Goal: Task Accomplishment & Management: Complete application form

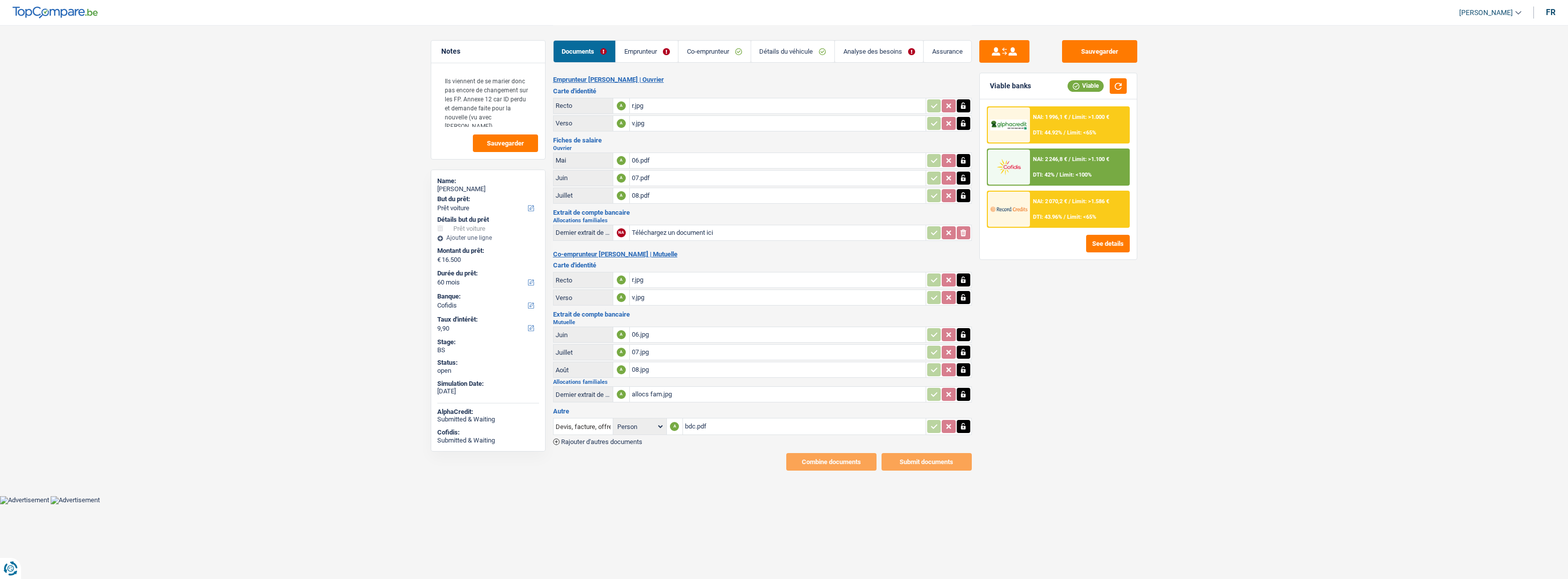
select select "car"
select select "60"
select select "cofidis"
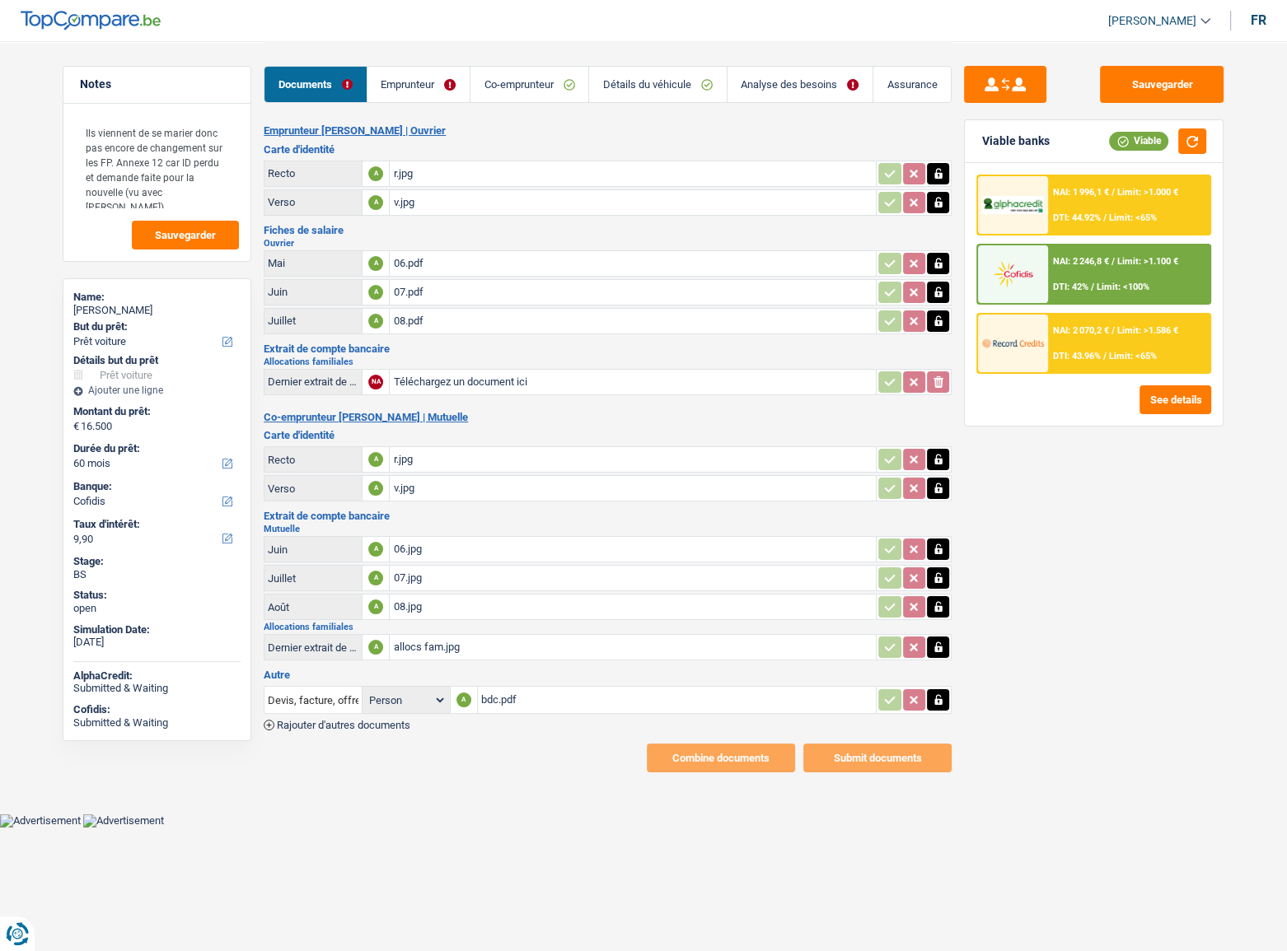
click at [423, 82] on link "Emprunteur" at bounding box center [418, 84] width 102 height 35
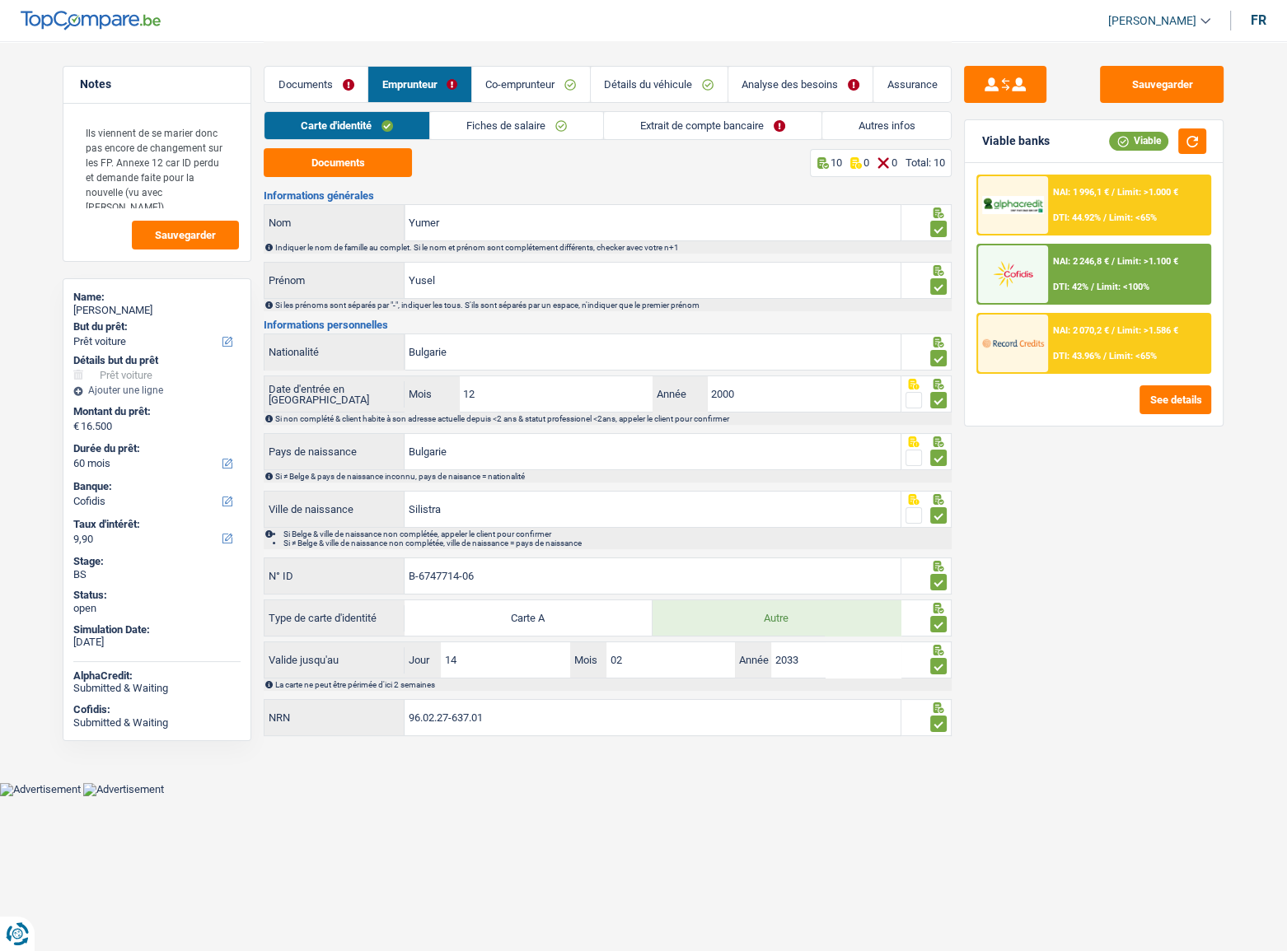
click at [664, 77] on link "Détails du véhicule" at bounding box center [659, 84] width 137 height 35
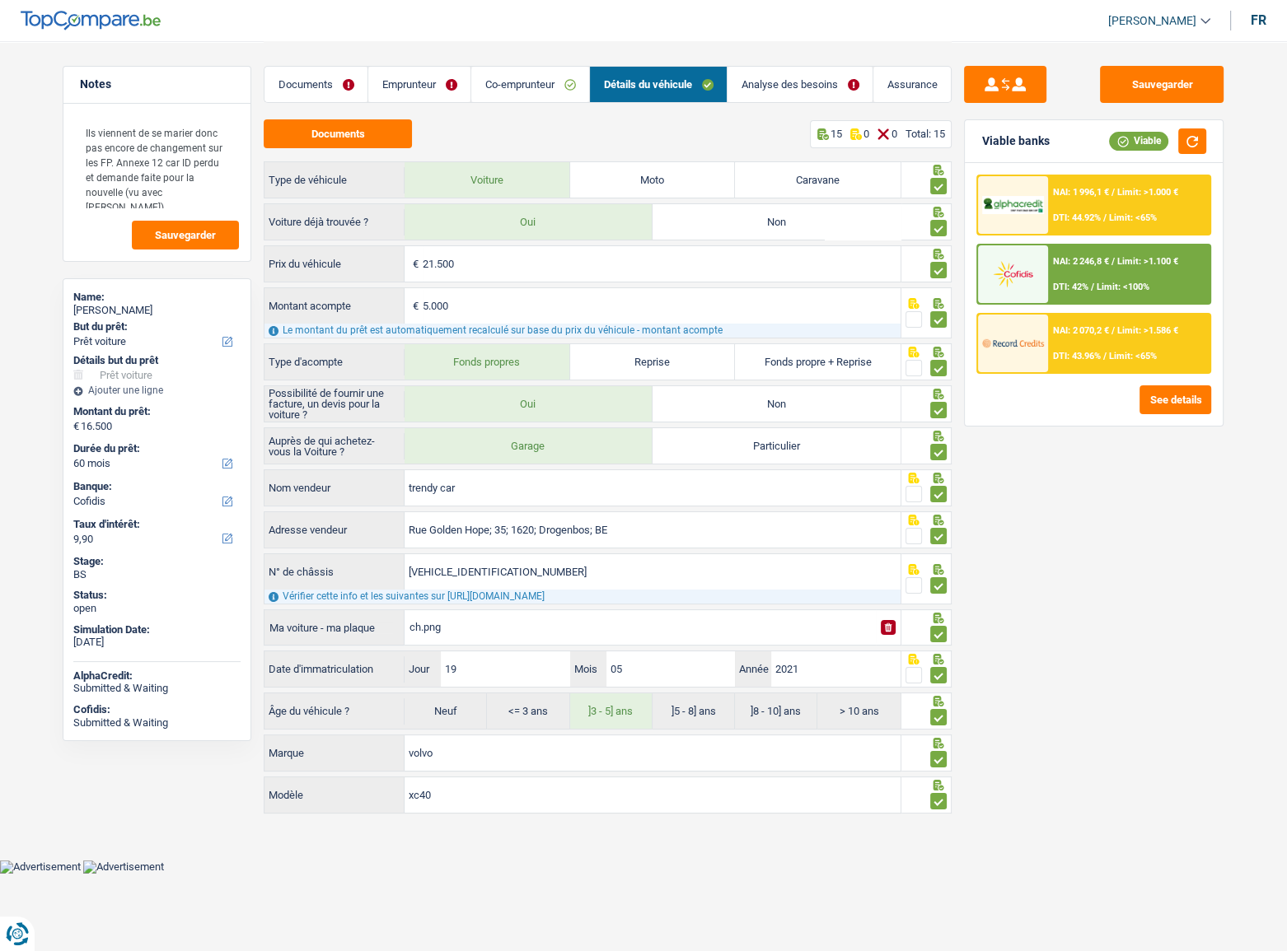
click at [726, 82] on link "Détails du véhicule" at bounding box center [658, 84] width 137 height 35
click at [399, 95] on link "Emprunteur" at bounding box center [419, 84] width 102 height 35
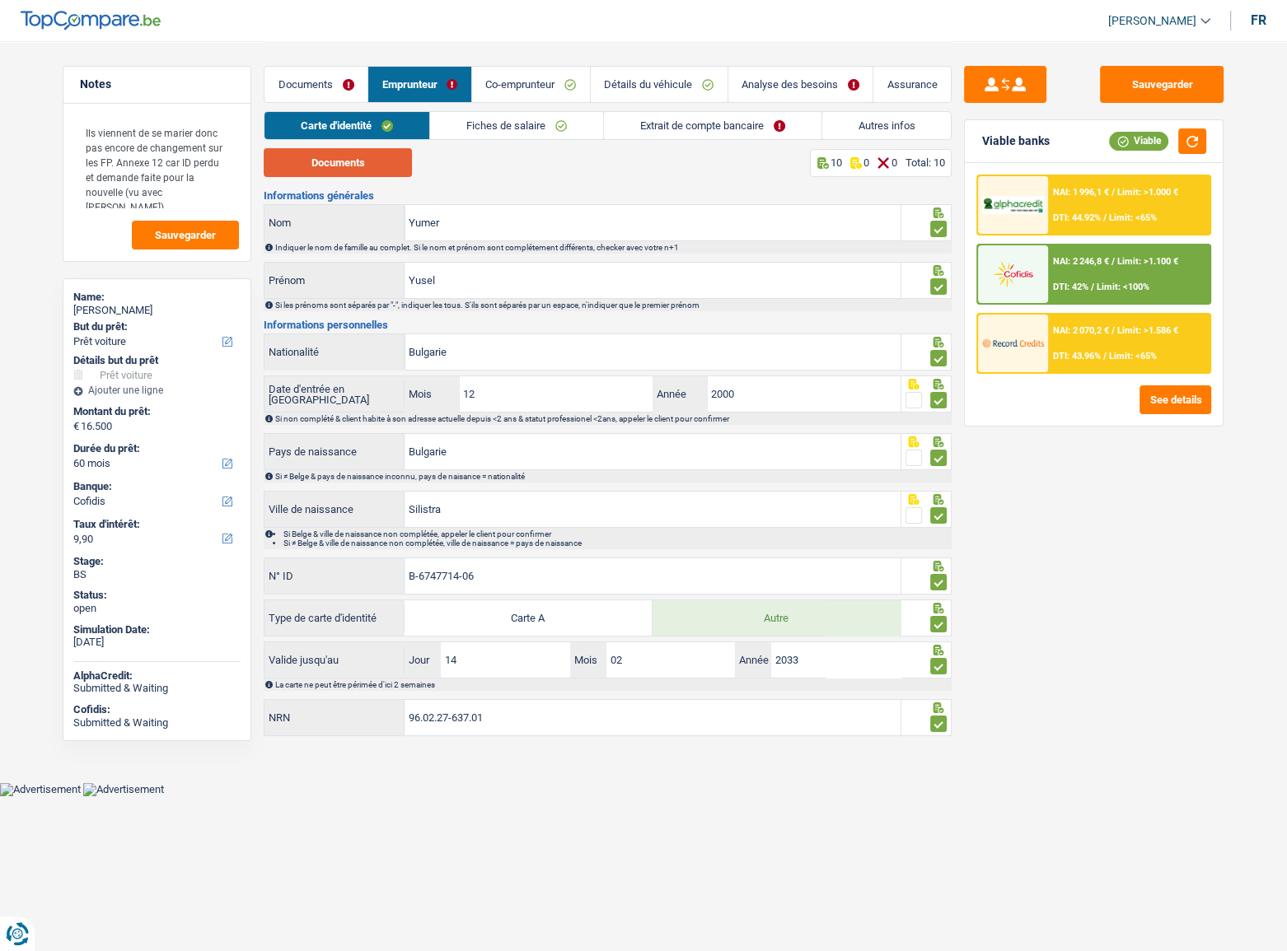
click at [370, 173] on button "Documents" at bounding box center [338, 162] width 148 height 29
click at [536, 84] on link "Co-emprunteur" at bounding box center [531, 84] width 118 height 35
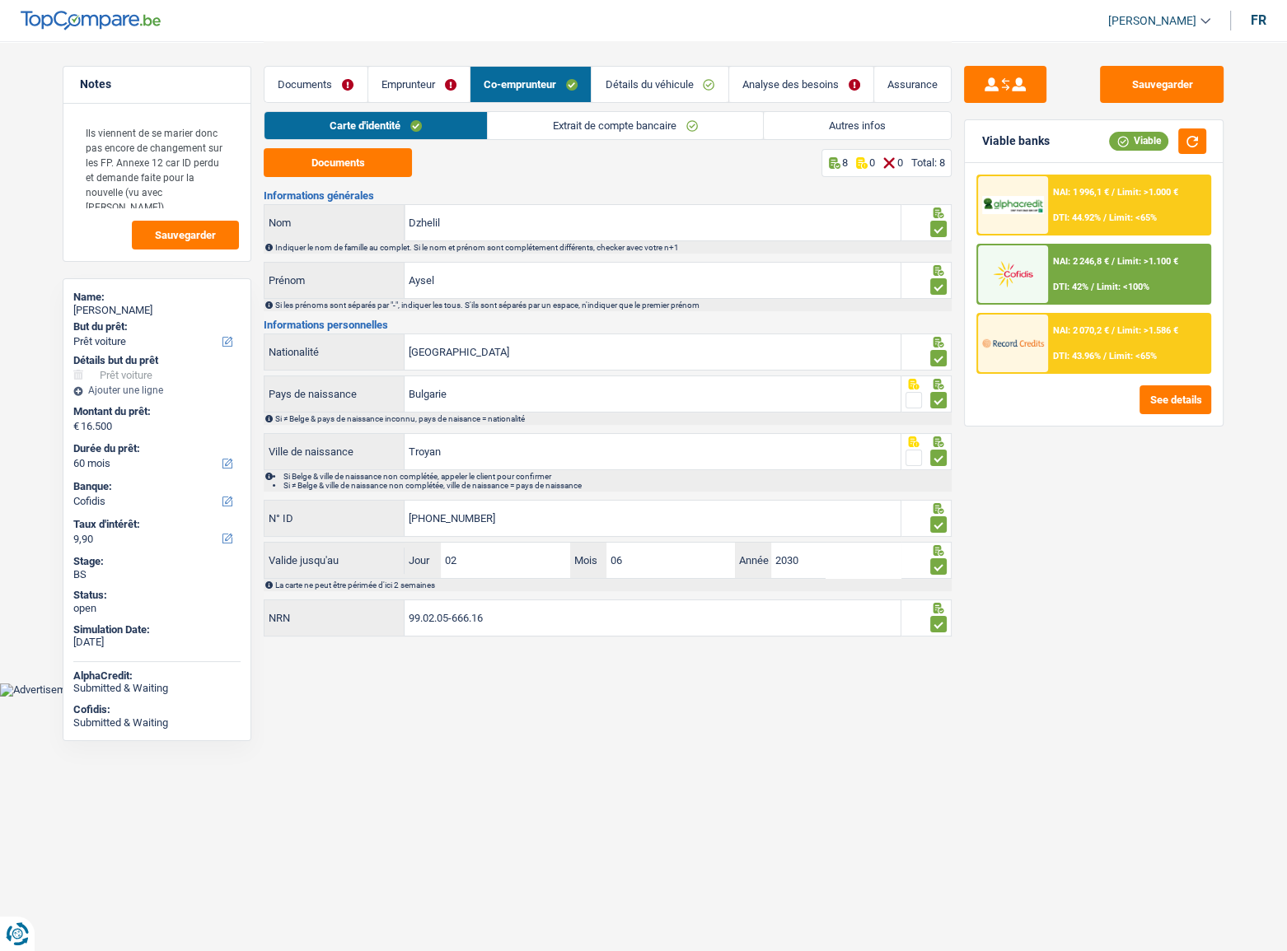
click at [443, 88] on link "Emprunteur" at bounding box center [418, 84] width 101 height 35
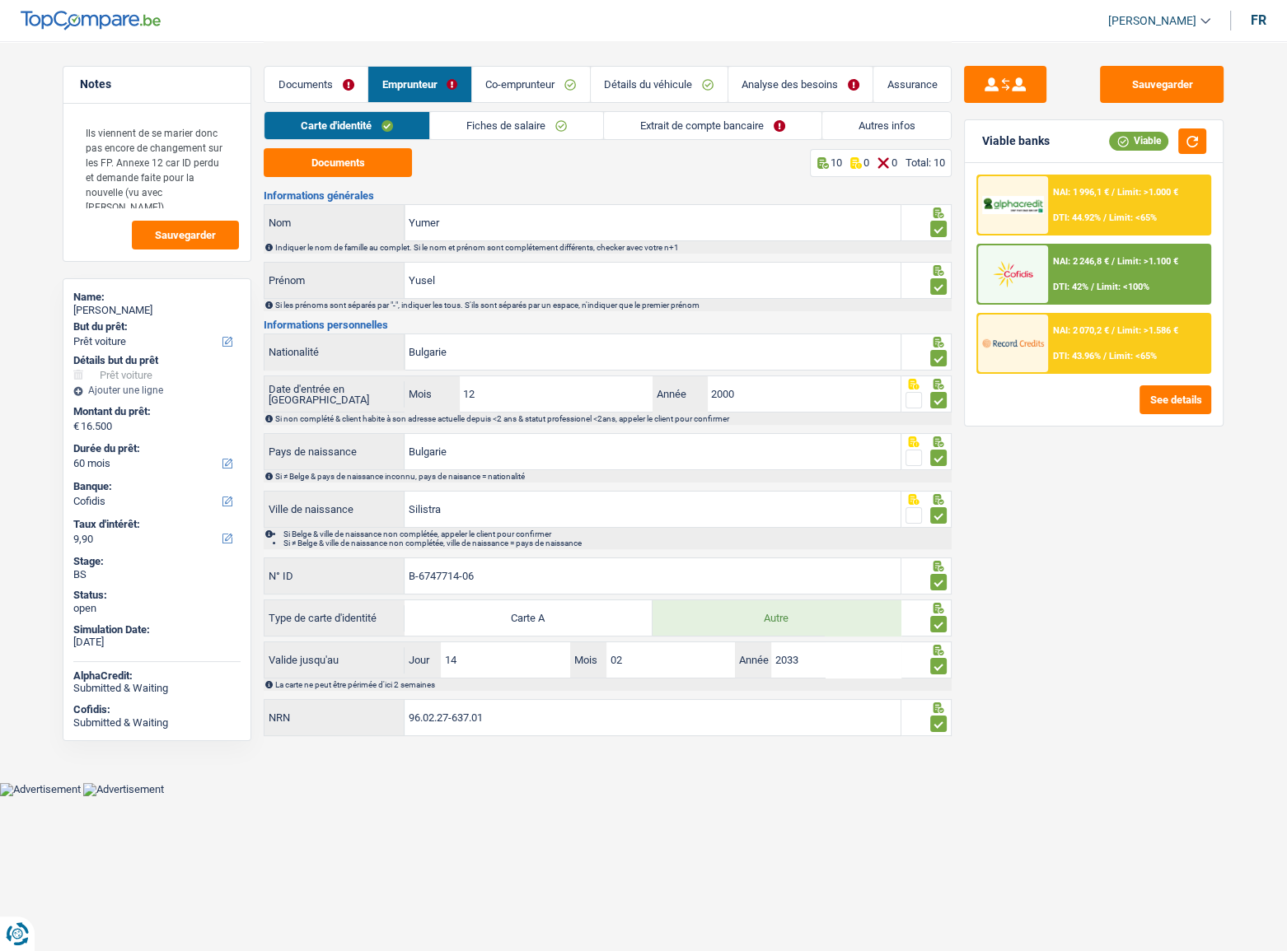
click at [567, 115] on link "Fiches de salaire" at bounding box center [516, 125] width 173 height 27
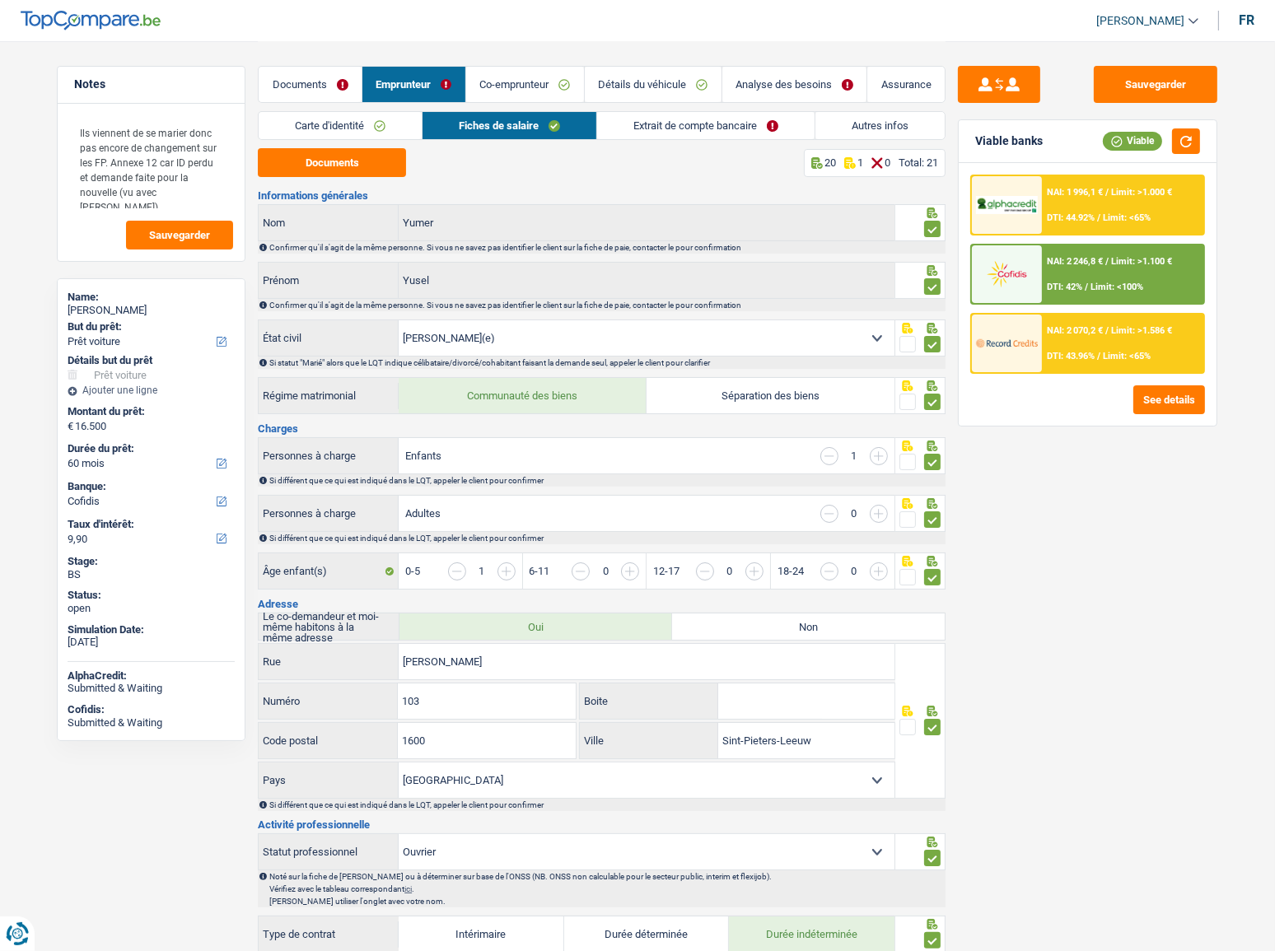
click at [765, 132] on link "Extrait de compte bancaire" at bounding box center [705, 125] width 217 height 27
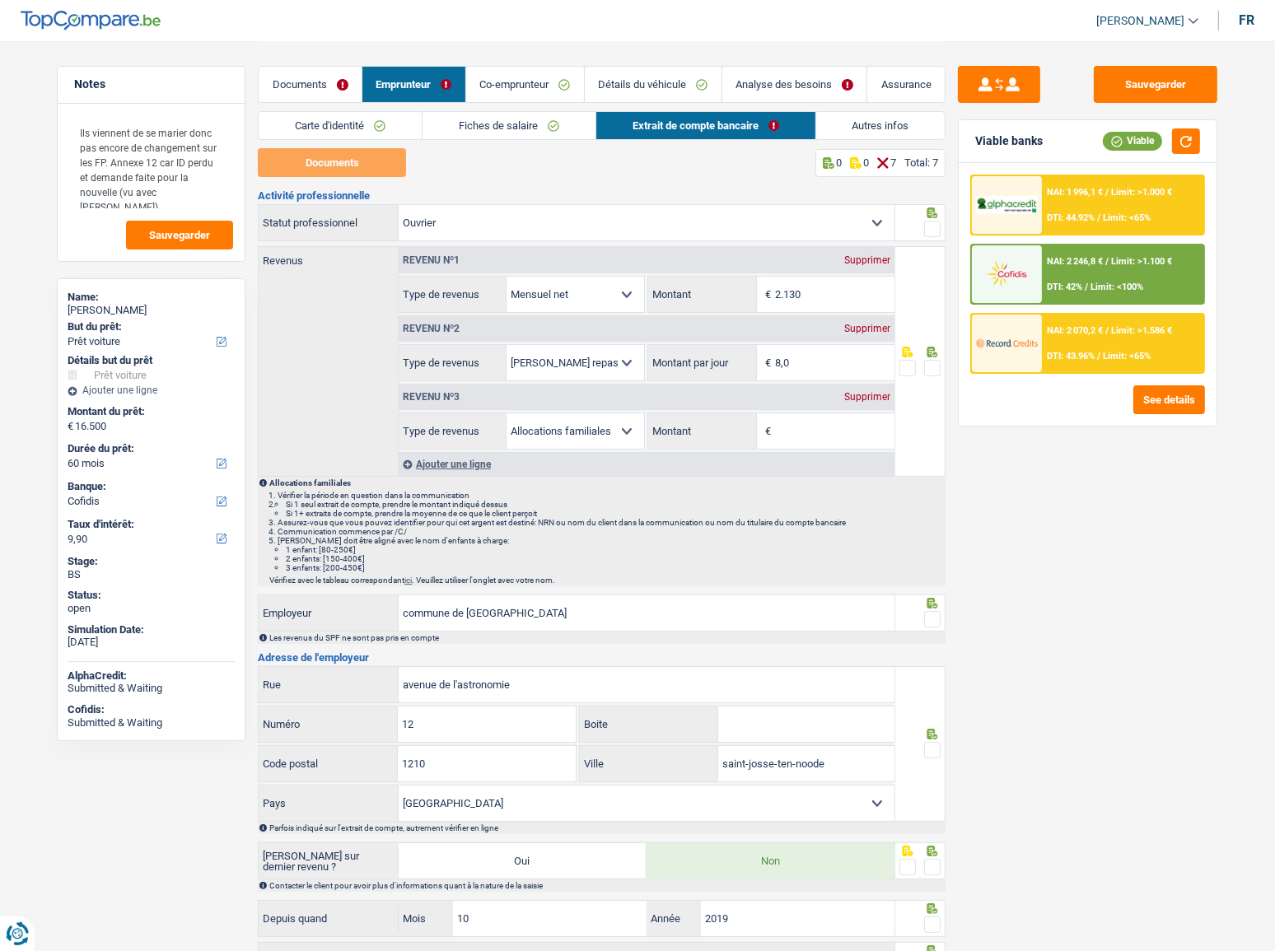
click at [877, 411] on div "Revenu nº3 Supprimer Allocation d'handicap Allocations chômage Allocations fami…" at bounding box center [647, 415] width 496 height 68
click at [871, 399] on div "Supprimer" at bounding box center [867, 397] width 54 height 10
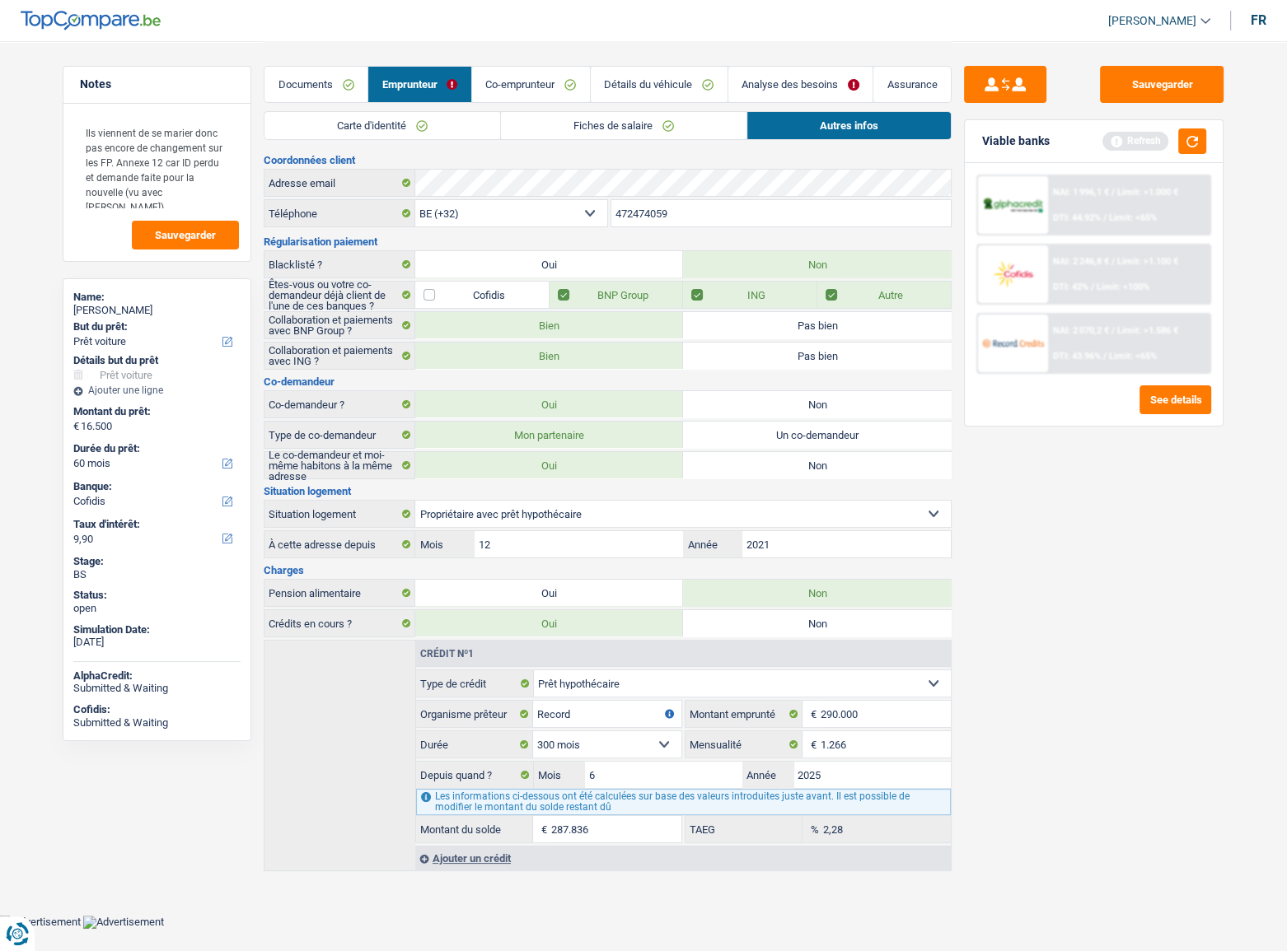
click at [551, 77] on link "Co-emprunteur" at bounding box center [531, 84] width 118 height 35
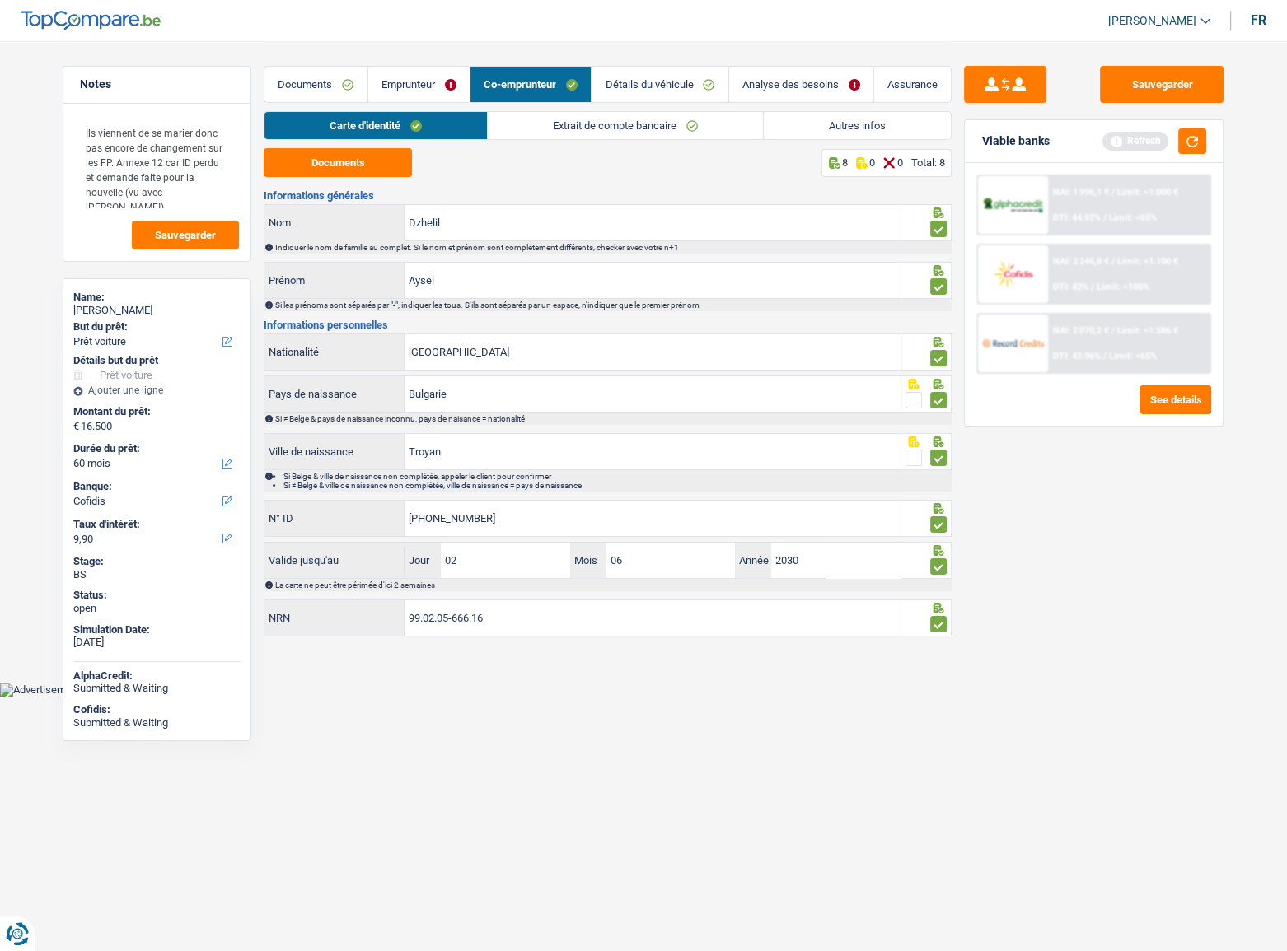
click at [541, 133] on link "Extrait de compte bancaire" at bounding box center [625, 125] width 275 height 27
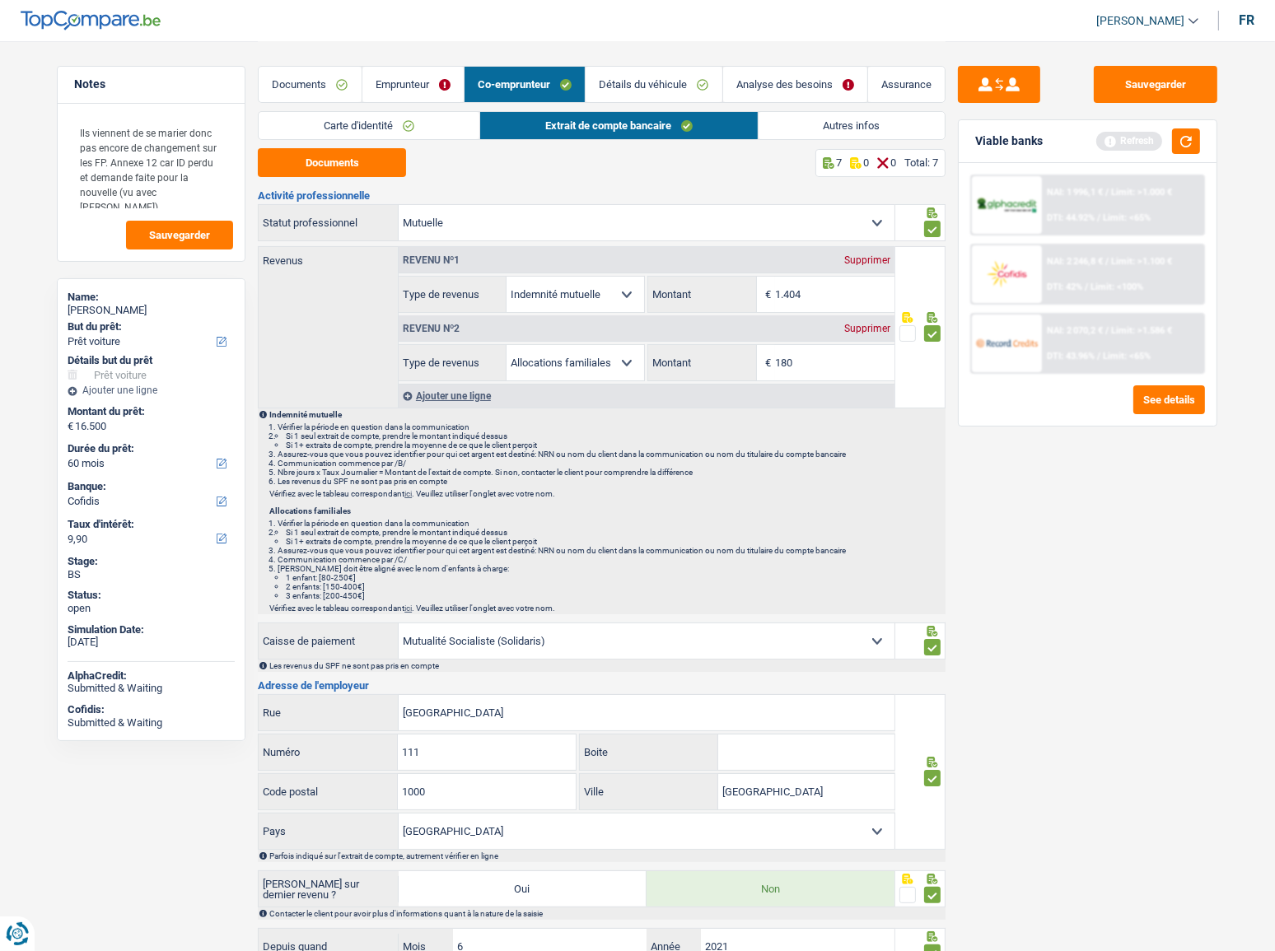
click at [374, 122] on link "Carte d'identité" at bounding box center [369, 125] width 221 height 27
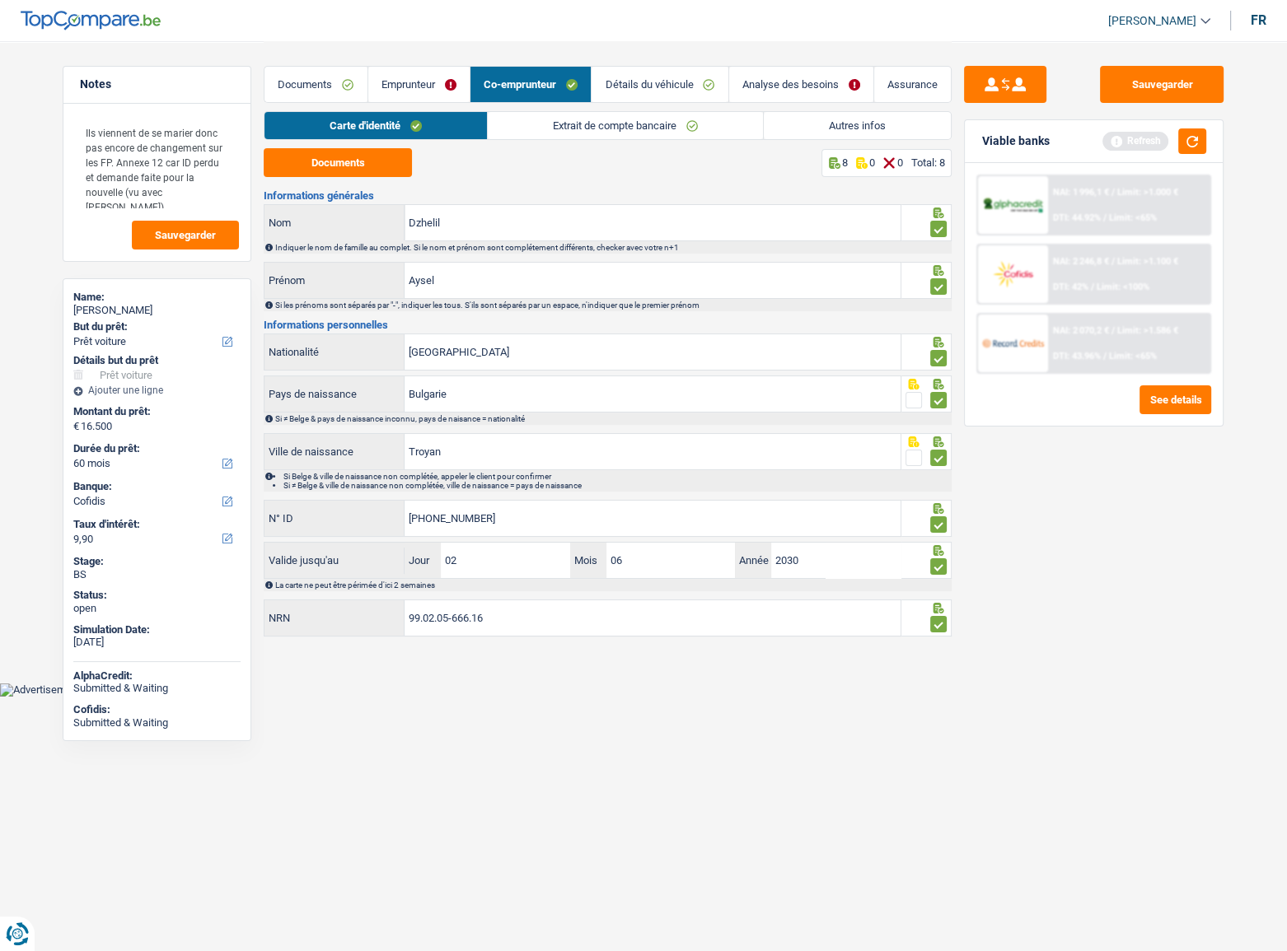
click at [306, 95] on link "Documents" at bounding box center [315, 84] width 102 height 35
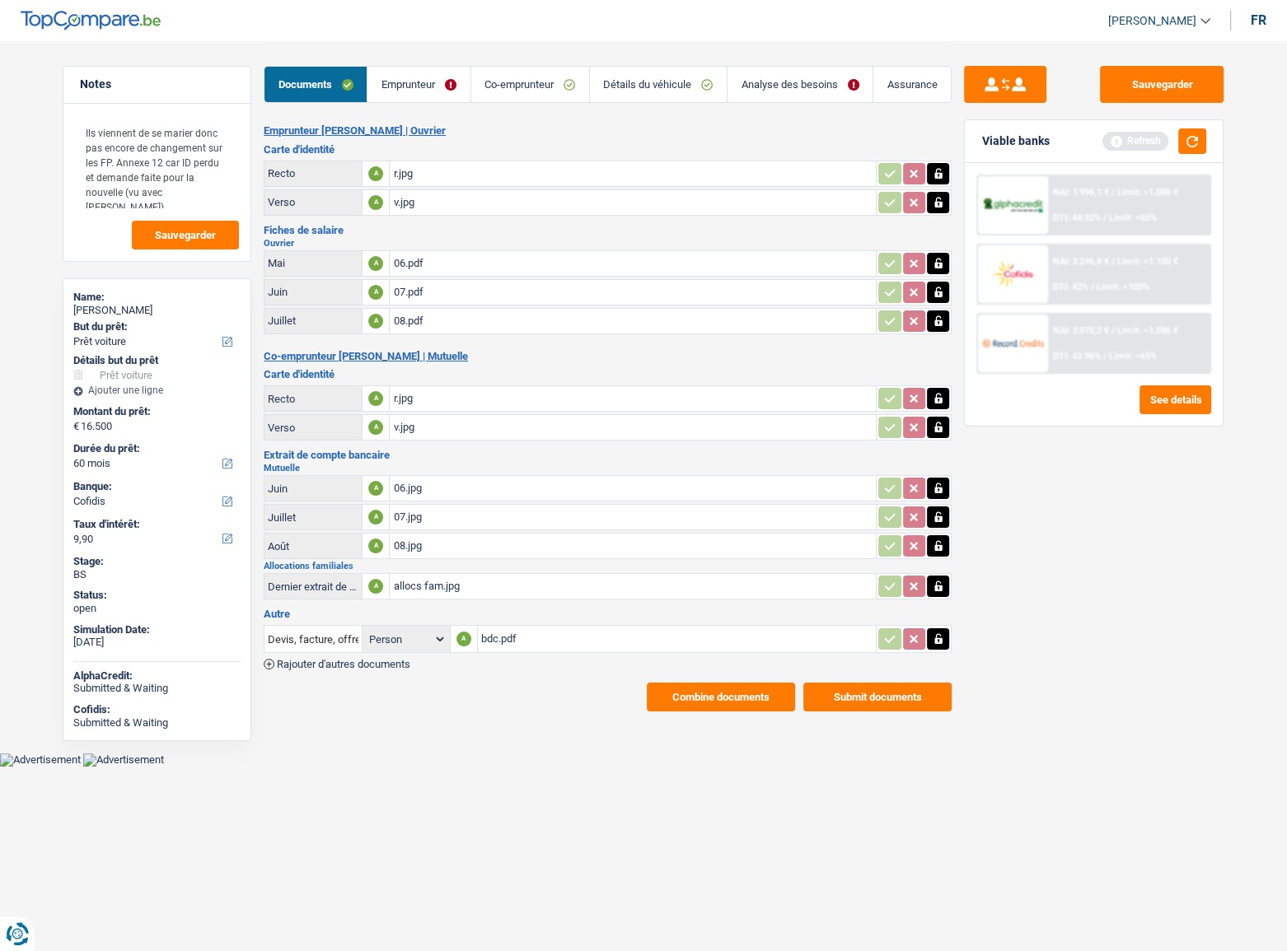
click at [471, 515] on div "07.jpg" at bounding box center [632, 517] width 479 height 25
click at [438, 321] on div "08.pdf" at bounding box center [632, 321] width 479 height 25
drag, startPoint x: 423, startPoint y: 88, endPoint x: 438, endPoint y: 88, distance: 15.7
click at [424, 88] on link "Emprunteur" at bounding box center [418, 84] width 102 height 35
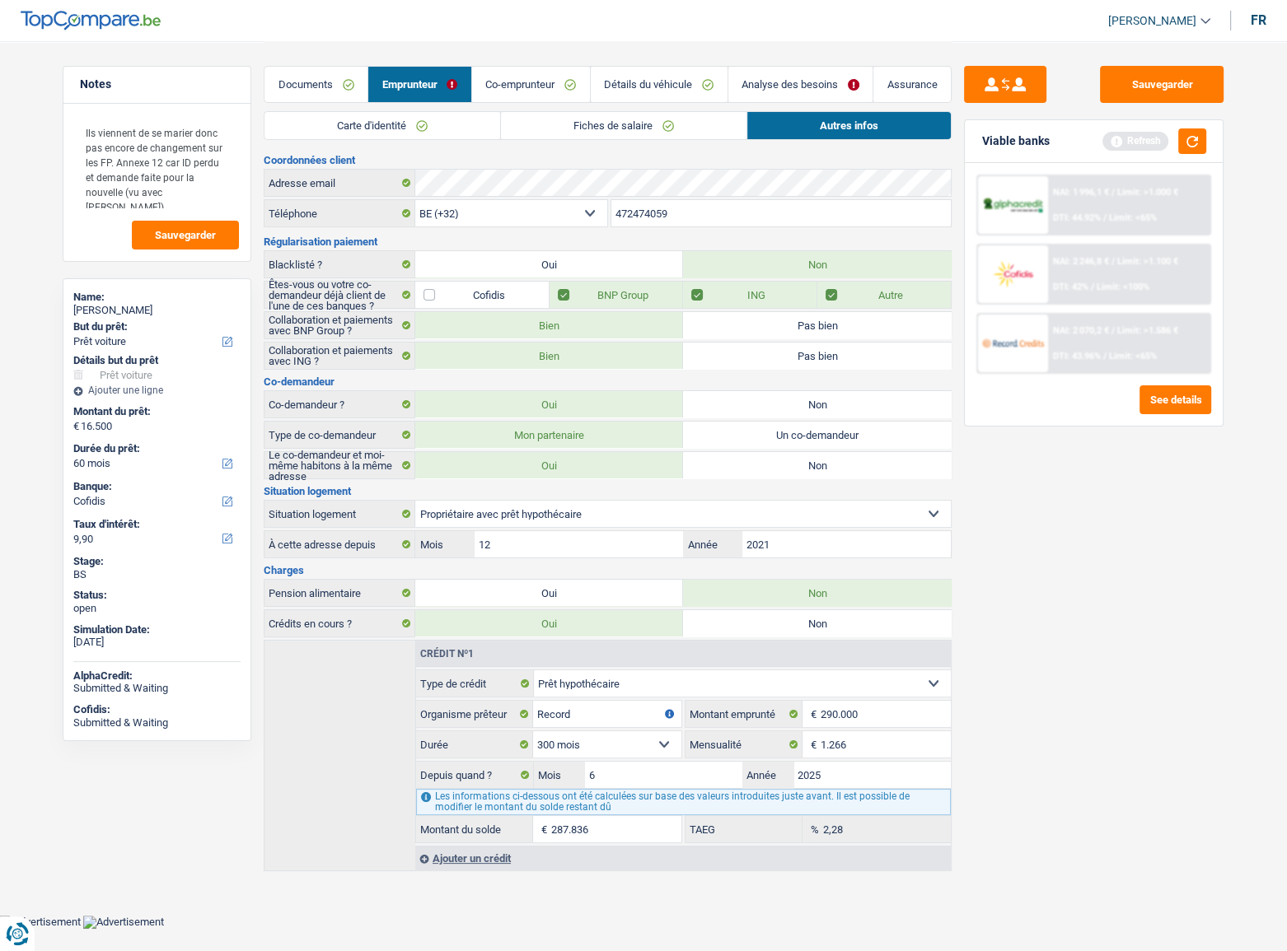
drag, startPoint x: 538, startPoint y: 127, endPoint x: 526, endPoint y: 134, distance: 13.7
click at [538, 127] on link "Fiches de salaire" at bounding box center [623, 125] width 245 height 27
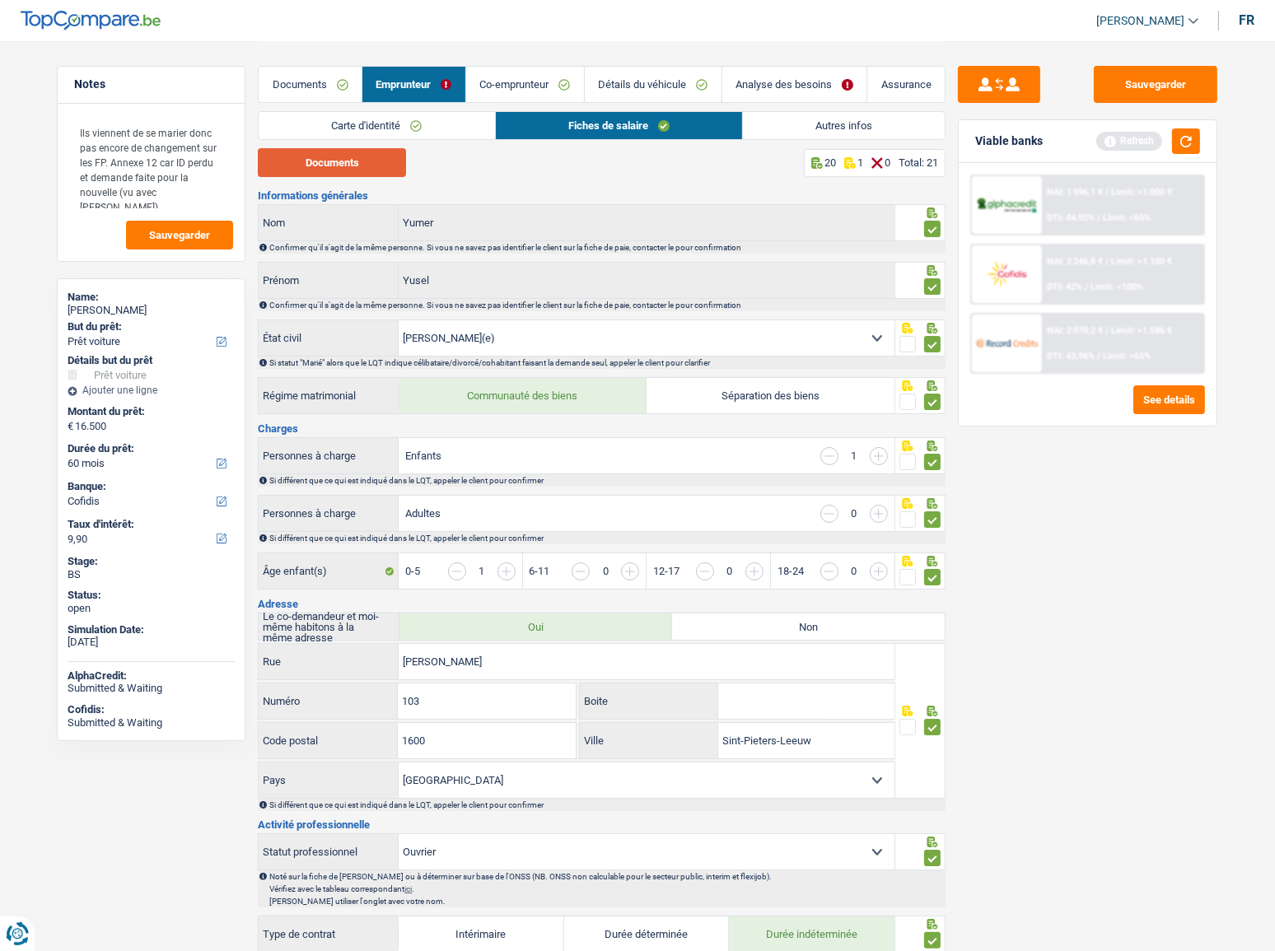
click at [351, 158] on button "Documents" at bounding box center [332, 162] width 148 height 29
click at [536, 82] on link "Co-emprunteur" at bounding box center [525, 84] width 118 height 35
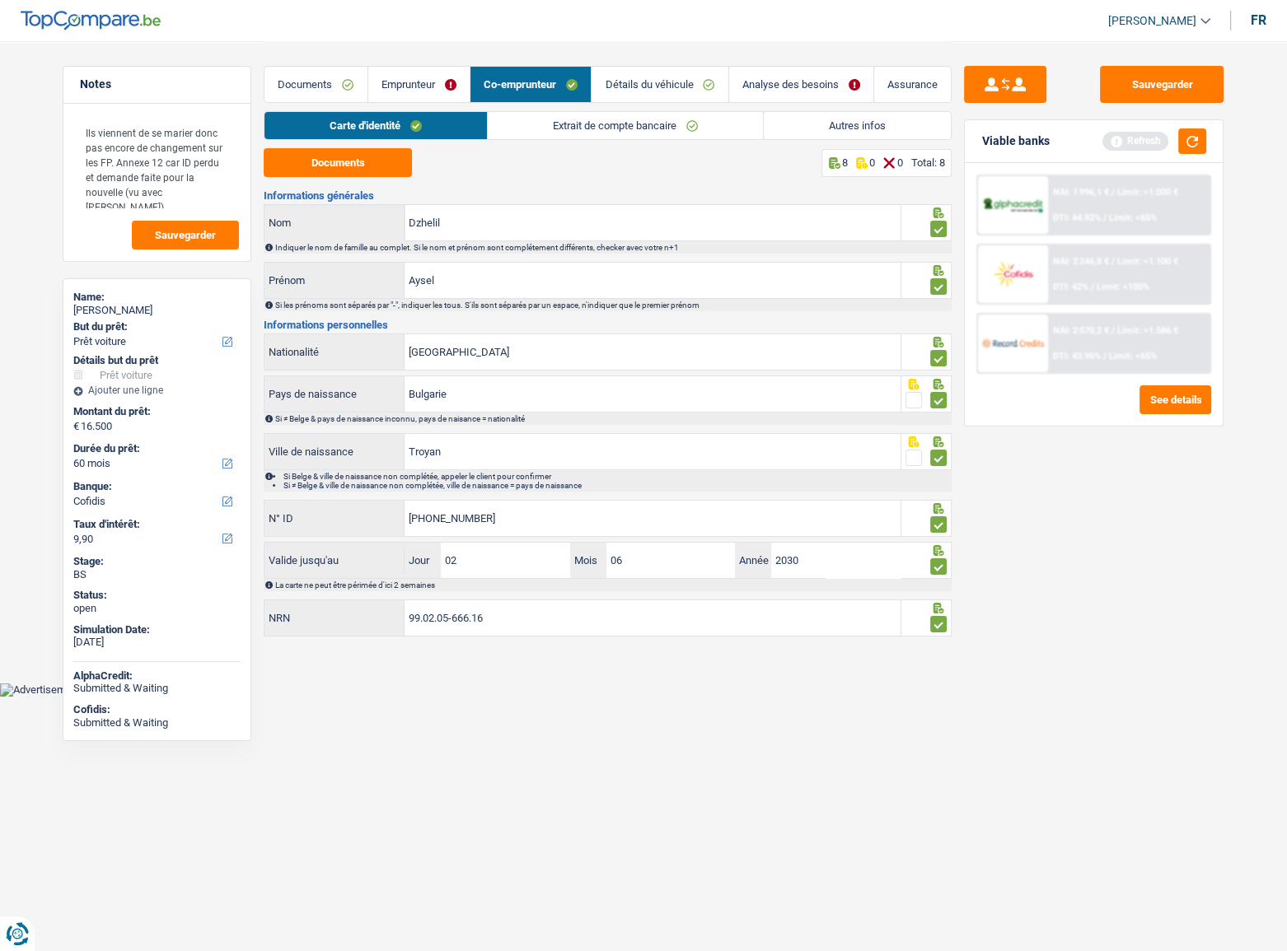
click at [353, 116] on link "Carte d'identité" at bounding box center [375, 125] width 222 height 27
click at [347, 163] on button "Documents" at bounding box center [338, 162] width 148 height 29
click at [654, 82] on link "Détails du véhicule" at bounding box center [659, 84] width 136 height 35
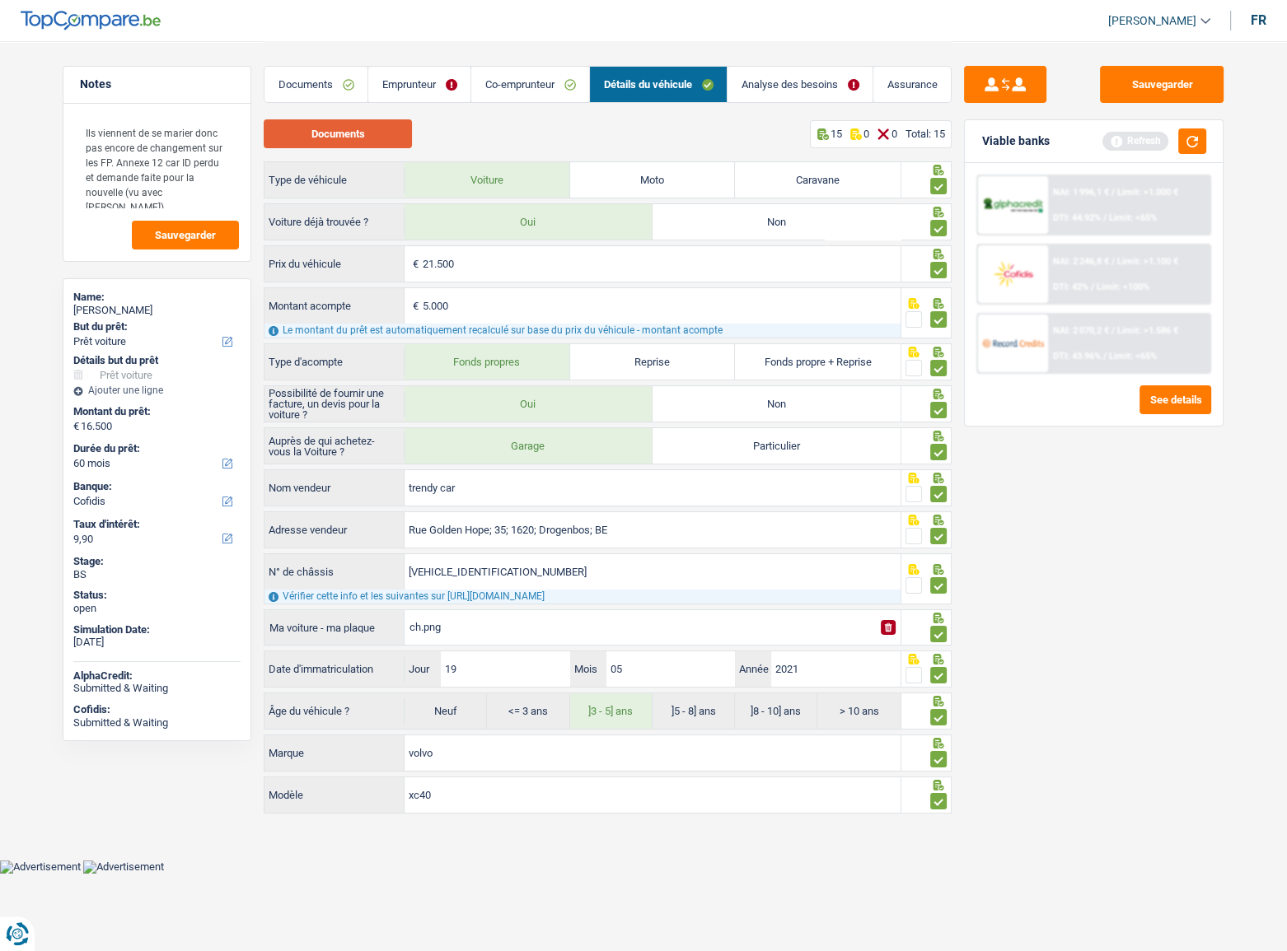
click at [392, 137] on button "Documents" at bounding box center [338, 133] width 148 height 29
drag, startPoint x: 521, startPoint y: 87, endPoint x: 568, endPoint y: 117, distance: 55.5
click at [521, 87] on link "Co-emprunteur" at bounding box center [530, 84] width 118 height 35
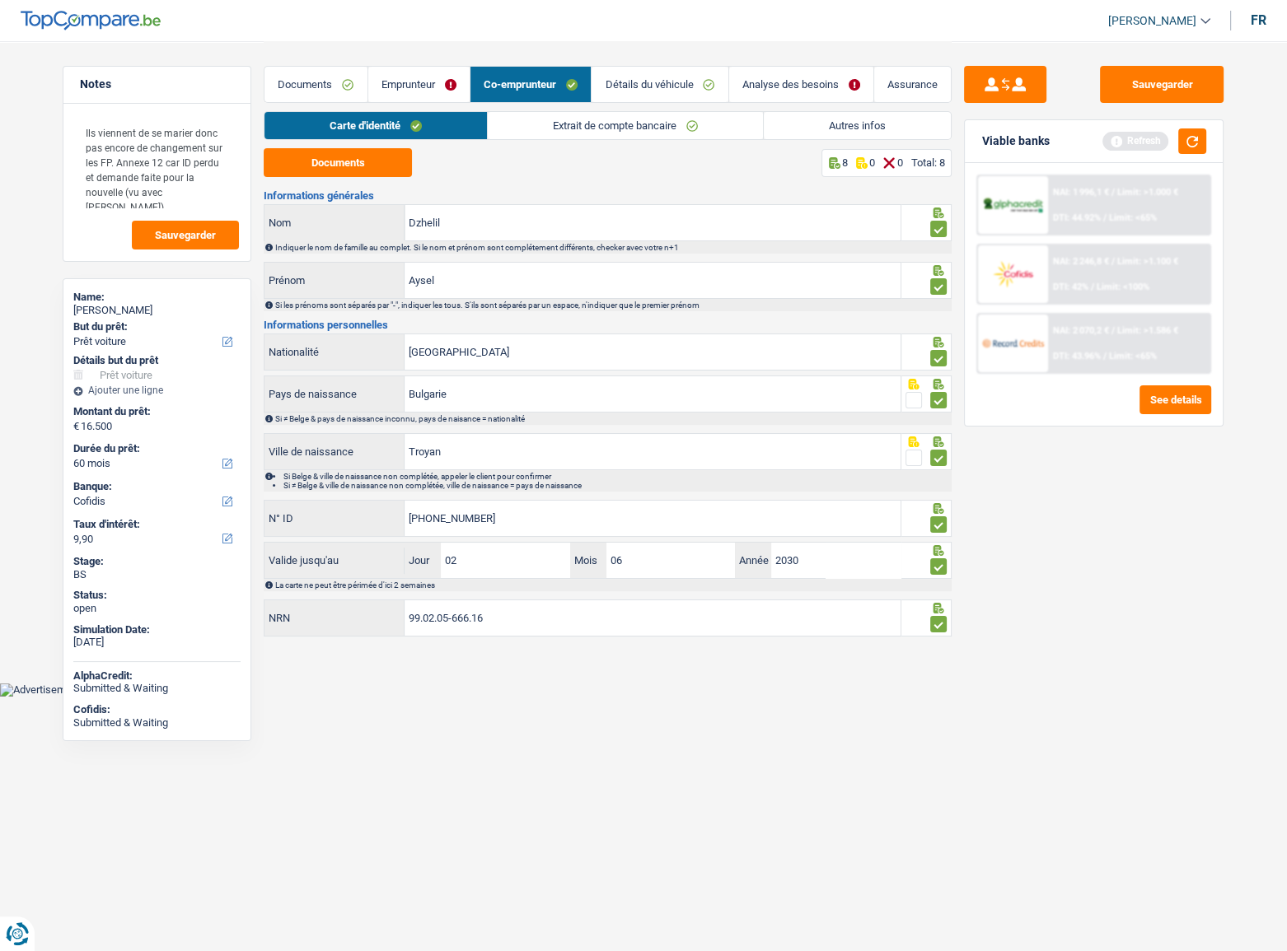
click at [652, 124] on link "Extrait de compte bancaire" at bounding box center [625, 125] width 275 height 27
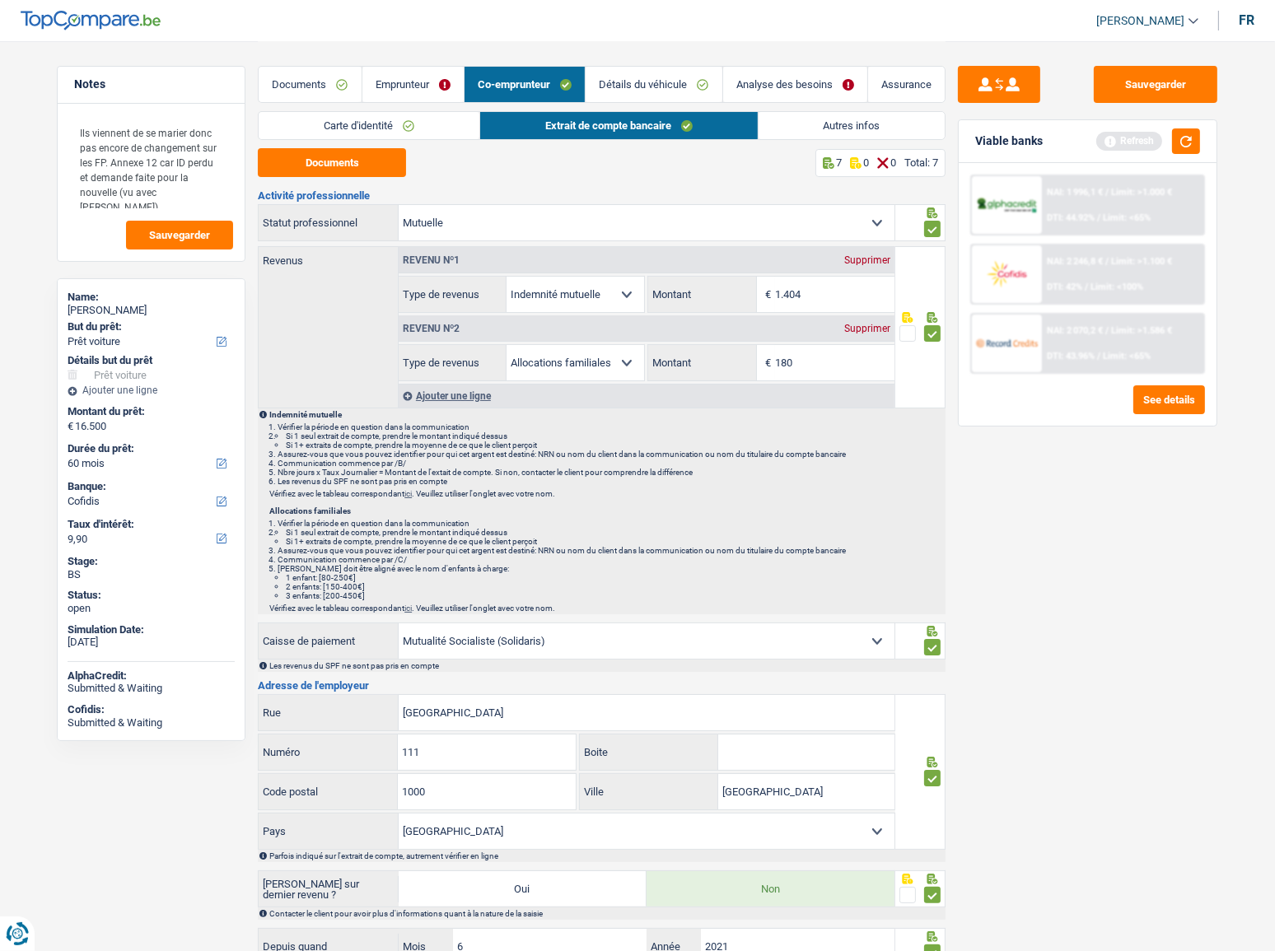
click at [407, 173] on div "Documents 7 0 0 Total: 7" at bounding box center [602, 162] width 688 height 29
click at [385, 169] on button "Documents" at bounding box center [332, 162] width 148 height 29
click at [339, 92] on link "Documents" at bounding box center [310, 84] width 102 height 35
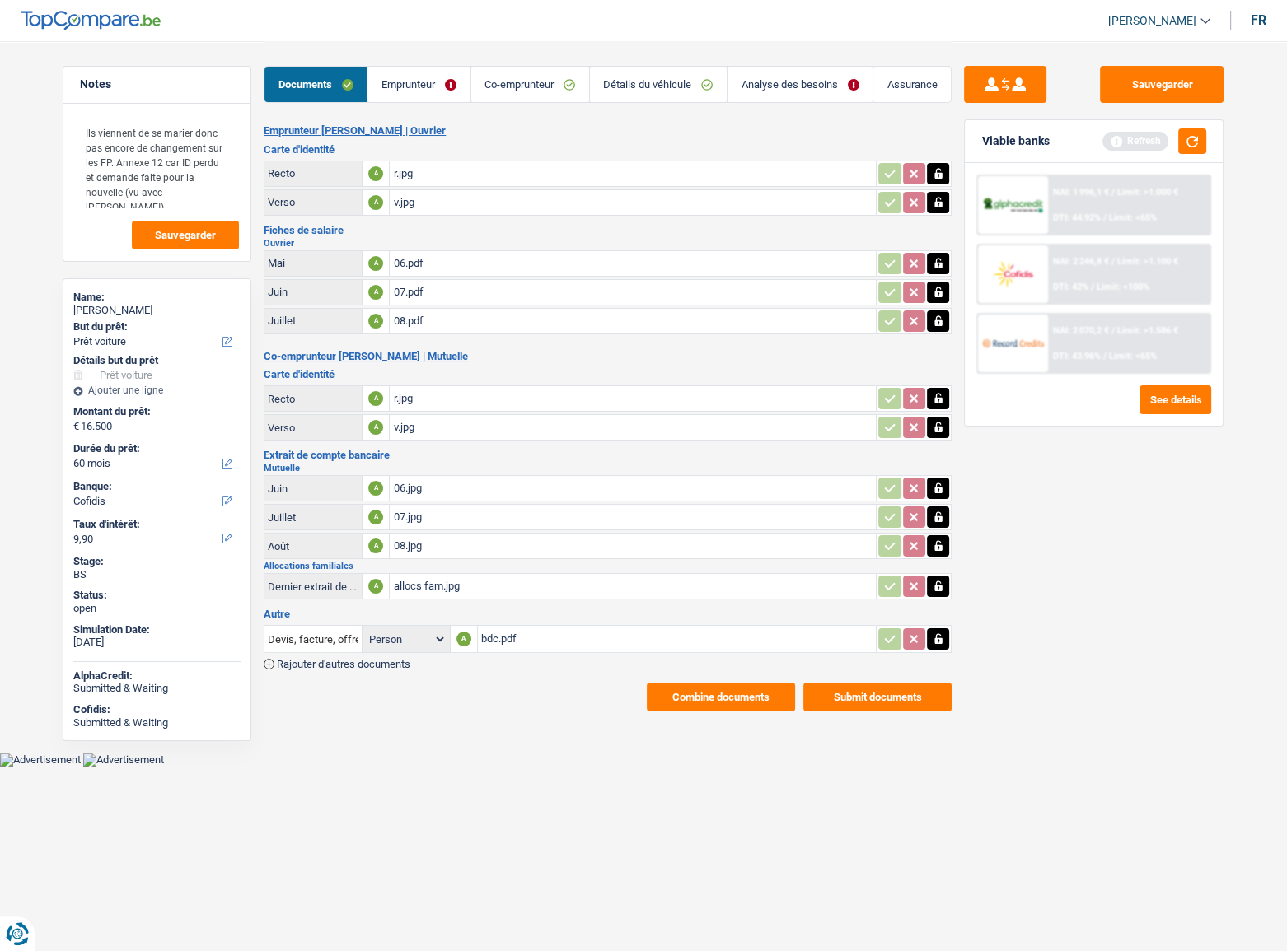
click at [429, 80] on link "Emprunteur" at bounding box center [418, 84] width 102 height 35
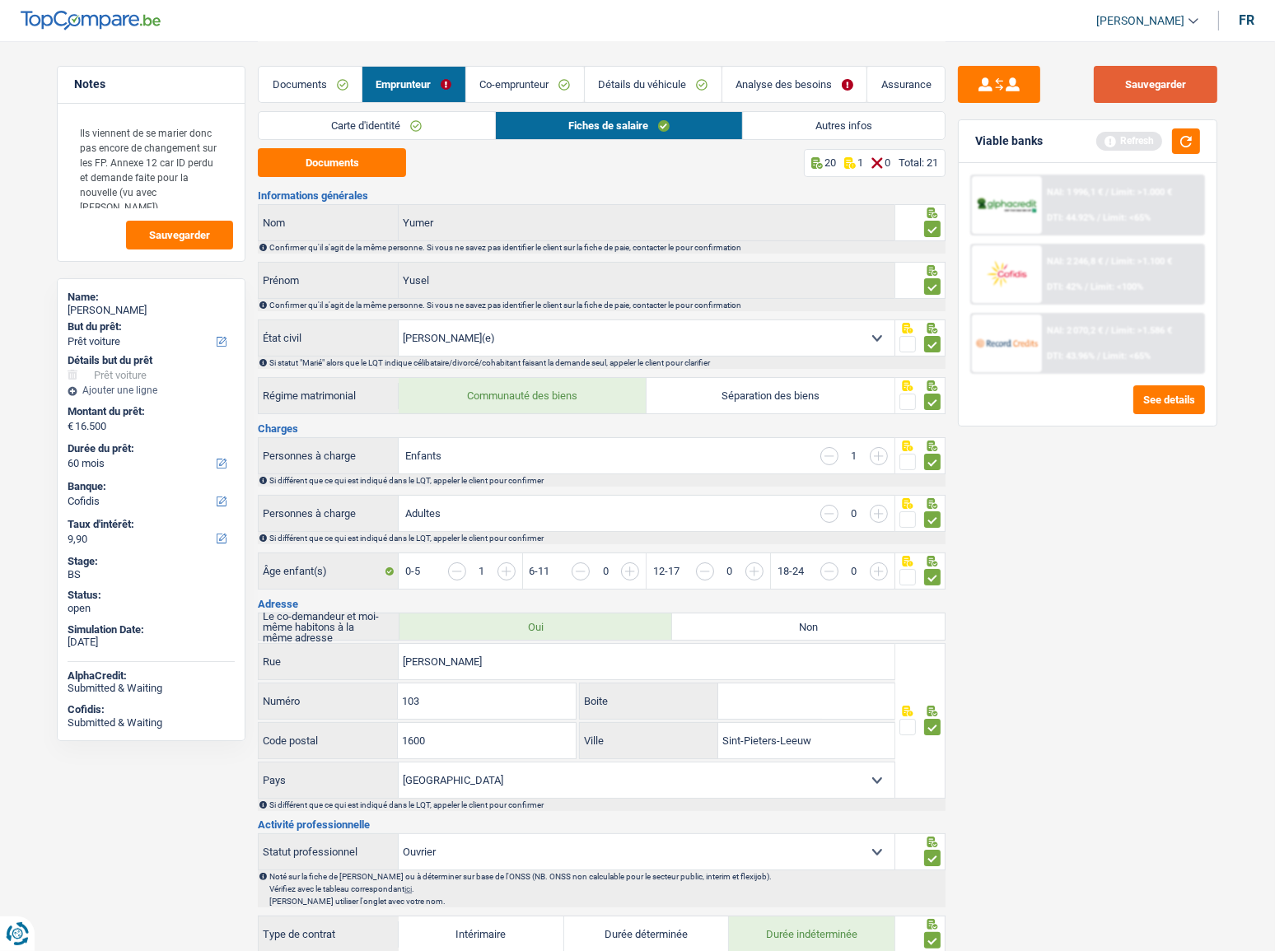
click at [1138, 91] on button "Sauvegarder" at bounding box center [1156, 84] width 124 height 37
click at [640, 86] on link "Détails du véhicule" at bounding box center [653, 84] width 137 height 35
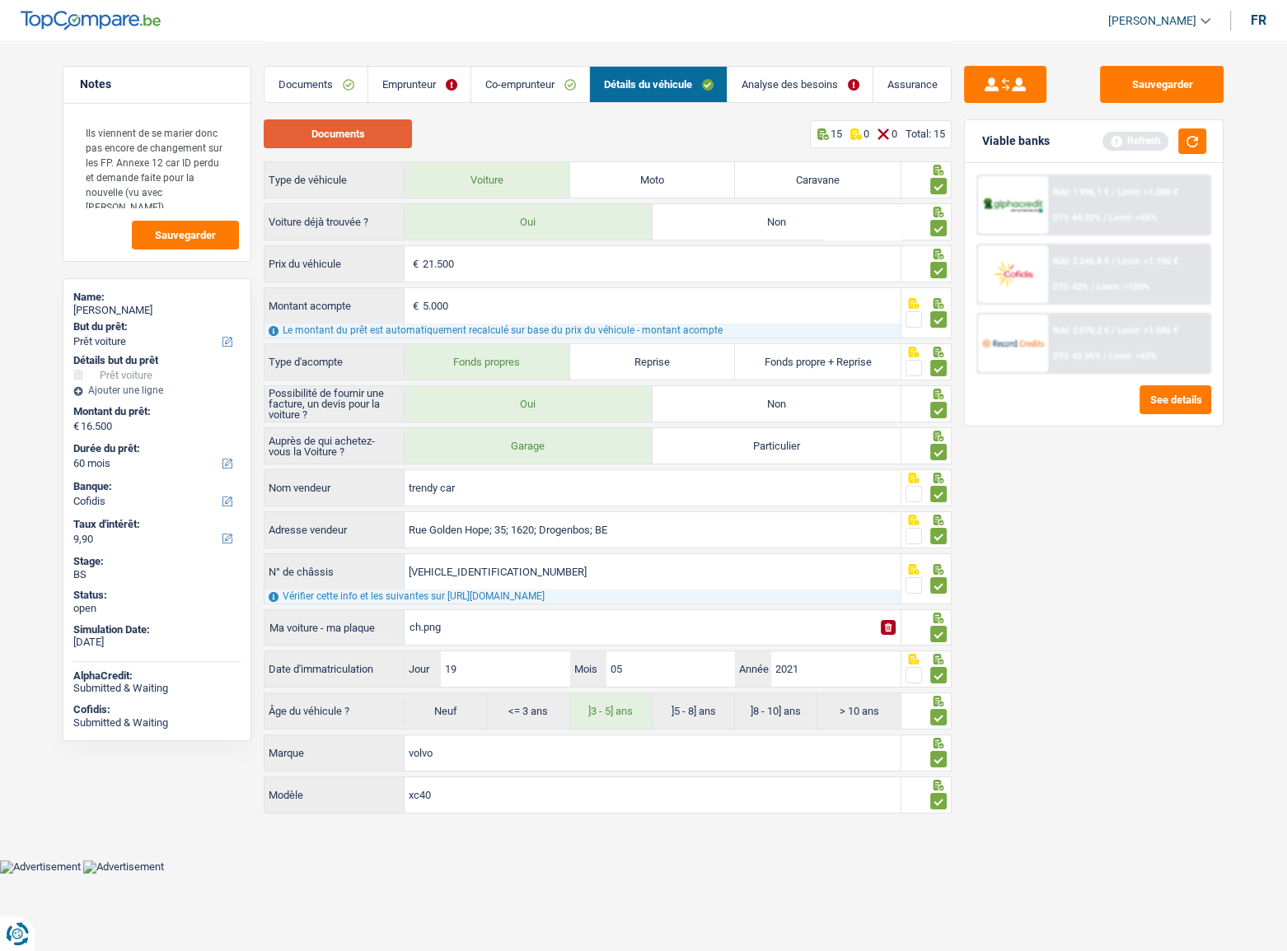
click at [402, 137] on button "Documents" at bounding box center [338, 133] width 148 height 29
click at [423, 79] on link "Emprunteur" at bounding box center [419, 84] width 102 height 35
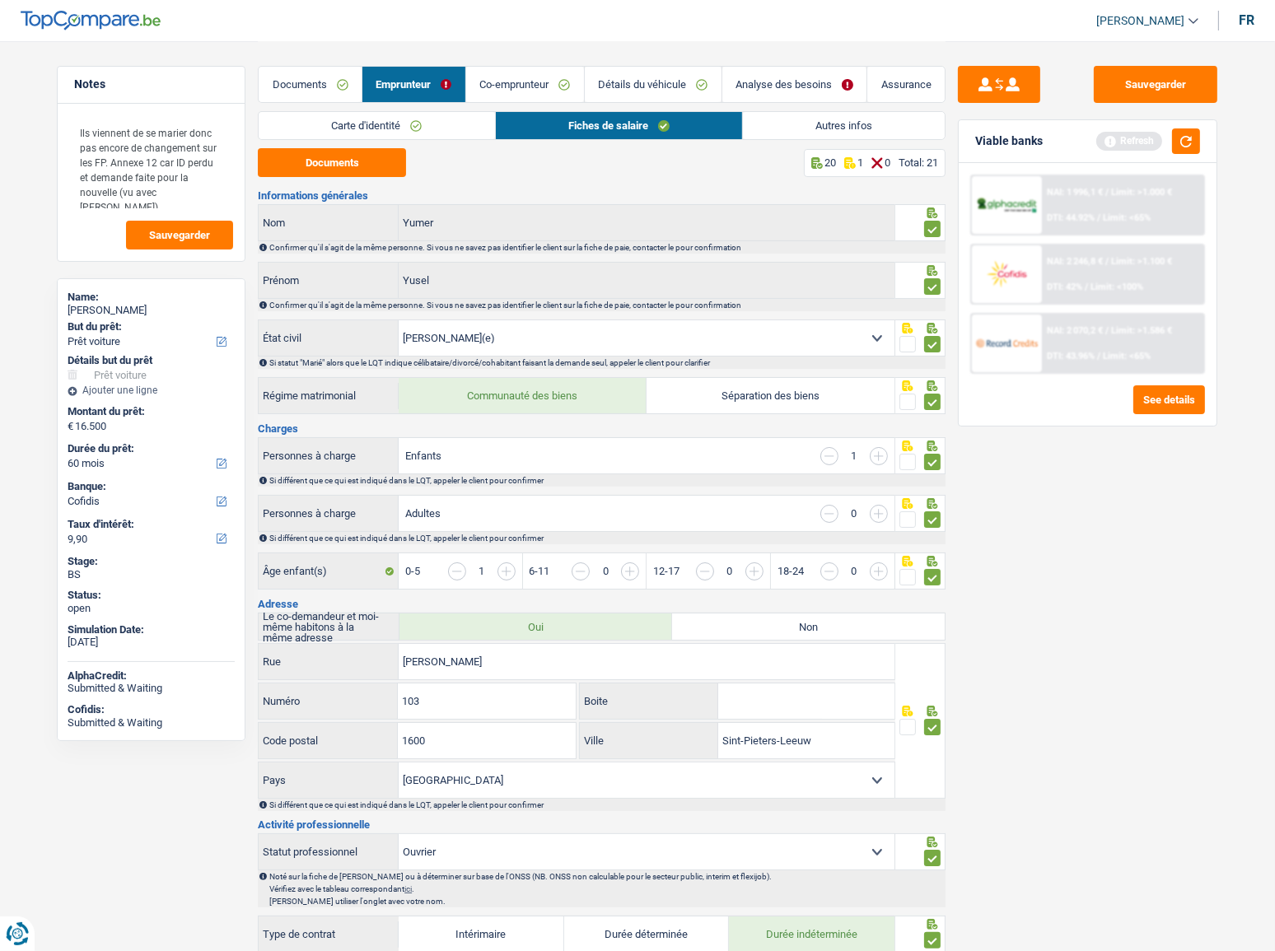
click at [442, 126] on link "Carte d'identité" at bounding box center [377, 125] width 236 height 27
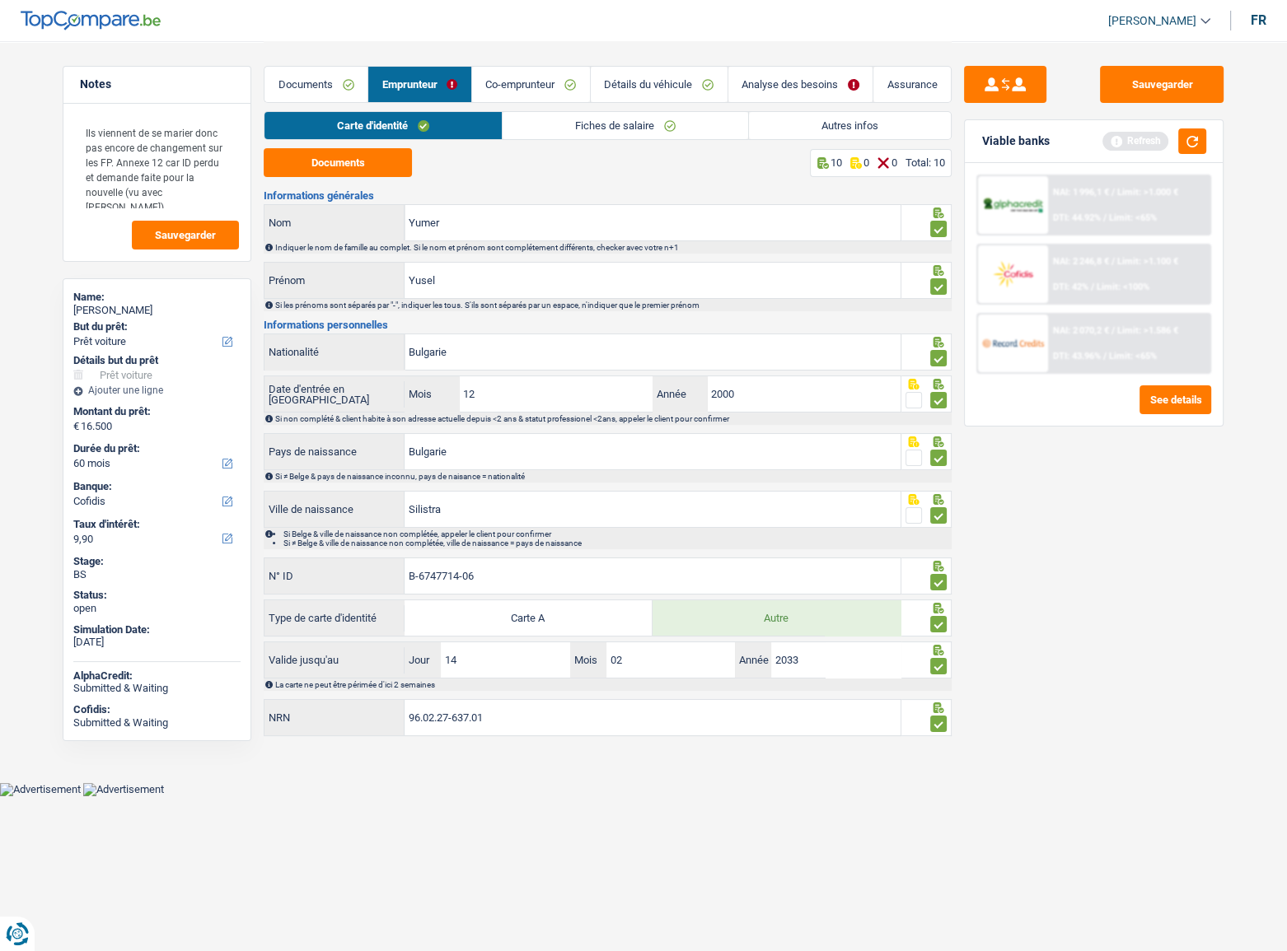
click at [545, 131] on link "Fiches de salaire" at bounding box center [625, 125] width 245 height 27
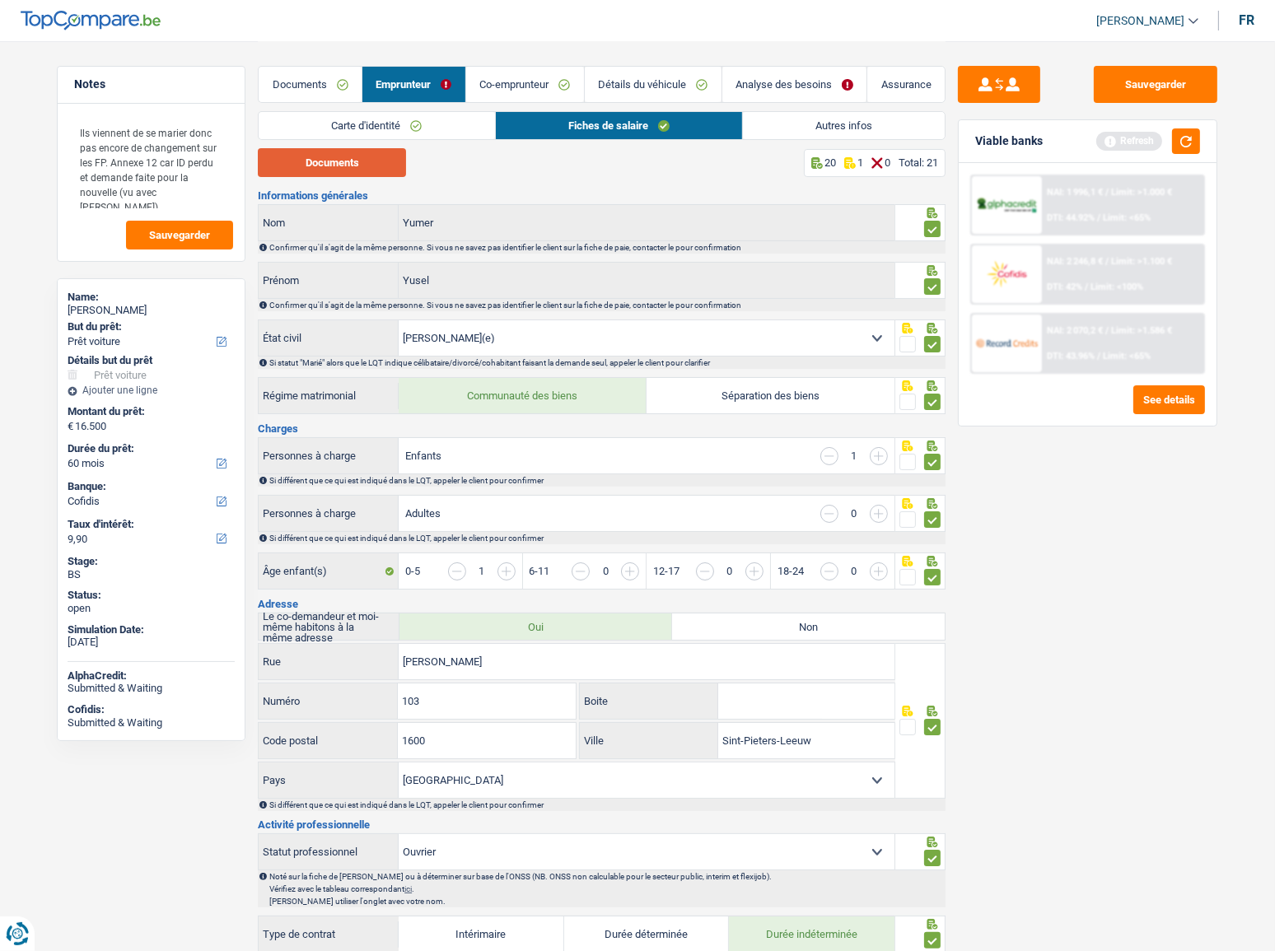
click at [365, 171] on button "Documents" at bounding box center [332, 162] width 148 height 29
click at [1170, 94] on button "Sauvegarder" at bounding box center [1156, 84] width 124 height 37
click at [306, 86] on link "Documents" at bounding box center [310, 84] width 103 height 35
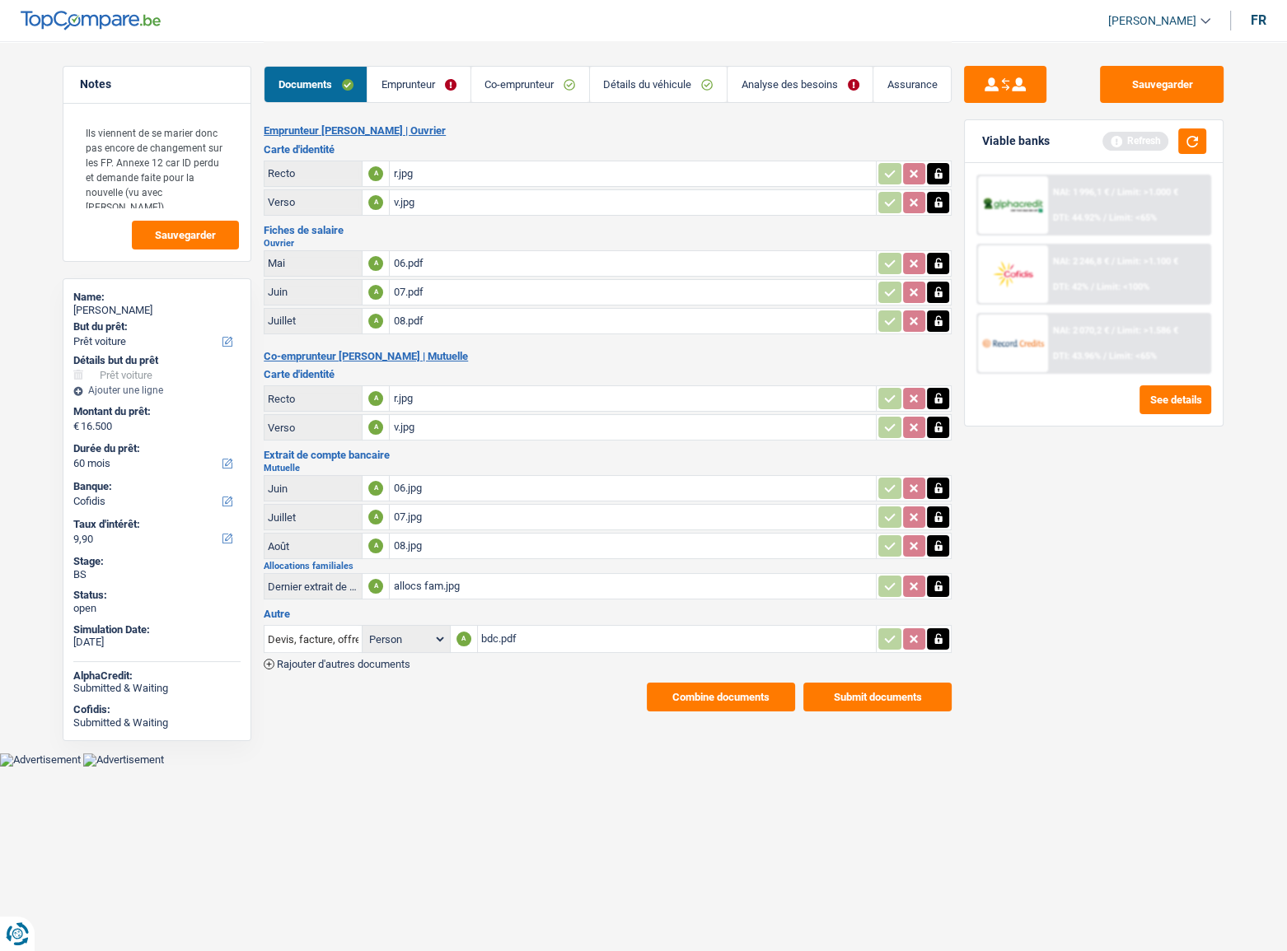
click at [480, 585] on div "allocs fam.jpg" at bounding box center [632, 586] width 479 height 25
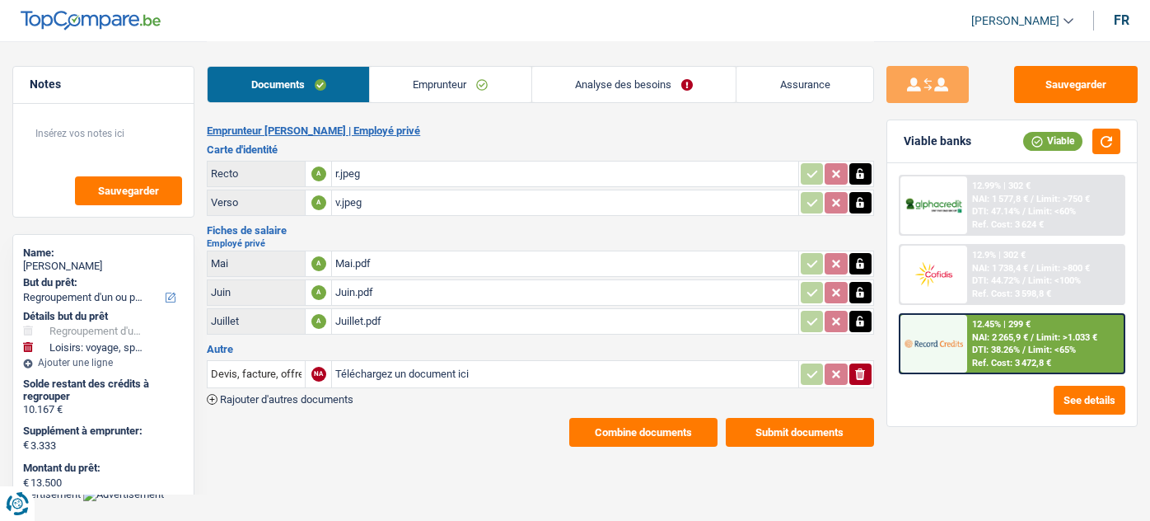
select select "refinancing"
select select "hobbies"
select select "60"
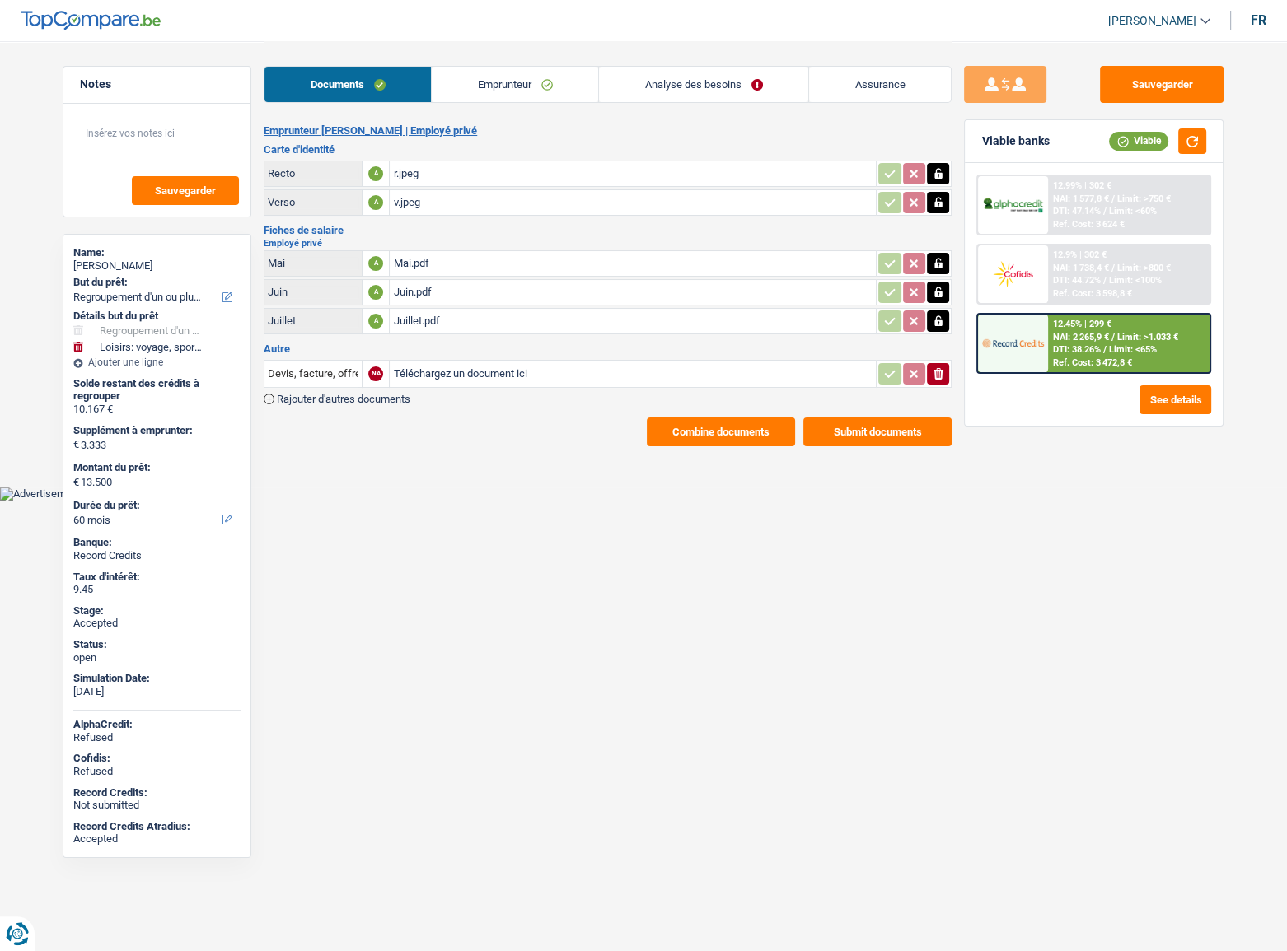
click at [567, 70] on link "Emprunteur" at bounding box center [515, 84] width 166 height 35
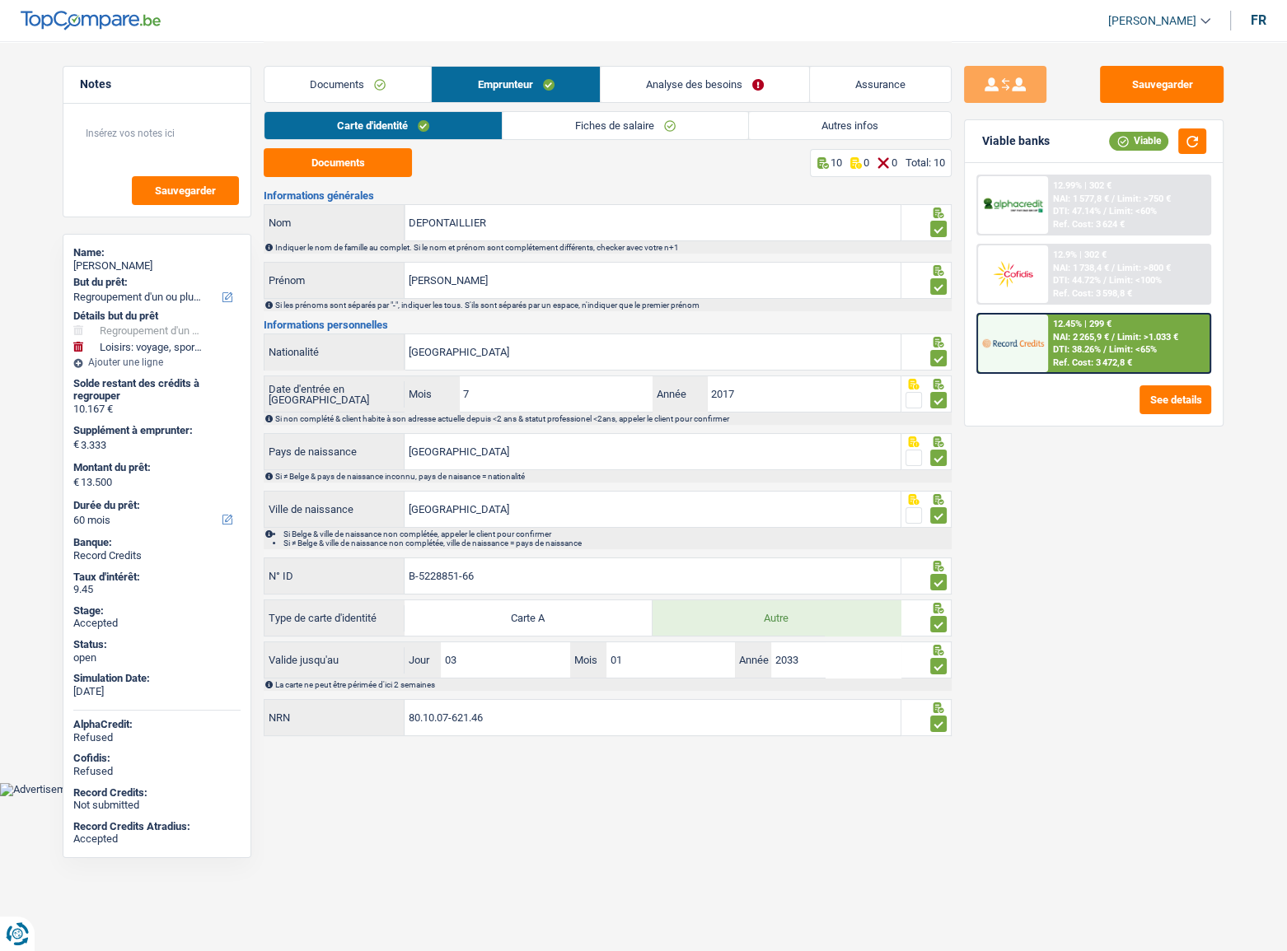
click at [890, 134] on link "Autres infos" at bounding box center [850, 125] width 202 height 27
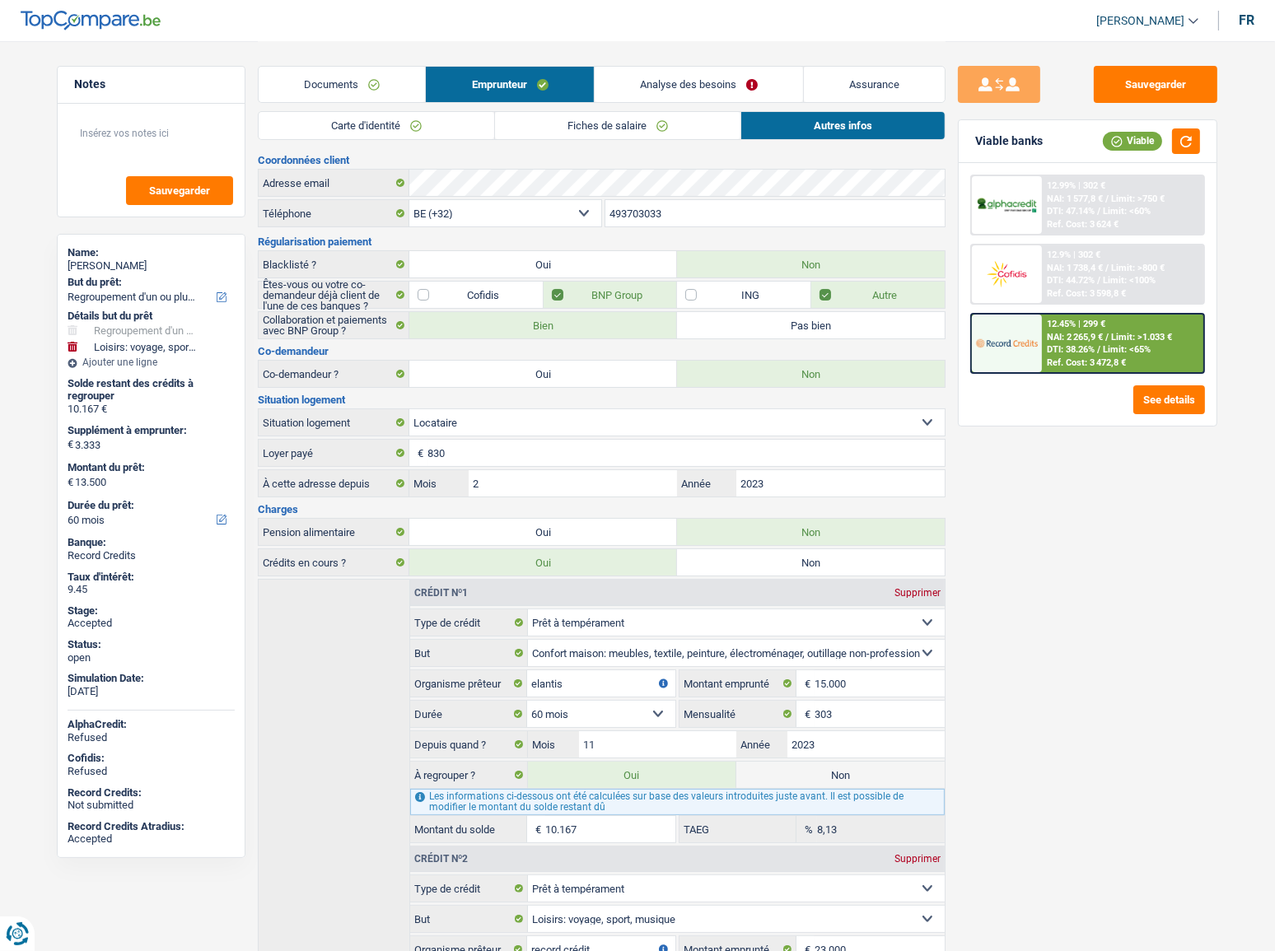
click at [352, 133] on link "Carte d'identité" at bounding box center [377, 125] width 236 height 27
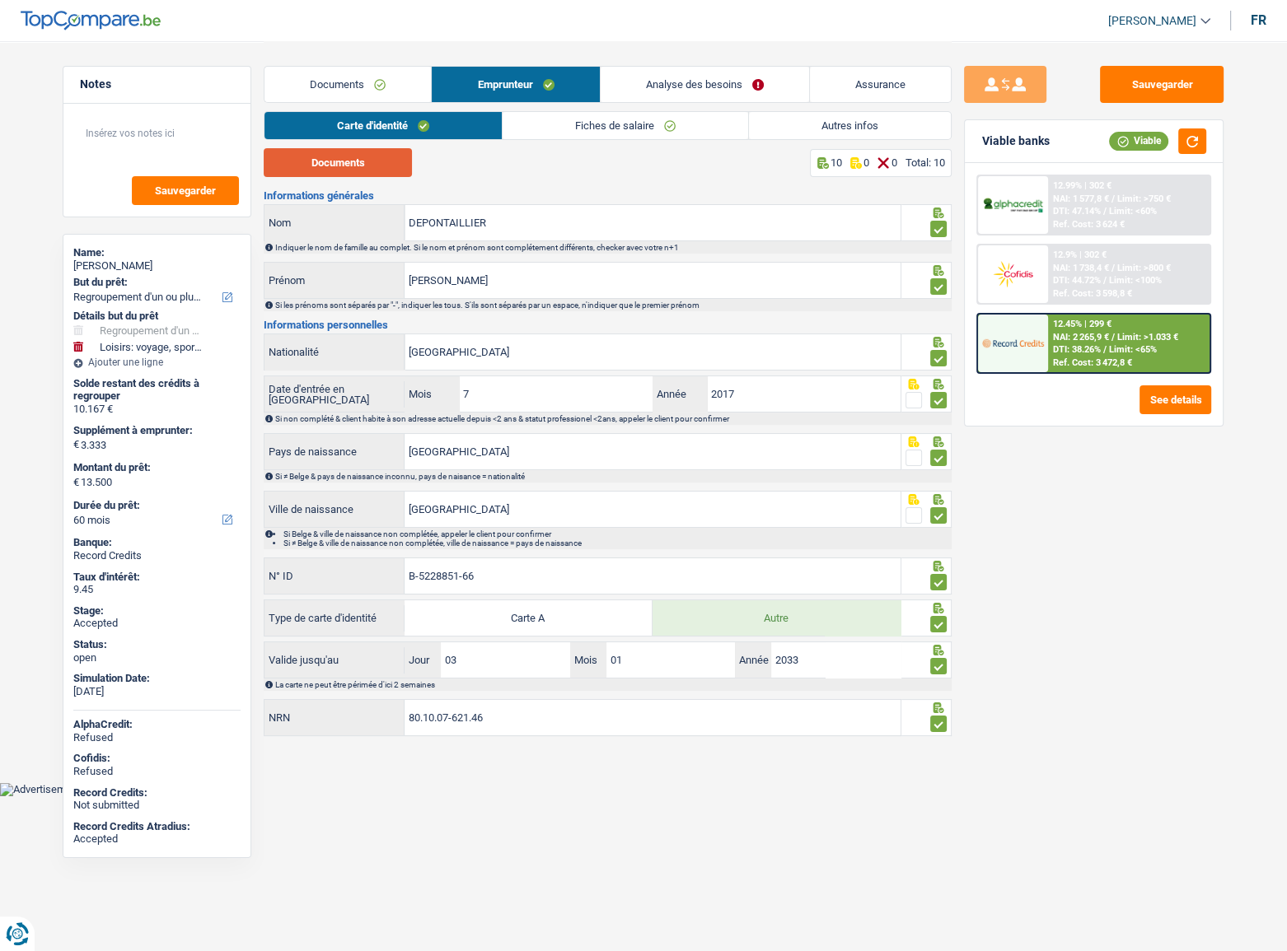
click at [381, 168] on button "Documents" at bounding box center [338, 162] width 148 height 29
click at [558, 118] on link "Fiches de salaire" at bounding box center [625, 125] width 245 height 27
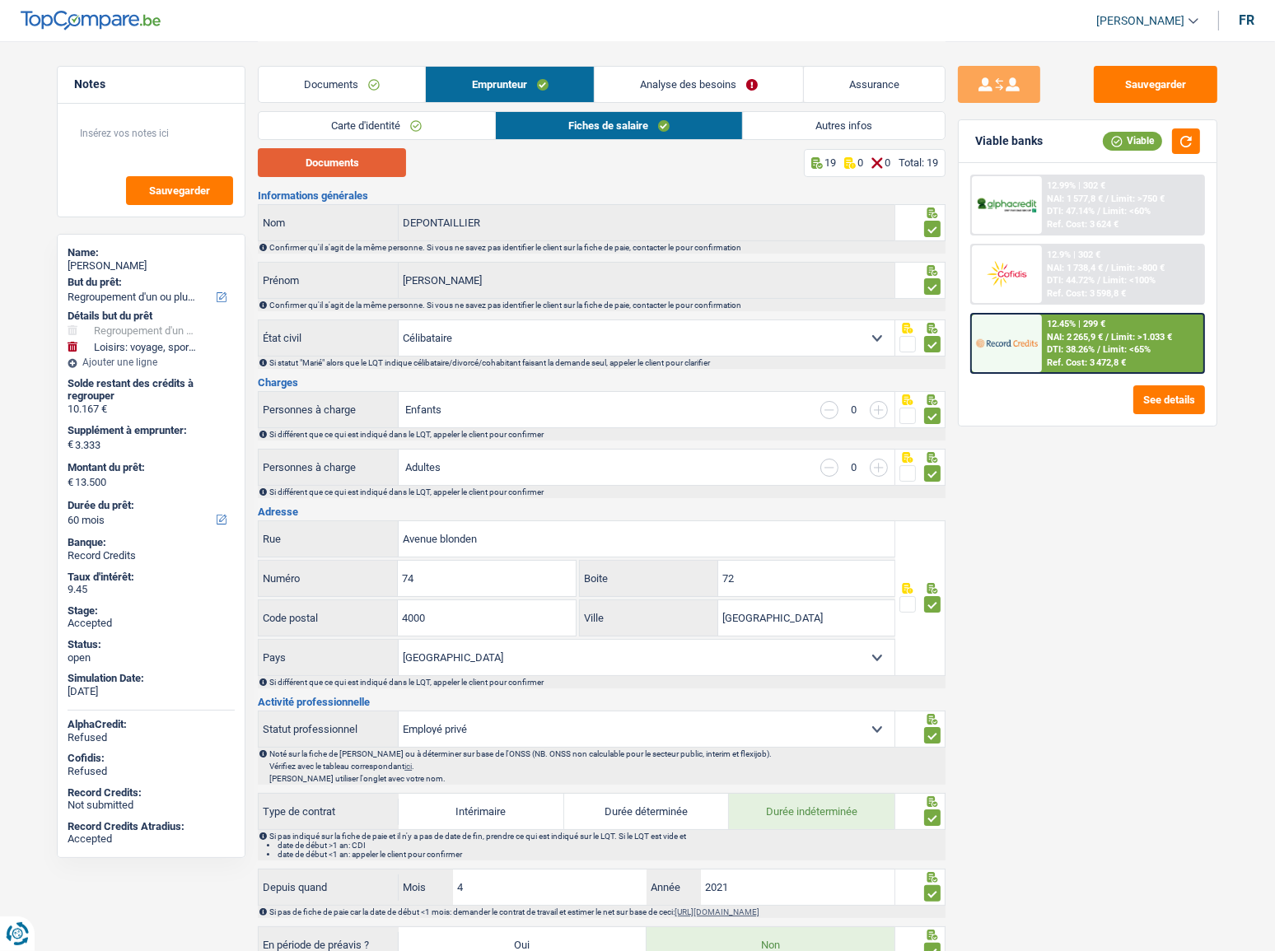
click at [372, 174] on button "Documents" at bounding box center [332, 162] width 148 height 29
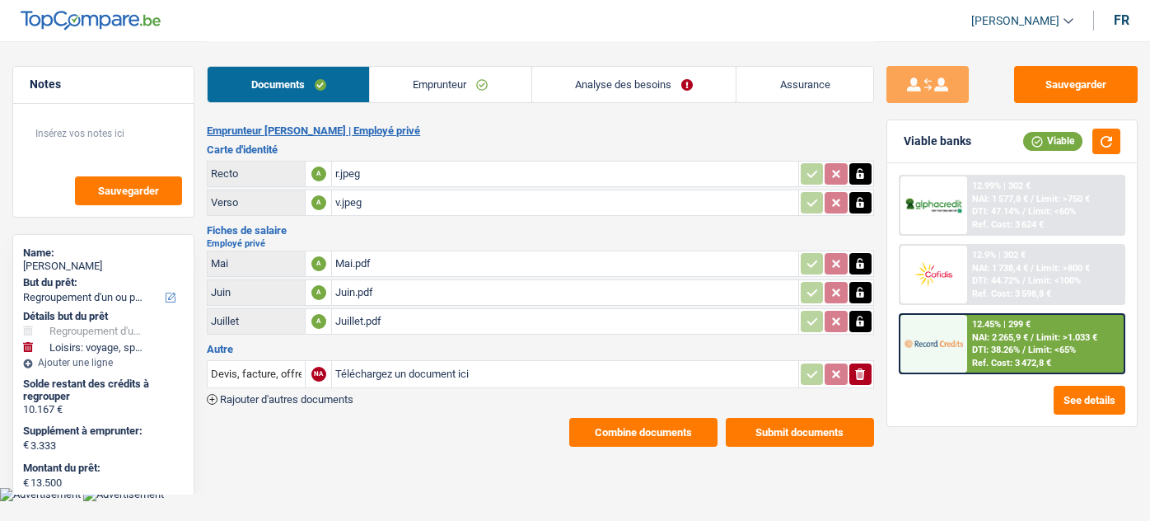
select select "refinancing"
select select "hobbies"
select select "60"
click at [861, 263] on icon "button" at bounding box center [860, 263] width 7 height 11
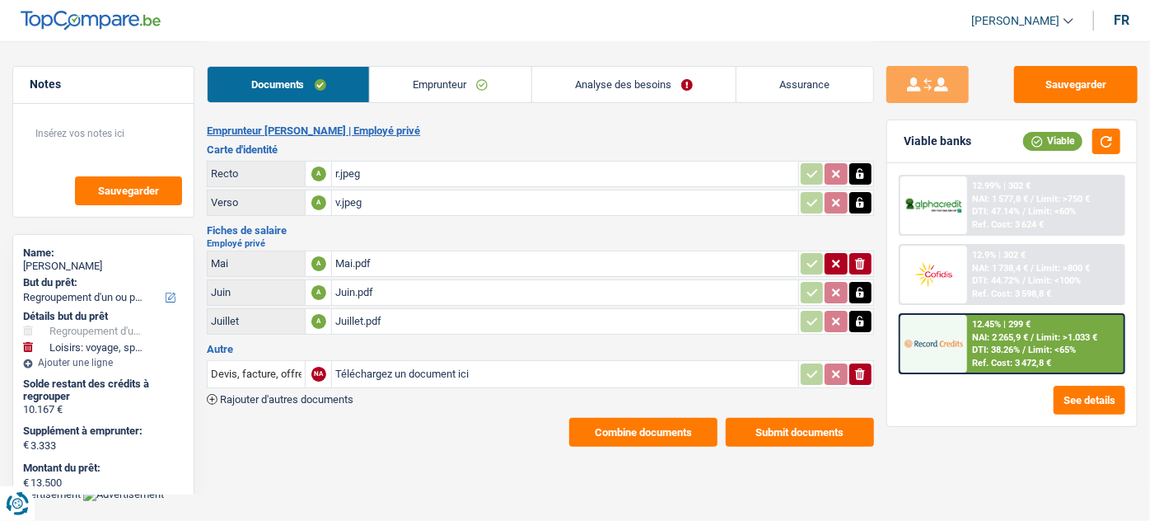
click at [862, 263] on icon "ionicons-v5-e" at bounding box center [859, 263] width 13 height 16
click at [479, 261] on input "Téléchargez un document ici" at bounding box center [564, 263] width 459 height 25
type input "C:\fakepath\08.pdf"
click at [637, 418] on button "Combine documents" at bounding box center [643, 432] width 148 height 29
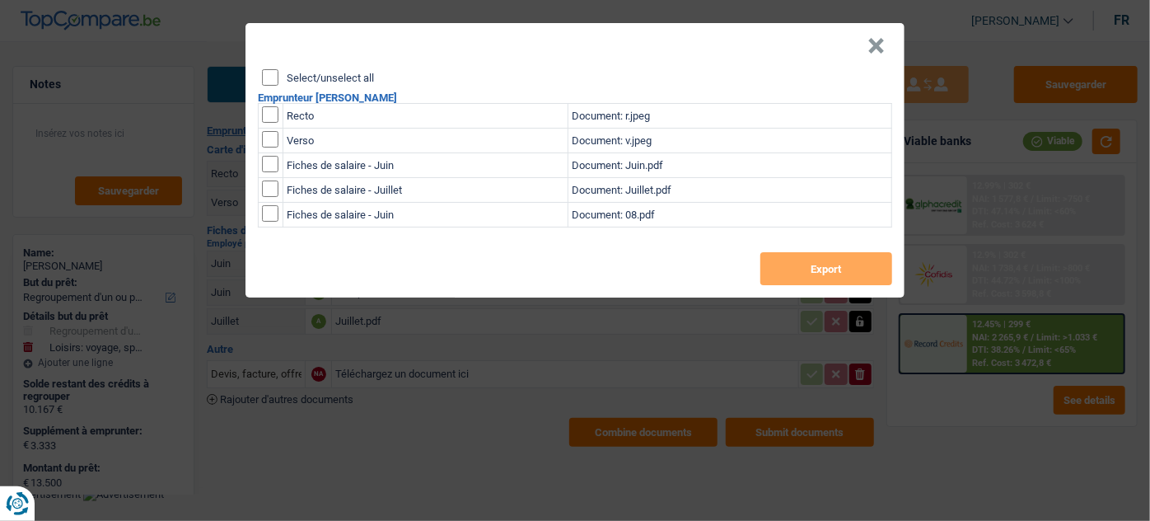
click at [272, 75] on input "Select/unselect all" at bounding box center [270, 77] width 16 height 16
checkbox input "true"
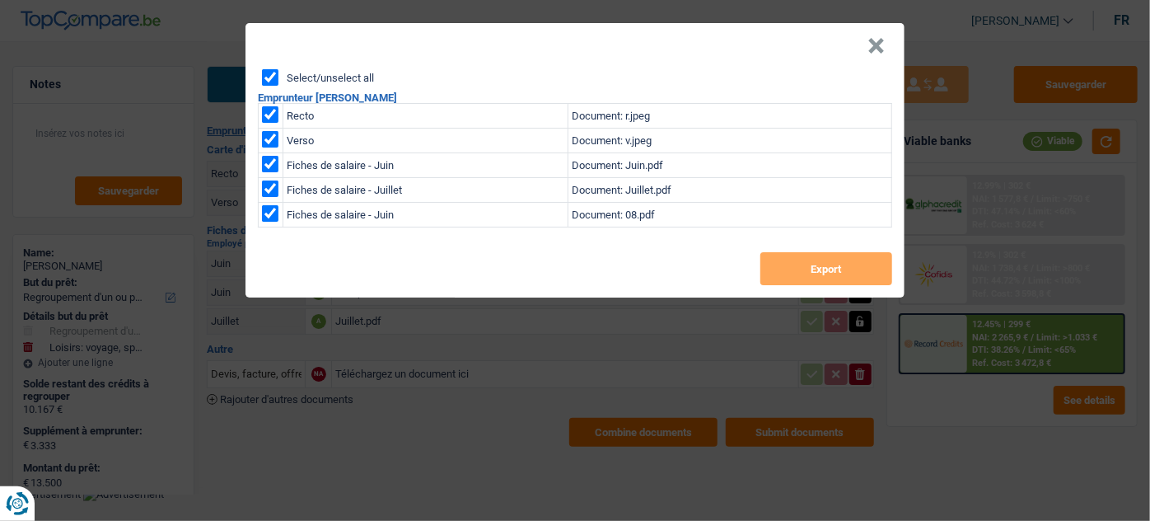
checkbox input "true"
click at [889, 274] on button "Export" at bounding box center [826, 268] width 132 height 33
click at [879, 42] on button "×" at bounding box center [875, 46] width 17 height 16
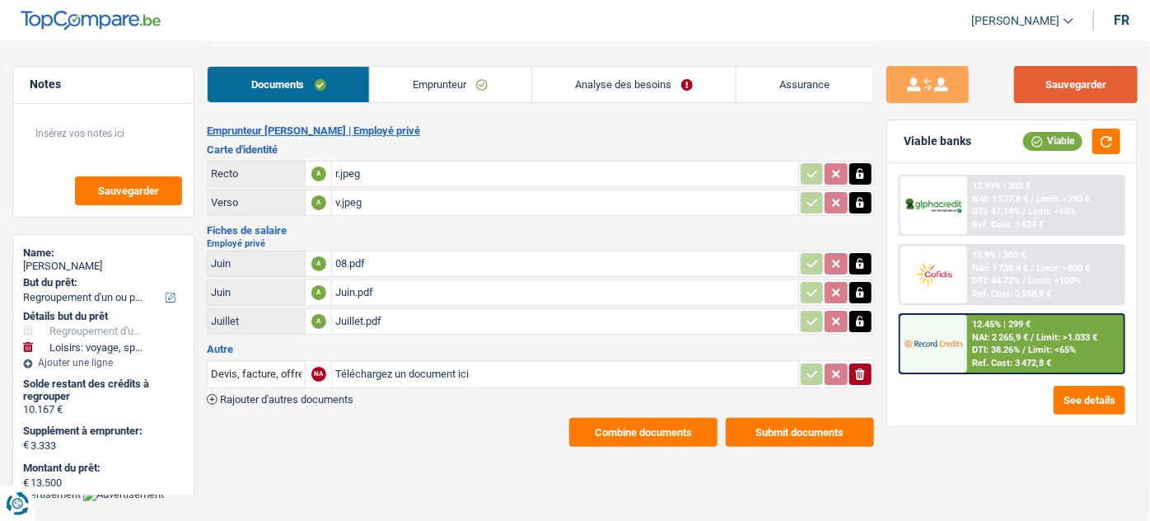
click at [1068, 85] on button "Sauvegarder" at bounding box center [1076, 84] width 124 height 37
click at [657, 91] on link "Analyse des besoins" at bounding box center [634, 84] width 204 height 35
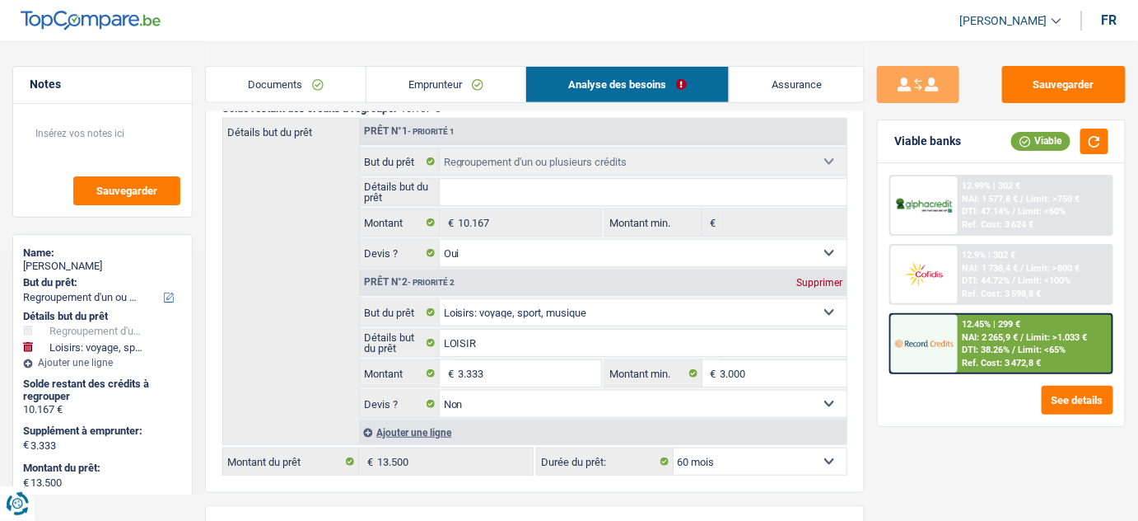
scroll to position [224, 0]
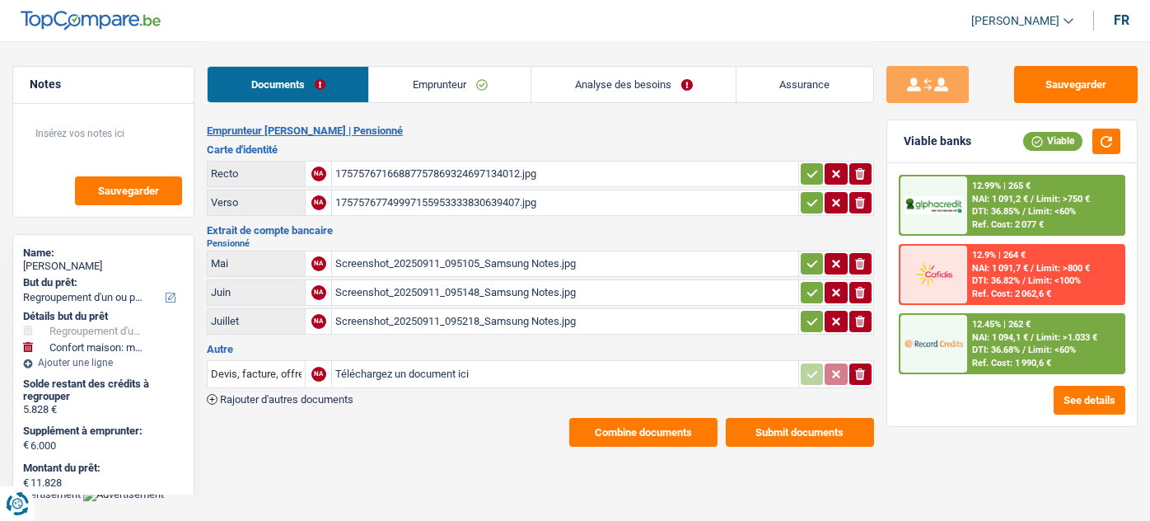
select select "refinancing"
select select "household"
select select "60"
select select "record credits"
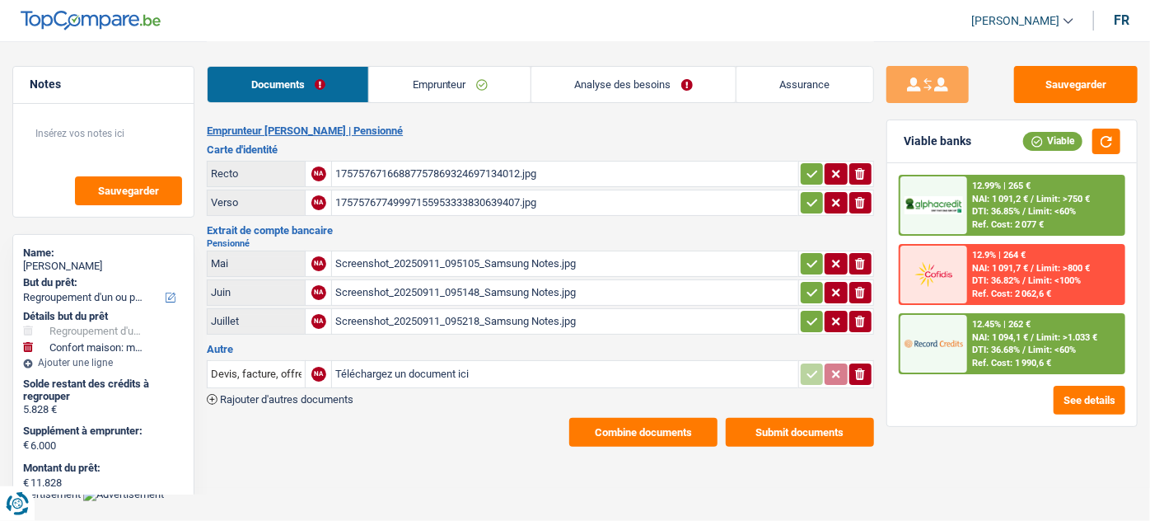
click at [984, 326] on div "12.45% | 262 €" at bounding box center [1001, 324] width 58 height 11
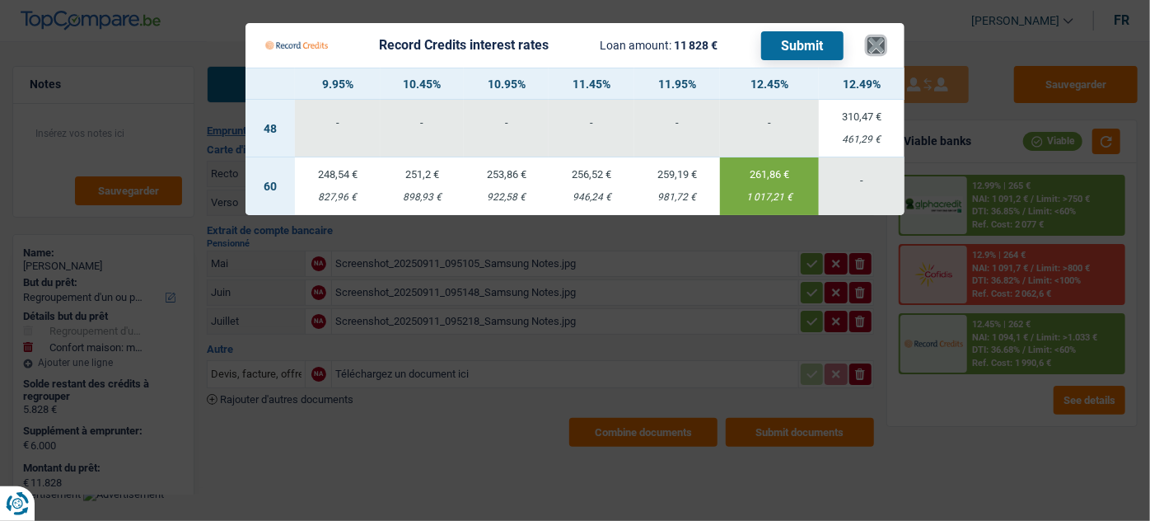
click at [880, 42] on button "×" at bounding box center [875, 45] width 17 height 16
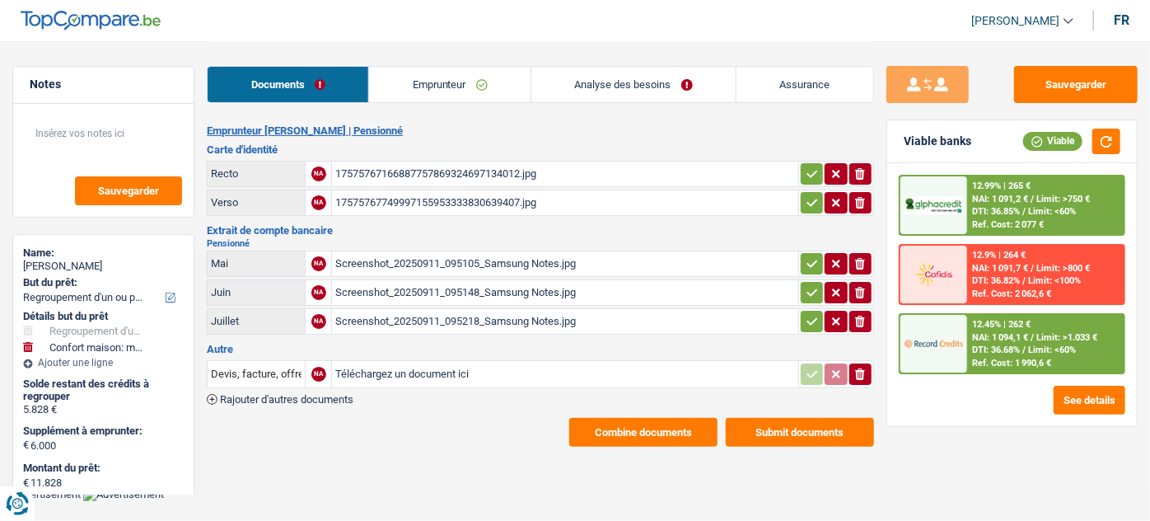
click at [653, 87] on link "Analyse des besoins" at bounding box center [633, 84] width 204 height 35
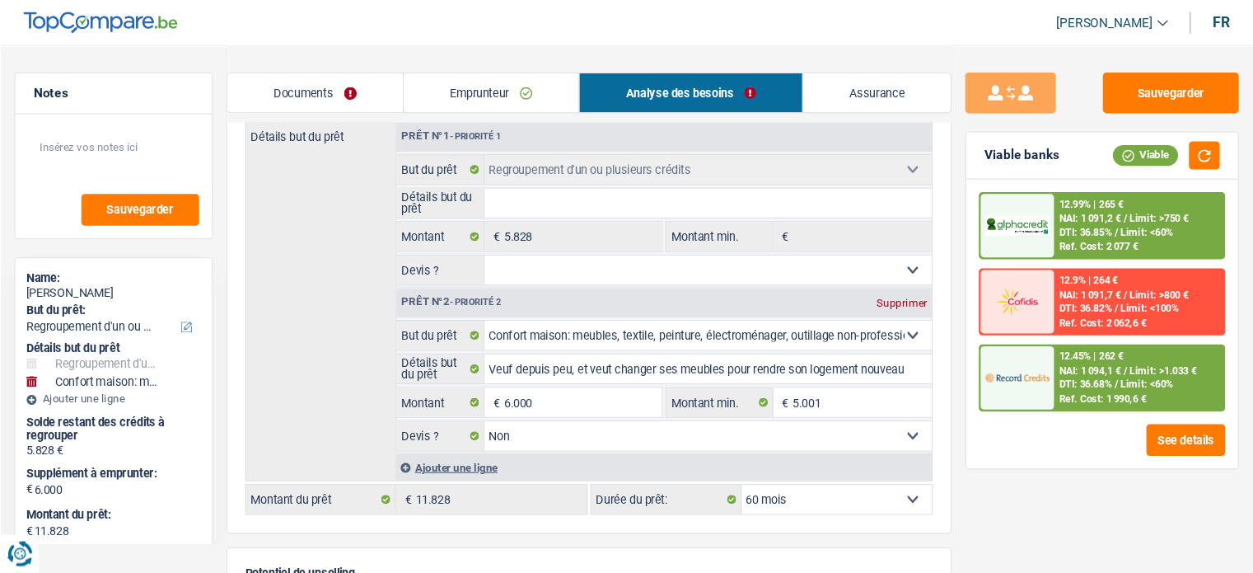
scroll to position [224, 0]
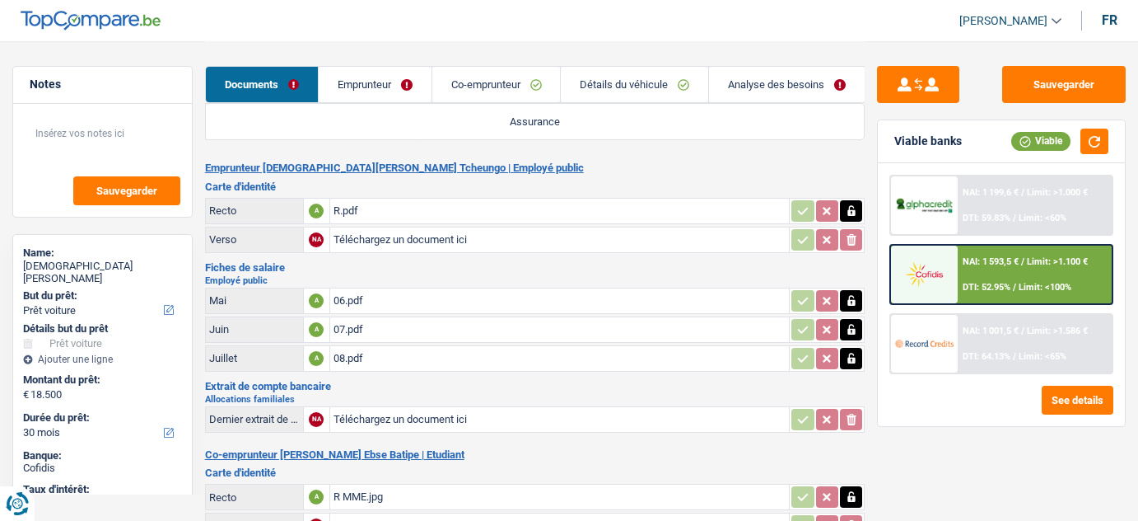
select select "car"
select select "30"
select select "student"
select select "familyAllowances"
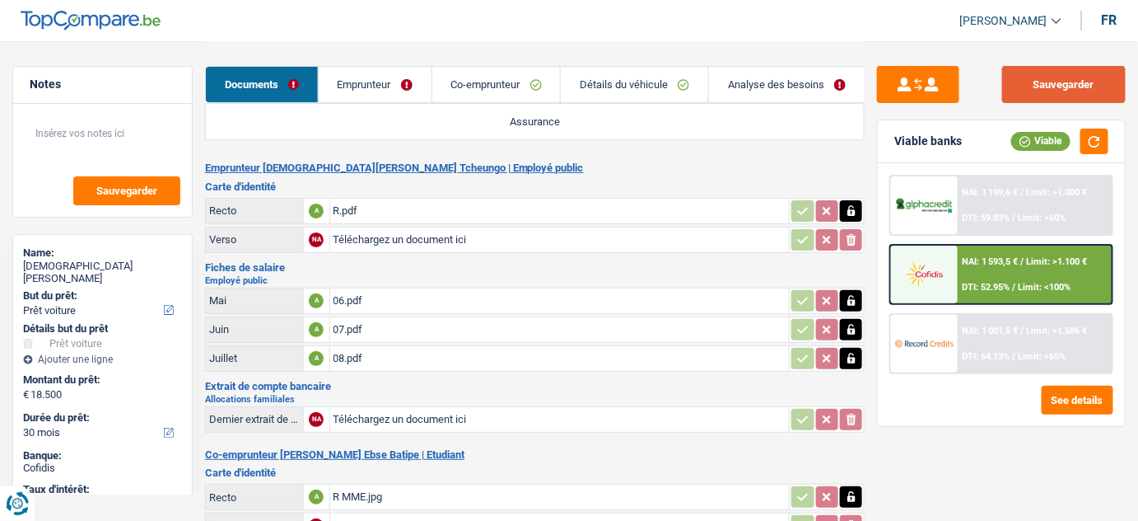
click at [1087, 90] on button "Sauvegarder" at bounding box center [1065, 84] width 124 height 37
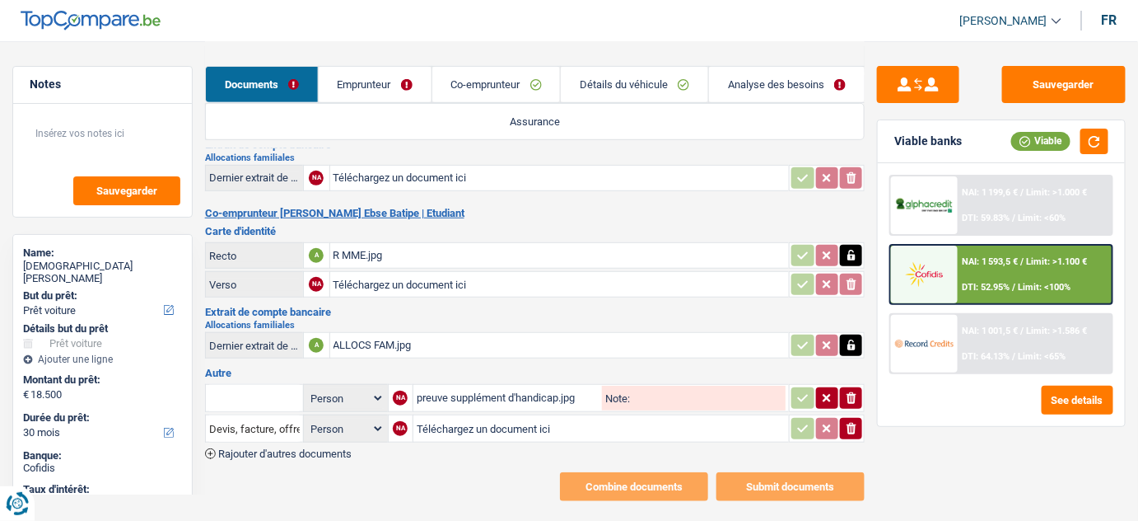
scroll to position [257, 0]
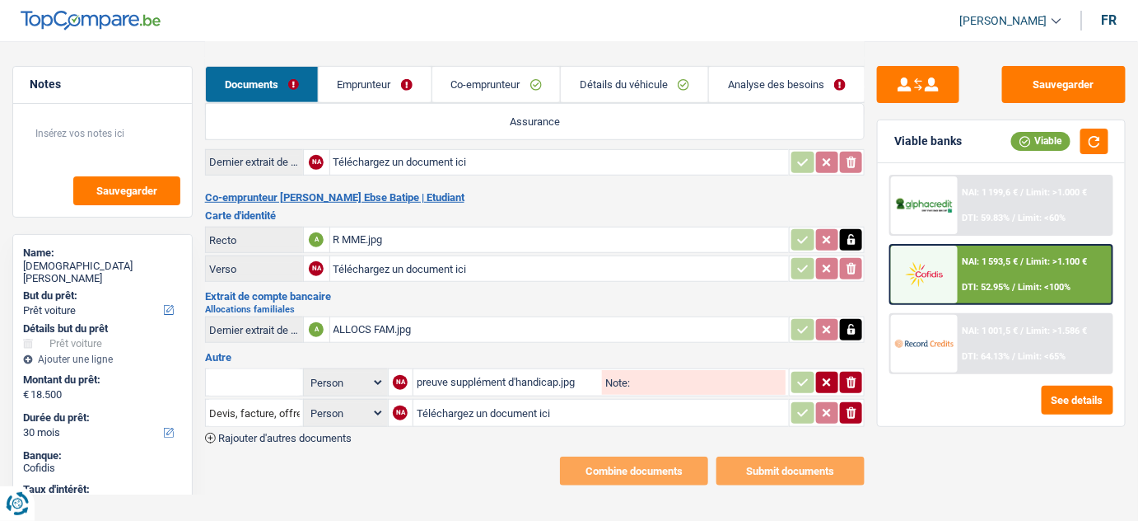
click at [858, 414] on button "ionicons-v5-e" at bounding box center [851, 412] width 22 height 21
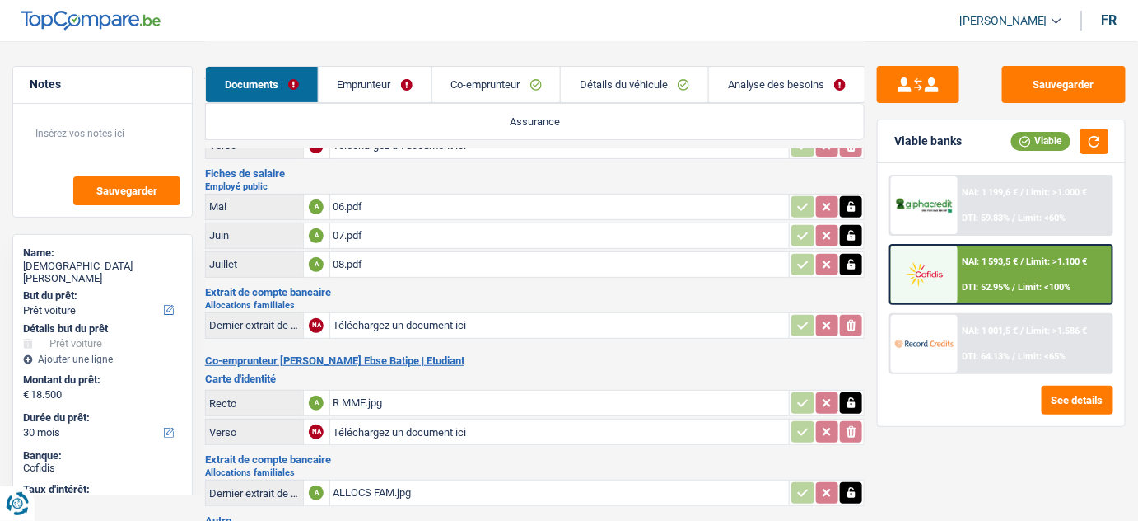
scroll to position [0, 0]
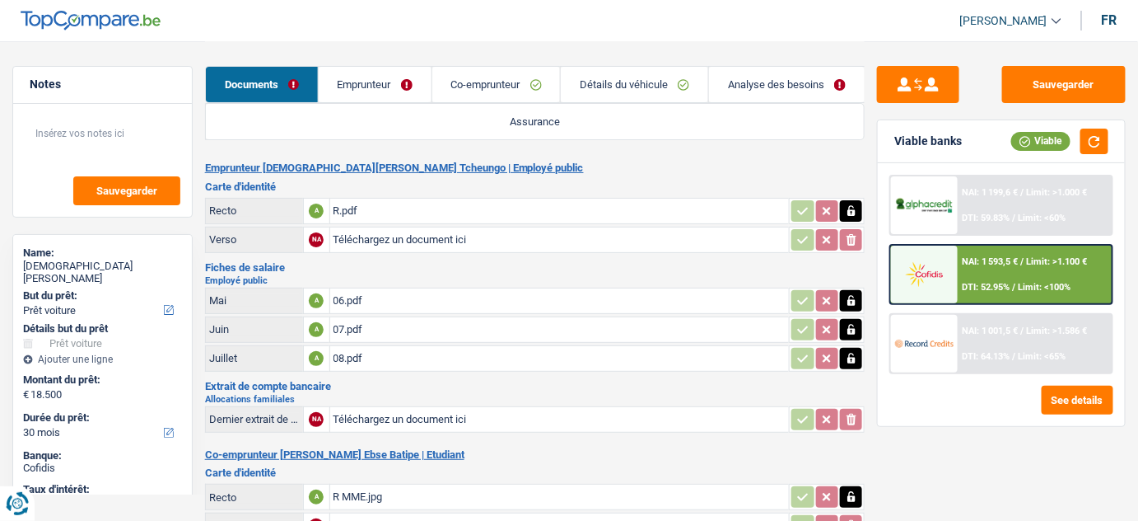
click at [384, 86] on link "Emprunteur" at bounding box center [375, 84] width 113 height 35
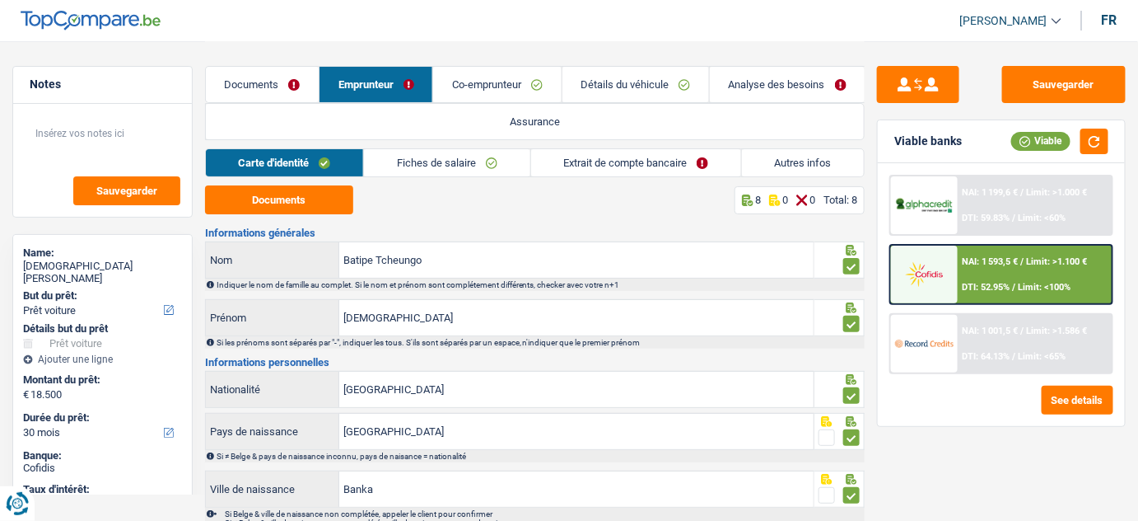
click at [605, 165] on link "Extrait de compte bancaire" at bounding box center [636, 162] width 210 height 27
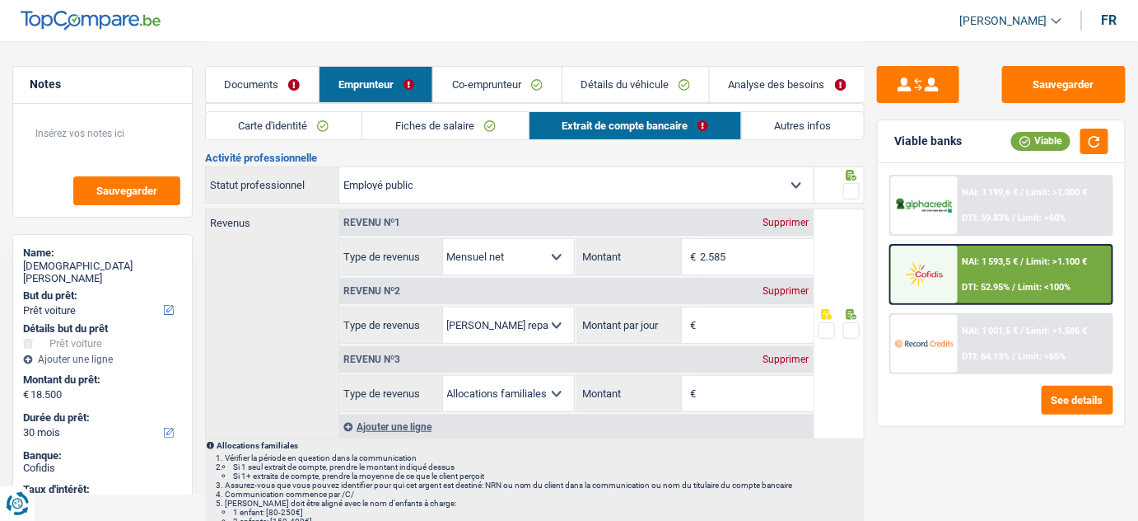
scroll to position [149, 0]
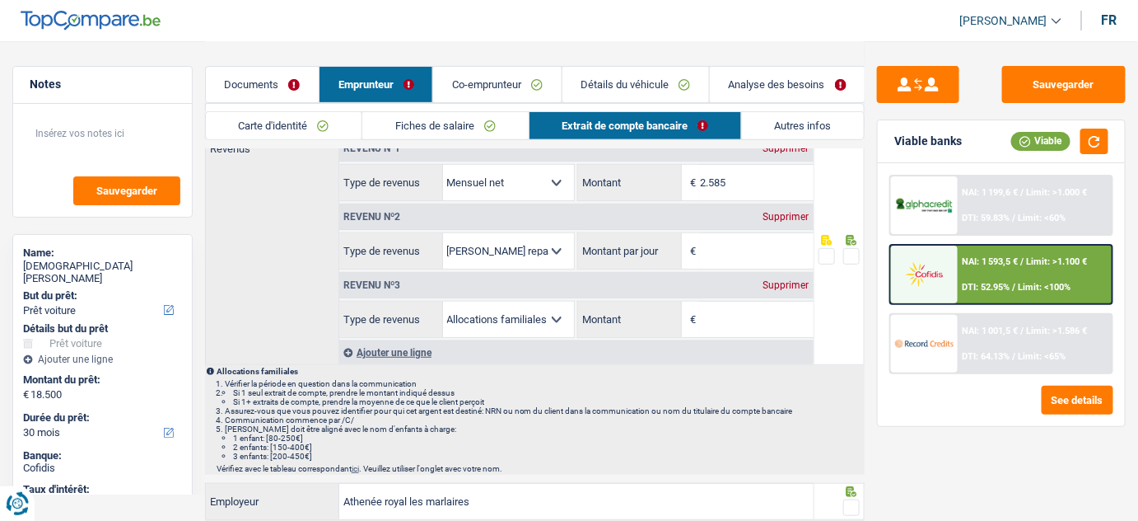
click at [791, 213] on div "Supprimer" at bounding box center [787, 217] width 54 height 10
select select "familyAllowances"
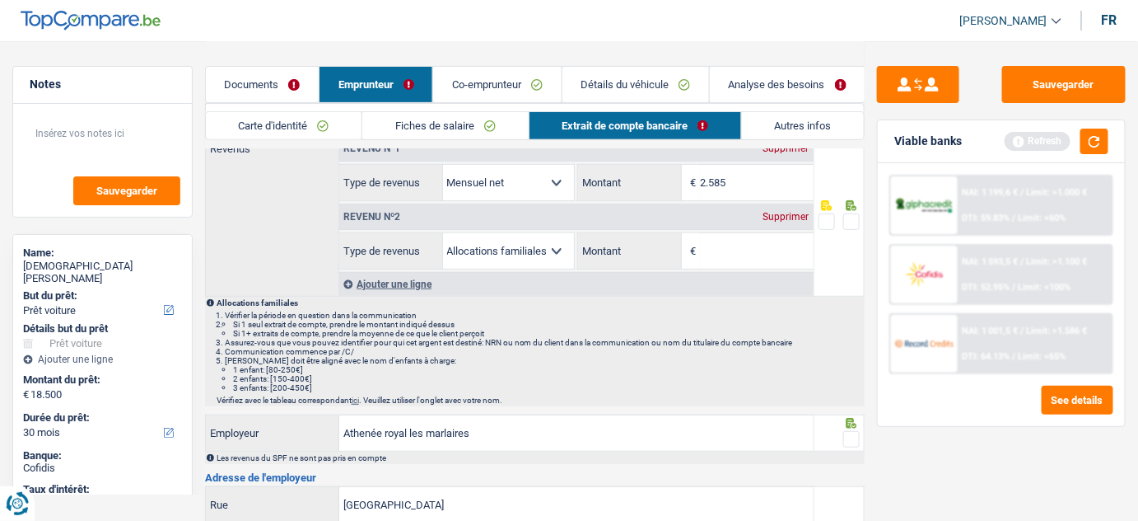
click at [788, 220] on div "Supprimer" at bounding box center [787, 217] width 54 height 10
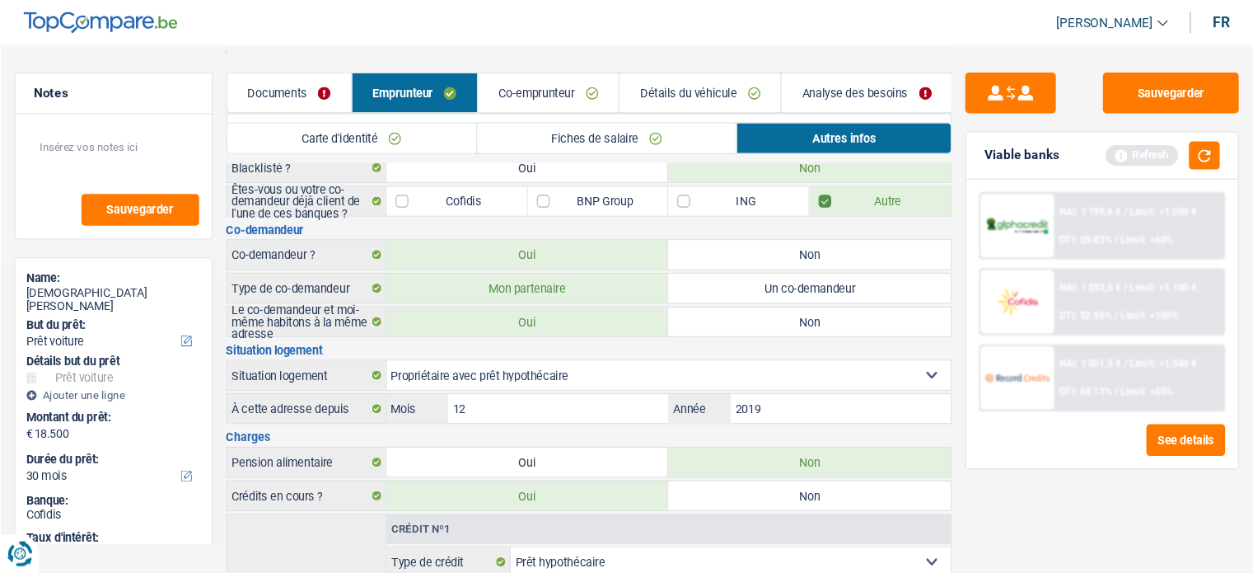
scroll to position [0, 0]
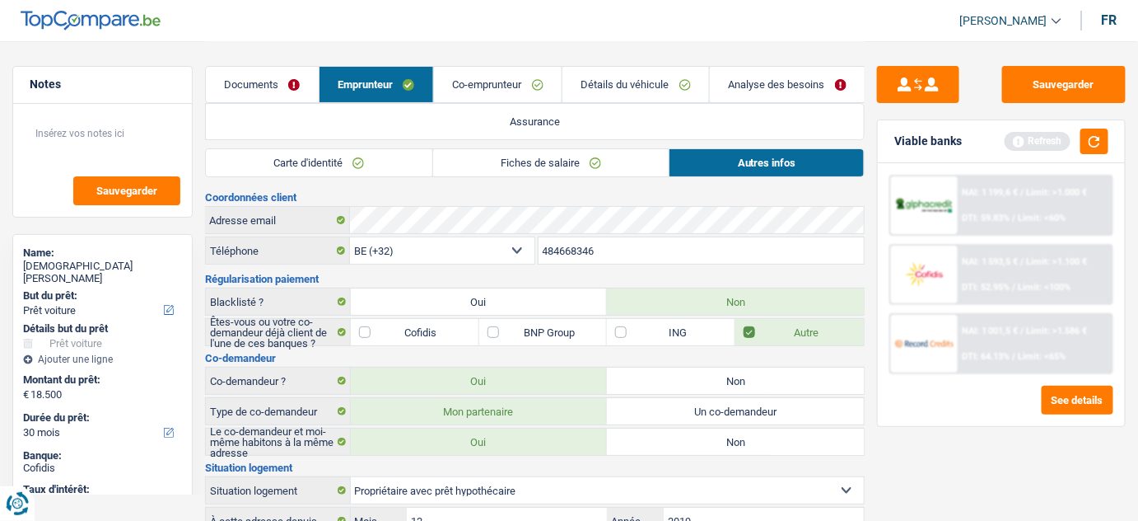
click at [496, 82] on link "Co-emprunteur" at bounding box center [498, 84] width 128 height 35
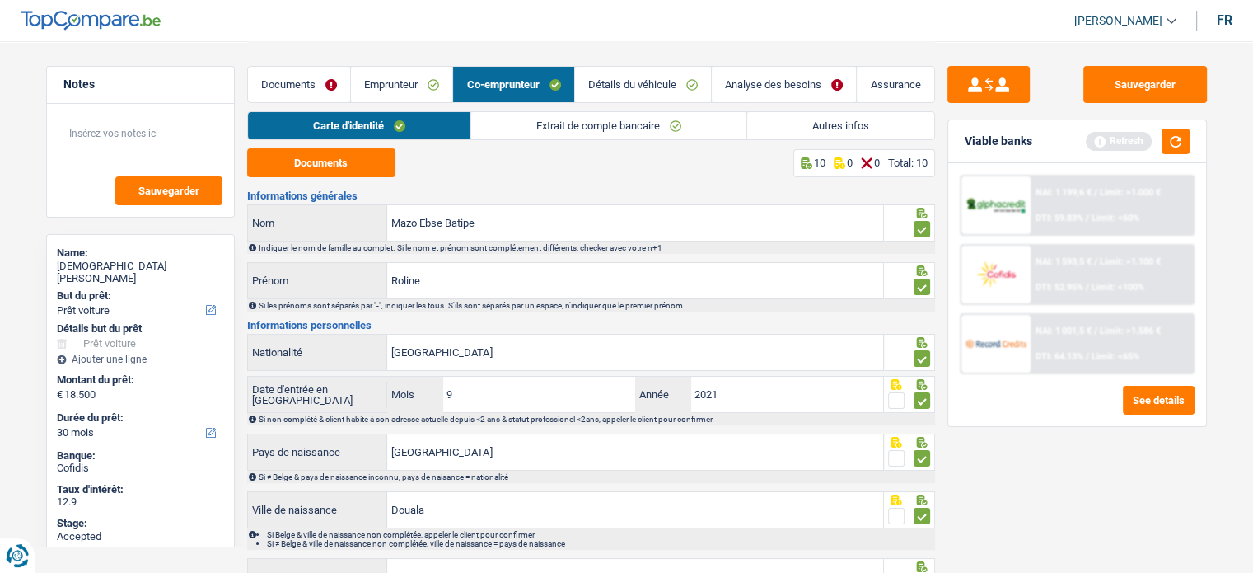
drag, startPoint x: 604, startPoint y: 124, endPoint x: 608, endPoint y: 136, distance: 13.0
click at [604, 124] on link "Extrait de compte bancaire" at bounding box center [608, 125] width 275 height 27
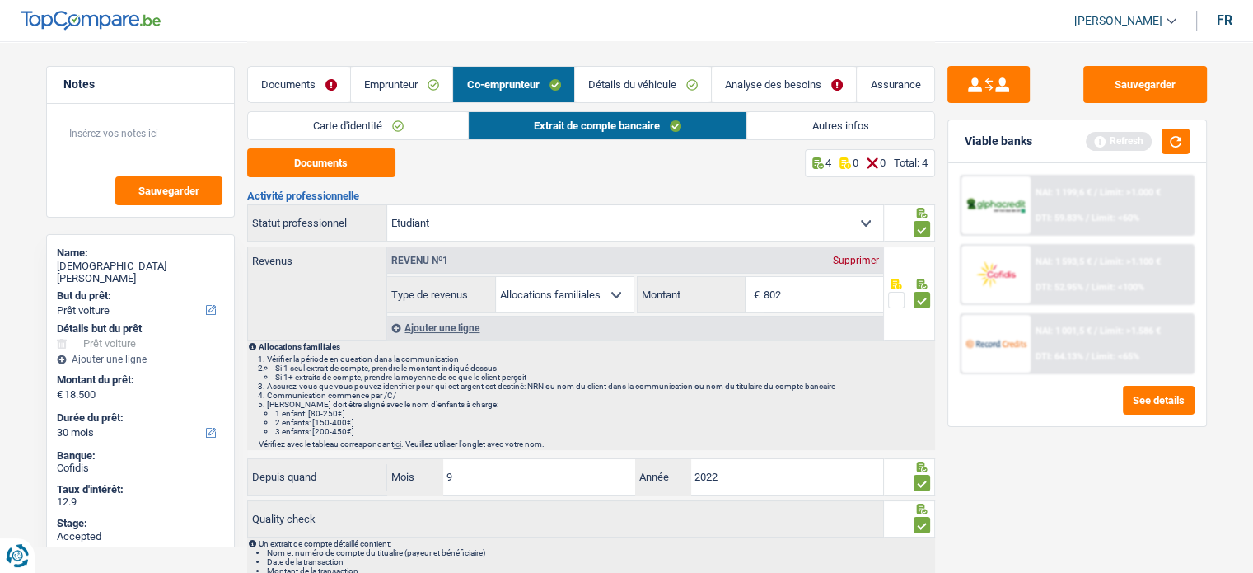
scroll to position [69, 0]
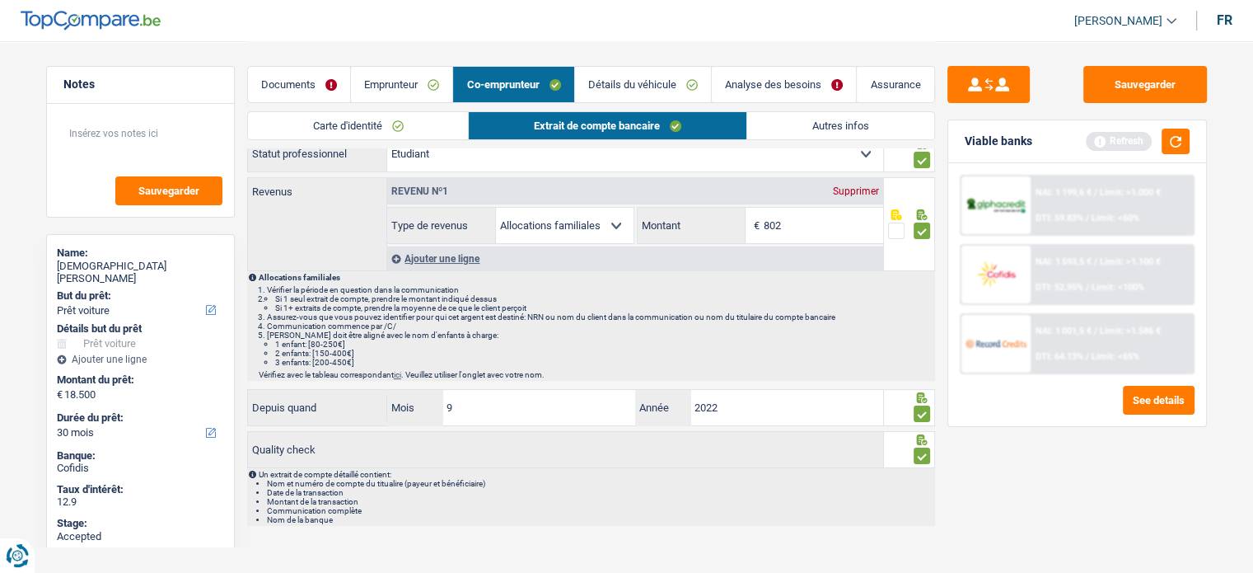
click at [412, 70] on link "Emprunteur" at bounding box center [401, 84] width 101 height 35
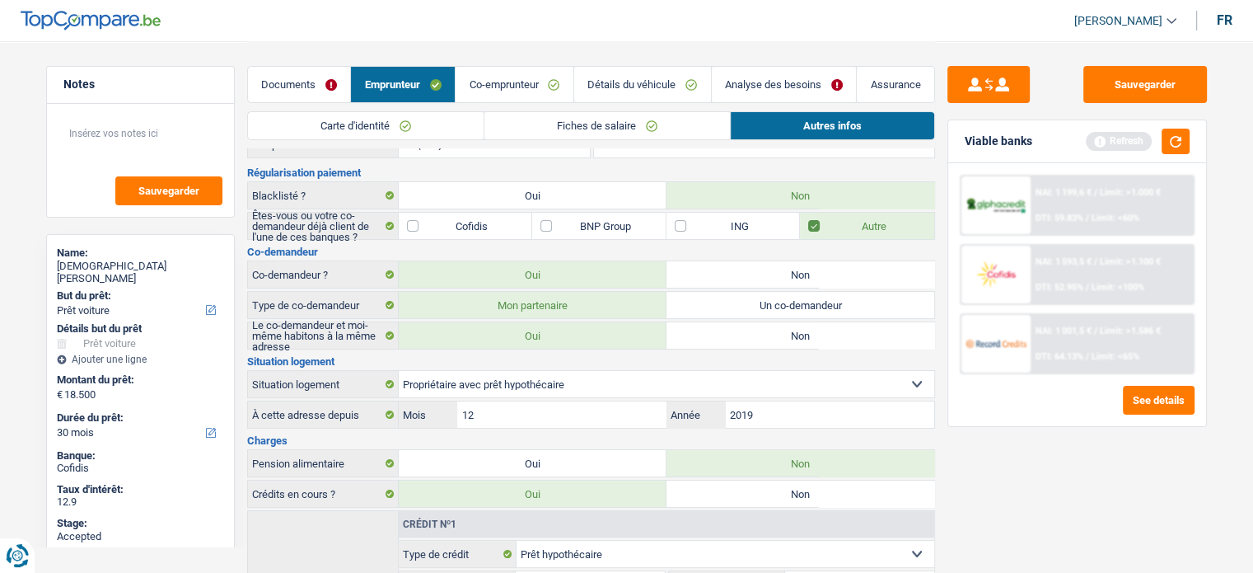
click at [573, 124] on link "Fiches de salaire" at bounding box center [606, 125] width 245 height 27
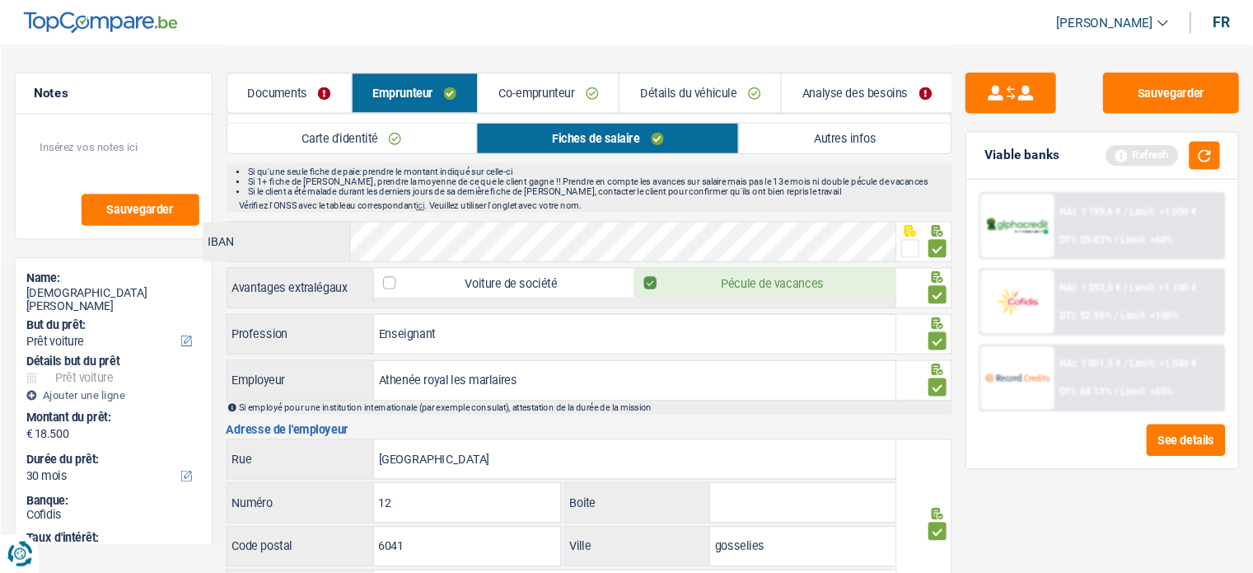
scroll to position [1113, 0]
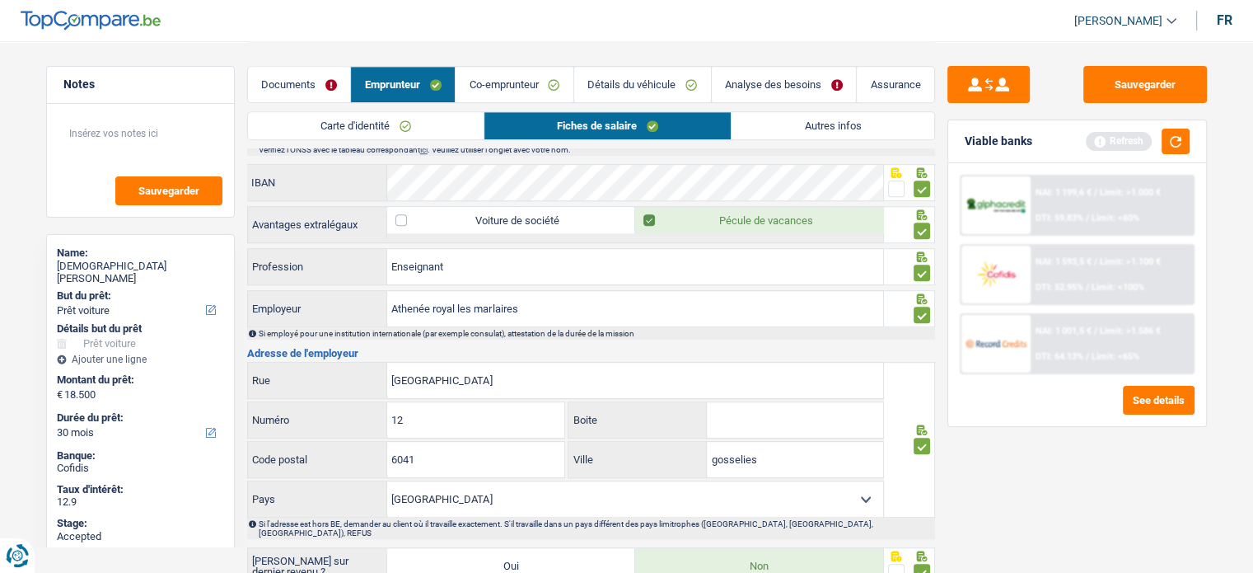
click at [531, 79] on link "Co-emprunteur" at bounding box center [515, 84] width 118 height 35
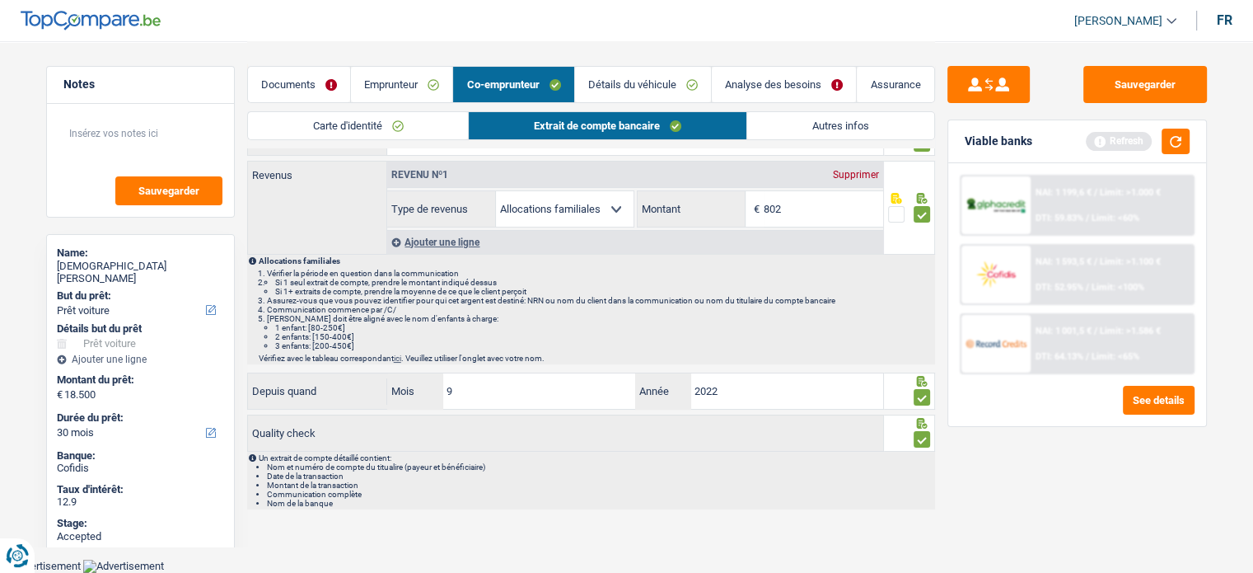
scroll to position [69, 0]
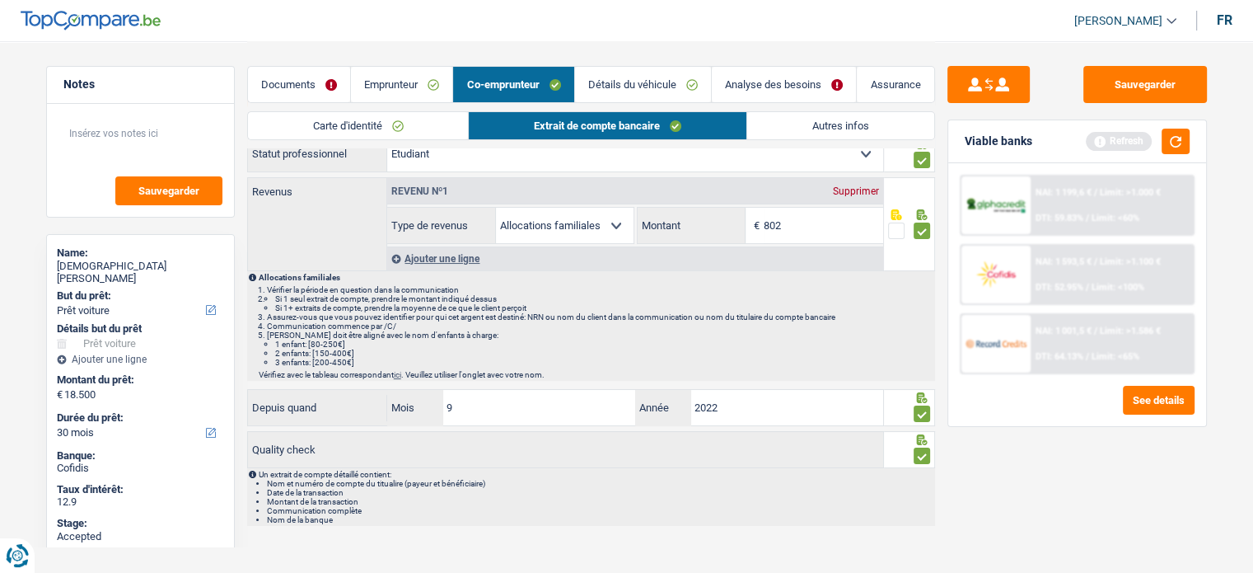
click at [326, 78] on link "Documents" at bounding box center [299, 84] width 102 height 35
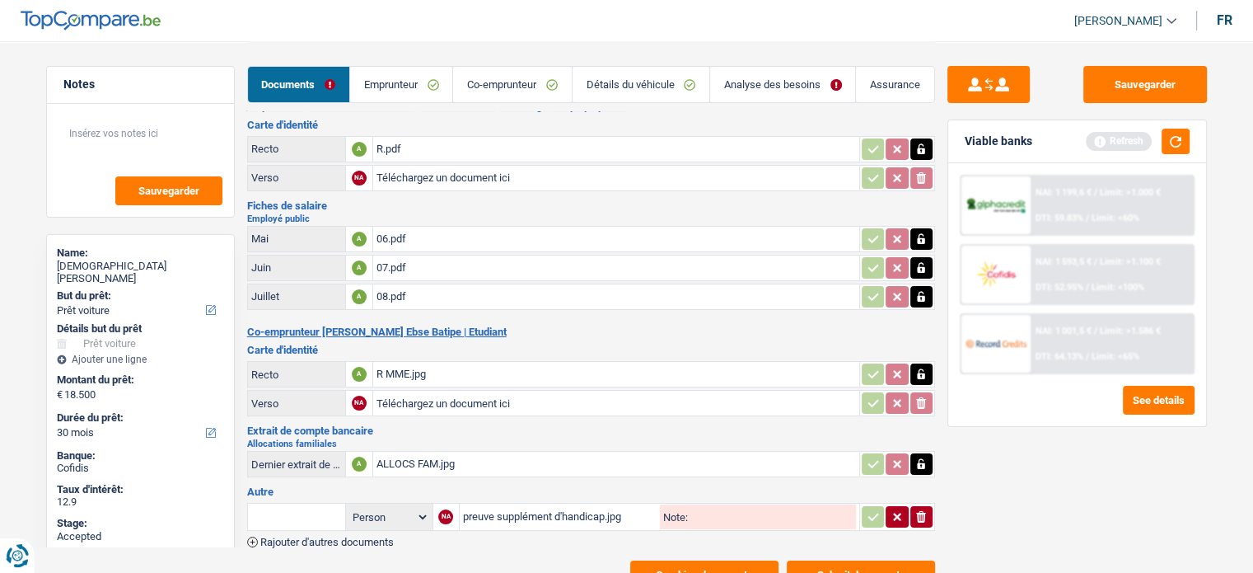
scroll to position [0, 0]
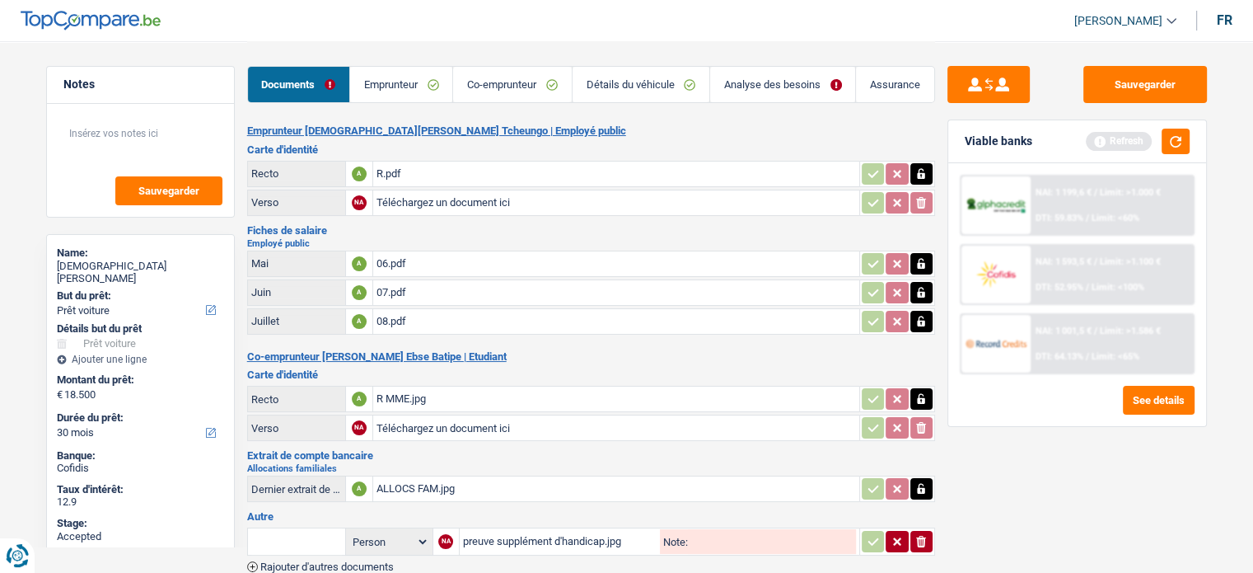
click at [437, 398] on div "R MME.jpg" at bounding box center [615, 398] width 479 height 25
click at [1138, 82] on button "Sauvegarder" at bounding box center [1145, 84] width 124 height 37
click at [1138, 131] on button "button" at bounding box center [1176, 142] width 28 height 26
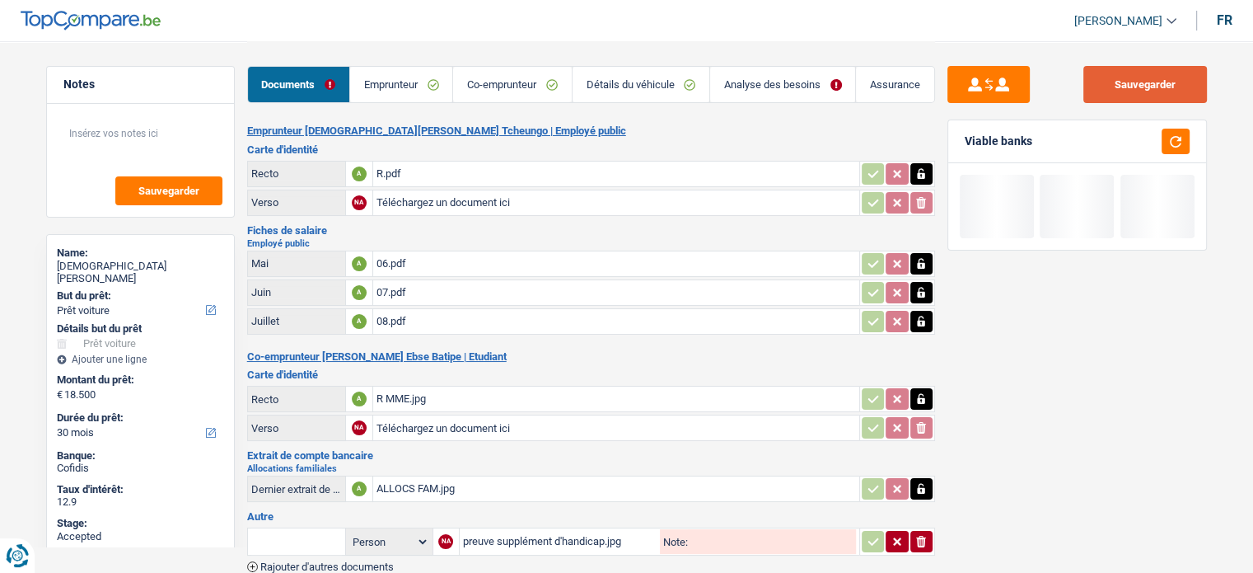
drag, startPoint x: 1176, startPoint y: 75, endPoint x: 1166, endPoint y: 71, distance: 10.7
click at [1138, 75] on button "Sauvegarder" at bounding box center [1145, 84] width 124 height 37
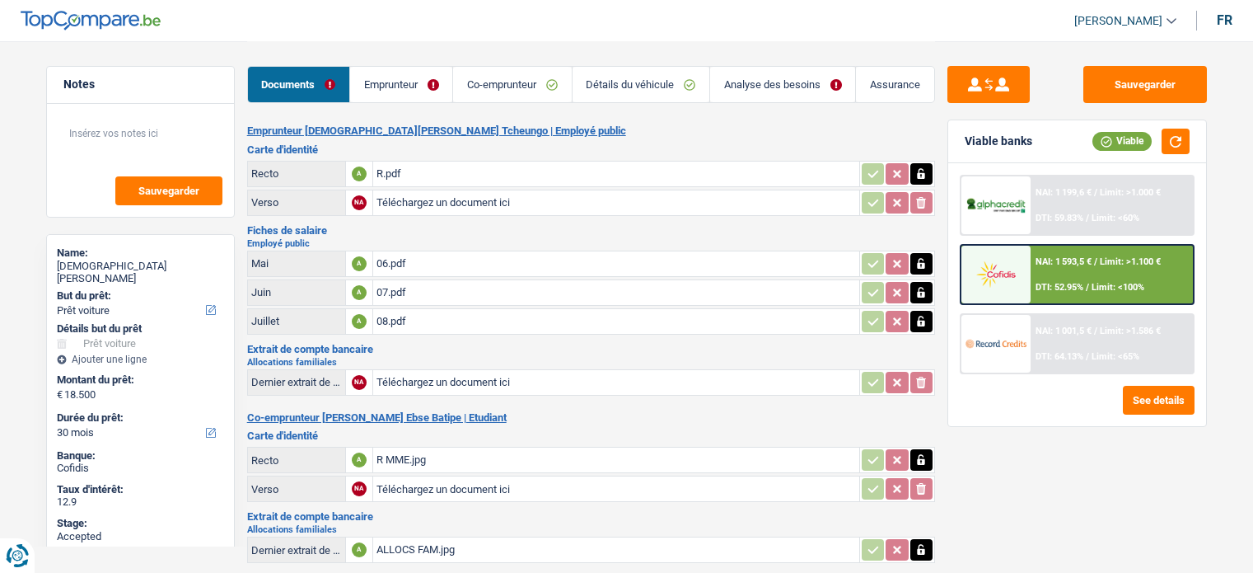
select select "car"
select select "30"
select select "32"
select select "ownerWithMortgage"
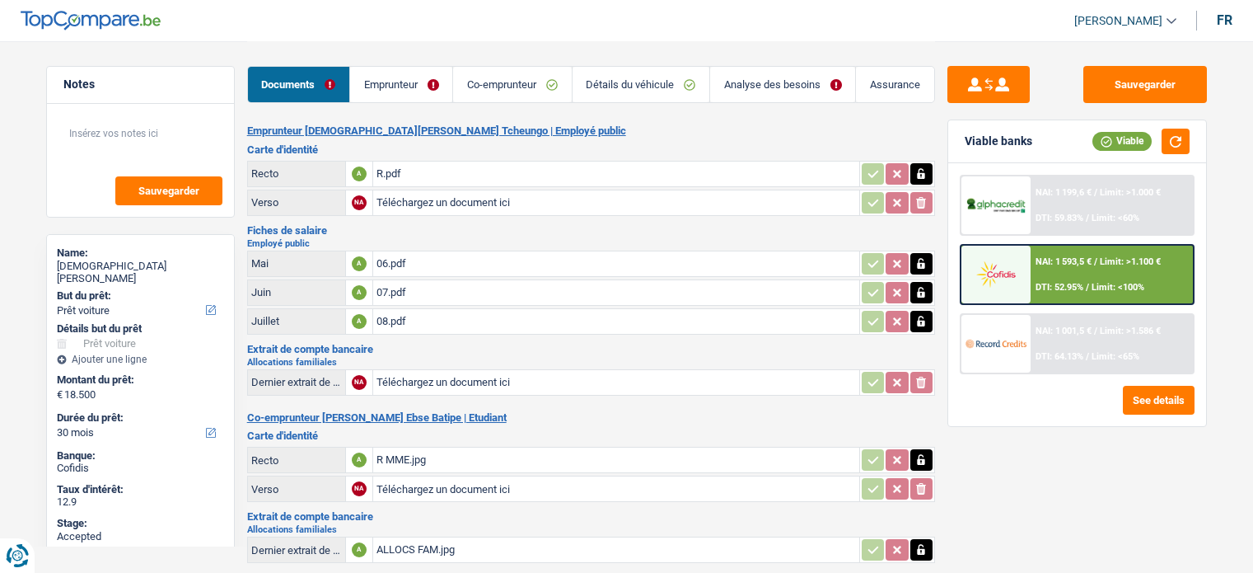
select select "mortgage"
select select "240"
select select "personalLoan"
select select "smallWorks"
select select "48"
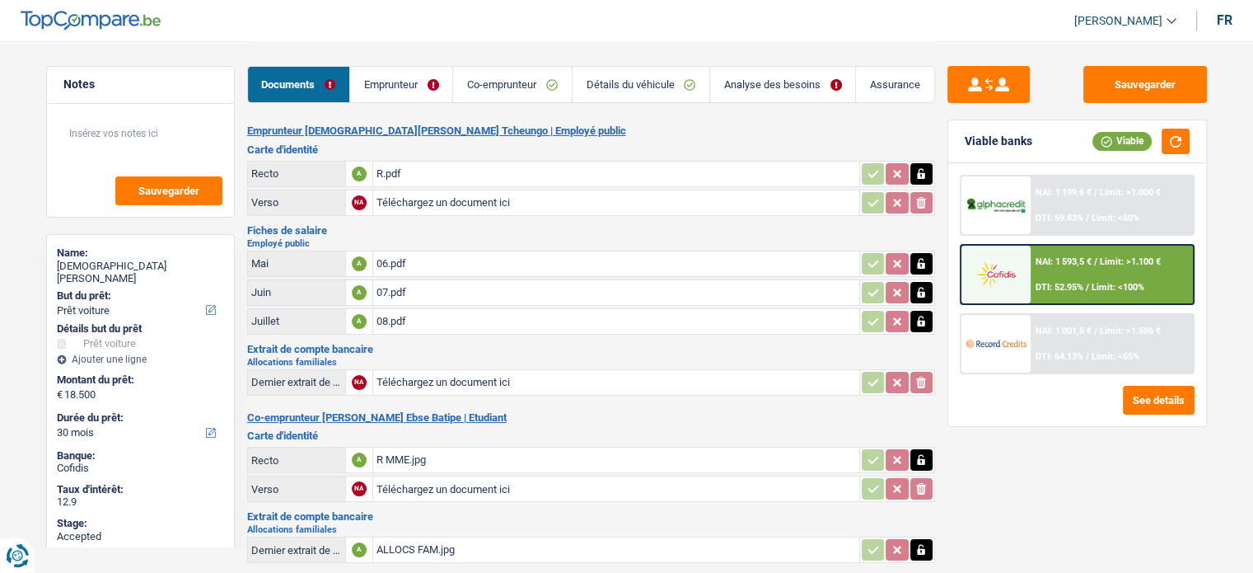
click at [428, 101] on link "Emprunteur" at bounding box center [401, 84] width 102 height 35
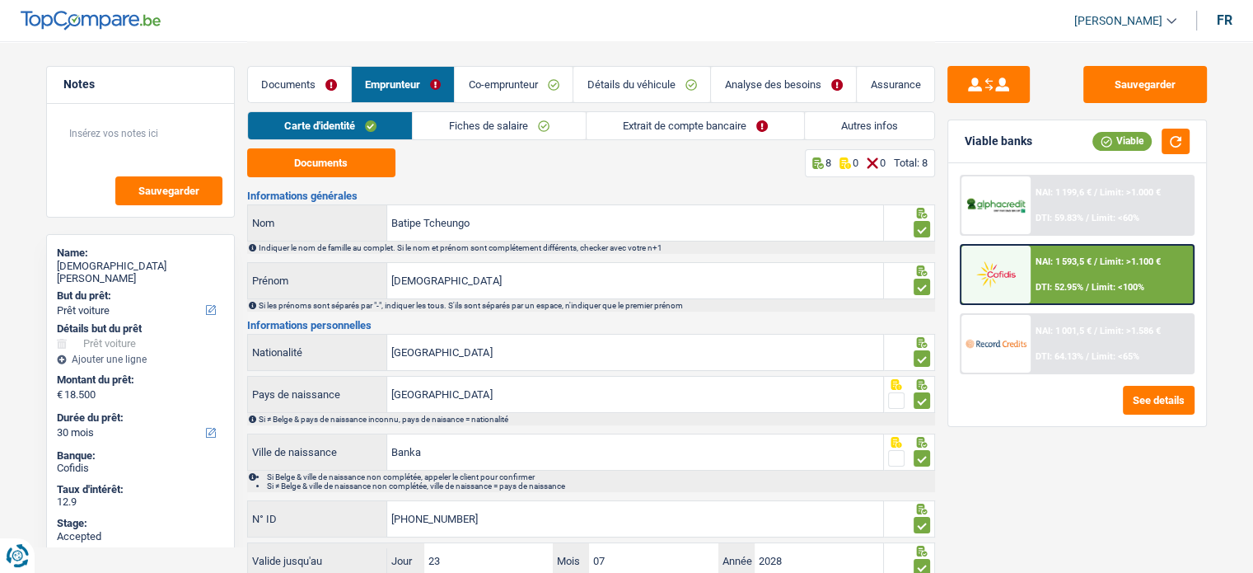
click at [636, 141] on div "Carte d'identité Fiches de salaire Extrait de compte bancaire Autres infos" at bounding box center [591, 129] width 688 height 37
click at [652, 130] on link "Extrait de compte bancaire" at bounding box center [695, 125] width 217 height 27
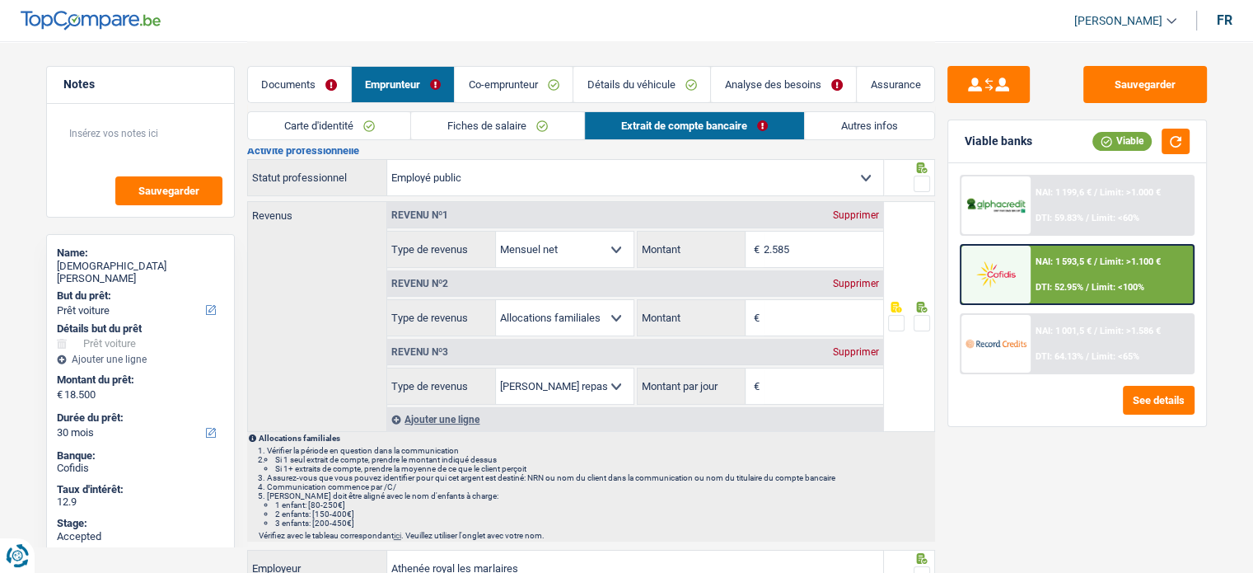
scroll to position [82, 0]
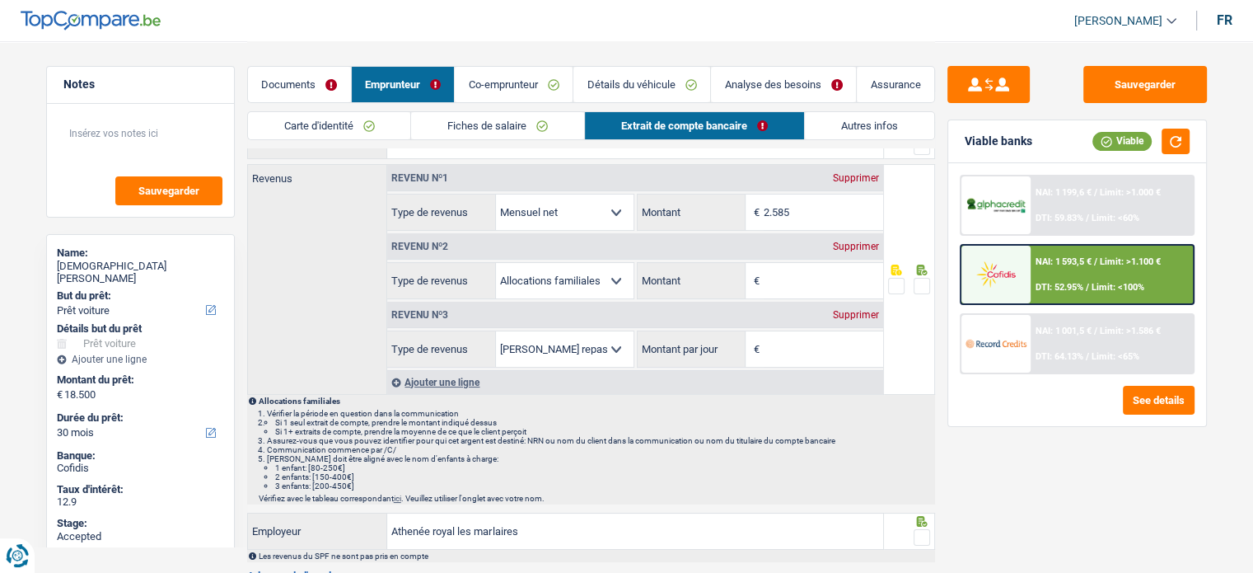
click at [863, 250] on div "Supprimer" at bounding box center [856, 246] width 54 height 10
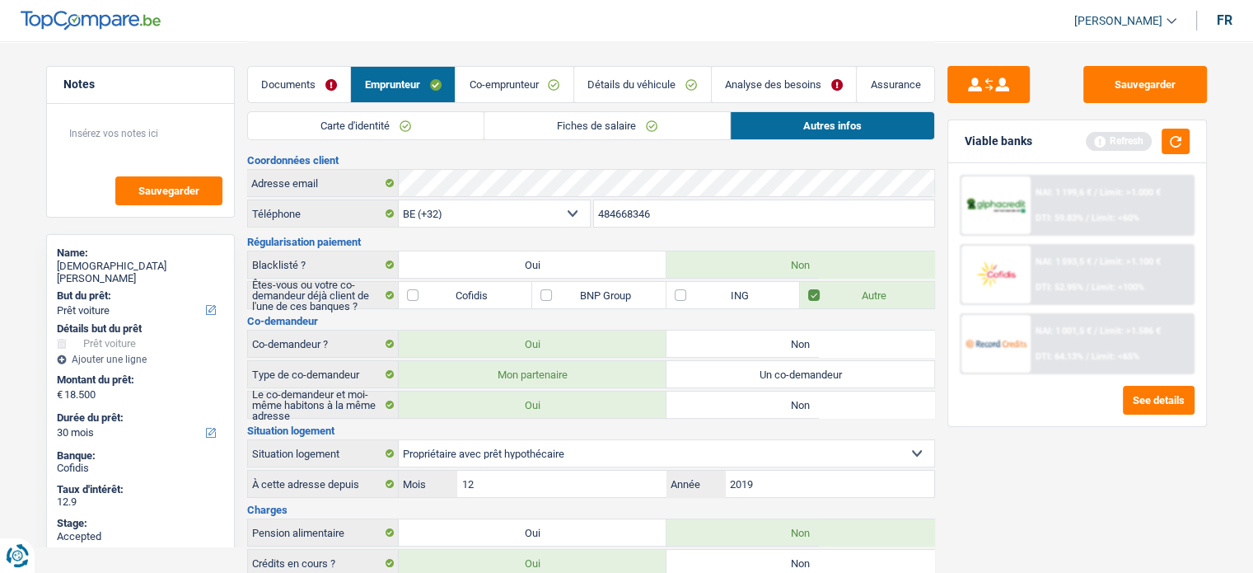
click at [1058, 194] on div "NAI: 1 199,6 € / Limit: >1.000 € DTI: 59.83% / Limit: <60%" at bounding box center [1112, 205] width 162 height 58
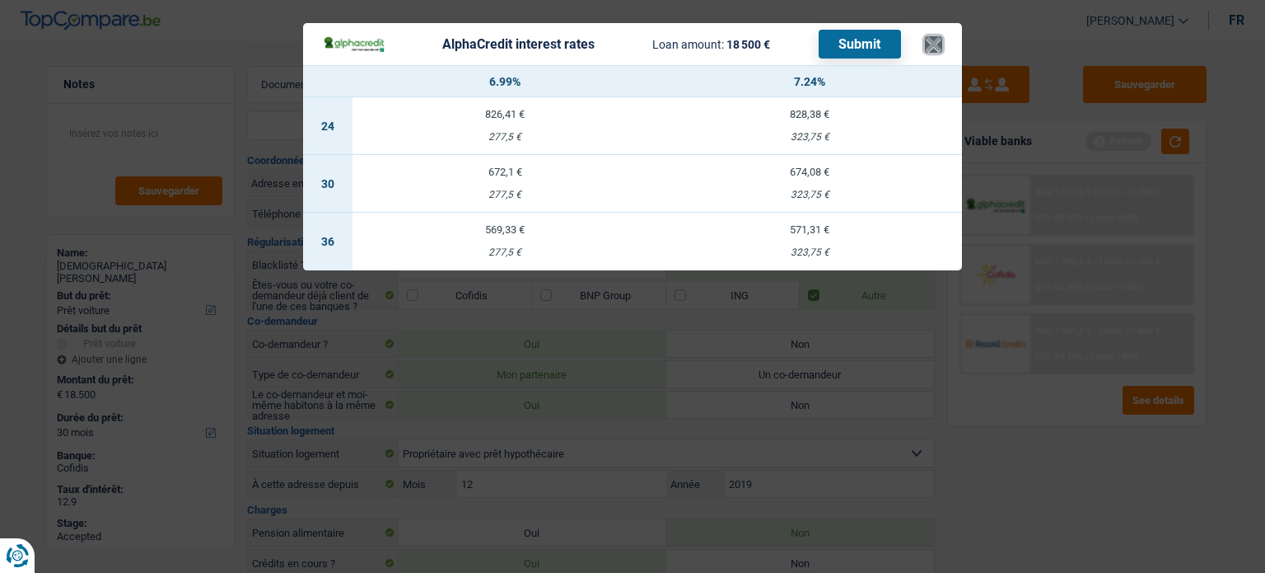
click at [928, 45] on button "×" at bounding box center [933, 44] width 17 height 16
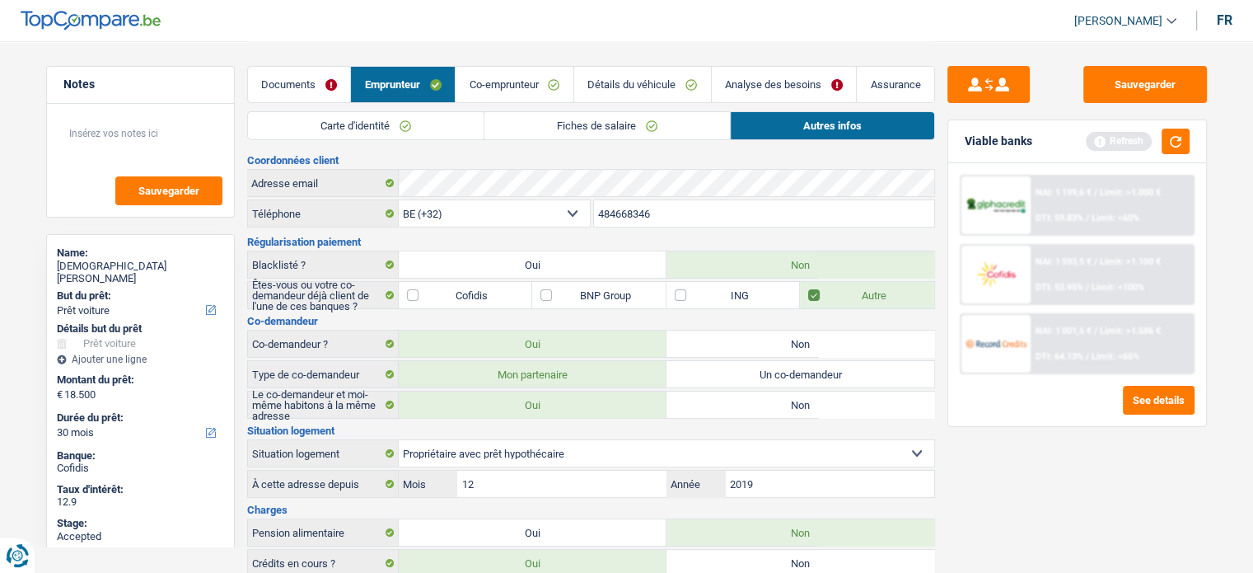
drag, startPoint x: 692, startPoint y: 77, endPoint x: 659, endPoint y: 82, distance: 33.2
click at [691, 78] on link "Détails du véhicule" at bounding box center [642, 84] width 137 height 35
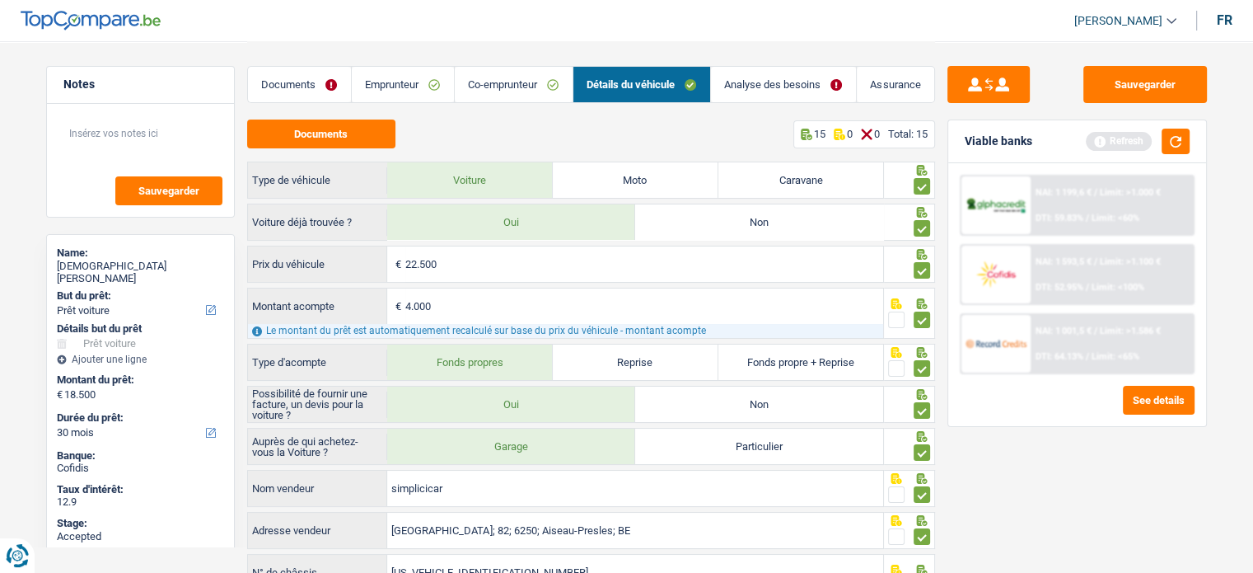
click at [1087, 194] on span "NAI: 1 199,6 €" at bounding box center [1064, 192] width 56 height 11
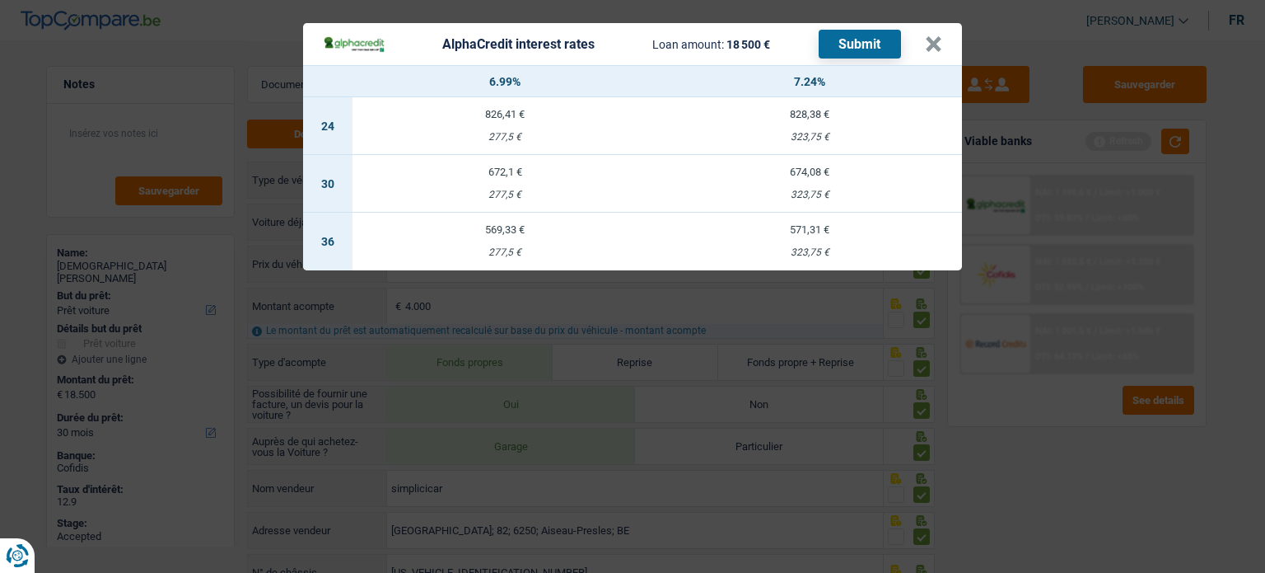
click at [847, 168] on div "674,08 €" at bounding box center [809, 171] width 305 height 11
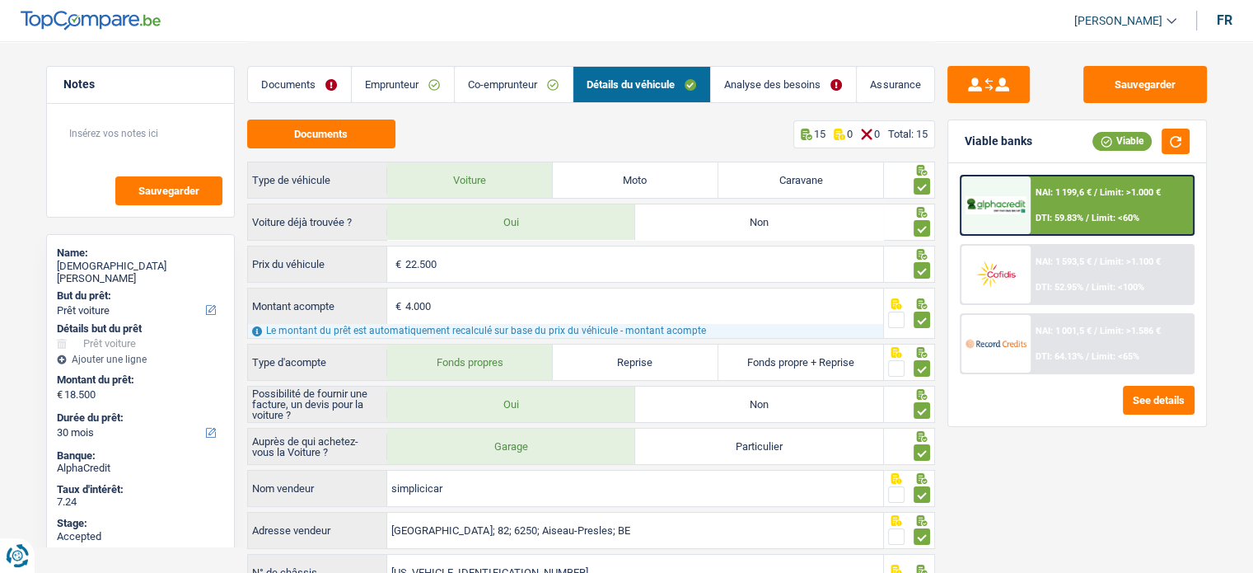
click at [1070, 206] on div "NAI: 1 199,6 € / Limit: >1.000 € DTI: 59.83% / Limit: <60%" at bounding box center [1112, 205] width 162 height 58
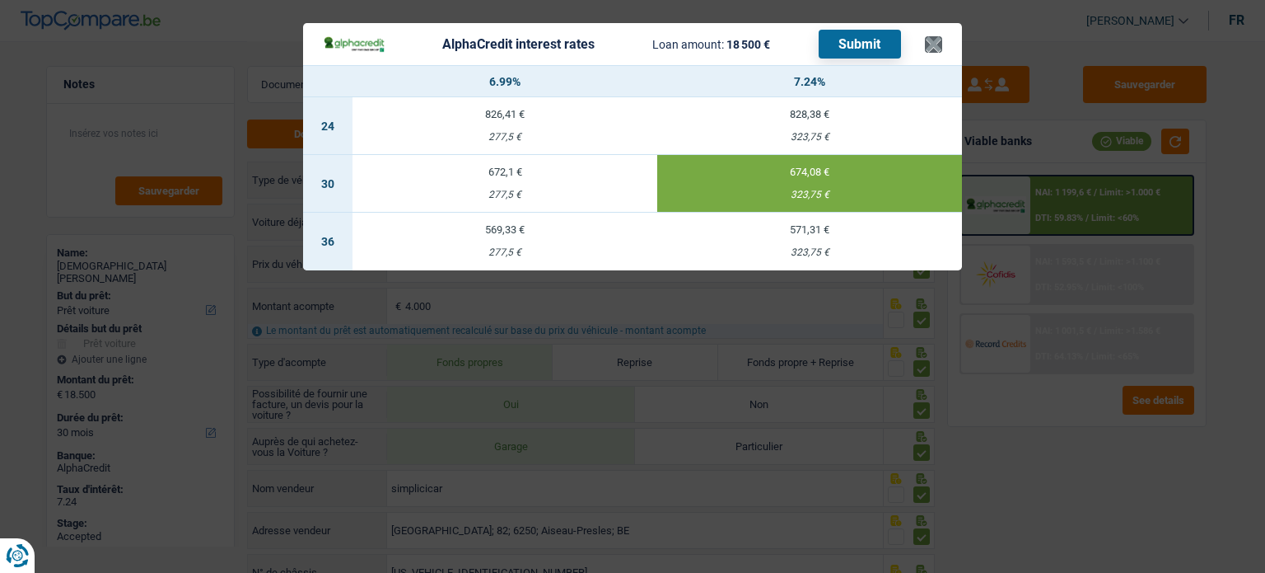
click at [926, 40] on header "AlphaCredit interest rates Loan amount: 18 500 € Submit ×" at bounding box center [632, 44] width 659 height 42
click at [927, 48] on button "×" at bounding box center [933, 44] width 17 height 16
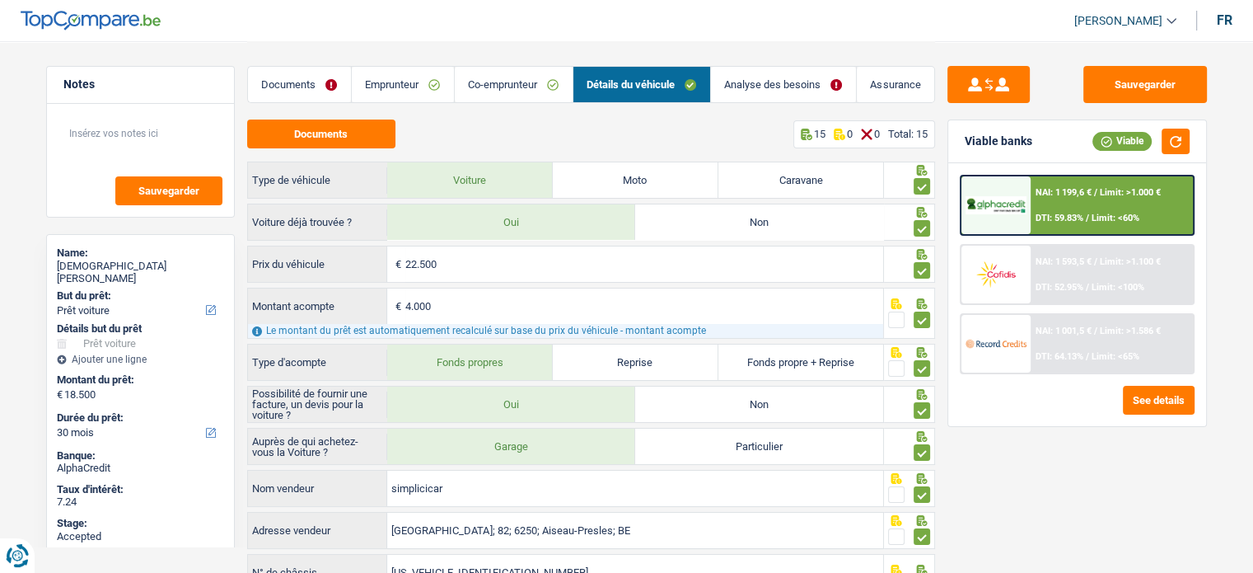
click at [322, 95] on link "Documents" at bounding box center [299, 84] width 103 height 35
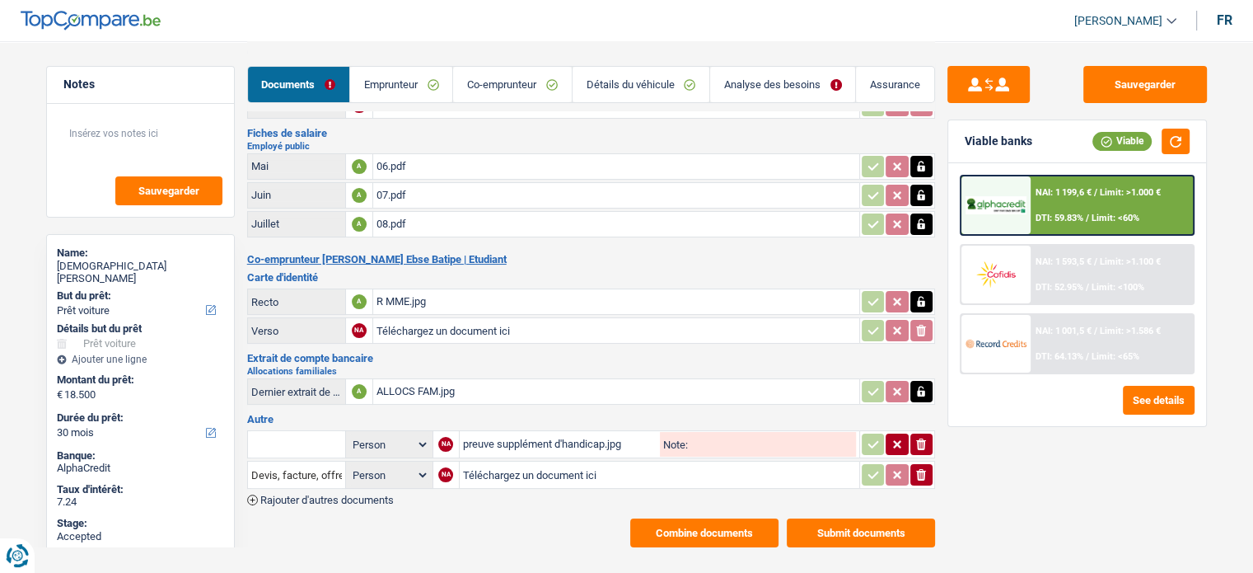
scroll to position [102, 0]
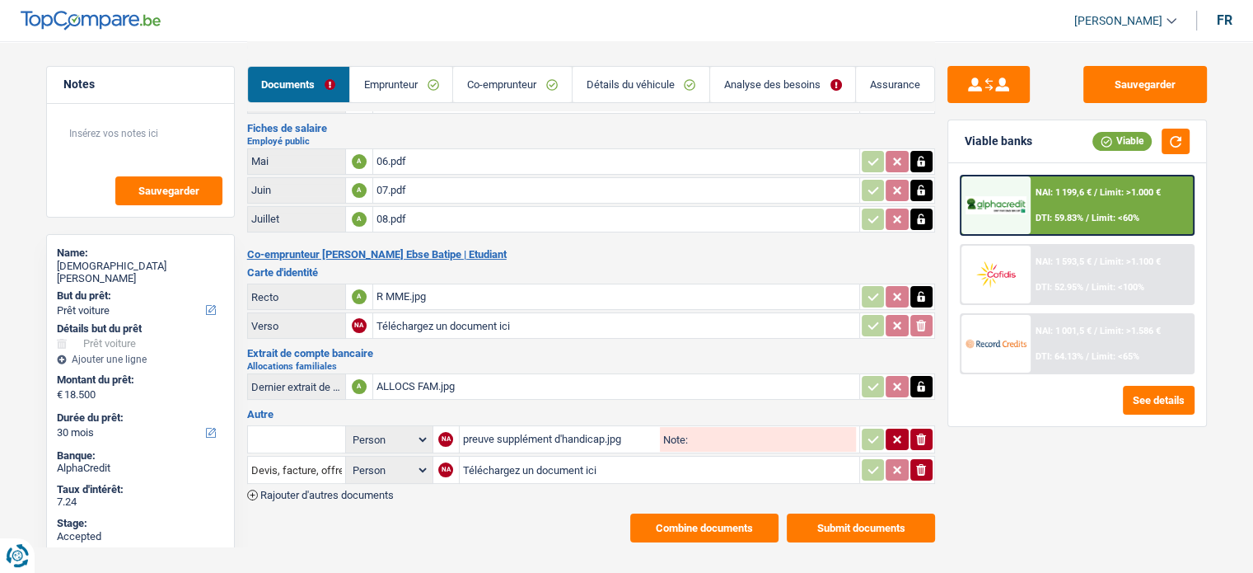
click at [470, 374] on div "ALLOCS FAM.jpg" at bounding box center [615, 386] width 479 height 25
drag, startPoint x: 1161, startPoint y: 75, endPoint x: 1103, endPoint y: 68, distance: 58.0
click at [1162, 75] on button "Sauvegarder" at bounding box center [1145, 84] width 124 height 37
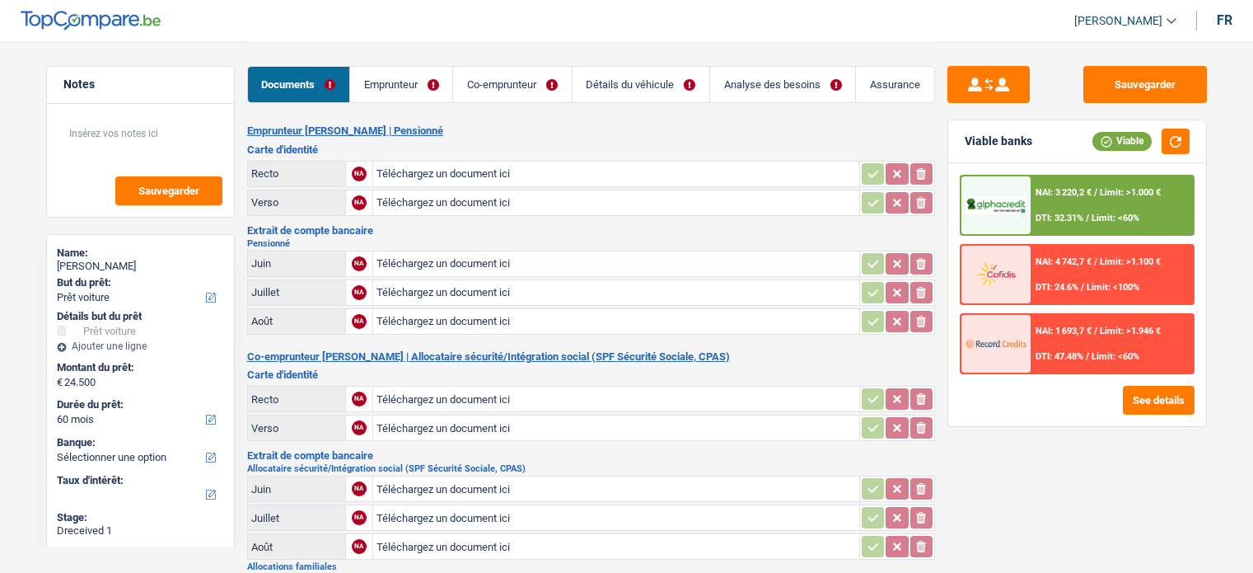
select select "car"
select select "60"
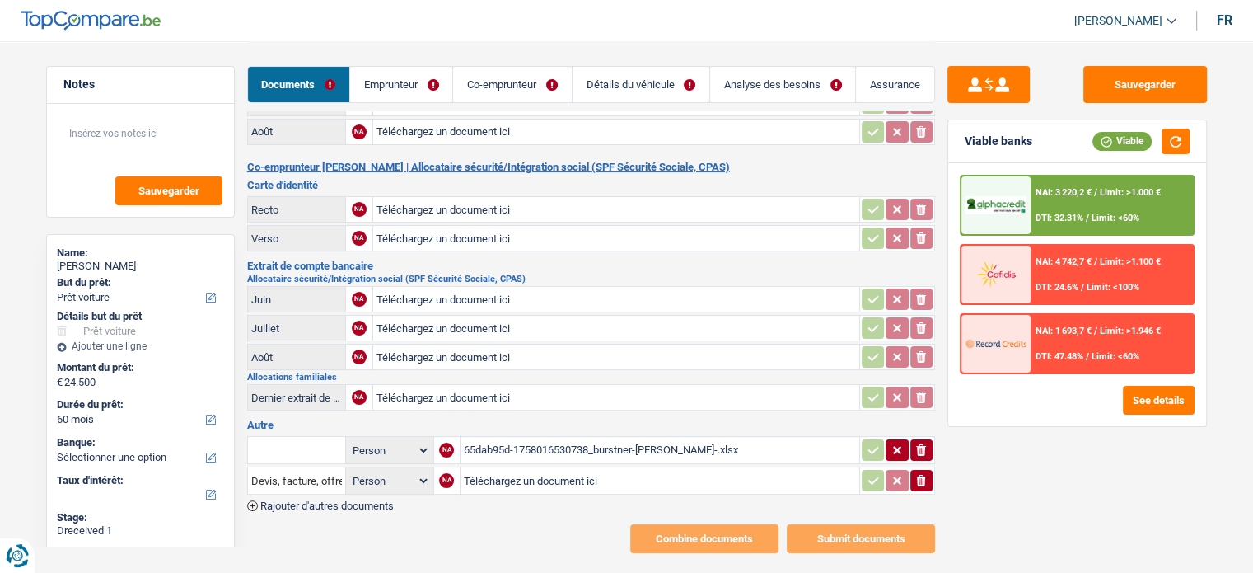
scroll to position [197, 0]
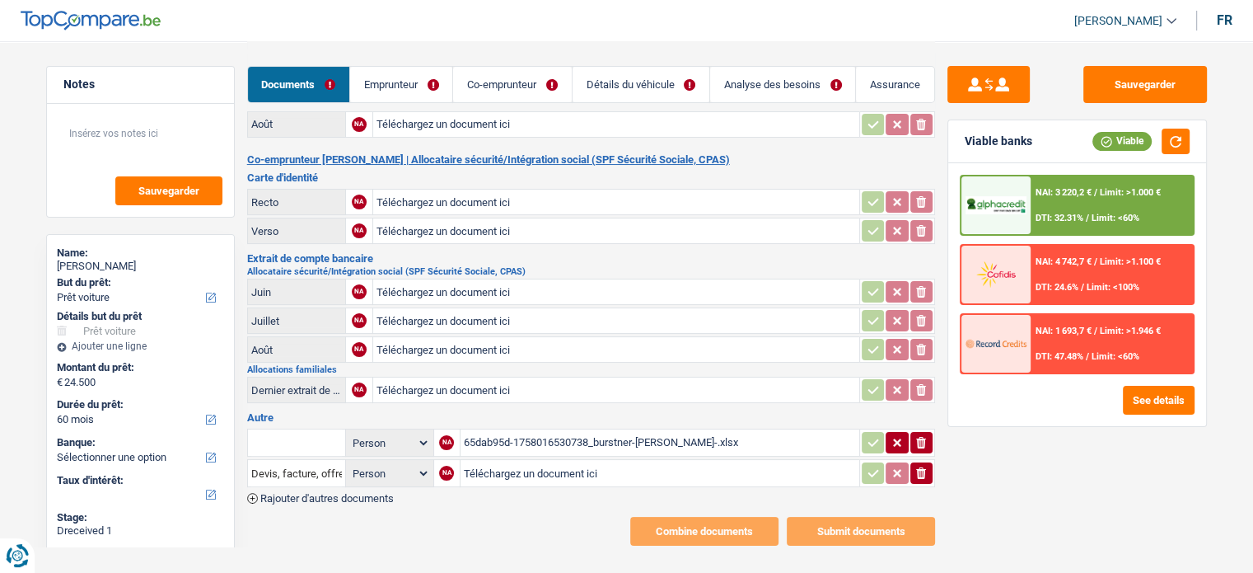
click at [621, 437] on div "65dab95d-1758016530738_burstner-[PERSON_NAME]-.xlsx" at bounding box center [660, 442] width 392 height 25
click at [554, 461] on input "Téléchargez un document ici" at bounding box center [660, 473] width 392 height 25
type input "C:\fakepath\bdc.png"
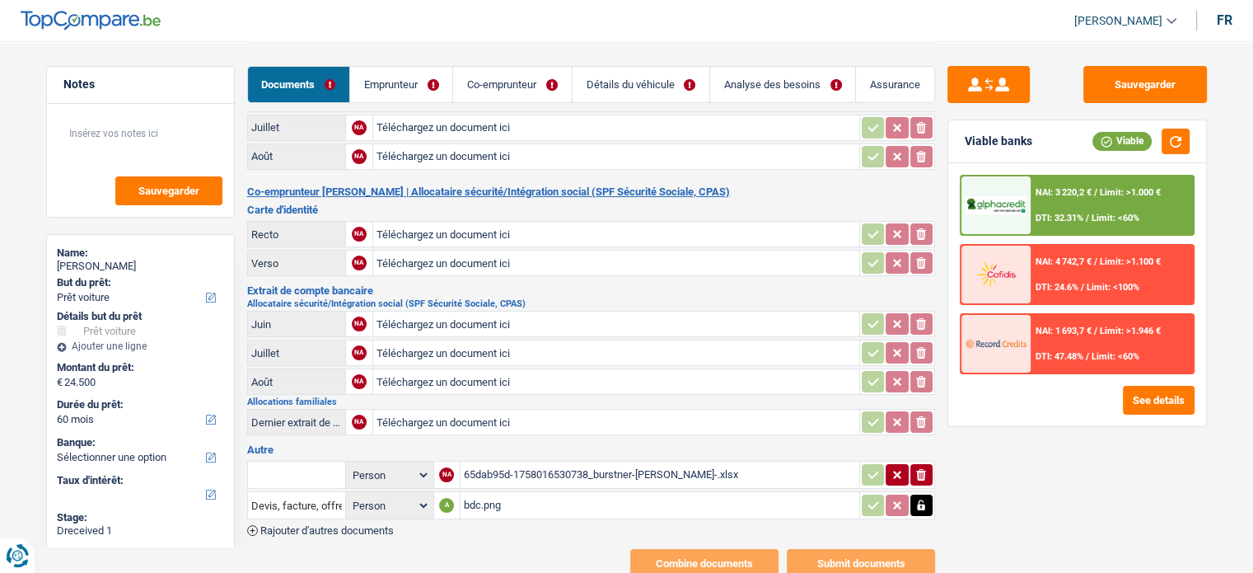
scroll to position [0, 0]
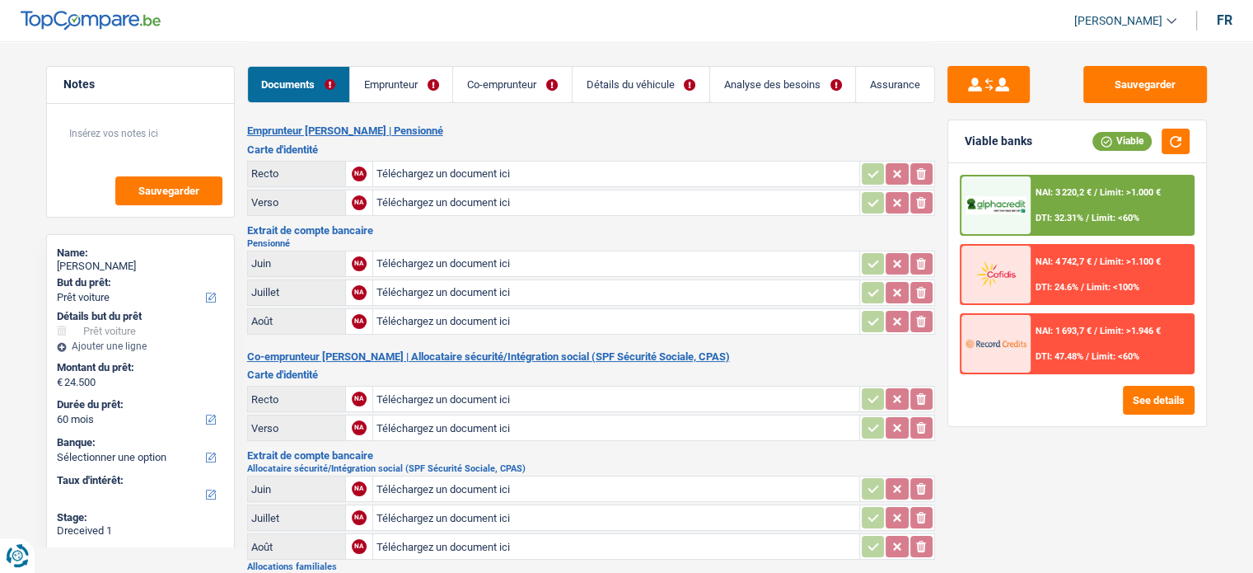
click at [459, 179] on input "Téléchargez un document ici" at bounding box center [615, 173] width 479 height 25
type input "C:\fakepath\id.jpeg"
click at [477, 257] on input "Téléchargez un document ici" at bounding box center [615, 263] width 479 height 25
type input "C:\fakepath\pension 06.jpeg"
click at [416, 288] on input "Téléchargez un document ici" at bounding box center [615, 292] width 479 height 25
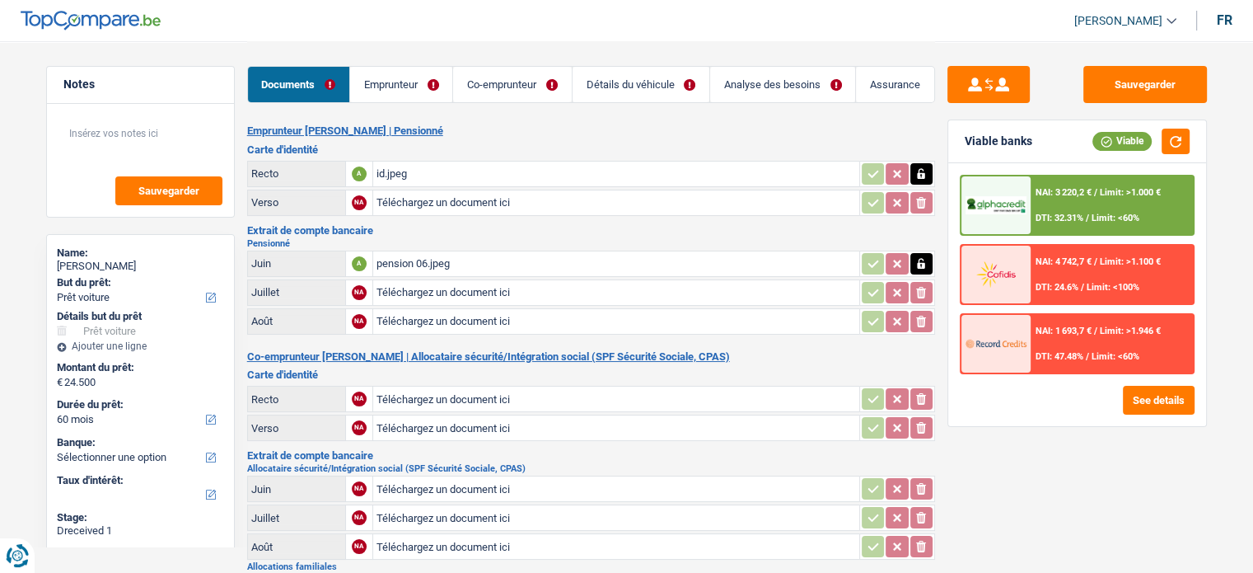
type input "C:\fakepath\pension 07.jpeg"
click at [440, 317] on input "Téléchargez un document ici" at bounding box center [615, 321] width 479 height 25
type input "C:\fakepath\pension 08.jpeg"
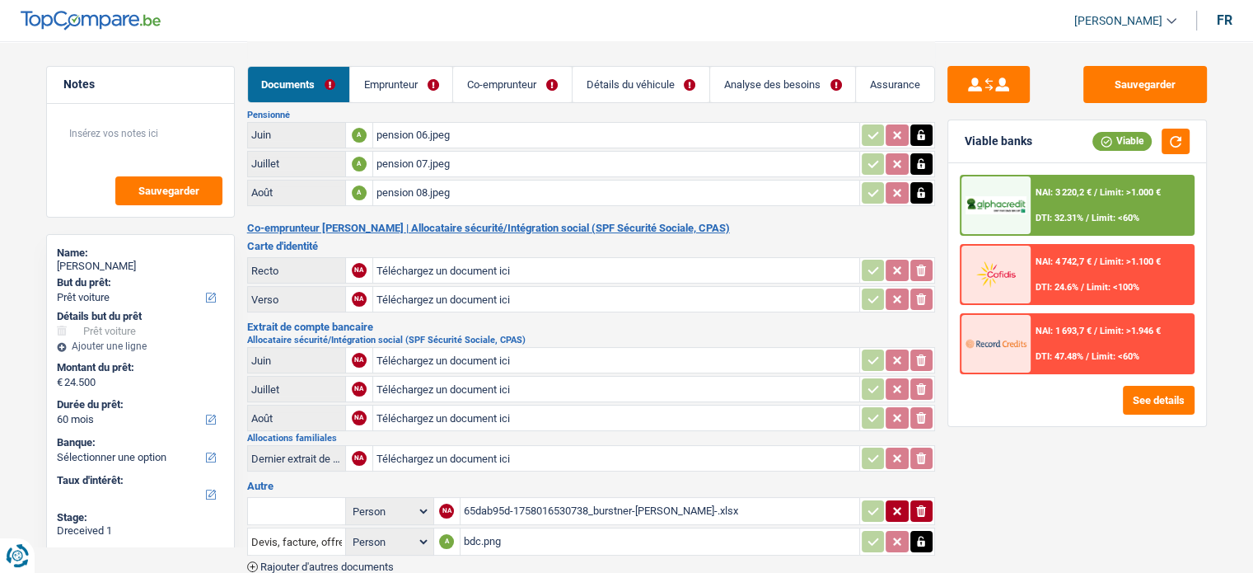
scroll to position [165, 0]
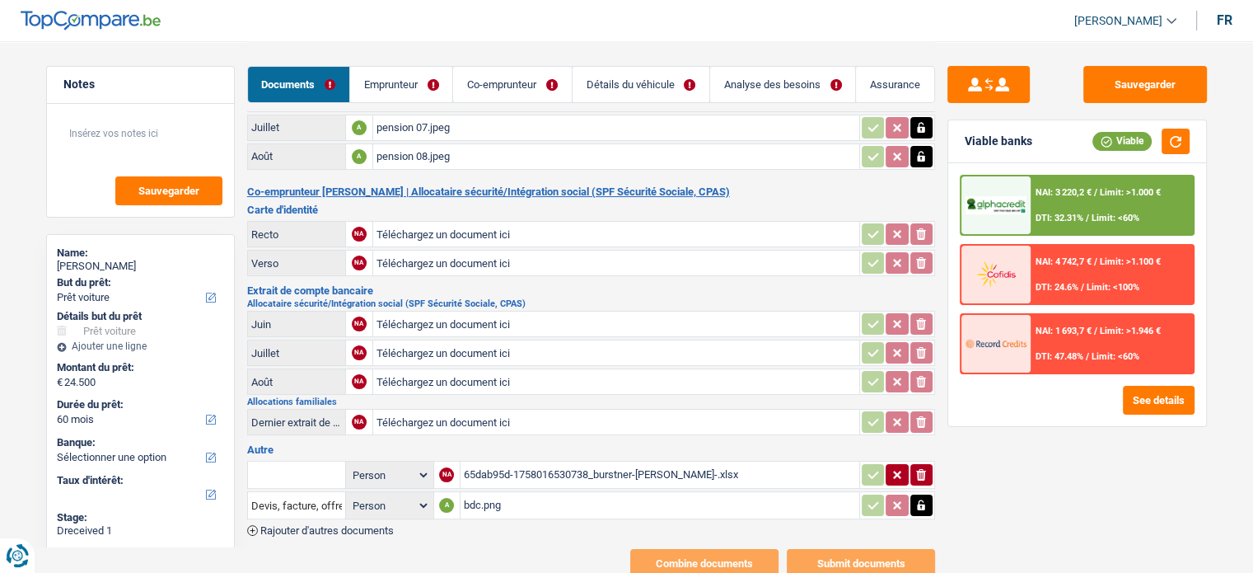
click at [445, 231] on input "Téléchargez un document ici" at bounding box center [615, 234] width 479 height 25
click at [515, 75] on link "Co-emprunteur" at bounding box center [512, 84] width 118 height 35
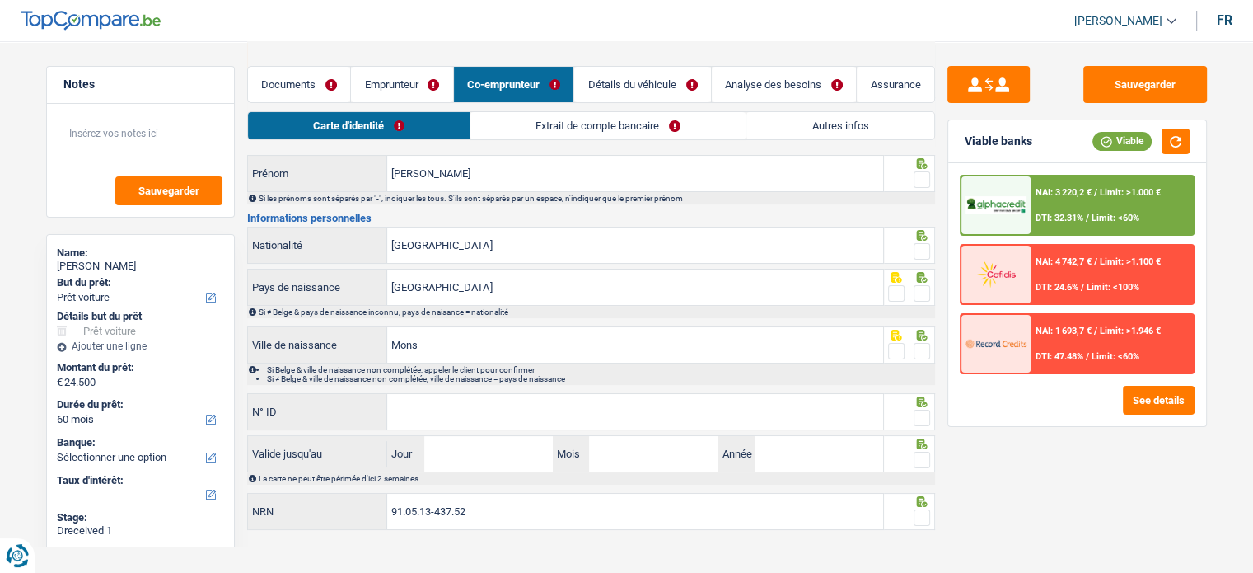
click at [570, 124] on link "Extrait de compte bancaire" at bounding box center [607, 125] width 275 height 27
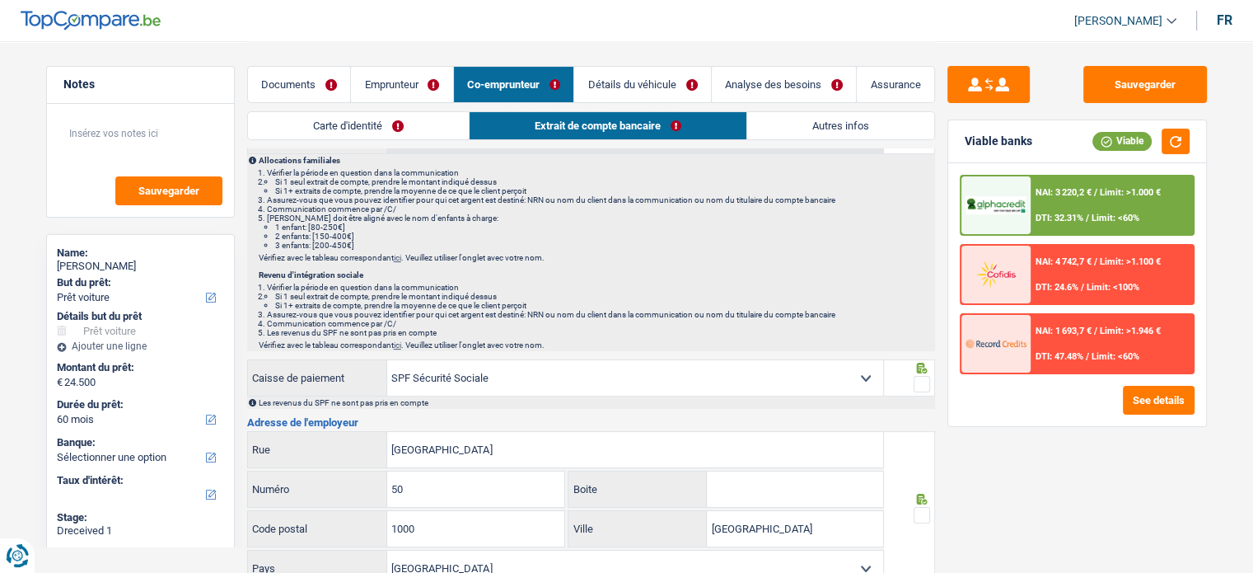
scroll to position [25, 0]
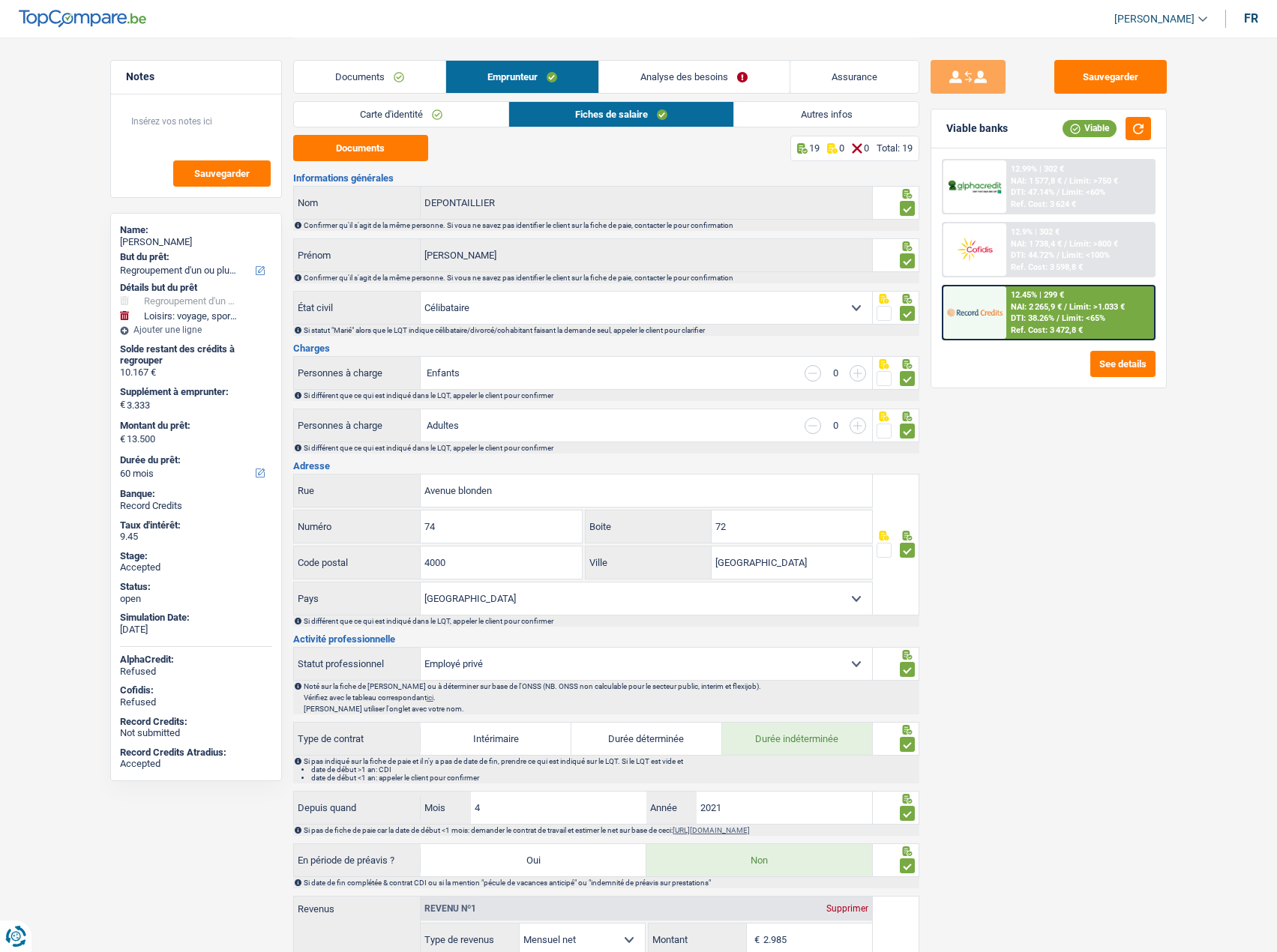
select select "refinancing"
select select "hobbies"
select select "60"
select select "single"
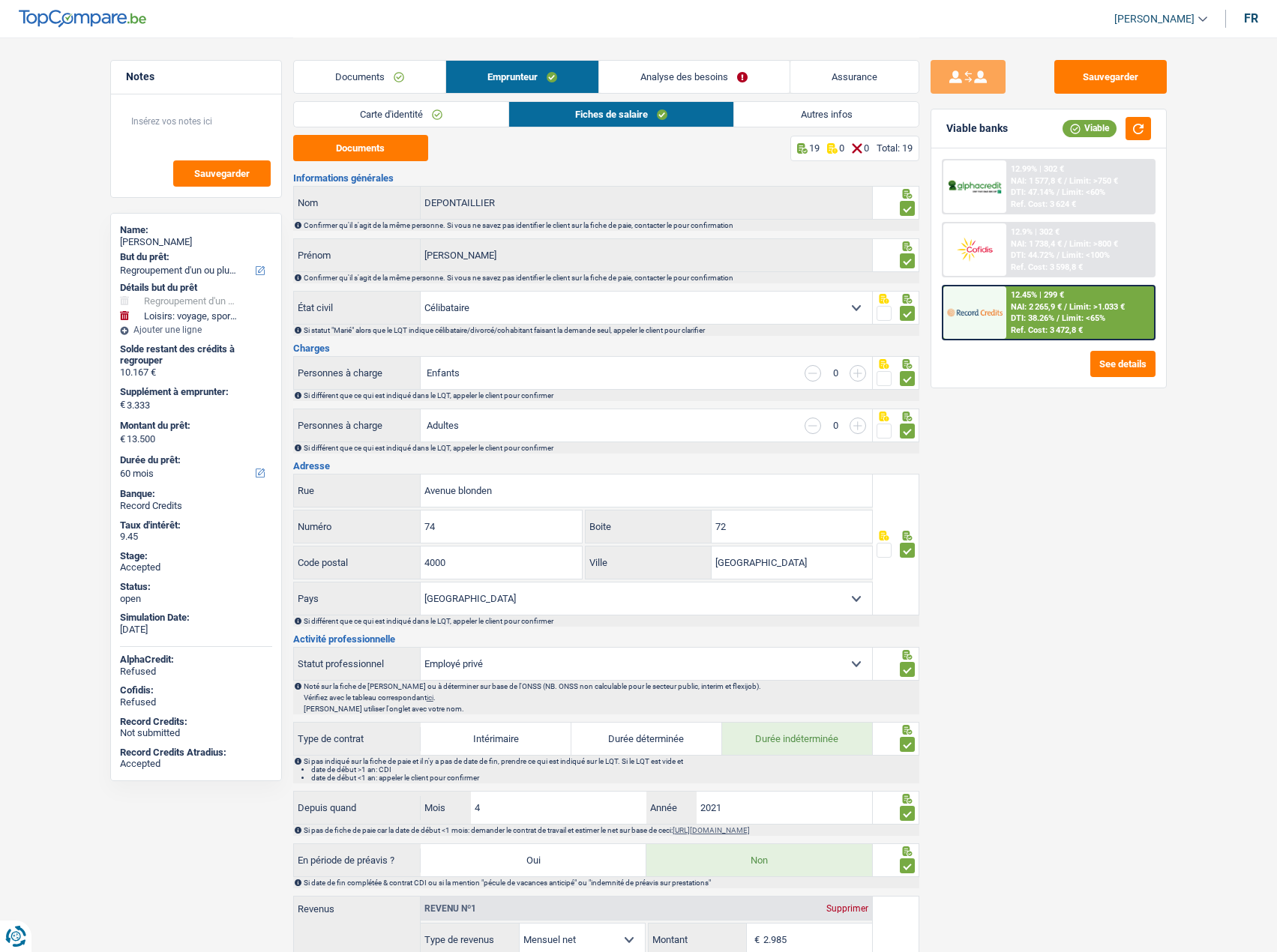
select select "BE"
select select "privateEmployee"
select select "netSalary"
select select "mealVouchers"
select select "BE"
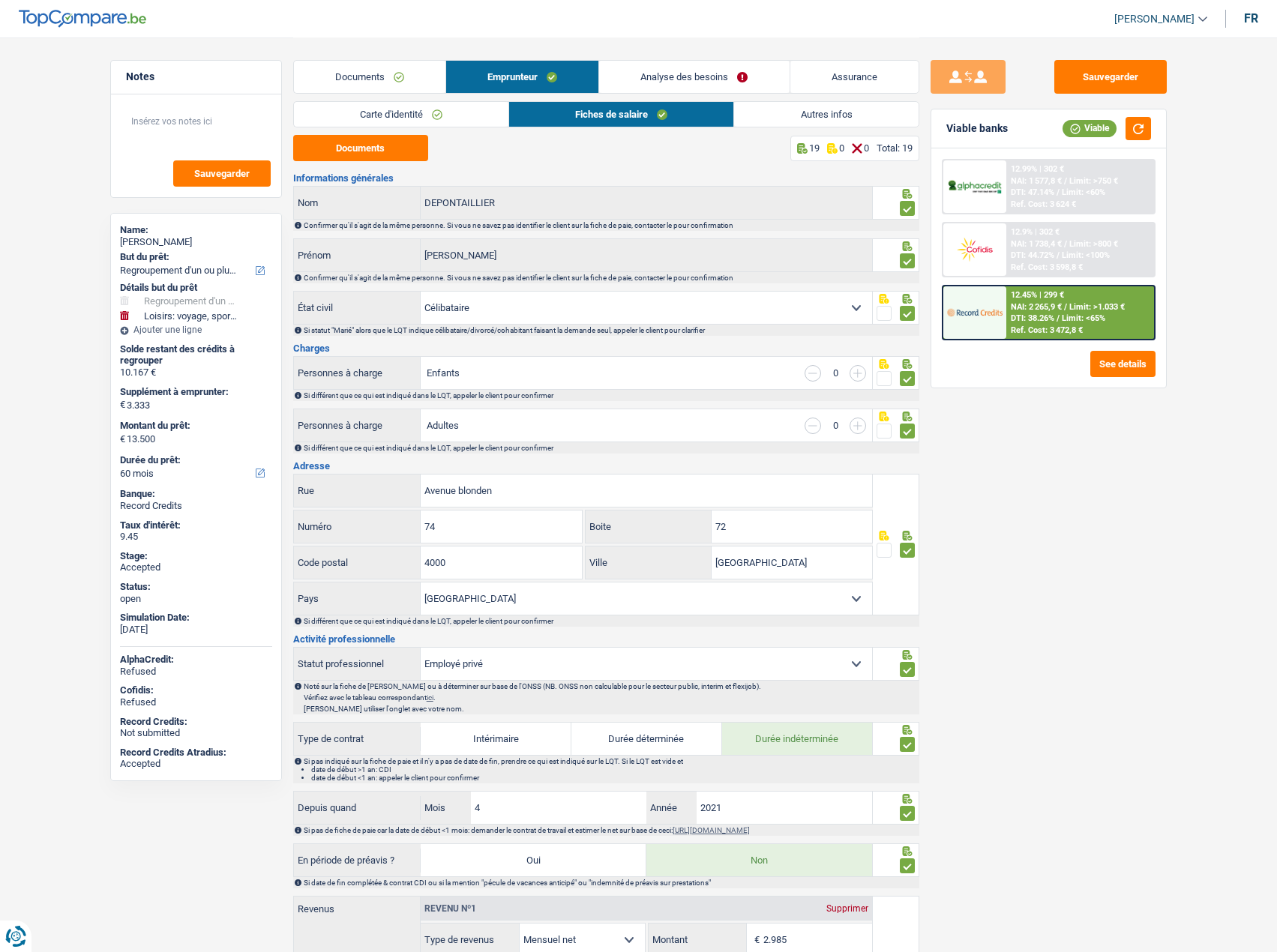
select select "bigCompanies"
click at [1075, 76] on button "Sauvegarder" at bounding box center [1110, 76] width 113 height 34
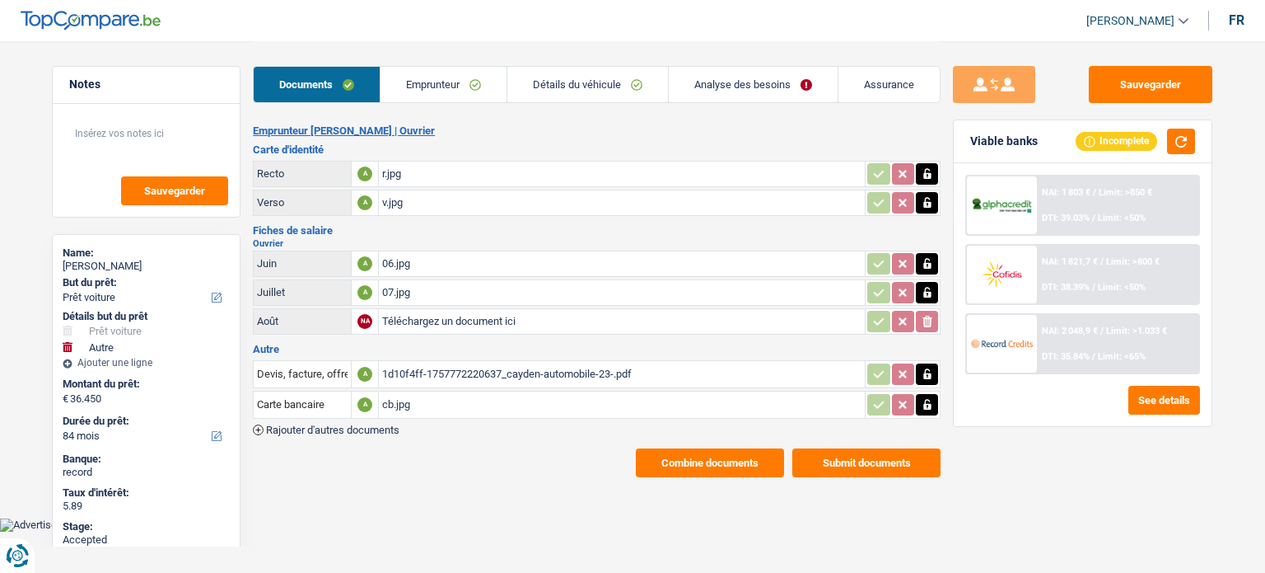
select select "car"
select select "other"
select select "84"
click at [438, 367] on div "1d10f4ff-1757772220637_cayden-automobile-23-.pdf" at bounding box center [621, 374] width 479 height 25
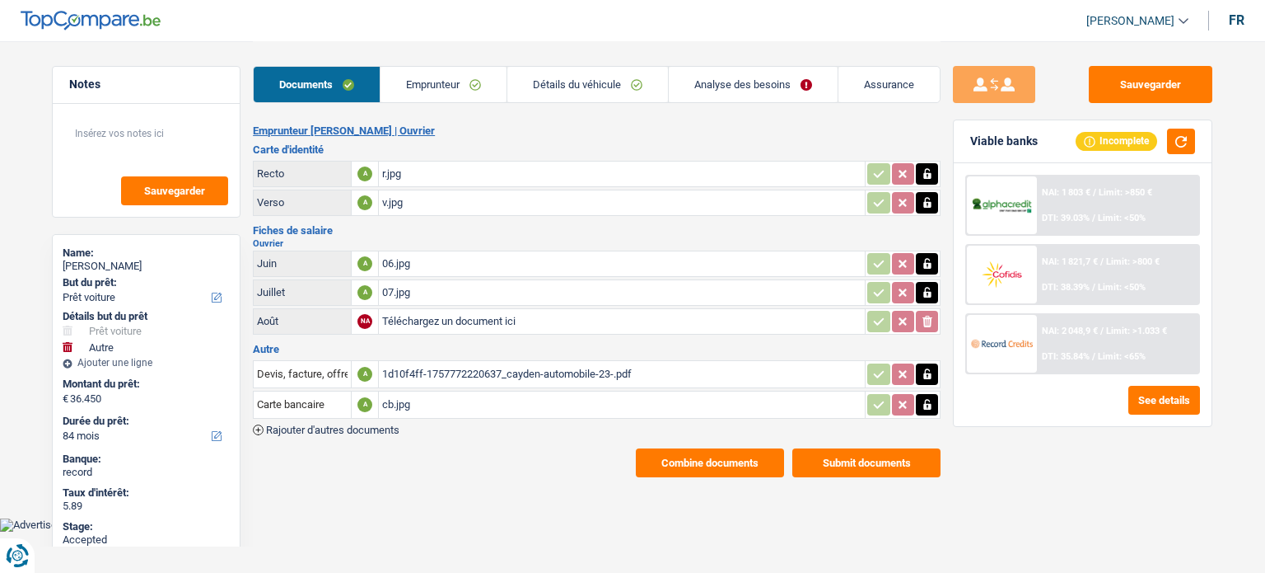
drag, startPoint x: 448, startPoint y: 164, endPoint x: 443, endPoint y: 148, distance: 16.4
click at [445, 162] on div "r.jpg" at bounding box center [621, 173] width 479 height 25
click at [432, 75] on link "Emprunteur" at bounding box center [444, 84] width 126 height 35
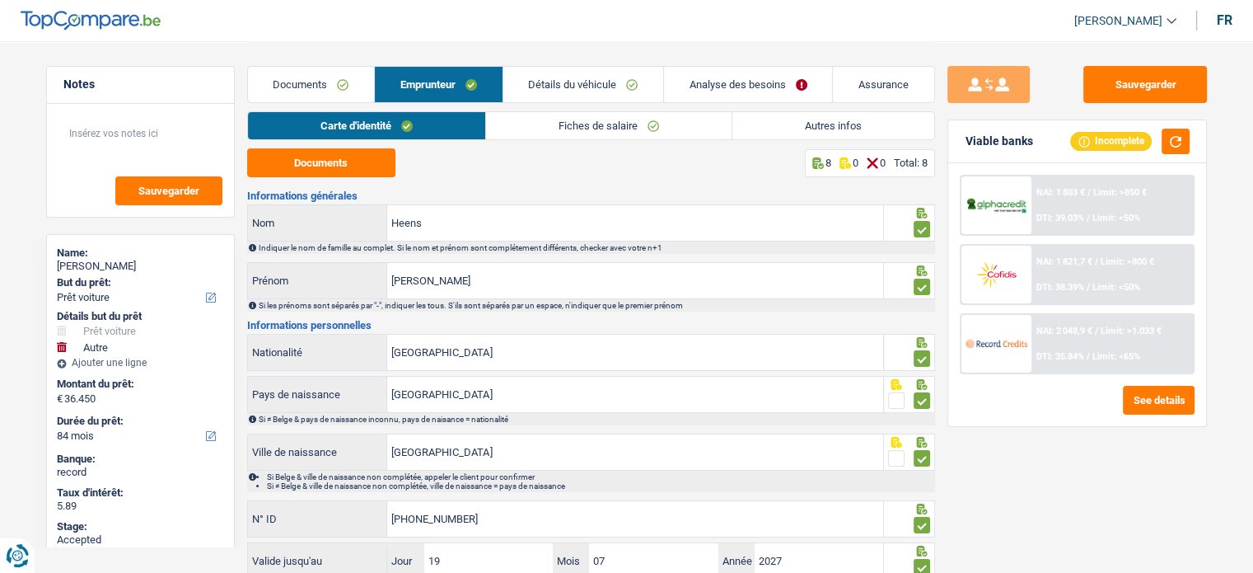
click at [568, 95] on link "Détails du véhicule" at bounding box center [583, 84] width 160 height 35
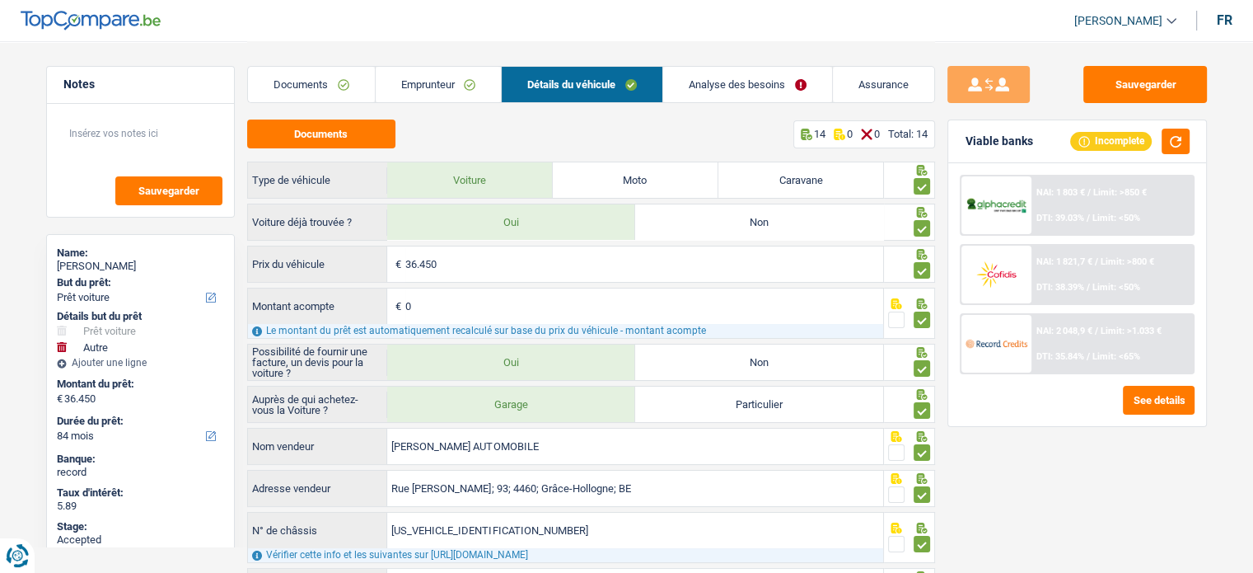
click at [748, 91] on link "Analyse des besoins" at bounding box center [747, 84] width 169 height 35
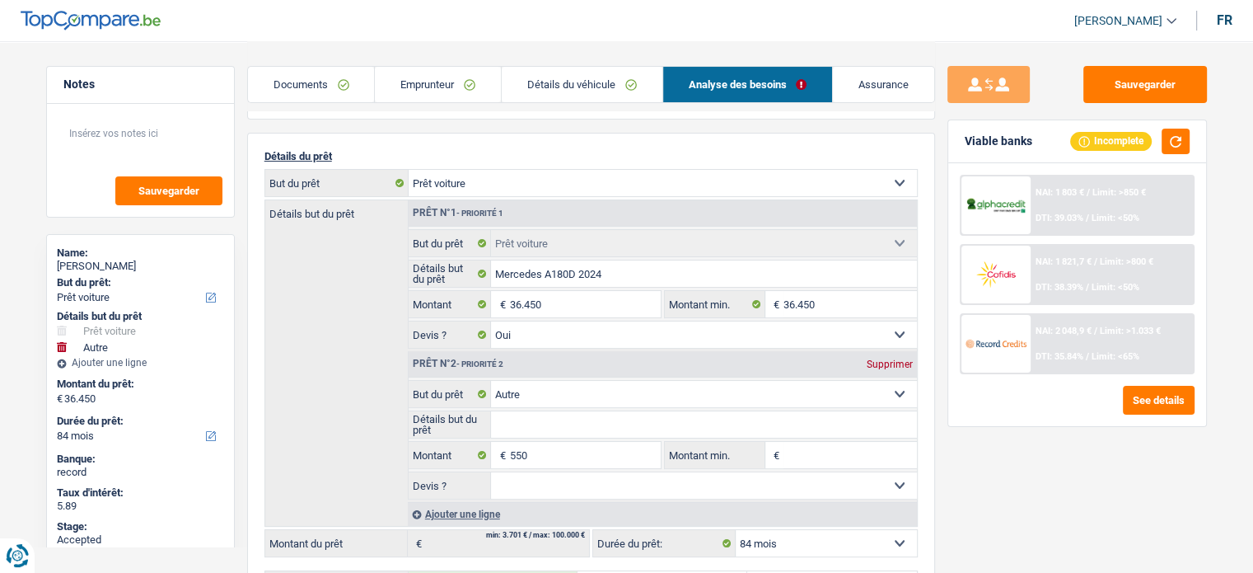
scroll to position [165, 0]
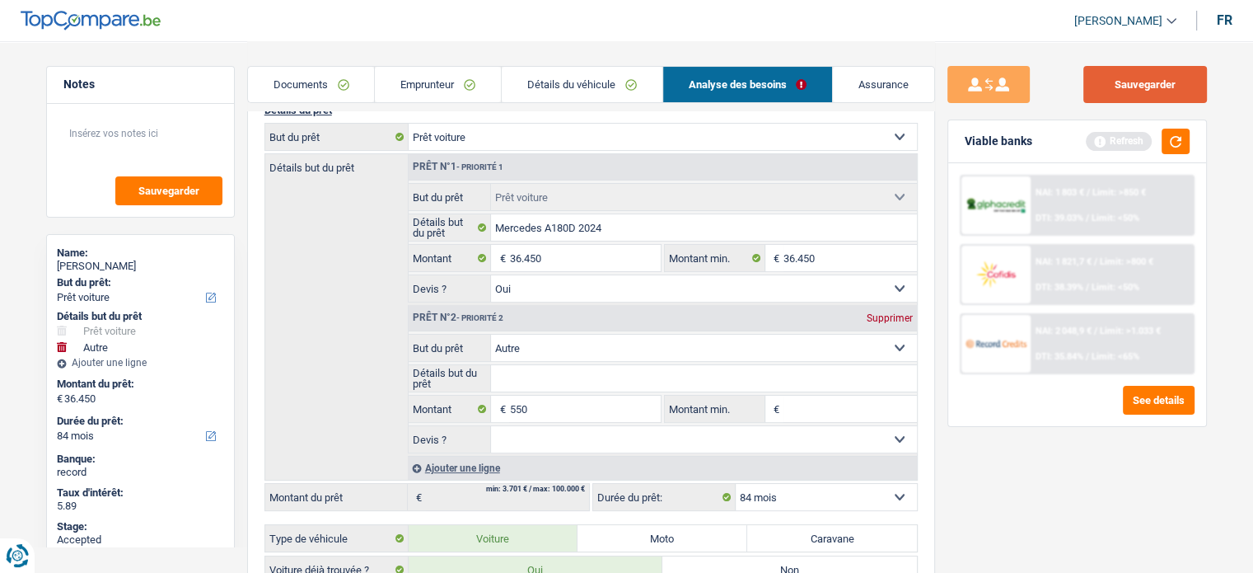
click at [1127, 79] on button "Sauvegarder" at bounding box center [1145, 84] width 124 height 37
drag, startPoint x: 888, startPoint y: 319, endPoint x: 906, endPoint y: 286, distance: 37.6
click at [886, 319] on div "Supprimer" at bounding box center [890, 318] width 54 height 10
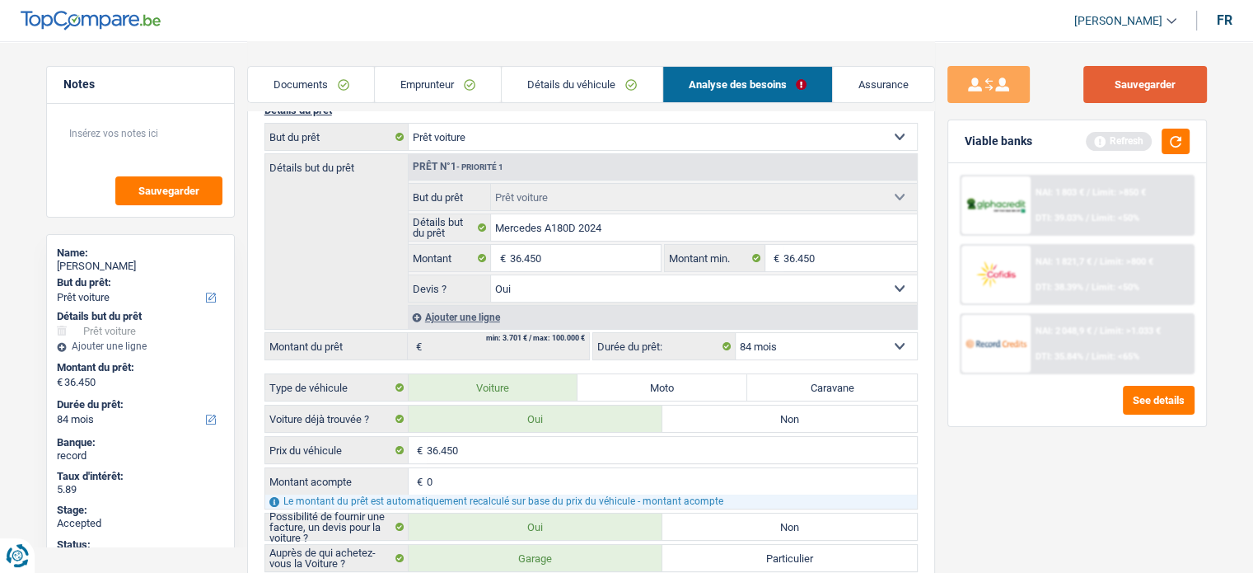
click at [1134, 88] on button "Sauvegarder" at bounding box center [1145, 84] width 124 height 37
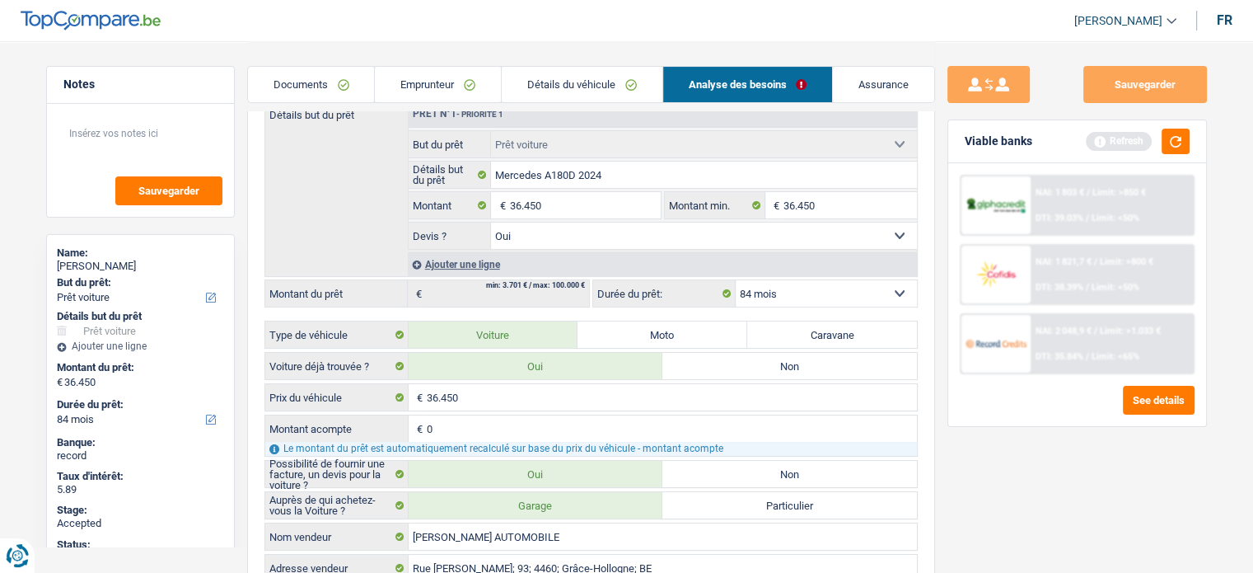
scroll to position [330, 0]
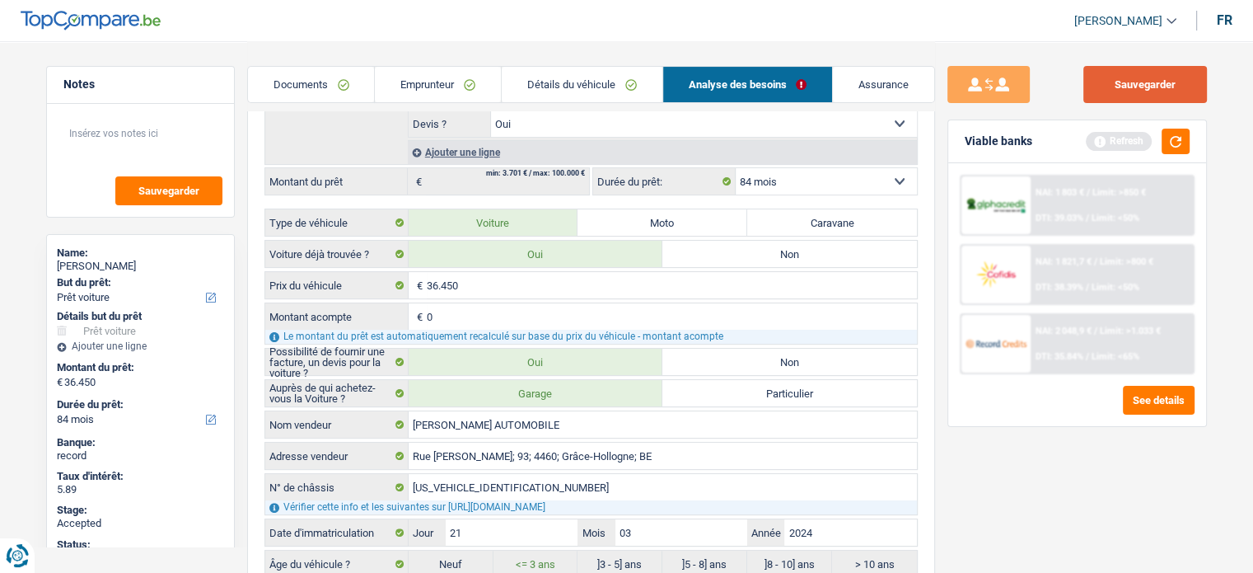
click at [1147, 91] on button "Sauvegarder" at bounding box center [1145, 84] width 124 height 37
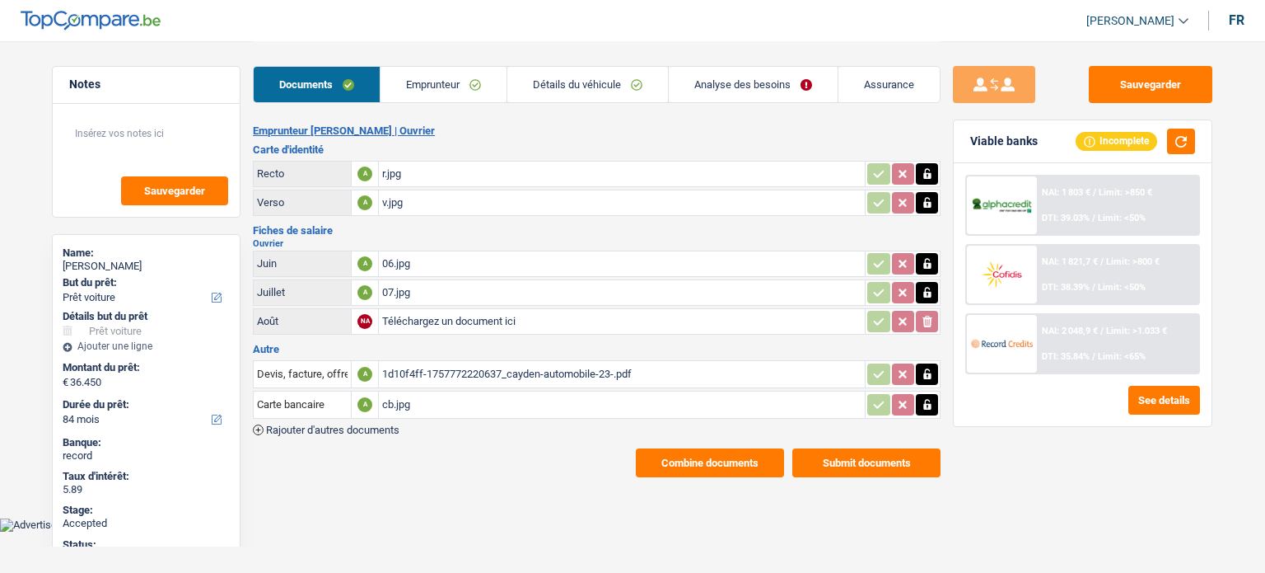
select select "car"
select select "84"
click at [387, 289] on div "07.jpg" at bounding box center [621, 292] width 479 height 25
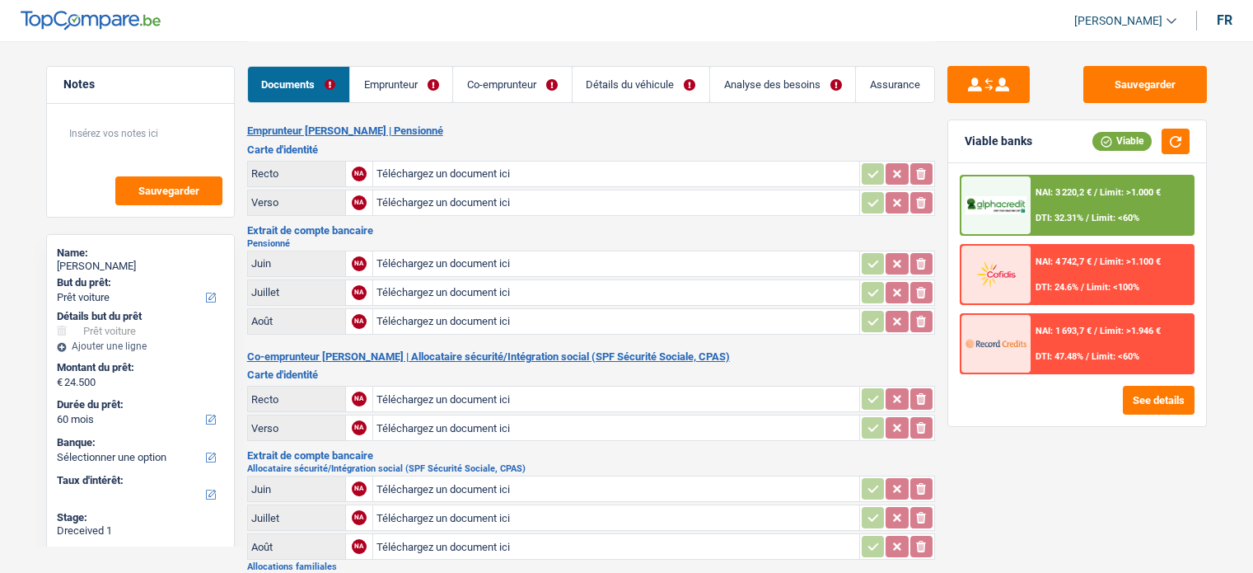
select select "car"
select select "60"
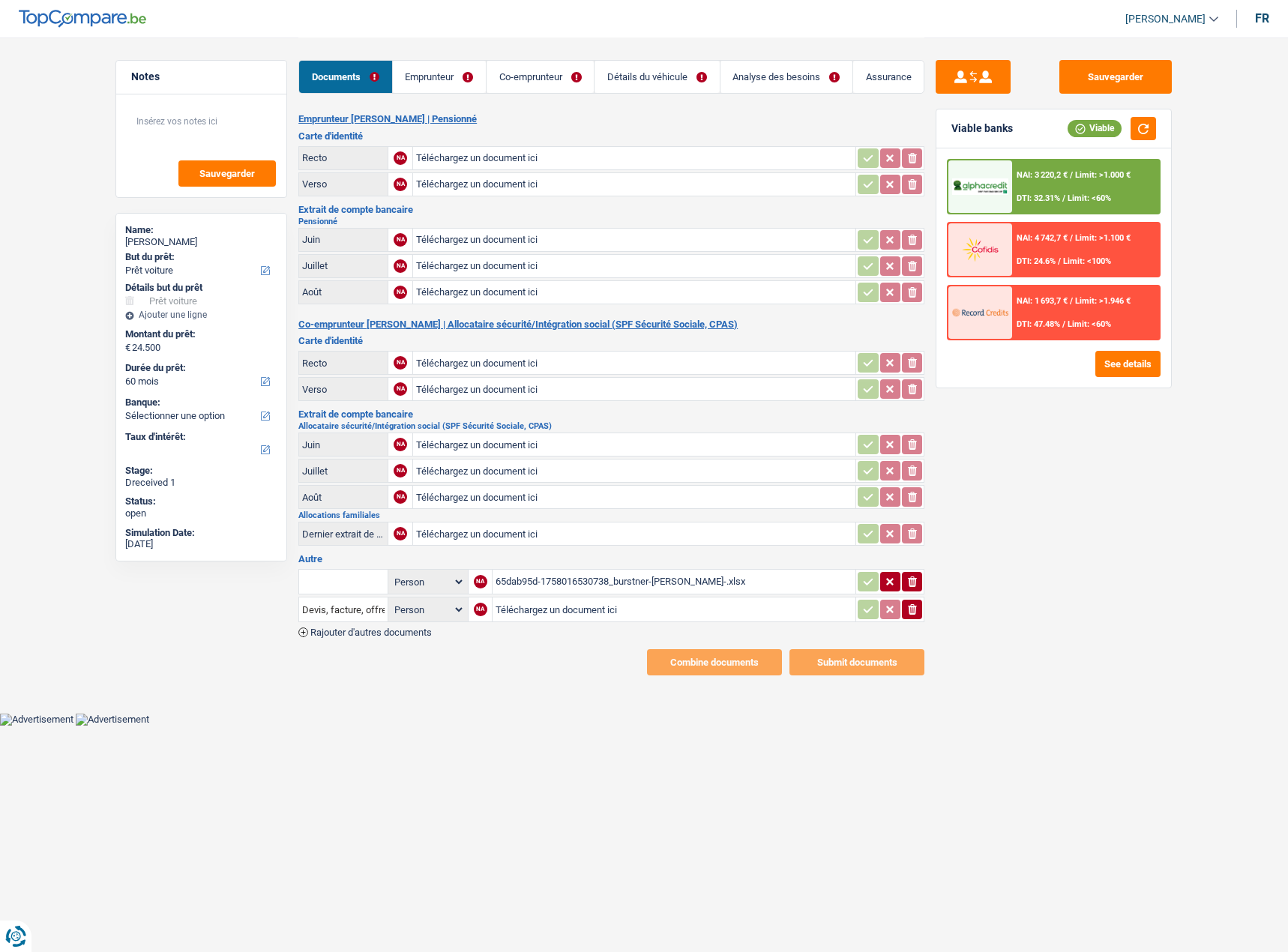
click at [505, 162] on input "Téléchargez un document ici" at bounding box center [634, 157] width 436 height 23
type input "C:\fakepath\id.jpeg"
click at [509, 521] on input "Téléchargez un document ici" at bounding box center [634, 533] width 436 height 23
type input "C:\fakepath\allcos fam 09.jpeg"
click at [471, 228] on input "Téléchargez un document ici" at bounding box center [634, 239] width 436 height 23
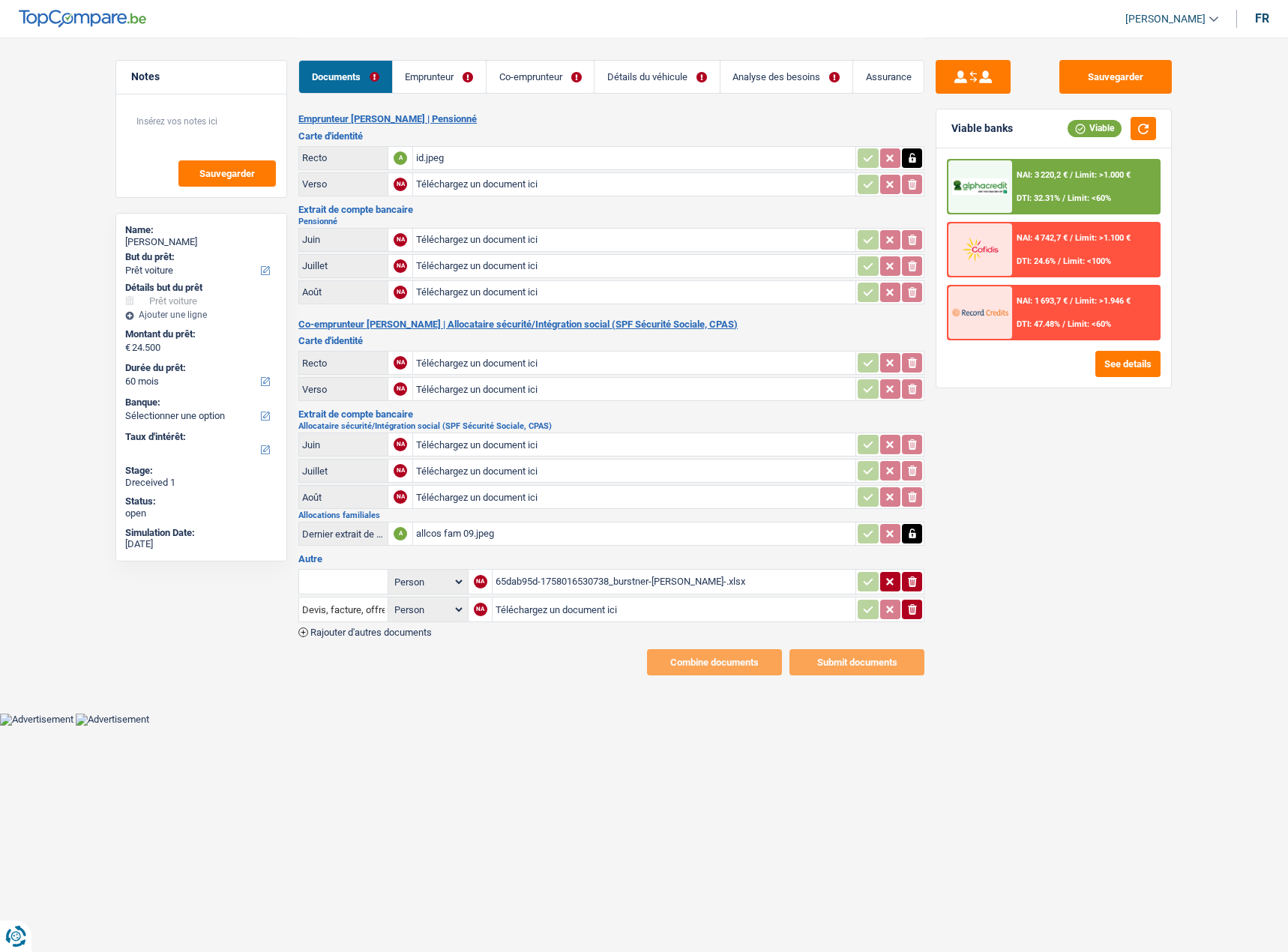
type input "C:\fakepath\pension 06.jpeg"
click at [489, 257] on input "Téléchargez un document ici" at bounding box center [634, 266] width 436 height 23
type input "C:\fakepath\pension 07.jpeg"
click at [489, 284] on input "Téléchargez un document ici" at bounding box center [634, 292] width 436 height 23
type input "C:\fakepath\pension 08.jpeg"
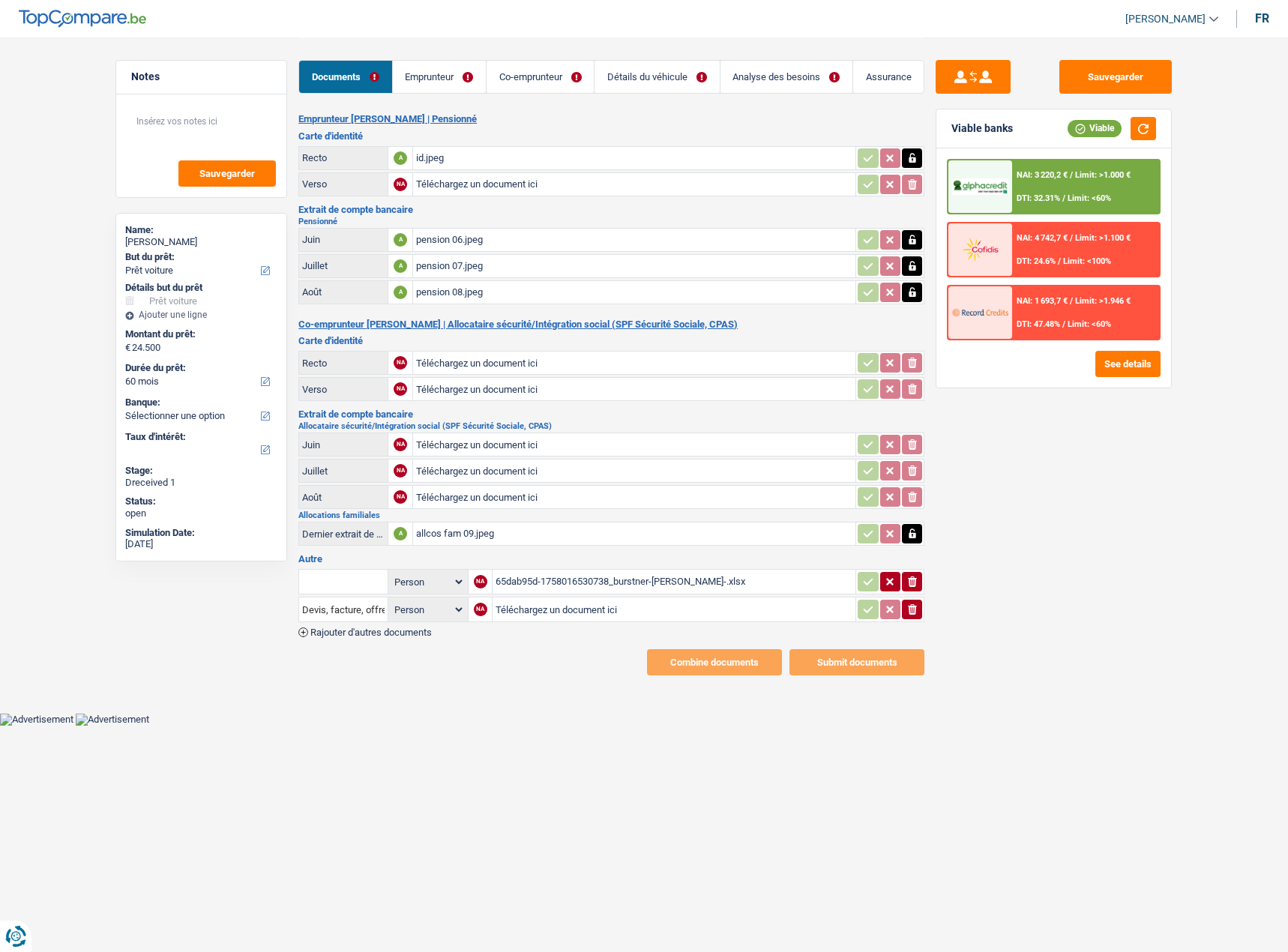
drag, startPoint x: 454, startPoint y: 76, endPoint x: 513, endPoint y: 76, distance: 59.0
click at [454, 76] on link "Emprunteur" at bounding box center [440, 76] width 93 height 32
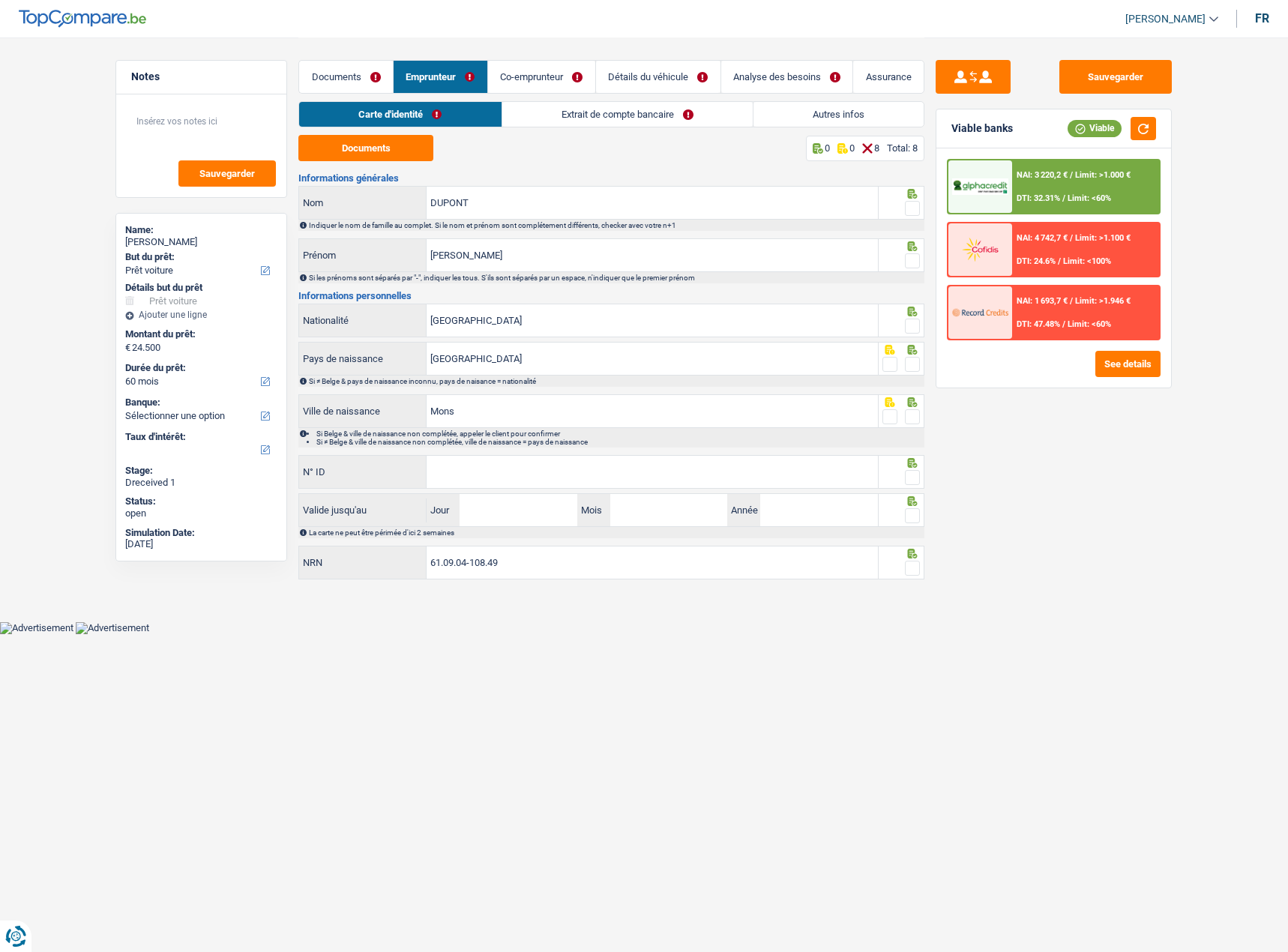
click at [523, 76] on link "Co-emprunteur" at bounding box center [542, 76] width 107 height 32
click at [533, 117] on link "Extrait de compte bancaire" at bounding box center [627, 114] width 250 height 25
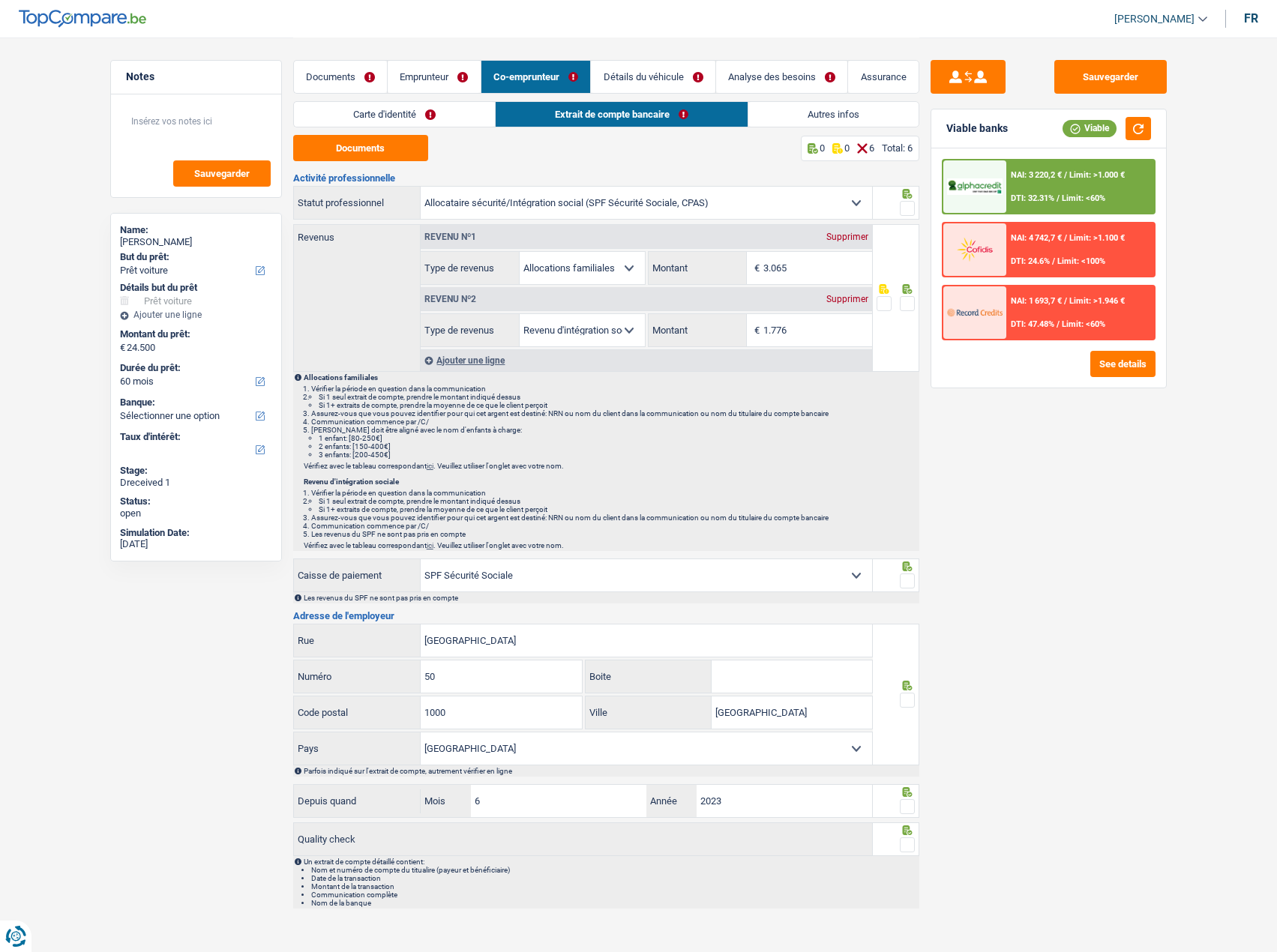
click at [858, 302] on div "Supprimer" at bounding box center [847, 299] width 49 height 9
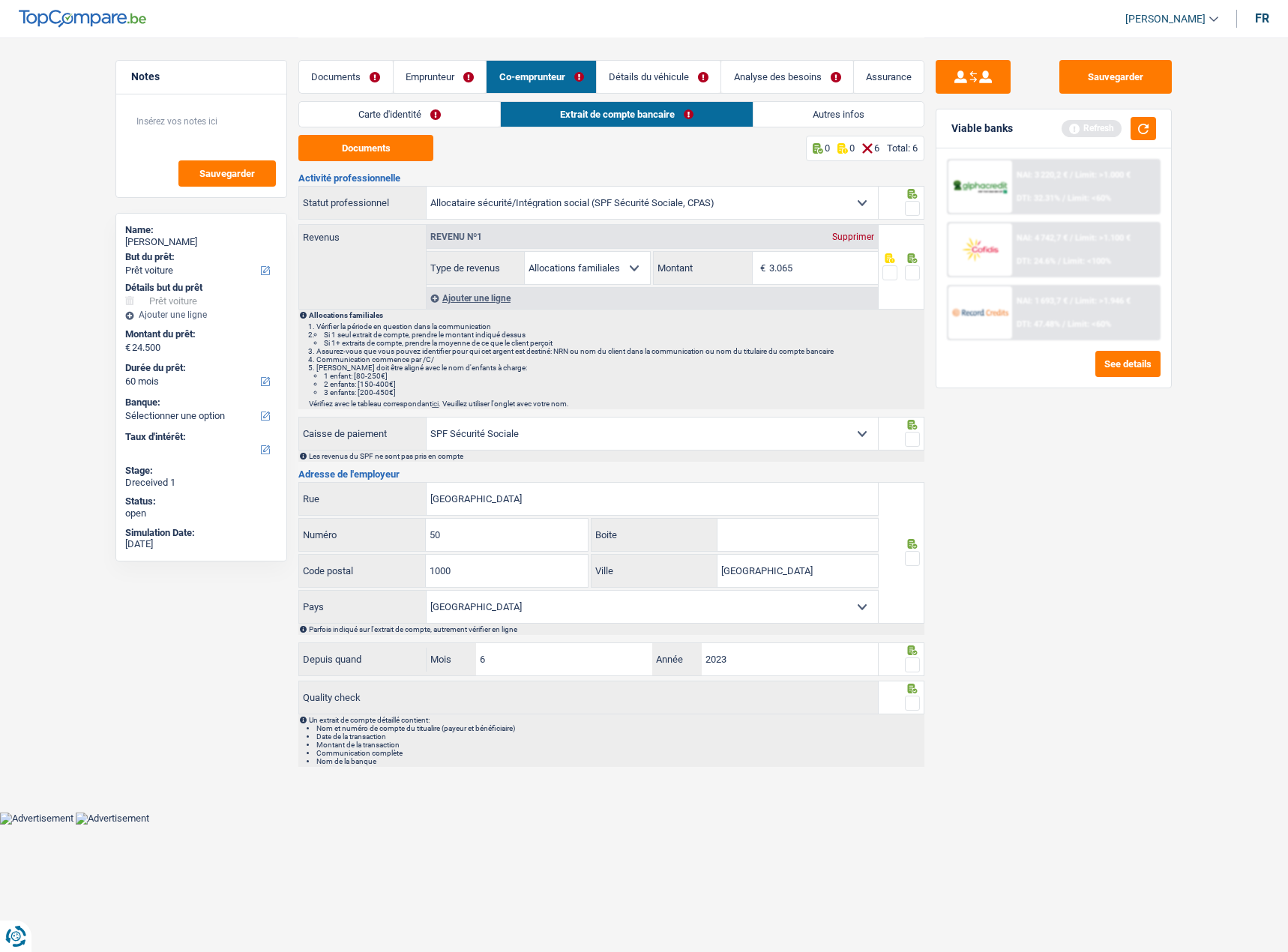
click at [646, 196] on select "Ouvrier Employé privé Employé public Invalide Indépendant Pensionné Chômeur Mut…" at bounding box center [653, 202] width 451 height 32
select select "housewife"
click at [427, 187] on select "Ouvrier Employé privé Employé public Invalide Indépendant Pensionné Chômeur Mut…" at bounding box center [653, 202] width 451 height 32
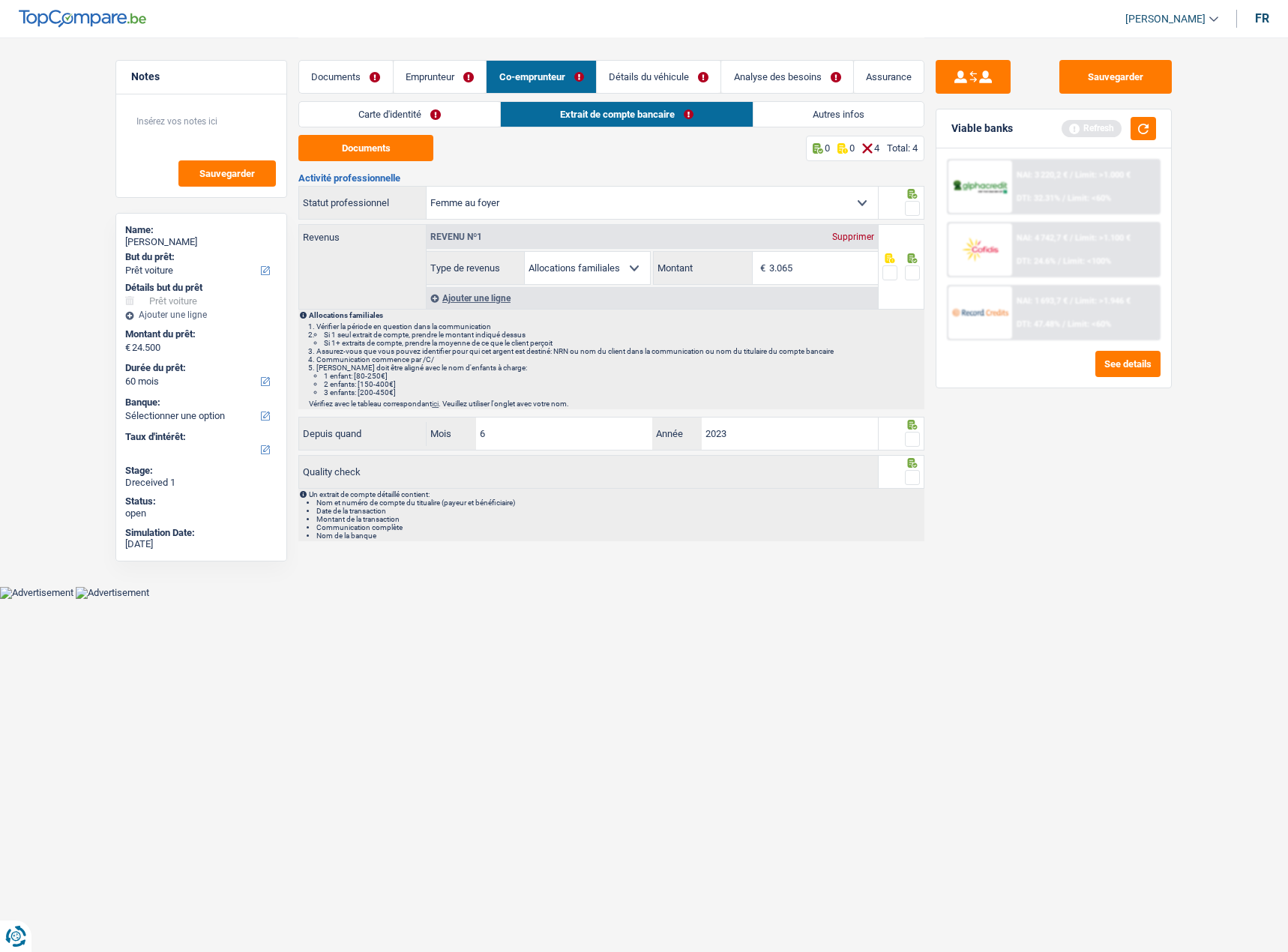
click at [420, 68] on link "Emprunteur" at bounding box center [440, 76] width 93 height 32
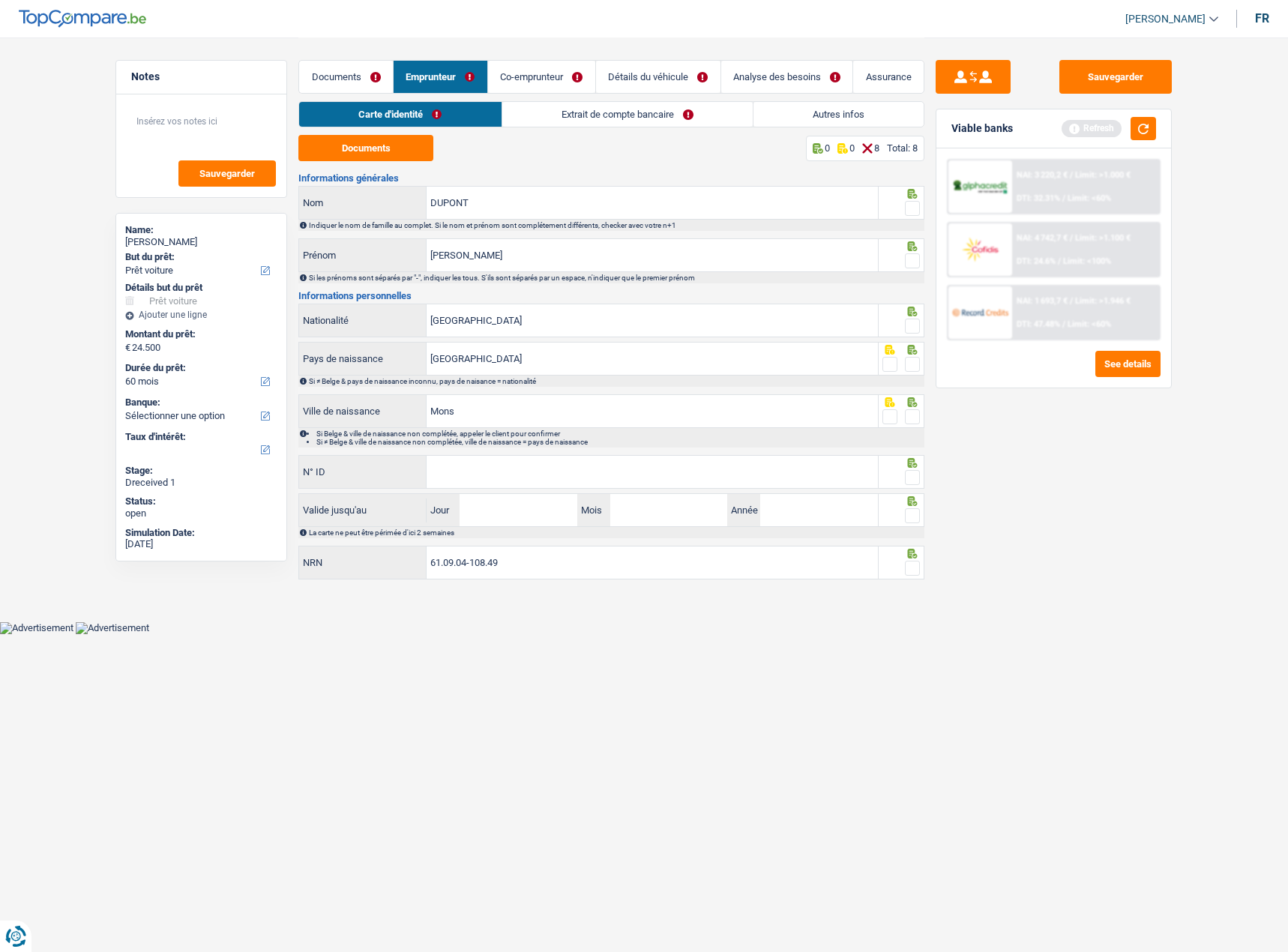
click at [555, 114] on link "Extrait de compte bancaire" at bounding box center [627, 114] width 250 height 25
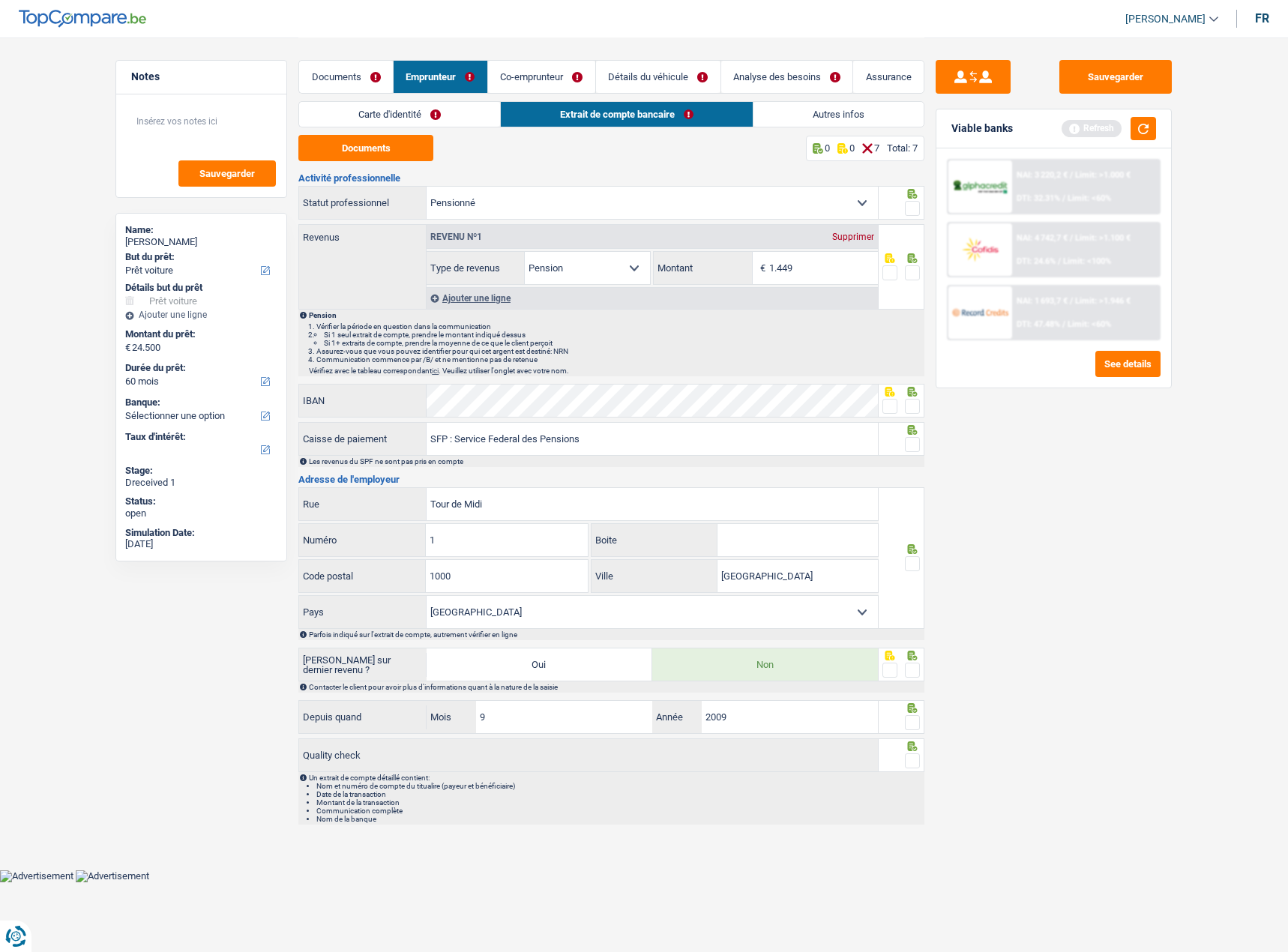
click at [827, 113] on link "Autres infos" at bounding box center [838, 114] width 170 height 25
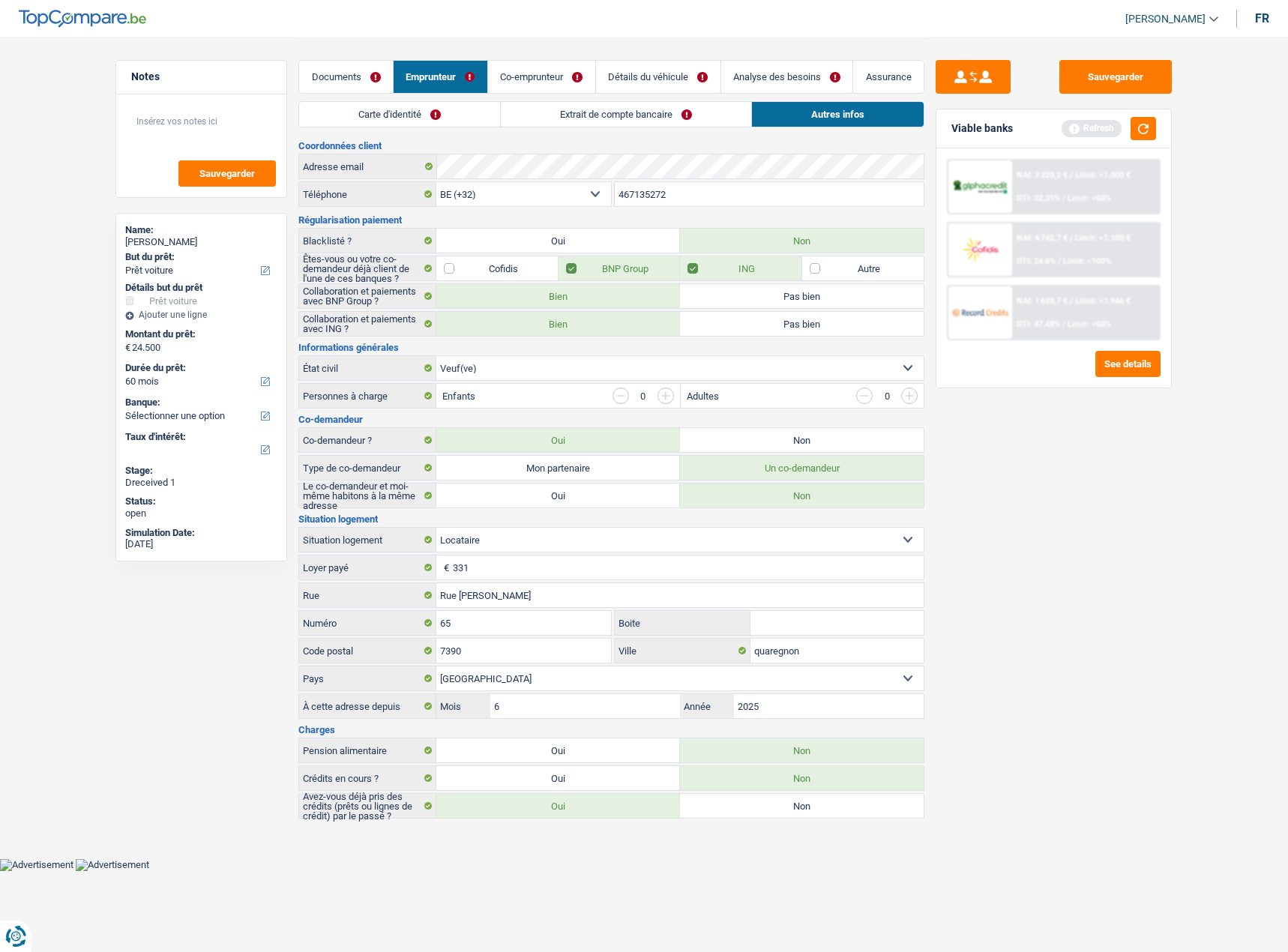
click at [529, 83] on link "Co-emprunteur" at bounding box center [542, 76] width 107 height 32
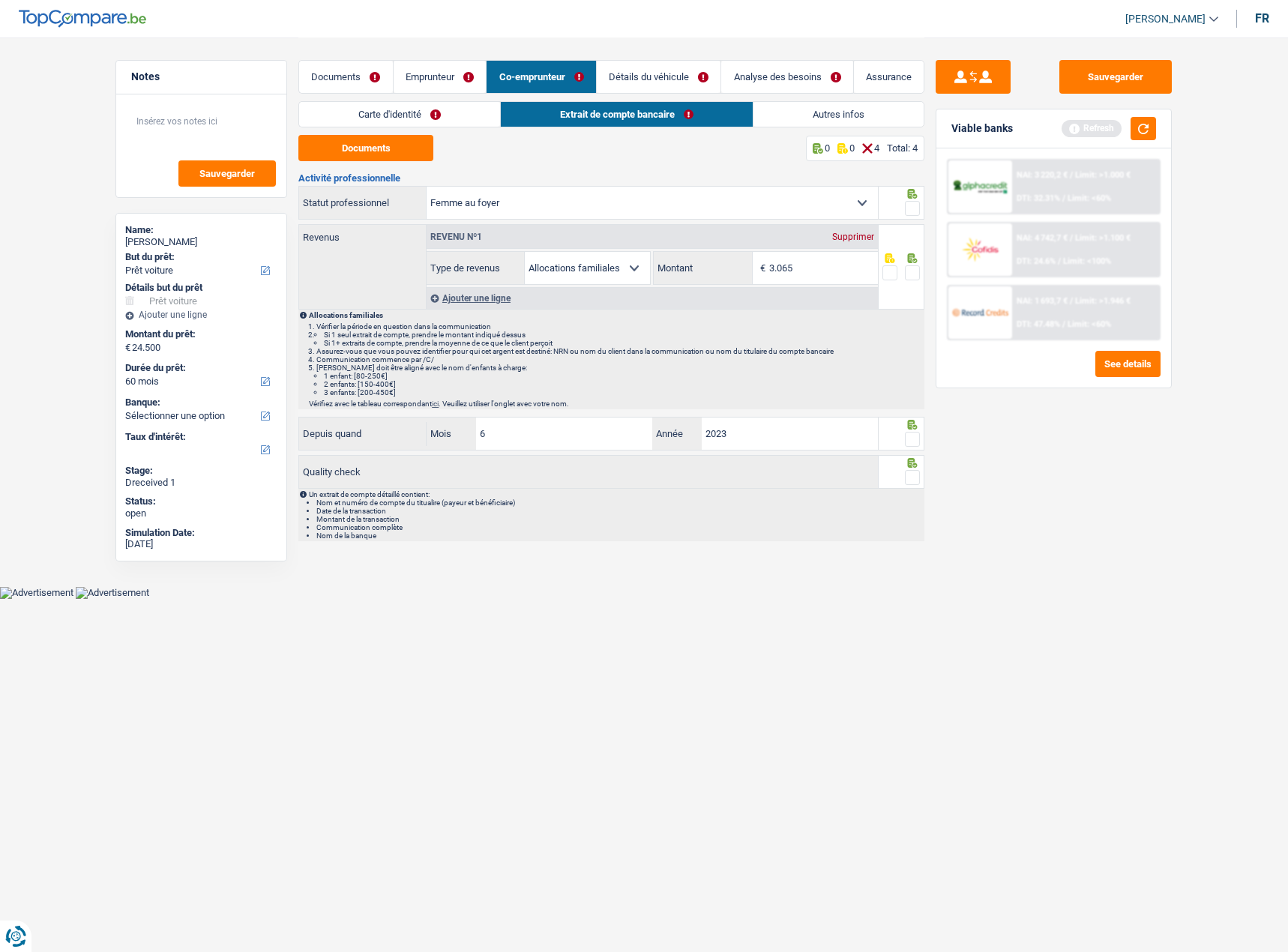
click at [466, 108] on link "Carte d'identité" at bounding box center [400, 114] width 201 height 25
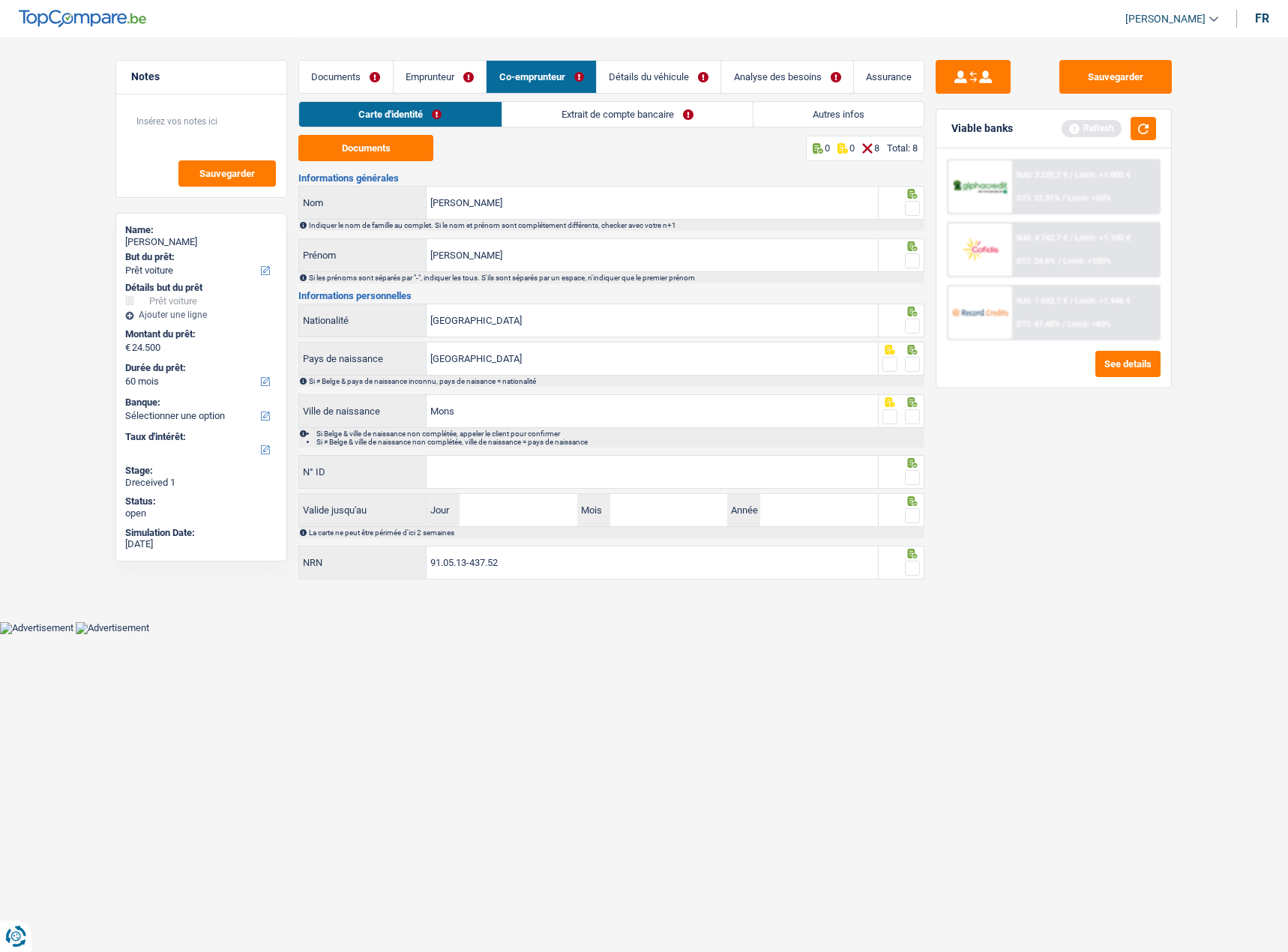
click at [445, 84] on link "Emprunteur" at bounding box center [440, 76] width 93 height 32
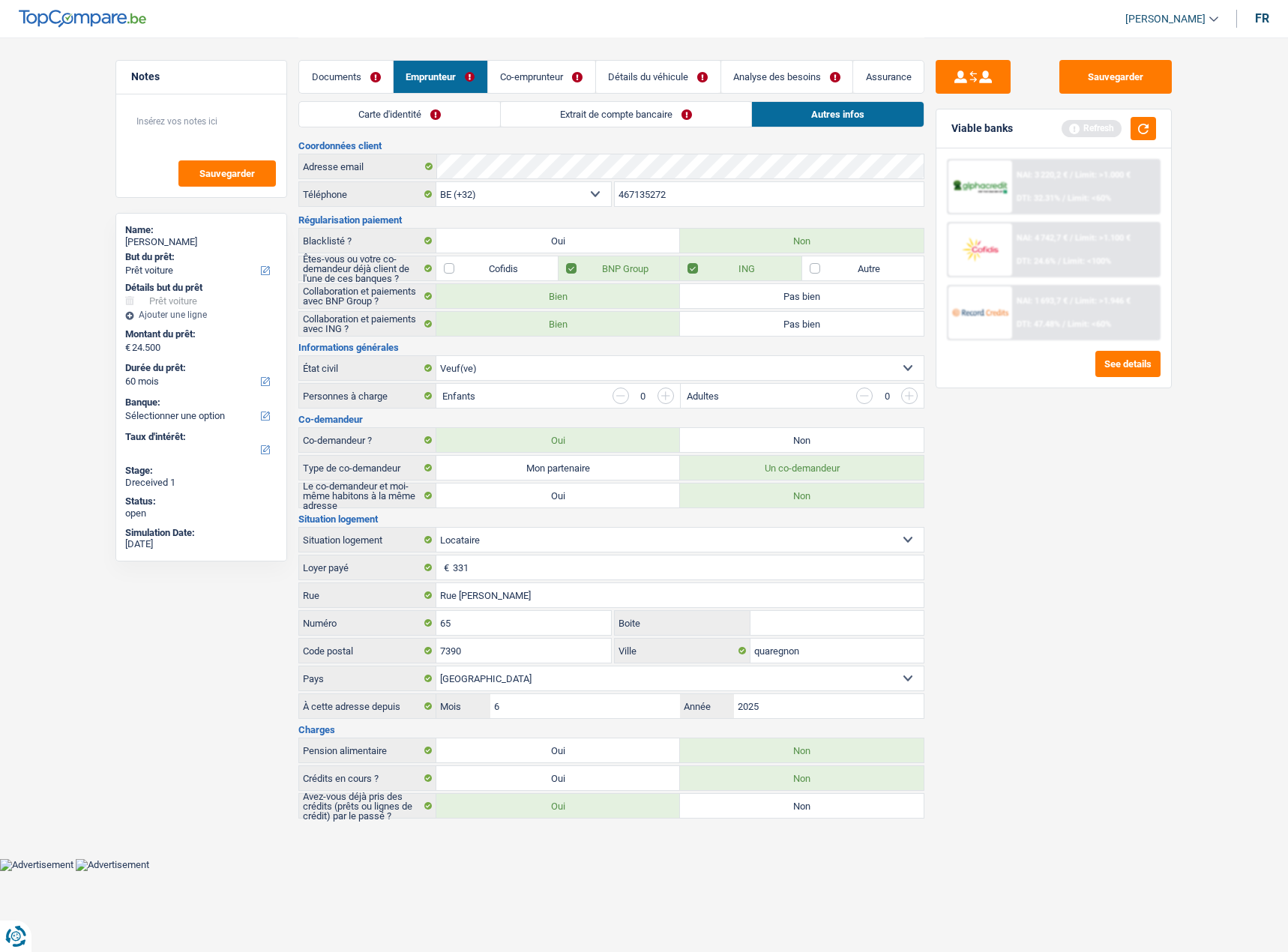
click at [366, 87] on link "Documents" at bounding box center [346, 76] width 94 height 32
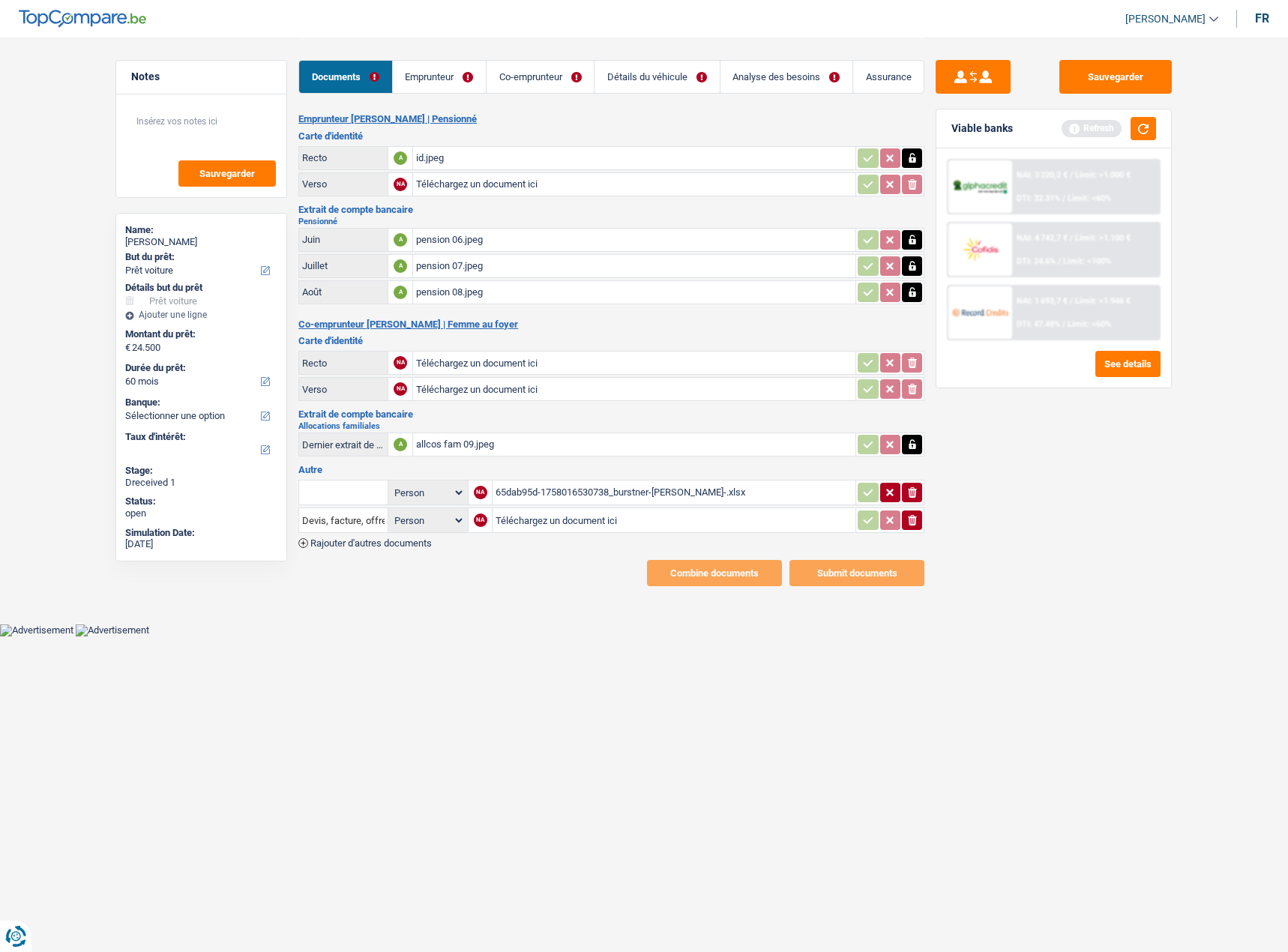
click at [517, 440] on div "allcos fam 09.jpeg" at bounding box center [634, 444] width 436 height 23
click at [426, 70] on link "Emprunteur" at bounding box center [440, 76] width 93 height 32
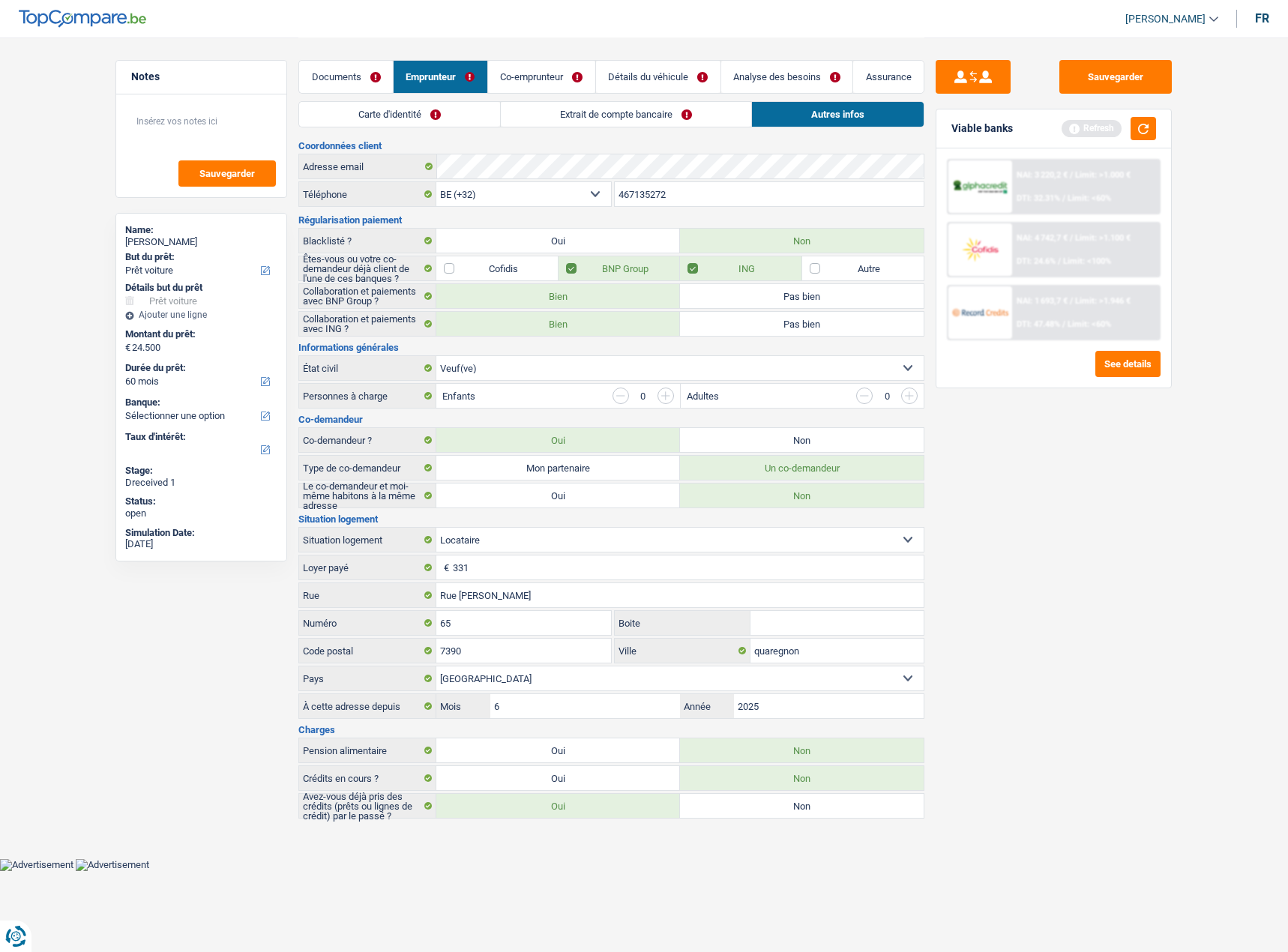
click at [477, 116] on link "Carte d'identité" at bounding box center [400, 114] width 201 height 25
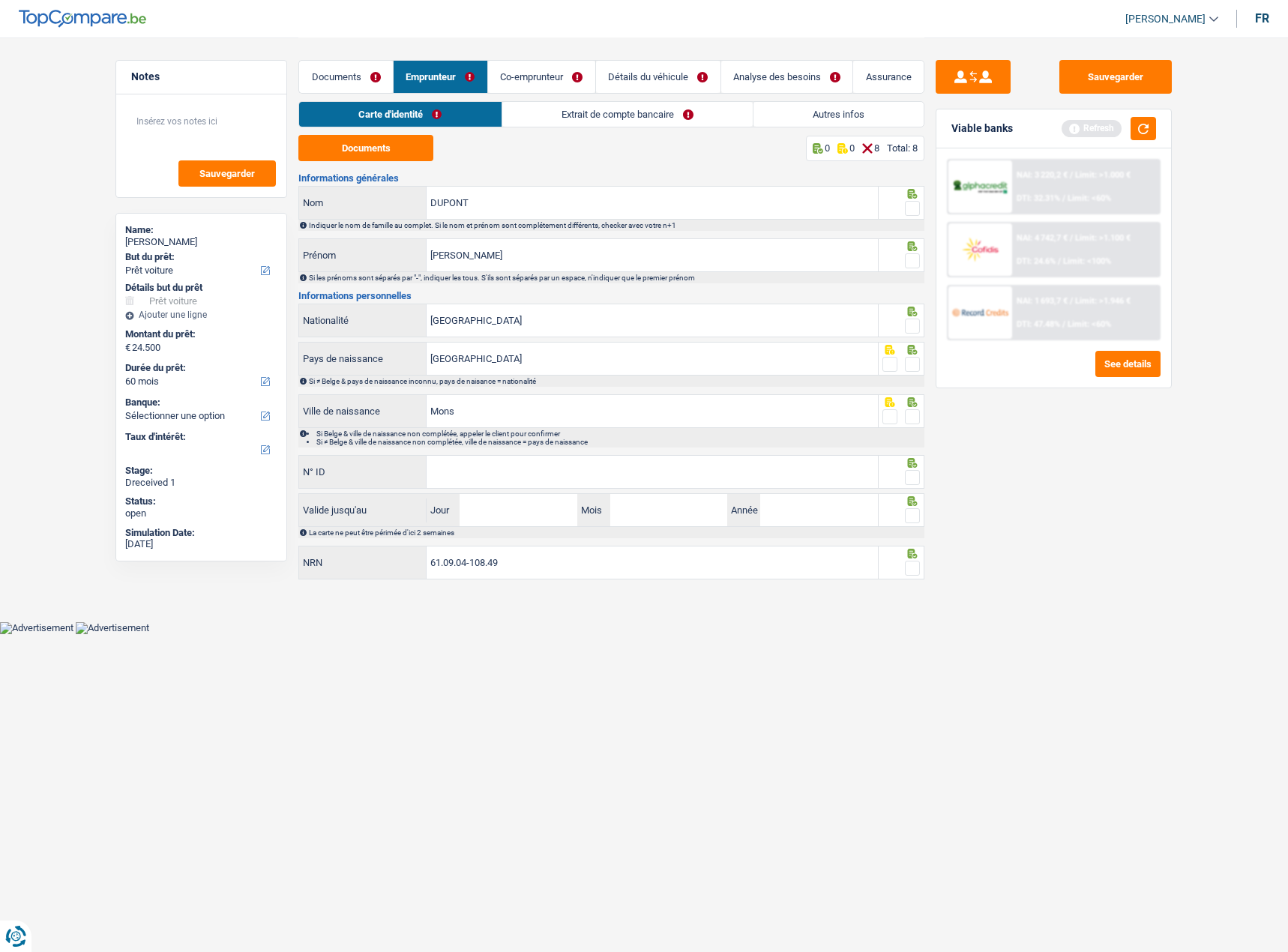
click at [548, 118] on link "Extrait de compte bancaire" at bounding box center [627, 114] width 250 height 25
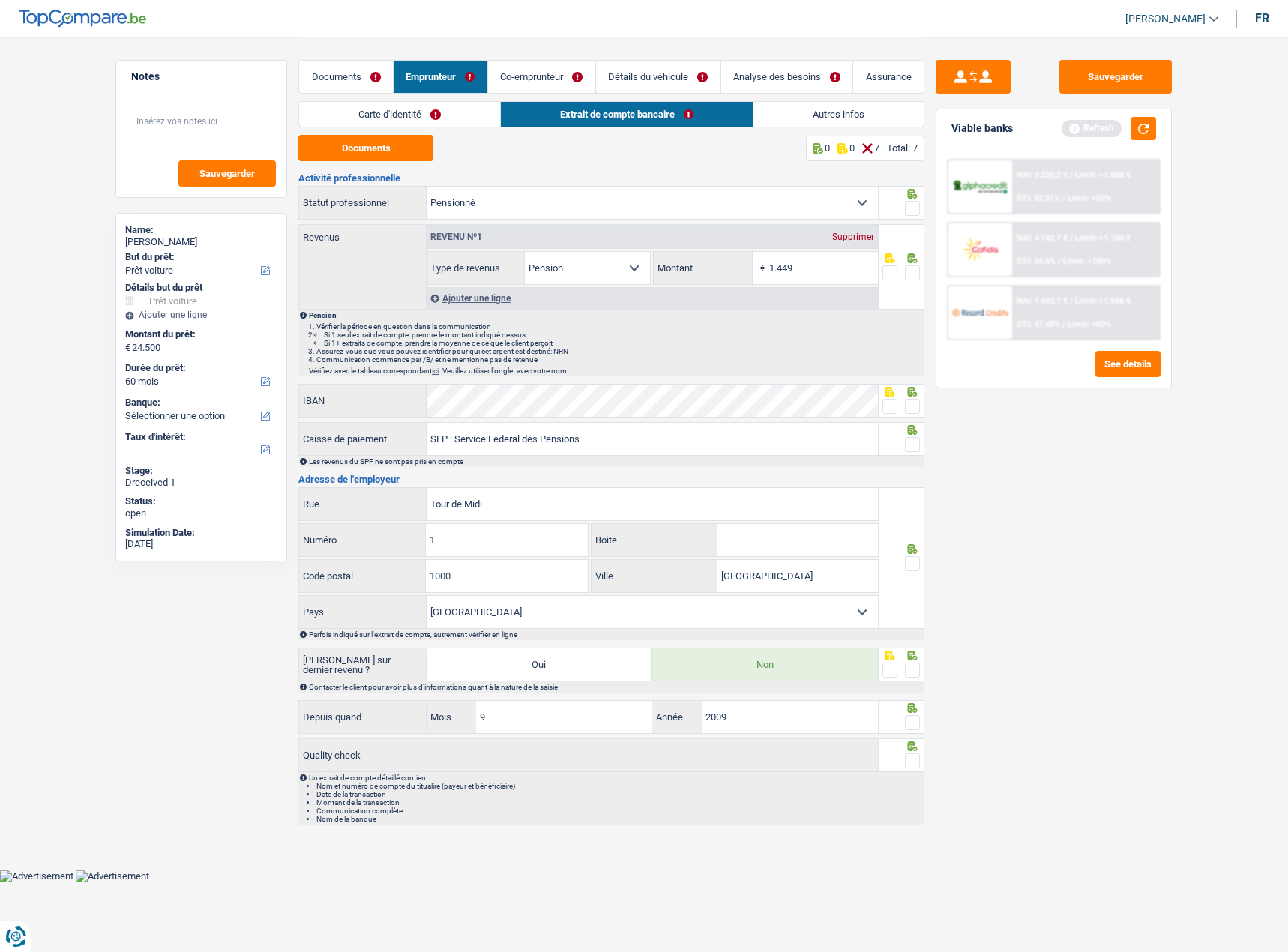
click at [531, 90] on link "Co-emprunteur" at bounding box center [542, 76] width 107 height 32
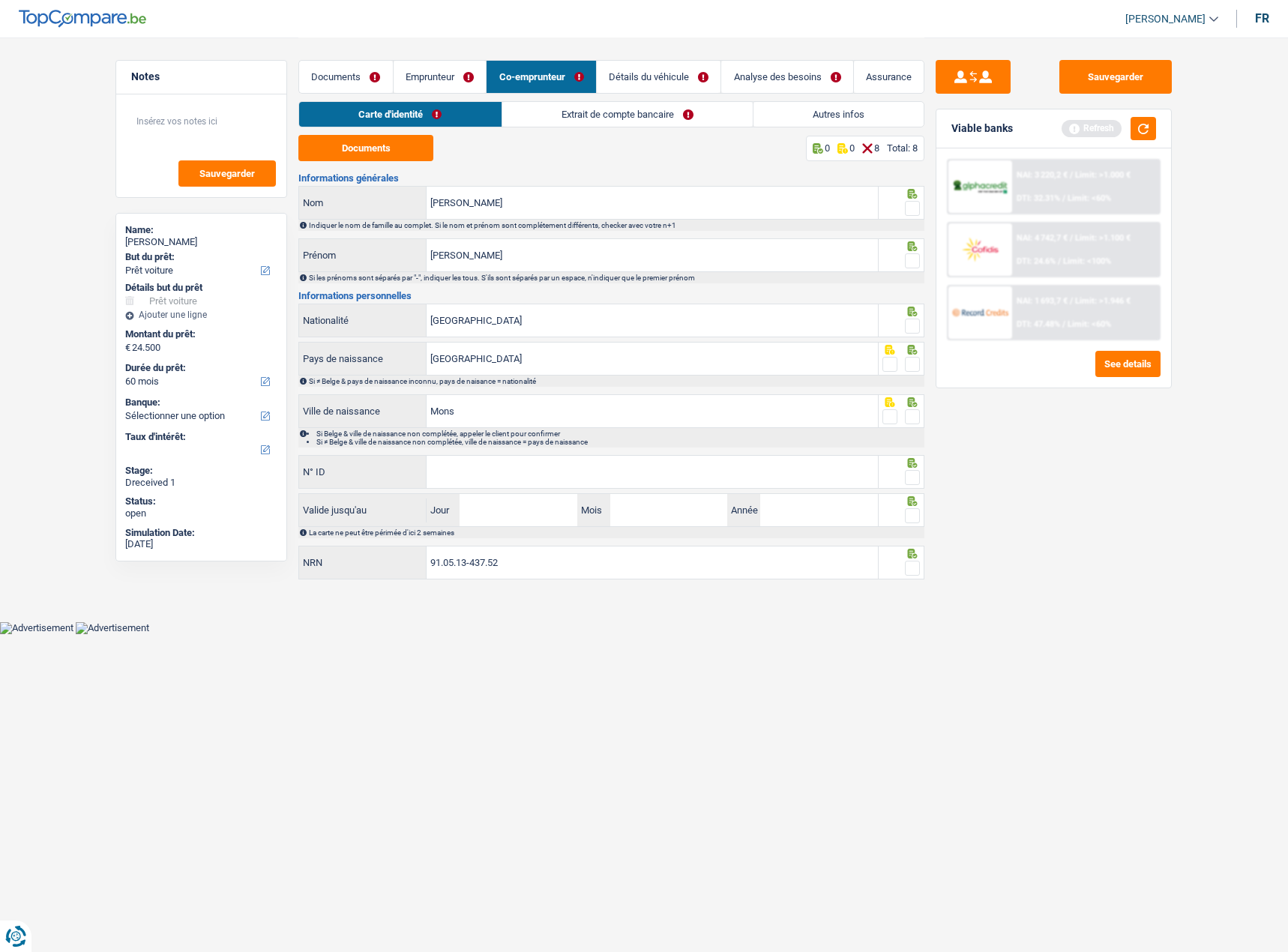
click at [536, 117] on link "Extrait de compte bancaire" at bounding box center [627, 114] width 250 height 25
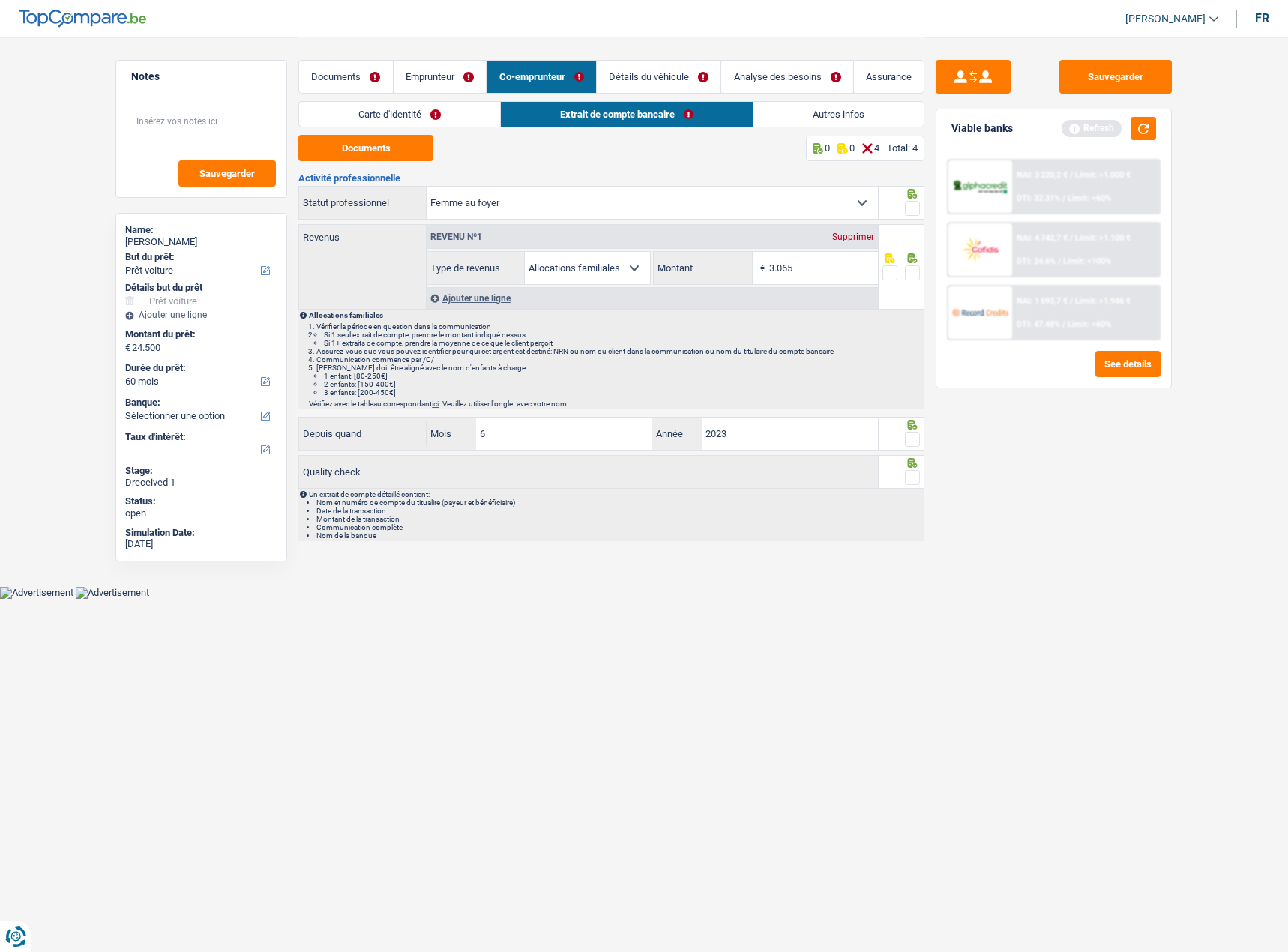
click at [845, 108] on link "Autres infos" at bounding box center [838, 114] width 170 height 25
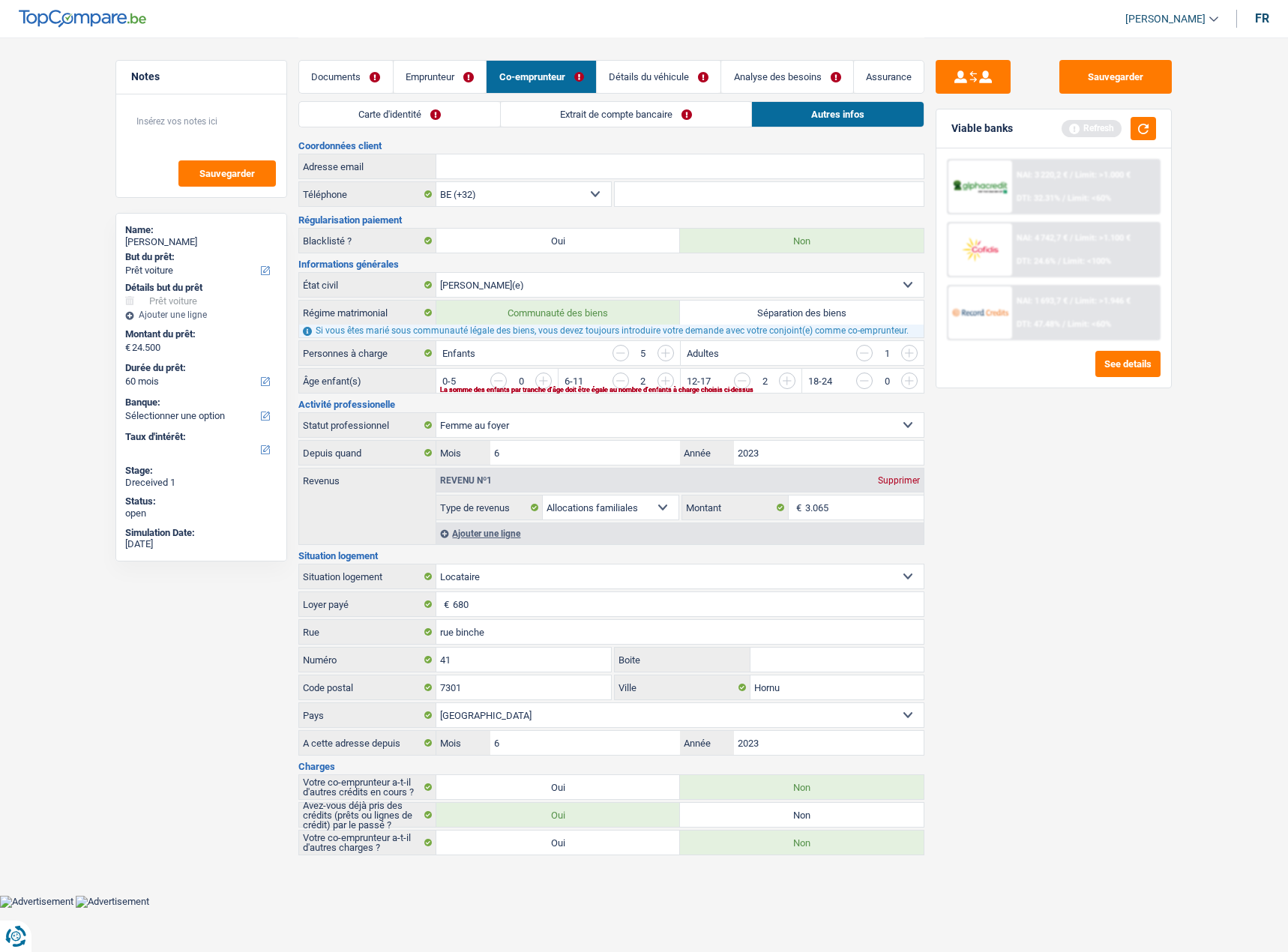
click at [913, 382] on input "button" at bounding box center [1213, 384] width 624 height 24
click at [866, 355] on input "button" at bounding box center [865, 353] width 16 height 16
click at [1140, 124] on button "button" at bounding box center [1143, 129] width 25 height 24
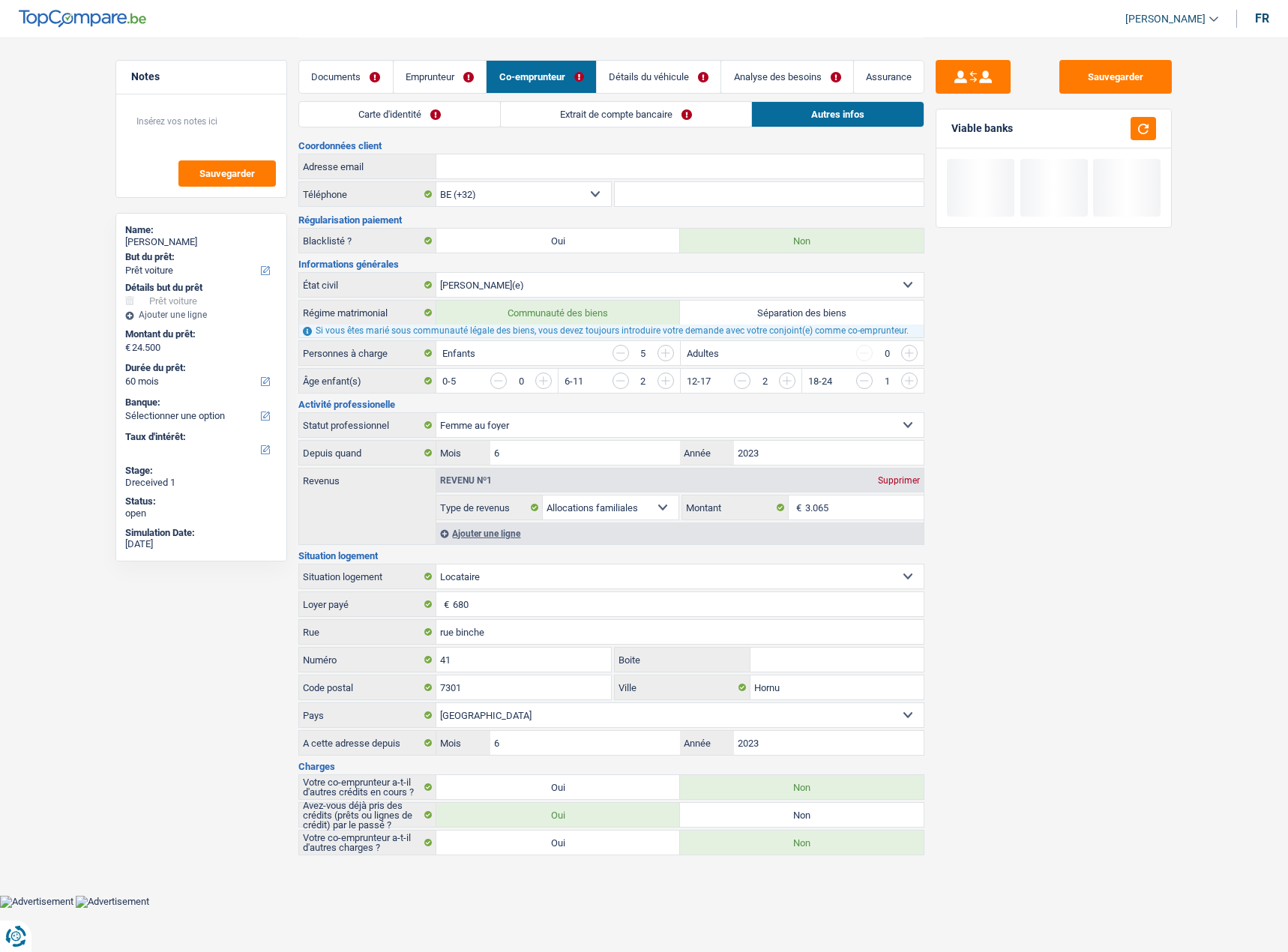
click at [435, 76] on link "Emprunteur" at bounding box center [440, 76] width 93 height 32
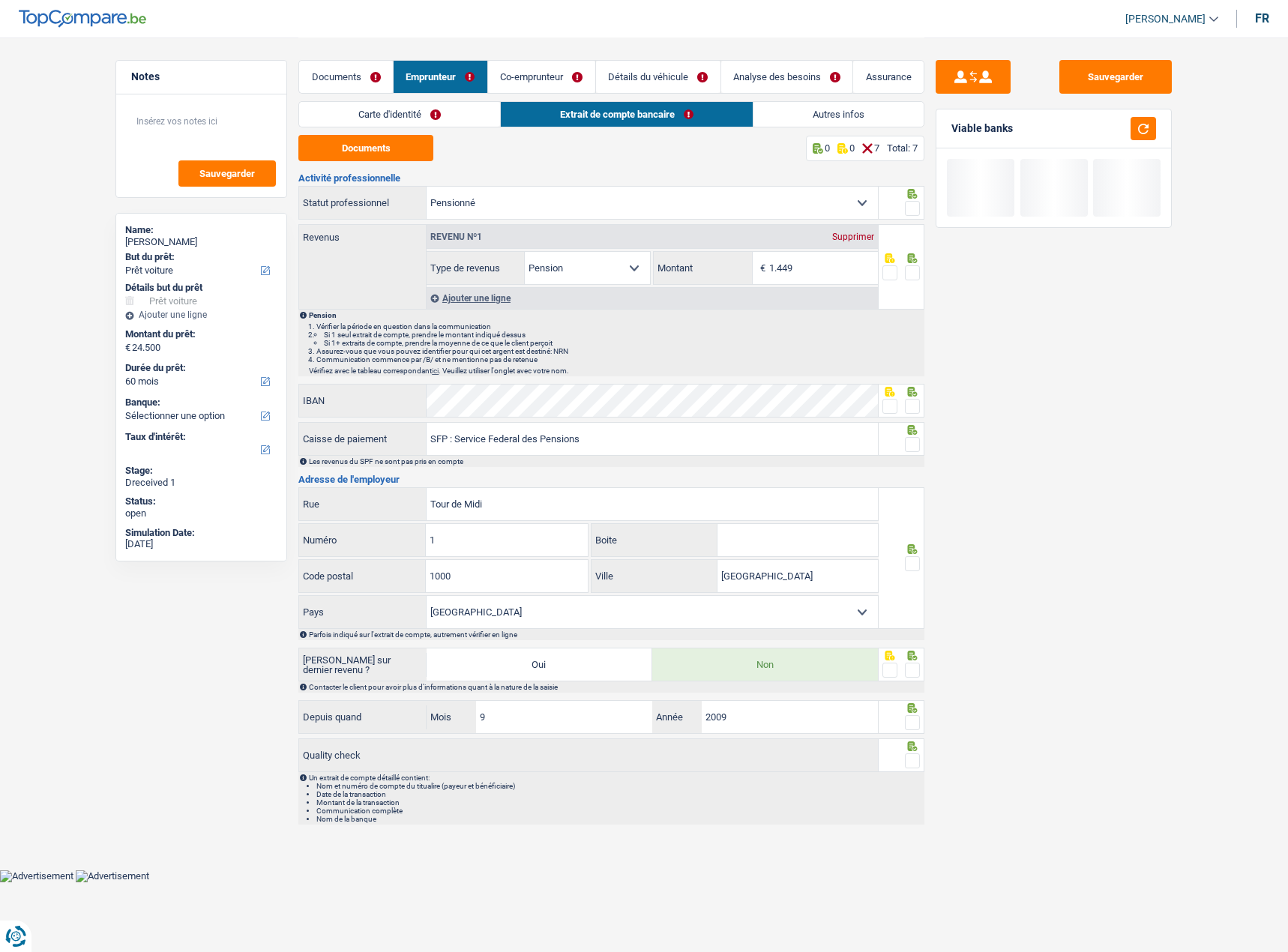
click at [418, 107] on link "Carte d'identité" at bounding box center [400, 114] width 201 height 25
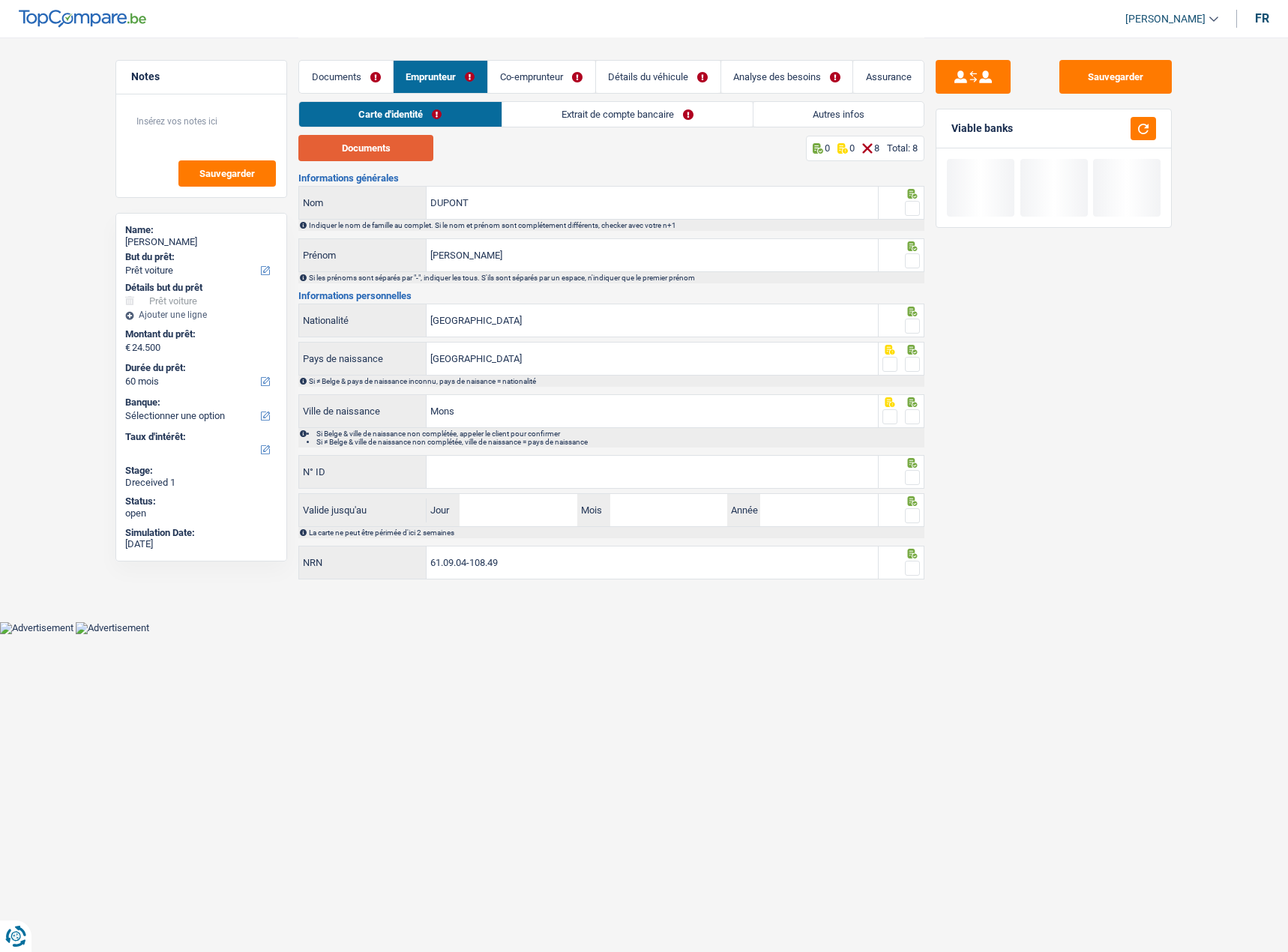
click at [390, 151] on button "Documents" at bounding box center [366, 147] width 135 height 26
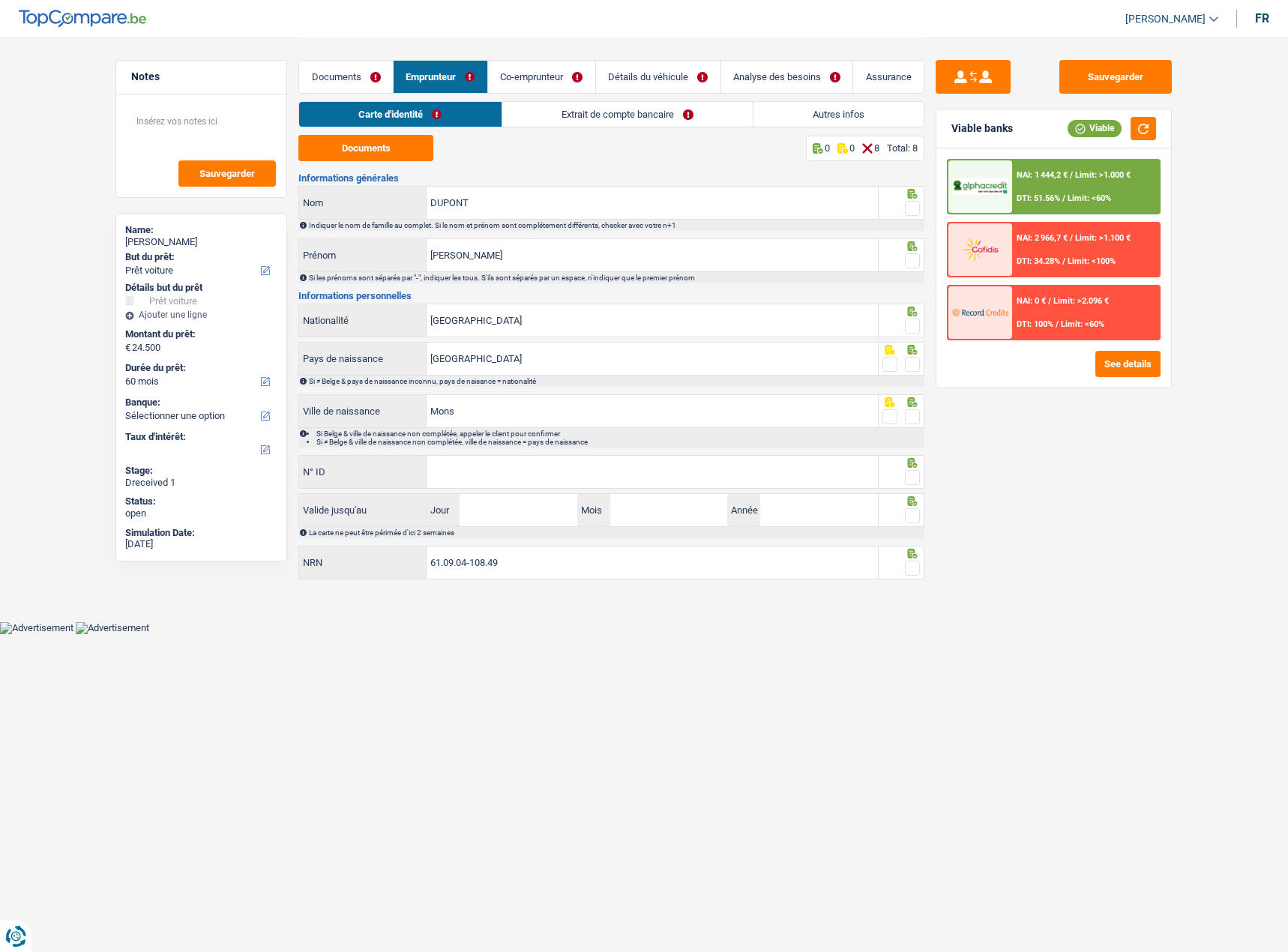
click at [919, 208] on span at bounding box center [912, 208] width 15 height 15
click at [0, 0] on input "radio" at bounding box center [0, 0] width 0 height 0
click at [911, 258] on span at bounding box center [912, 260] width 15 height 15
click at [0, 0] on input "radio" at bounding box center [0, 0] width 0 height 0
click at [909, 317] on div at bounding box center [912, 326] width 15 height 19
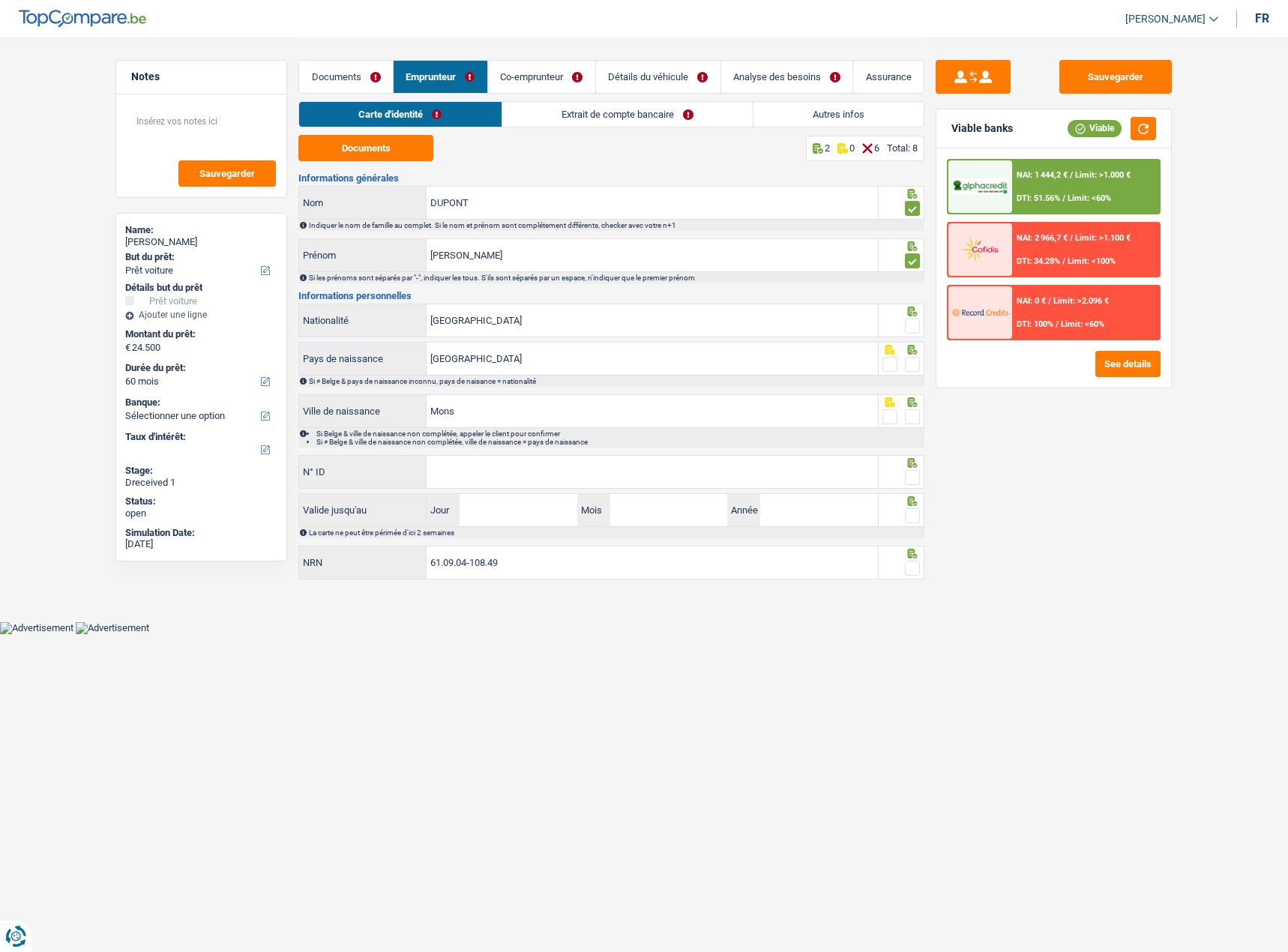
click at [908, 319] on span at bounding box center [912, 326] width 15 height 15
click at [0, 0] on input "radio" at bounding box center [0, 0] width 0 height 0
click at [916, 365] on span at bounding box center [912, 364] width 15 height 15
click at [0, 0] on input "radio" at bounding box center [0, 0] width 0 height 0
click at [828, 116] on link "Autres infos" at bounding box center [838, 114] width 170 height 25
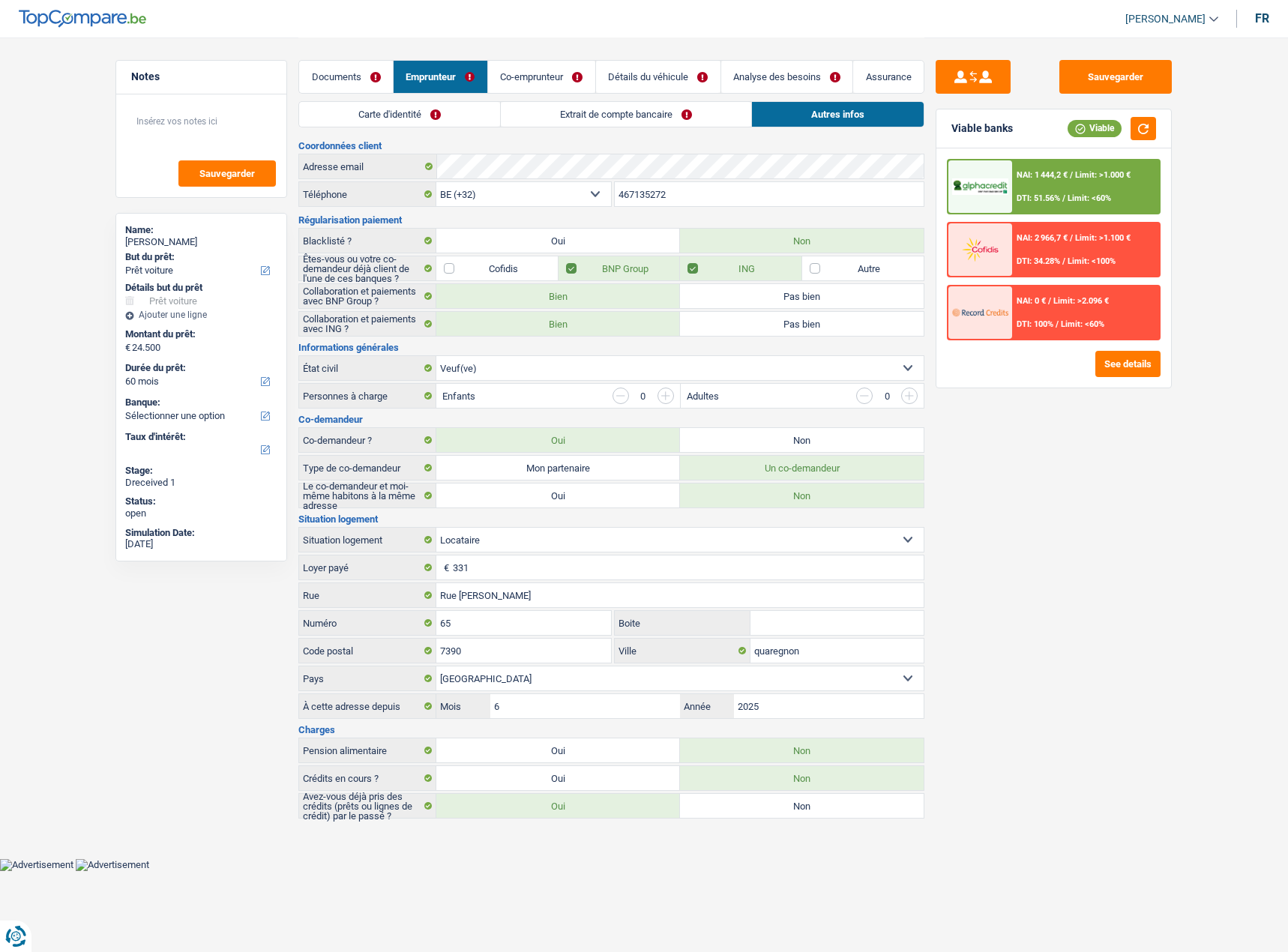
drag, startPoint x: 547, startPoint y: 75, endPoint x: 546, endPoint y: 87, distance: 12.0
click at [548, 75] on link "Co-emprunteur" at bounding box center [542, 76] width 107 height 32
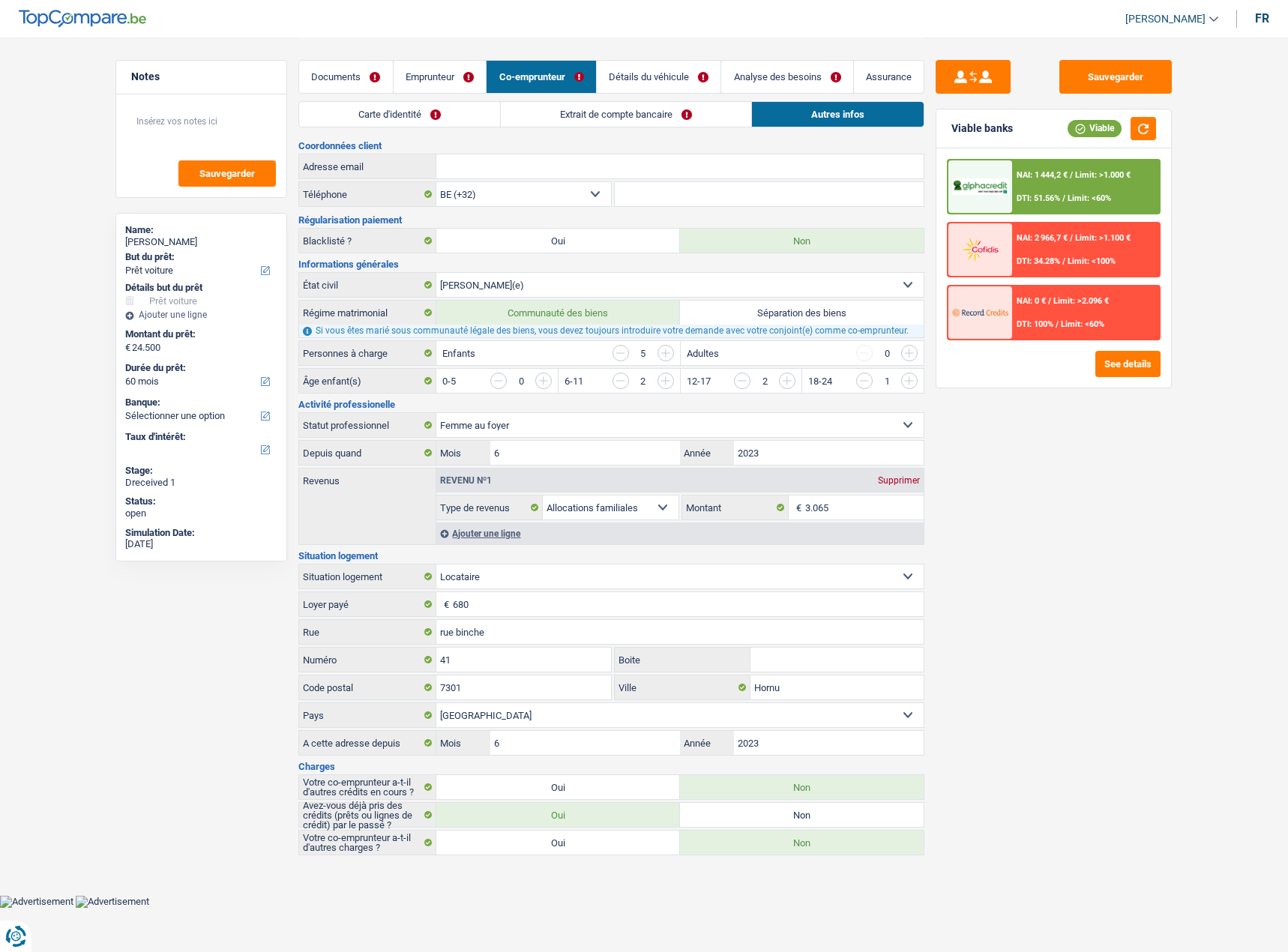
click at [418, 64] on link "Emprunteur" at bounding box center [440, 76] width 93 height 32
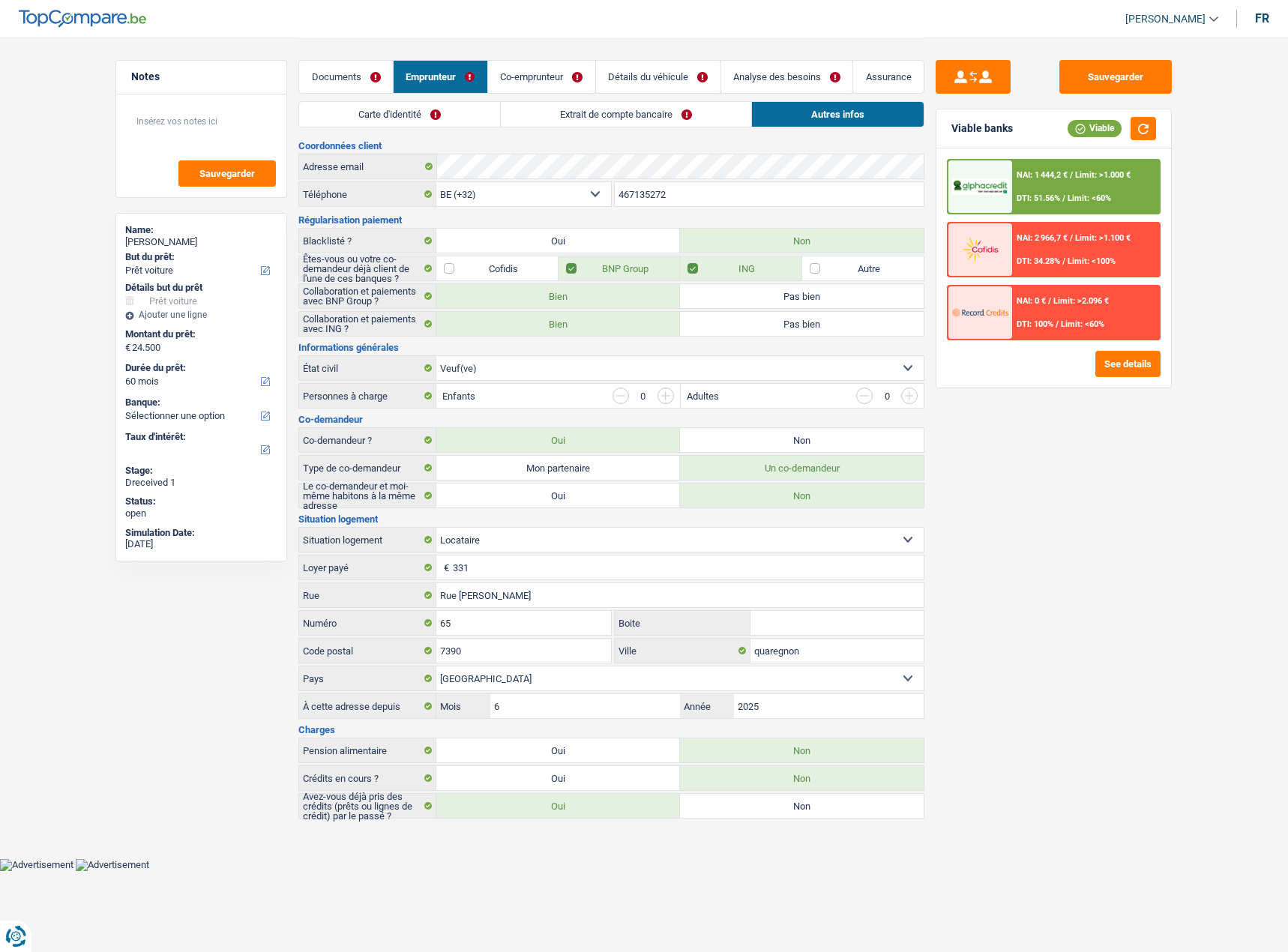
click at [560, 68] on link "Co-emprunteur" at bounding box center [542, 76] width 107 height 32
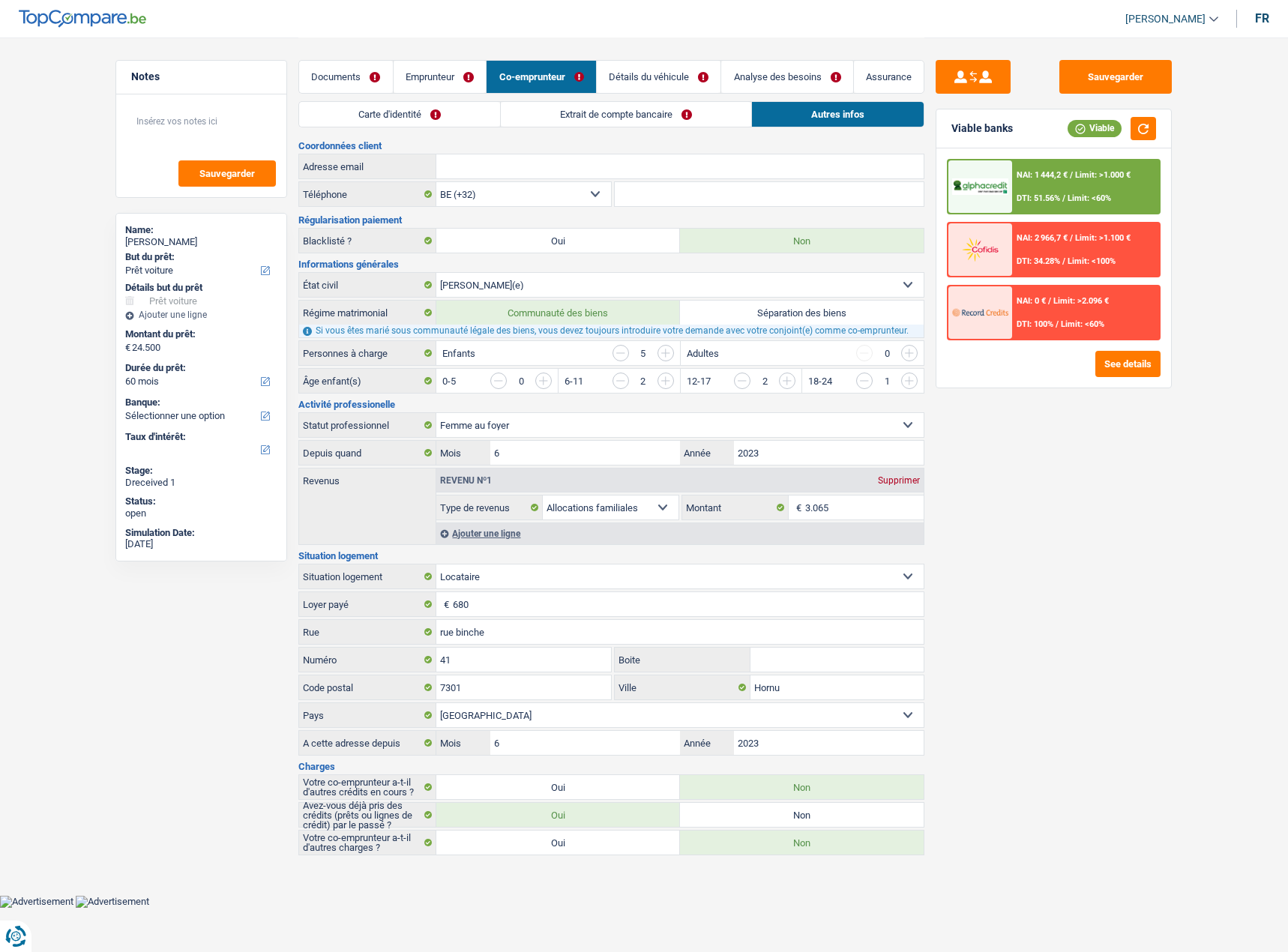
click at [441, 81] on link "Emprunteur" at bounding box center [440, 76] width 93 height 32
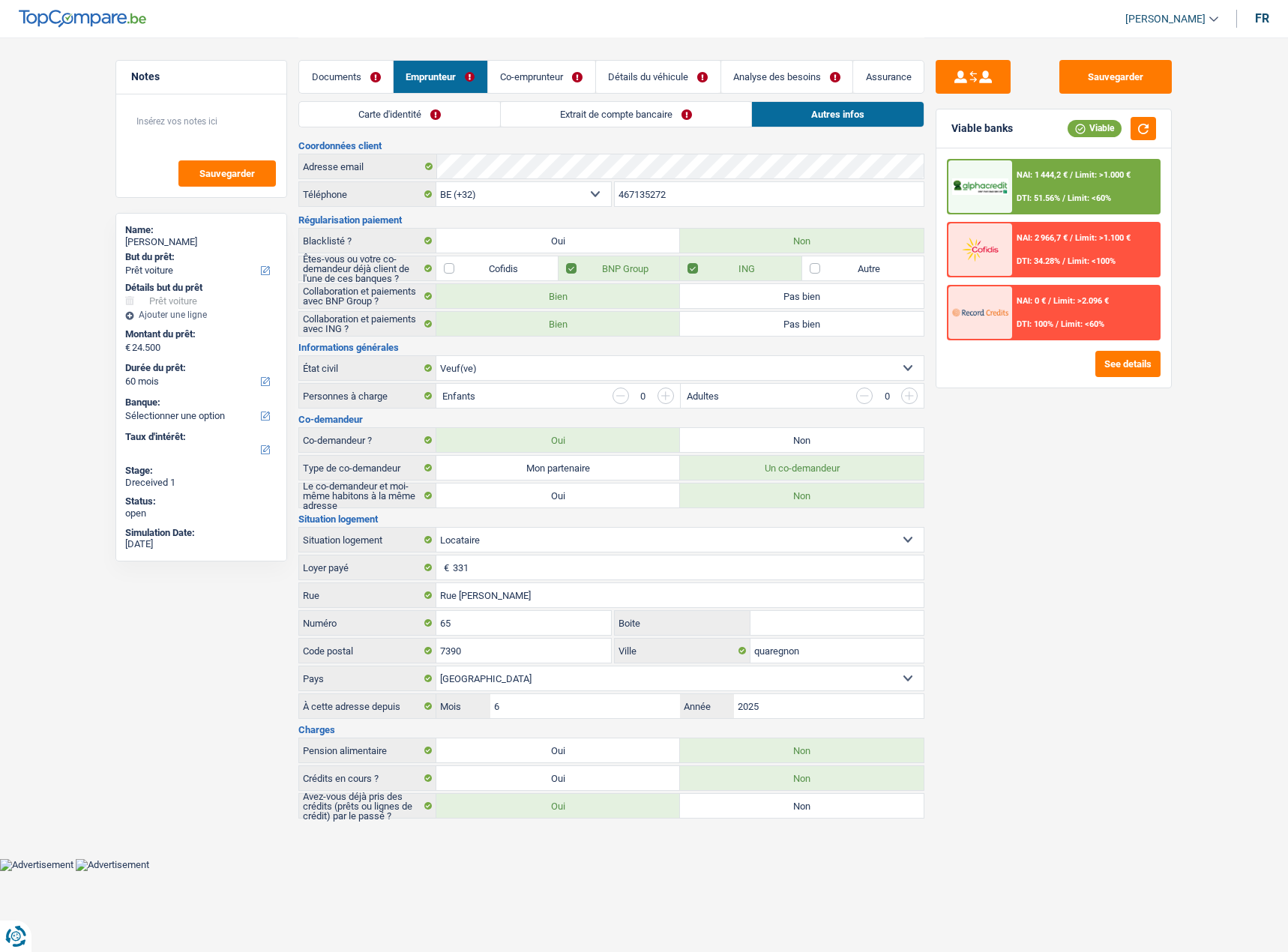
click at [455, 108] on link "Carte d'identité" at bounding box center [400, 114] width 201 height 25
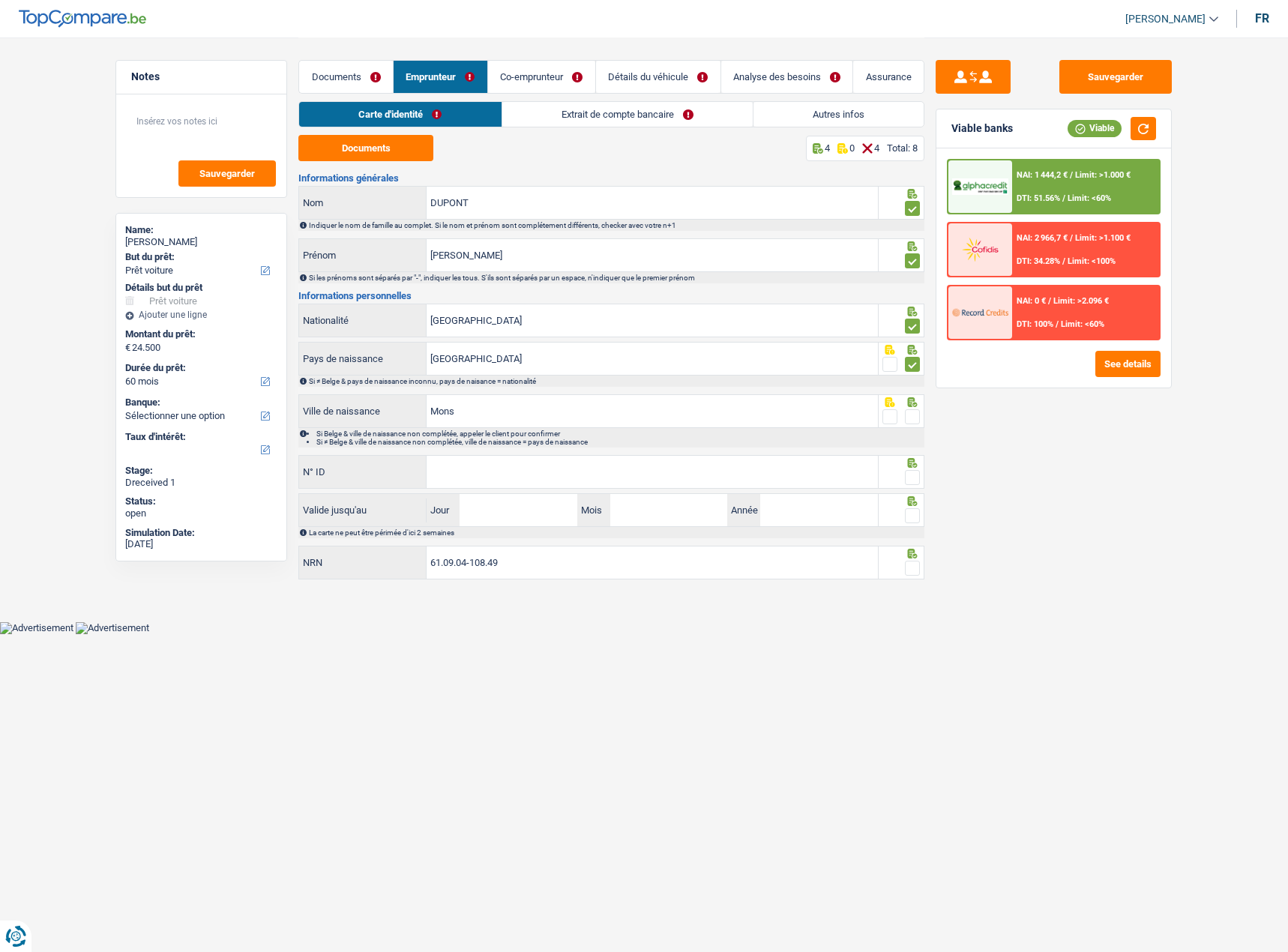
click at [916, 418] on span at bounding box center [912, 417] width 15 height 15
click at [0, 0] on input "radio" at bounding box center [0, 0] width 0 height 0
click at [583, 464] on input "N° ID" at bounding box center [653, 471] width 451 height 32
drag, startPoint x: 495, startPoint y: 478, endPoint x: 621, endPoint y: 472, distance: 126.1
click at [495, 478] on input "N° ID" at bounding box center [653, 471] width 451 height 32
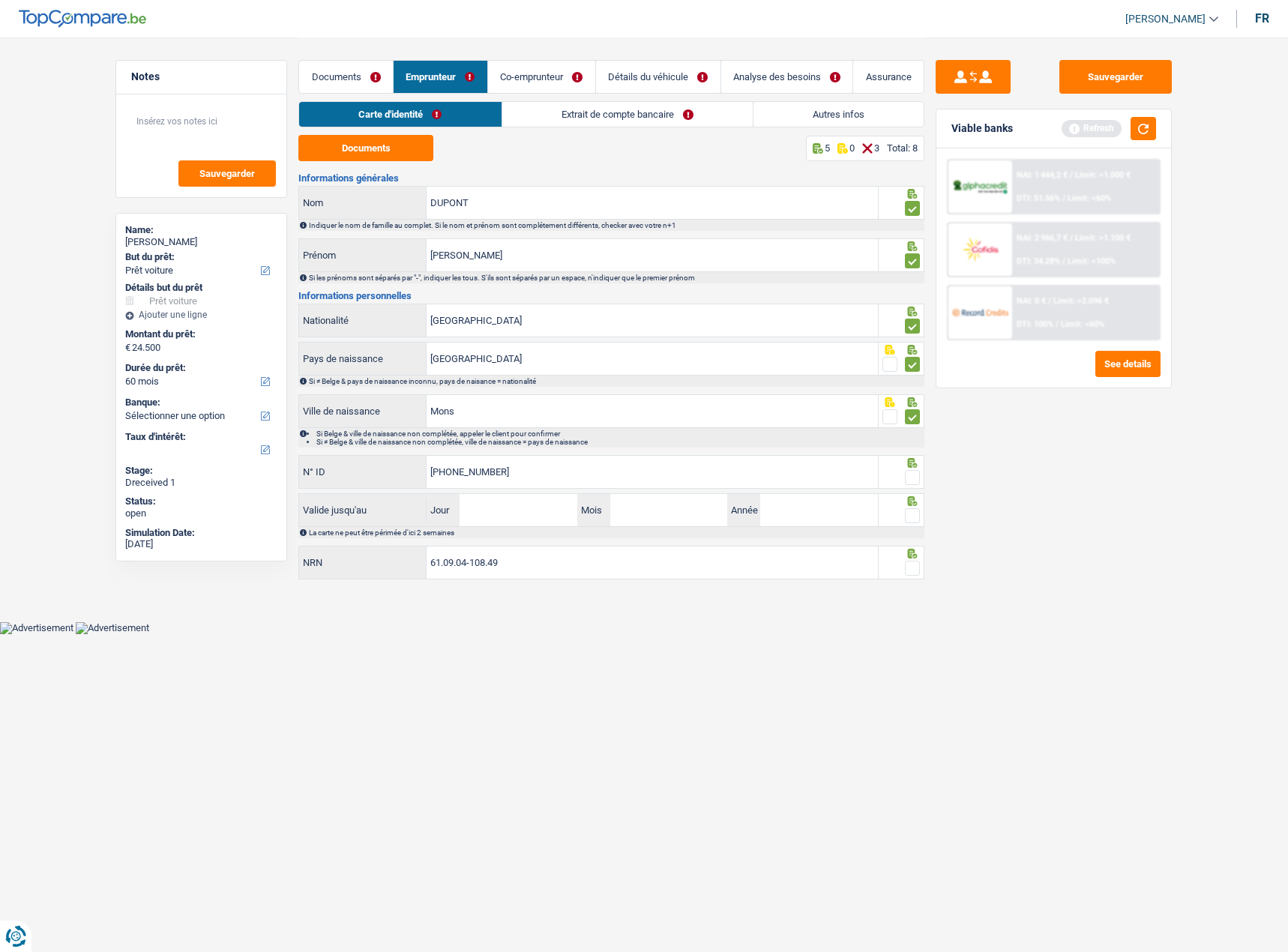
type input "592-7926042-59"
click at [914, 472] on span at bounding box center [912, 478] width 15 height 15
click at [0, 0] on input "radio" at bounding box center [0, 0] width 0 height 0
click at [1140, 122] on button "button" at bounding box center [1143, 129] width 25 height 24
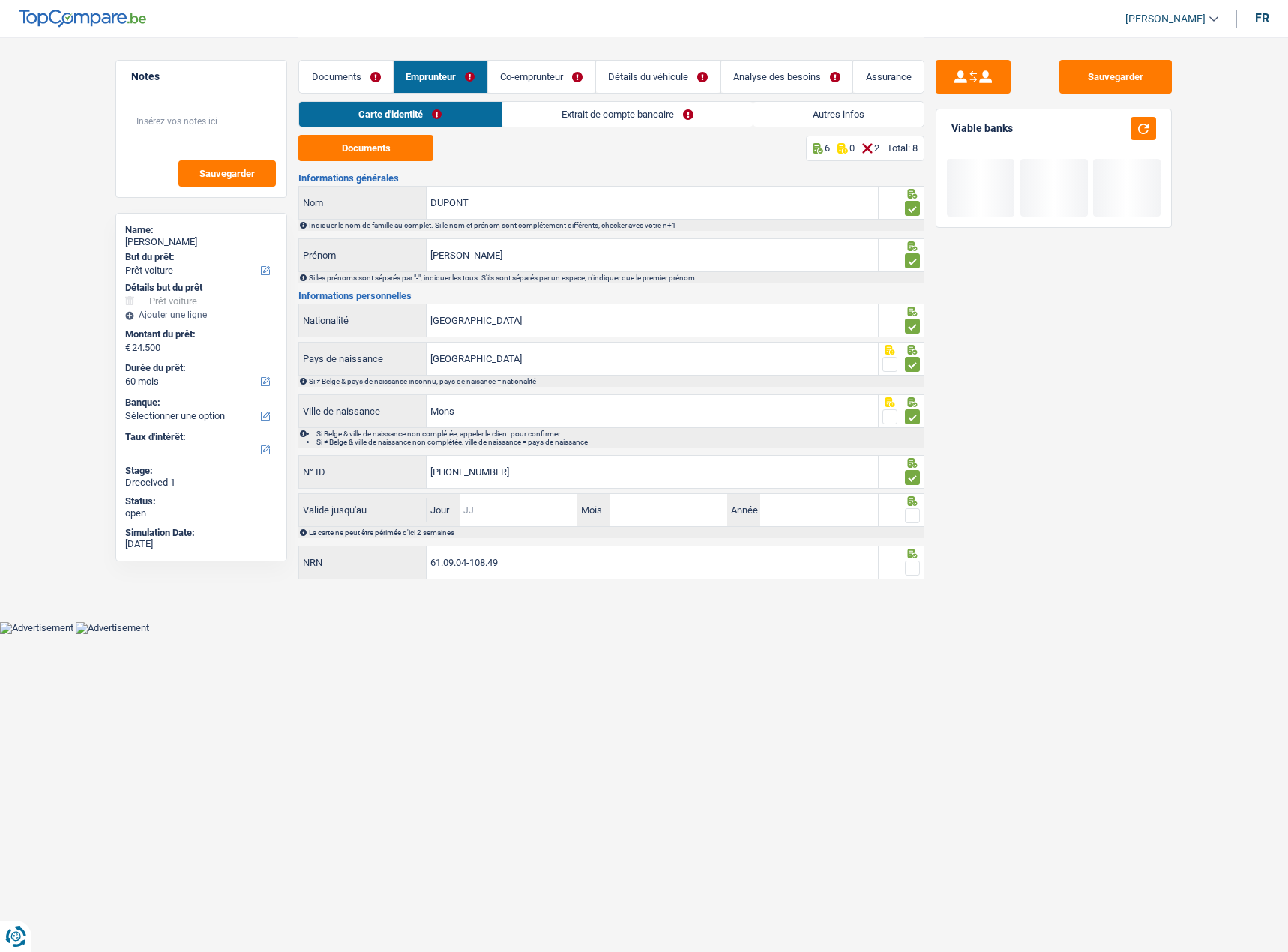
click at [509, 521] on input "Jour" at bounding box center [518, 510] width 117 height 32
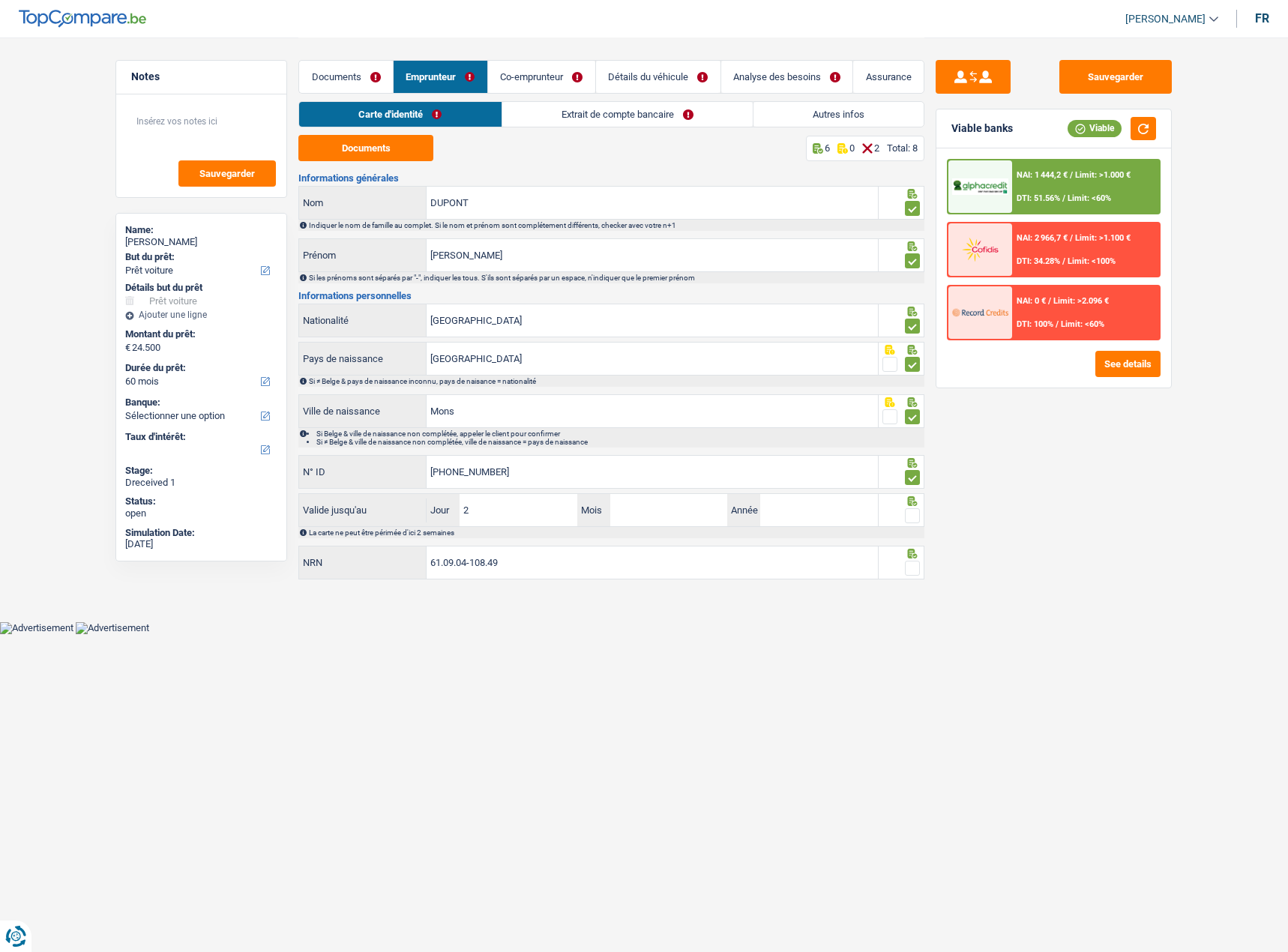
type input "23"
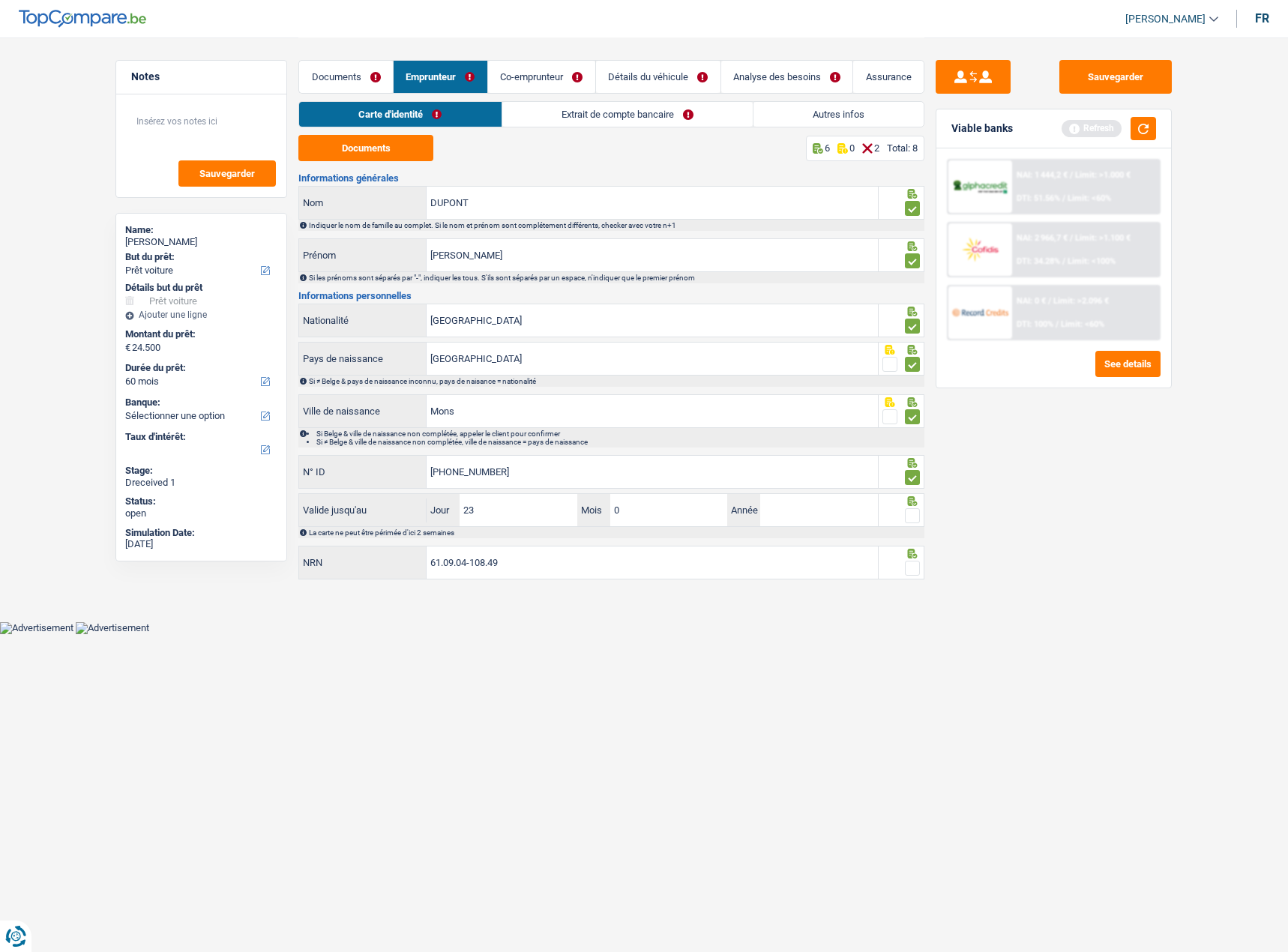
type input "04"
type input "2028"
click at [912, 519] on span at bounding box center [912, 516] width 15 height 15
click at [0, 0] on input "radio" at bounding box center [0, 0] width 0 height 0
click at [1137, 136] on button "button" at bounding box center [1143, 129] width 25 height 24
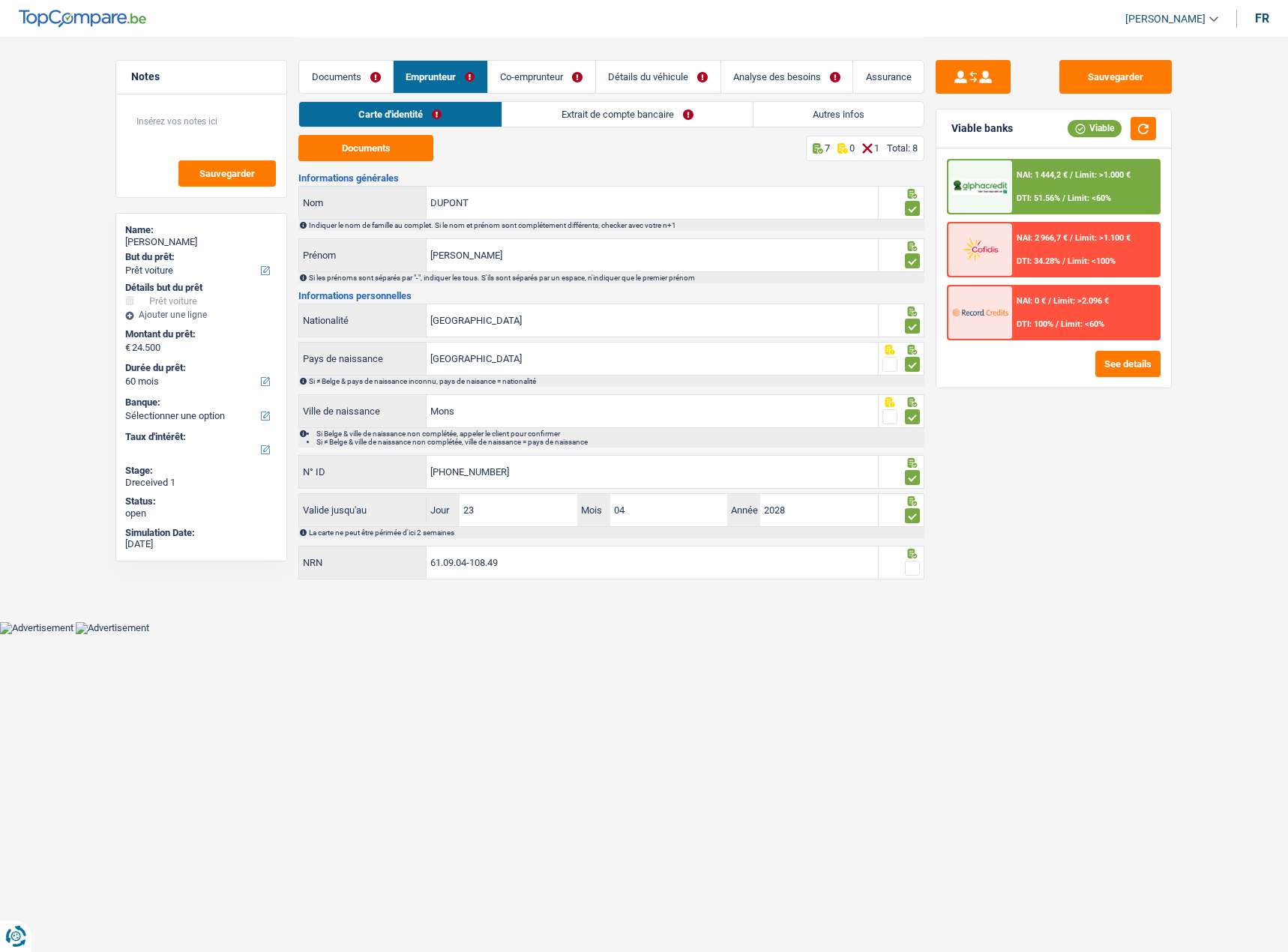
drag, startPoint x: 915, startPoint y: 562, endPoint x: 1051, endPoint y: 562, distance: 136.0
click at [915, 521] on span at bounding box center [912, 568] width 15 height 15
click at [0, 0] on input "radio" at bounding box center [0, 0] width 0 height 0
click at [1140, 132] on button "button" at bounding box center [1143, 129] width 25 height 24
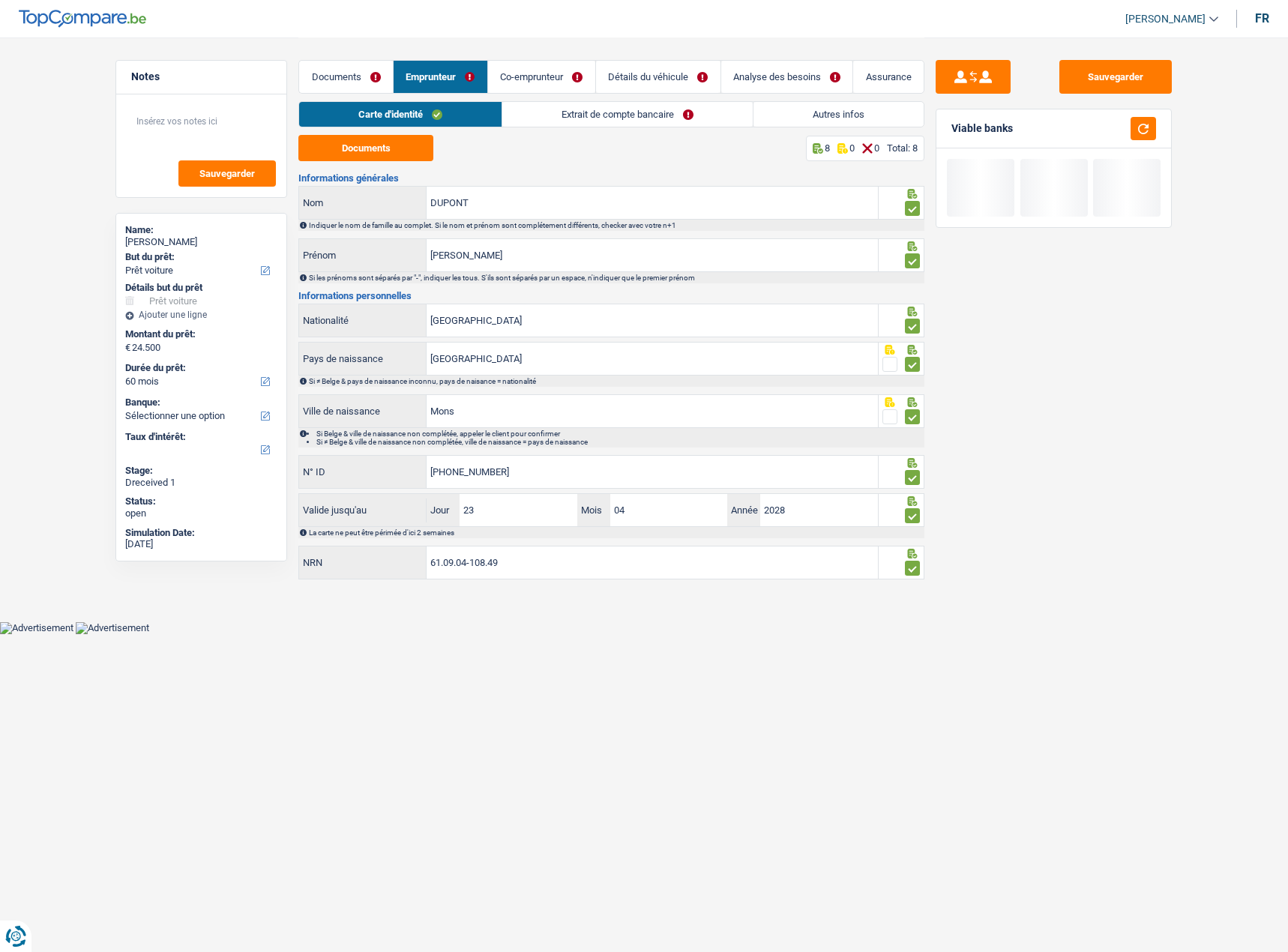
click at [549, 114] on link "Extrait de compte bancaire" at bounding box center [627, 114] width 250 height 25
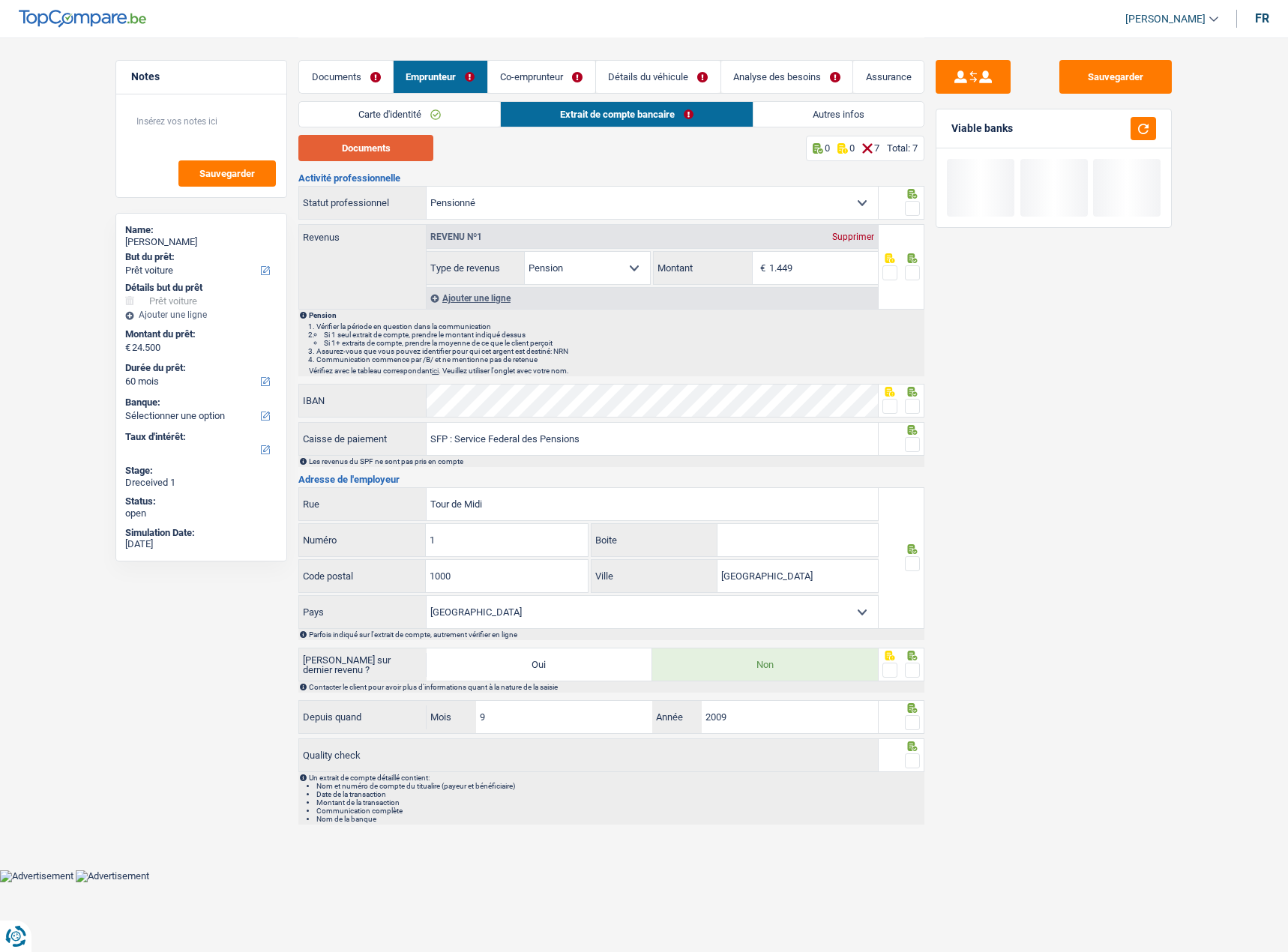
click at [399, 148] on button "Documents" at bounding box center [366, 147] width 135 height 26
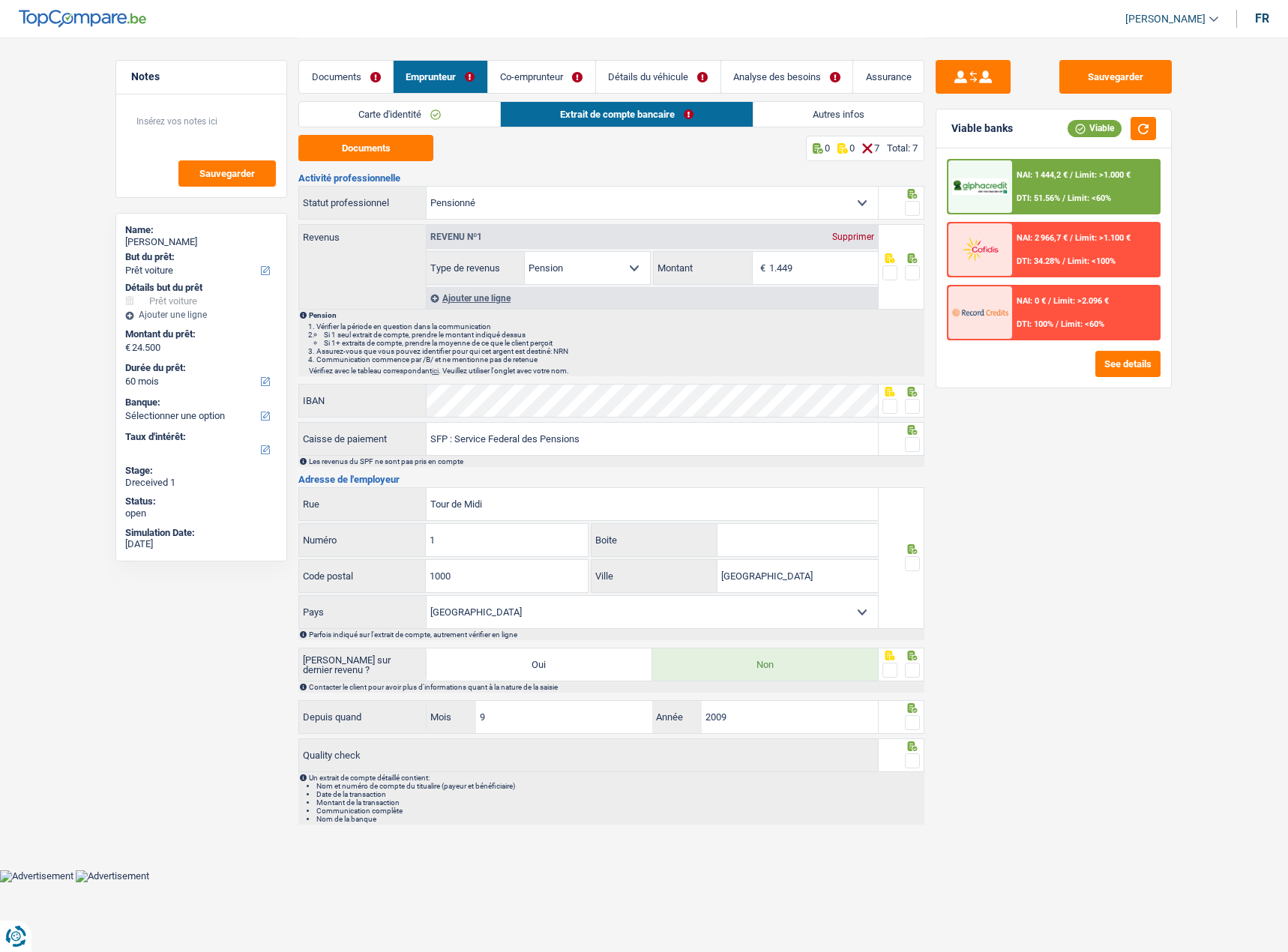
click at [914, 206] on span at bounding box center [912, 208] width 15 height 15
click at [0, 0] on input "radio" at bounding box center [0, 0] width 0 height 0
click at [915, 275] on span at bounding box center [912, 273] width 15 height 15
click at [0, 0] on input "radio" at bounding box center [0, 0] width 0 height 0
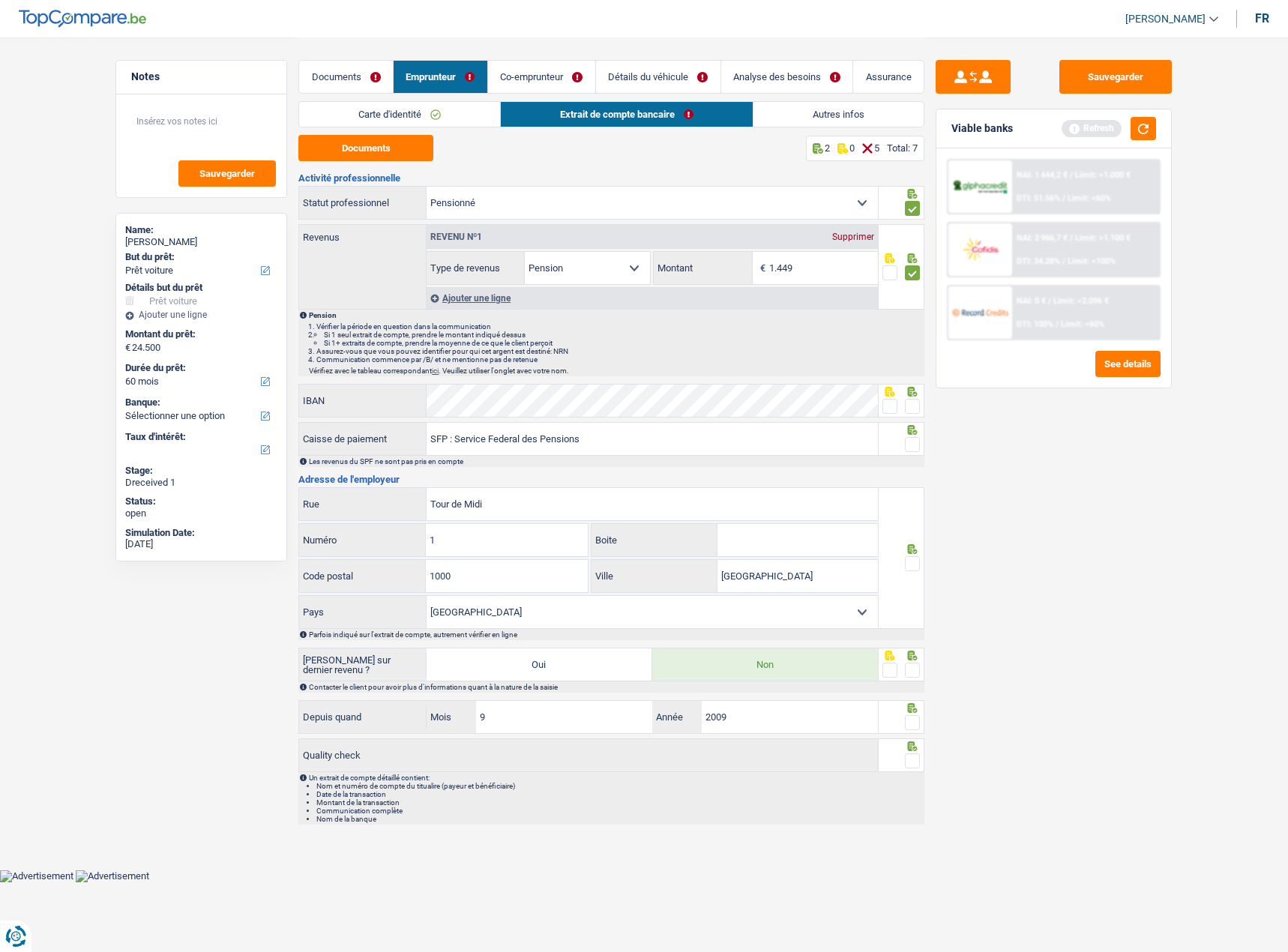
click at [917, 405] on span at bounding box center [912, 406] width 15 height 15
click at [0, 0] on input "radio" at bounding box center [0, 0] width 0 height 0
click at [1140, 128] on button "button" at bounding box center [1143, 129] width 25 height 24
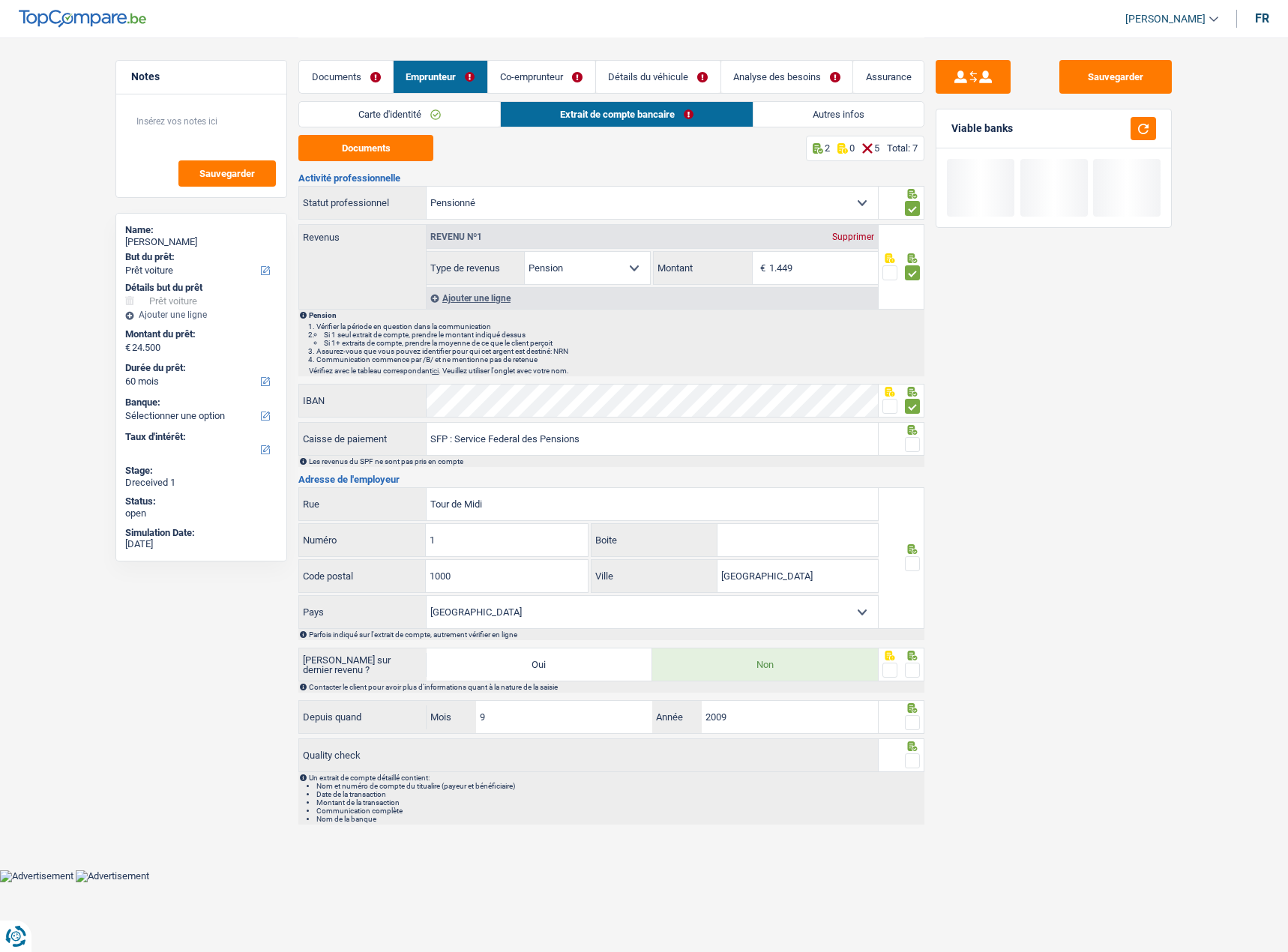
click at [910, 440] on span at bounding box center [912, 444] width 15 height 15
click at [0, 0] on input "radio" at bounding box center [0, 0] width 0 height 0
click at [916, 521] on span at bounding box center [912, 563] width 15 height 15
click at [0, 0] on input "radio" at bounding box center [0, 0] width 0 height 0
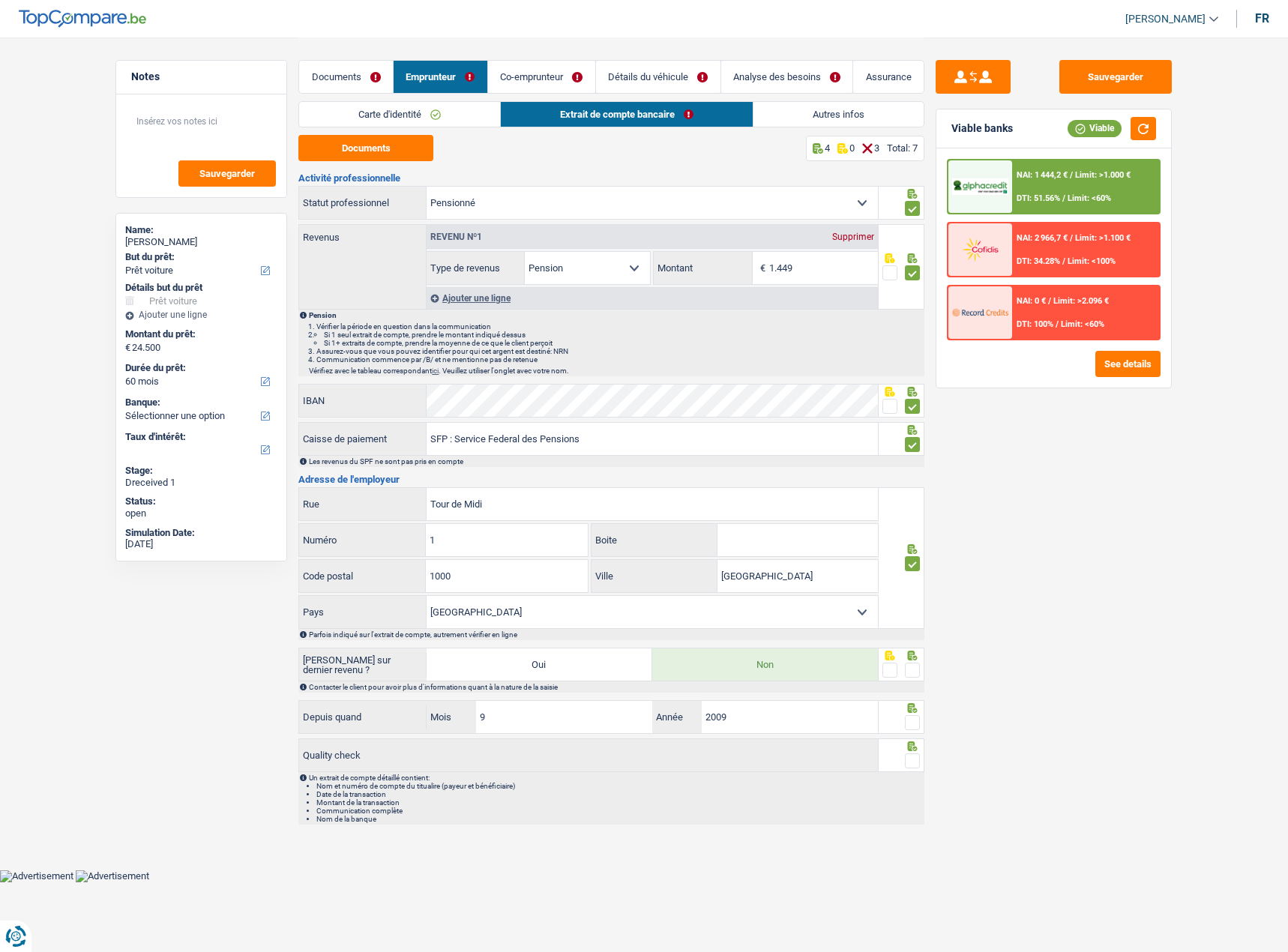
click at [914, 521] on span at bounding box center [912, 670] width 15 height 15
click at [0, 0] on input "radio" at bounding box center [0, 0] width 0 height 0
click at [908, 521] on span at bounding box center [912, 723] width 15 height 15
click at [0, 0] on input "radio" at bounding box center [0, 0] width 0 height 0
drag, startPoint x: 908, startPoint y: 755, endPoint x: 913, endPoint y: 743, distance: 13.0
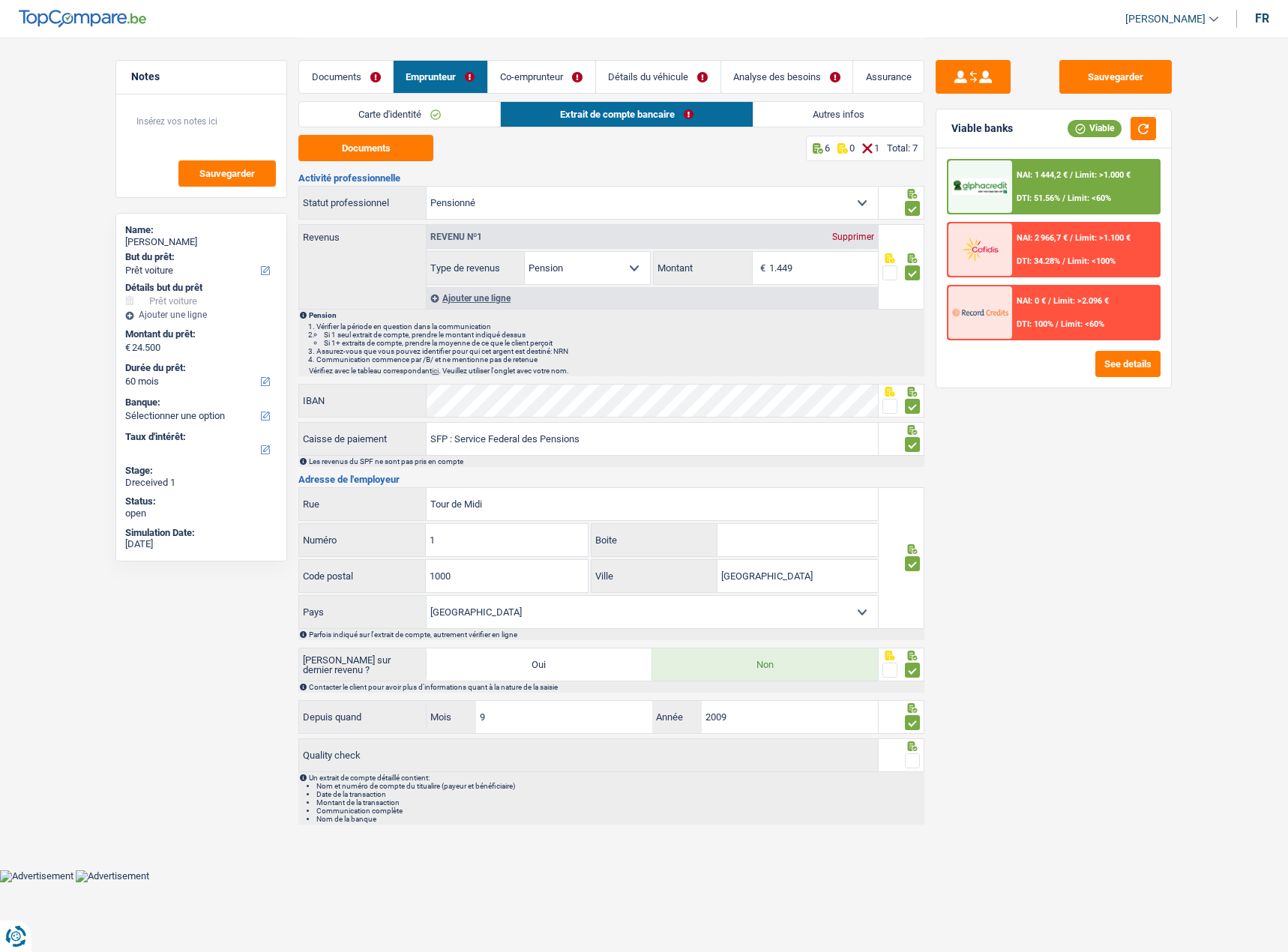
click at [907, 521] on span at bounding box center [912, 761] width 15 height 15
click at [0, 0] on input "radio" at bounding box center [0, 0] width 0 height 0
click at [1140, 126] on button "button" at bounding box center [1143, 129] width 25 height 24
click at [853, 108] on link "Autres infos" at bounding box center [839, 114] width 170 height 25
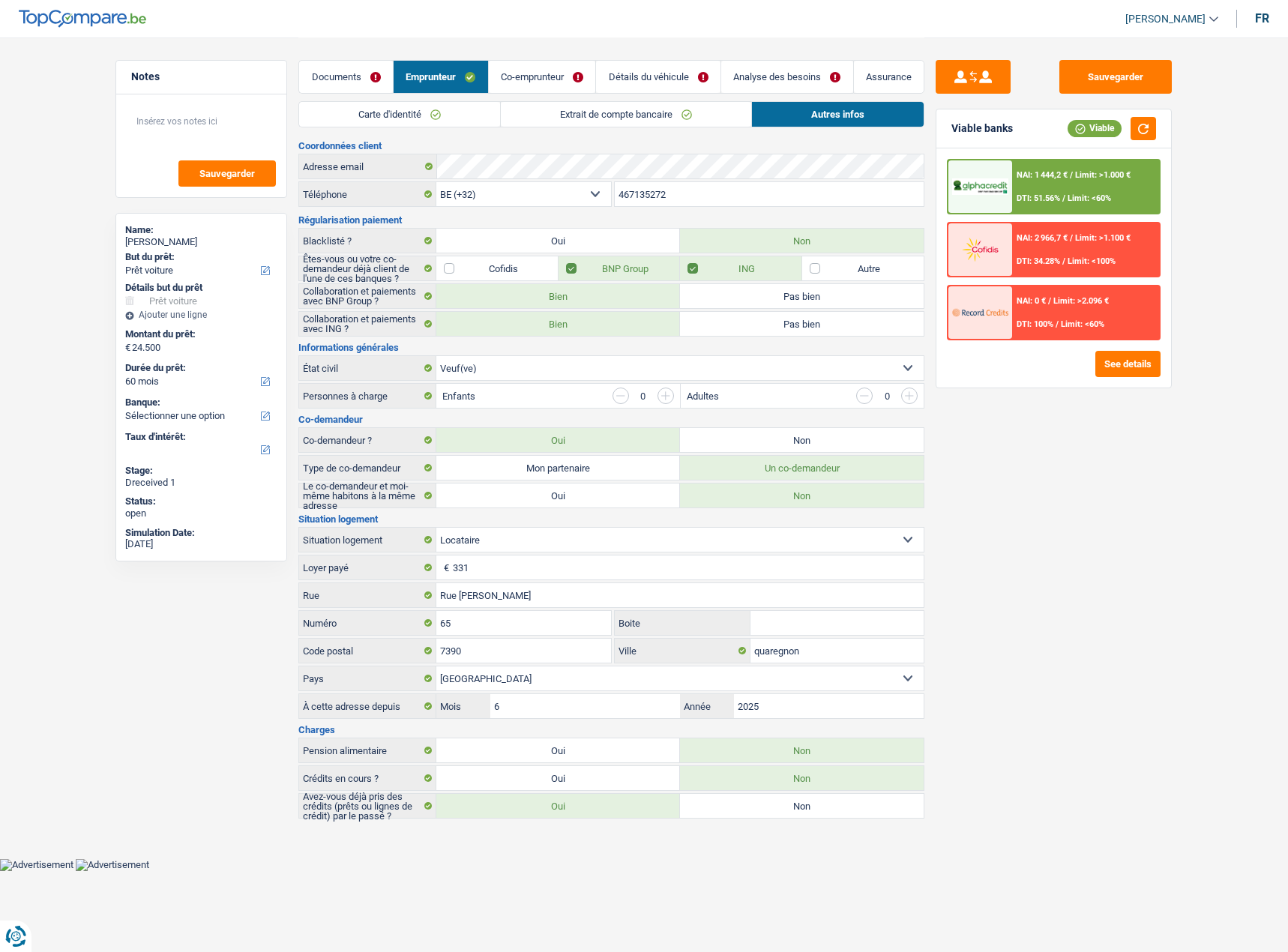
click at [580, 79] on link "Co-emprunteur" at bounding box center [543, 76] width 107 height 32
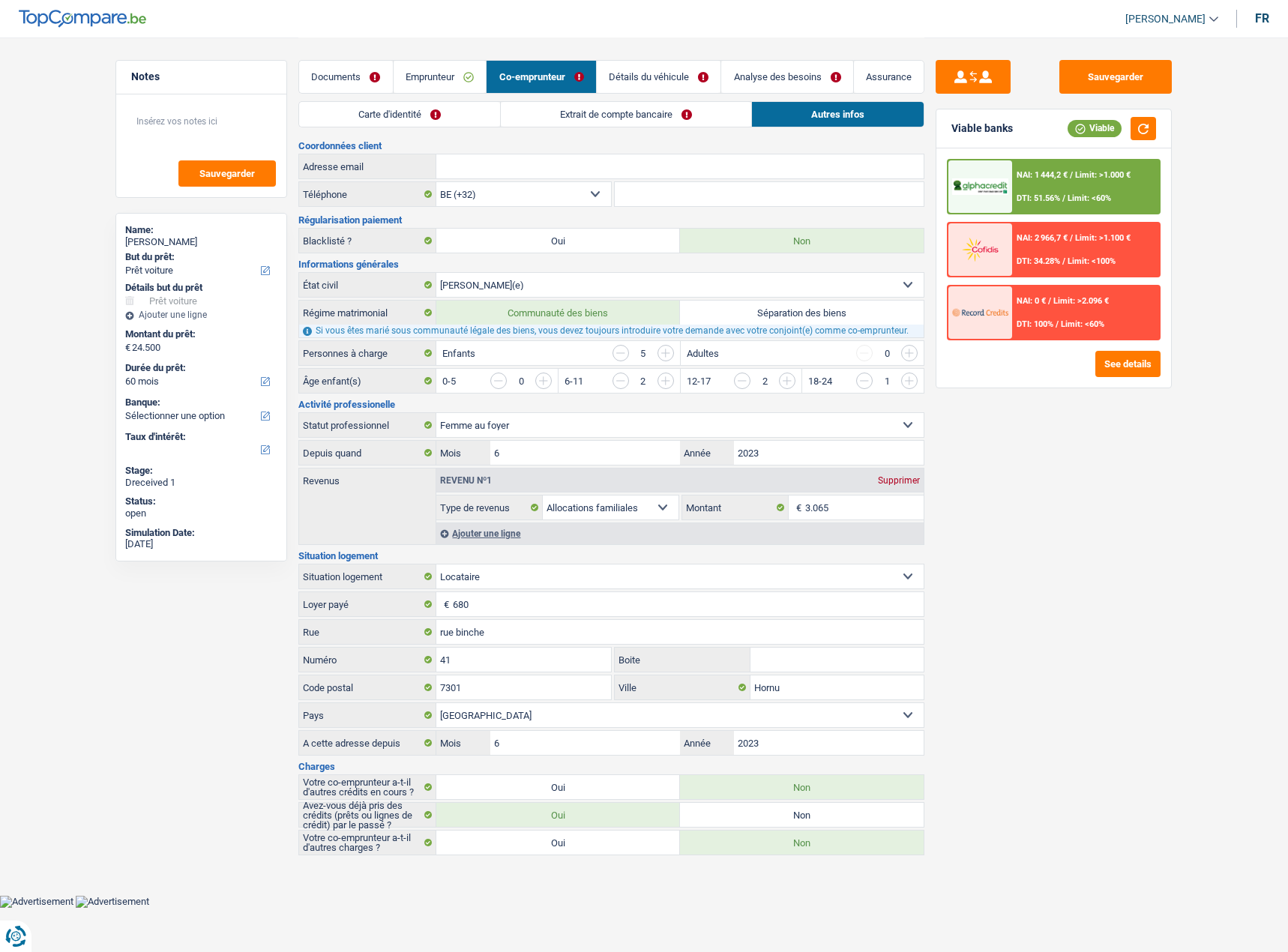
click at [428, 116] on link "Carte d'identité" at bounding box center [400, 114] width 201 height 25
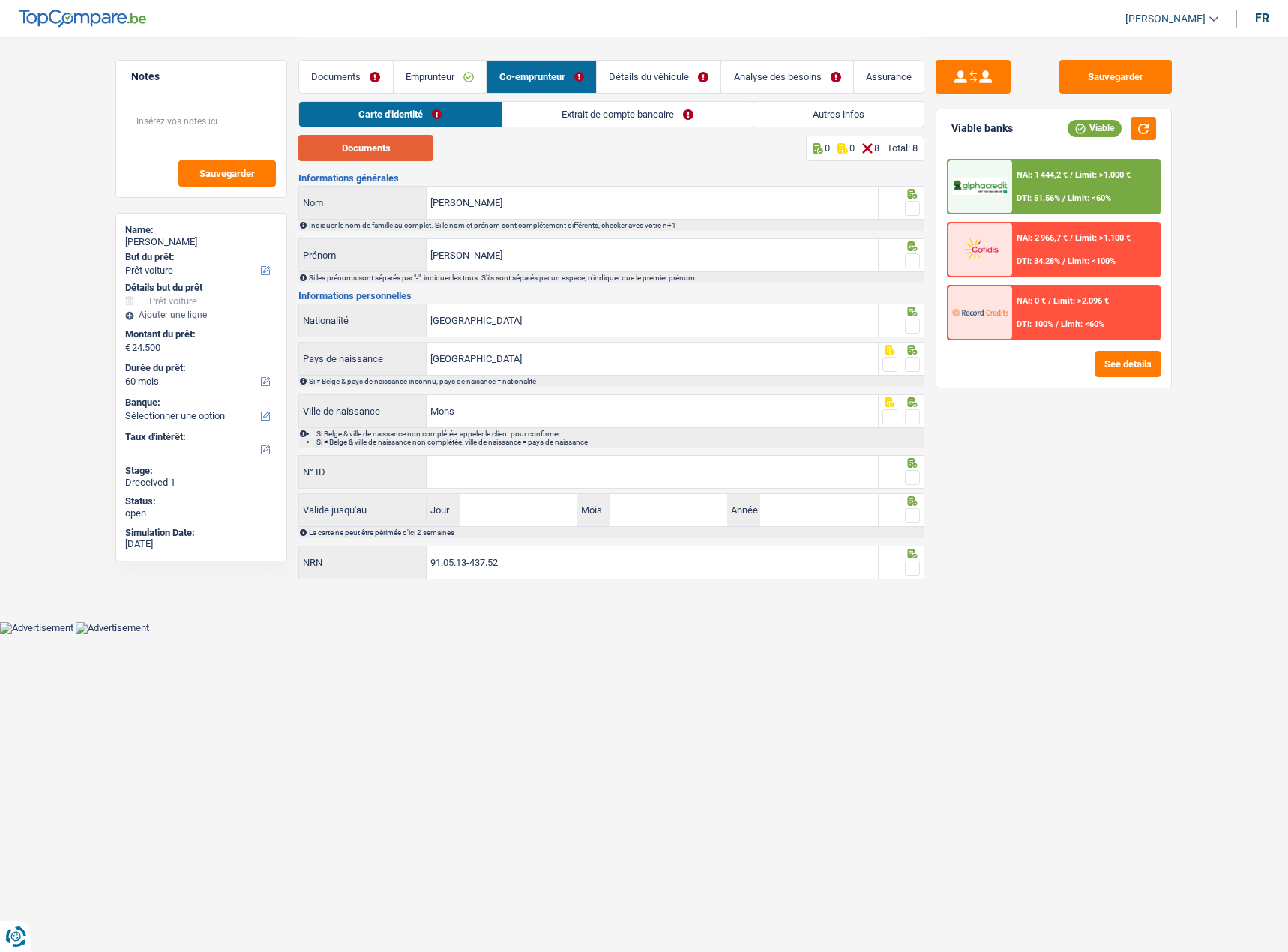
click at [364, 147] on button "Documents" at bounding box center [366, 147] width 135 height 26
click at [917, 209] on span at bounding box center [912, 208] width 15 height 15
click at [0, 0] on input "radio" at bounding box center [0, 0] width 0 height 0
click at [512, 193] on input "garcia" at bounding box center [653, 202] width 451 height 32
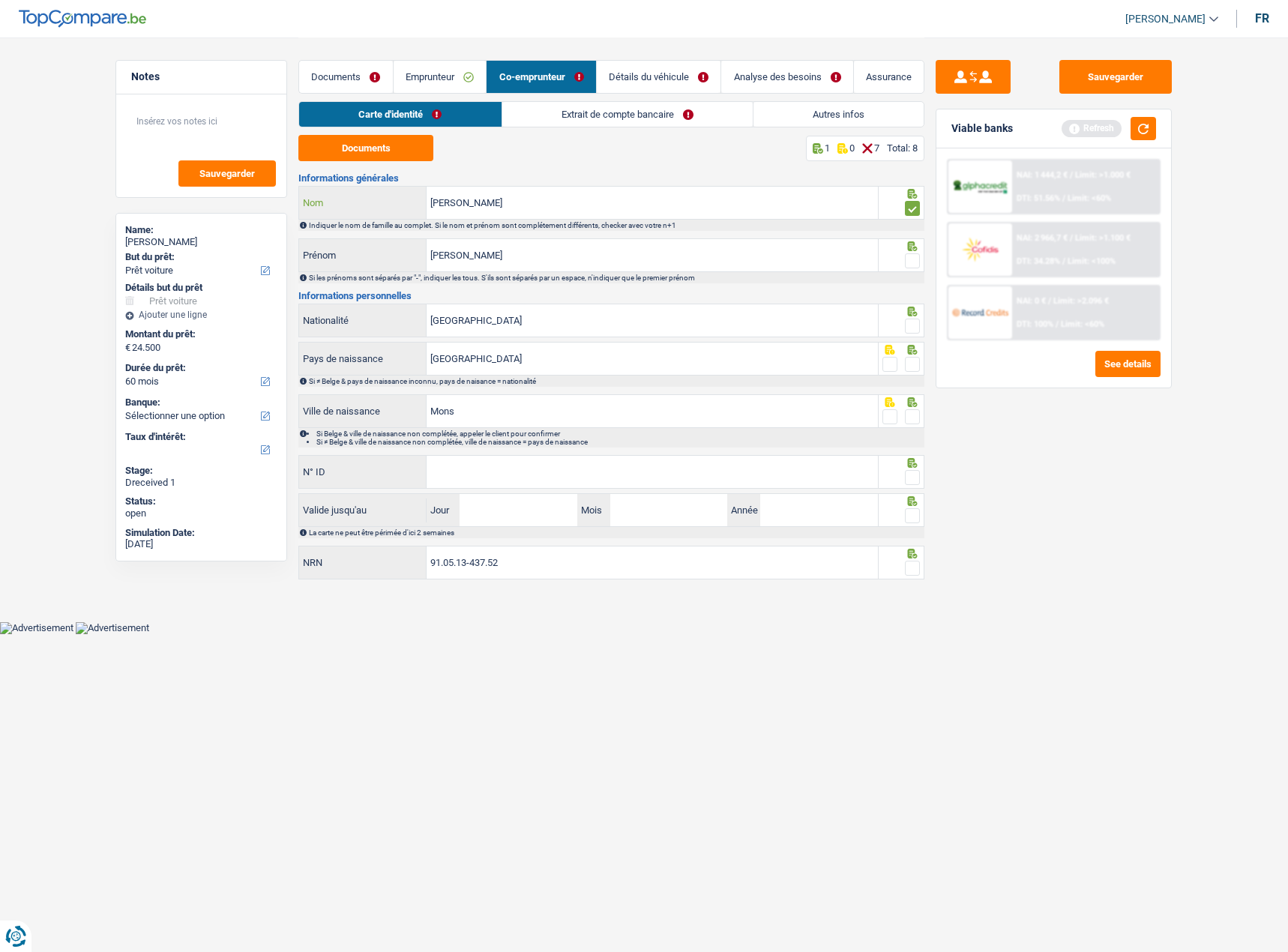
type input "garcia-osete"
drag, startPoint x: 917, startPoint y: 258, endPoint x: 934, endPoint y: 250, distance: 18.8
click at [917, 258] on span at bounding box center [912, 260] width 15 height 15
click at [0, 0] on input "radio" at bounding box center [0, 0] width 0 height 0
click at [1140, 130] on button "button" at bounding box center [1143, 129] width 25 height 24
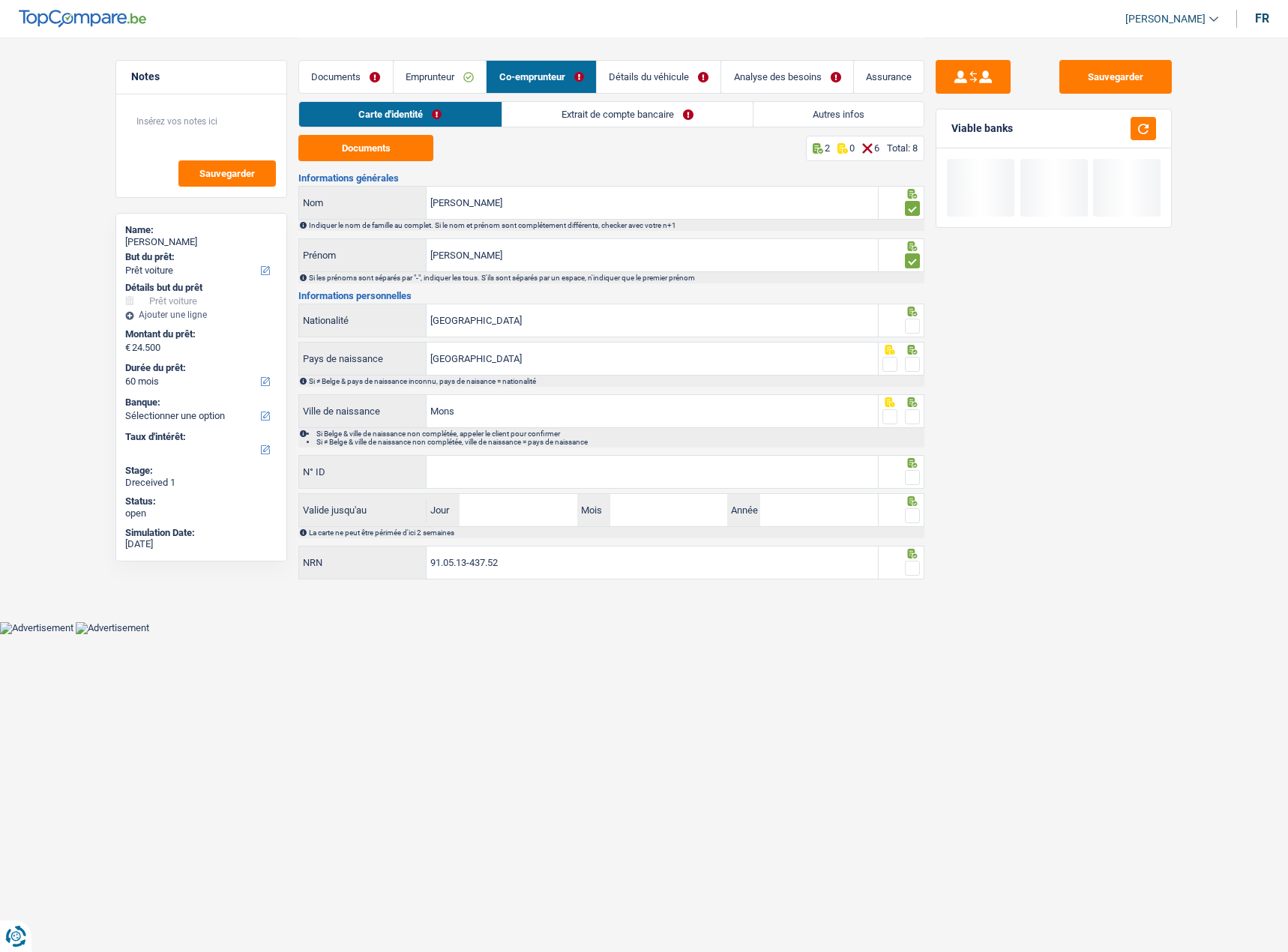
drag, startPoint x: 908, startPoint y: 327, endPoint x: 912, endPoint y: 334, distance: 8.1
click at [909, 327] on span at bounding box center [912, 326] width 15 height 15
click at [0, 0] on input "radio" at bounding box center [0, 0] width 0 height 0
click at [920, 368] on span at bounding box center [912, 364] width 15 height 15
click at [0, 0] on input "radio" at bounding box center [0, 0] width 0 height 0
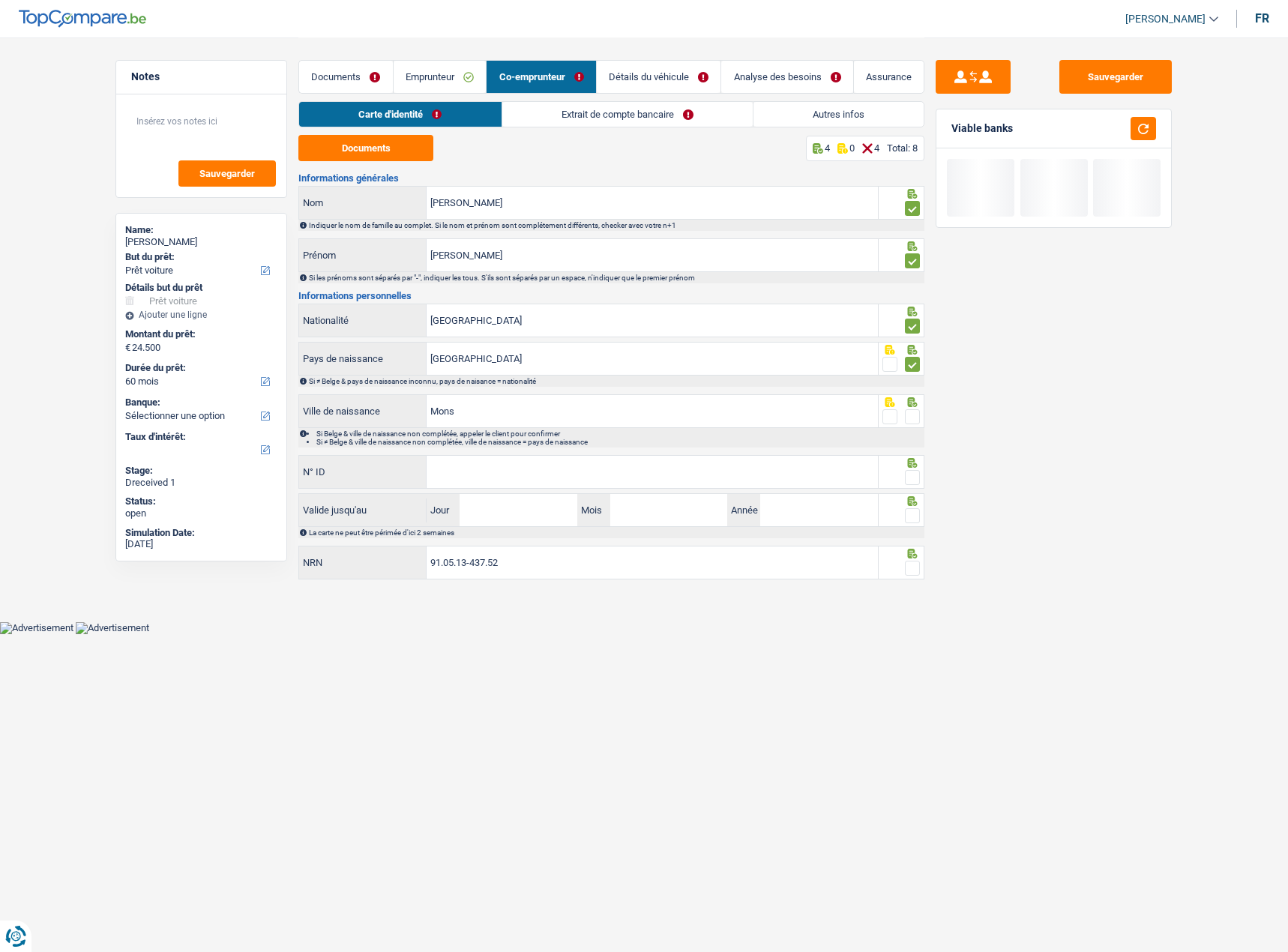
click at [913, 416] on span at bounding box center [912, 417] width 15 height 15
click at [0, 0] on input "radio" at bounding box center [0, 0] width 0 height 0
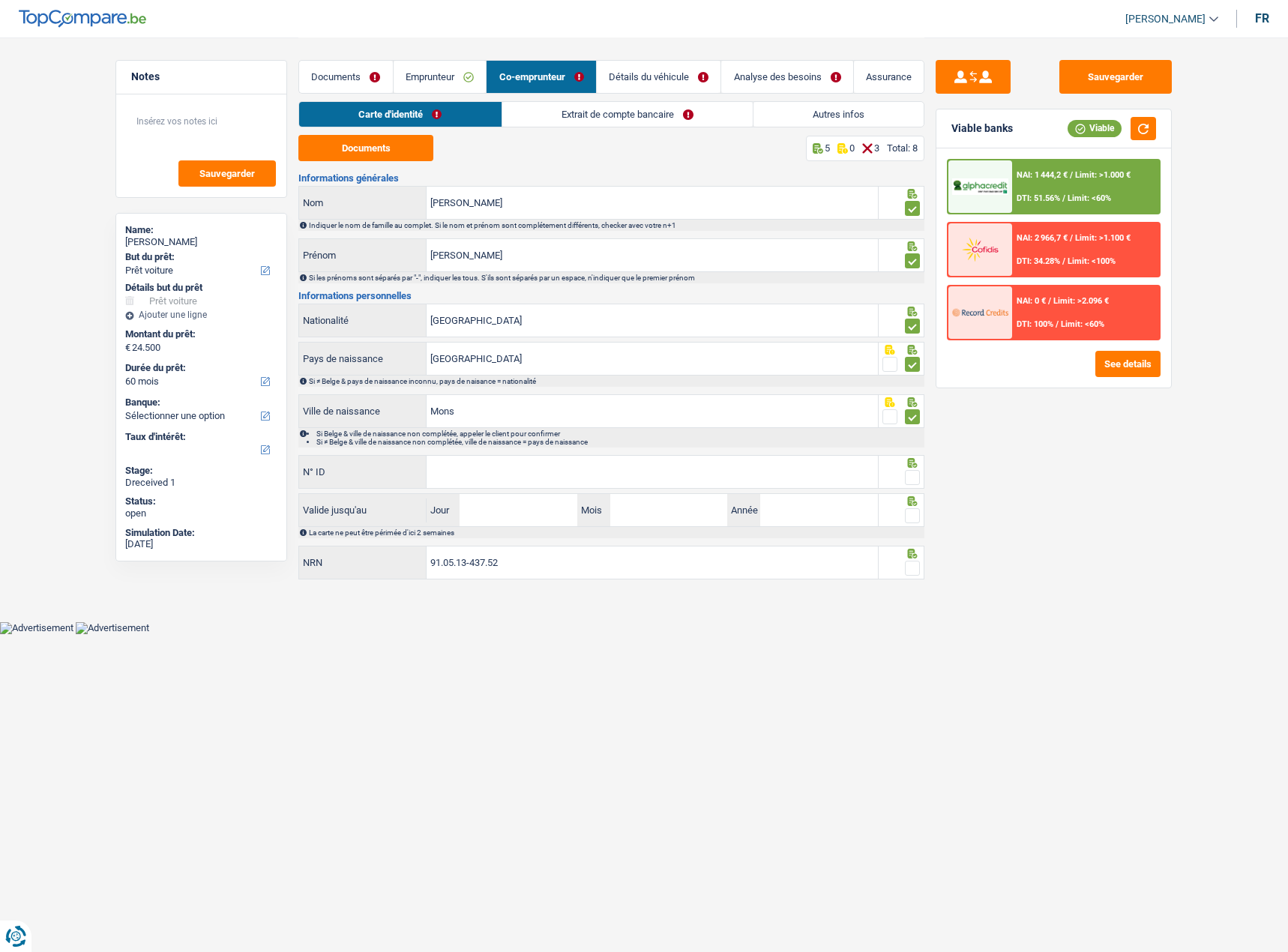
click at [774, 487] on div "N° ID Tous les champs sont obligatoires. Veuillez fournir une réponse plus long…" at bounding box center [589, 471] width 581 height 34
drag, startPoint x: 774, startPoint y: 474, endPoint x: 796, endPoint y: 468, distance: 22.8
click at [774, 474] on input "N° ID" at bounding box center [653, 471] width 451 height 32
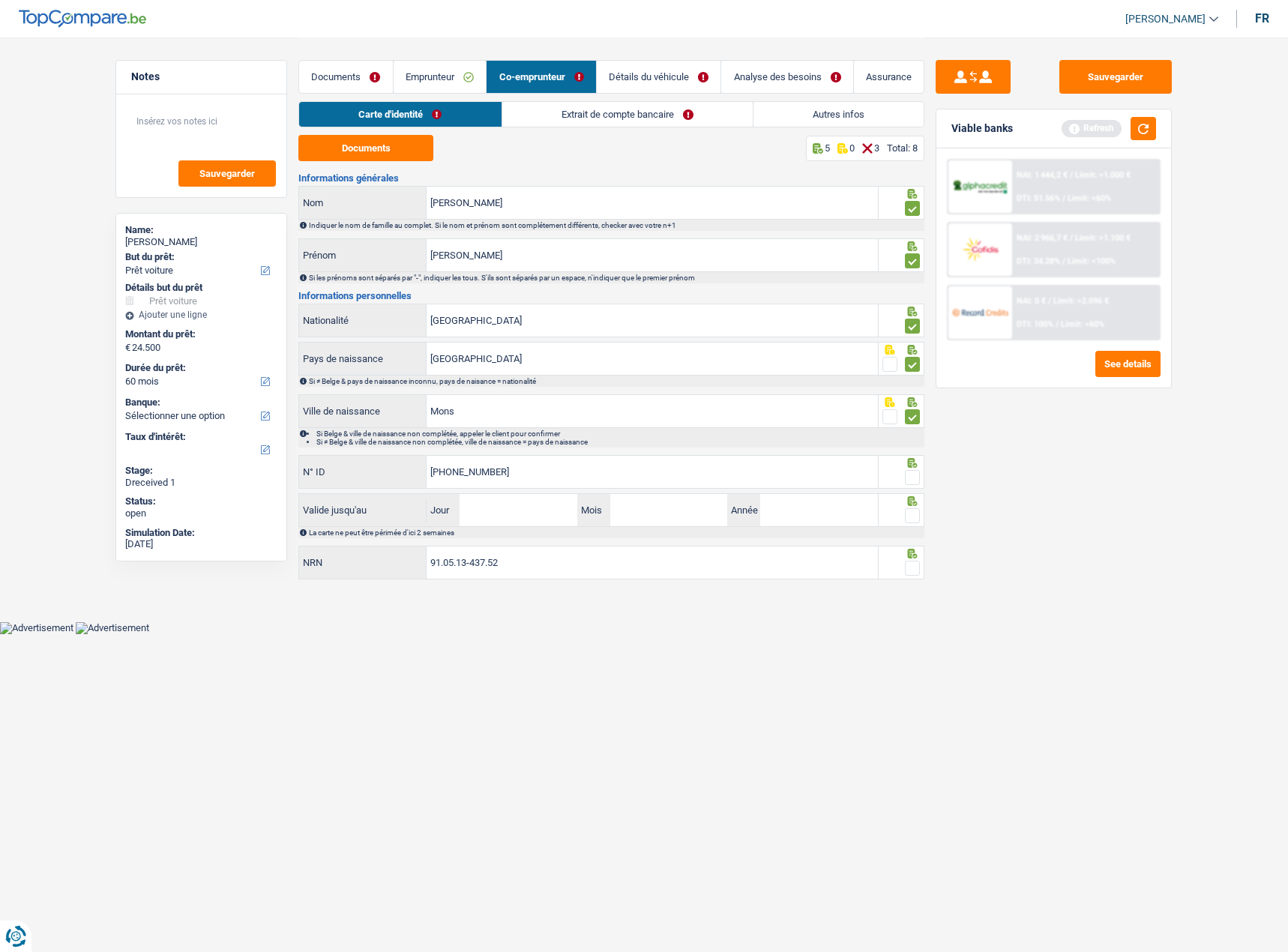
type input "595-0966285-86"
click at [915, 476] on span at bounding box center [912, 478] width 15 height 15
click at [0, 0] on input "radio" at bounding box center [0, 0] width 0 height 0
click at [1140, 127] on button "button" at bounding box center [1143, 129] width 25 height 24
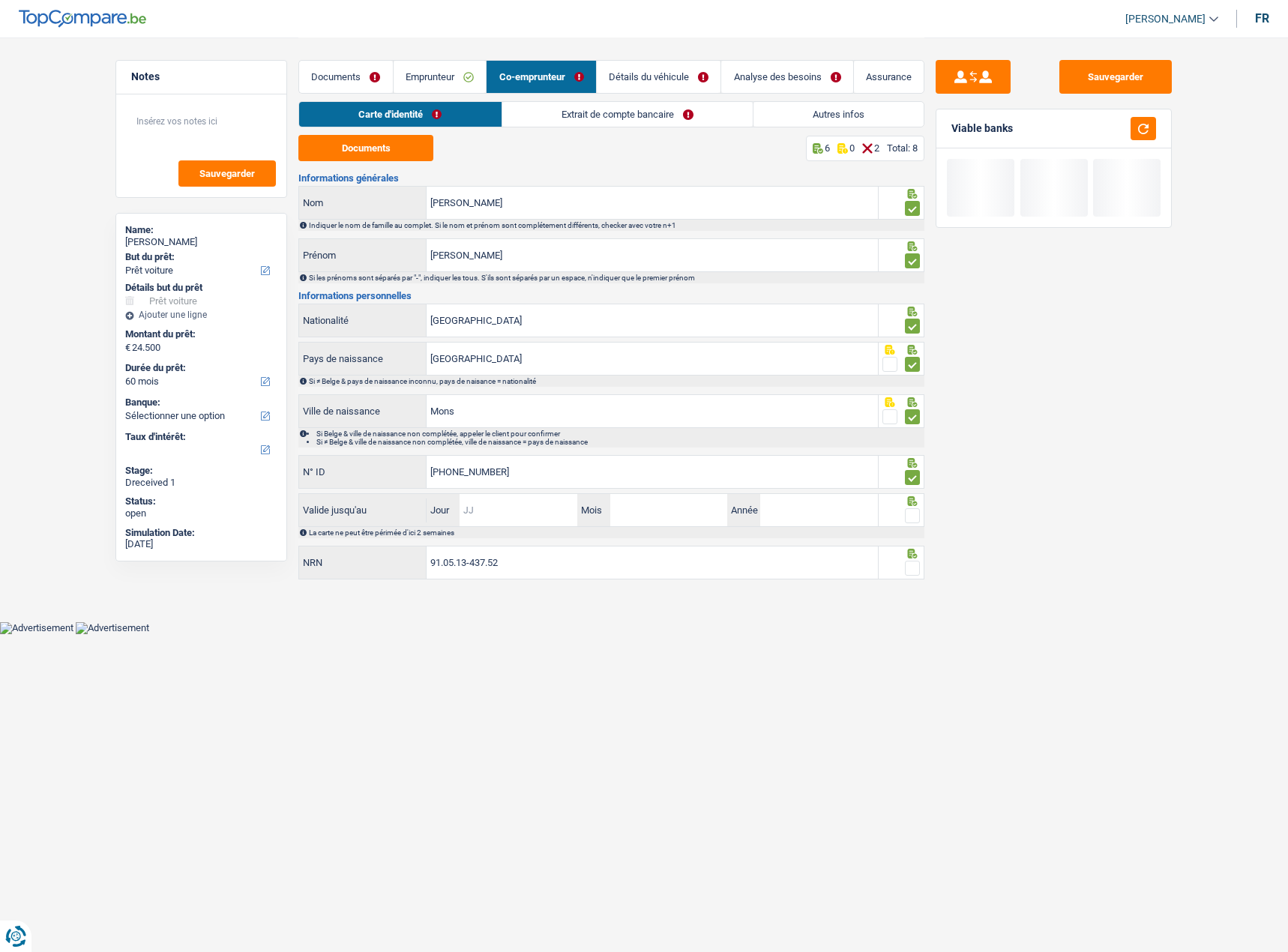
click at [505, 502] on input "Jour" at bounding box center [518, 510] width 117 height 32
type input "13"
type input "06"
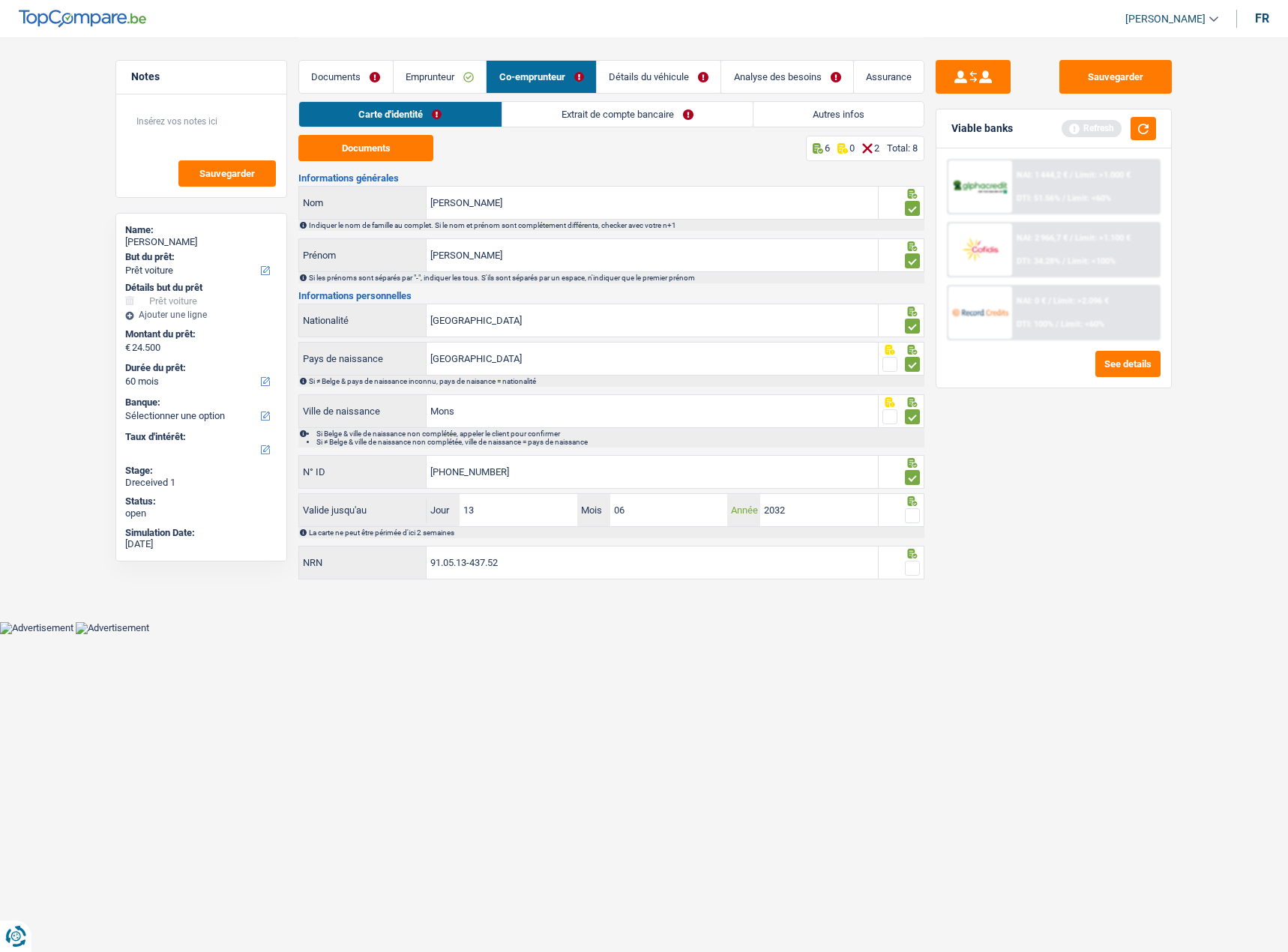
type input "2032"
drag, startPoint x: 914, startPoint y: 520, endPoint x: 1073, endPoint y: 215, distance: 344.0
click at [914, 517] on span at bounding box center [912, 516] width 15 height 15
click at [0, 0] on input "radio" at bounding box center [0, 0] width 0 height 0
click at [1140, 128] on button "button" at bounding box center [1143, 129] width 25 height 24
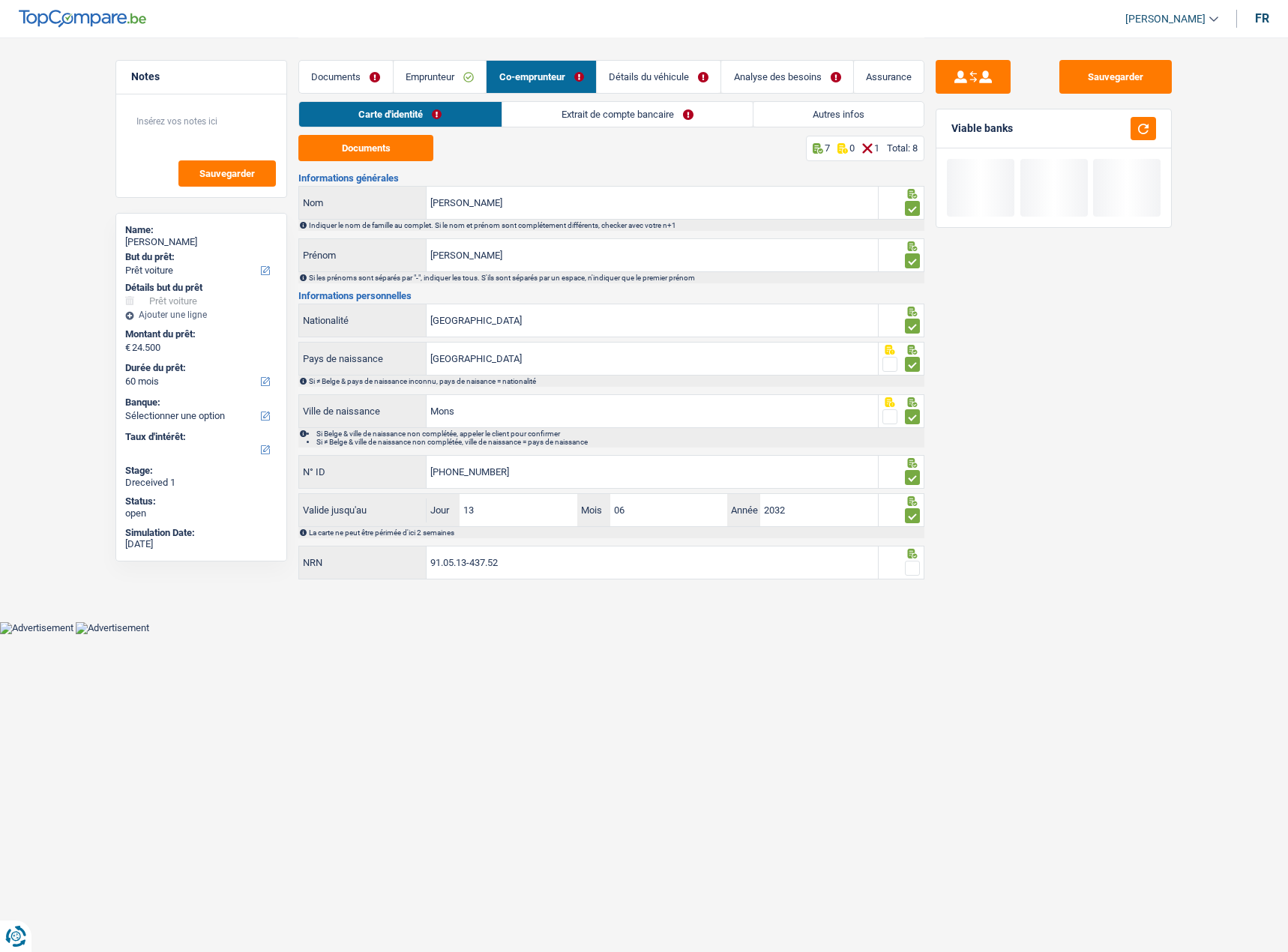
click at [915, 521] on span at bounding box center [912, 568] width 15 height 15
click at [0, 0] on input "radio" at bounding box center [0, 0] width 0 height 0
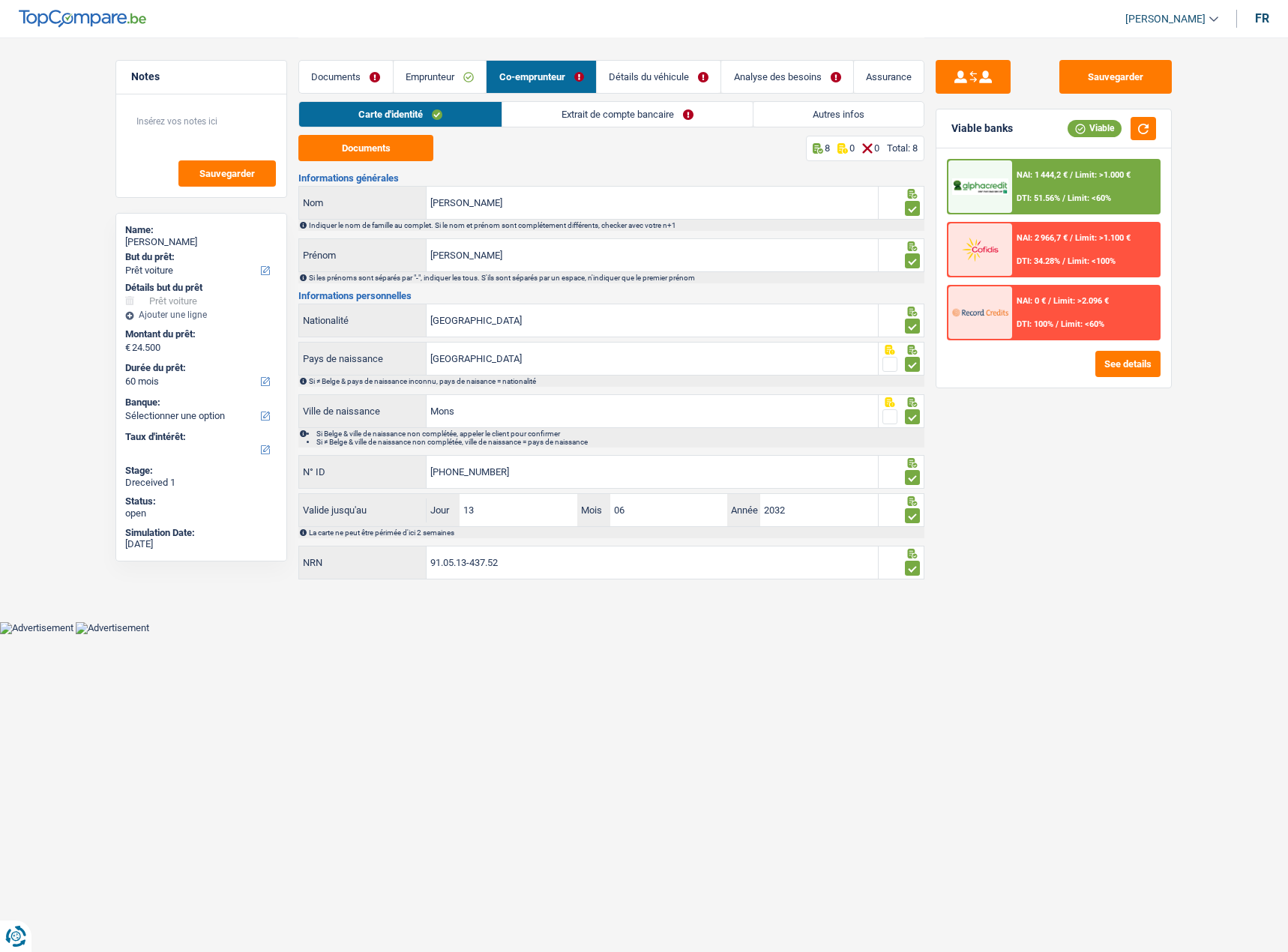
click at [624, 117] on link "Extrait de compte bancaire" at bounding box center [627, 114] width 250 height 25
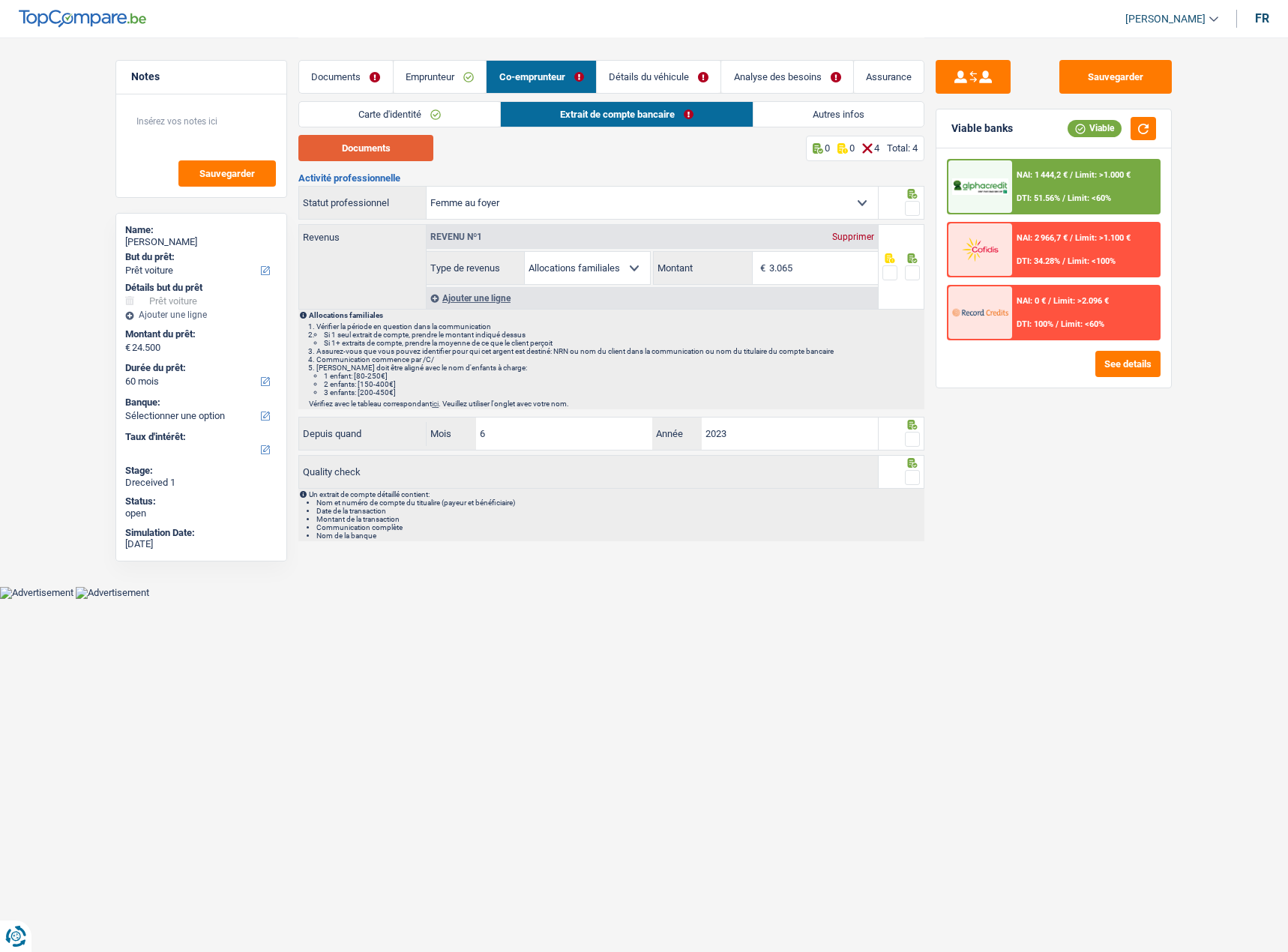
click at [389, 153] on button "Documents" at bounding box center [366, 147] width 135 height 26
click at [913, 211] on span at bounding box center [912, 208] width 15 height 15
click at [0, 0] on input "radio" at bounding box center [0, 0] width 0 height 0
click at [916, 266] on span at bounding box center [912, 273] width 15 height 15
click at [0, 0] on input "radio" at bounding box center [0, 0] width 0 height 0
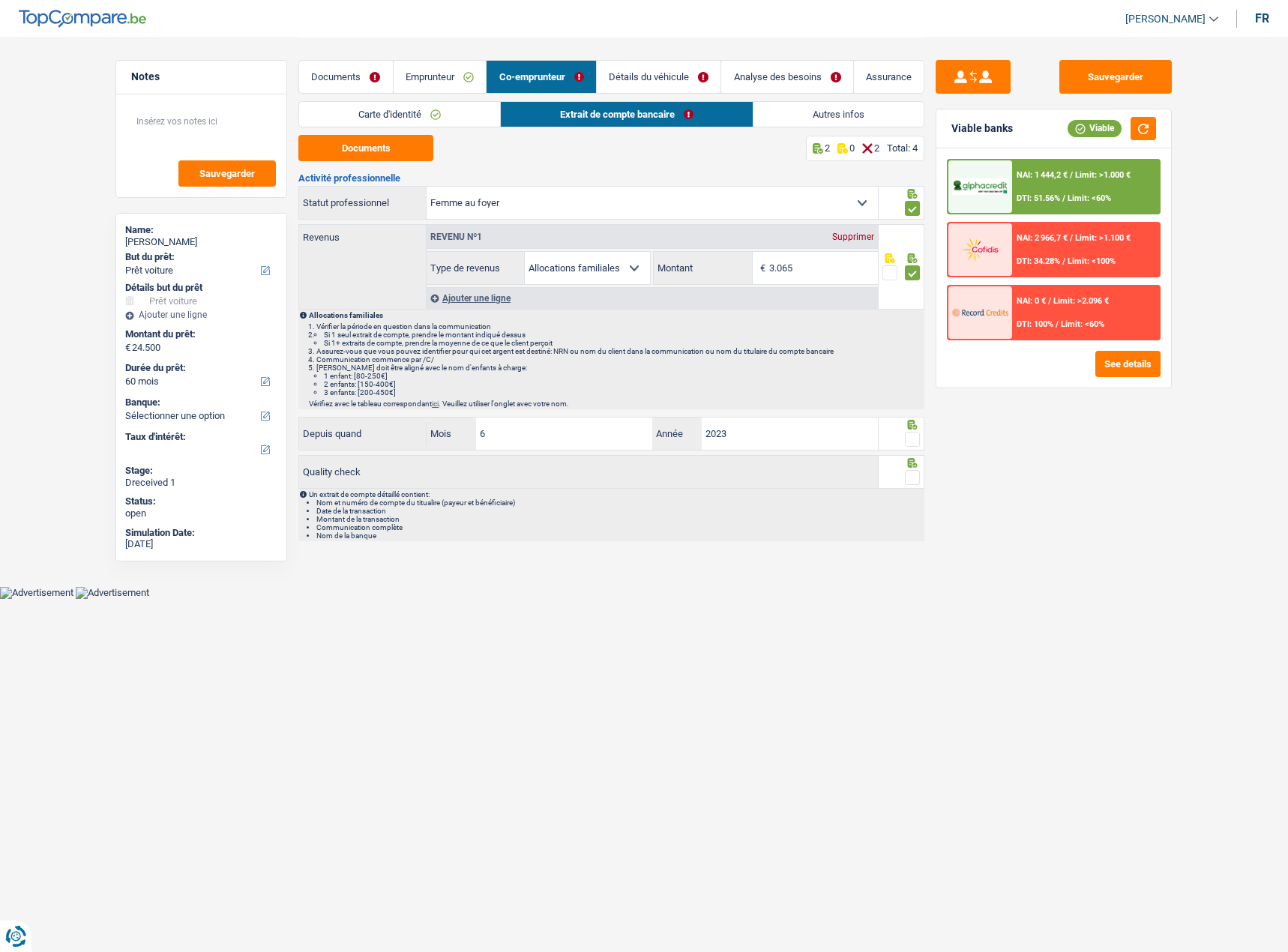
click at [912, 445] on span at bounding box center [912, 440] width 15 height 15
click at [0, 0] on input "radio" at bounding box center [0, 0] width 0 height 0
drag, startPoint x: 910, startPoint y: 475, endPoint x: 897, endPoint y: 461, distance: 19.1
click at [908, 475] on span at bounding box center [912, 478] width 15 height 15
click at [0, 0] on input "radio" at bounding box center [0, 0] width 0 height 0
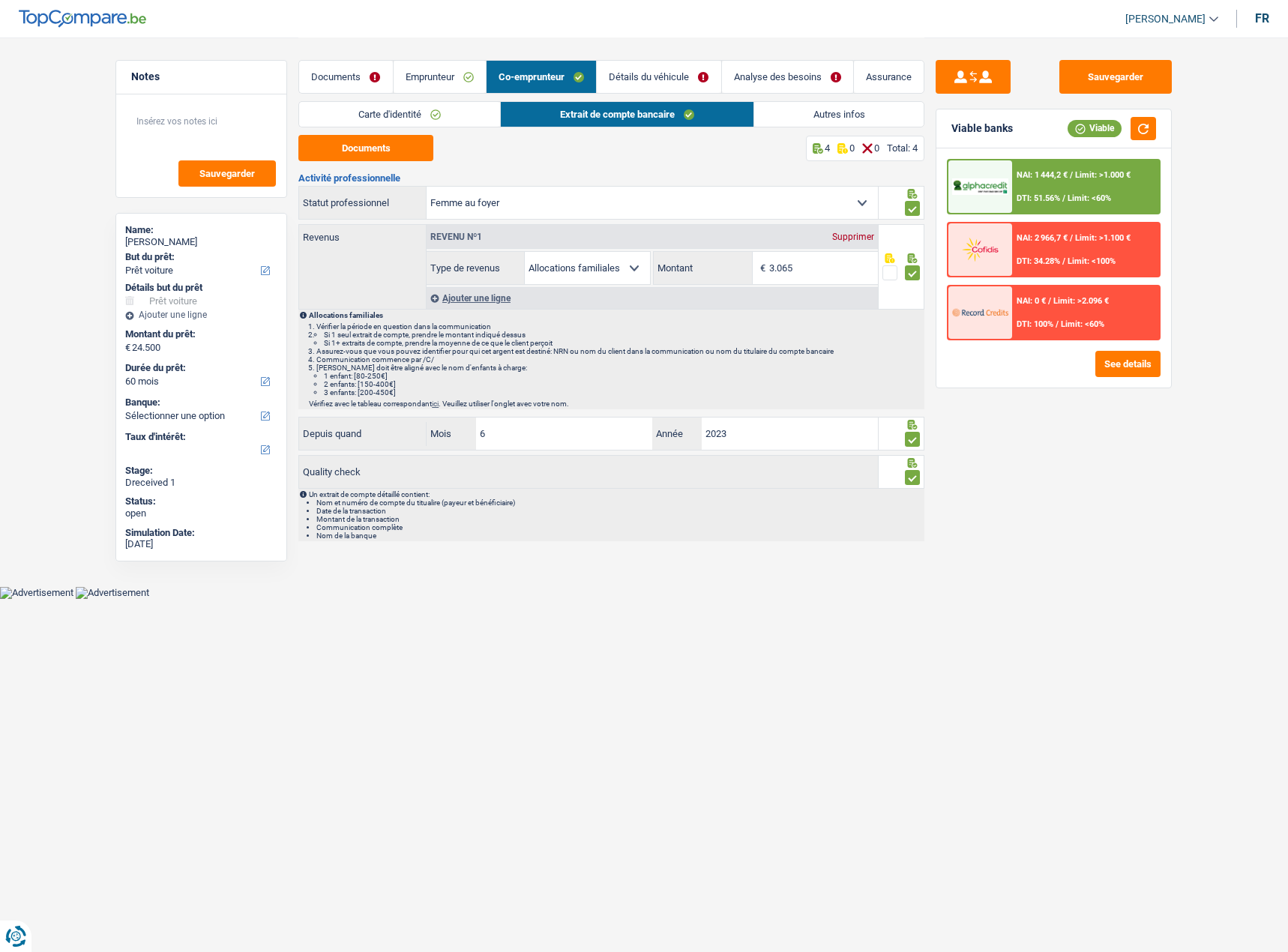
click at [592, 207] on select "Ouvrier Employé privé Employé public Invalide Indépendant Pensionné Chômeur Mut…" at bounding box center [653, 202] width 451 height 32
select select "noProfession"
click at [427, 187] on select "Ouvrier Employé privé Employé public Invalide Indépendant Pensionné Chômeur Mut…" at bounding box center [653, 202] width 451 height 32
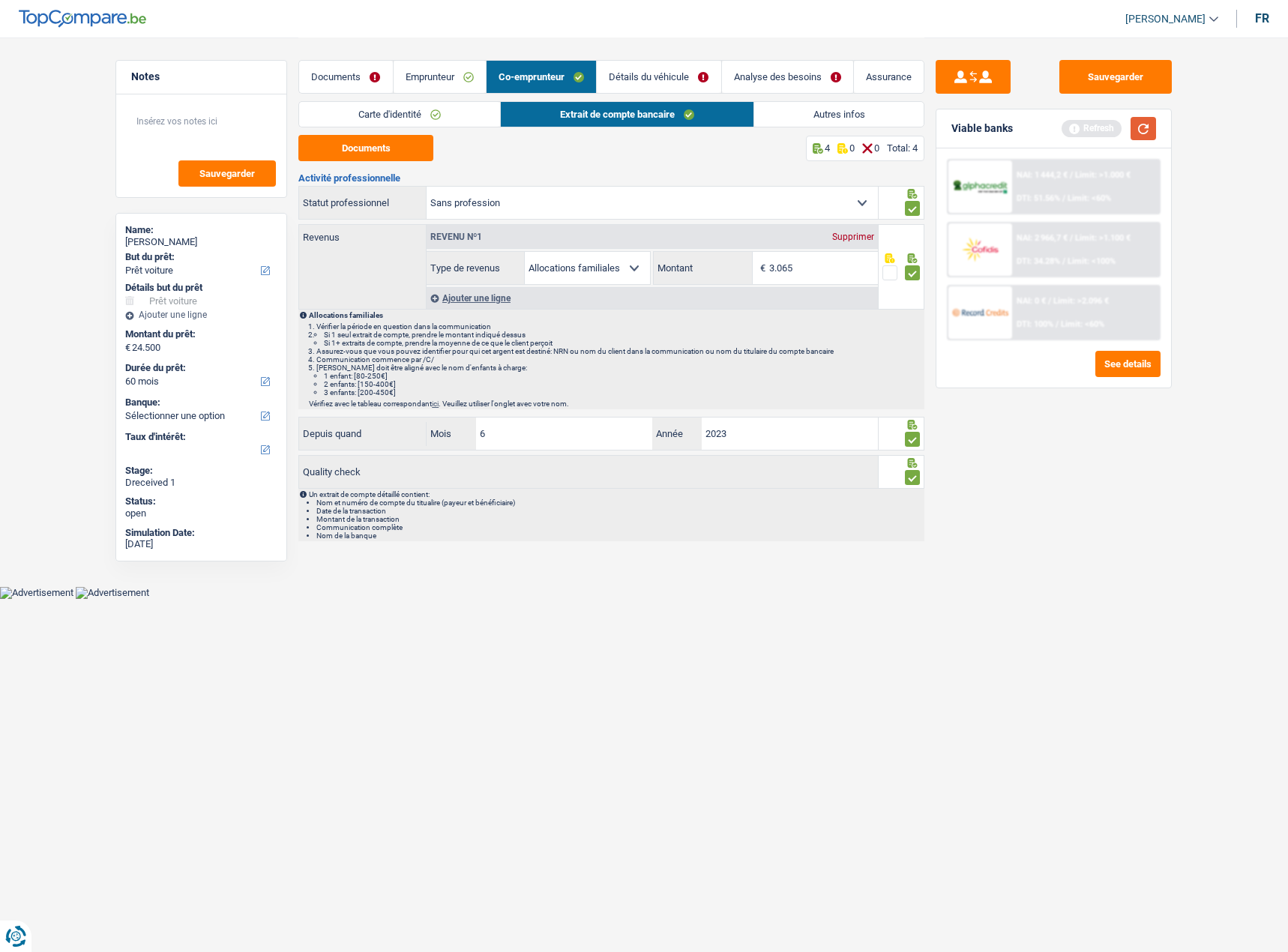
click at [1140, 123] on button "button" at bounding box center [1143, 129] width 25 height 24
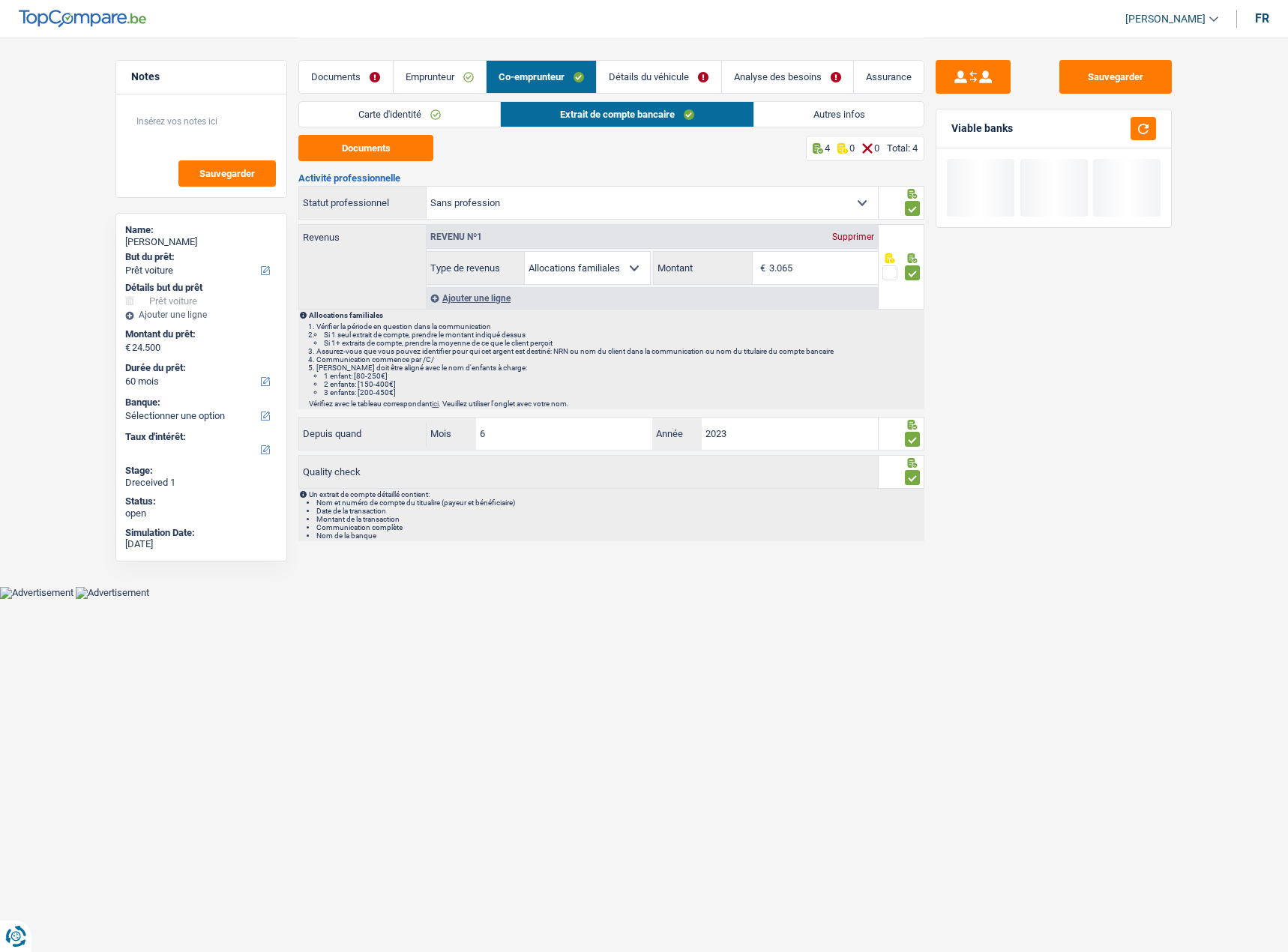
click at [659, 70] on link "Détails du véhicule" at bounding box center [659, 76] width 124 height 32
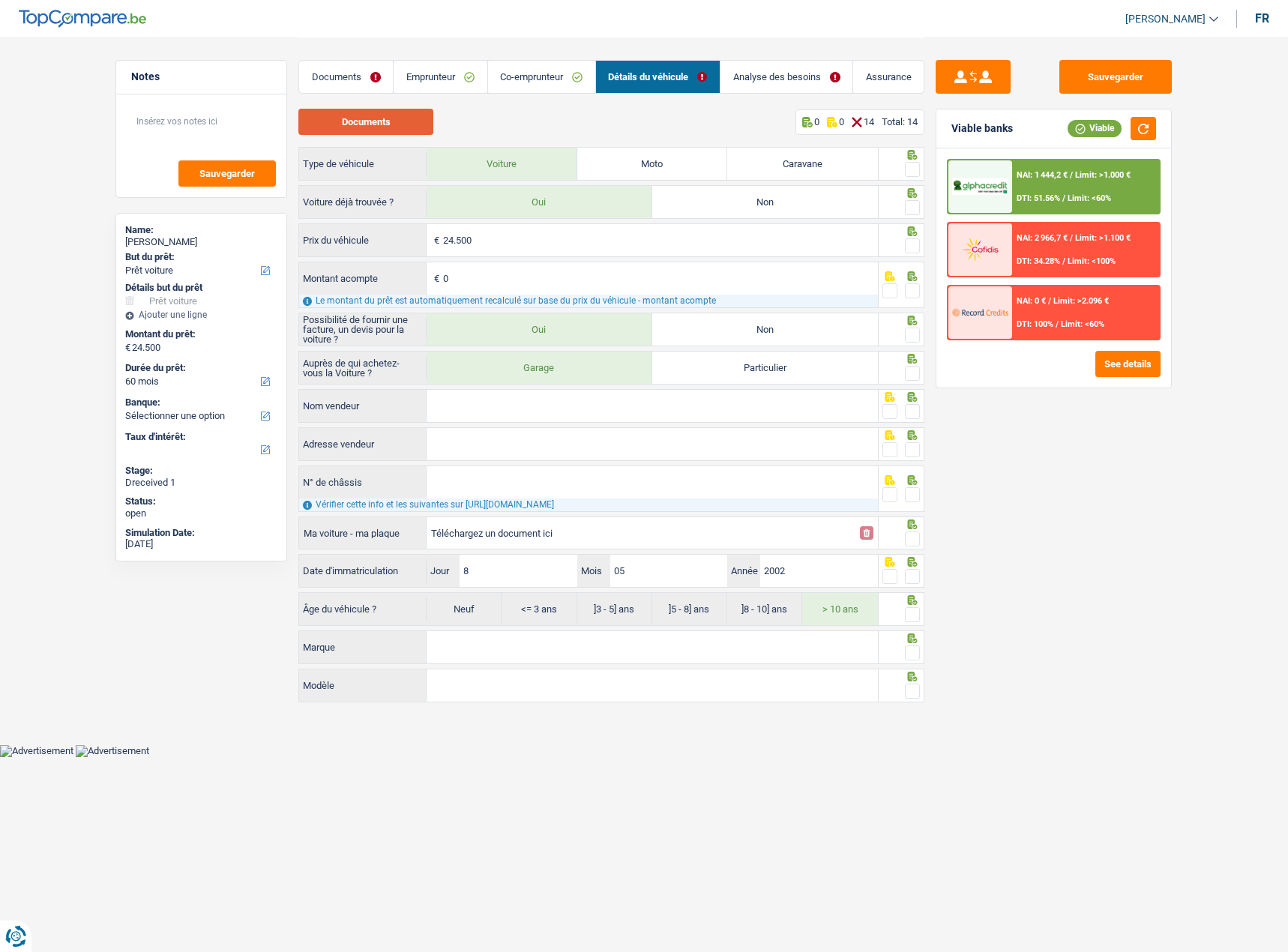
click at [368, 127] on button "Documents" at bounding box center [366, 121] width 135 height 26
click at [319, 70] on link "Documents" at bounding box center [346, 76] width 94 height 32
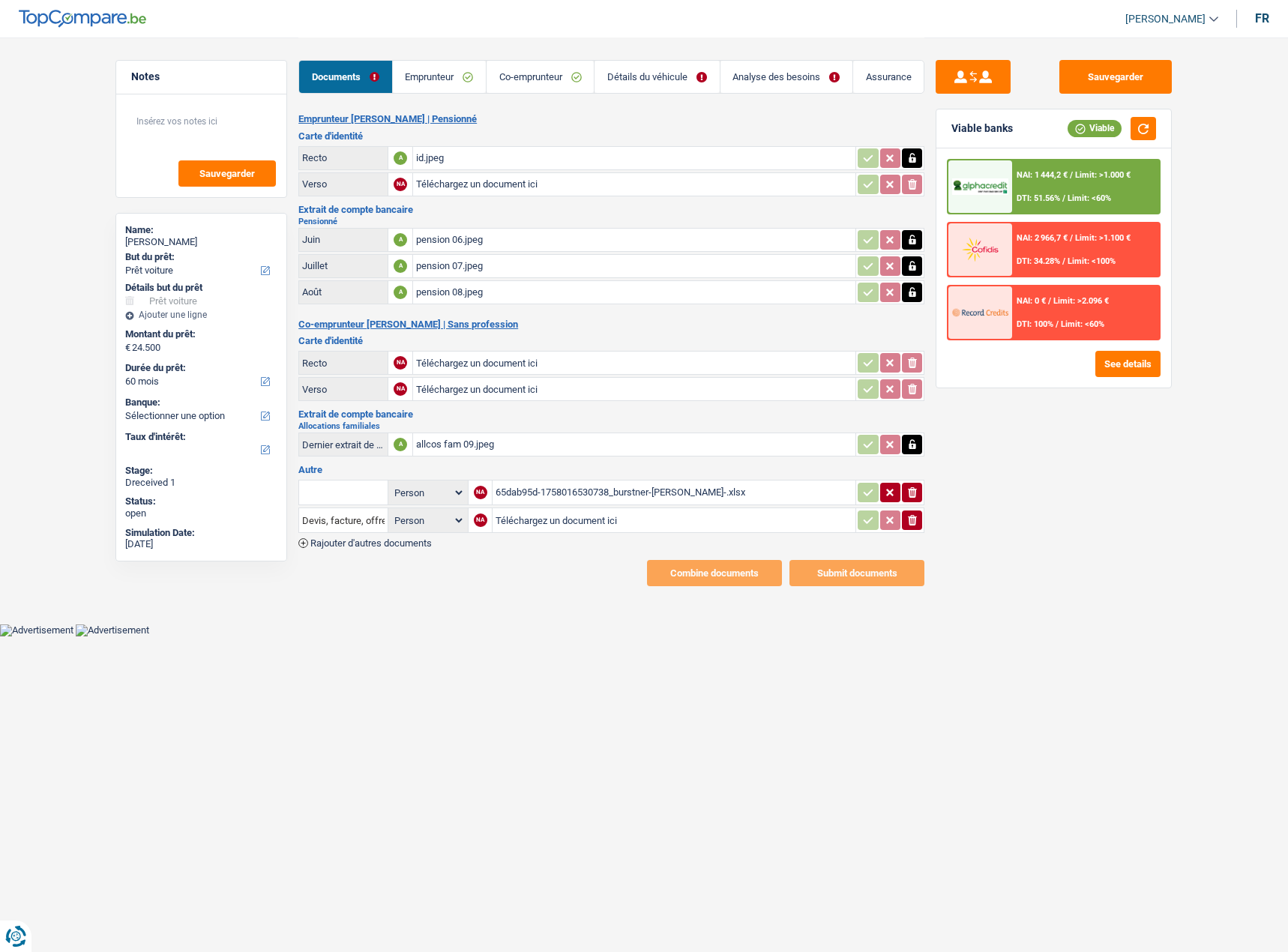
click at [542, 521] on input "Téléchargez un document ici" at bounding box center [674, 520] width 357 height 23
type input "C:\fakepath\bdc.png"
click at [563, 521] on div "bdc.png" at bounding box center [674, 520] width 357 height 23
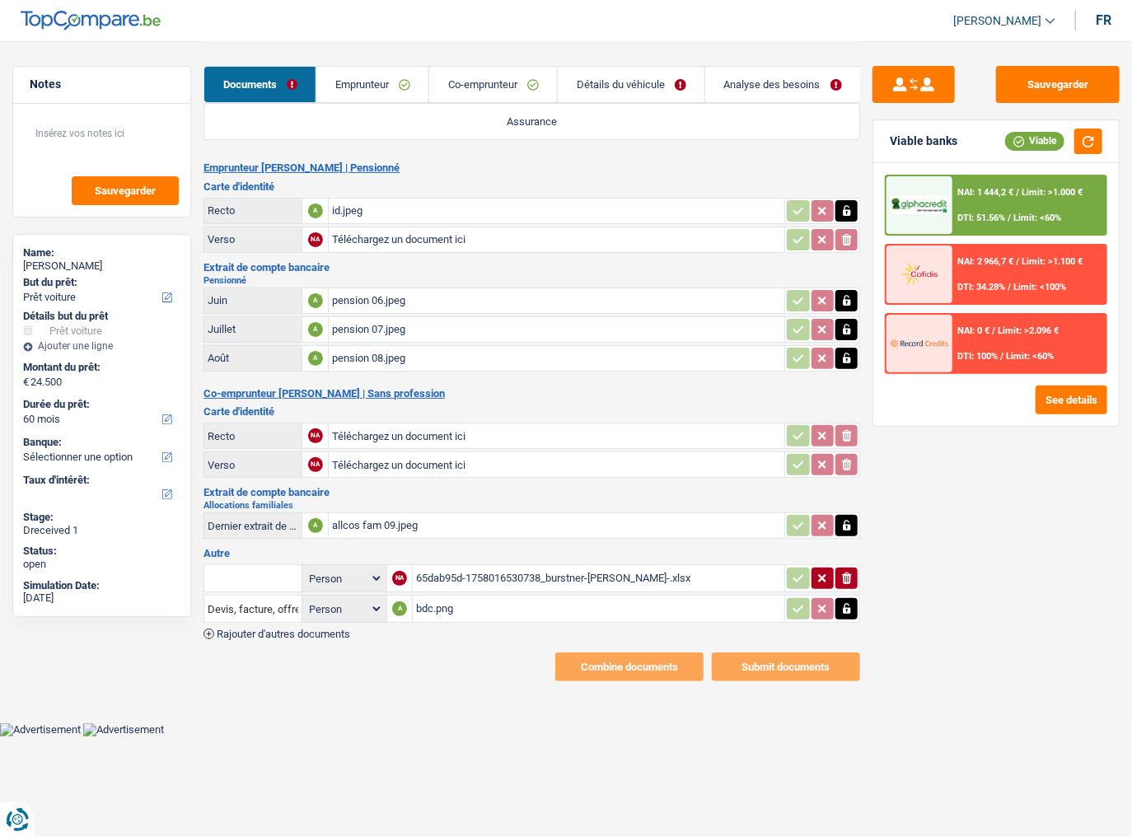
click at [390, 73] on link "Emprunteur" at bounding box center [372, 84] width 112 height 35
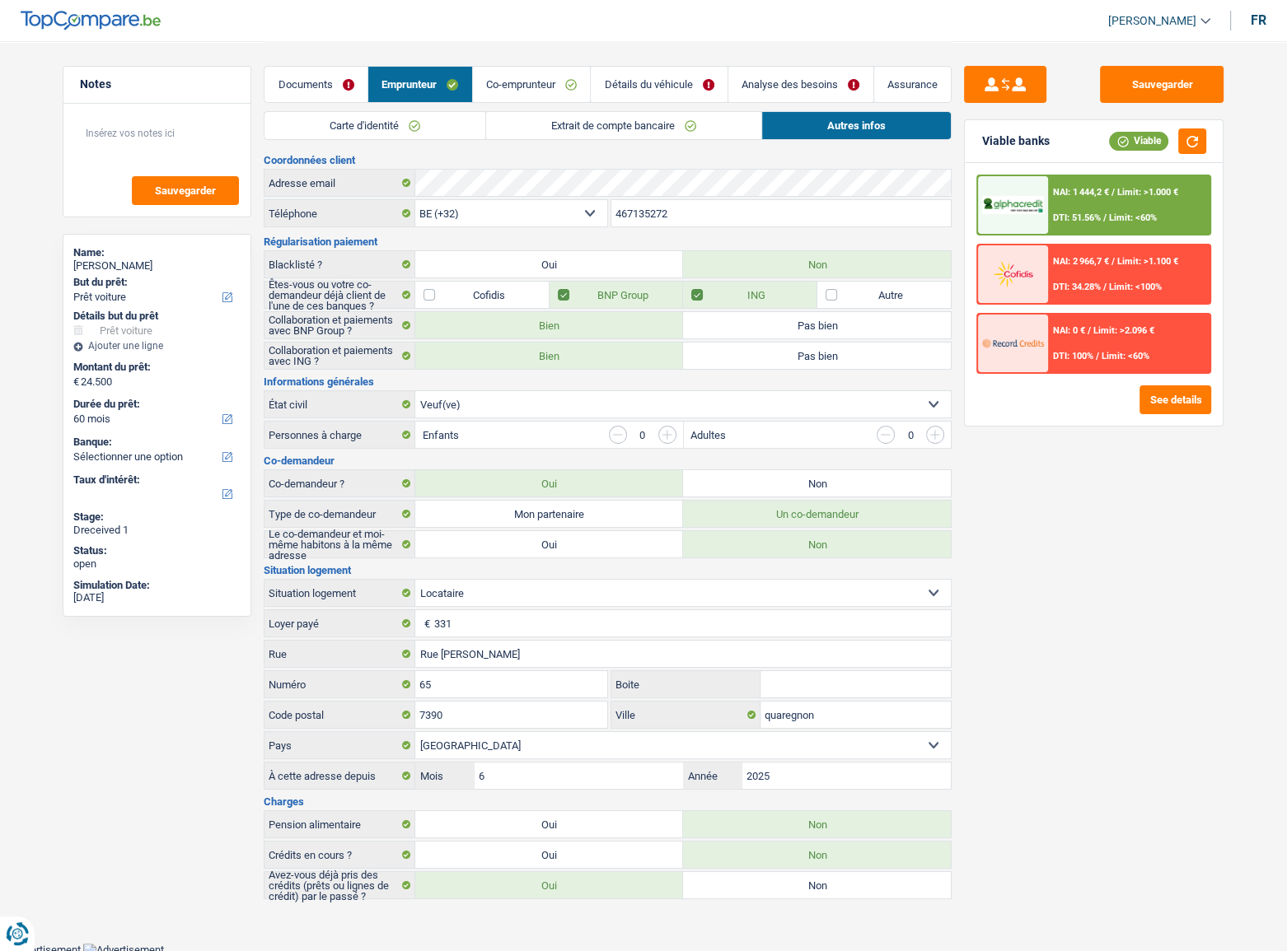
click at [540, 101] on link "Co-emprunteur" at bounding box center [532, 84] width 118 height 35
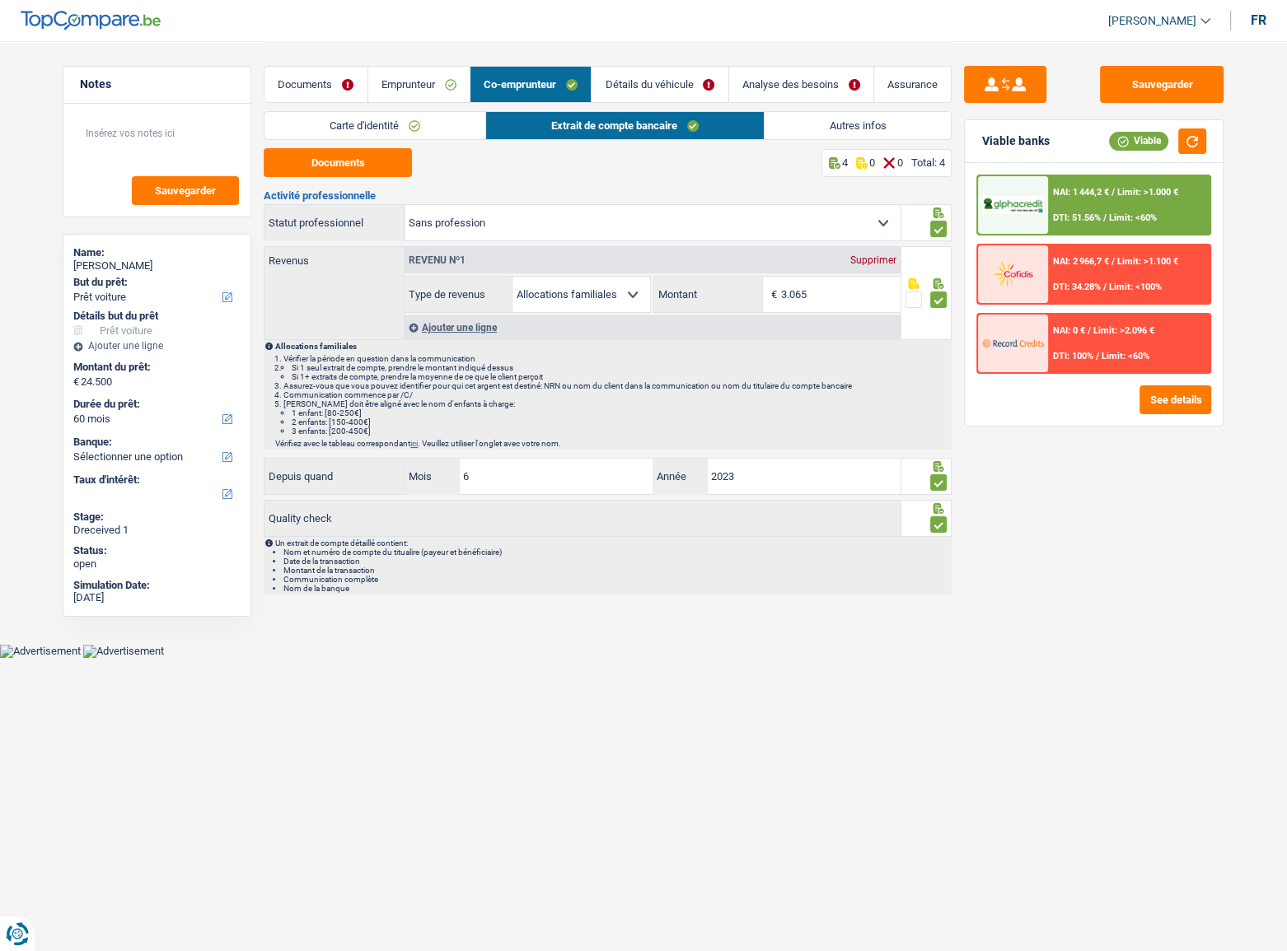
click at [809, 125] on link "Autres infos" at bounding box center [857, 125] width 187 height 27
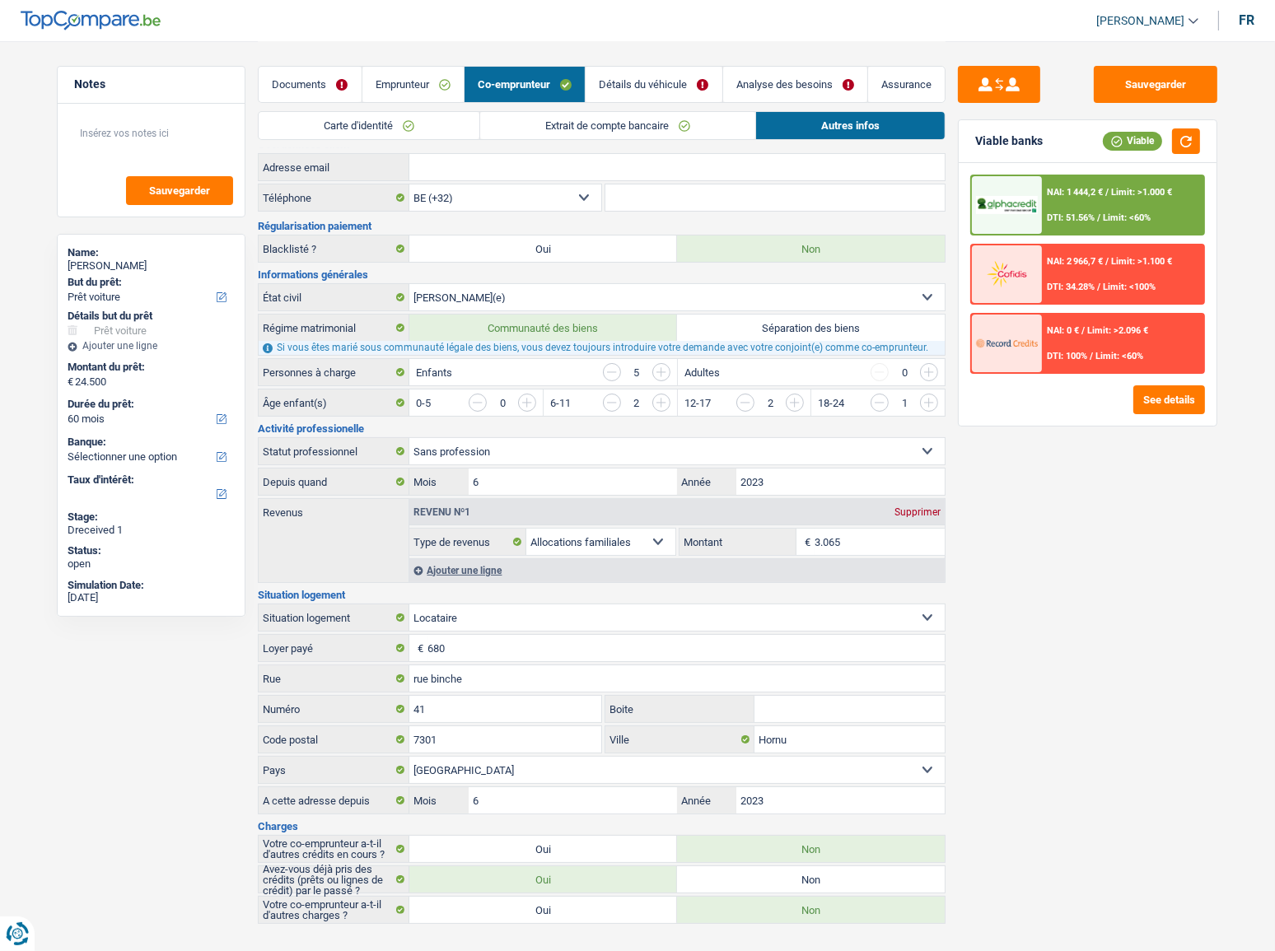
scroll to position [29, 0]
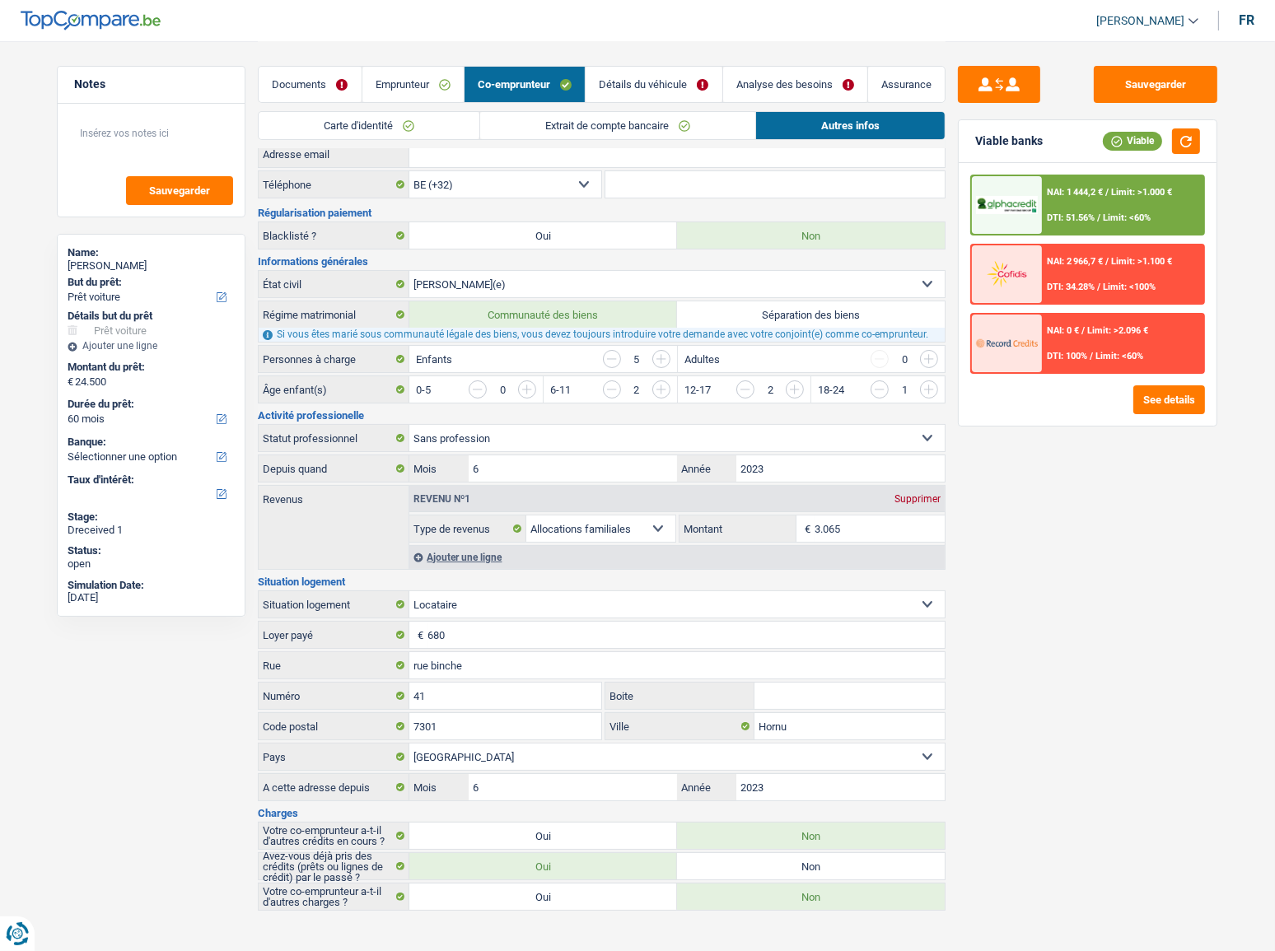
click at [507, 124] on link "Extrait de compte bancaire" at bounding box center [617, 125] width 275 height 27
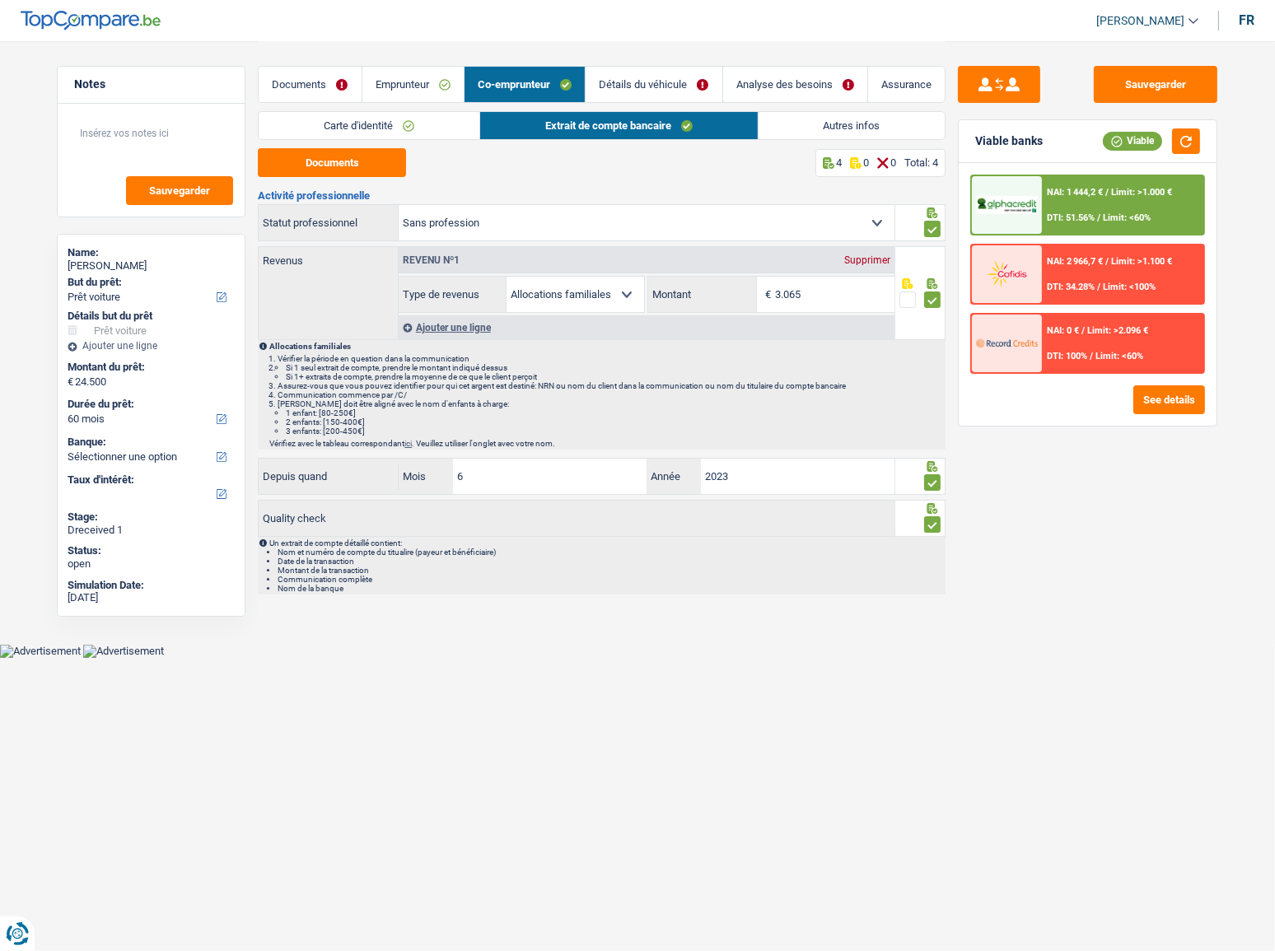
scroll to position [0, 0]
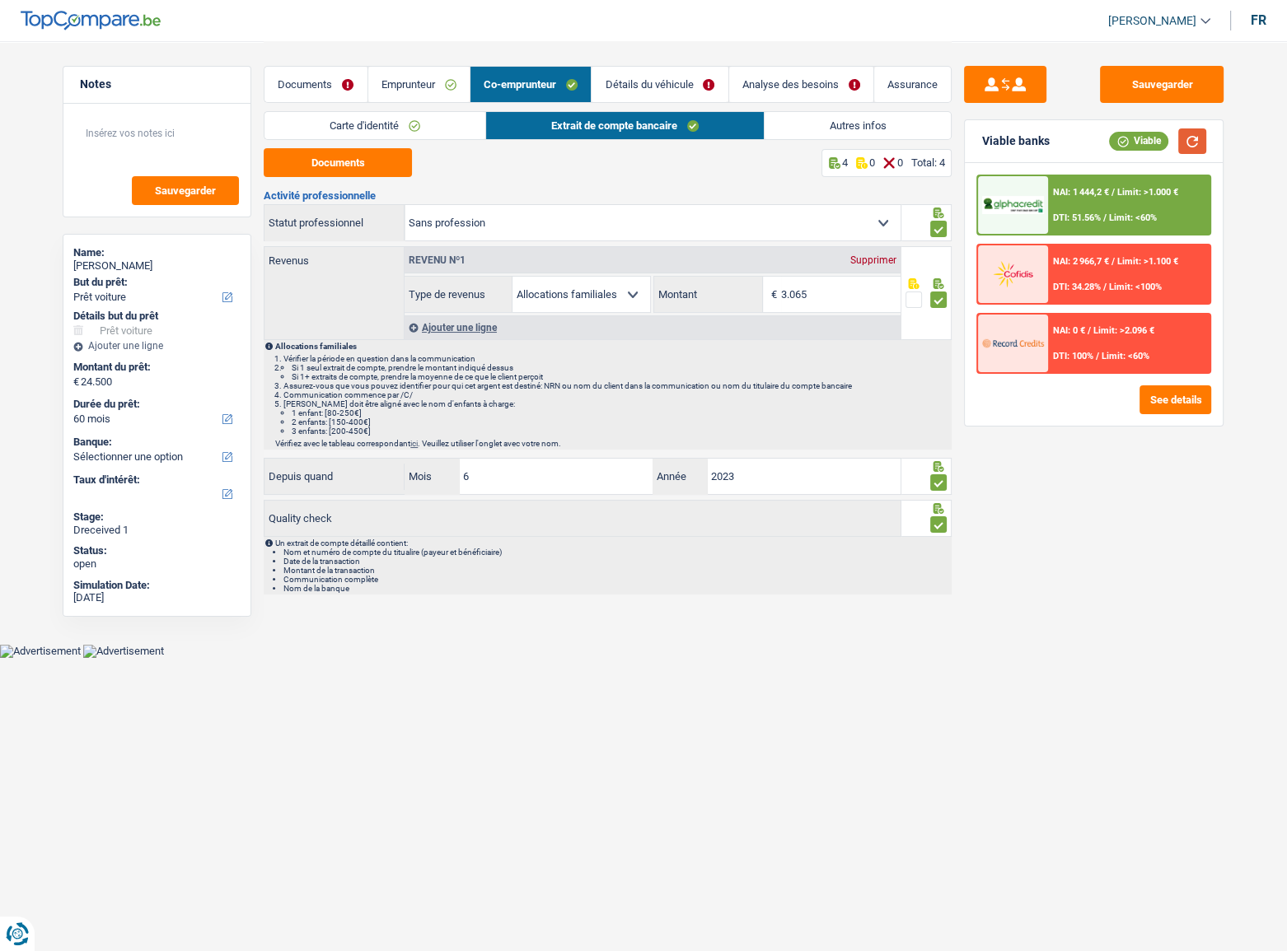
click at [1191, 144] on button "button" at bounding box center [1192, 142] width 28 height 26
click at [913, 124] on link "Autres infos" at bounding box center [857, 125] width 187 height 27
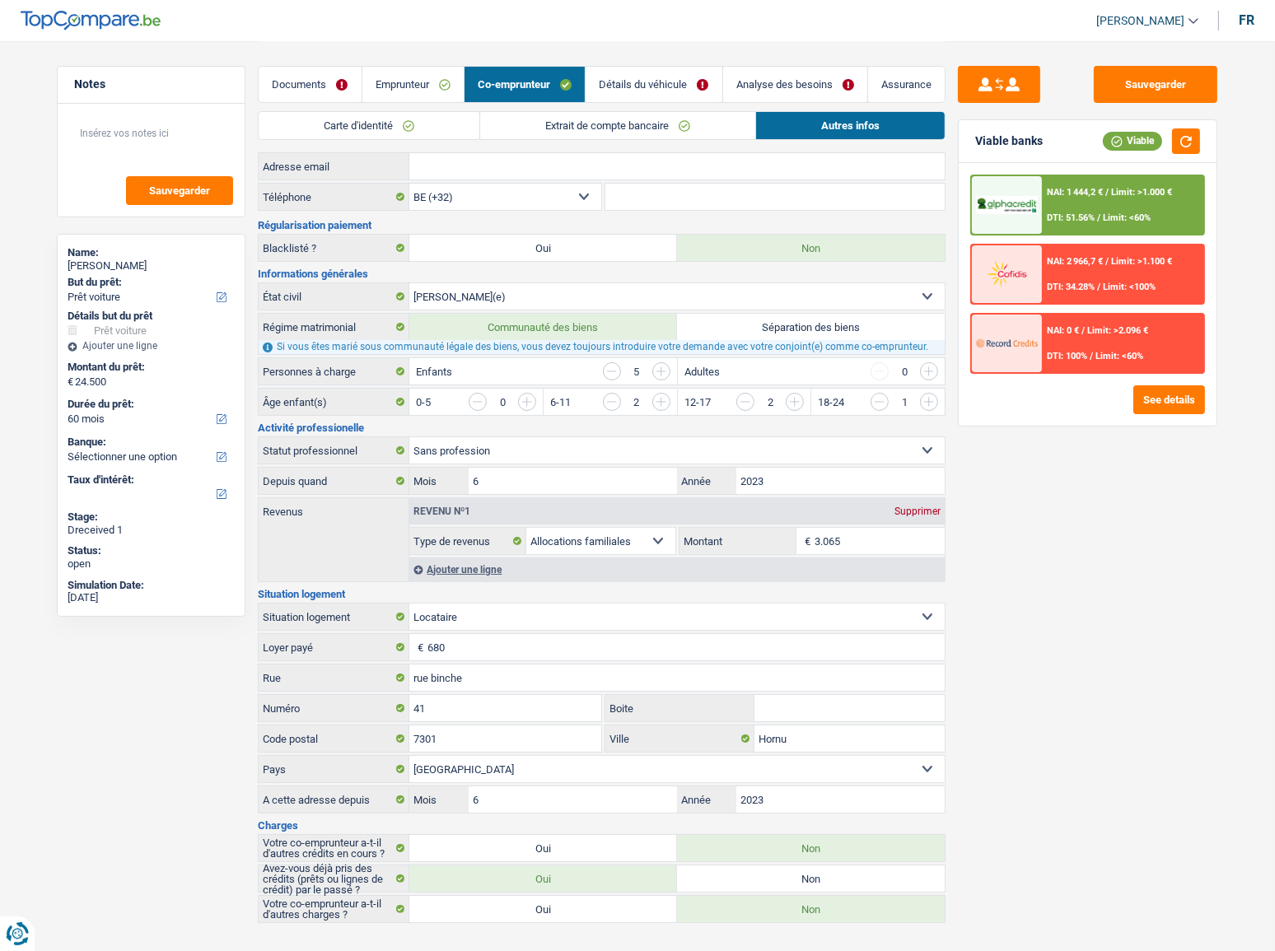
scroll to position [29, 0]
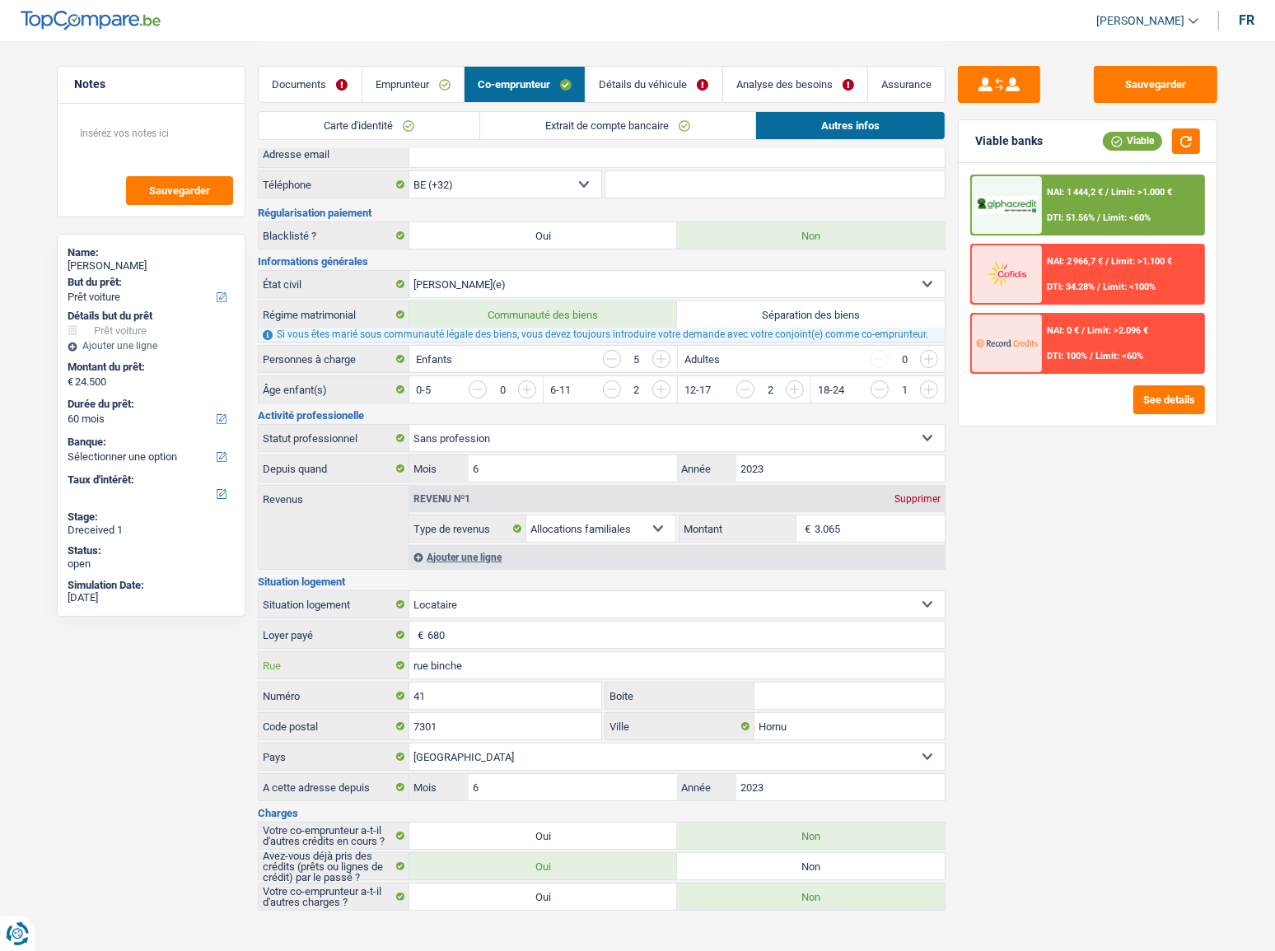
click at [434, 572] on input "rue binche" at bounding box center [676, 665] width 535 height 26
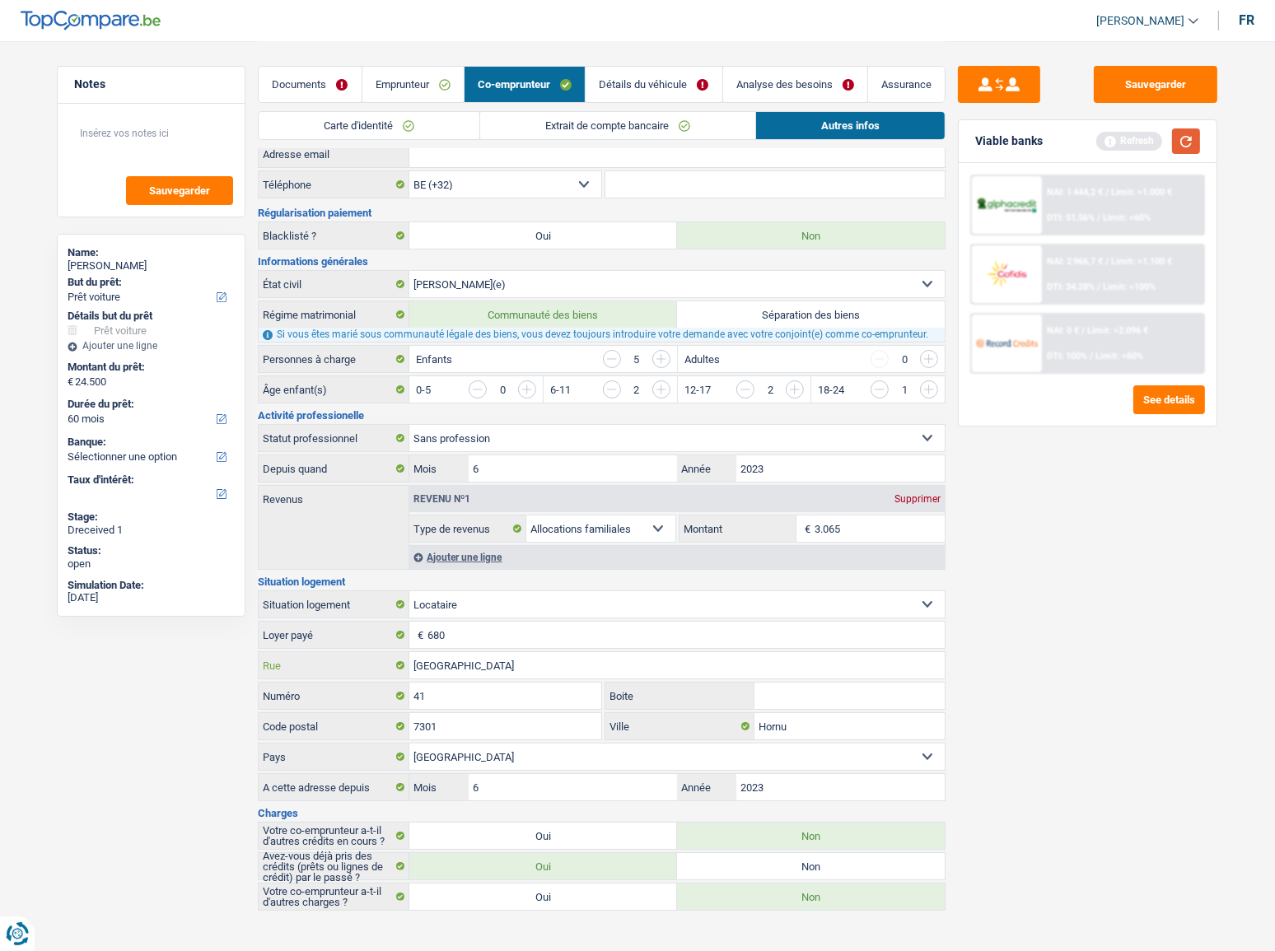
type input "rue de binche"
click at [1185, 143] on button "button" at bounding box center [1186, 142] width 28 height 26
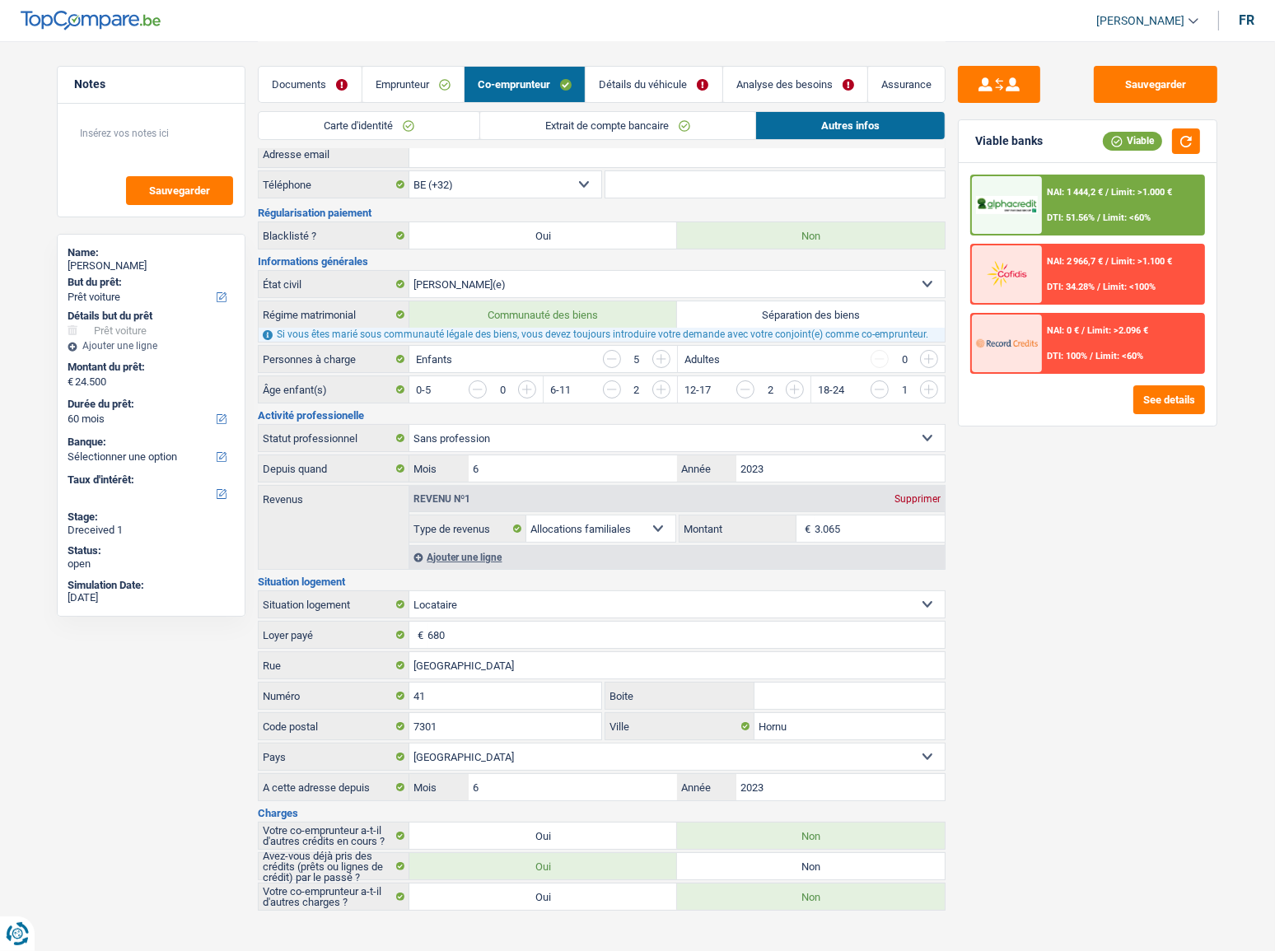
click at [653, 88] on link "Détails du véhicule" at bounding box center [654, 84] width 136 height 35
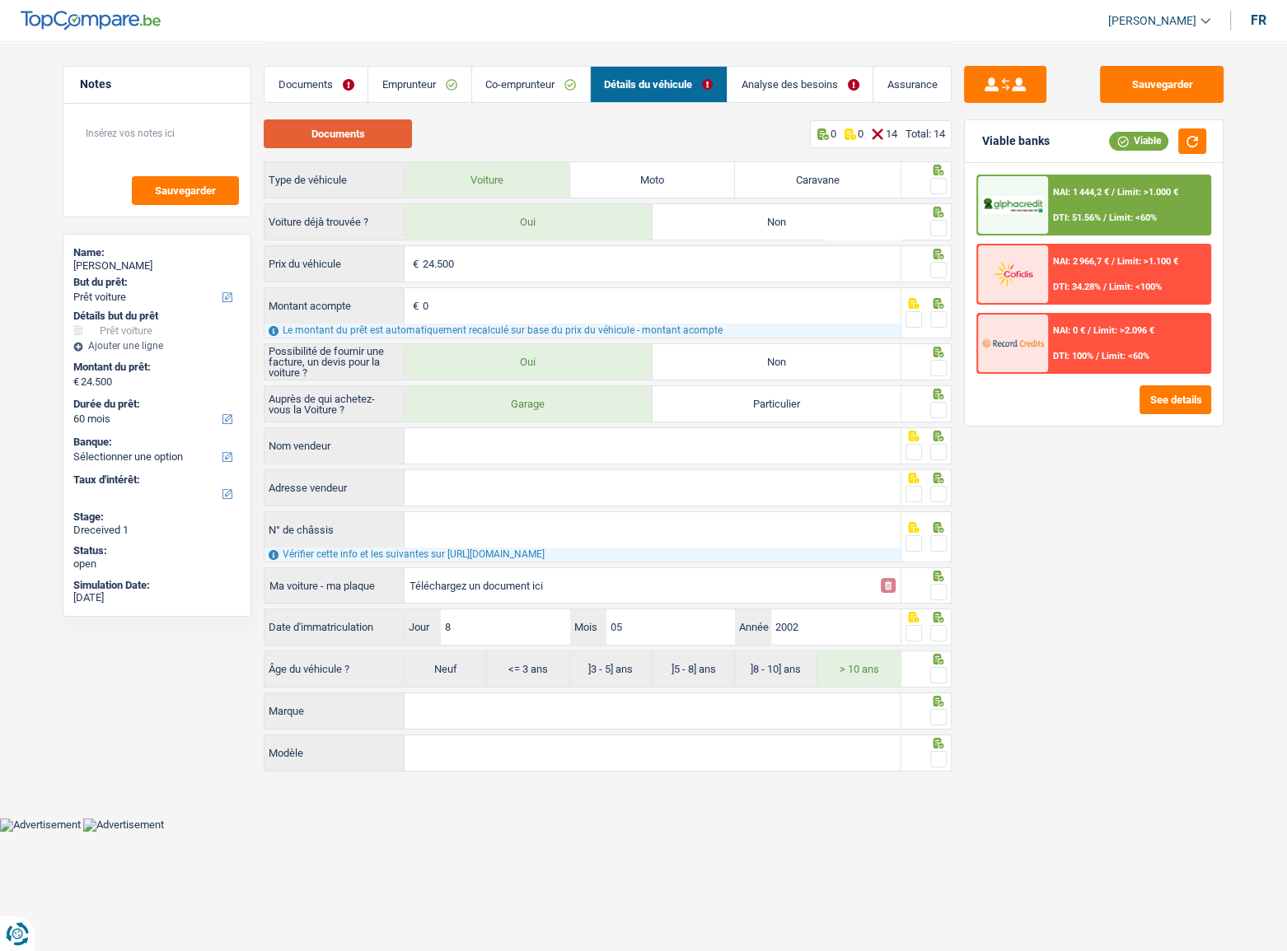
click at [396, 138] on button "Documents" at bounding box center [338, 133] width 148 height 29
drag, startPoint x: 941, startPoint y: 181, endPoint x: 942, endPoint y: 203, distance: 22.3
click at [942, 181] on span at bounding box center [938, 186] width 16 height 16
click at [0, 0] on input "radio" at bounding box center [0, 0] width 0 height 0
click at [938, 233] on span at bounding box center [938, 228] width 16 height 16
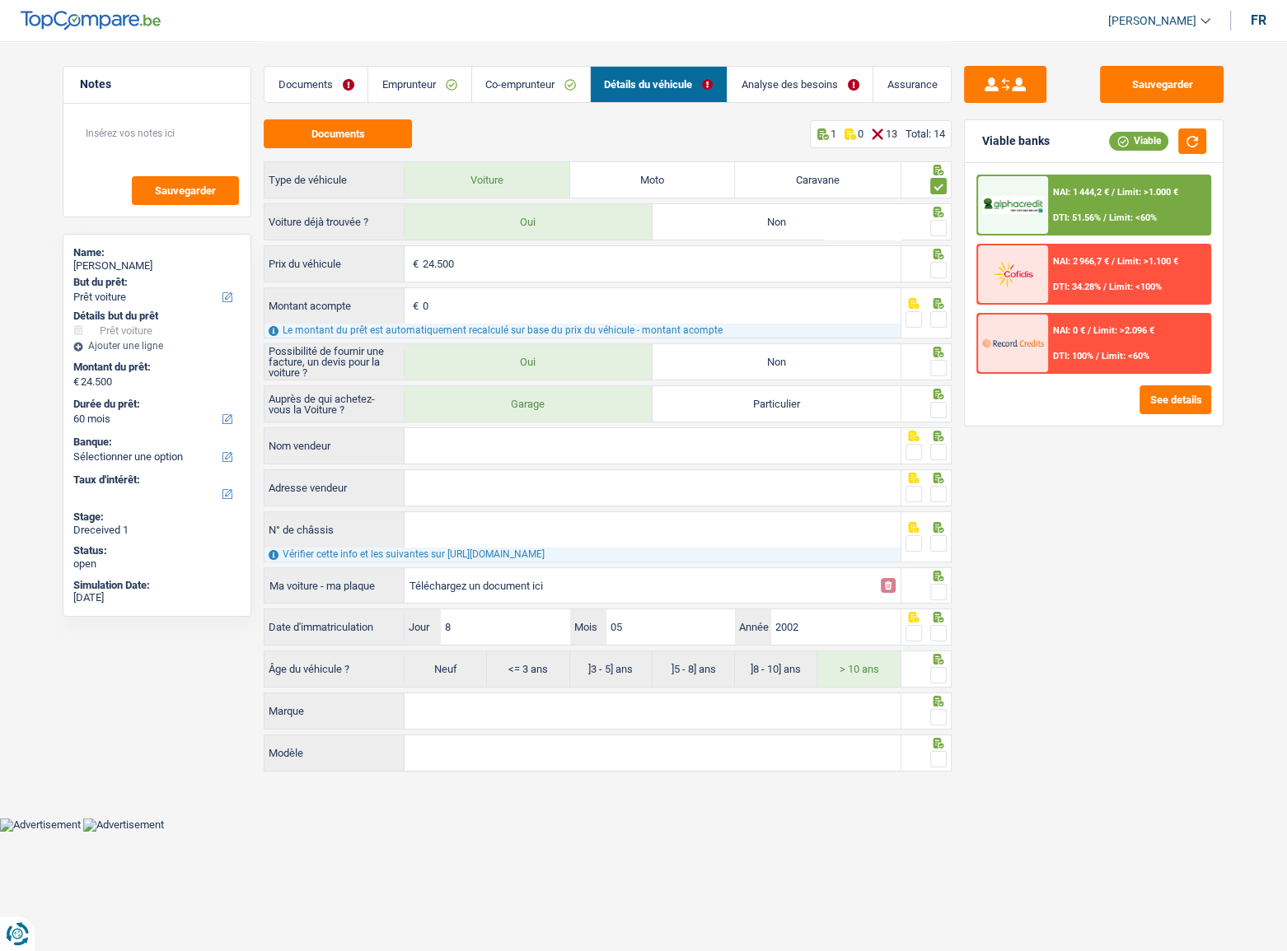
click at [0, 0] on input "radio" at bounding box center [0, 0] width 0 height 0
click at [943, 270] on span at bounding box center [938, 270] width 16 height 16
click at [0, 0] on input "radio" at bounding box center [0, 0] width 0 height 0
click at [935, 316] on span at bounding box center [938, 319] width 16 height 16
click at [0, 0] on input "radio" at bounding box center [0, 0] width 0 height 0
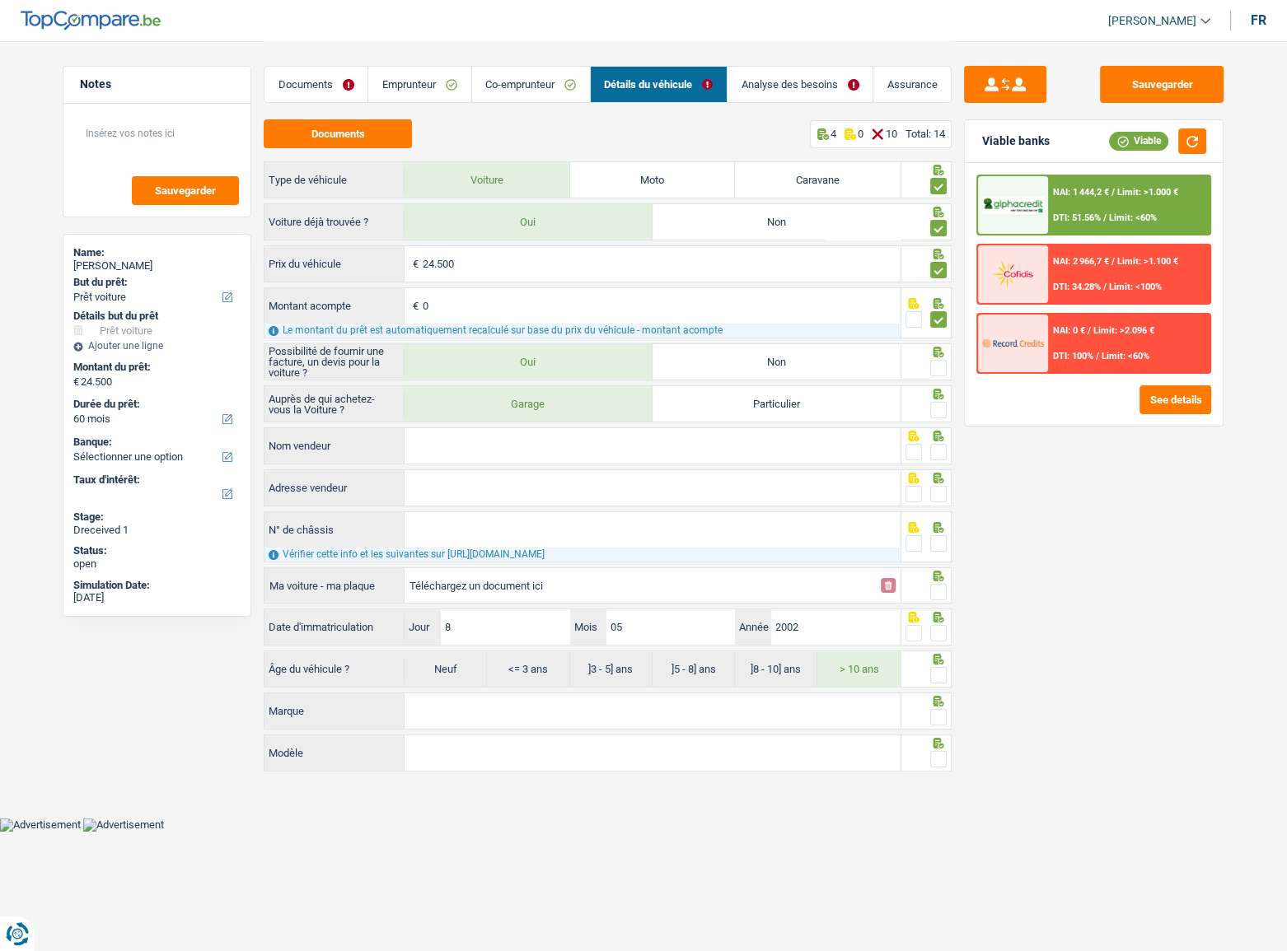
click at [937, 367] on span at bounding box center [938, 368] width 16 height 16
click at [0, 0] on input "radio" at bounding box center [0, 0] width 0 height 0
click at [939, 405] on span at bounding box center [938, 410] width 16 height 16
click at [0, 0] on input "radio" at bounding box center [0, 0] width 0 height 0
click at [798, 180] on label "Caravane" at bounding box center [818, 179] width 166 height 35
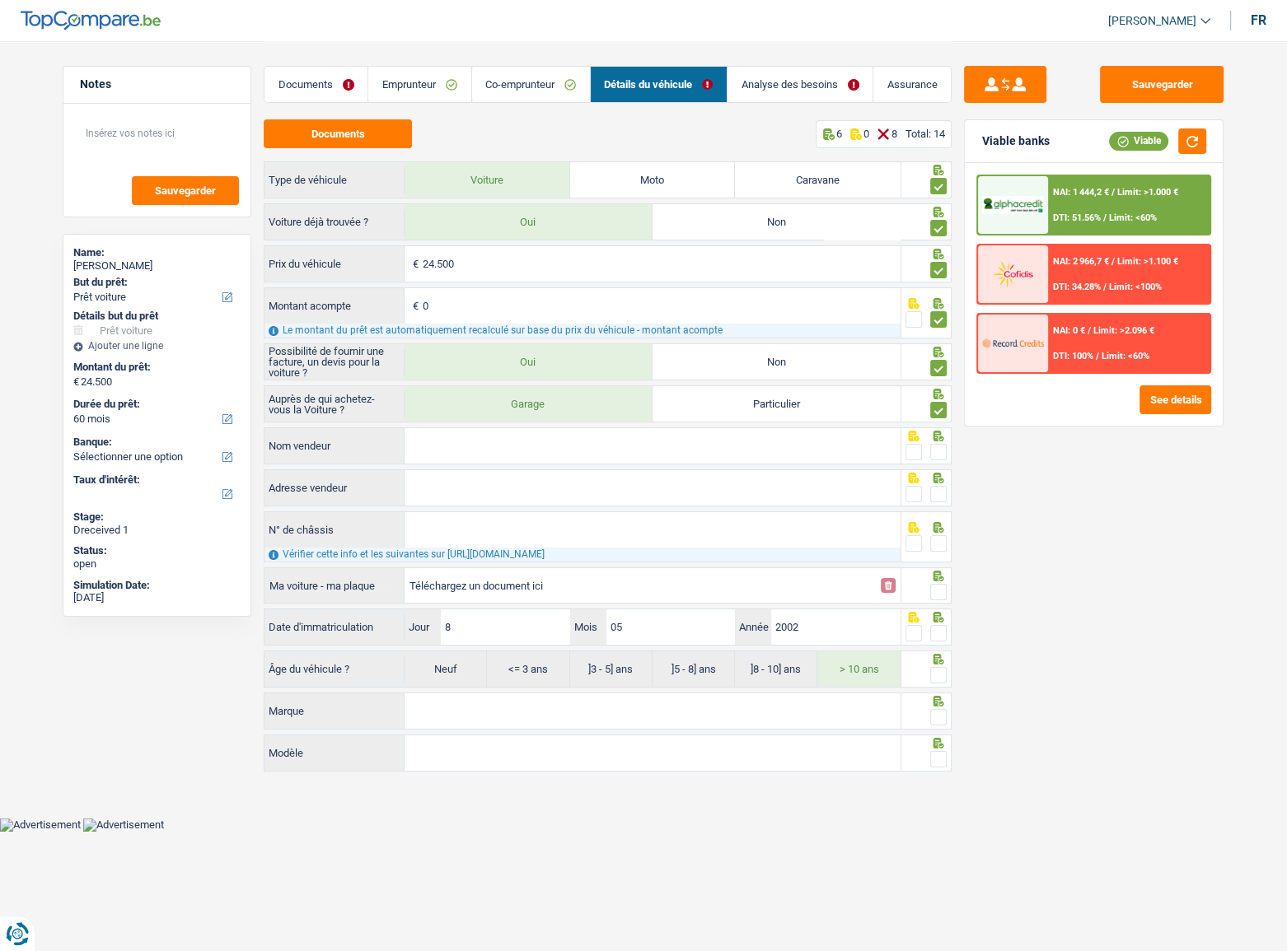
click at [798, 180] on input "Caravane" at bounding box center [818, 179] width 166 height 35
radio input "true"
select select "120"
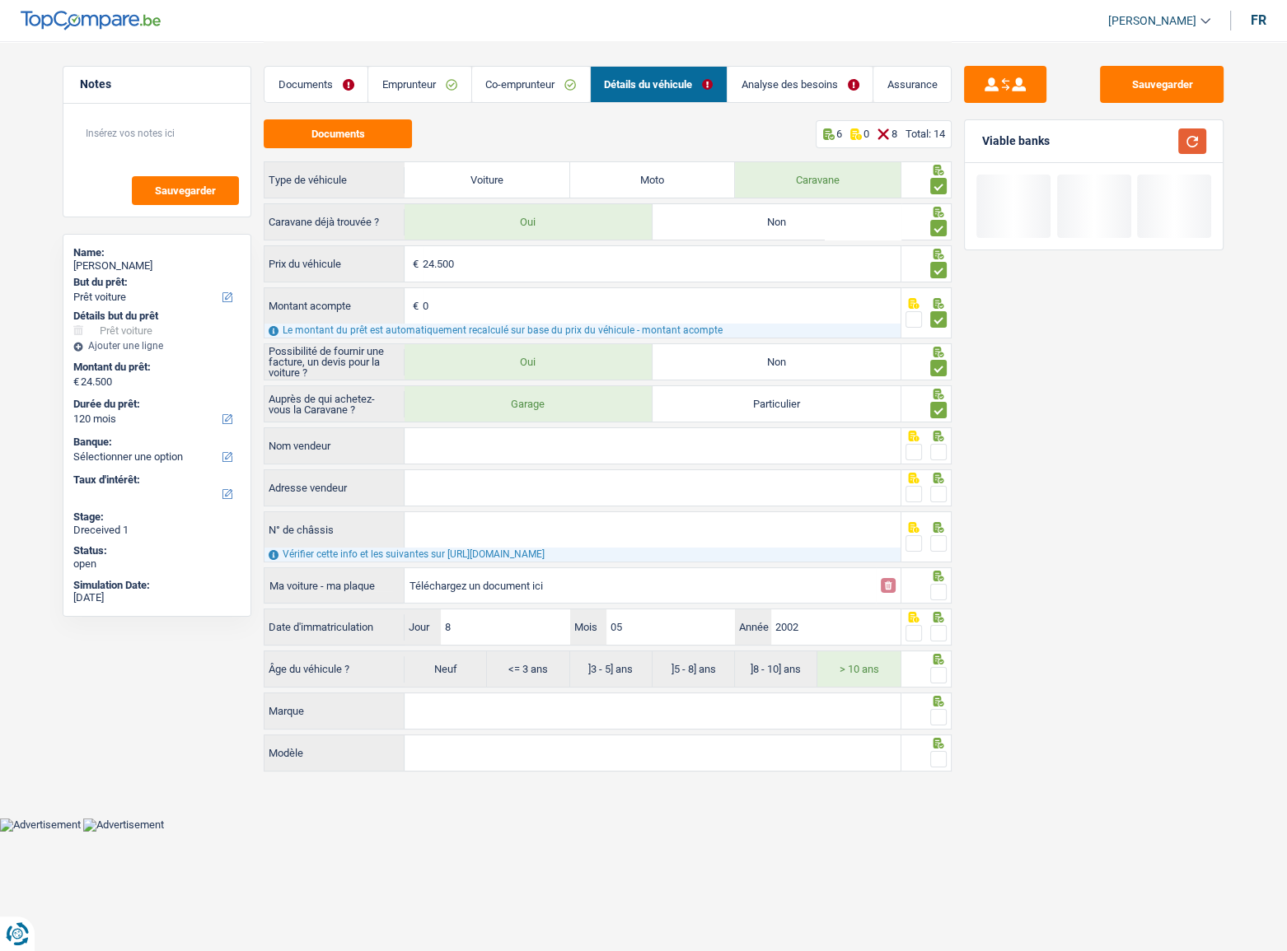
click at [1189, 137] on button "button" at bounding box center [1192, 142] width 28 height 26
drag, startPoint x: 516, startPoint y: 459, endPoint x: 575, endPoint y: 448, distance: 60.3
click at [517, 459] on input "Nom vendeur" at bounding box center [652, 445] width 496 height 35
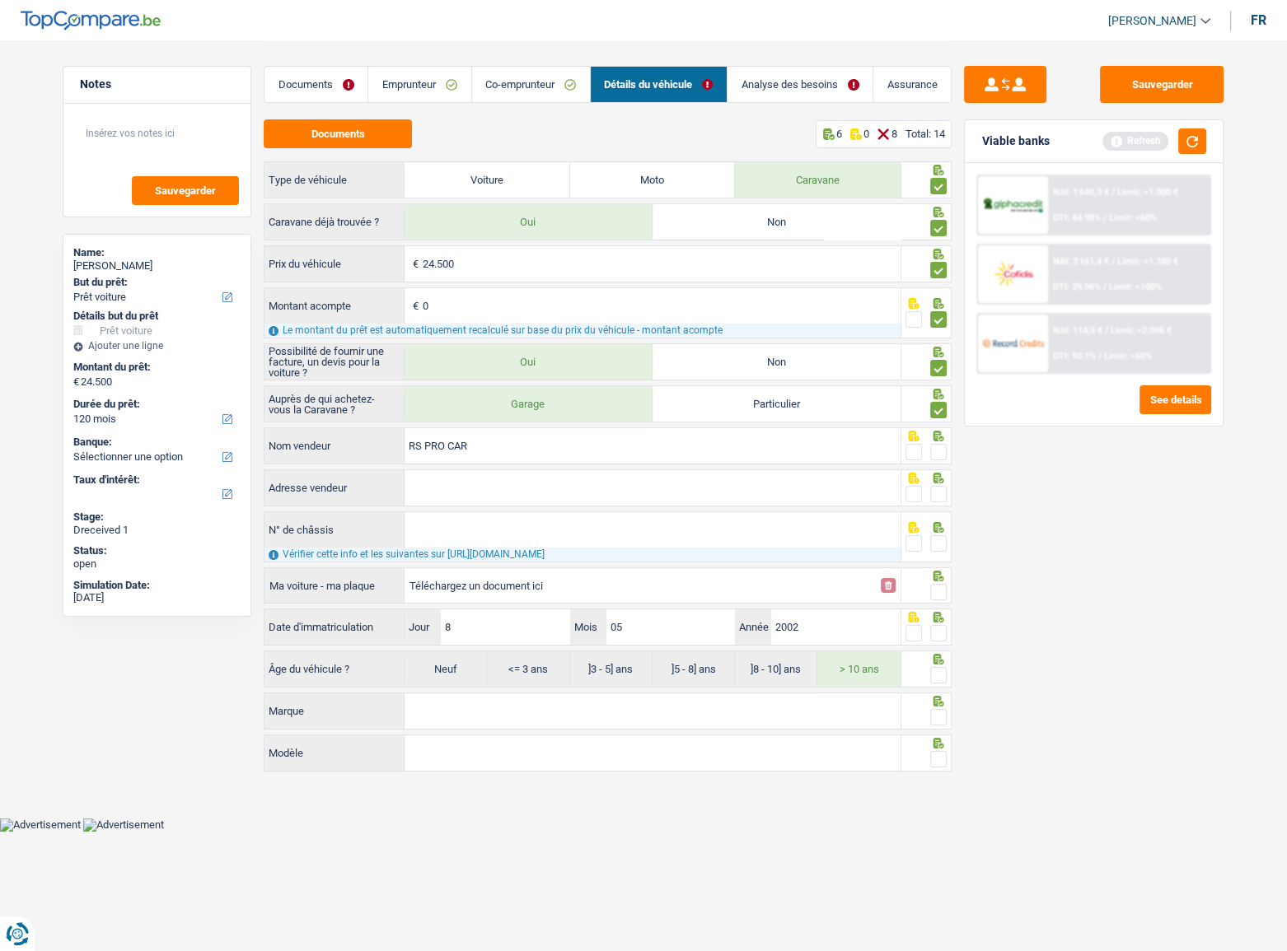
type input "RS PRO CAR"
drag, startPoint x: 933, startPoint y: 446, endPoint x: 1279, endPoint y: 167, distance: 444.6
click at [938, 445] on span at bounding box center [938, 452] width 16 height 16
click at [0, 0] on input "radio" at bounding box center [0, 0] width 0 height 0
click at [1194, 127] on div "Viable banks Refresh" at bounding box center [1094, 141] width 258 height 43
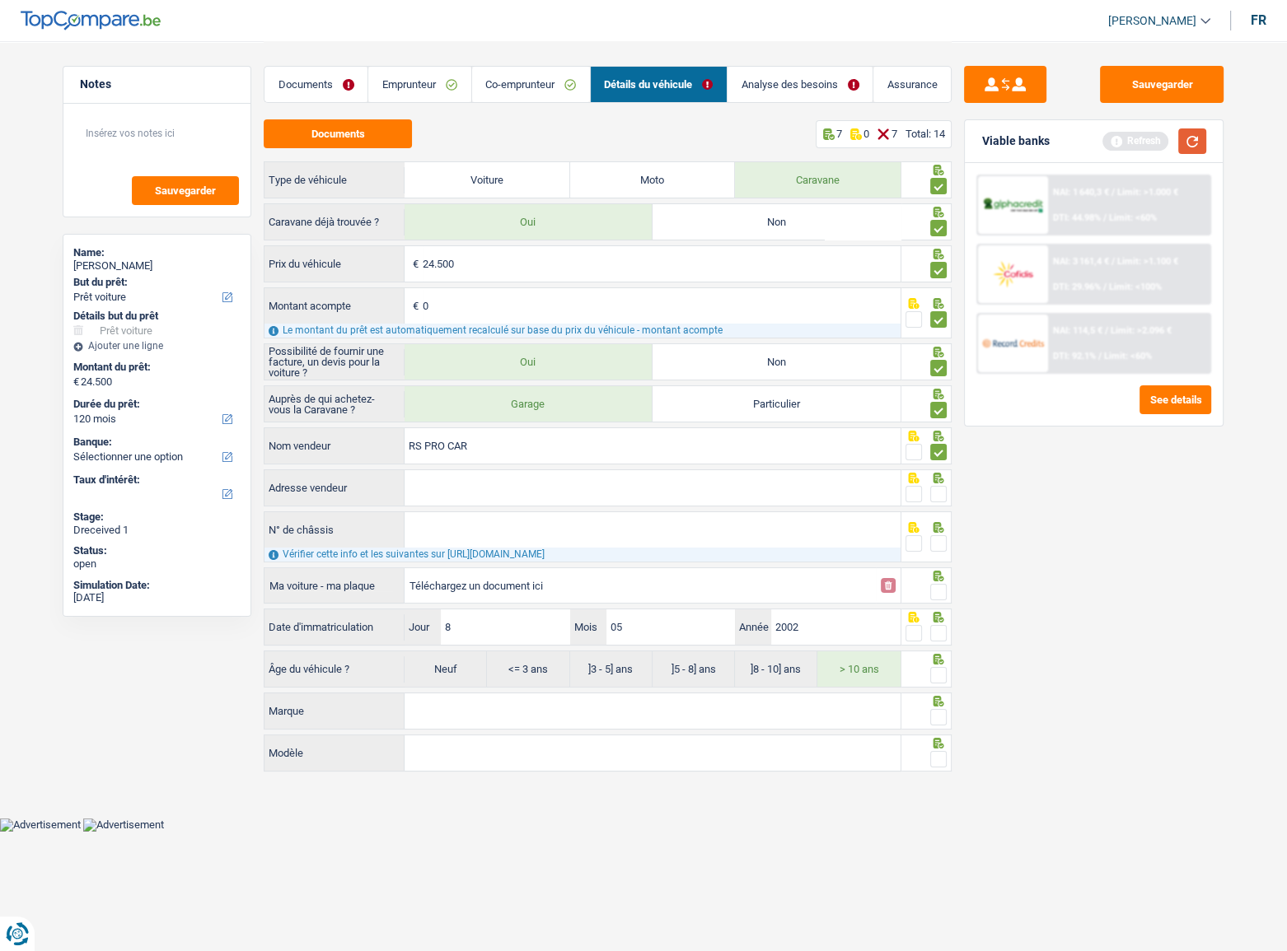
click at [1194, 129] on button "button" at bounding box center [1192, 142] width 28 height 26
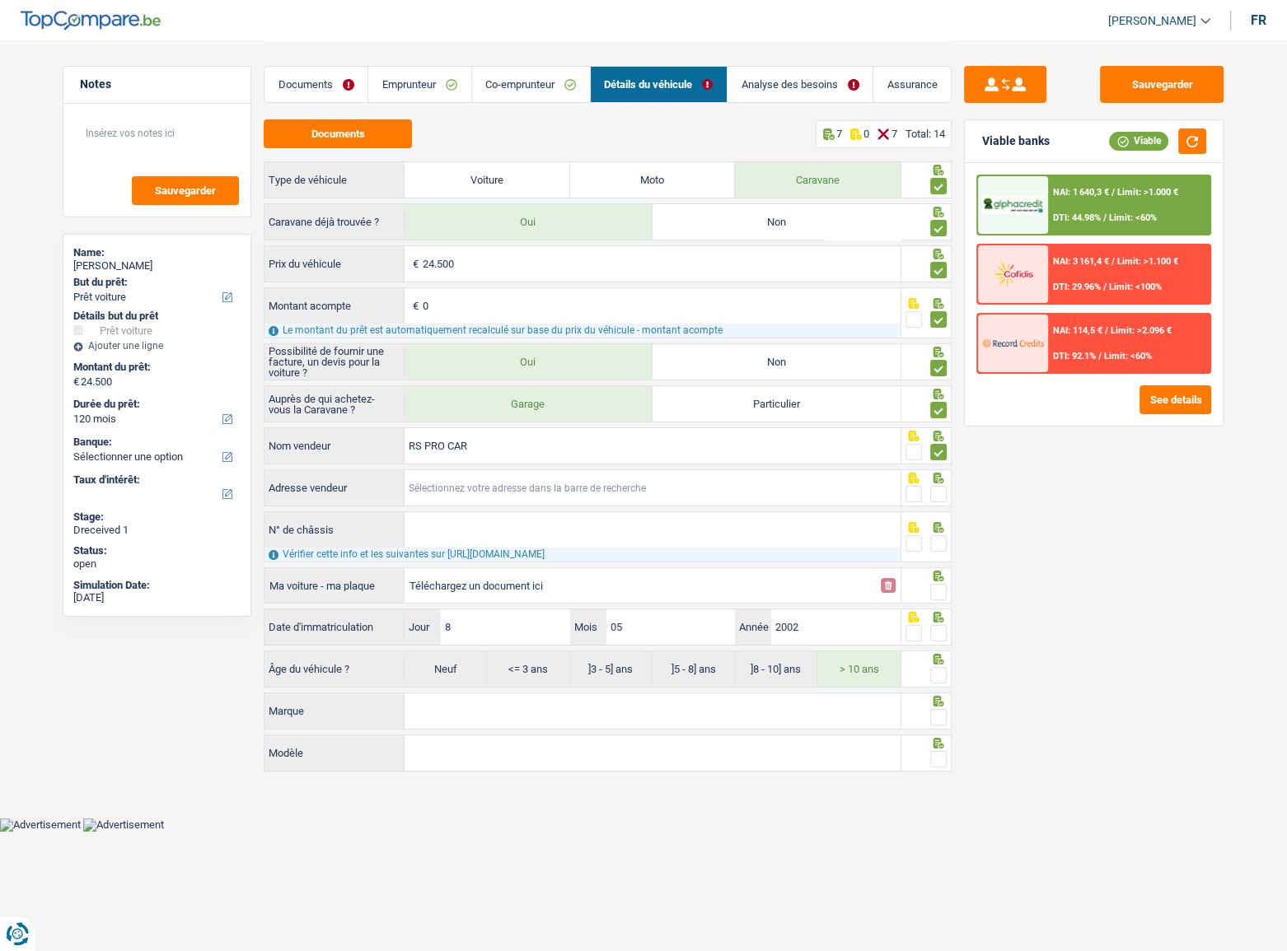
drag, startPoint x: 433, startPoint y: 487, endPoint x: 688, endPoint y: 484, distance: 254.6
click at [434, 487] on input "Adresse vendeur" at bounding box center [652, 487] width 496 height 35
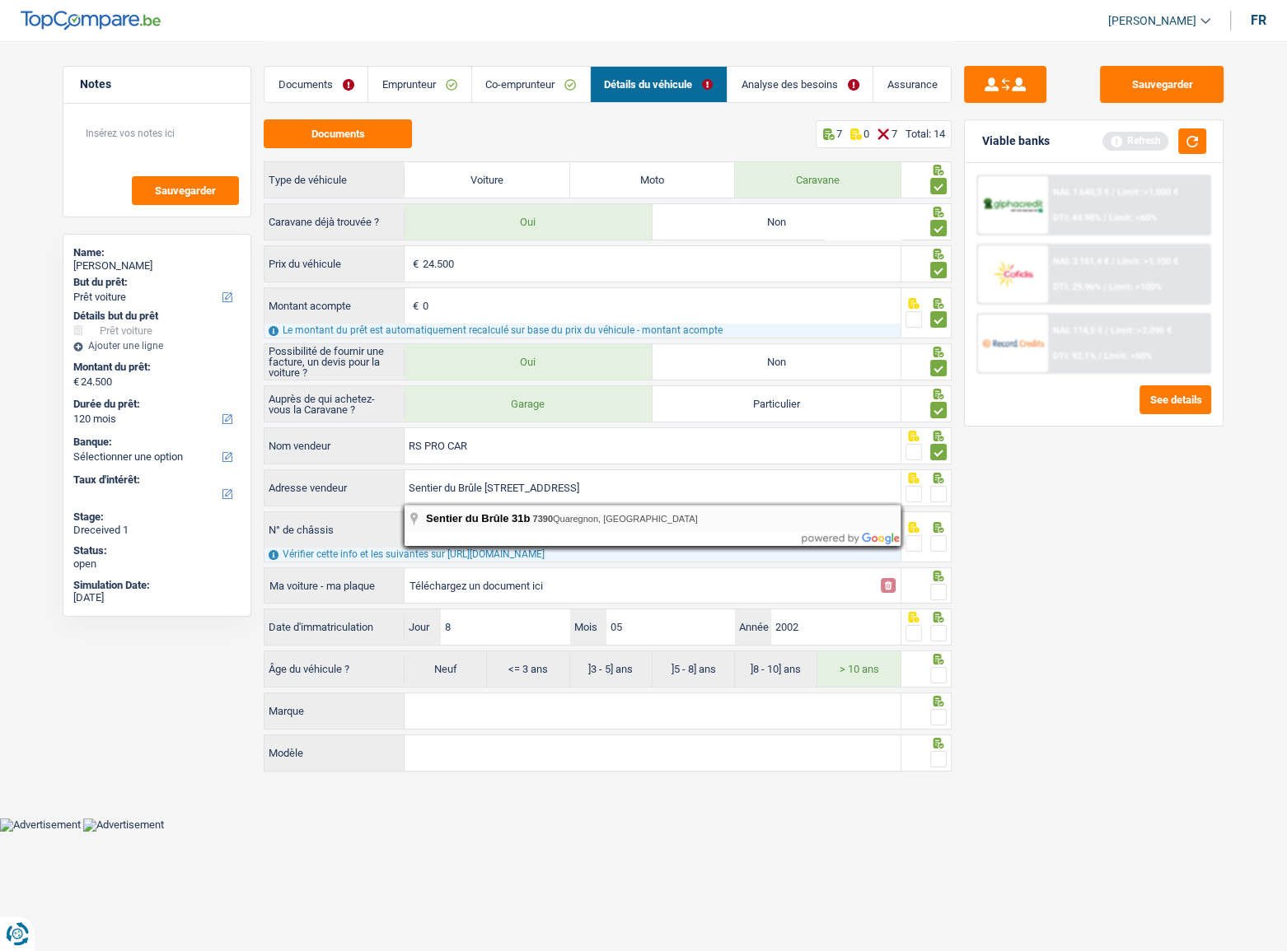
type input "Sentier du Brûle; 31b; 7390; Quaregnon; BE"
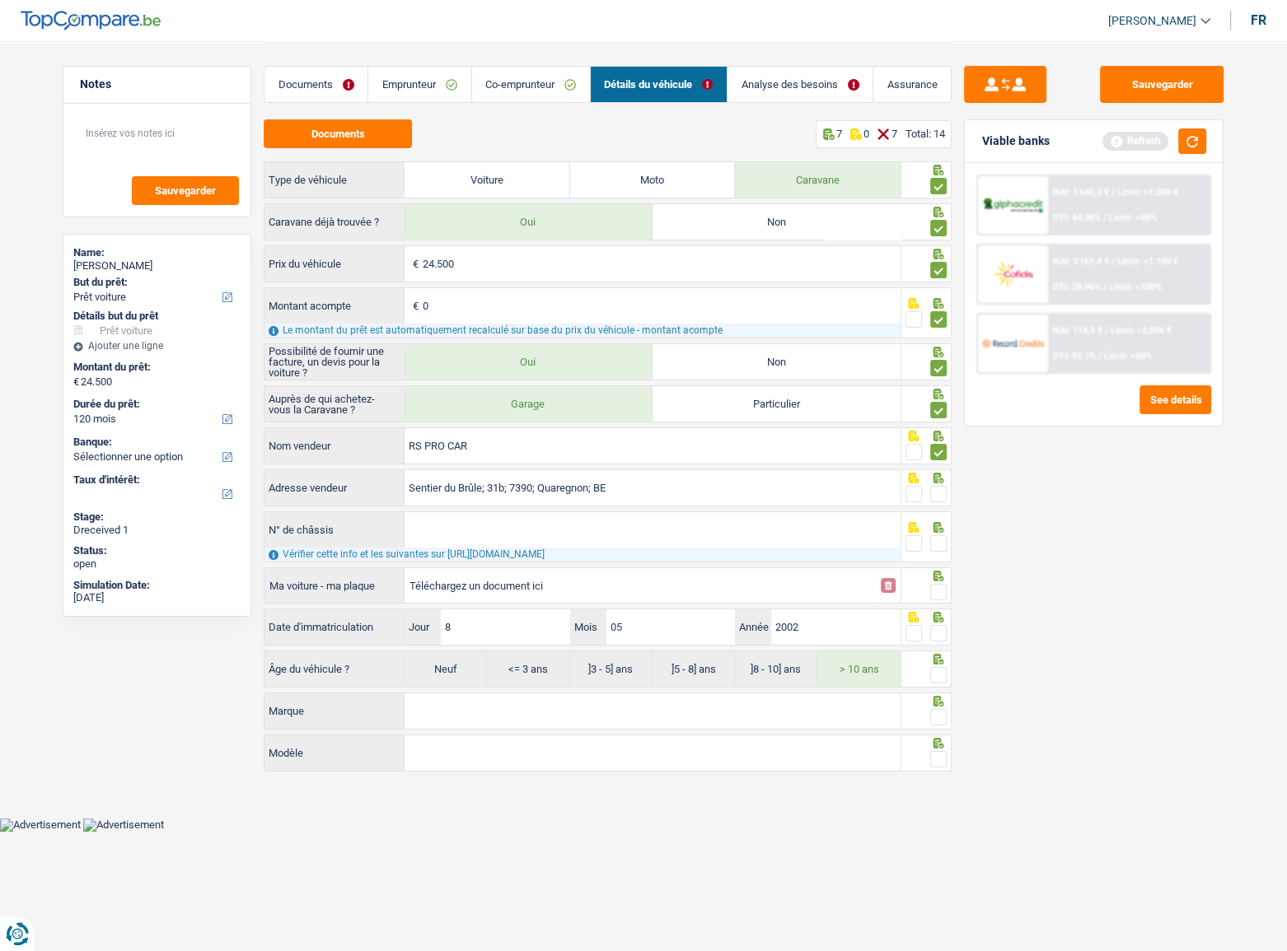
click at [934, 497] on span at bounding box center [938, 494] width 16 height 16
click at [0, 0] on input "radio" at bounding box center [0, 0] width 0 height 0
drag, startPoint x: 675, startPoint y: 514, endPoint x: 626, endPoint y: 531, distance: 51.6
click at [674, 514] on input "N° de châssis" at bounding box center [652, 529] width 496 height 35
click at [939, 535] on span at bounding box center [938, 543] width 16 height 16
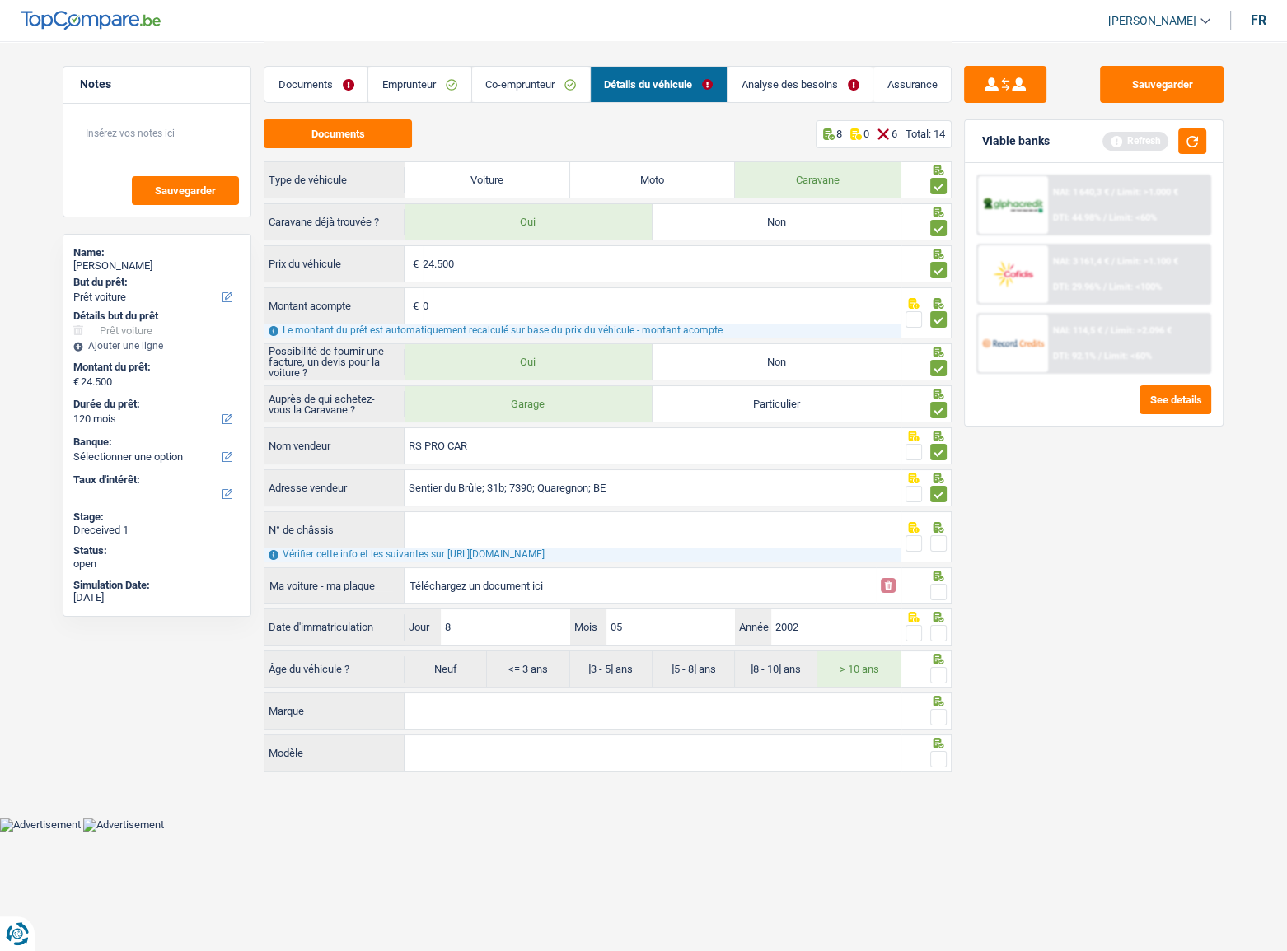
click at [0, 0] on input "radio" at bounding box center [0, 0] width 0 height 0
click at [937, 572] on span at bounding box center [938, 592] width 16 height 16
click at [0, 0] on input "radio" at bounding box center [0, 0] width 0 height 0
click at [941, 572] on span at bounding box center [938, 633] width 16 height 16
click at [0, 0] on input "radio" at bounding box center [0, 0] width 0 height 0
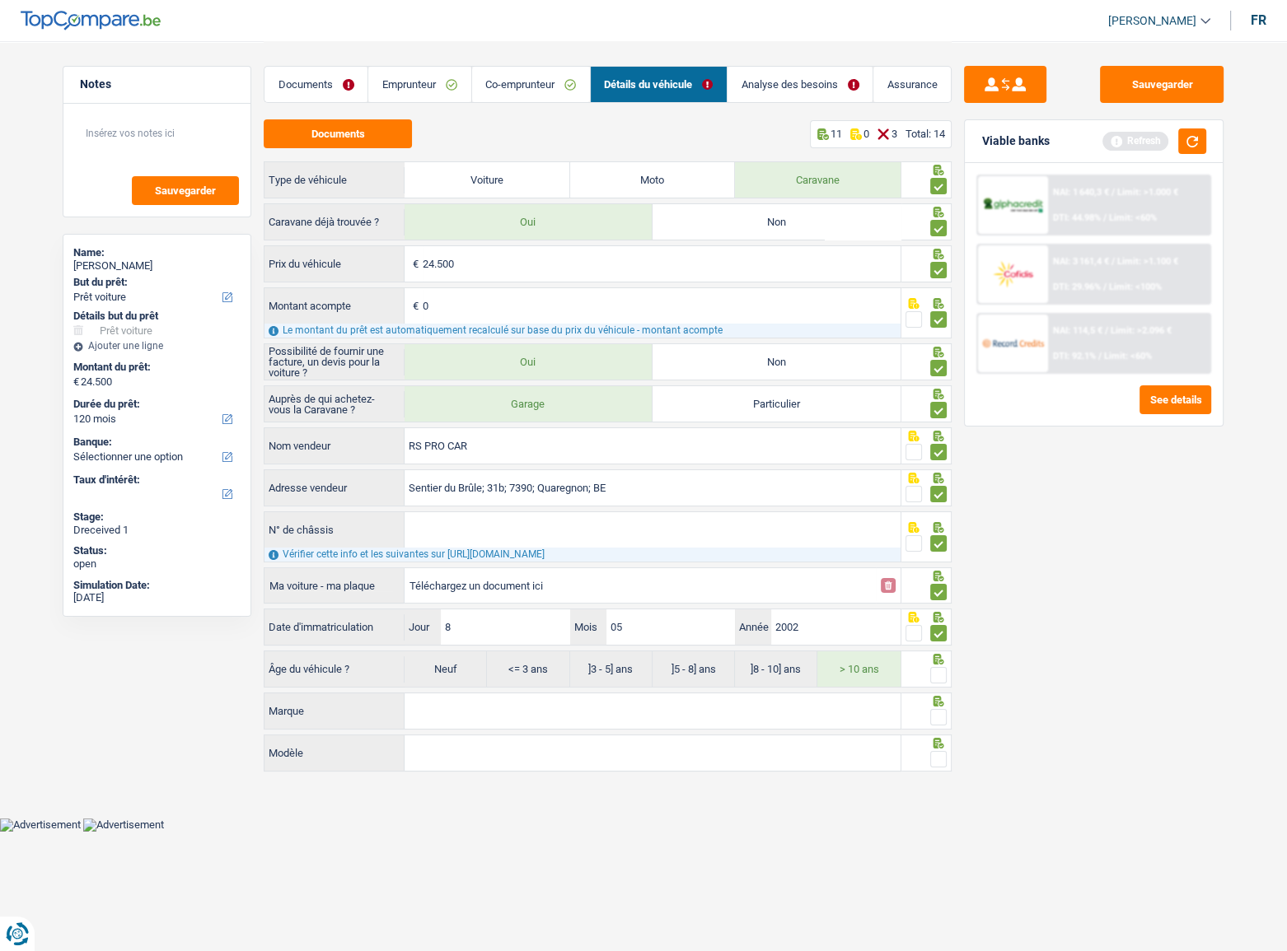
click at [938, 572] on span at bounding box center [938, 675] width 16 height 16
click at [0, 0] on input "radio" at bounding box center [0, 0] width 0 height 0
click at [799, 572] on input "Marque" at bounding box center [652, 711] width 496 height 35
type input "fiat"
type input "burstner"
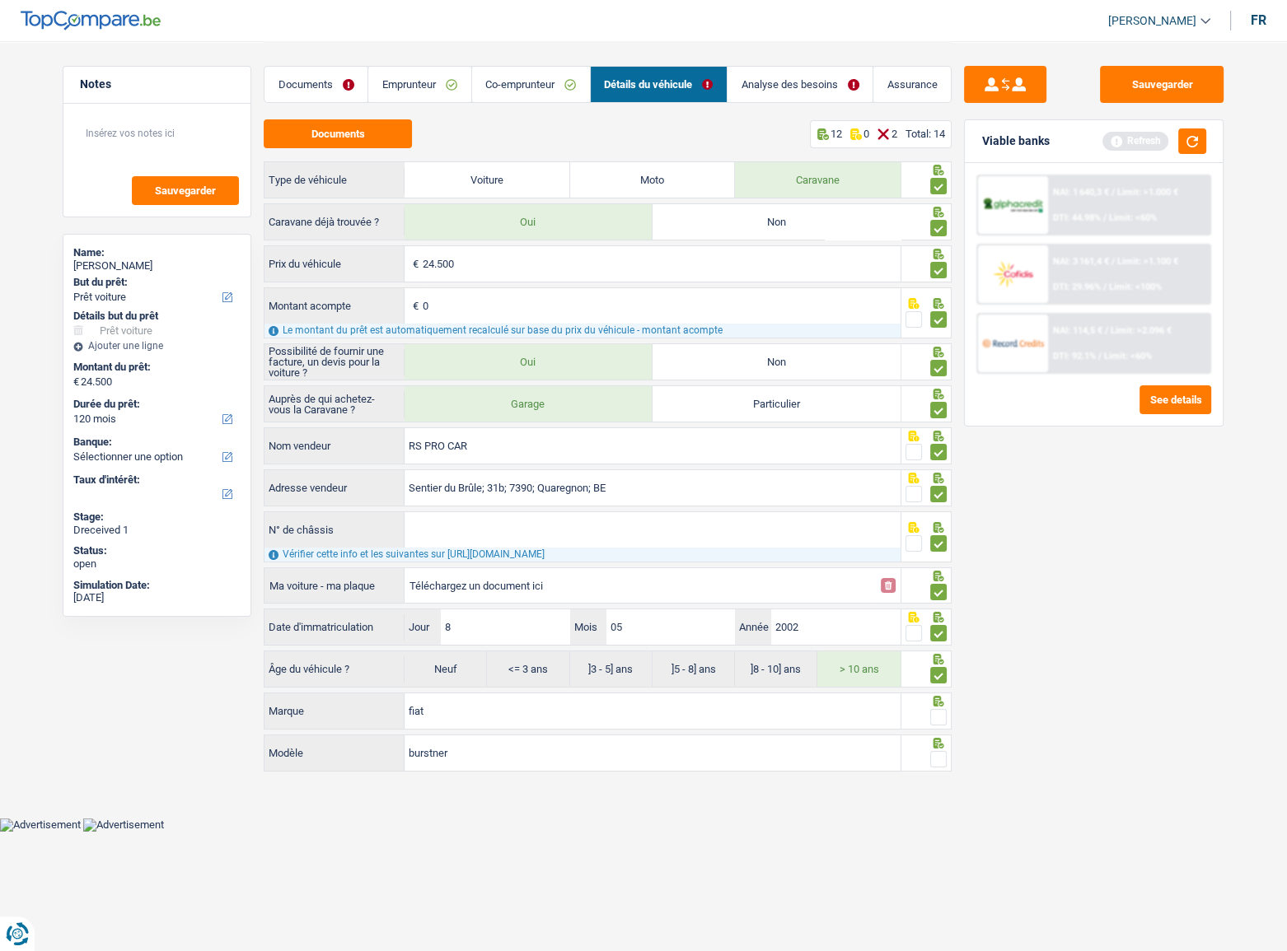
click at [936, 572] on span at bounding box center [938, 717] width 16 height 16
click at [0, 0] on input "radio" at bounding box center [0, 0] width 0 height 0
click at [936, 572] on span at bounding box center [938, 759] width 16 height 16
click at [0, 0] on input "radio" at bounding box center [0, 0] width 0 height 0
click at [1197, 142] on button "button" at bounding box center [1192, 142] width 28 height 26
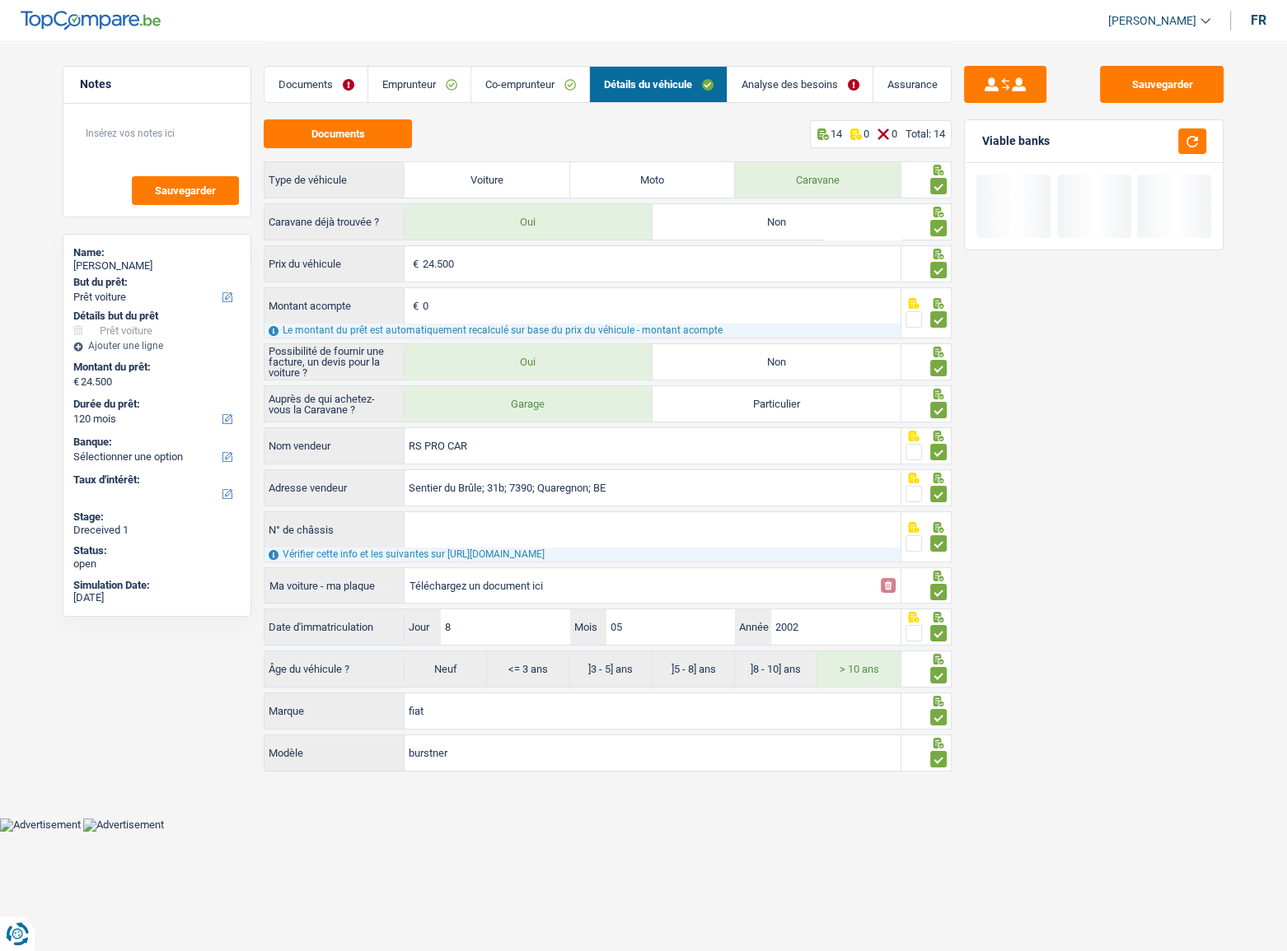
click at [823, 86] on link "Analyse des besoins" at bounding box center [799, 84] width 145 height 35
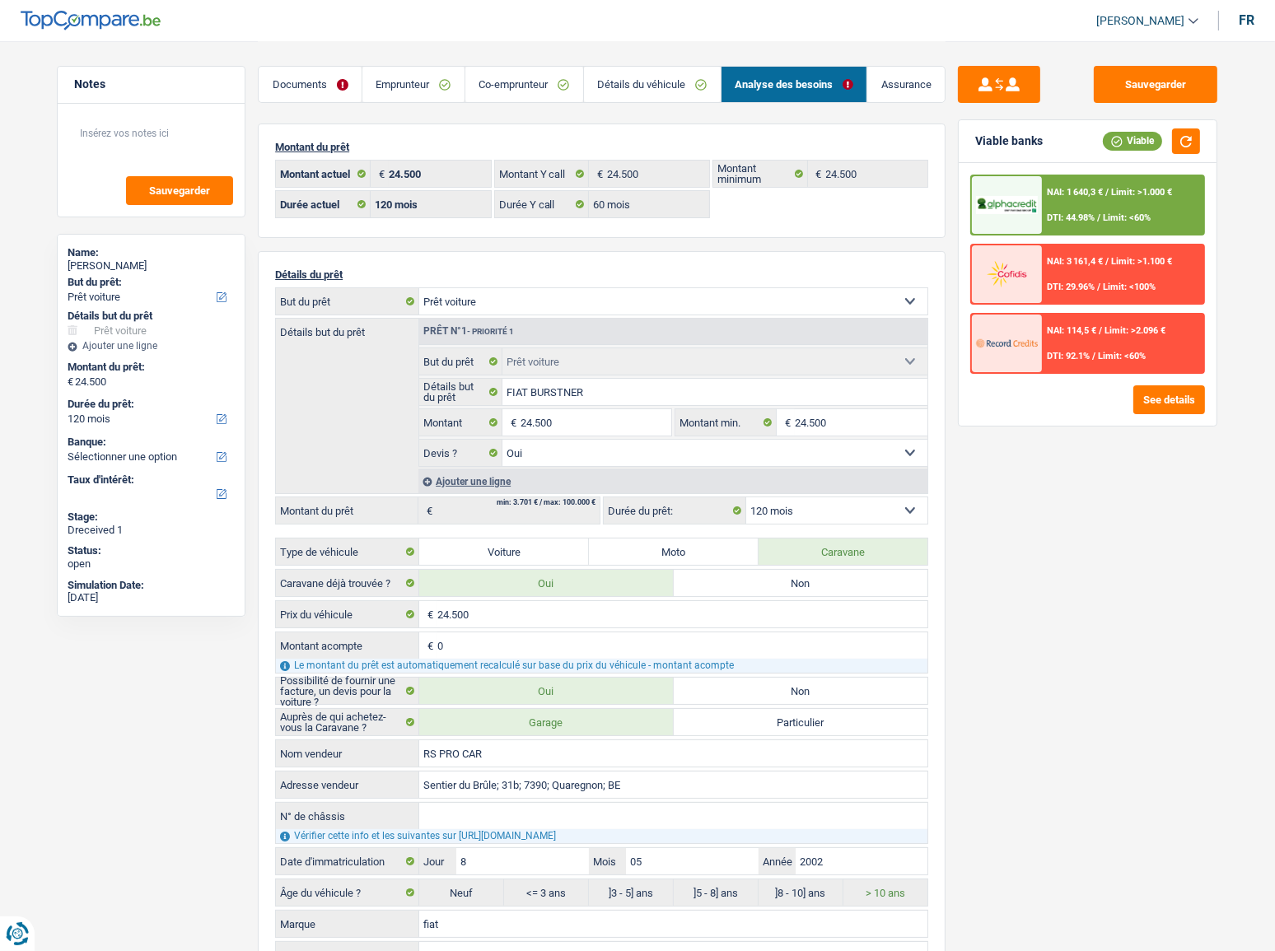
click at [1054, 201] on div "NAI: 1 640,3 € / Limit: >1.000 € DTI: 44.98% / Limit: <60%" at bounding box center [1123, 205] width 162 height 58
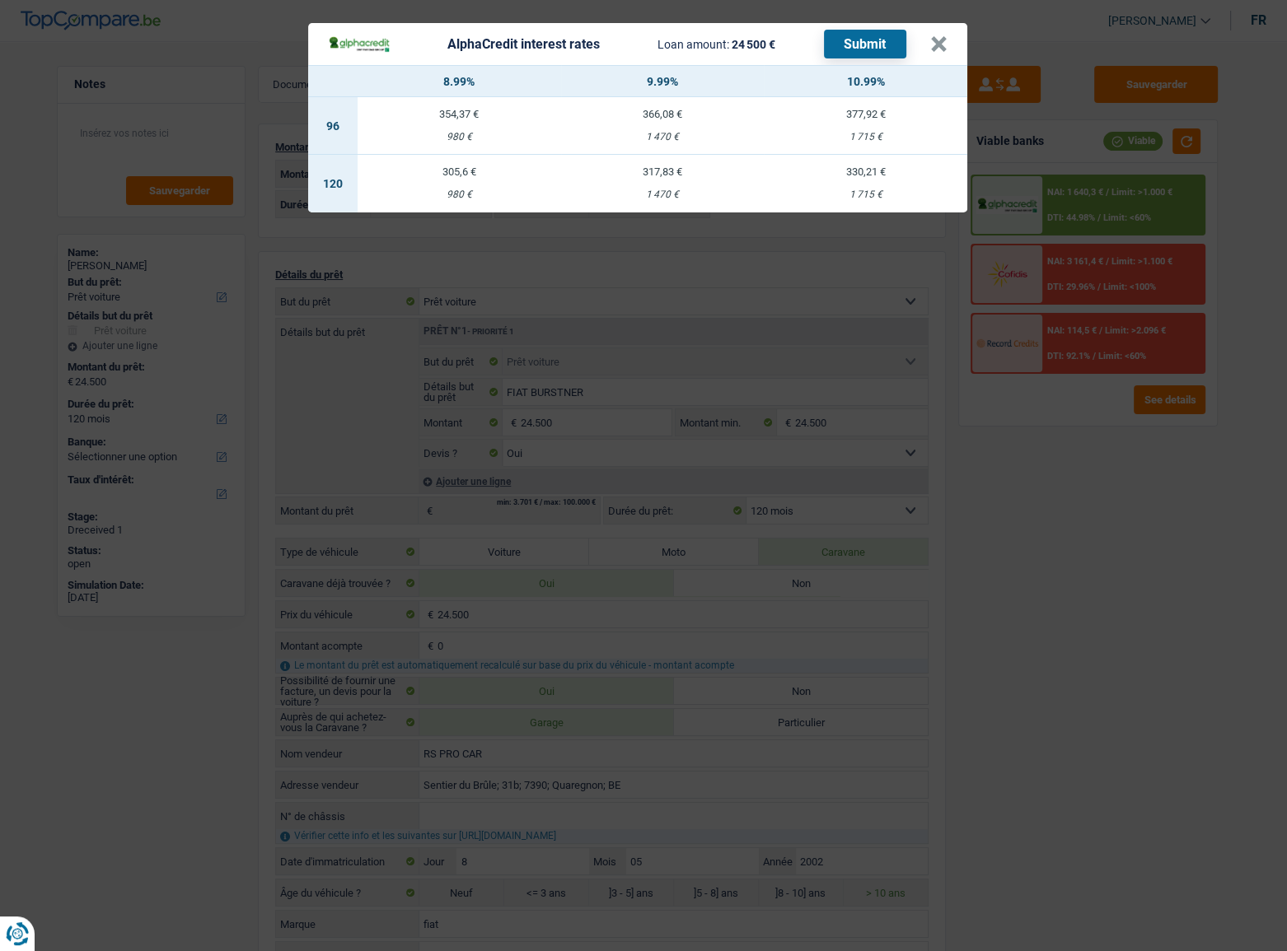
drag, startPoint x: 956, startPoint y: 54, endPoint x: 947, endPoint y: 50, distance: 10.0
click at [956, 54] on header "AlphaCredit interest rates Loan amount: 24 500 € Submit ×" at bounding box center [637, 44] width 659 height 42
click at [947, 50] on header "AlphaCredit interest rates Loan amount: 24 500 € Submit ×" at bounding box center [637, 44] width 659 height 42
click at [945, 41] on button "×" at bounding box center [938, 44] width 17 height 16
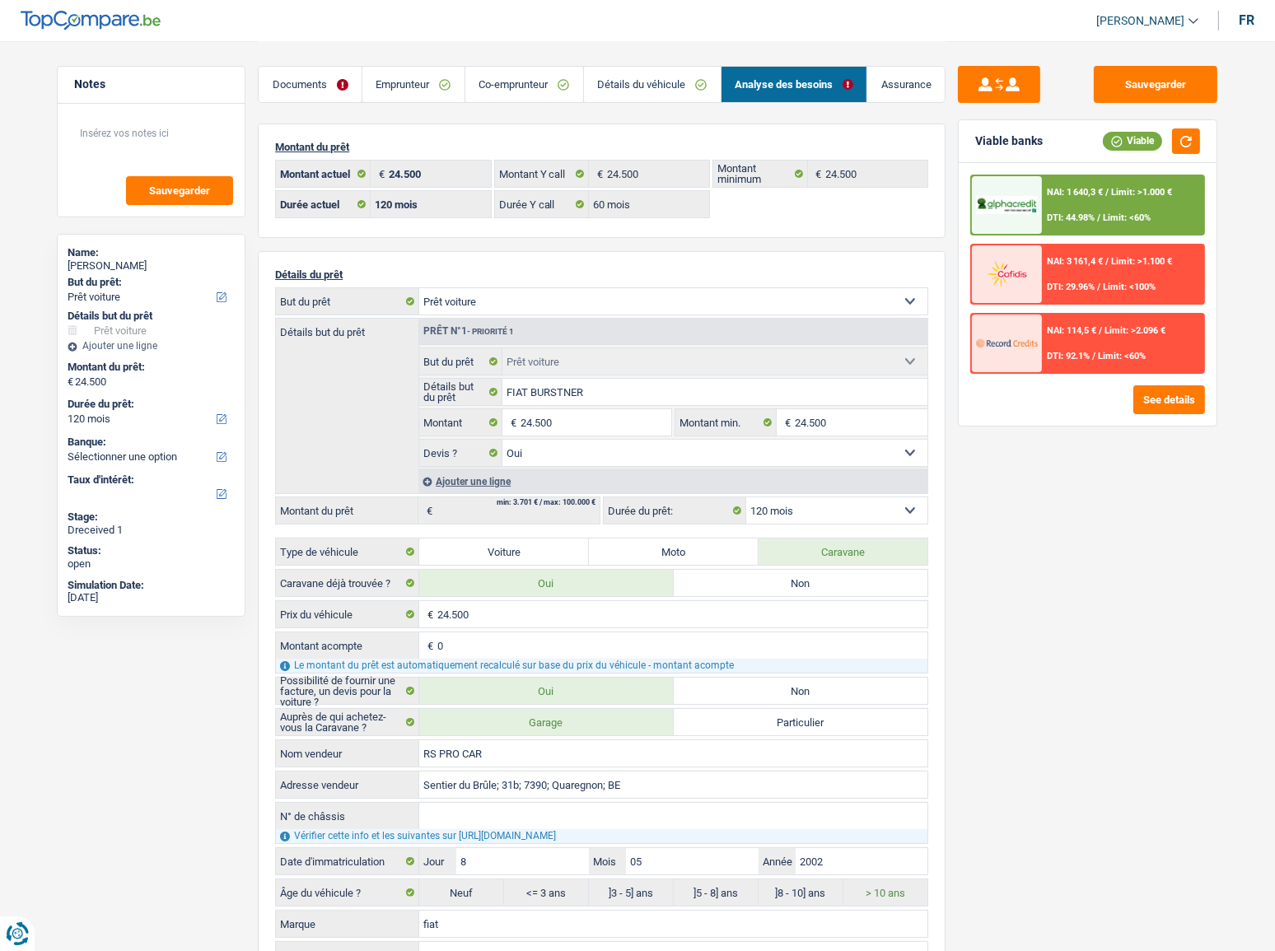
click at [507, 89] on link "Co-emprunteur" at bounding box center [524, 84] width 118 height 35
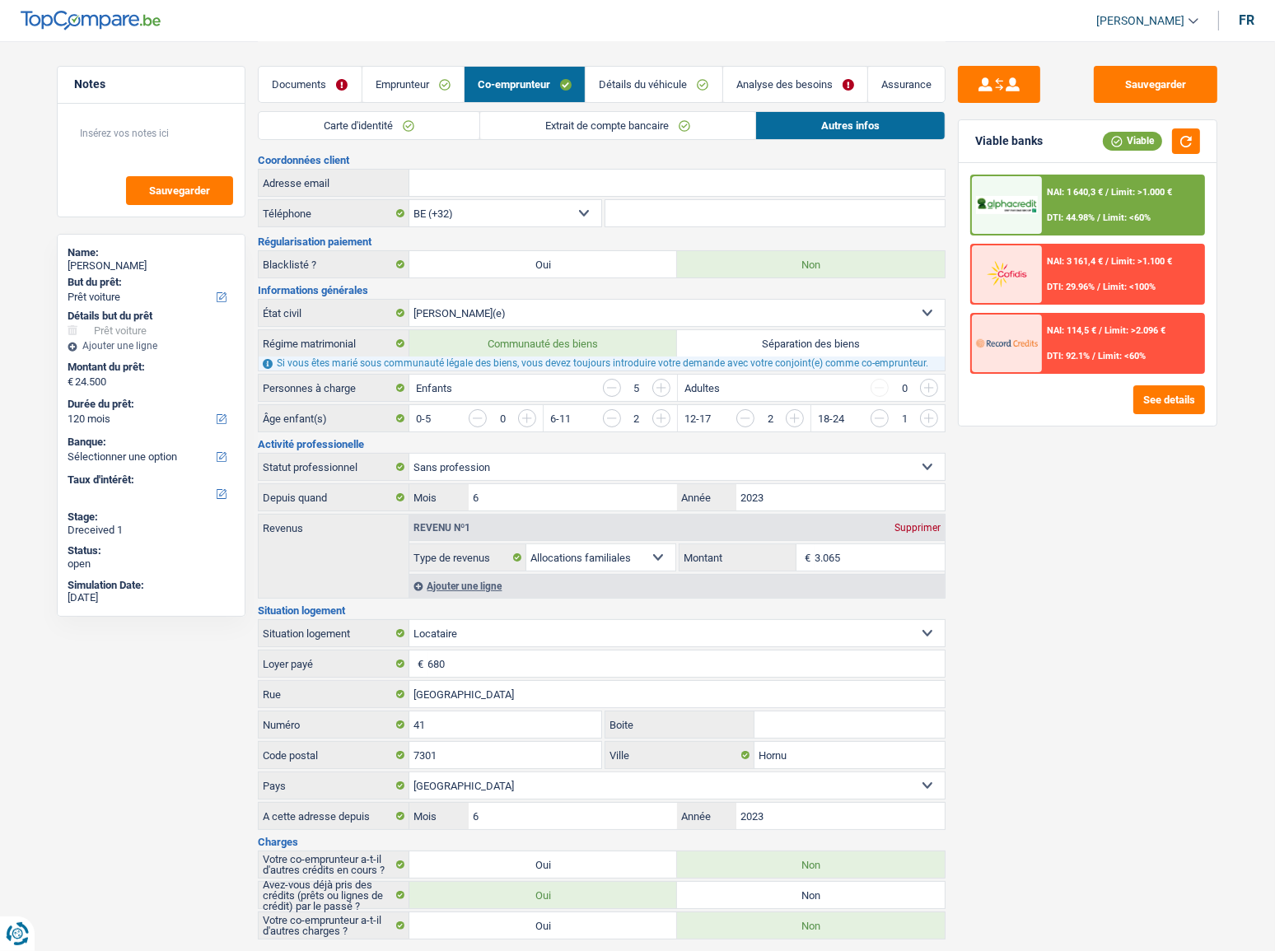
click at [447, 86] on link "Emprunteur" at bounding box center [412, 84] width 101 height 35
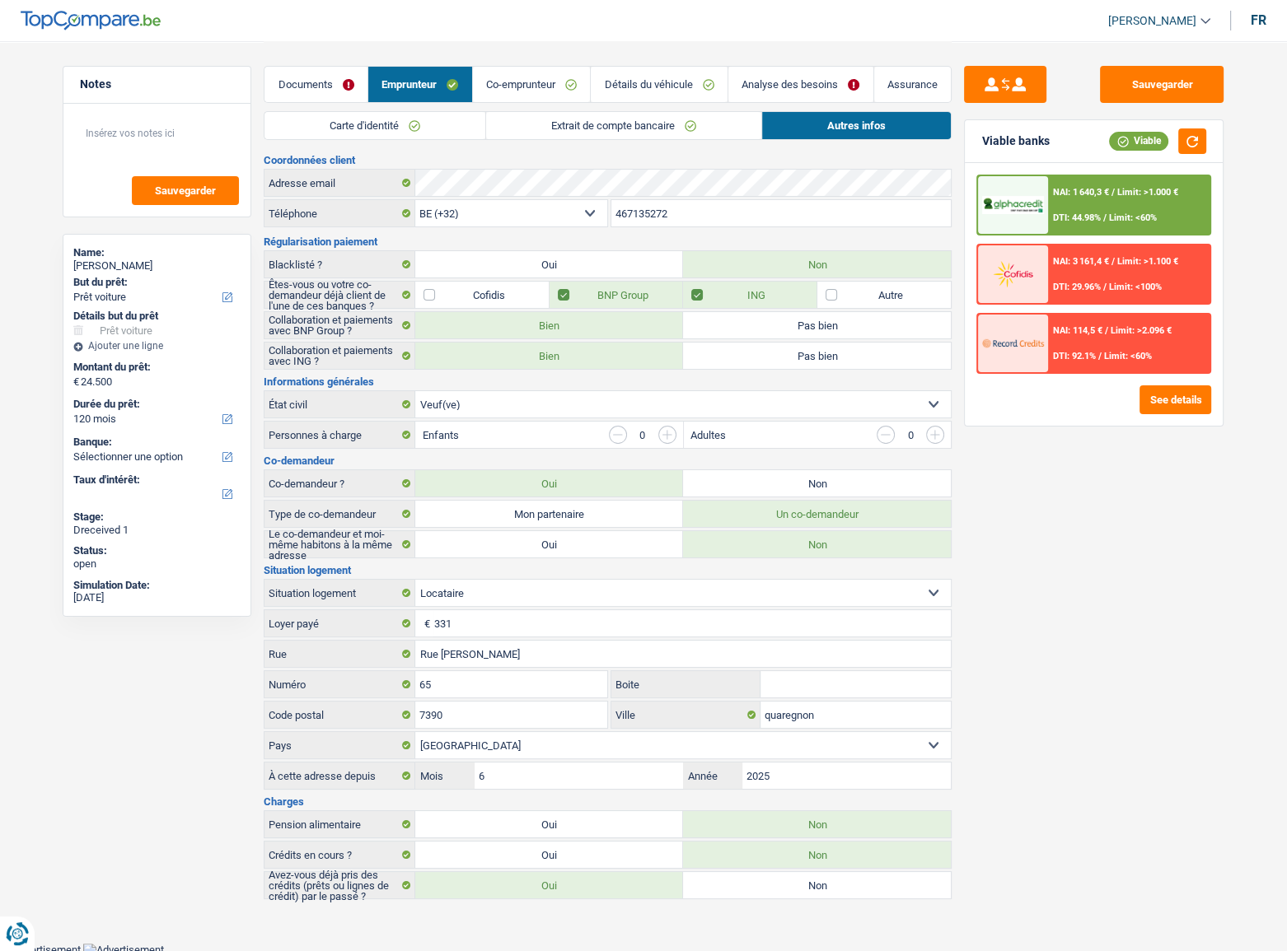
drag, startPoint x: 288, startPoint y: 85, endPoint x: 262, endPoint y: 85, distance: 26.4
click at [288, 85] on link "Documents" at bounding box center [315, 84] width 103 height 35
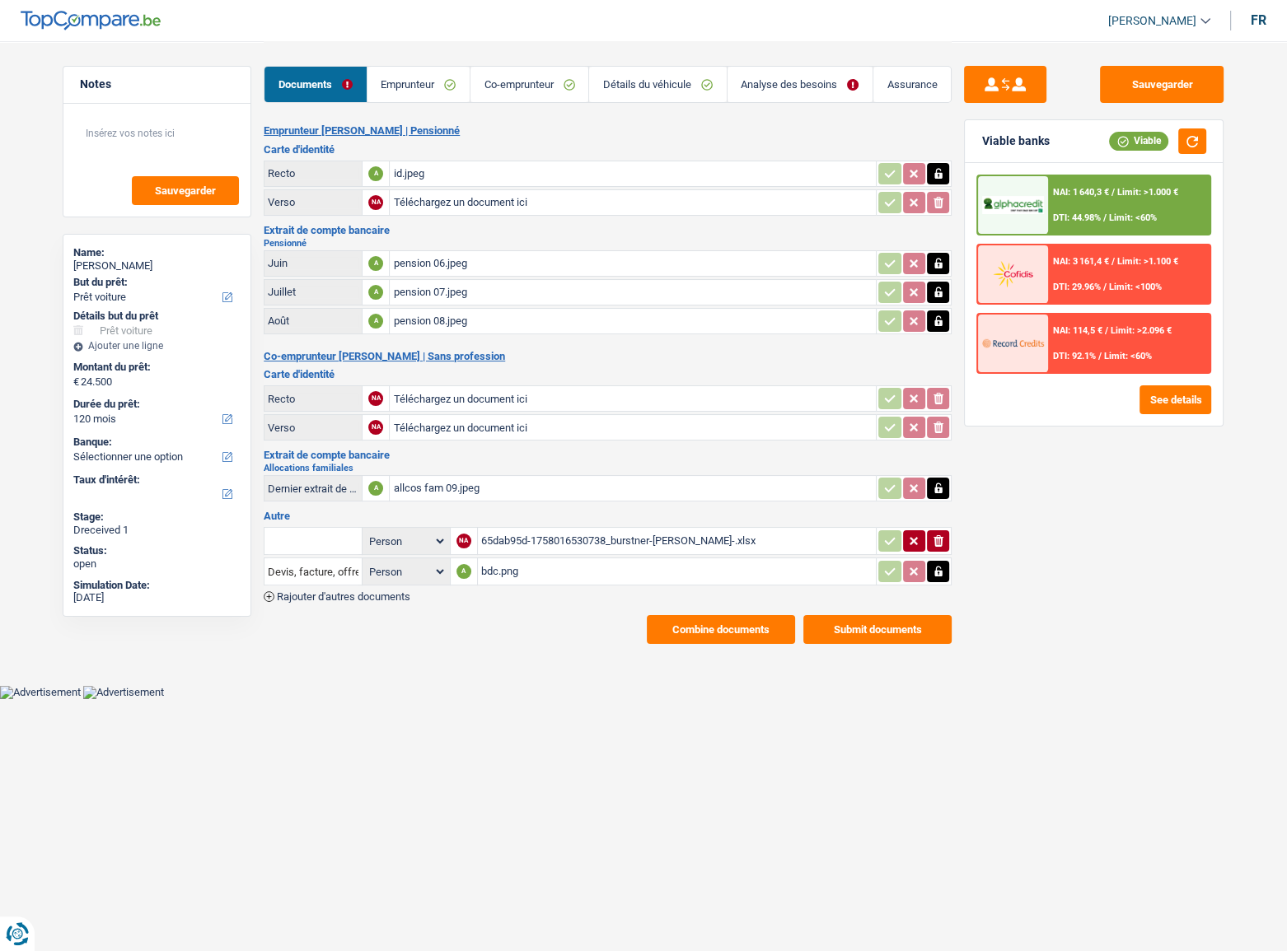
click at [436, 93] on link "Emprunteur" at bounding box center [418, 84] width 102 height 35
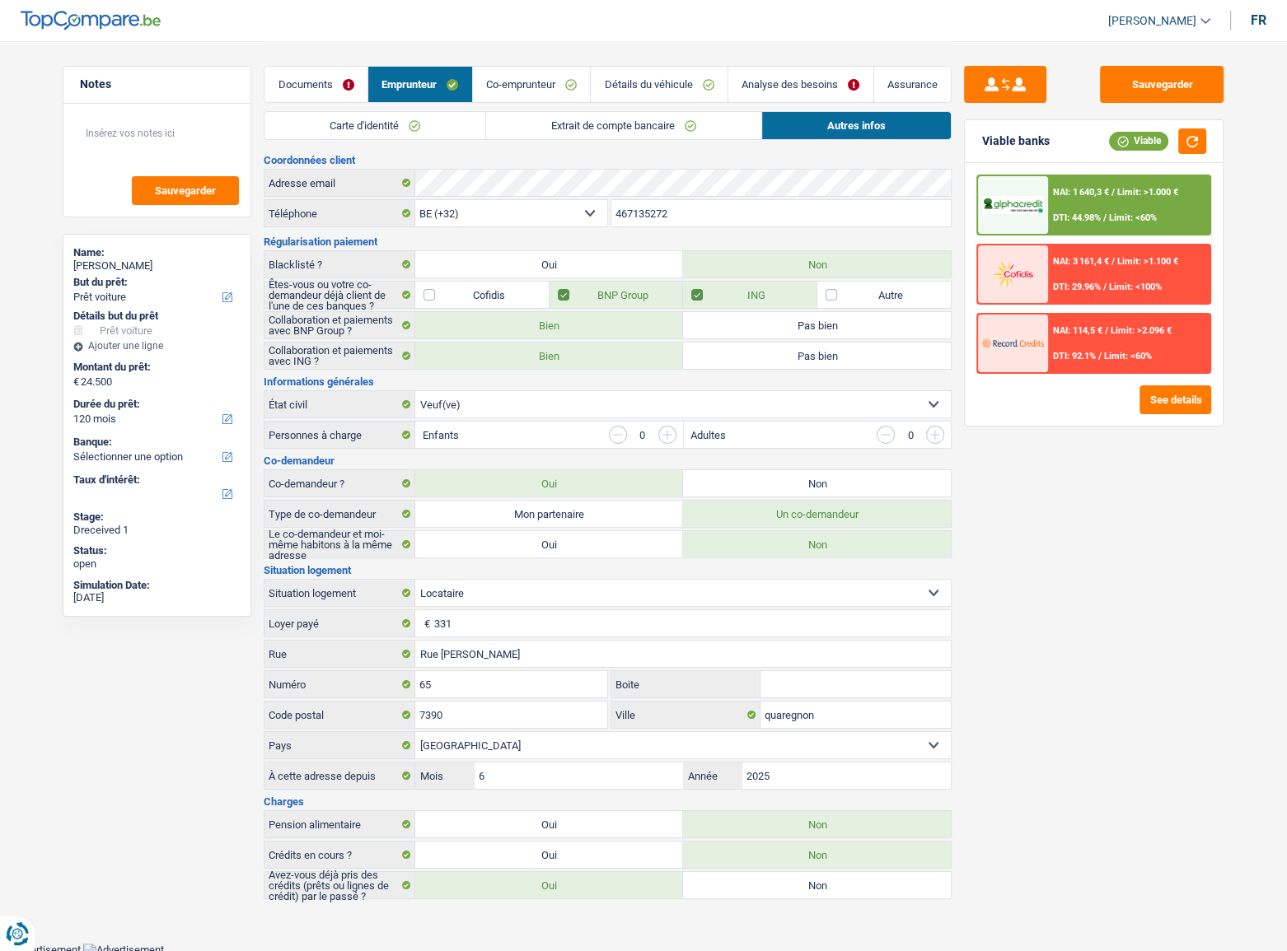
click at [352, 83] on link "Documents" at bounding box center [315, 84] width 103 height 35
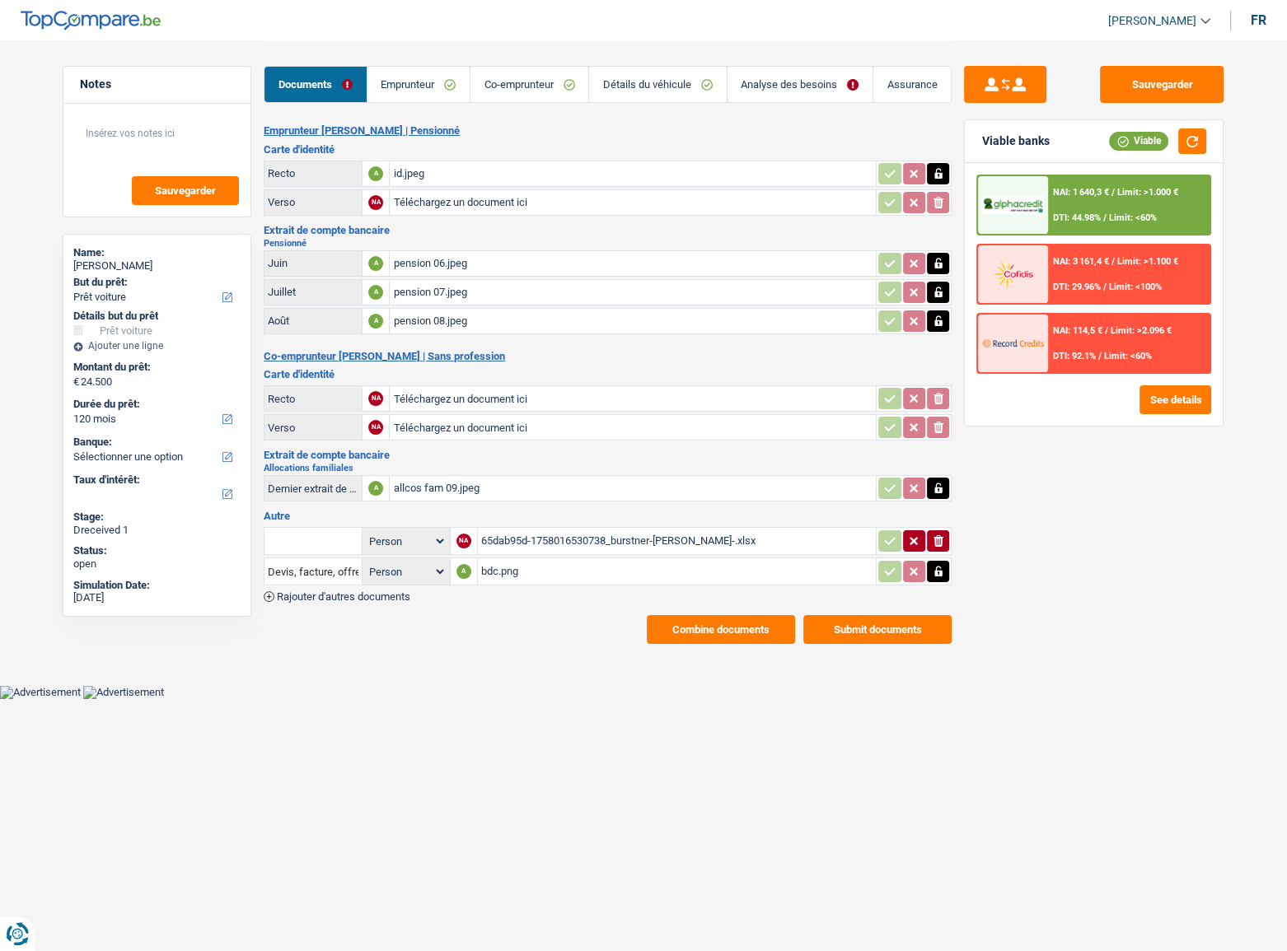
click at [806, 80] on link "Analyse des besoins" at bounding box center [799, 84] width 145 height 35
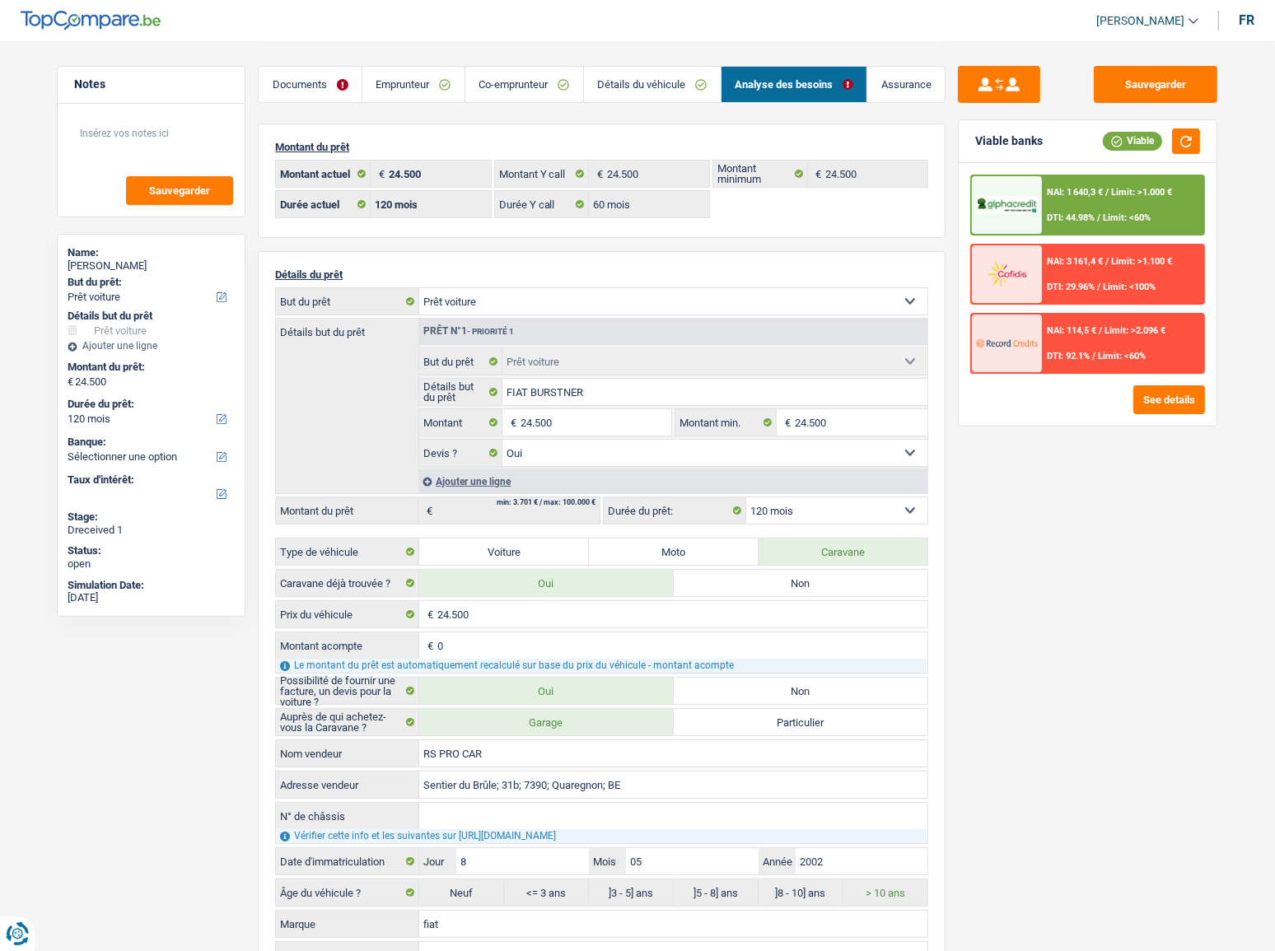
click at [680, 80] on link "Détails du véhicule" at bounding box center [652, 84] width 137 height 35
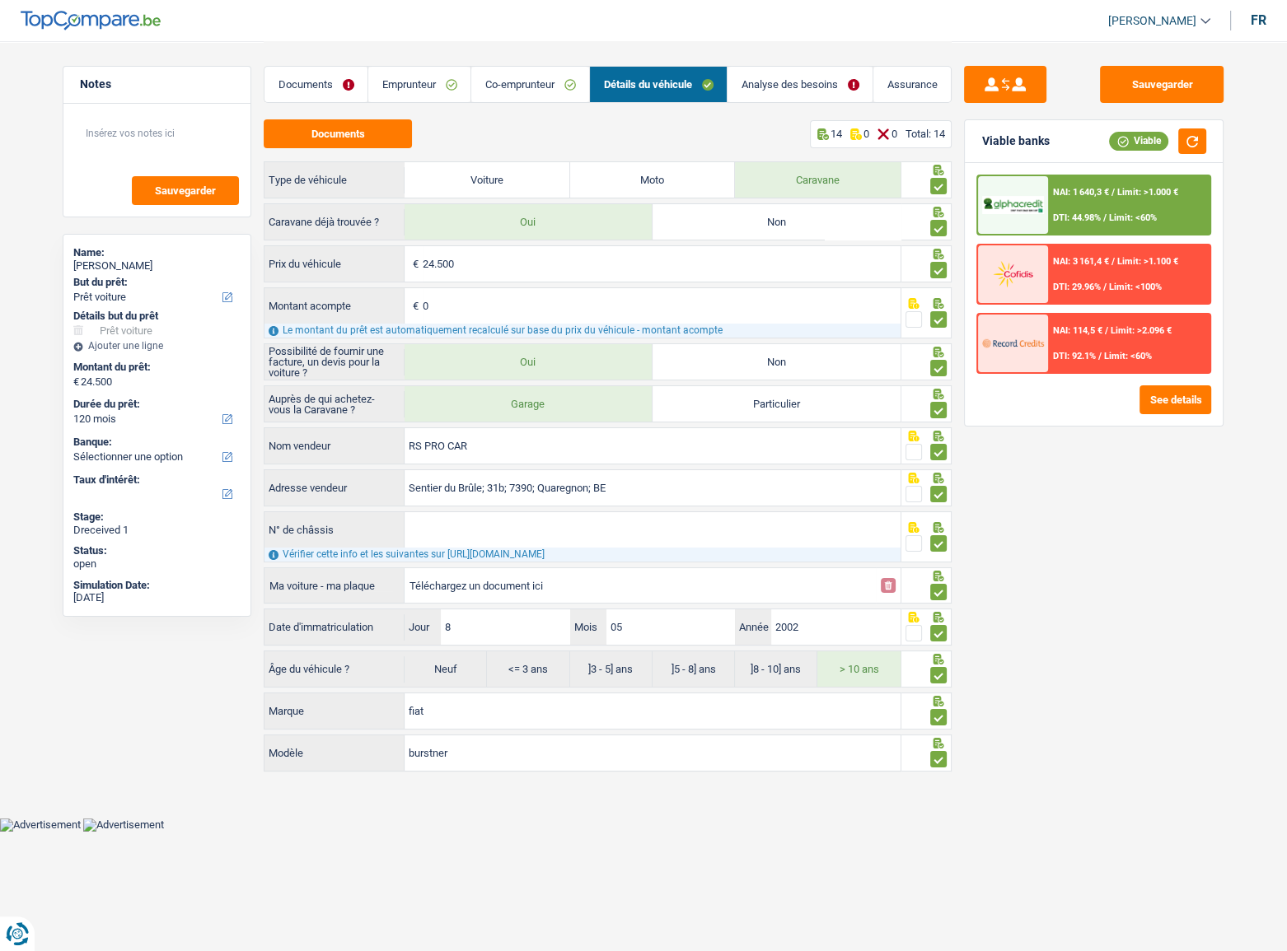
click at [782, 81] on link "Analyse des besoins" at bounding box center [799, 84] width 145 height 35
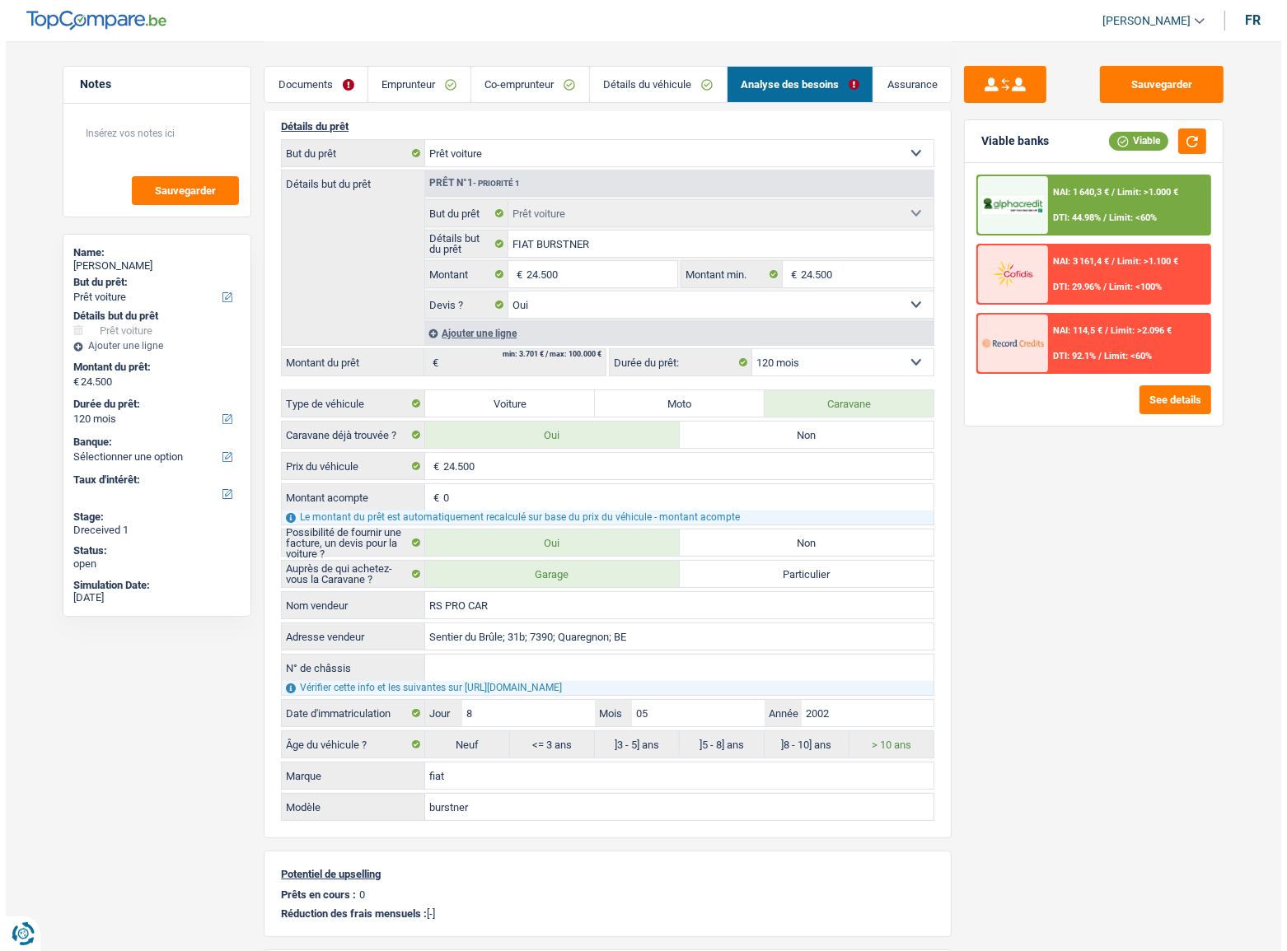
scroll to position [149, 0]
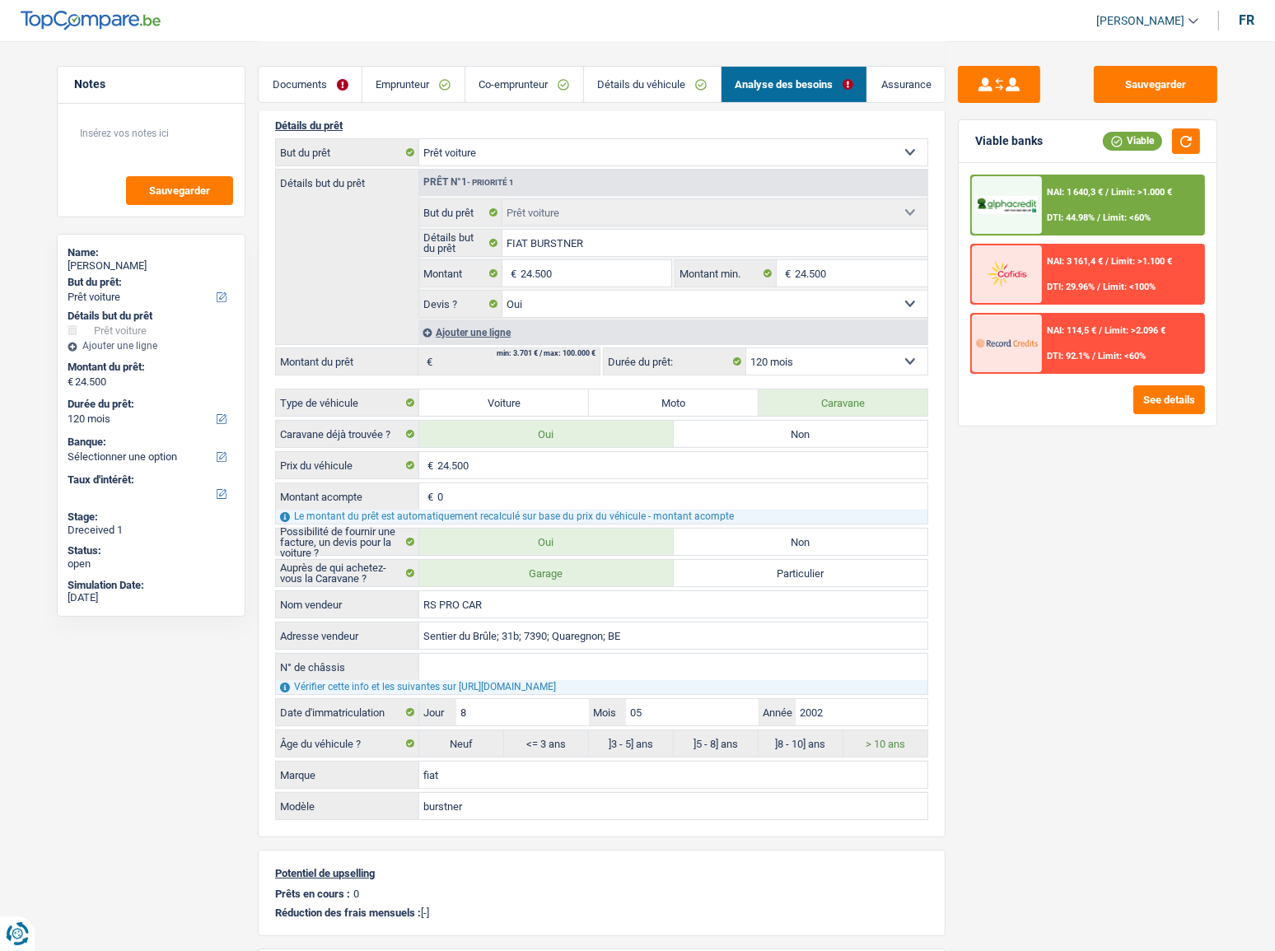
click at [1092, 189] on span "NAI: 1 640,3 €" at bounding box center [1075, 192] width 56 height 11
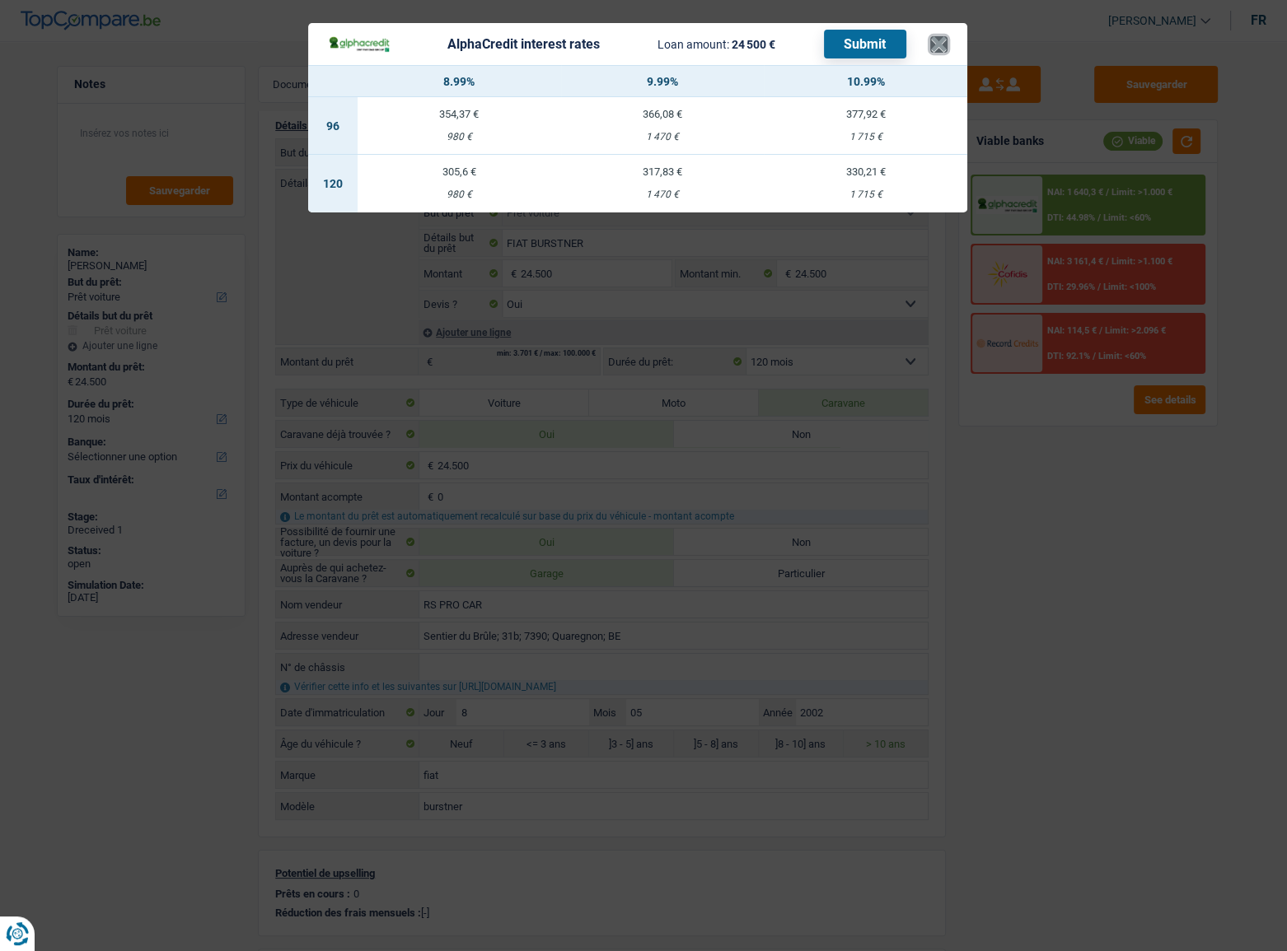
drag, startPoint x: 941, startPoint y: 41, endPoint x: 747, endPoint y: 212, distance: 258.0
click at [749, 213] on div "AlphaCredit interest rates Loan amount: 24 500 € Submit × 8.99% 9.99% 10.99% 96…" at bounding box center [643, 475] width 1287 height 951
click at [667, 183] on td "317,83 € 1 470 €" at bounding box center [662, 184] width 203 height 58
select select "alphacredit"
type input "9,99"
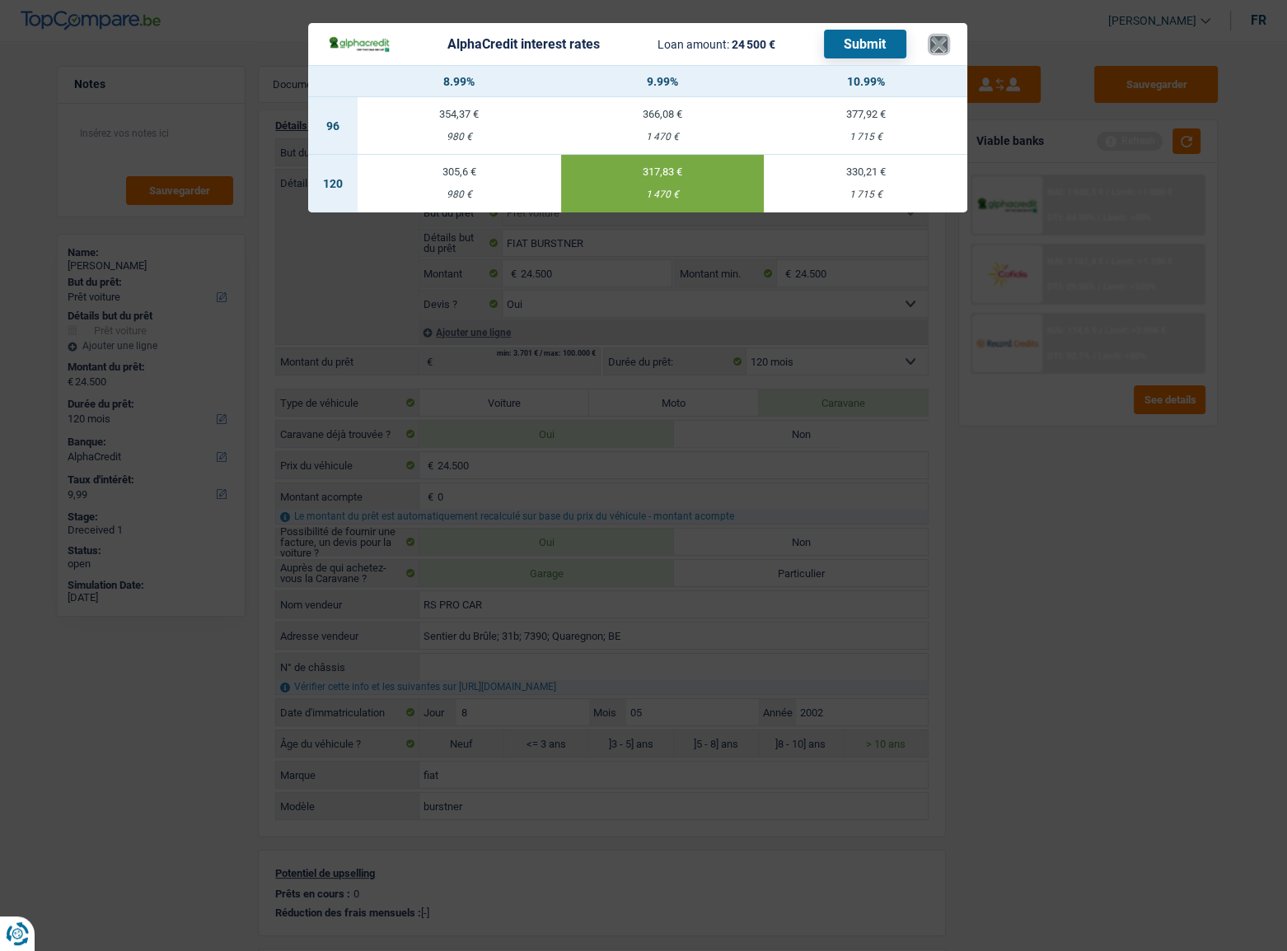
click at [936, 48] on button "×" at bounding box center [938, 44] width 17 height 16
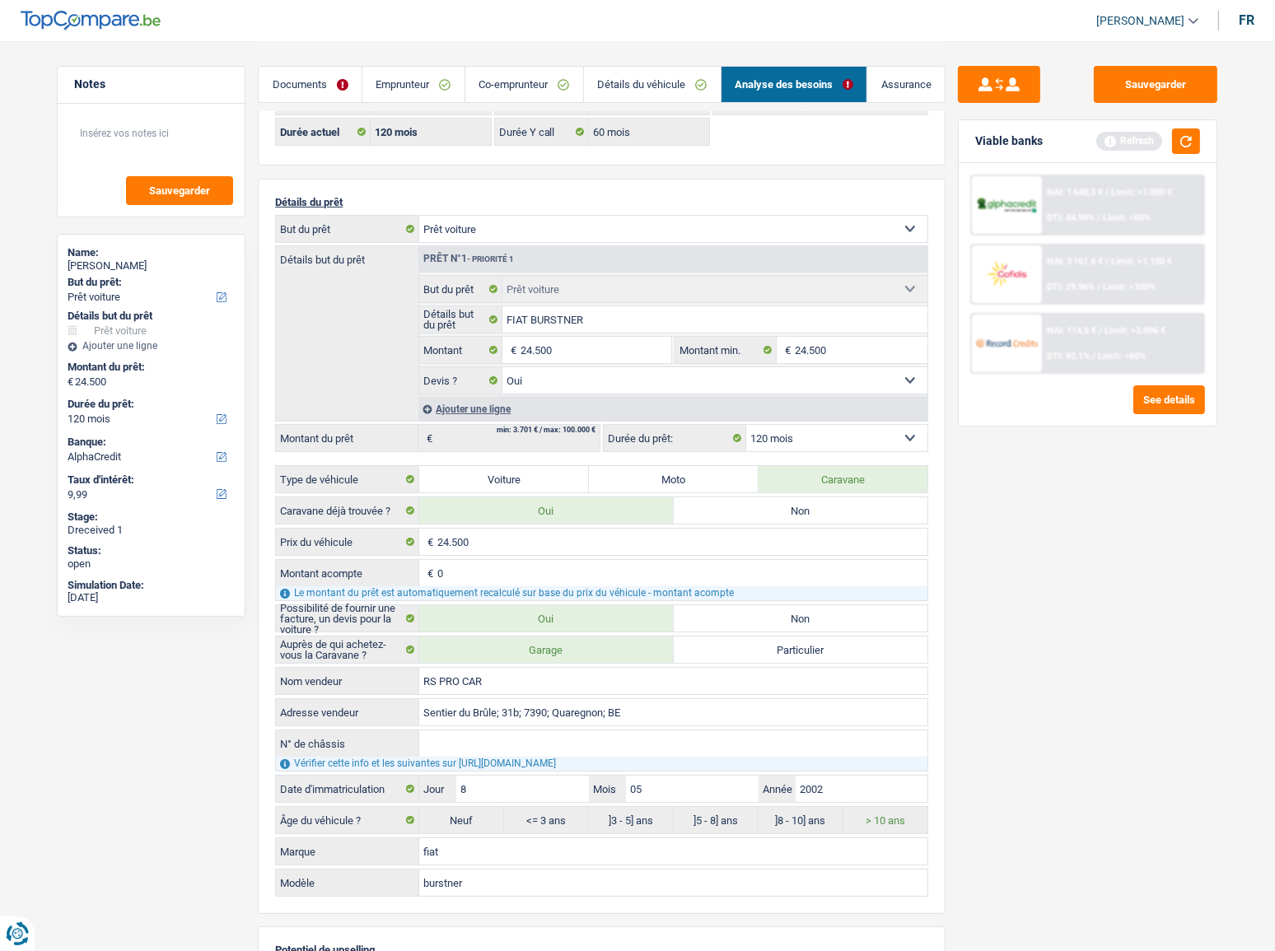
scroll to position [0, 0]
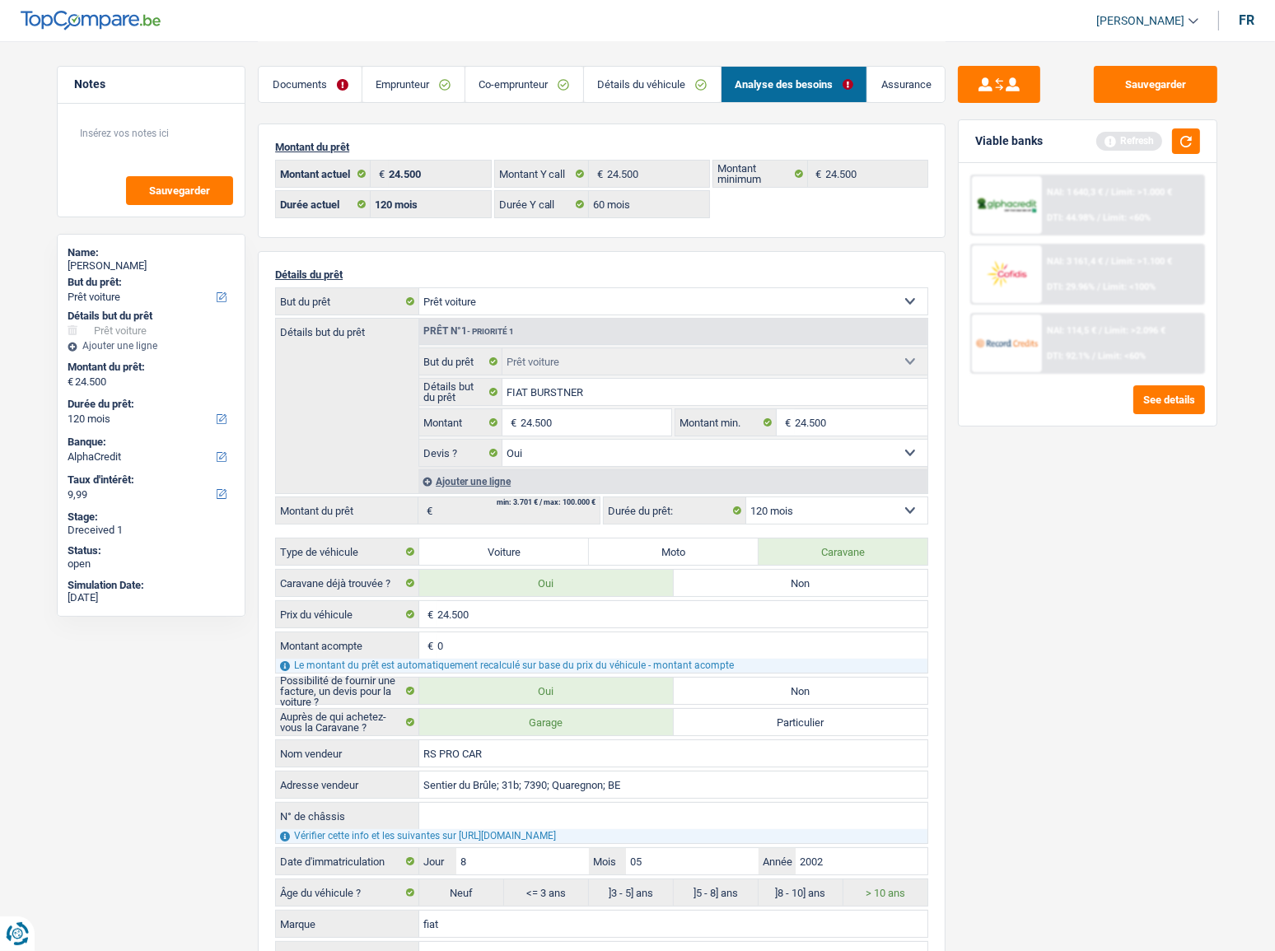
click at [795, 515] on select "12 mois 18 mois 24 mois 30 mois 36 mois 42 mois 48 mois 60 mois 72 mois 84 mois…" at bounding box center [836, 511] width 181 height 26
select select "60"
click at [746, 498] on select "12 mois 18 mois 24 mois 30 mois 36 mois 42 mois 48 mois 60 mois 72 mois 84 mois…" at bounding box center [836, 511] width 181 height 26
select select "60"
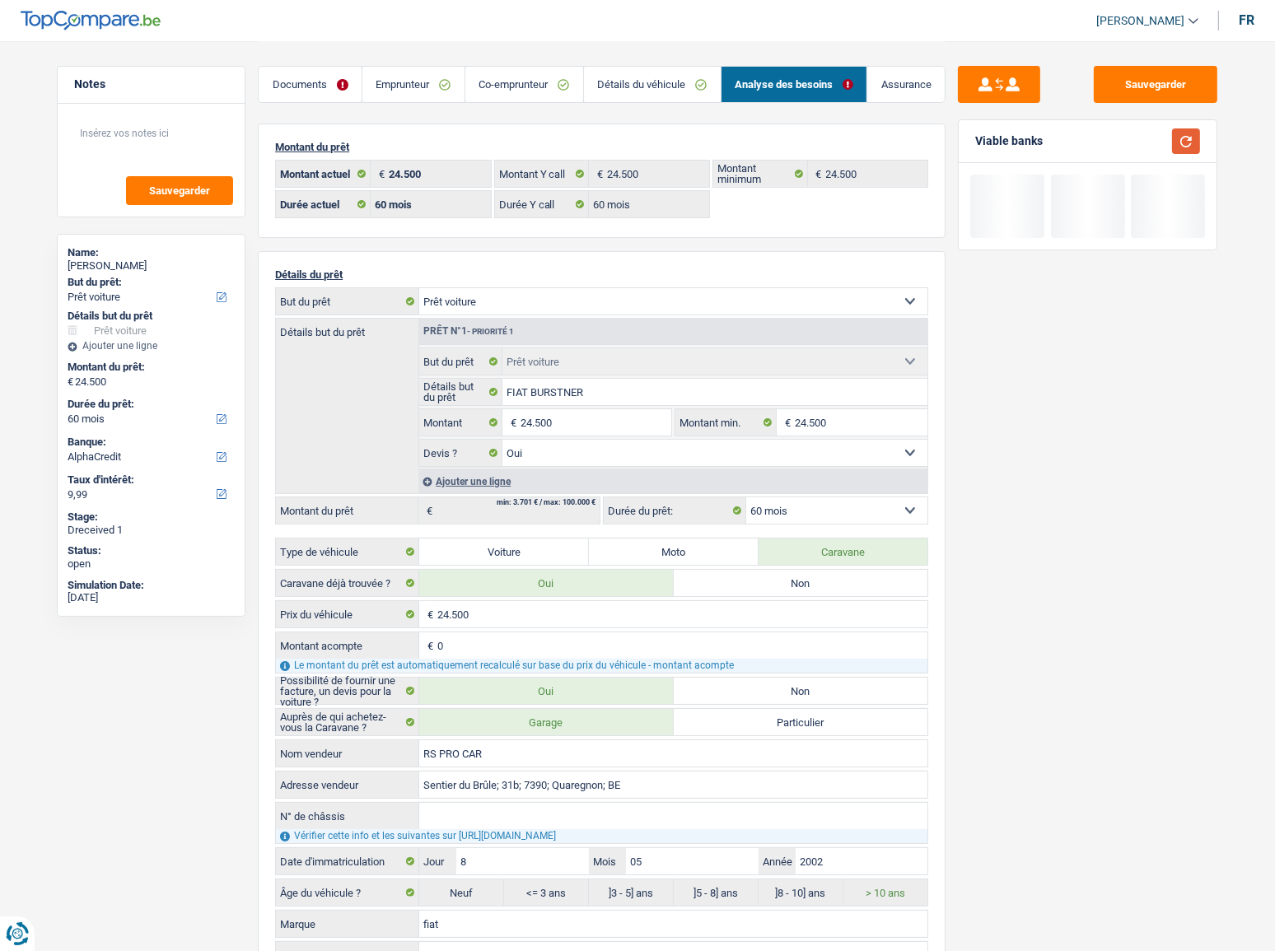
click at [1185, 135] on button "button" at bounding box center [1186, 142] width 28 height 26
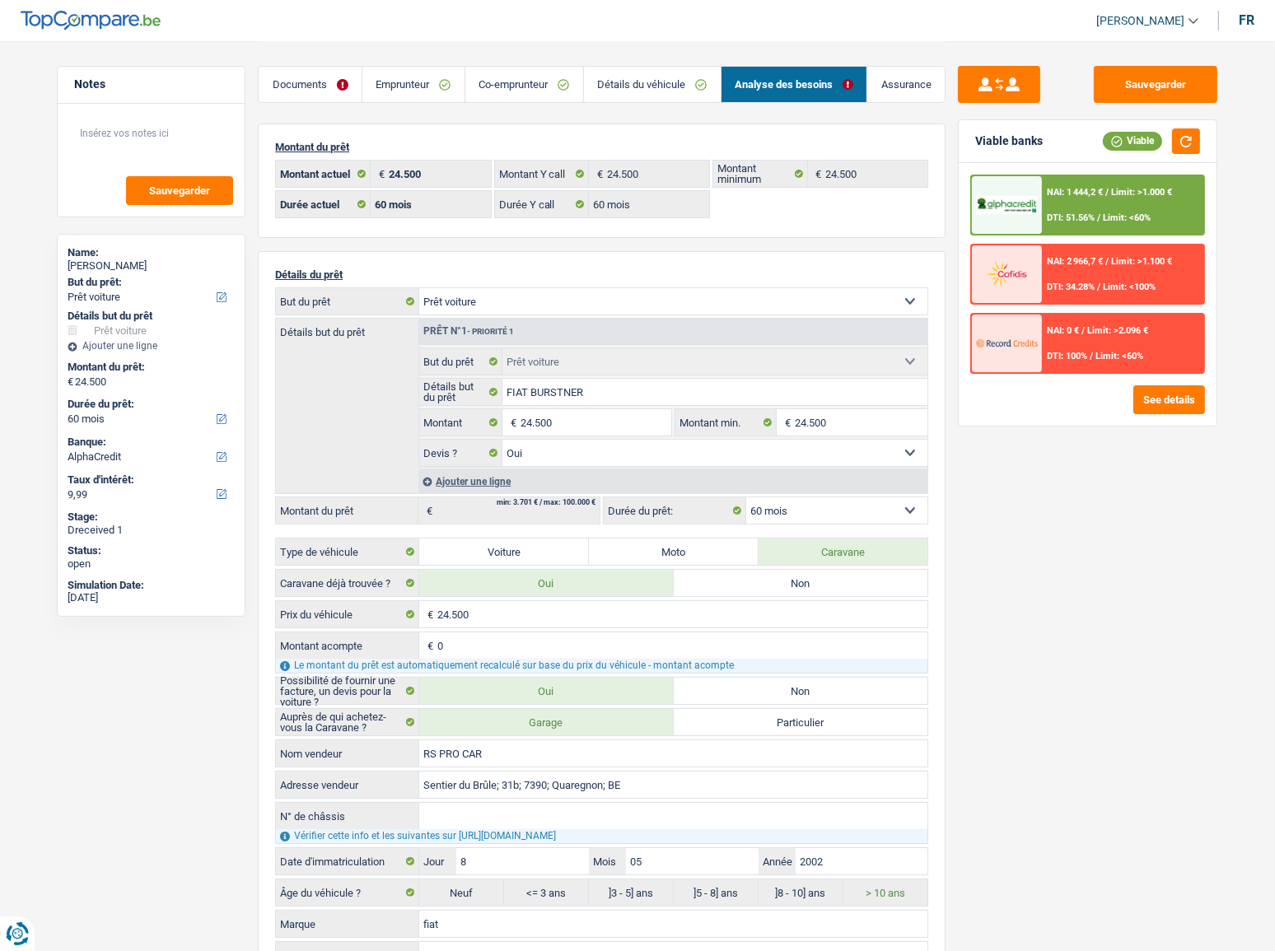
click at [1104, 199] on div "NAI: 1 444,2 € / Limit: >1.000 € DTI: 51.56% / Limit: <60%" at bounding box center [1123, 205] width 162 height 58
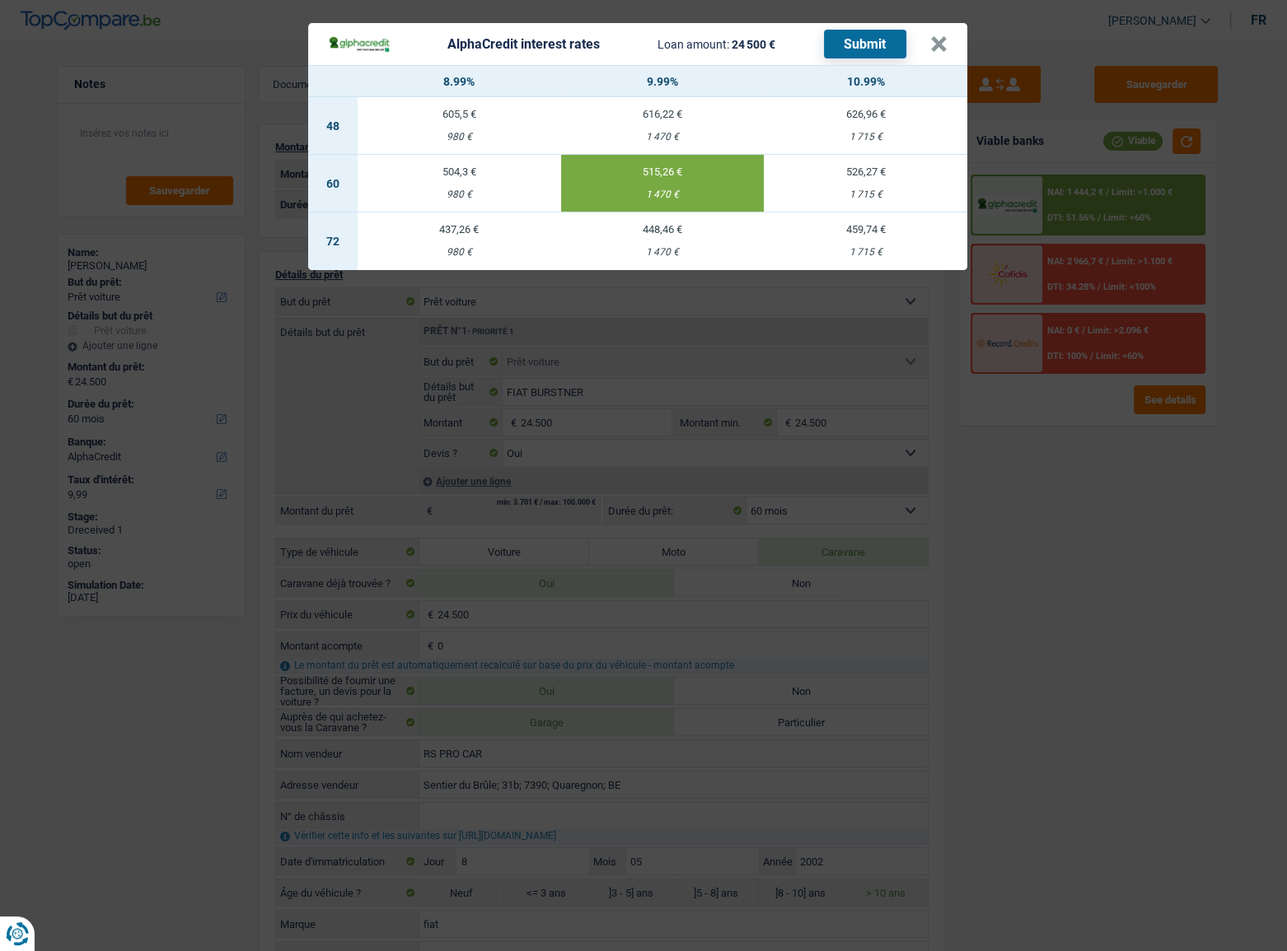
click at [1030, 534] on div "AlphaCredit interest rates Loan amount: 24 500 € Submit × 8.99% 9.99% 10.99% 48…" at bounding box center [643, 475] width 1287 height 951
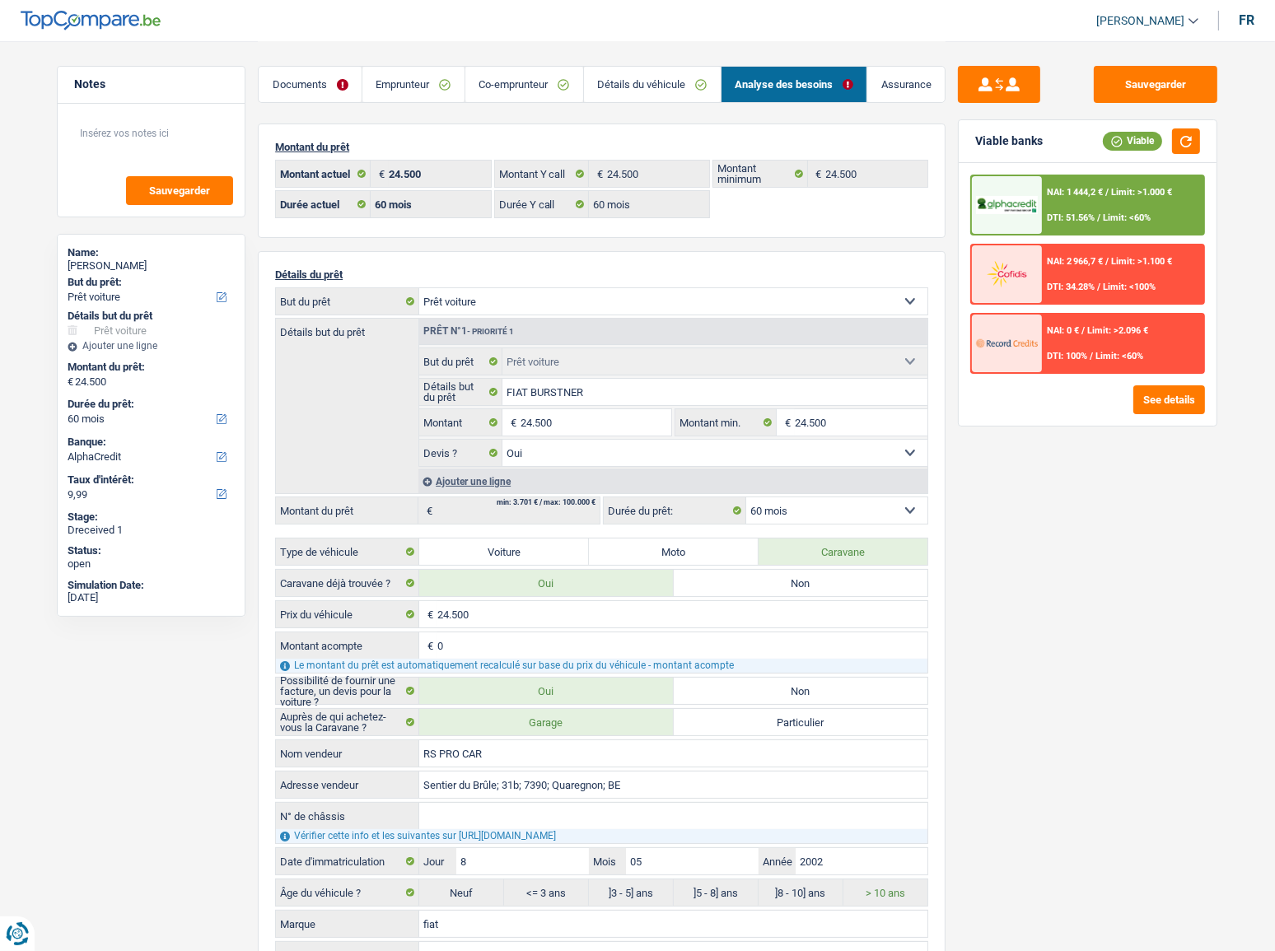
click at [1163, 195] on span "Limit: >1.000 €" at bounding box center [1141, 192] width 61 height 11
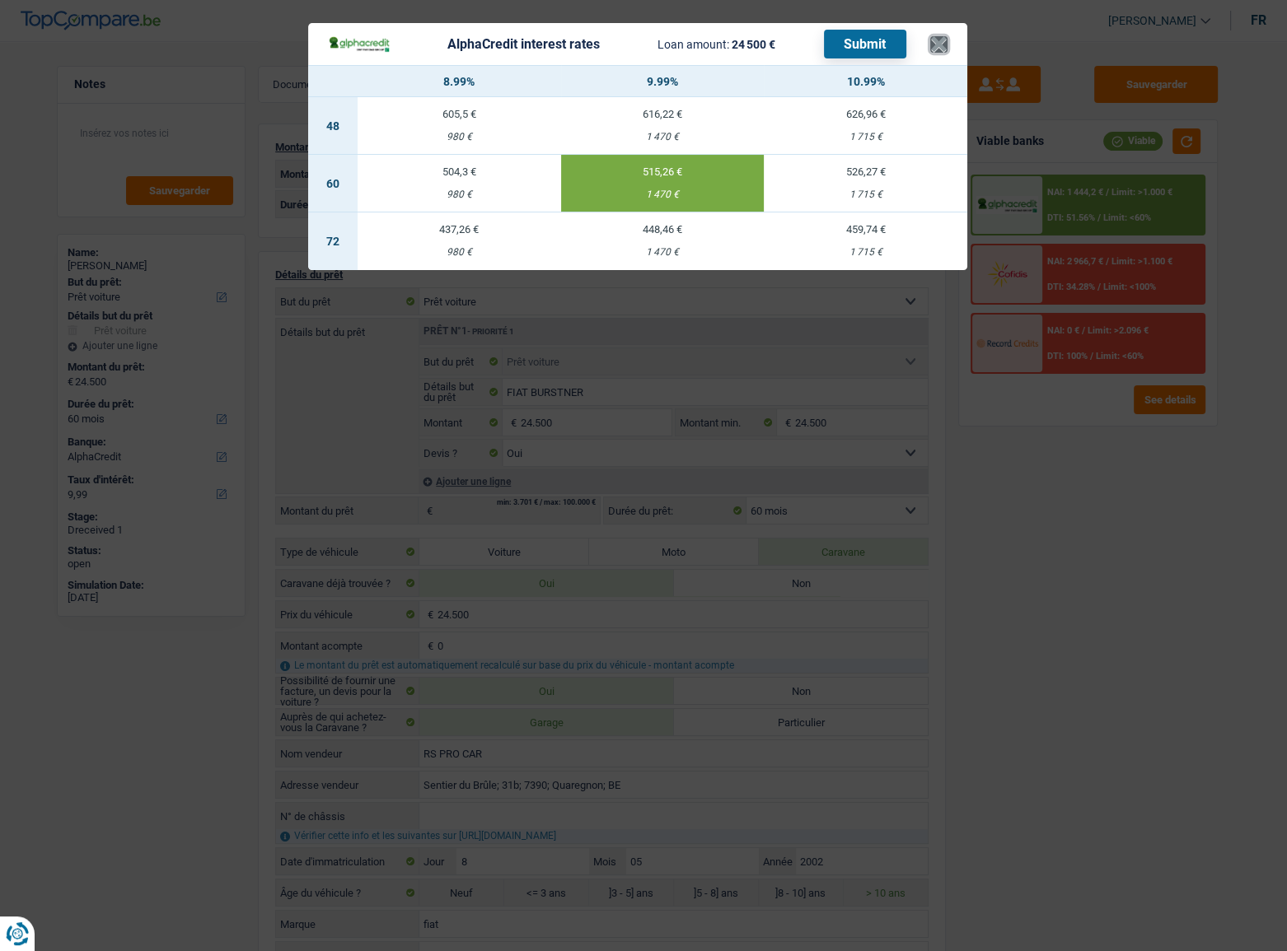
drag, startPoint x: 938, startPoint y: 41, endPoint x: 942, endPoint y: 260, distance: 219.2
click at [942, 260] on div "AlphaCredit interest rates Loan amount: 24 500 € Submit × 8.99% 9.99% 10.99% 48…" at bounding box center [637, 146] width 659 height 247
click at [927, 37] on div "AlphaCredit interest rates Loan amount: 24 500 € Submit" at bounding box center [629, 44] width 602 height 29
click at [938, 41] on button "×" at bounding box center [938, 44] width 17 height 16
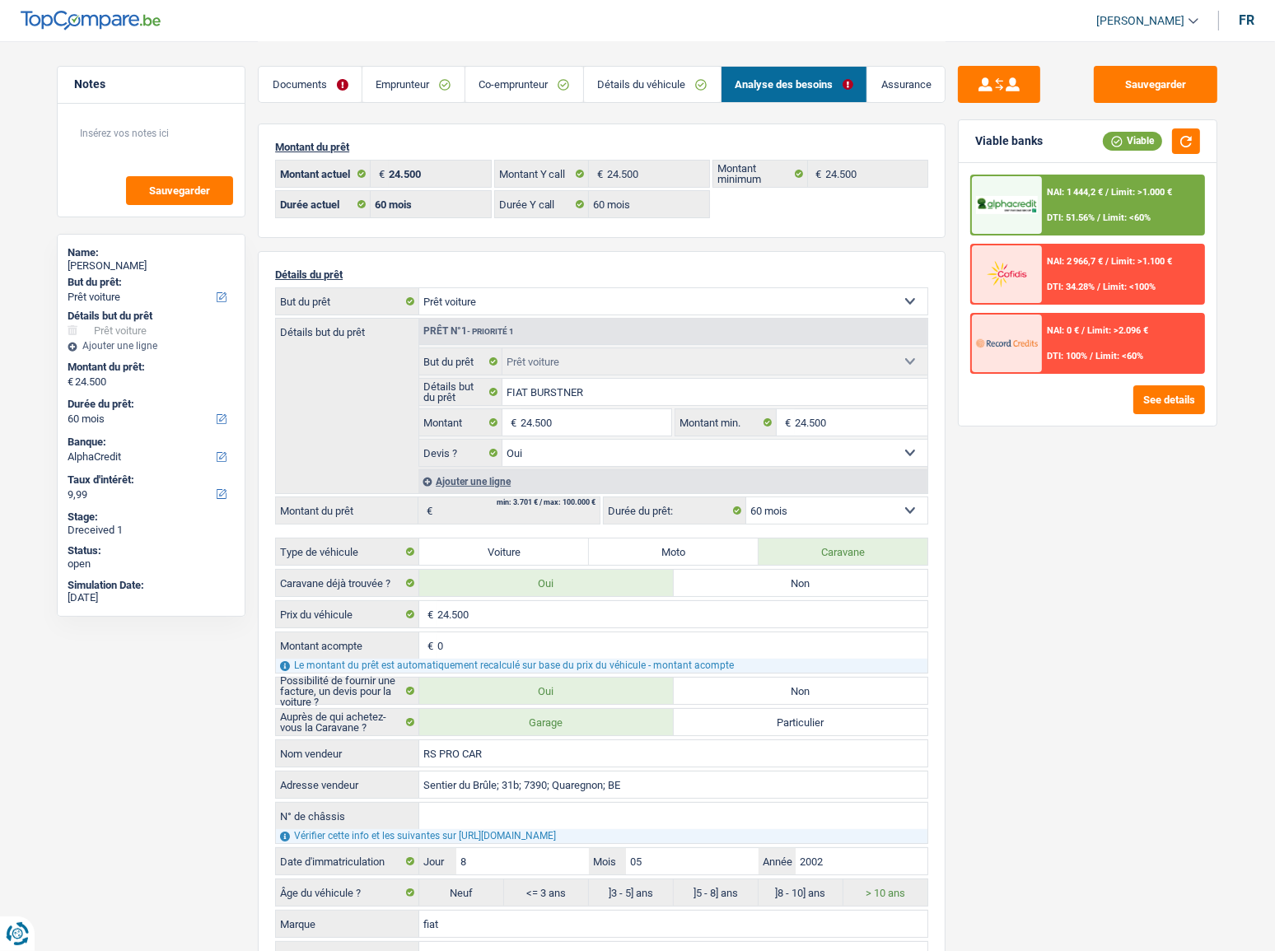
click at [451, 90] on link "Emprunteur" at bounding box center [413, 84] width 102 height 35
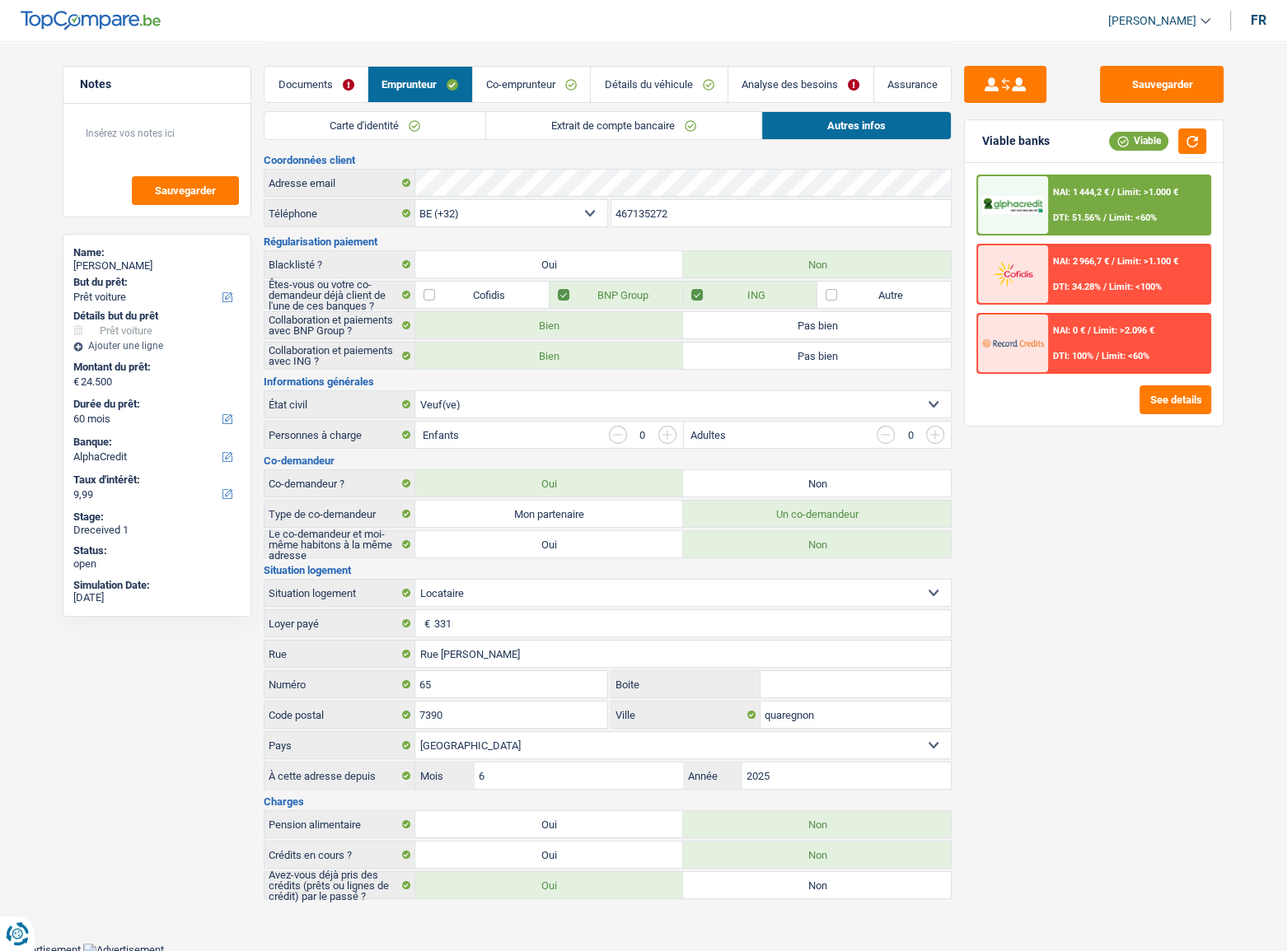
click at [372, 118] on link "Carte d'identité" at bounding box center [374, 125] width 221 height 27
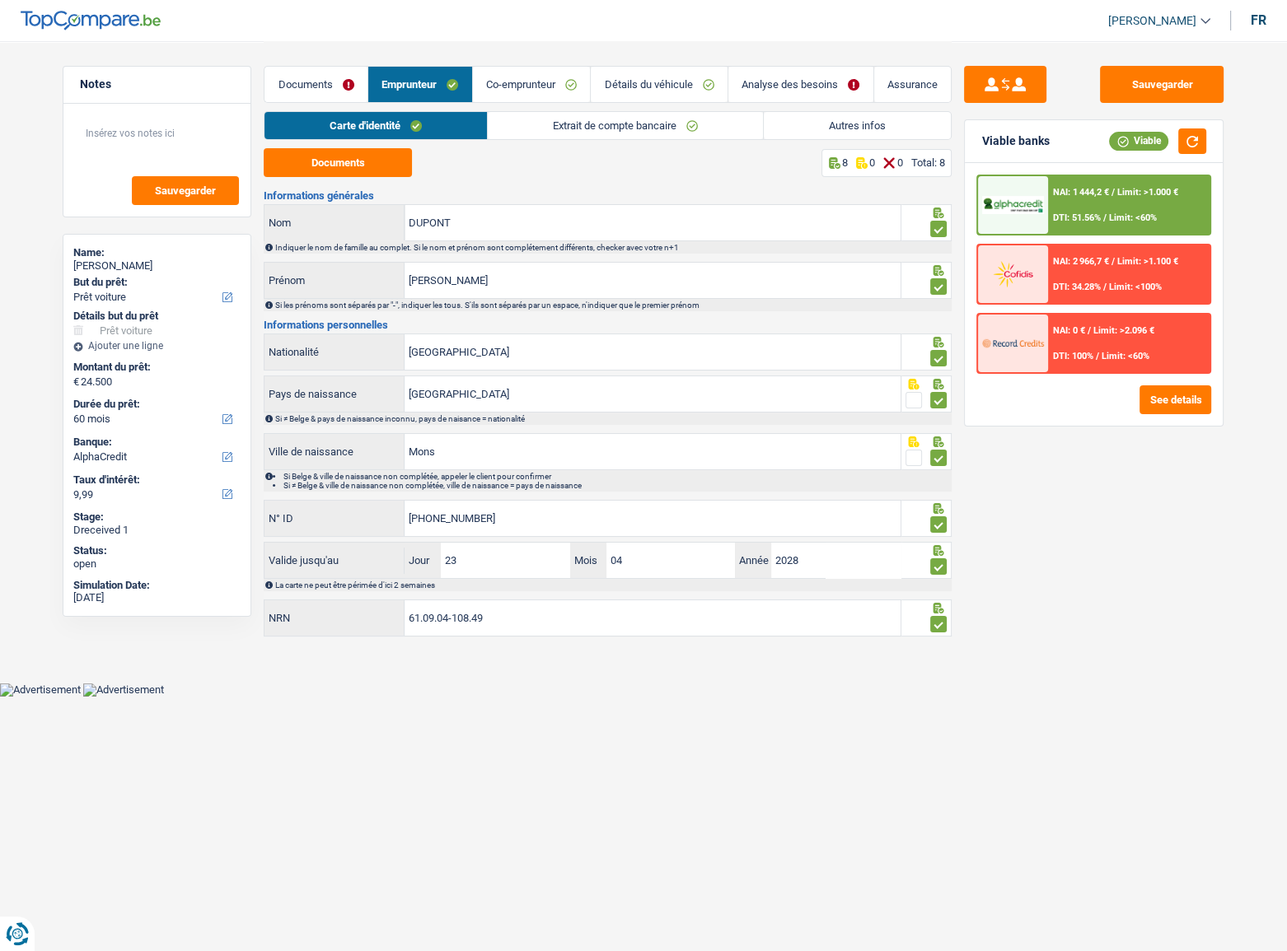
click at [298, 82] on link "Documents" at bounding box center [315, 84] width 103 height 35
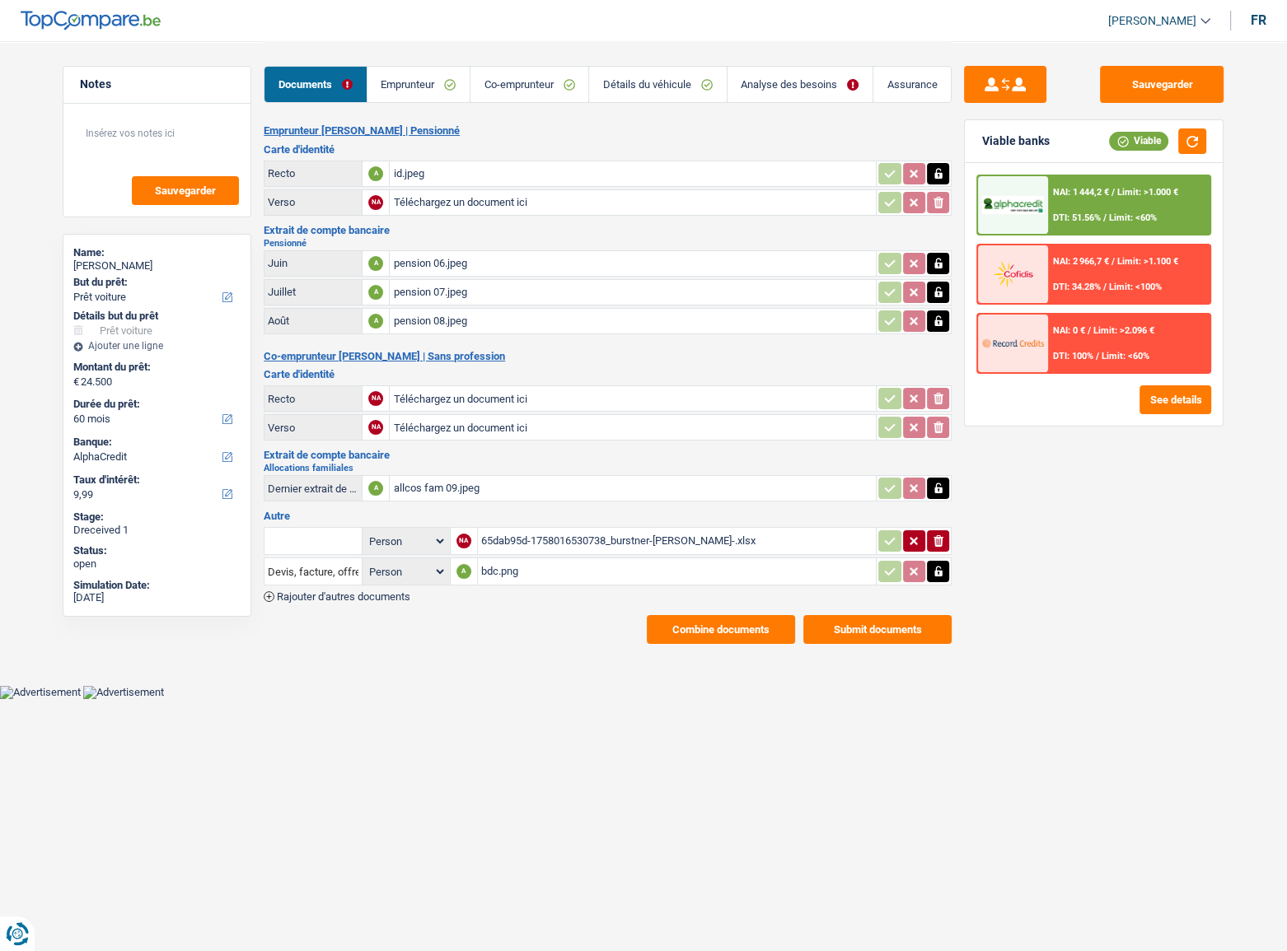
click at [765, 572] on button "Combine documents" at bounding box center [721, 629] width 148 height 29
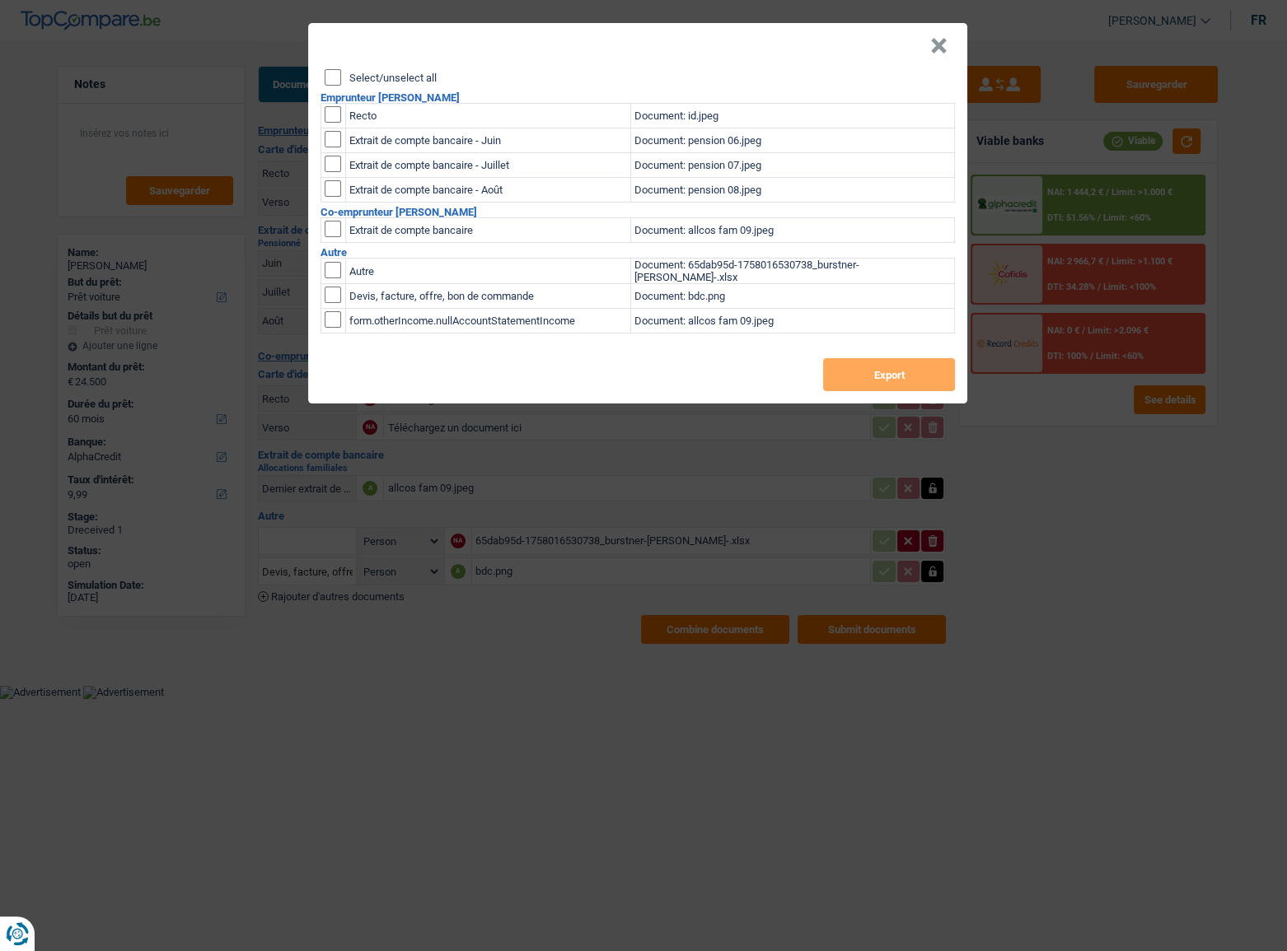
drag, startPoint x: 333, startPoint y: 82, endPoint x: 330, endPoint y: 142, distance: 60.2
click at [332, 82] on input "Select/unselect all" at bounding box center [333, 77] width 16 height 16
checkbox input "true"
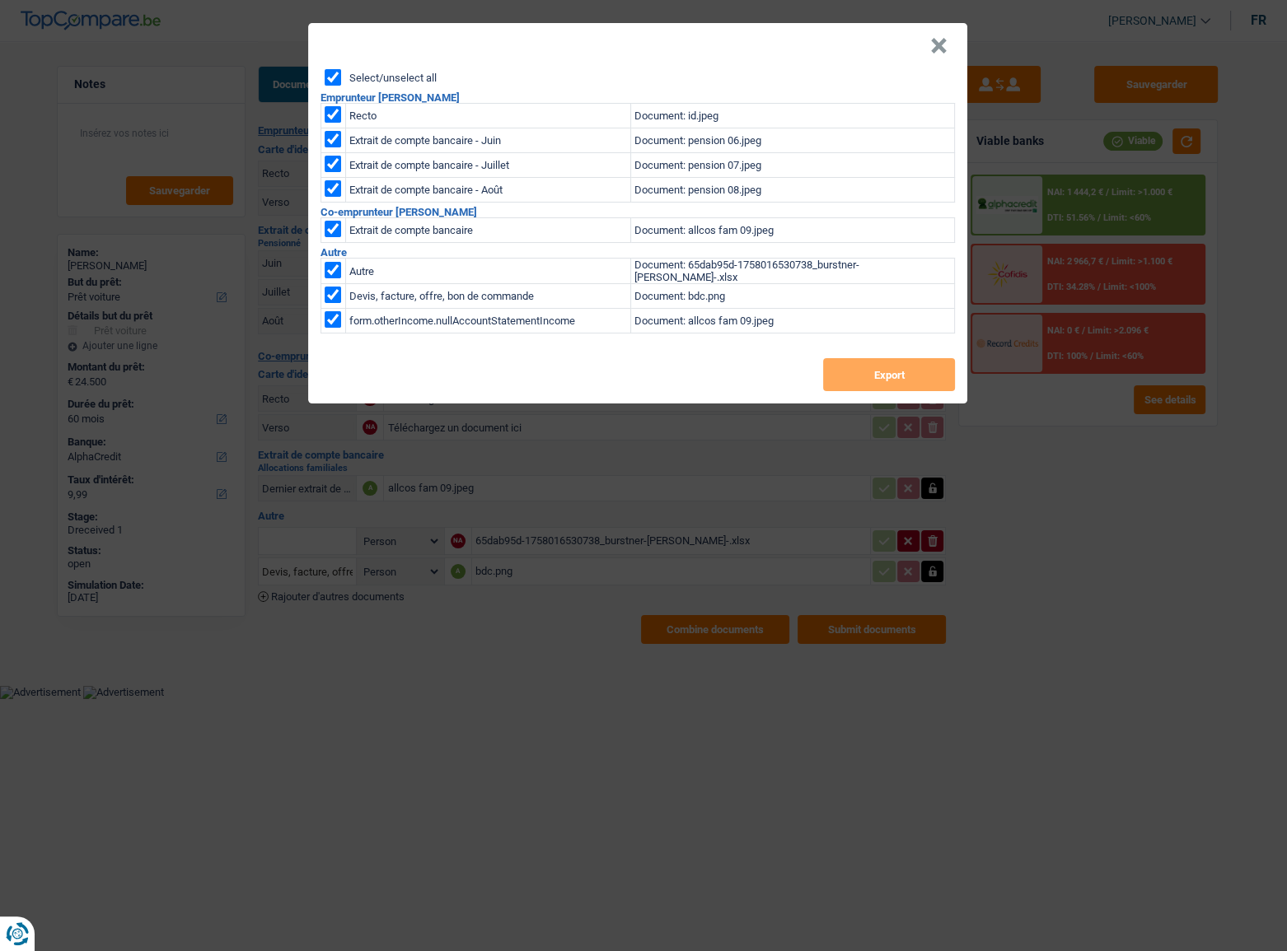
checkbox input "true"
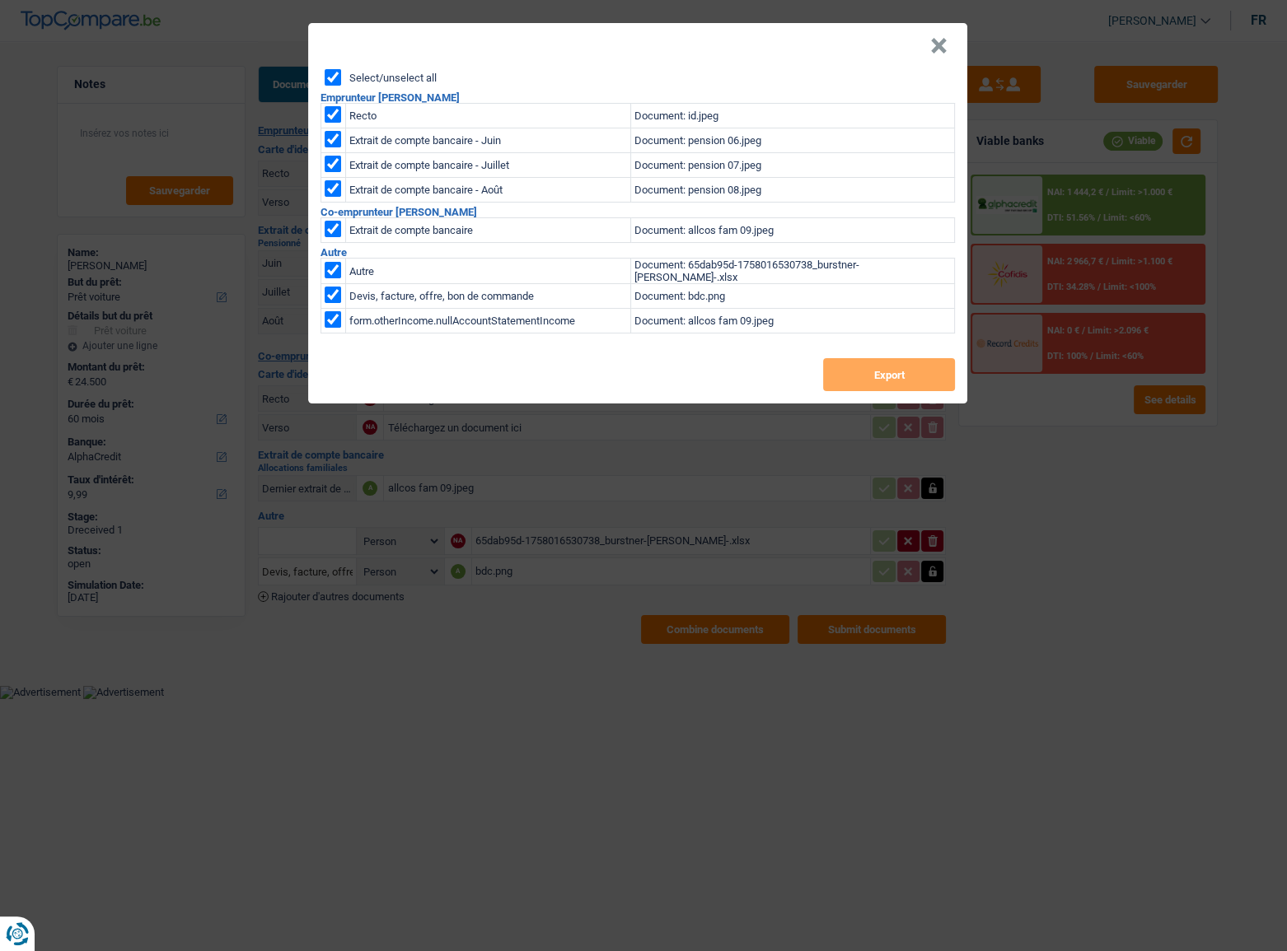
checkbox input "true"
click at [337, 302] on input "checkbox" at bounding box center [333, 295] width 16 height 16
click at [333, 300] on input "checkbox" at bounding box center [333, 295] width 16 height 16
checkbox input "true"
click at [337, 262] on input "checkbox" at bounding box center [333, 270] width 16 height 16
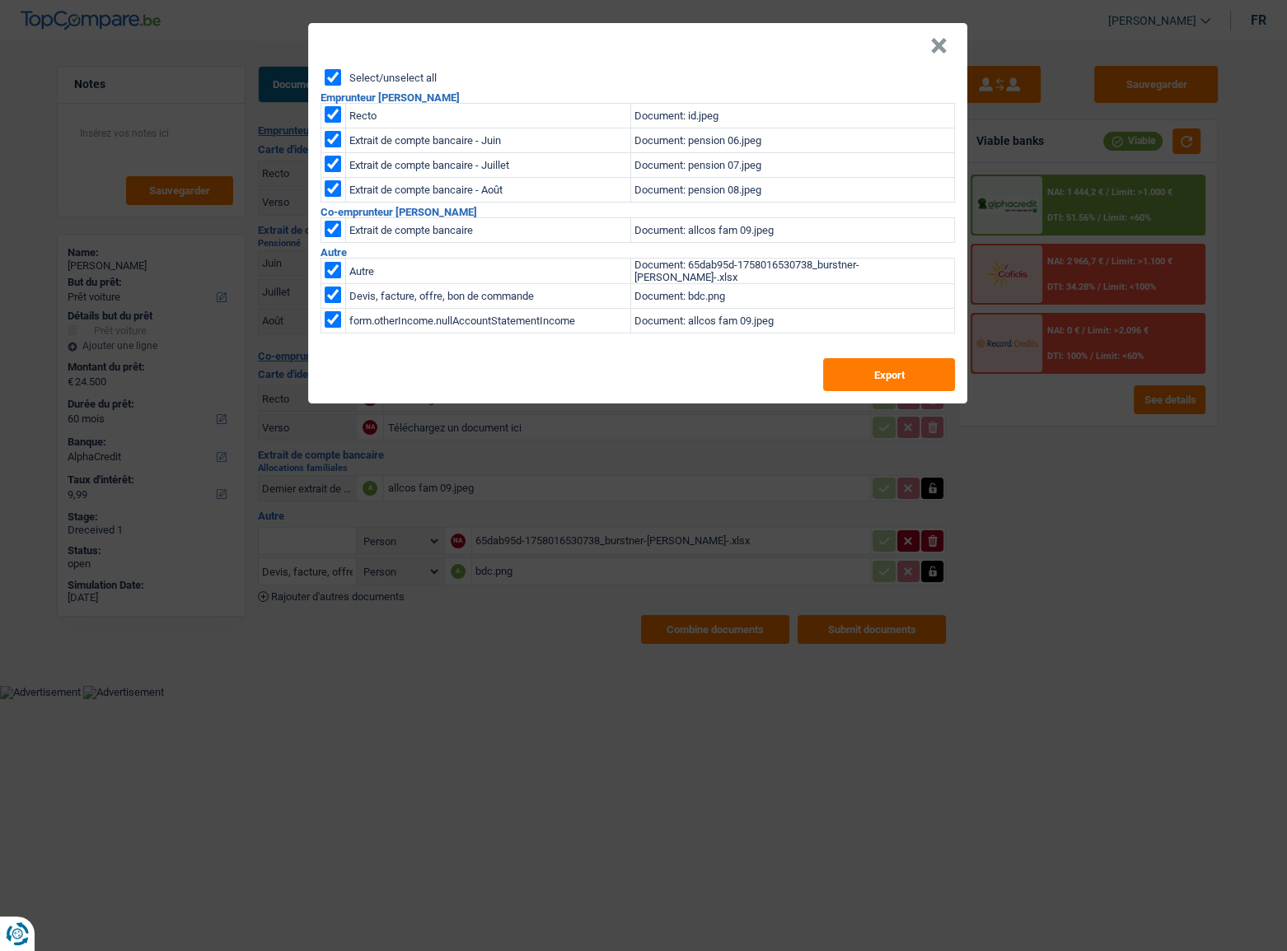
checkbox input "false"
click at [336, 321] on input "checkbox" at bounding box center [333, 319] width 16 height 16
checkbox input "false"
click at [337, 320] on input "checkbox" at bounding box center [333, 319] width 16 height 16
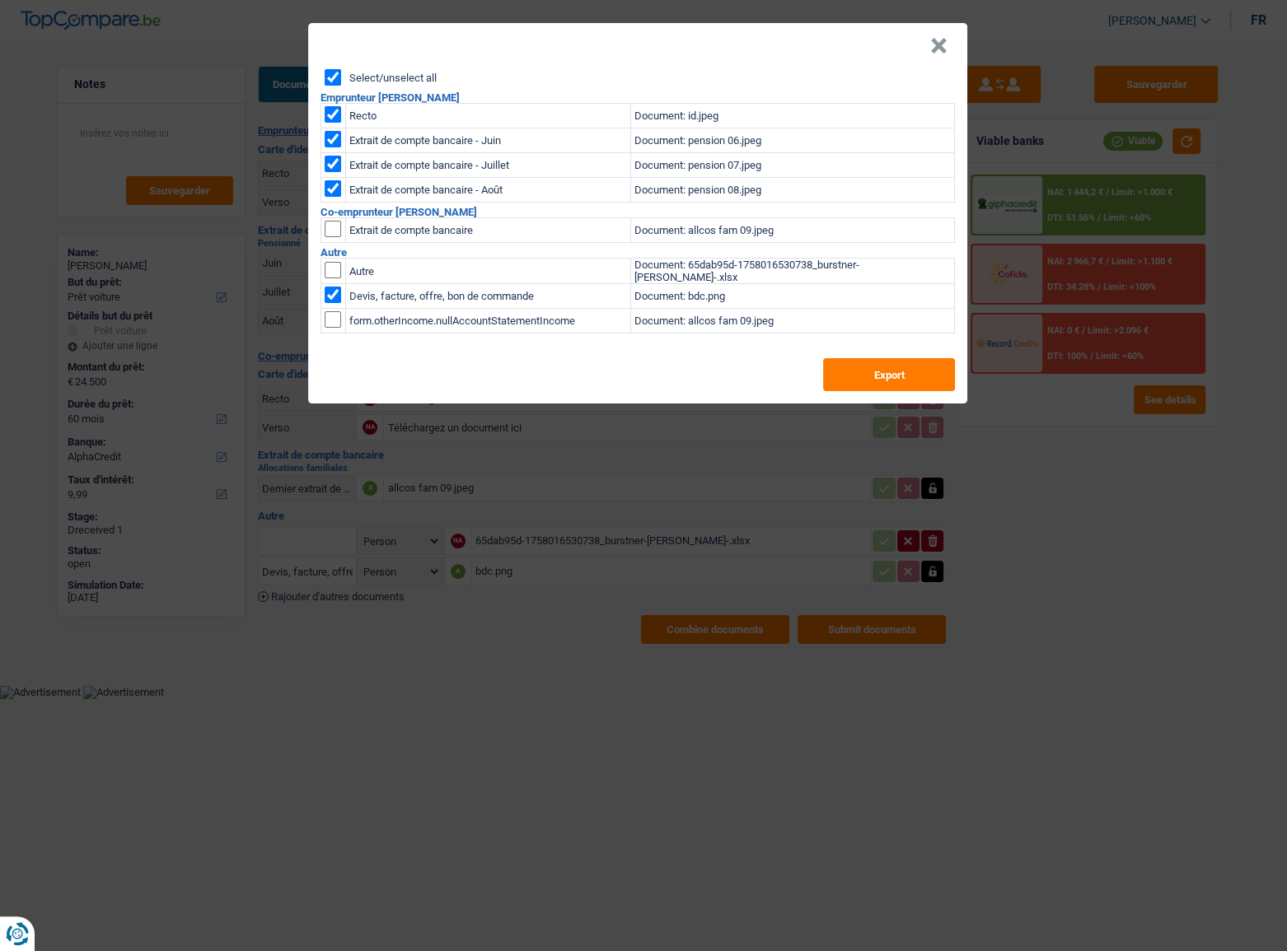
checkbox input "true"
click at [886, 375] on button "Export" at bounding box center [889, 374] width 132 height 33
click at [947, 44] on button "×" at bounding box center [938, 46] width 17 height 16
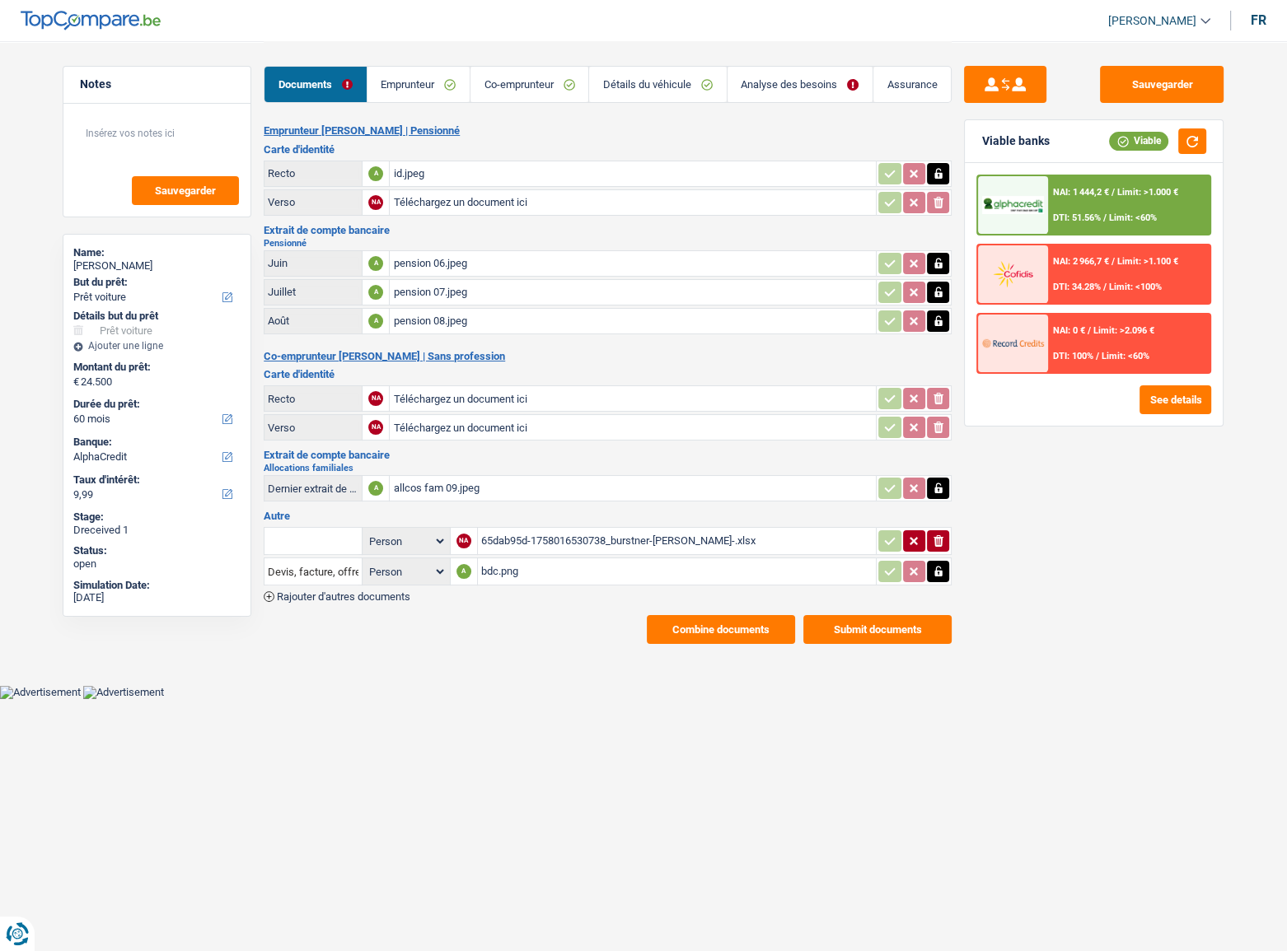
click at [414, 87] on link "Emprunteur" at bounding box center [418, 84] width 102 height 35
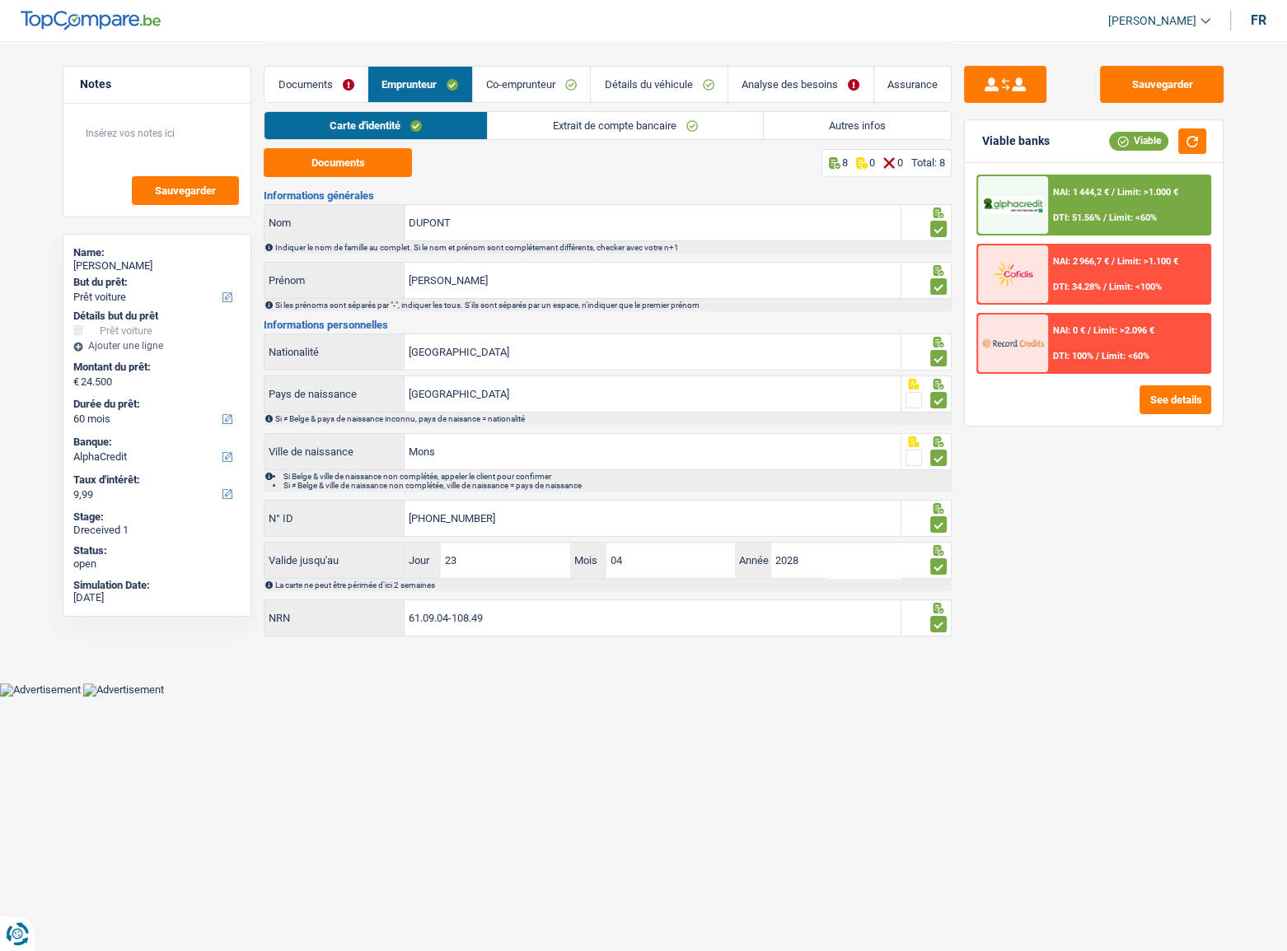
drag, startPoint x: 830, startPoint y: 130, endPoint x: 820, endPoint y: 130, distance: 9.1
click at [830, 130] on link "Autres infos" at bounding box center [857, 125] width 187 height 27
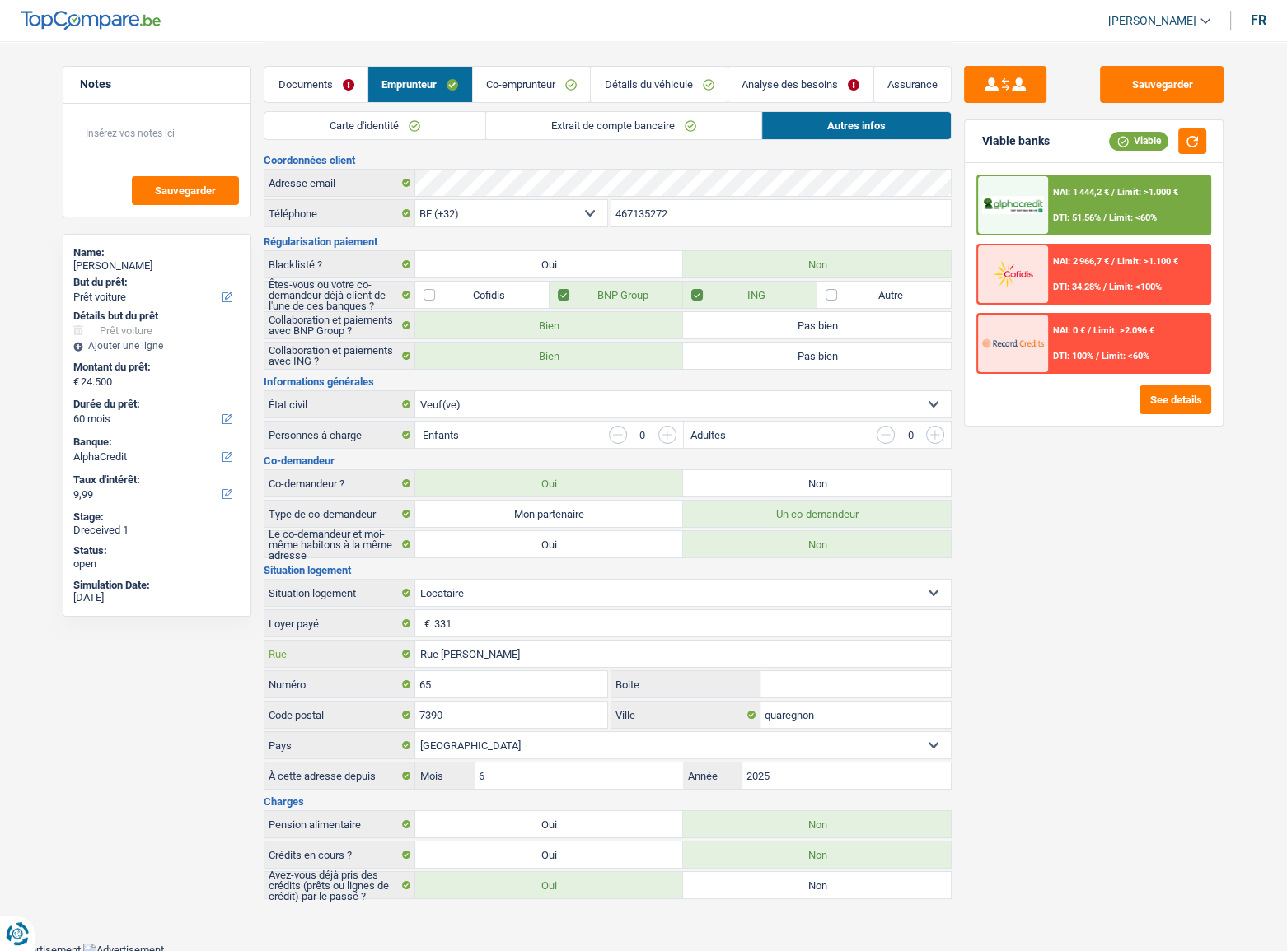
drag, startPoint x: 492, startPoint y: 651, endPoint x: 480, endPoint y: 648, distance: 11.8
click at [480, 572] on input "Rue ernest lebas" at bounding box center [682, 654] width 535 height 26
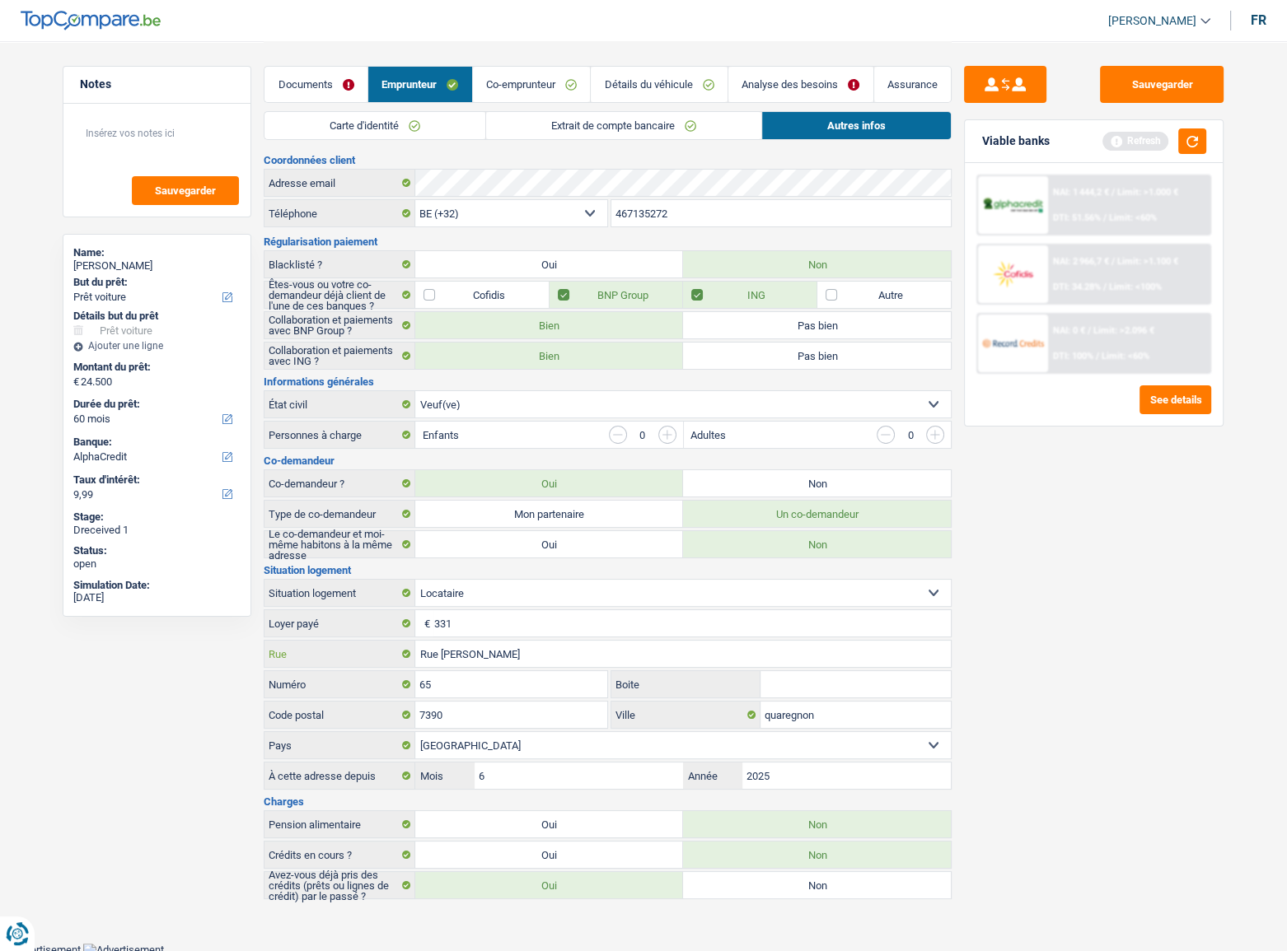
type input "Rue ernest leuba"
drag, startPoint x: 711, startPoint y: 219, endPoint x: 458, endPoint y: 221, distance: 252.9
click at [458, 221] on div "BE (+32) LU (+352) Sélectionner une option Téléphone 467135272 Téléphone" at bounding box center [608, 214] width 688 height 30
drag, startPoint x: 654, startPoint y: 197, endPoint x: 444, endPoint y: 196, distance: 210.1
click at [444, 196] on div "Coordonnées client Adresse email BE (+32) LU (+352) Sélectionner une option Tél…" at bounding box center [608, 527] width 688 height 745
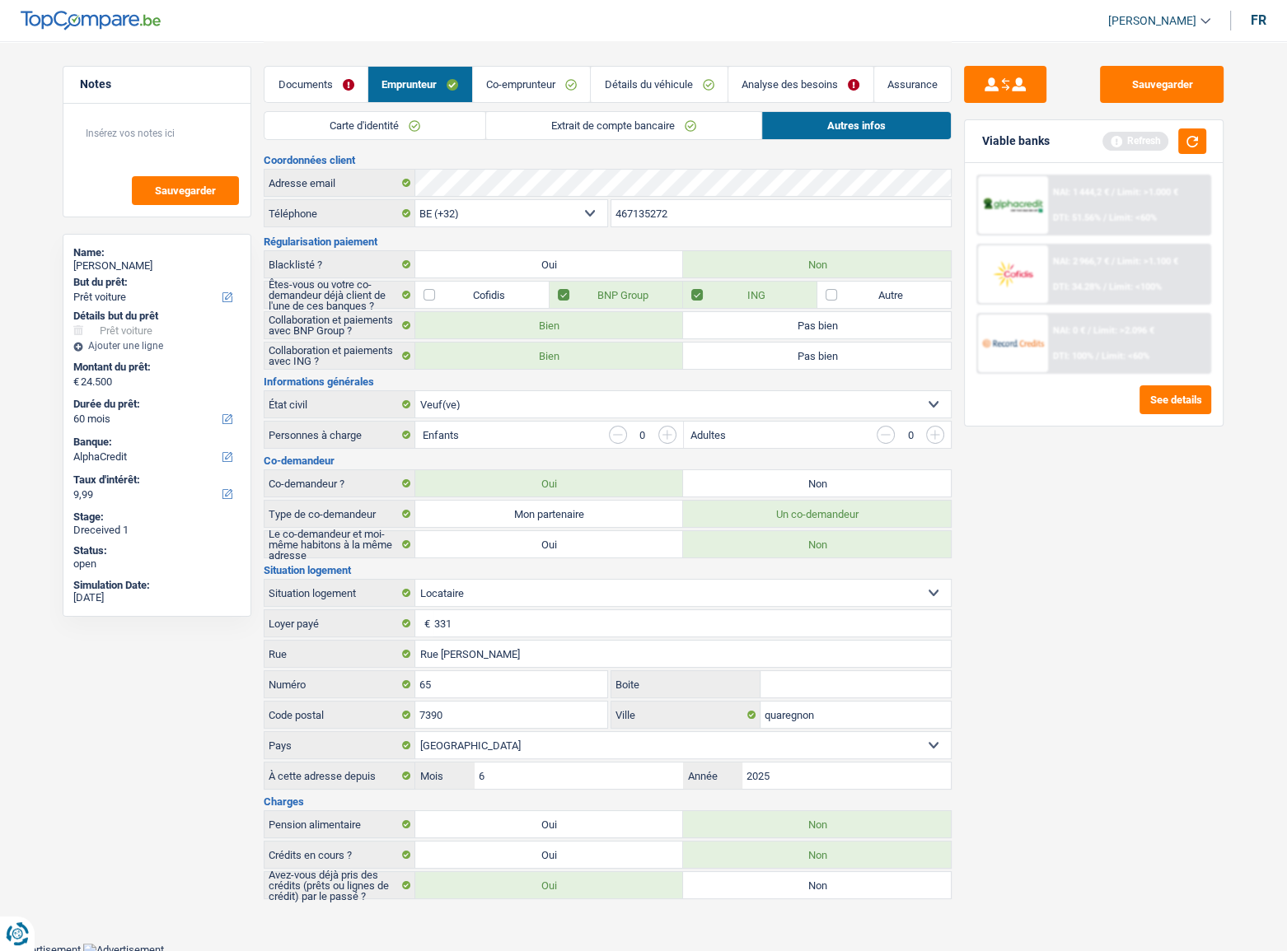
click at [577, 132] on link "Extrait de compte bancaire" at bounding box center [623, 125] width 275 height 27
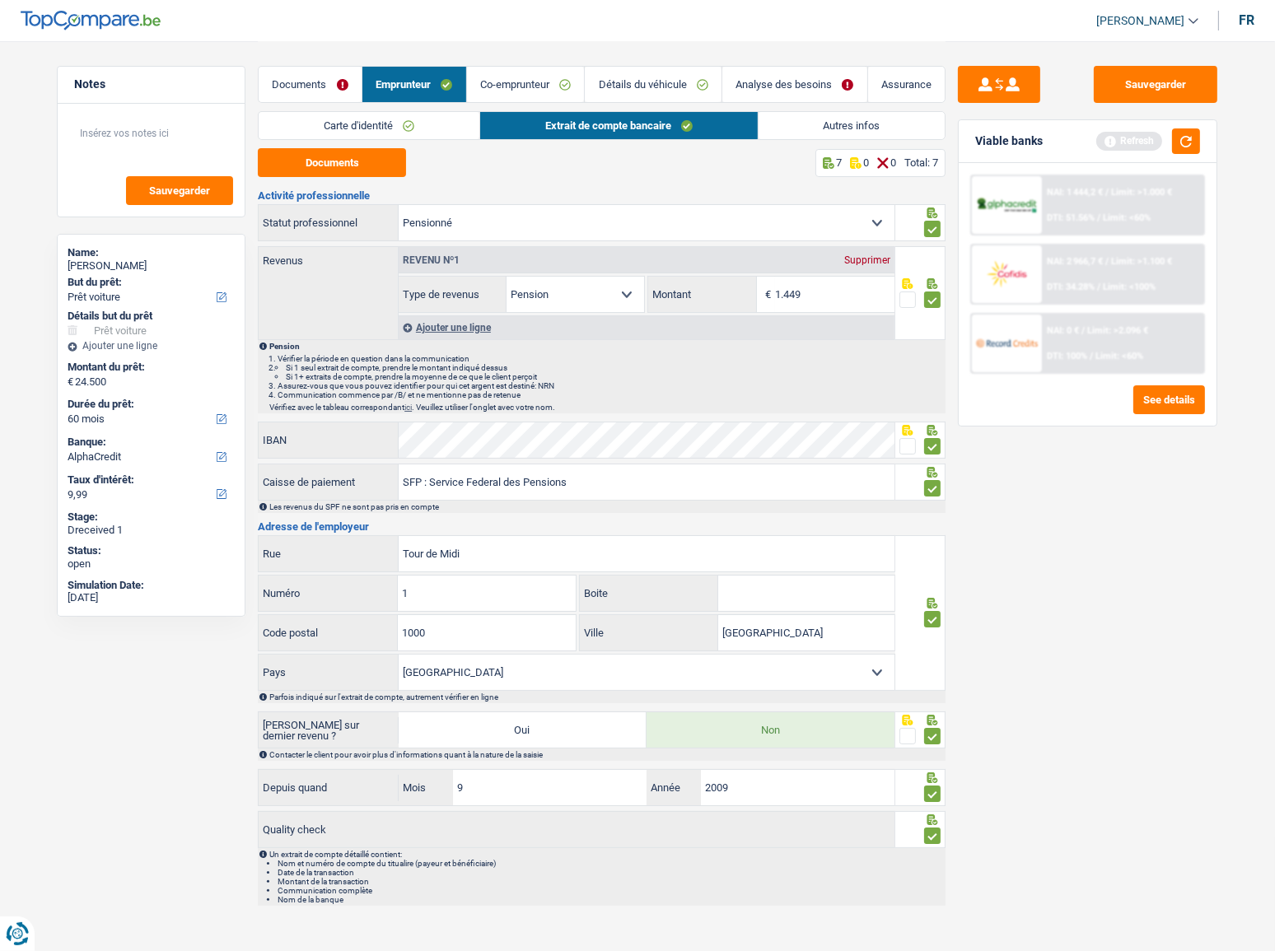
drag, startPoint x: 515, startPoint y: 77, endPoint x: 446, endPoint y: 122, distance: 81.6
click at [515, 77] on link "Co-emprunteur" at bounding box center [526, 84] width 118 height 35
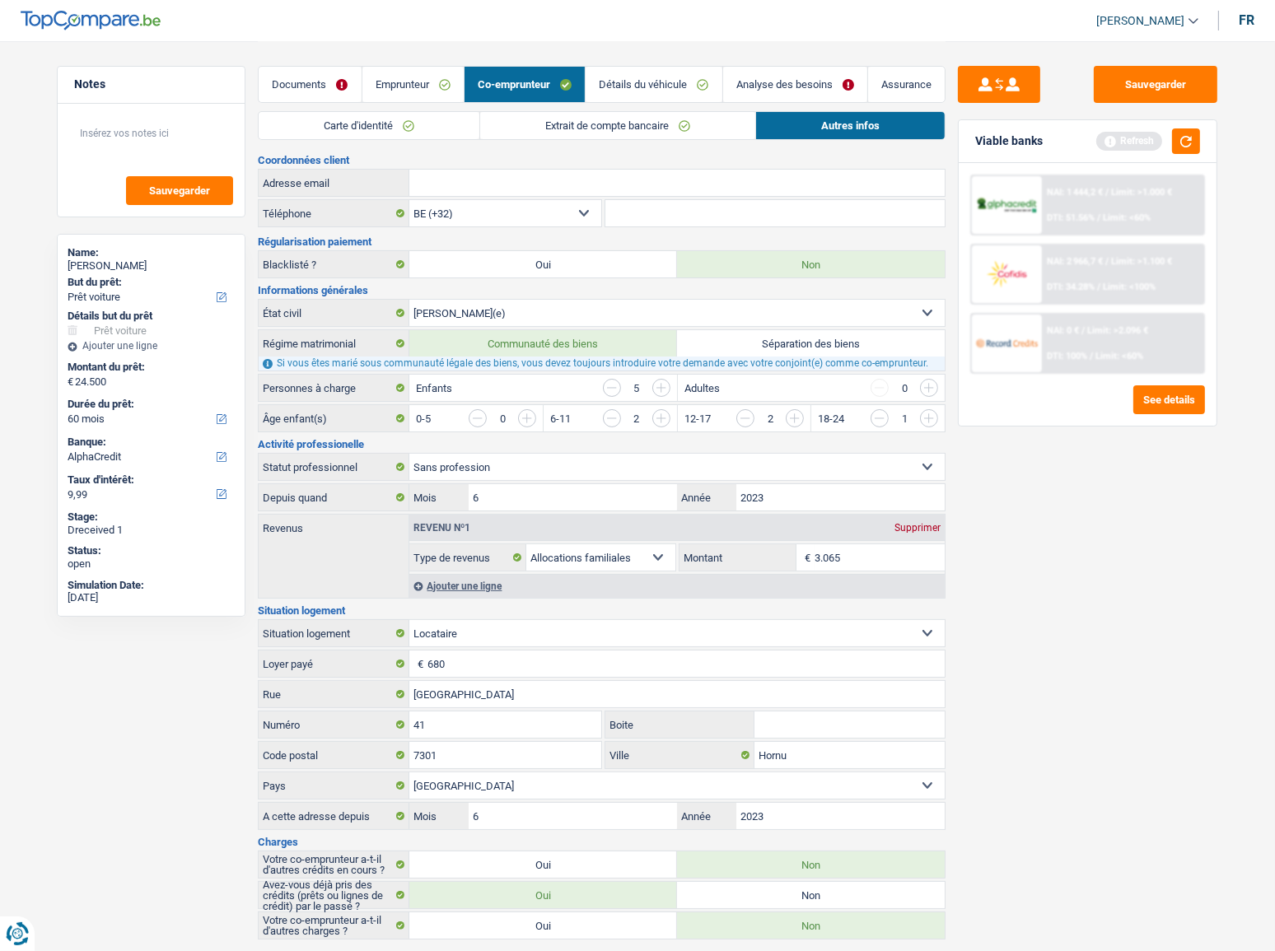
click at [397, 129] on link "Carte d'identité" at bounding box center [369, 125] width 221 height 27
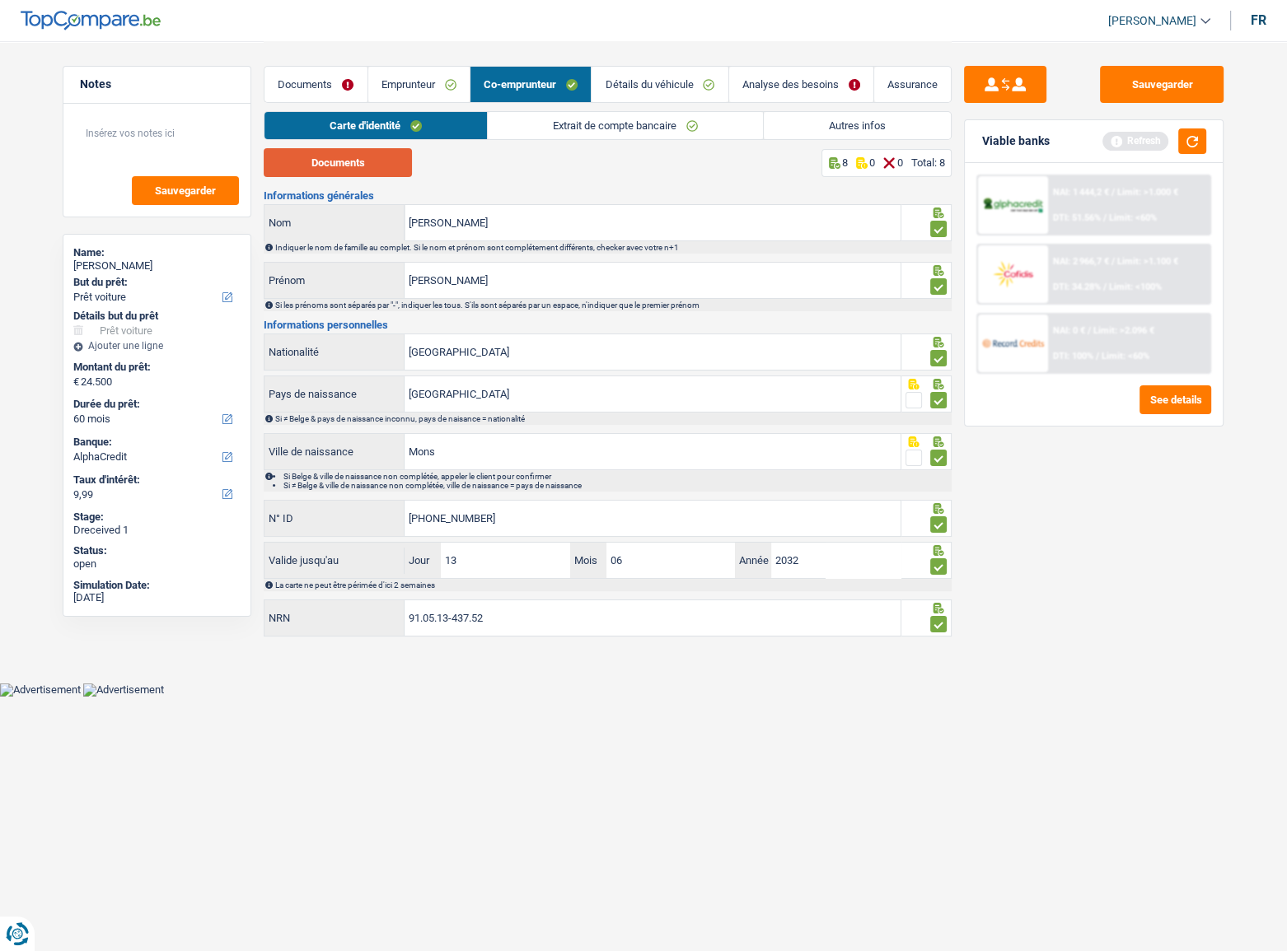
drag, startPoint x: 318, startPoint y: 163, endPoint x: 287, endPoint y: 178, distance: 34.6
click at [316, 165] on button "Documents" at bounding box center [338, 162] width 148 height 29
click at [790, 119] on link "Autres infos" at bounding box center [857, 125] width 187 height 27
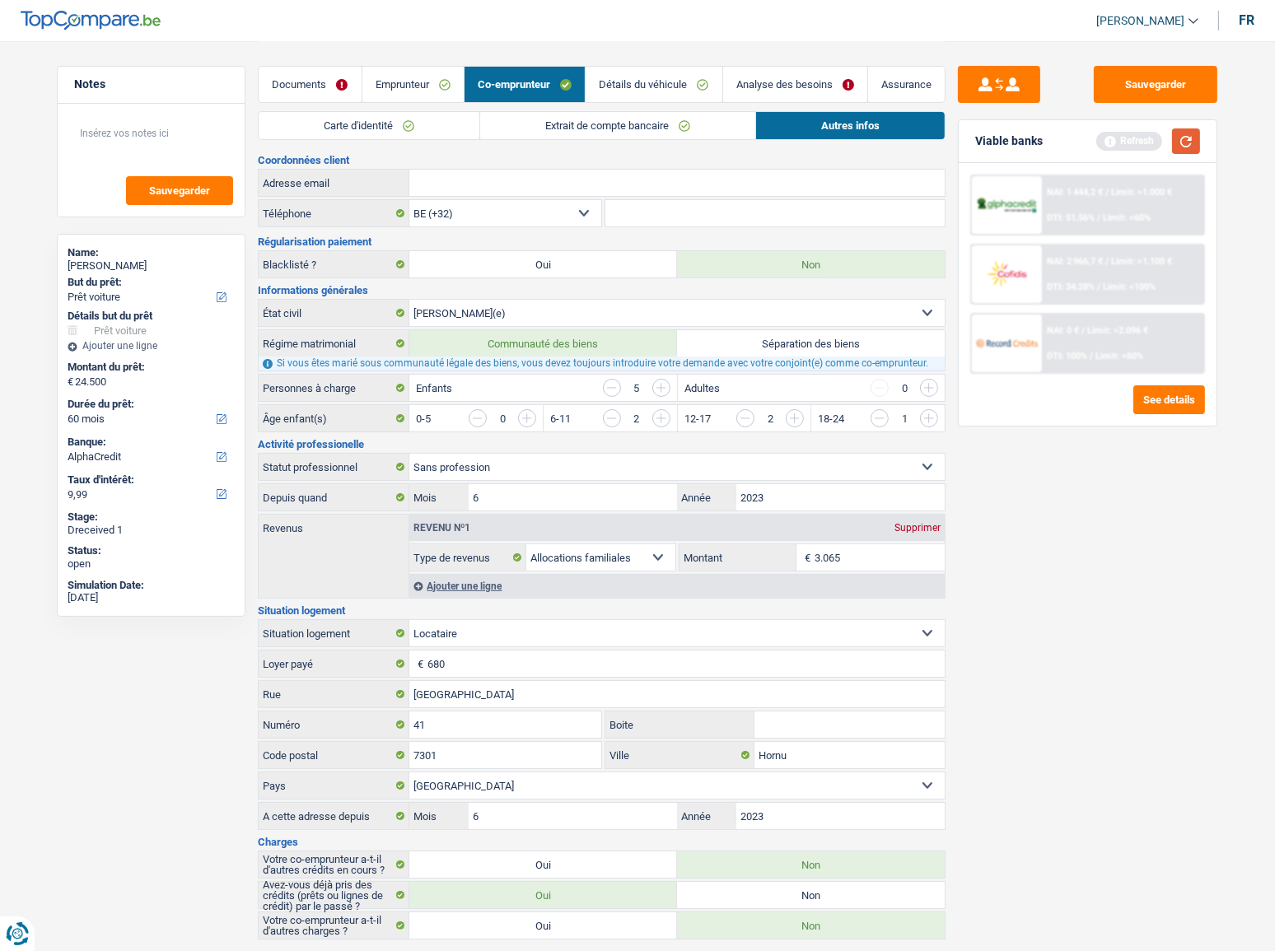
click at [1185, 142] on button "button" at bounding box center [1186, 142] width 28 height 26
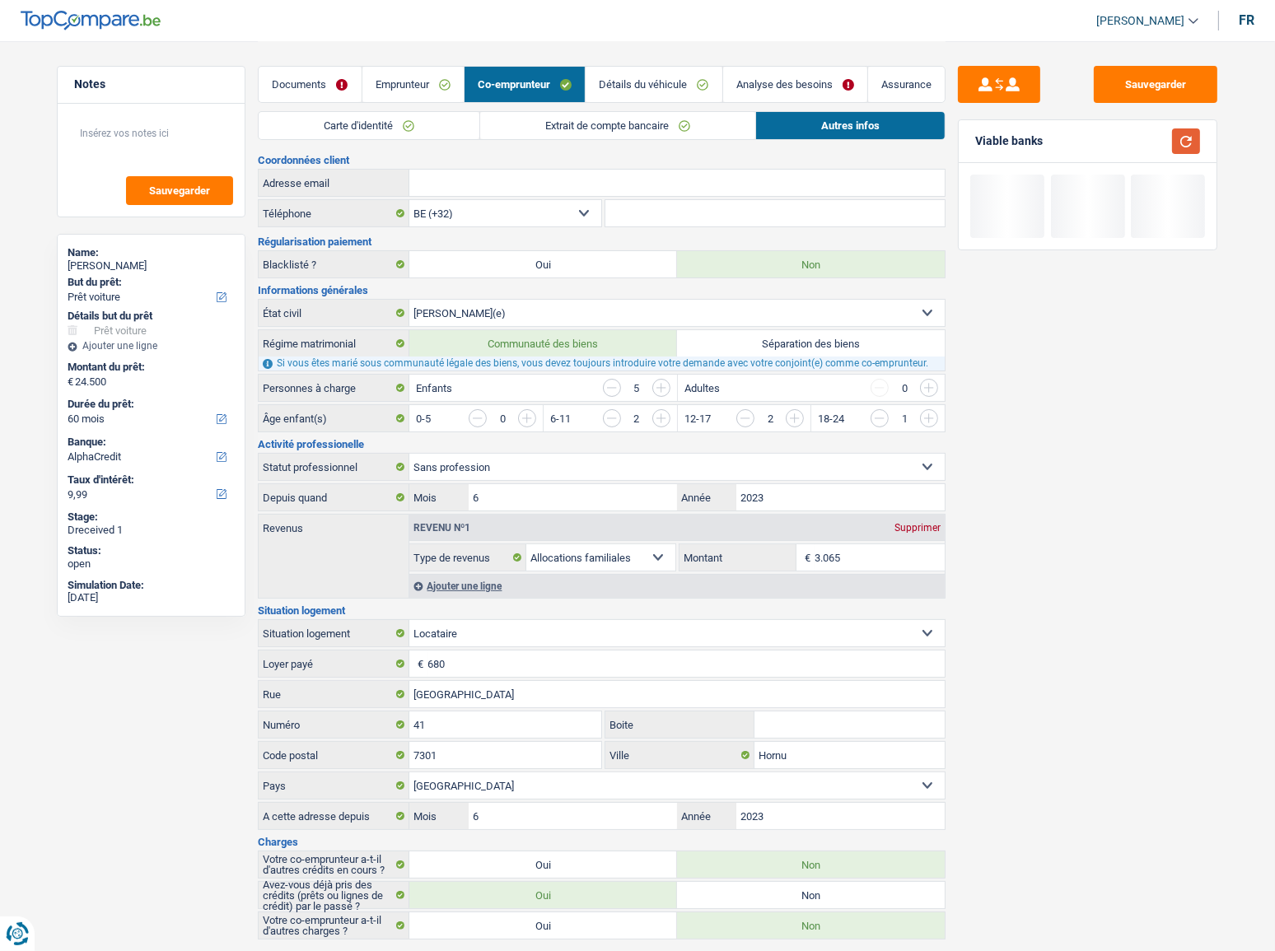
scroll to position [29, 0]
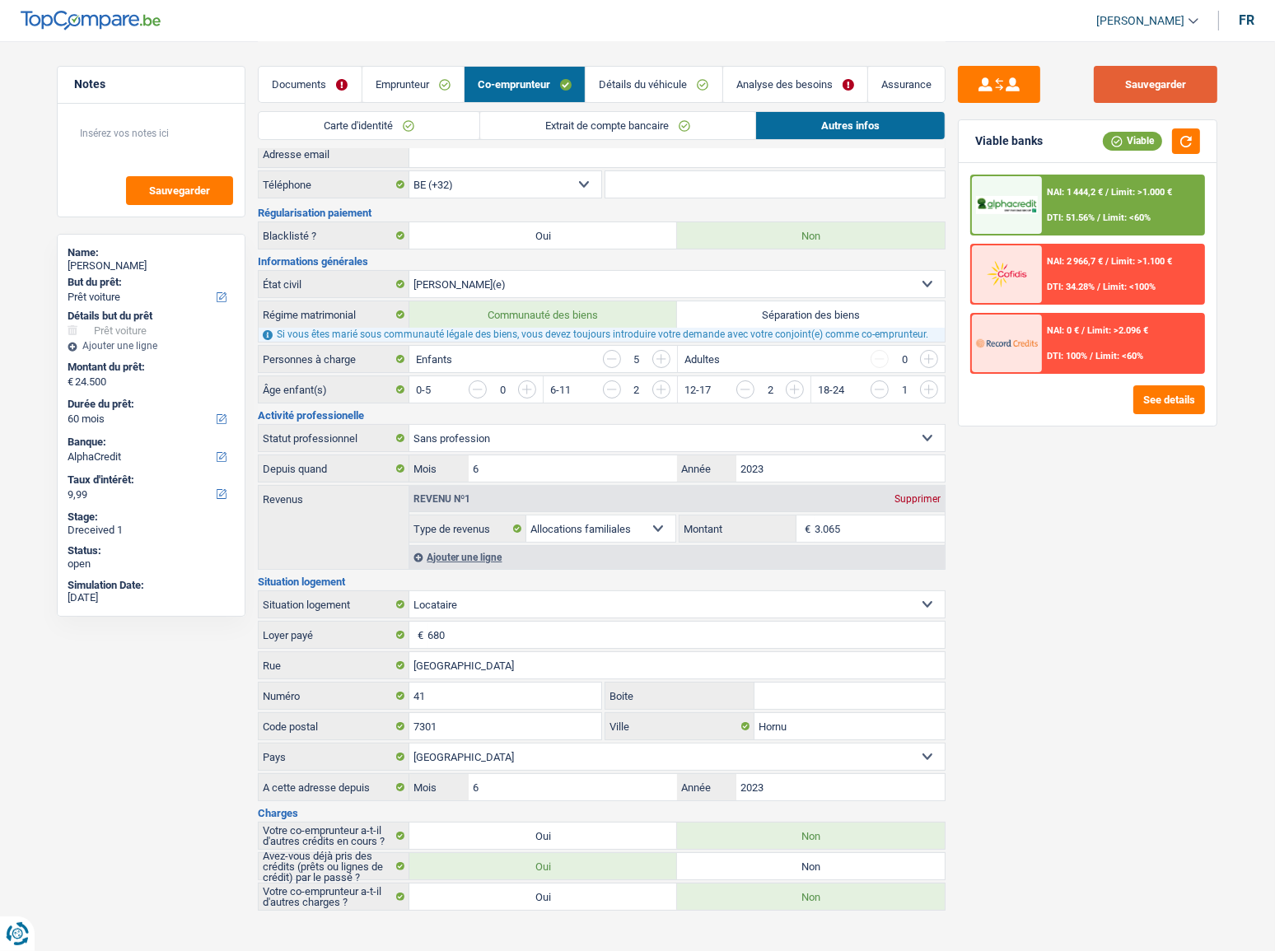
click at [1156, 72] on button "Sauvegarder" at bounding box center [1156, 84] width 124 height 37
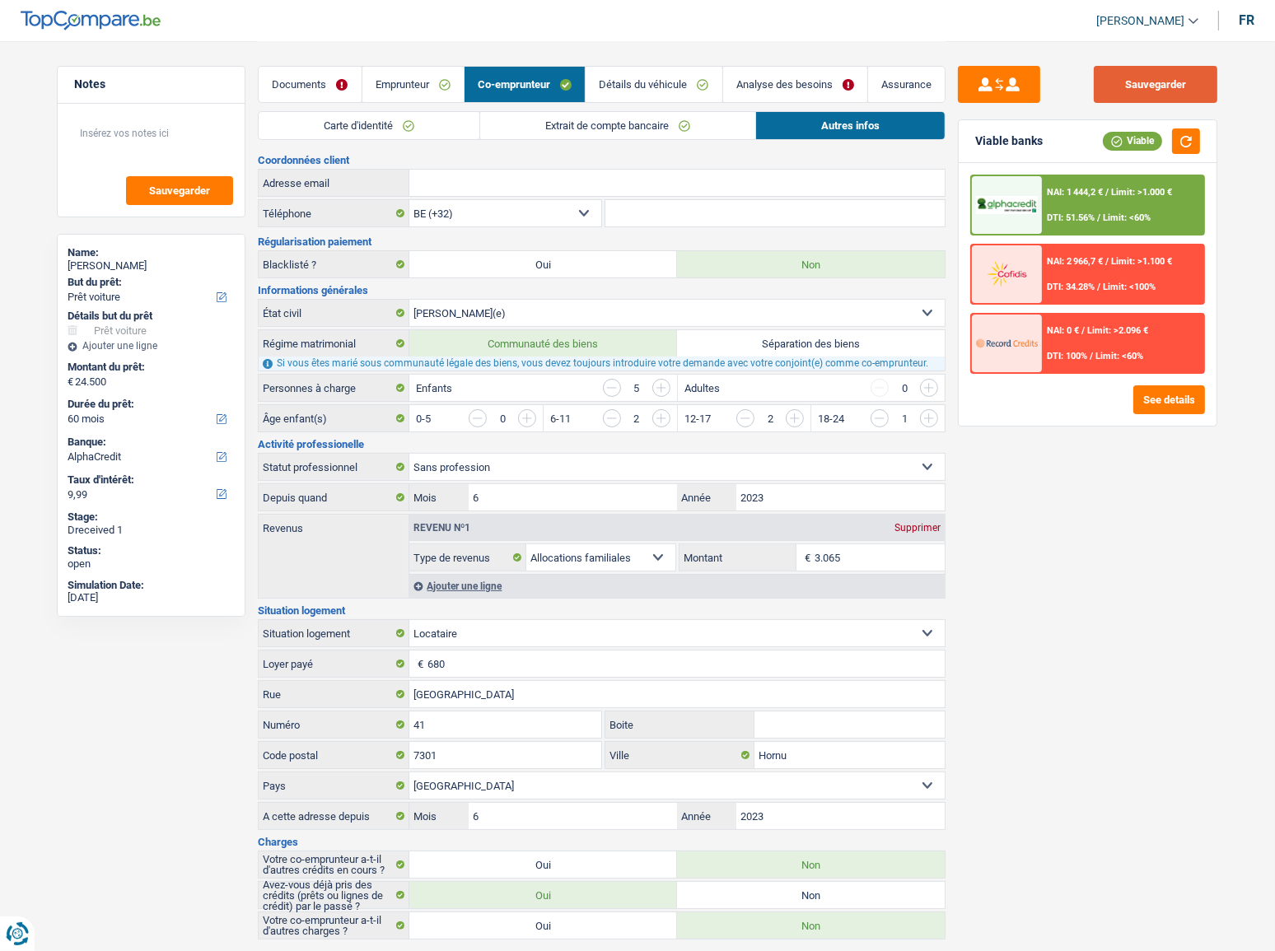
click at [1159, 71] on button "Sauvegarder" at bounding box center [1156, 84] width 124 height 37
click at [1190, 82] on button "Sauvegarder" at bounding box center [1156, 84] width 124 height 37
click at [1163, 89] on button "Sauvegarder" at bounding box center [1156, 84] width 124 height 37
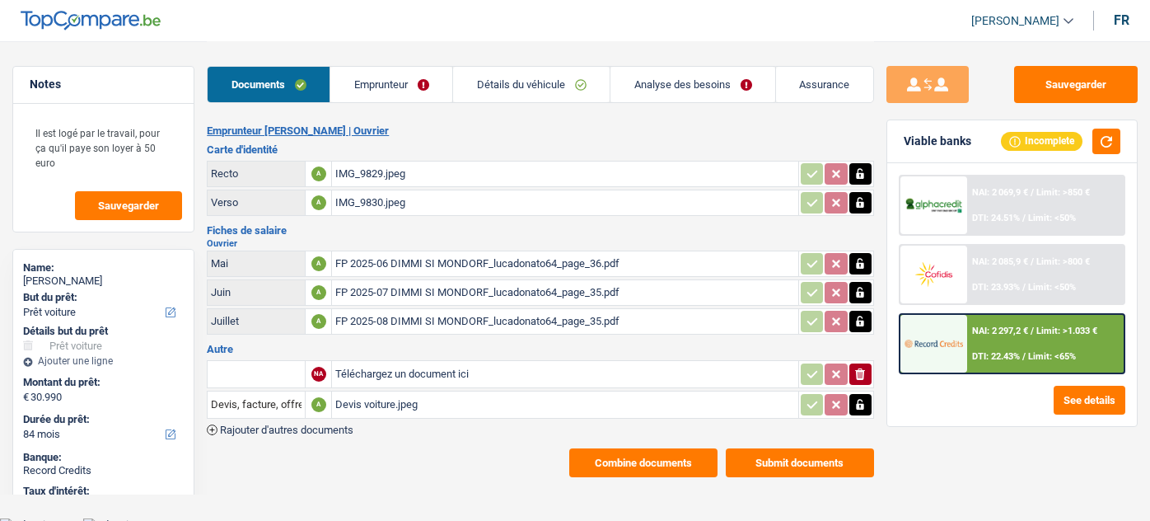
select select "car"
select select "84"
click at [670, 88] on link "Analyse des besoins" at bounding box center [692, 84] width 165 height 35
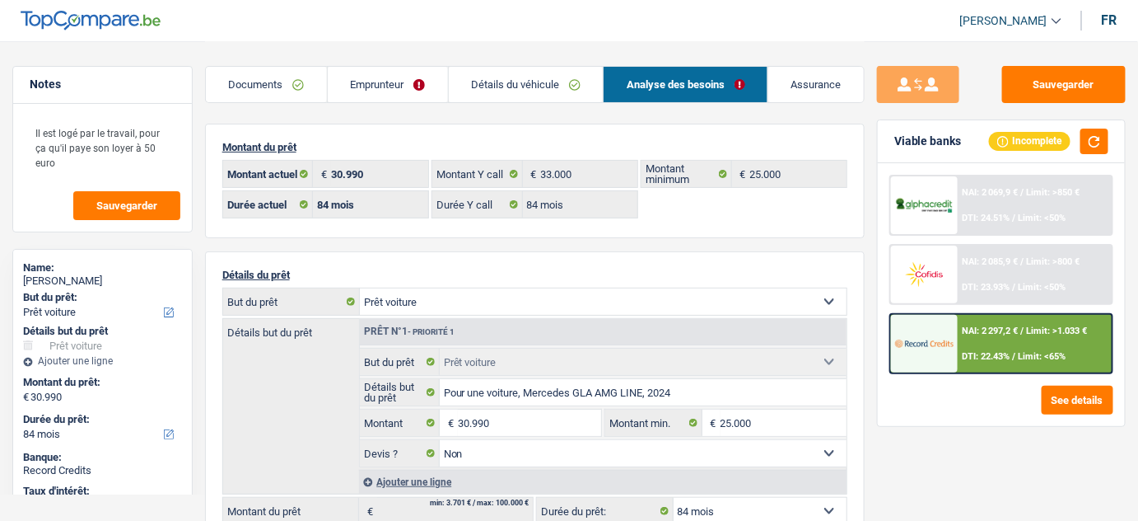
scroll to position [149, 0]
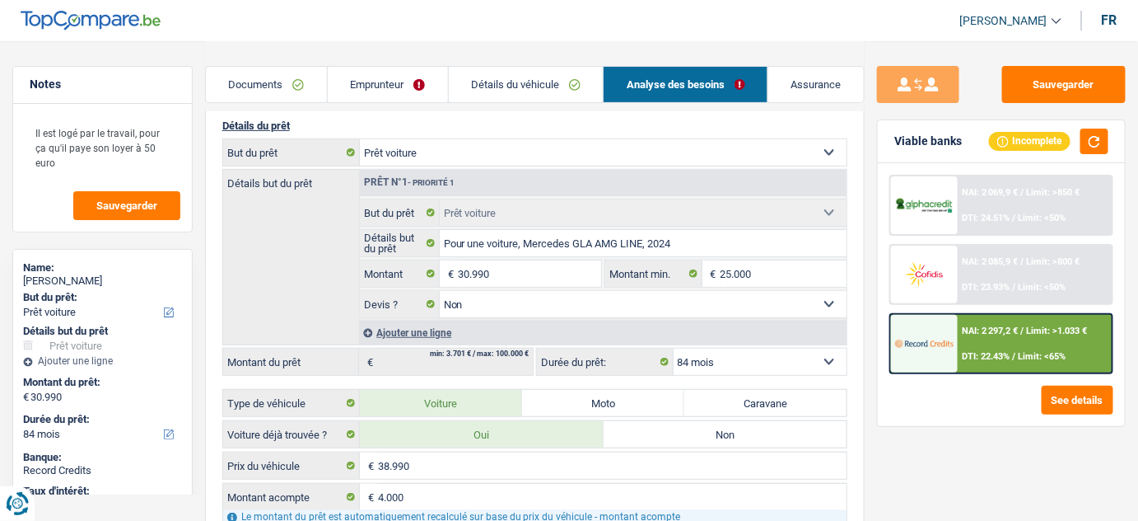
click at [384, 92] on link "Emprunteur" at bounding box center [388, 84] width 120 height 35
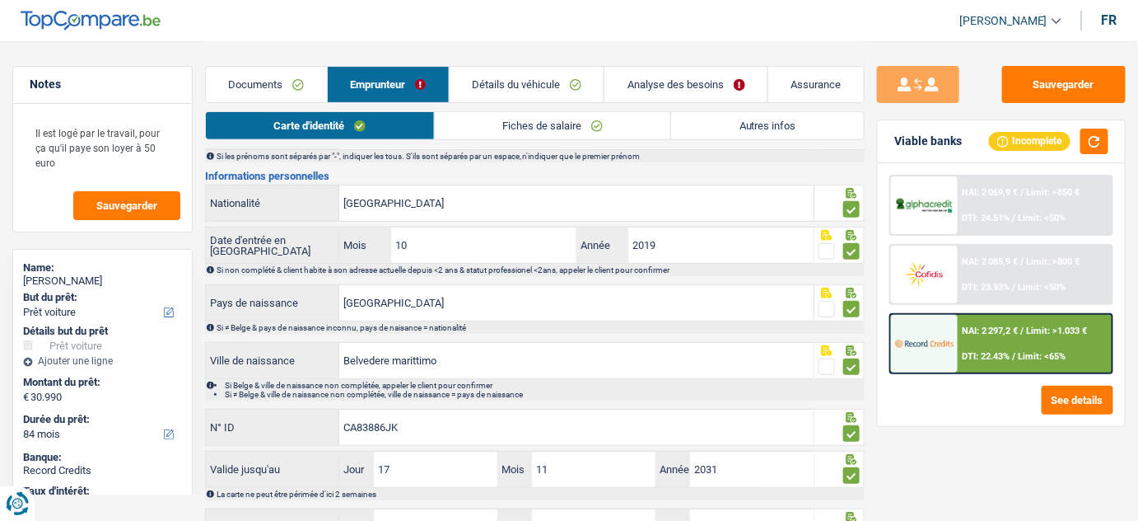
click at [516, 87] on link "Détails du véhicule" at bounding box center [527, 84] width 155 height 35
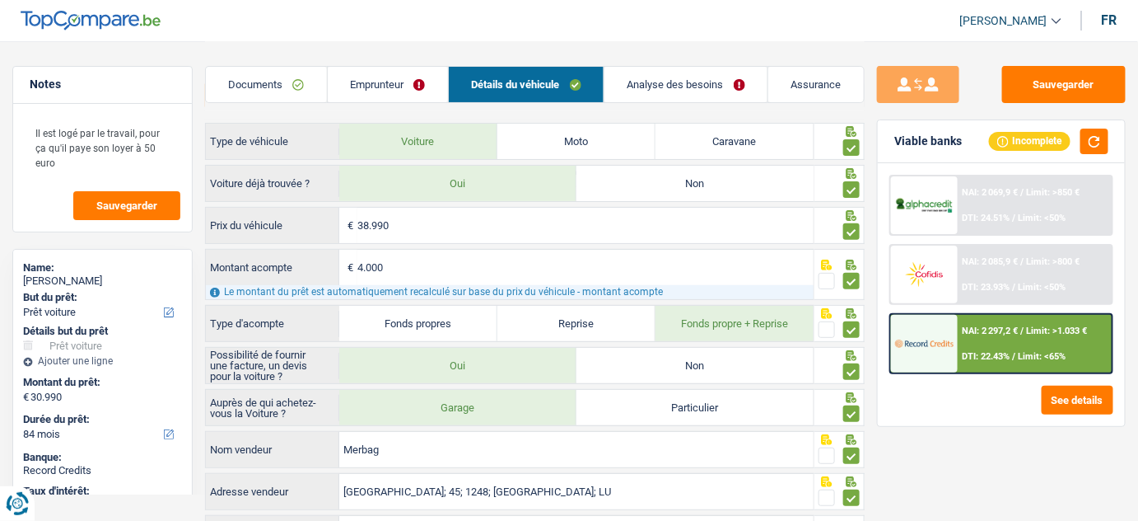
scroll to position [0, 0]
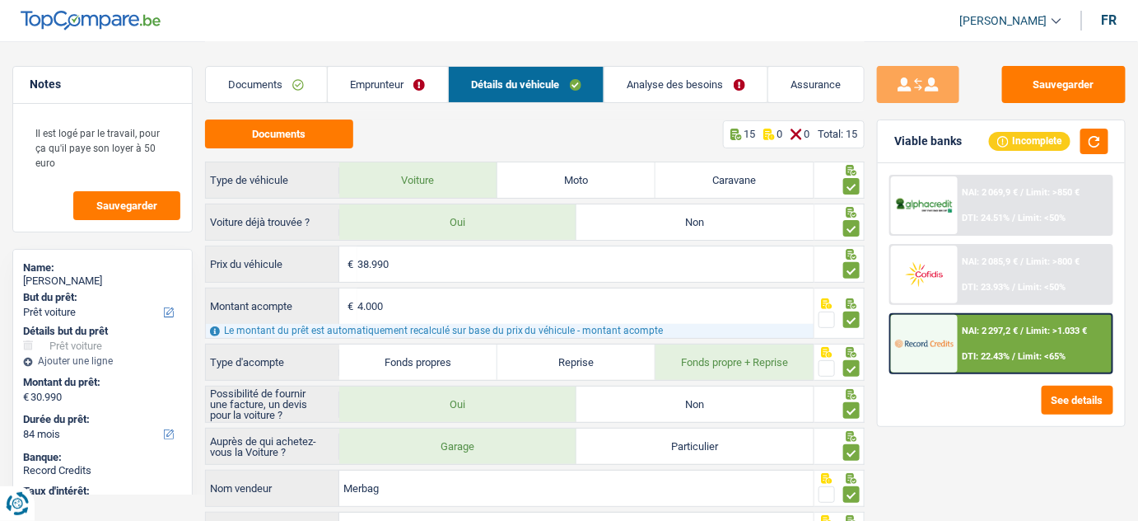
click at [663, 81] on link "Analyse des besoins" at bounding box center [686, 84] width 163 height 35
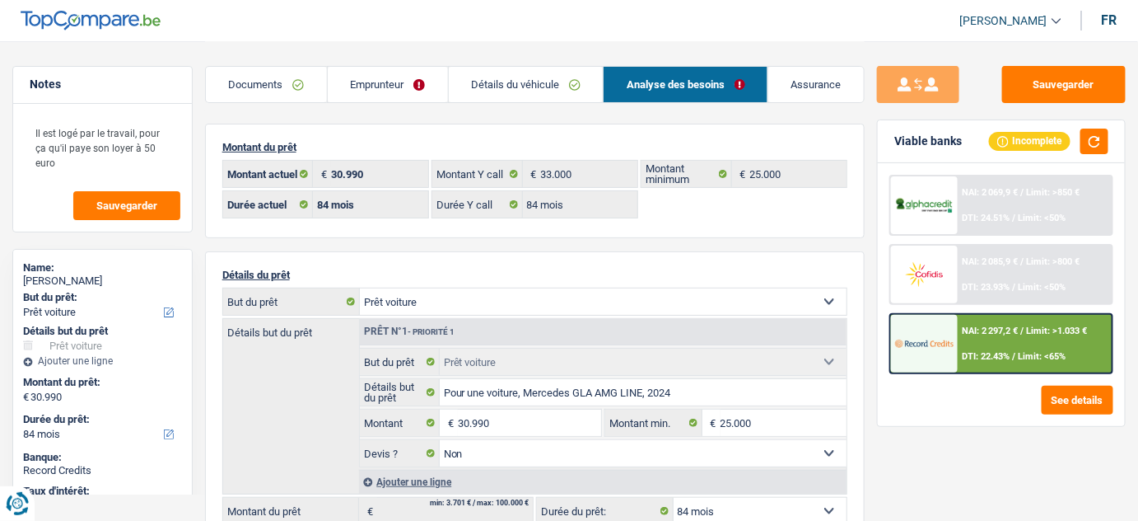
click at [283, 74] on link "Documents" at bounding box center [266, 84] width 121 height 35
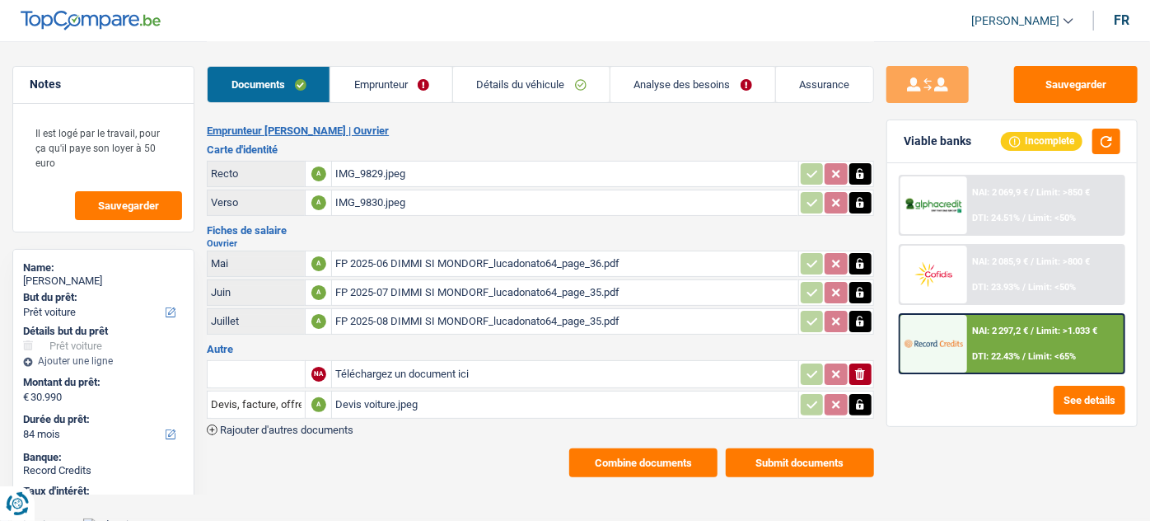
click at [374, 395] on div "Devis voiture.jpeg" at bounding box center [564, 404] width 459 height 25
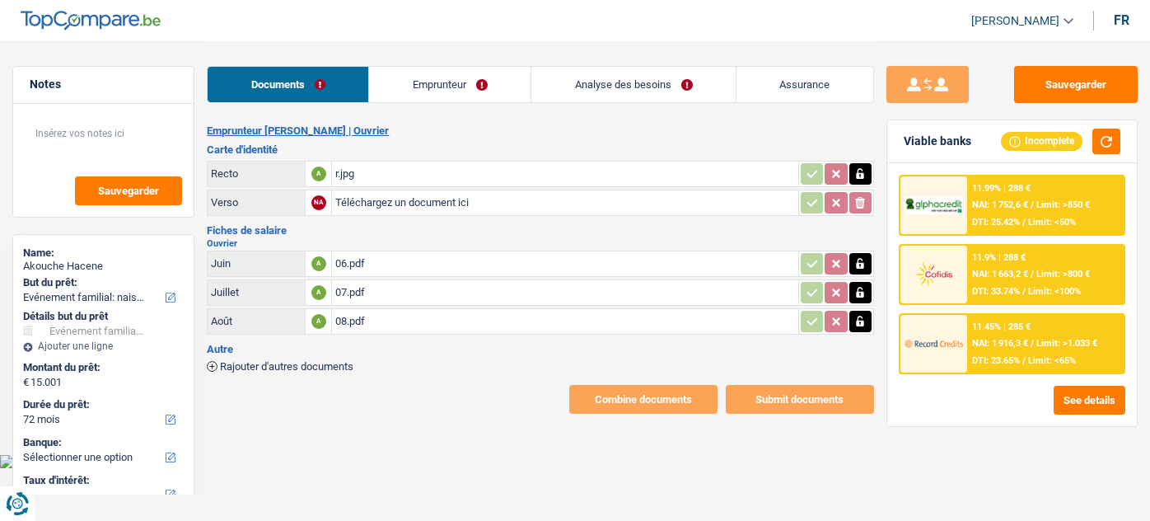
select select "familyEvent"
select select "72"
click at [386, 175] on div "r.jpg" at bounding box center [564, 173] width 459 height 25
click at [856, 173] on icon "button" at bounding box center [859, 174] width 13 height 16
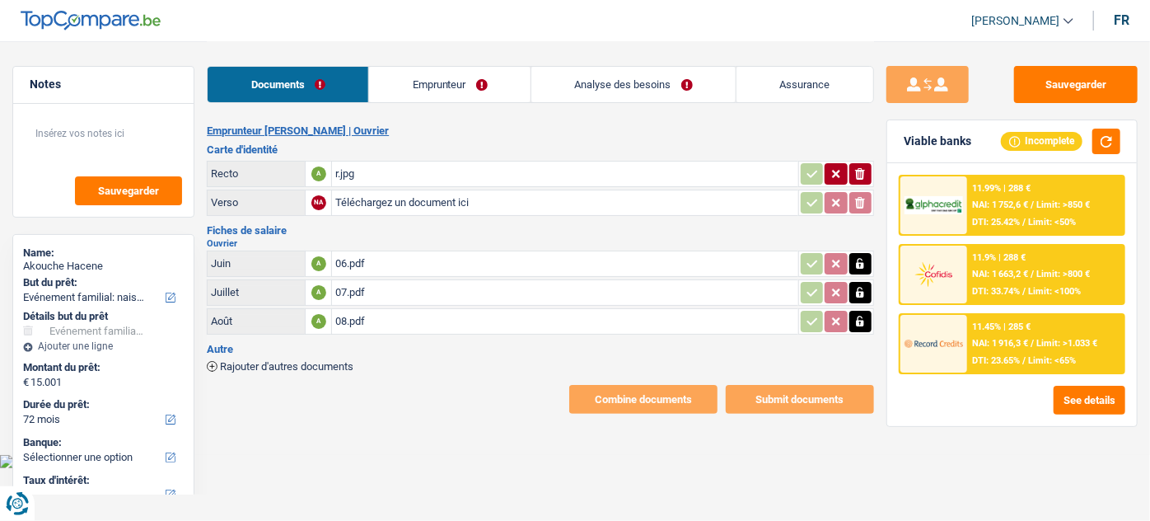
click at [856, 173] on icon "ionicons-v5-e" at bounding box center [859, 174] width 13 height 16
click at [389, 171] on input "Téléchargez un document ici" at bounding box center [564, 173] width 459 height 25
type input "C:\fakepath\r.jpg"
click at [367, 207] on input "Téléchargez un document ici" at bounding box center [564, 202] width 459 height 25
type input "C:\fakepath\v.jpg"
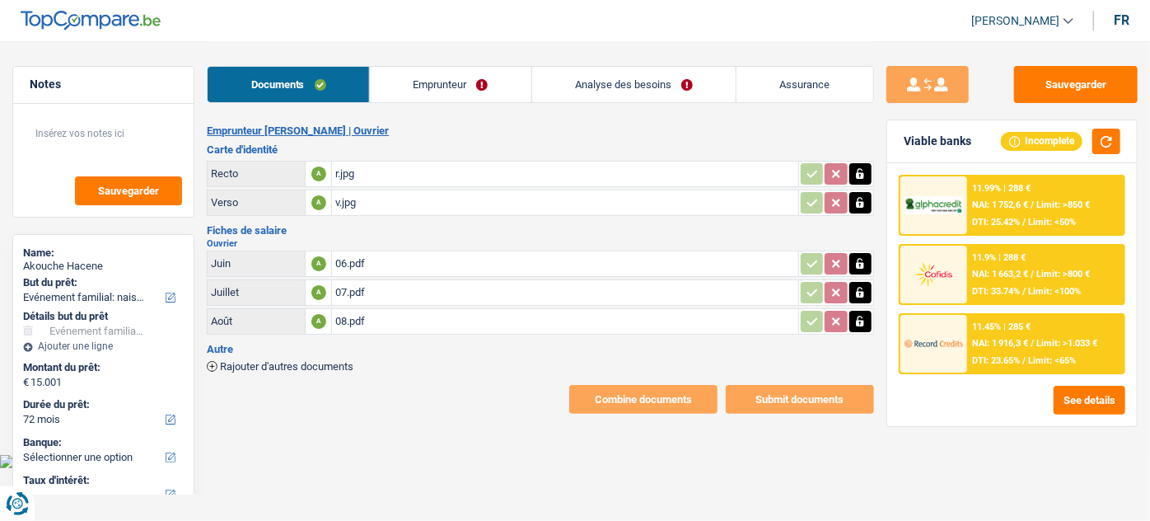
click at [402, 161] on div "r.jpg" at bounding box center [564, 173] width 459 height 25
click at [366, 325] on div "08.pdf" at bounding box center [564, 321] width 459 height 25
click at [488, 88] on link "Emprunteur" at bounding box center [450, 84] width 161 height 35
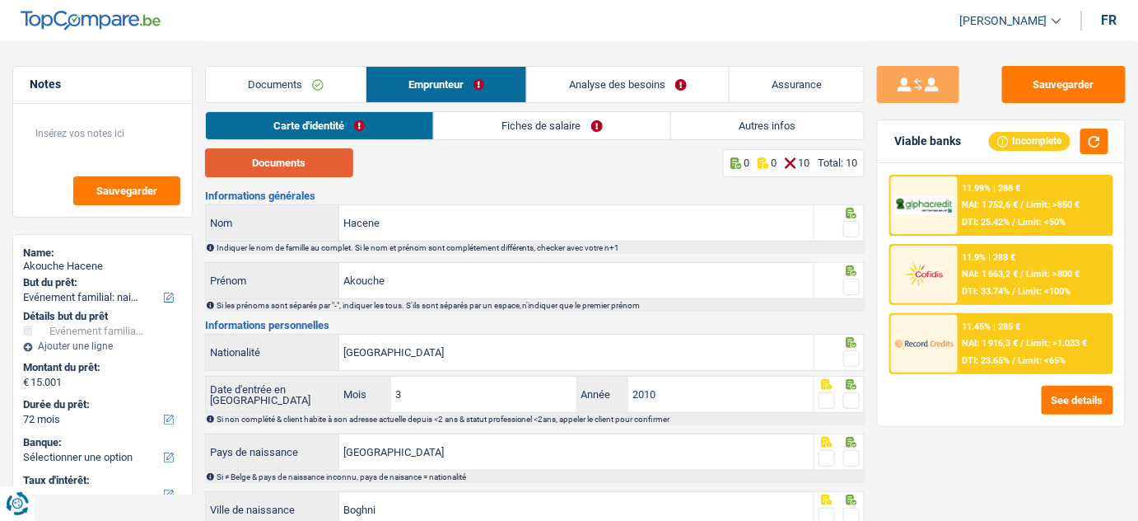
click at [270, 161] on button "Documents" at bounding box center [279, 162] width 148 height 29
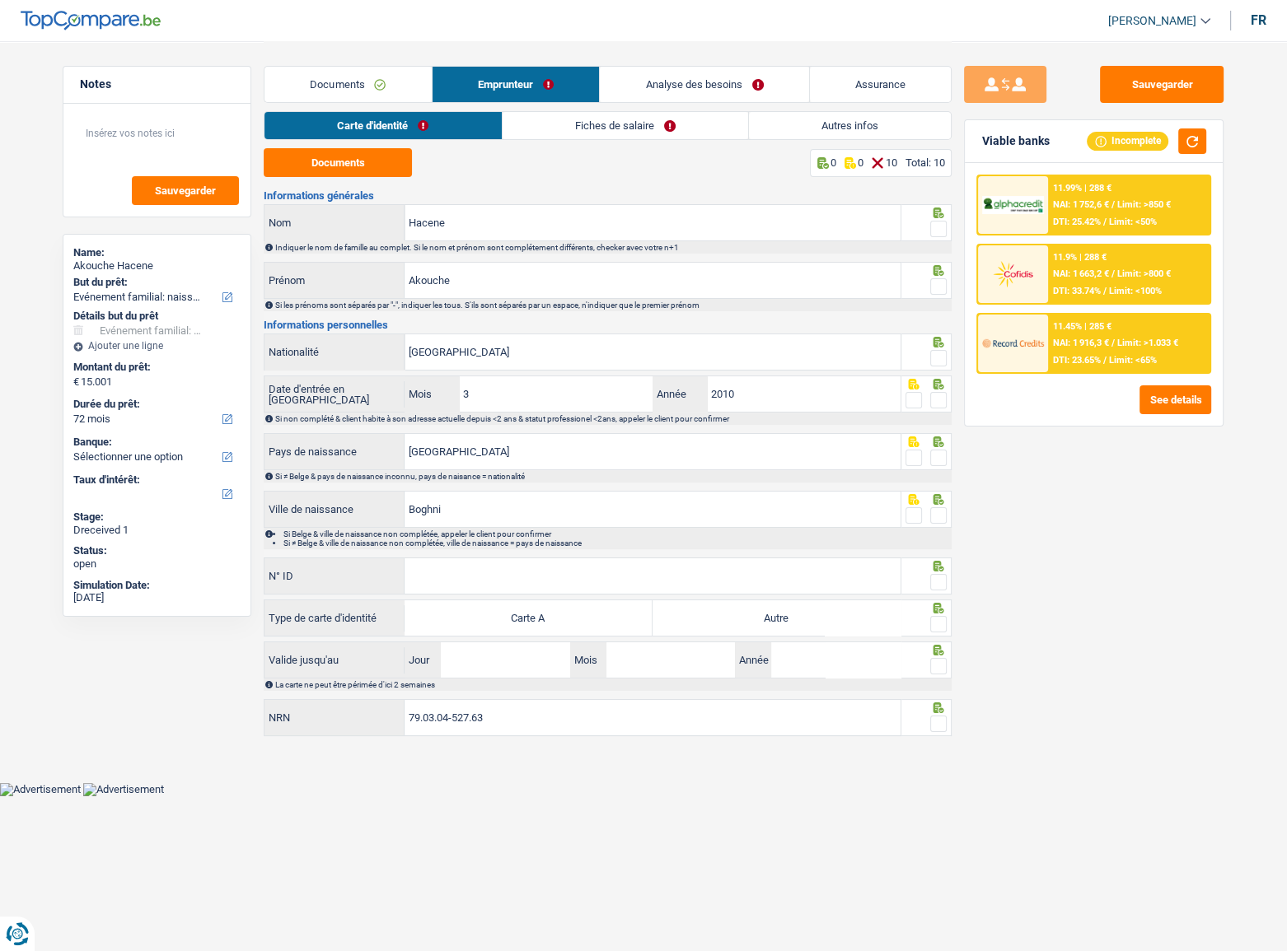
click at [932, 227] on span at bounding box center [938, 229] width 16 height 16
click at [0, 0] on input "radio" at bounding box center [0, 0] width 0 height 0
click at [936, 285] on span at bounding box center [938, 286] width 16 height 16
click at [0, 0] on input "radio" at bounding box center [0, 0] width 0 height 0
drag, startPoint x: 575, startPoint y: 217, endPoint x: 355, endPoint y: 214, distance: 220.0
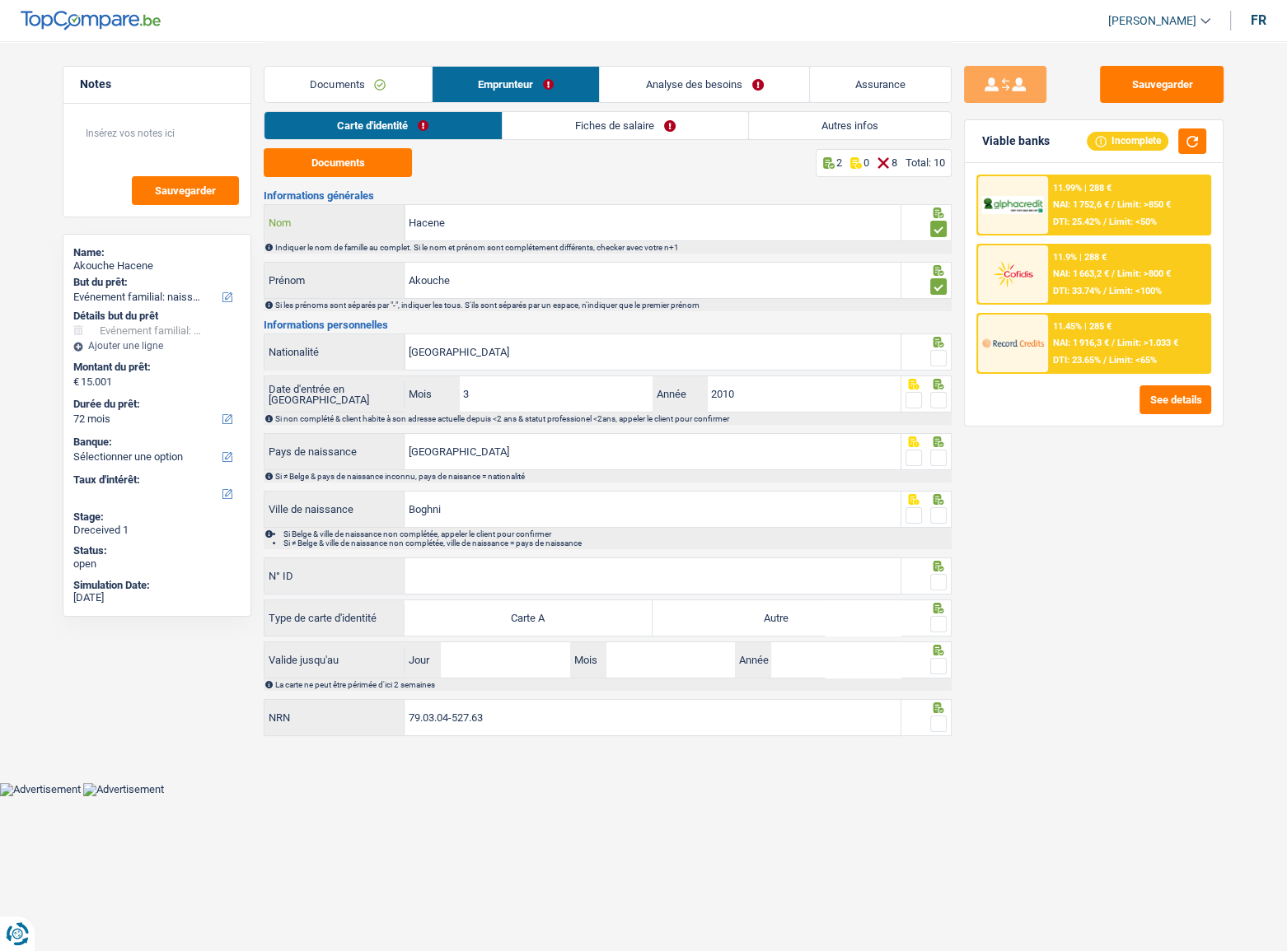
click at [355, 214] on div "Hacene Nom" at bounding box center [582, 222] width 636 height 35
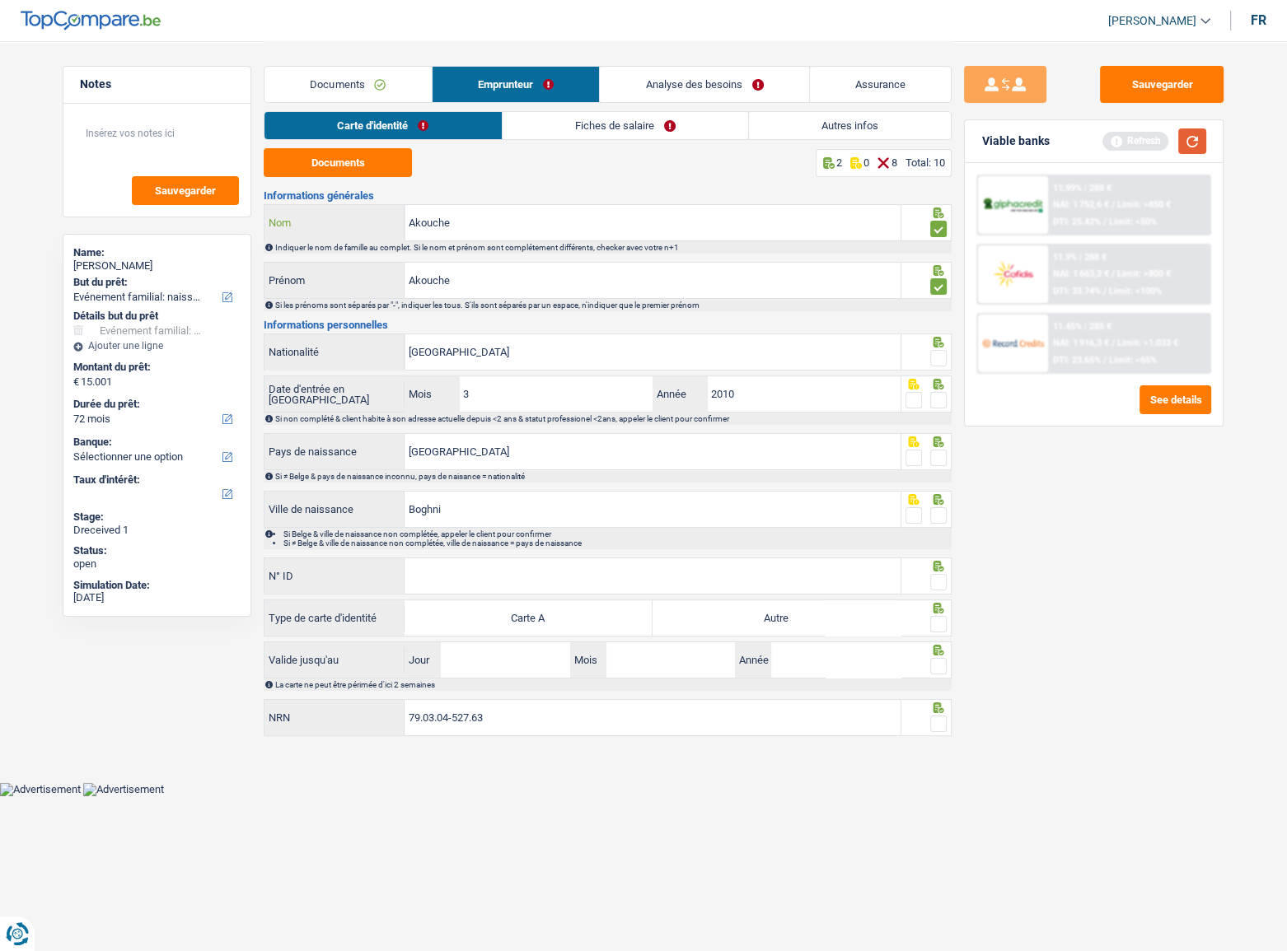
type input "Akouche"
click at [1149, 144] on button "button" at bounding box center [1192, 142] width 28 height 26
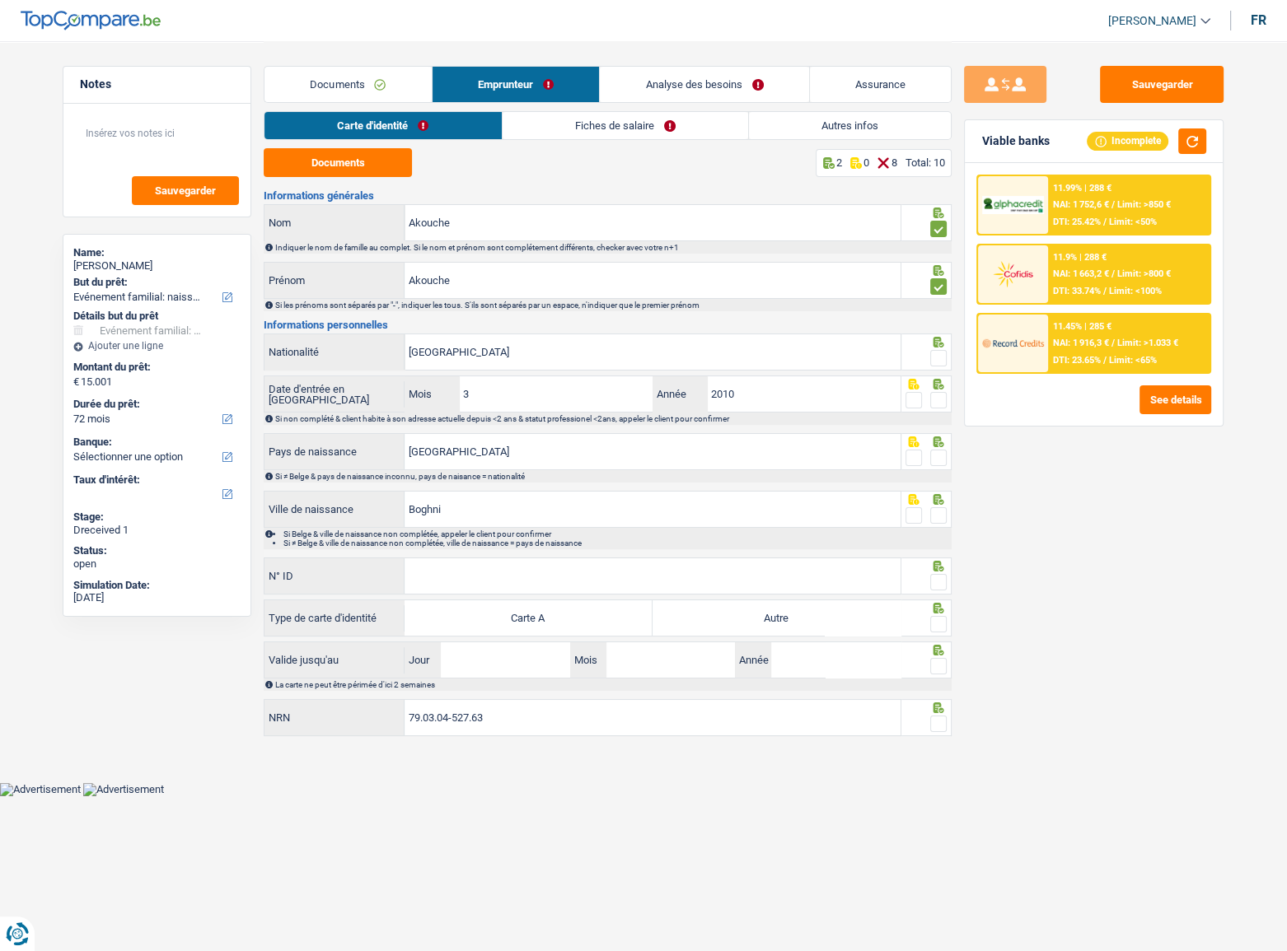
click at [936, 363] on span at bounding box center [938, 358] width 16 height 16
click at [0, 0] on input "radio" at bounding box center [0, 0] width 0 height 0
click at [943, 398] on span at bounding box center [938, 400] width 16 height 16
click at [0, 0] on input "radio" at bounding box center [0, 0] width 0 height 0
click at [940, 455] on span at bounding box center [938, 458] width 16 height 16
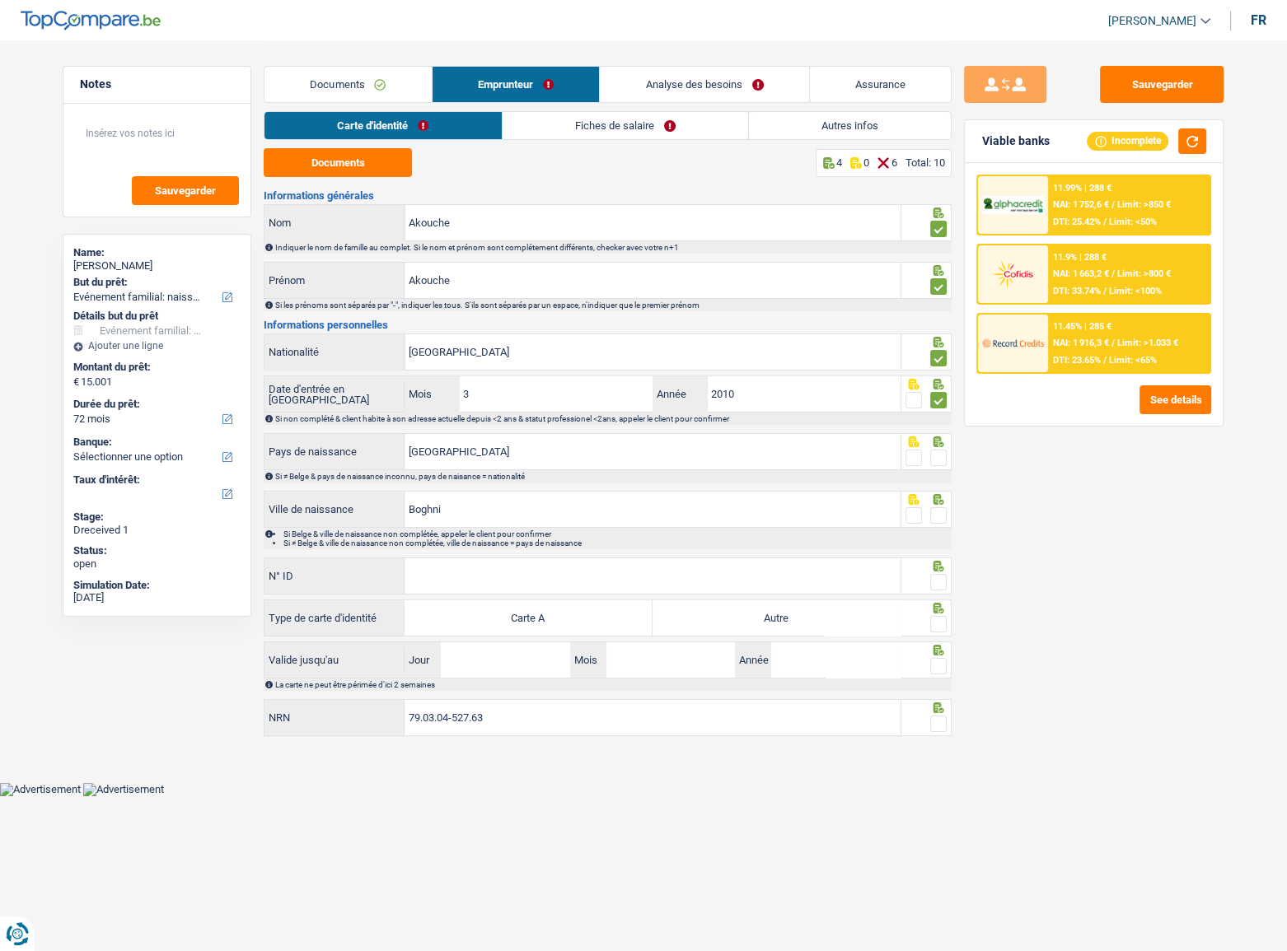
click at [0, 0] on input "radio" at bounding box center [0, 0] width 0 height 0
click at [939, 515] on span at bounding box center [938, 515] width 16 height 16
click at [0, 0] on input "radio" at bounding box center [0, 0] width 0 height 0
click at [1149, 144] on button "button" at bounding box center [1192, 142] width 28 height 26
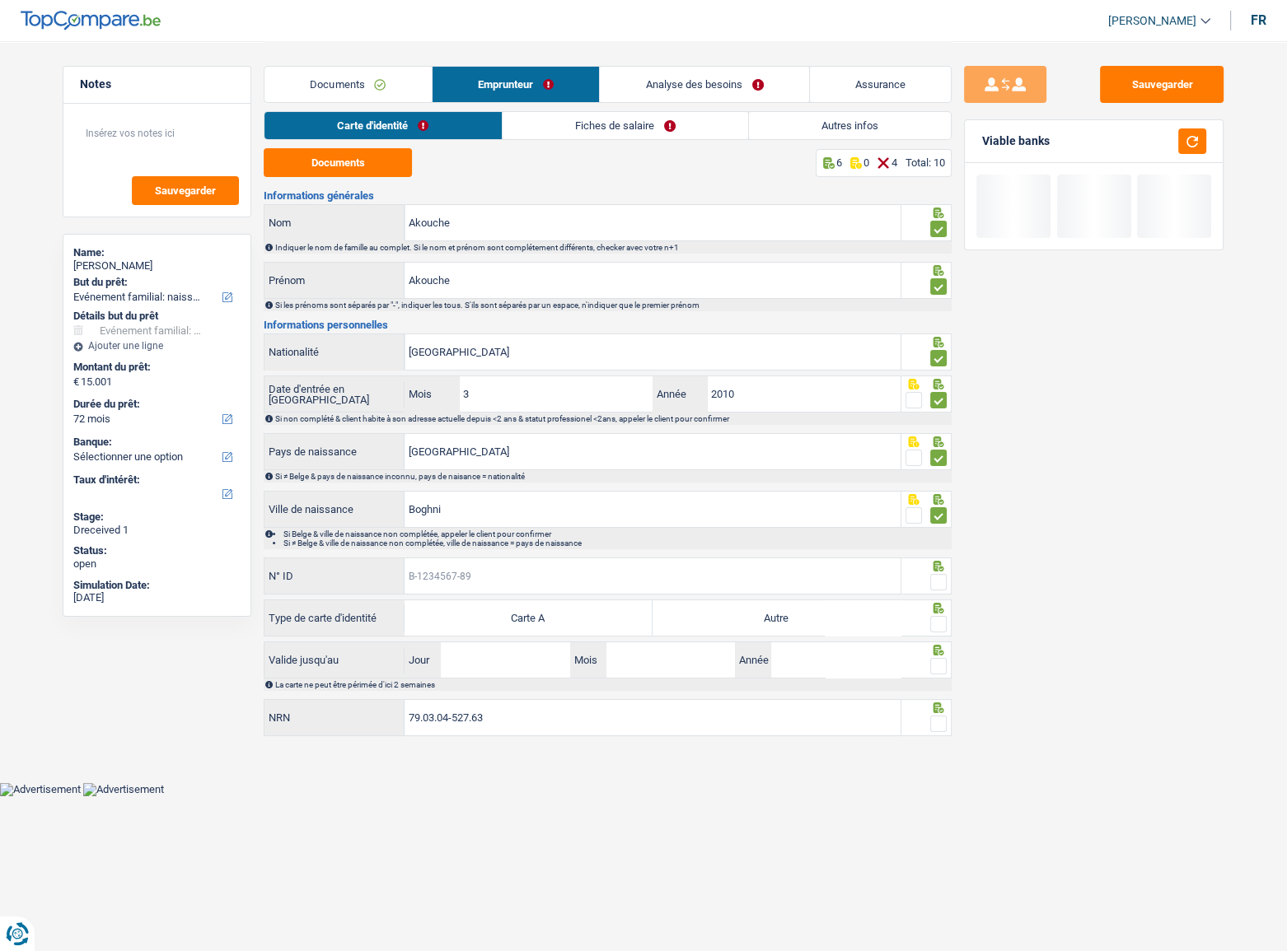
click at [619, 520] on input "N° ID" at bounding box center [652, 576] width 496 height 35
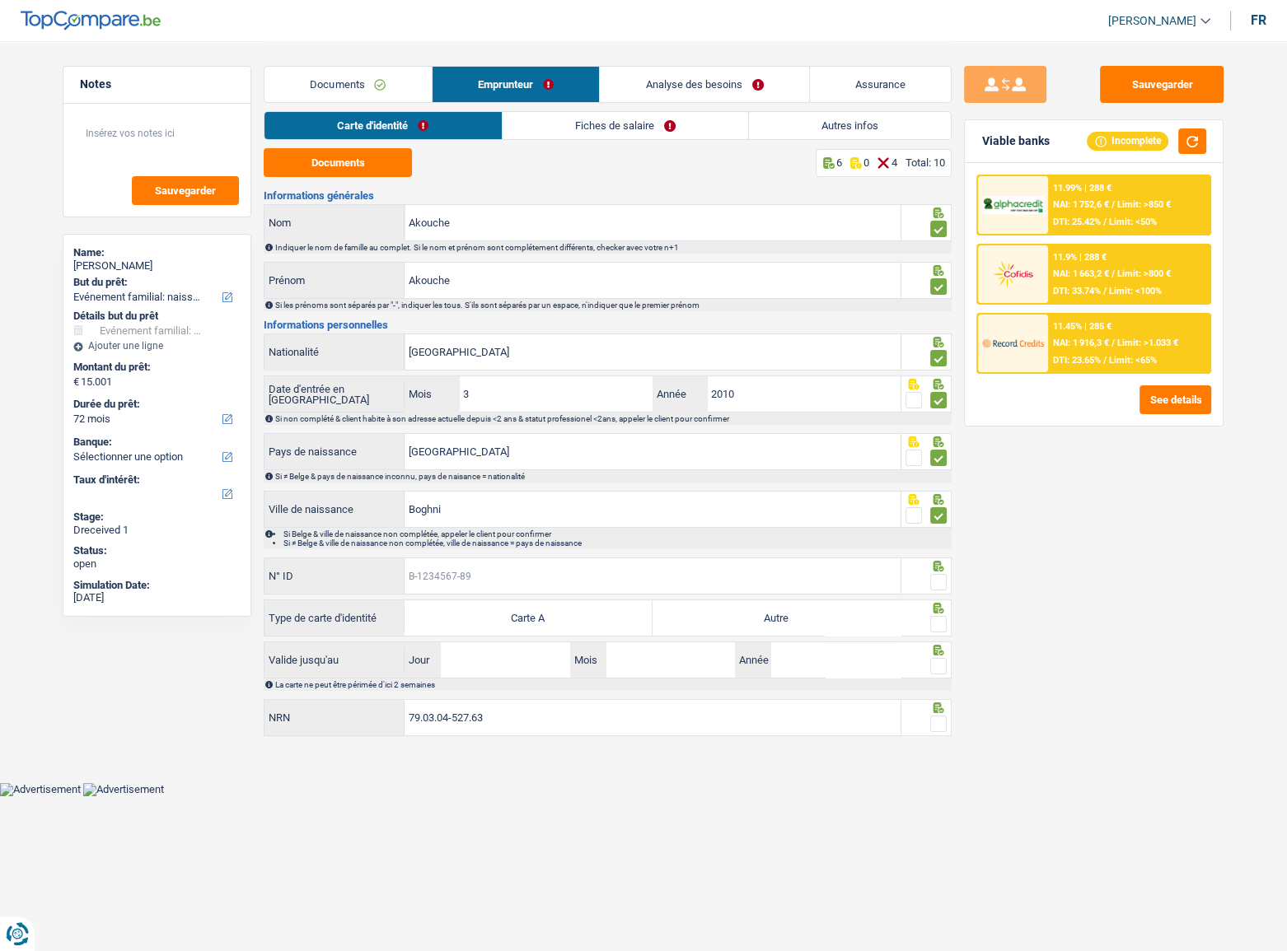
click at [750, 520] on input "N° ID" at bounding box center [652, 576] width 496 height 35
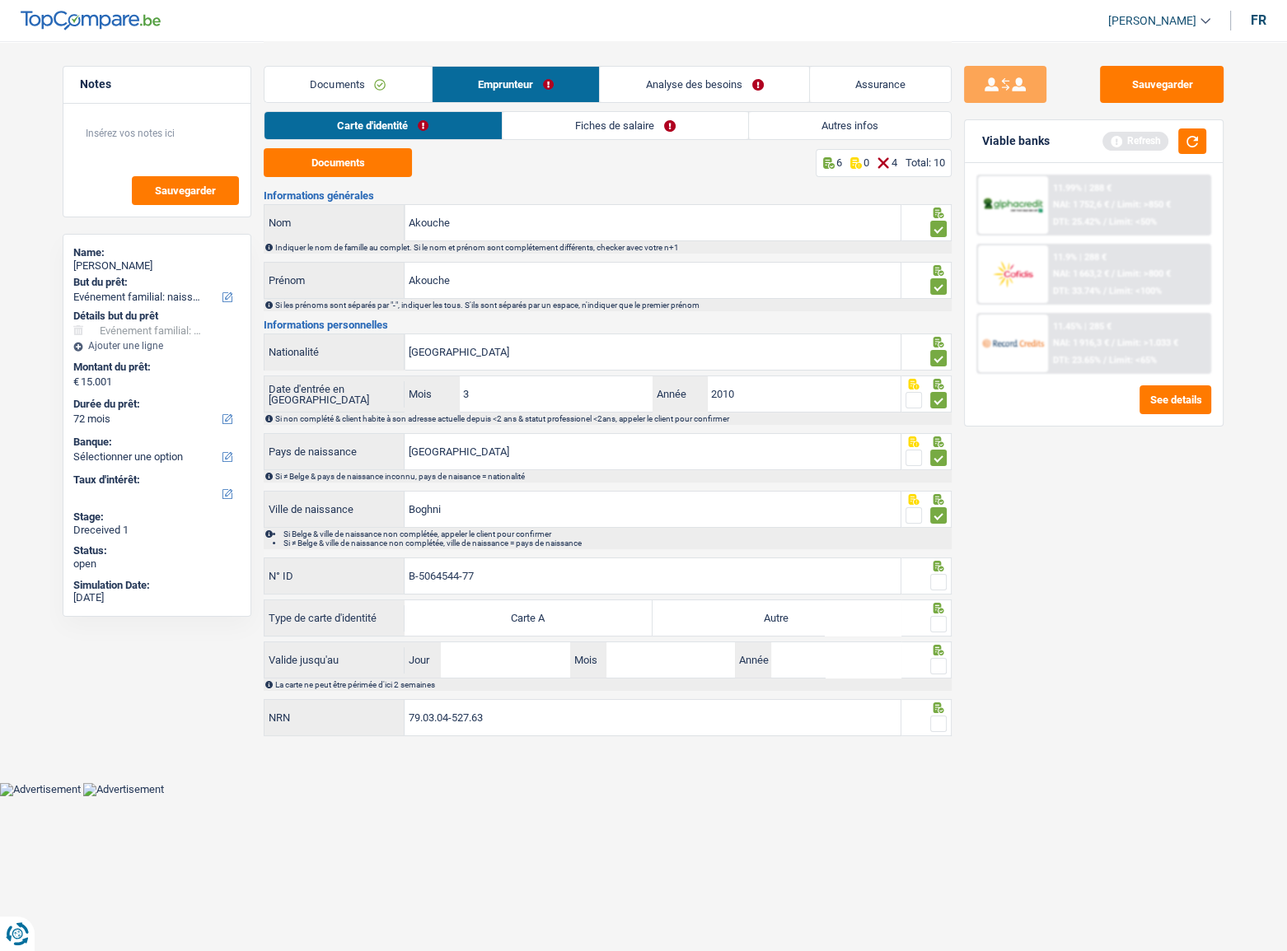
type input "B-5064544-77"
click at [939, 520] on span at bounding box center [938, 582] width 16 height 16
click at [0, 0] on input "radio" at bounding box center [0, 0] width 0 height 0
click at [839, 520] on label "Autre" at bounding box center [776, 618] width 248 height 35
click at [839, 520] on input "Autre" at bounding box center [776, 618] width 248 height 35
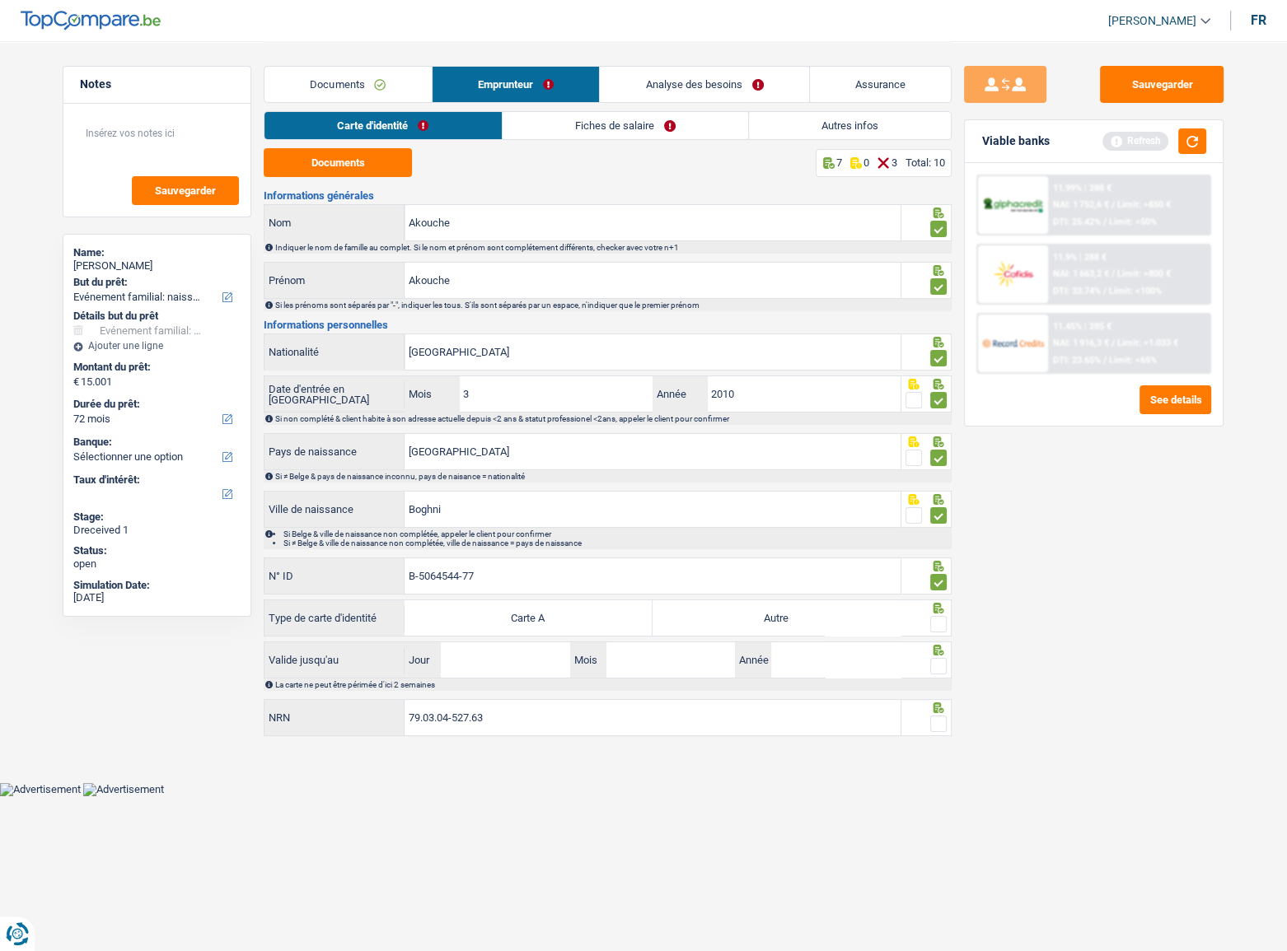
radio input "true"
click at [942, 520] on span at bounding box center [938, 624] width 16 height 16
click at [0, 0] on input "radio" at bounding box center [0, 0] width 0 height 0
click at [542, 520] on input "Jour" at bounding box center [505, 660] width 129 height 35
type input "17"
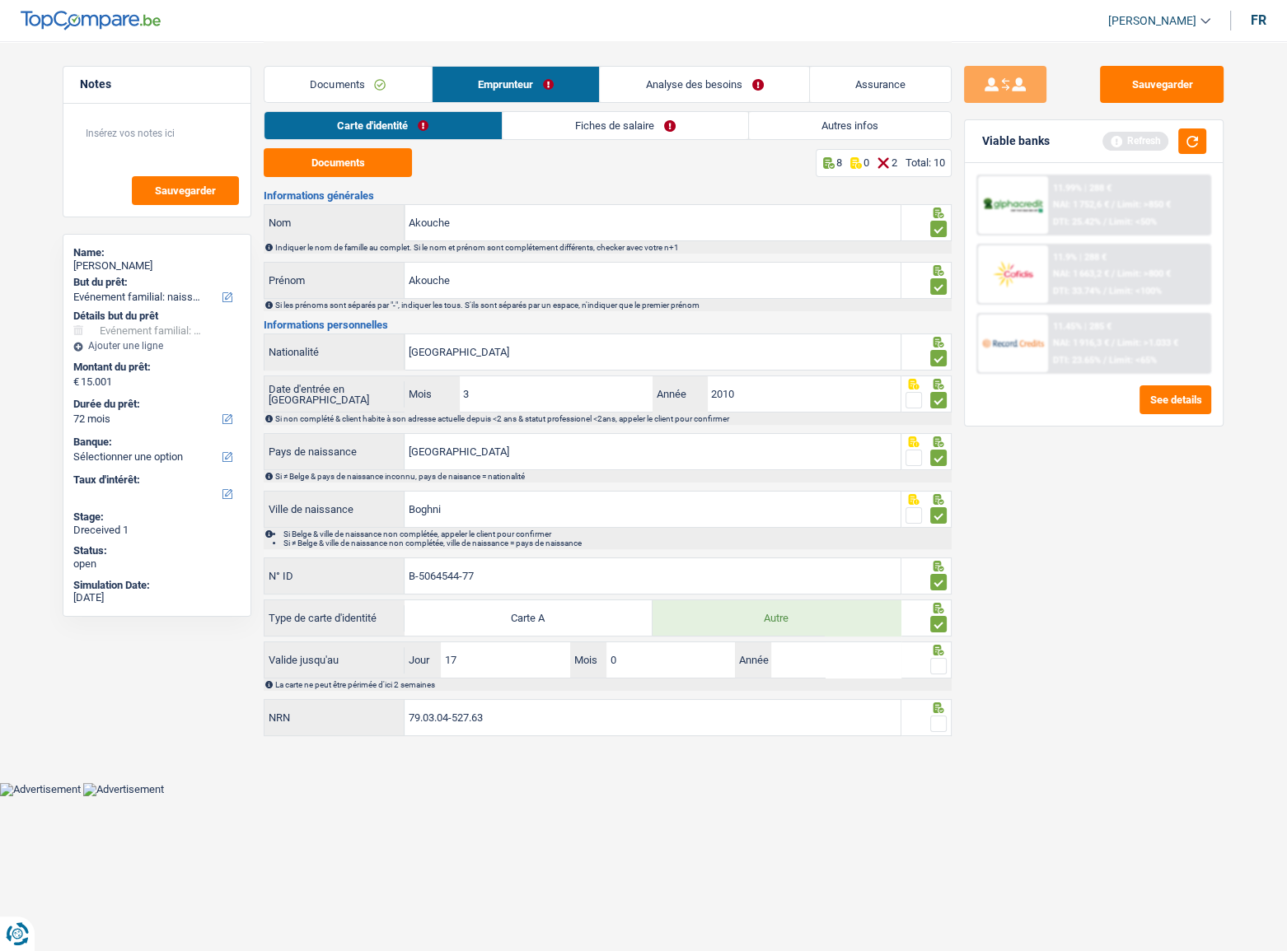
type input "08"
type input "2032"
click at [939, 520] on span at bounding box center [938, 666] width 16 height 16
click at [0, 0] on input "radio" at bounding box center [0, 0] width 0 height 0
click at [944, 520] on div at bounding box center [926, 717] width 51 height 37
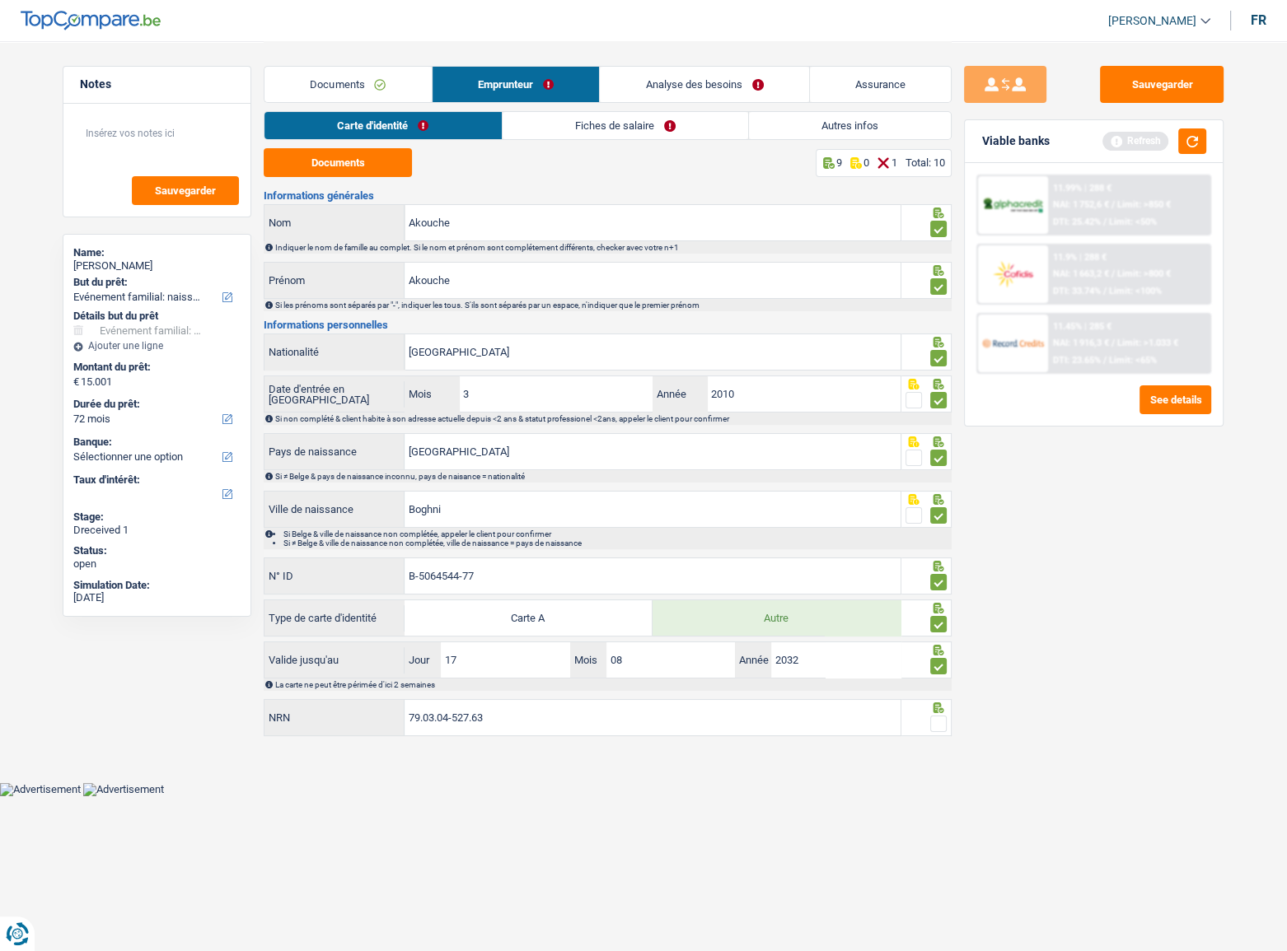
click at [940, 520] on span at bounding box center [938, 724] width 16 height 16
click at [0, 0] on input "radio" at bounding box center [0, 0] width 0 height 0
click at [1149, 142] on button "button" at bounding box center [1192, 142] width 28 height 26
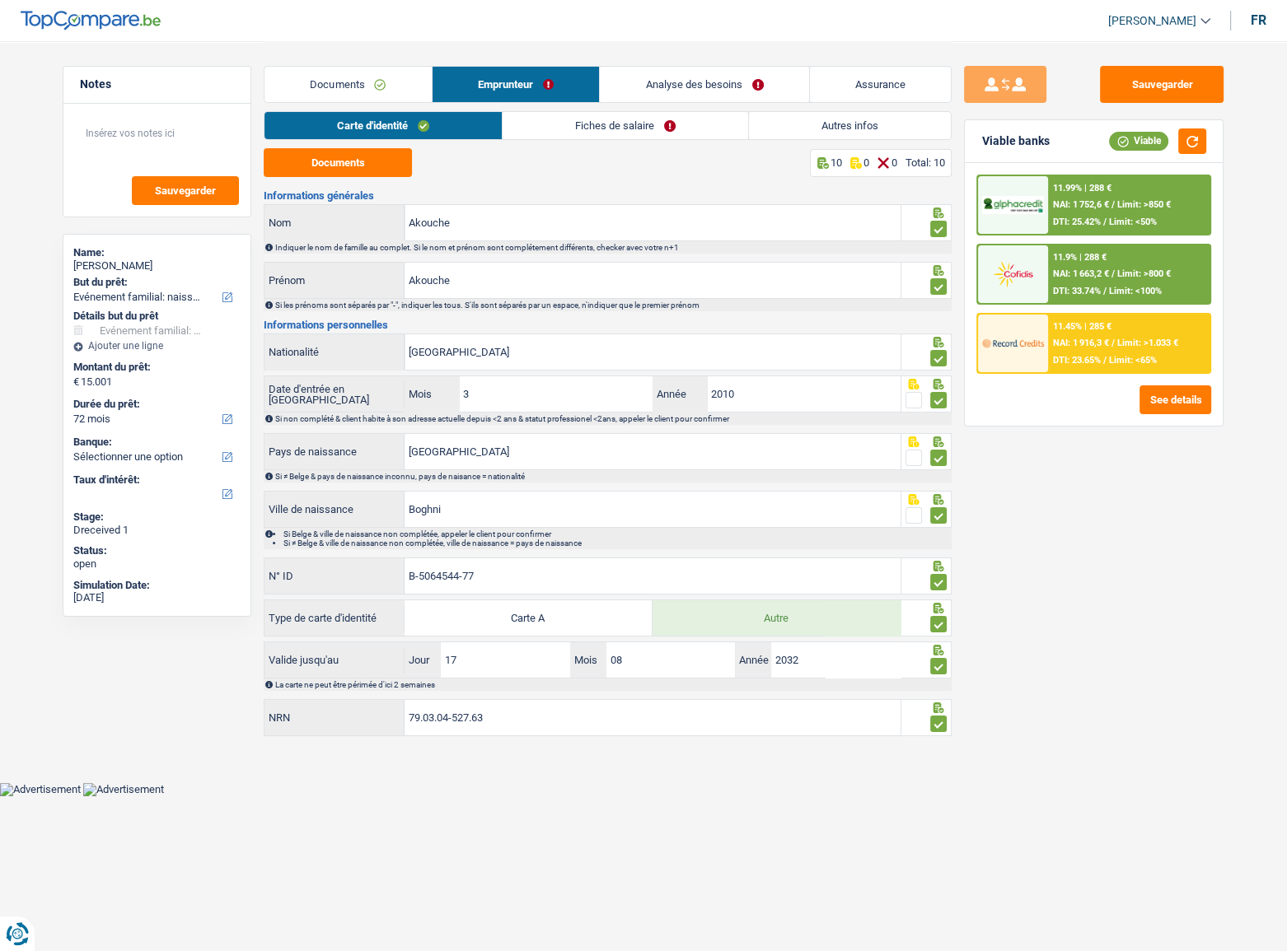
click at [566, 122] on link "Fiches de salaire" at bounding box center [625, 125] width 245 height 27
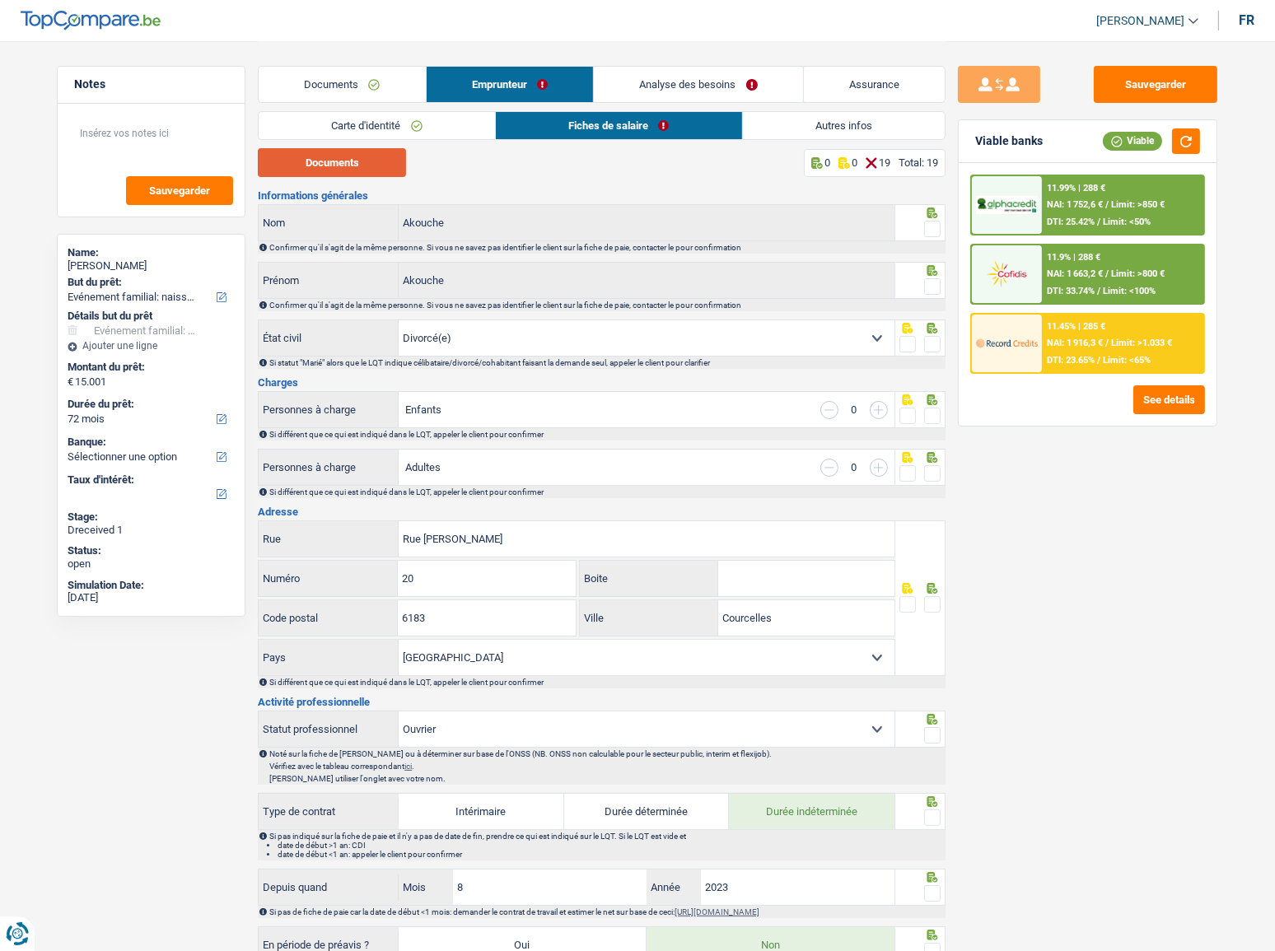
drag, startPoint x: 361, startPoint y: 152, endPoint x: 280, endPoint y: 13, distance: 160.2
click at [360, 152] on button "Documents" at bounding box center [332, 162] width 148 height 29
click at [929, 222] on span at bounding box center [932, 229] width 16 height 16
click at [0, 0] on input "radio" at bounding box center [0, 0] width 0 height 0
click at [934, 285] on span at bounding box center [932, 286] width 16 height 16
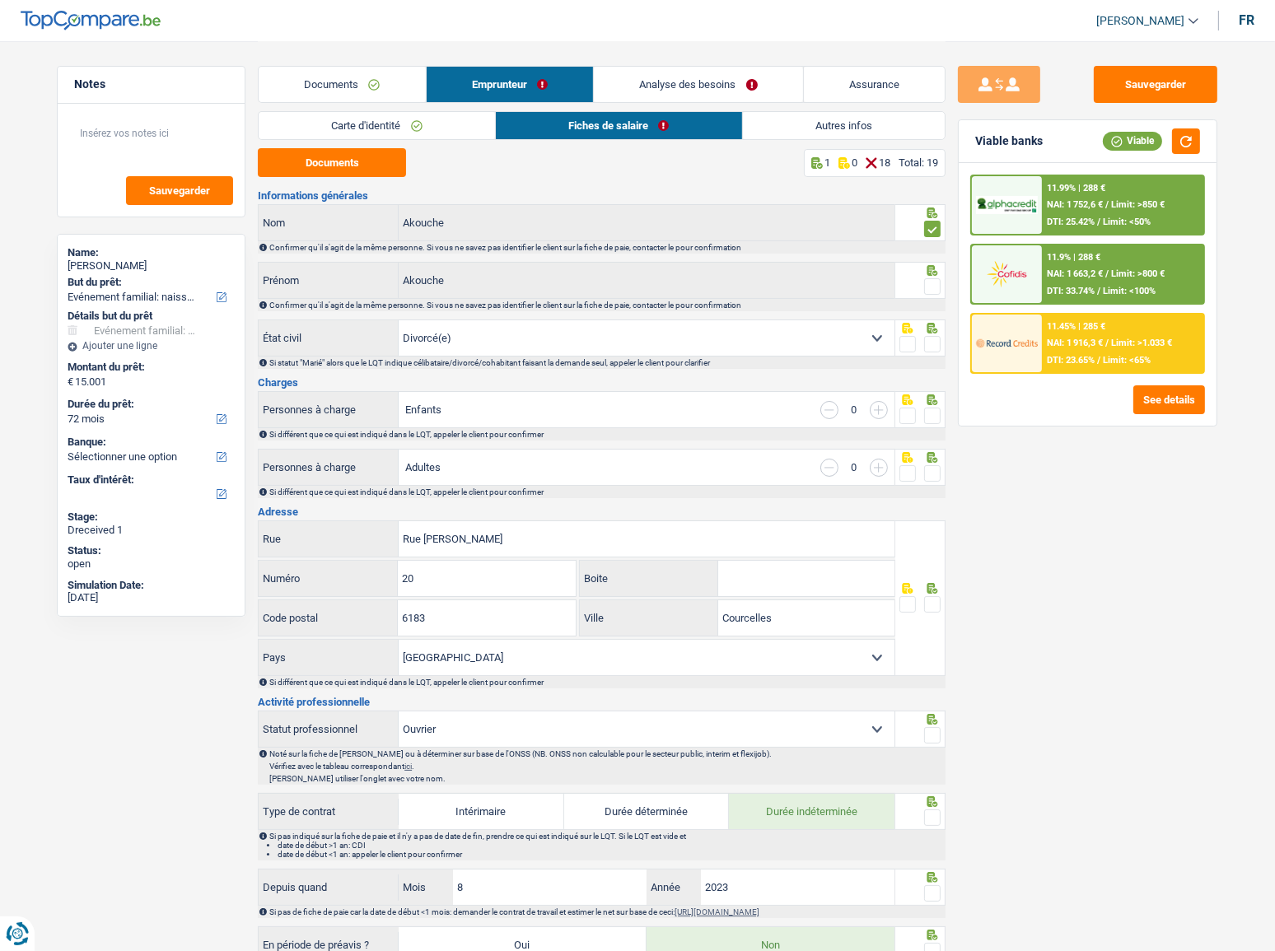
click at [0, 0] on input "radio" at bounding box center [0, 0] width 0 height 0
drag, startPoint x: 934, startPoint y: 332, endPoint x: 932, endPoint y: 344, distance: 12.6
click at [933, 337] on div at bounding box center [920, 338] width 51 height 37
drag, startPoint x: 928, startPoint y: 338, endPoint x: 931, endPoint y: 362, distance: 24.1
click at [927, 338] on span at bounding box center [932, 344] width 16 height 16
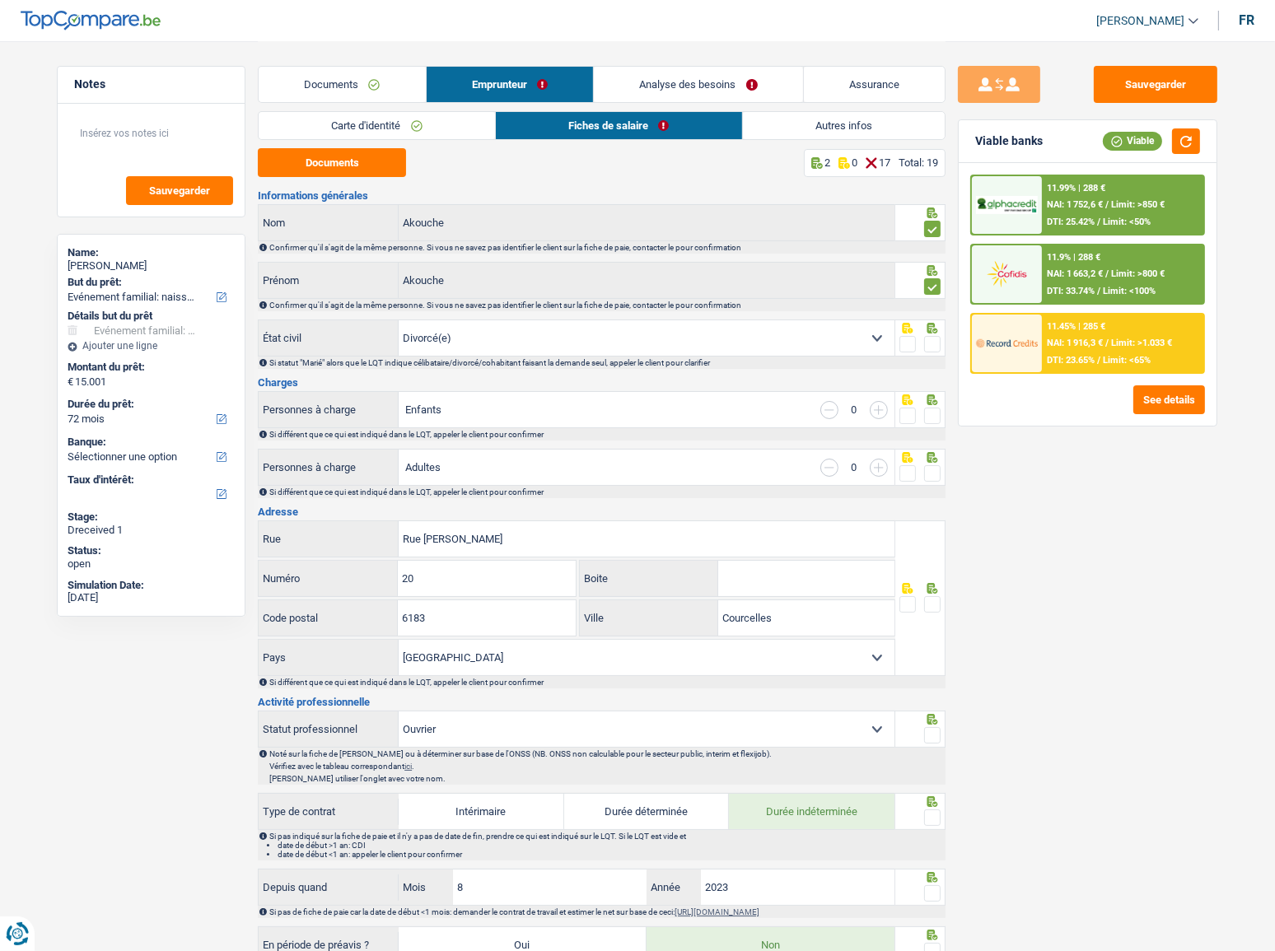
click at [0, 0] on input "radio" at bounding box center [0, 0] width 0 height 0
click at [932, 411] on span at bounding box center [932, 416] width 16 height 16
click at [0, 0] on input "radio" at bounding box center [0, 0] width 0 height 0
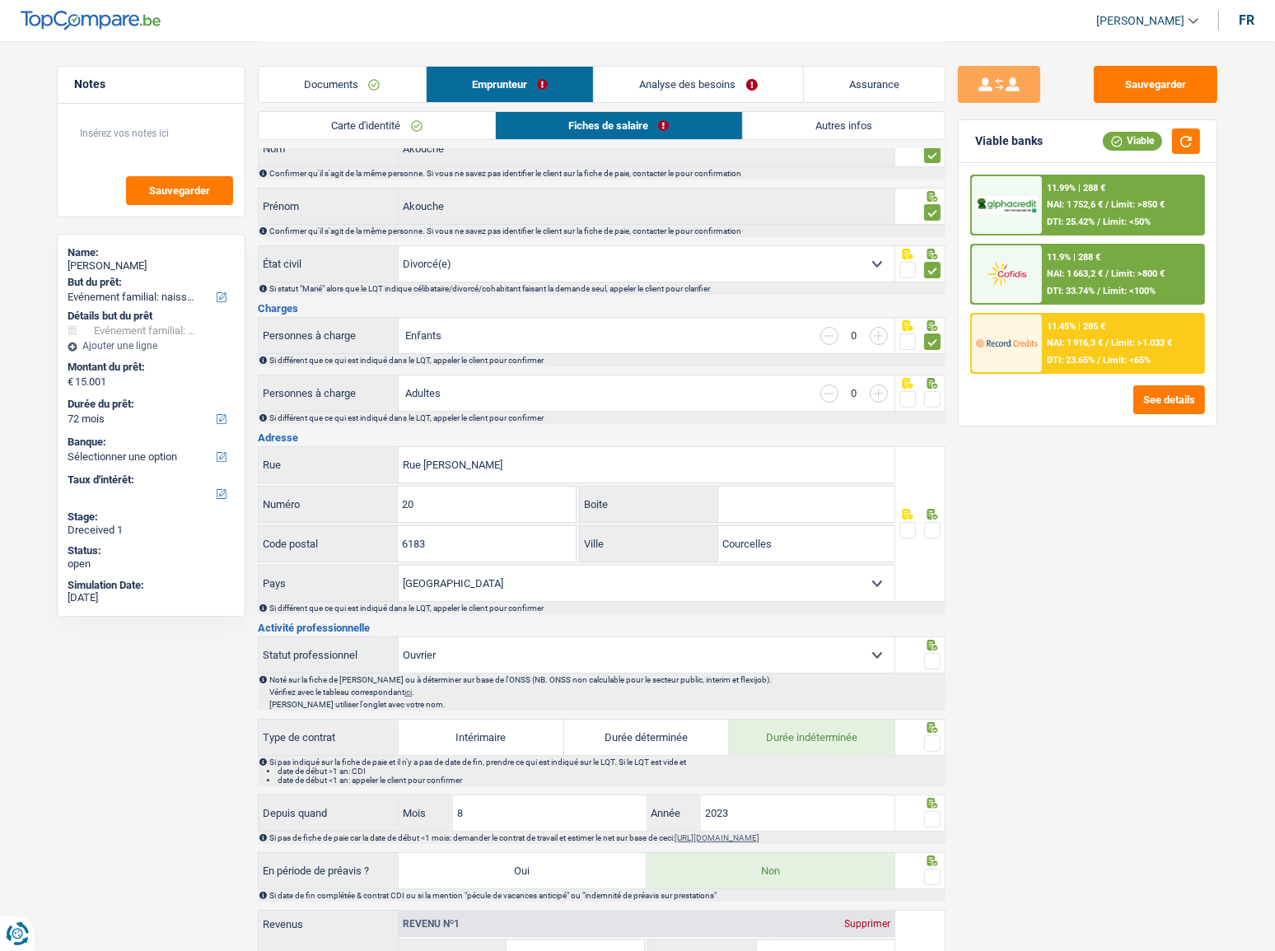
click at [932, 397] on span at bounding box center [932, 399] width 16 height 16
click at [0, 0] on input "radio" at bounding box center [0, 0] width 0 height 0
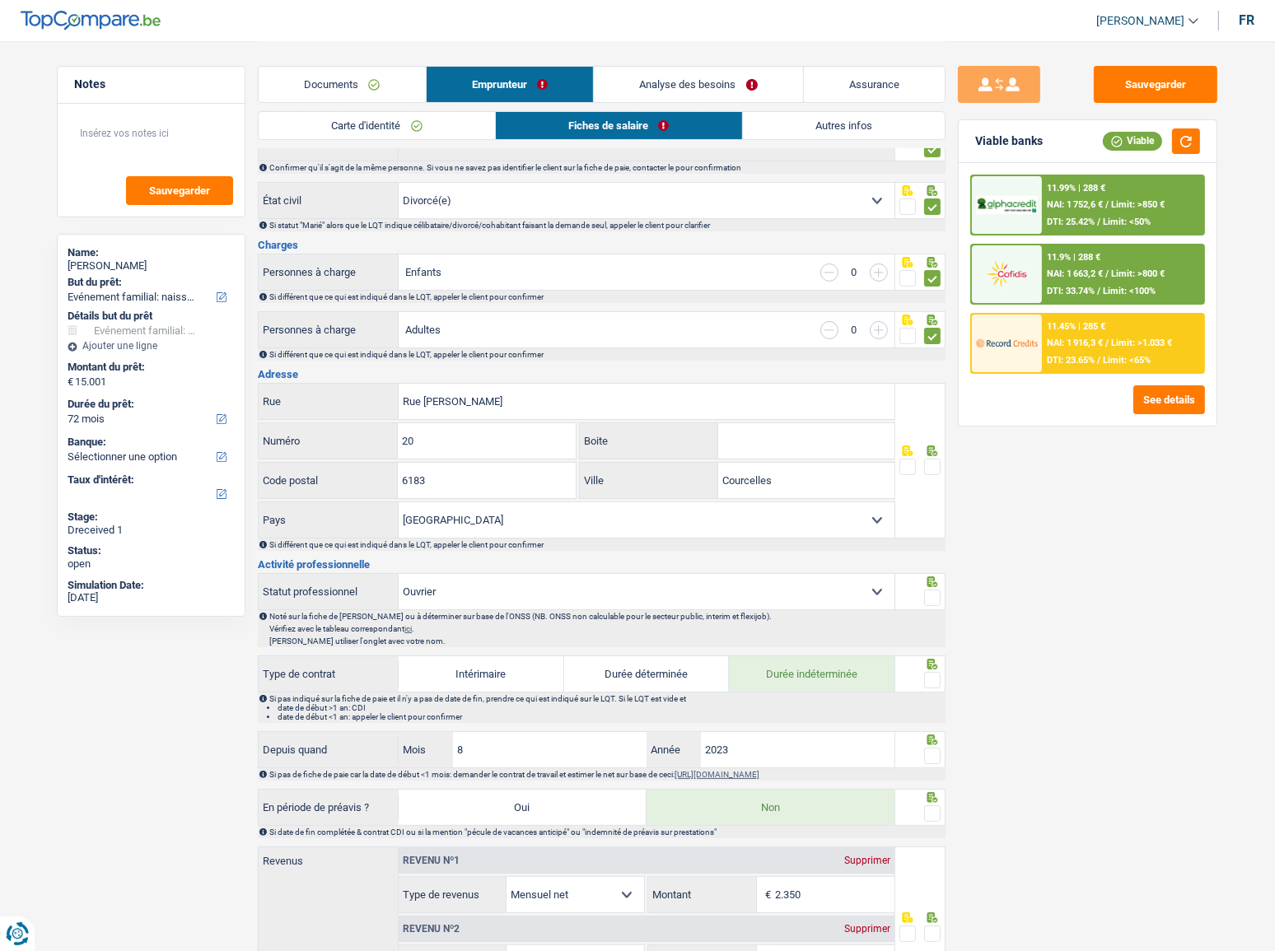
scroll to position [224, 0]
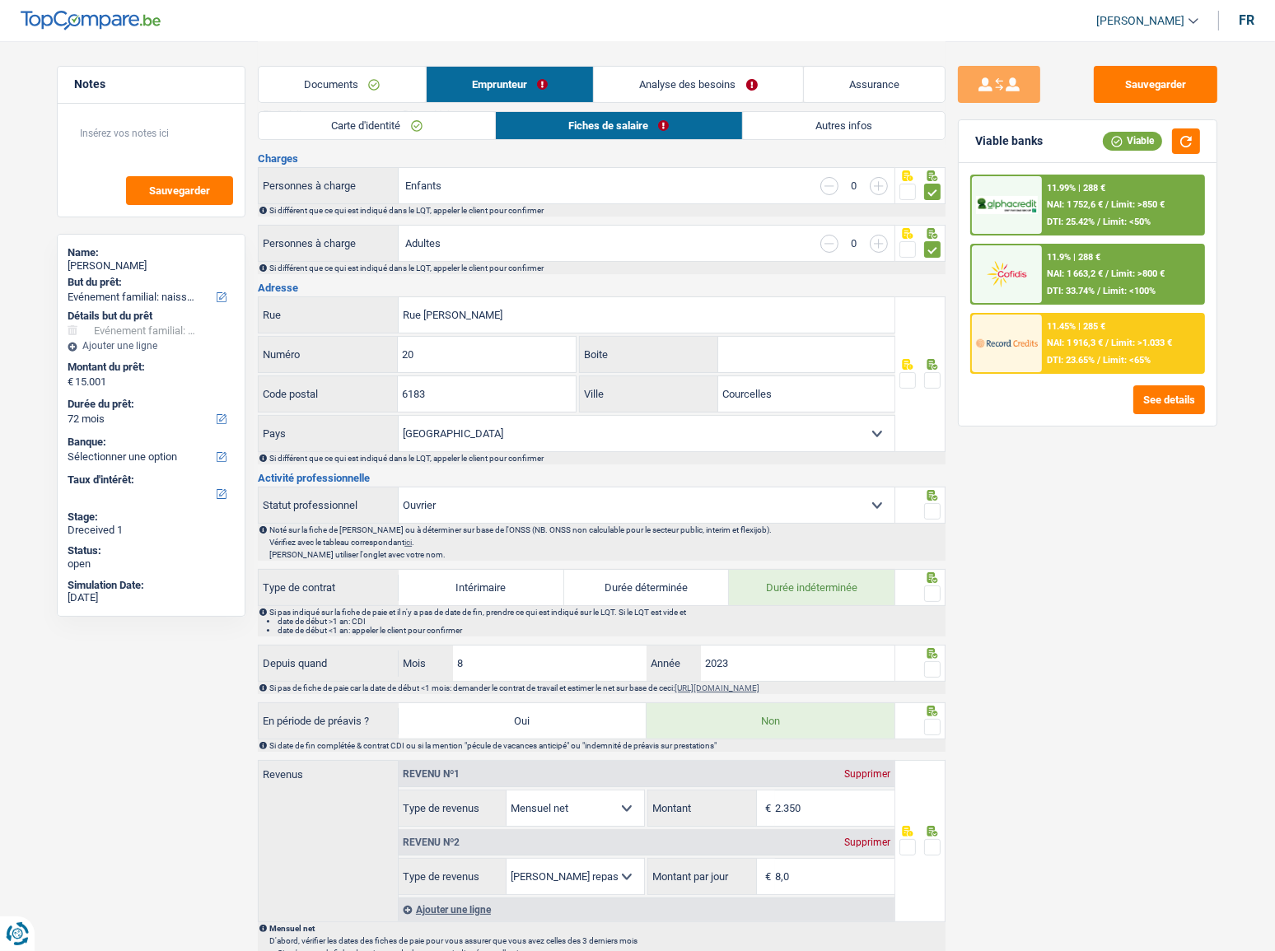
click at [936, 376] on span at bounding box center [932, 380] width 16 height 16
click at [0, 0] on input "radio" at bounding box center [0, 0] width 0 height 0
click at [484, 351] on input "20" at bounding box center [486, 354] width 177 height 35
click at [488, 386] on input "6183" at bounding box center [486, 393] width 177 height 35
click at [1149, 133] on button "button" at bounding box center [1186, 142] width 28 height 26
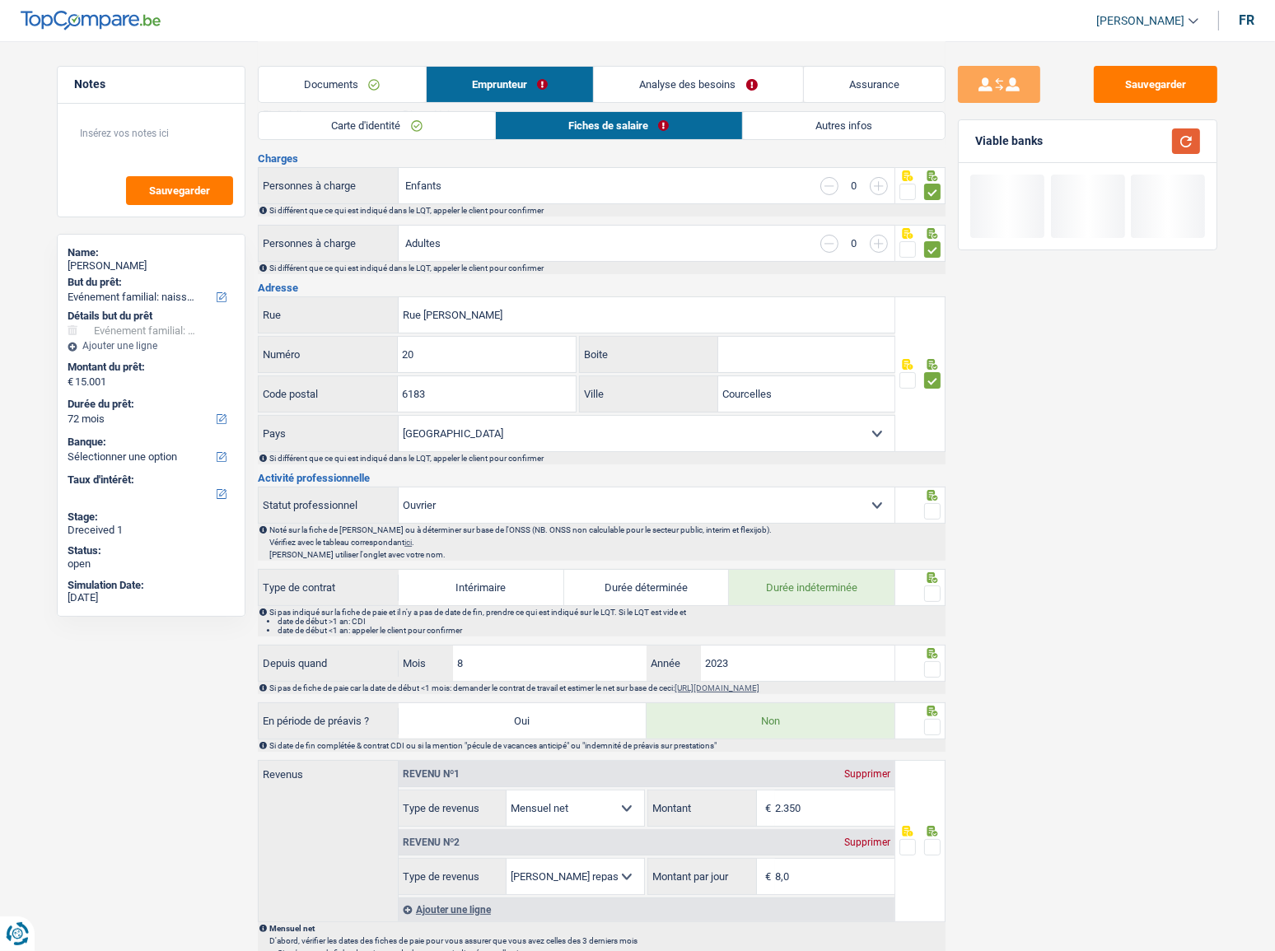
scroll to position [299, 0]
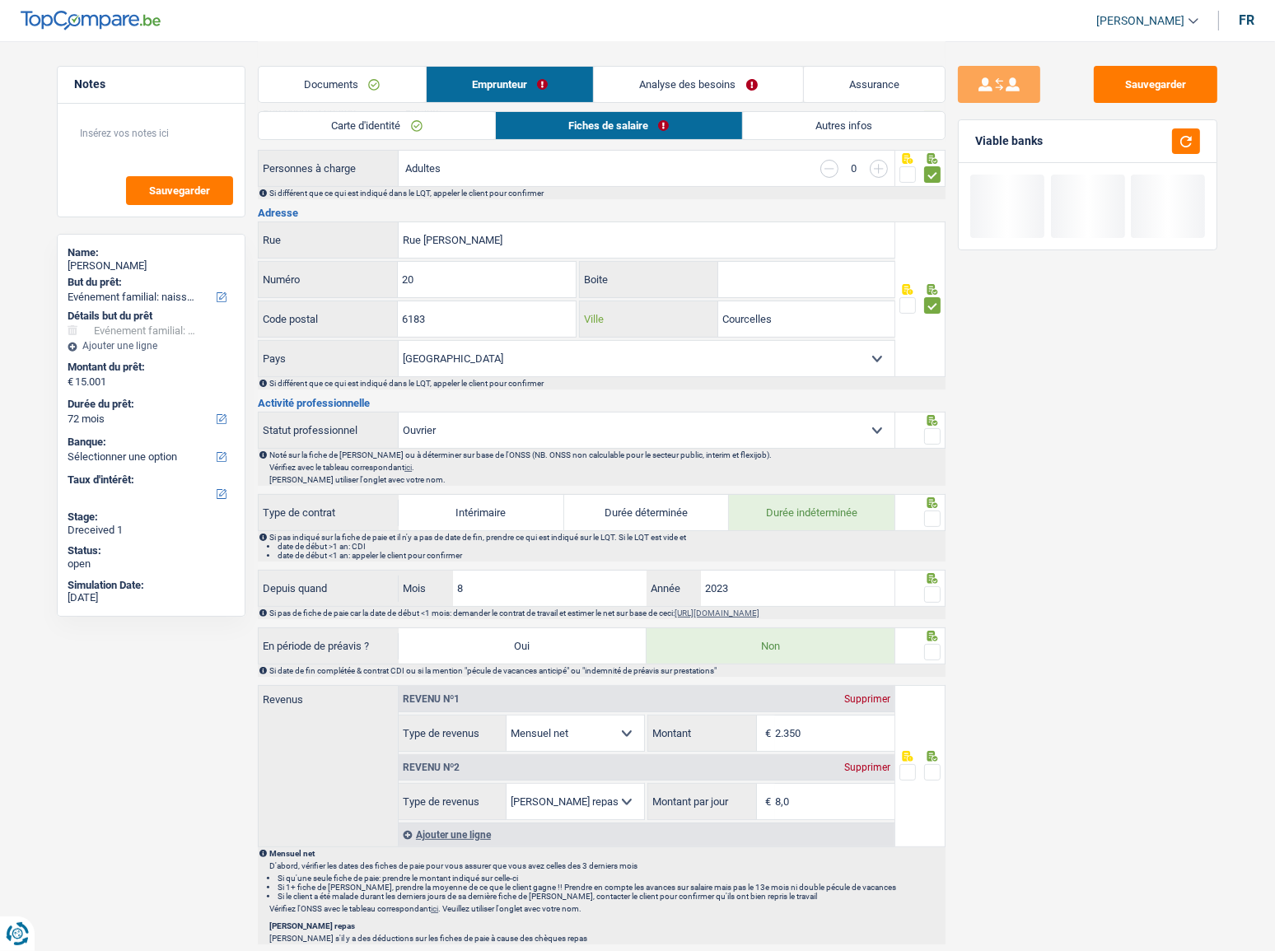
drag, startPoint x: 799, startPoint y: 324, endPoint x: 632, endPoint y: 316, distance: 167.4
click at [637, 320] on div "Courcelles Ville" at bounding box center [737, 319] width 315 height 35
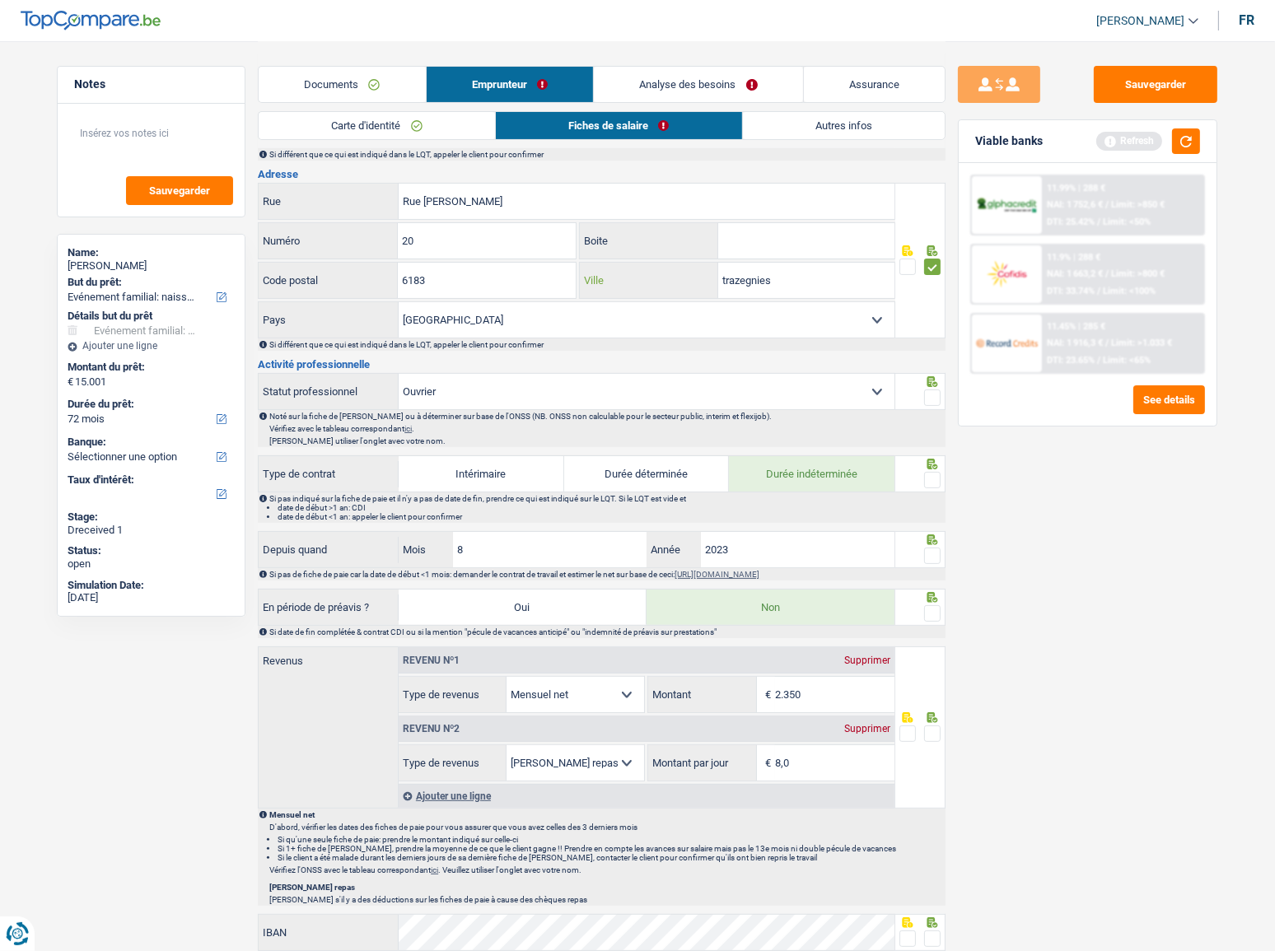
scroll to position [374, 0]
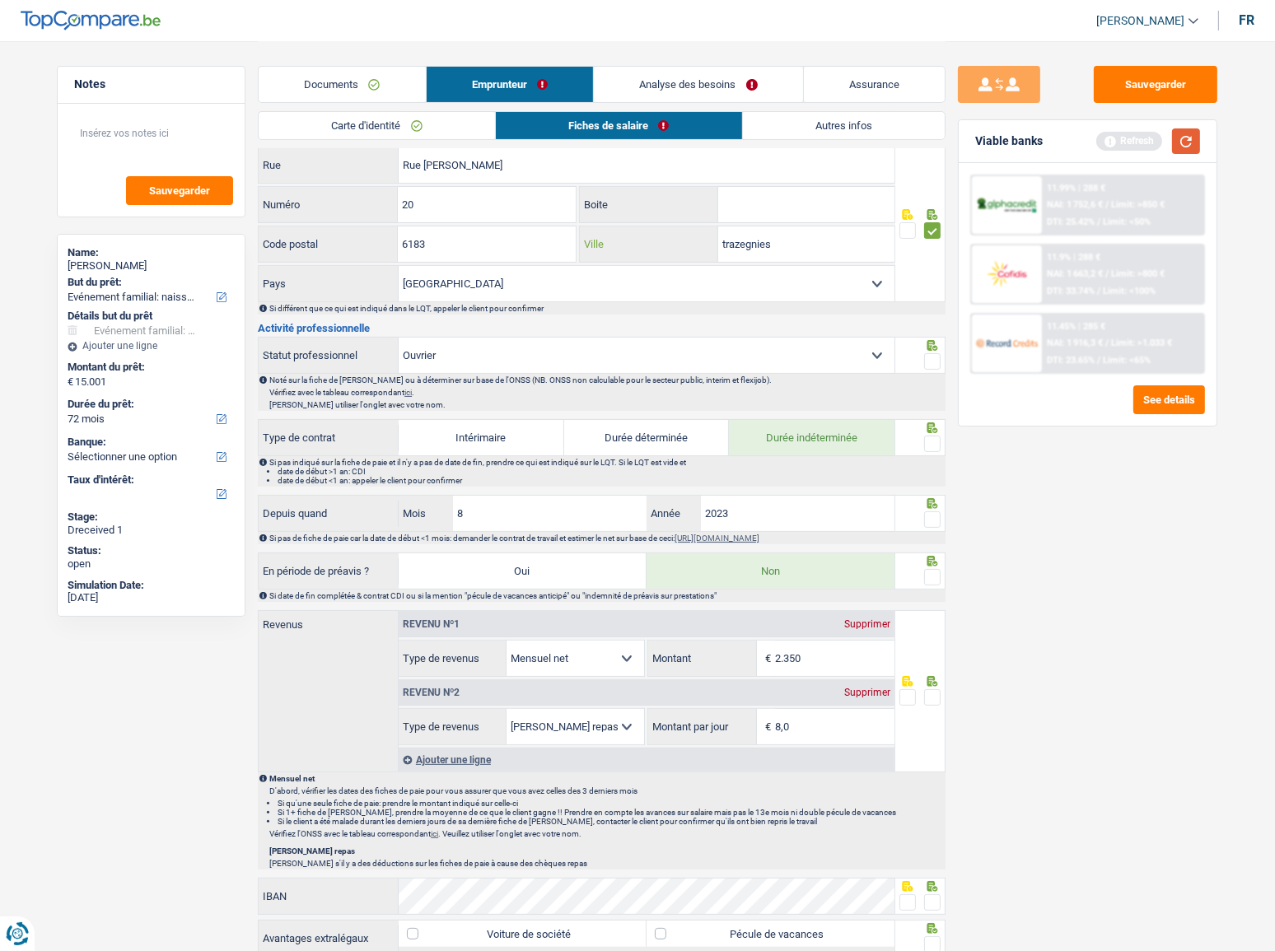
type input "trazegnies"
click at [1149, 141] on button "button" at bounding box center [1186, 142] width 28 height 26
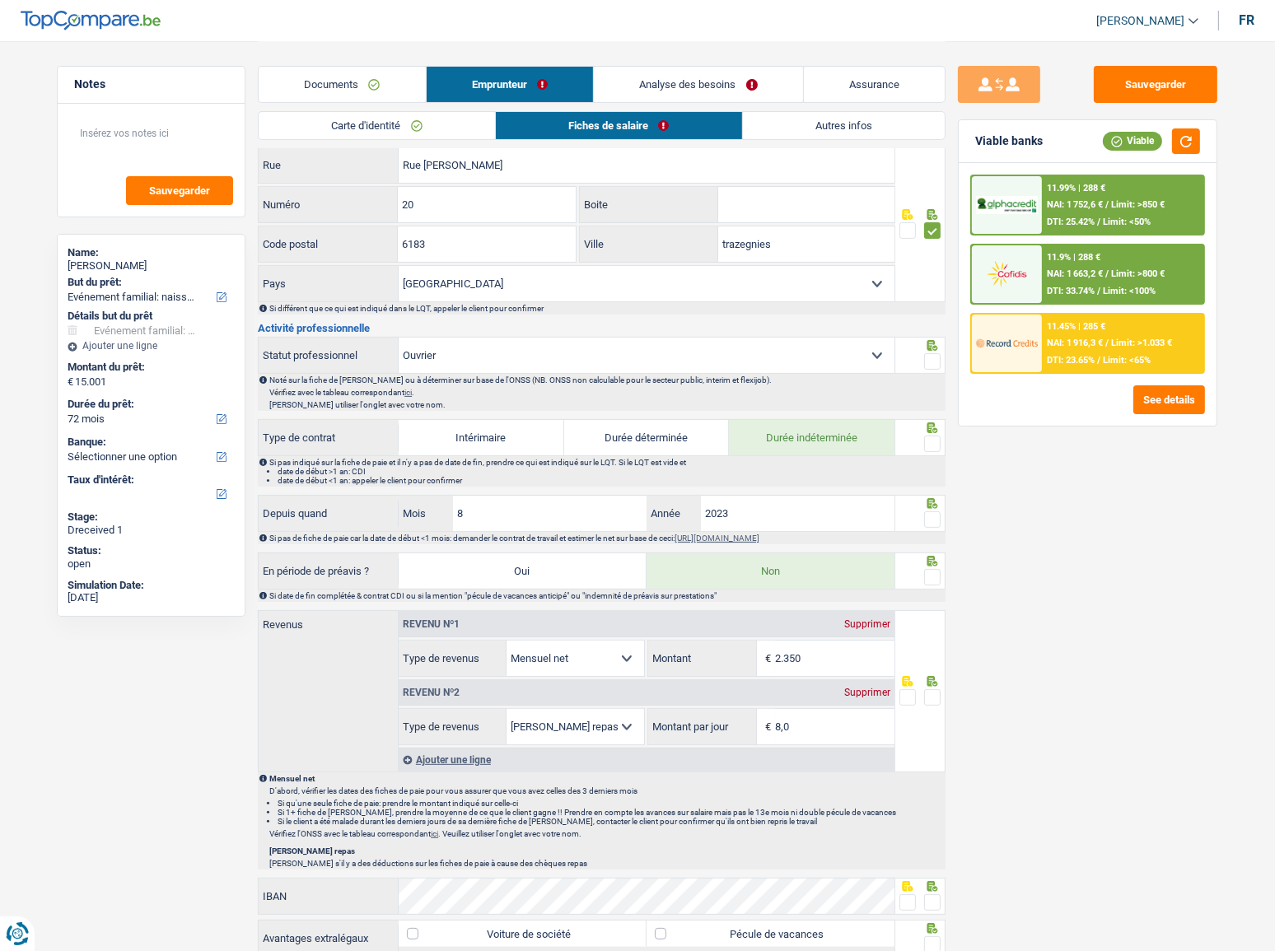
click at [927, 355] on span at bounding box center [932, 361] width 16 height 16
click at [0, 0] on input "radio" at bounding box center [0, 0] width 0 height 0
click at [938, 440] on span at bounding box center [932, 444] width 16 height 16
click at [0, 0] on input "radio" at bounding box center [0, 0] width 0 height 0
click at [1149, 143] on button "button" at bounding box center [1186, 142] width 28 height 26
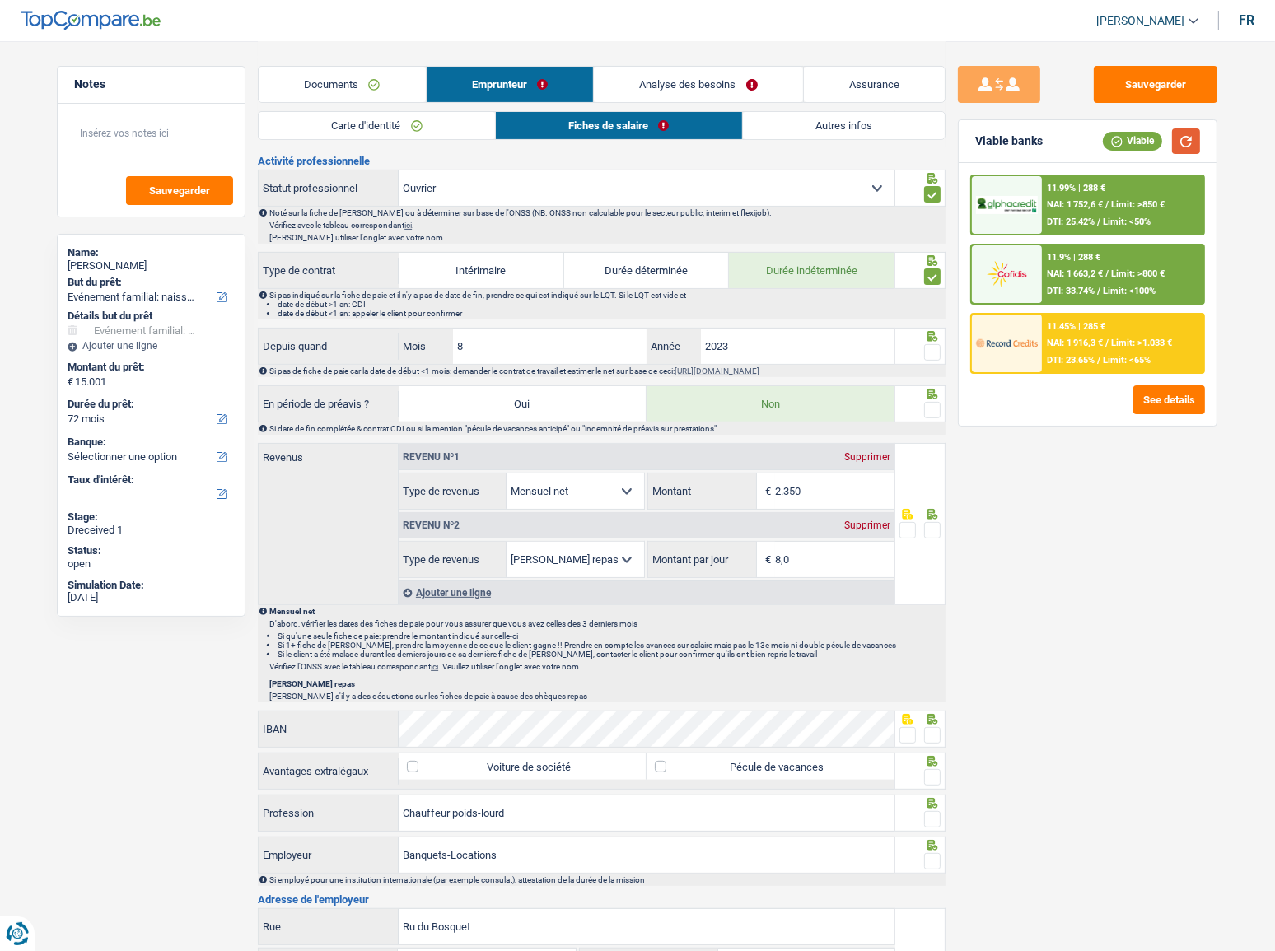
scroll to position [576, 0]
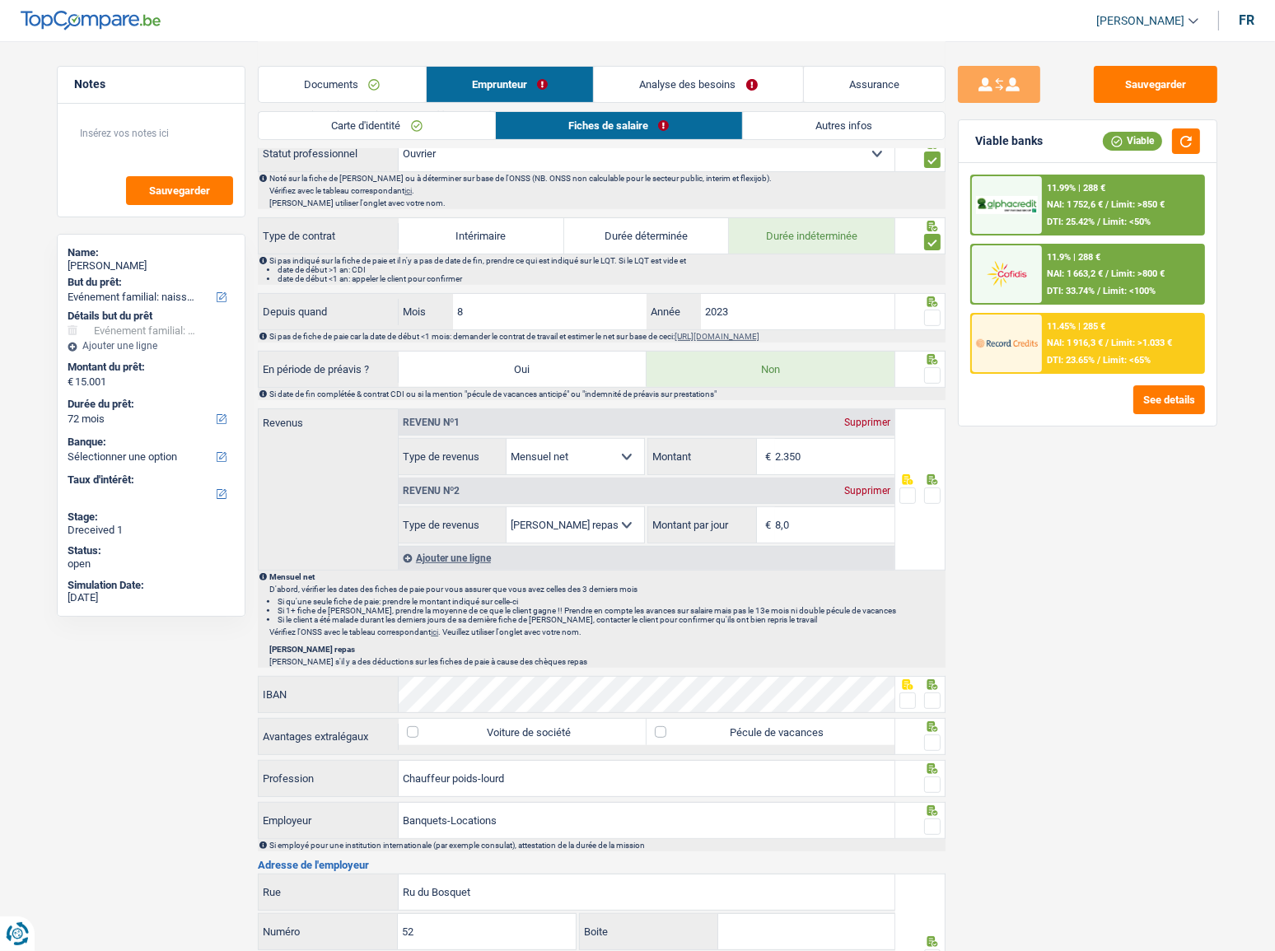
click at [998, 248] on div at bounding box center [1006, 274] width 69 height 58
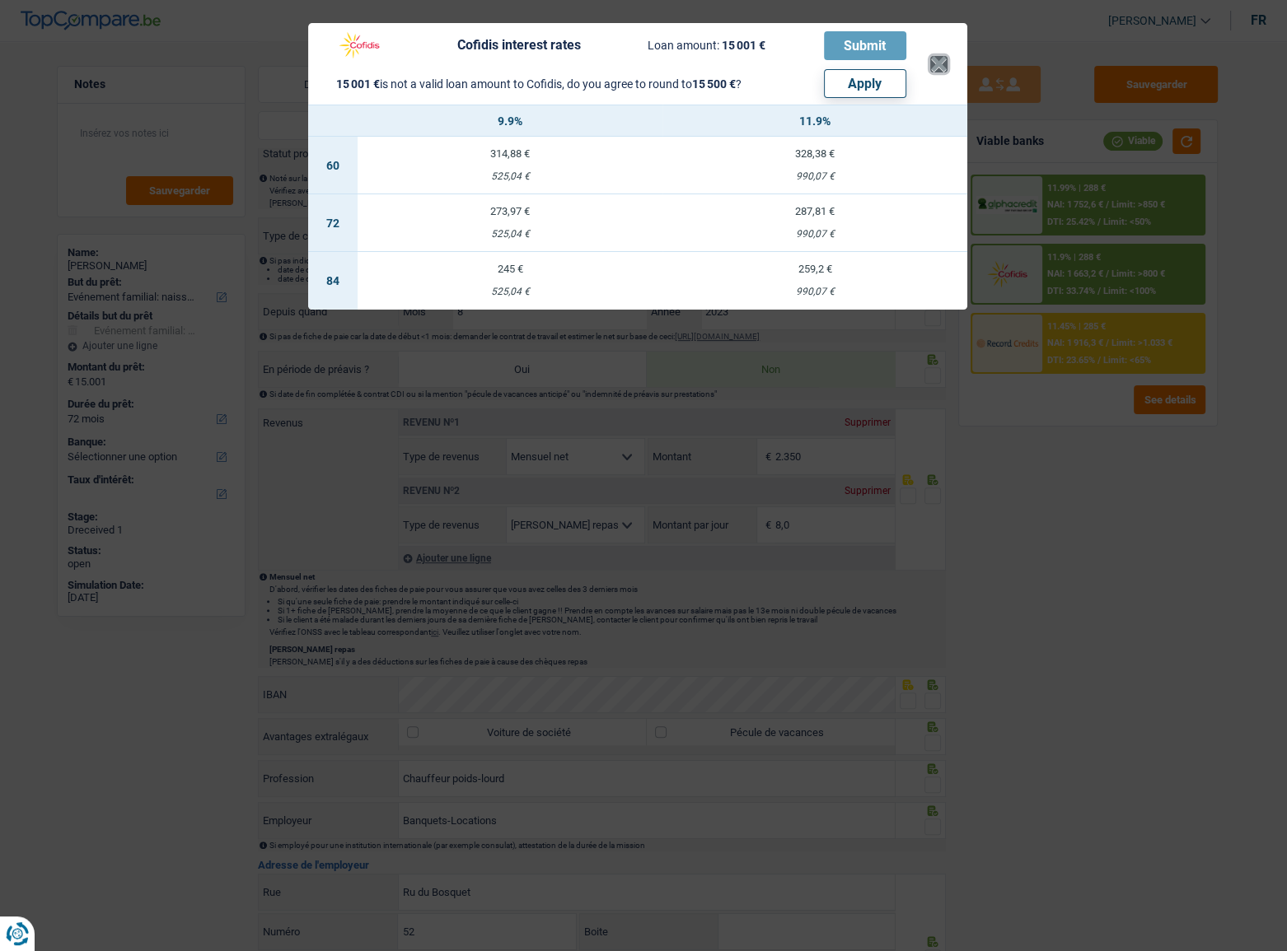
click at [936, 65] on button "×" at bounding box center [938, 64] width 17 height 16
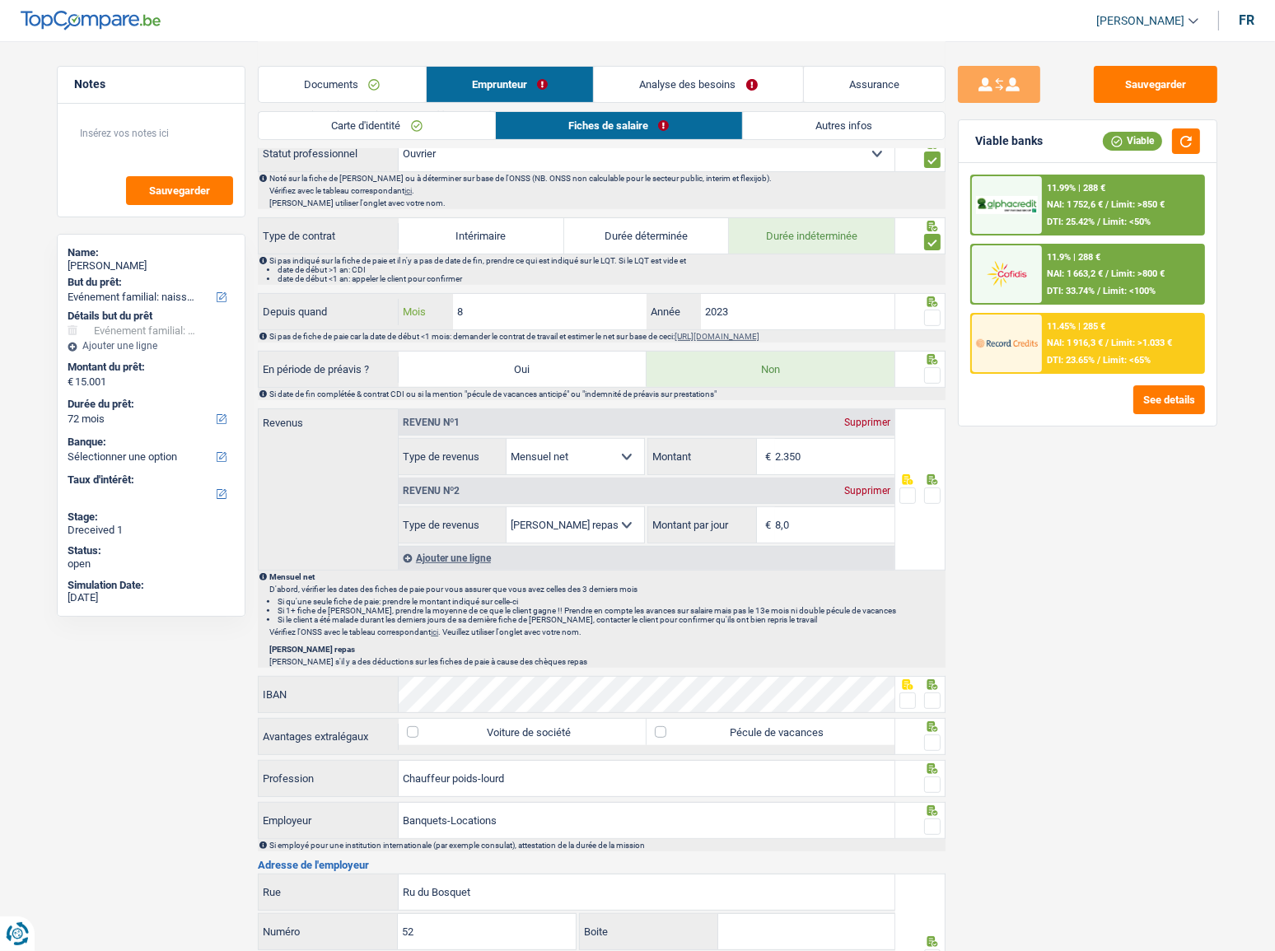
drag, startPoint x: 501, startPoint y: 327, endPoint x: 403, endPoint y: 344, distance: 99.5
click at [403, 344] on div "Informations générales Akouche Nom Confirmer qu'il s'agit de la même personne. …" at bounding box center [602, 429] width 688 height 1630
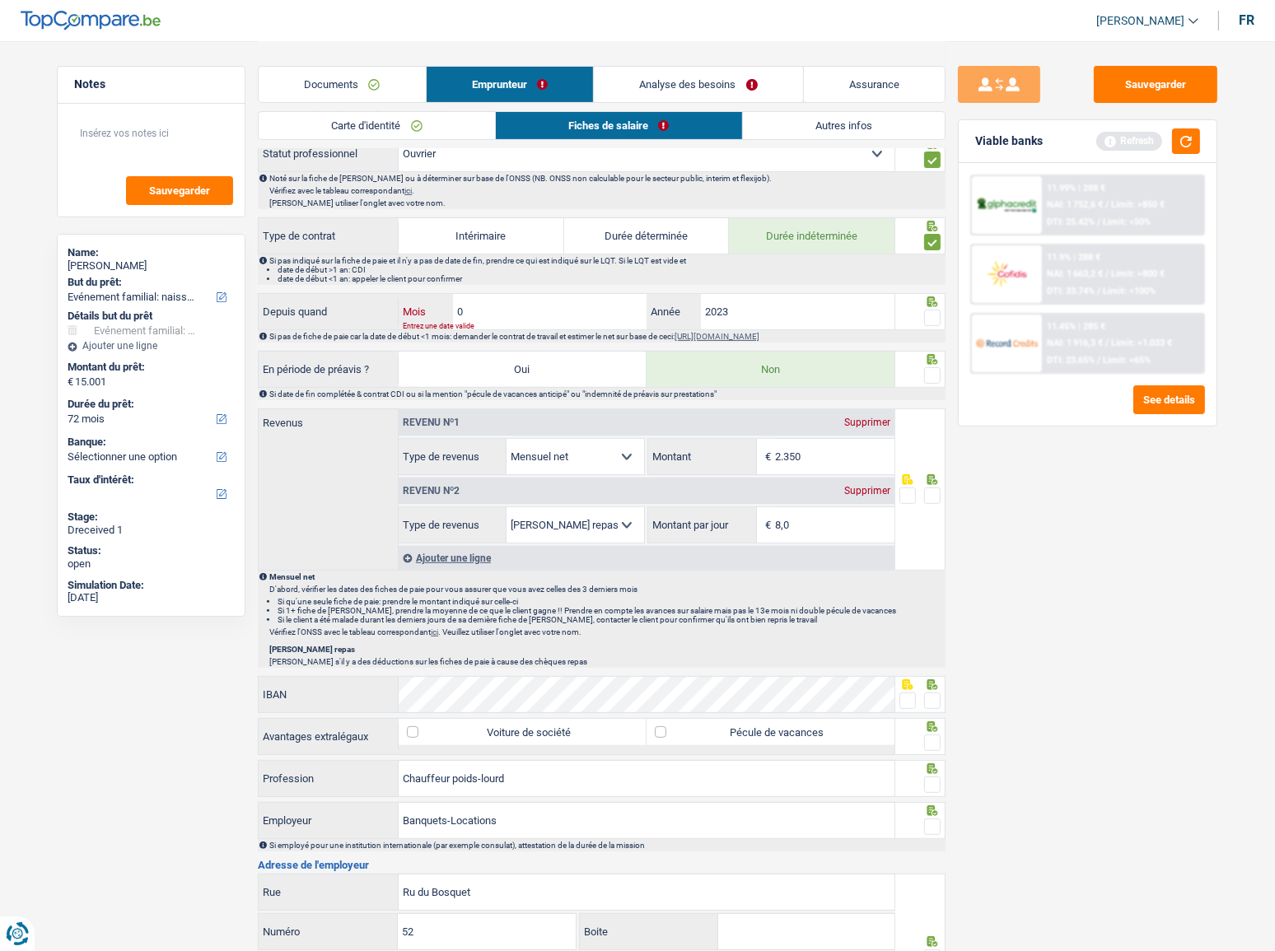
type input "04"
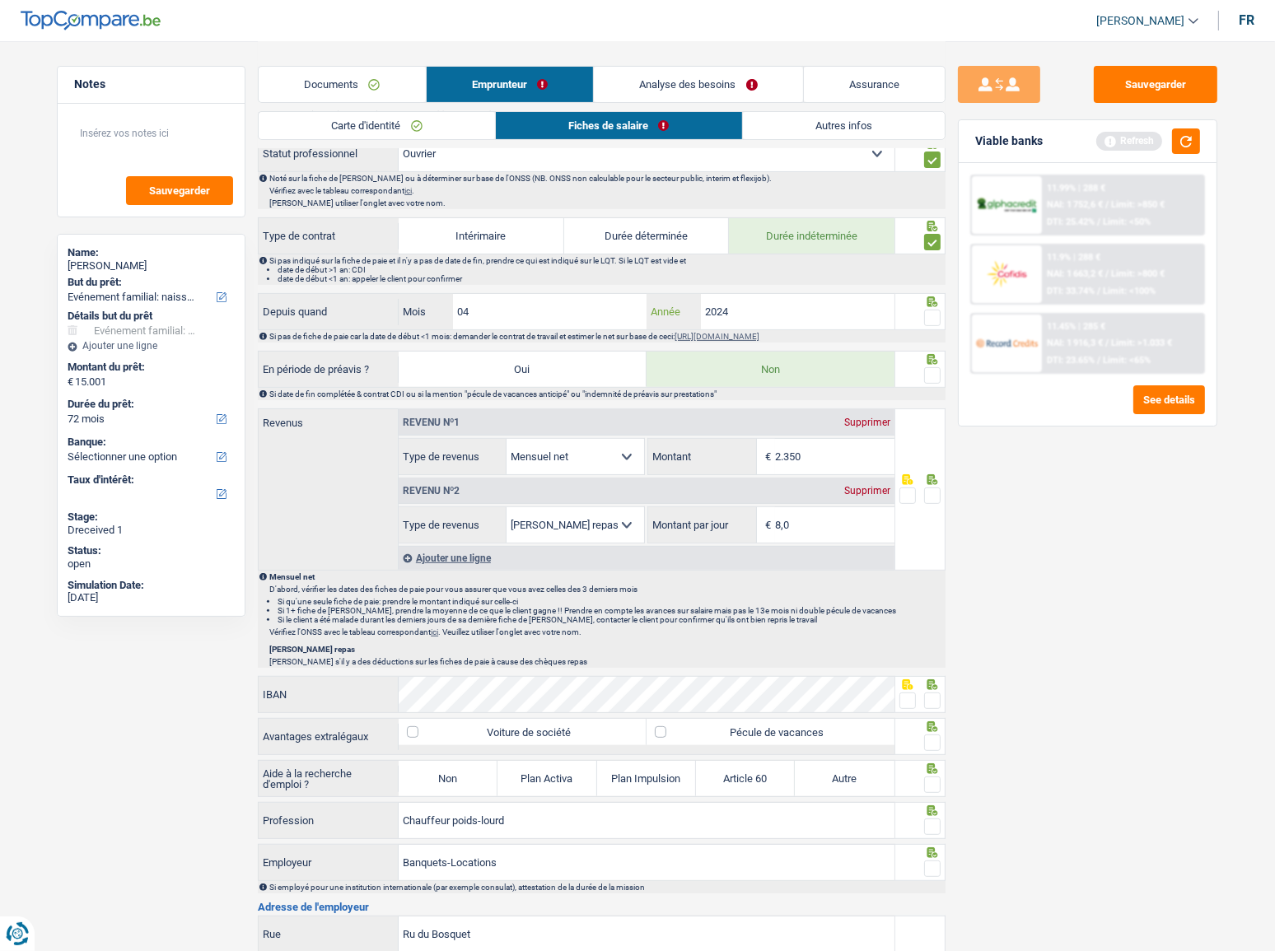
type input "2024"
click at [939, 316] on span at bounding box center [932, 318] width 16 height 16
click at [0, 0] on input "radio" at bounding box center [0, 0] width 0 height 0
drag, startPoint x: 932, startPoint y: 376, endPoint x: 1033, endPoint y: 297, distance: 129.0
click at [932, 377] on span at bounding box center [932, 375] width 16 height 16
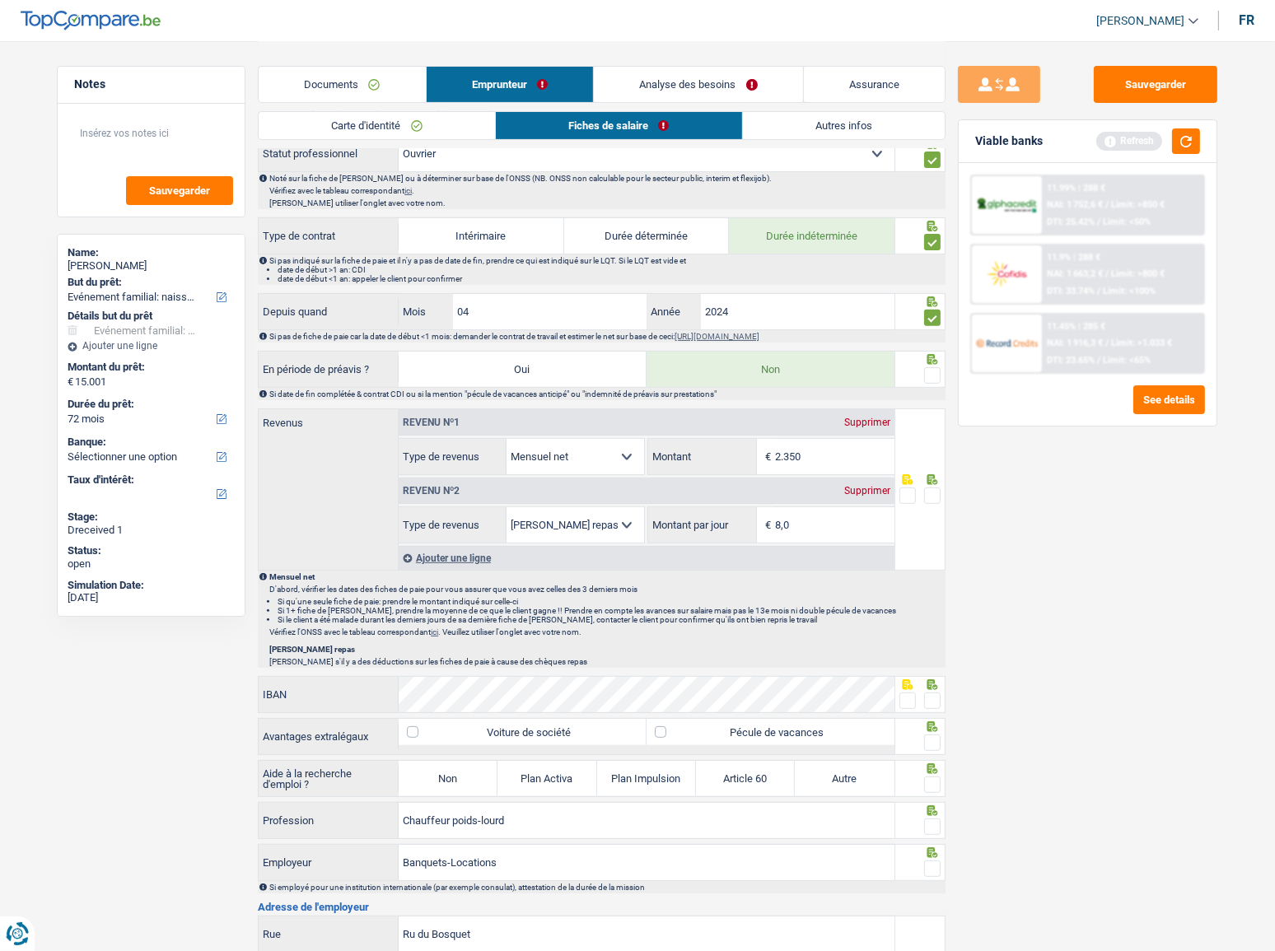
click at [0, 0] on input "radio" at bounding box center [0, 0] width 0 height 0
click at [1149, 143] on button "button" at bounding box center [1186, 142] width 28 height 26
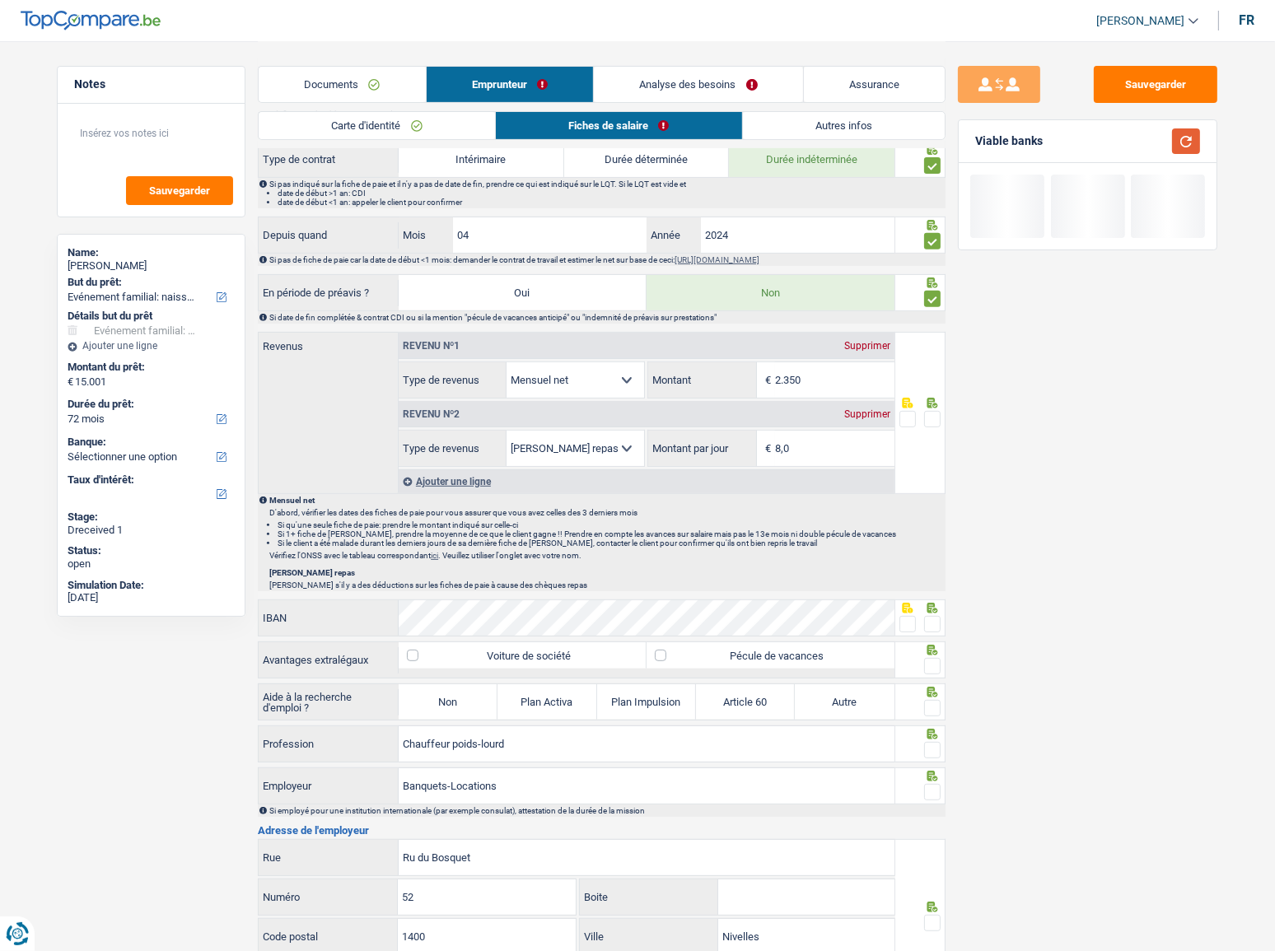
scroll to position [725, 0]
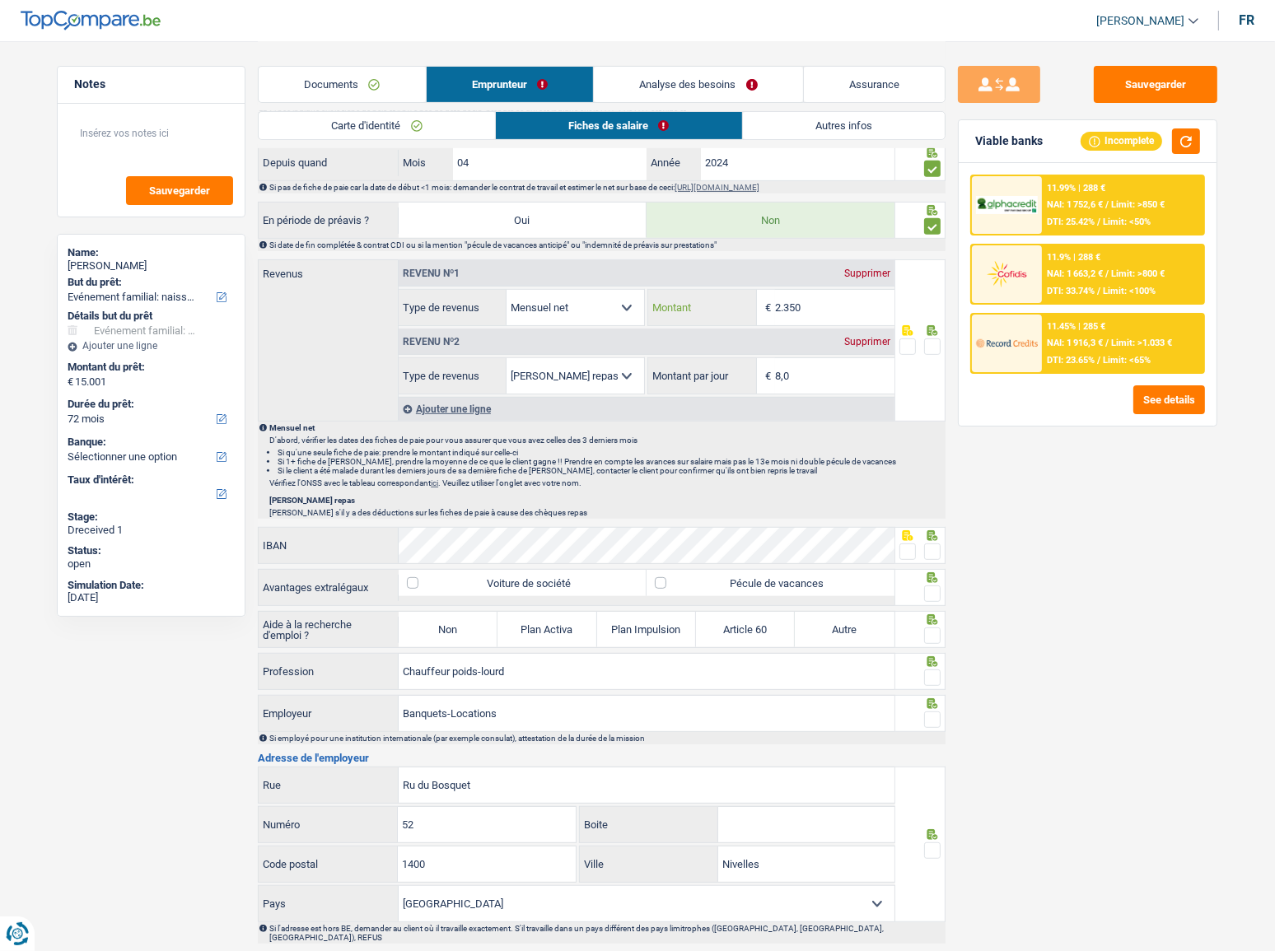
drag, startPoint x: 837, startPoint y: 315, endPoint x: 553, endPoint y: 334, distance: 284.8
click at [553, 334] on div "Revenu nº1 Supprimer Allocation d'handicap Allocations chômage Allocations fami…" at bounding box center [647, 327] width 496 height 134
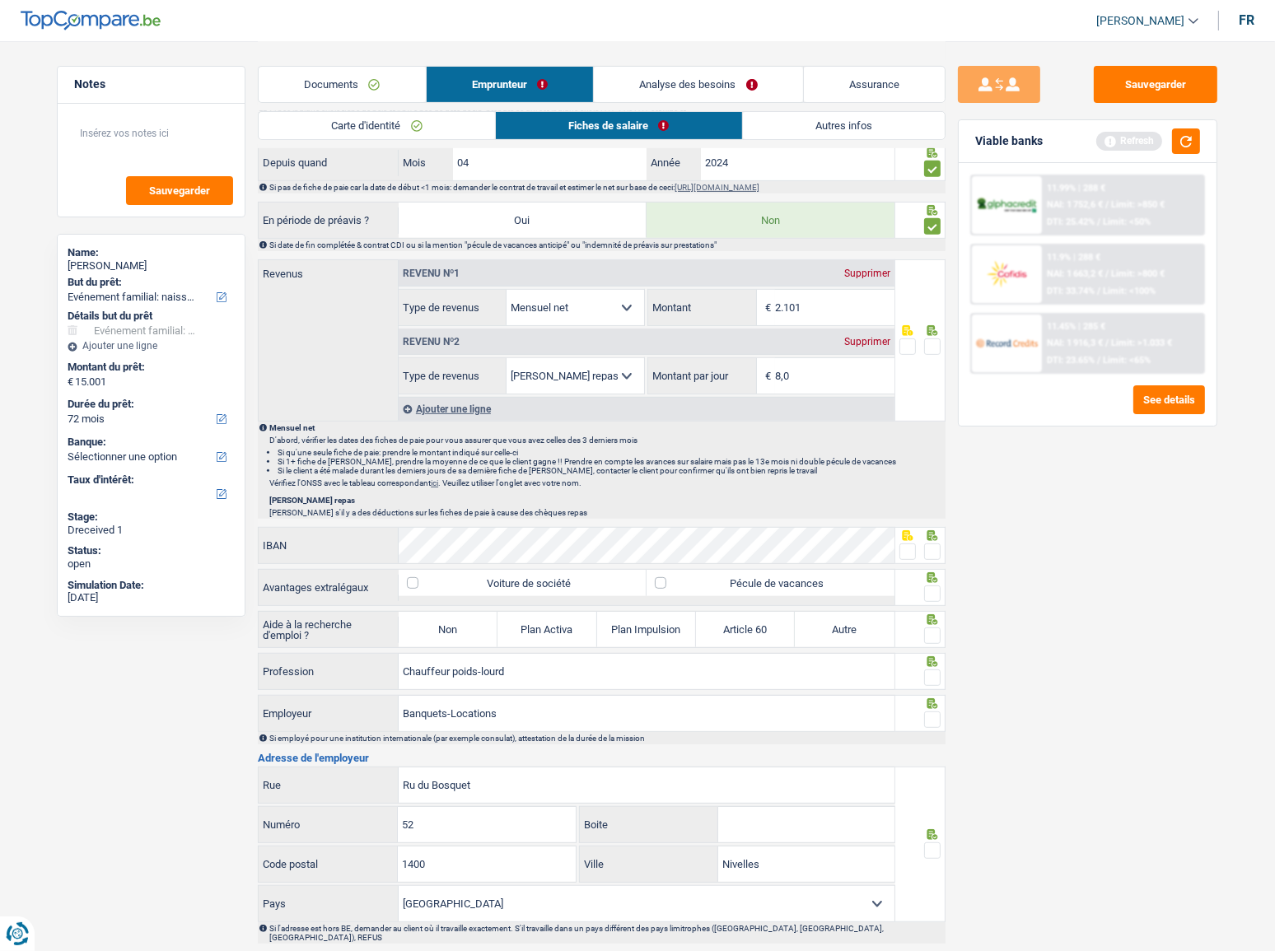
type input "2.101"
click at [933, 348] on span at bounding box center [932, 347] width 16 height 16
click at [0, 0] on input "radio" at bounding box center [0, 0] width 0 height 0
click at [1149, 143] on button "button" at bounding box center [1186, 142] width 28 height 26
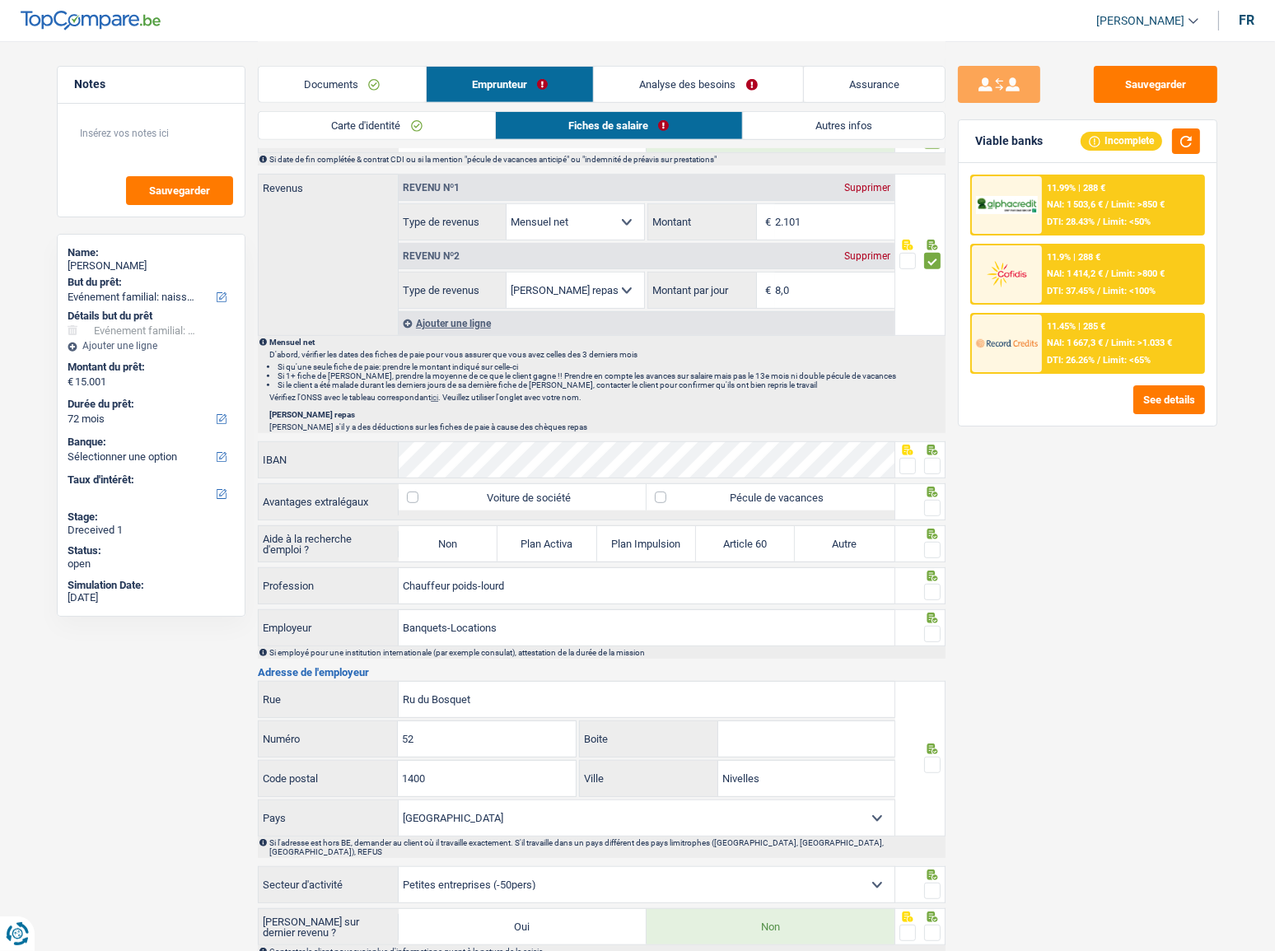
scroll to position [875, 0]
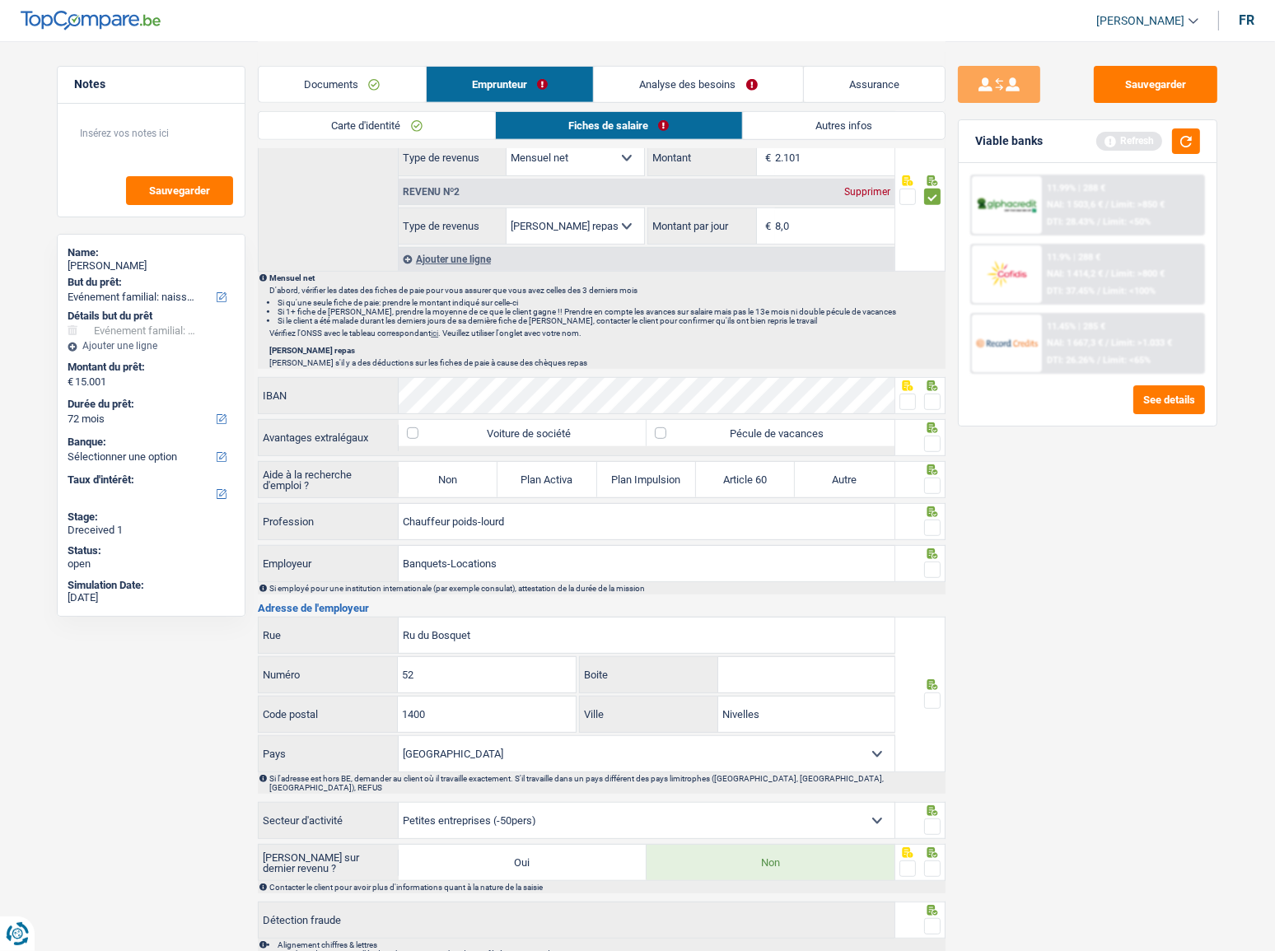
click at [933, 397] on span at bounding box center [932, 402] width 16 height 16
click at [0, 0] on input "radio" at bounding box center [0, 0] width 0 height 0
click at [935, 436] on span at bounding box center [932, 444] width 16 height 16
click at [0, 0] on input "radio" at bounding box center [0, 0] width 0 height 0
drag, startPoint x: 456, startPoint y: 466, endPoint x: 582, endPoint y: 463, distance: 126.1
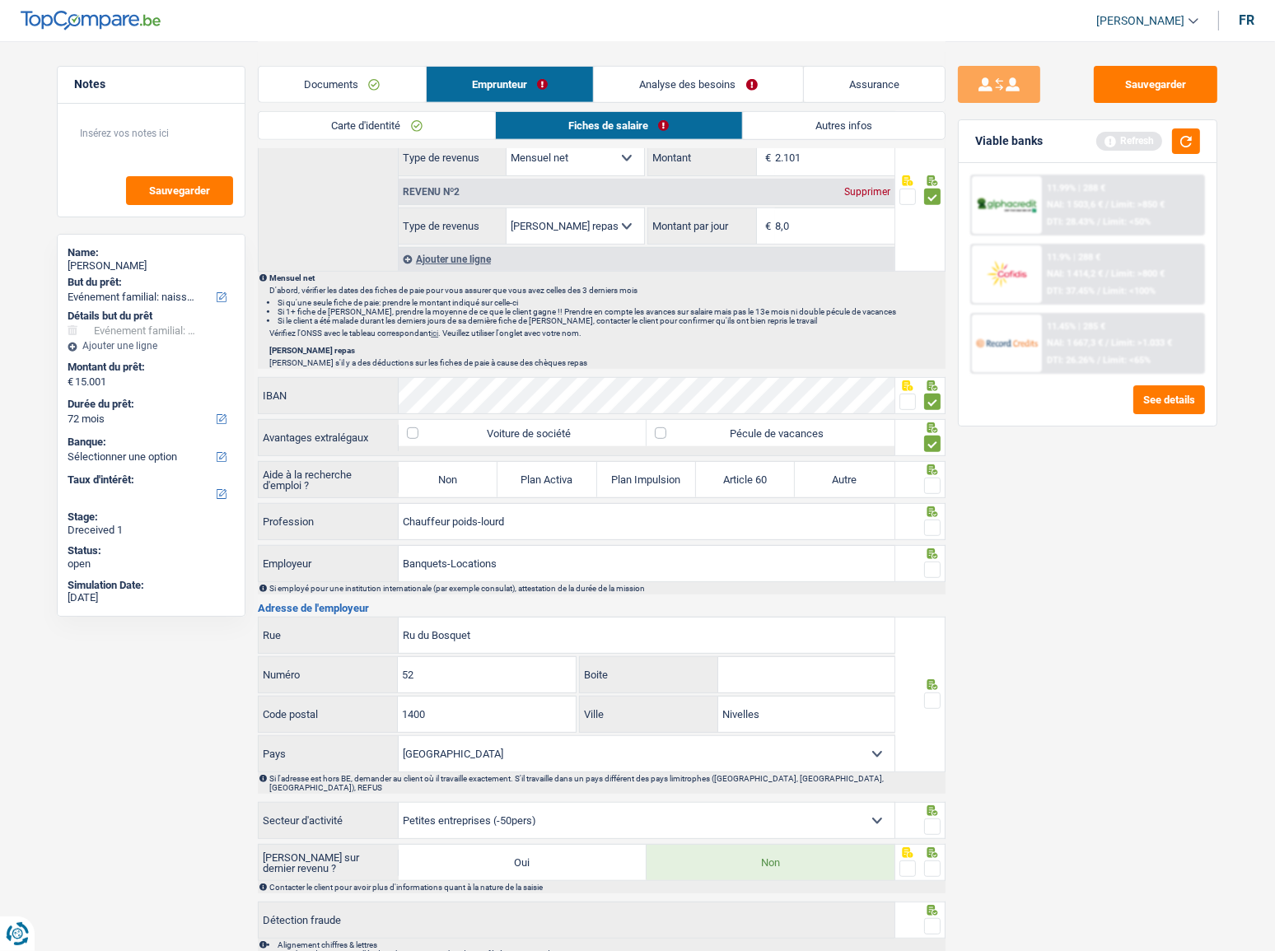
click at [456, 466] on label "Non" at bounding box center [448, 479] width 99 height 35
click at [456, 466] on input "Non" at bounding box center [448, 479] width 99 height 35
radio input "true"
drag, startPoint x: 928, startPoint y: 479, endPoint x: 937, endPoint y: 475, distance: 9.6
click at [928, 479] on span at bounding box center [932, 486] width 16 height 16
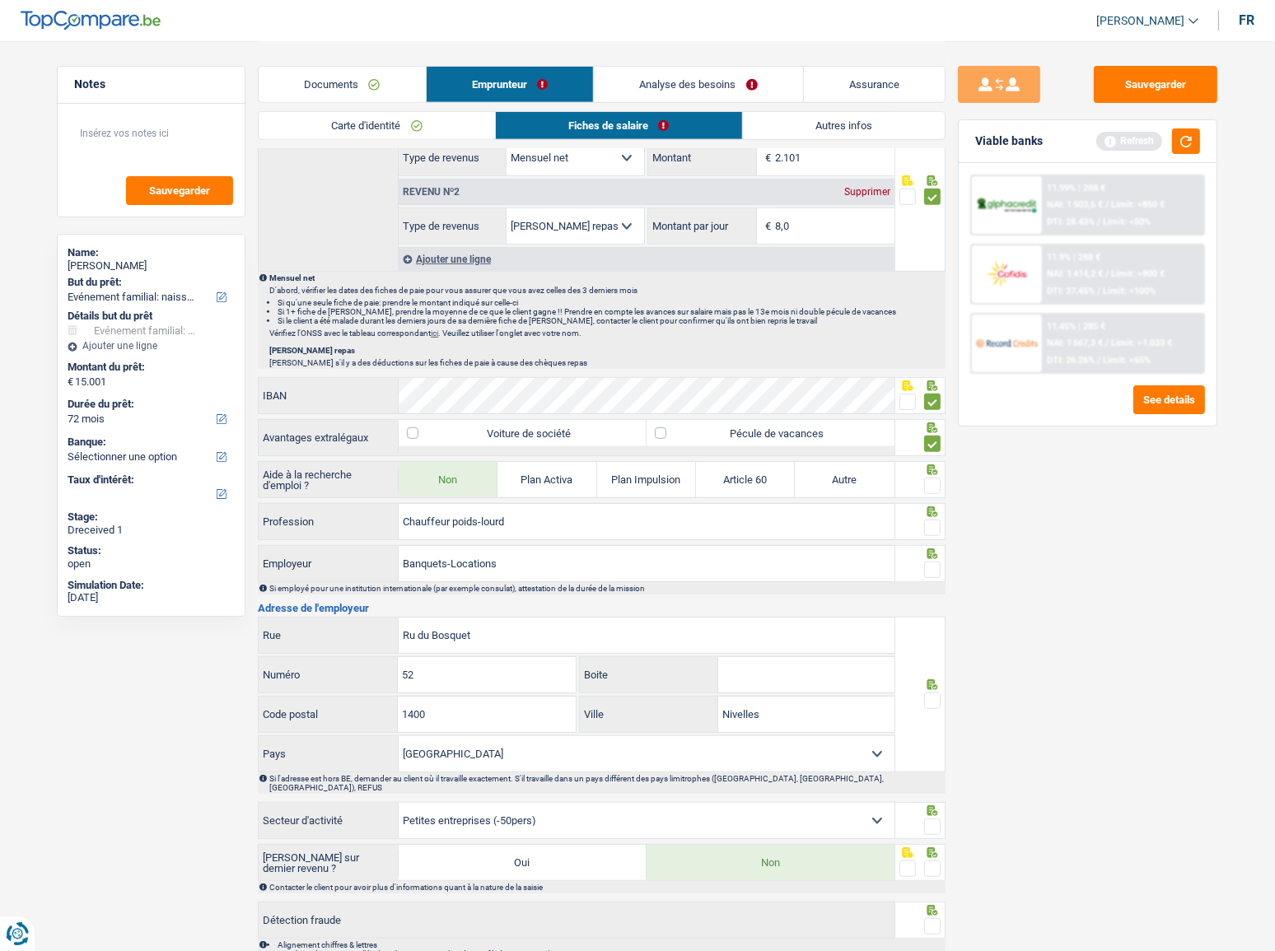
click at [0, 0] on input "radio" at bounding box center [0, 0] width 0 height 0
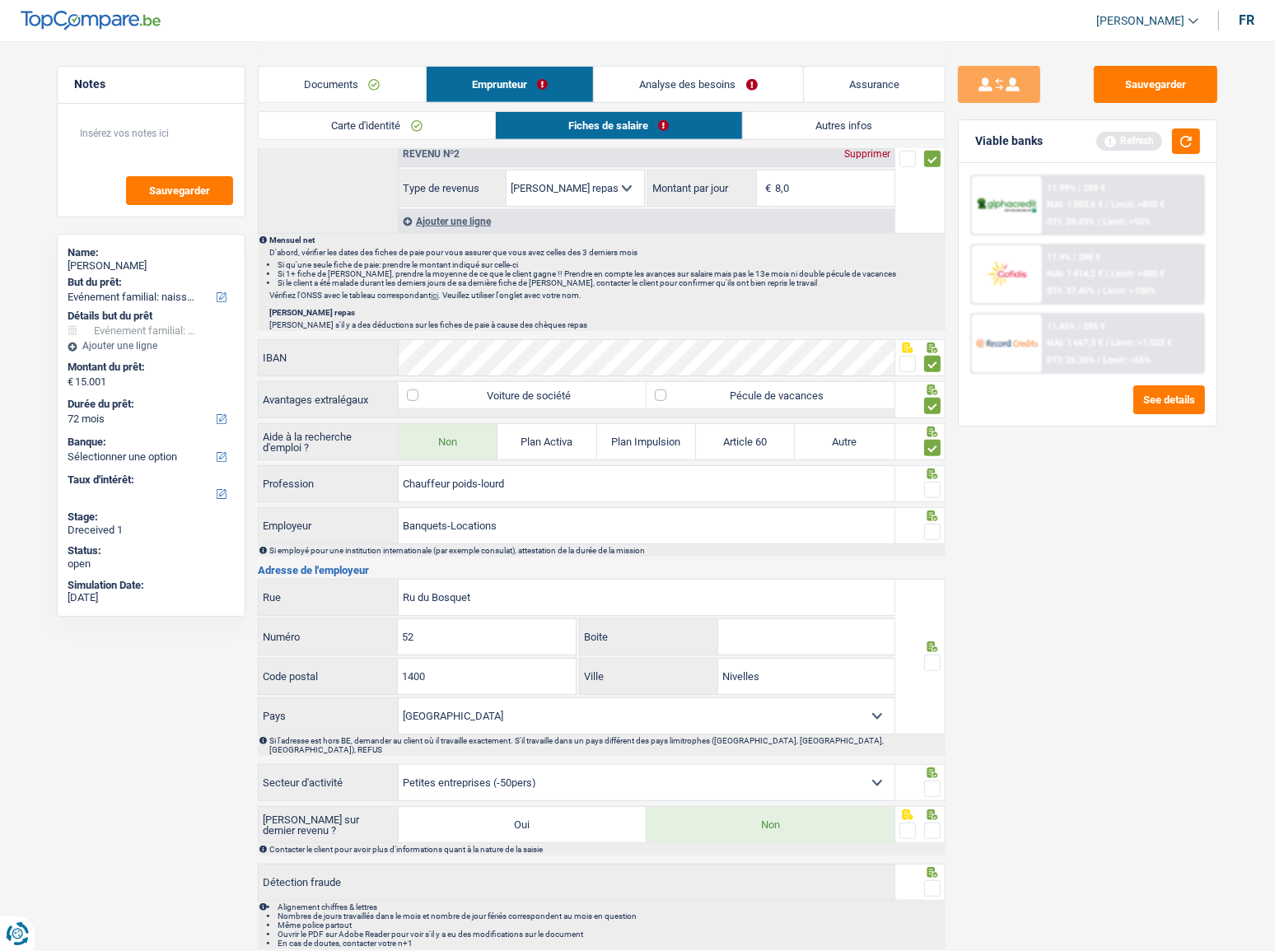
scroll to position [947, 0]
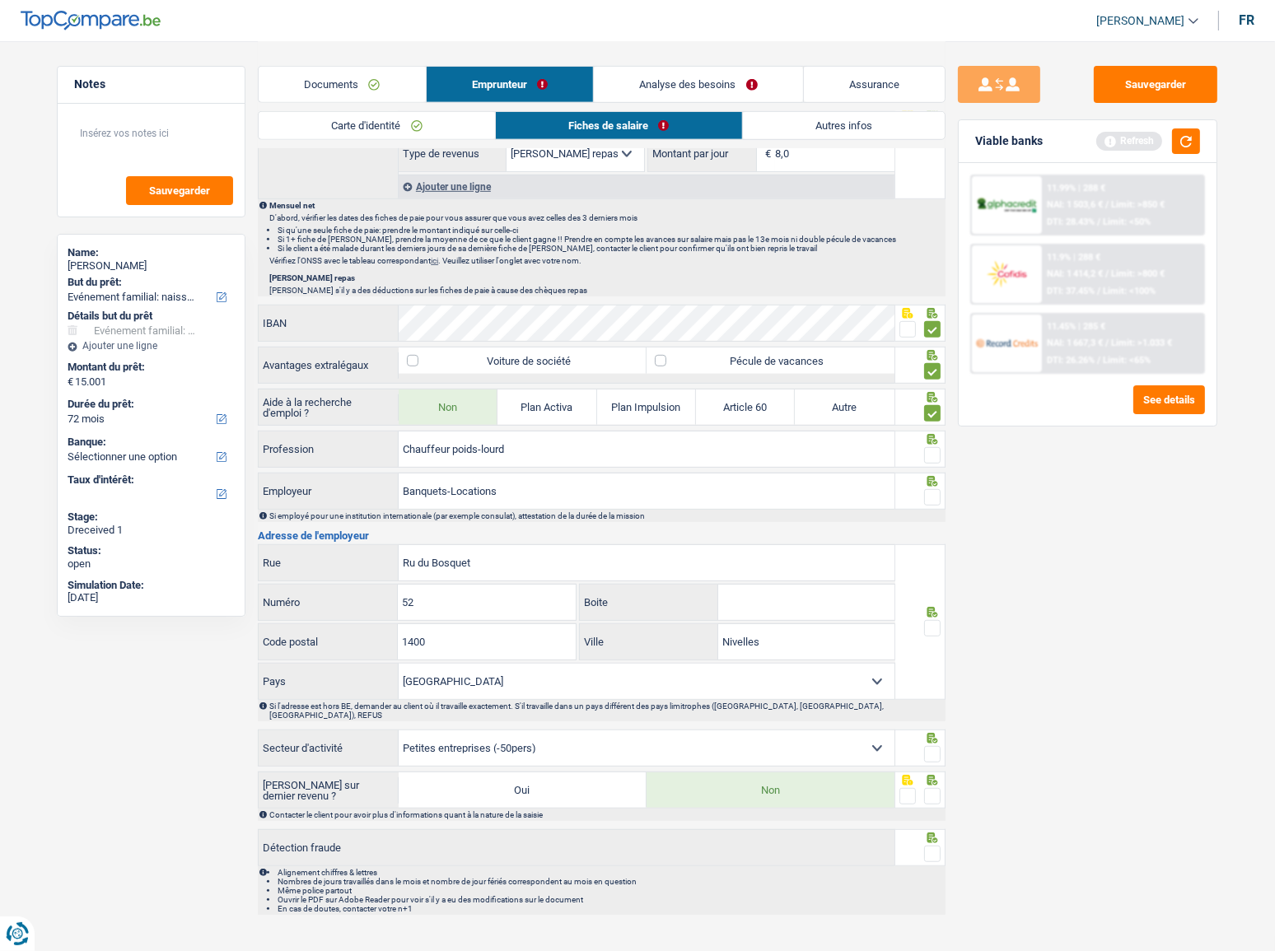
click at [934, 449] on span at bounding box center [932, 455] width 16 height 16
click at [0, 0] on input "radio" at bounding box center [0, 0] width 0 height 0
drag, startPoint x: 566, startPoint y: 456, endPoint x: 453, endPoint y: 455, distance: 112.9
click at [453, 455] on input "Chauffeur poids-lourd" at bounding box center [647, 449] width 496 height 35
type input "Chauffeur livreur entretien"
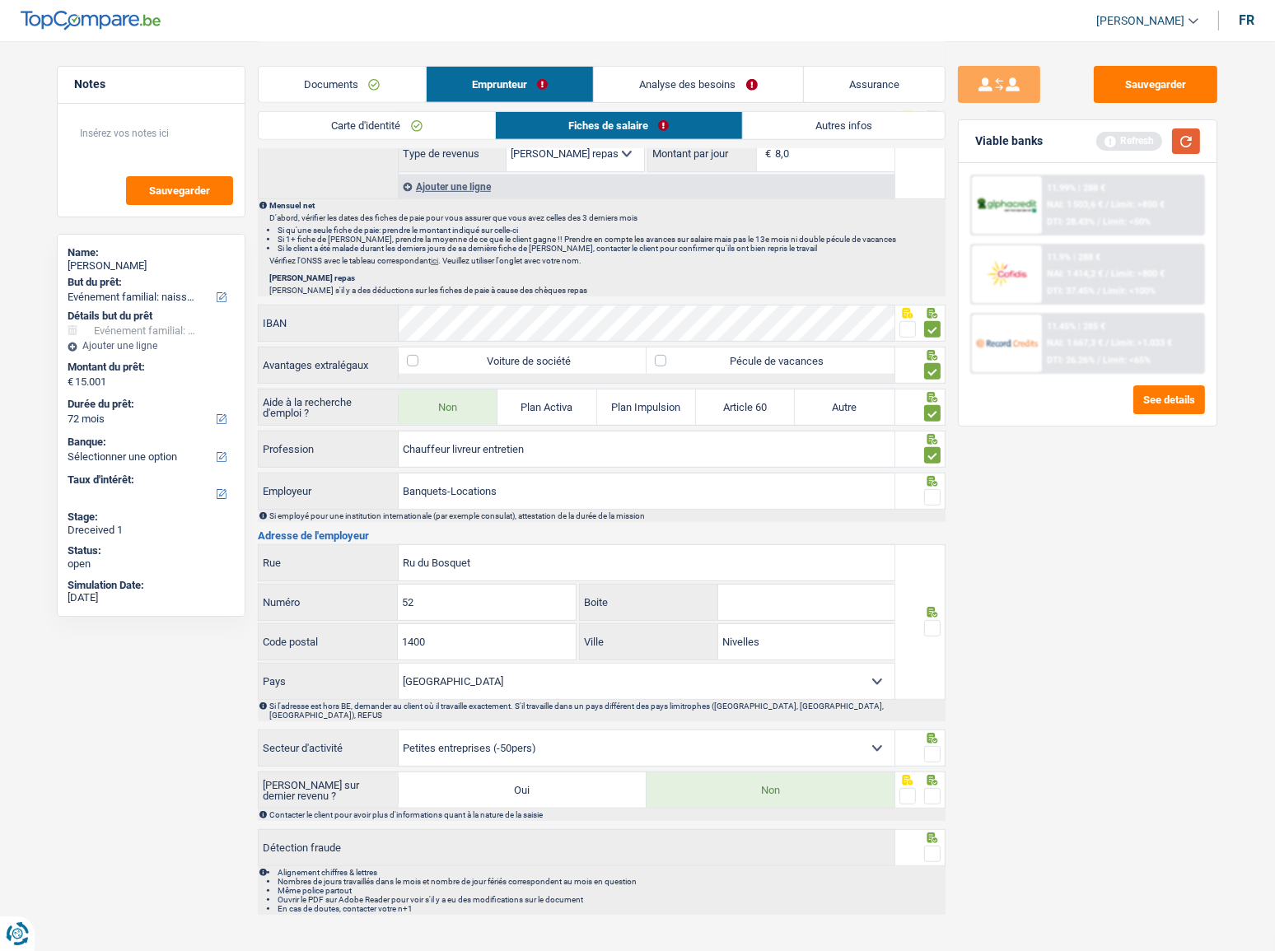
click at [1149, 148] on button "button" at bounding box center [1186, 142] width 28 height 26
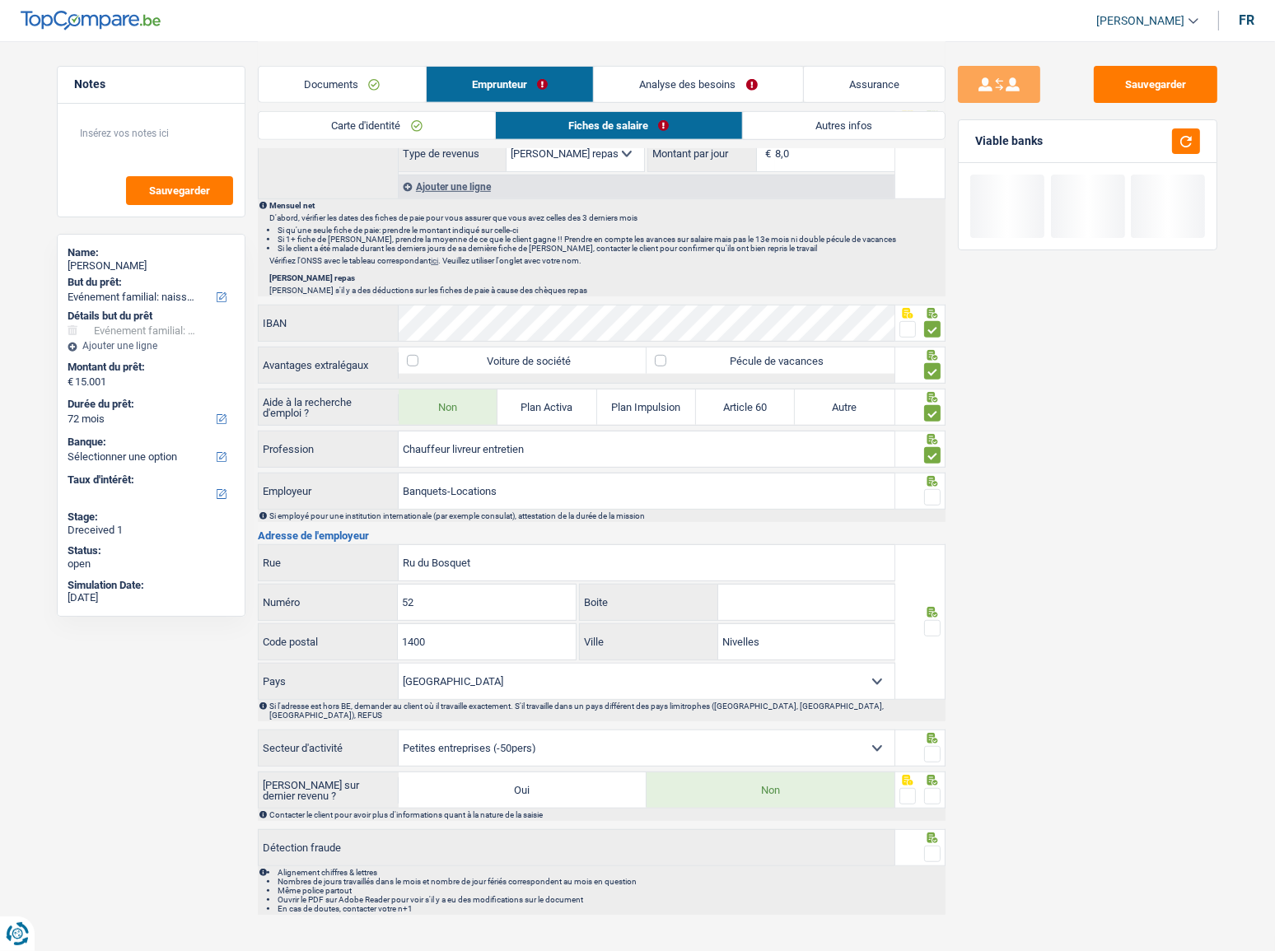
click at [937, 491] on span at bounding box center [932, 497] width 16 height 16
click at [0, 0] on input "radio" at bounding box center [0, 0] width 0 height 0
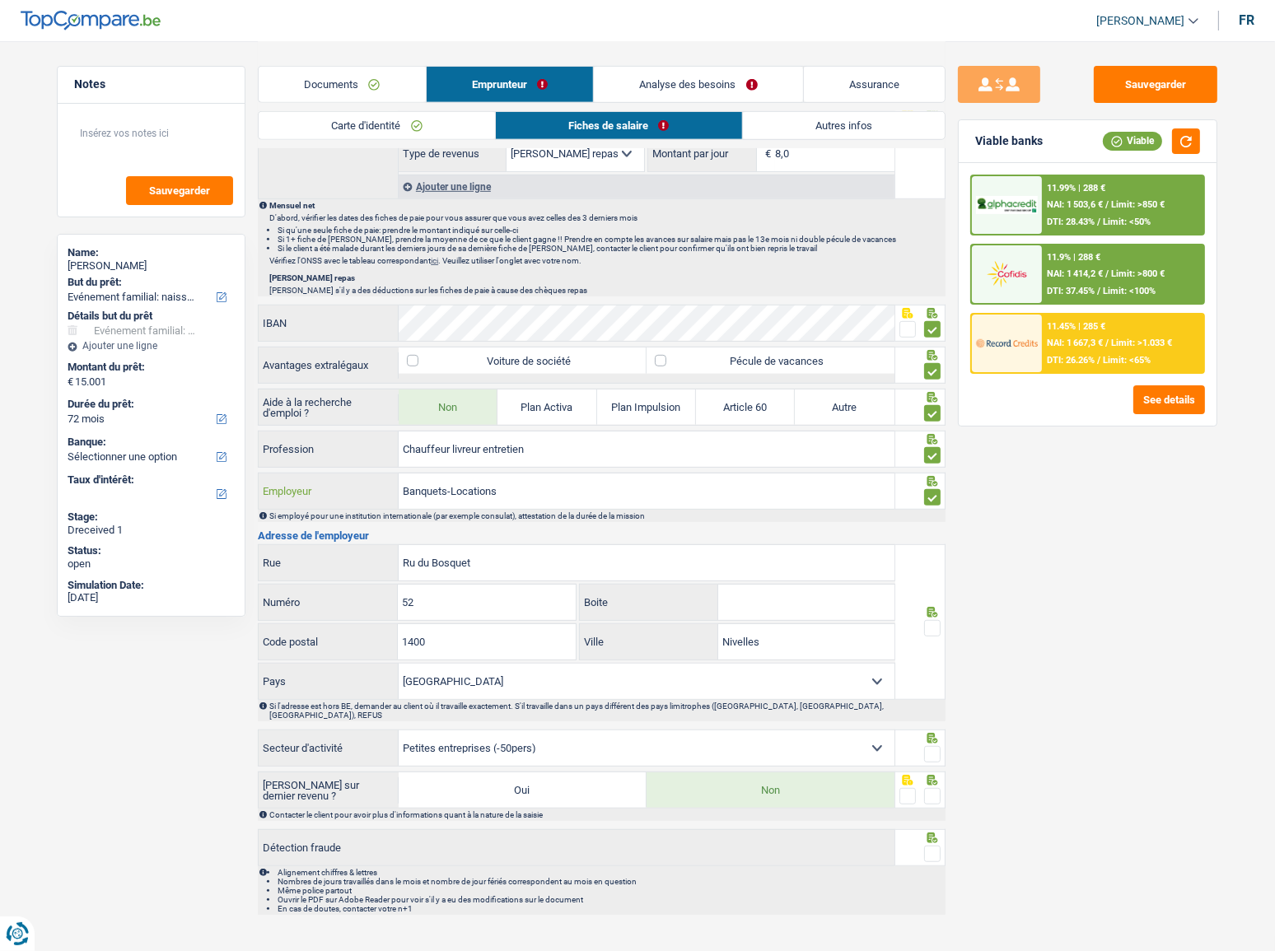
click at [451, 492] on input "Banquets-Locations" at bounding box center [647, 491] width 496 height 35
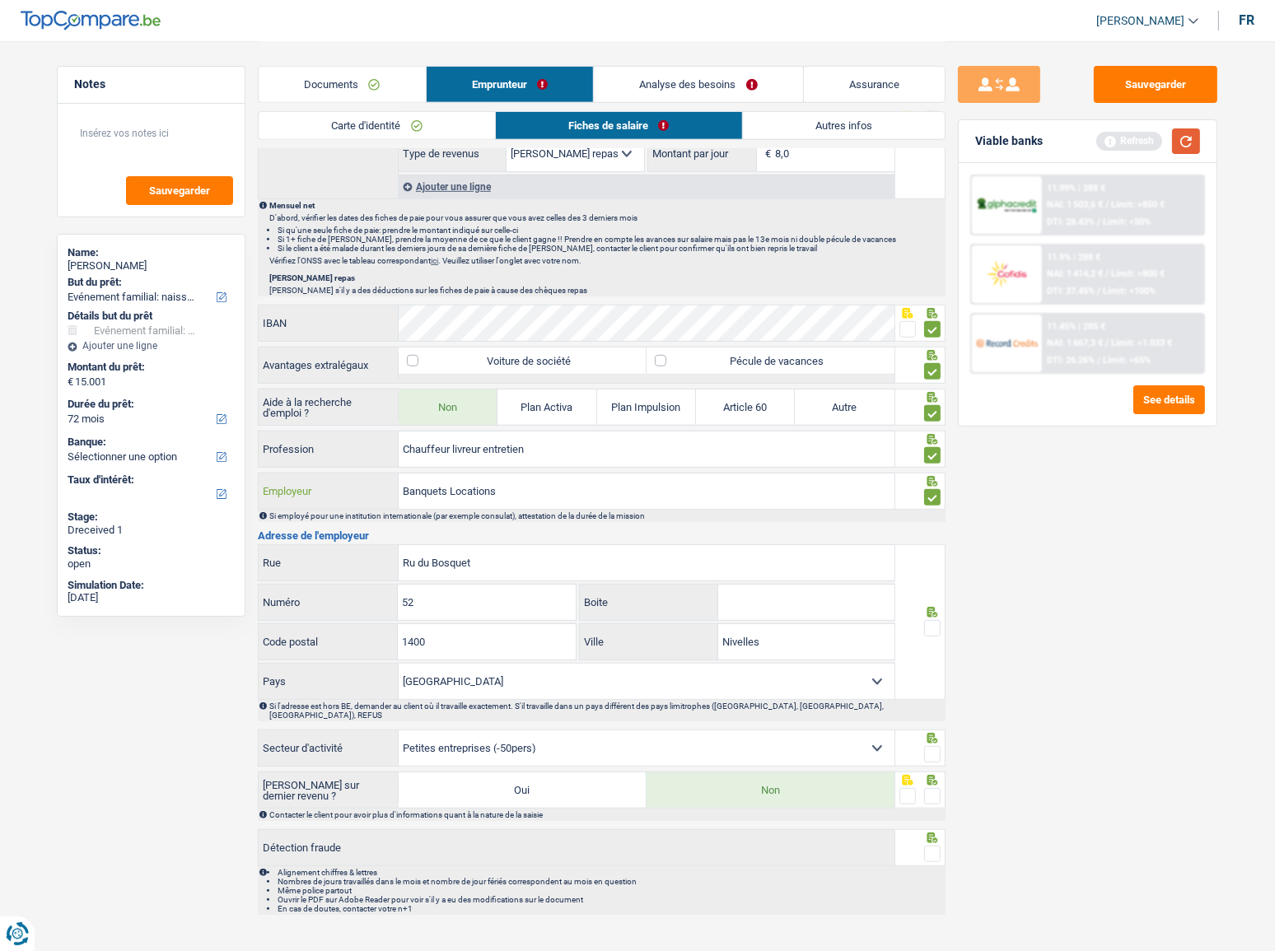
type input "Banquets Locations"
click at [1149, 145] on button "button" at bounding box center [1186, 142] width 28 height 26
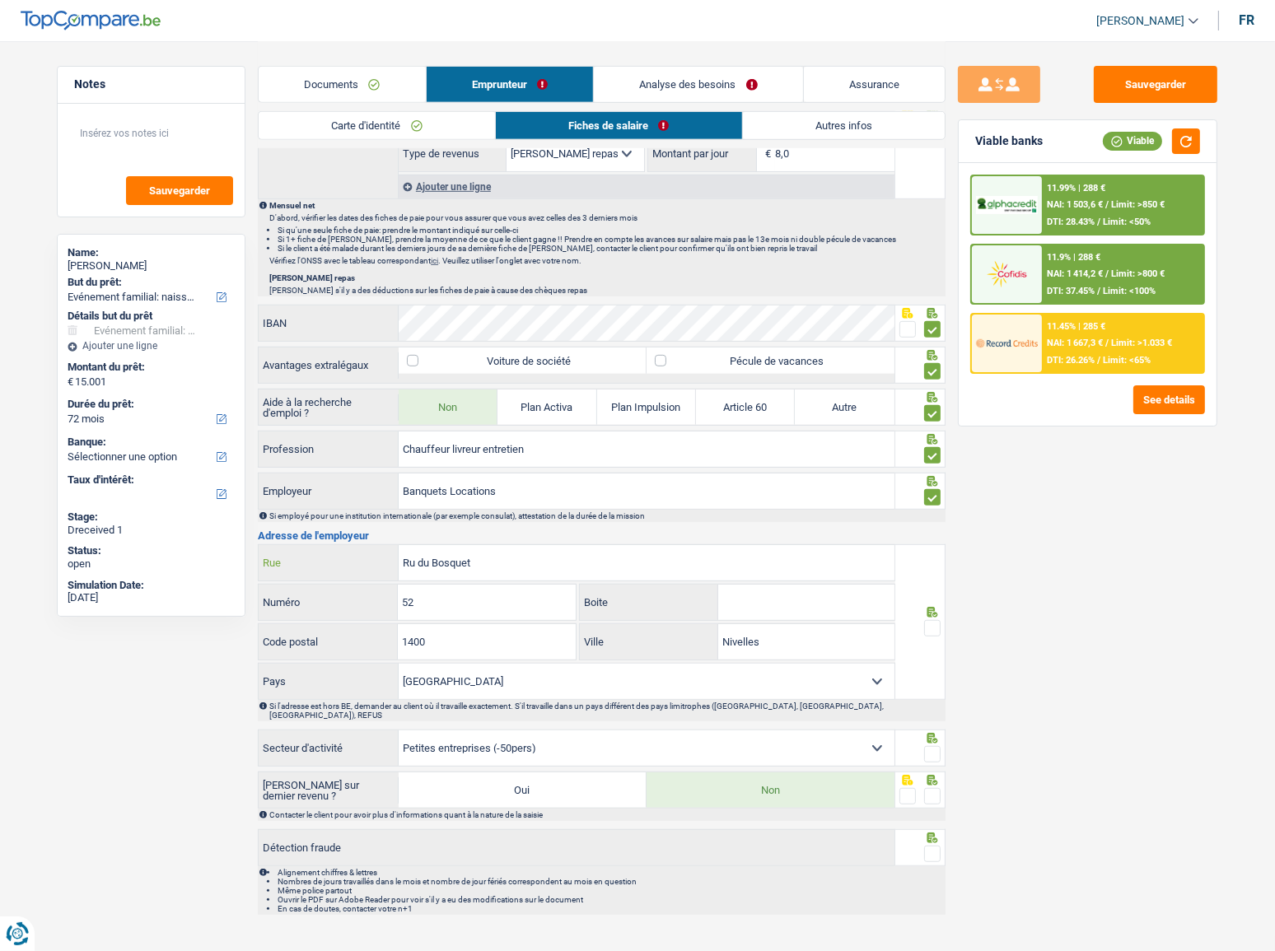
click at [414, 520] on input "Ru du Bosquet" at bounding box center [647, 562] width 496 height 35
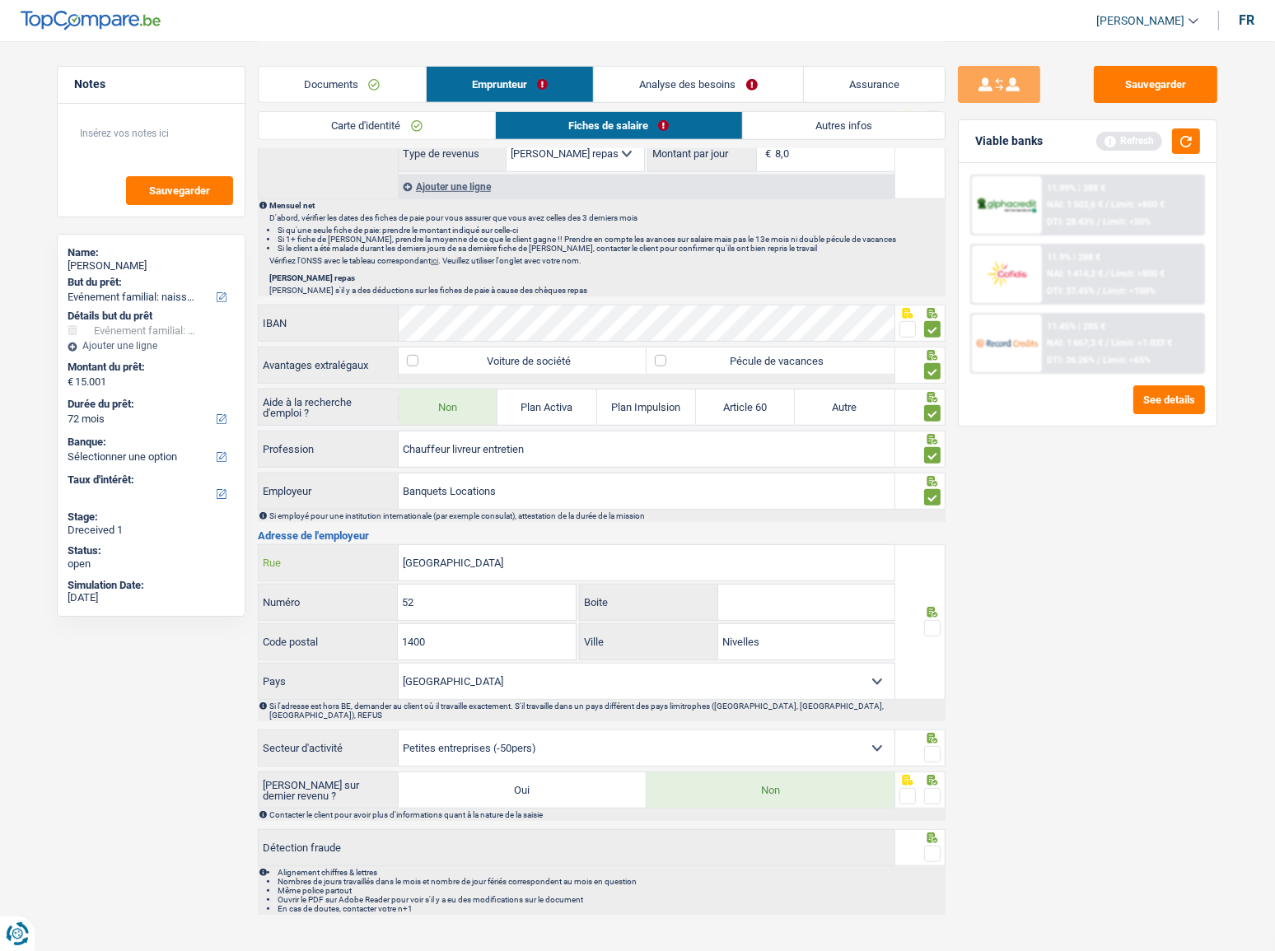
type input "Rue du Bosquet"
click at [475, 520] on input "52" at bounding box center [486, 602] width 177 height 35
drag, startPoint x: 931, startPoint y: 620, endPoint x: 938, endPoint y: 648, distance: 28.2
click at [931, 520] on span at bounding box center [932, 628] width 16 height 16
click at [0, 0] on input "radio" at bounding box center [0, 0] width 0 height 0
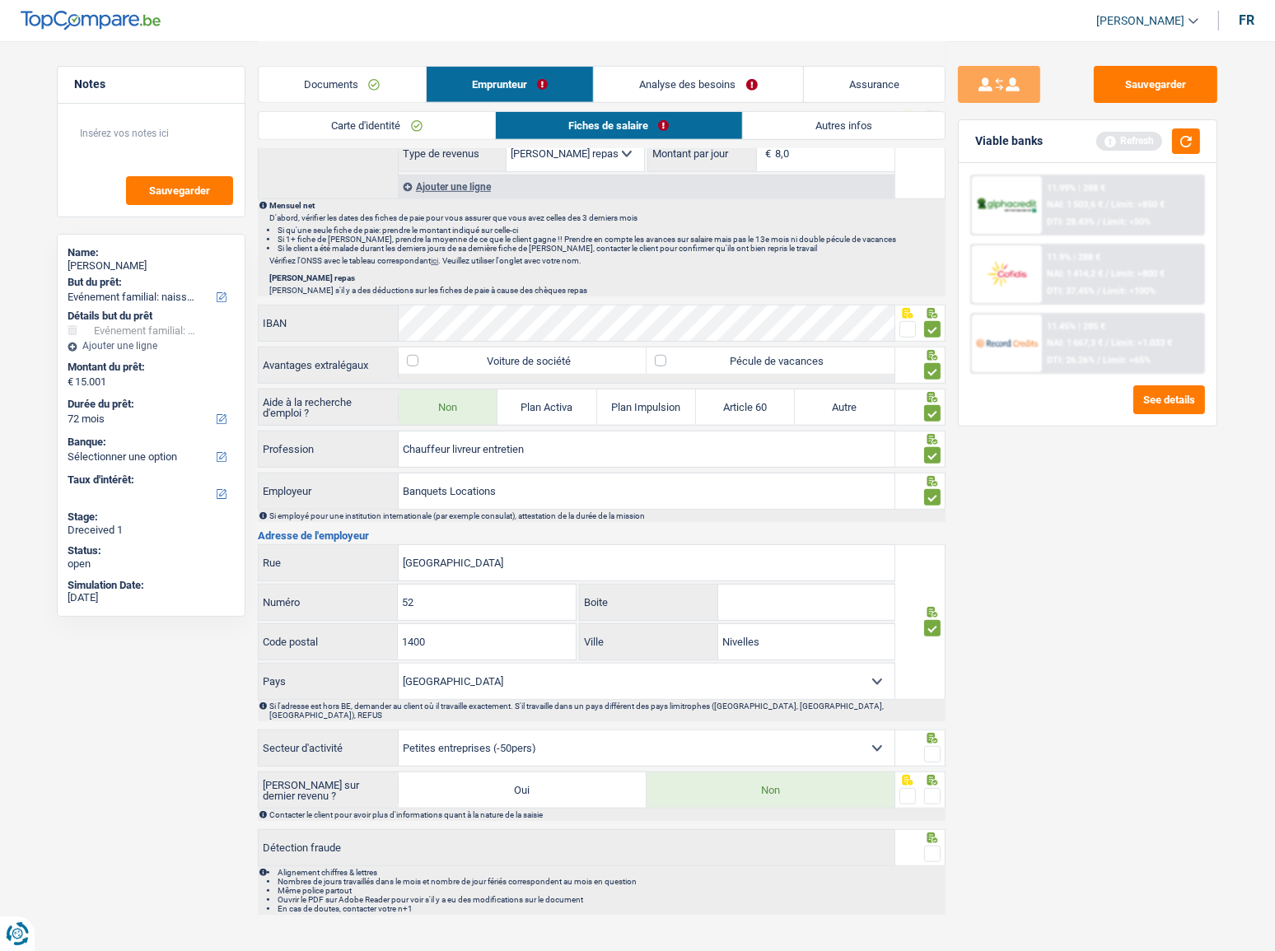
click at [921, 520] on fieldset at bounding box center [921, 755] width 42 height 21
click at [927, 520] on span at bounding box center [932, 754] width 16 height 16
click at [0, 0] on input "radio" at bounding box center [0, 0] width 0 height 0
click at [937, 520] on span at bounding box center [932, 796] width 16 height 16
click at [0, 0] on input "radio" at bounding box center [0, 0] width 0 height 0
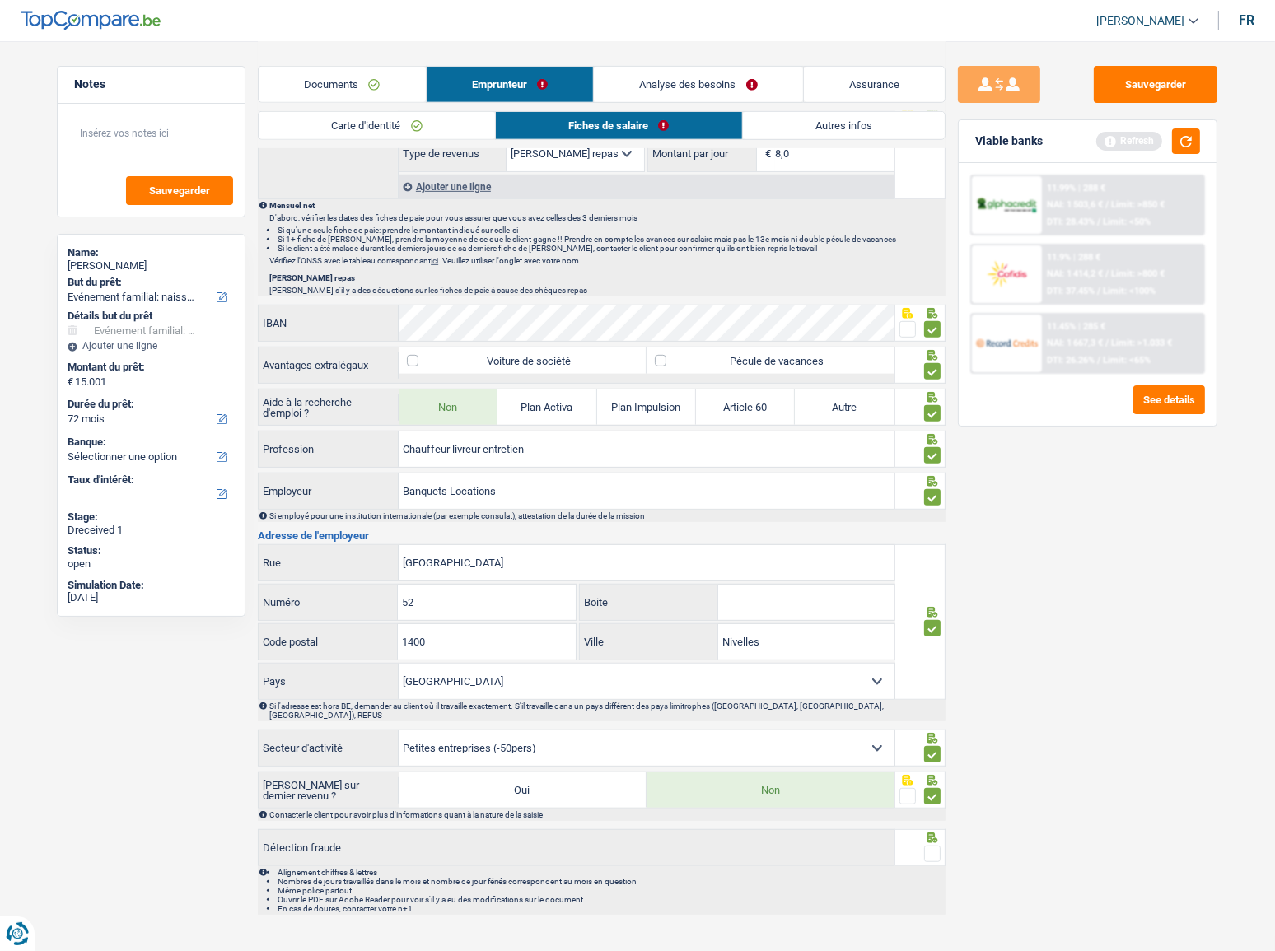
drag, startPoint x: 938, startPoint y: 842, endPoint x: 934, endPoint y: 823, distance: 19.4
click at [935, 520] on span at bounding box center [932, 854] width 16 height 16
click at [0, 0] on input "radio" at bounding box center [0, 0] width 0 height 0
click at [1149, 146] on button "button" at bounding box center [1186, 142] width 28 height 26
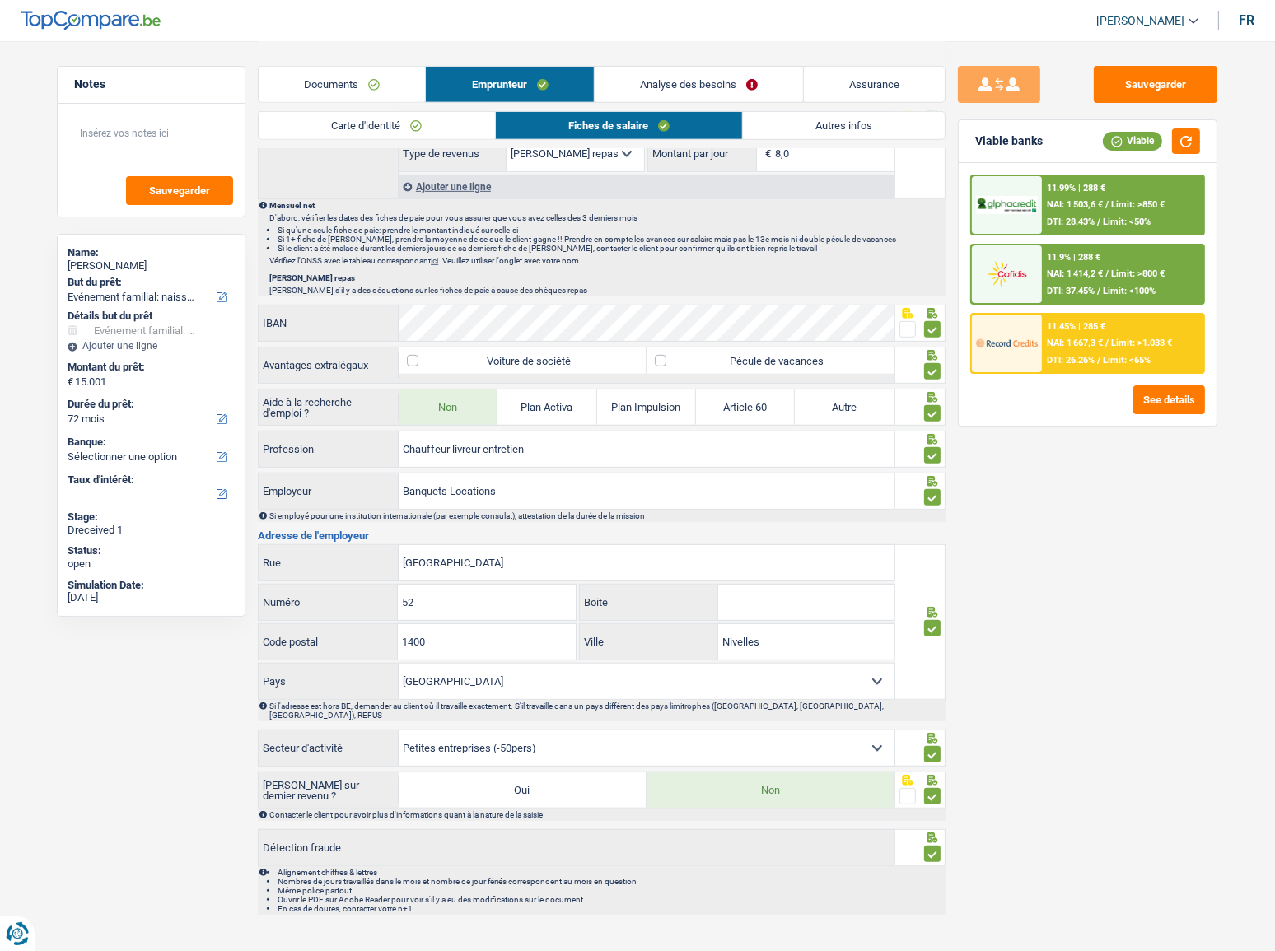
click at [824, 520] on select "Agriculture/Pêche Industrie Horeca Courier/Fitness/Taxi Construction Banques/As…" at bounding box center [647, 748] width 496 height 35
click at [1070, 520] on div "Sauvegarder Viable banks Viable 11.99% | 288 € NAI: 1 503,6 € / Limit: >850 € D…" at bounding box center [1088, 495] width 284 height 859
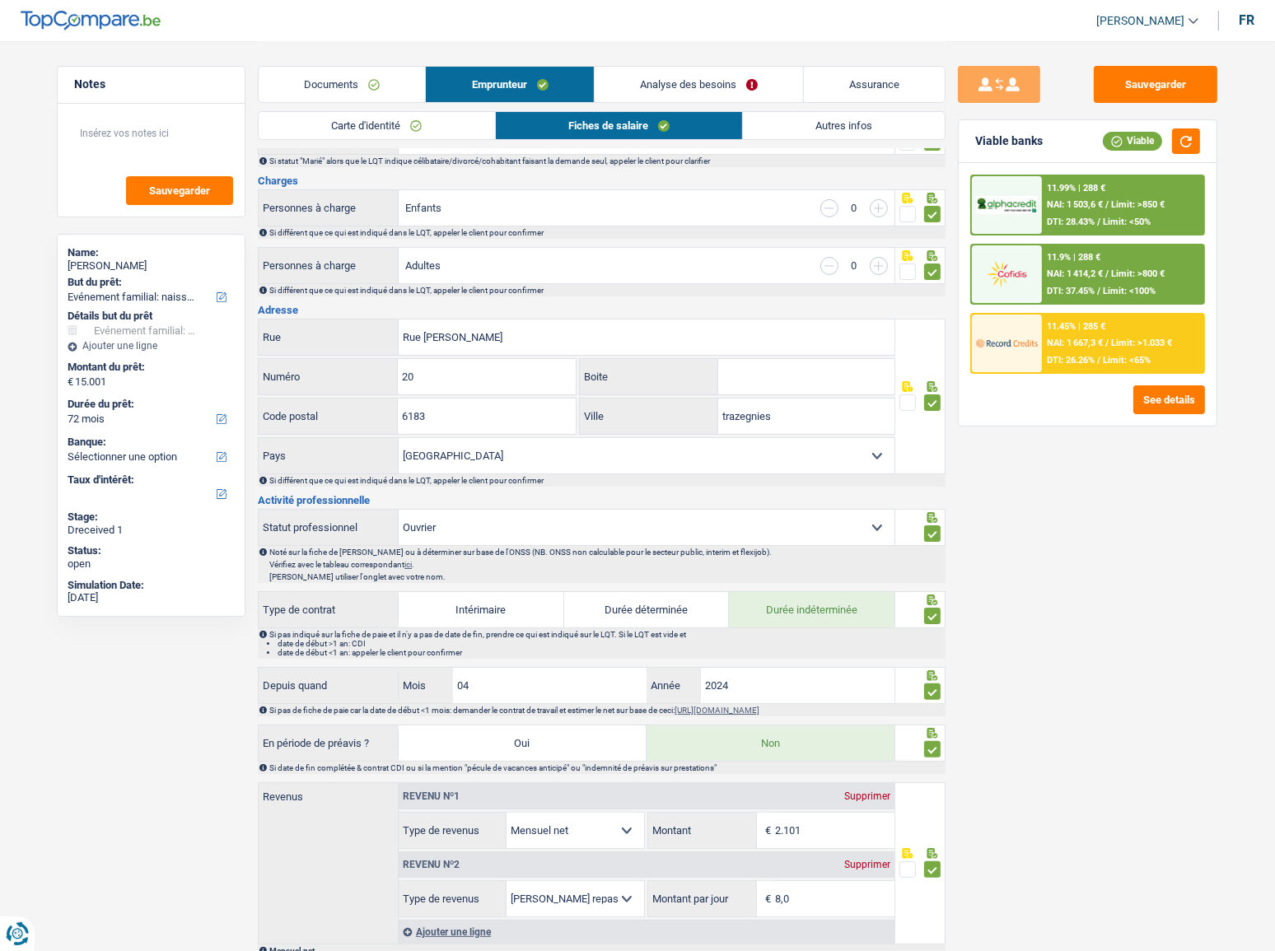
scroll to position [49, 0]
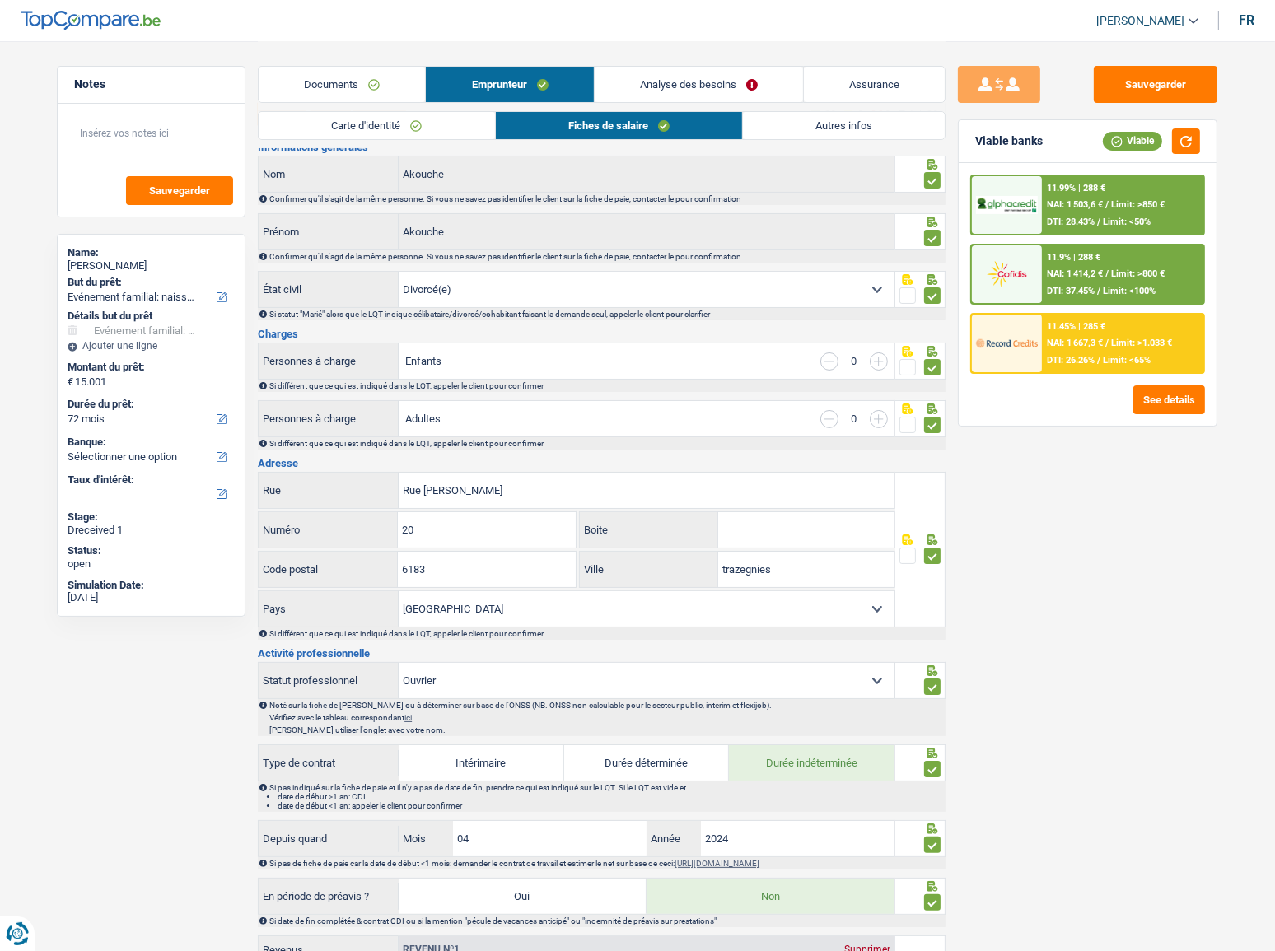
click at [721, 56] on div "Documents Emprunteur Analyse des besoins Assurance" at bounding box center [602, 76] width 688 height 70
click at [702, 84] on link "Analyse des besoins" at bounding box center [699, 84] width 208 height 35
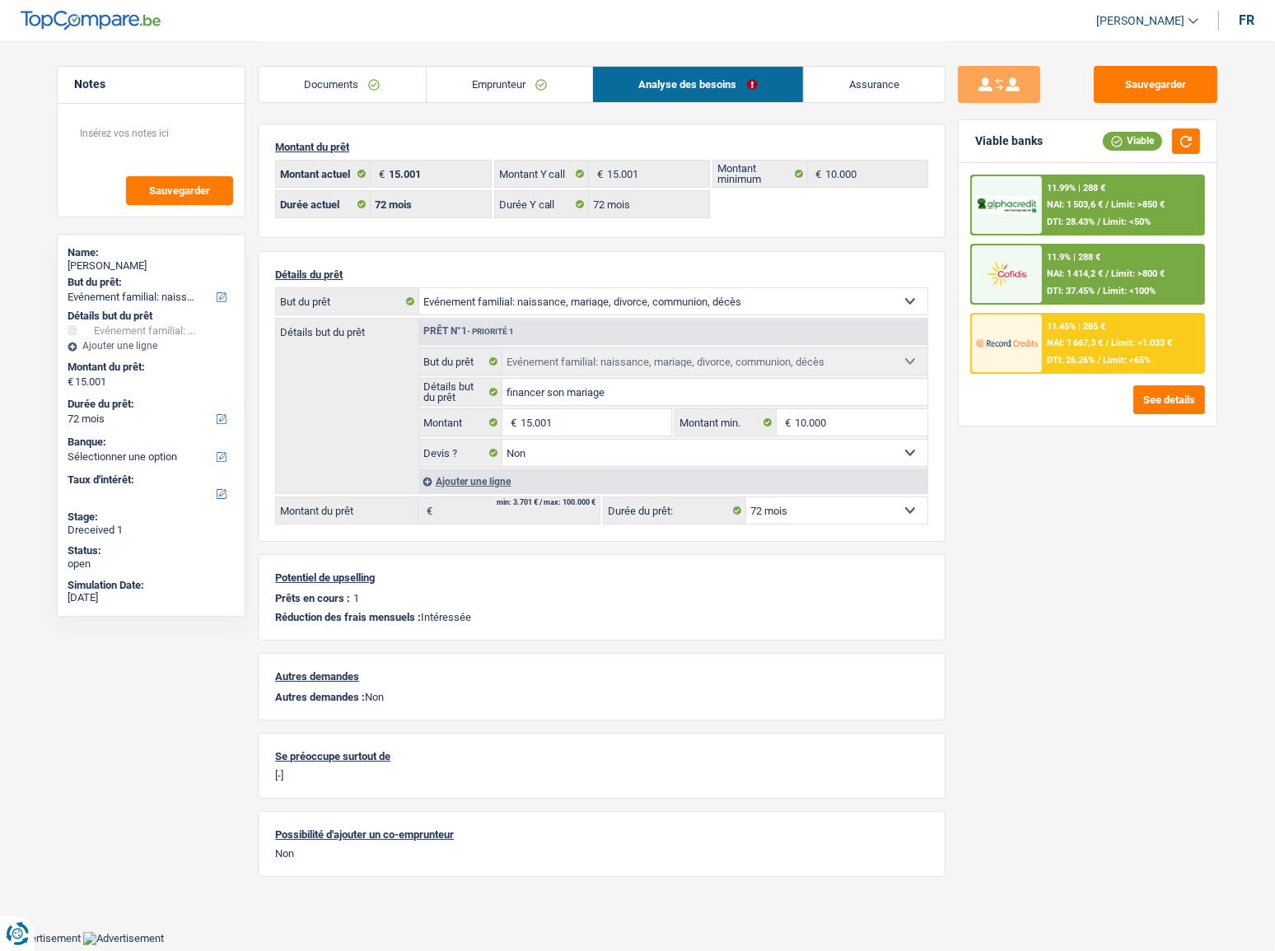
scroll to position [0, 0]
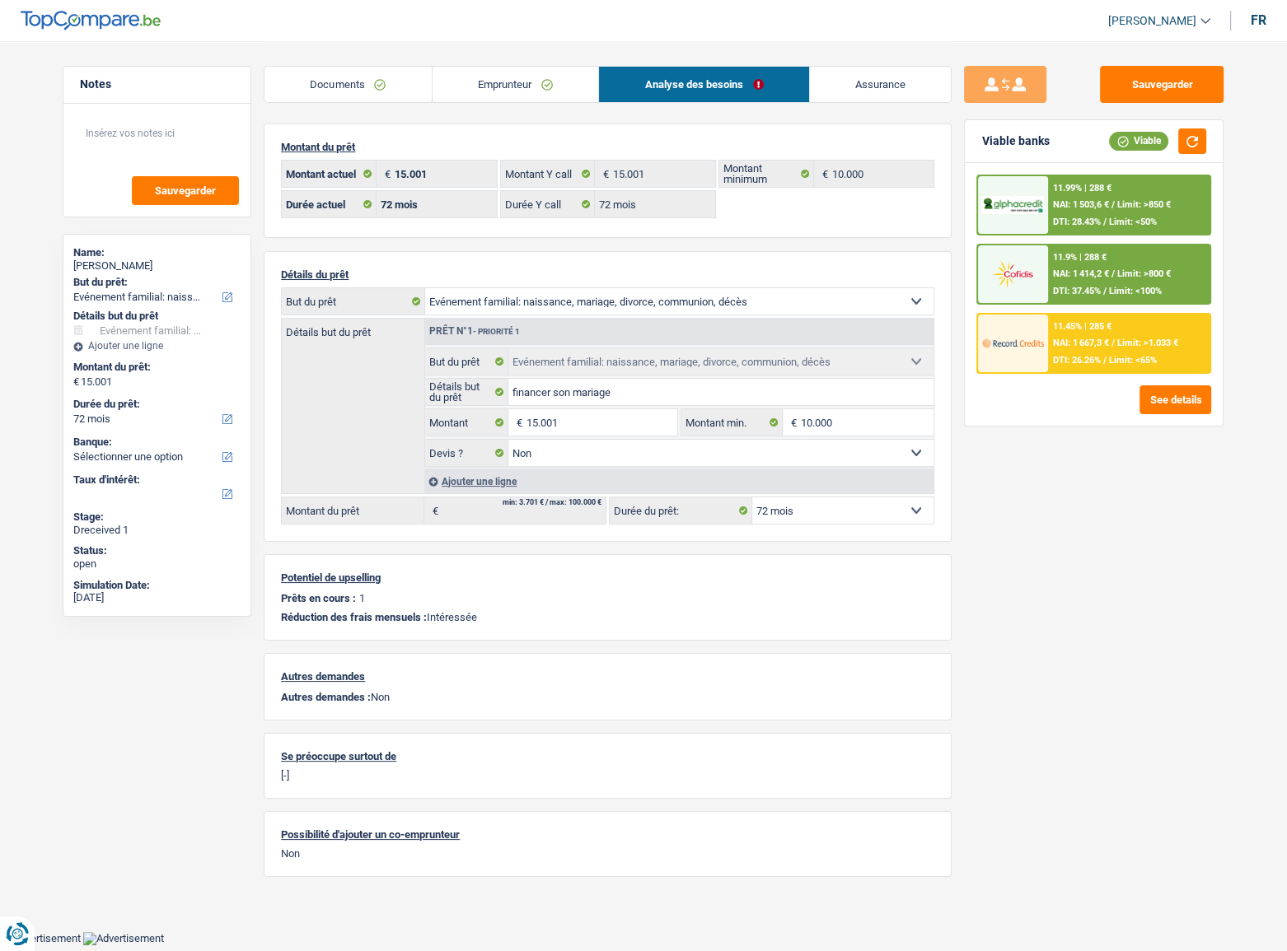
click at [1115, 324] on div "11.45% | 285 € NAI: 1 667,3 € / Limit: >1.033 € DTI: 26.26% / Limit: <65%" at bounding box center [1129, 344] width 162 height 58
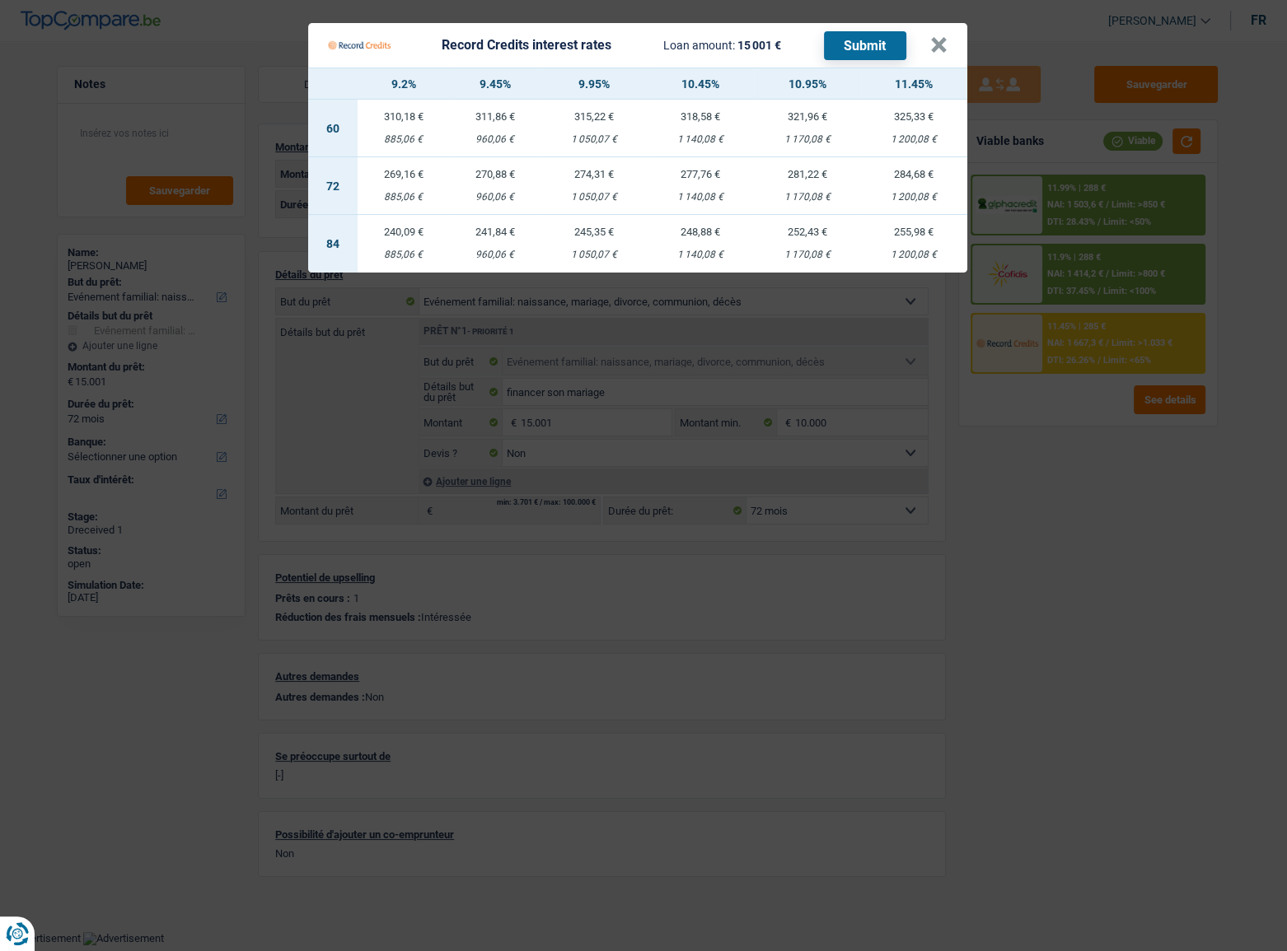
click at [949, 44] on Credits___BV_modal_header_ "Record Credits interest rates Loan amount: 15 001 € Submit ×" at bounding box center [637, 45] width 659 height 44
click at [942, 46] on button "×" at bounding box center [938, 45] width 17 height 16
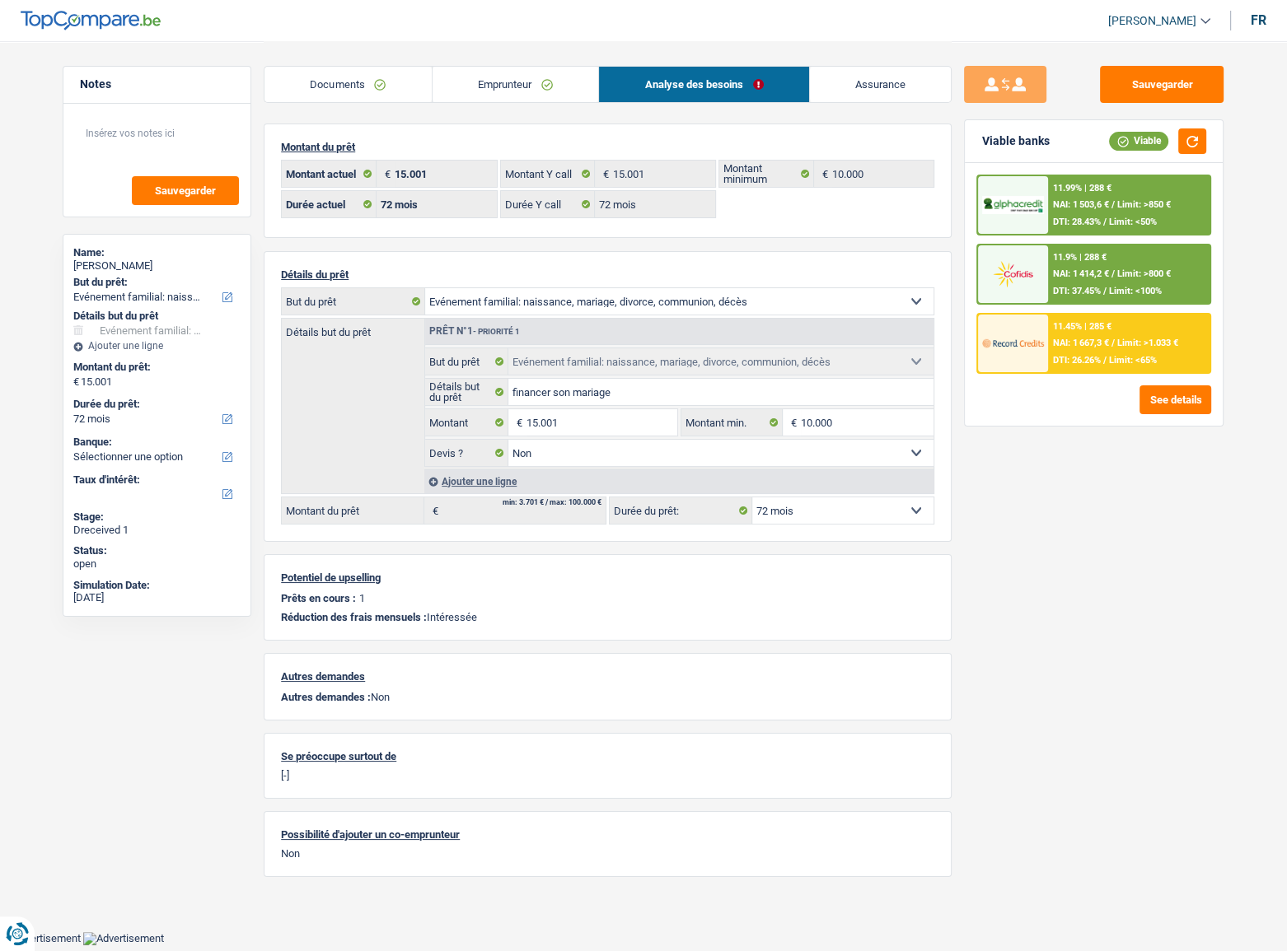
click at [1040, 334] on img at bounding box center [1012, 343] width 61 height 30
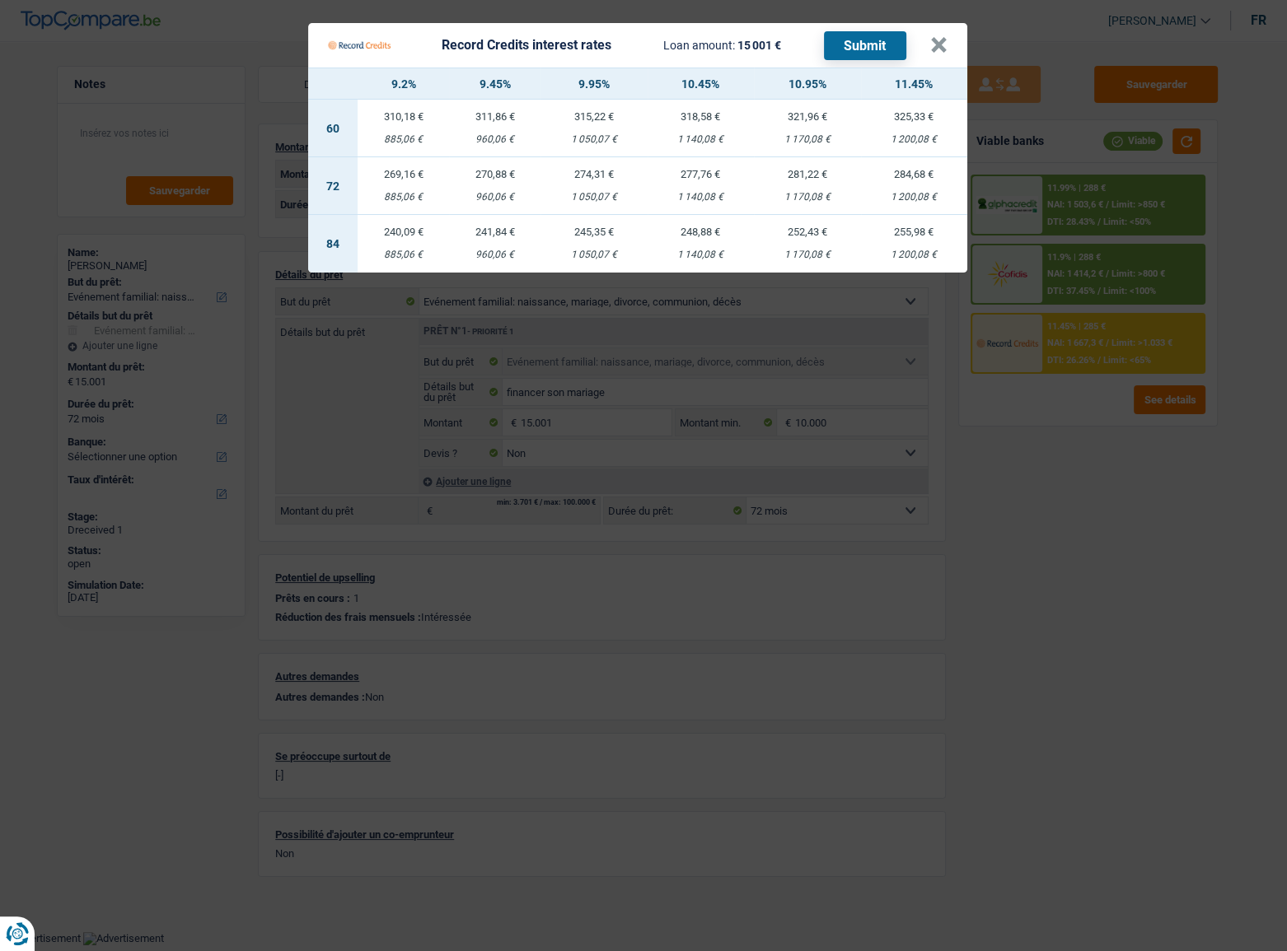
click at [906, 192] on div "1 200,08 €" at bounding box center [914, 197] width 107 height 11
select select "record credits"
type input "11,45"
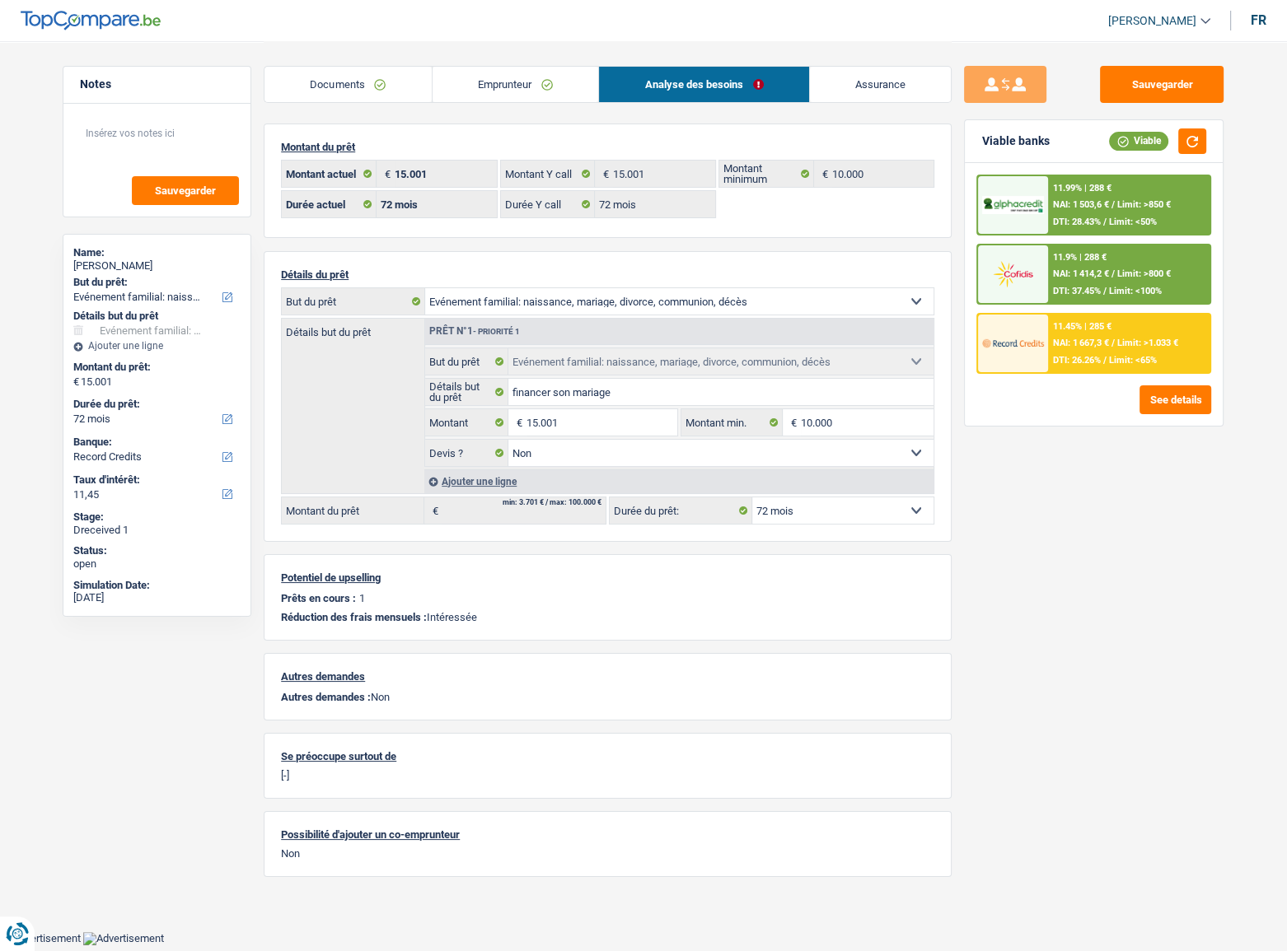
click at [1119, 325] on div "11.45% | 285 € NAI: 1 667,3 € / Limit: >1.033 € DTI: 26.26% / Limit: <65%" at bounding box center [1129, 344] width 162 height 58
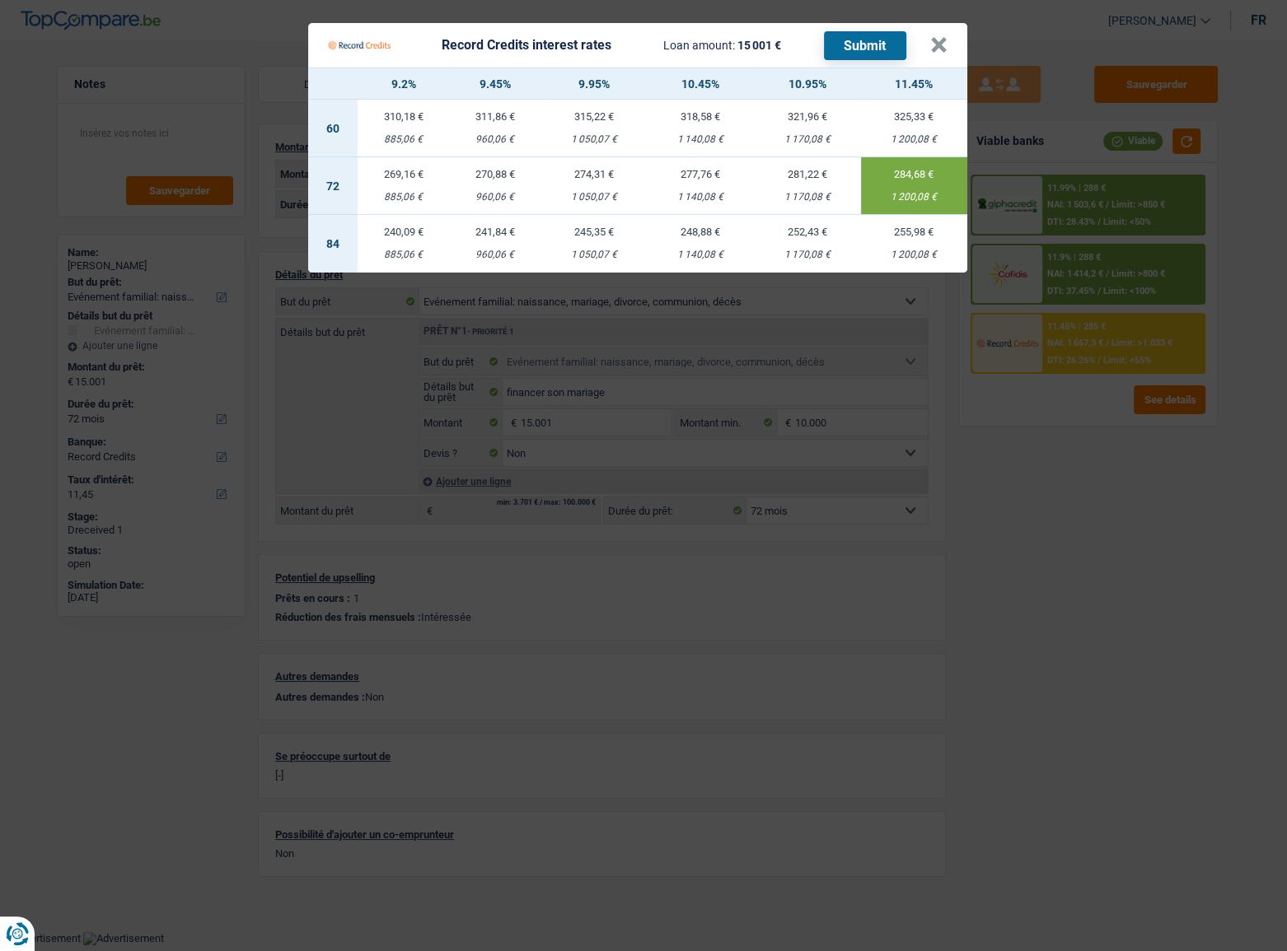
click at [835, 49] on button "Submit" at bounding box center [865, 45] width 82 height 29
click at [1040, 213] on Credits "Record Credits interest rates Loan amount: 15 001 € Submit × 9.2% 9.45% 9.95% 1…" at bounding box center [643, 475] width 1287 height 951
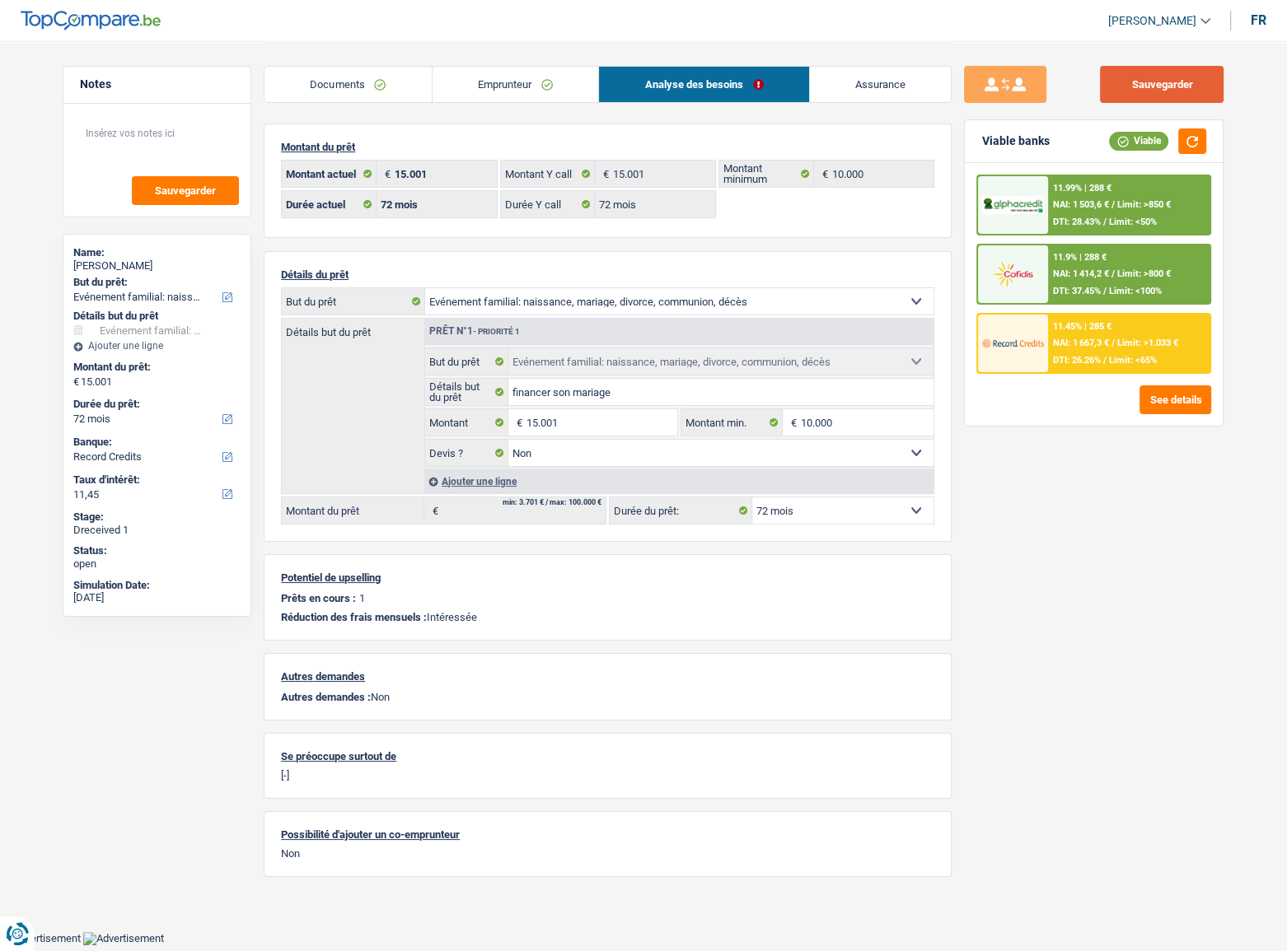
click at [1149, 84] on button "Sauvegarder" at bounding box center [1162, 84] width 124 height 37
drag, startPoint x: 1204, startPoint y: 142, endPoint x: 1152, endPoint y: 139, distance: 51.1
click at [1149, 140] on button "button" at bounding box center [1192, 142] width 28 height 26
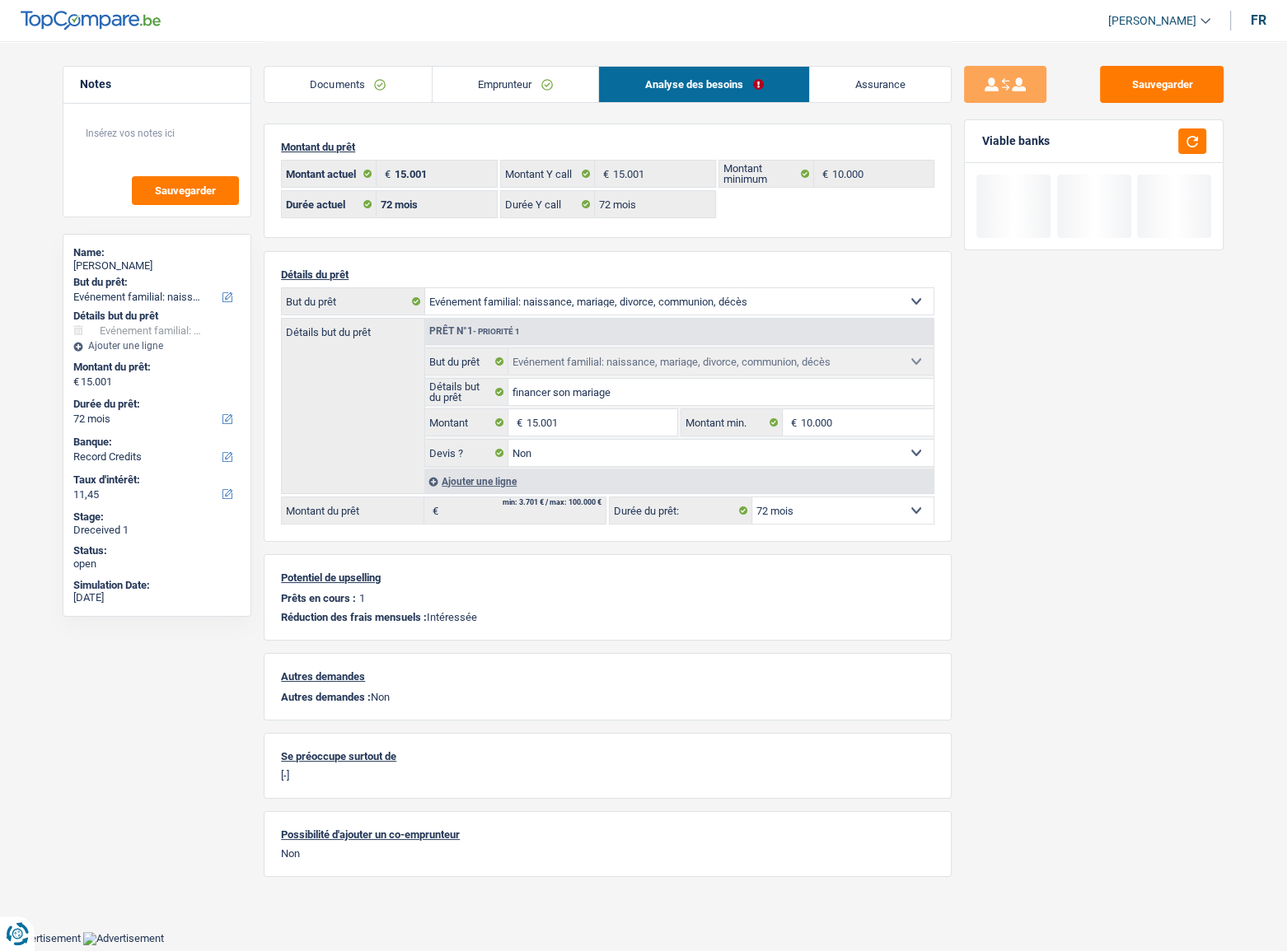
click at [545, 93] on link "Emprunteur" at bounding box center [515, 84] width 166 height 35
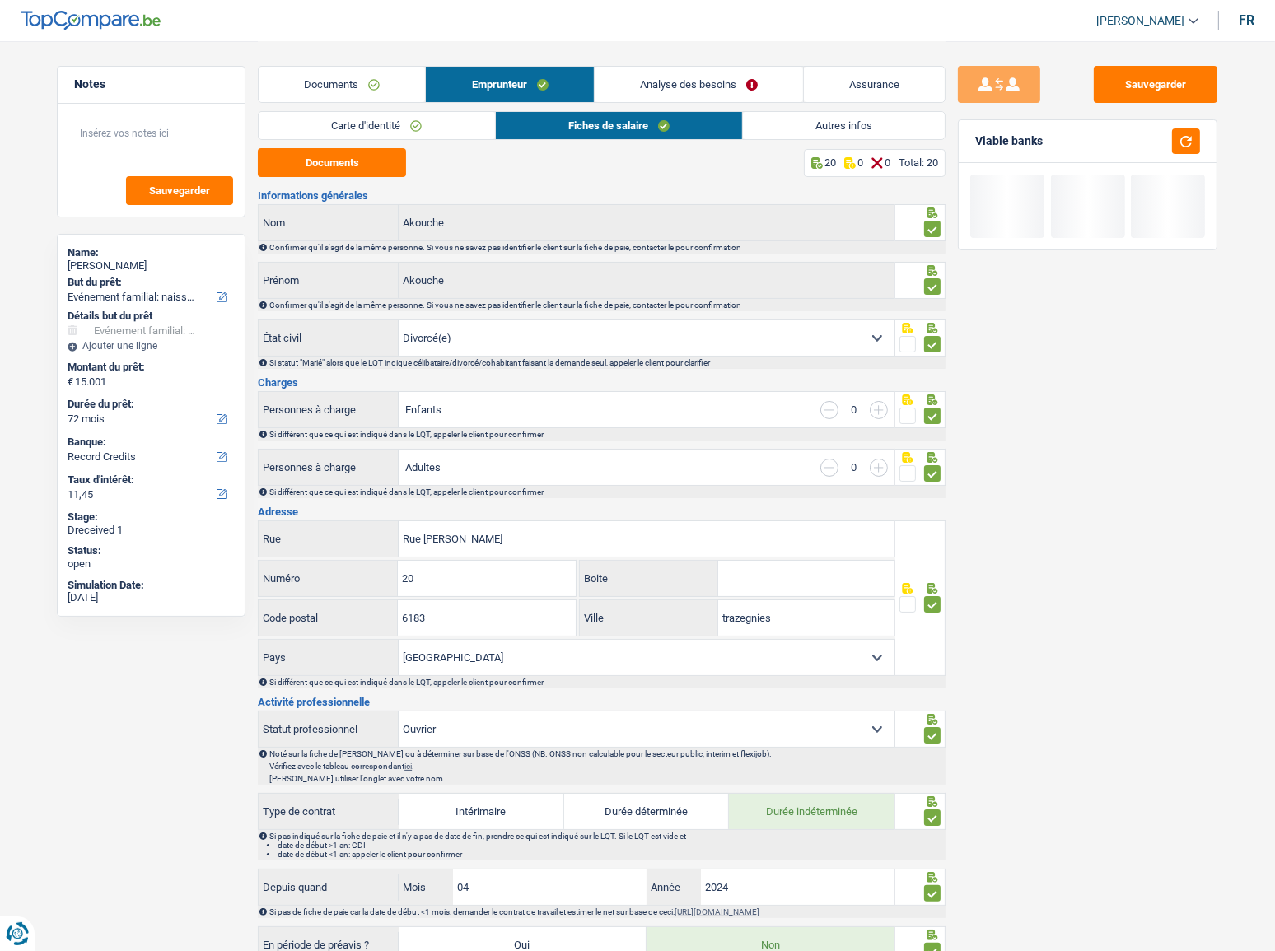
click at [798, 119] on link "Autres infos" at bounding box center [844, 125] width 202 height 27
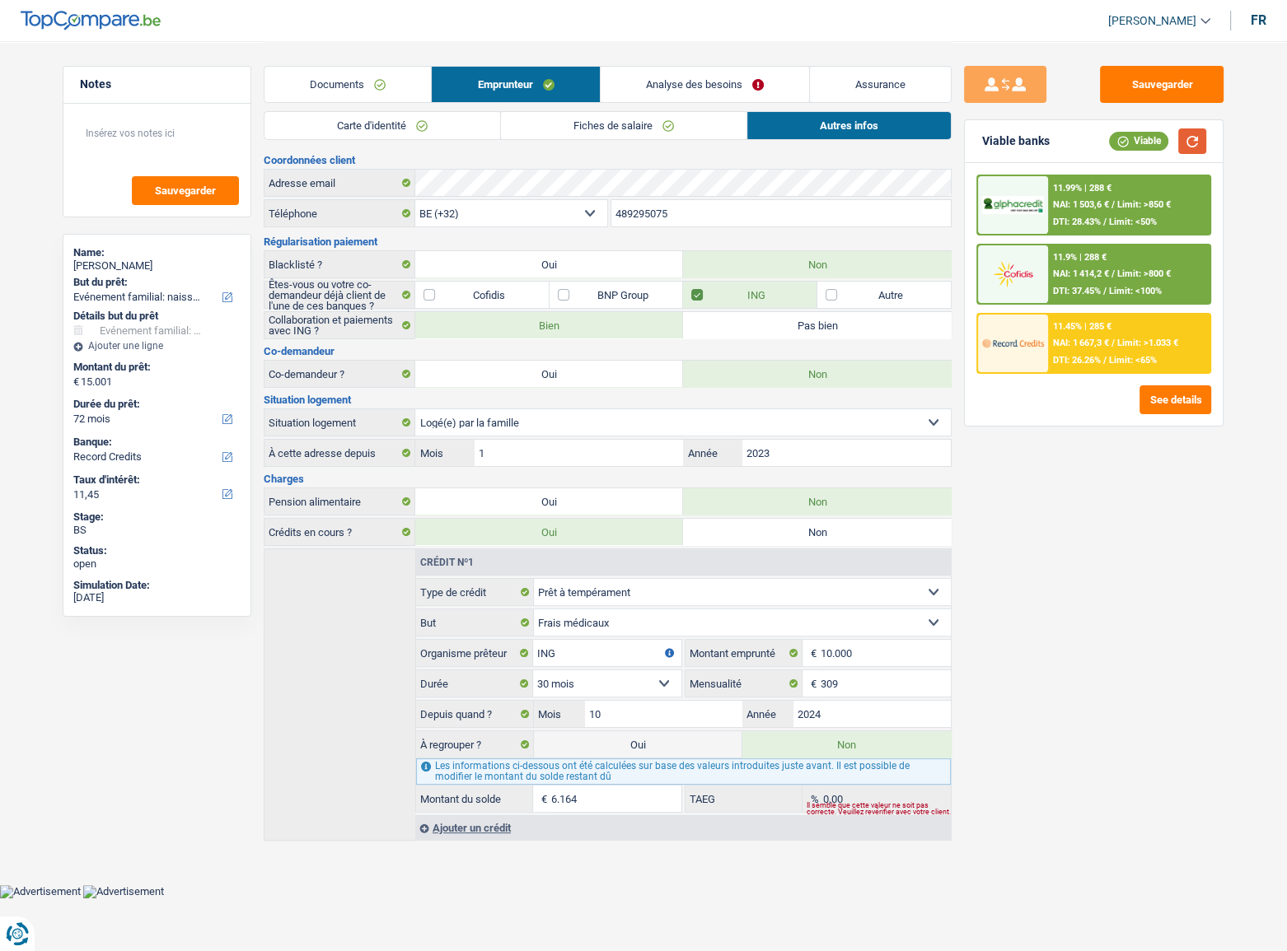
click at [1149, 138] on button "button" at bounding box center [1192, 142] width 28 height 26
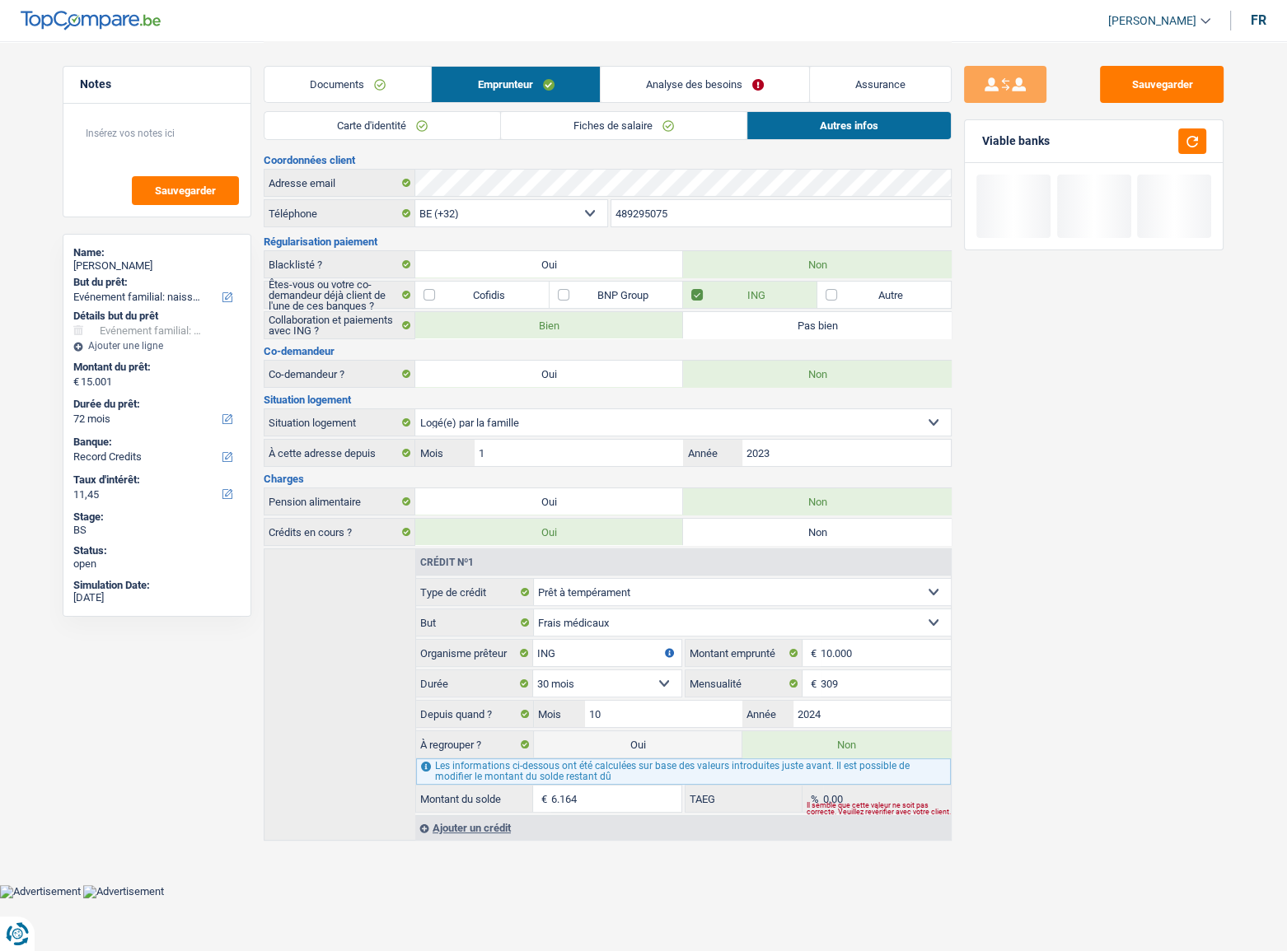
click at [708, 129] on link "Fiches de salaire" at bounding box center [623, 125] width 245 height 27
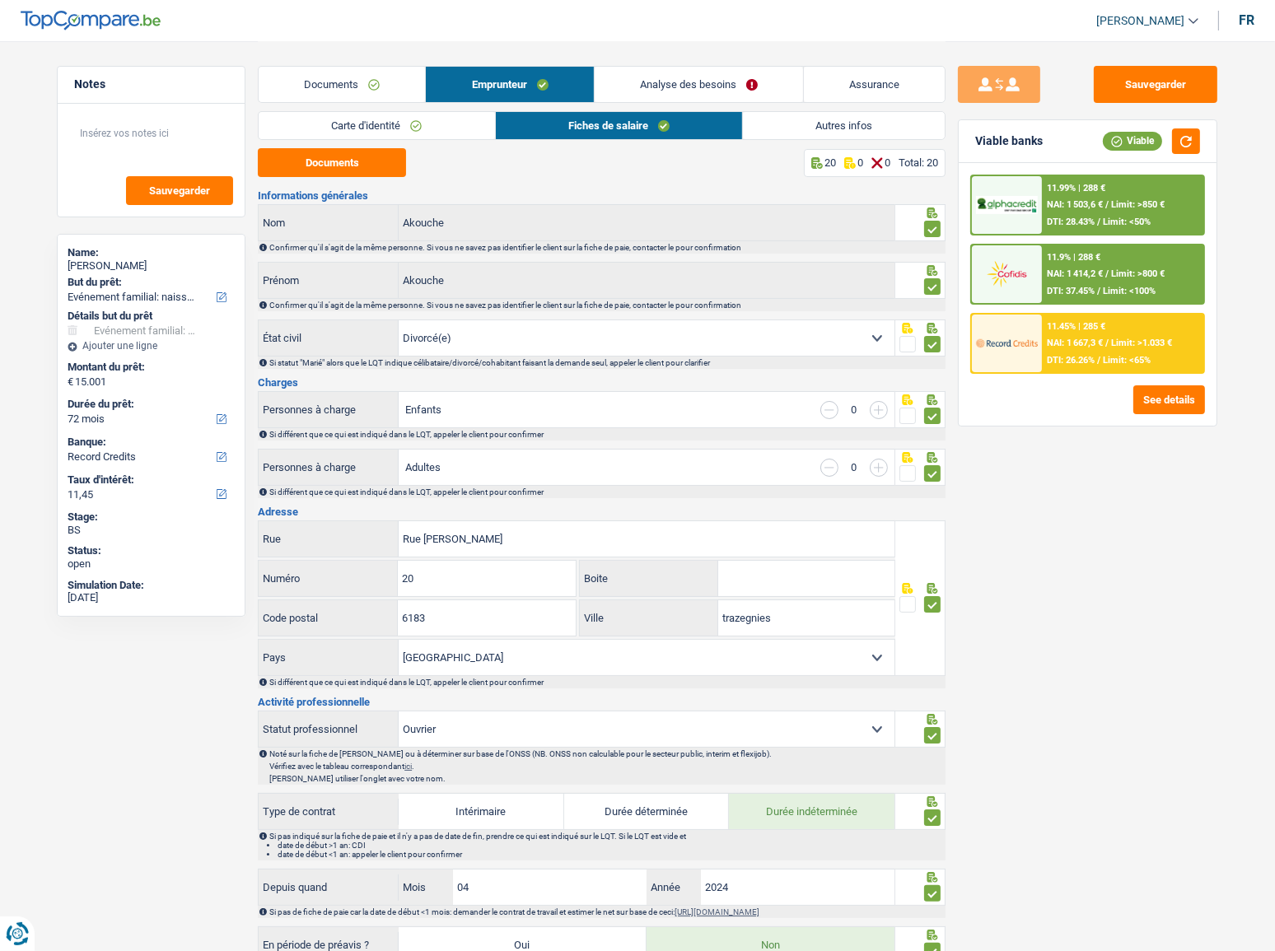
click at [350, 132] on link "Carte d'identité" at bounding box center [377, 125] width 236 height 27
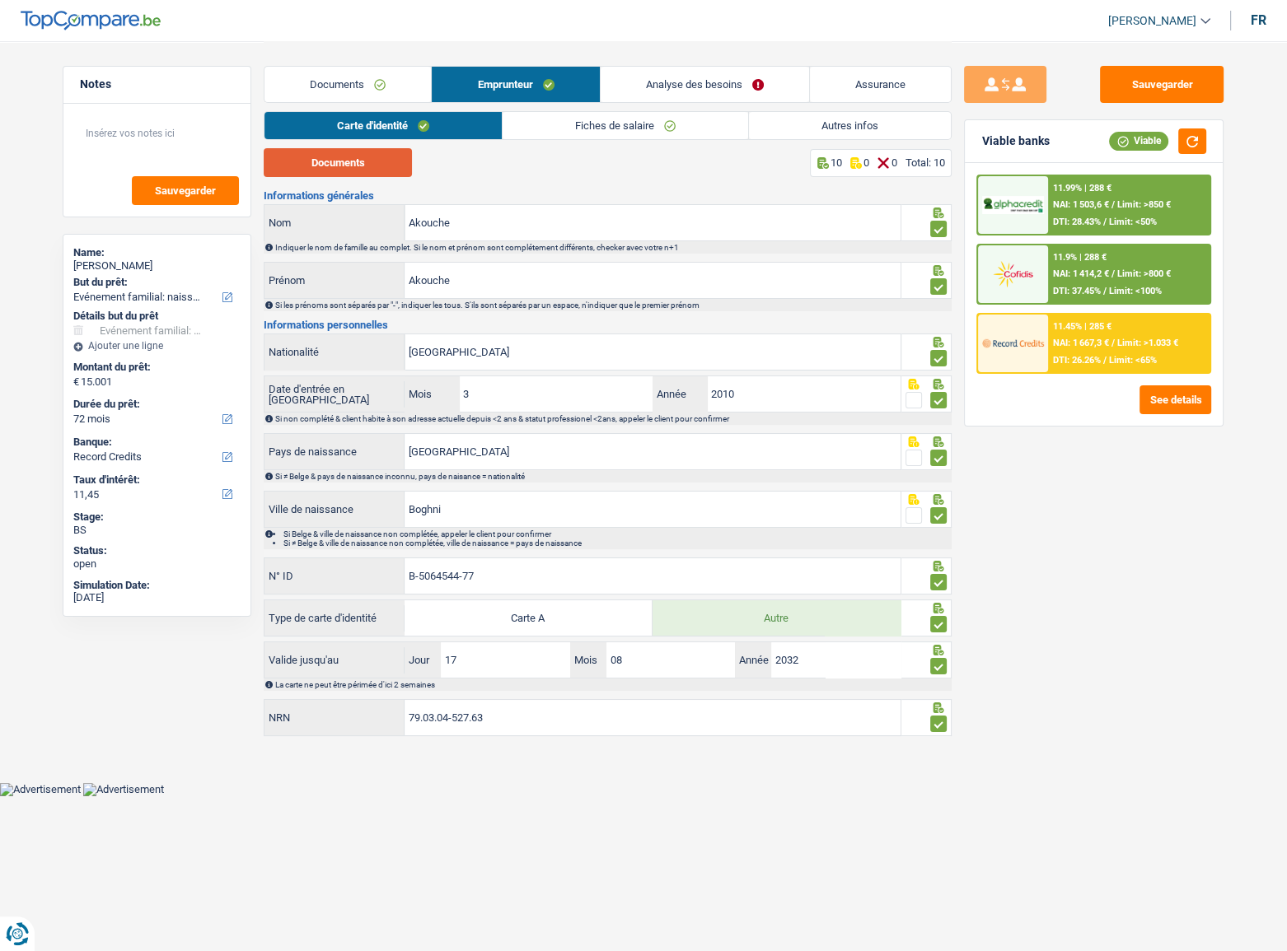
click at [322, 170] on button "Documents" at bounding box center [338, 162] width 148 height 29
drag, startPoint x: 514, startPoint y: 278, endPoint x: 282, endPoint y: 309, distance: 234.3
click at [282, 309] on div "Akouche Prénom Si les prénoms sont séparés par "-", indiquer les tous. S'ils so…" at bounding box center [608, 286] width 688 height 49
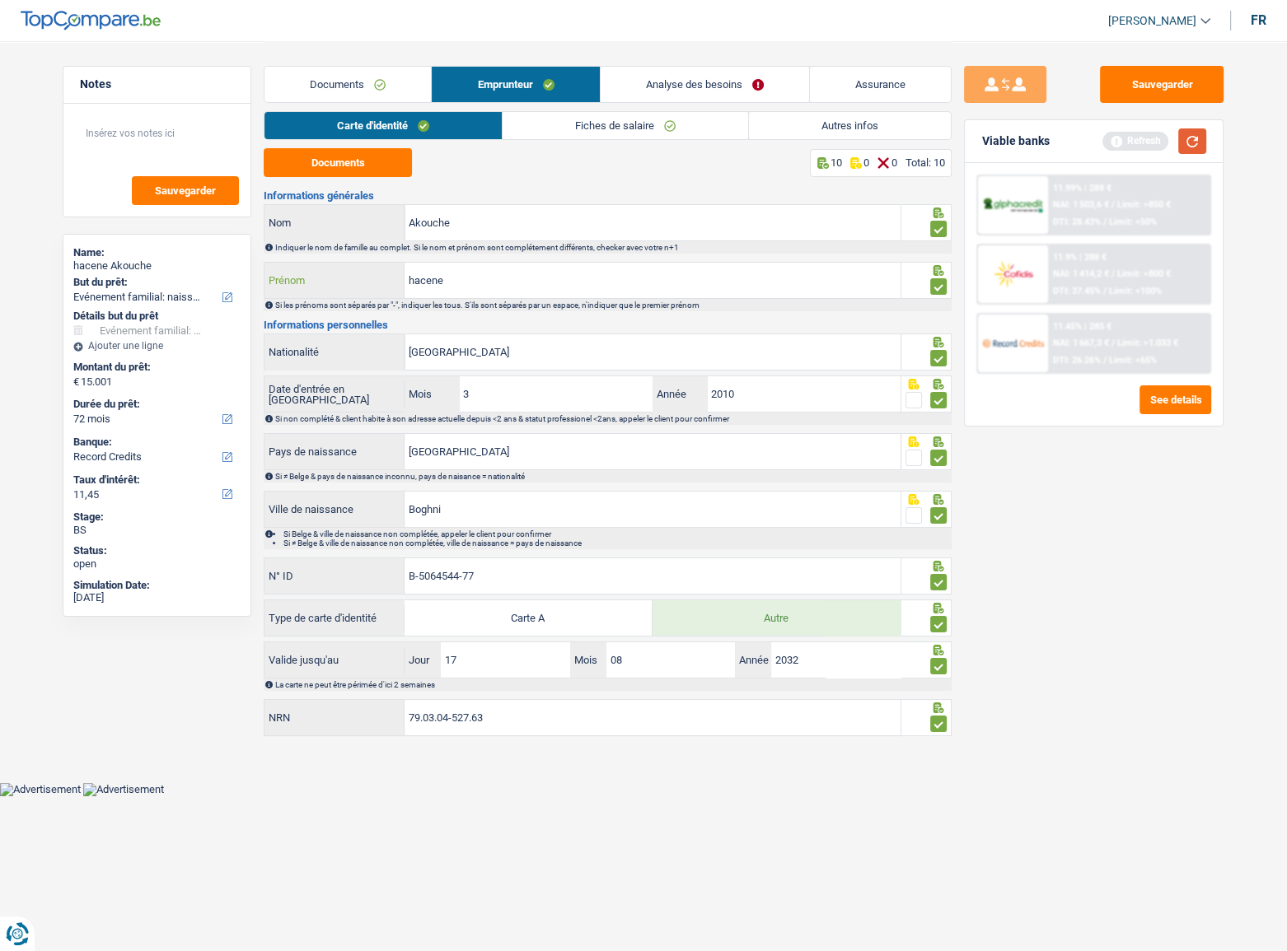
type input "hacene"
click at [1149, 144] on button "button" at bounding box center [1192, 142] width 28 height 26
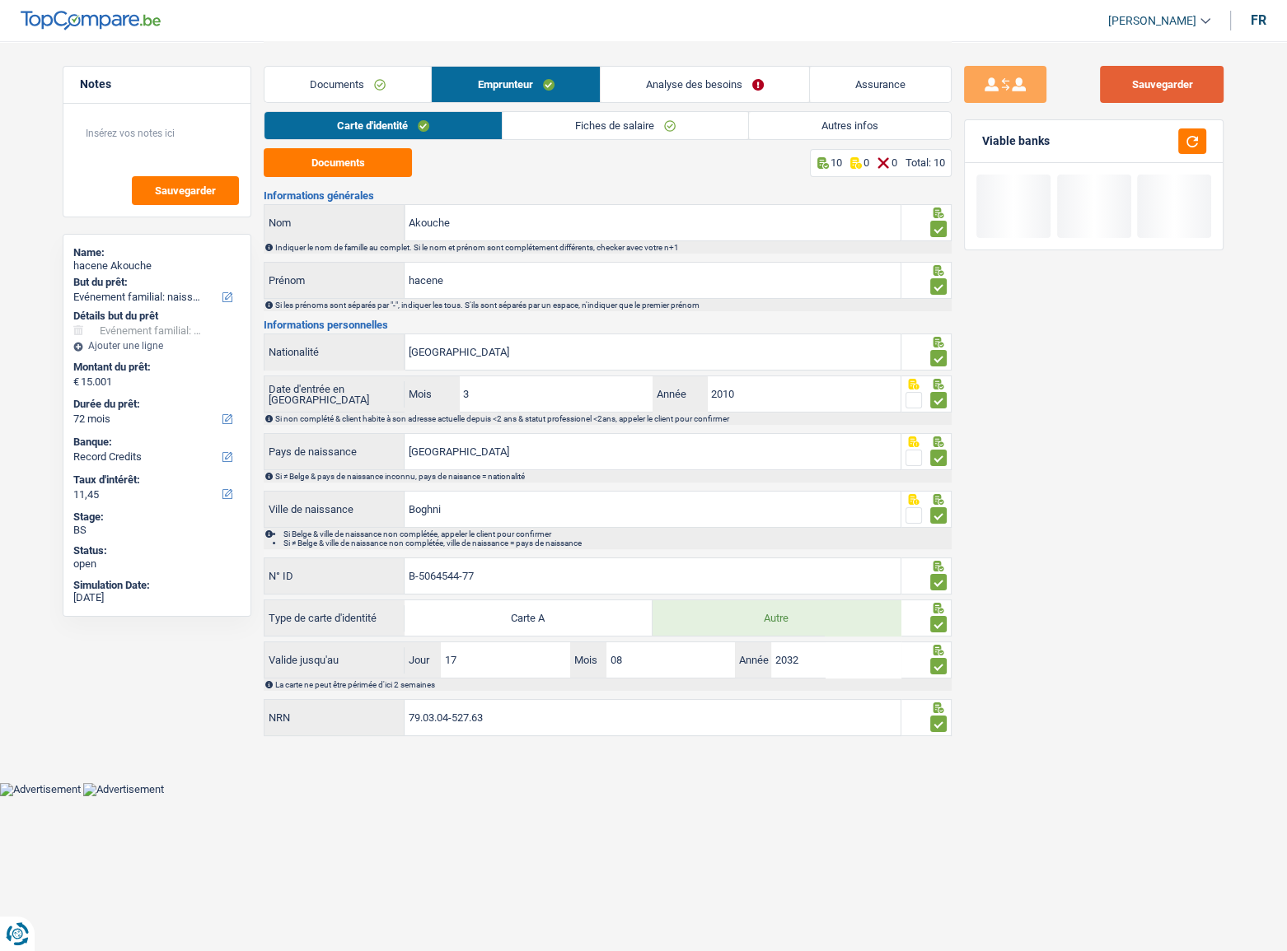
click at [1149, 97] on button "Sauvegarder" at bounding box center [1162, 84] width 124 height 37
click at [1149, 140] on button "button" at bounding box center [1192, 142] width 28 height 26
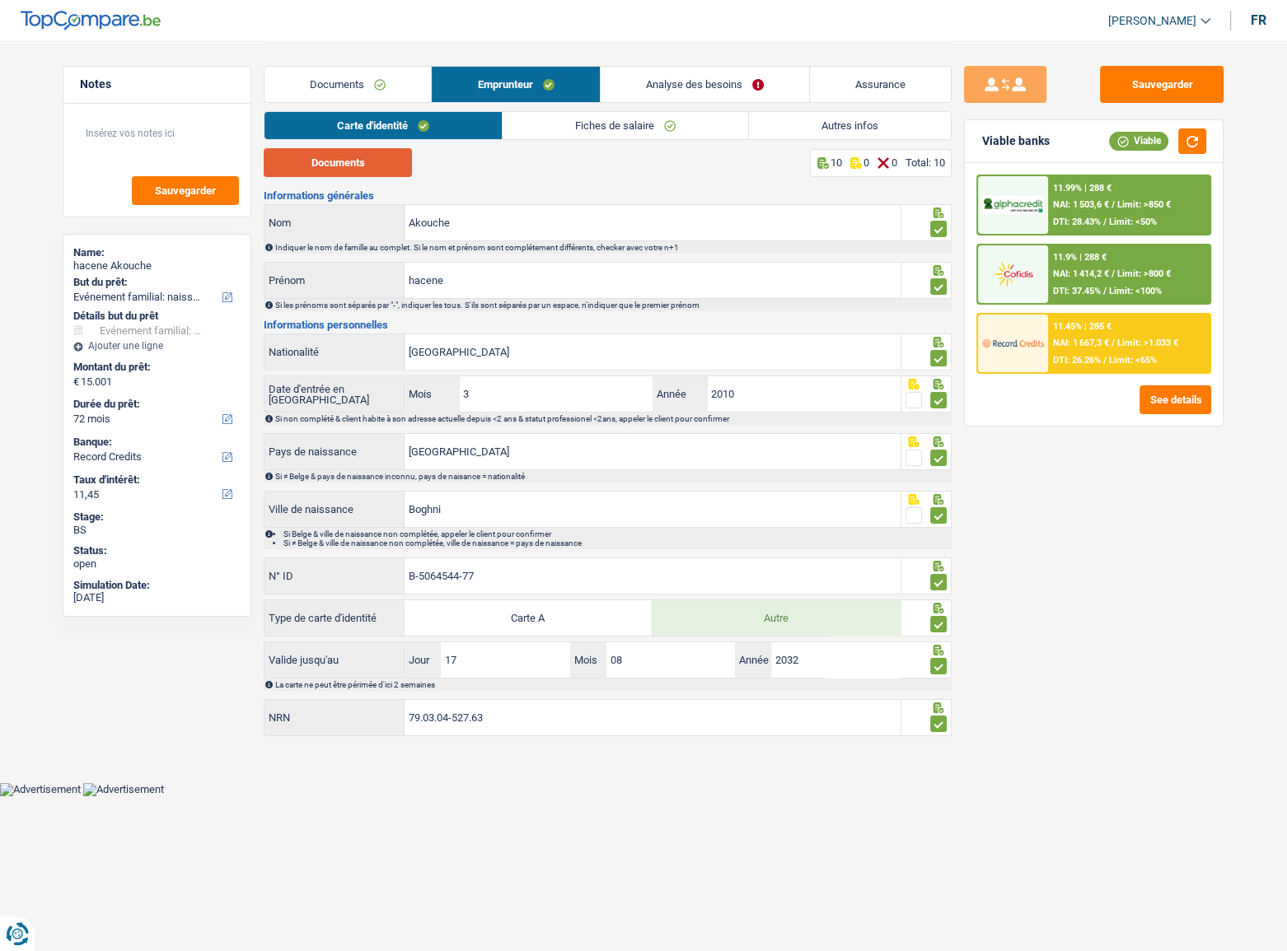
click at [377, 165] on button "Documents" at bounding box center [338, 162] width 148 height 29
click at [704, 75] on link "Analyse des besoins" at bounding box center [705, 84] width 208 height 35
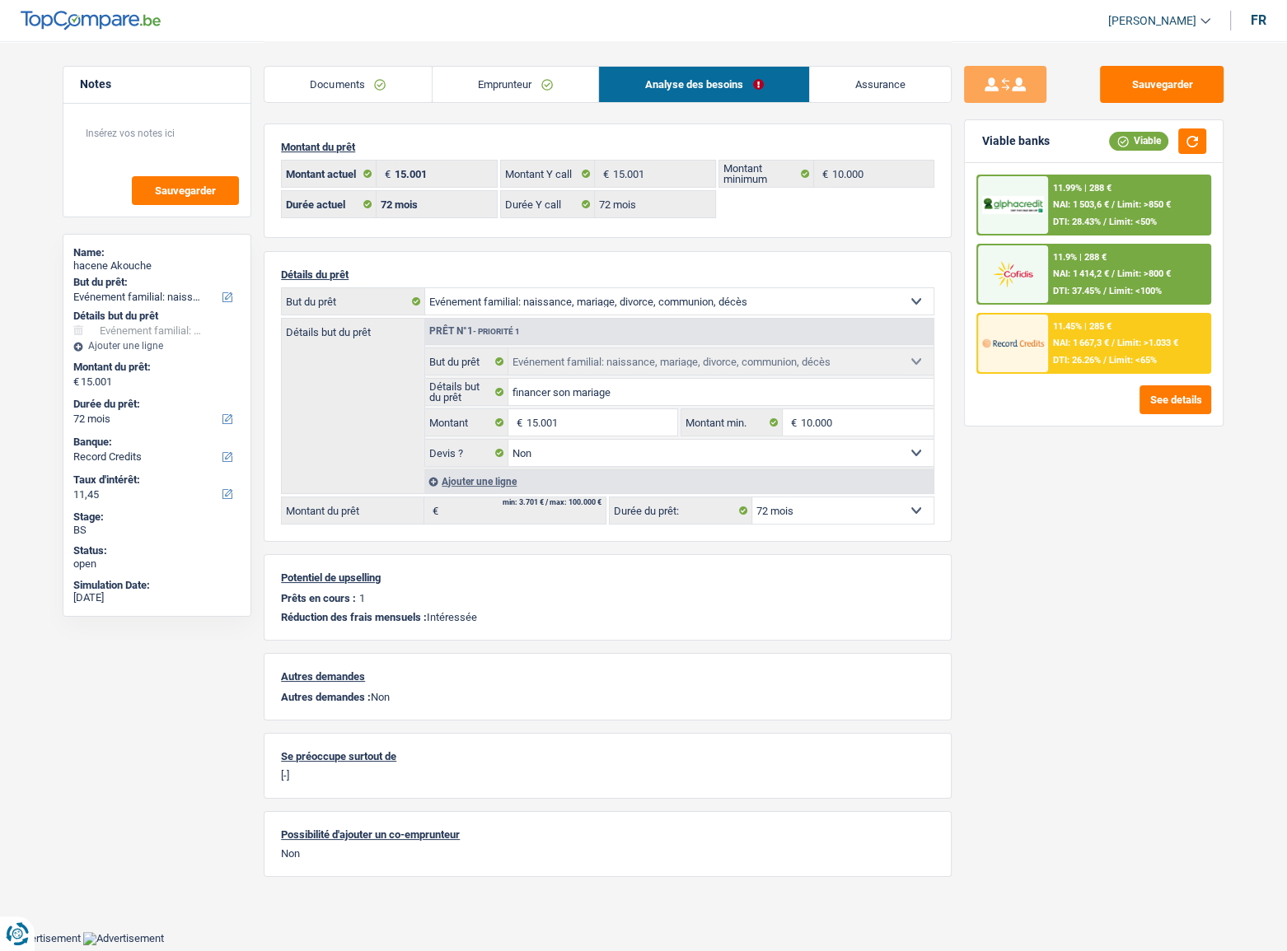
click at [503, 79] on link "Emprunteur" at bounding box center [515, 84] width 166 height 35
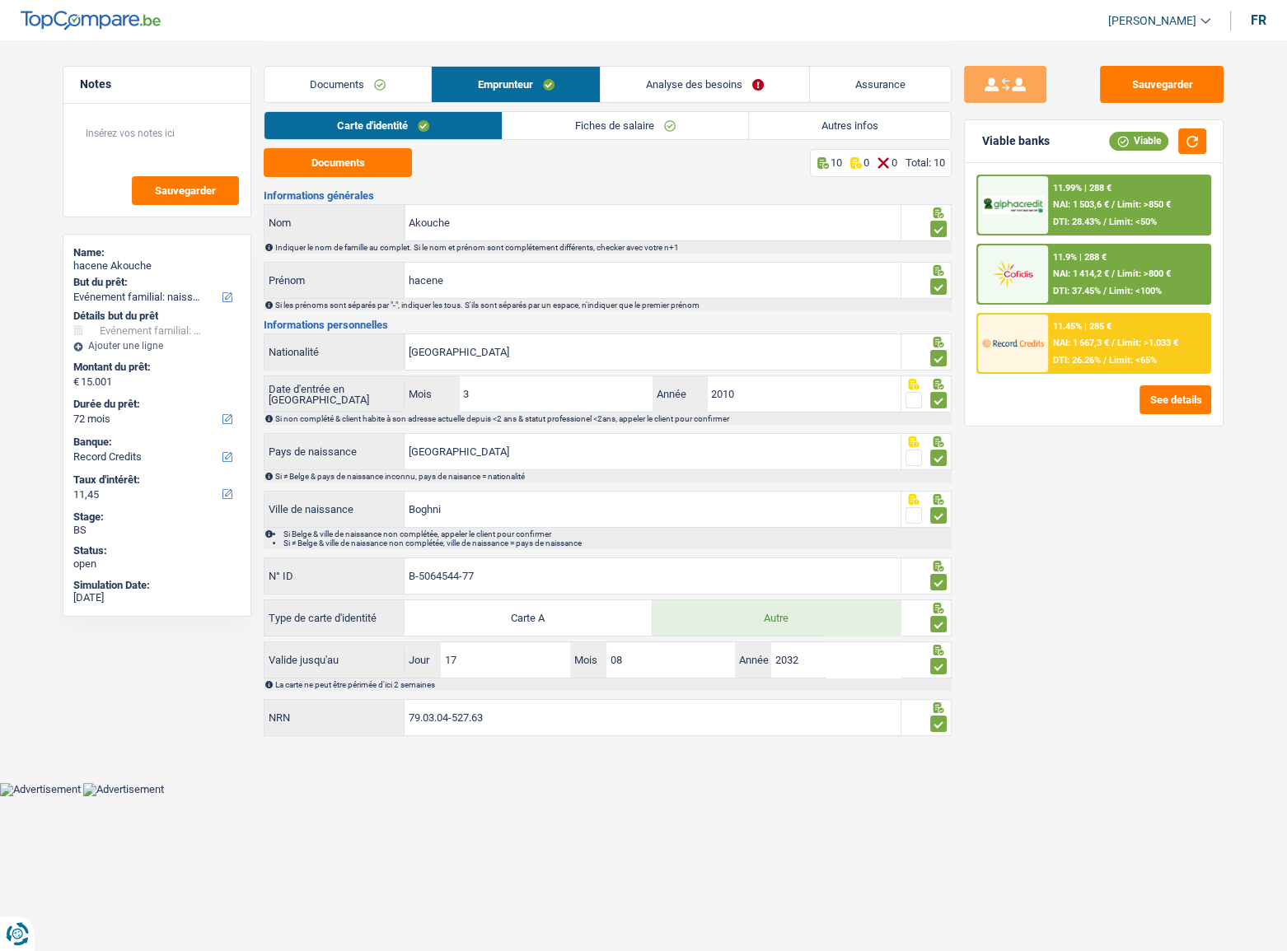
click at [811, 124] on link "Autres infos" at bounding box center [850, 125] width 202 height 27
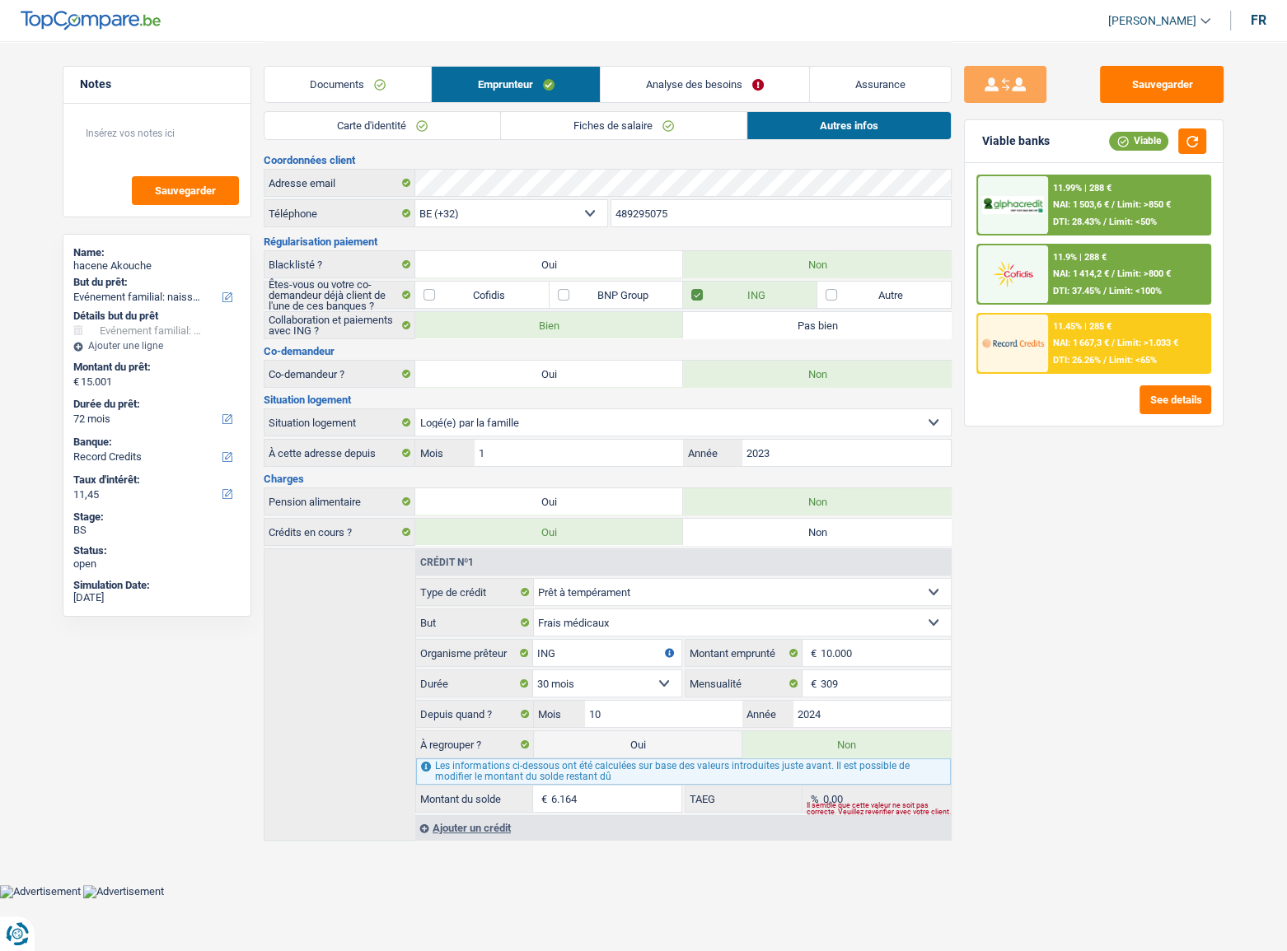
click at [628, 123] on link "Fiches de salaire" at bounding box center [623, 125] width 245 height 27
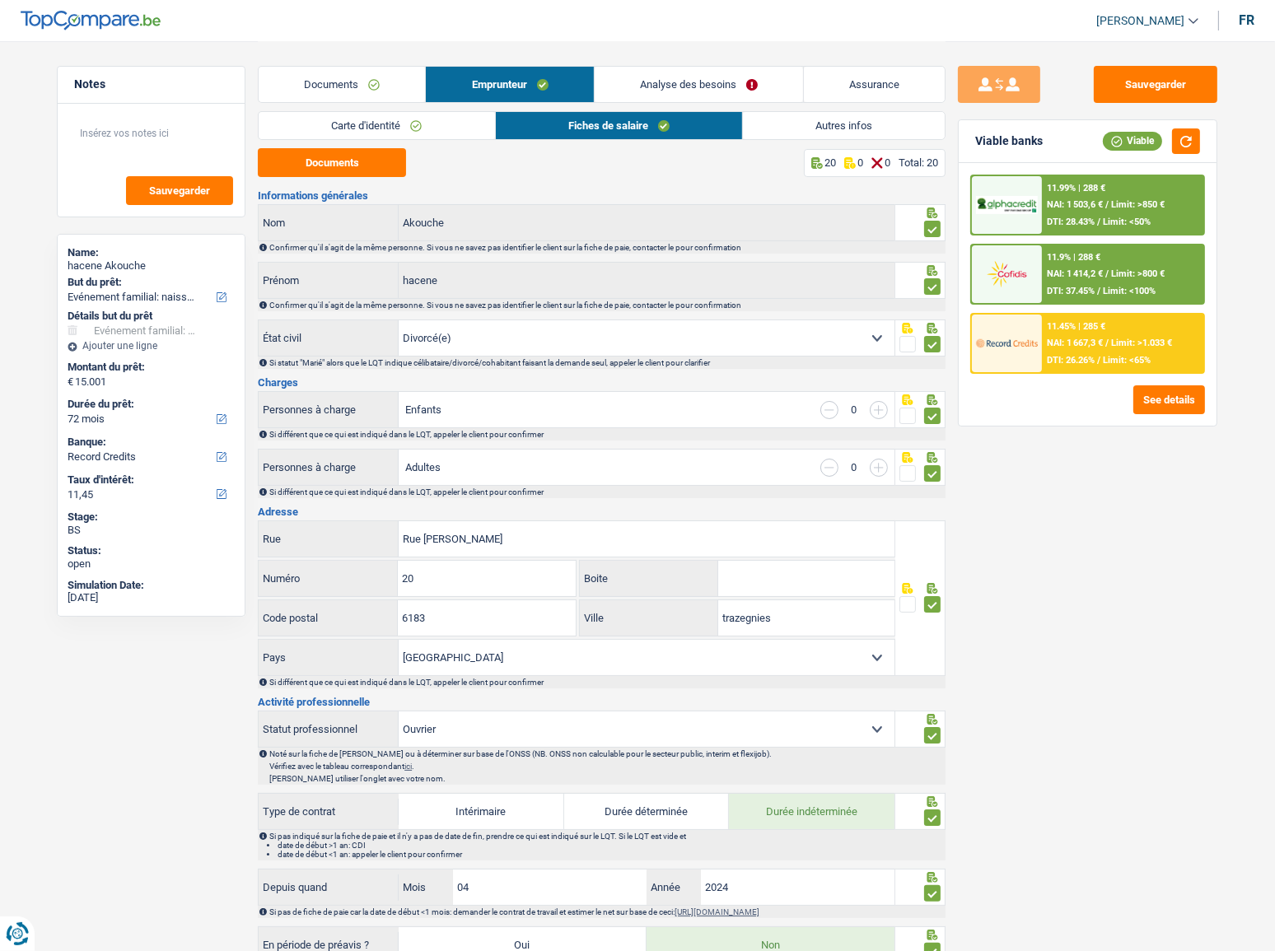
click at [699, 85] on link "Analyse des besoins" at bounding box center [699, 84] width 208 height 35
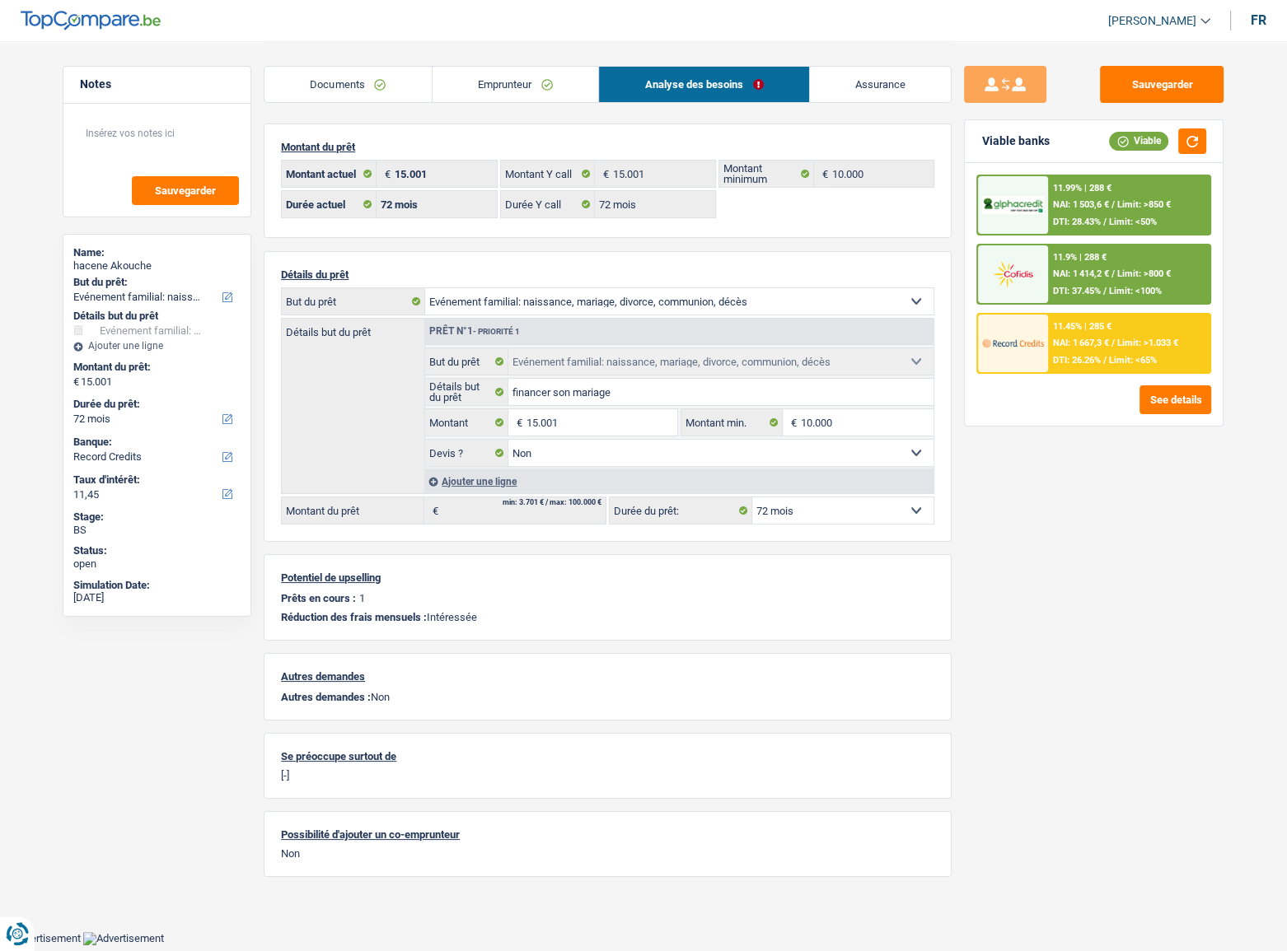
click at [1056, 190] on div "11.99% | 288 €" at bounding box center [1082, 188] width 58 height 11
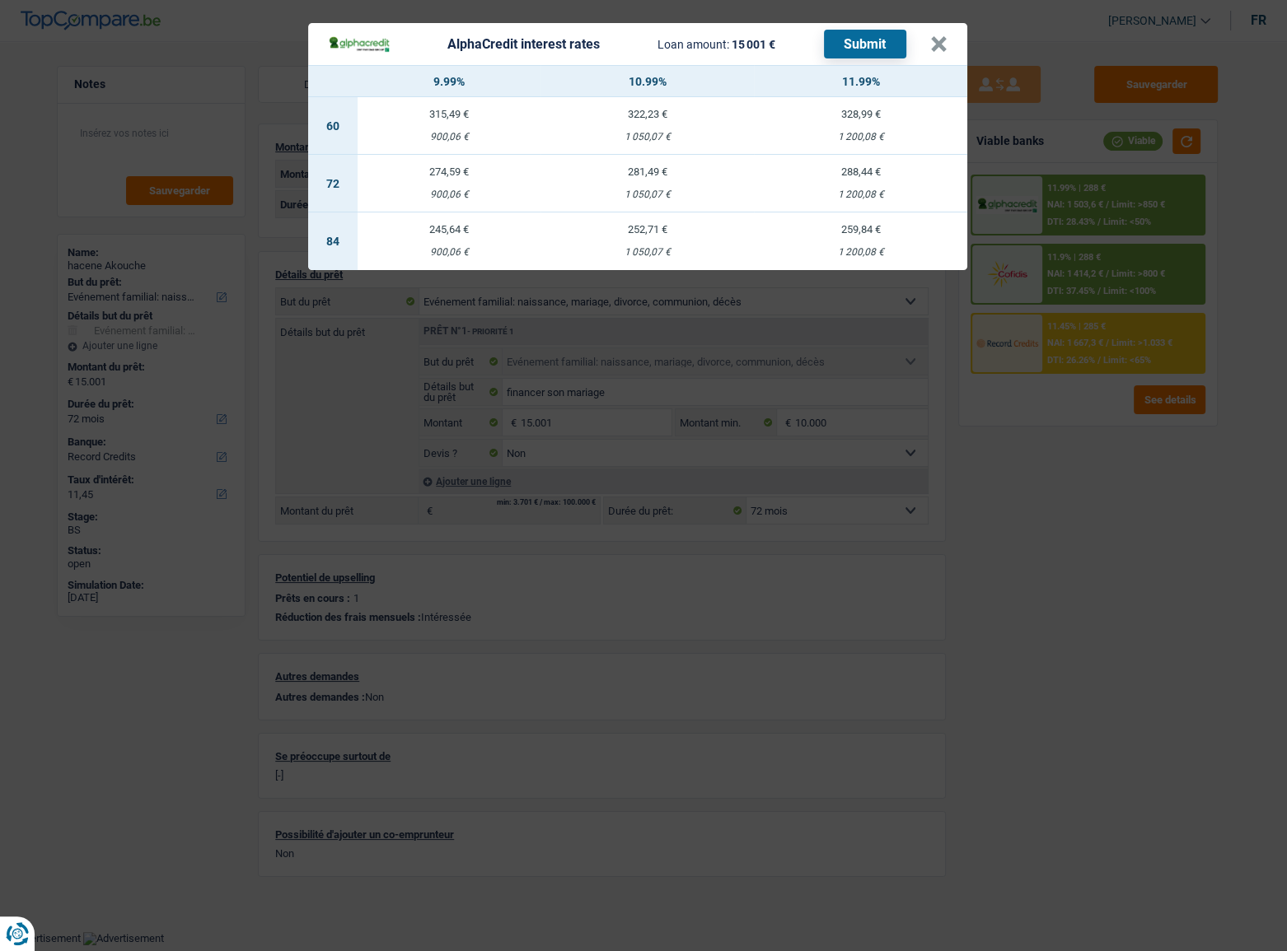
drag, startPoint x: 835, startPoint y: 171, endPoint x: 849, endPoint y: 95, distance: 76.9
click at [835, 170] on div "288,44 €" at bounding box center [860, 171] width 213 height 11
select select "alphacredit"
type input "11,99"
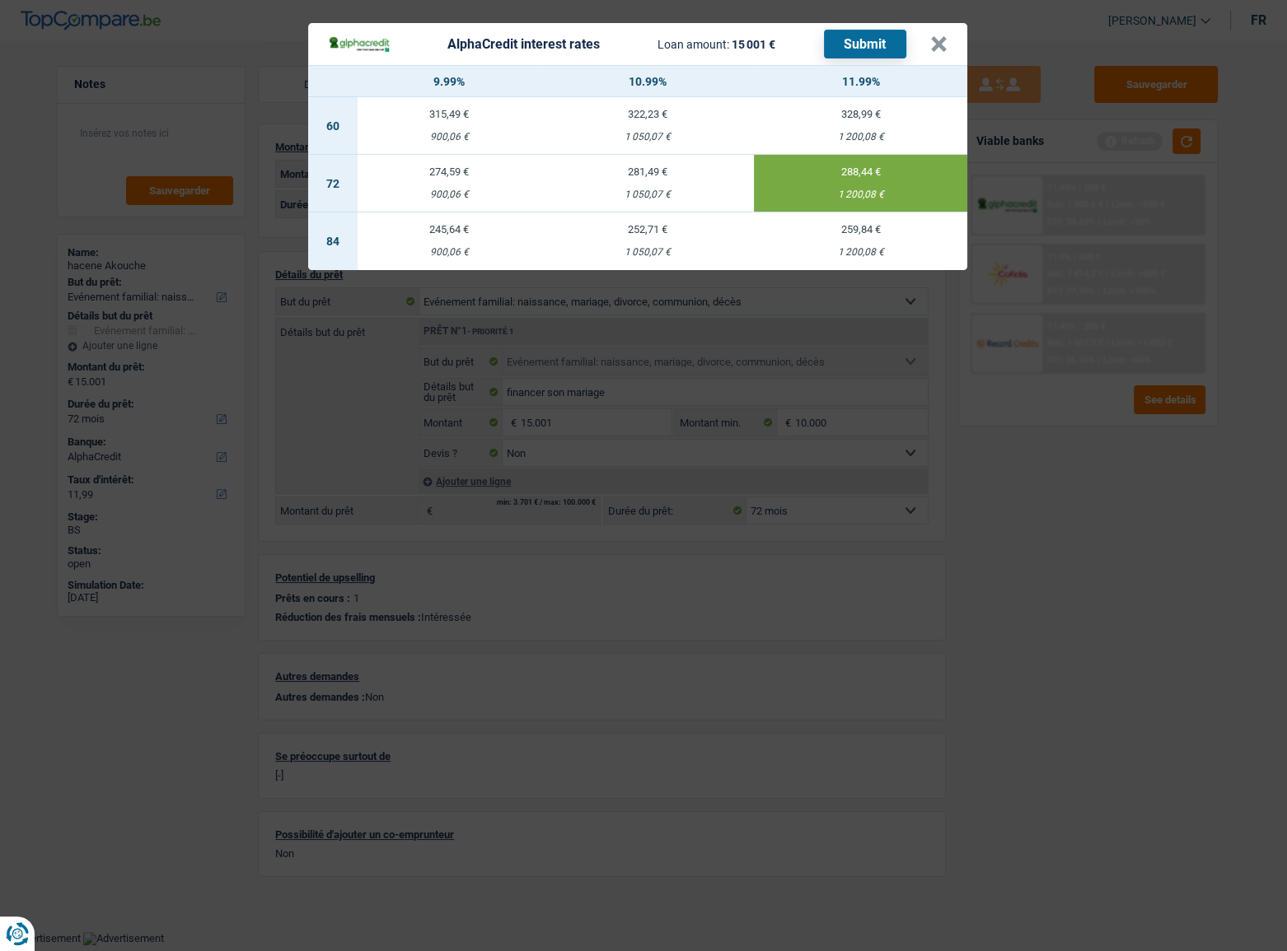
click at [863, 46] on button "Submit" at bounding box center [865, 44] width 82 height 29
click at [930, 40] on button "×" at bounding box center [938, 44] width 17 height 16
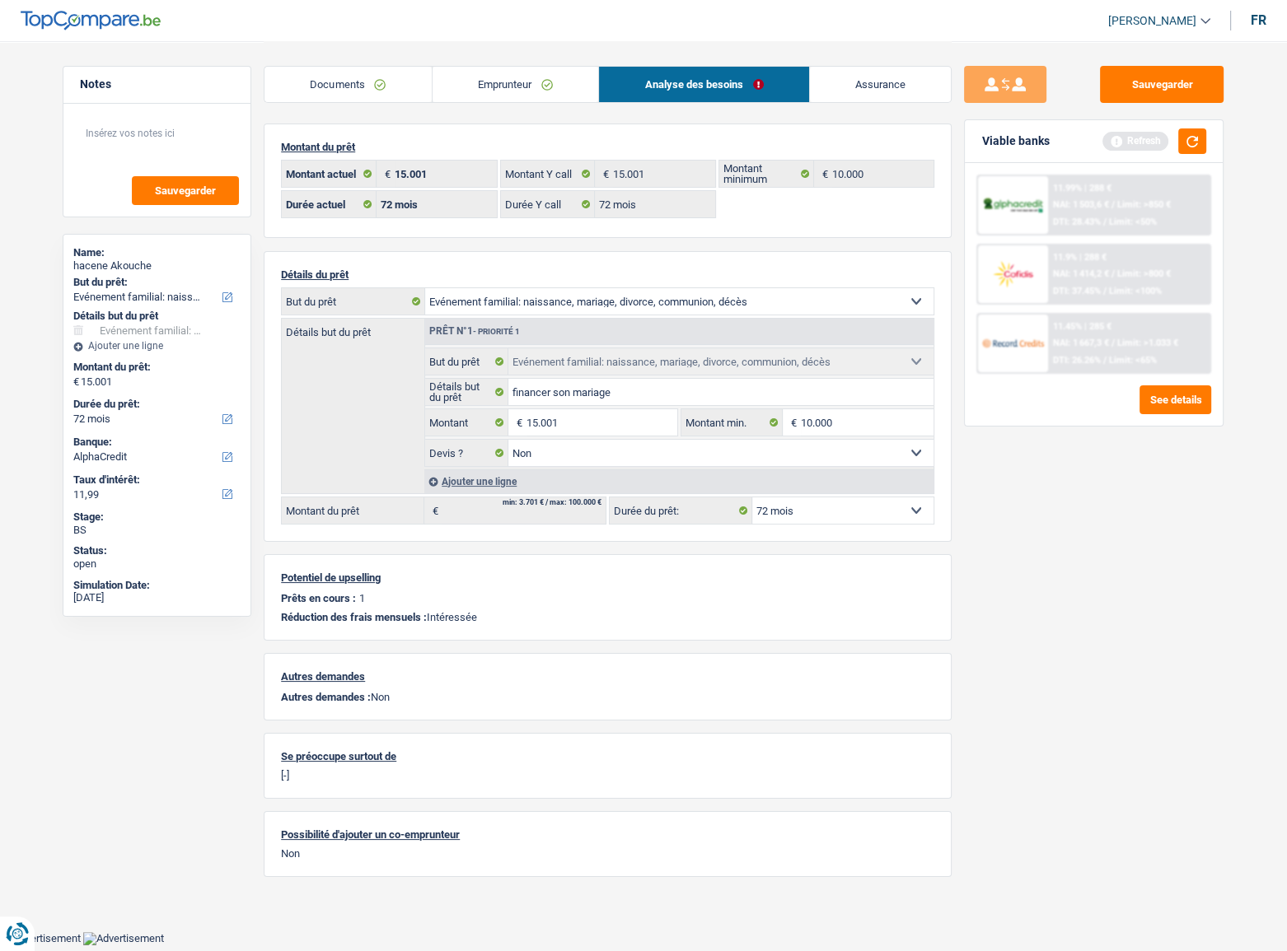
click at [1073, 271] on span "NAI: 1 414,2 €" at bounding box center [1081, 274] width 56 height 11
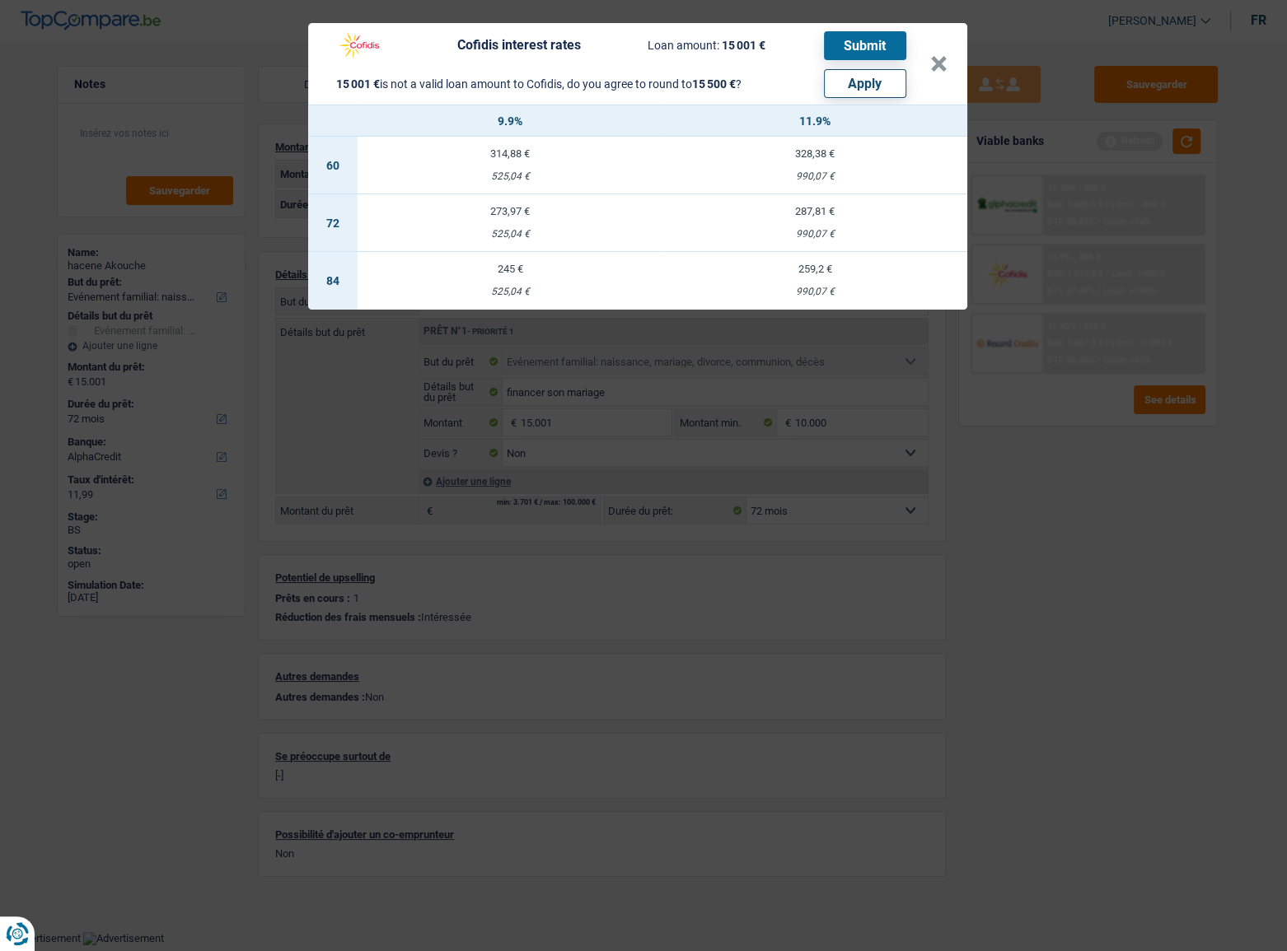
click at [893, 86] on button "Apply" at bounding box center [865, 83] width 82 height 29
type input "15.500"
select select "84"
type input "15.500"
select select "84"
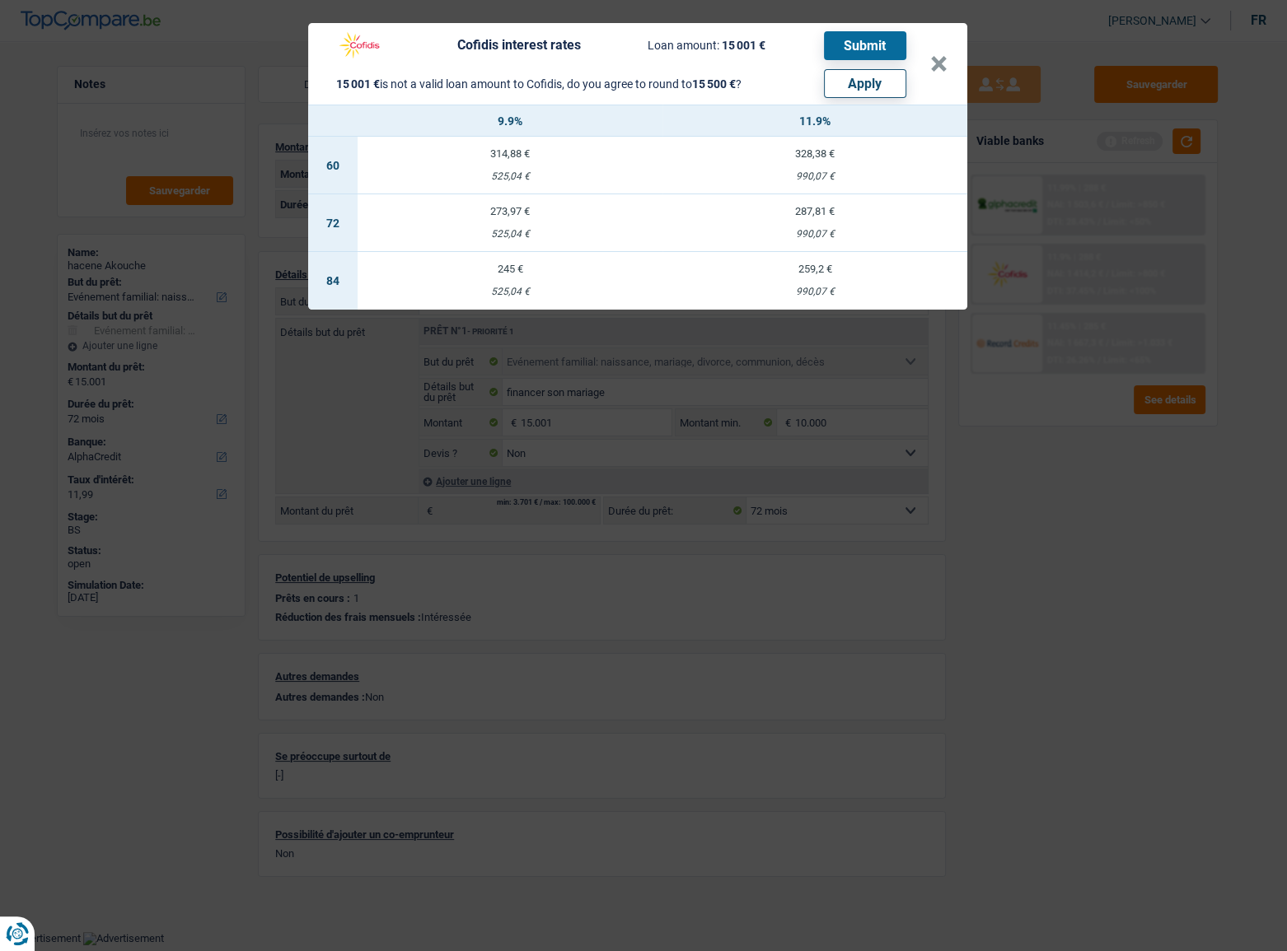
type input "15.500"
select select "84"
select select "other"
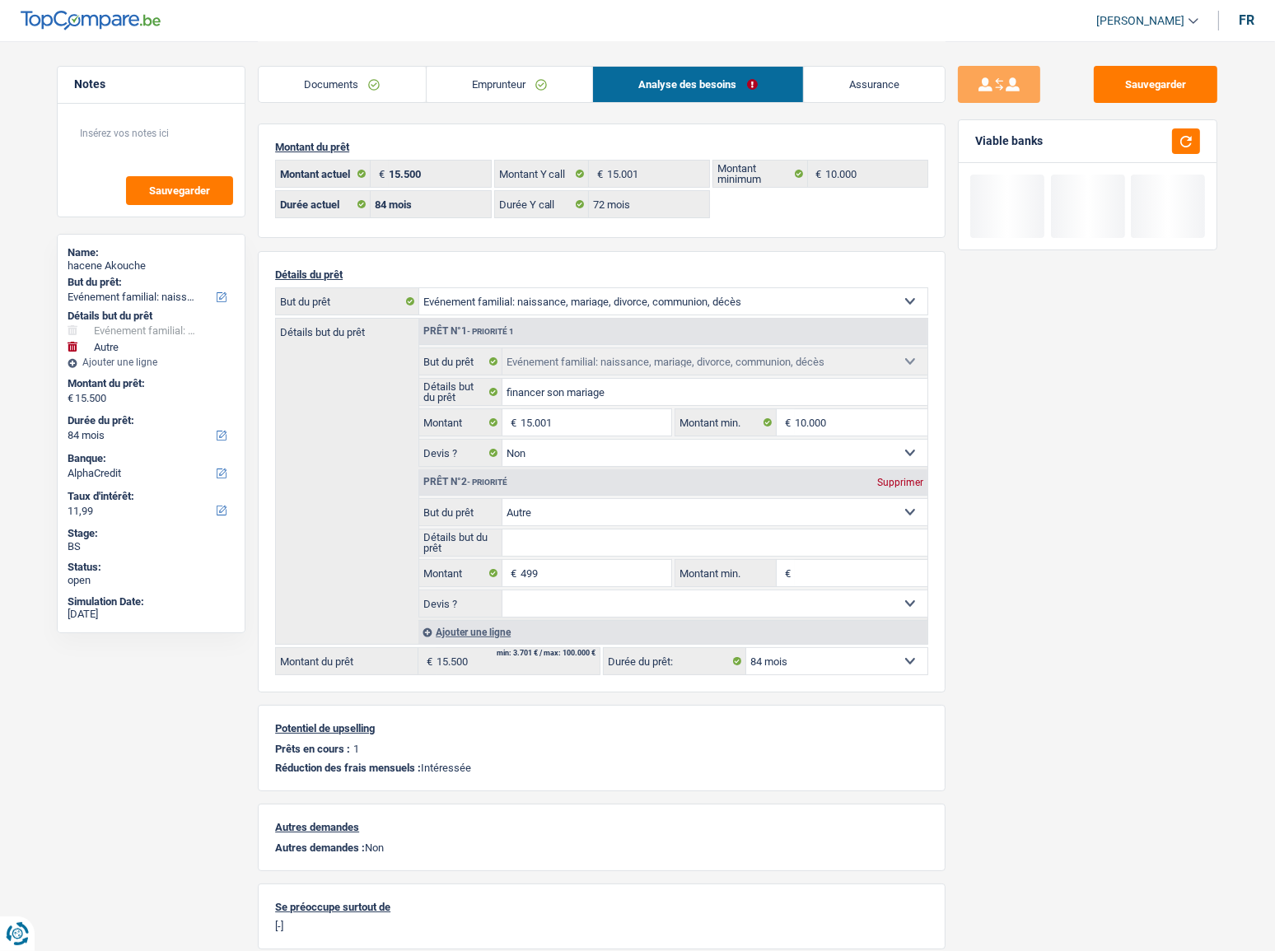
click at [1149, 145] on div "Viable banks" at bounding box center [1088, 141] width 258 height 43
click at [1149, 138] on button "button" at bounding box center [1186, 142] width 28 height 26
click at [601, 429] on input "15.001" at bounding box center [596, 422] width 151 height 26
type input "1.500"
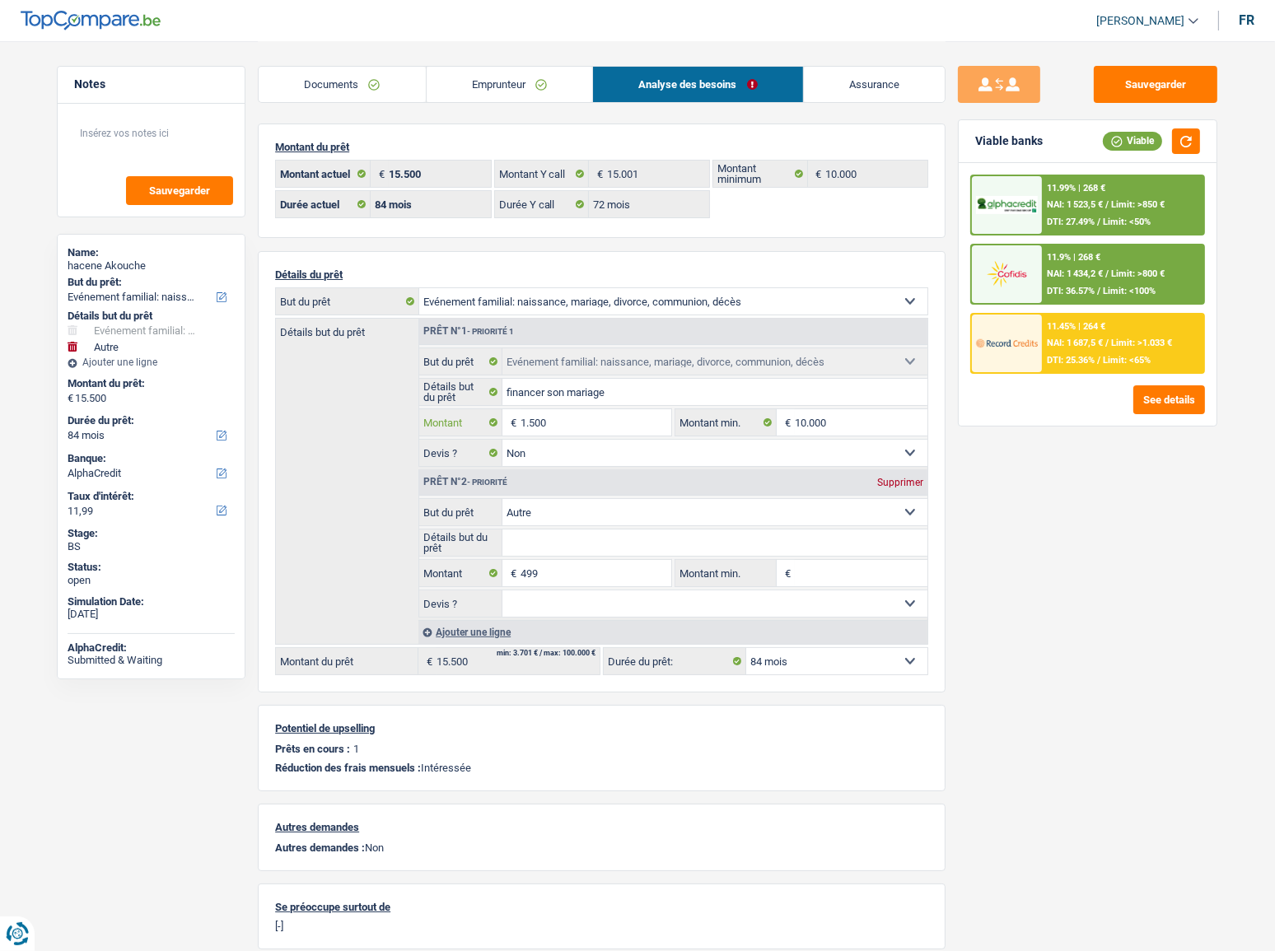
select select
type input "15.000"
select select
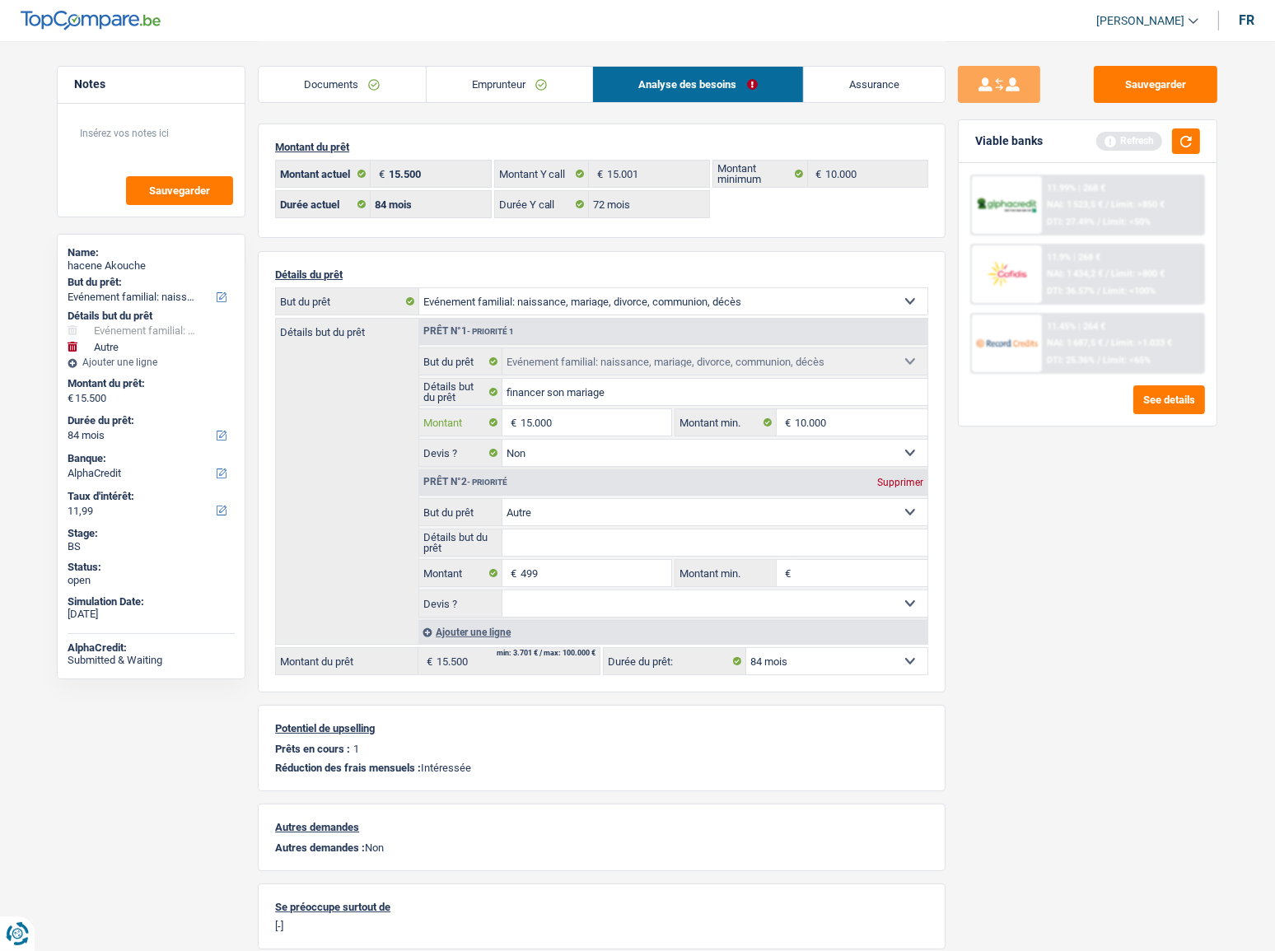
type input "15.000"
type input "15.499"
select select
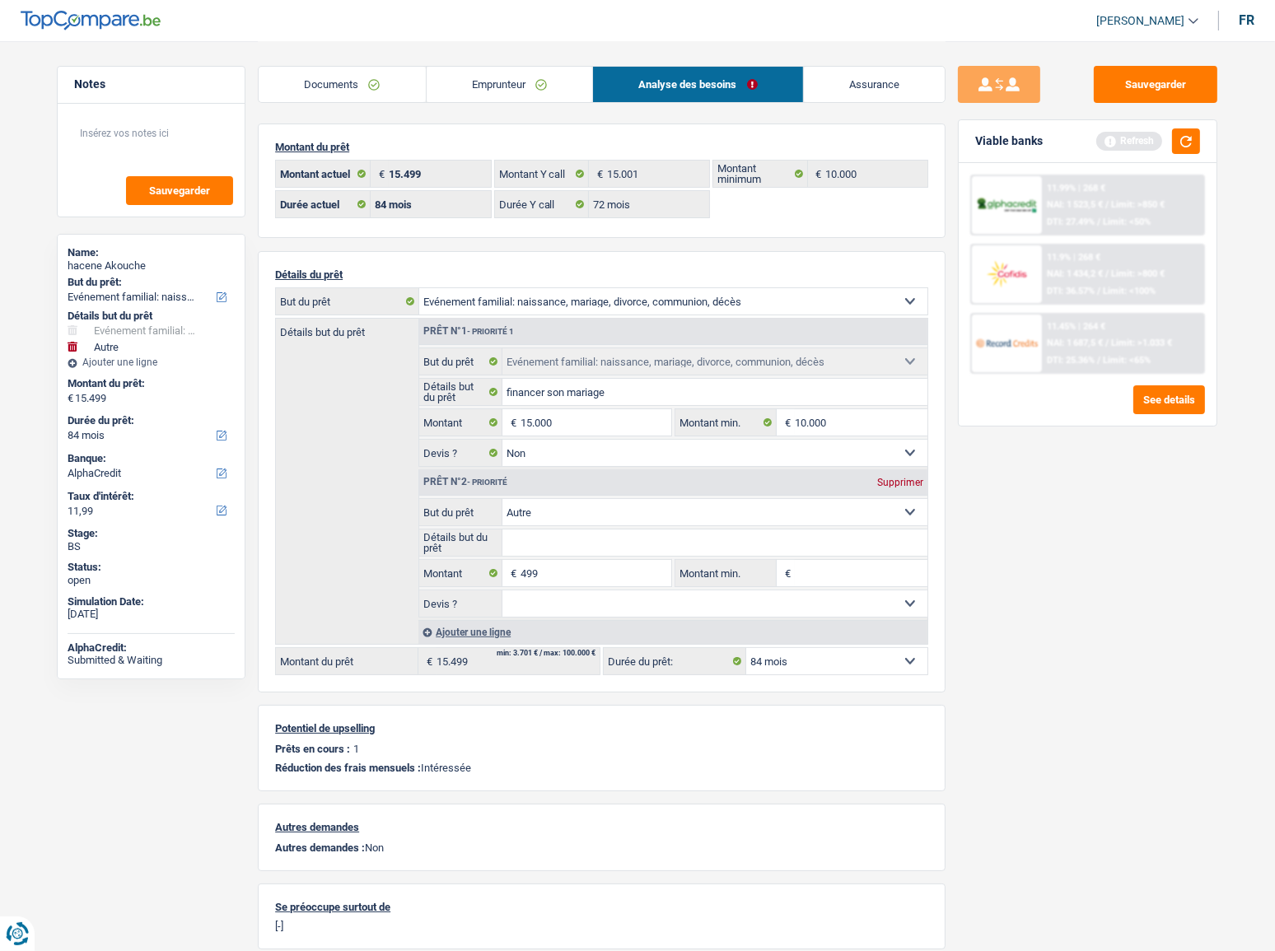
drag, startPoint x: 907, startPoint y: 489, endPoint x: 1133, endPoint y: 202, distance: 365.5
click at [907, 489] on div "Prêt n°2 - Priorité Supprimer" at bounding box center [673, 483] width 508 height 26
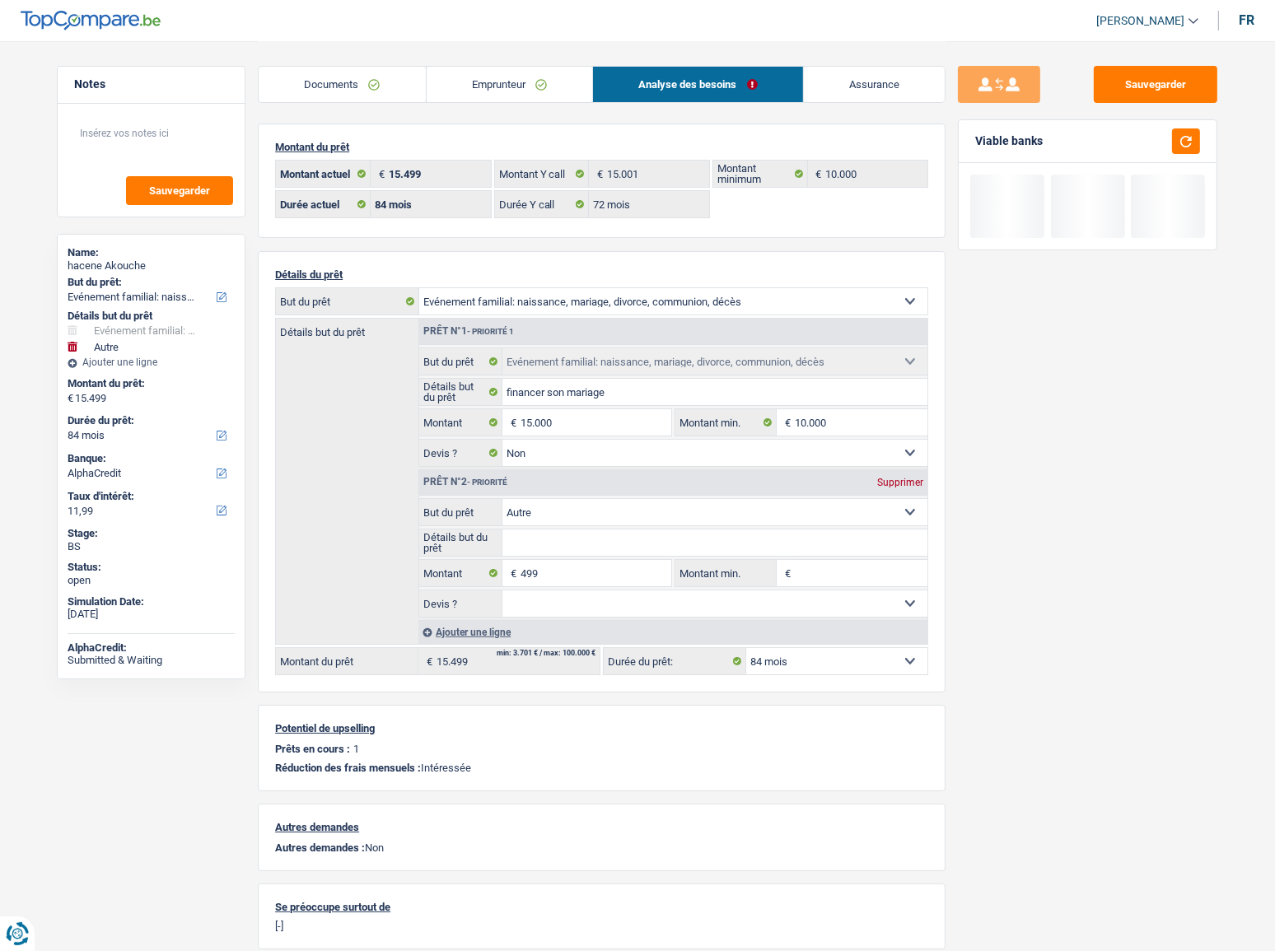
click at [906, 484] on div "Supprimer" at bounding box center [900, 483] width 54 height 10
type input "15.000"
select select "60"
type input "15.000"
select select "60"
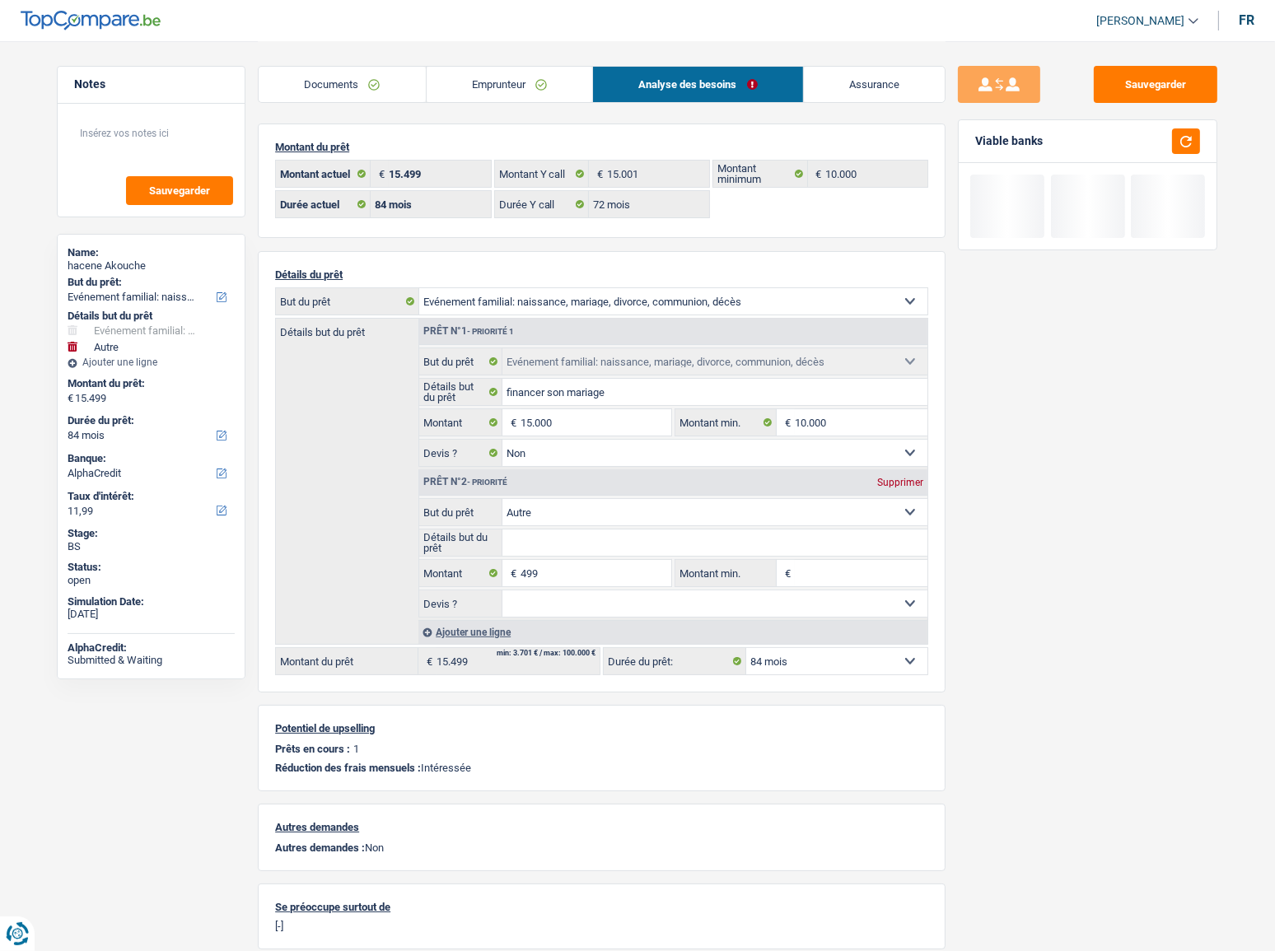
type input "15.000"
select select "60"
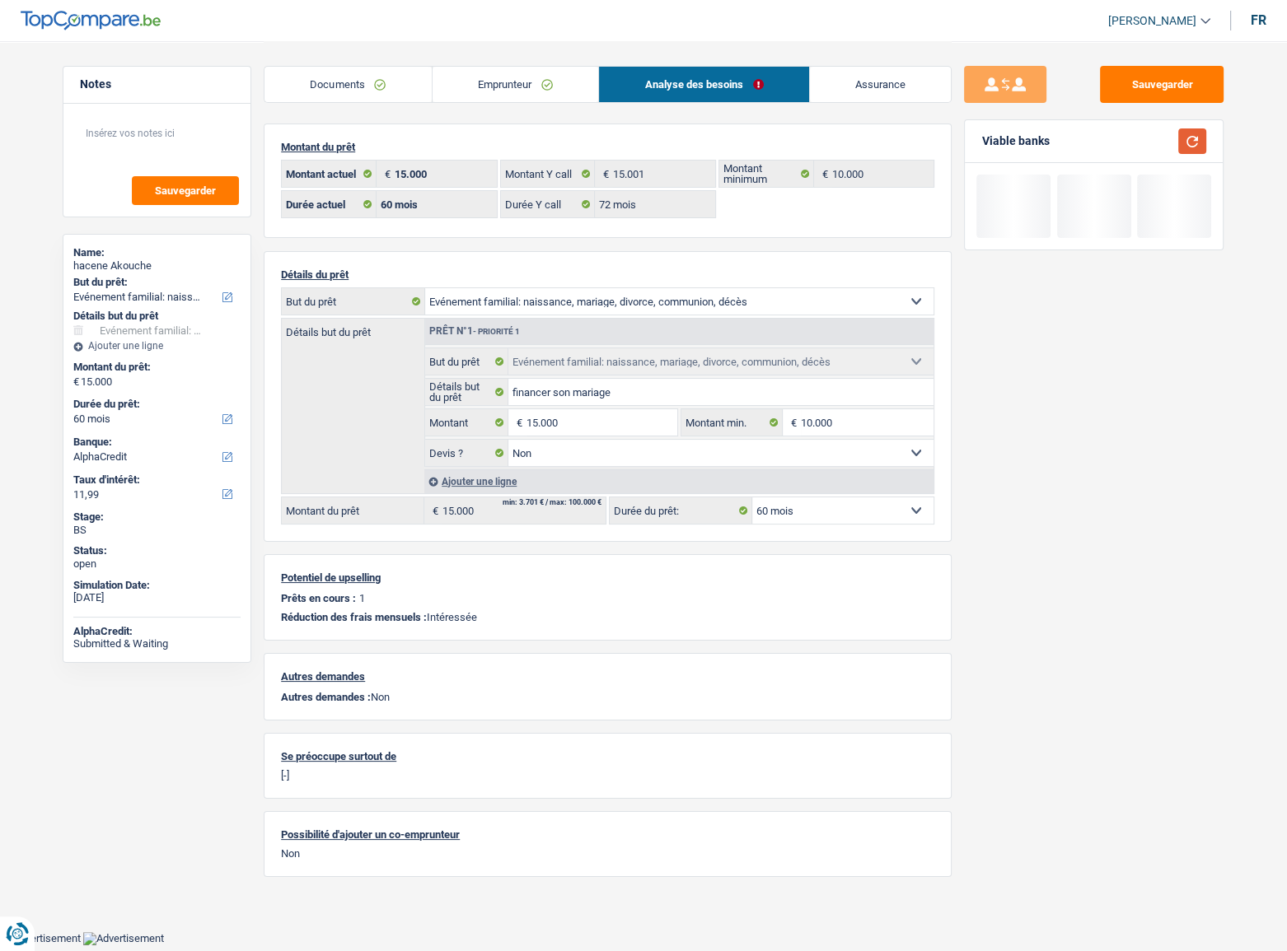
click at [1149, 143] on button "button" at bounding box center [1192, 142] width 28 height 26
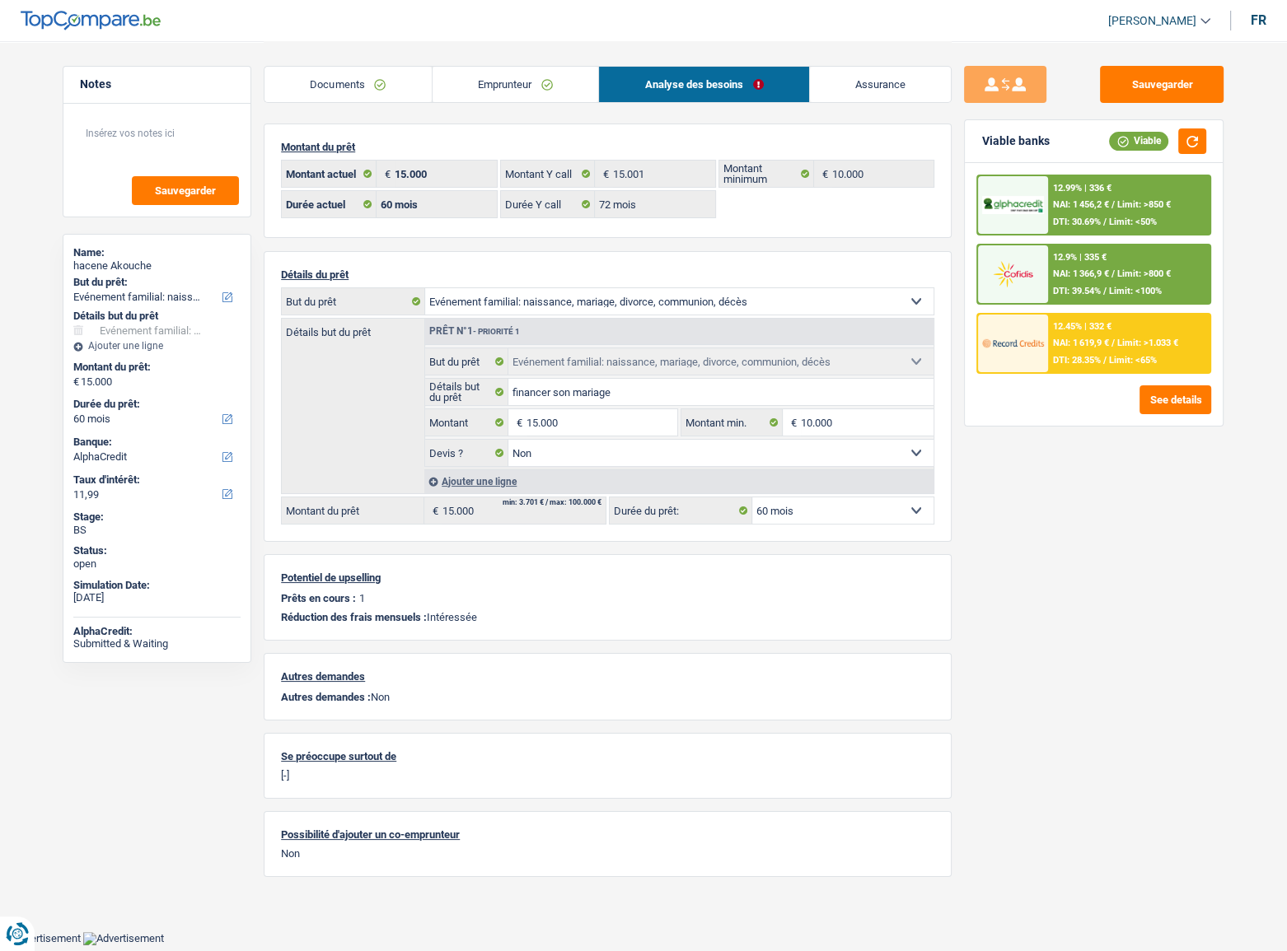
click at [1111, 283] on div "12.9% | 335 € NAI: 1 366,9 € / Limit: >800 € DTI: 39.54% / Limit: <100%" at bounding box center [1129, 274] width 162 height 58
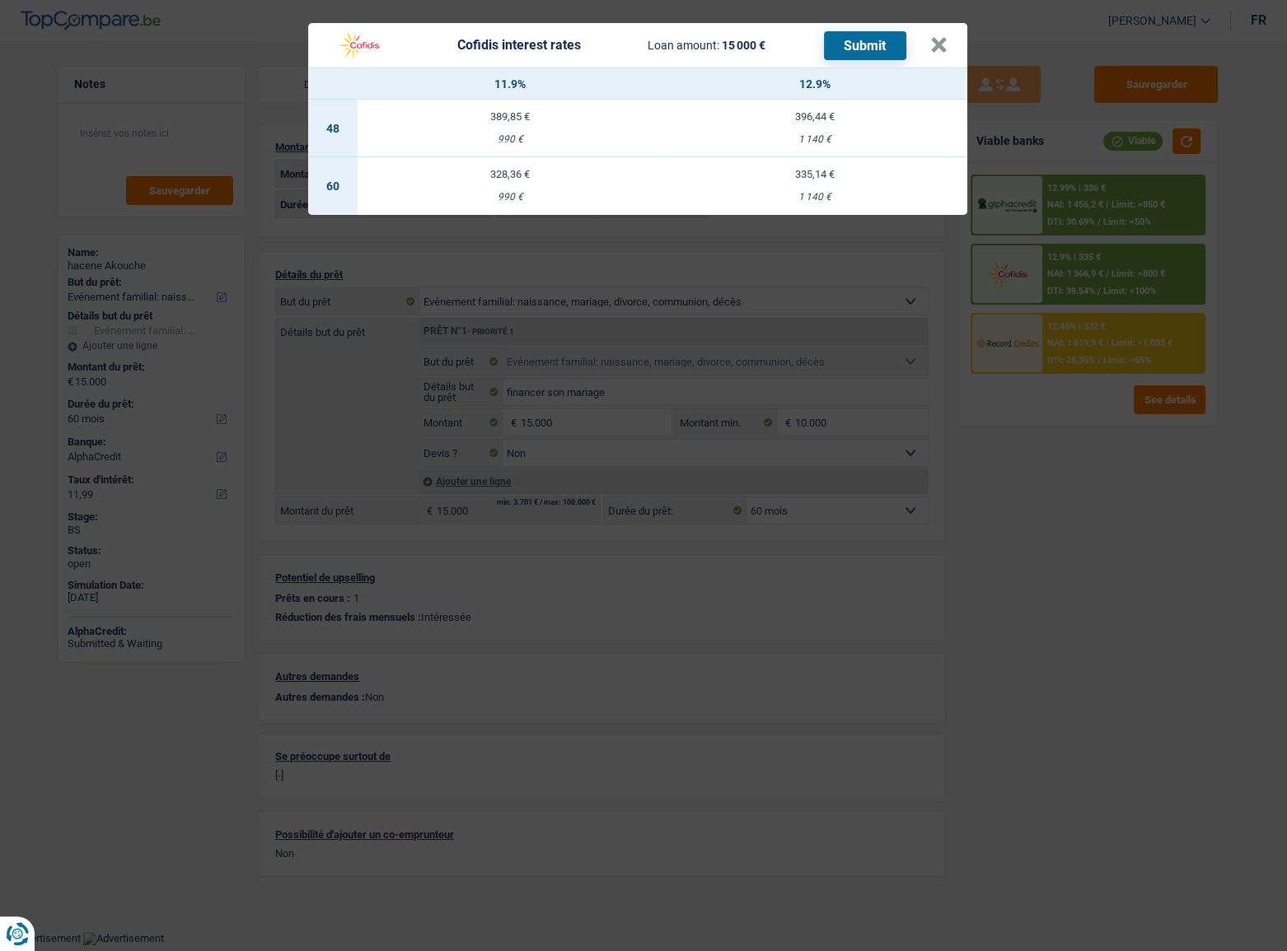
click at [795, 182] on td "335,14 € 1 140 €" at bounding box center [814, 186] width 305 height 58
select select "cofidis"
type input "12,90"
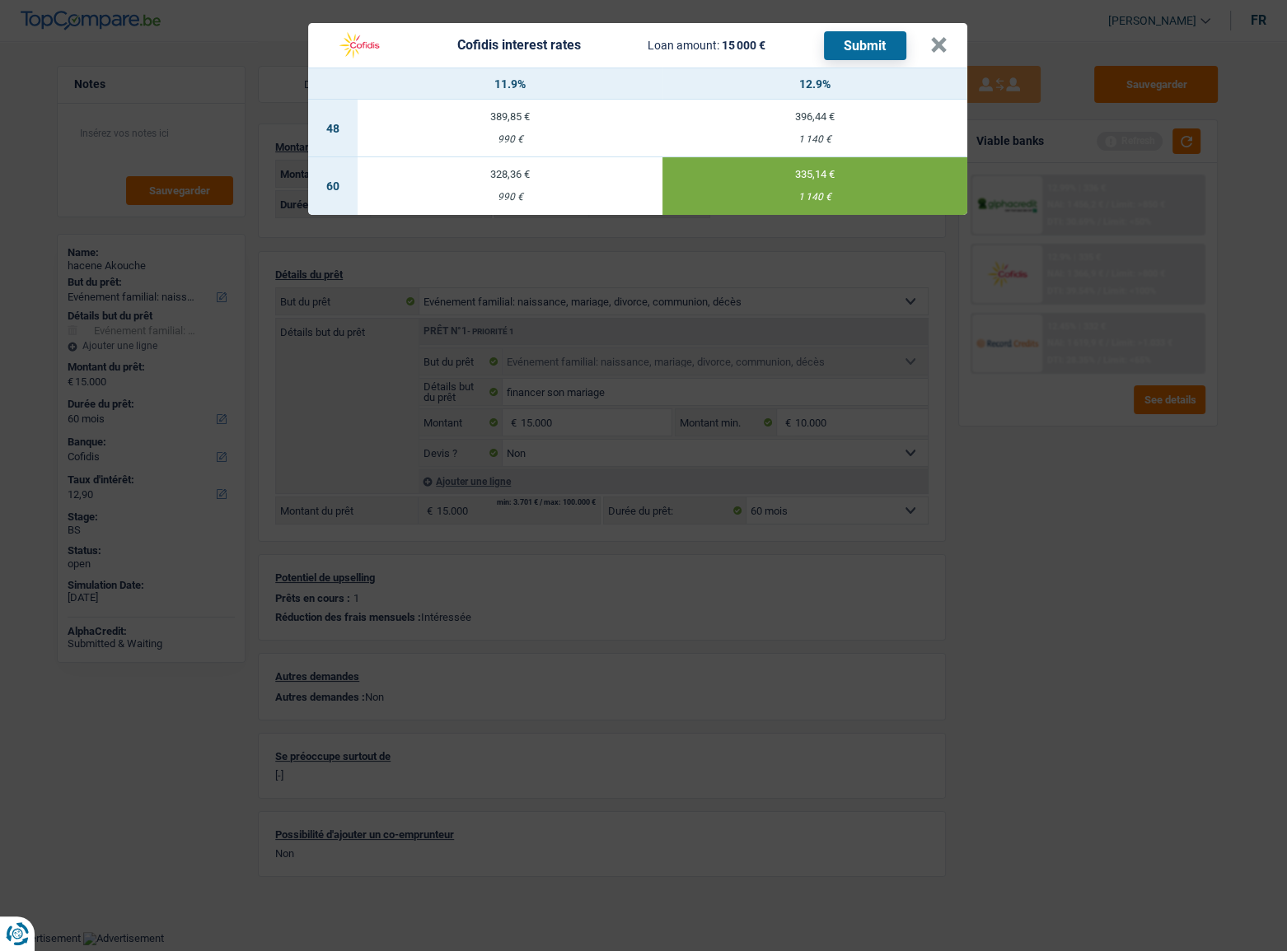
click at [859, 47] on button "Submit" at bounding box center [865, 45] width 82 height 29
drag, startPoint x: 946, startPoint y: 34, endPoint x: 1013, endPoint y: 85, distance: 84.7
click at [943, 37] on button "×" at bounding box center [938, 45] width 17 height 16
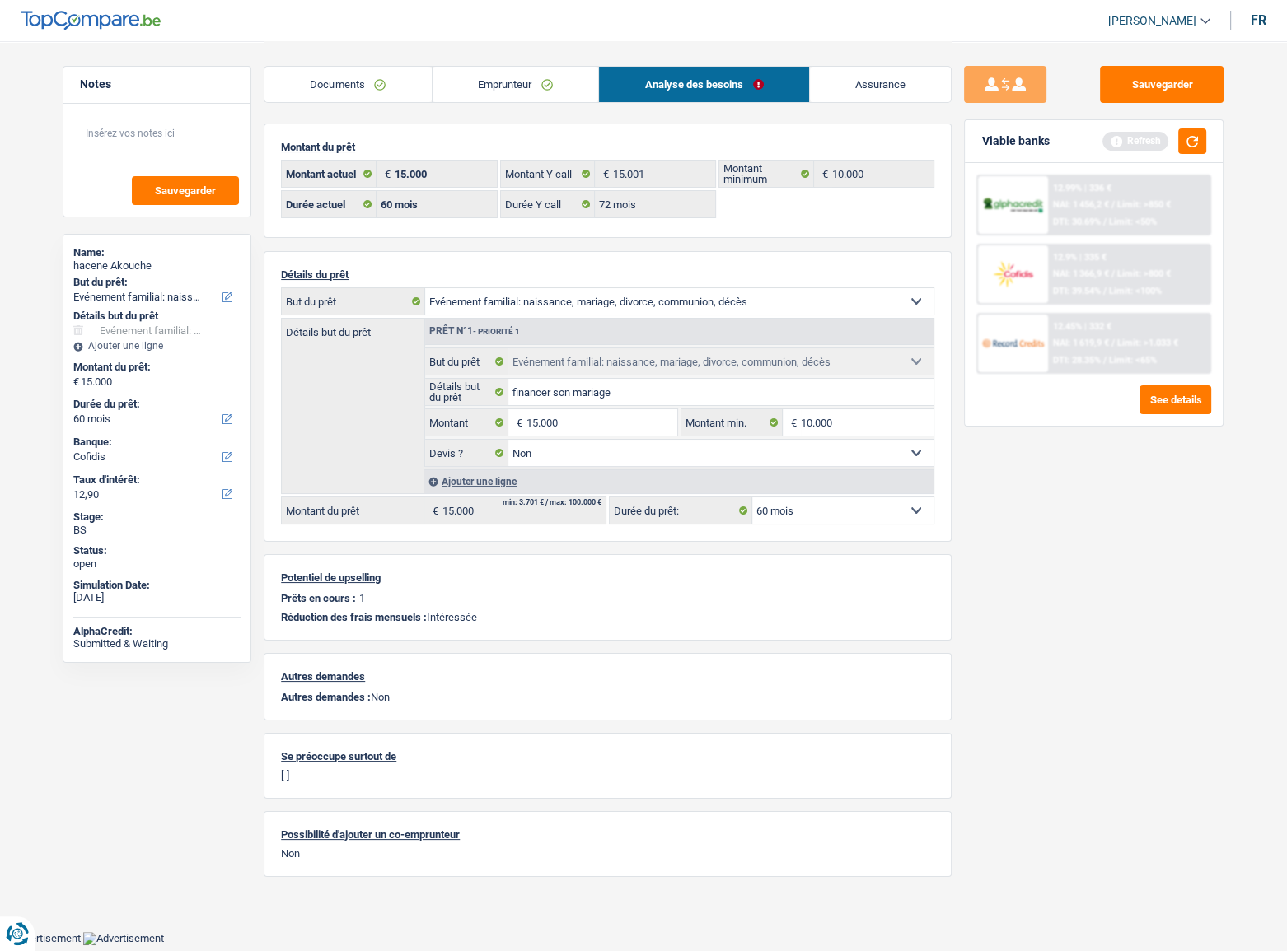
click at [1030, 342] on img at bounding box center [1012, 343] width 61 height 30
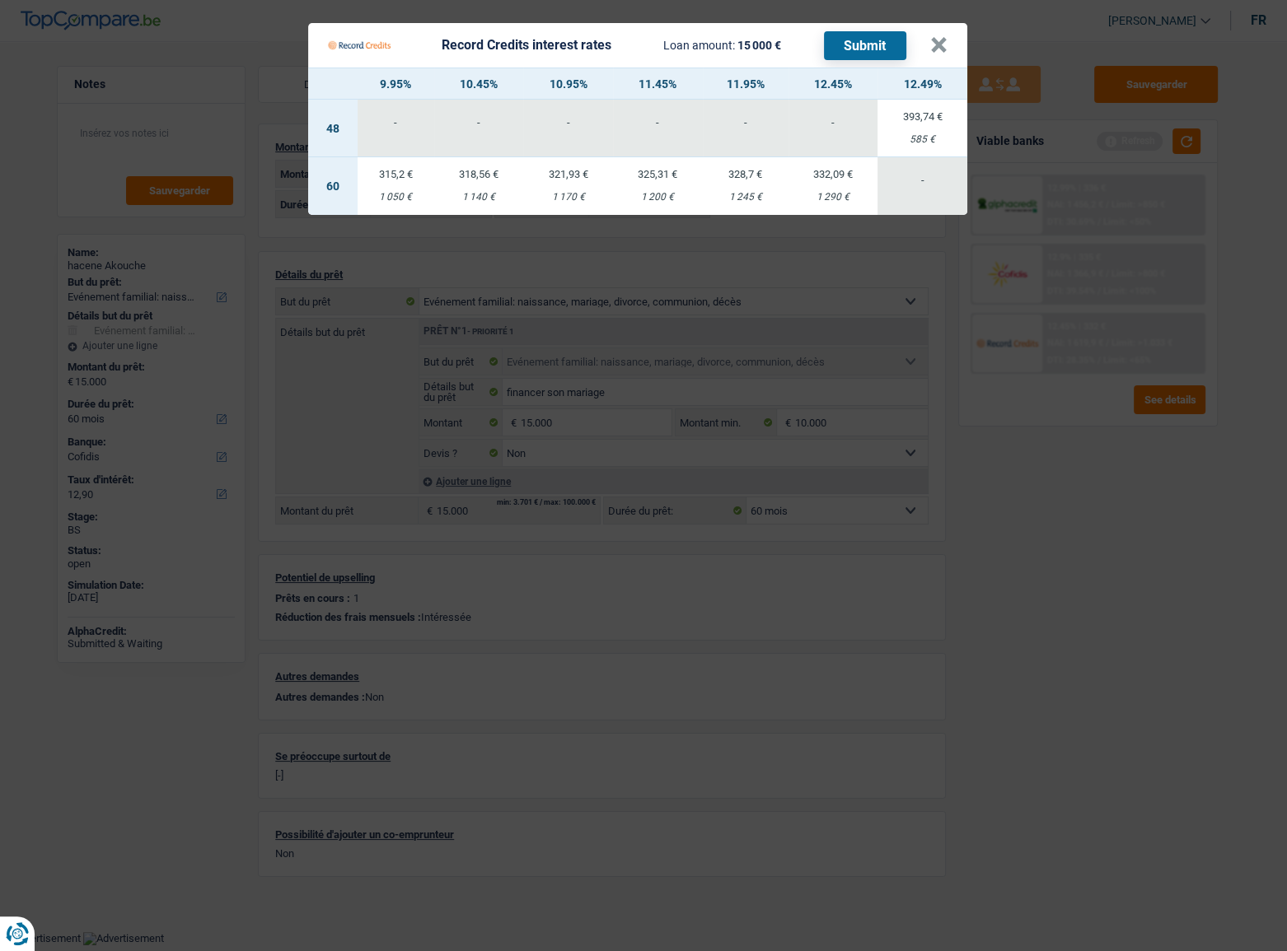
click at [947, 45] on Credits___BV_modal_header_ "Record Credits interest rates Loan amount: 15 000 € Submit ×" at bounding box center [637, 45] width 659 height 44
click at [939, 45] on button "×" at bounding box center [938, 45] width 17 height 16
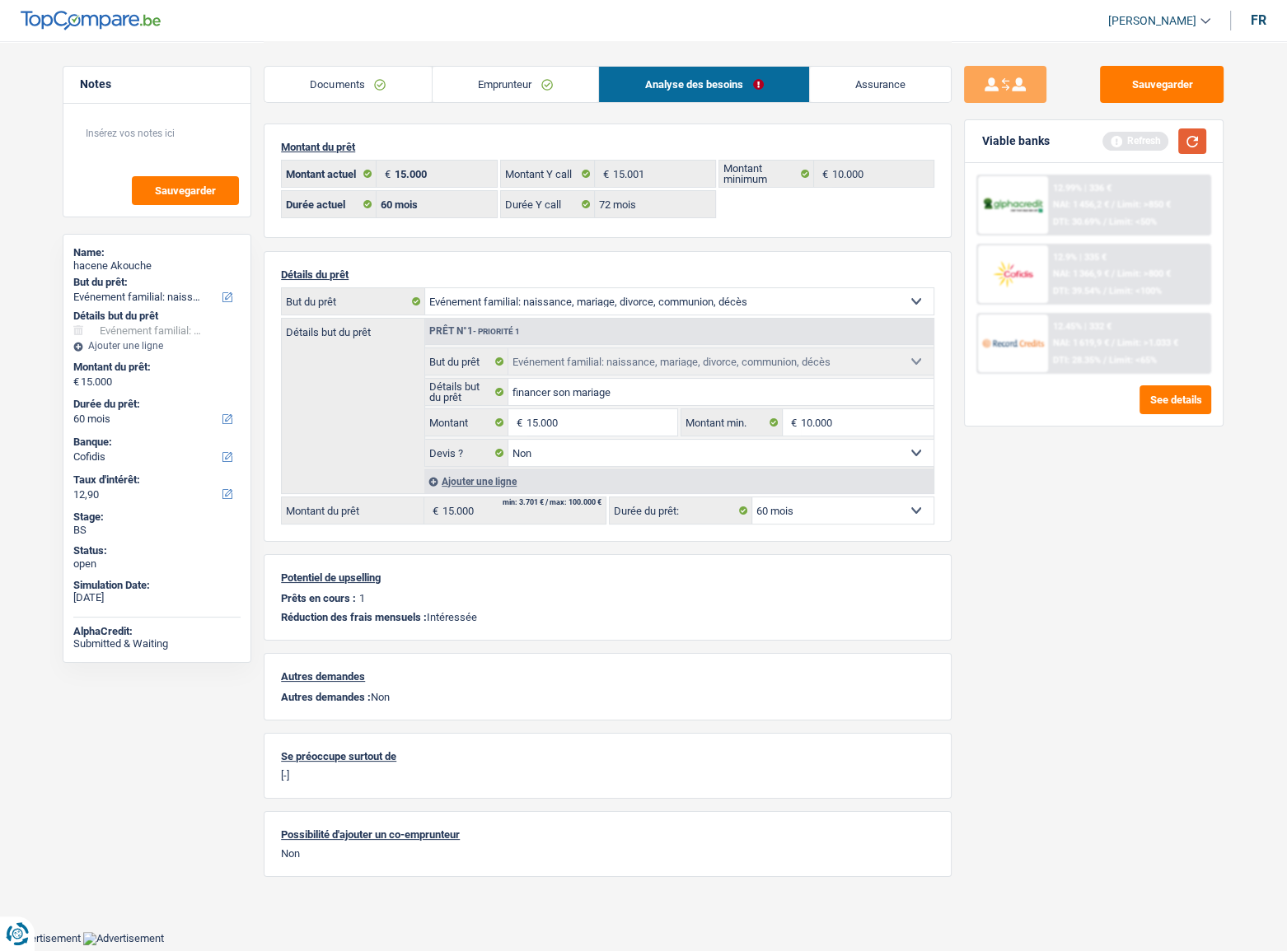
click at [1149, 133] on button "button" at bounding box center [1192, 142] width 28 height 26
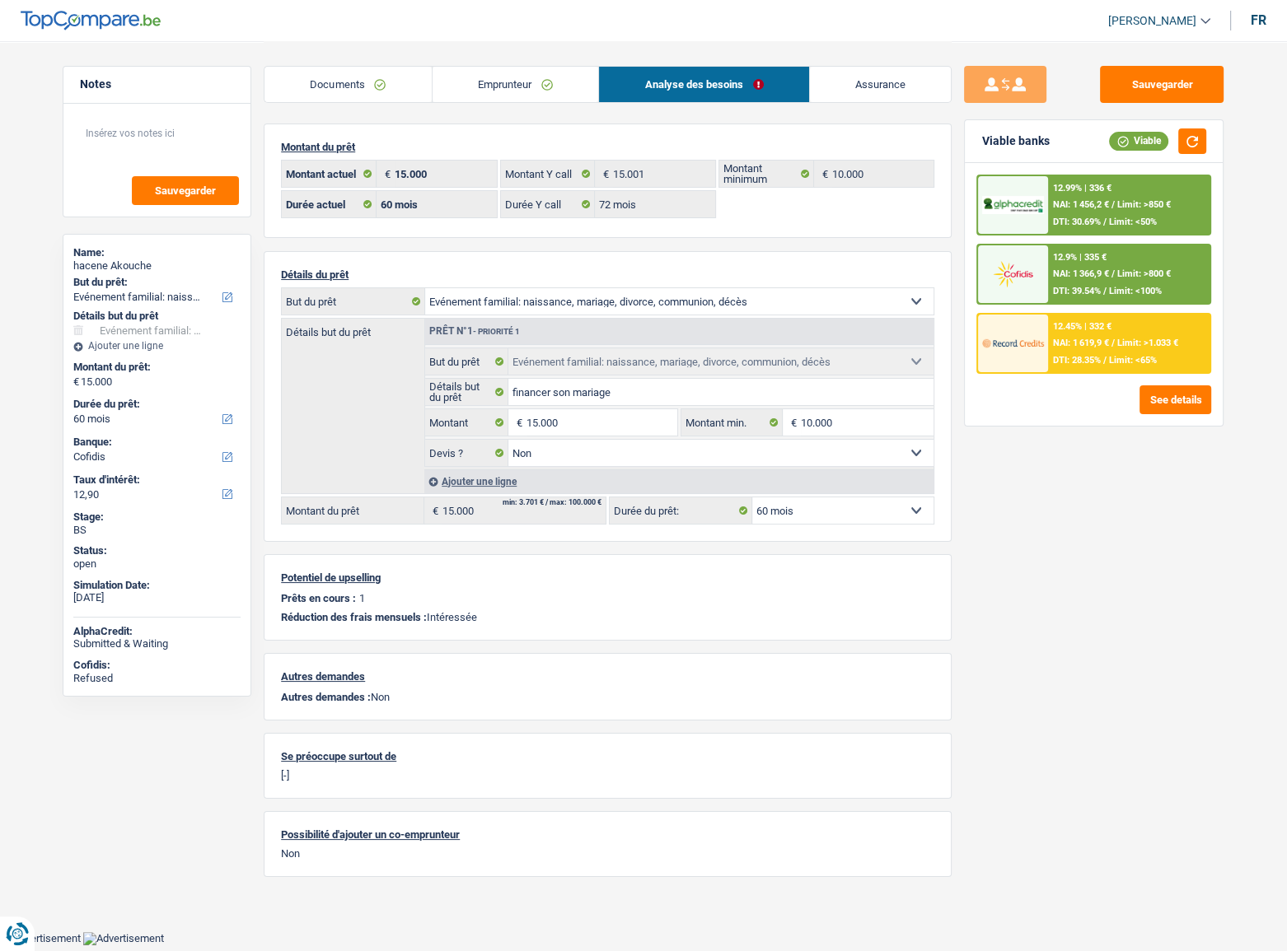
click at [1138, 348] on div "12.45% | 332 € NAI: 1 619,9 € / Limit: >1.033 € DTI: 28.35% / Limit: <65%" at bounding box center [1129, 344] width 162 height 58
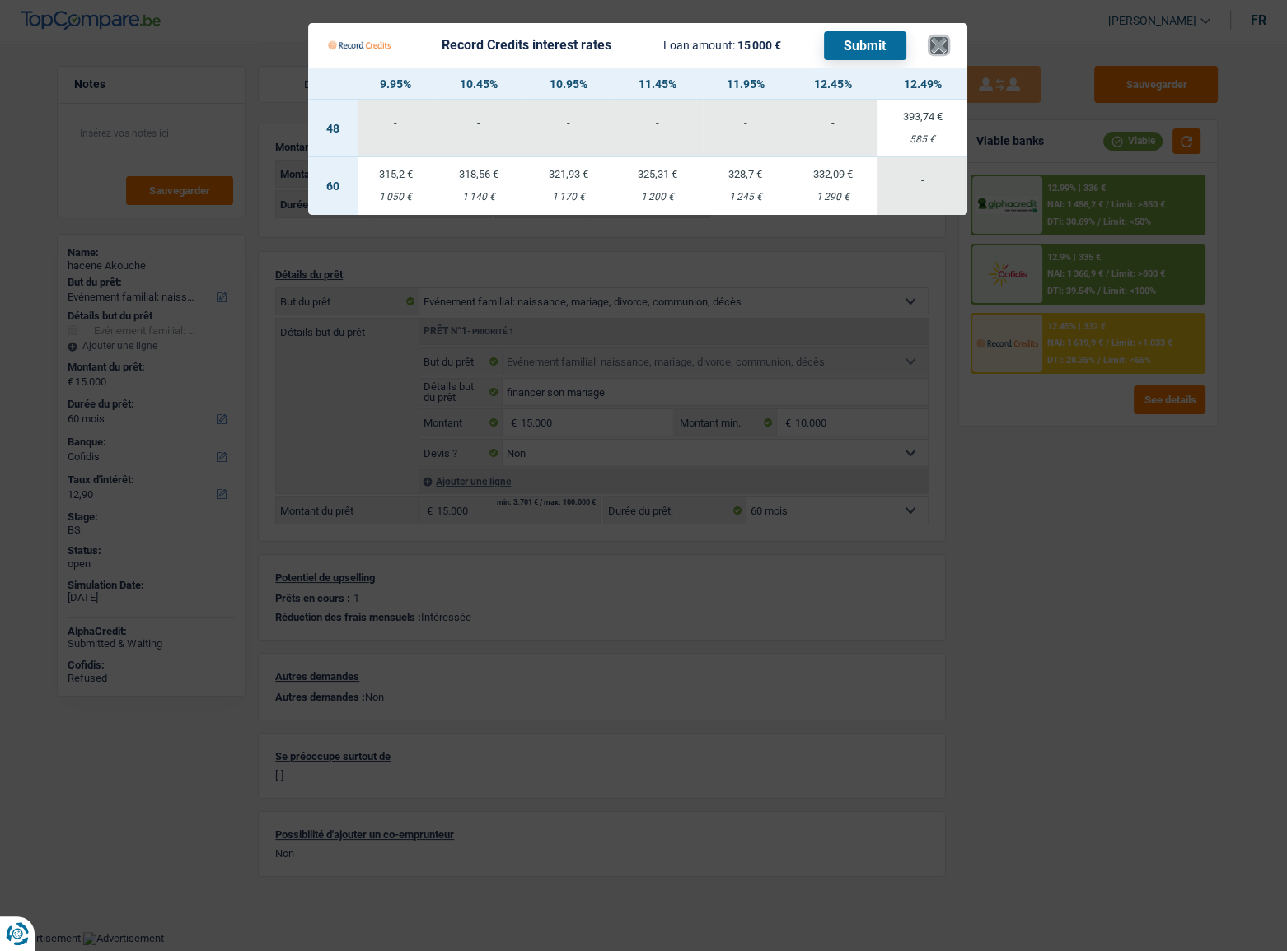
click at [930, 42] on button "×" at bounding box center [938, 45] width 17 height 16
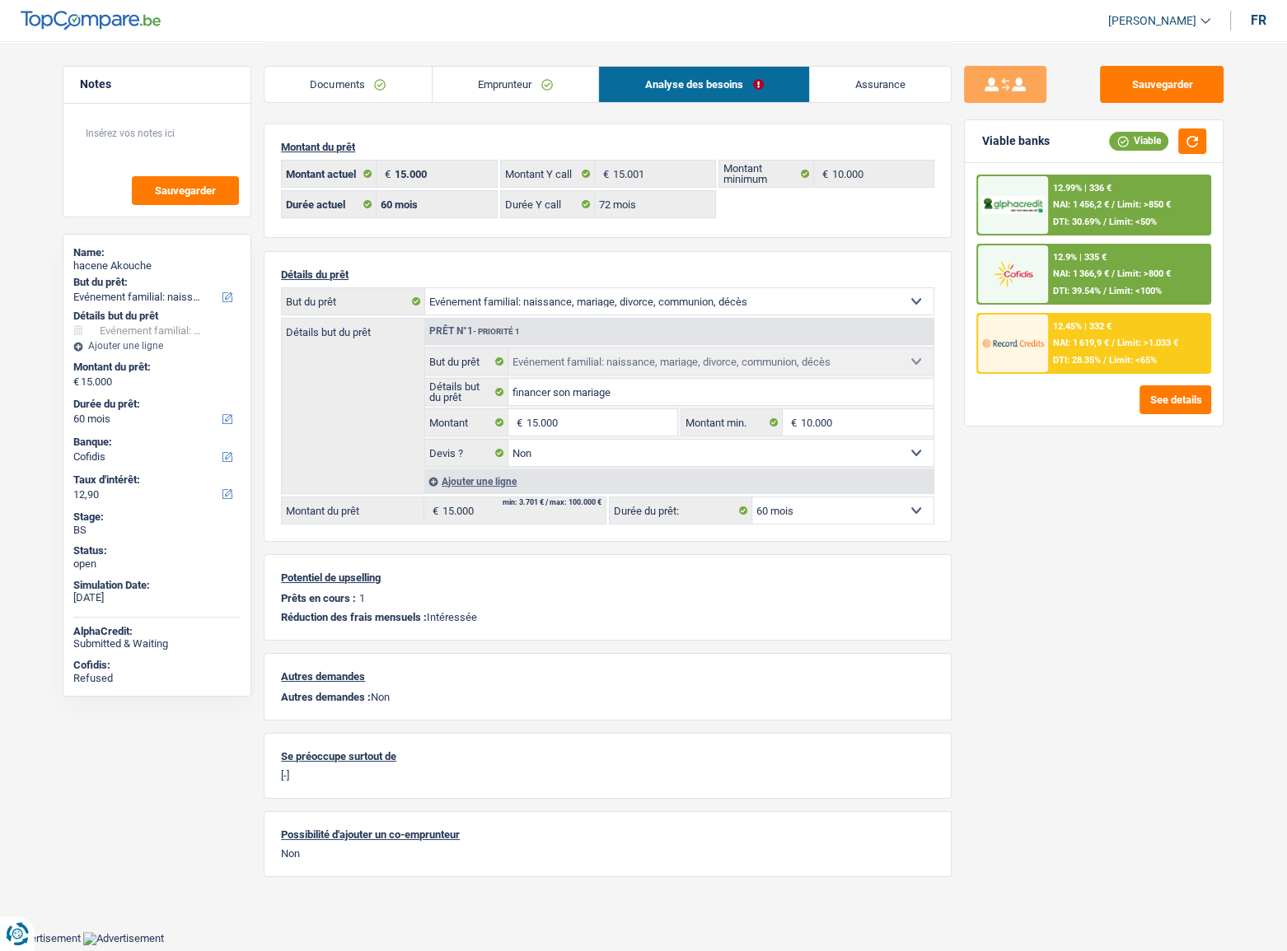
click at [516, 79] on link "Emprunteur" at bounding box center [515, 84] width 166 height 35
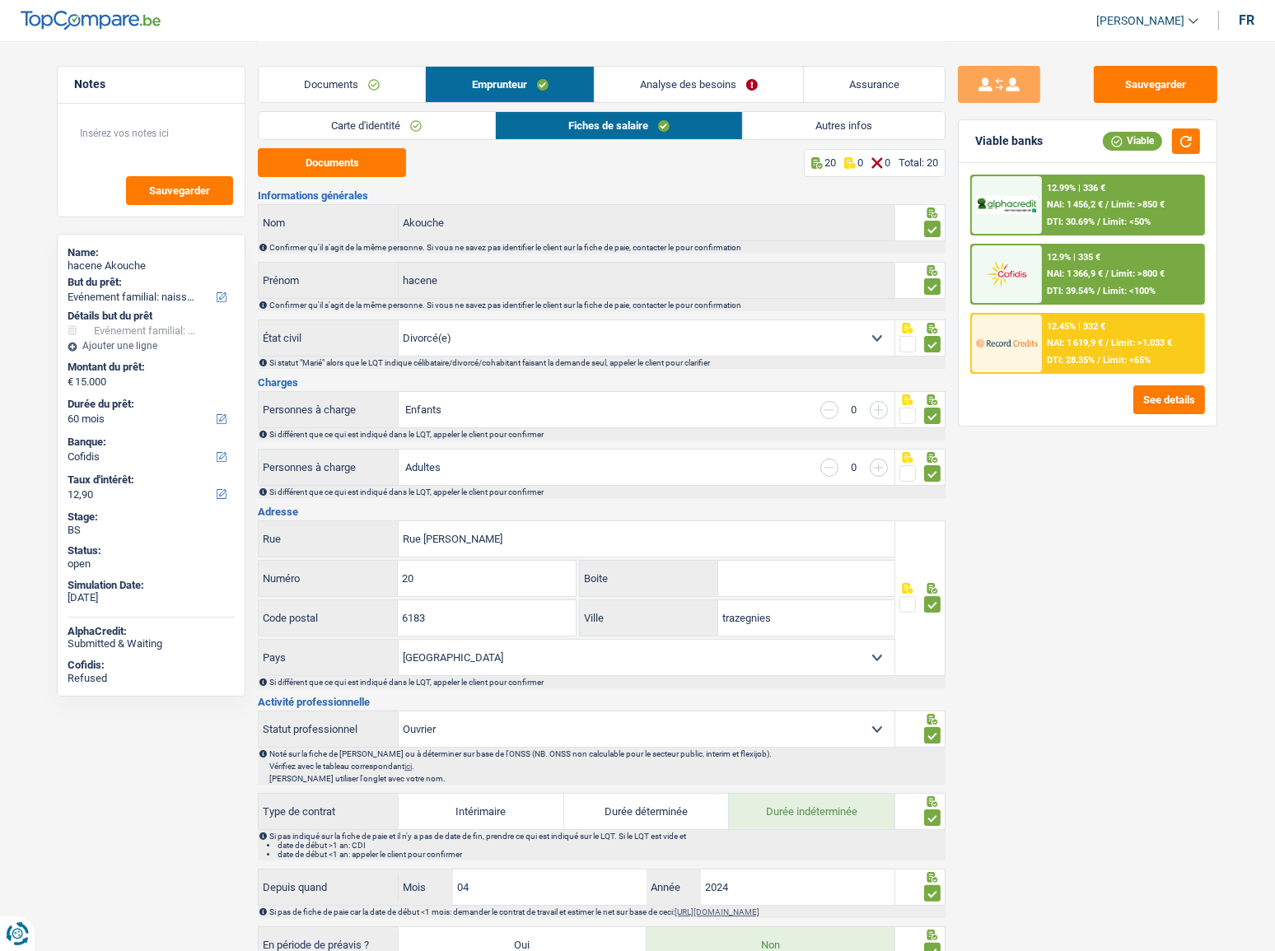
click at [855, 125] on link "Autres infos" at bounding box center [844, 125] width 202 height 27
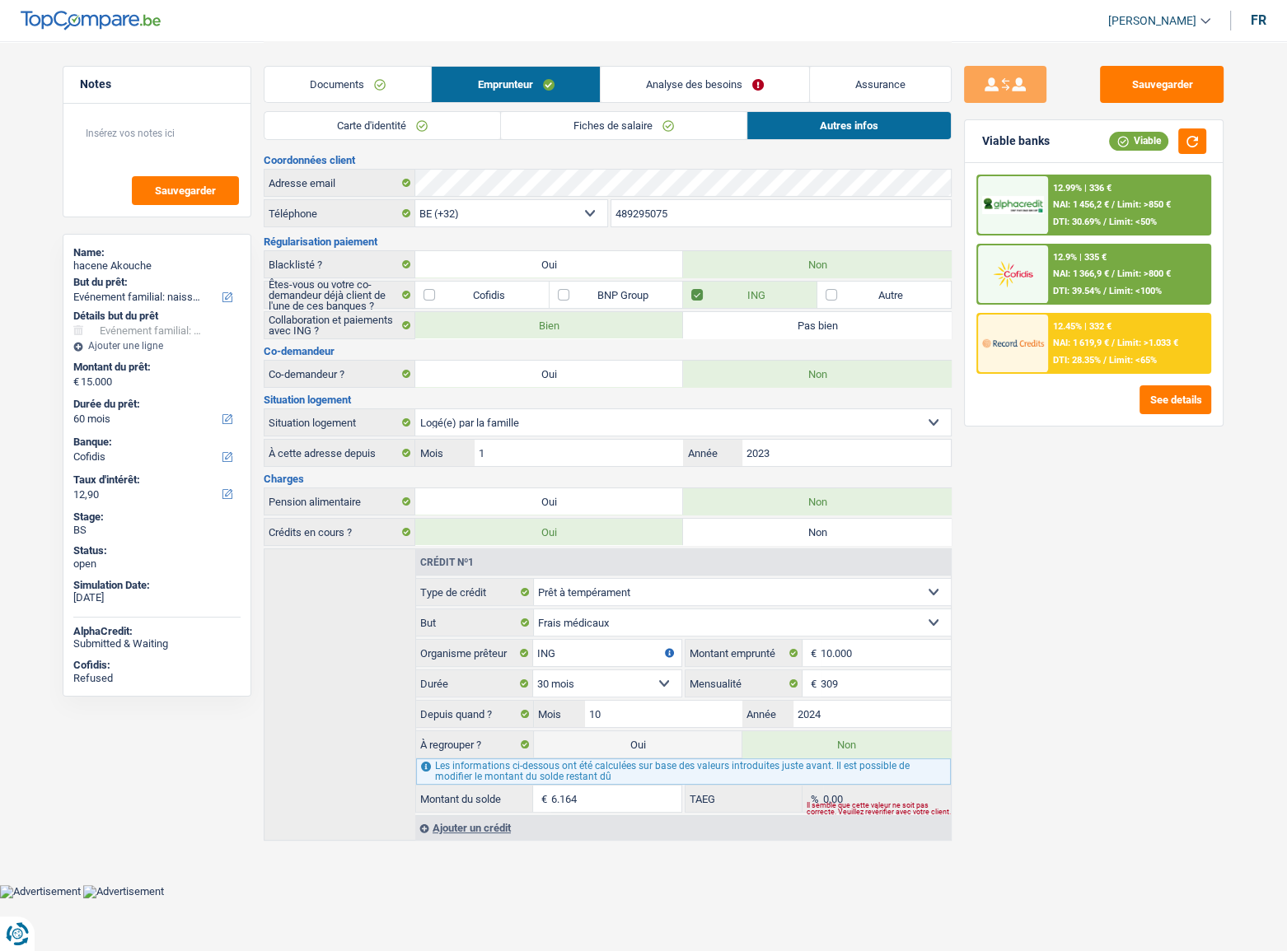
drag, startPoint x: 372, startPoint y: 129, endPoint x: 371, endPoint y: 150, distance: 21.5
click at [372, 129] on link "Carte d'identité" at bounding box center [382, 125] width 236 height 27
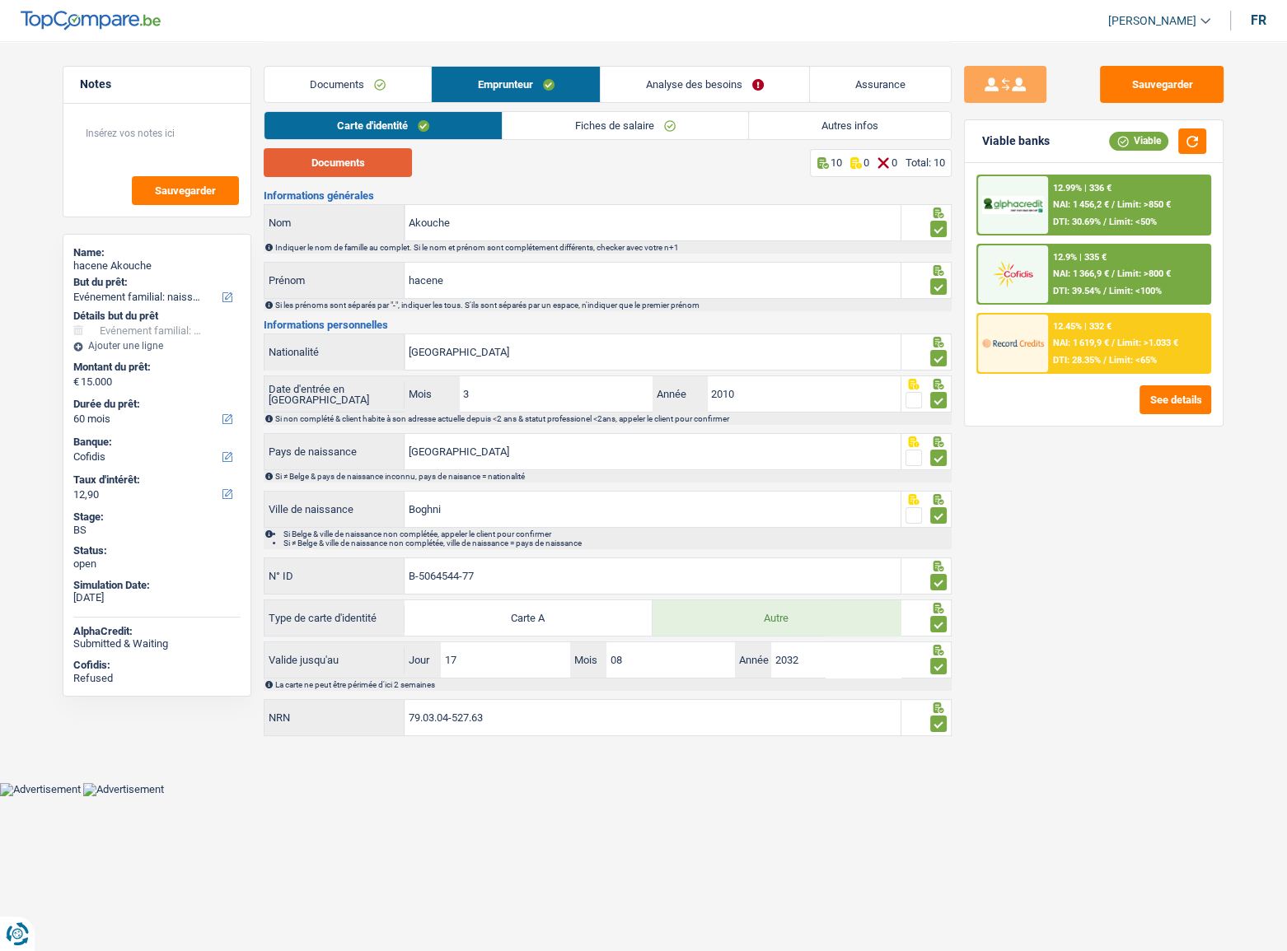
click at [365, 176] on button "Documents" at bounding box center [338, 162] width 148 height 29
click at [676, 127] on link "Fiches de salaire" at bounding box center [625, 125] width 245 height 27
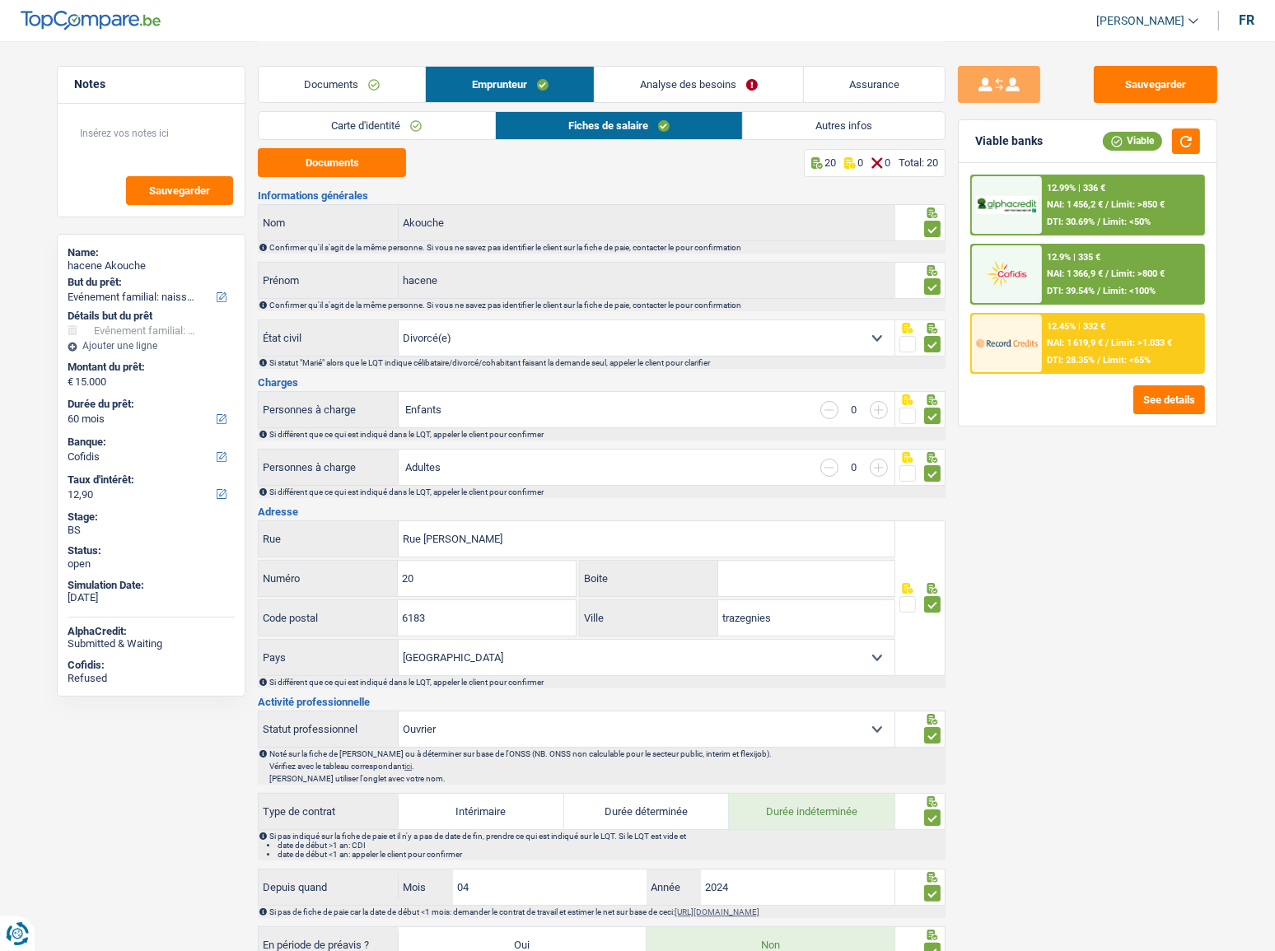
click at [325, 162] on button "Documents" at bounding box center [332, 162] width 148 height 29
click at [831, 124] on link "Autres infos" at bounding box center [844, 125] width 202 height 27
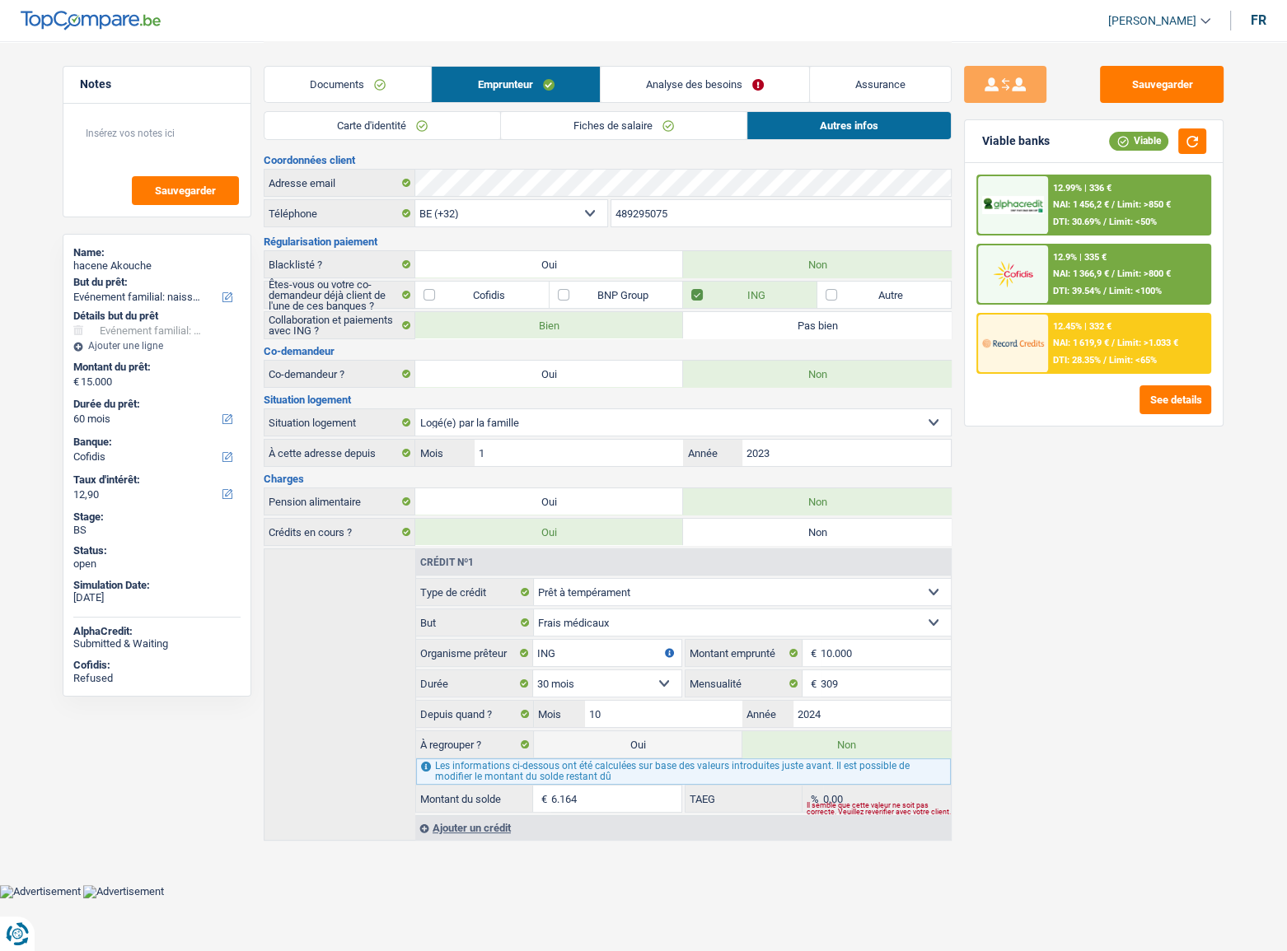
click at [371, 96] on link "Documents" at bounding box center [347, 84] width 166 height 35
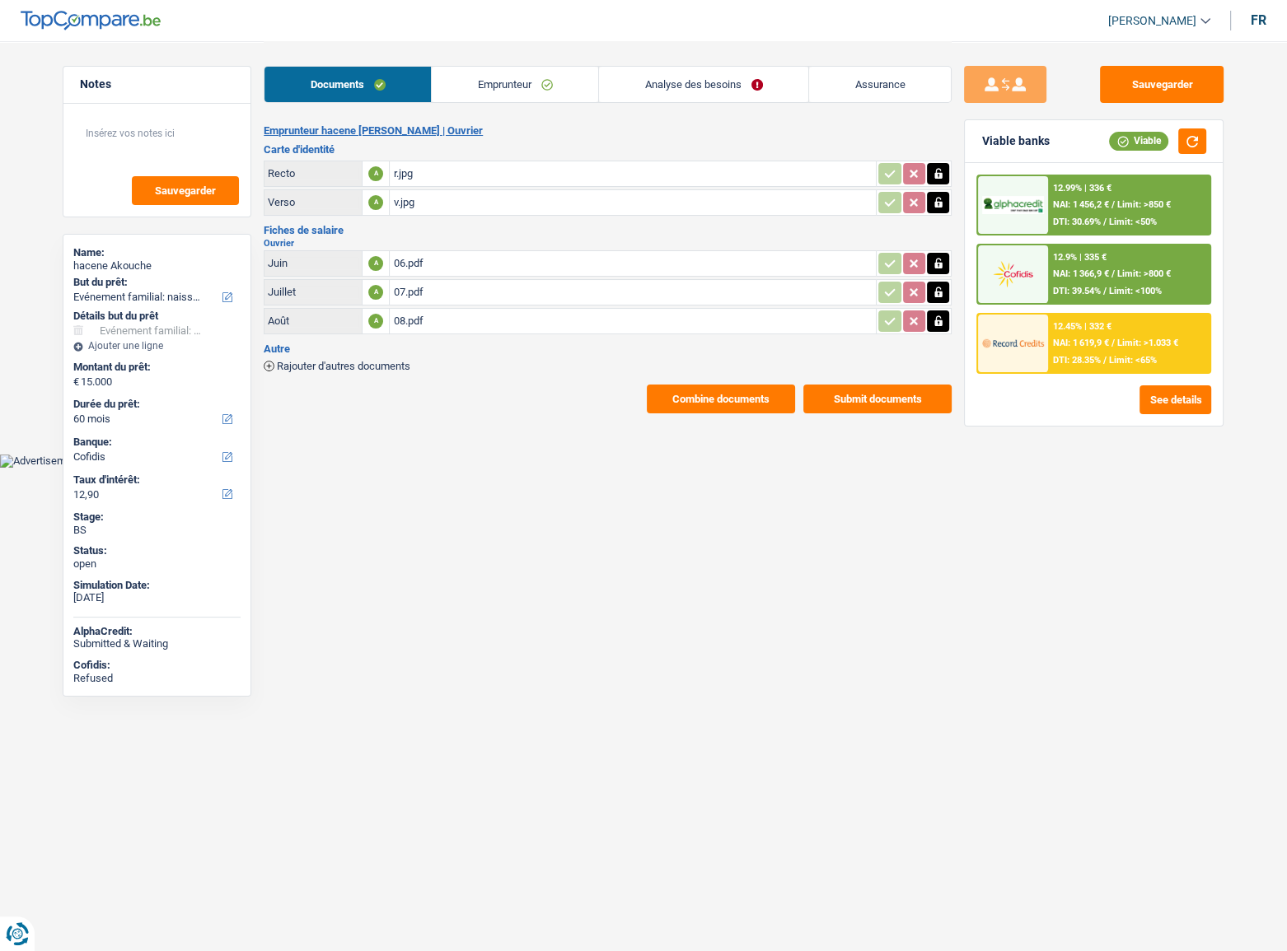
click at [693, 392] on button "Combine documents" at bounding box center [721, 399] width 148 height 29
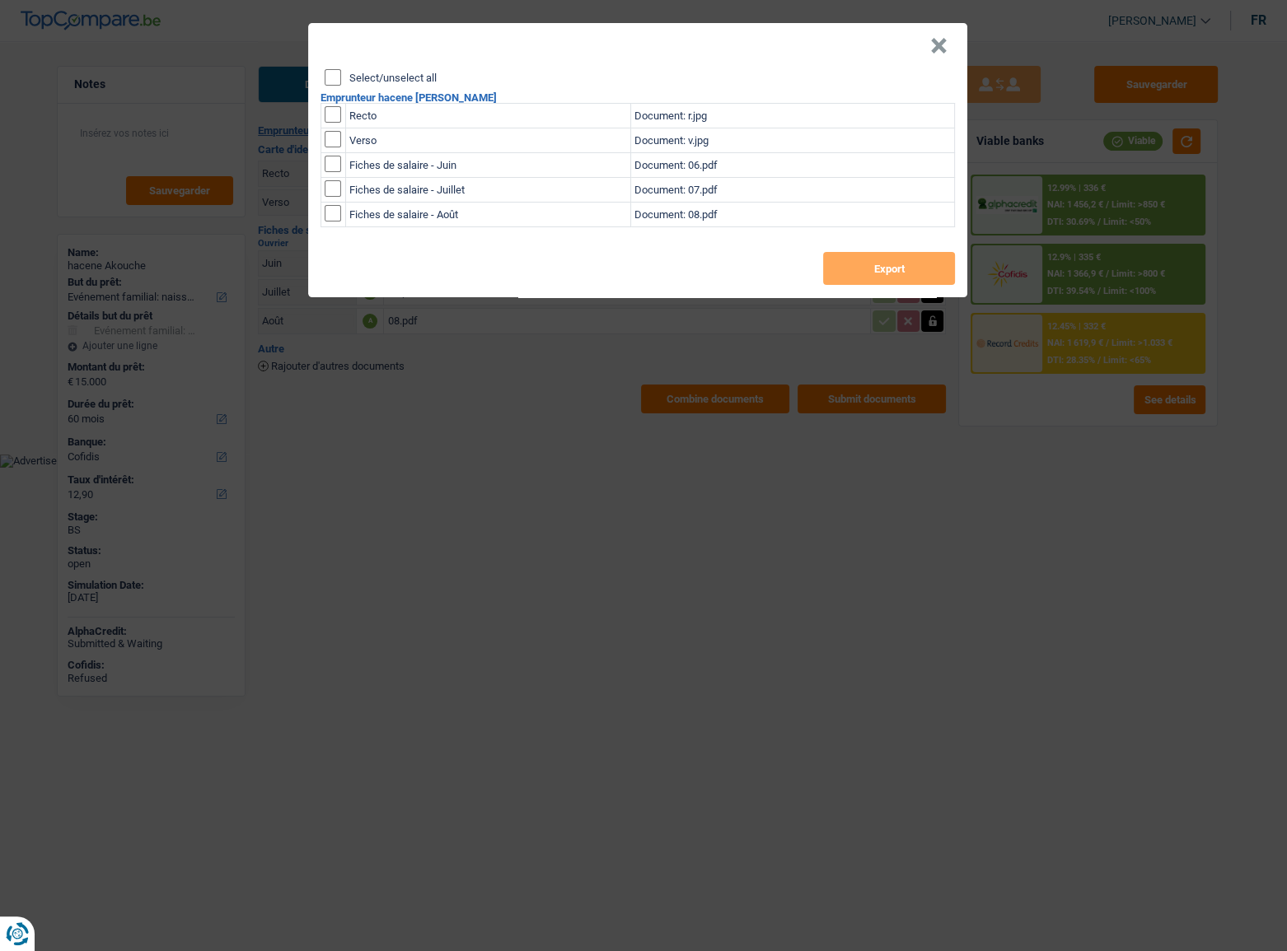
click at [333, 78] on input "Select/unselect all" at bounding box center [333, 77] width 16 height 16
checkbox input "true"
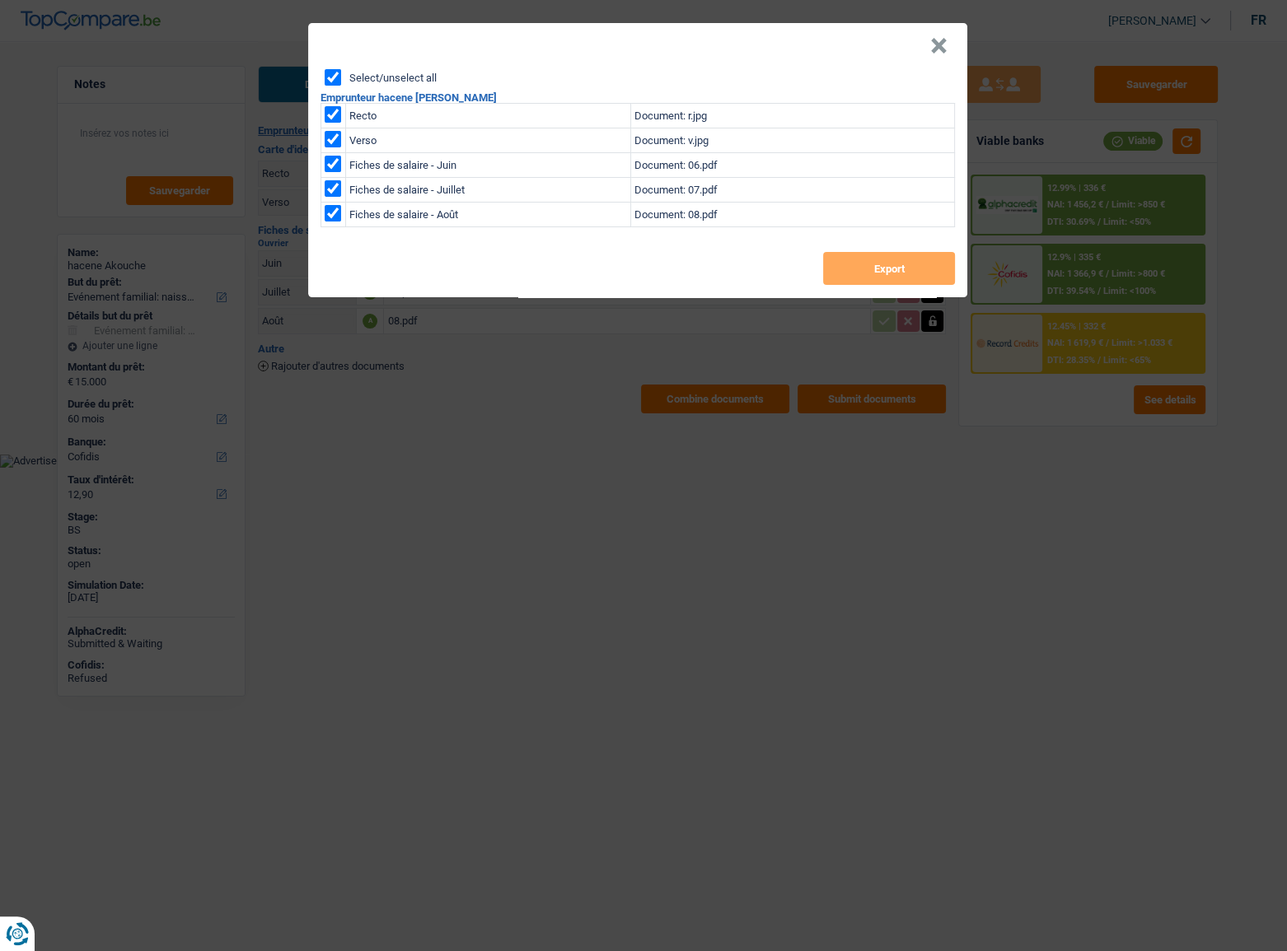
checkbox input "true"
click at [877, 283] on button "Export" at bounding box center [889, 268] width 132 height 33
click at [944, 40] on button "×" at bounding box center [938, 46] width 17 height 16
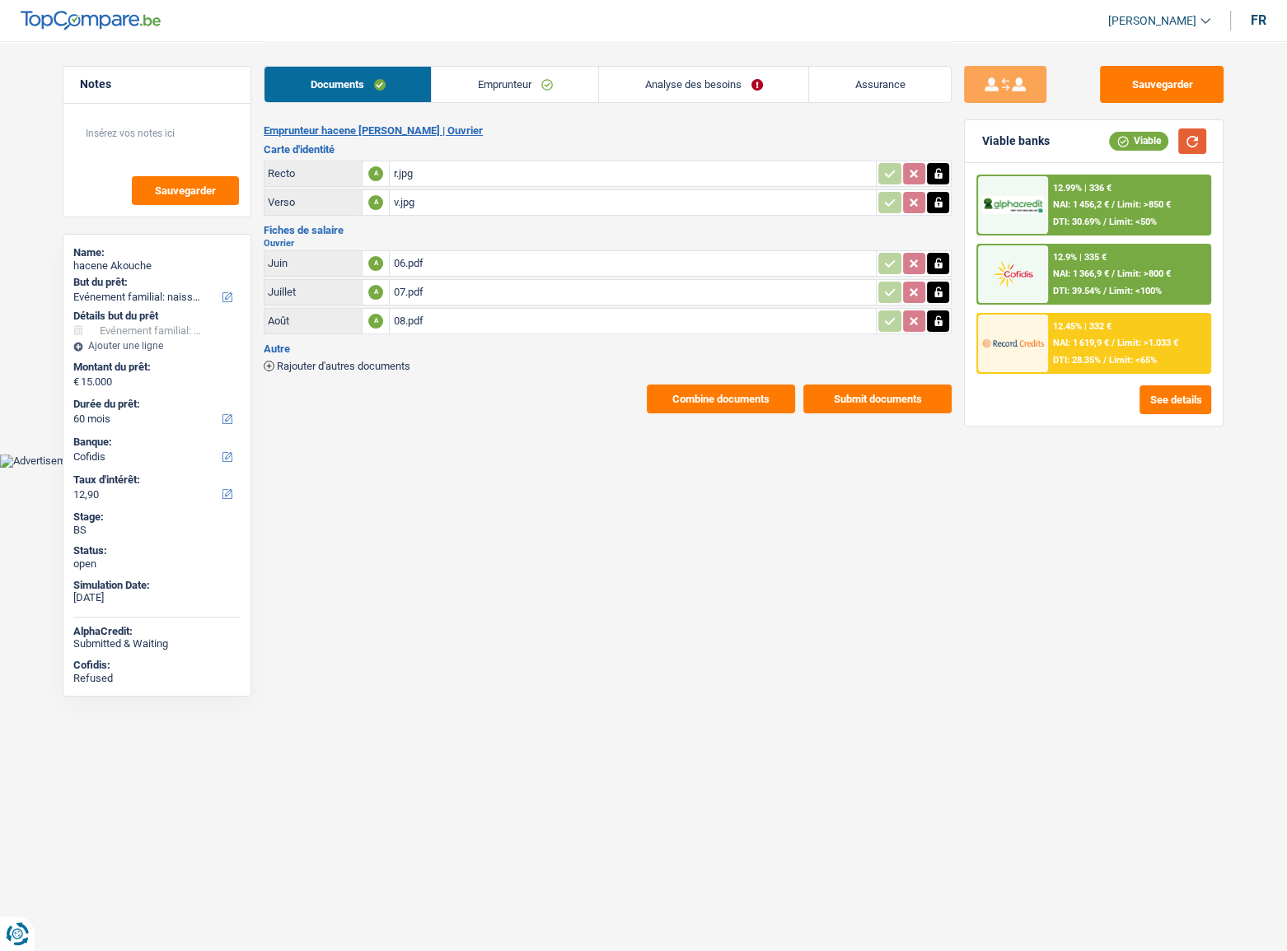
drag, startPoint x: 1189, startPoint y: 140, endPoint x: 106, endPoint y: 370, distance: 1106.6
click at [1149, 140] on button "button" at bounding box center [1192, 142] width 28 height 26
click at [1101, 72] on button "Sauvegarder" at bounding box center [1162, 84] width 124 height 37
click at [713, 87] on link "Analyse des besoins" at bounding box center [703, 84] width 209 height 35
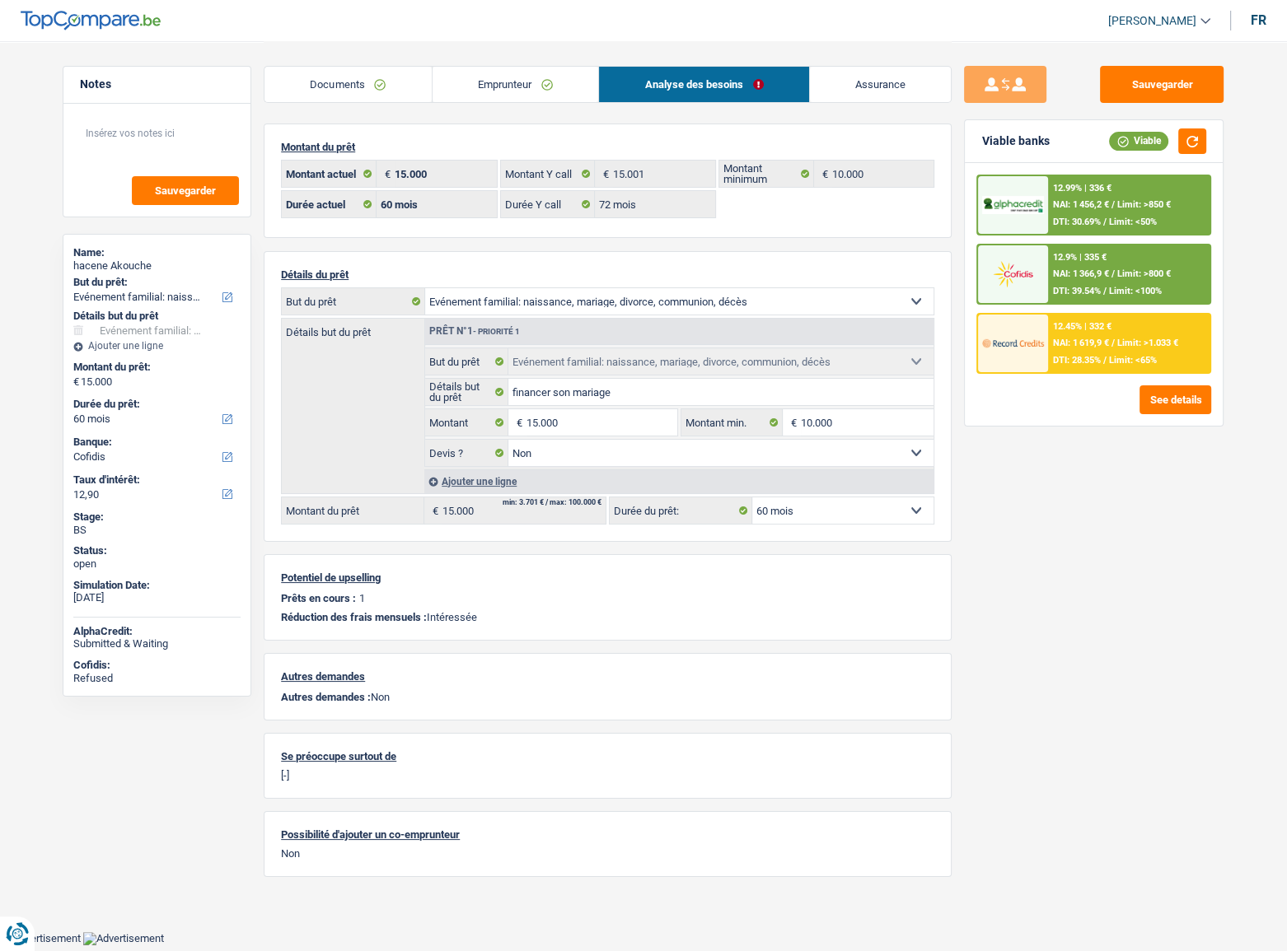
click at [382, 105] on div "Documents Emprunteur Analyse des besoins Assurance" at bounding box center [608, 76] width 688 height 70
click at [377, 103] on div "Documents Emprunteur Analyse des besoins Assurance" at bounding box center [608, 76] width 688 height 70
click at [403, 82] on link "Documents" at bounding box center [347, 84] width 167 height 35
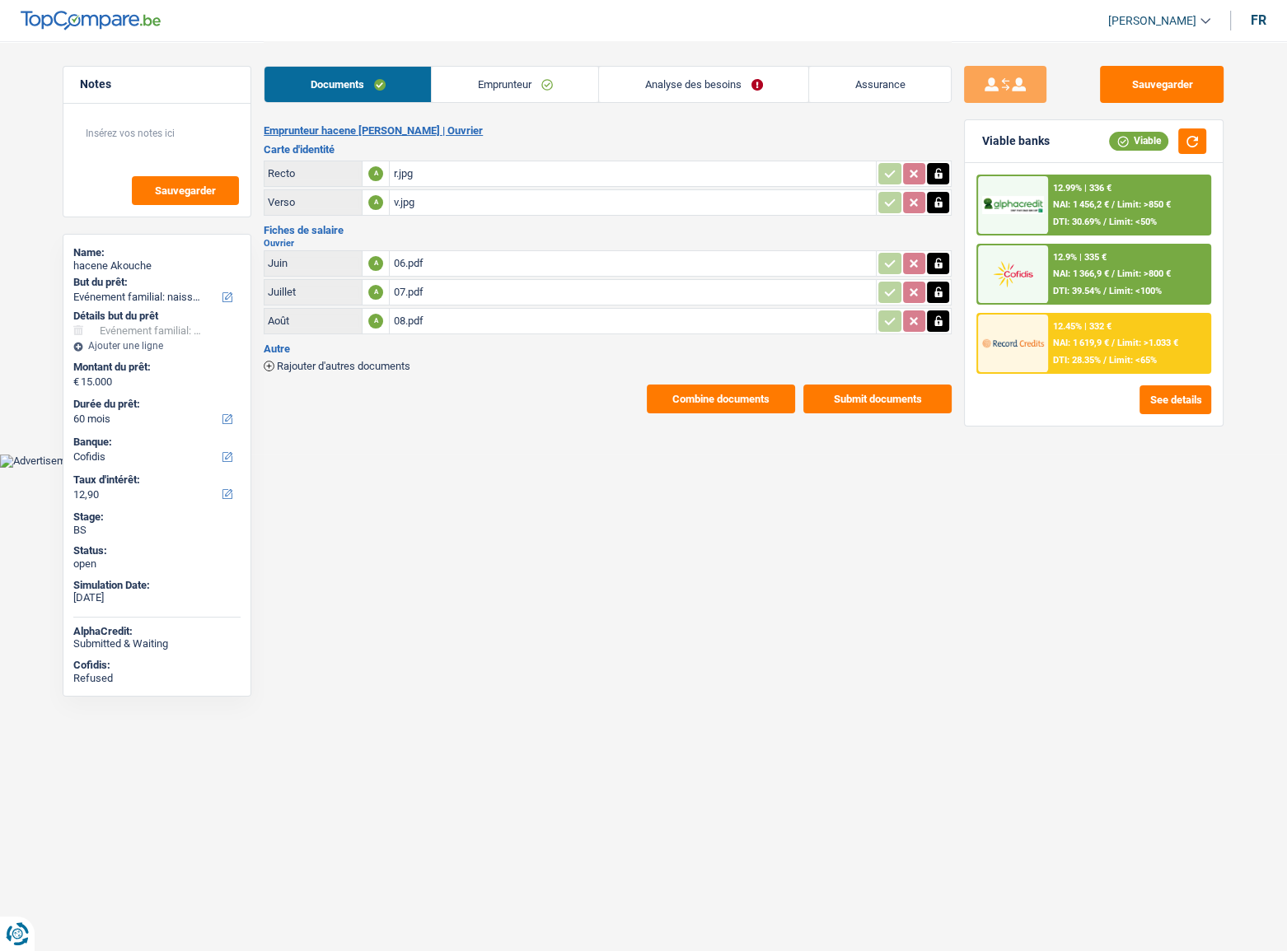
click at [448, 322] on div "08.pdf" at bounding box center [632, 321] width 479 height 25
click at [1149, 86] on button "Sauvegarder" at bounding box center [1162, 84] width 124 height 37
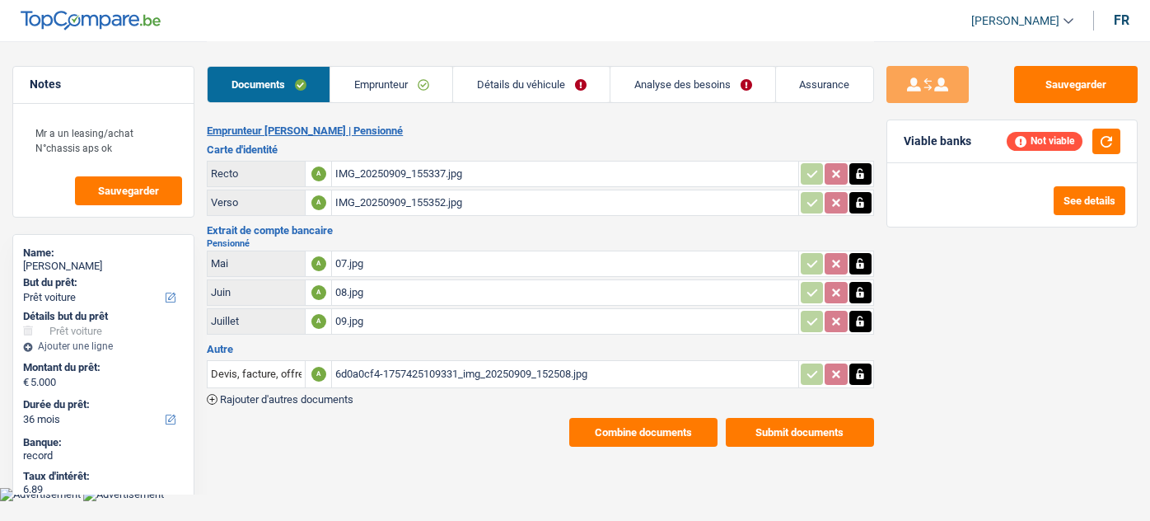
select select "car"
select select "36"
click at [353, 322] on div "09.jpg" at bounding box center [564, 321] width 459 height 25
click at [428, 263] on div "07.jpg" at bounding box center [564, 263] width 459 height 25
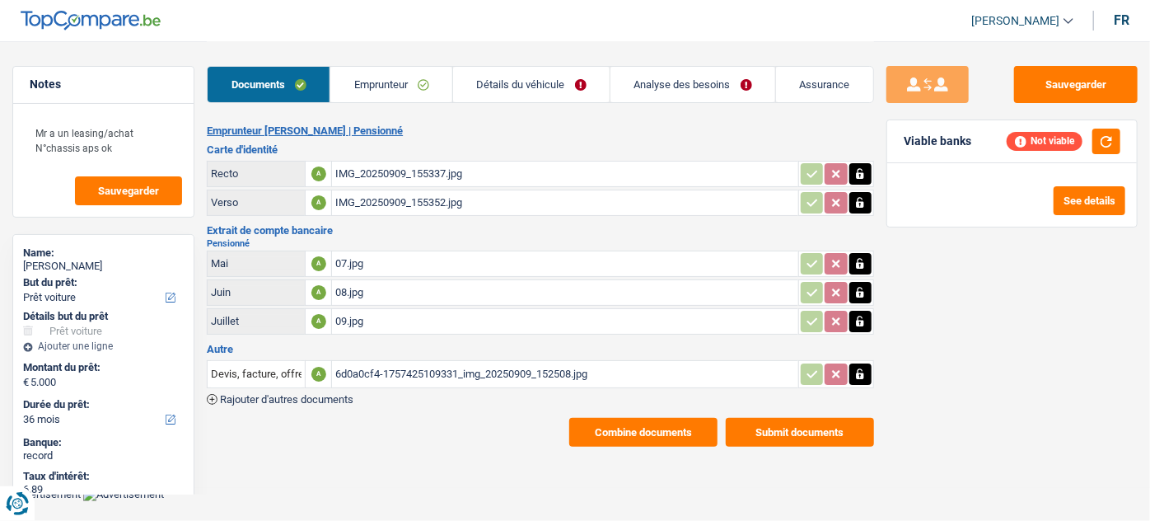
click at [407, 320] on div "09.jpg" at bounding box center [564, 321] width 459 height 25
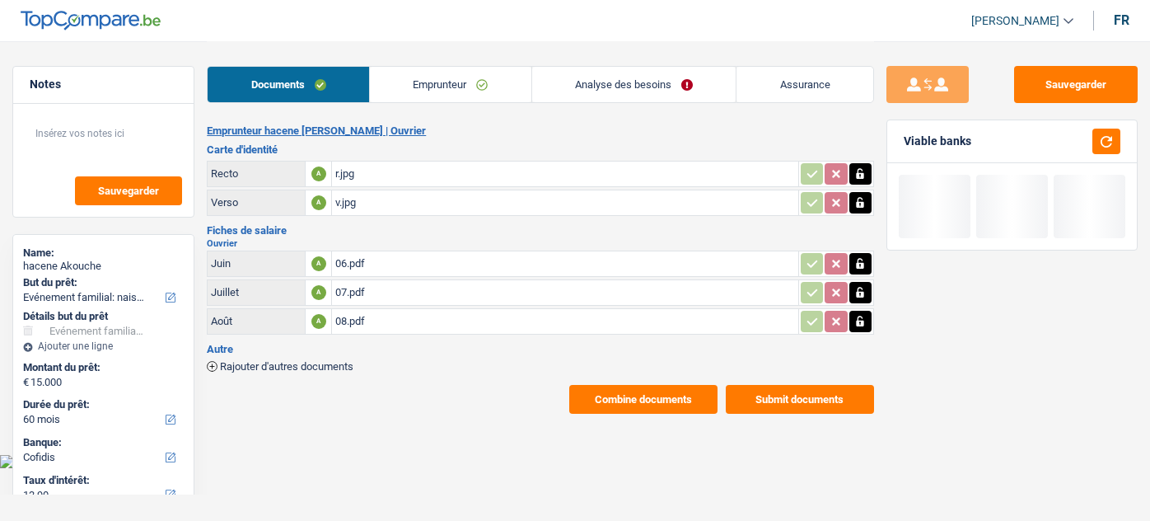
select select "familyEvent"
select select "60"
select select "cofidis"
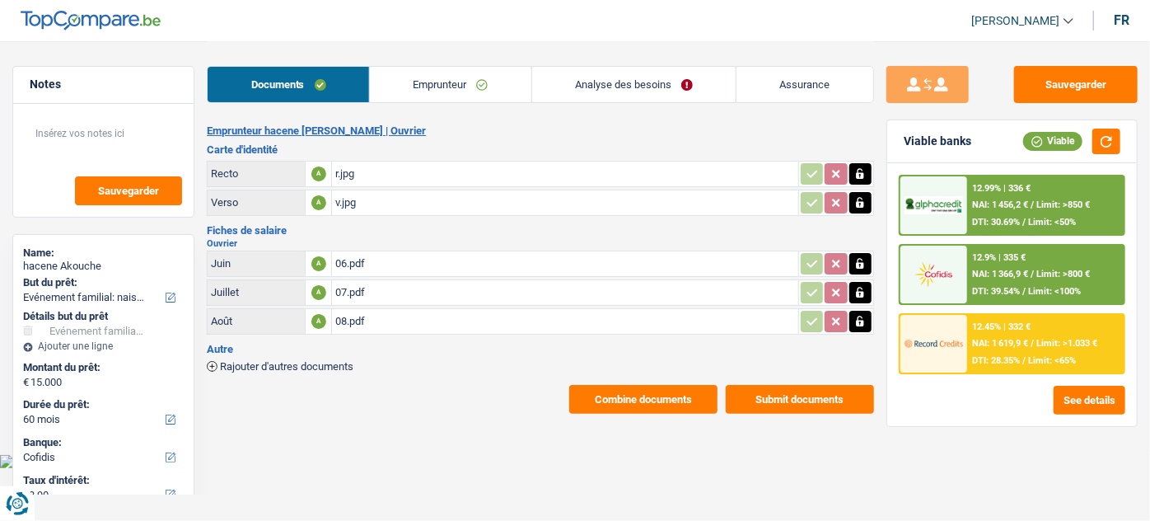
click at [440, 312] on div "08.pdf" at bounding box center [564, 321] width 459 height 25
click at [377, 164] on div "r.jpg" at bounding box center [564, 173] width 459 height 25
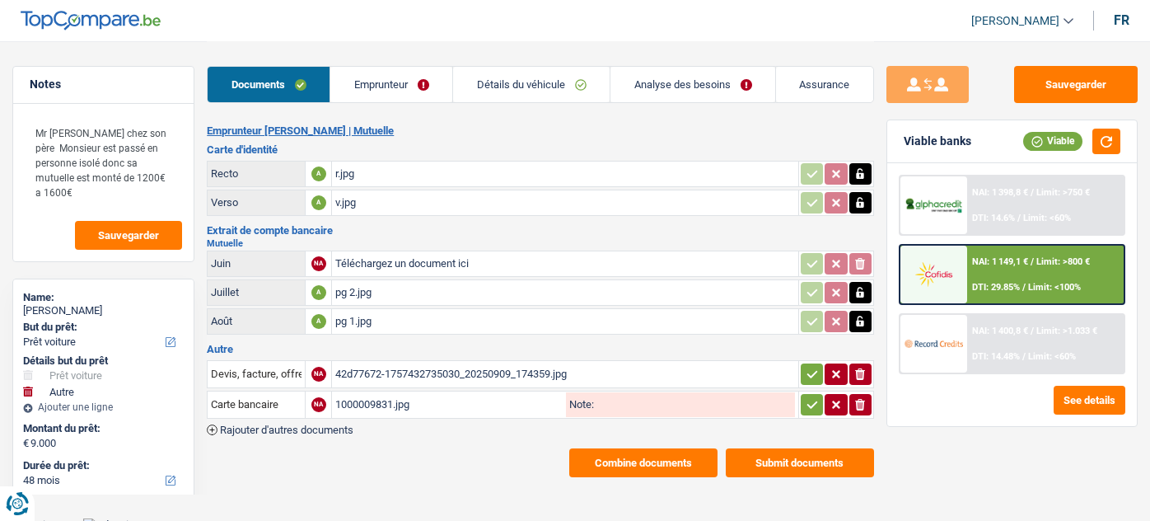
select select "car"
select select "other"
select select "48"
click at [538, 82] on link "Détails du véhicule" at bounding box center [531, 84] width 157 height 35
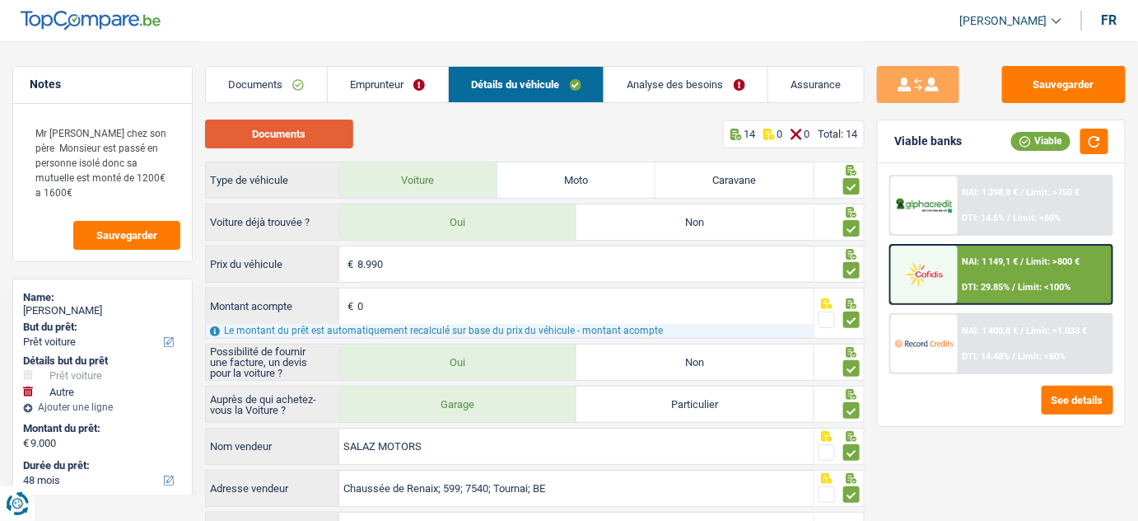
click at [322, 133] on button "Documents" at bounding box center [279, 133] width 148 height 29
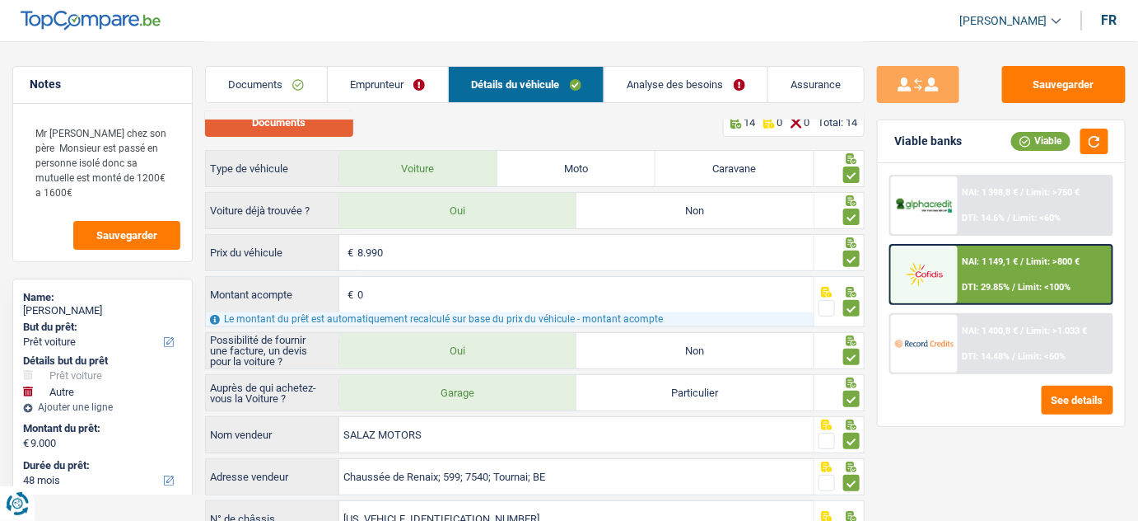
scroll to position [292, 0]
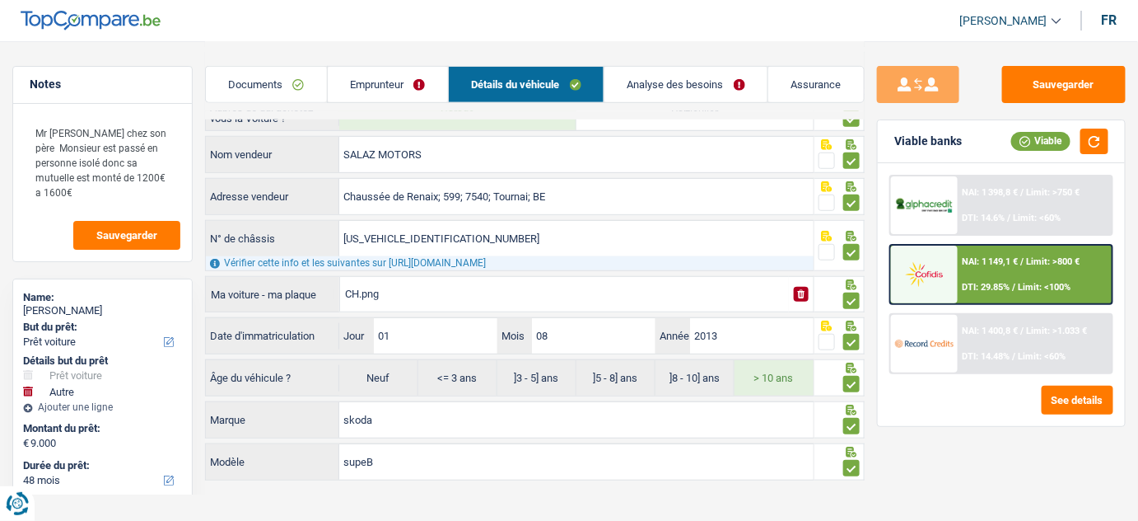
click at [432, 294] on div "CH.png" at bounding box center [564, 294] width 439 height 25
drag, startPoint x: 665, startPoint y: 82, endPoint x: 646, endPoint y: 115, distance: 38.7
click at [665, 82] on link "Analyse des besoins" at bounding box center [686, 84] width 163 height 35
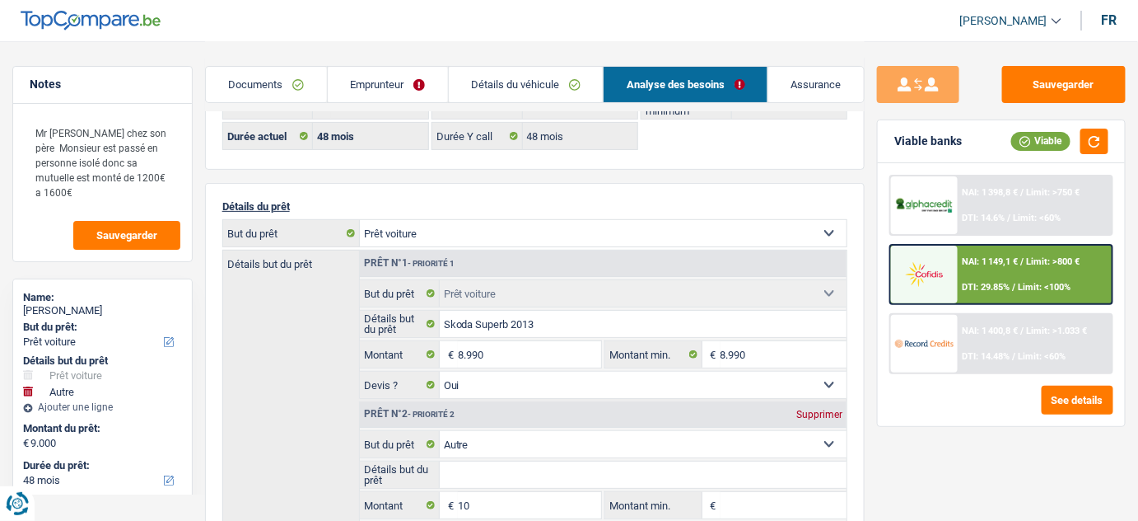
scroll to position [149, 0]
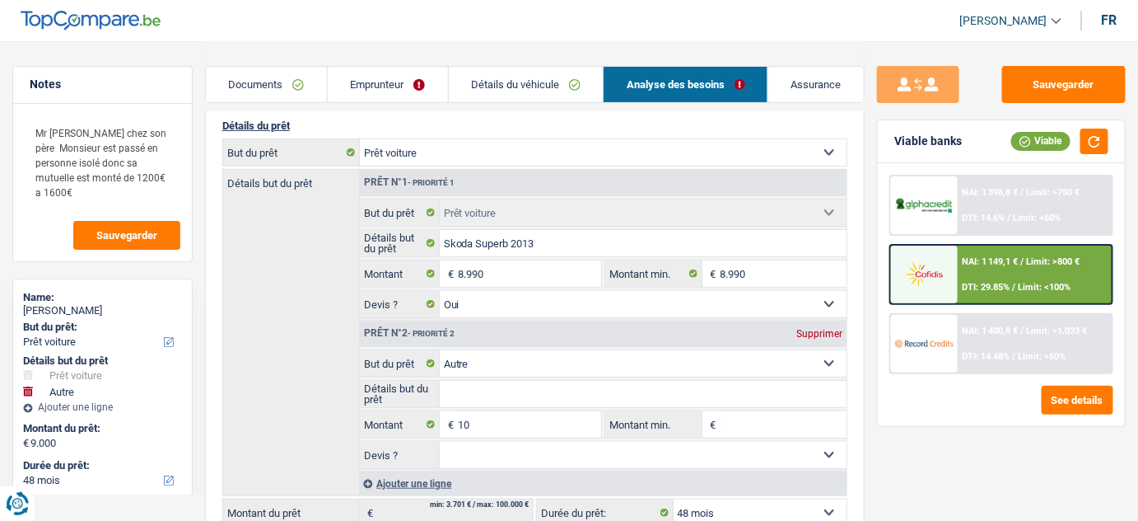
click at [807, 330] on div "Supprimer" at bounding box center [819, 334] width 54 height 10
type input "8.990"
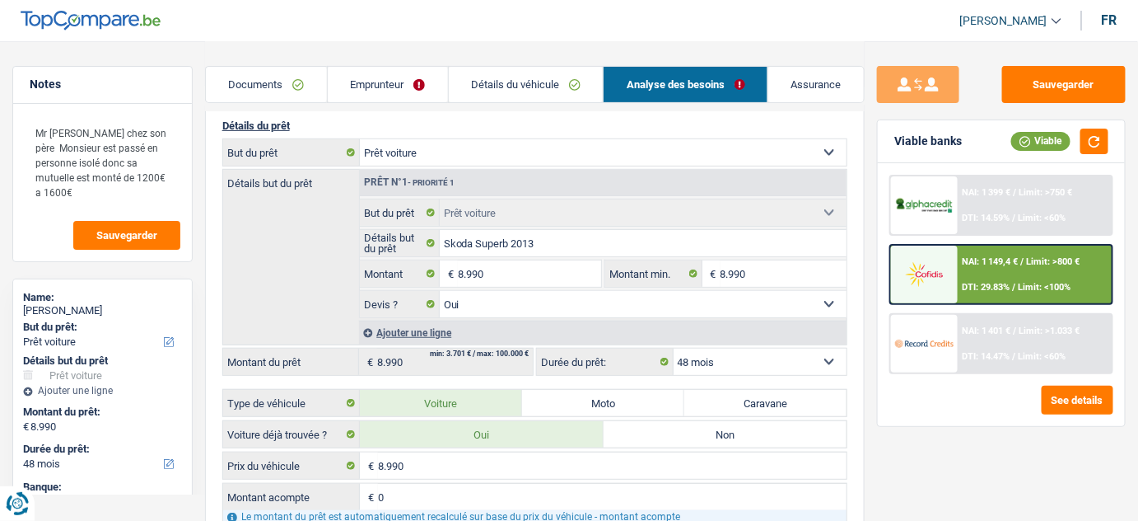
click at [405, 79] on link "Emprunteur" at bounding box center [388, 84] width 120 height 35
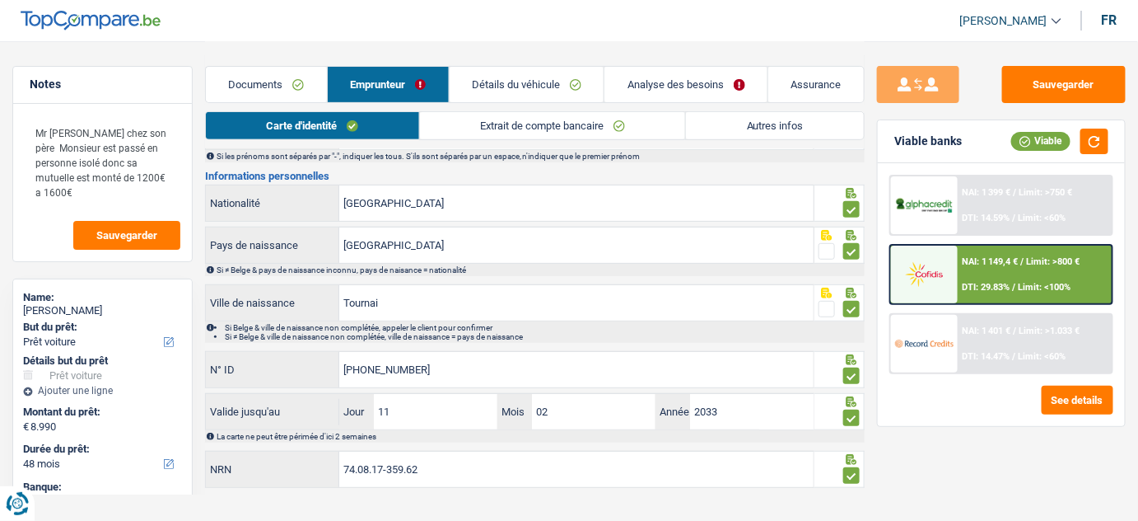
click at [577, 117] on link "Extrait de compte bancaire" at bounding box center [553, 125] width 266 height 27
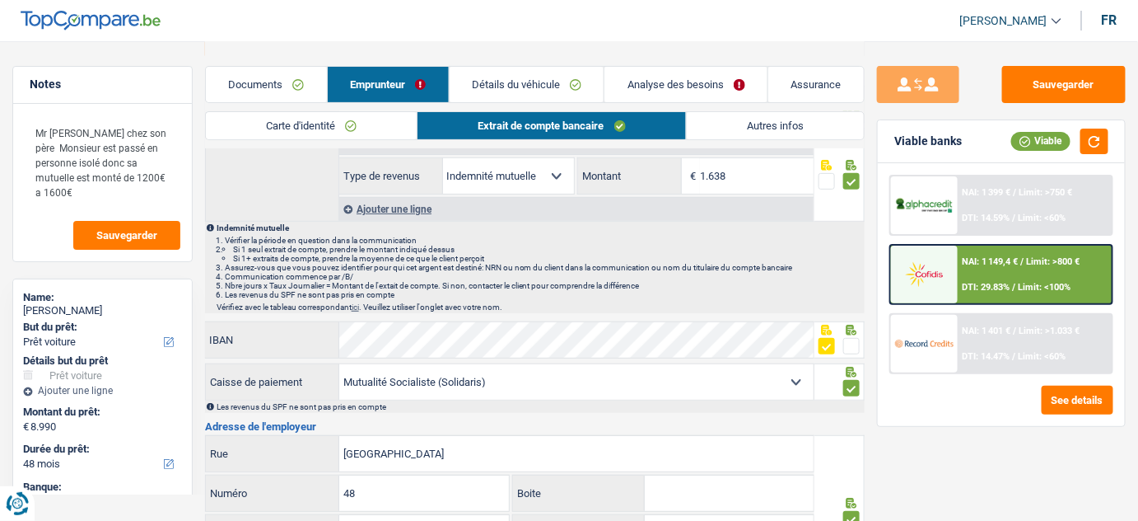
scroll to position [0, 0]
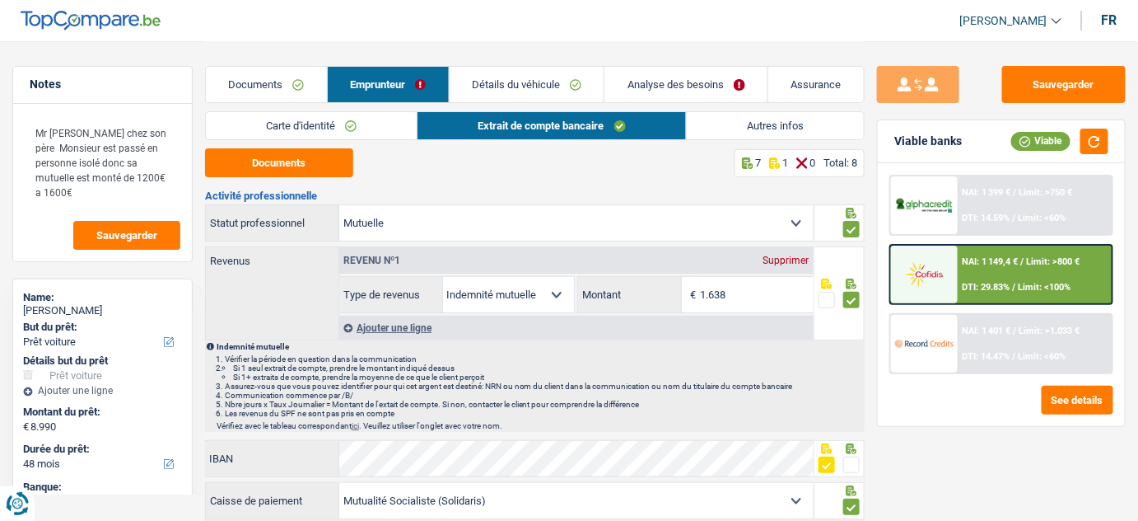
click at [303, 85] on link "Documents" at bounding box center [266, 84] width 121 height 35
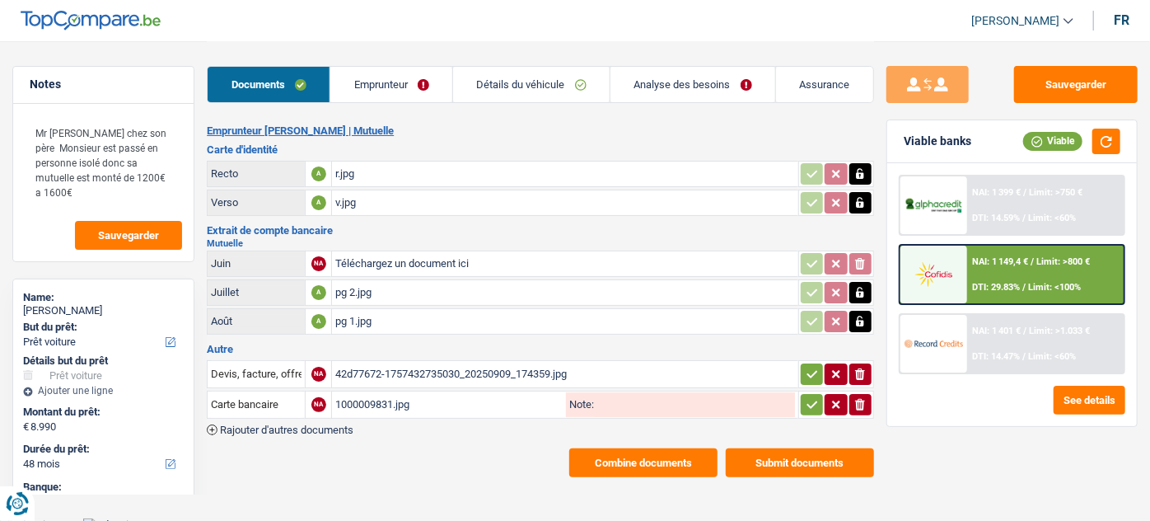
click at [391, 292] on div "pg 2.jpg" at bounding box center [564, 292] width 459 height 25
click at [415, 319] on div "pg 1.jpg" at bounding box center [564, 321] width 459 height 25
drag, startPoint x: 1071, startPoint y: 85, endPoint x: 438, endPoint y: 2, distance: 638.0
click at [1071, 85] on button "Sauvegarder" at bounding box center [1076, 84] width 124 height 37
click at [367, 91] on link "Emprunteur" at bounding box center [391, 84] width 122 height 35
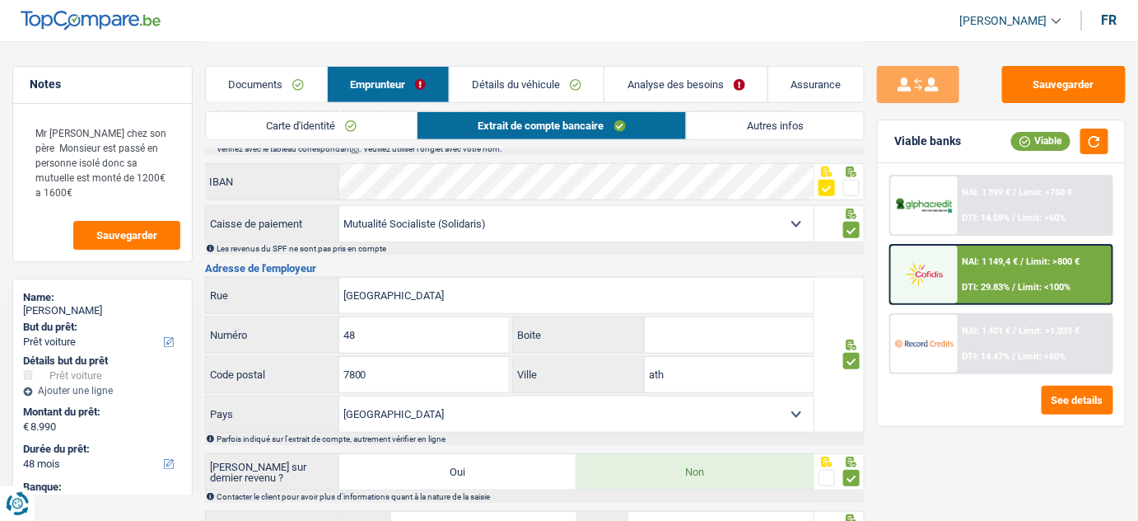
scroll to position [448, 0]
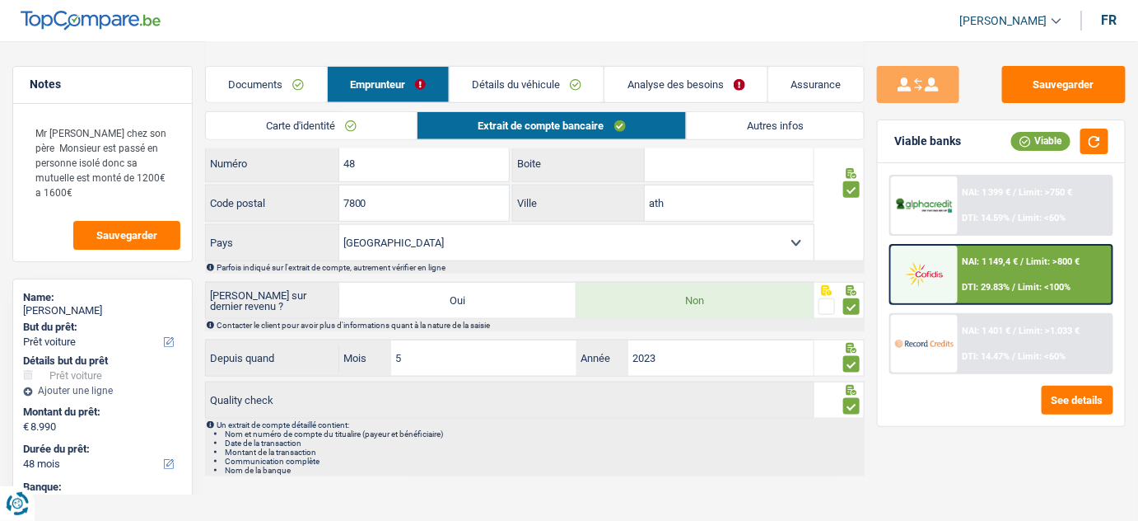
click at [534, 63] on div "Documents Emprunteur Détails du véhicule Analyse des besoins Assurance" at bounding box center [535, 76] width 661 height 70
click at [537, 96] on link "Détails du véhicule" at bounding box center [527, 84] width 155 height 35
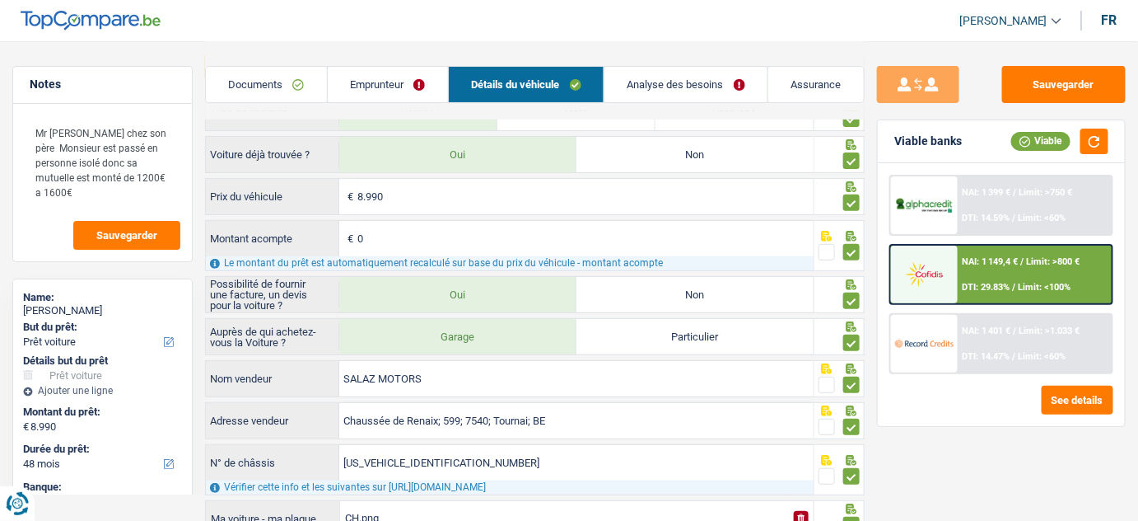
scroll to position [0, 0]
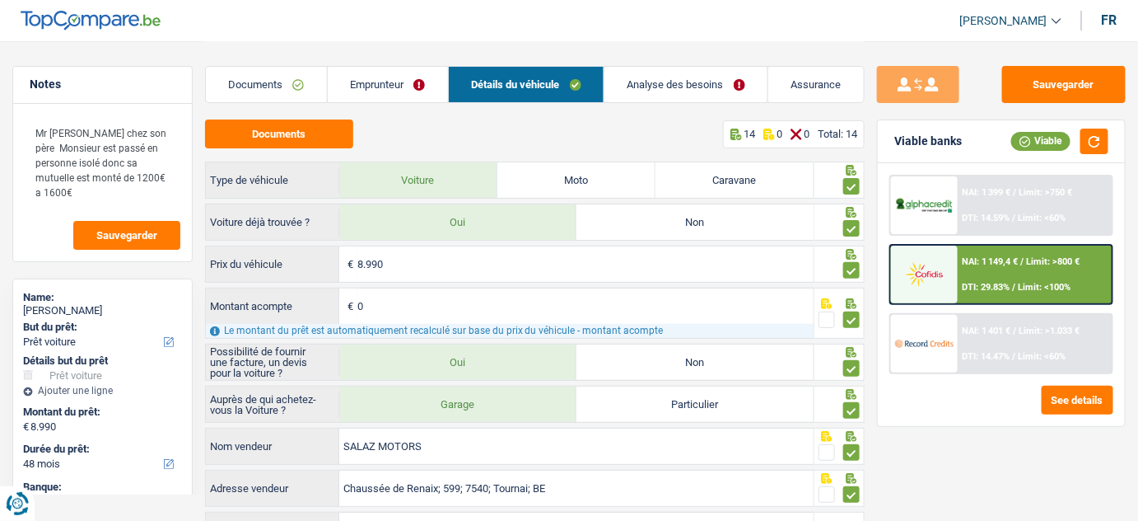
click at [401, 73] on link "Emprunteur" at bounding box center [388, 84] width 120 height 35
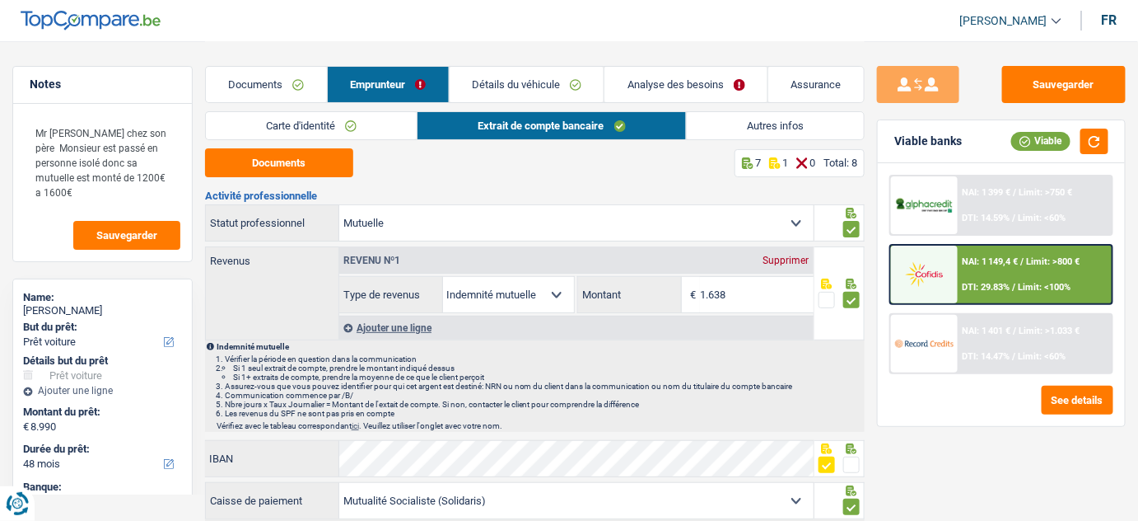
click at [328, 127] on link "Carte d'identité" at bounding box center [312, 125] width 212 height 27
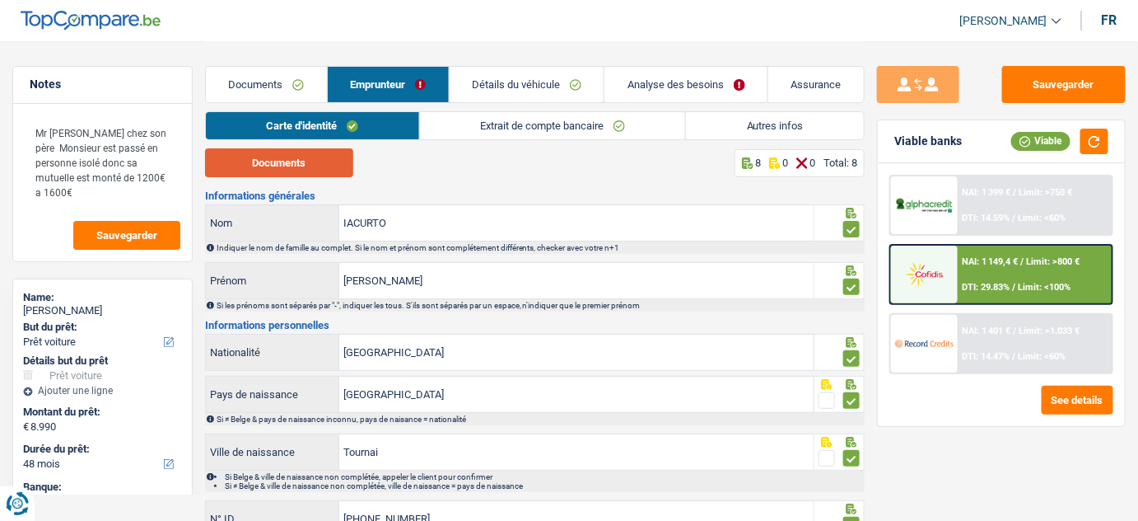
click at [303, 166] on button "Documents" at bounding box center [279, 162] width 148 height 29
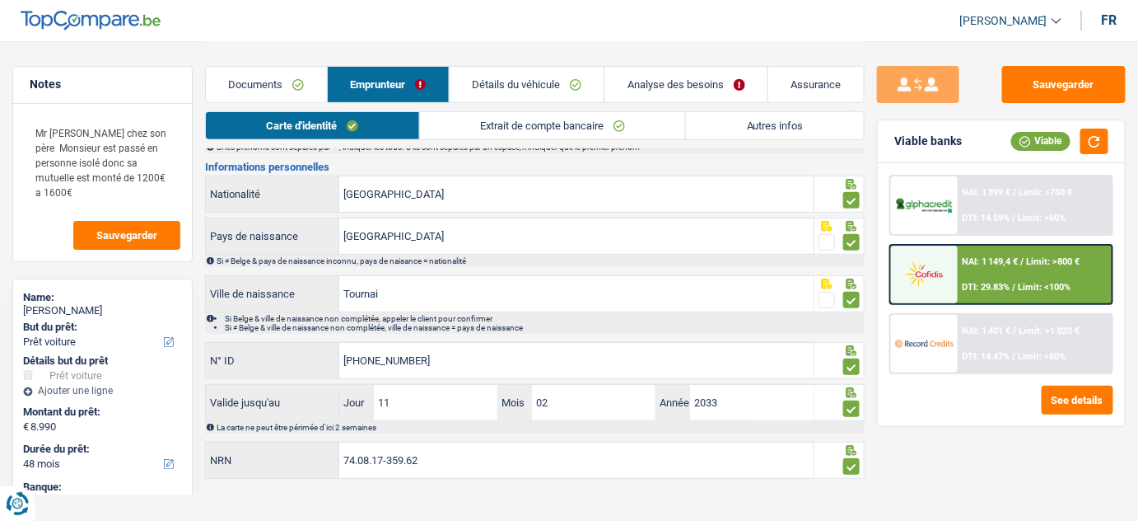
click at [485, 143] on div "Carte d'identité Extrait de compte bancaire Autres infos" at bounding box center [535, 129] width 661 height 37
click at [484, 129] on link "Extrait de compte bancaire" at bounding box center [553, 125] width 266 height 27
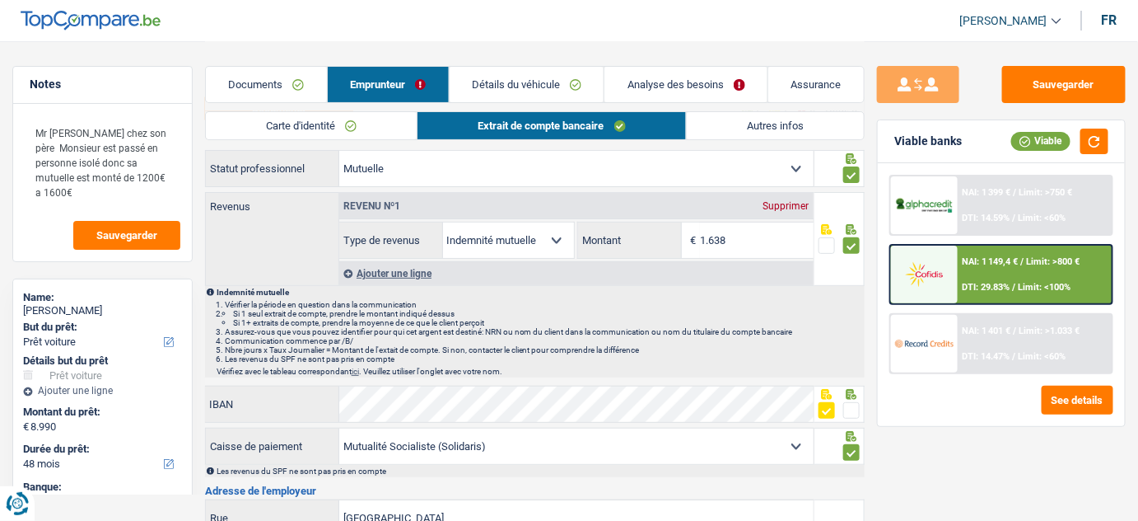
scroll to position [0, 0]
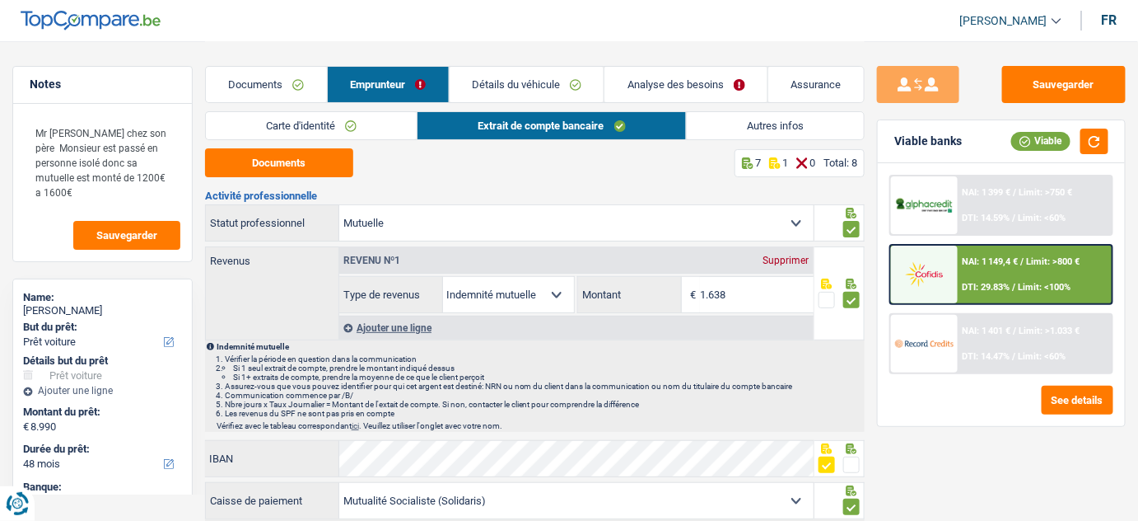
click at [759, 129] on link "Autres infos" at bounding box center [776, 125] width 178 height 27
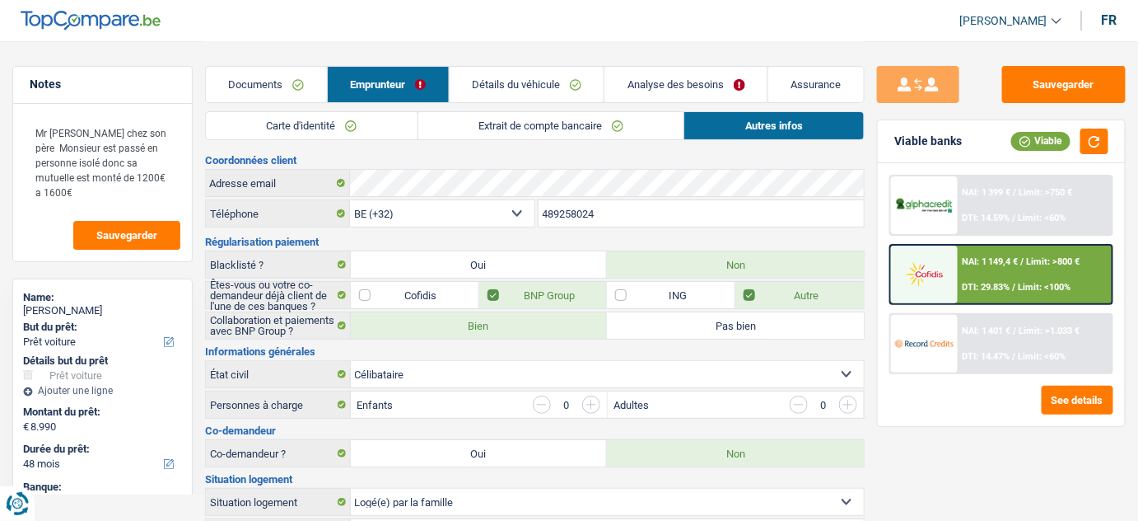
scroll to position [374, 0]
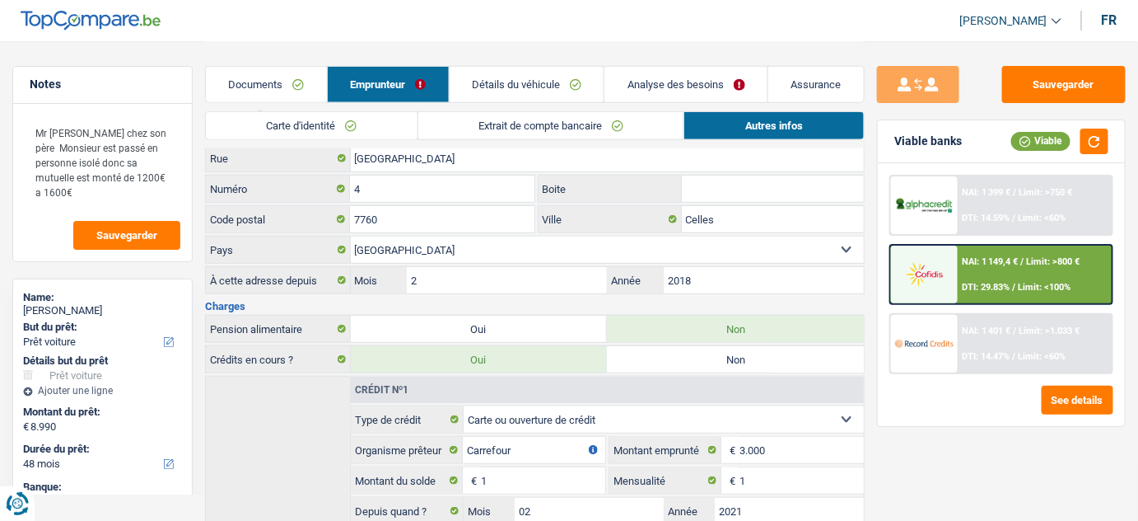
click at [581, 73] on link "Détails du véhicule" at bounding box center [527, 84] width 155 height 35
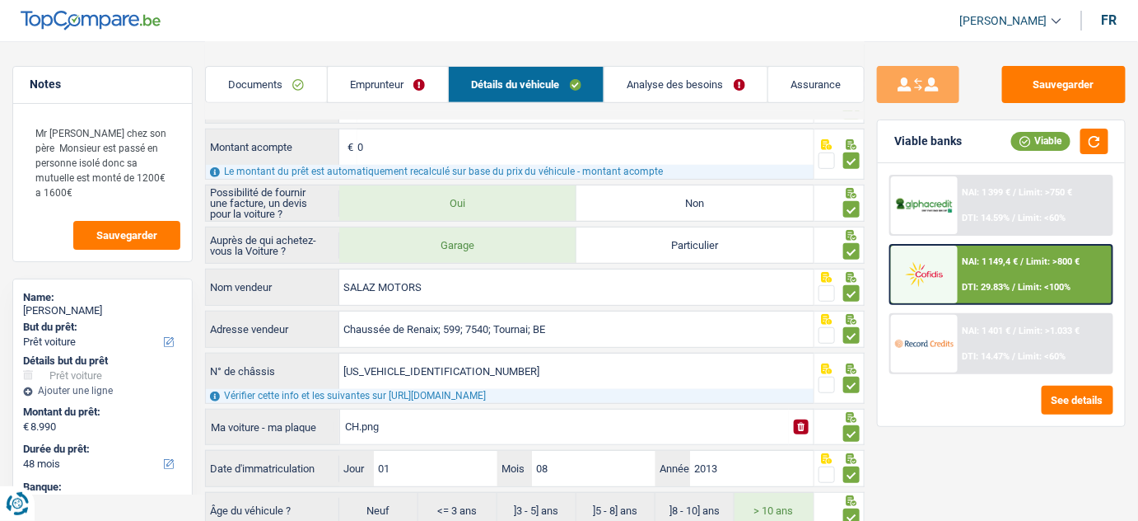
scroll to position [142, 0]
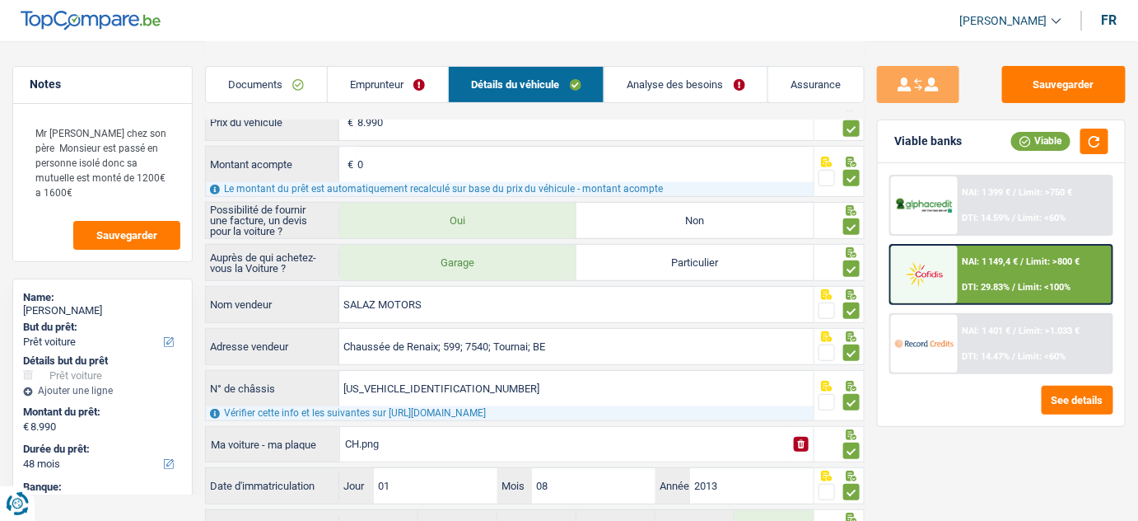
click at [276, 102] on link "Documents" at bounding box center [266, 84] width 121 height 35
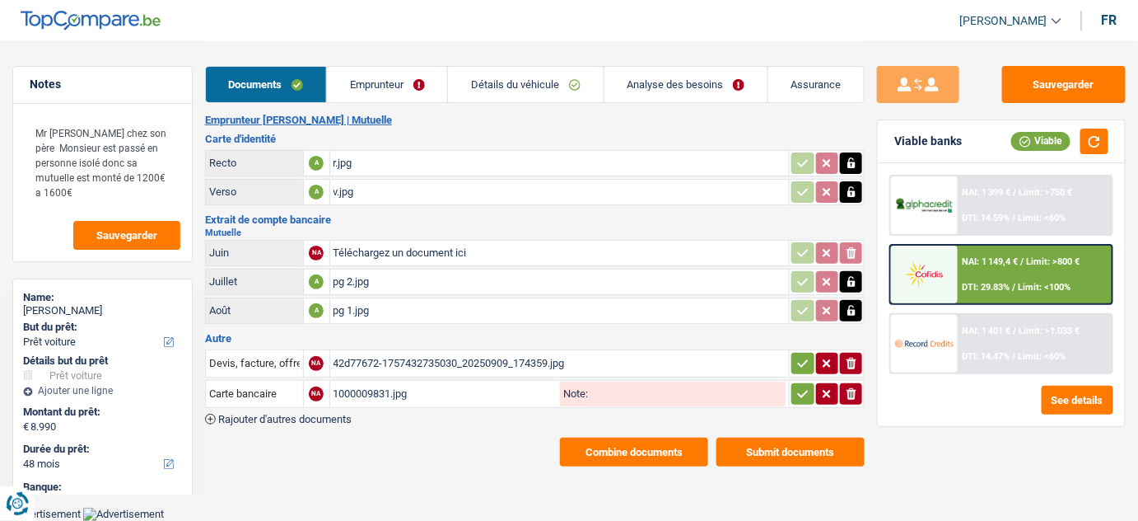
scroll to position [0, 0]
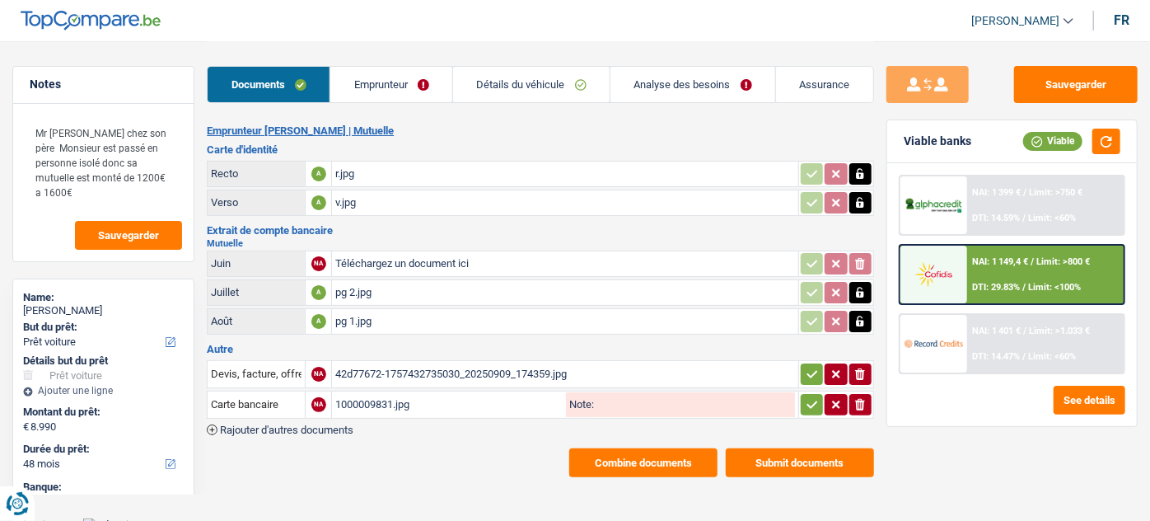
click at [380, 285] on div "pg 2.jpg" at bounding box center [564, 292] width 459 height 25
click at [358, 316] on div "pg 1.jpg" at bounding box center [564, 321] width 459 height 25
click at [388, 289] on div "pg 2.jpg" at bounding box center [564, 292] width 459 height 25
click at [1032, 72] on button "Sauvegarder" at bounding box center [1076, 84] width 124 height 37
click at [416, 85] on link "Emprunteur" at bounding box center [391, 84] width 122 height 35
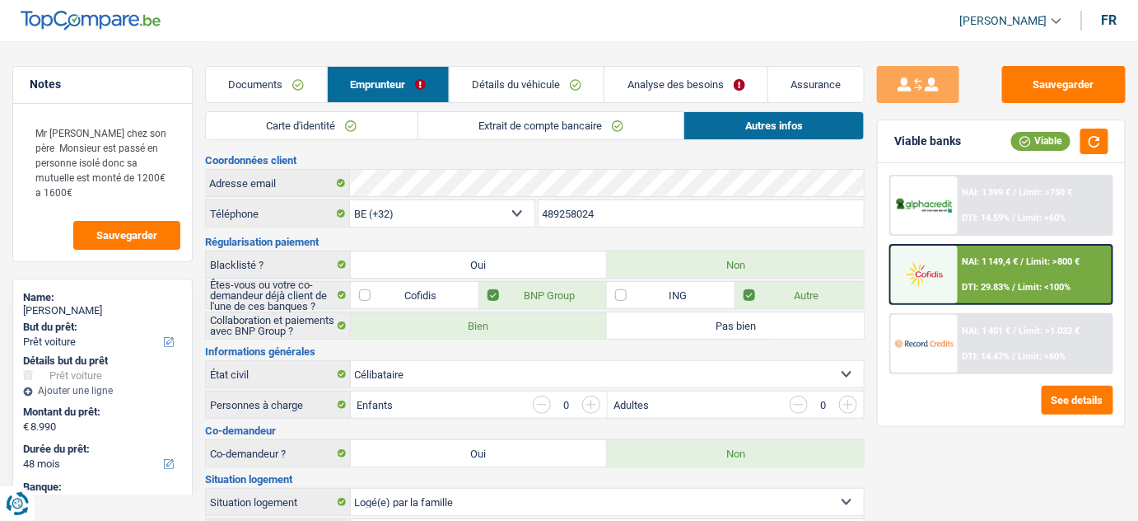
click at [320, 114] on link "Carte d'identité" at bounding box center [312, 125] width 212 height 27
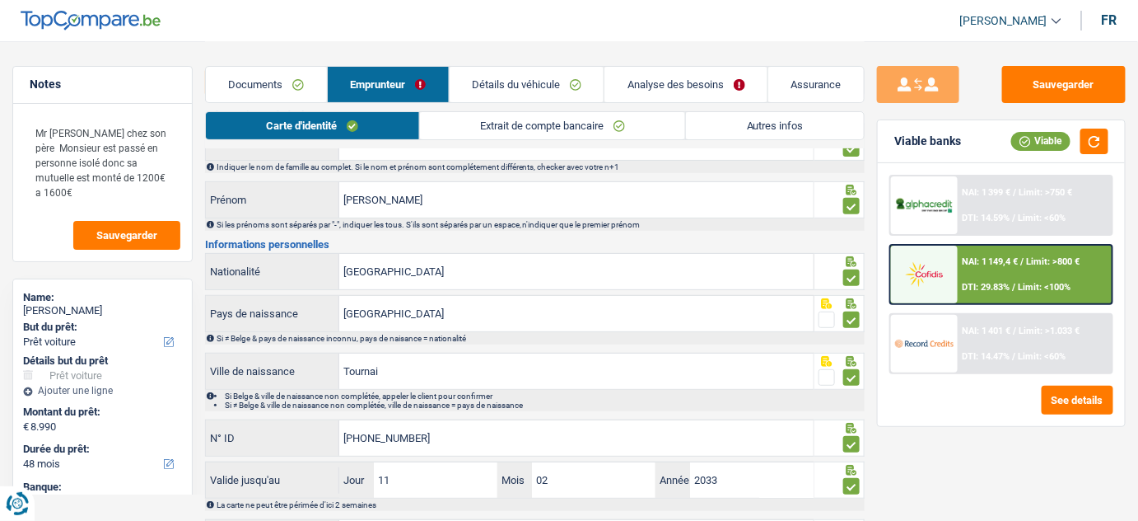
scroll to position [158, 0]
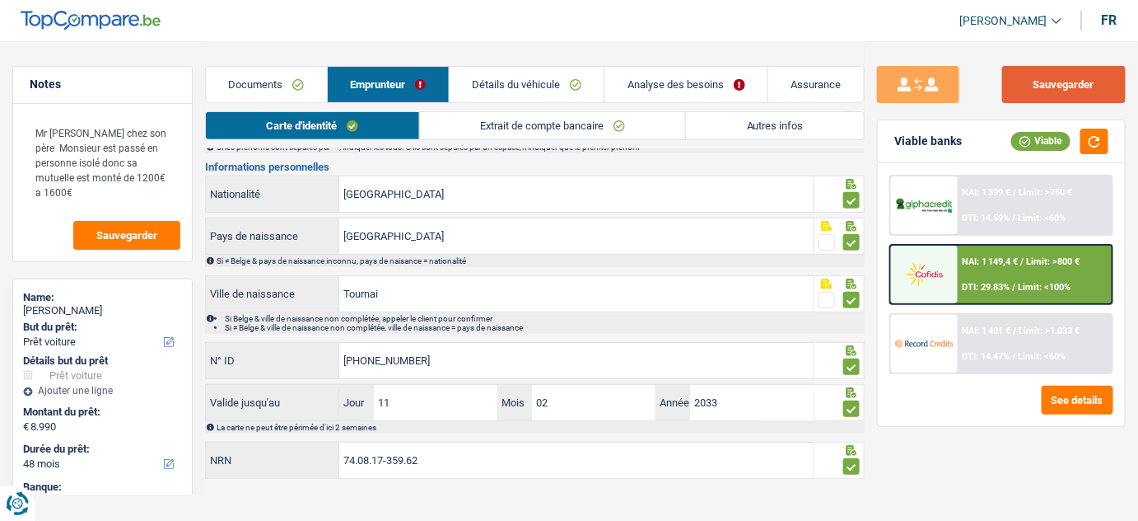
click at [1061, 94] on button "Sauvegarder" at bounding box center [1065, 84] width 124 height 37
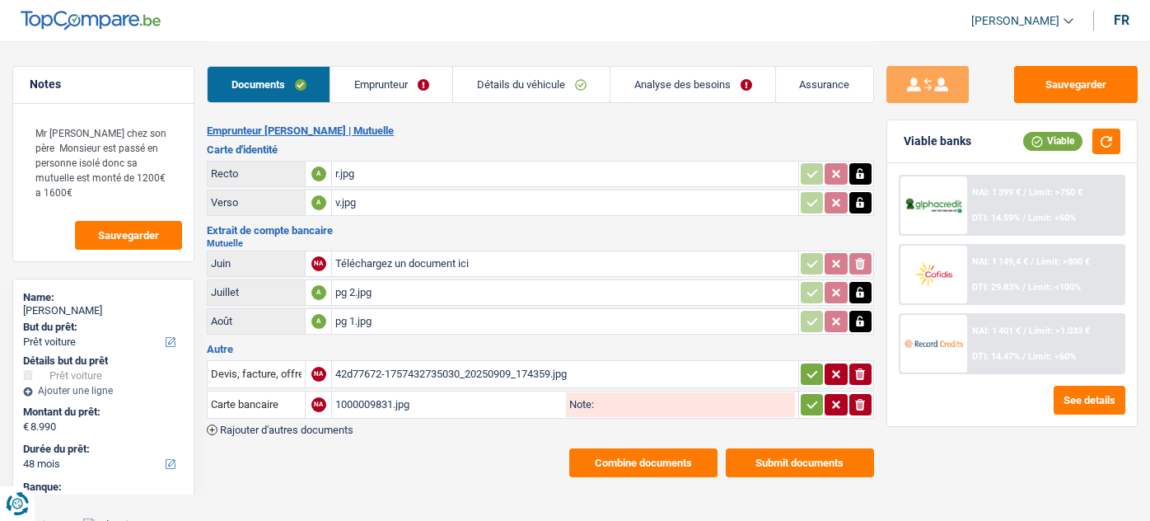
select select "car"
select select "48"
drag, startPoint x: 404, startPoint y: 74, endPoint x: 518, endPoint y: 85, distance: 115.0
click at [404, 74] on link "Emprunteur" at bounding box center [391, 84] width 122 height 35
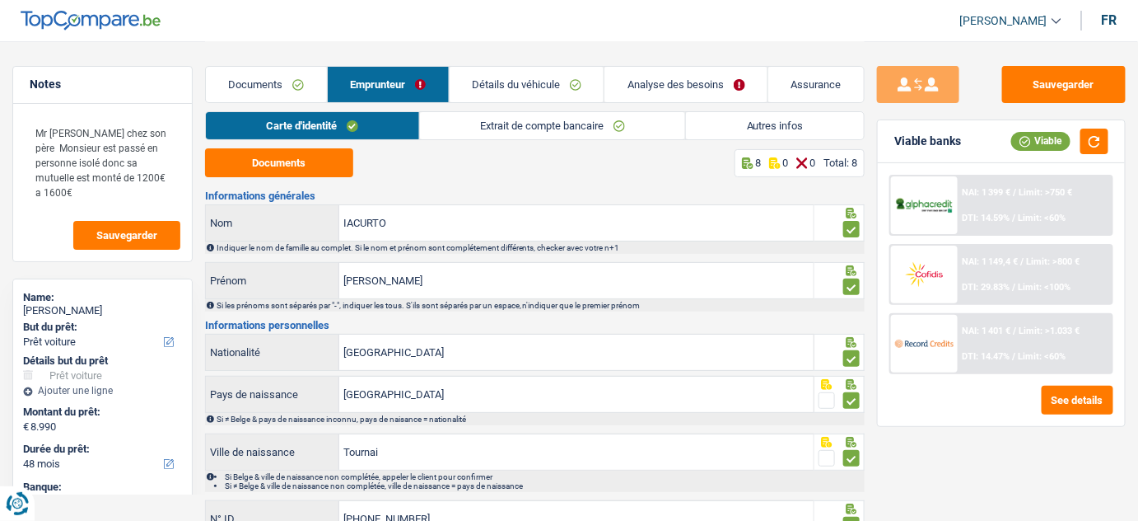
click at [549, 86] on link "Détails du véhicule" at bounding box center [527, 84] width 155 height 35
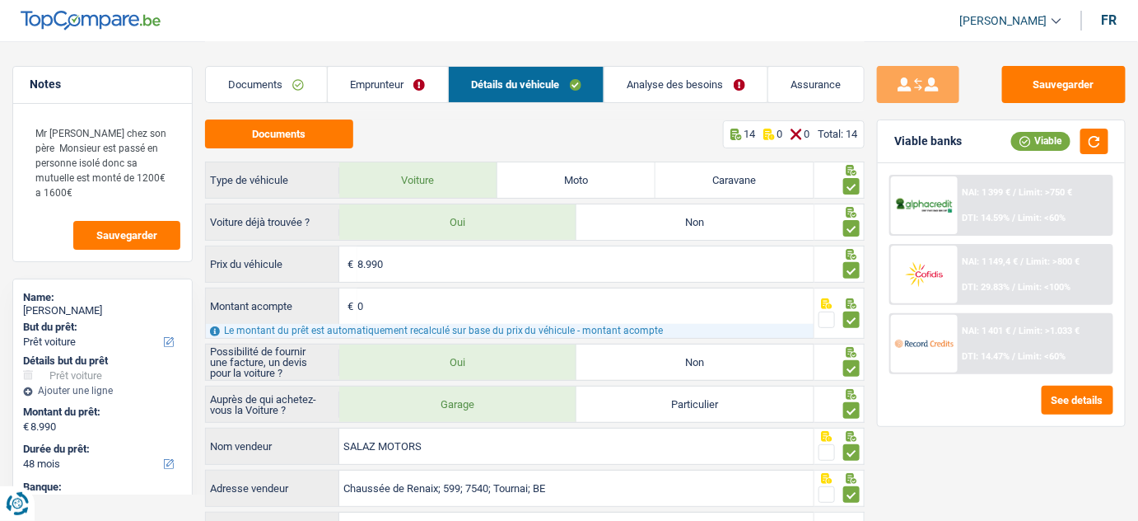
click at [401, 89] on link "Emprunteur" at bounding box center [388, 84] width 120 height 35
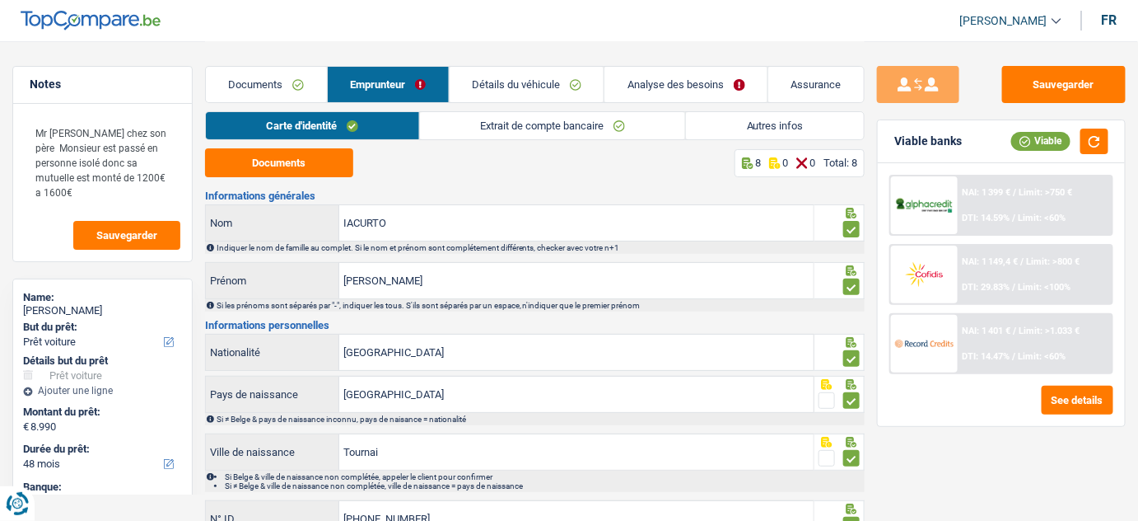
click at [527, 122] on link "Extrait de compte bancaire" at bounding box center [553, 125] width 266 height 27
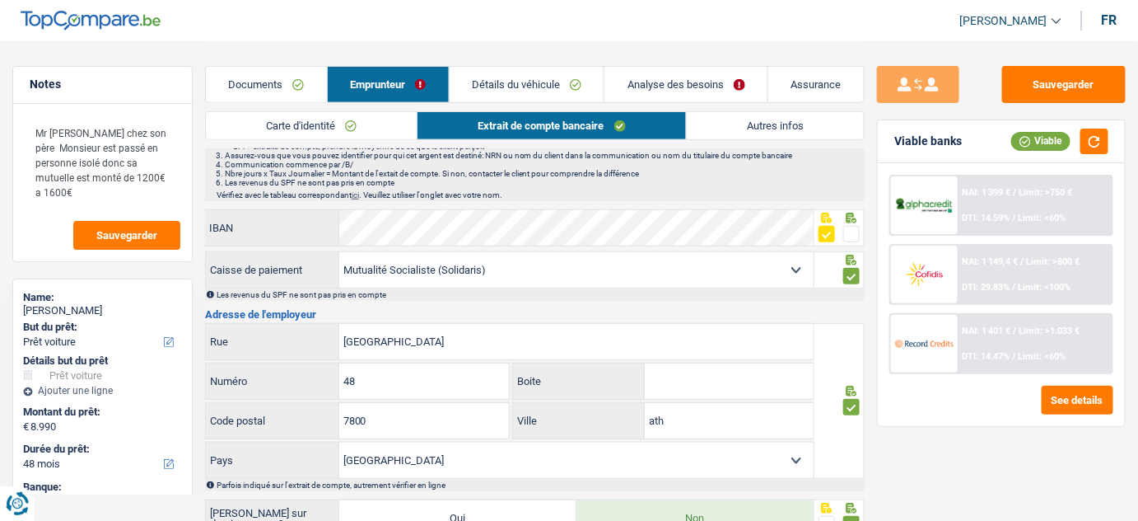
scroll to position [448, 0]
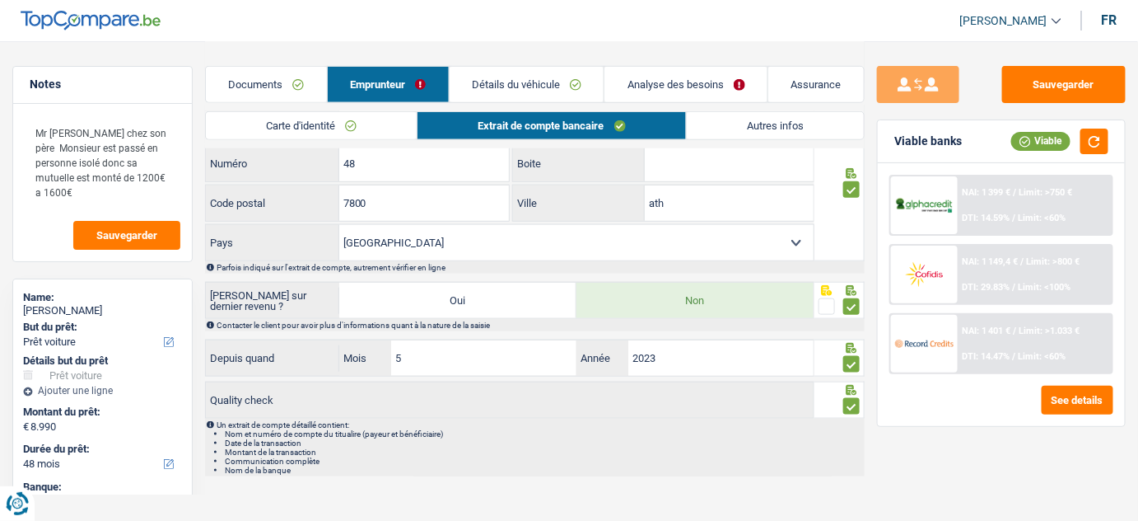
click at [784, 129] on link "Autres infos" at bounding box center [776, 125] width 178 height 27
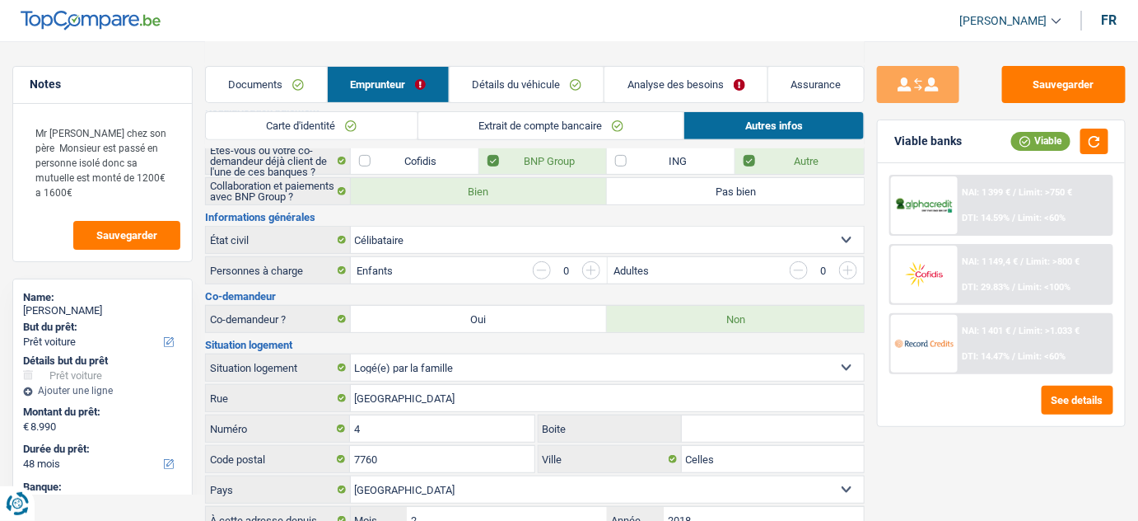
scroll to position [472, 0]
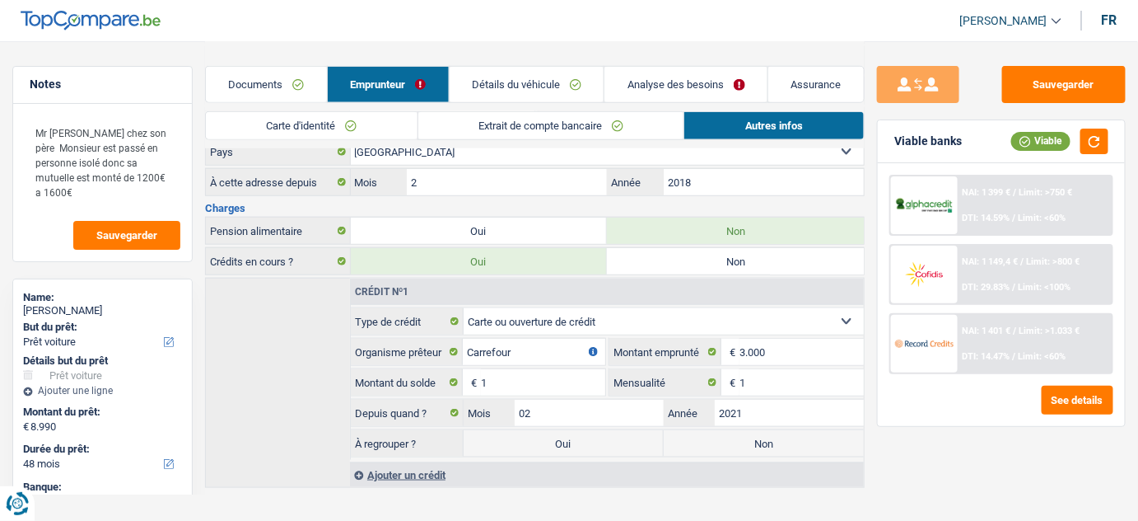
click at [272, 86] on link "Documents" at bounding box center [266, 84] width 121 height 35
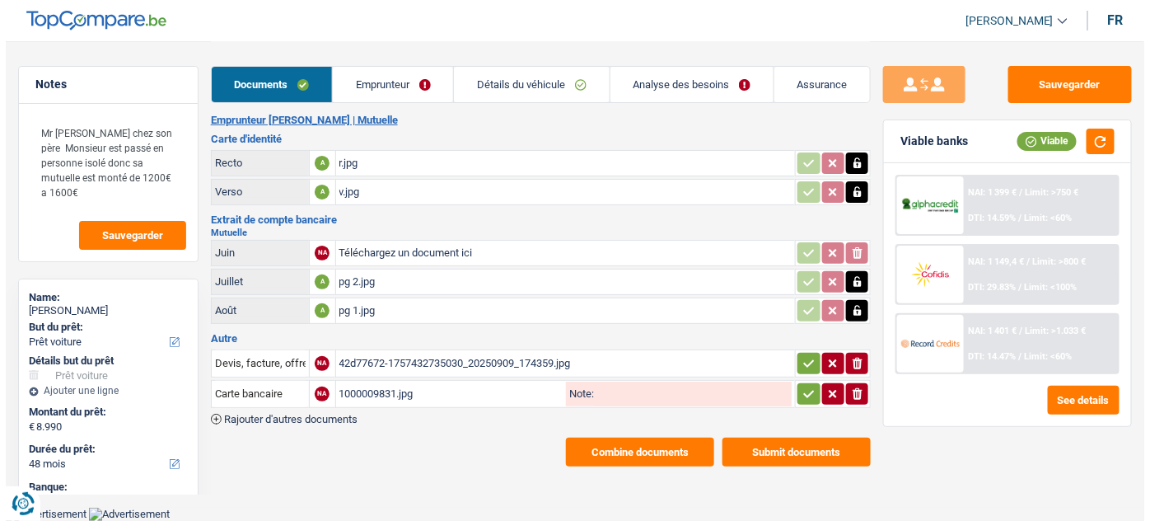
scroll to position [0, 0]
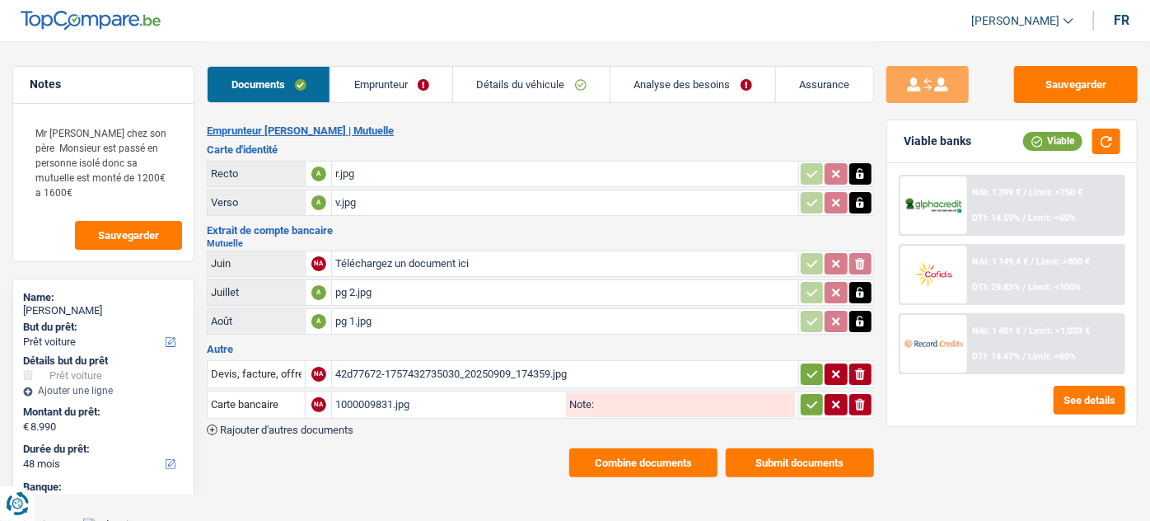
click at [384, 393] on div "1000009831.jpg" at bounding box center [448, 404] width 227 height 25
click at [359, 308] on td "pg 1.jpg" at bounding box center [564, 321] width 466 height 26
click at [358, 296] on div "pg 2.jpg" at bounding box center [564, 292] width 459 height 25
click at [497, 372] on div "42d77672-1757432735030_20250909_174359.jpg" at bounding box center [565, 374] width 460 height 25
select select "car"
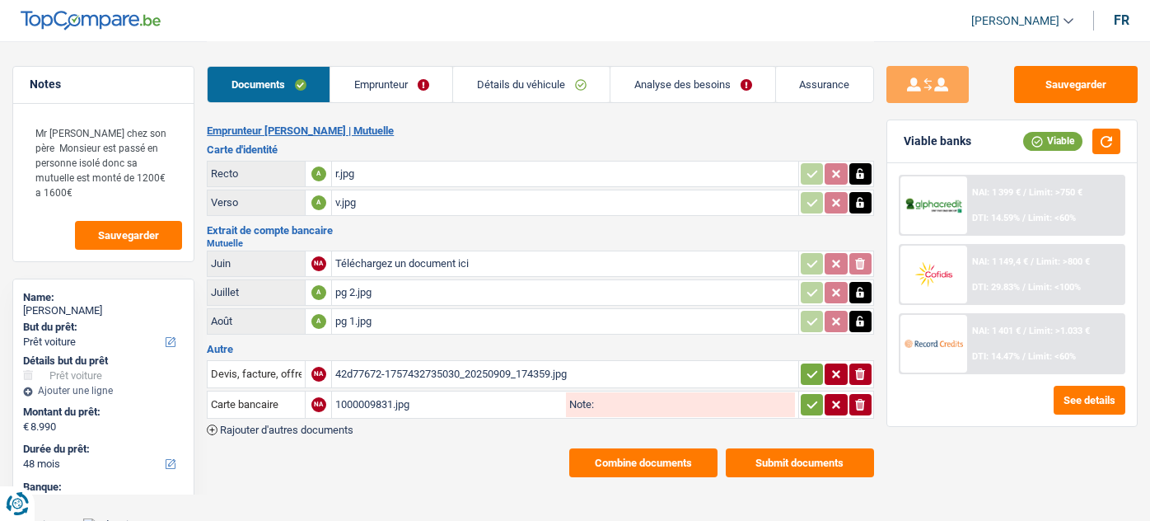
select select "car"
select select "48"
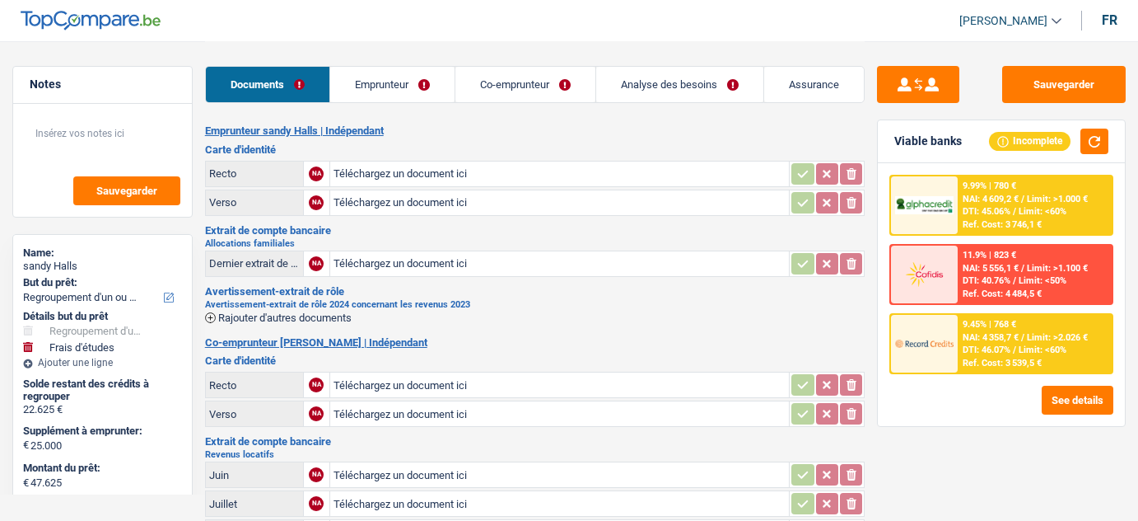
select select "refinancing"
select select "study"
select select "84"
select select "cofidis"
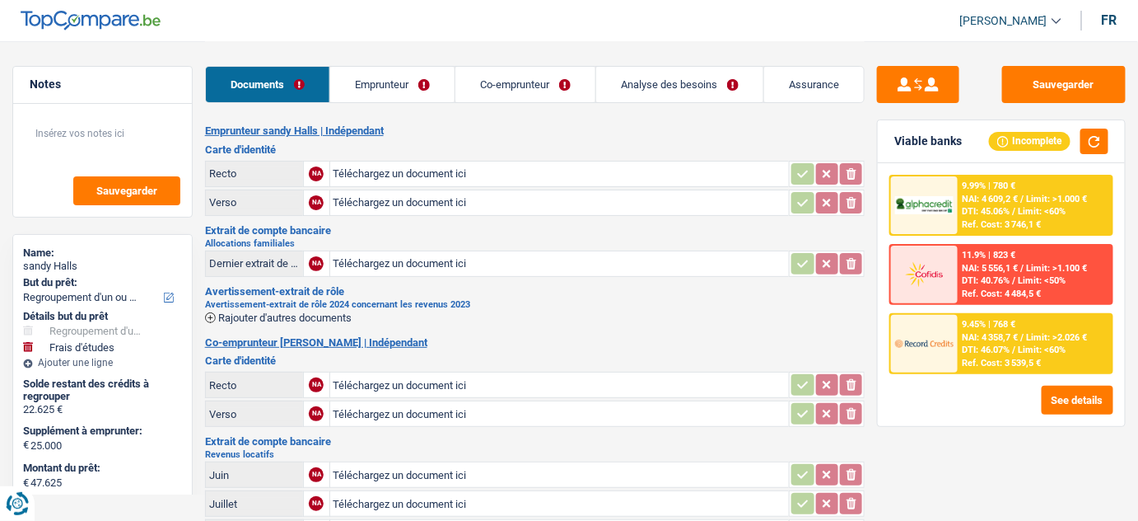
click at [500, 168] on input "Téléchargez un document ici" at bounding box center [560, 173] width 453 height 25
type input "C:\fakepath\Scan ID -SANDY.pdf"
click at [389, 376] on input "Téléchargez un document ici" at bounding box center [560, 384] width 453 height 25
type input "C:\fakepath\Scan ID -SEB.pdf"
click at [376, 85] on link "Emprunteur" at bounding box center [392, 84] width 124 height 35
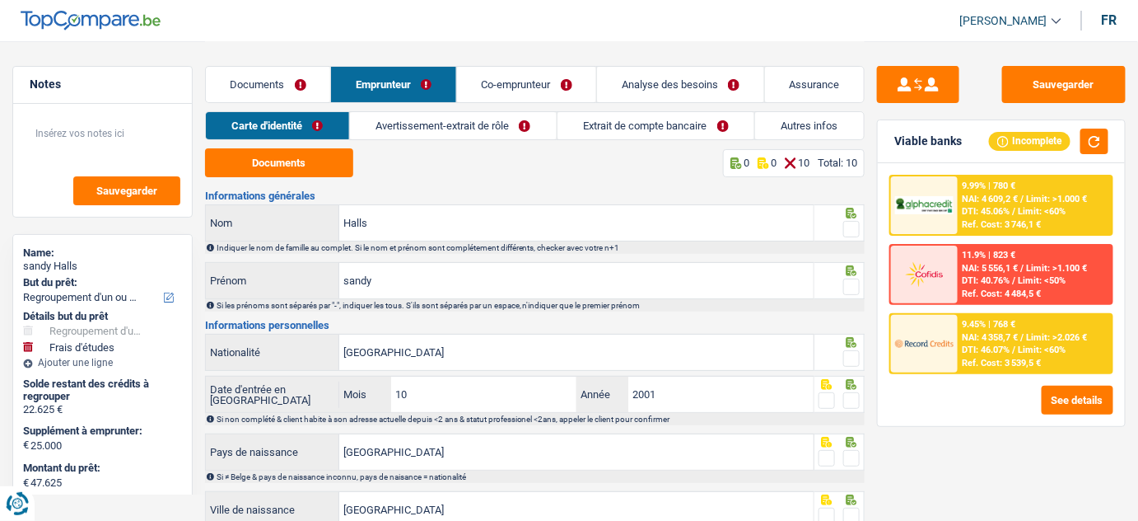
click at [586, 128] on link "Extrait de compte bancaire" at bounding box center [656, 125] width 197 height 27
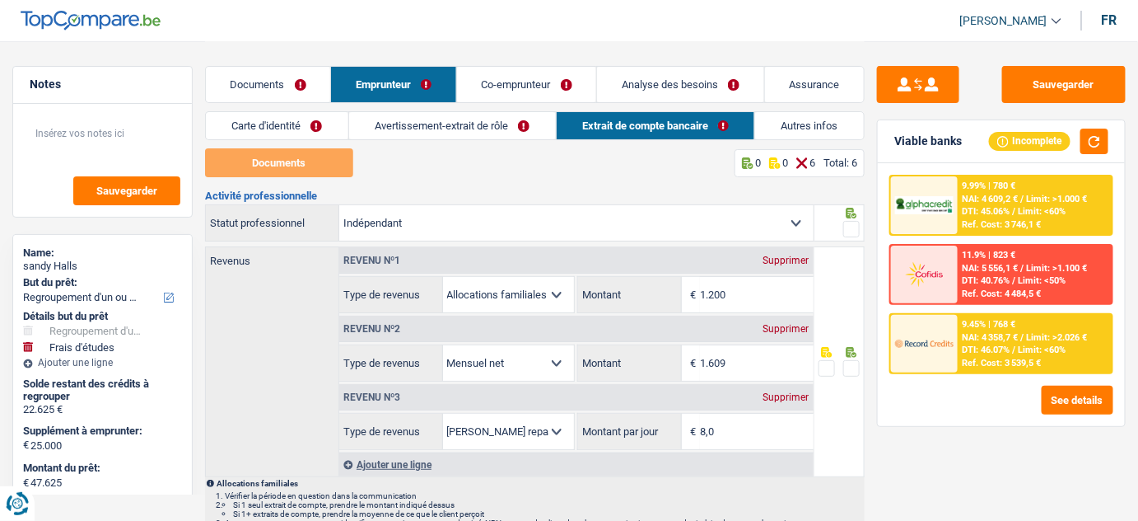
click at [538, 69] on link "Co-emprunteur" at bounding box center [527, 84] width 140 height 35
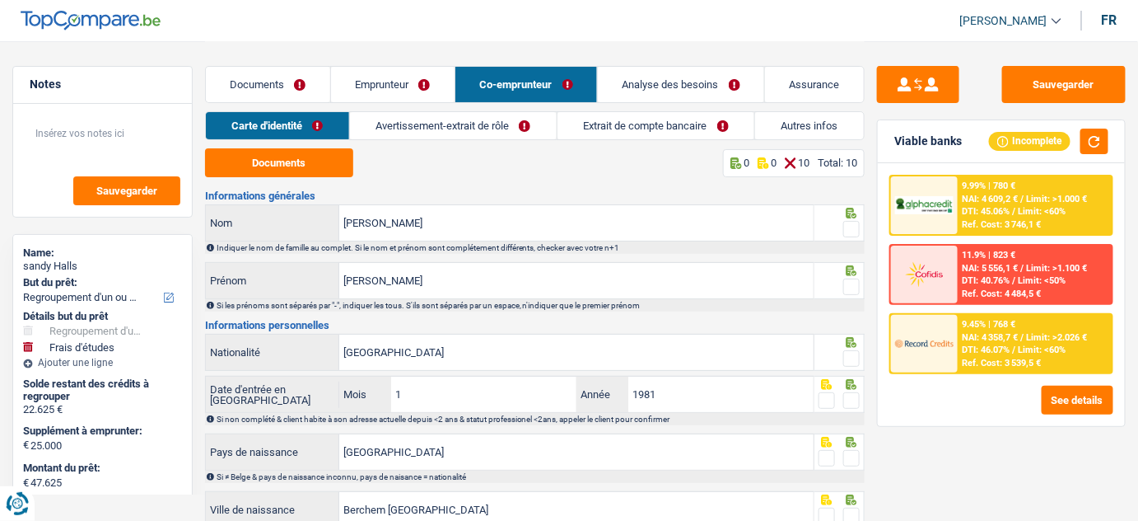
click at [584, 122] on link "Extrait de compte bancaire" at bounding box center [656, 125] width 197 height 27
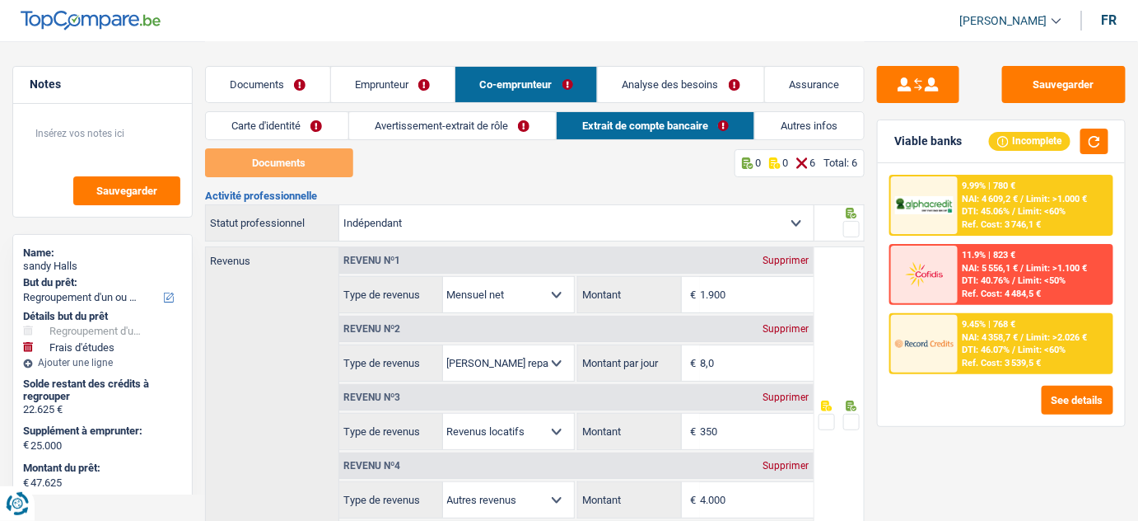
scroll to position [74, 0]
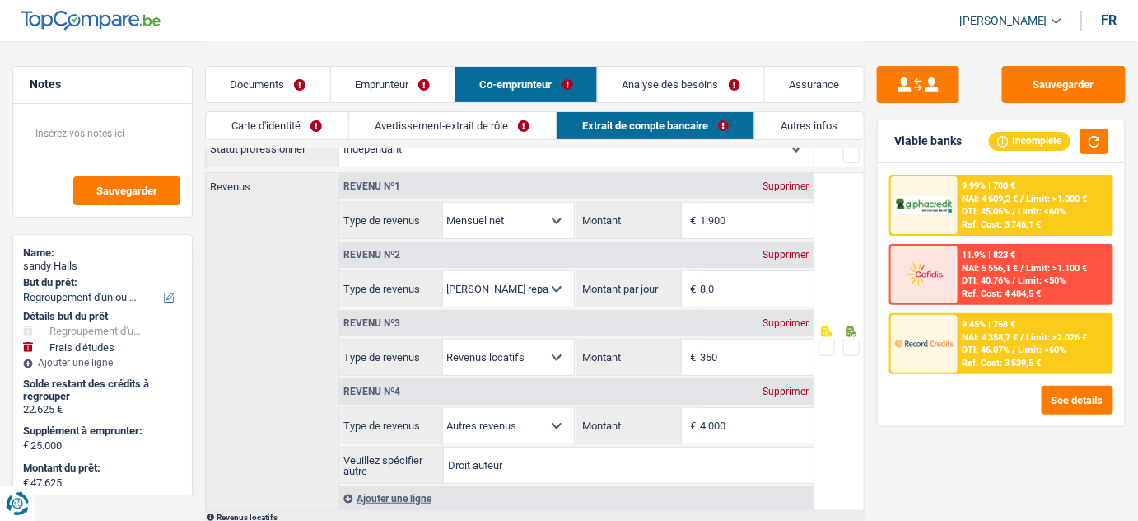
click at [285, 87] on link "Documents" at bounding box center [268, 84] width 124 height 35
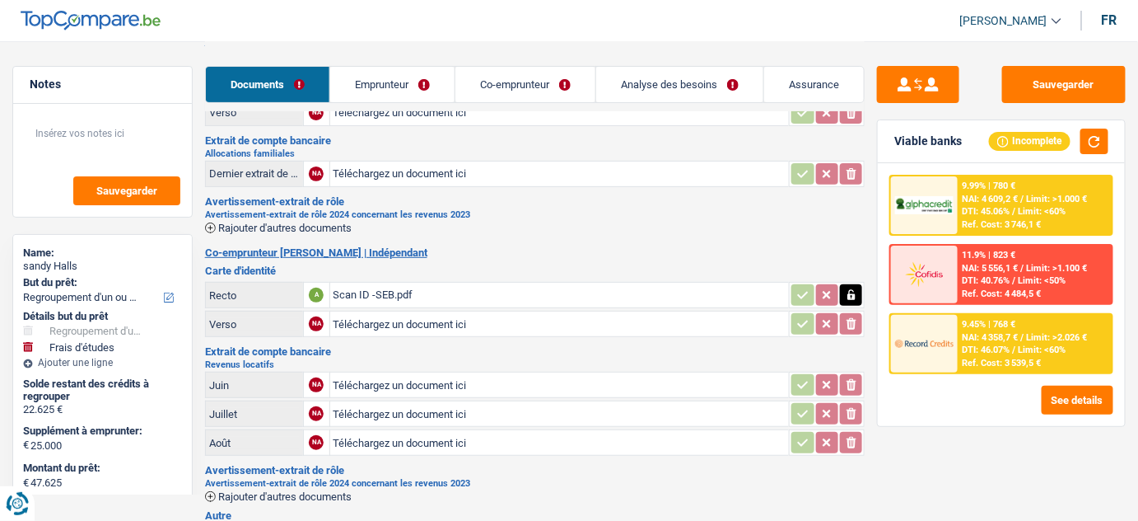
scroll to position [0, 0]
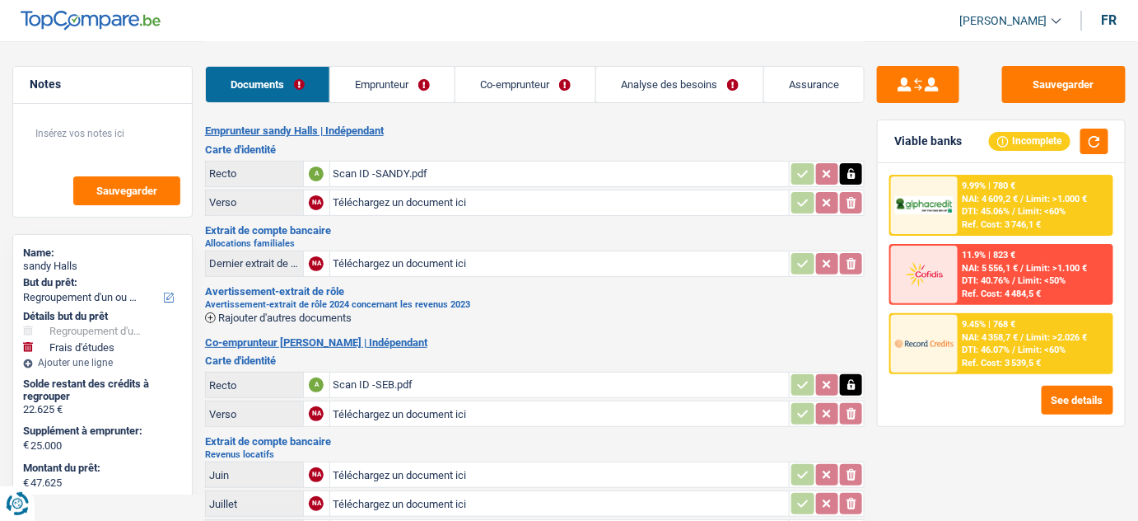
click at [395, 260] on input "Téléchargez un document ici" at bounding box center [560, 263] width 453 height 25
type input "C:\fakepath\extrait compt allocation familiale.png"
drag, startPoint x: 335, startPoint y: 316, endPoint x: 331, endPoint y: 297, distance: 19.4
click at [335, 316] on span "Rajouter d'autres documents" at bounding box center [284, 317] width 133 height 11
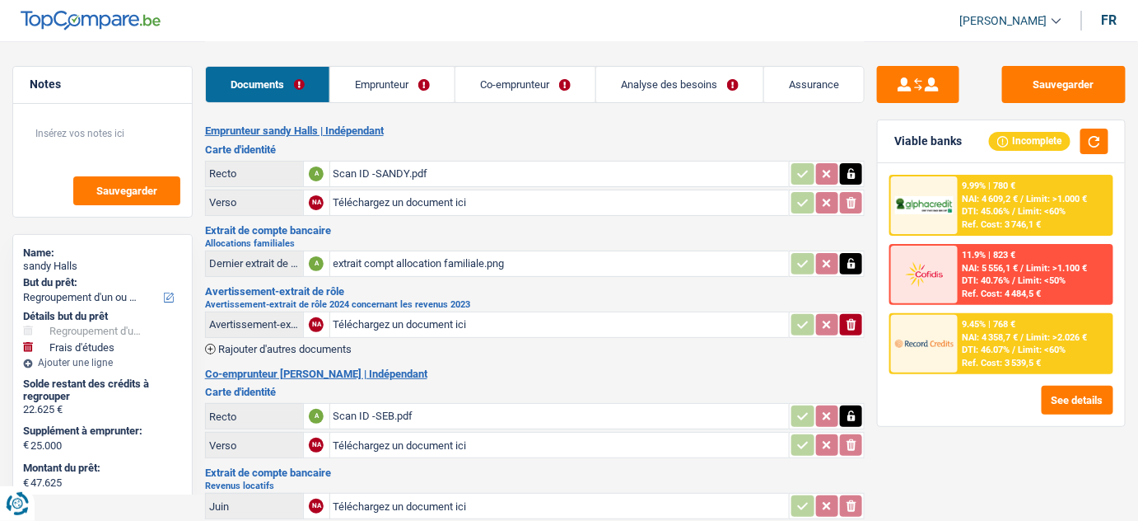
click at [406, 330] on input "Téléchargez un document ici" at bounding box center [560, 324] width 453 height 25
type input "C:\fakepath\Avertissement-extrait de rôle 2024.pdf"
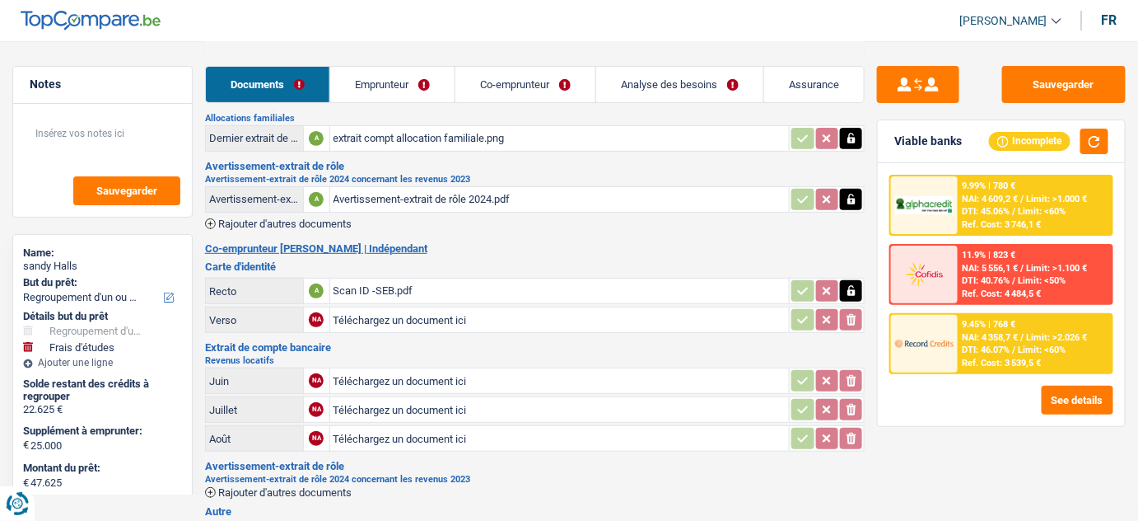
scroll to position [99, 0]
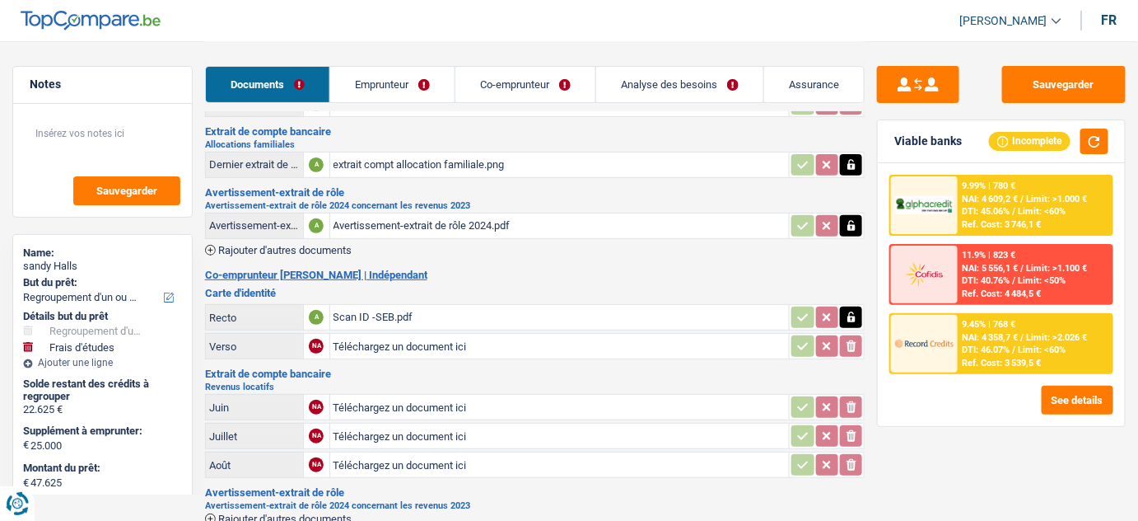
click at [431, 456] on input "Téléchargez un document ici" at bounding box center [560, 464] width 453 height 25
type input "C:\fakepath\ING - Privé - Preuve de loyer PPTXXL.pdf"
click at [402, 457] on div "ING - Privé - Preuve de loyer PPTXXL.pdf" at bounding box center [560, 464] width 453 height 25
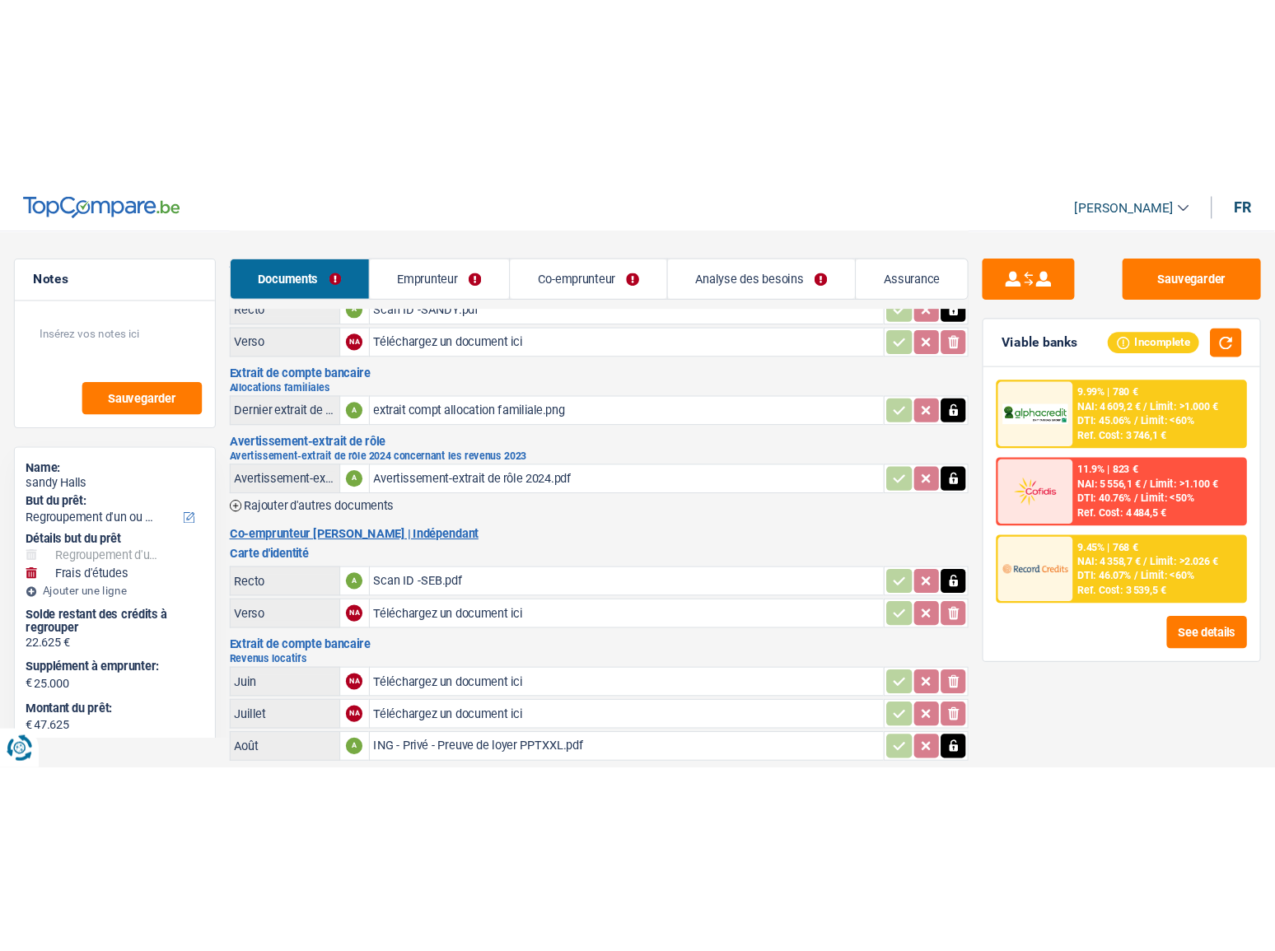
scroll to position [0, 0]
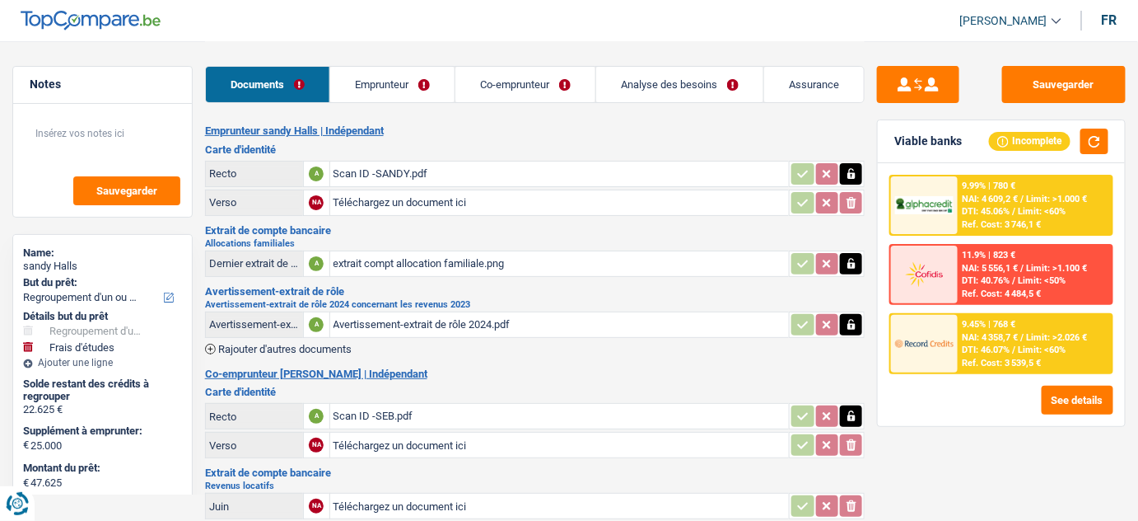
click at [380, 77] on link "Emprunteur" at bounding box center [392, 84] width 124 height 35
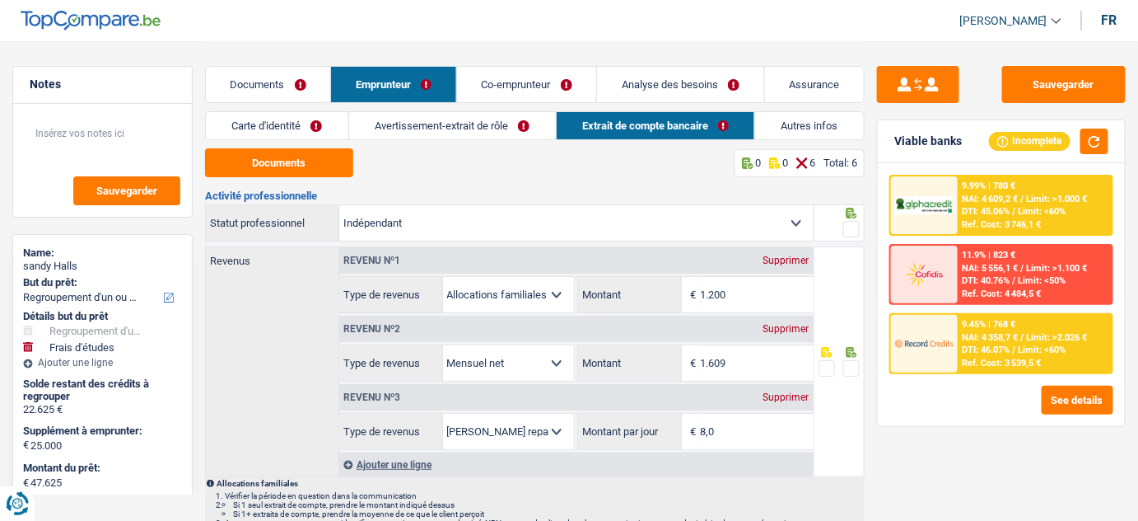
click at [310, 131] on link "Carte d'identité" at bounding box center [277, 125] width 143 height 27
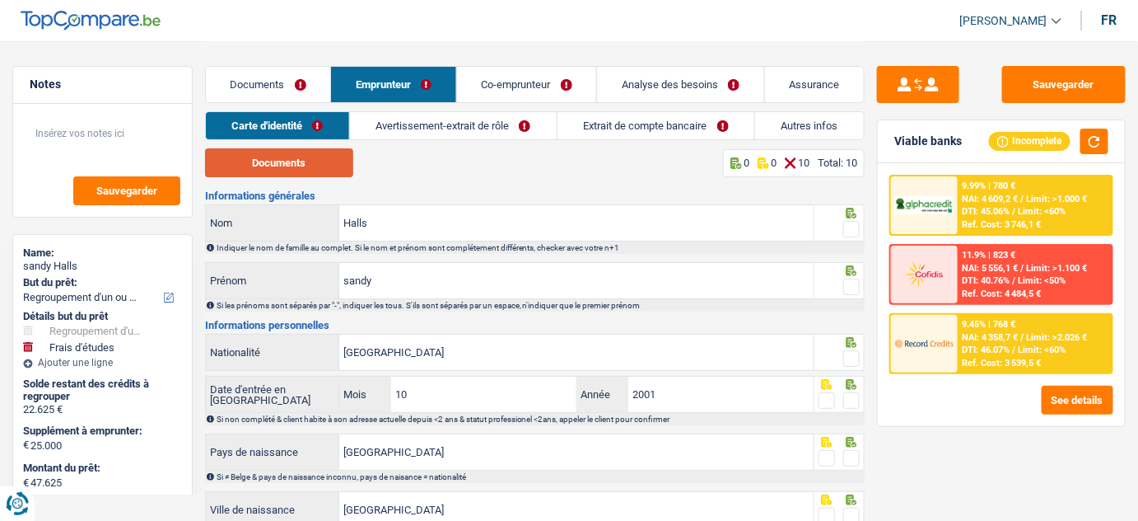
click at [310, 152] on button "Documents" at bounding box center [279, 162] width 148 height 29
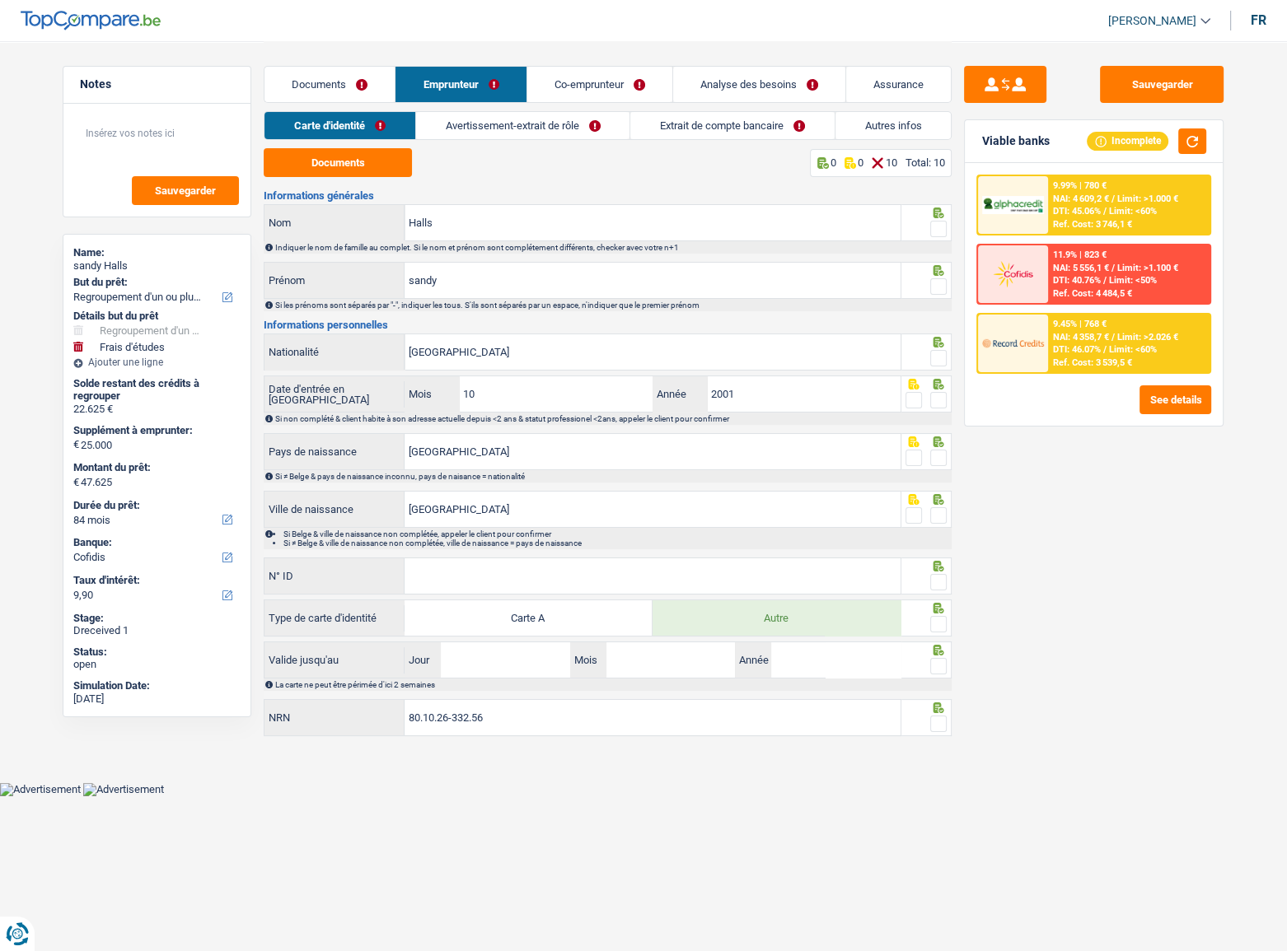
drag, startPoint x: 937, startPoint y: 229, endPoint x: 931, endPoint y: 273, distance: 44.9
click at [937, 229] on span at bounding box center [938, 229] width 16 height 16
click at [0, 0] on input "radio" at bounding box center [0, 0] width 0 height 0
click at [928, 284] on fieldset at bounding box center [926, 287] width 42 height 21
click at [937, 288] on span at bounding box center [938, 286] width 16 height 16
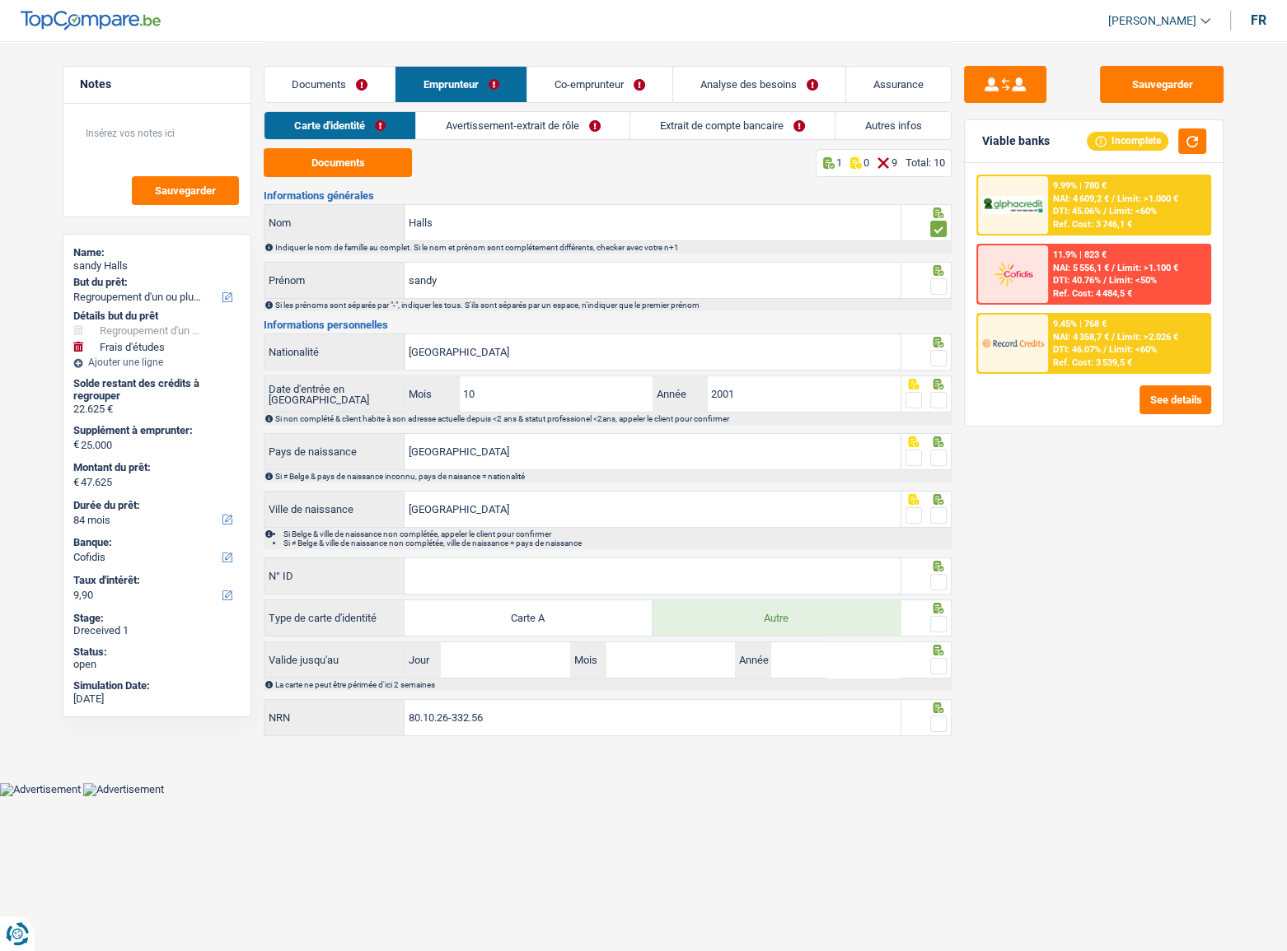
click at [0, 0] on input "radio" at bounding box center [0, 0] width 0 height 0
click at [936, 362] on span at bounding box center [938, 358] width 16 height 16
click at [0, 0] on input "radio" at bounding box center [0, 0] width 0 height 0
click at [931, 396] on span at bounding box center [938, 400] width 16 height 16
click at [0, 0] on input "radio" at bounding box center [0, 0] width 0 height 0
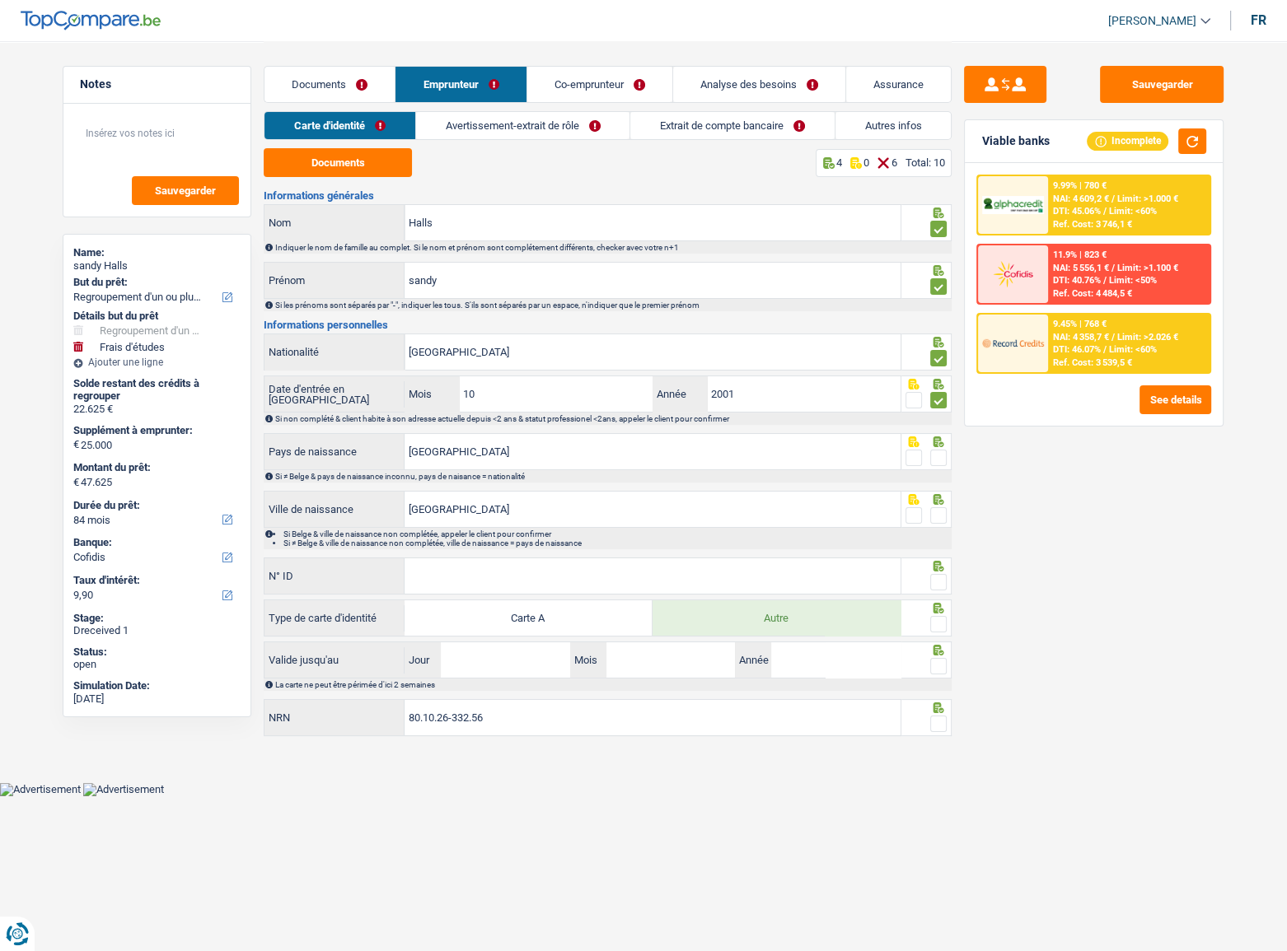
click at [937, 452] on span at bounding box center [938, 458] width 16 height 16
click at [0, 0] on input "radio" at bounding box center [0, 0] width 0 height 0
click at [941, 513] on span at bounding box center [938, 515] width 16 height 16
click at [0, 0] on input "radio" at bounding box center [0, 0] width 0 height 0
click at [729, 520] on div "Informations générales Halls Nom Indiquer le nom de famille au complet. Si le n…" at bounding box center [608, 464] width 688 height 549
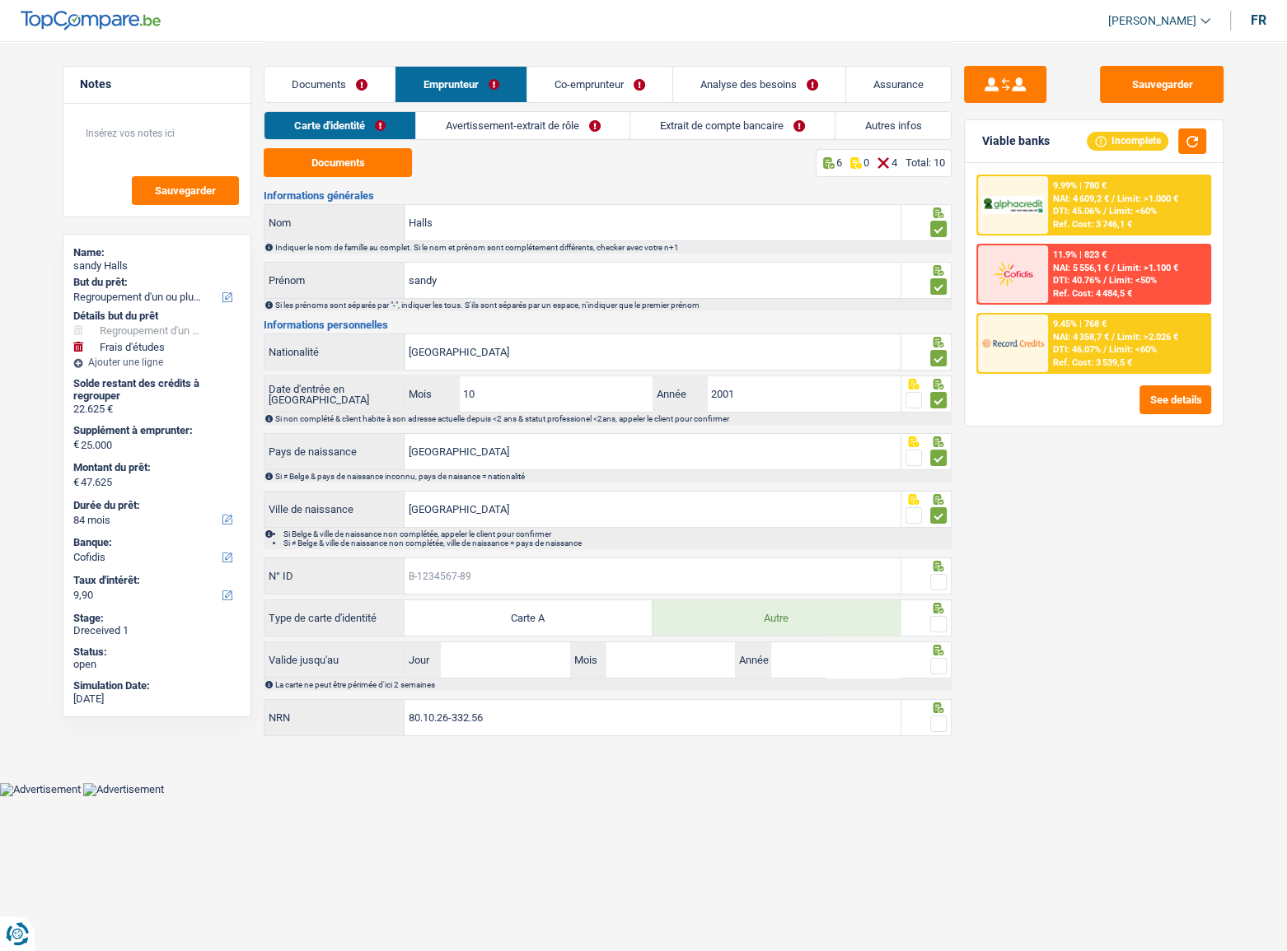
click at [695, 520] on input "N° ID" at bounding box center [652, 576] width 496 height 35
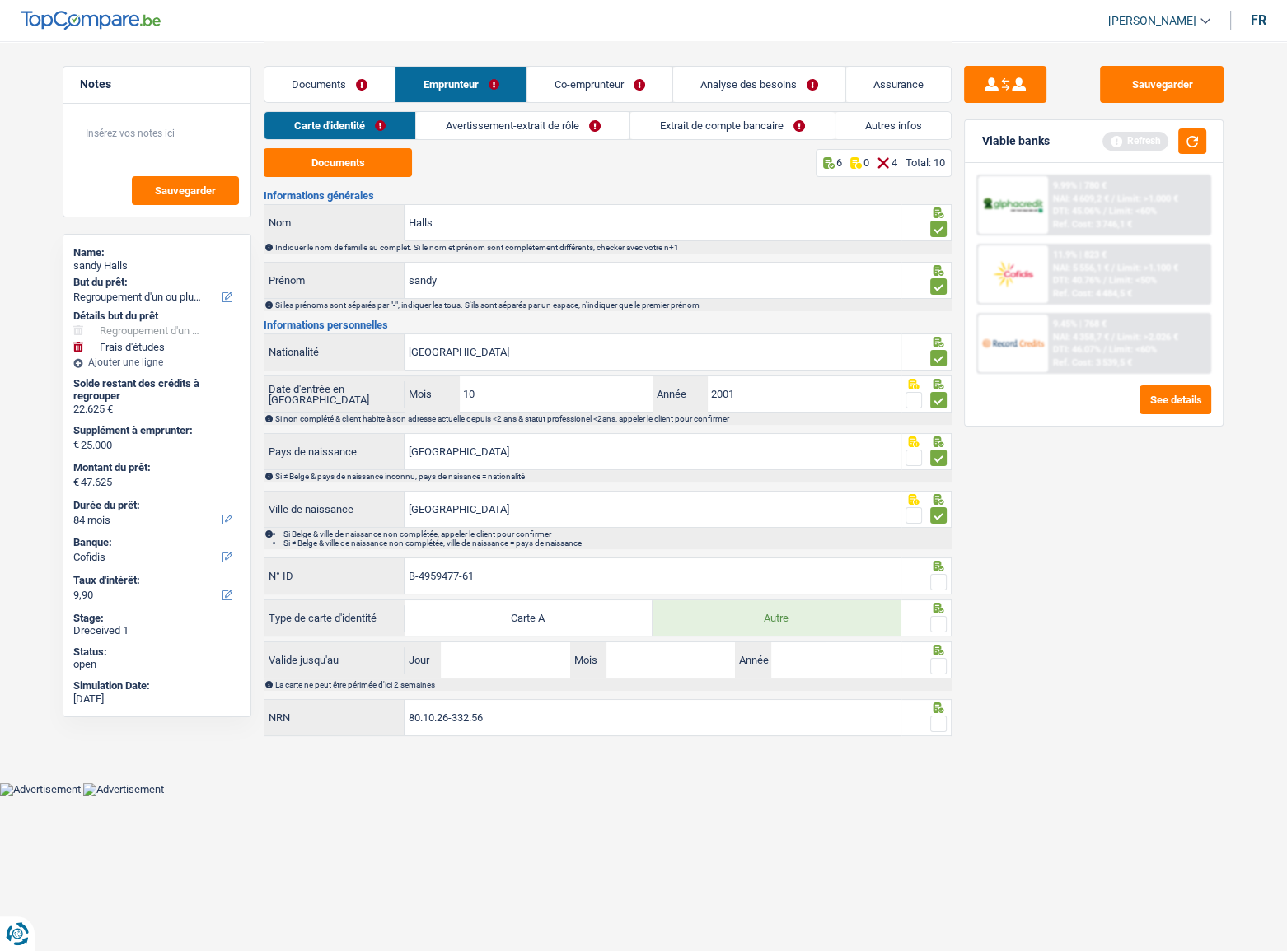
type input "B-4959477-61"
drag, startPoint x: 930, startPoint y: 575, endPoint x: 935, endPoint y: 583, distance: 9.6
click at [931, 520] on span at bounding box center [938, 582] width 16 height 16
click at [0, 0] on input "radio" at bounding box center [0, 0] width 0 height 0
click at [940, 520] on span at bounding box center [938, 624] width 16 height 16
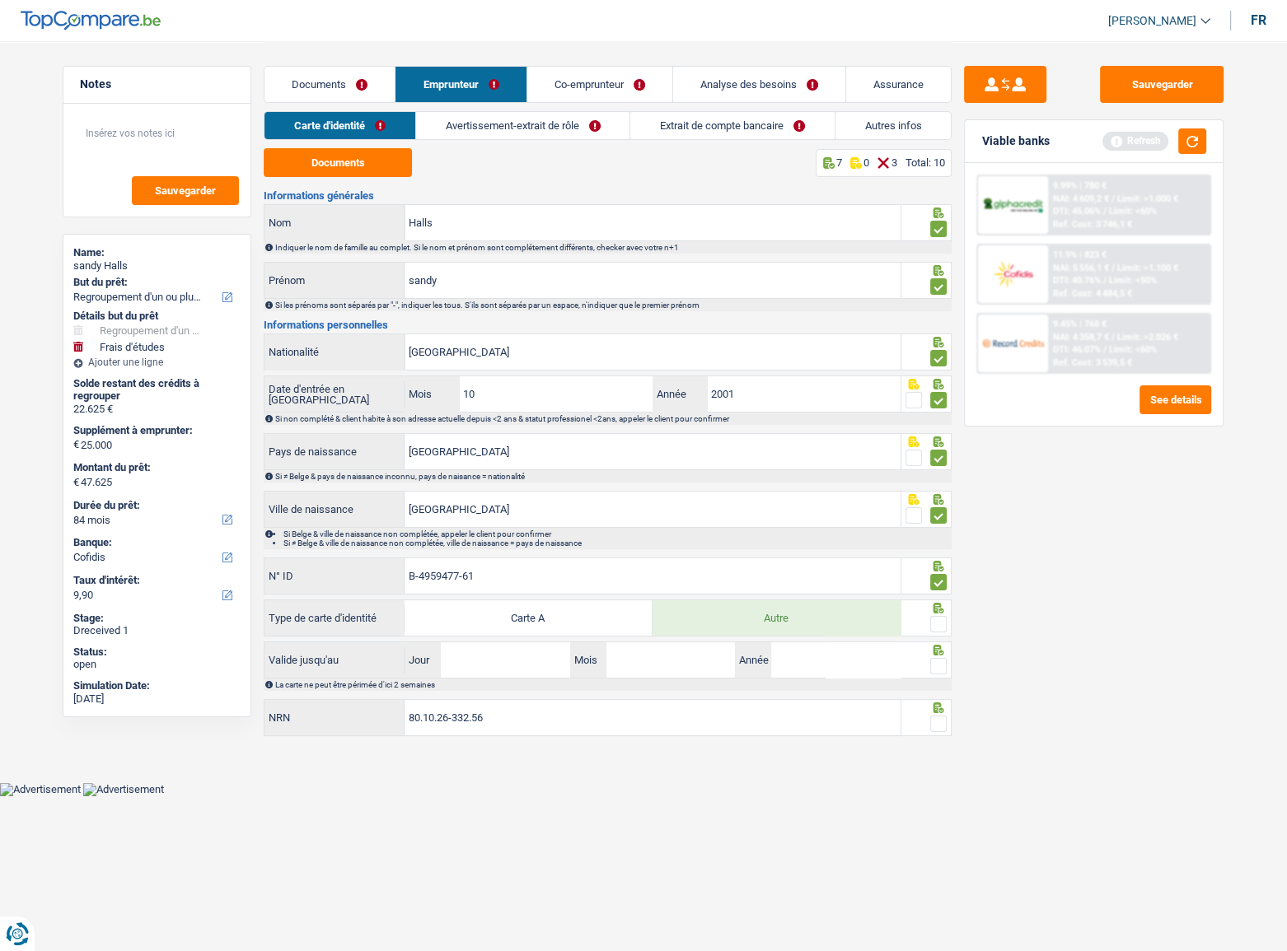
click at [0, 0] on input "radio" at bounding box center [0, 0] width 0 height 0
click at [1138, 138] on button "button" at bounding box center [1192, 142] width 28 height 26
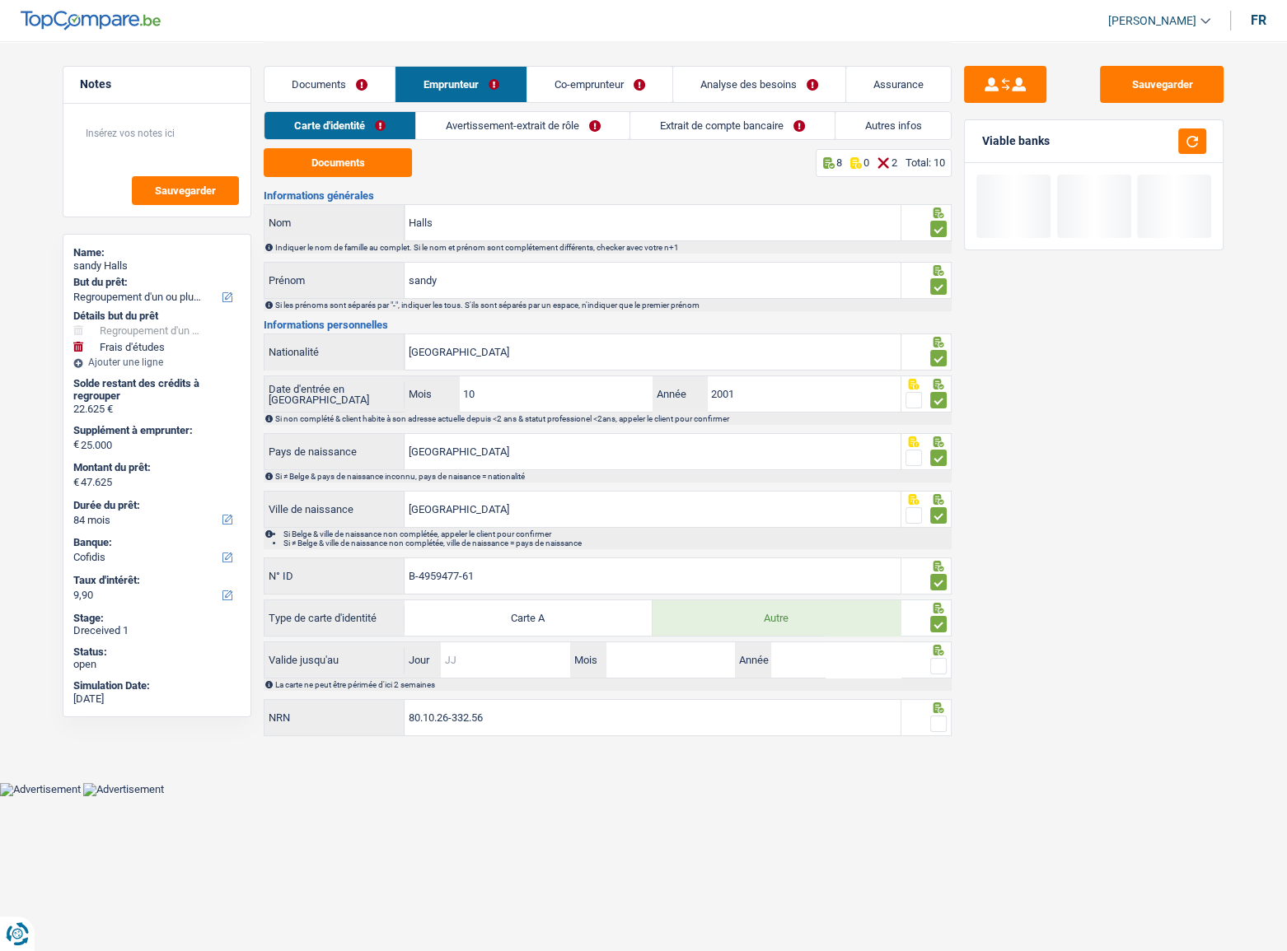
drag, startPoint x: 486, startPoint y: 658, endPoint x: 527, endPoint y: 659, distance: 41.2
click at [487, 520] on input "Jour" at bounding box center [505, 660] width 129 height 35
type input "17"
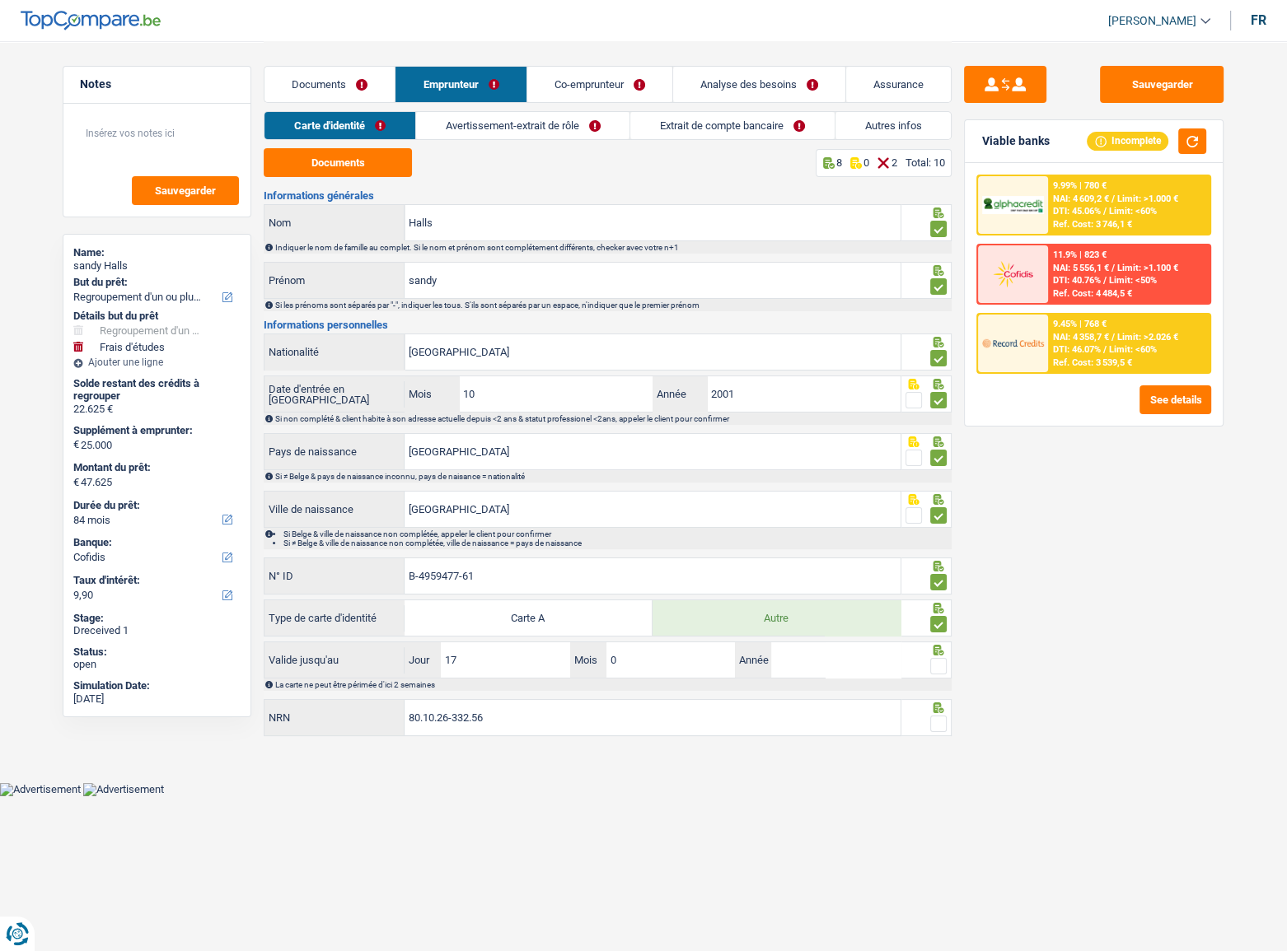
type input "05"
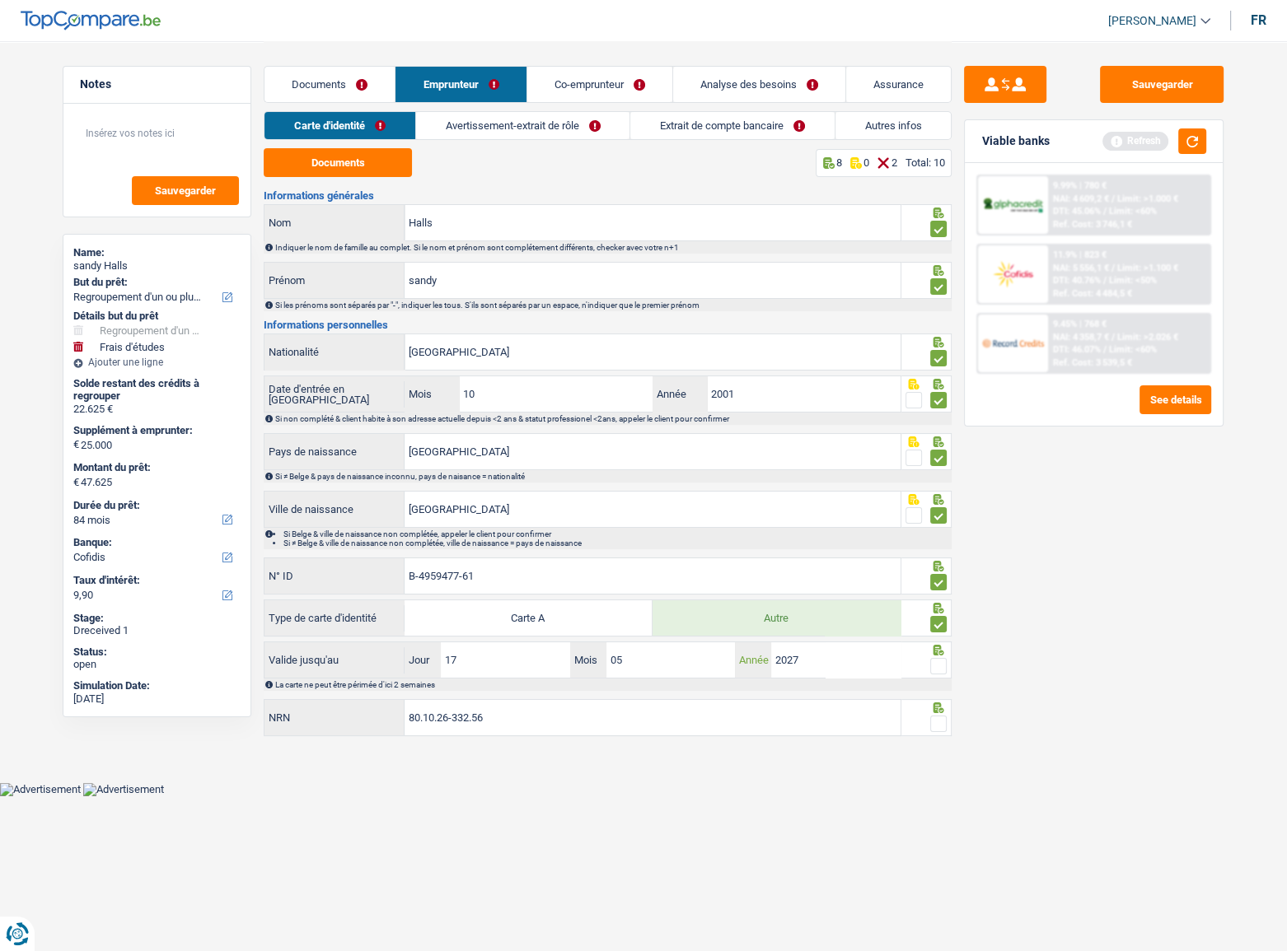
type input "2027"
click at [933, 520] on span at bounding box center [938, 666] width 16 height 16
click at [0, 0] on input "radio" at bounding box center [0, 0] width 0 height 0
drag, startPoint x: 1197, startPoint y: 139, endPoint x: 1188, endPoint y: 166, distance: 28.7
click at [1138, 139] on button "button" at bounding box center [1192, 142] width 28 height 26
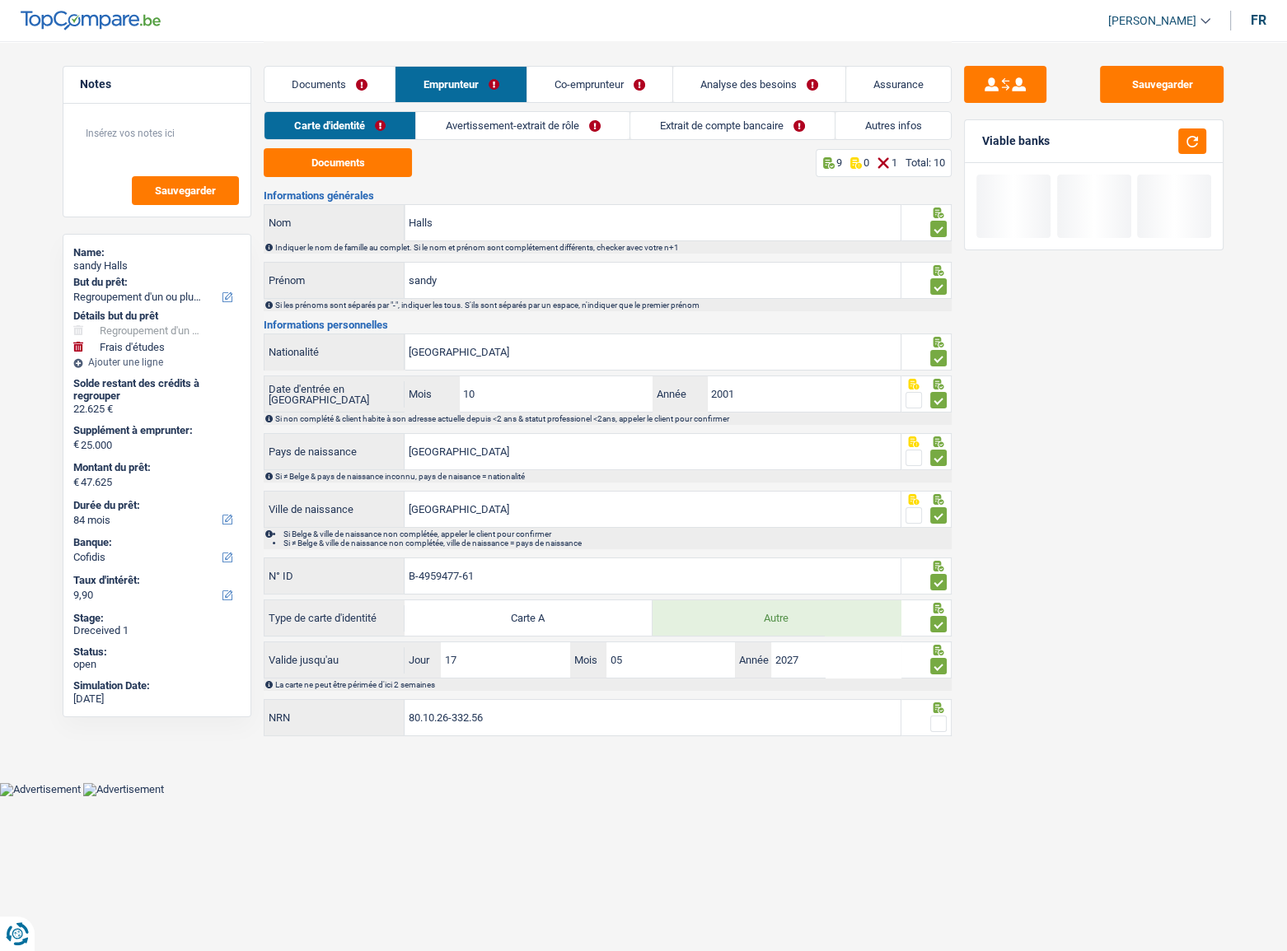
drag, startPoint x: 939, startPoint y: 722, endPoint x: 927, endPoint y: 732, distance: 15.8
click at [939, 520] on span at bounding box center [938, 724] width 16 height 16
click at [0, 0] on input "radio" at bounding box center [0, 0] width 0 height 0
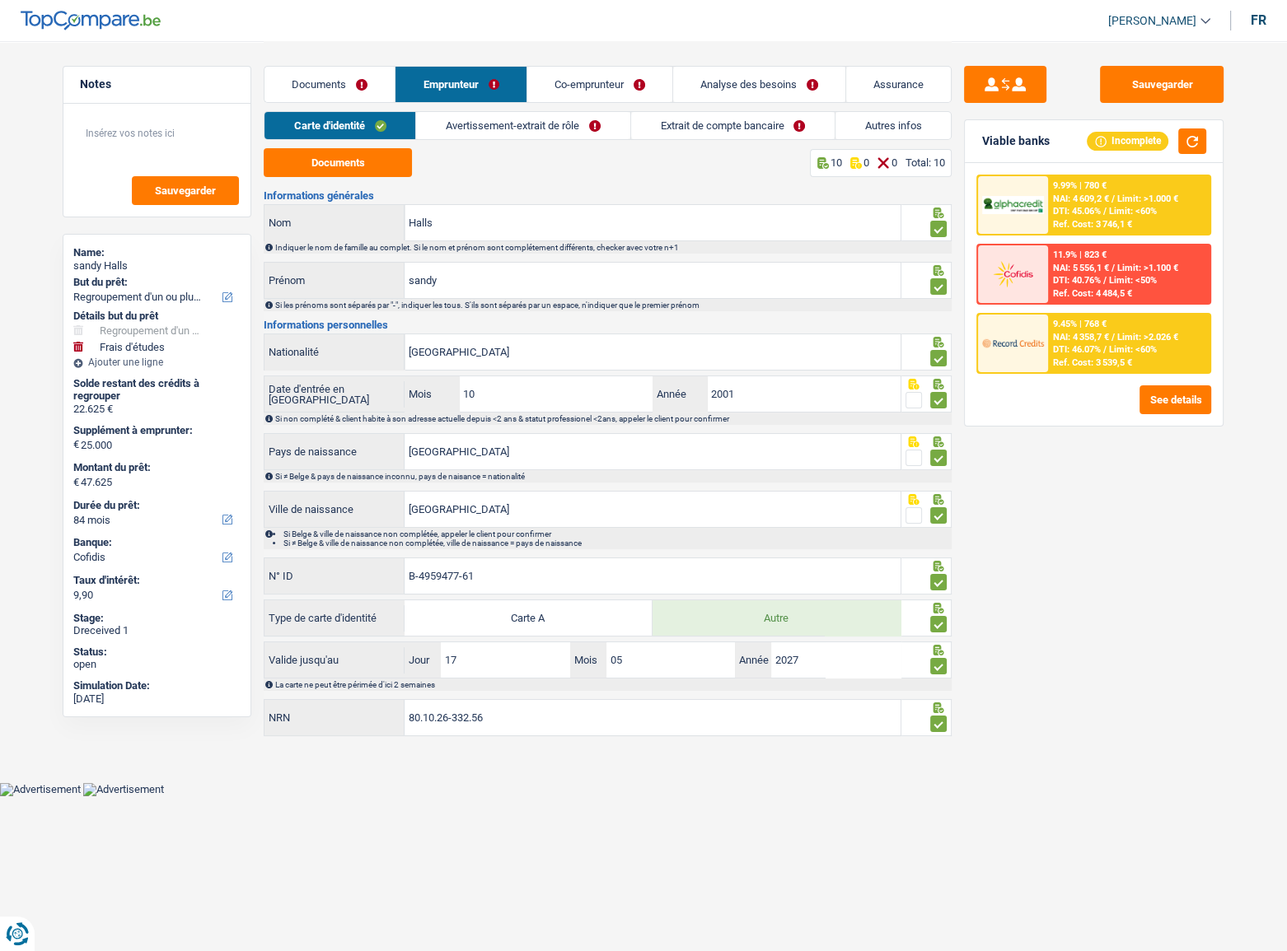
click at [517, 117] on link "Avertissement-extrait de rôle" at bounding box center [522, 125] width 213 height 27
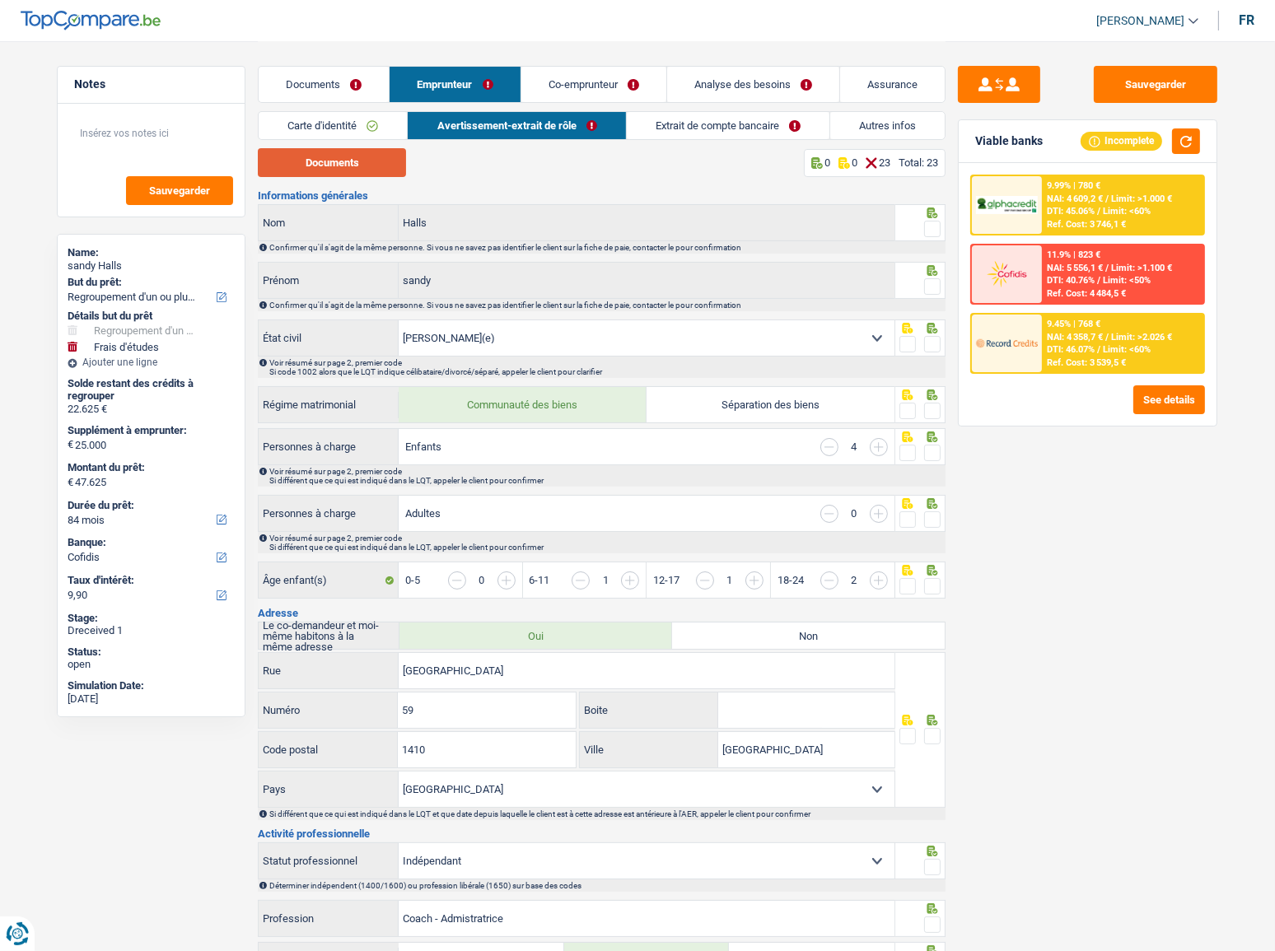
click at [347, 164] on button "Documents" at bounding box center [332, 162] width 148 height 29
click at [929, 231] on span at bounding box center [932, 229] width 16 height 16
click at [0, 0] on input "radio" at bounding box center [0, 0] width 0 height 0
click at [937, 283] on span at bounding box center [932, 286] width 16 height 16
click at [0, 0] on input "radio" at bounding box center [0, 0] width 0 height 0
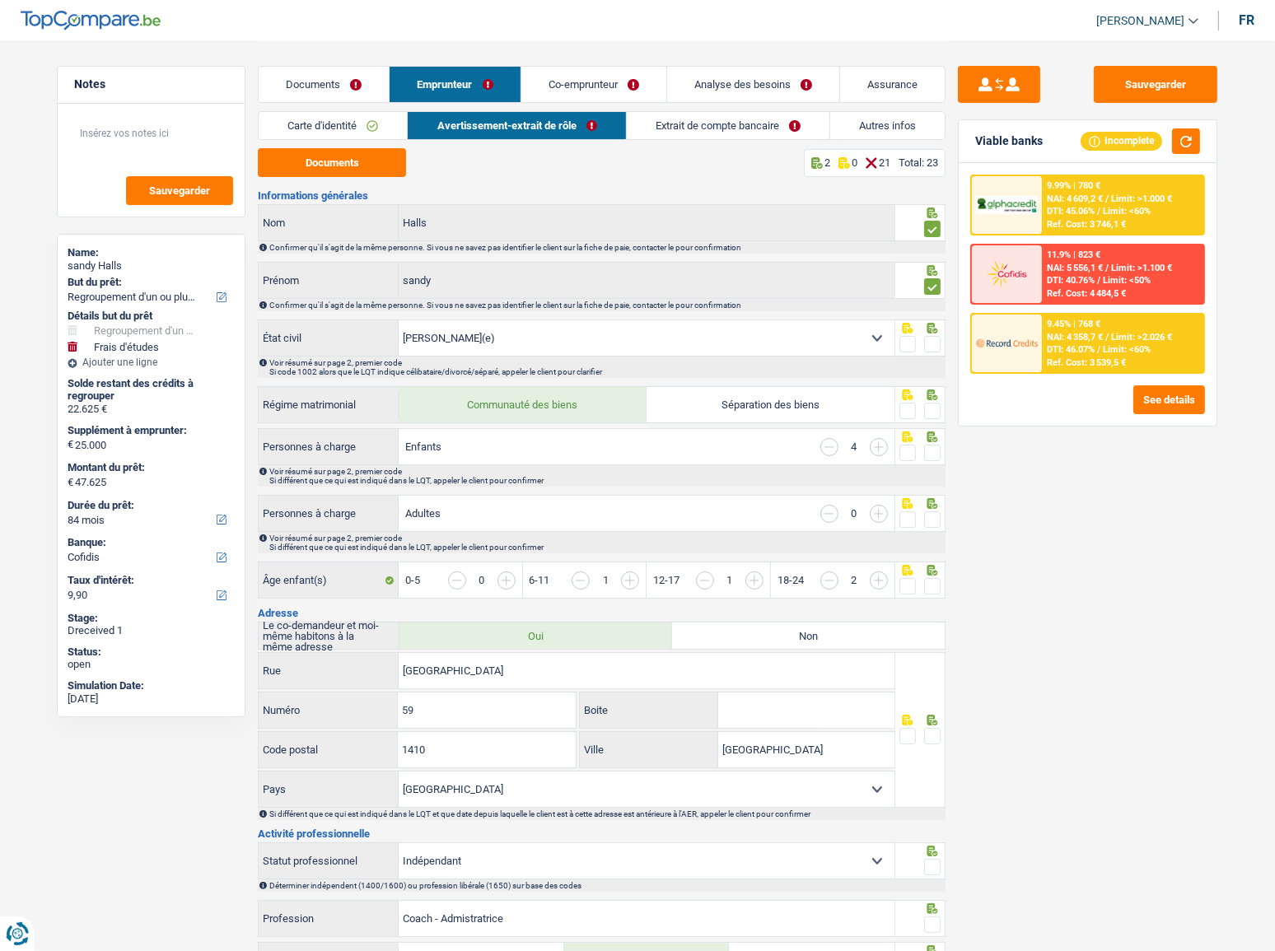
click at [931, 336] on span at bounding box center [932, 344] width 16 height 16
click at [0, 0] on input "radio" at bounding box center [0, 0] width 0 height 0
click at [937, 418] on div at bounding box center [932, 411] width 16 height 21
drag, startPoint x: 934, startPoint y: 453, endPoint x: 933, endPoint y: 440, distance: 13.2
click at [936, 452] on span at bounding box center [932, 453] width 16 height 16
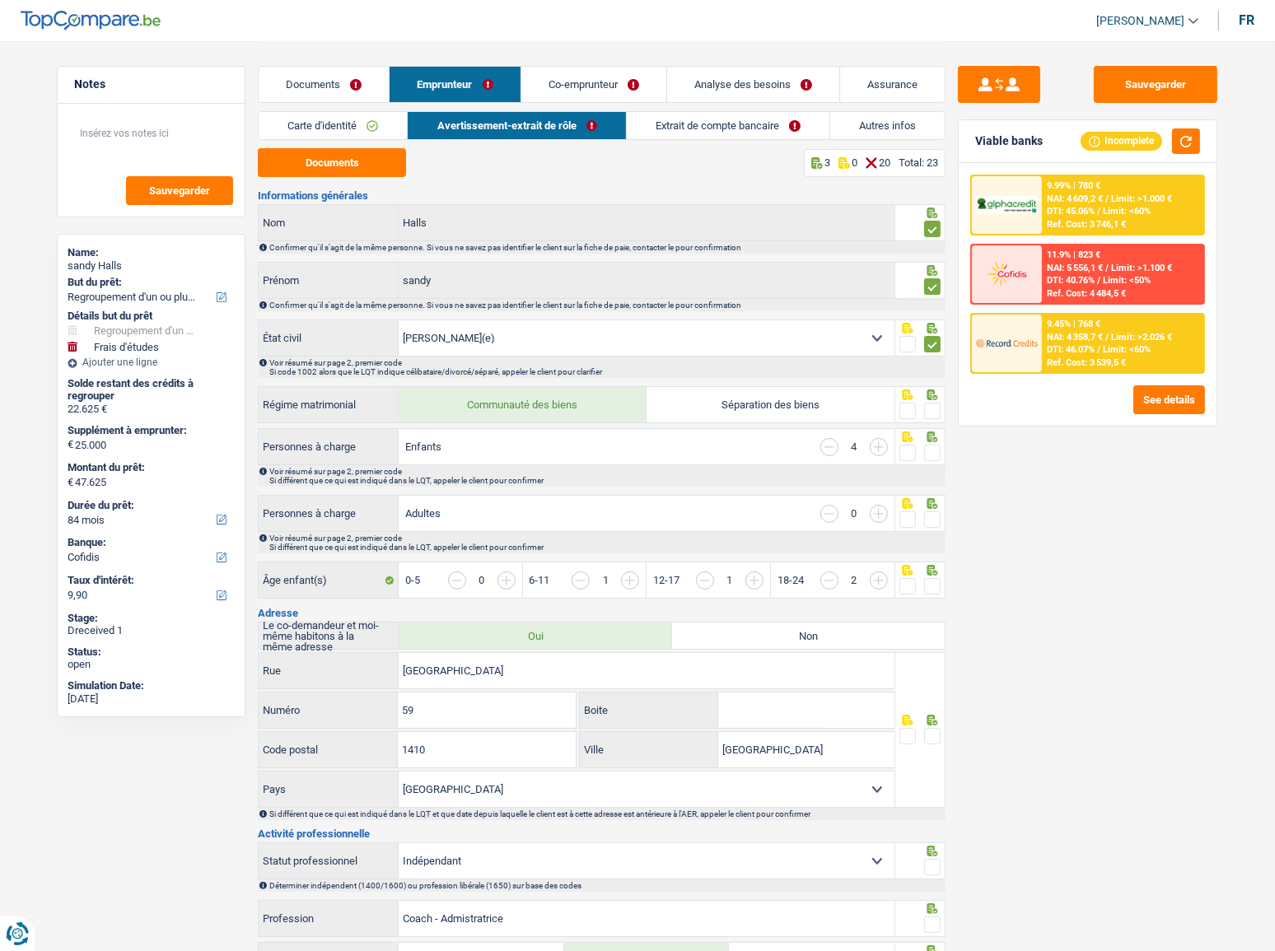
click at [0, 0] on input "radio" at bounding box center [0, 0] width 0 height 0
click at [927, 414] on span at bounding box center [932, 411] width 16 height 16
click at [0, 0] on input "radio" at bounding box center [0, 0] width 0 height 0
click at [1138, 143] on button "button" at bounding box center [1186, 142] width 28 height 26
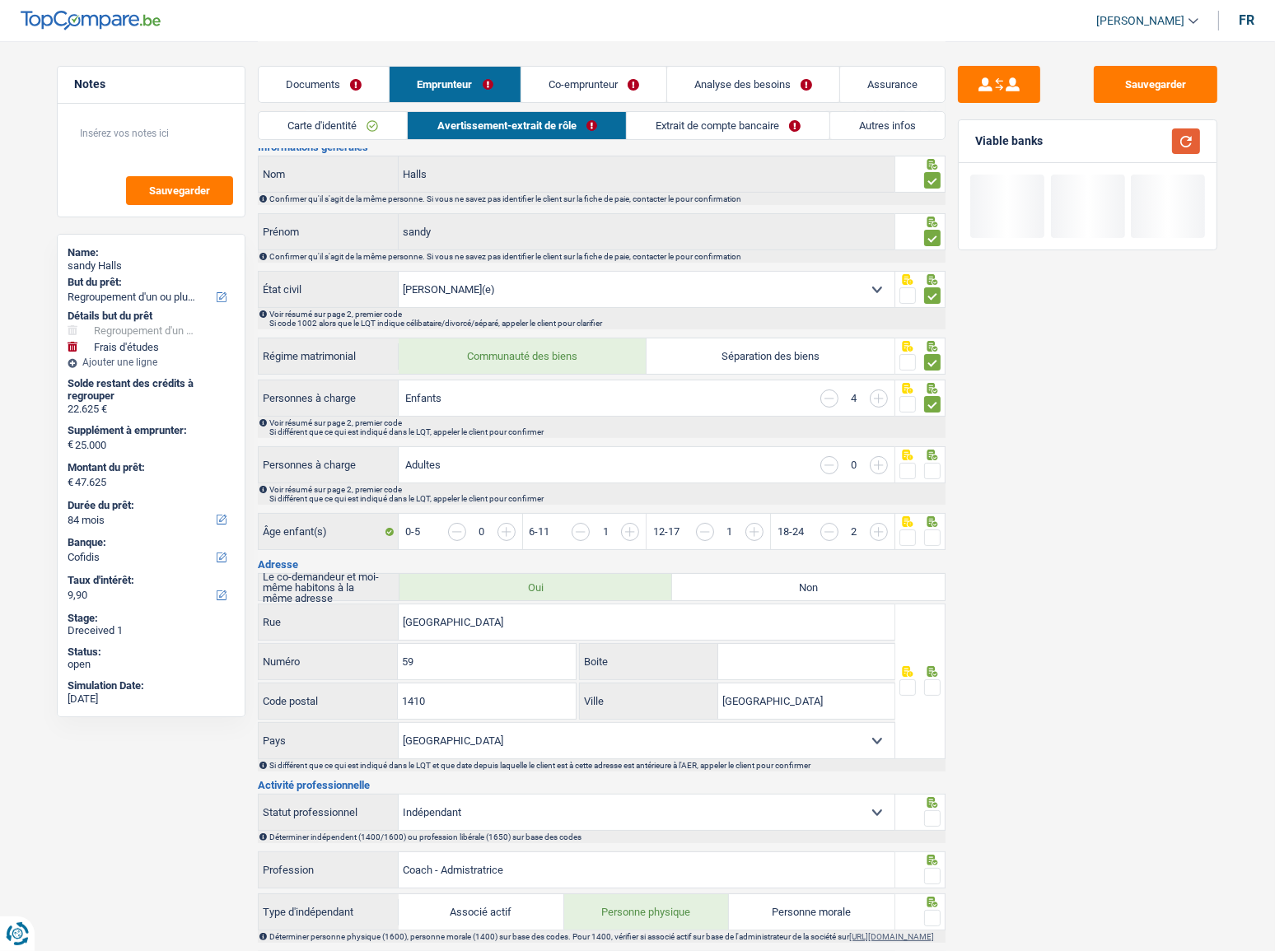
scroll to position [74, 0]
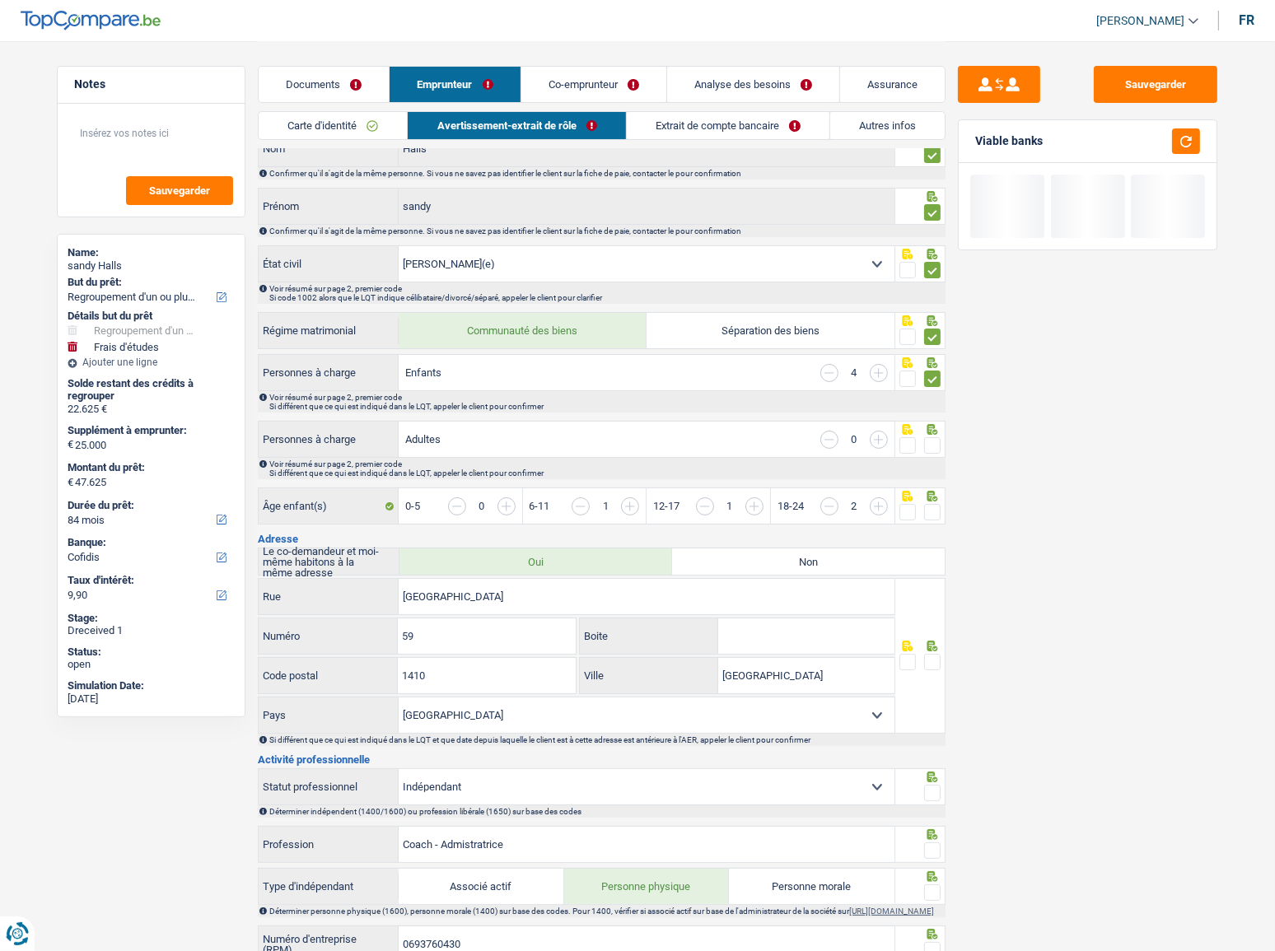
click at [930, 444] on span at bounding box center [932, 445] width 16 height 16
click at [0, 0] on input "radio" at bounding box center [0, 0] width 0 height 0
click at [933, 504] on span at bounding box center [932, 512] width 16 height 16
click at [0, 0] on input "radio" at bounding box center [0, 0] width 0 height 0
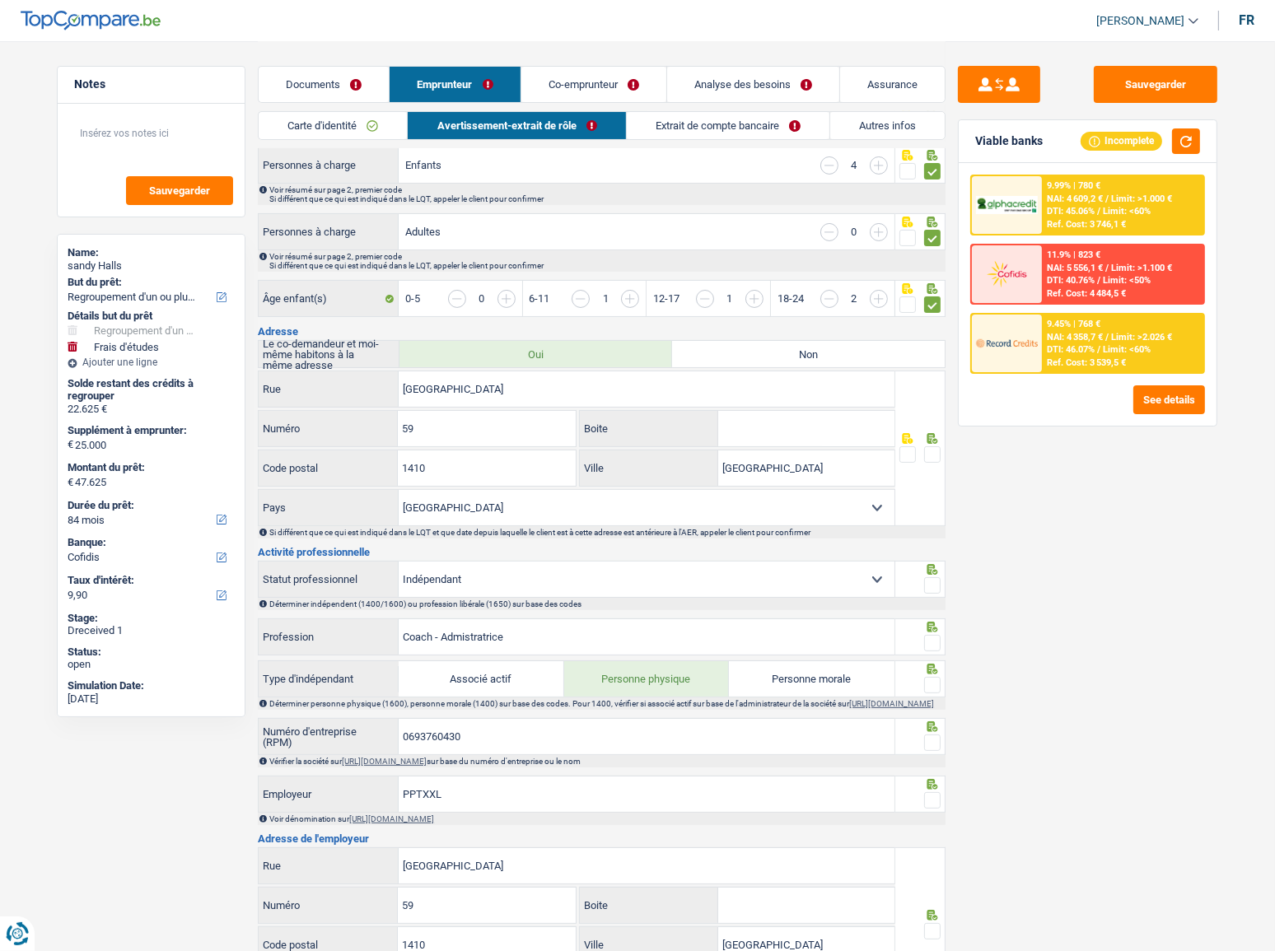
scroll to position [374, 0]
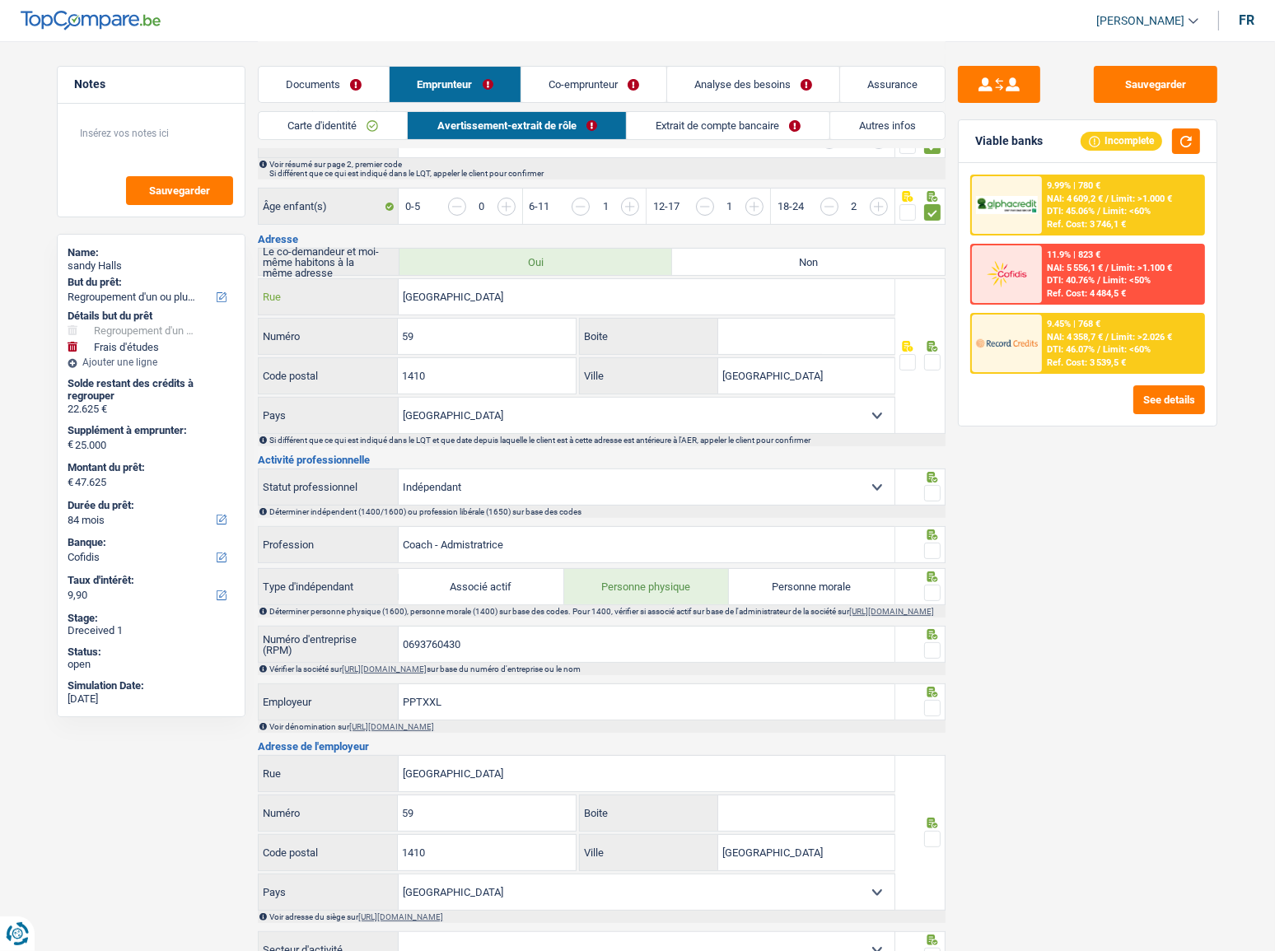
click at [475, 295] on input "[GEOGRAPHIC_DATA]" at bounding box center [647, 296] width 496 height 35
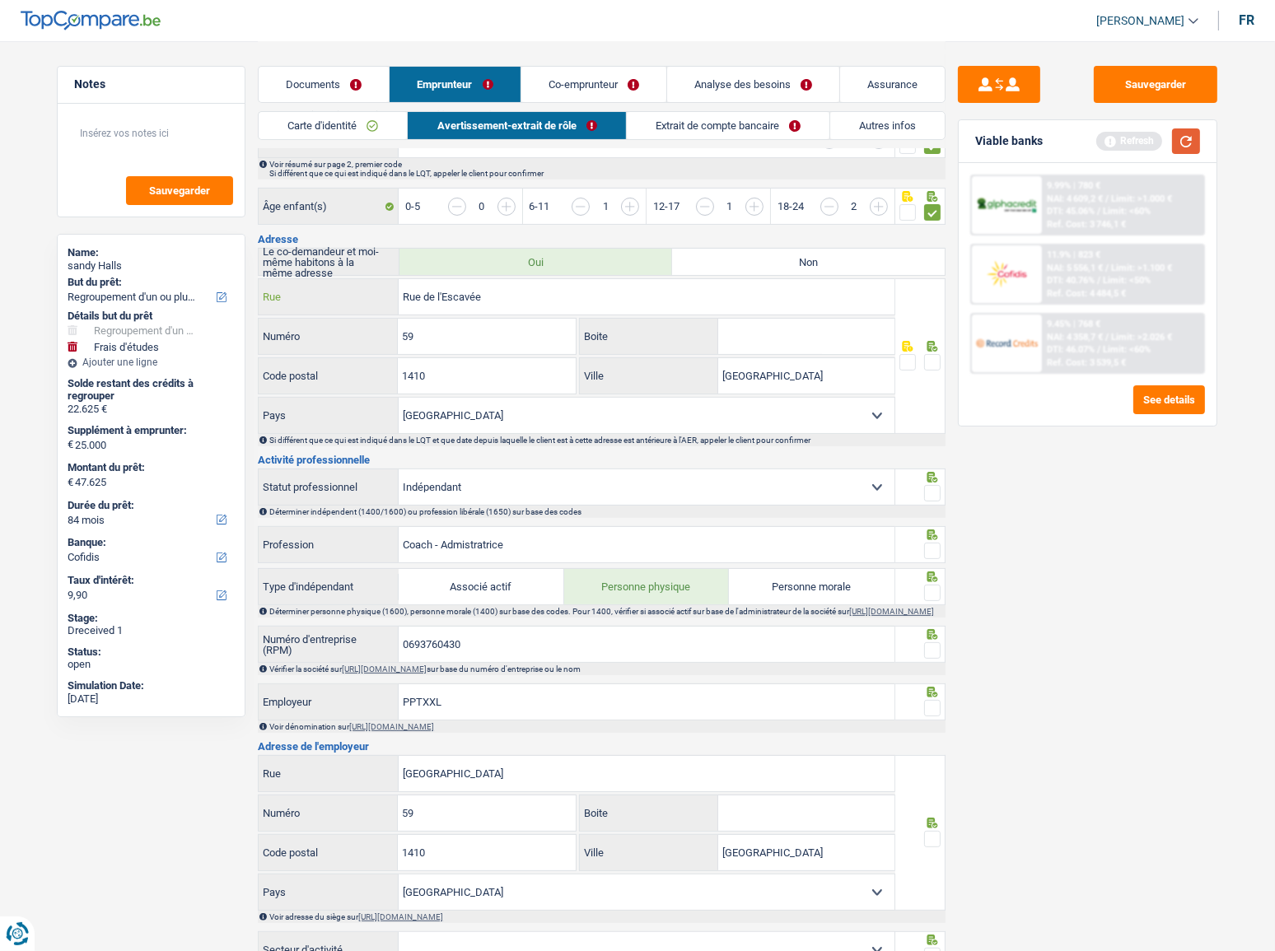
type input "Rue de l'Escavée"
click at [1138, 138] on button "button" at bounding box center [1186, 142] width 28 height 26
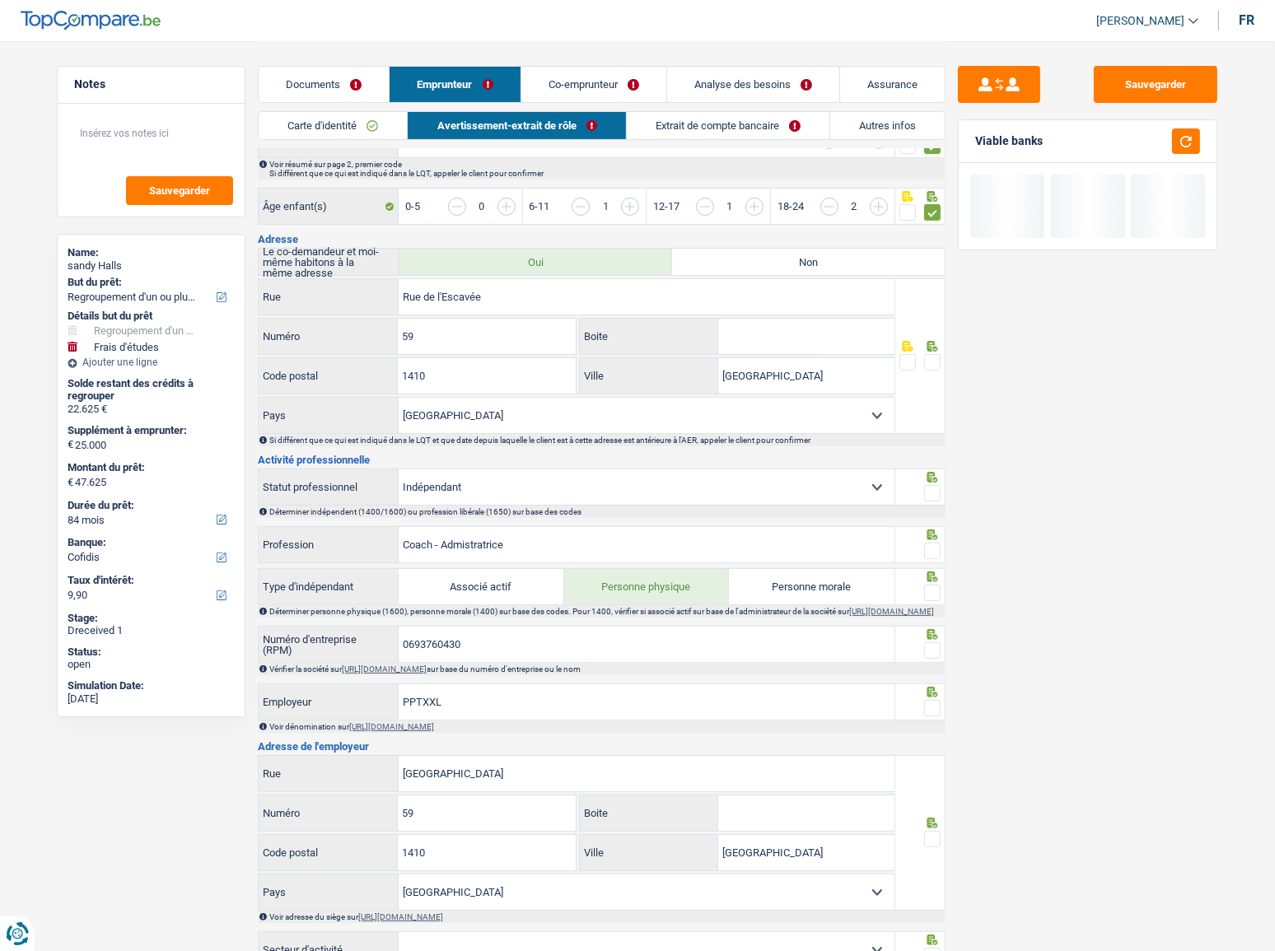
click at [928, 357] on span at bounding box center [932, 362] width 16 height 16
click at [0, 0] on input "radio" at bounding box center [0, 0] width 0 height 0
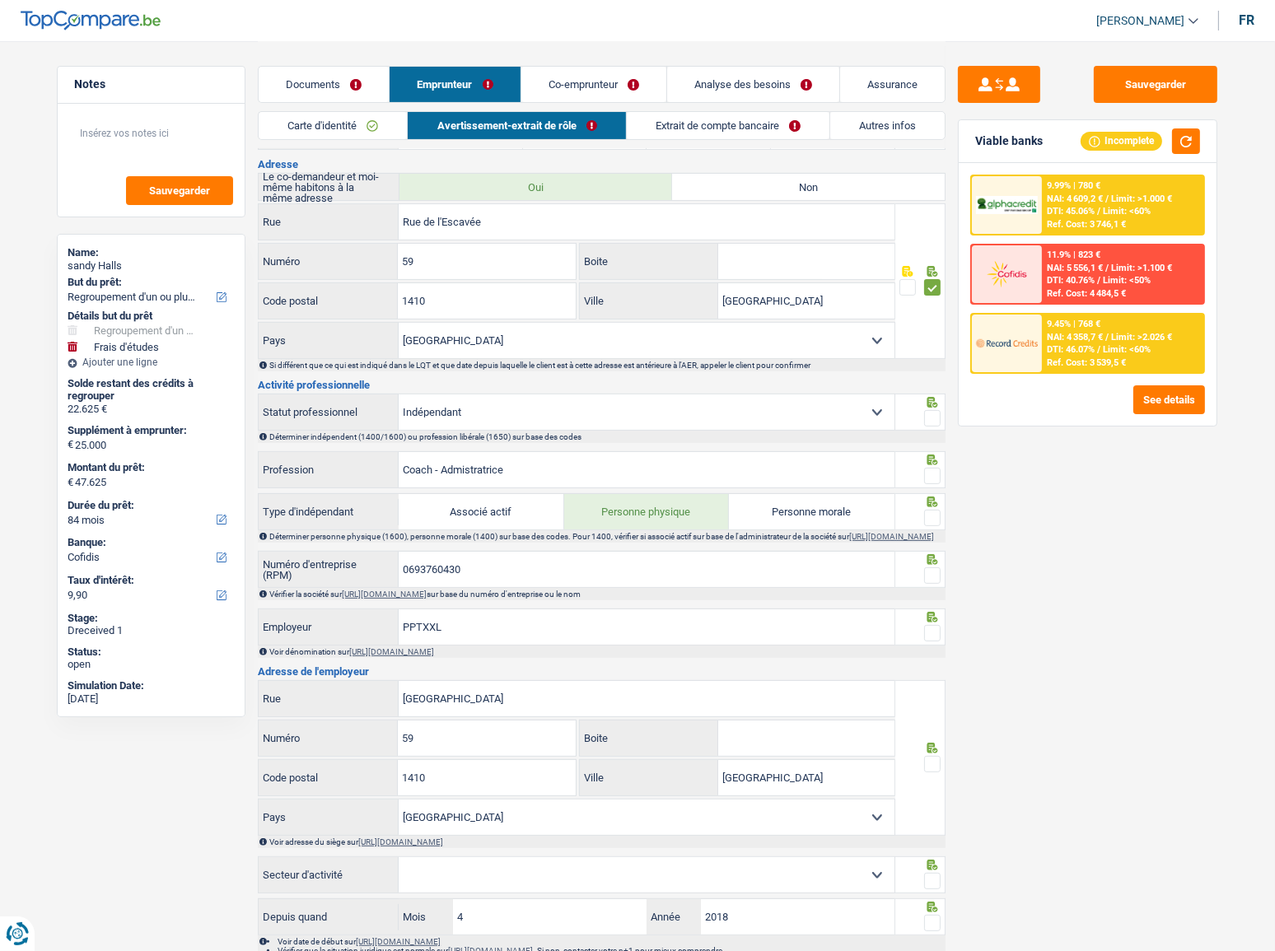
scroll to position [524, 0]
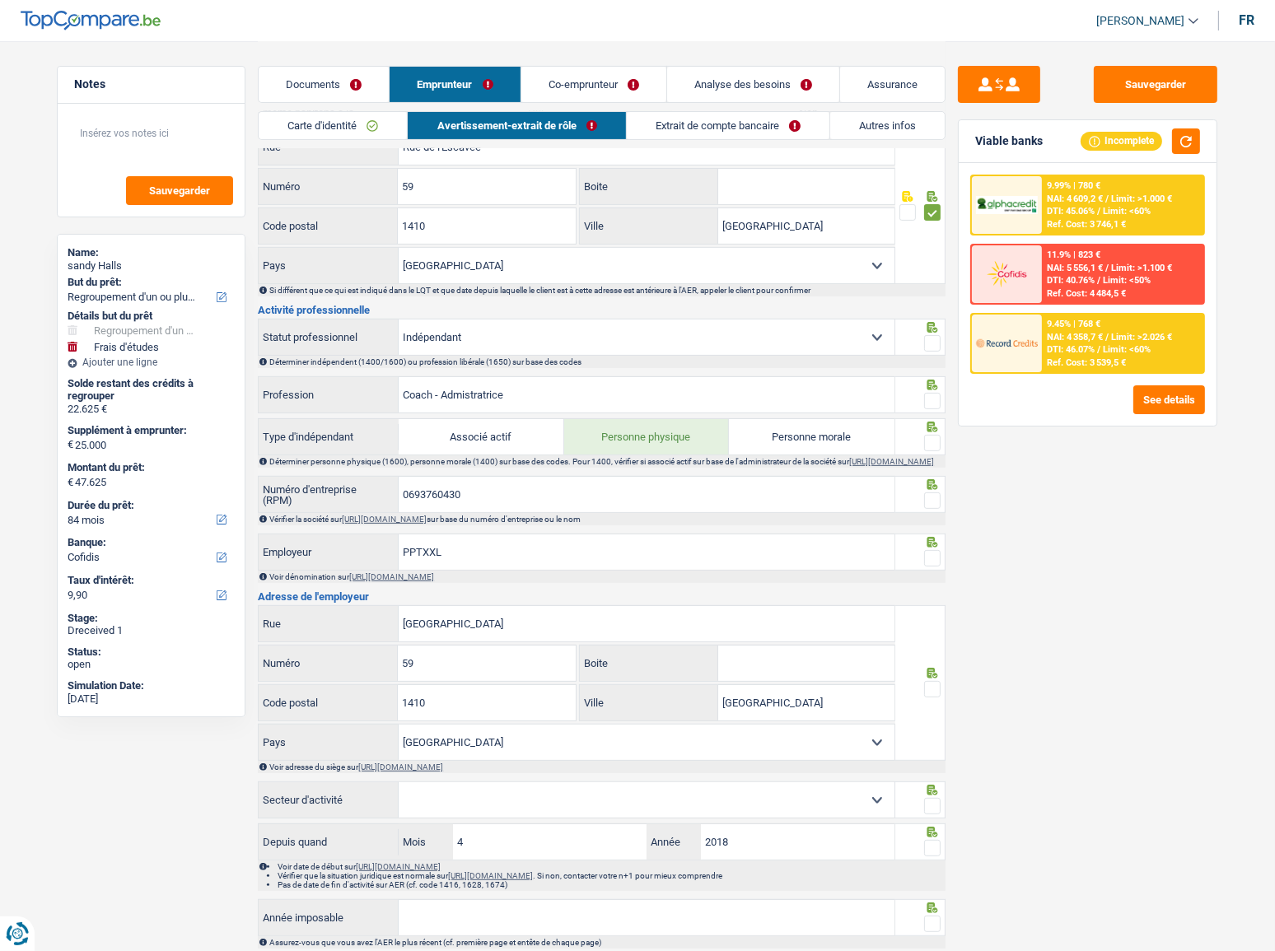
click at [936, 336] on span at bounding box center [932, 343] width 16 height 16
click at [0, 0] on input "radio" at bounding box center [0, 0] width 0 height 0
click at [934, 401] on span at bounding box center [932, 401] width 16 height 16
click at [0, 0] on input "radio" at bounding box center [0, 0] width 0 height 0
click at [933, 437] on span at bounding box center [932, 443] width 16 height 16
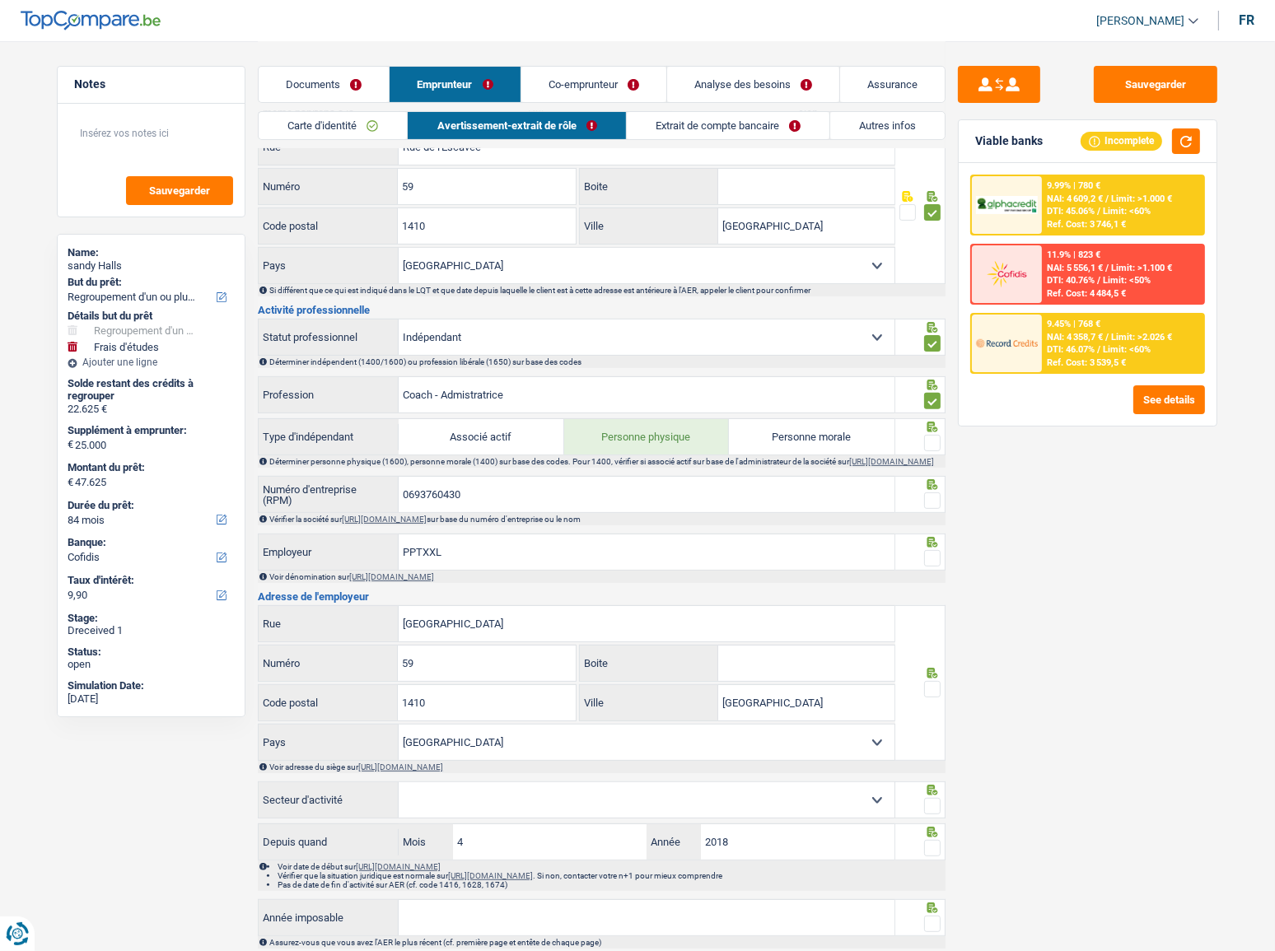
click at [0, 0] on input "radio" at bounding box center [0, 0] width 0 height 0
click at [1138, 142] on button "button" at bounding box center [1186, 142] width 28 height 26
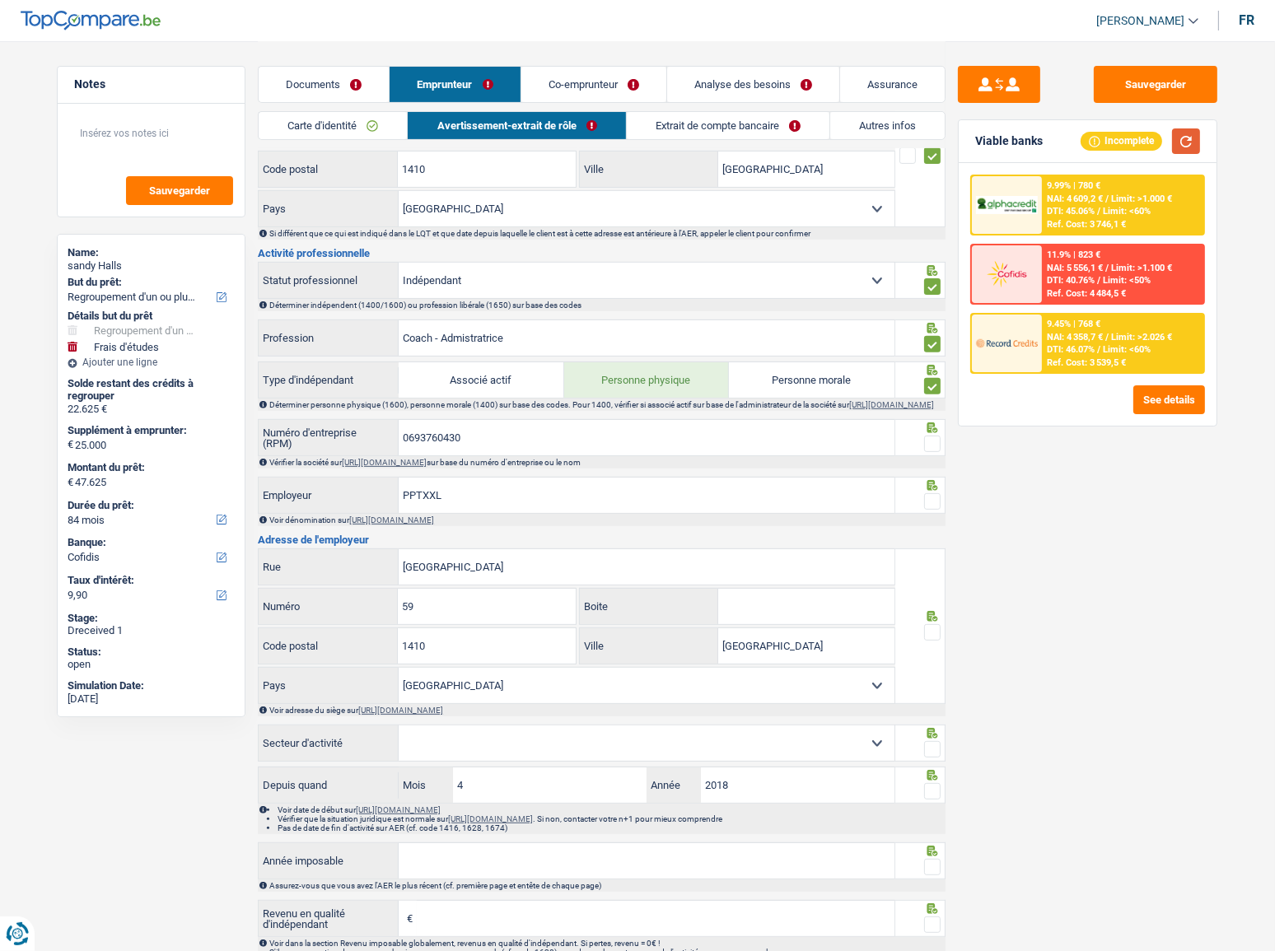
scroll to position [674, 0]
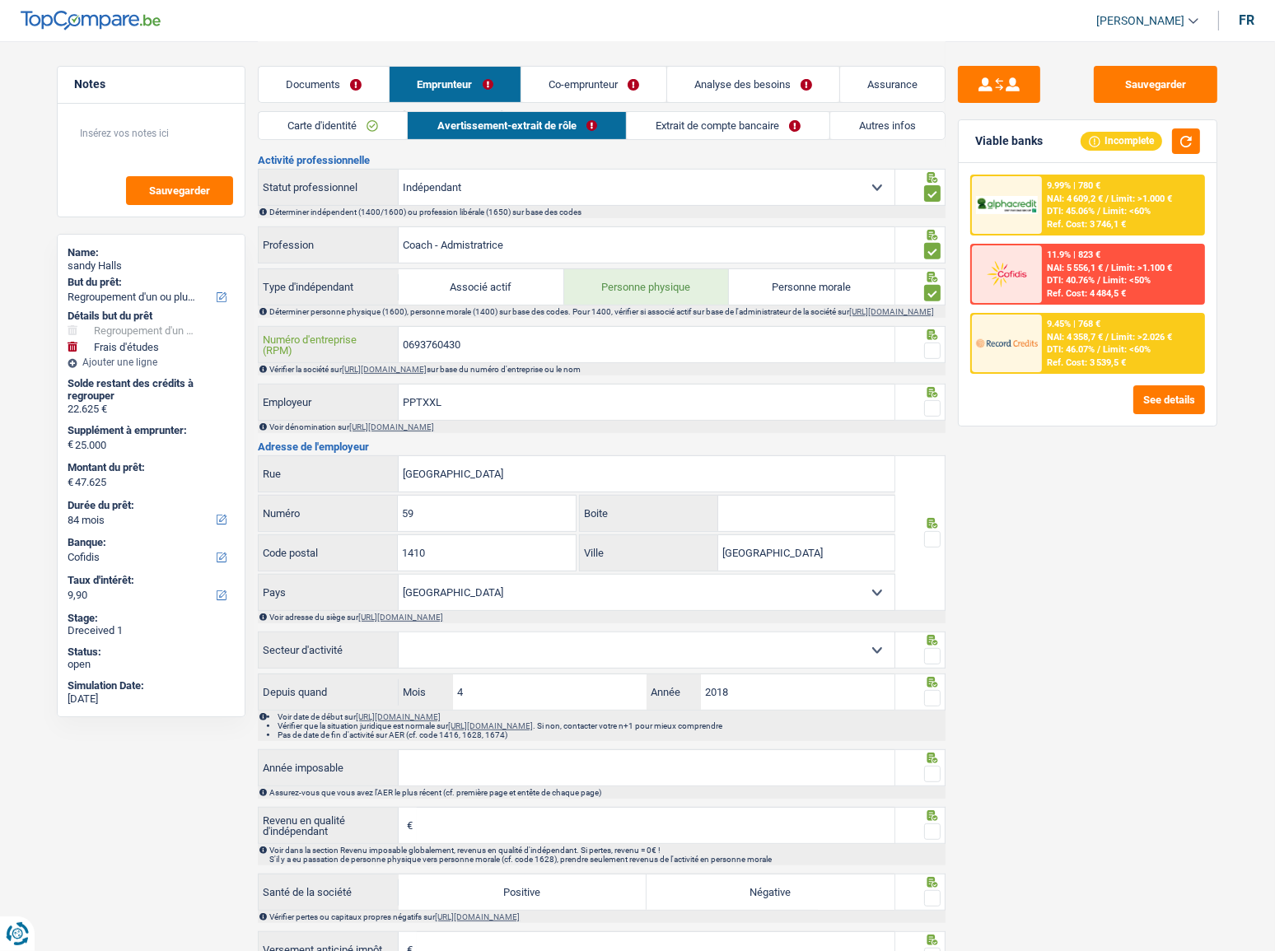
click at [436, 353] on input "0693760430" at bounding box center [647, 344] width 496 height 35
click at [427, 374] on link "[URL][DOMAIN_NAME]" at bounding box center [384, 369] width 85 height 9
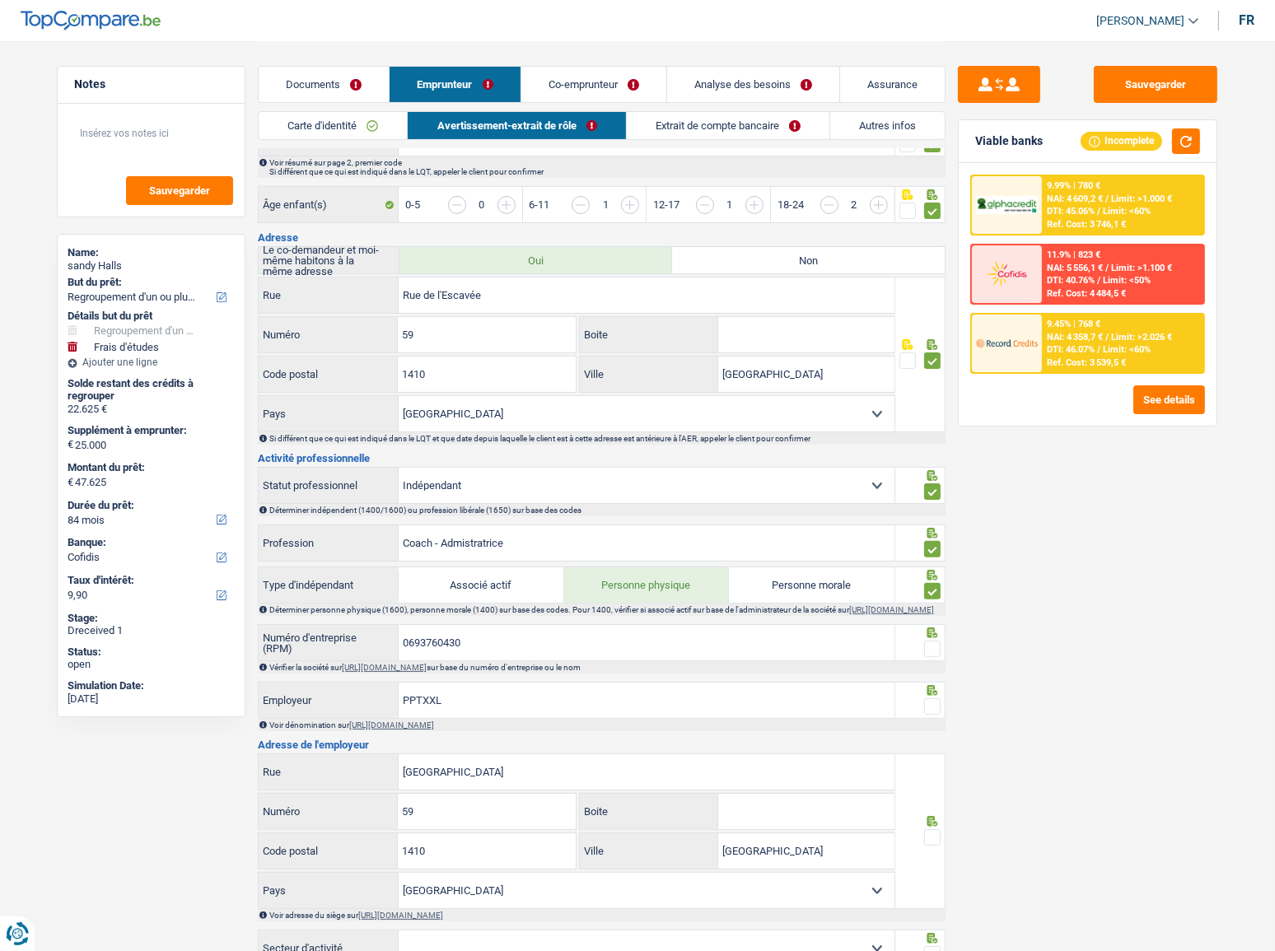
scroll to position [374, 0]
drag, startPoint x: 556, startPoint y: 541, endPoint x: 297, endPoint y: 540, distance: 258.7
click at [297, 520] on div "Coach - Admistratrice Profession" at bounding box center [577, 544] width 636 height 35
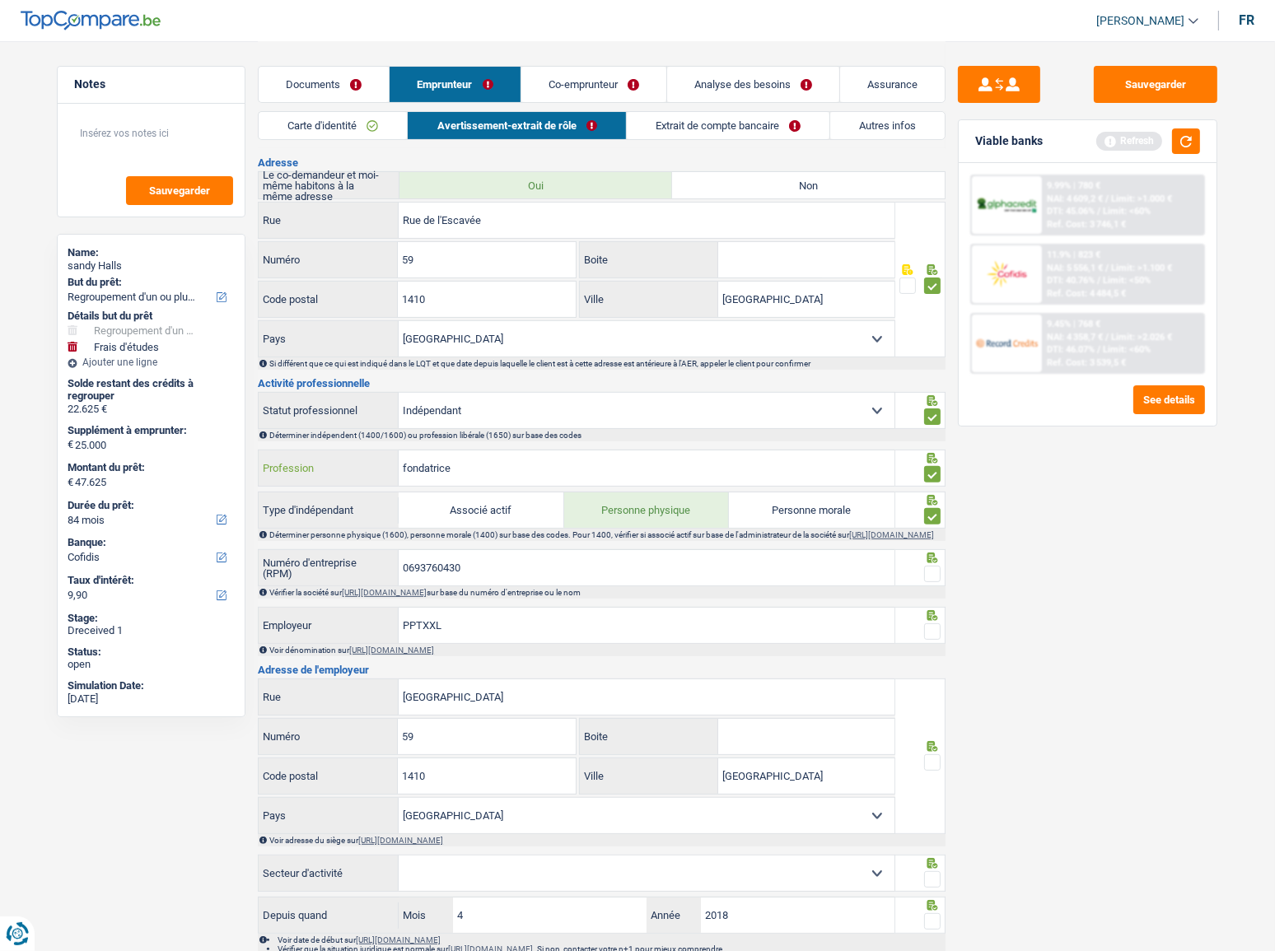
scroll to position [524, 0]
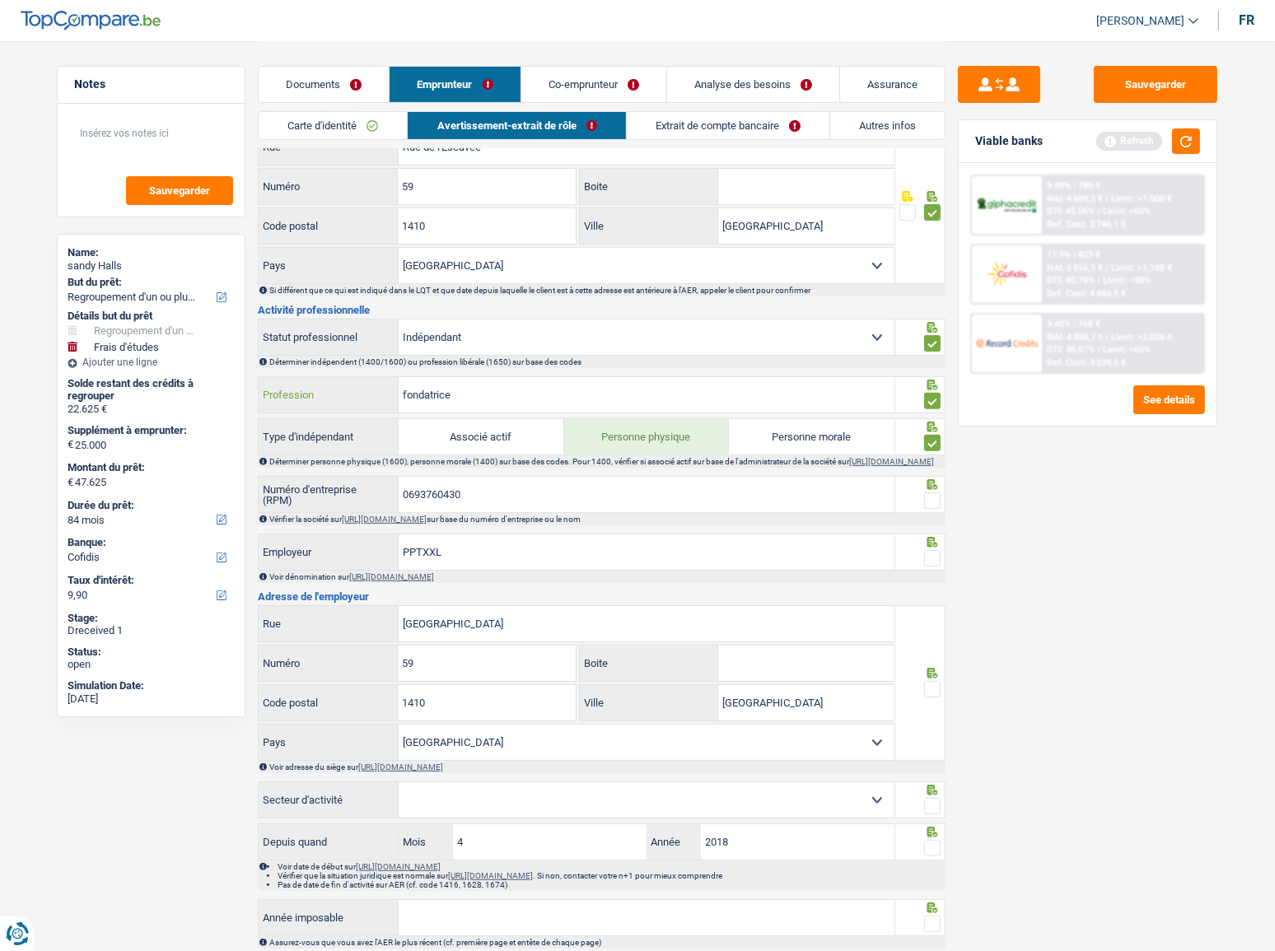
type input "fondatrice"
click at [933, 509] on span at bounding box center [932, 501] width 16 height 16
click at [0, 0] on input "radio" at bounding box center [0, 0] width 0 height 0
drag, startPoint x: 448, startPoint y: 560, endPoint x: 174, endPoint y: 562, distance: 274.3
click at [174, 520] on div "Notes Sauvegarder Name: sandy Halls But du prêt: Confort maison: meubles, texti…" at bounding box center [637, 511] width 1186 height 1989
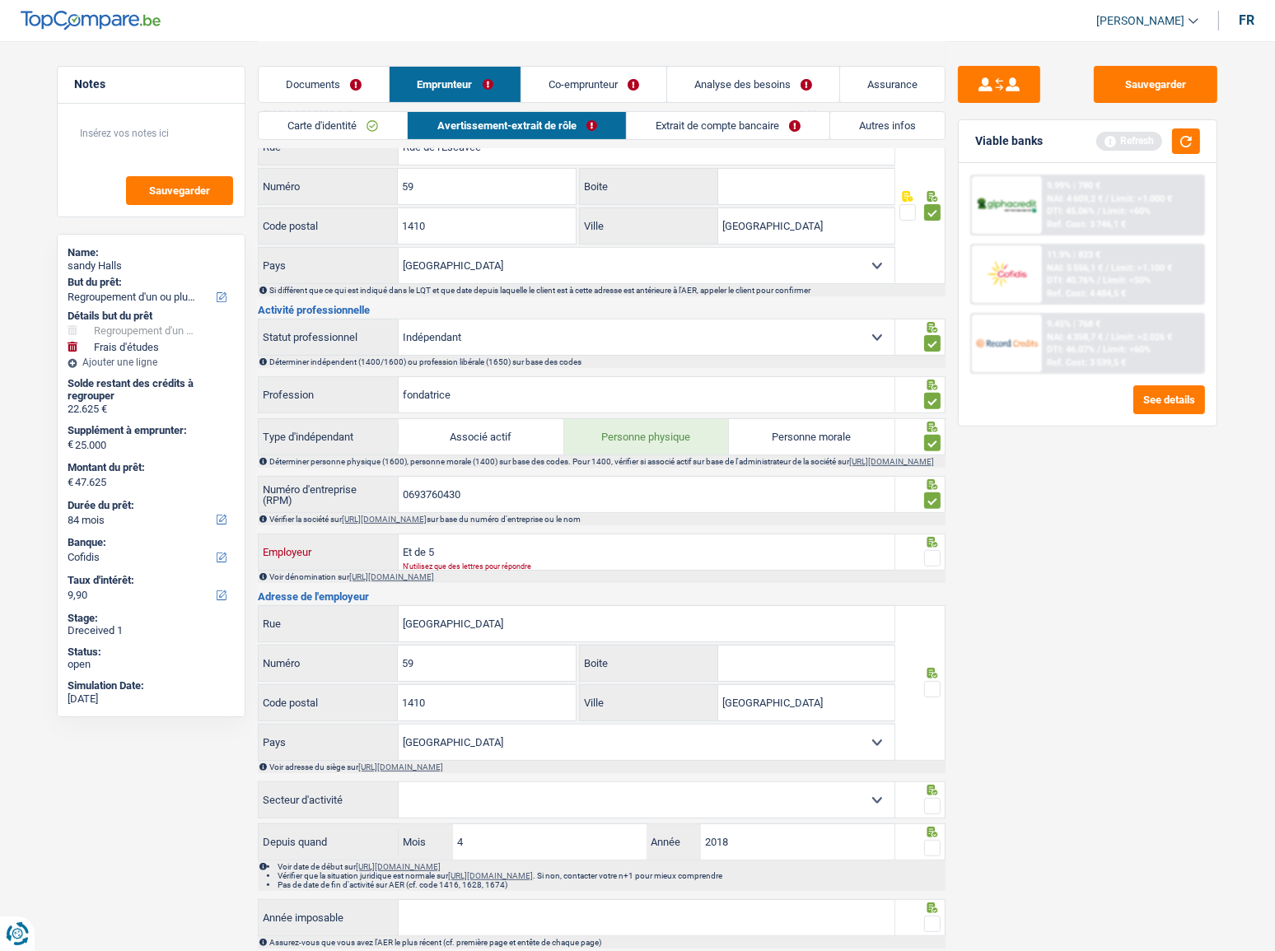
type input "Et de 5"
drag, startPoint x: 494, startPoint y: 635, endPoint x: 293, endPoint y: 662, distance: 202.8
click at [293, 520] on div "rue de l'Escavee Rue 59 Numéro Boite 1410 Code postal Waterloo Ville Belgique L…" at bounding box center [577, 683] width 638 height 156
paste input "Avenue de Malmaison 14 1410 Waterloo"
drag, startPoint x: 621, startPoint y: 628, endPoint x: 517, endPoint y: 631, distance: 103.9
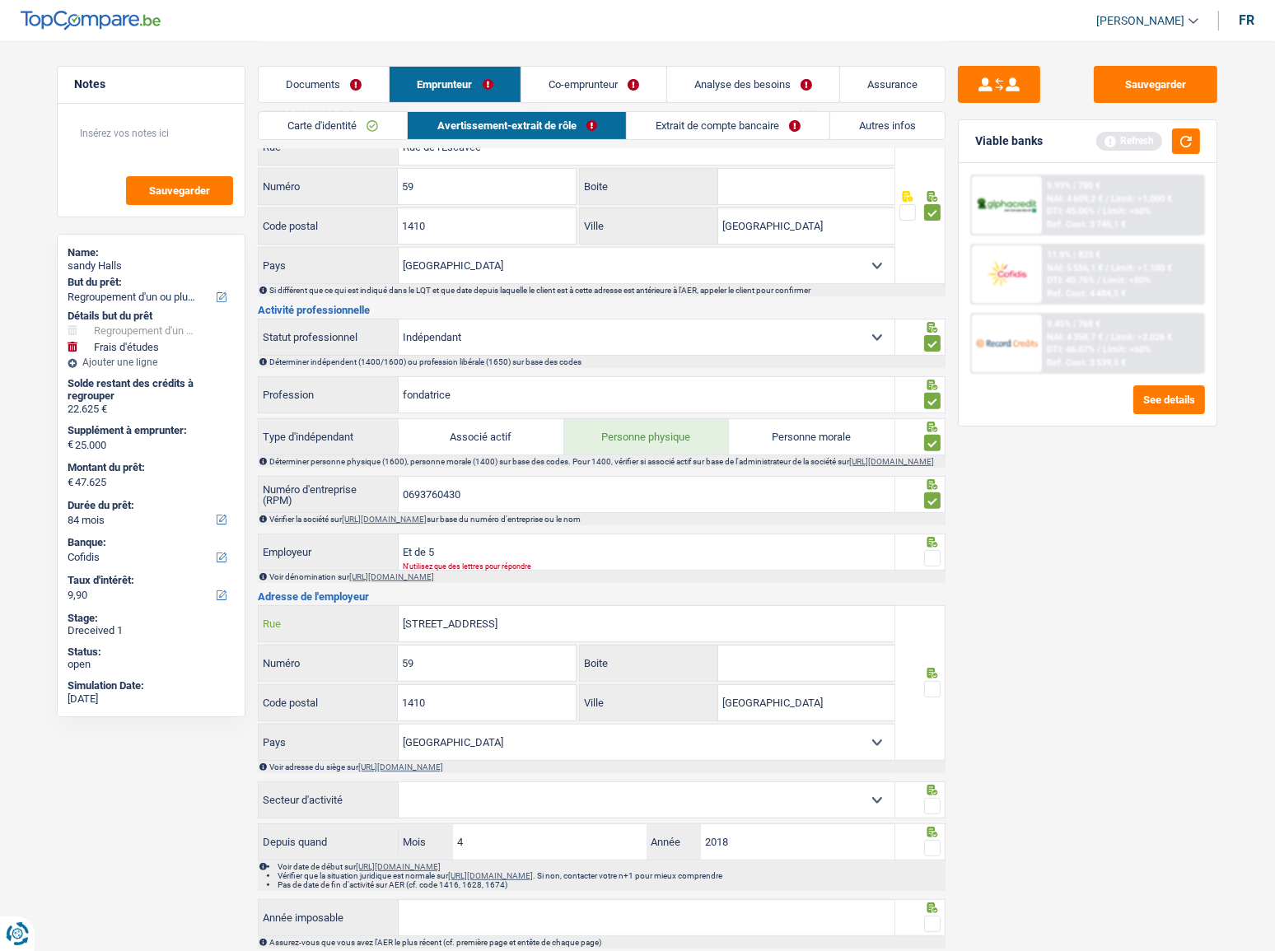
click at [517, 520] on input "Avenue de Malmaison 14 1410 Waterloo" at bounding box center [647, 623] width 496 height 35
drag, startPoint x: 519, startPoint y: 629, endPoint x: 662, endPoint y: 629, distance: 143.3
click at [662, 520] on input "Avenue de Malmaison 14 1410 Waterloo" at bounding box center [647, 623] width 496 height 35
type input "Avenue de Malmaison 1"
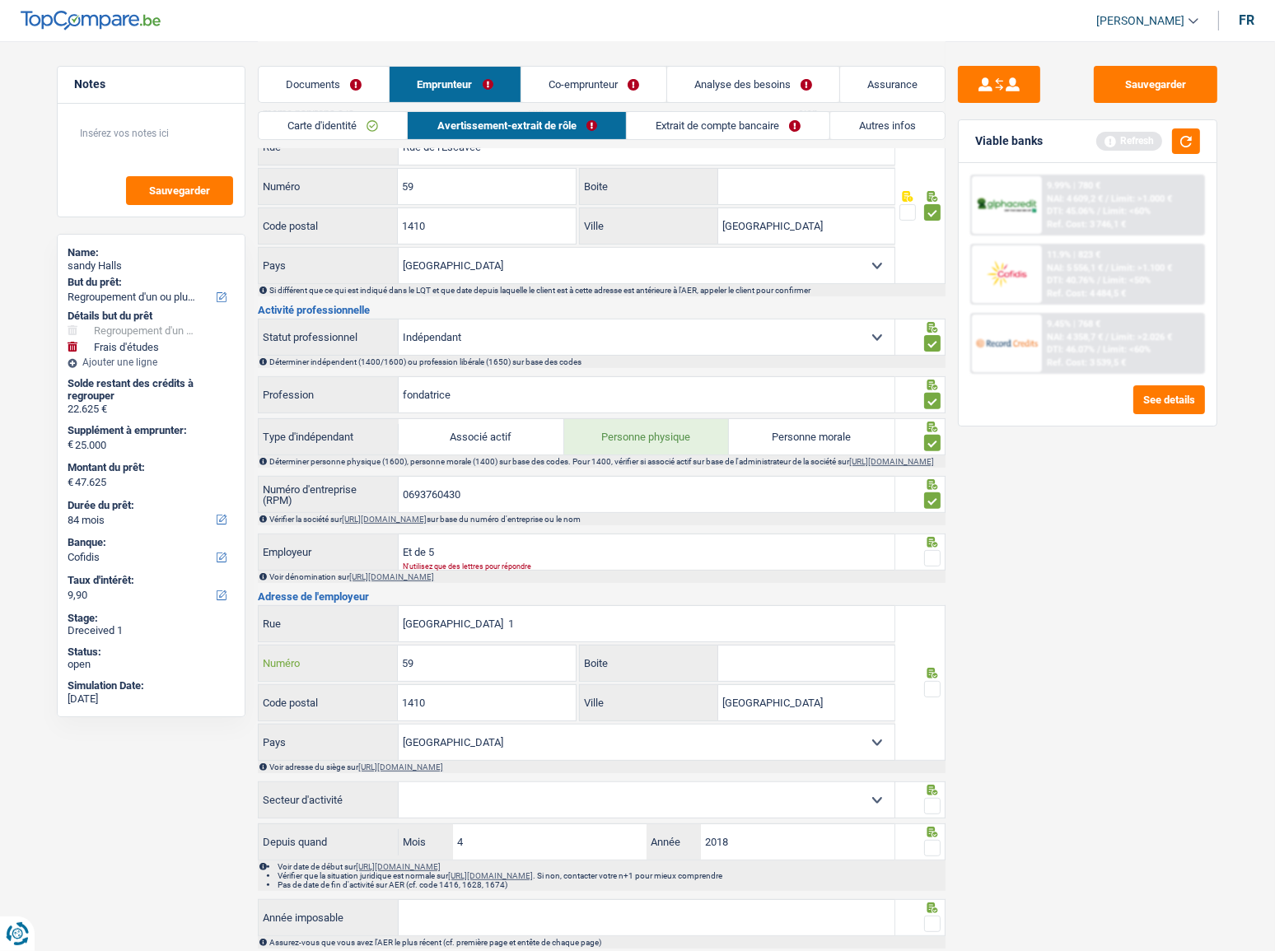
click at [501, 520] on input "59" at bounding box center [486, 663] width 177 height 35
type input "5"
type input "14"
click at [428, 520] on input "1410" at bounding box center [486, 702] width 177 height 35
click at [798, 520] on input "[GEOGRAPHIC_DATA]" at bounding box center [806, 702] width 176 height 35
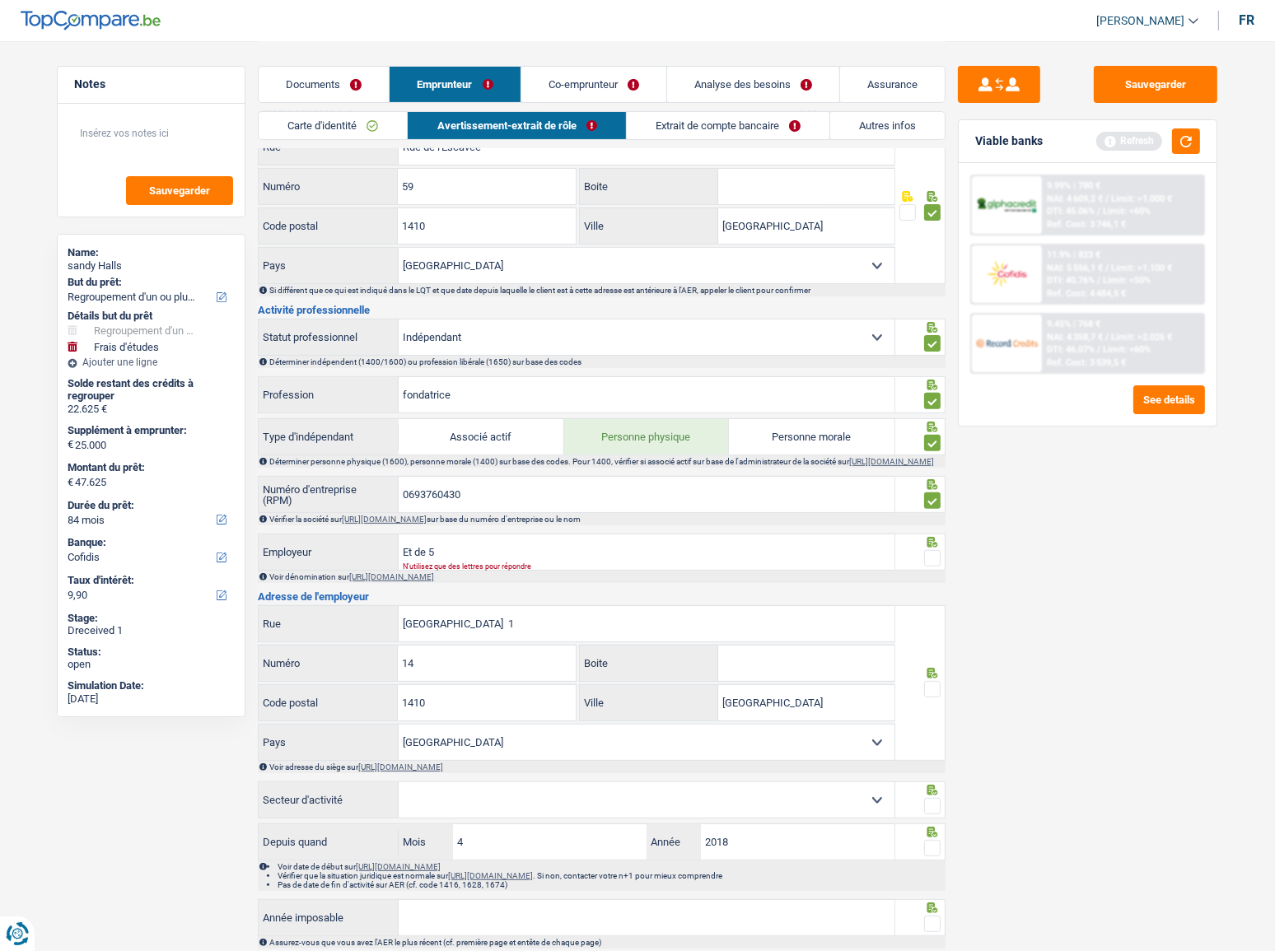
click at [937, 520] on span at bounding box center [932, 689] width 16 height 16
click at [0, 0] on input "radio" at bounding box center [0, 0] width 0 height 0
click at [937, 520] on span at bounding box center [932, 558] width 16 height 16
click at [0, 0] on input "radio" at bounding box center [0, 0] width 0 height 0
drag, startPoint x: 1182, startPoint y: 153, endPoint x: 1173, endPoint y: 134, distance: 21.0
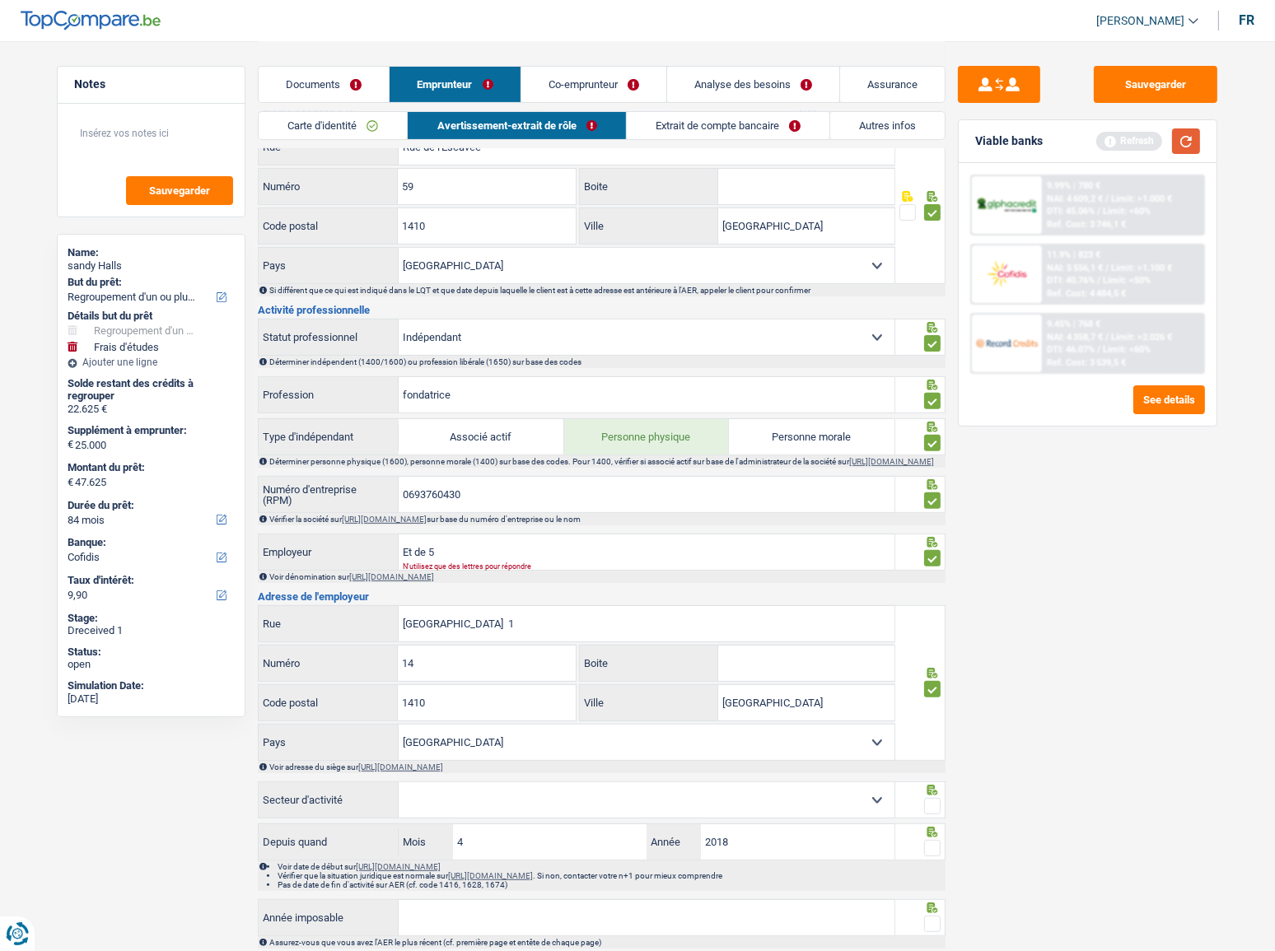
click at [1138, 134] on div "Viable banks Refresh" at bounding box center [1088, 141] width 258 height 43
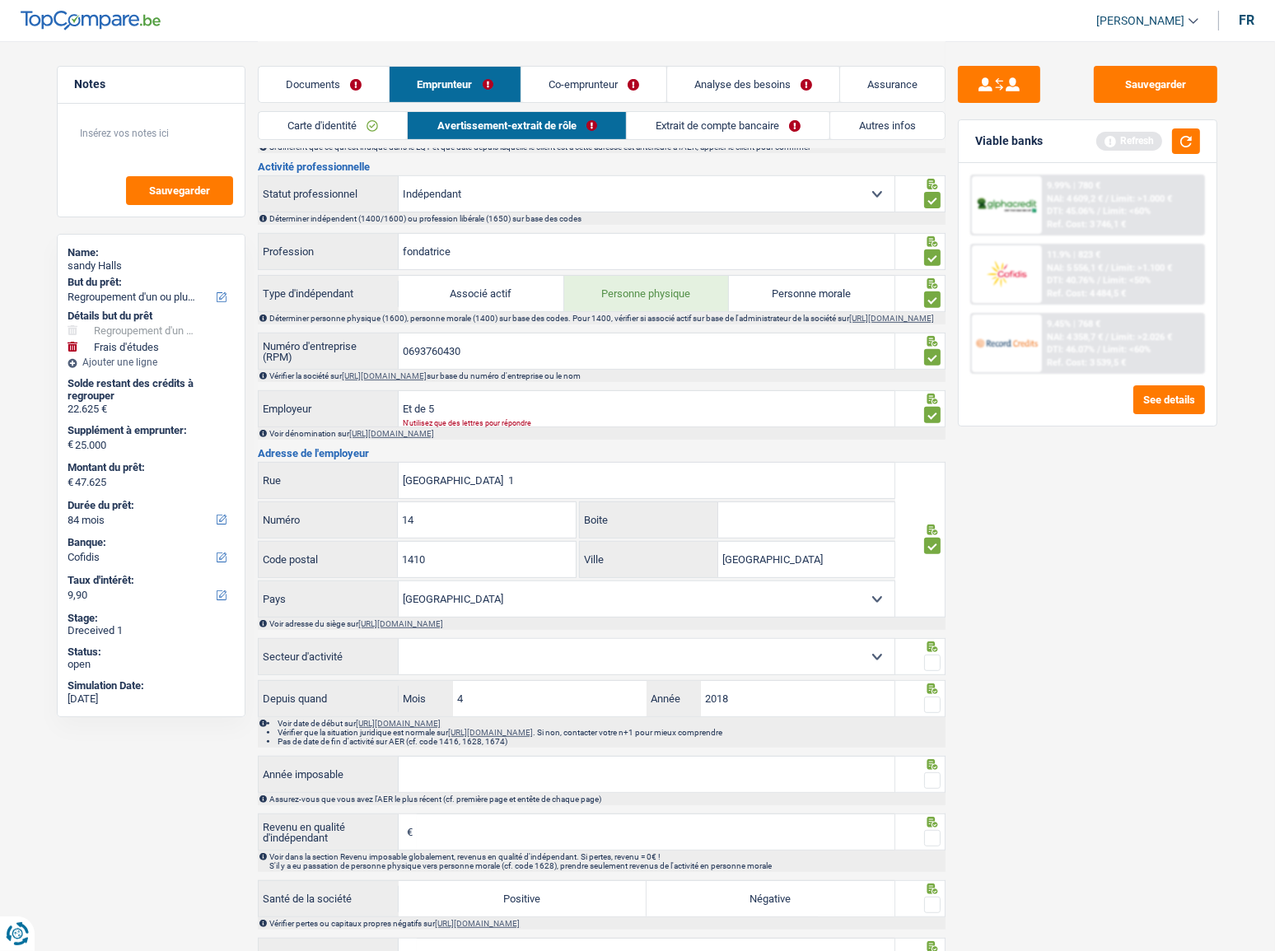
scroll to position [824, 0]
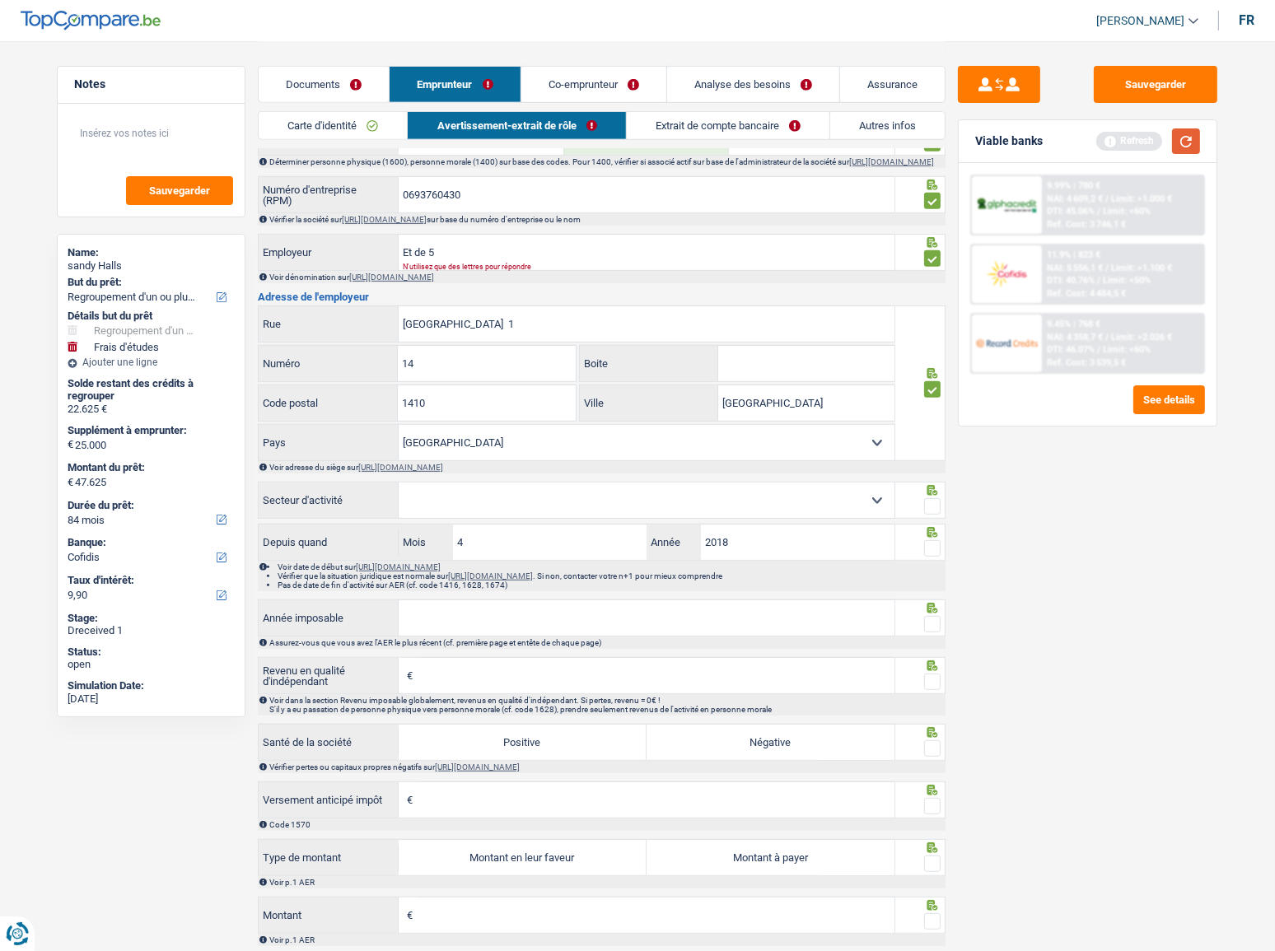
click at [1138, 143] on button "button" at bounding box center [1186, 142] width 28 height 26
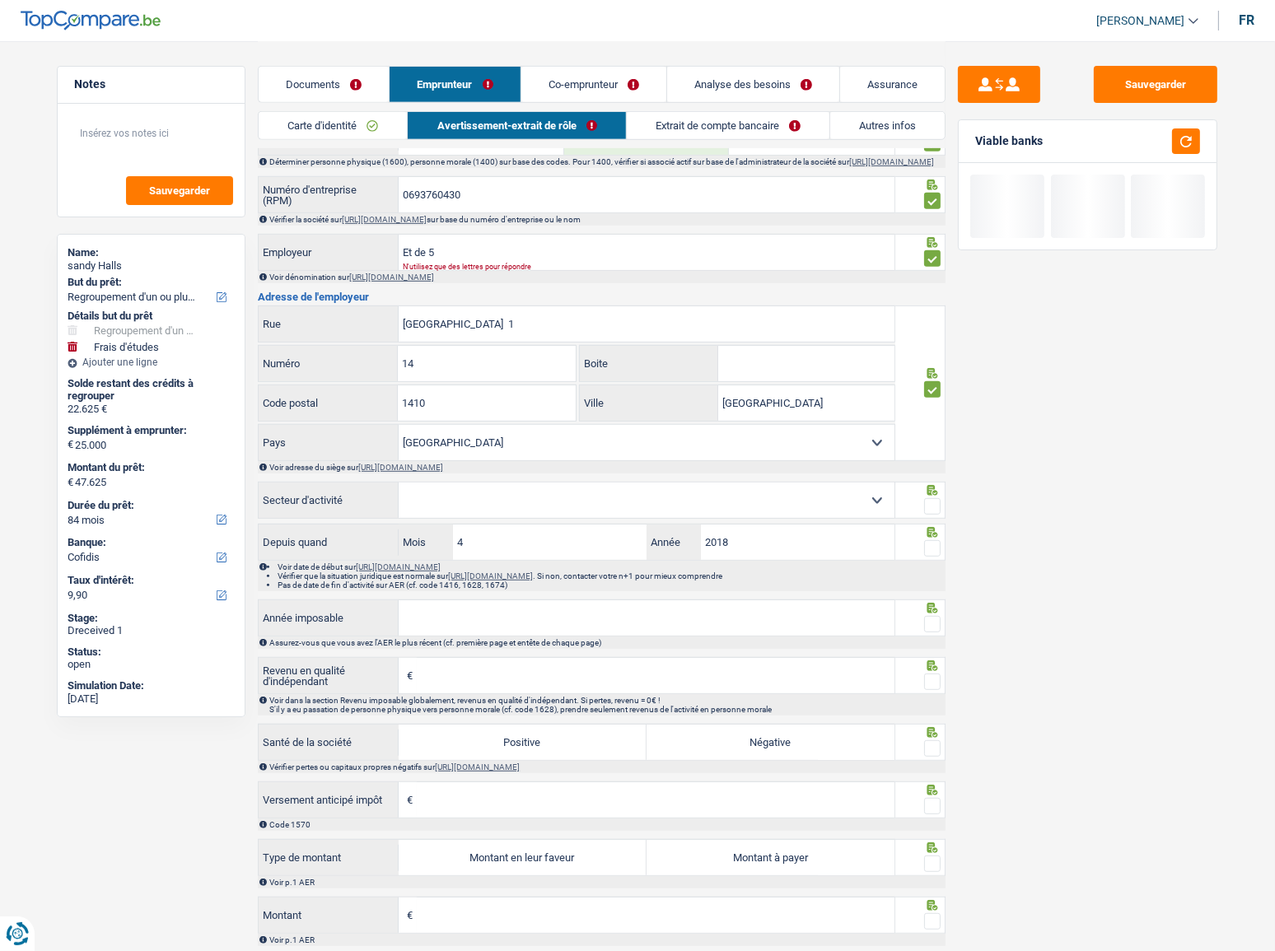
click at [542, 518] on select "Agriculture/Pêche Industrie Horeca Courier/Fitness/Taxi Construction Banques/As…" at bounding box center [647, 500] width 496 height 35
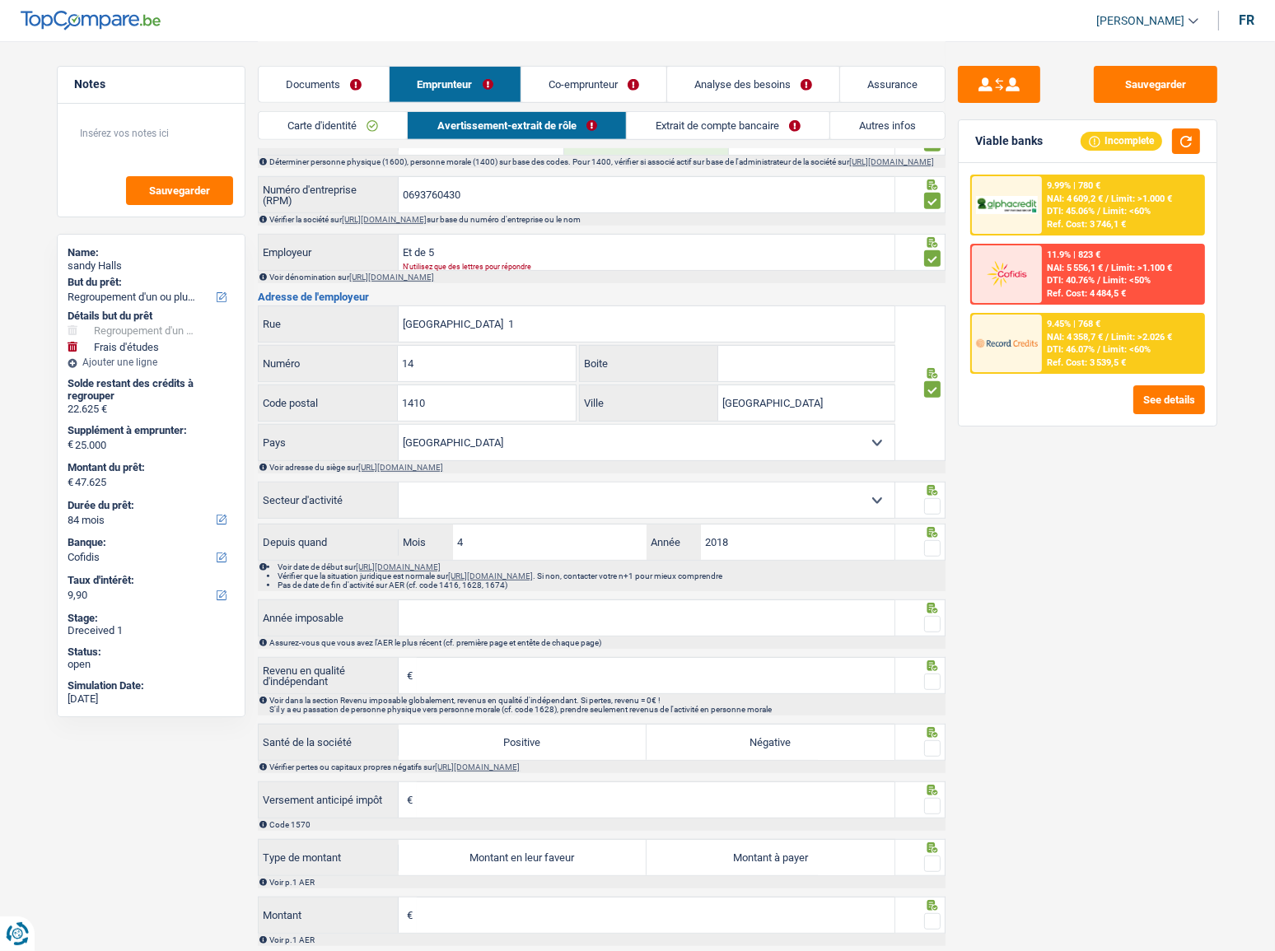
click at [602, 506] on select "Agriculture/Pêche Industrie Horeca Courier/Fitness/Taxi Construction Banques/As…" at bounding box center [647, 500] width 496 height 35
click at [806, 504] on select "Agriculture/Pêche Industrie Horeca Courier/Fitness/Taxi Construction Banques/As…" at bounding box center [647, 500] width 496 height 35
click at [807, 505] on select "Agriculture/Pêche Industrie Horeca Courier/Fitness/Taxi Construction Banques/As…" at bounding box center [647, 500] width 496 height 35
select select "smallCompanies"
click at [399, 488] on select "Agriculture/Pêche Industrie Horeca Courier/Fitness/Taxi Construction Banques/As…" at bounding box center [647, 500] width 496 height 35
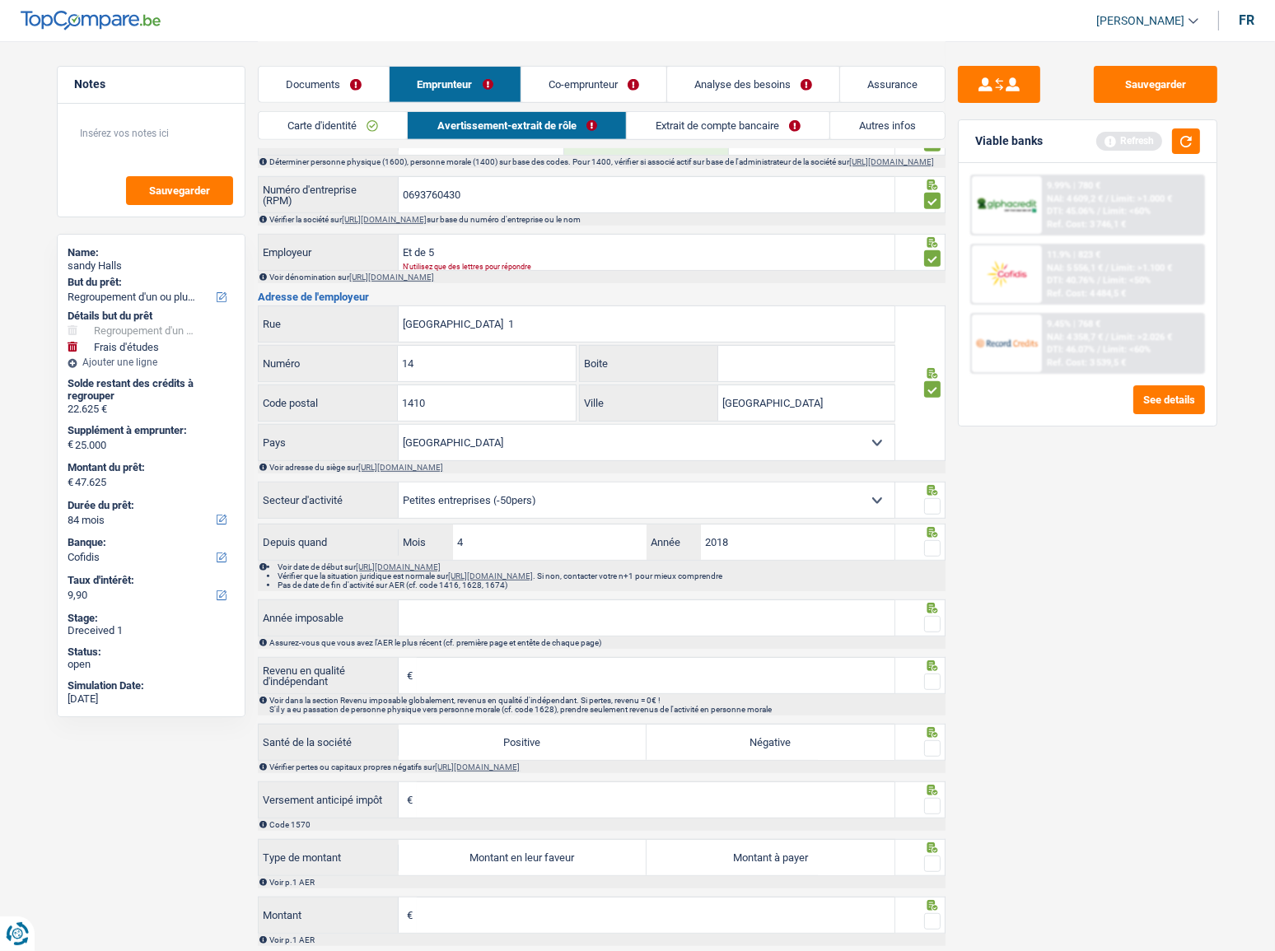
drag, startPoint x: 923, startPoint y: 510, endPoint x: 942, endPoint y: 525, distance: 24.7
click at [923, 510] on fieldset at bounding box center [921, 507] width 42 height 21
click at [939, 508] on span at bounding box center [932, 506] width 16 height 16
click at [0, 0] on input "radio" at bounding box center [0, 0] width 0 height 0
click at [935, 520] on span at bounding box center [932, 548] width 16 height 16
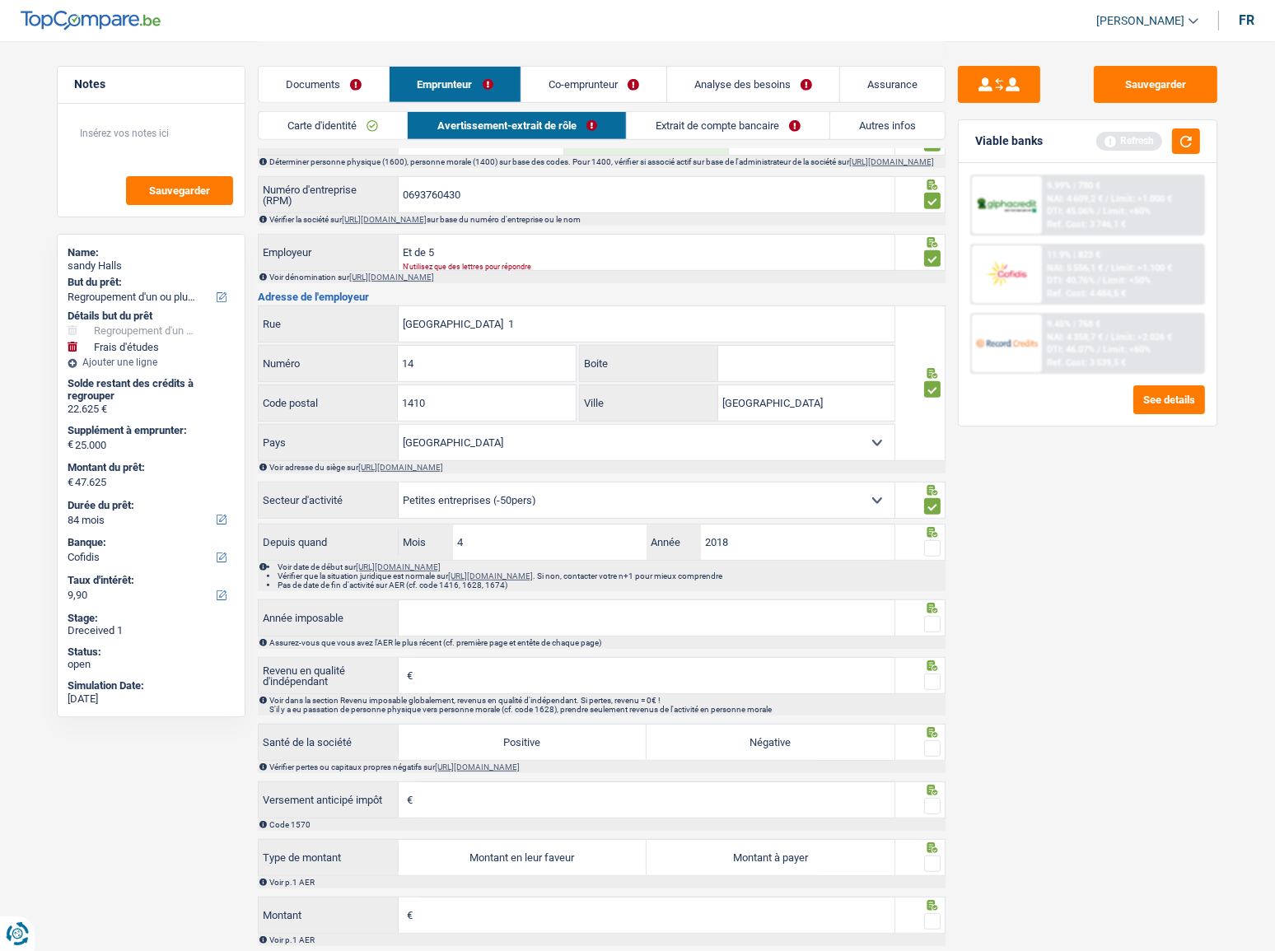
click at [0, 0] on input "radio" at bounding box center [0, 0] width 0 height 0
click at [729, 520] on input "Année imposable" at bounding box center [647, 618] width 496 height 35
type input "2023"
click at [937, 520] on span at bounding box center [932, 624] width 16 height 16
click at [0, 0] on input "radio" at bounding box center [0, 0] width 0 height 0
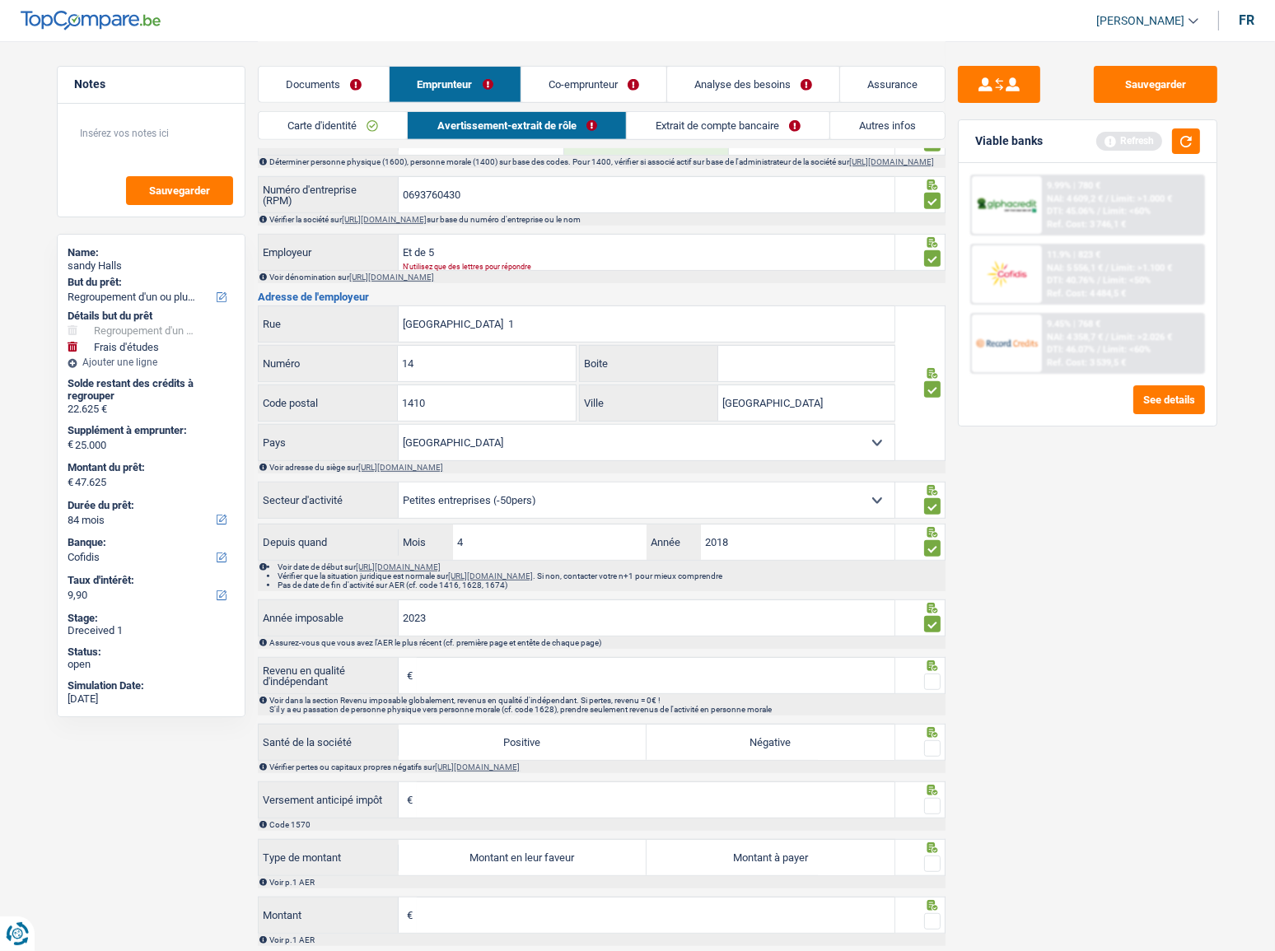
click at [820, 520] on input "Revenu en qualité d'indépendant" at bounding box center [656, 675] width 478 height 35
click at [628, 82] on link "Co-emprunteur" at bounding box center [593, 84] width 145 height 35
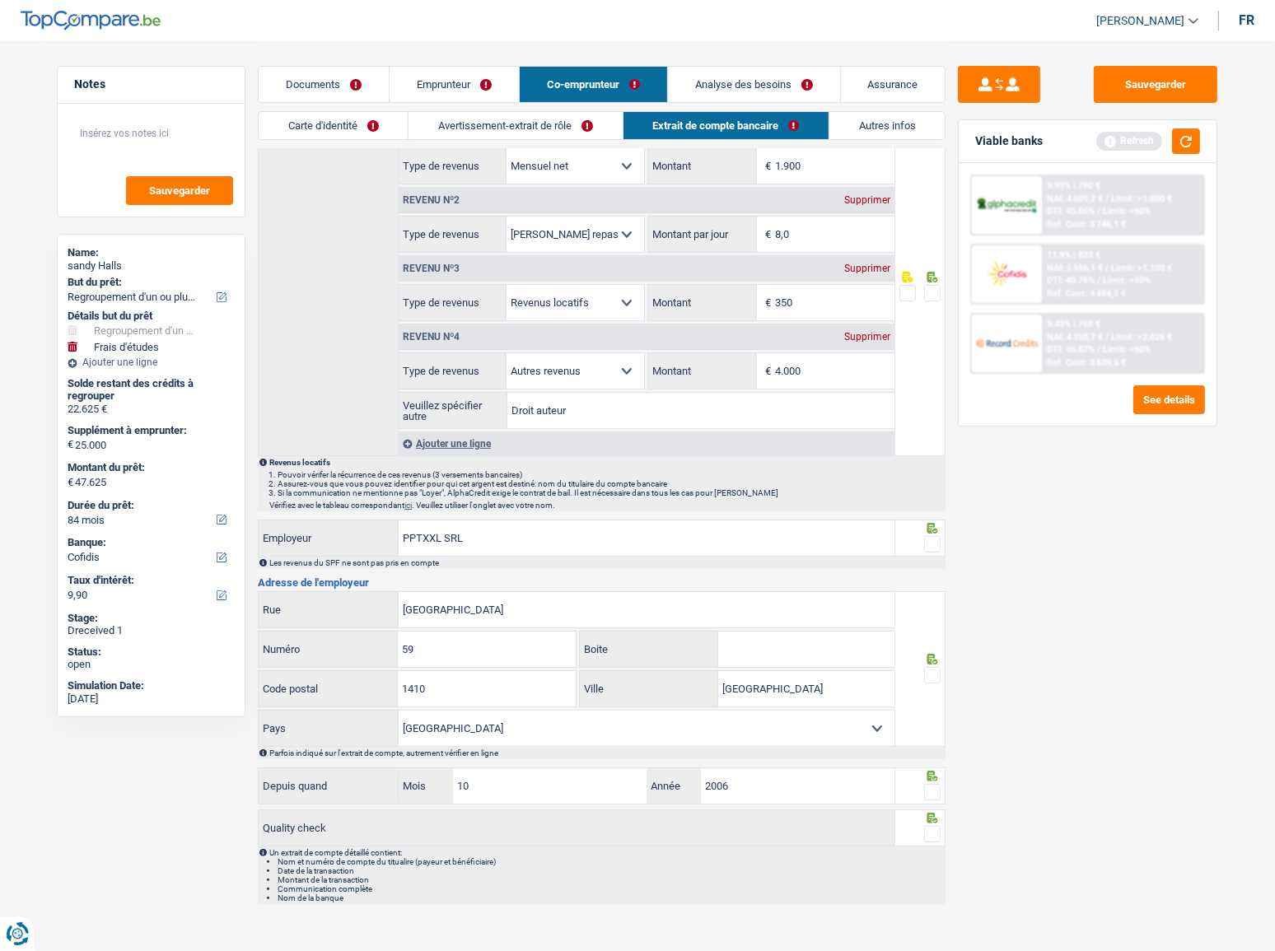
click at [555, 127] on link "Avertissement-extrait de rôle" at bounding box center [515, 125] width 213 height 27
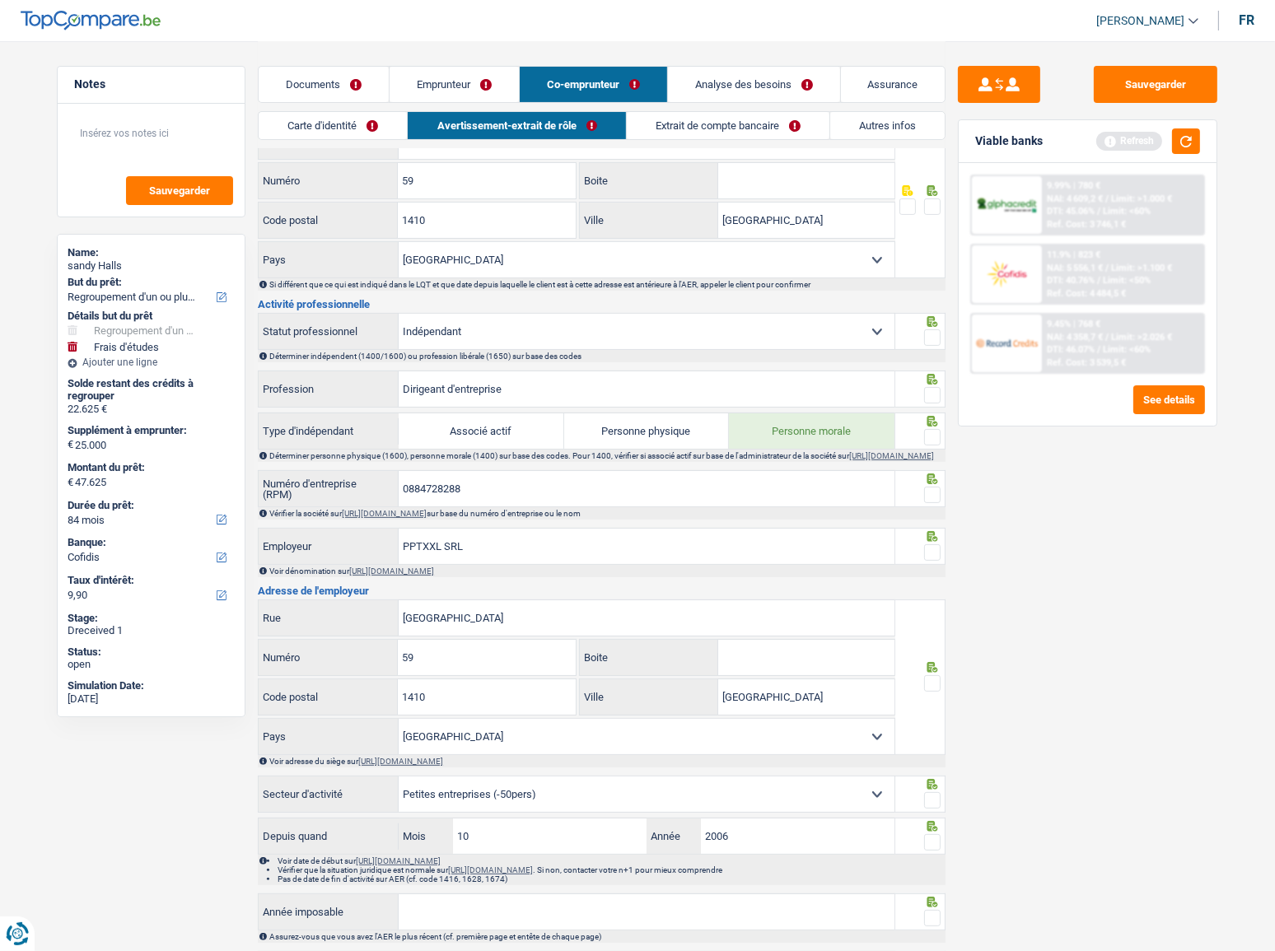
scroll to position [577, 0]
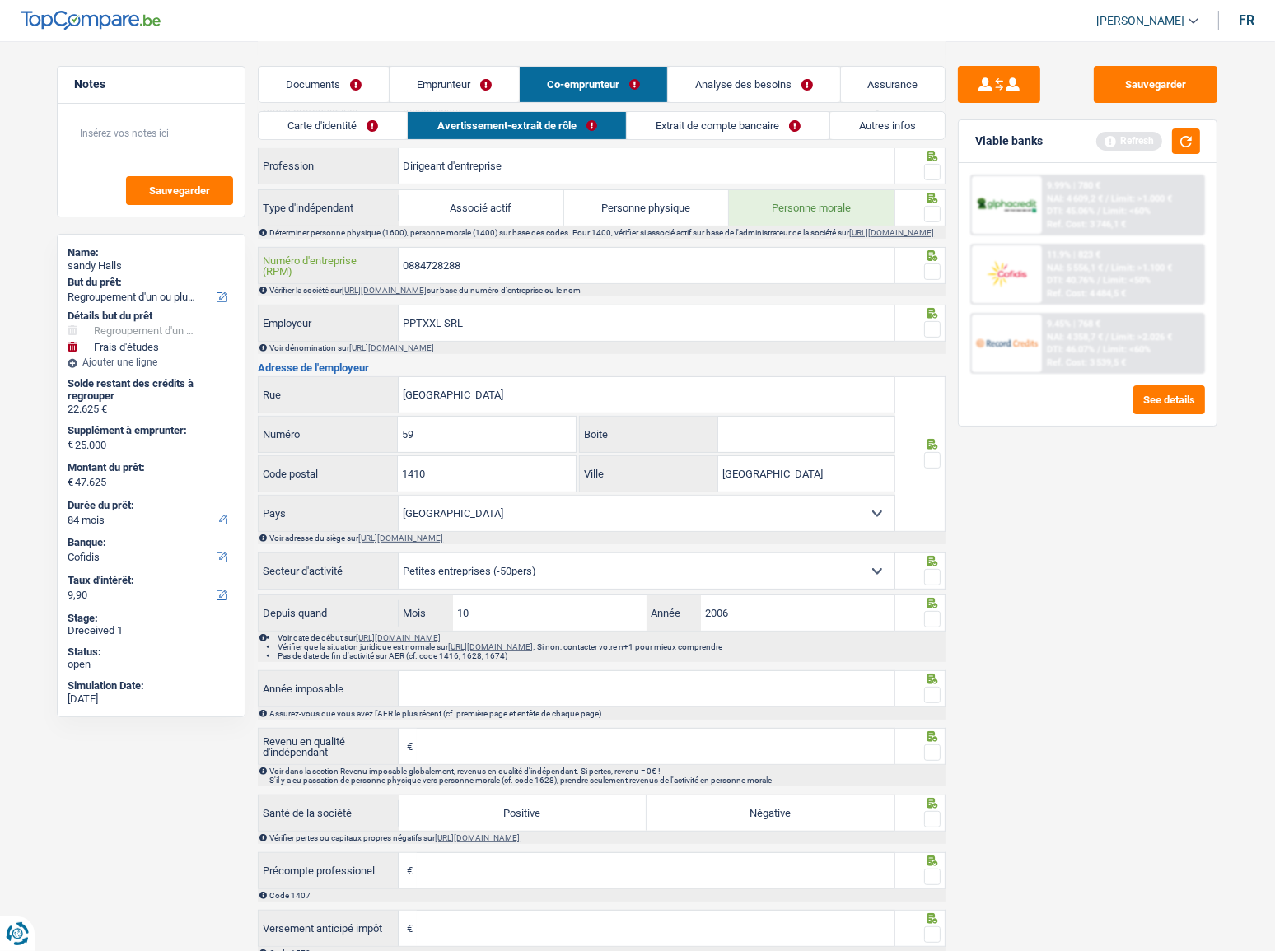
click at [418, 264] on input "0884728288" at bounding box center [647, 265] width 496 height 35
click at [436, 79] on link "Emprunteur" at bounding box center [454, 84] width 129 height 35
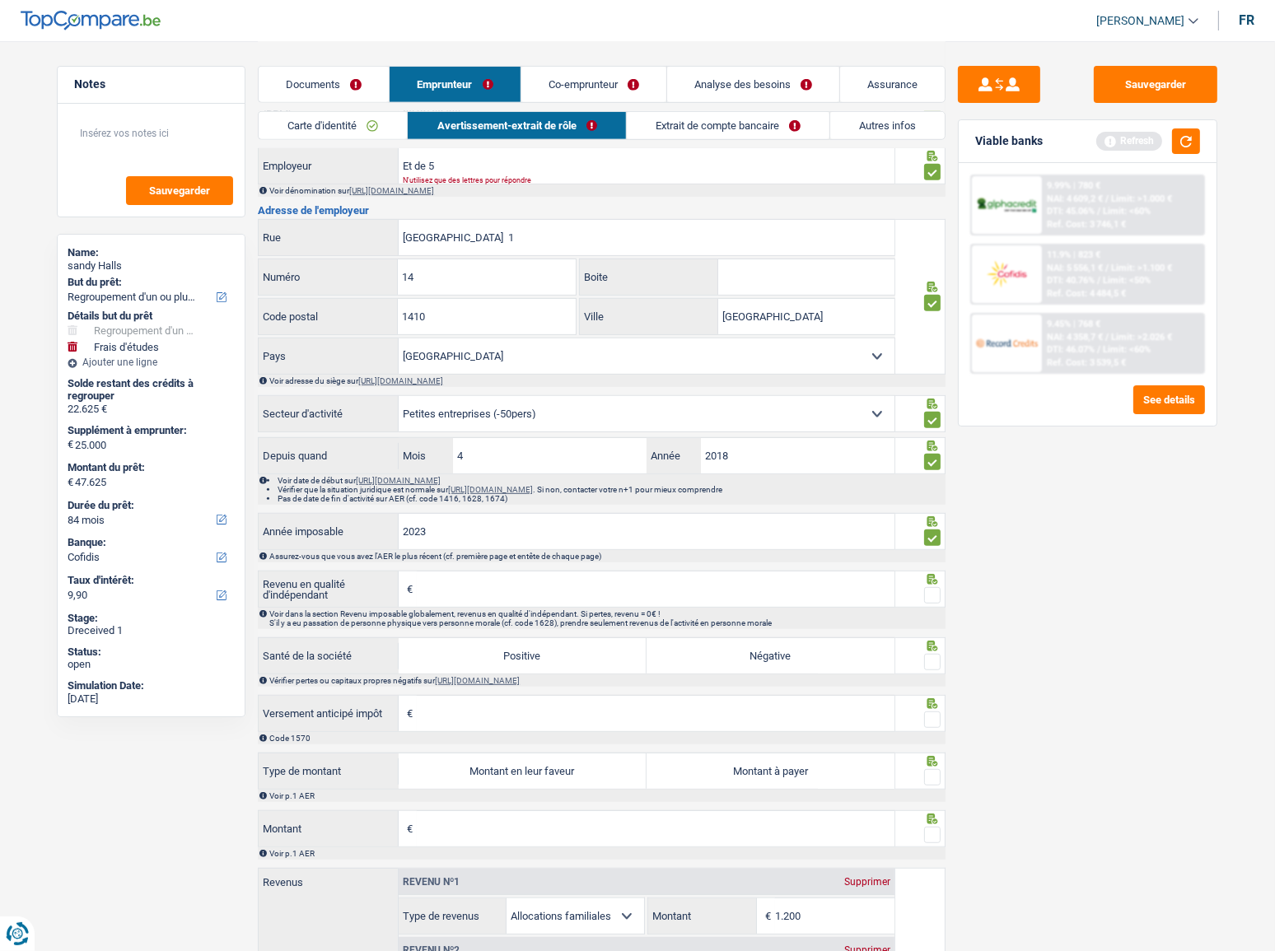
scroll to position [1027, 0]
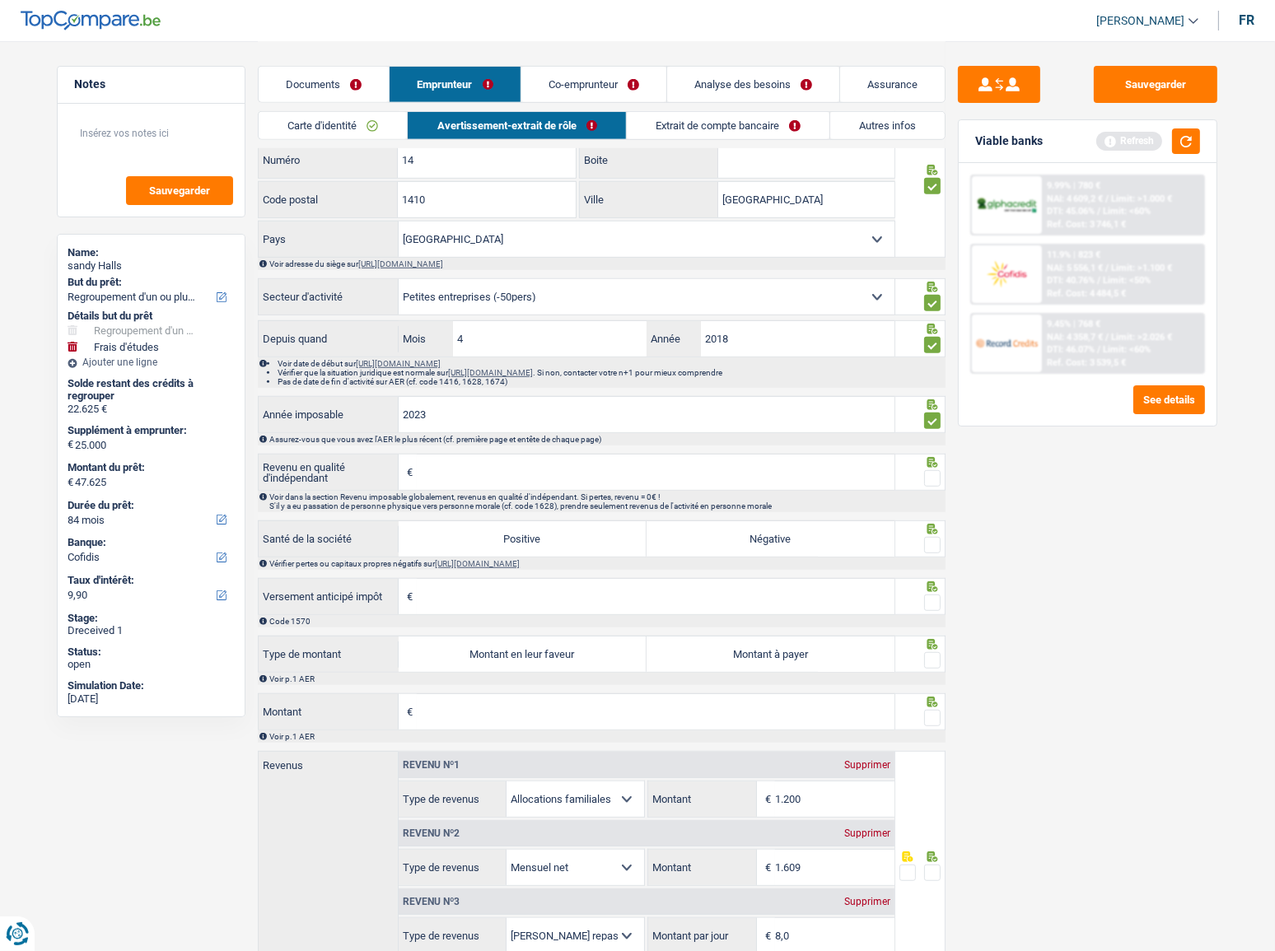
click at [503, 477] on input "Revenu en qualité d'indépendant" at bounding box center [656, 472] width 478 height 35
type input "21.213"
drag, startPoint x: 935, startPoint y: 477, endPoint x: 844, endPoint y: 507, distance: 96.1
click at [920, 482] on fieldset at bounding box center [921, 479] width 42 height 21
click at [539, 520] on label "Positive" at bounding box center [523, 538] width 248 height 35
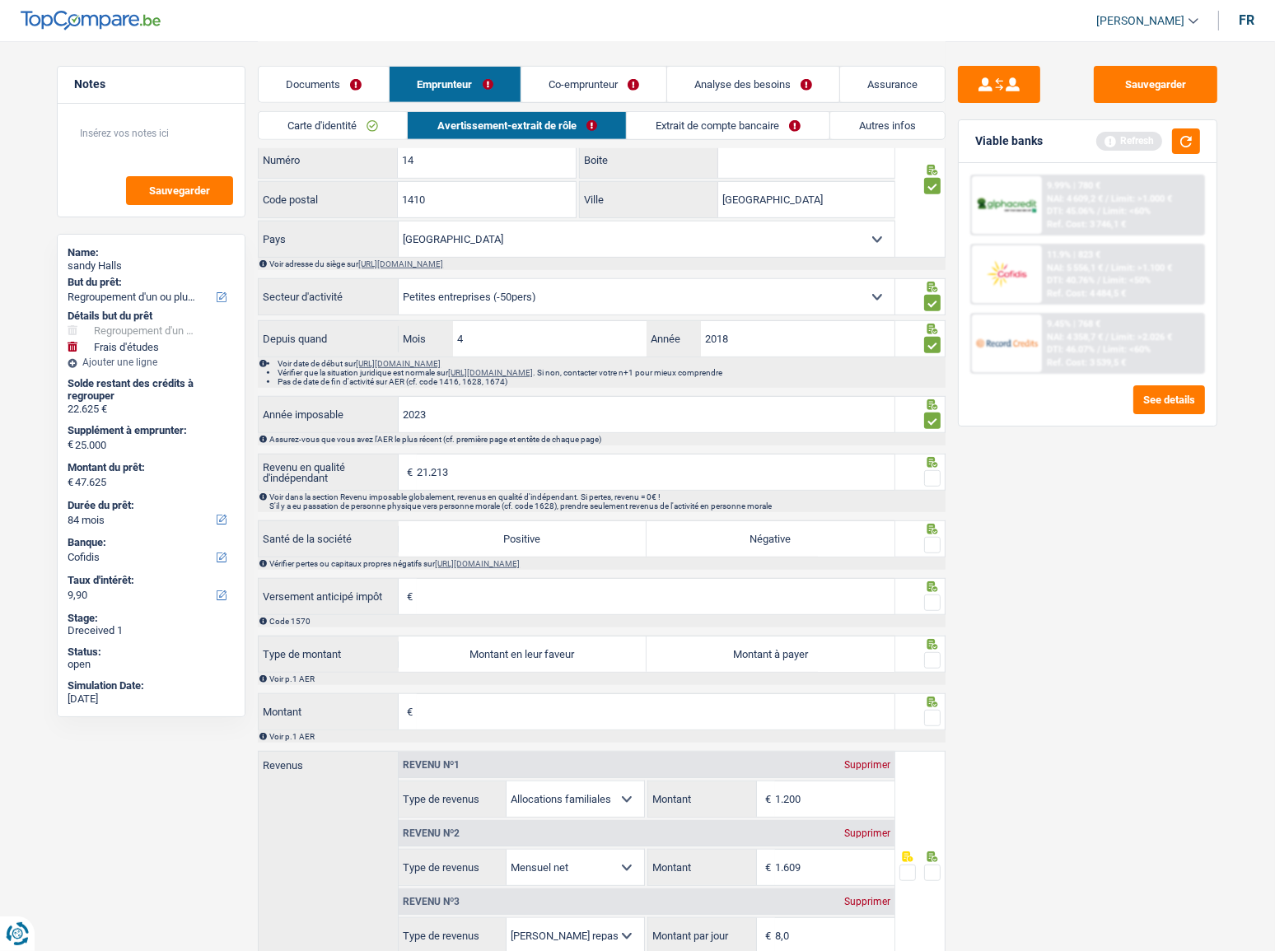
drag, startPoint x: 939, startPoint y: 475, endPoint x: 921, endPoint y: 489, distance: 23.4
click at [937, 477] on span at bounding box center [932, 478] width 16 height 16
click at [0, 0] on input "radio" at bounding box center [0, 0] width 0 height 0
click at [535, 520] on label "Positive" at bounding box center [523, 538] width 248 height 35
click at [535, 520] on input "Positive" at bounding box center [523, 538] width 248 height 35
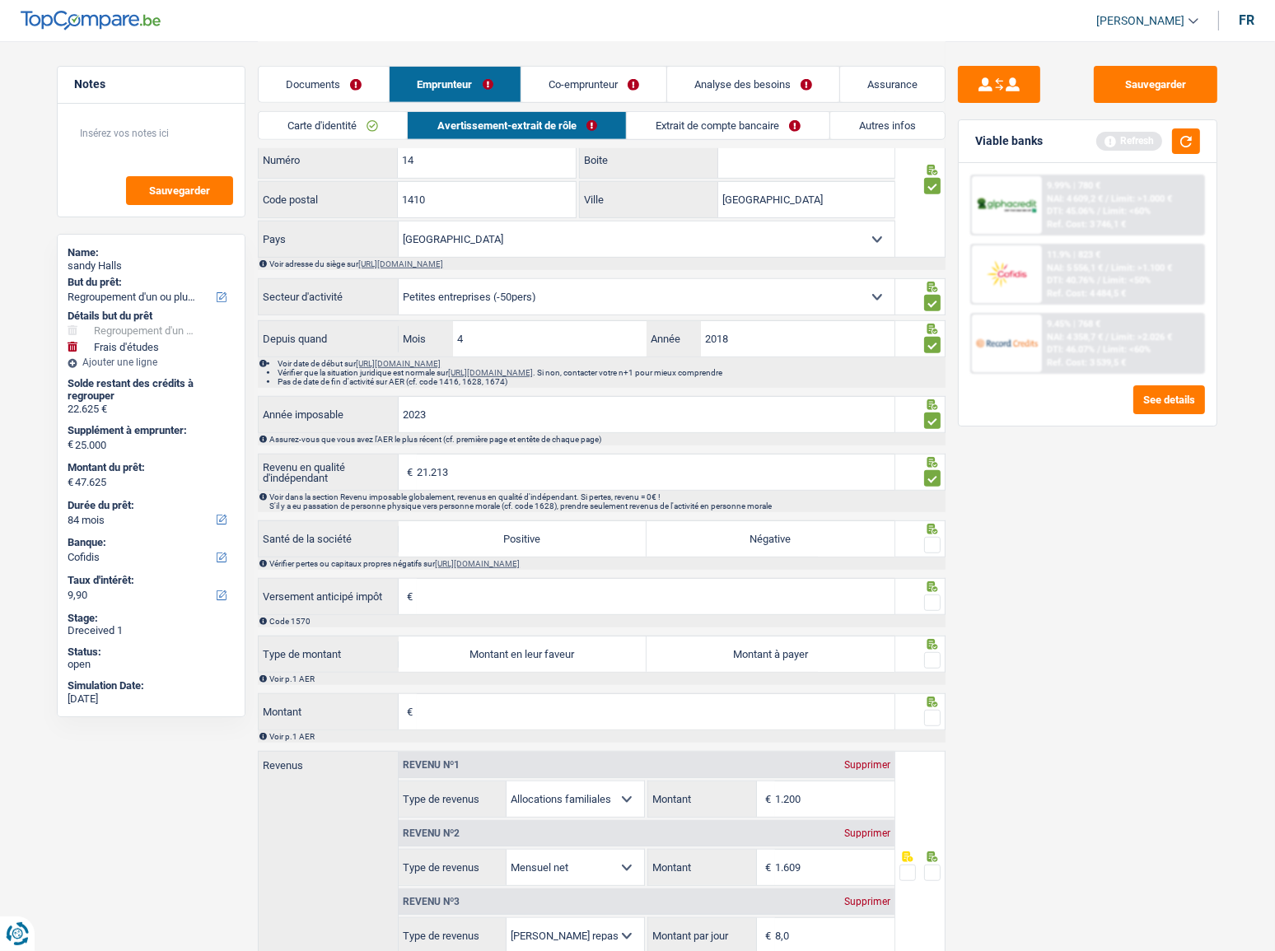
radio input "true"
click at [936, 520] on span at bounding box center [932, 545] width 16 height 16
click at [0, 0] on input "radio" at bounding box center [0, 0] width 0 height 0
click at [552, 520] on input "Versement anticipé impôt" at bounding box center [656, 596] width 478 height 35
click at [457, 520] on input "Versement anticipé impôt" at bounding box center [656, 596] width 478 height 35
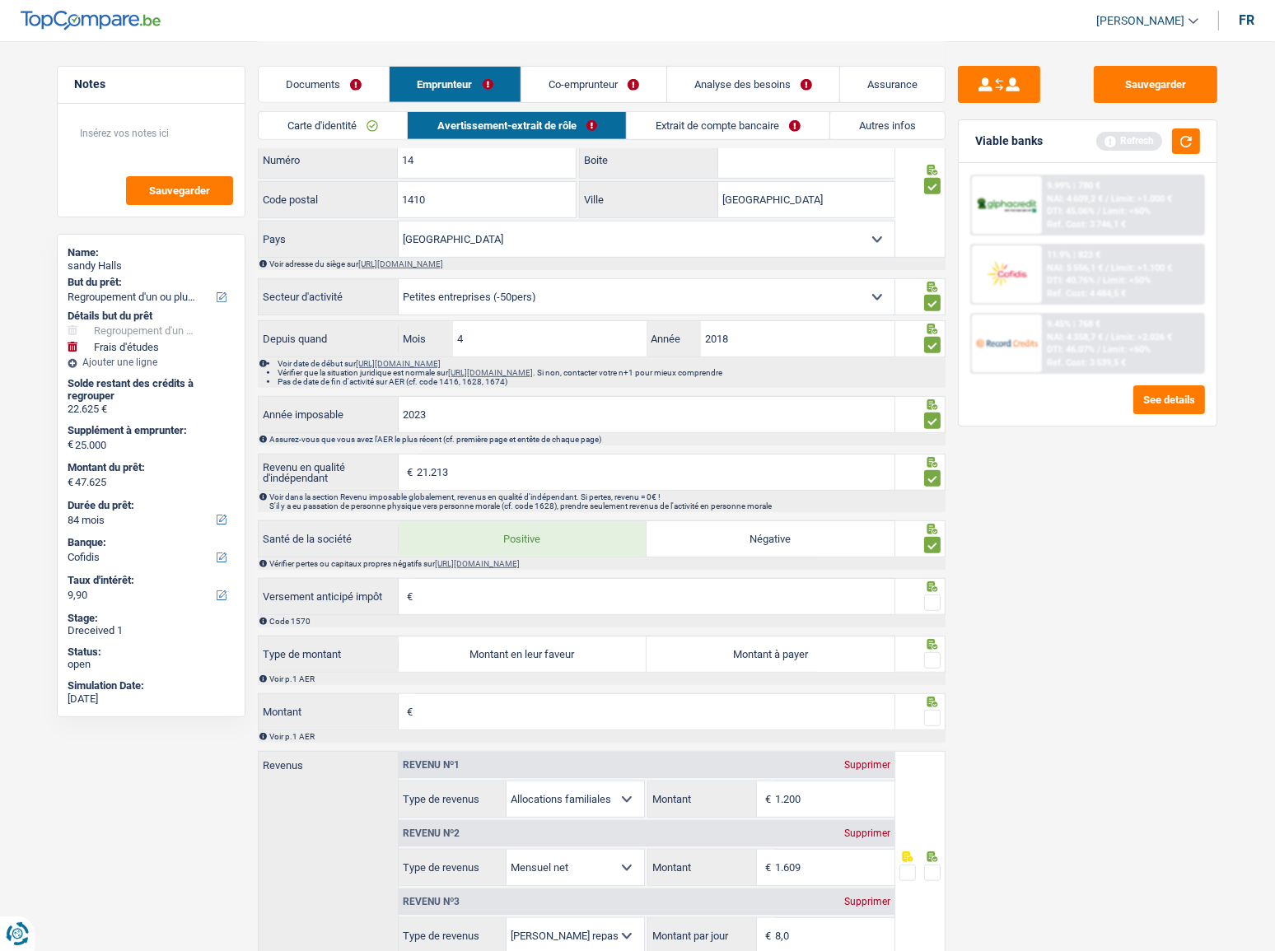
click at [517, 520] on input "Versement anticipé impôt" at bounding box center [656, 596] width 478 height 35
type input "0"
click at [932, 520] on span at bounding box center [932, 603] width 16 height 16
click at [0, 0] on input "radio" at bounding box center [0, 0] width 0 height 0
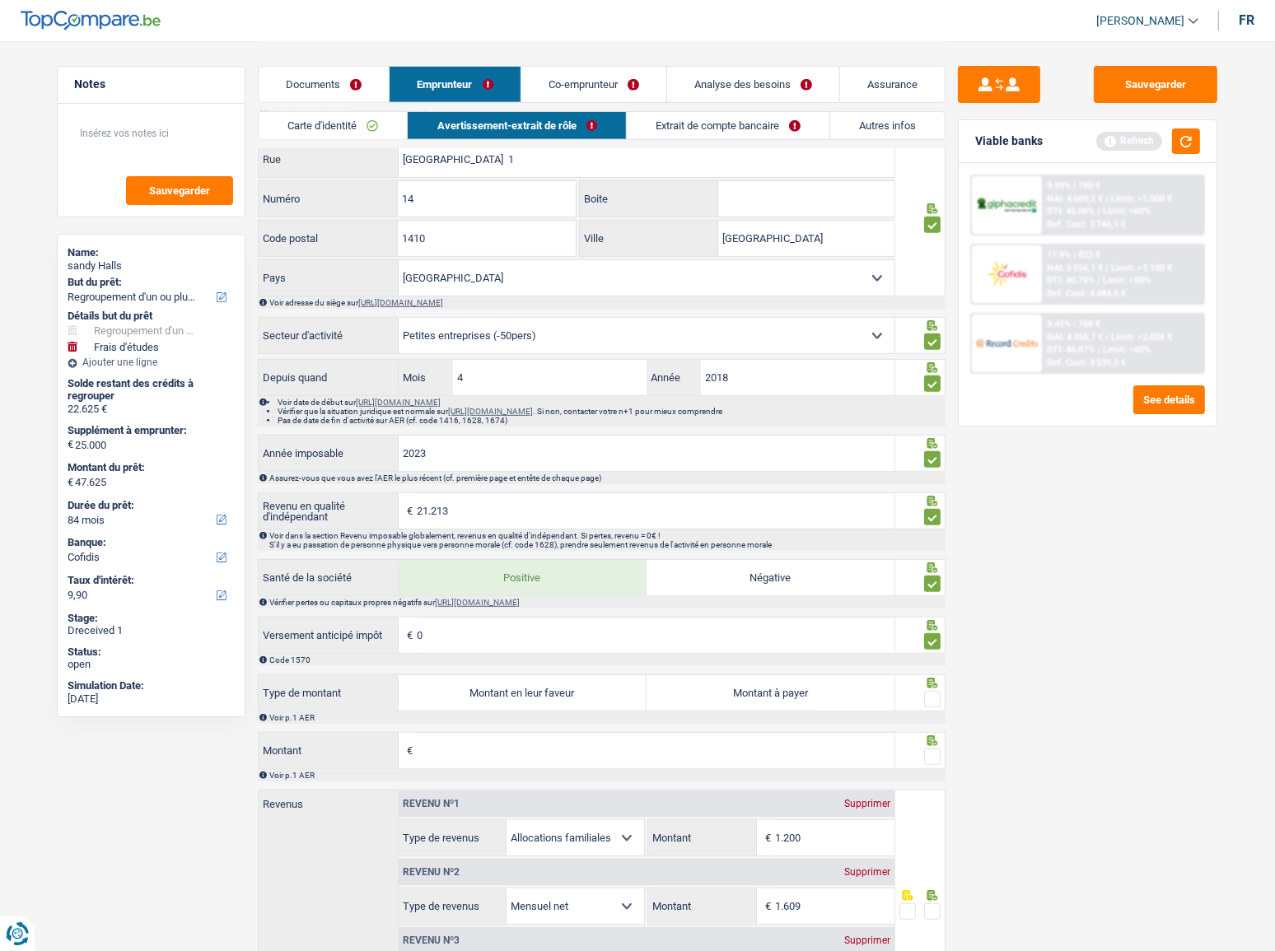
scroll to position [952, 0]
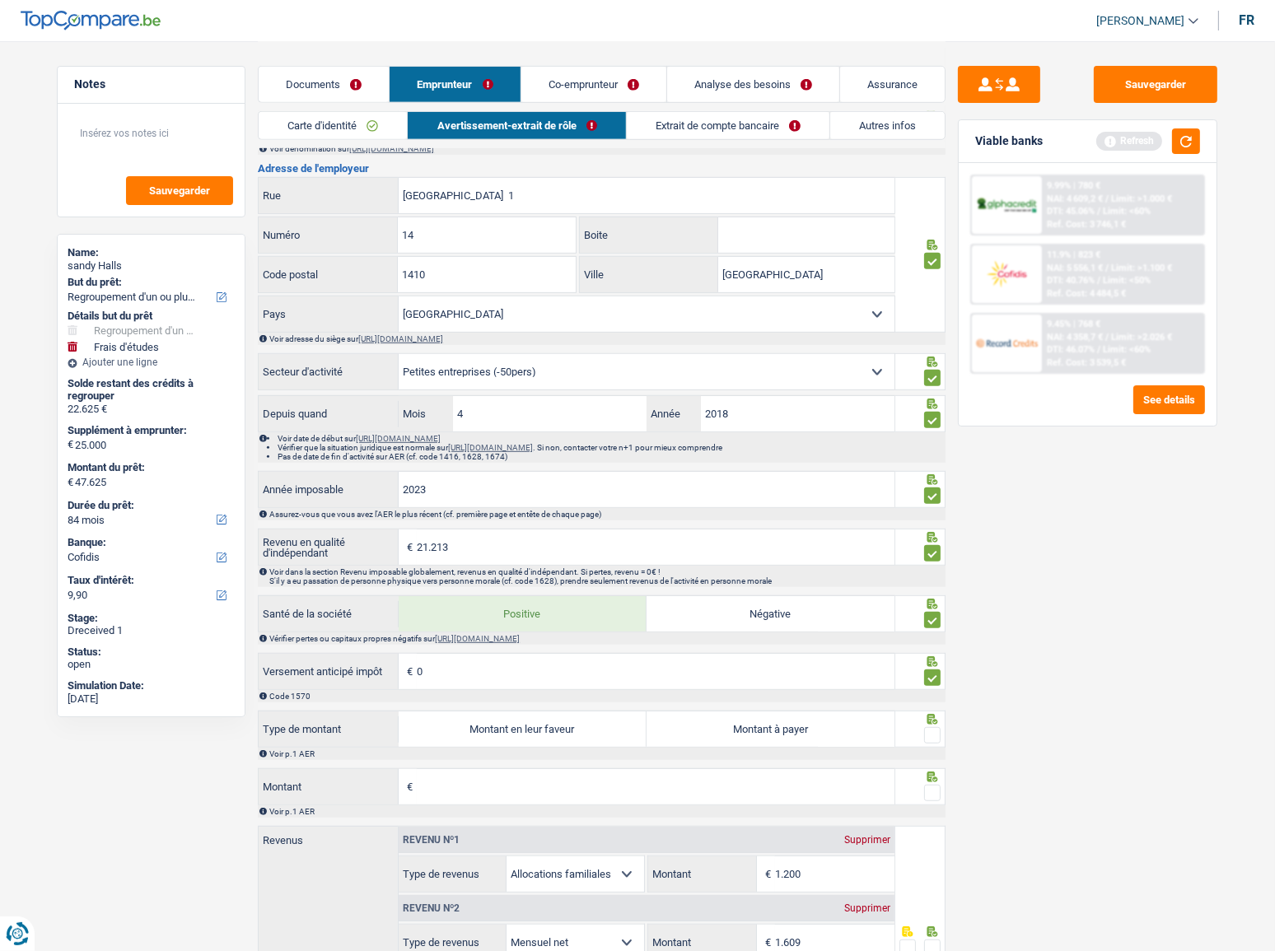
click at [371, 128] on link "Carte d'identité" at bounding box center [333, 125] width 148 height 27
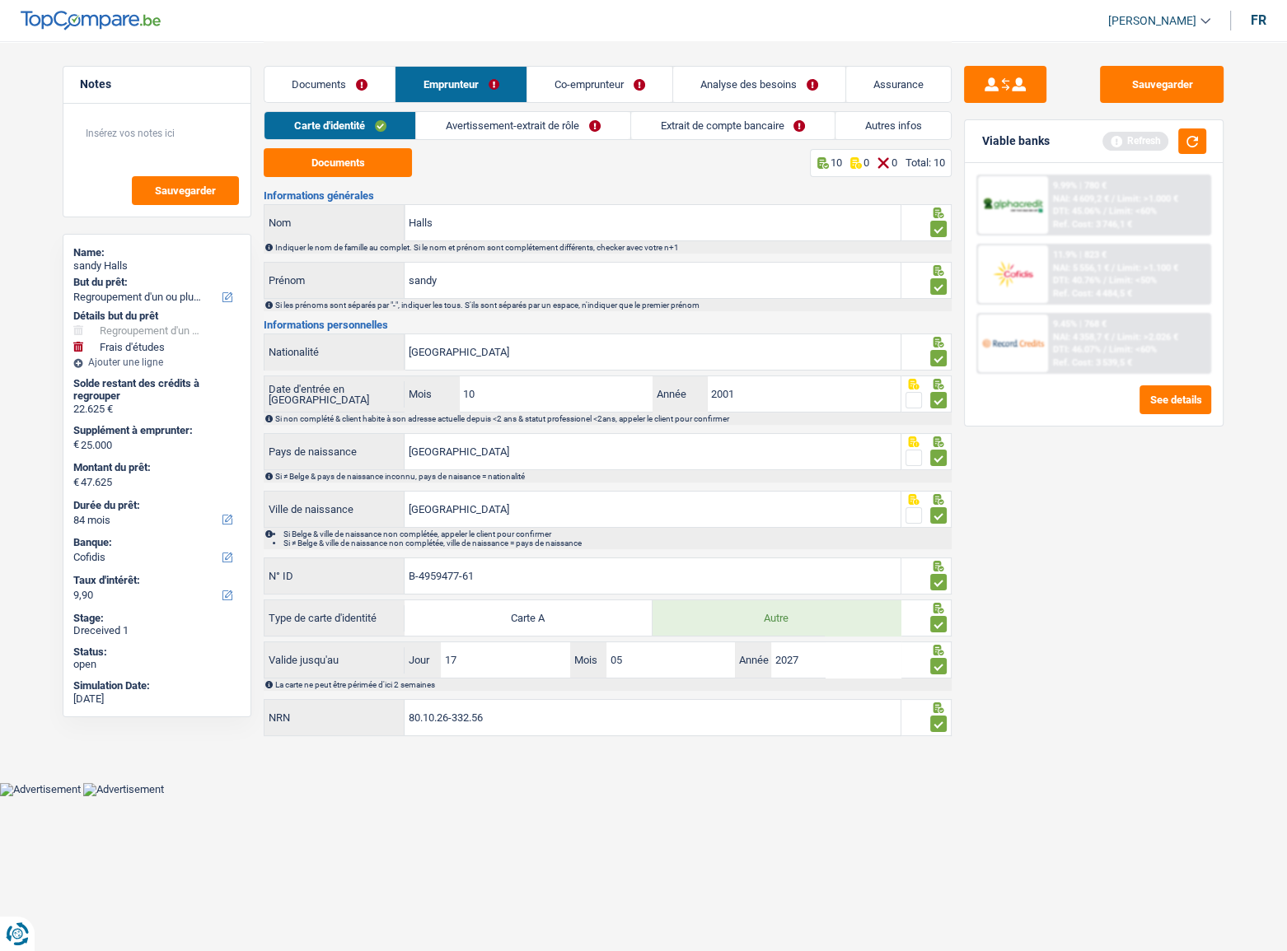
click at [562, 126] on link "Avertissement-extrait de rôle" at bounding box center [522, 125] width 213 height 27
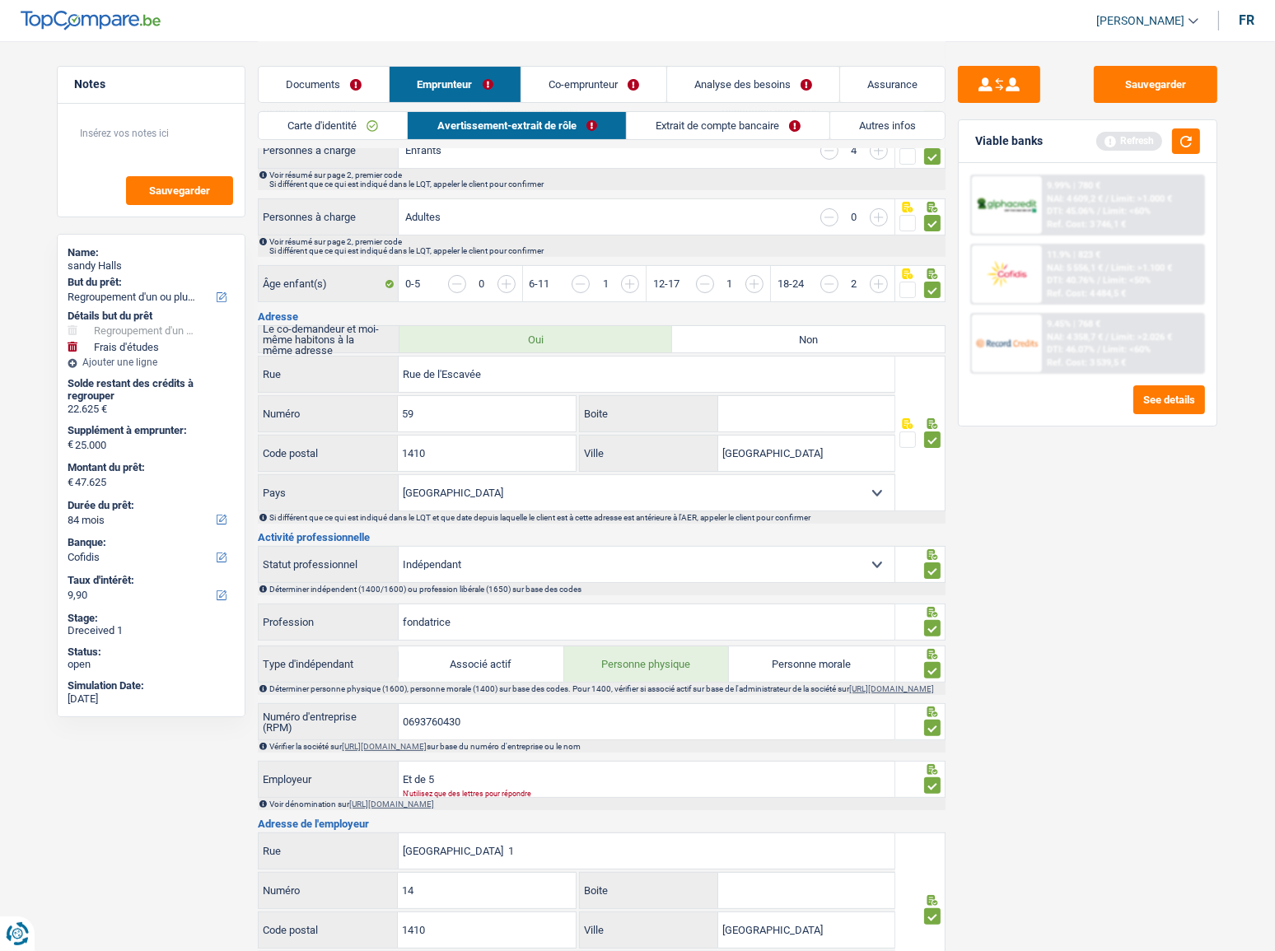
scroll to position [299, 0]
drag, startPoint x: 794, startPoint y: 765, endPoint x: 792, endPoint y: 781, distance: 15.8
click at [794, 520] on input "Et de 5https://kbopub.economie.fgov.be/kbopub/zoeknummerform.html" at bounding box center [647, 777] width 496 height 35
drag, startPoint x: 784, startPoint y: 782, endPoint x: 428, endPoint y: 778, distance: 356.7
click at [428, 520] on input "Et de 5https://kbopub.economie.fgov.be/kbopub/zoeknummerform.html" at bounding box center [647, 777] width 496 height 35
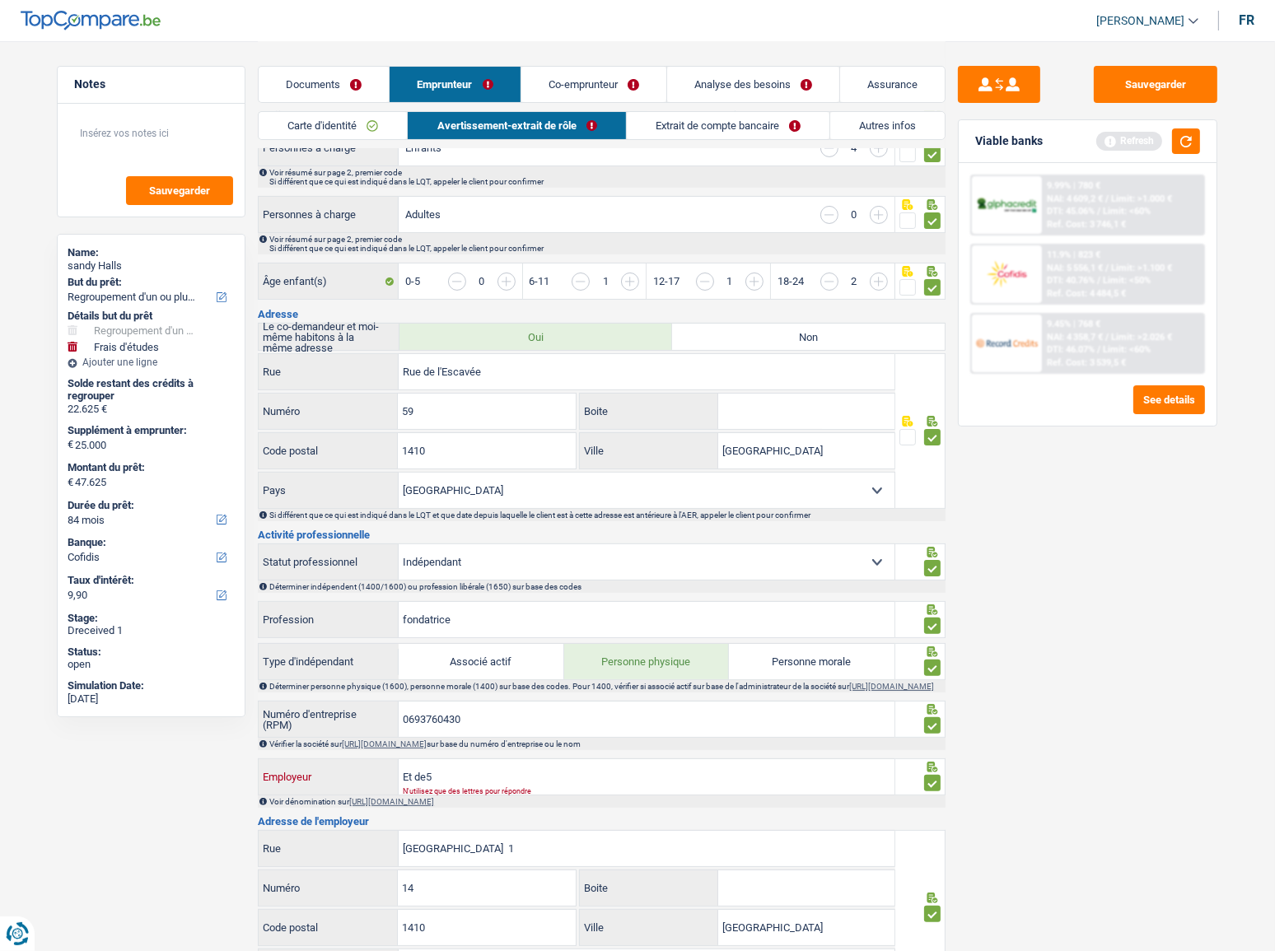
click at [427, 520] on input "Et de5" at bounding box center [647, 777] width 496 height 35
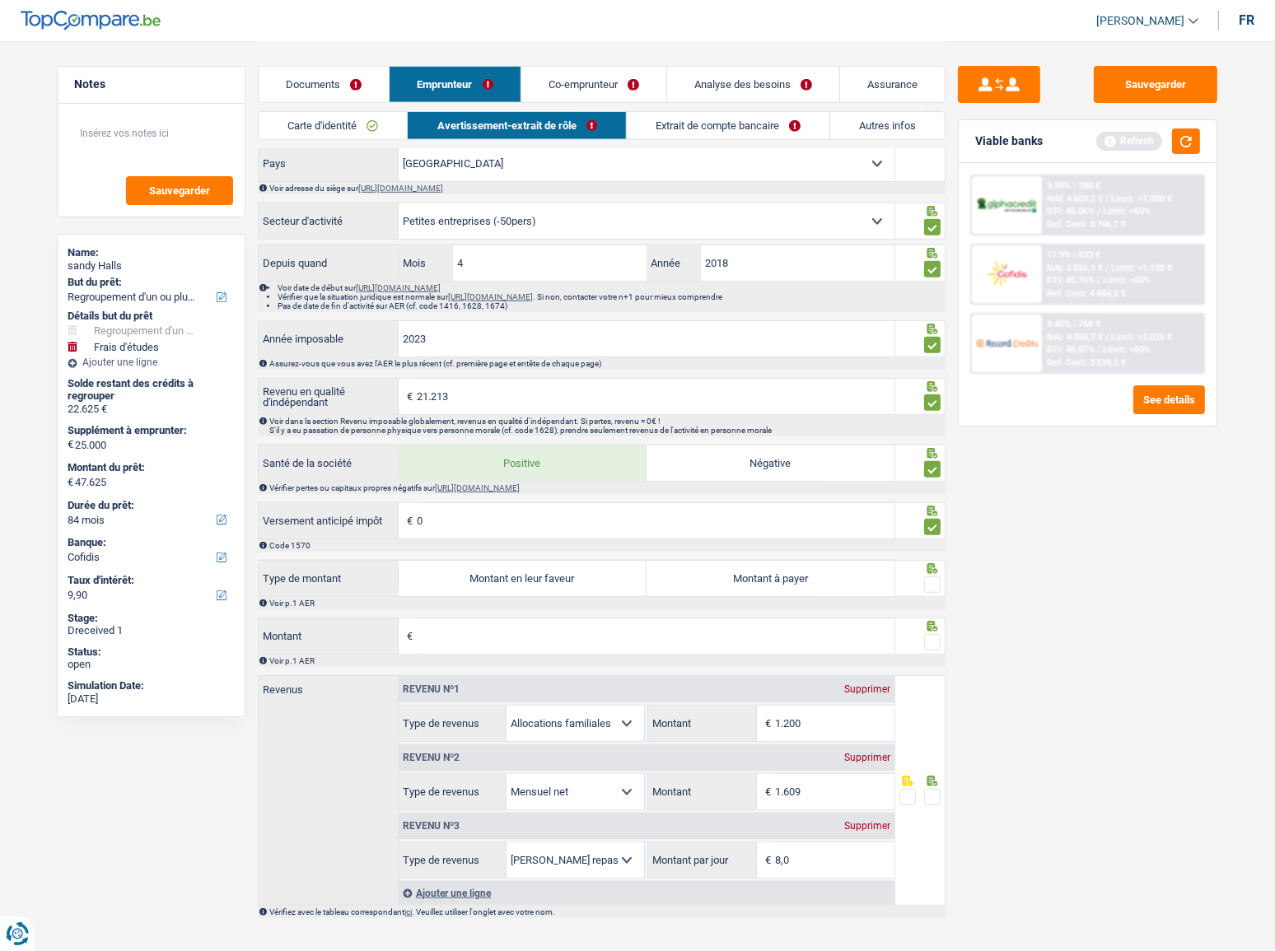
scroll to position [1123, 0]
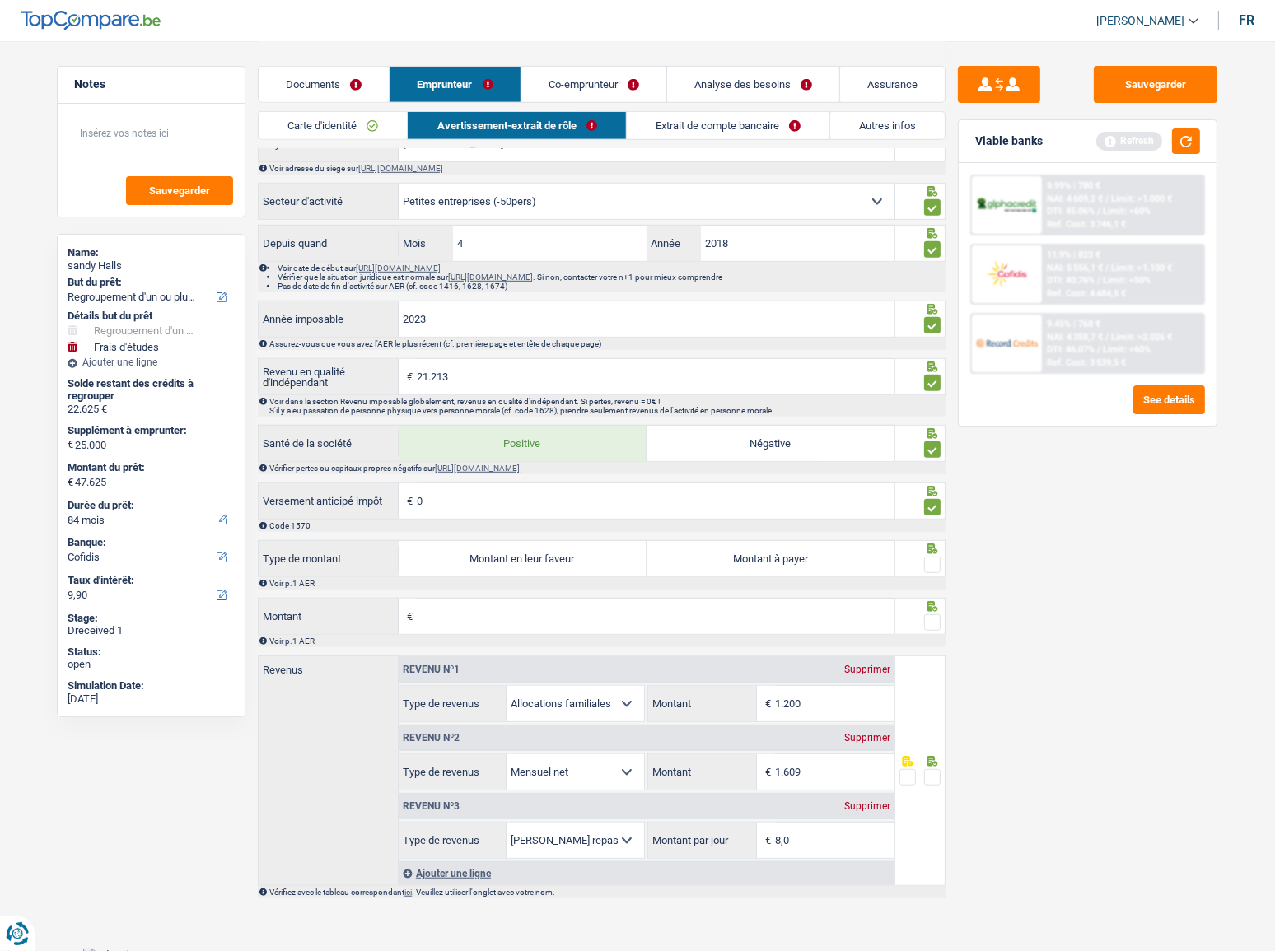
type input "Et de 5"
drag, startPoint x: 475, startPoint y: 508, endPoint x: 323, endPoint y: 507, distance: 151.6
click at [323, 507] on div "0 € Versement anticipé impôt" at bounding box center [577, 501] width 636 height 35
click at [470, 503] on input "0" at bounding box center [656, 501] width 478 height 35
drag, startPoint x: 462, startPoint y: 507, endPoint x: 346, endPoint y: 507, distance: 116.2
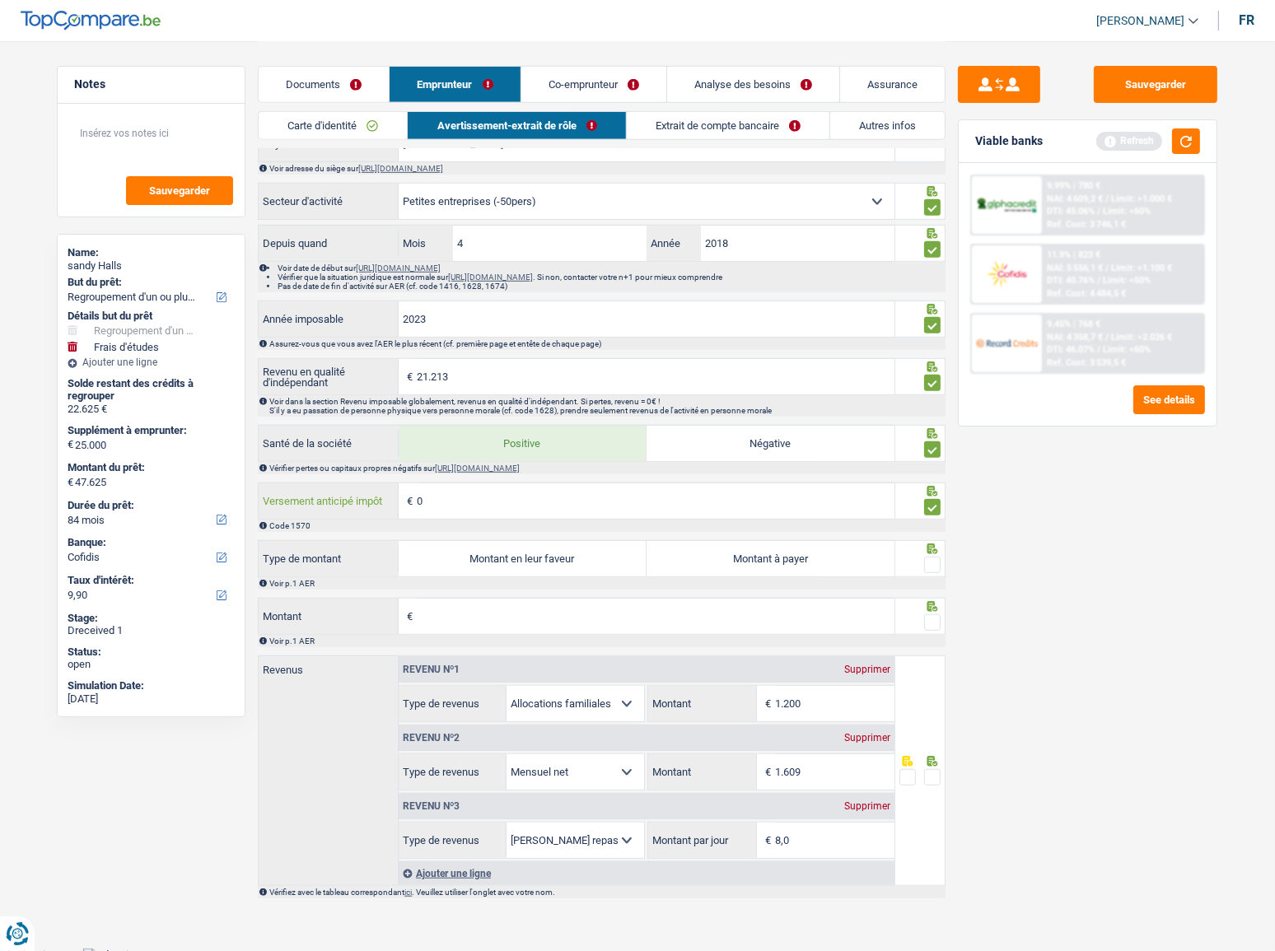
click at [346, 507] on div "0 € Versement anticipé impôt" at bounding box center [577, 501] width 636 height 35
type input "1.800"
click at [632, 520] on label "Montant en leur faveur" at bounding box center [523, 558] width 248 height 35
click at [632, 520] on input "Montant en leur faveur" at bounding box center [523, 558] width 248 height 35
radio input "true"
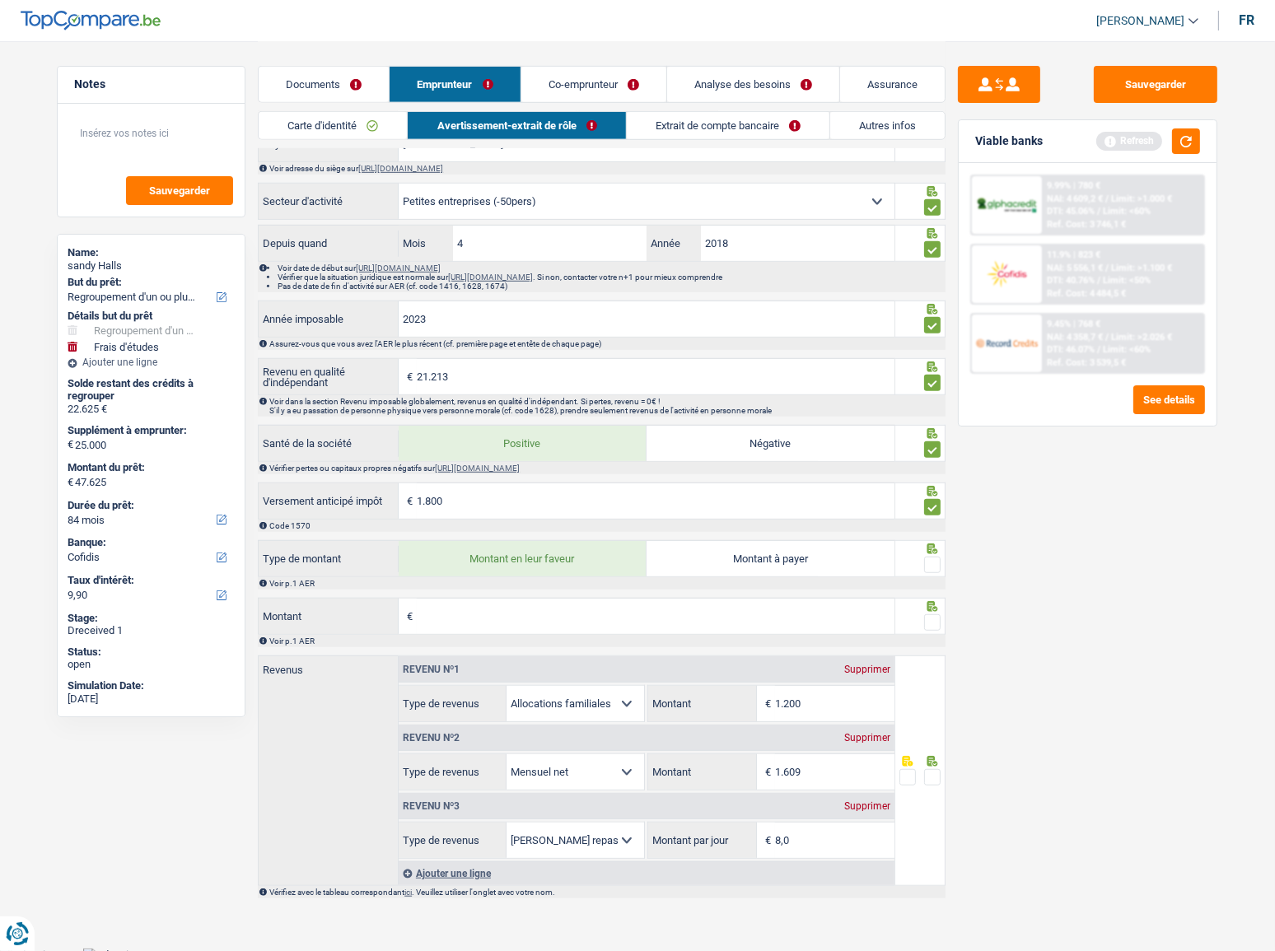
type input "1.618"
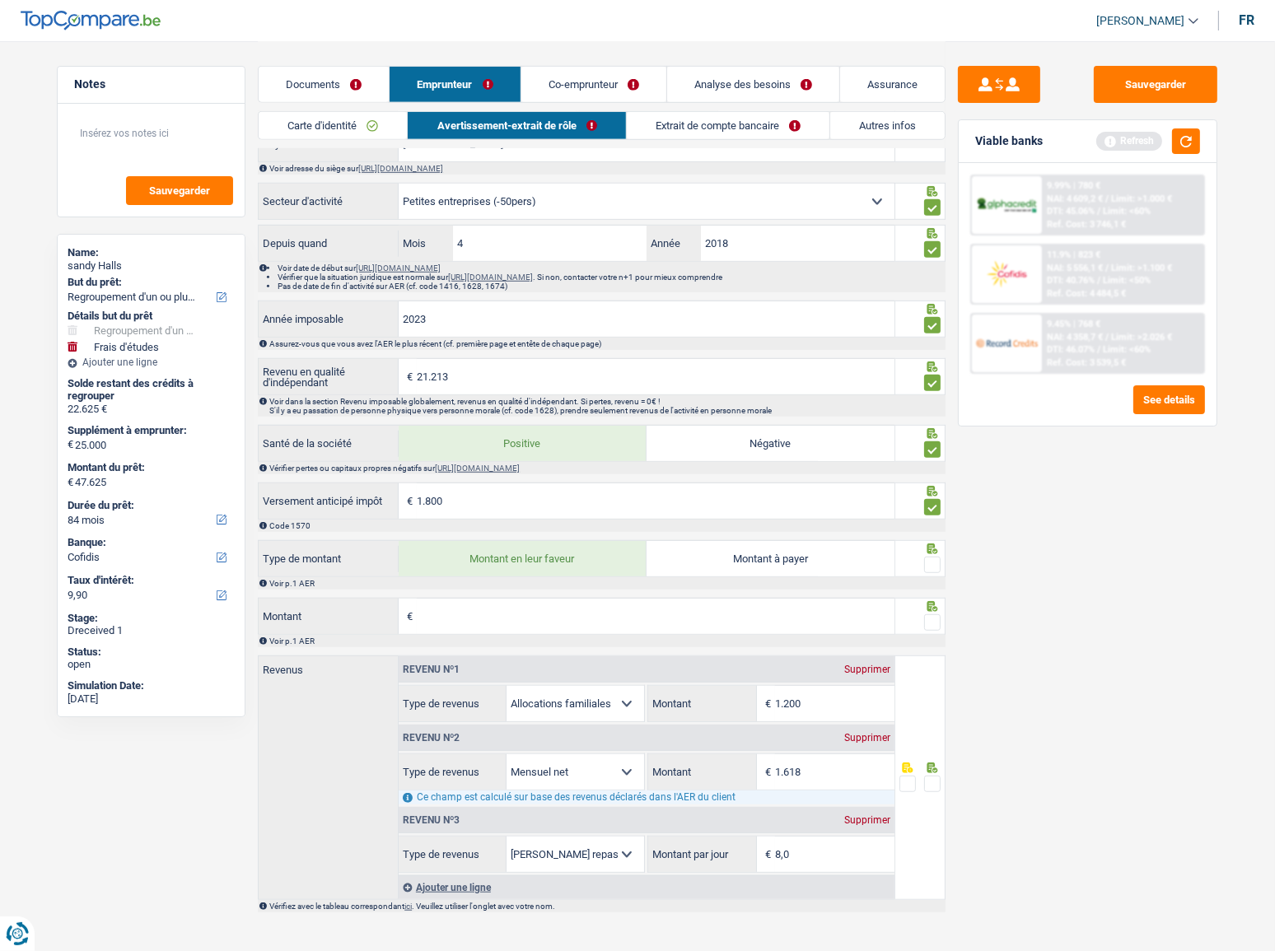
click at [935, 520] on span at bounding box center [932, 565] width 16 height 16
click at [0, 0] on input "radio" at bounding box center [0, 0] width 0 height 0
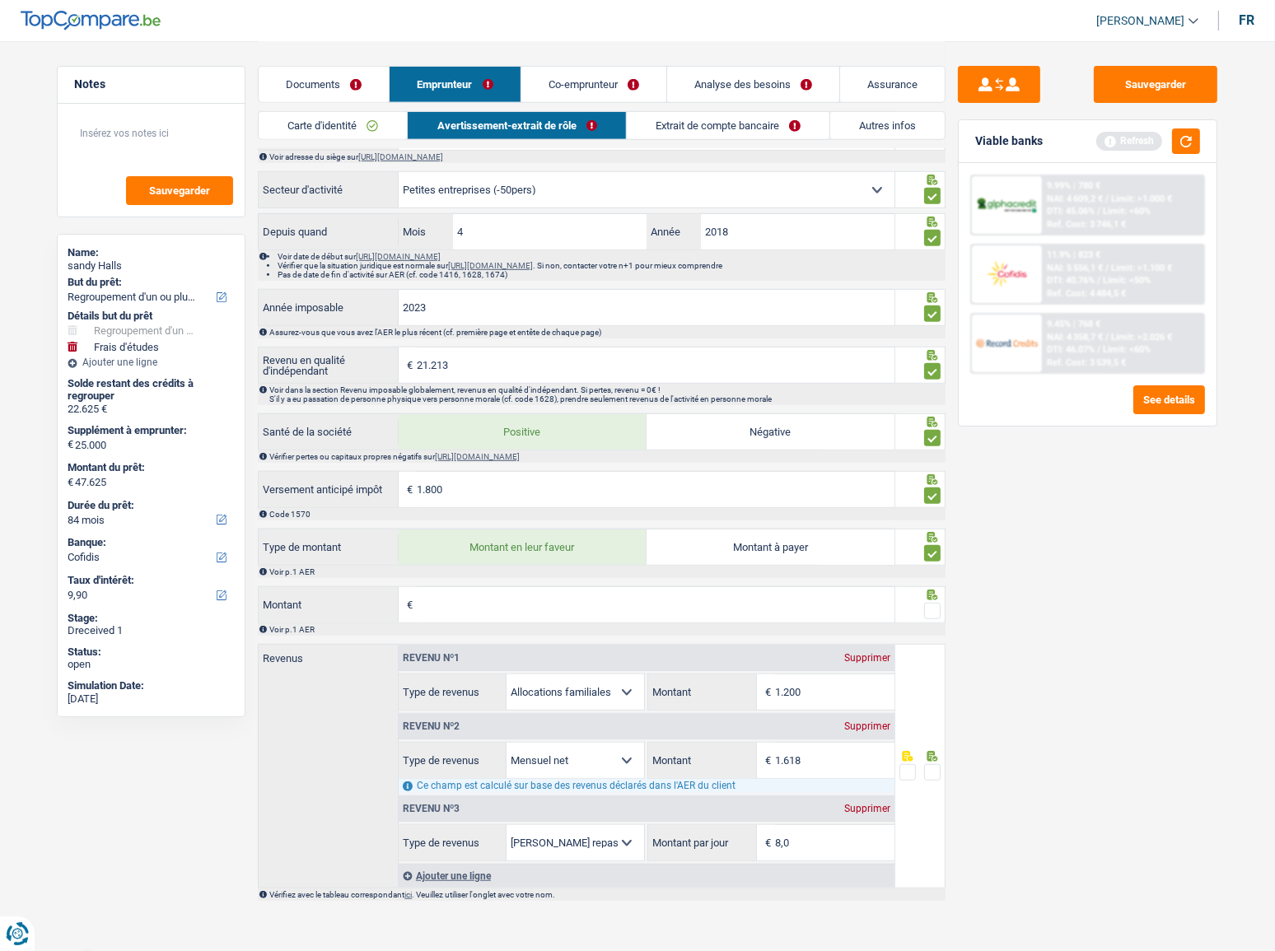
scroll to position [1137, 0]
click at [503, 520] on input "Montant" at bounding box center [656, 602] width 478 height 35
type input "2.026"
type input "1.787"
click at [937, 520] on span at bounding box center [932, 609] width 16 height 16
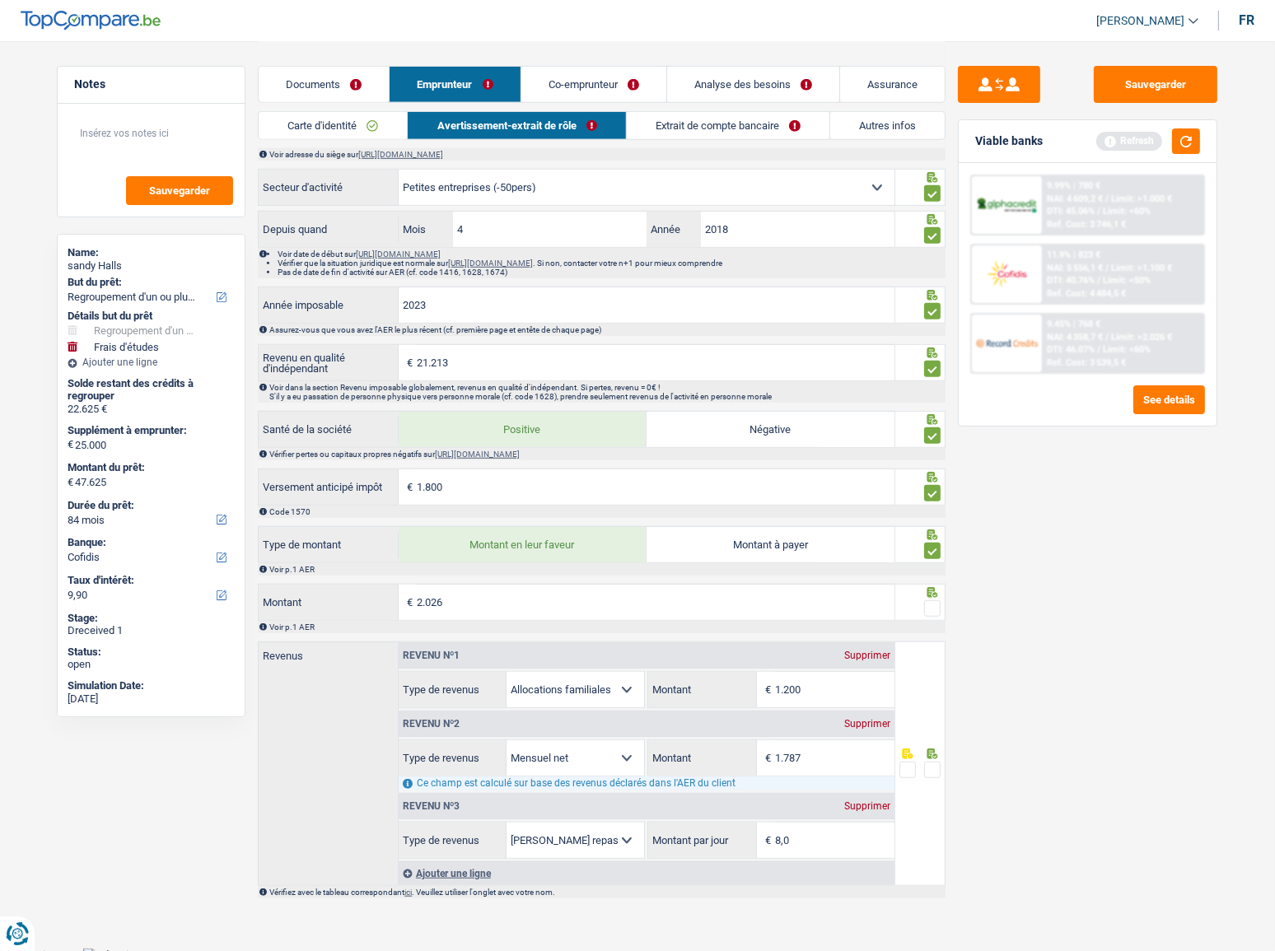
click at [0, 0] on input "radio" at bounding box center [0, 0] width 0 height 0
click at [1138, 142] on button "button" at bounding box center [1186, 142] width 28 height 26
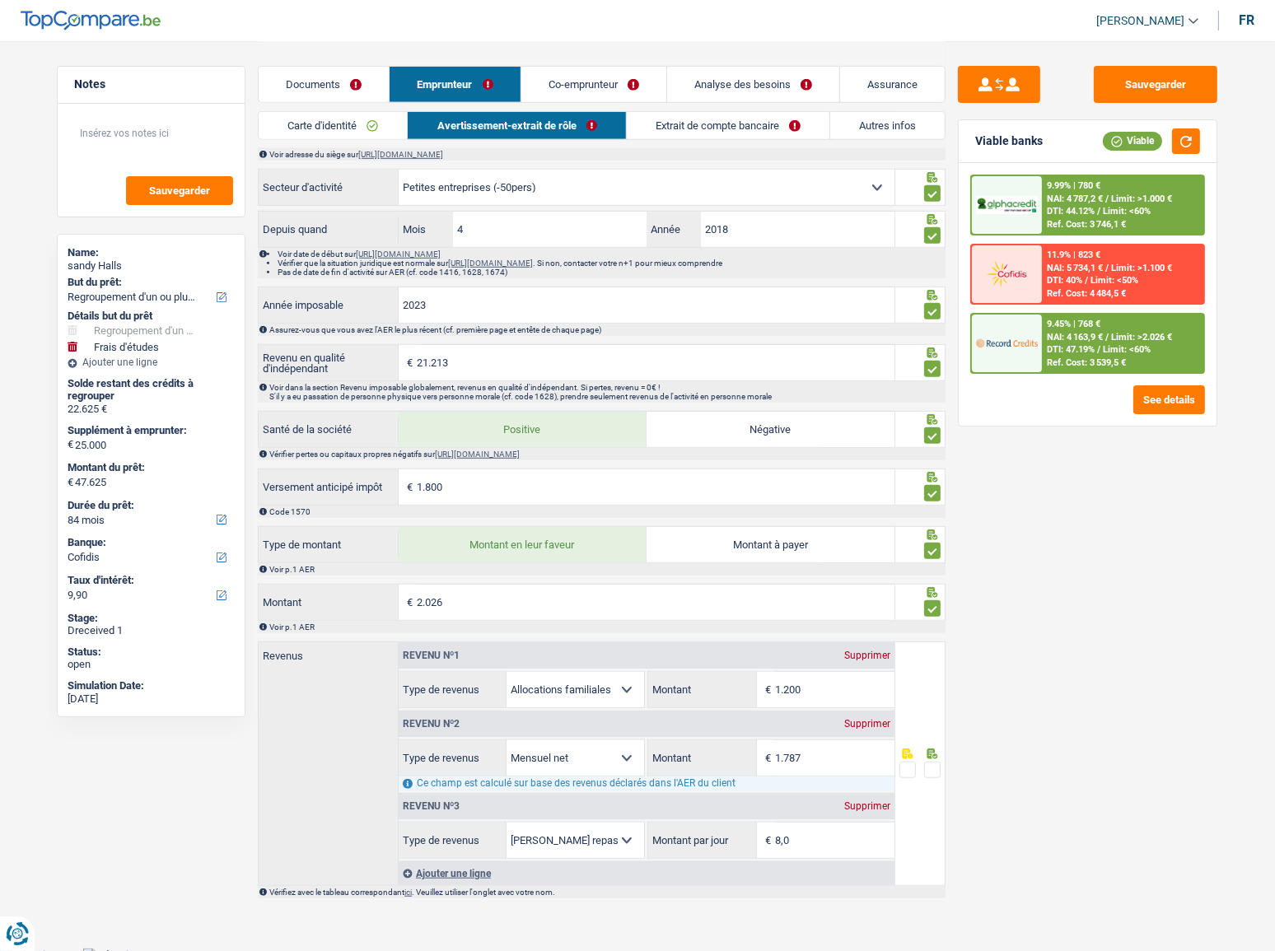
click at [925, 520] on span at bounding box center [932, 770] width 16 height 16
click at [0, 0] on input "radio" at bounding box center [0, 0] width 0 height 0
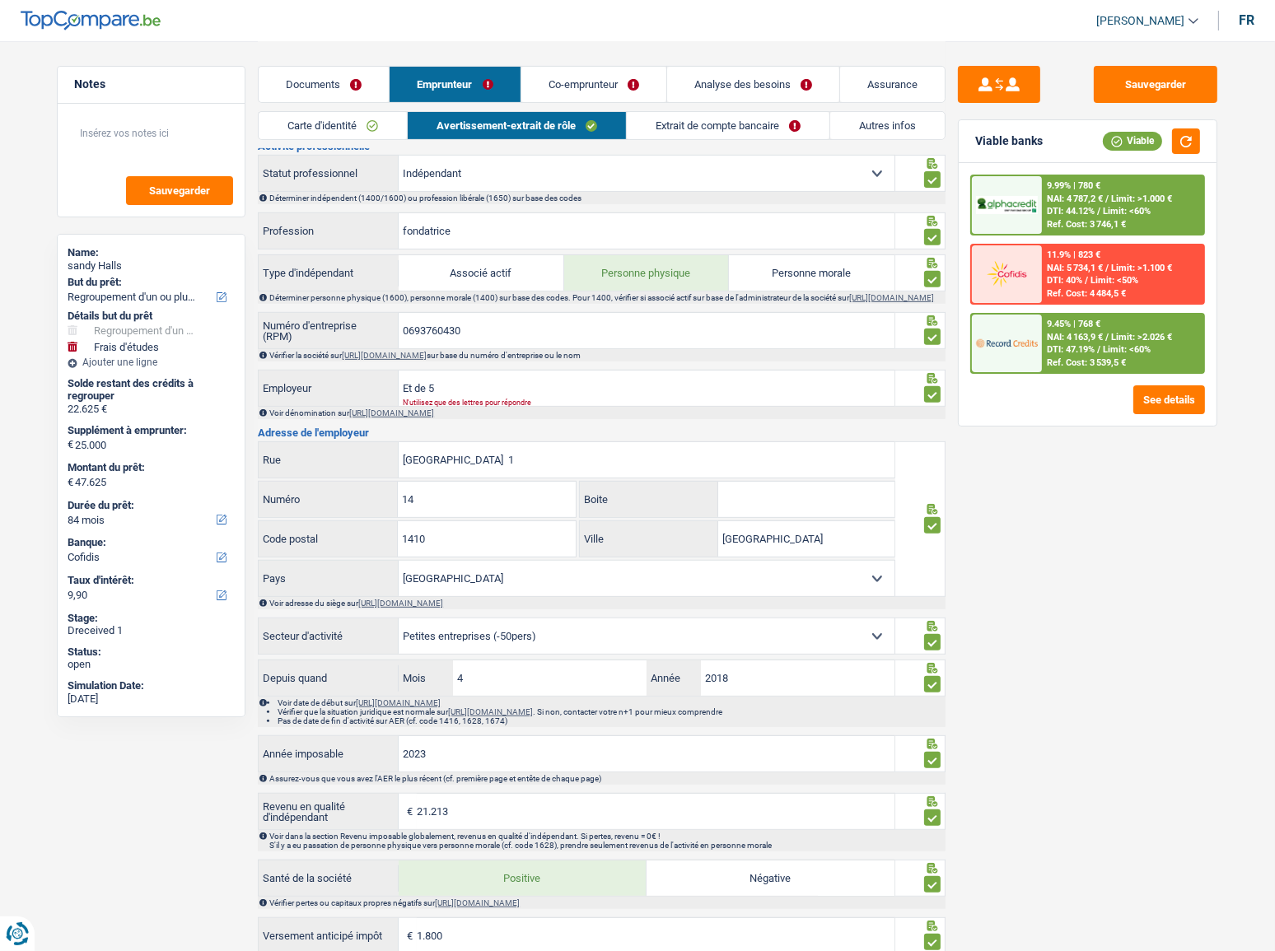
click at [695, 115] on link "Extrait de compte bancaire" at bounding box center [728, 125] width 203 height 27
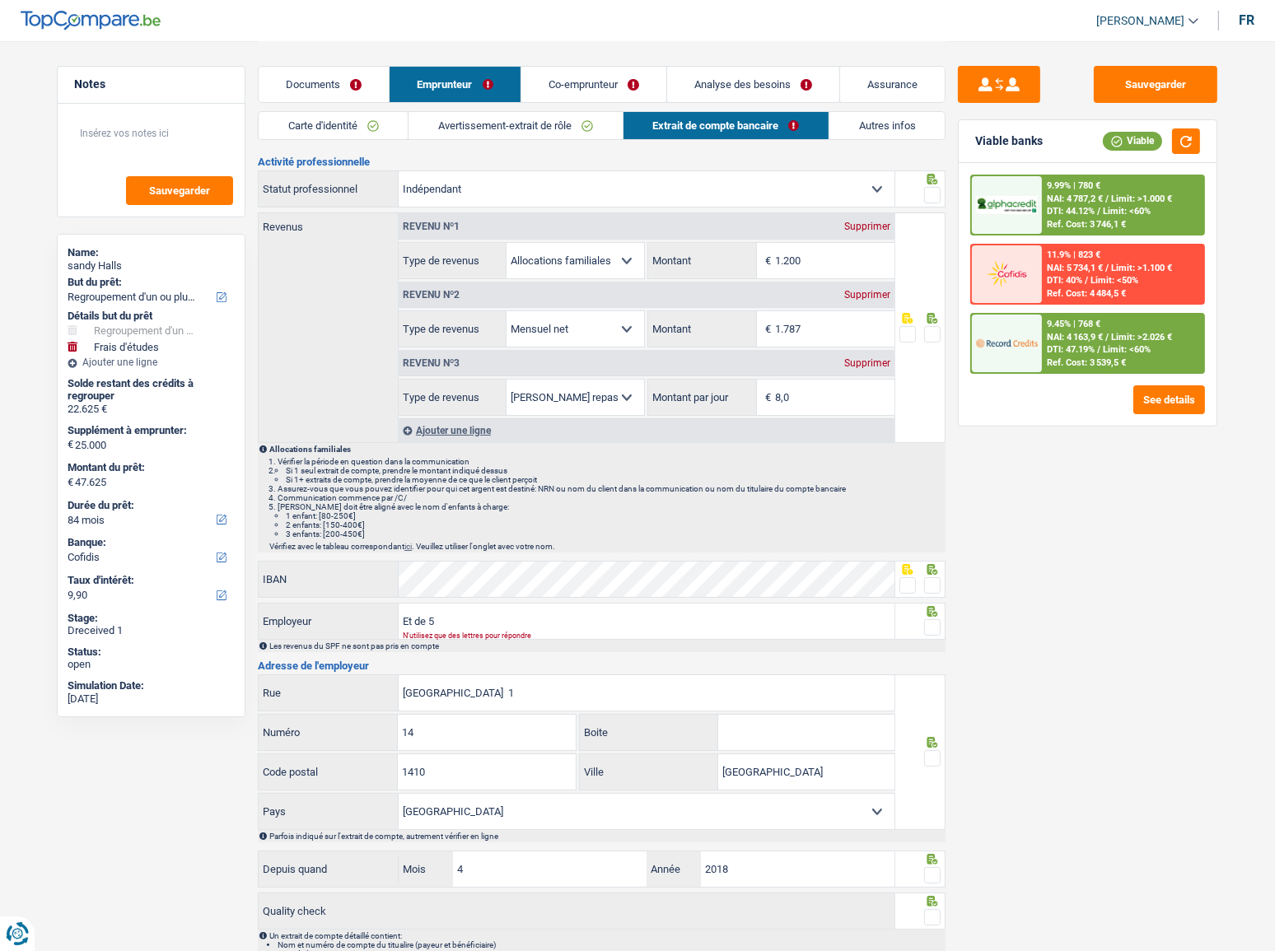
scroll to position [0, 0]
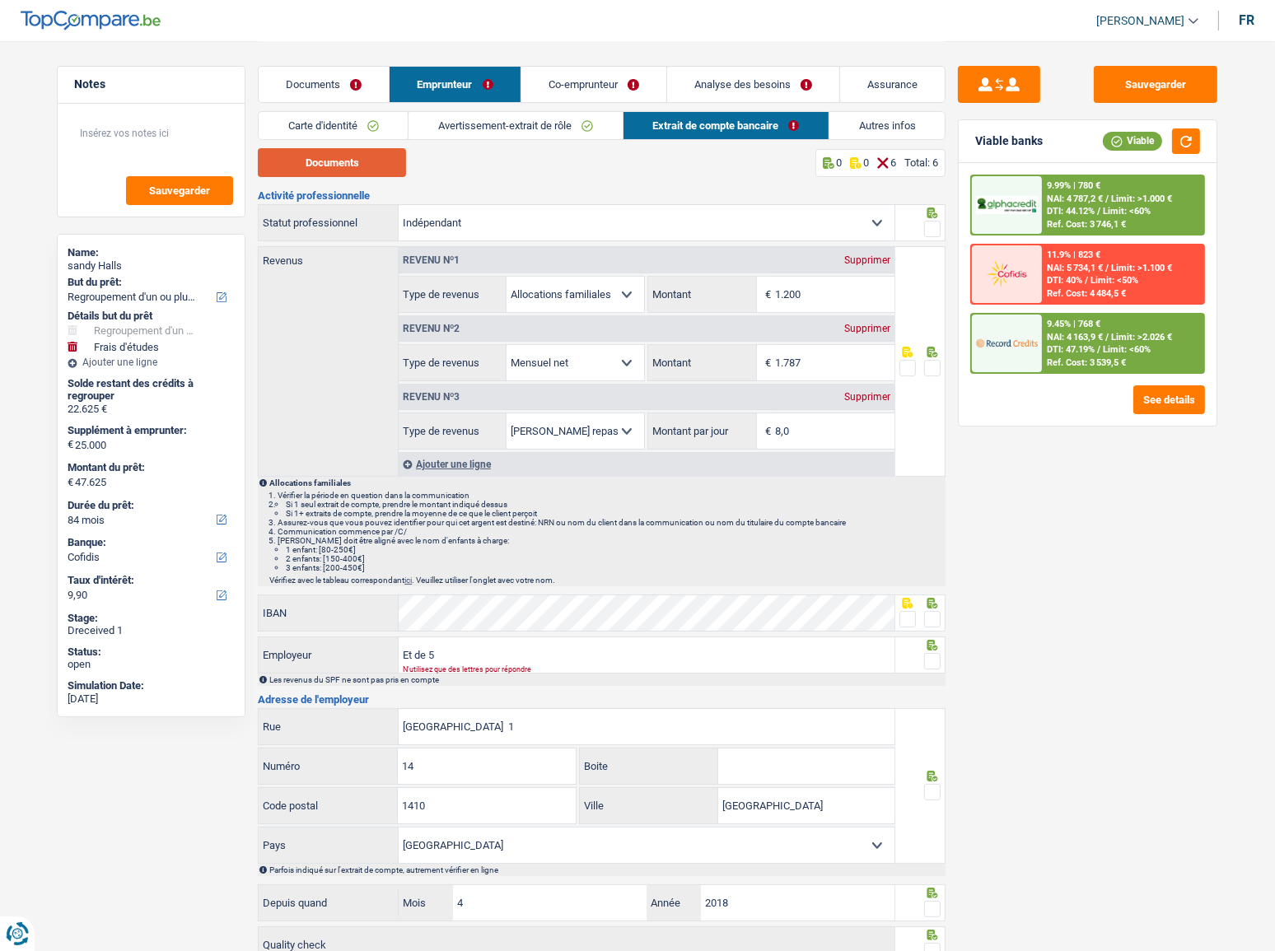
click at [366, 156] on button "Documents" at bounding box center [332, 162] width 148 height 29
drag, startPoint x: 521, startPoint y: 122, endPoint x: 596, endPoint y: 334, distance: 225.1
click at [521, 122] on link "Avertissement-extrait de rôle" at bounding box center [515, 125] width 213 height 27
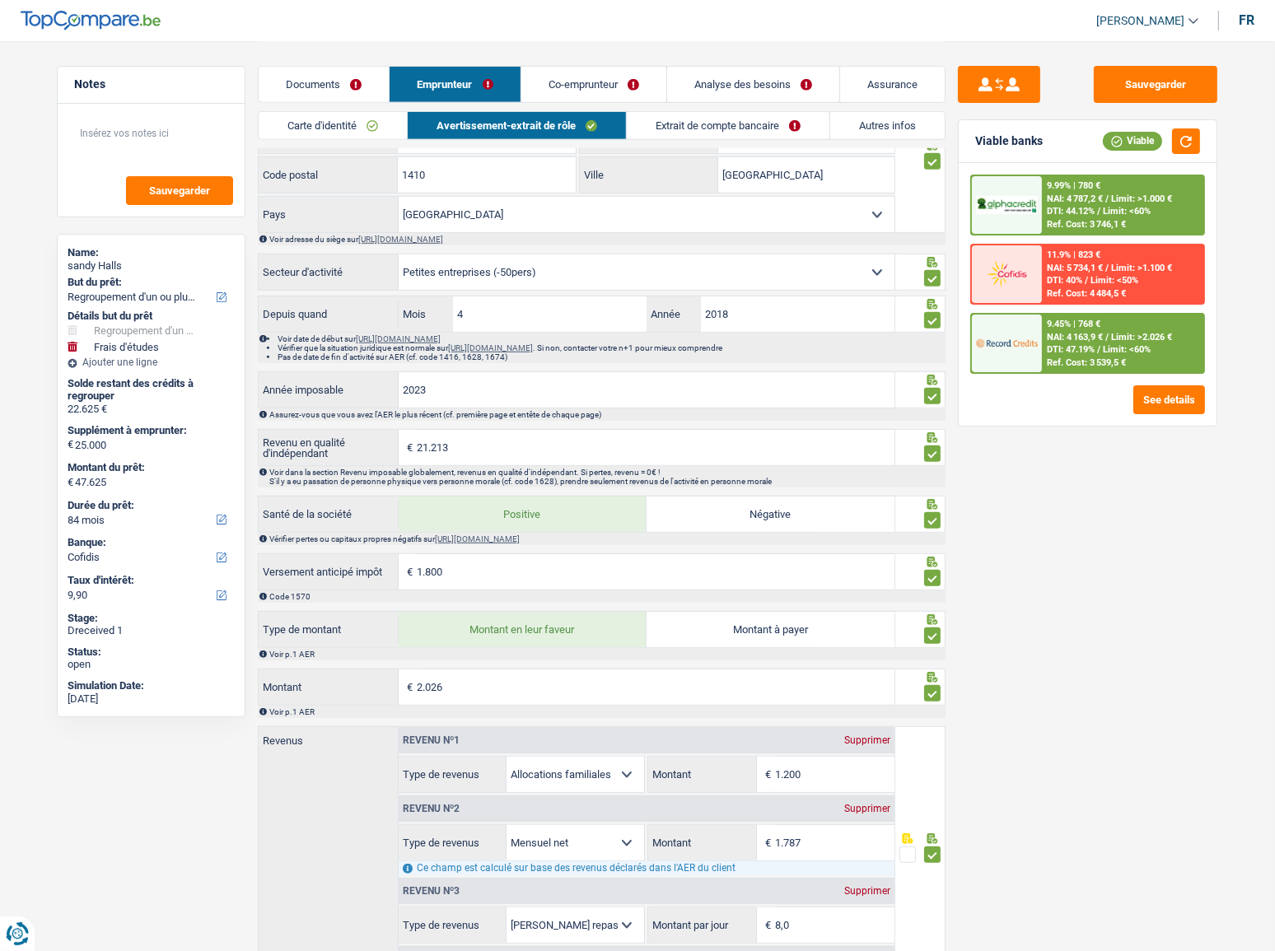
scroll to position [1137, 0]
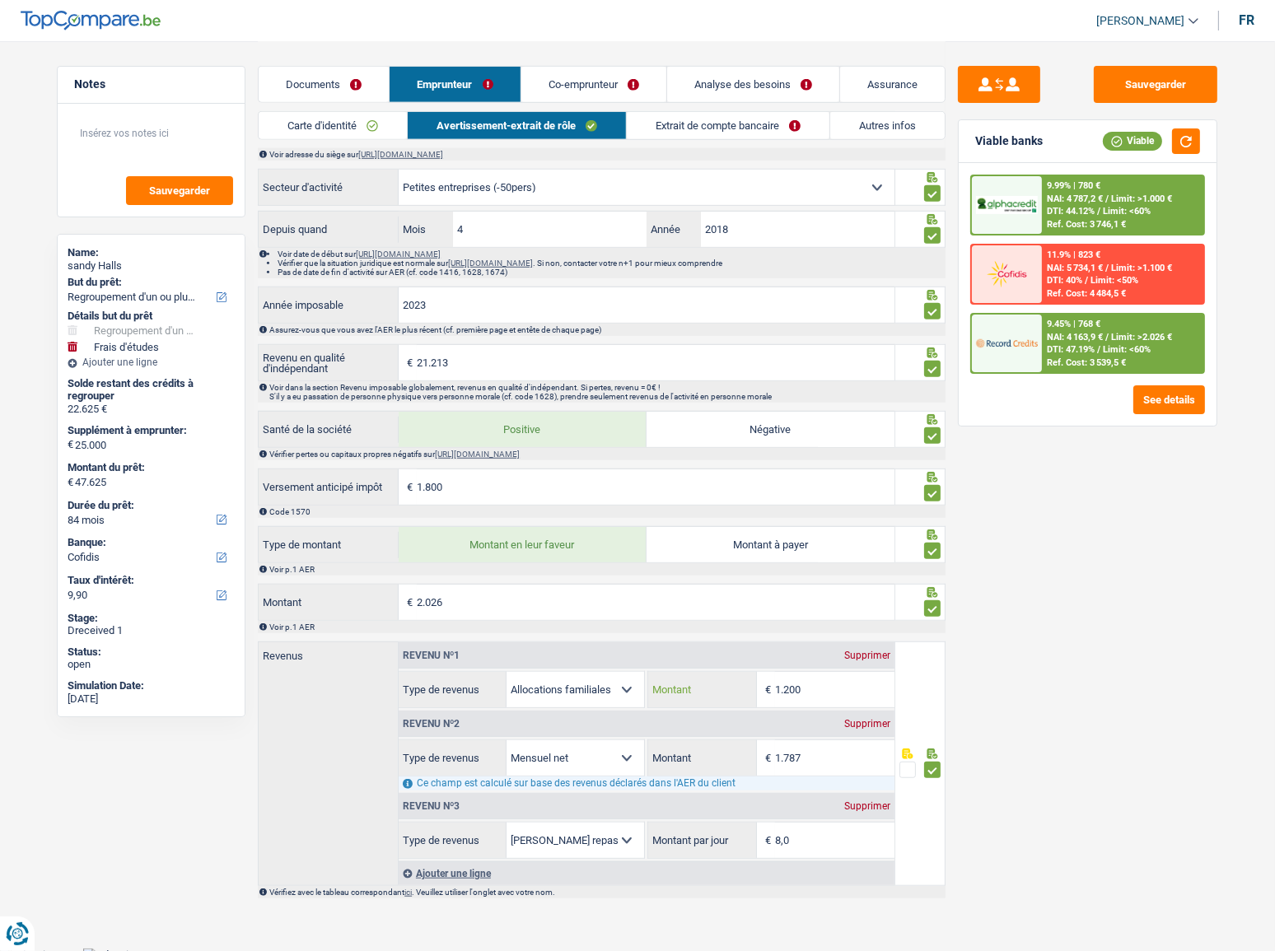
click at [844, 520] on input "1.200" at bounding box center [834, 689] width 119 height 35
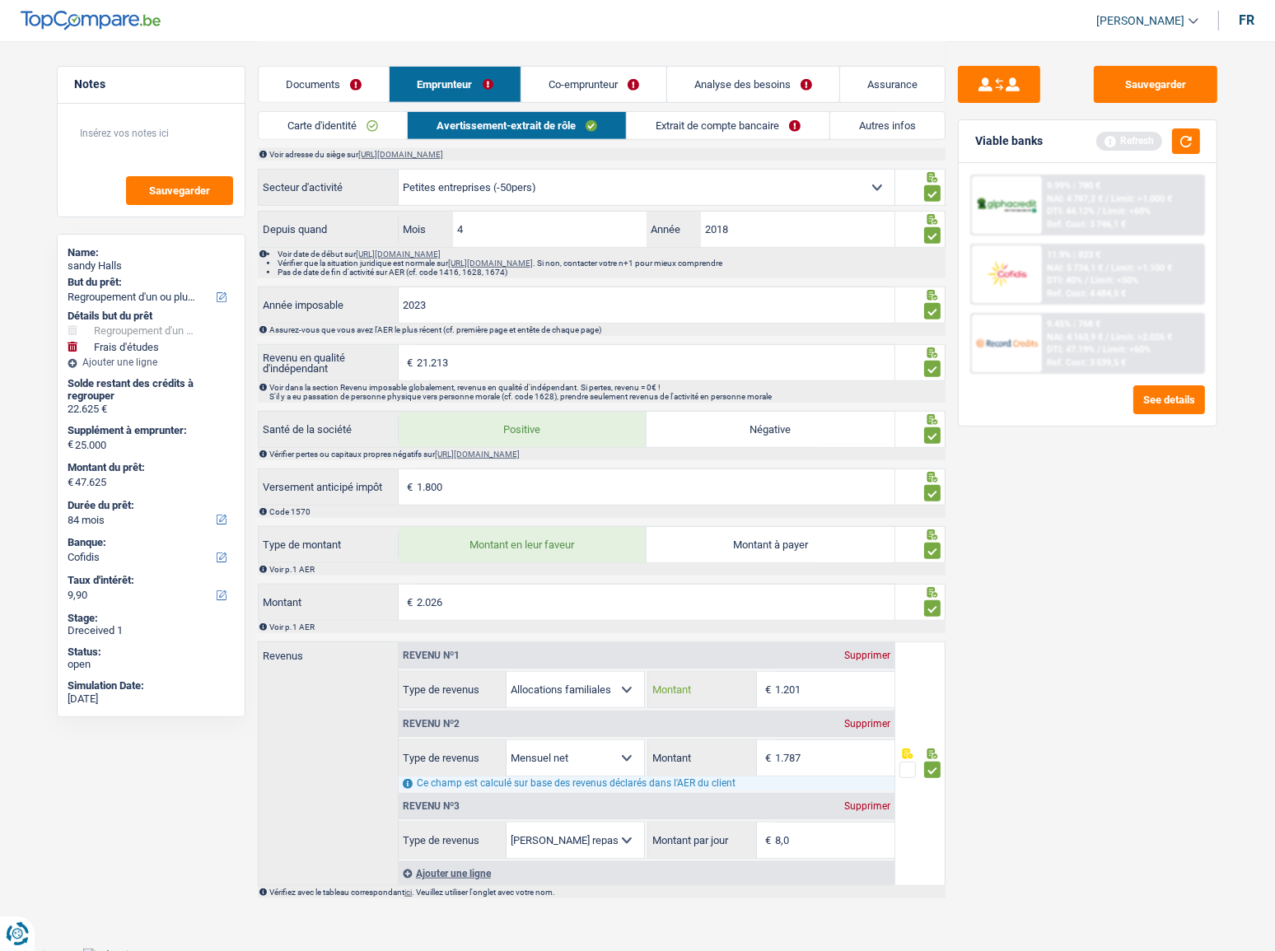
type input "1.201"
click at [862, 520] on div "Supprimer" at bounding box center [867, 807] width 54 height 10
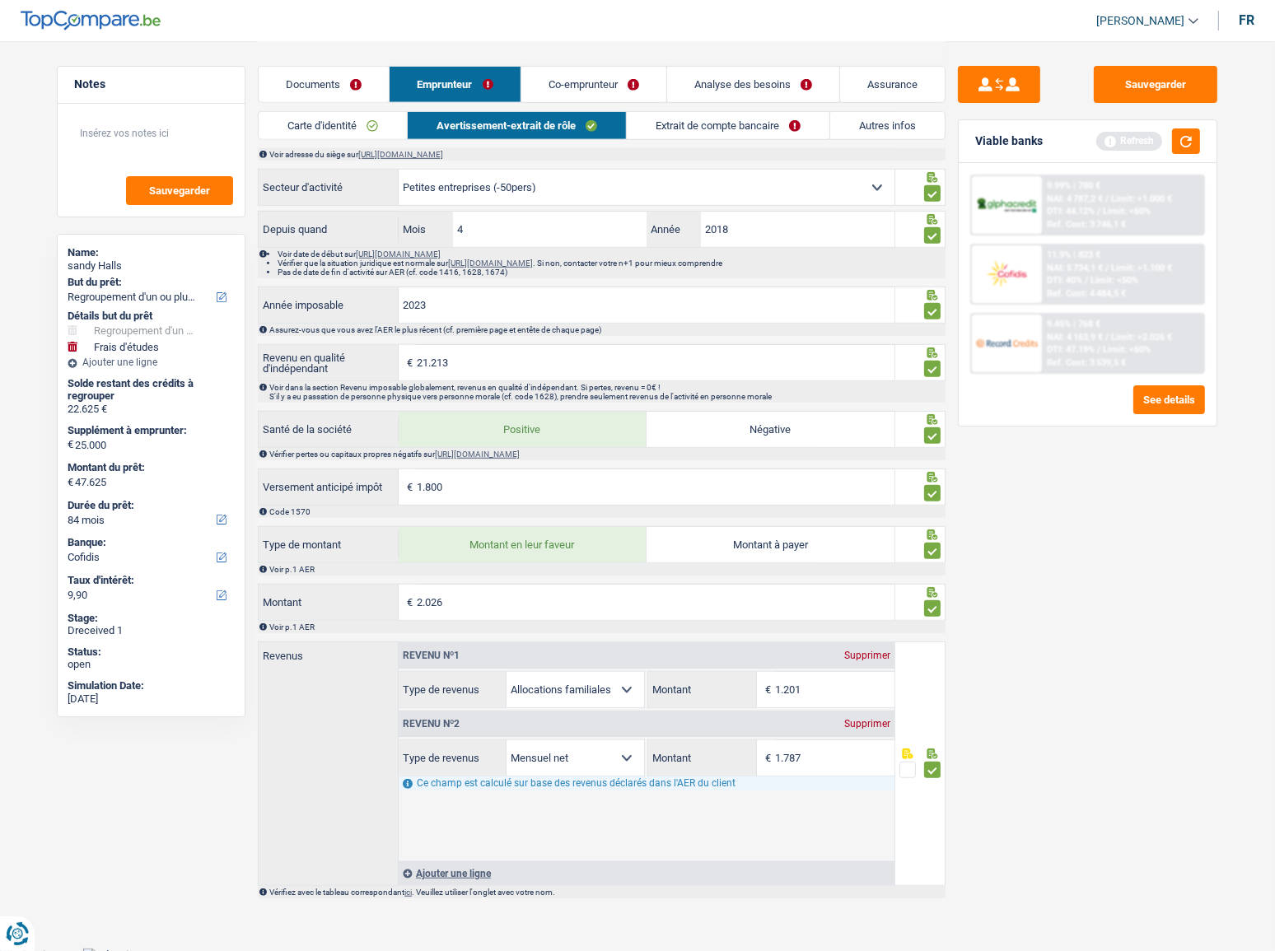
scroll to position [1069, 0]
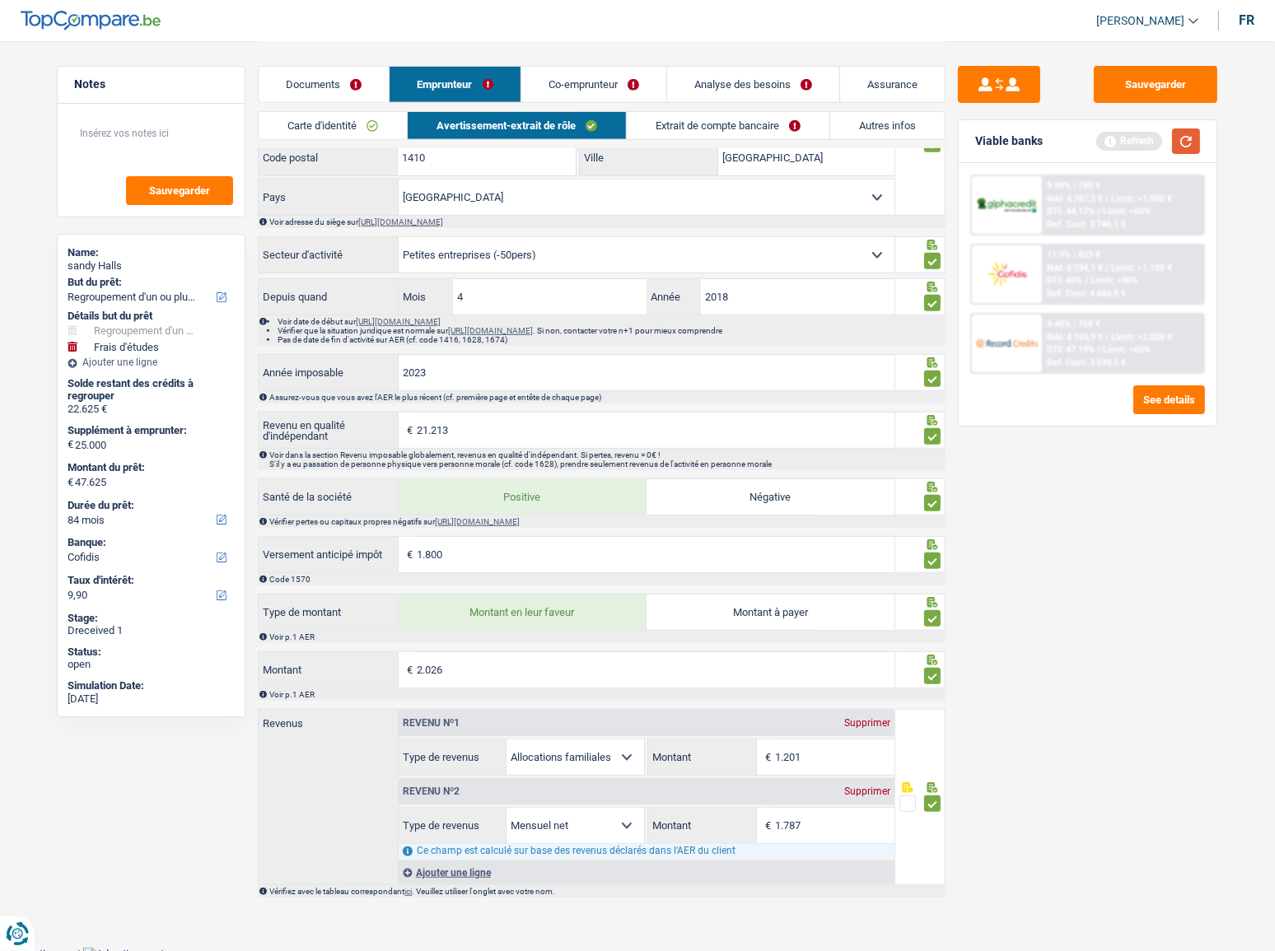
click at [1138, 131] on button "button" at bounding box center [1186, 142] width 28 height 26
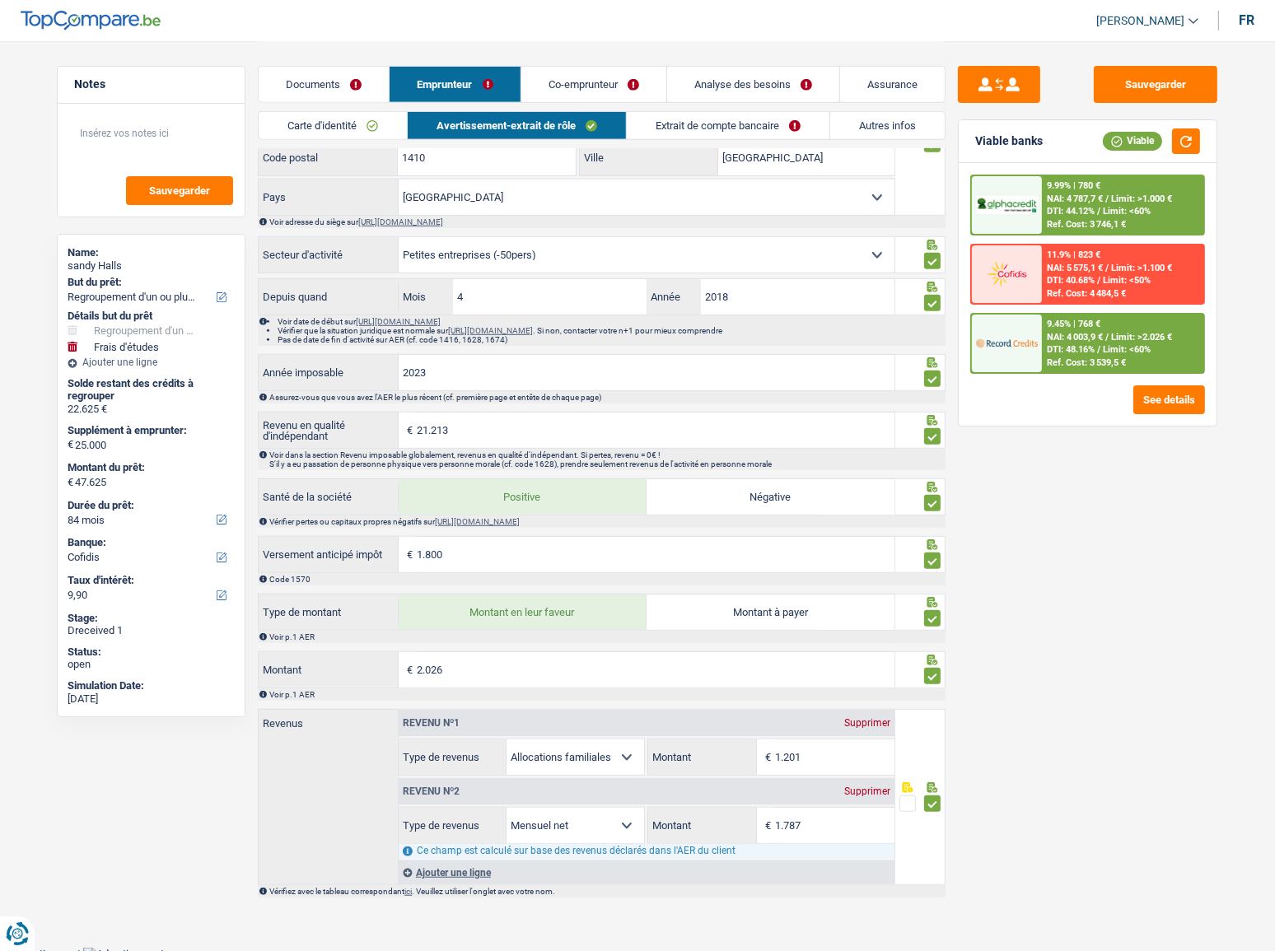
click at [1061, 520] on div "Sauvegarder Viable banks Viable 9.99% | 780 € NAI: 4 787,7 € / Limit: >1.000 € …" at bounding box center [1088, 495] width 284 height 859
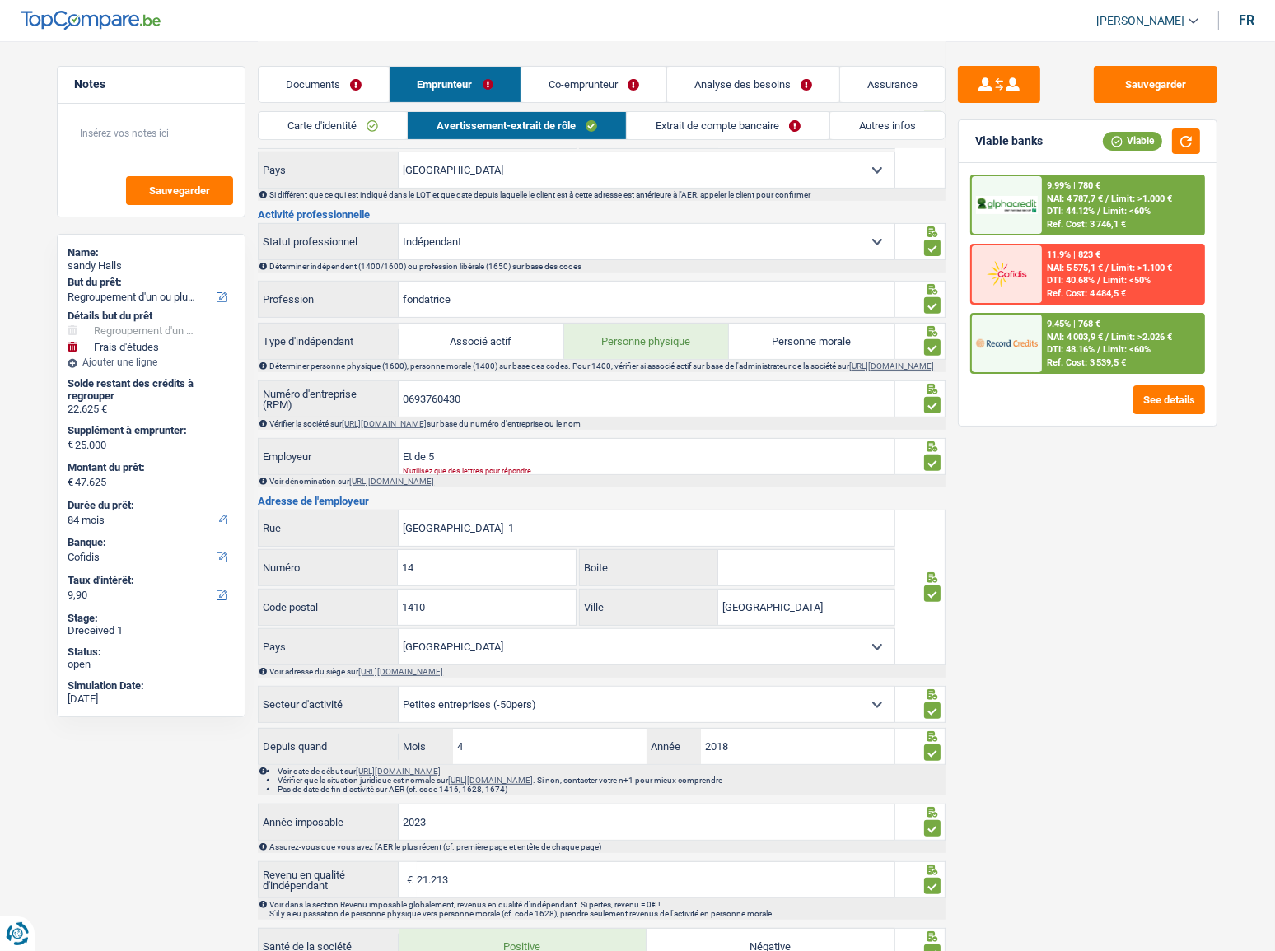
click at [749, 124] on link "Extrait de compte bancaire" at bounding box center [728, 125] width 203 height 27
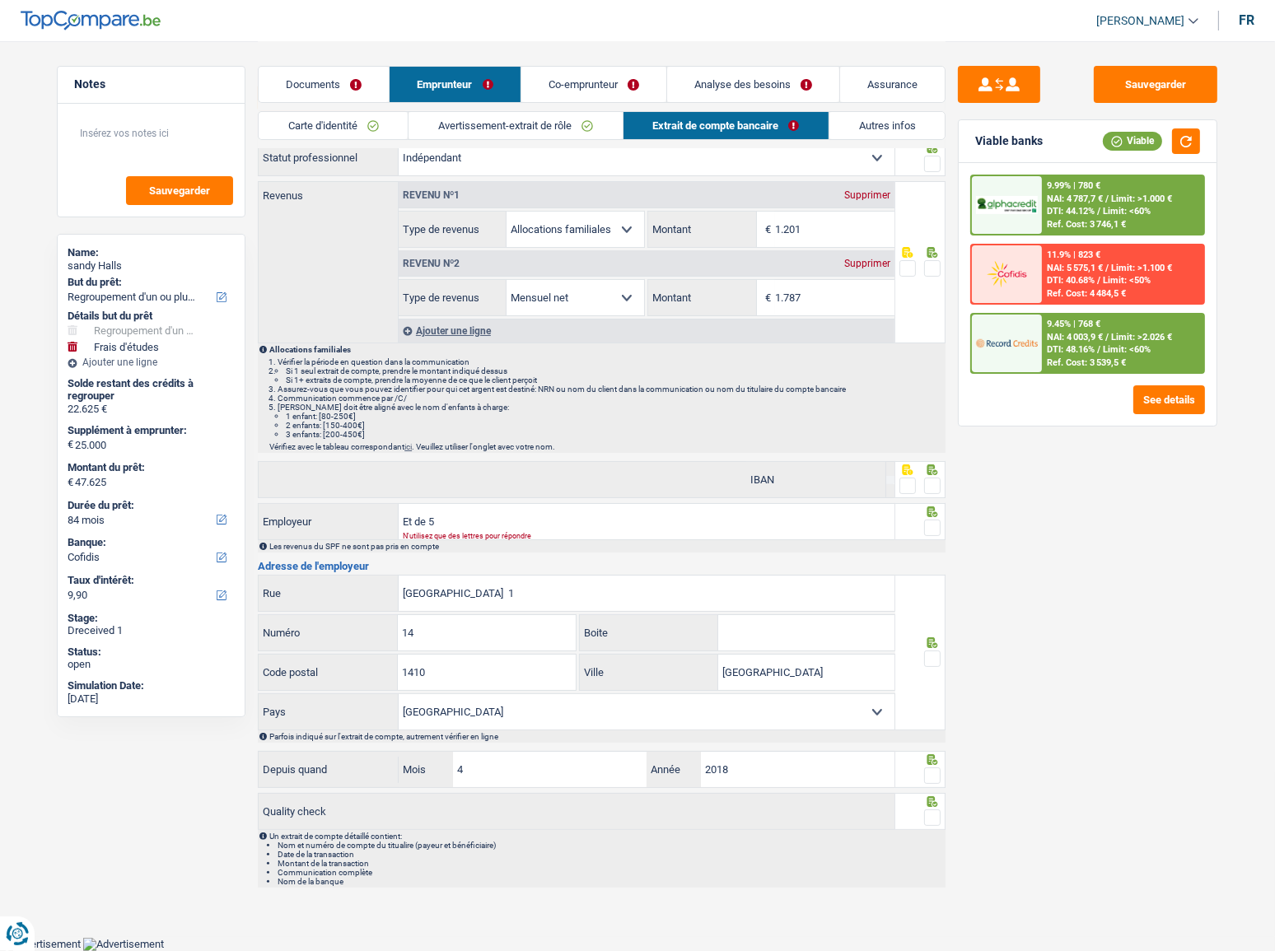
scroll to position [49, 0]
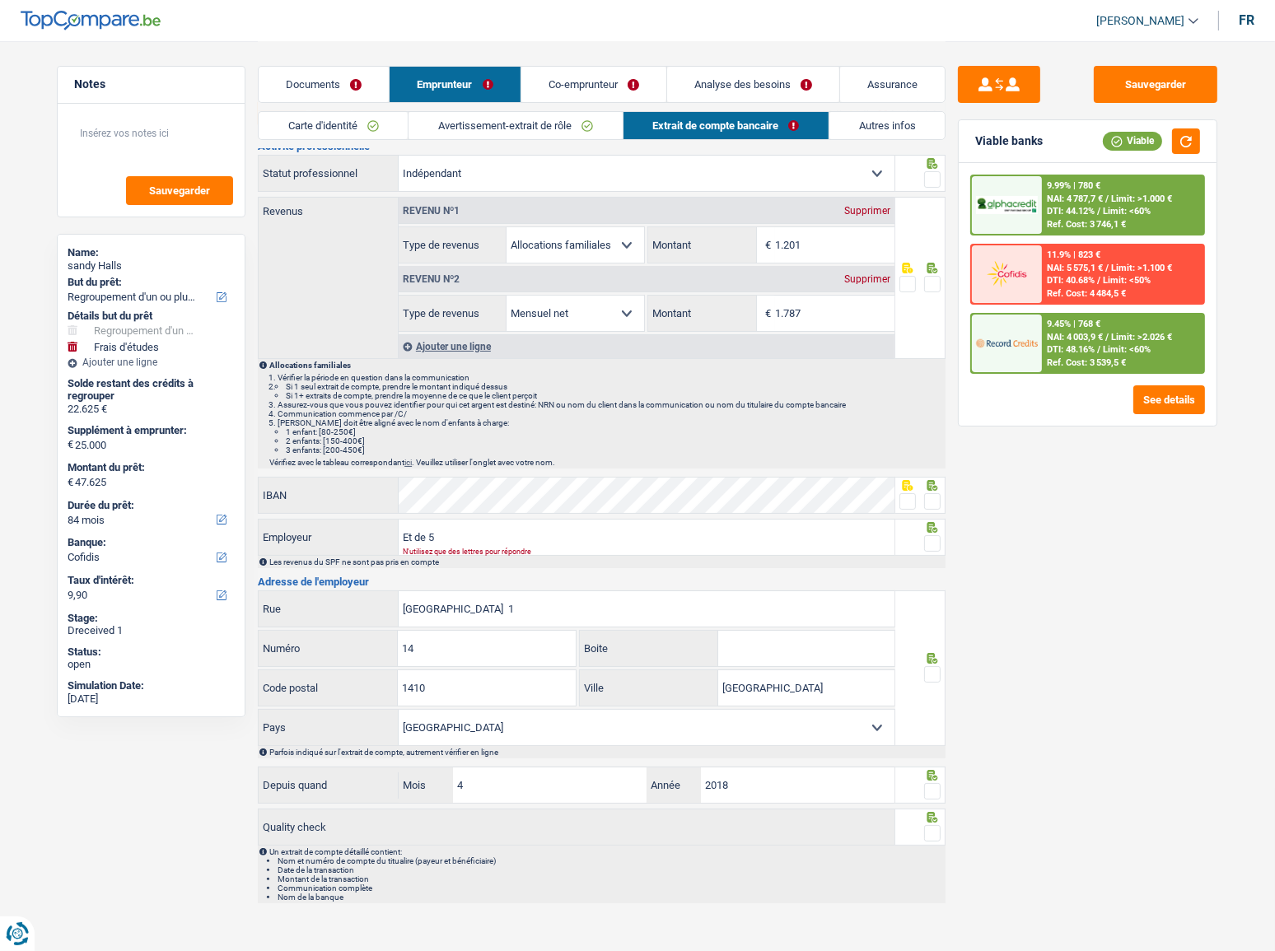
click at [924, 180] on span at bounding box center [932, 179] width 16 height 16
click at [0, 0] on input "radio" at bounding box center [0, 0] width 0 height 0
click at [928, 279] on span at bounding box center [932, 284] width 16 height 16
click at [0, 0] on input "radio" at bounding box center [0, 0] width 0 height 0
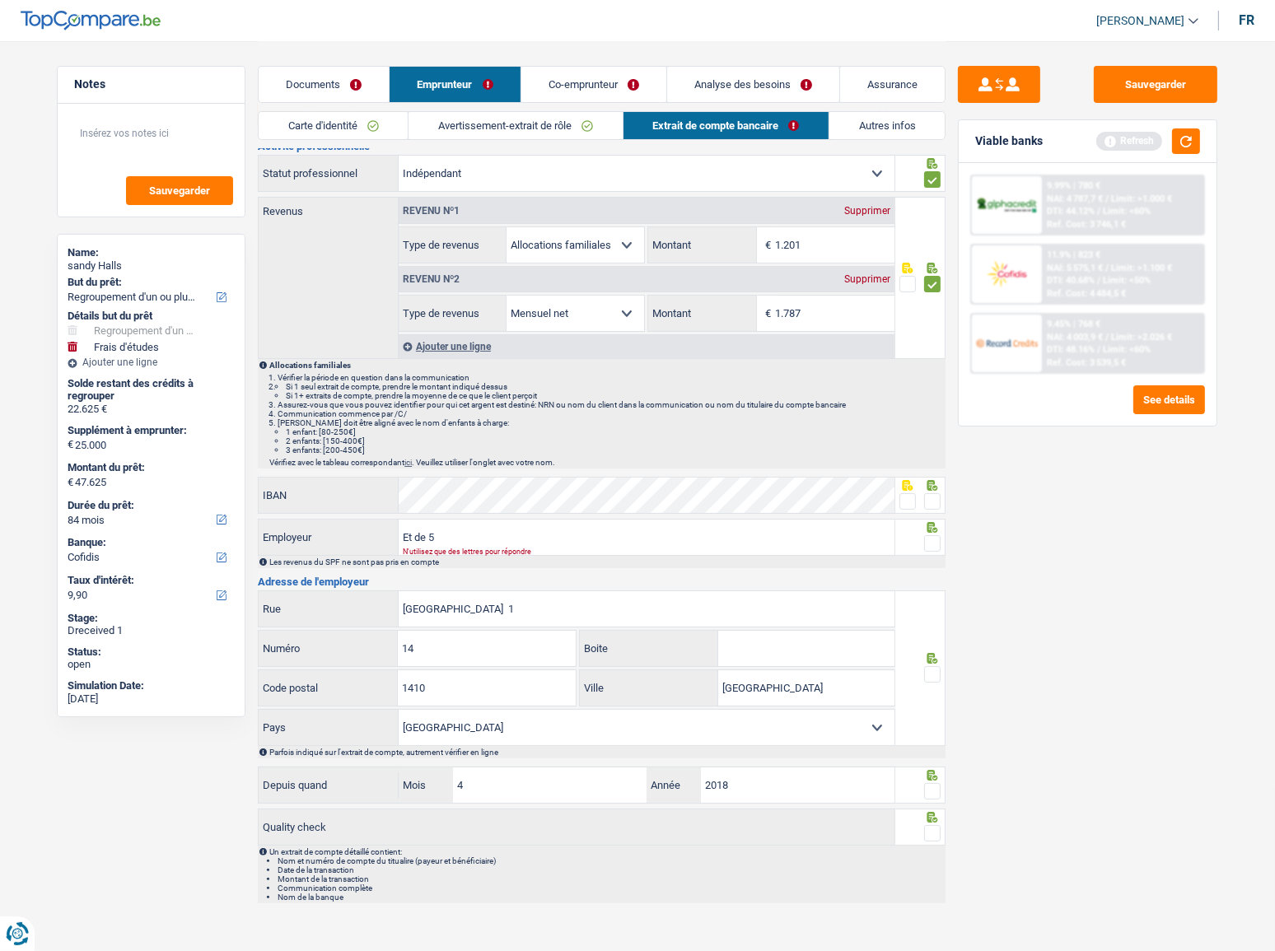
drag, startPoint x: 934, startPoint y: 498, endPoint x: 943, endPoint y: 545, distance: 47.0
click at [936, 509] on div at bounding box center [932, 502] width 16 height 21
click at [934, 520] on span at bounding box center [932, 543] width 16 height 16
click at [0, 0] on input "radio" at bounding box center [0, 0] width 0 height 0
click at [933, 502] on span at bounding box center [932, 501] width 16 height 16
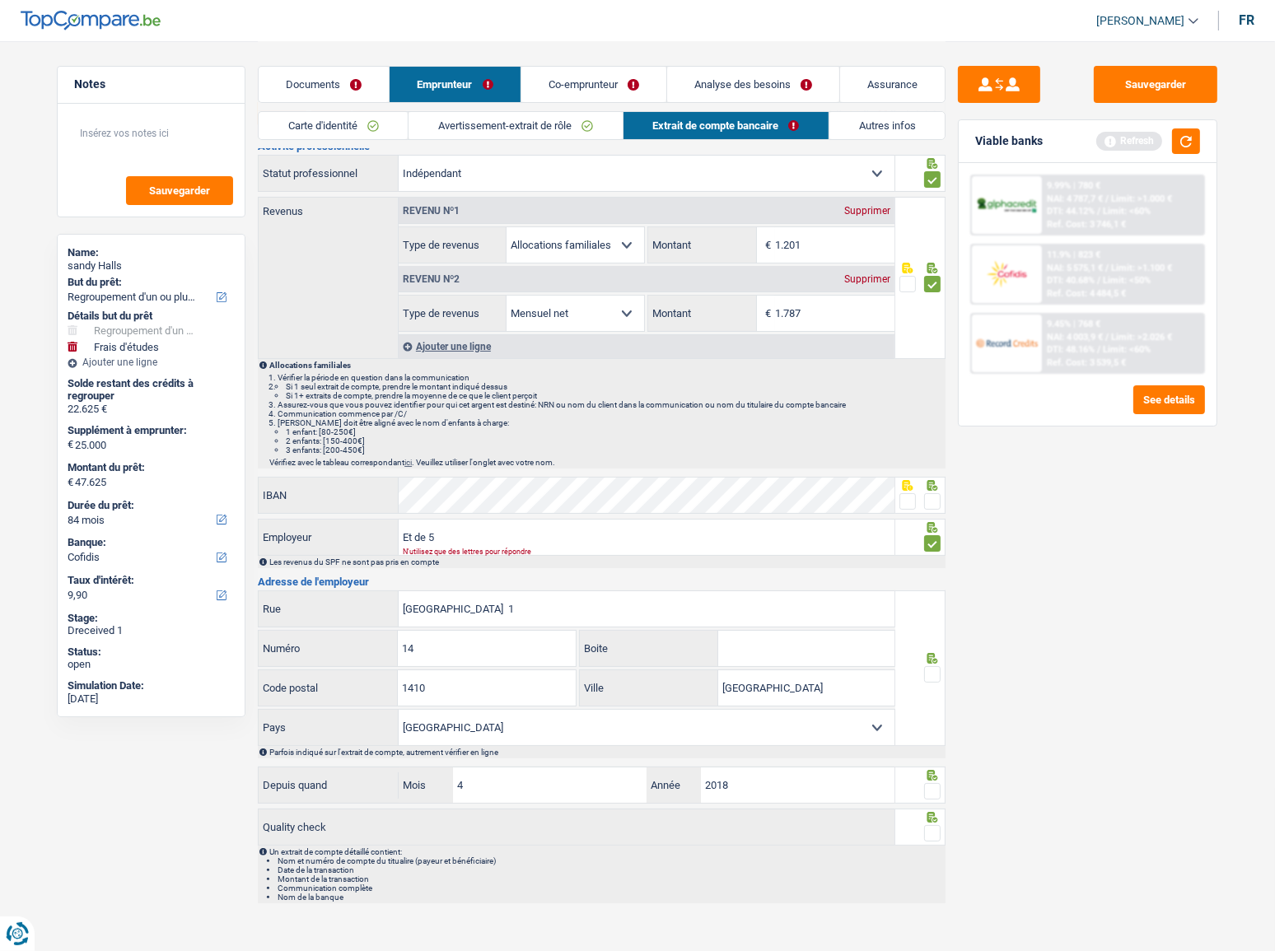
click at [0, 0] on input "radio" at bounding box center [0, 0] width 0 height 0
click at [933, 520] on span at bounding box center [932, 674] width 16 height 16
click at [0, 0] on input "radio" at bounding box center [0, 0] width 0 height 0
click at [936, 520] on span at bounding box center [932, 791] width 16 height 16
click at [0, 0] on input "radio" at bounding box center [0, 0] width 0 height 0
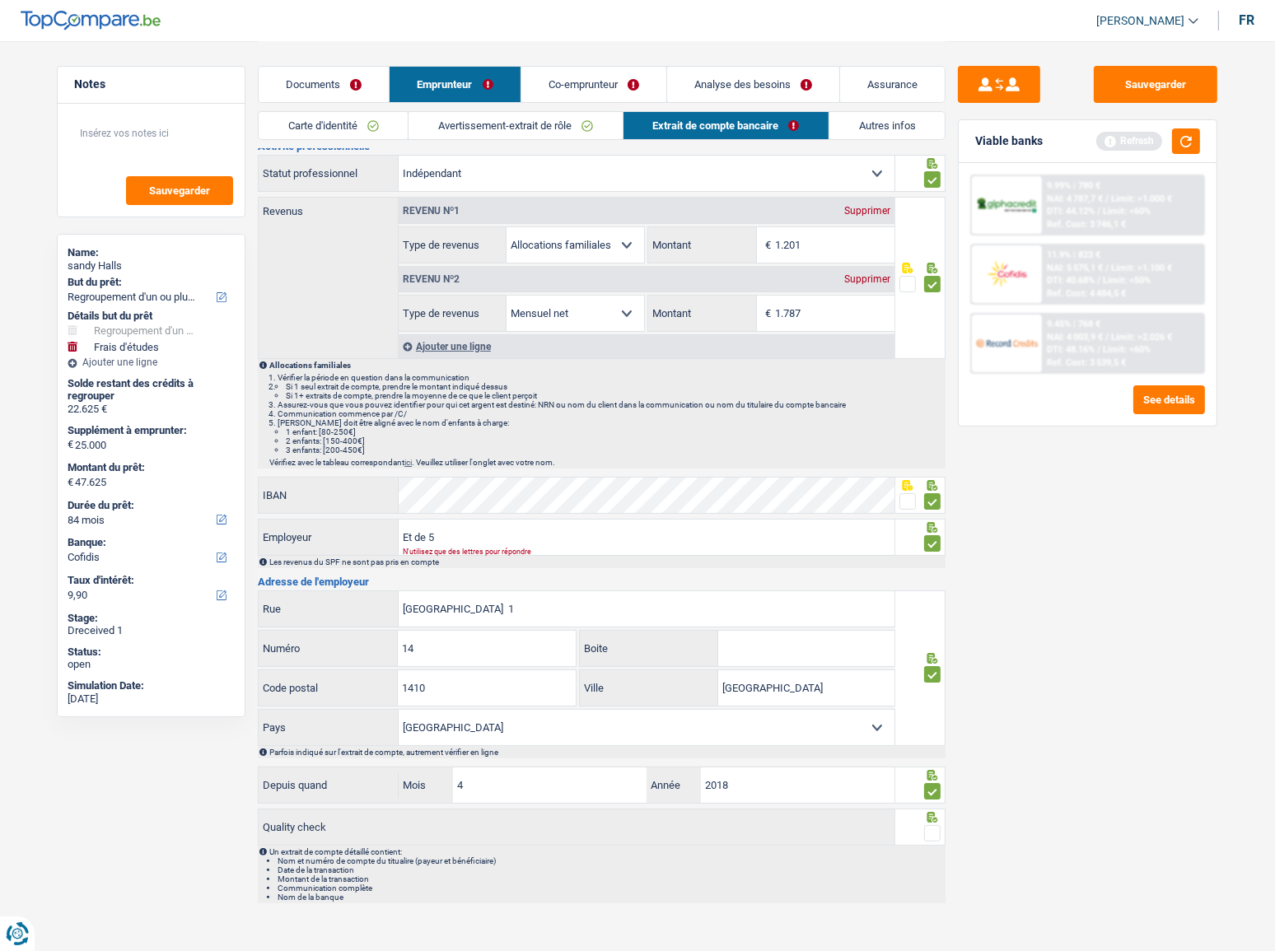
click at [933, 520] on span at bounding box center [932, 833] width 16 height 16
click at [0, 0] on input "radio" at bounding box center [0, 0] width 0 height 0
click at [1138, 135] on button "button" at bounding box center [1186, 142] width 28 height 26
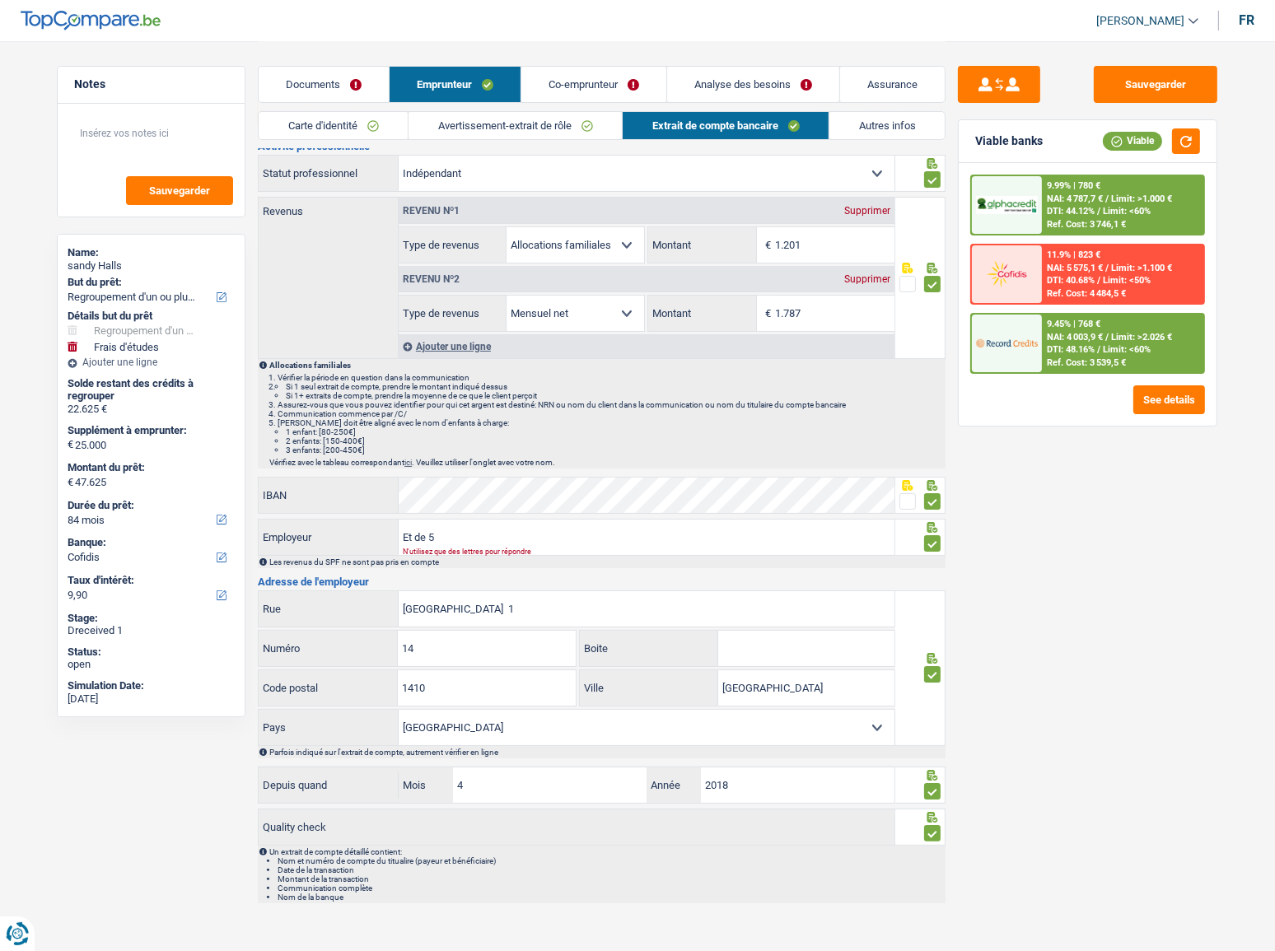
click at [523, 130] on link "Avertissement-extrait de rôle" at bounding box center [515, 125] width 213 height 27
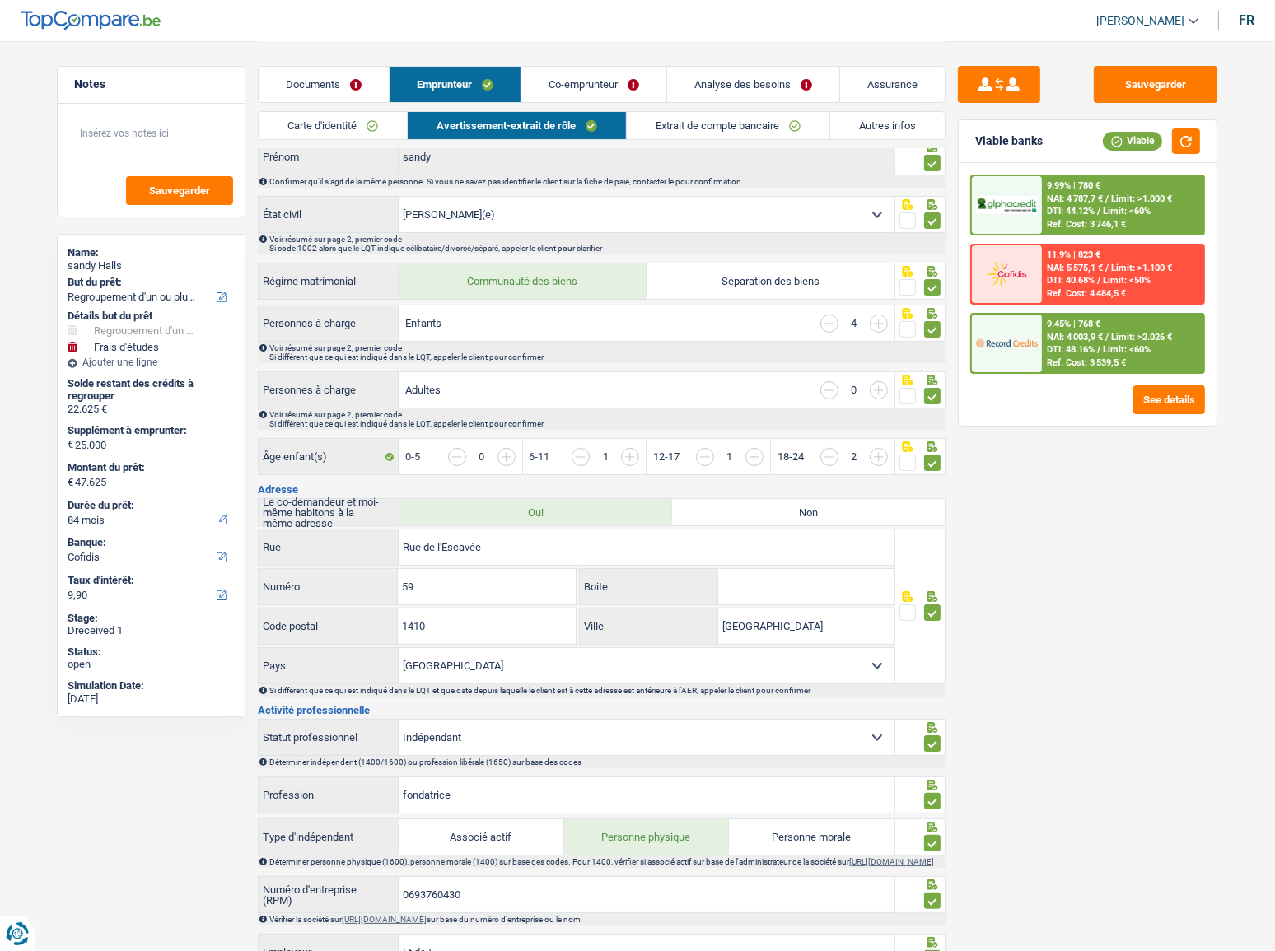
scroll to position [199, 0]
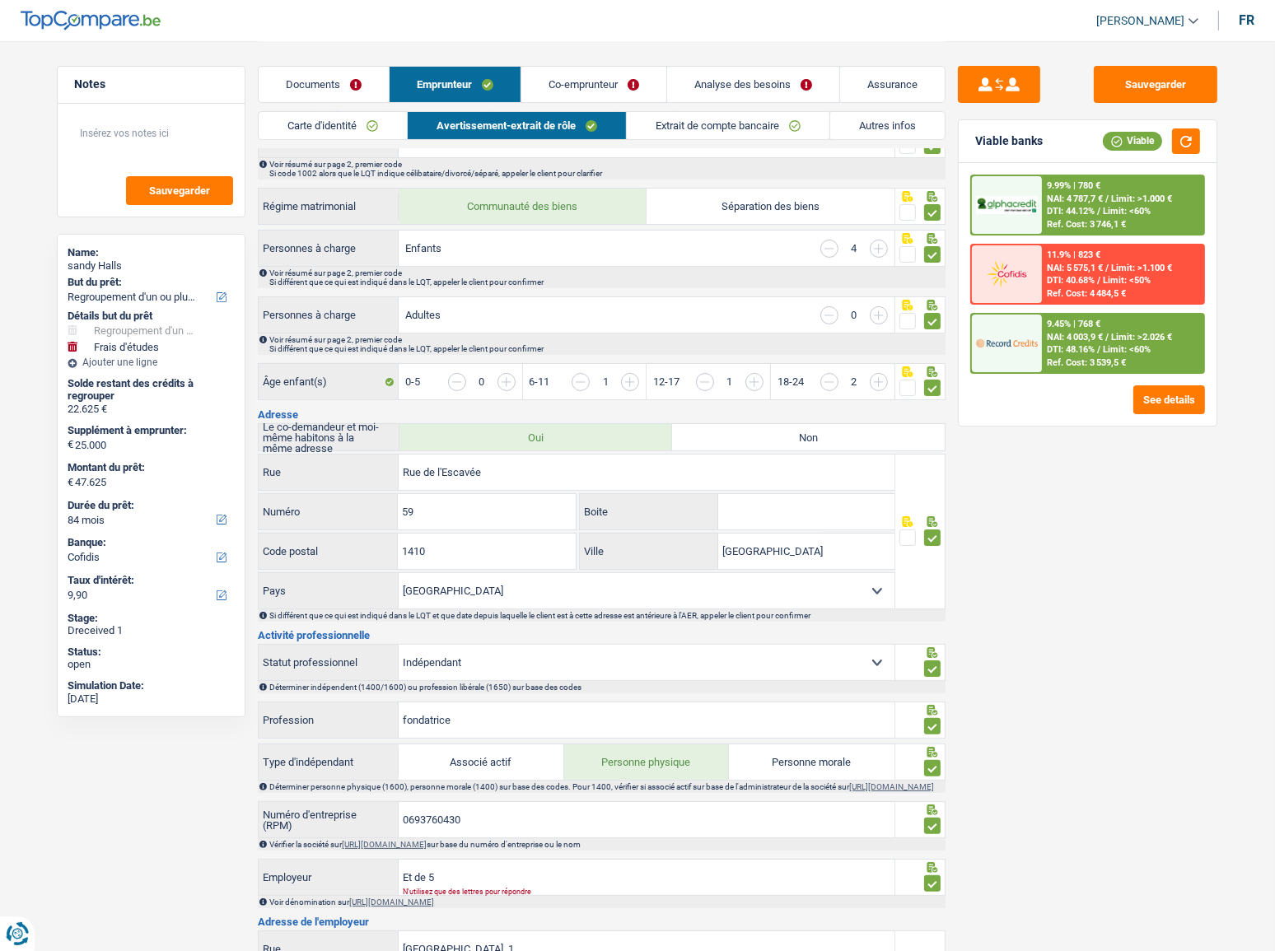
click at [741, 127] on link "Extrait de compte bancaire" at bounding box center [728, 125] width 203 height 27
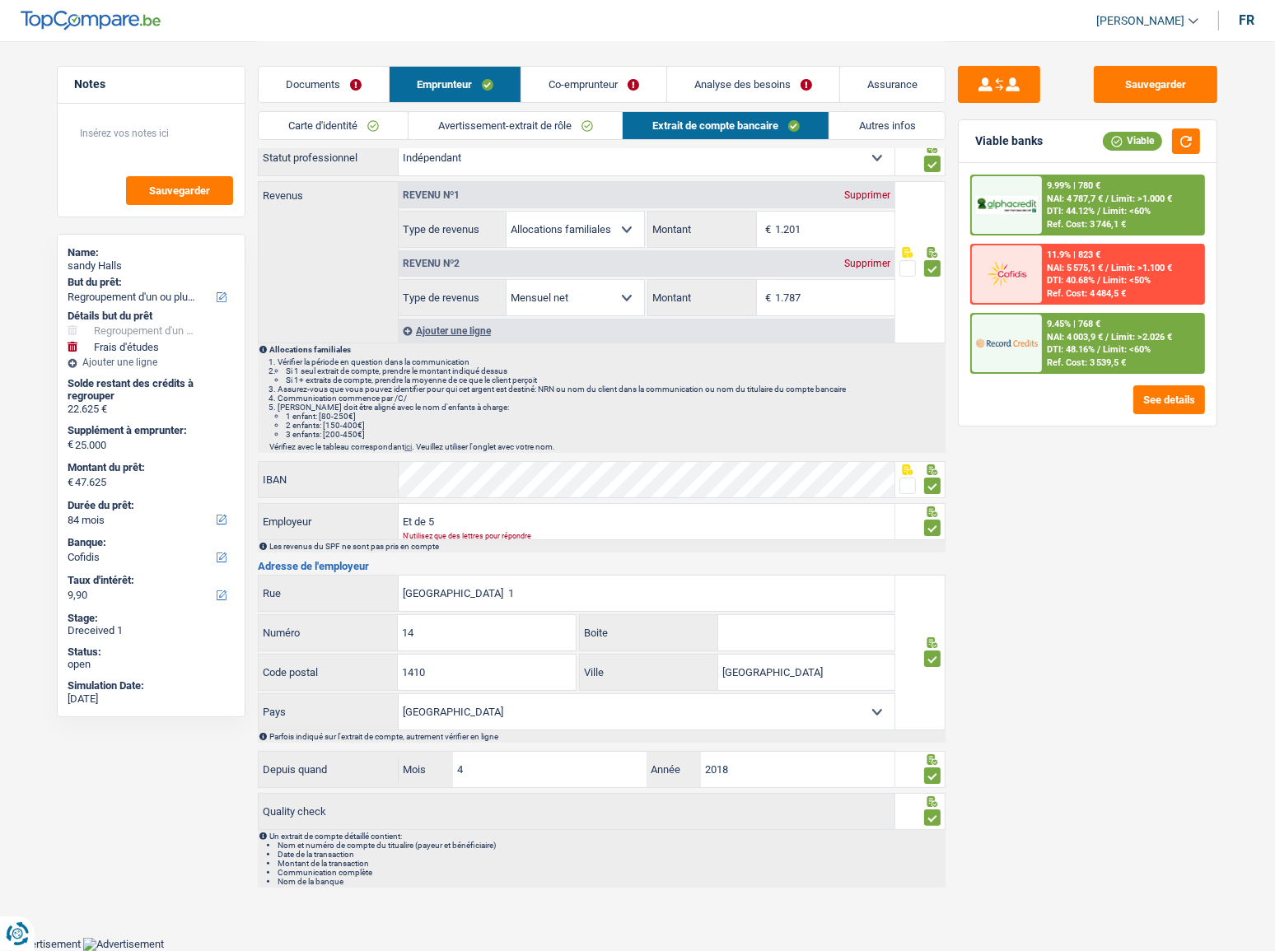
scroll to position [49, 0]
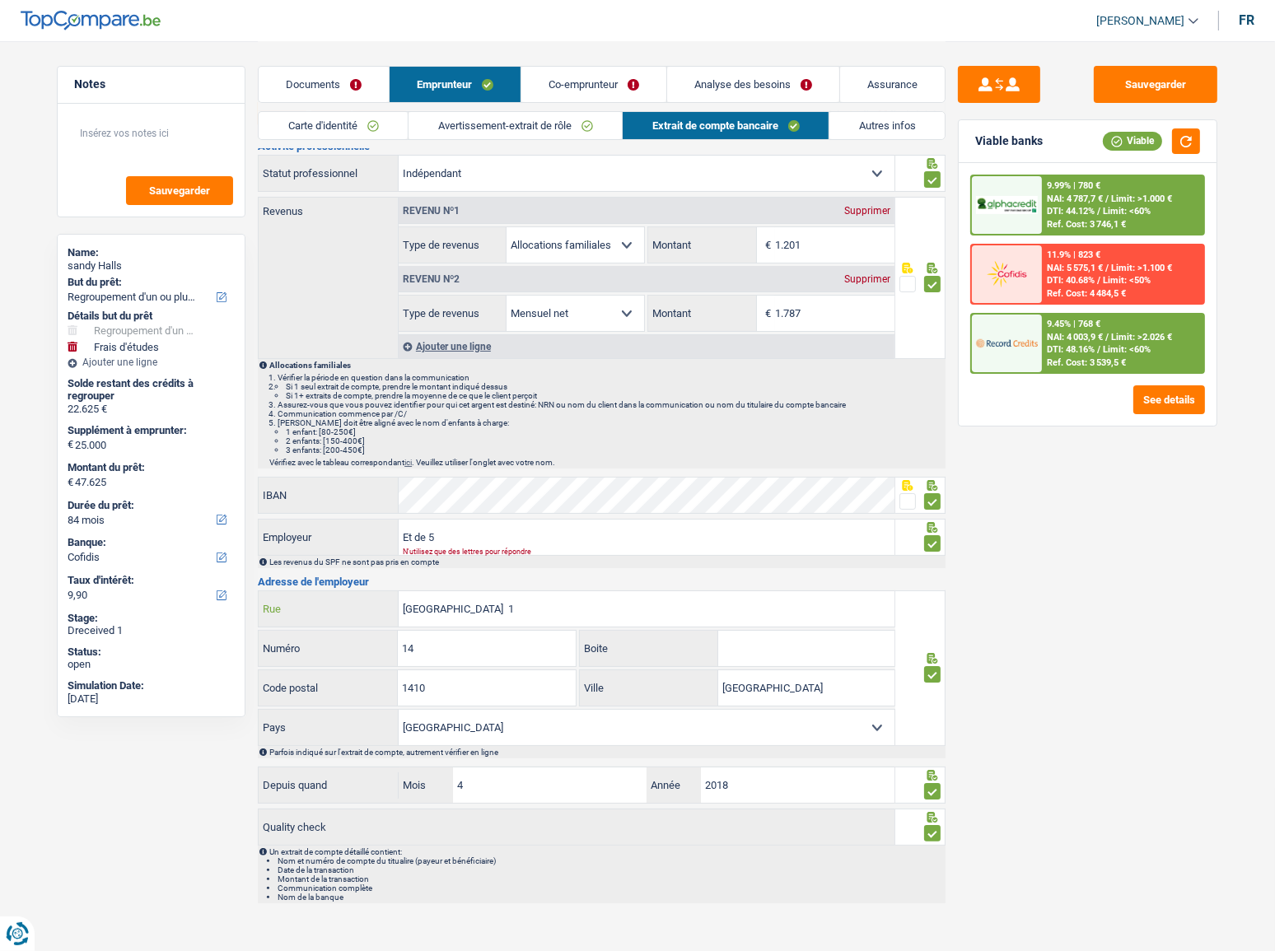
click at [582, 520] on input "Avenue de Malmaison 1" at bounding box center [647, 608] width 496 height 35
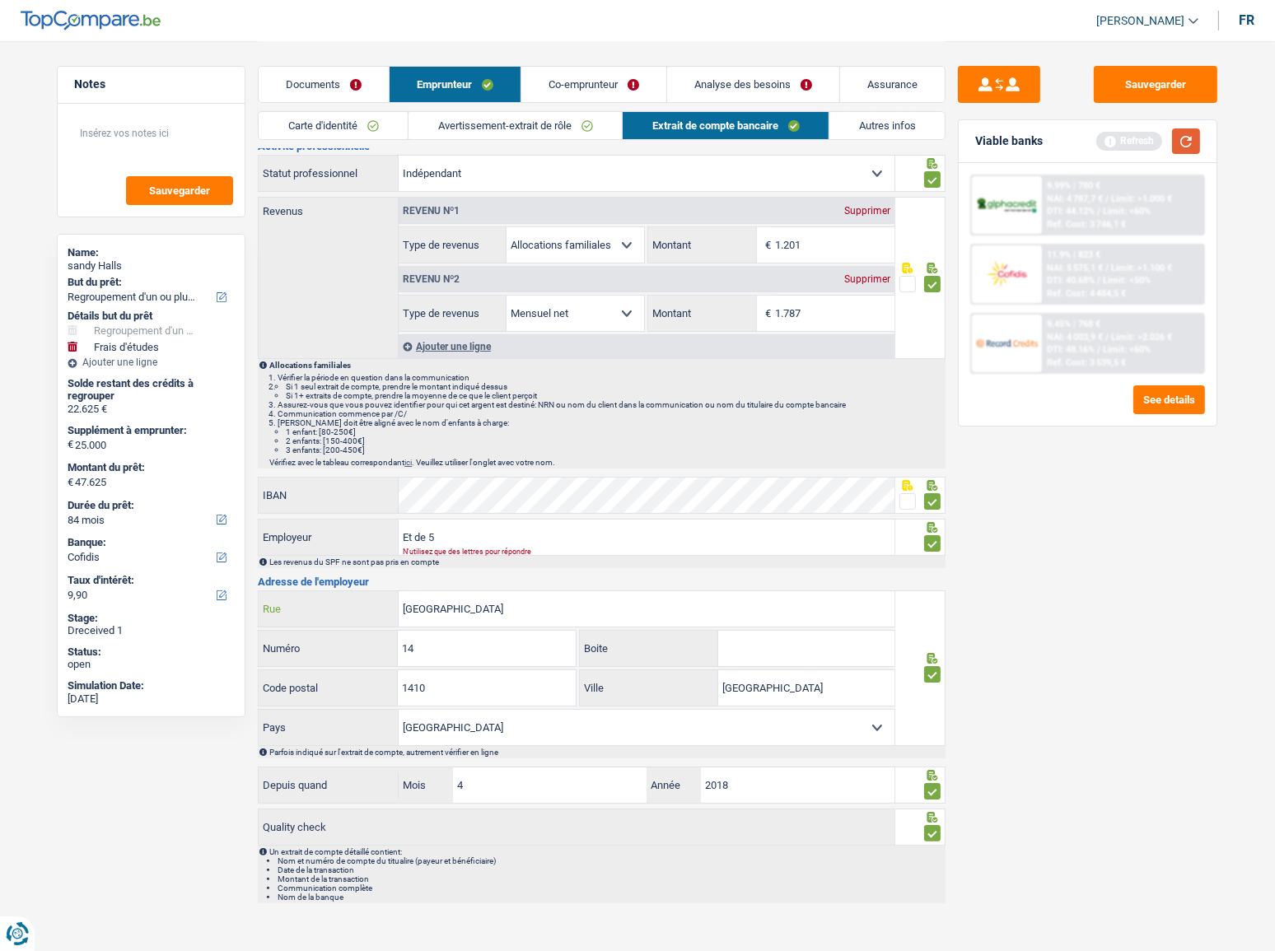
type input "Avenue de Malmaison"
click at [1138, 141] on button "button" at bounding box center [1186, 142] width 28 height 26
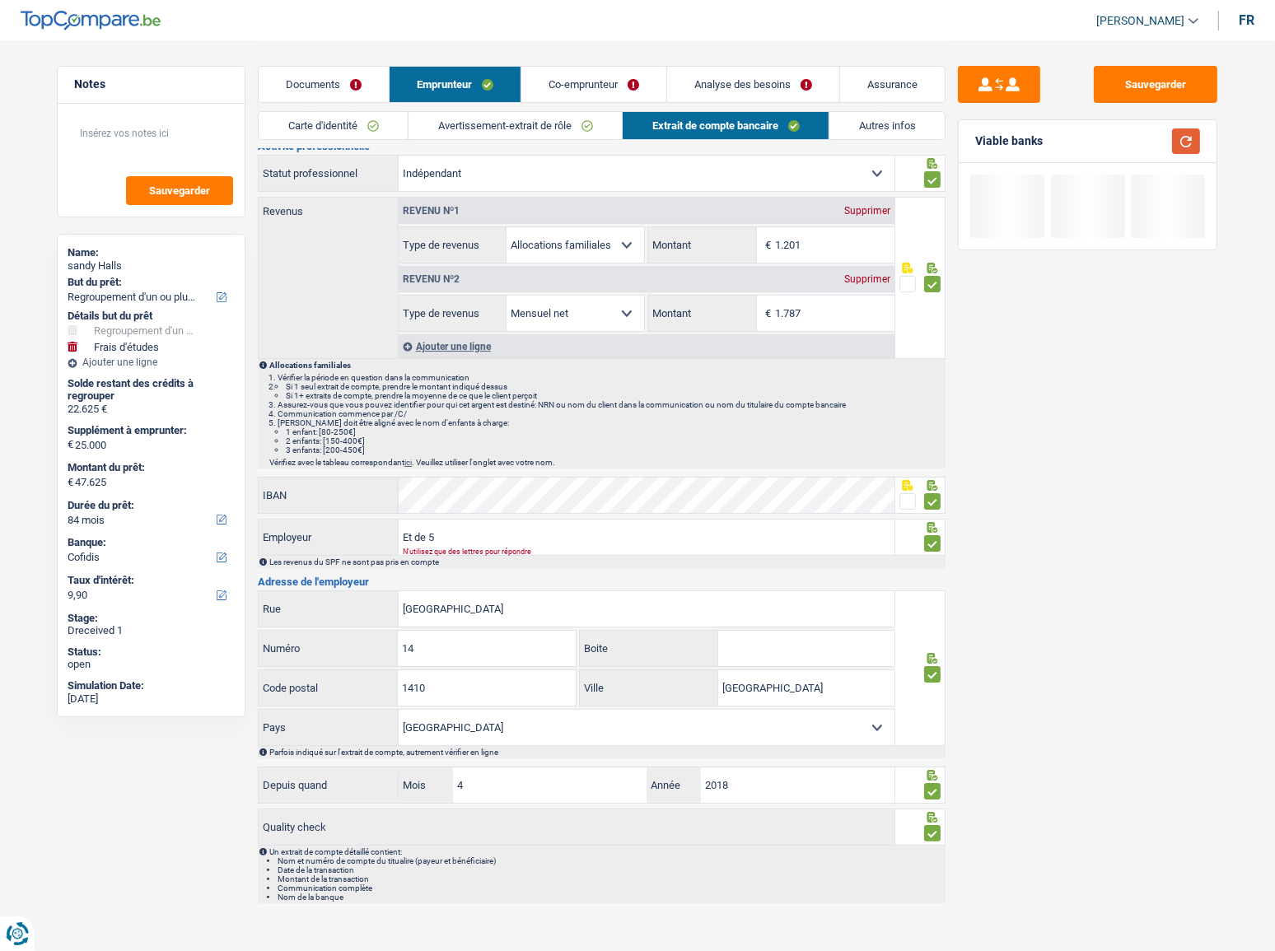
scroll to position [0, 0]
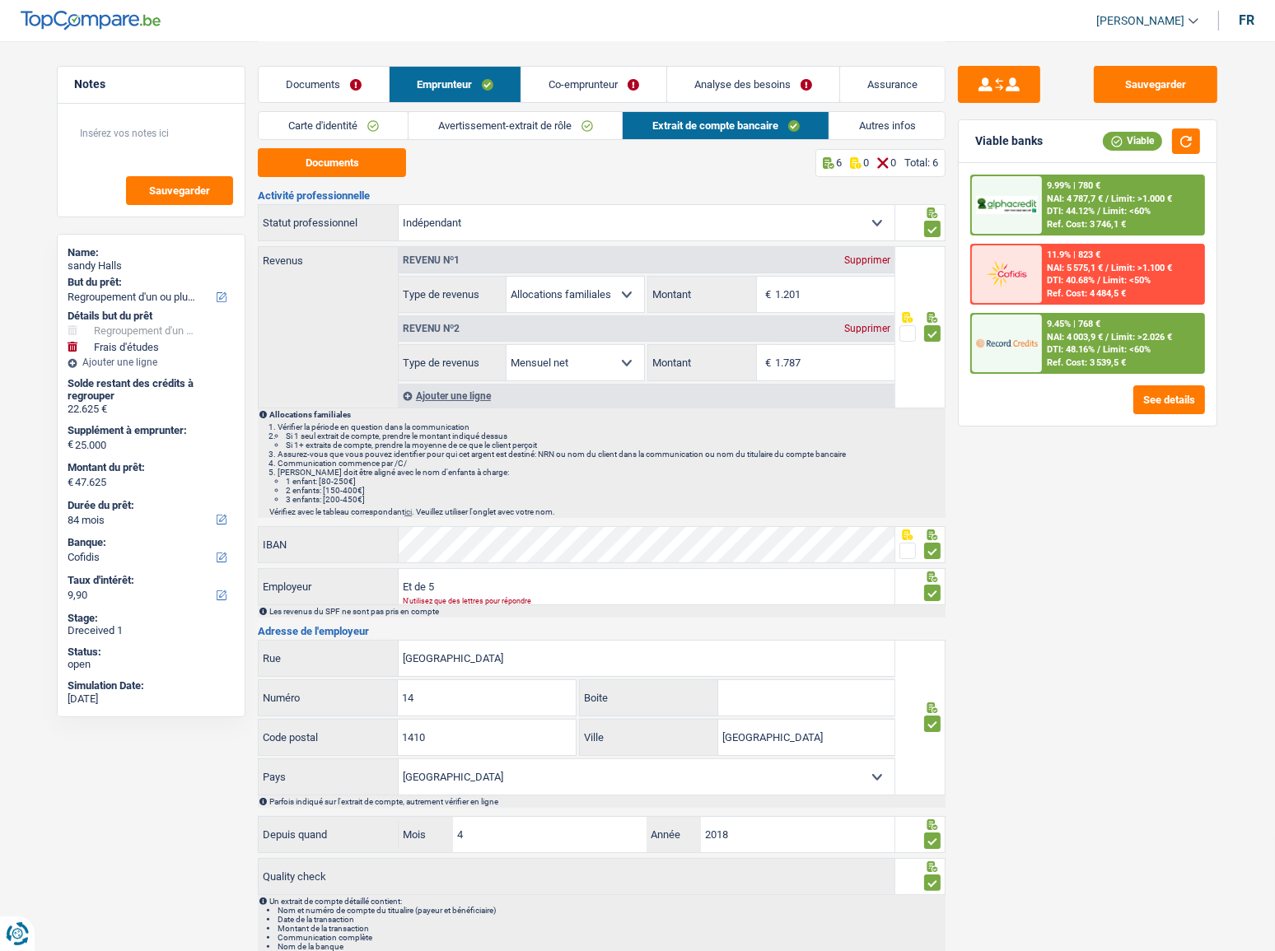
click at [631, 78] on link "Co-emprunteur" at bounding box center [593, 84] width 145 height 35
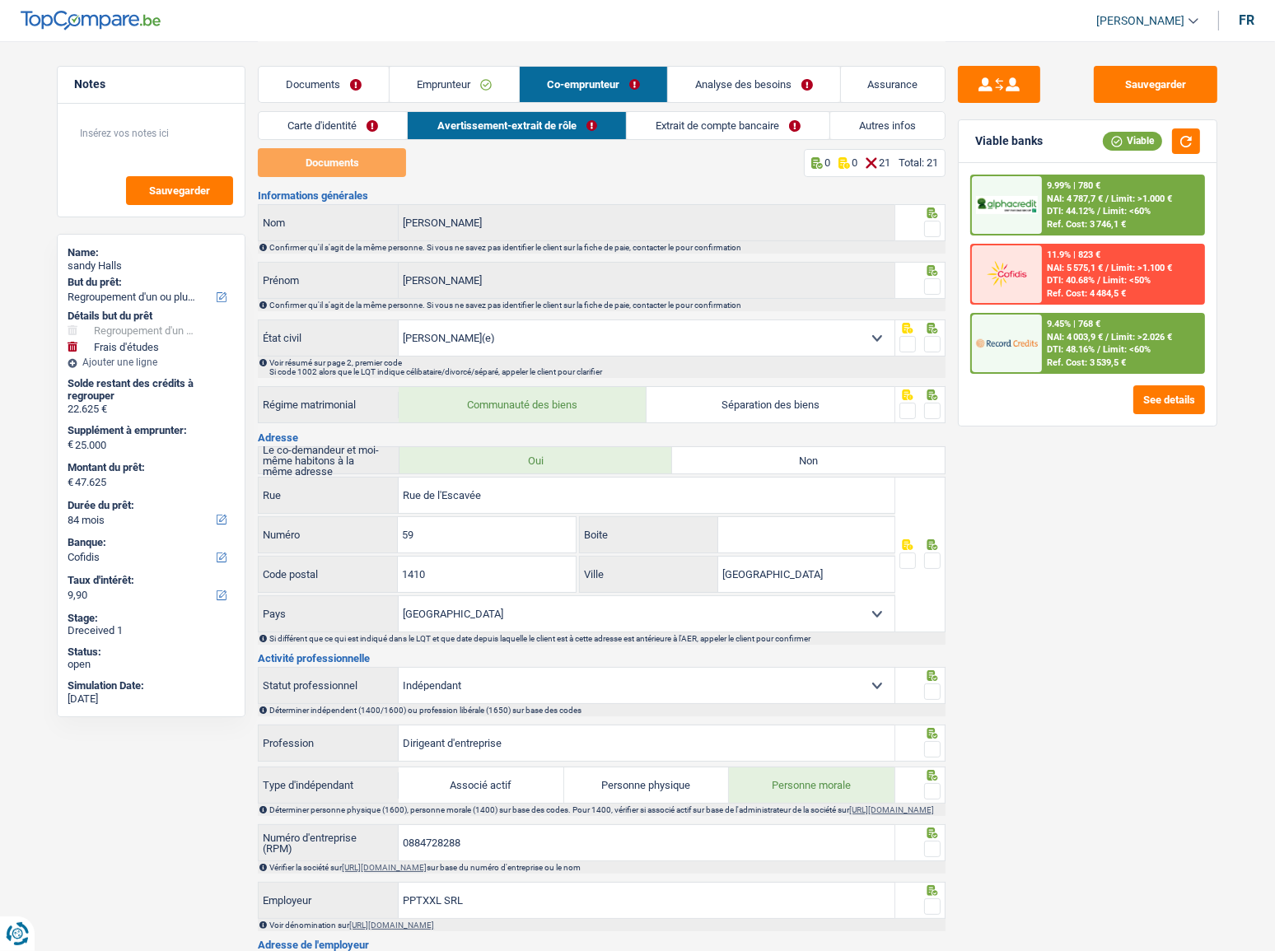
click at [360, 131] on link "Carte d'identité" at bounding box center [333, 125] width 148 height 27
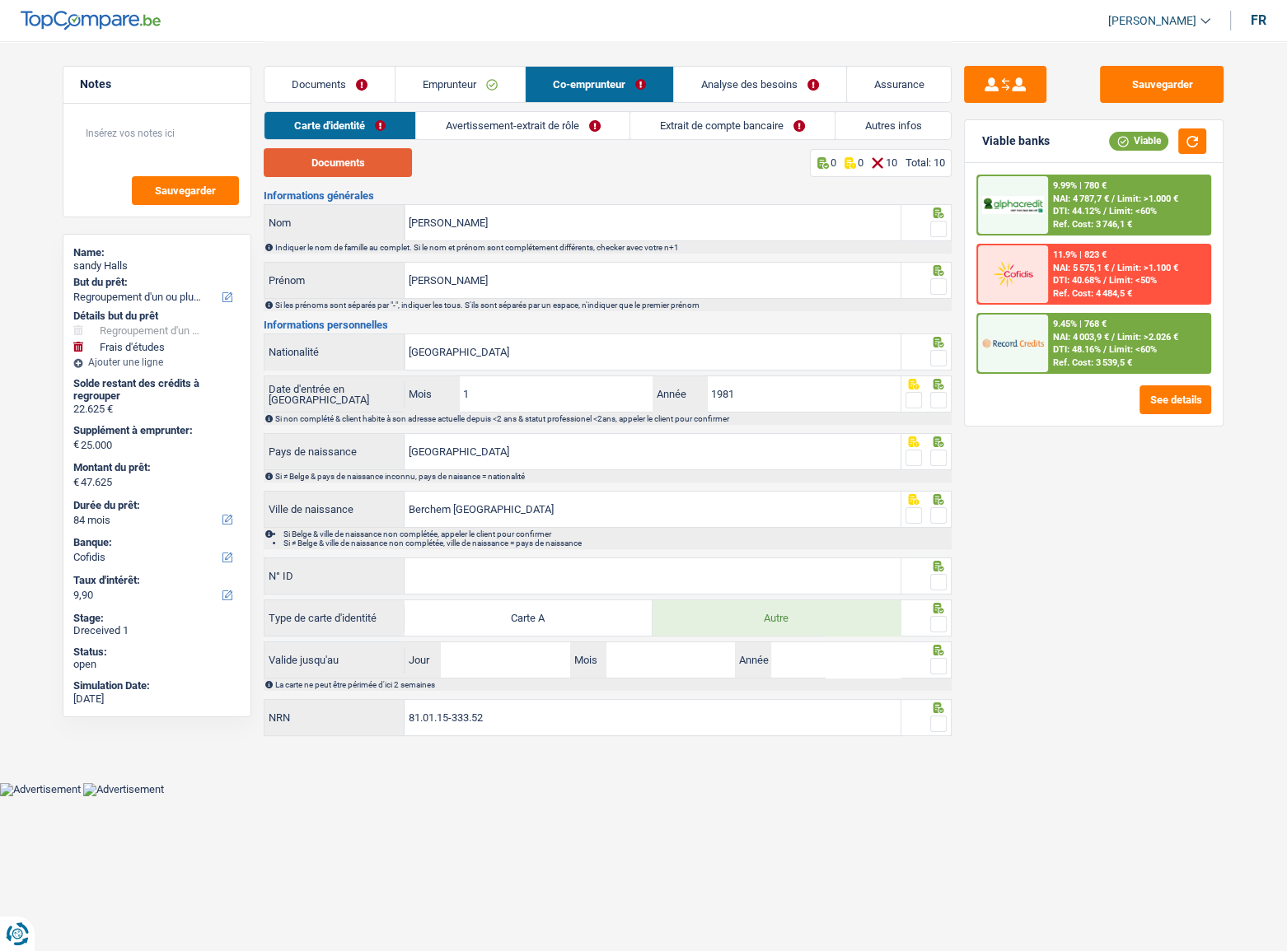
click at [355, 160] on button "Documents" at bounding box center [338, 162] width 148 height 29
click at [942, 228] on span at bounding box center [938, 229] width 16 height 16
click at [0, 0] on input "radio" at bounding box center [0, 0] width 0 height 0
click at [937, 288] on span at bounding box center [938, 286] width 16 height 16
click at [0, 0] on input "radio" at bounding box center [0, 0] width 0 height 0
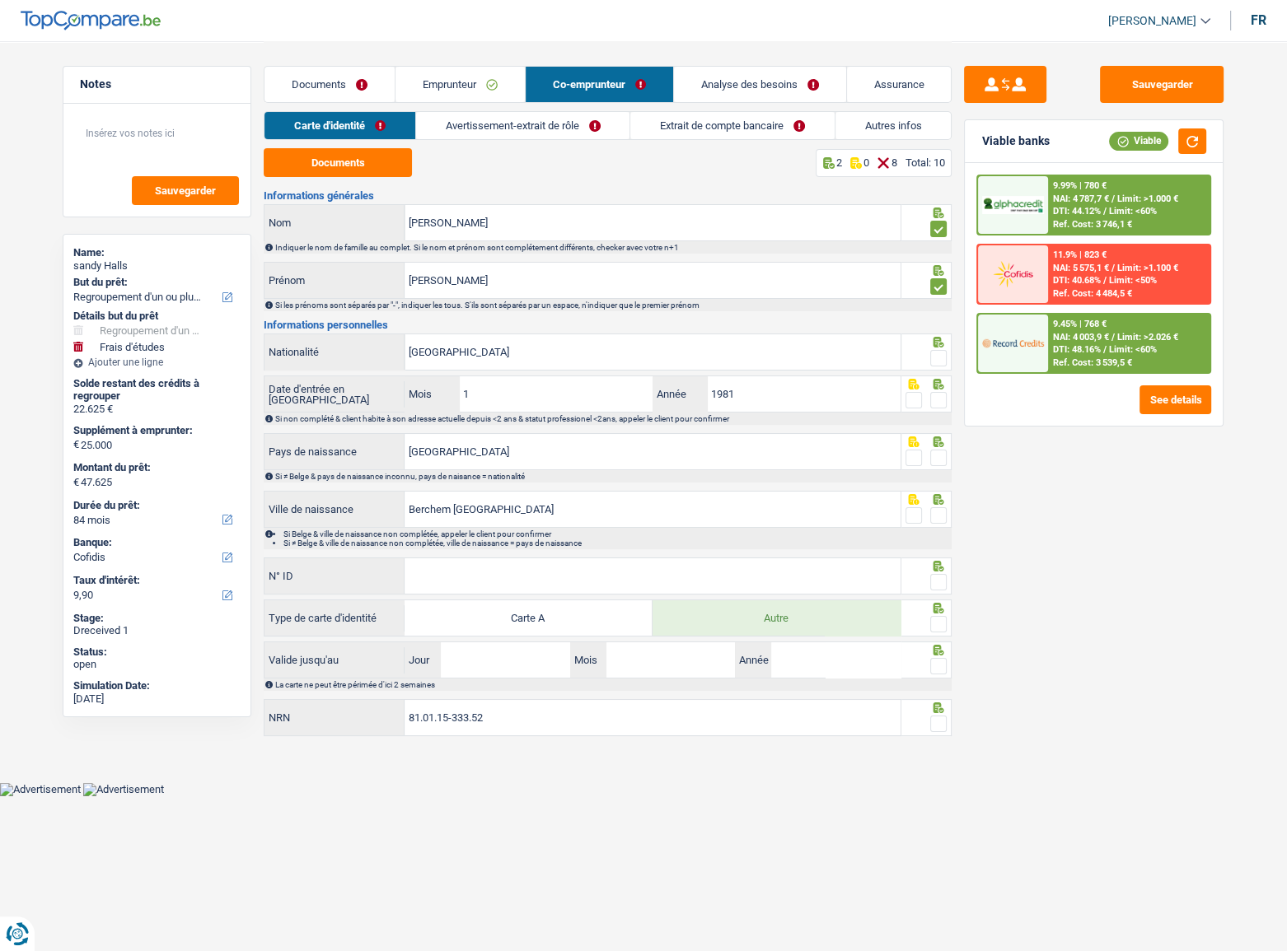
drag, startPoint x: 937, startPoint y: 364, endPoint x: 945, endPoint y: 395, distance: 31.6
click at [937, 367] on div at bounding box center [938, 358] width 16 height 21
click at [936, 404] on span at bounding box center [938, 400] width 16 height 16
click at [0, 0] on input "radio" at bounding box center [0, 0] width 0 height 0
click at [937, 367] on div at bounding box center [938, 358] width 16 height 21
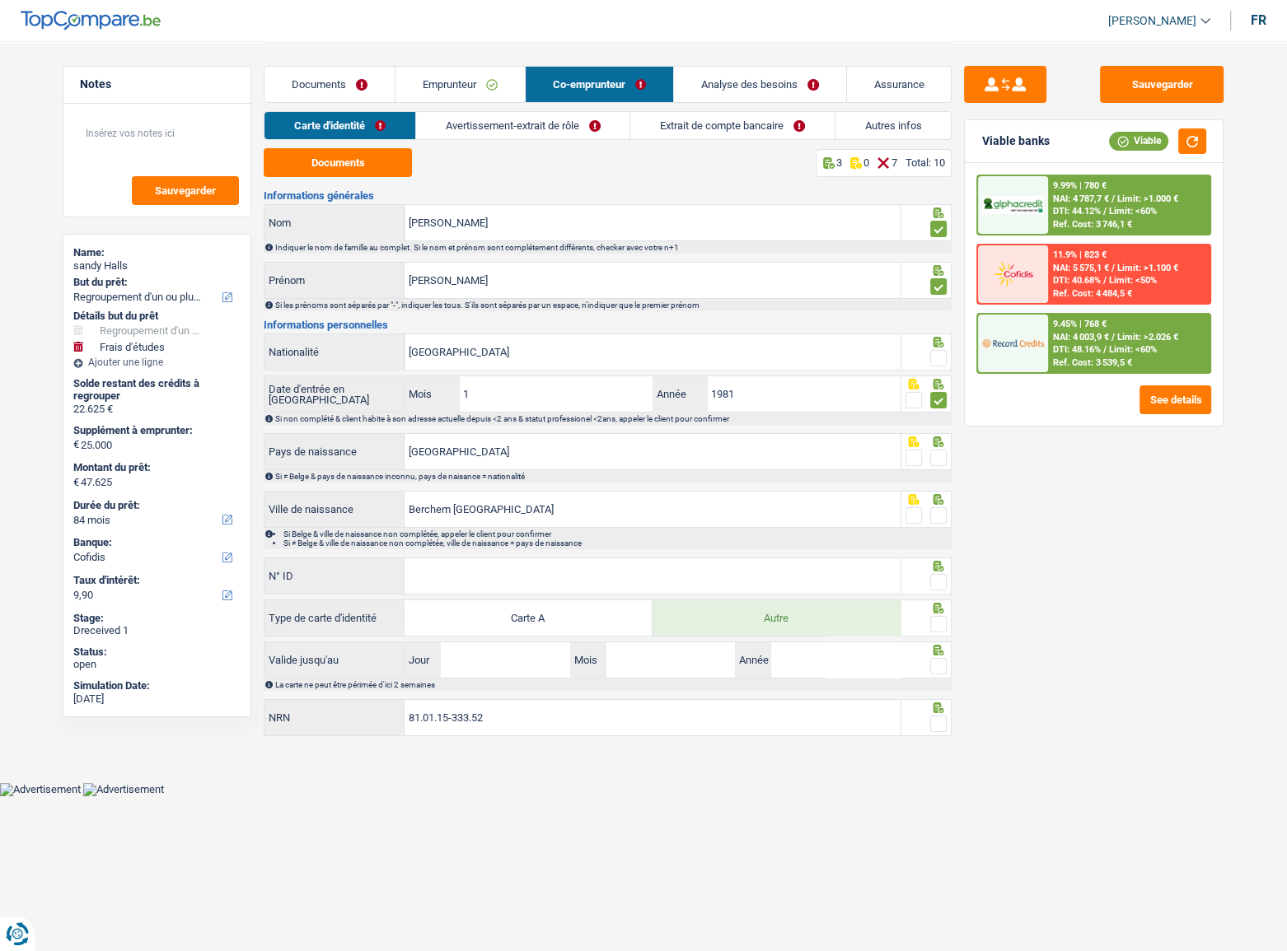
click at [934, 462] on span at bounding box center [938, 458] width 16 height 16
click at [0, 0] on input "radio" at bounding box center [0, 0] width 0 height 0
click at [937, 362] on span at bounding box center [938, 358] width 16 height 16
click at [0, 0] on input "radio" at bounding box center [0, 0] width 0 height 0
click at [942, 514] on span at bounding box center [938, 515] width 16 height 16
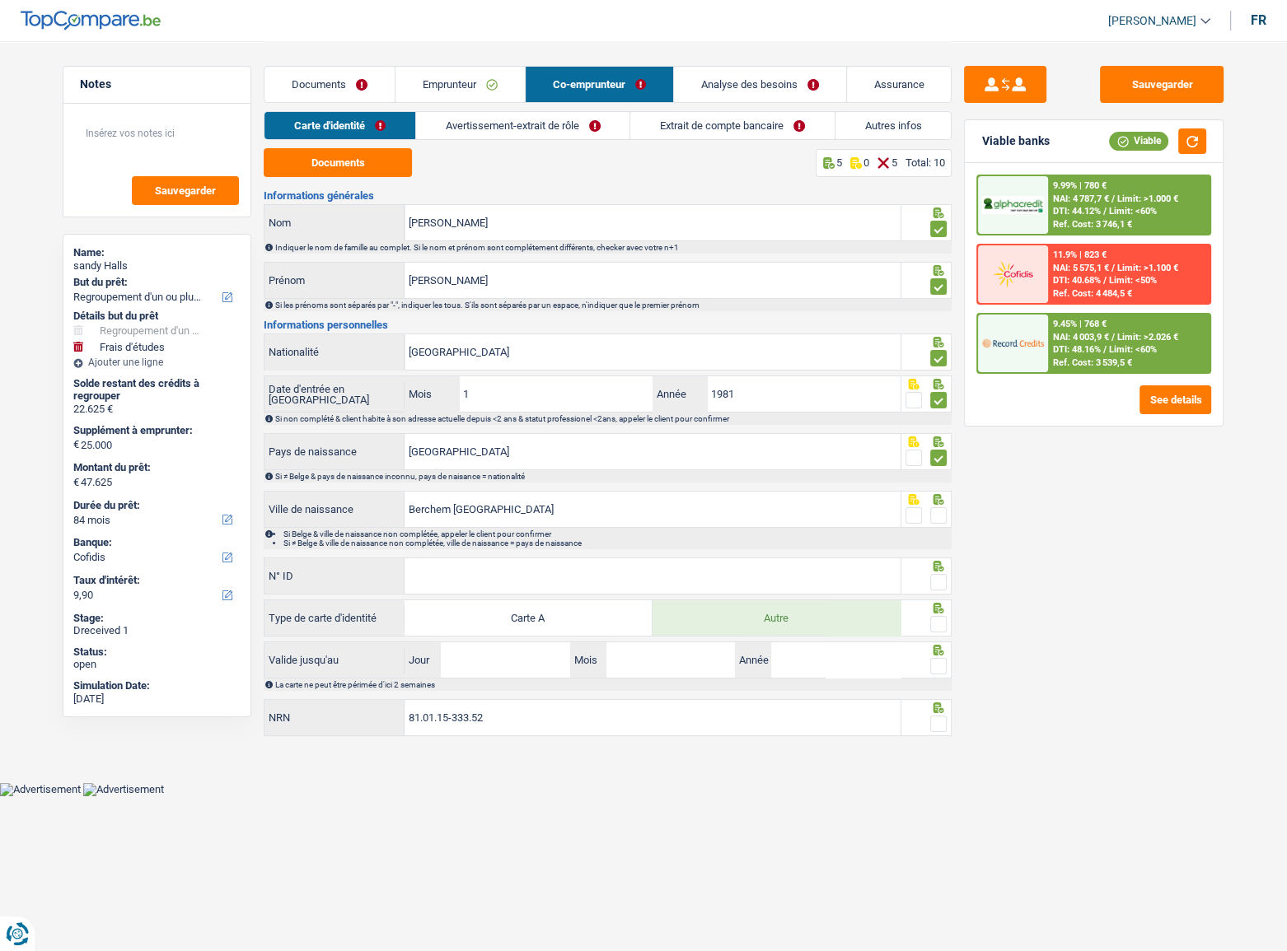
click at [0, 0] on input "radio" at bounding box center [0, 0] width 0 height 0
click at [555, 520] on input "N° ID" at bounding box center [652, 576] width 496 height 35
click at [488, 507] on input "Berchem Sainte Agathe" at bounding box center [652, 509] width 496 height 35
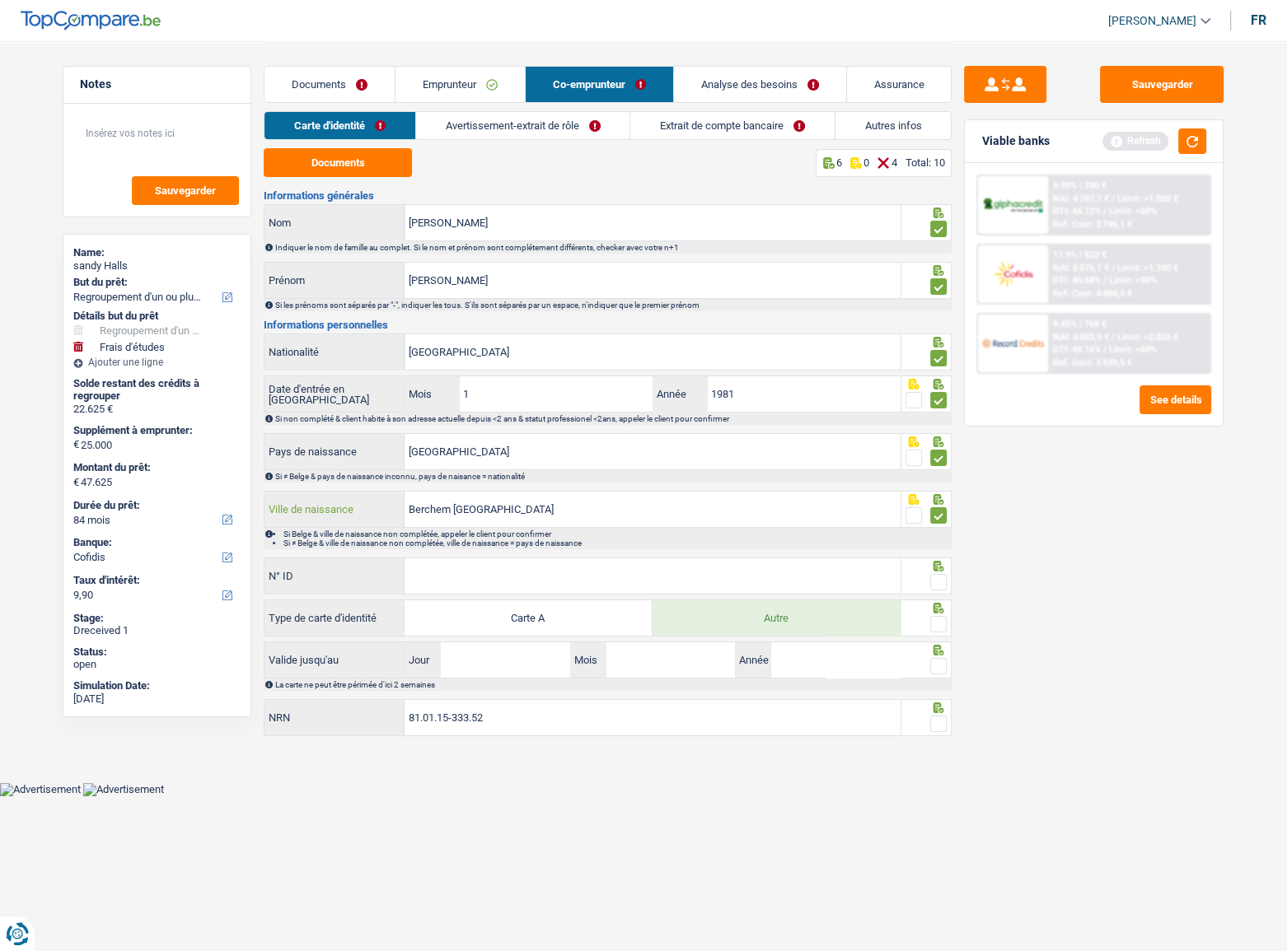
click at [453, 509] on input "Berchem Sainte-Agathe" at bounding box center [652, 509] width 496 height 35
type input "Berchem-Sainte-Agathe"
click at [544, 520] on input "N° ID" at bounding box center [652, 576] width 496 height 35
type input "B-5074577-22"
click at [942, 520] on span at bounding box center [938, 582] width 16 height 16
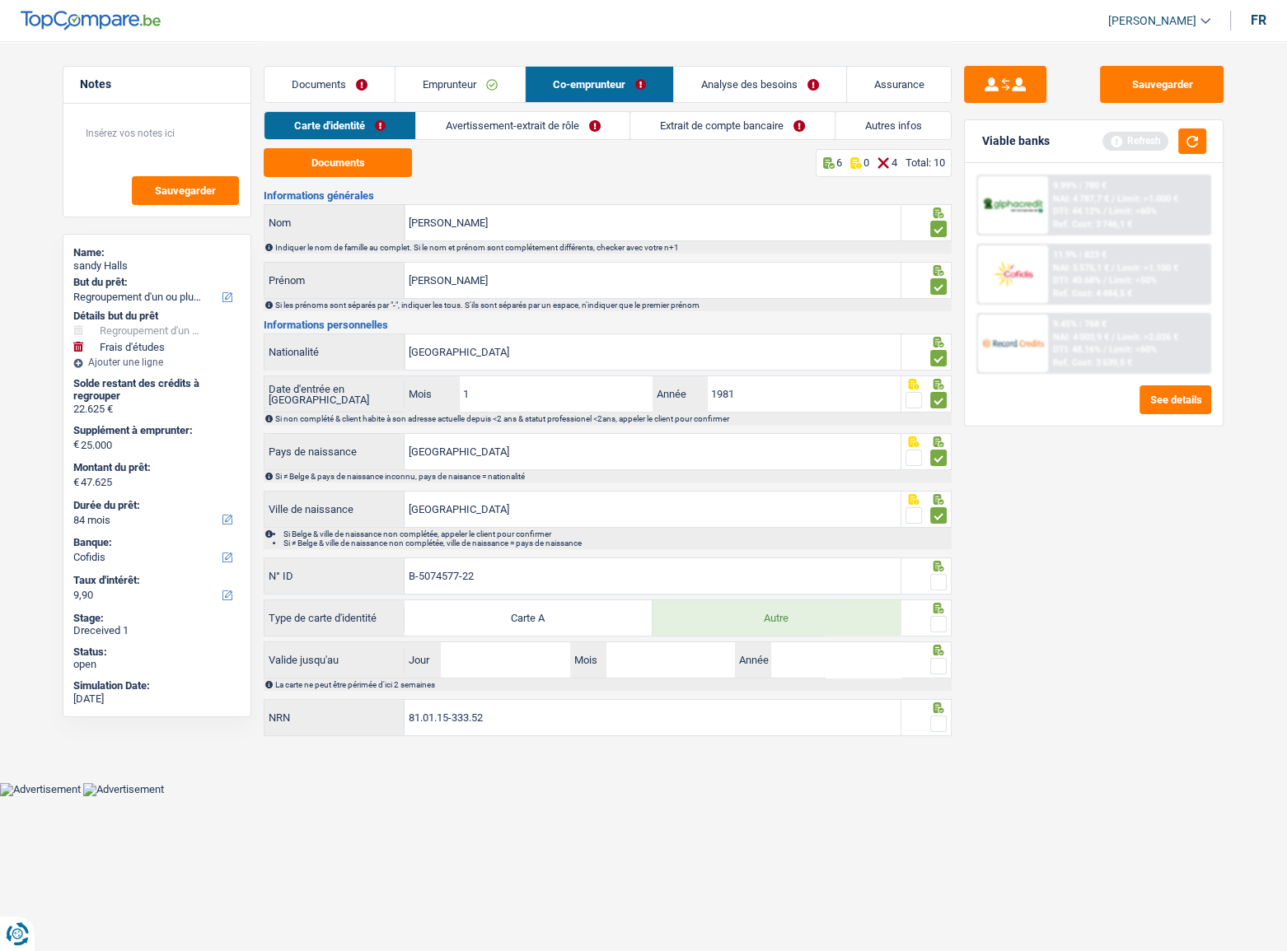
click at [0, 0] on input "radio" at bounding box center [0, 0] width 0 height 0
click at [942, 520] on span at bounding box center [938, 624] width 16 height 16
click at [0, 0] on input "radio" at bounding box center [0, 0] width 0 height 0
drag, startPoint x: 546, startPoint y: 660, endPoint x: 1253, endPoint y: 652, distance: 706.9
click at [548, 520] on input "Jour" at bounding box center [505, 660] width 129 height 35
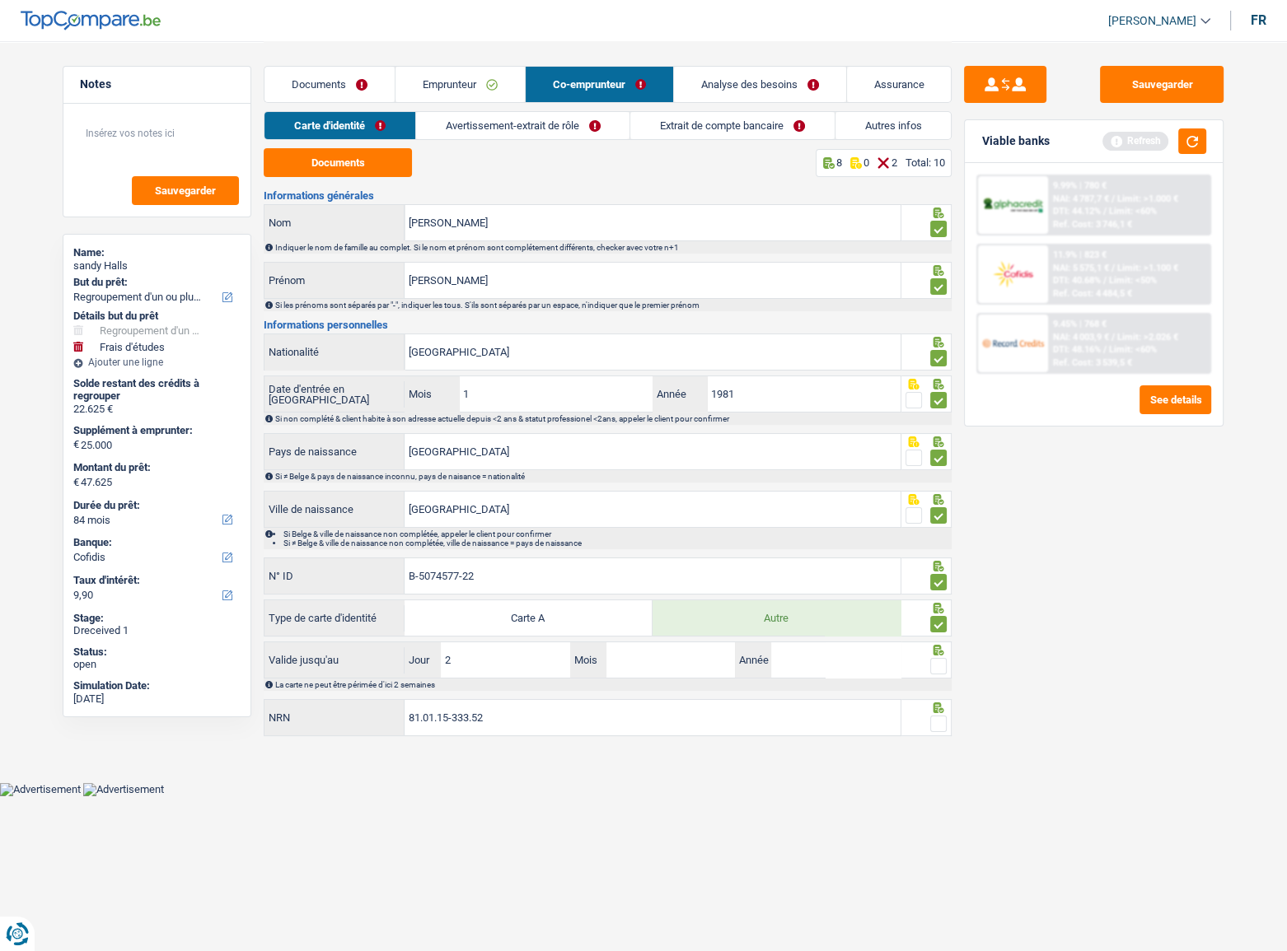
type input "26"
type input "08"
type input "2032"
drag, startPoint x: 935, startPoint y: 666, endPoint x: 957, endPoint y: 639, distance: 34.5
click at [936, 520] on span at bounding box center [938, 666] width 16 height 16
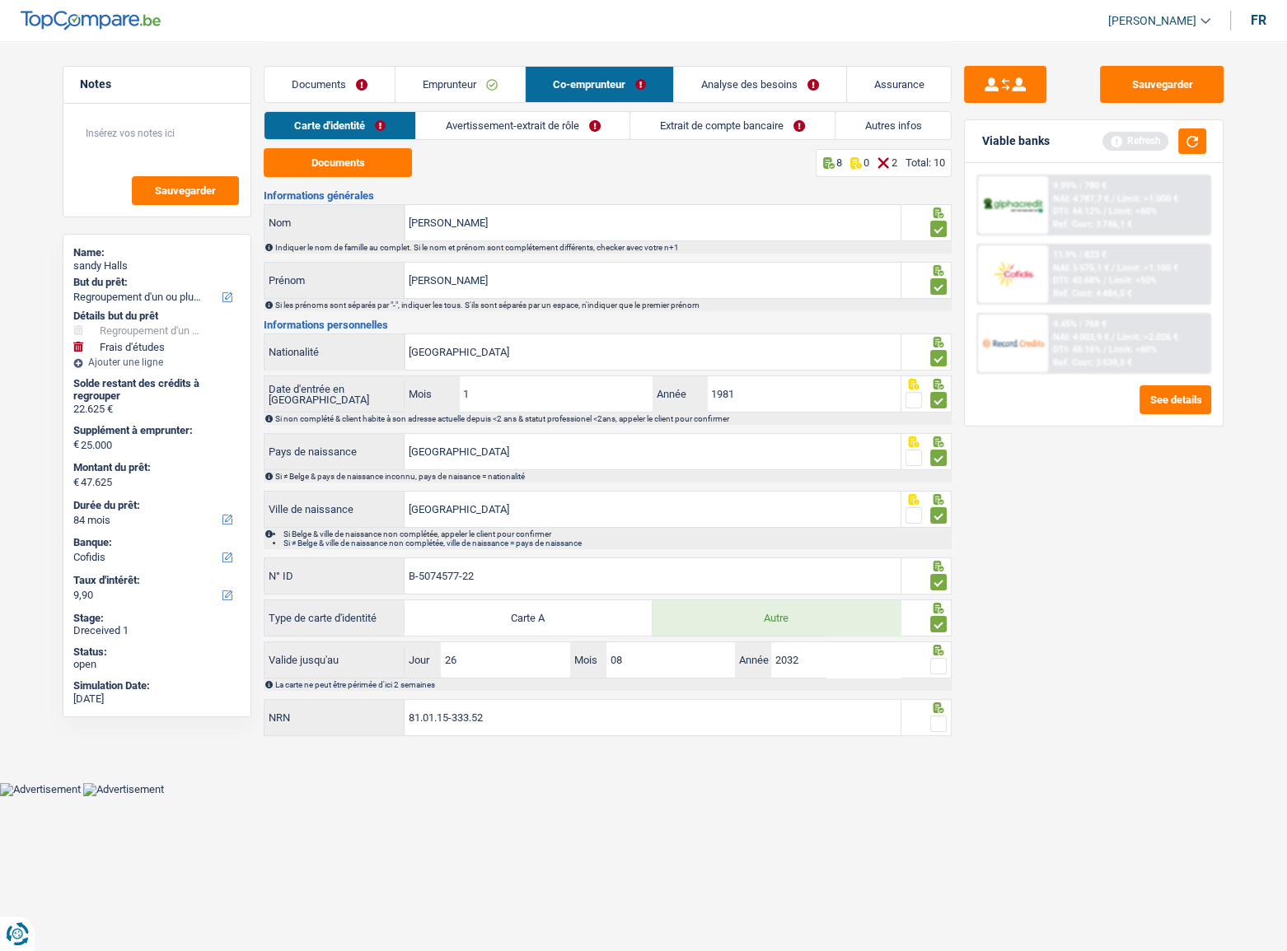
click at [0, 0] on input "radio" at bounding box center [0, 0] width 0 height 0
click at [1138, 151] on button "button" at bounding box center [1192, 142] width 28 height 26
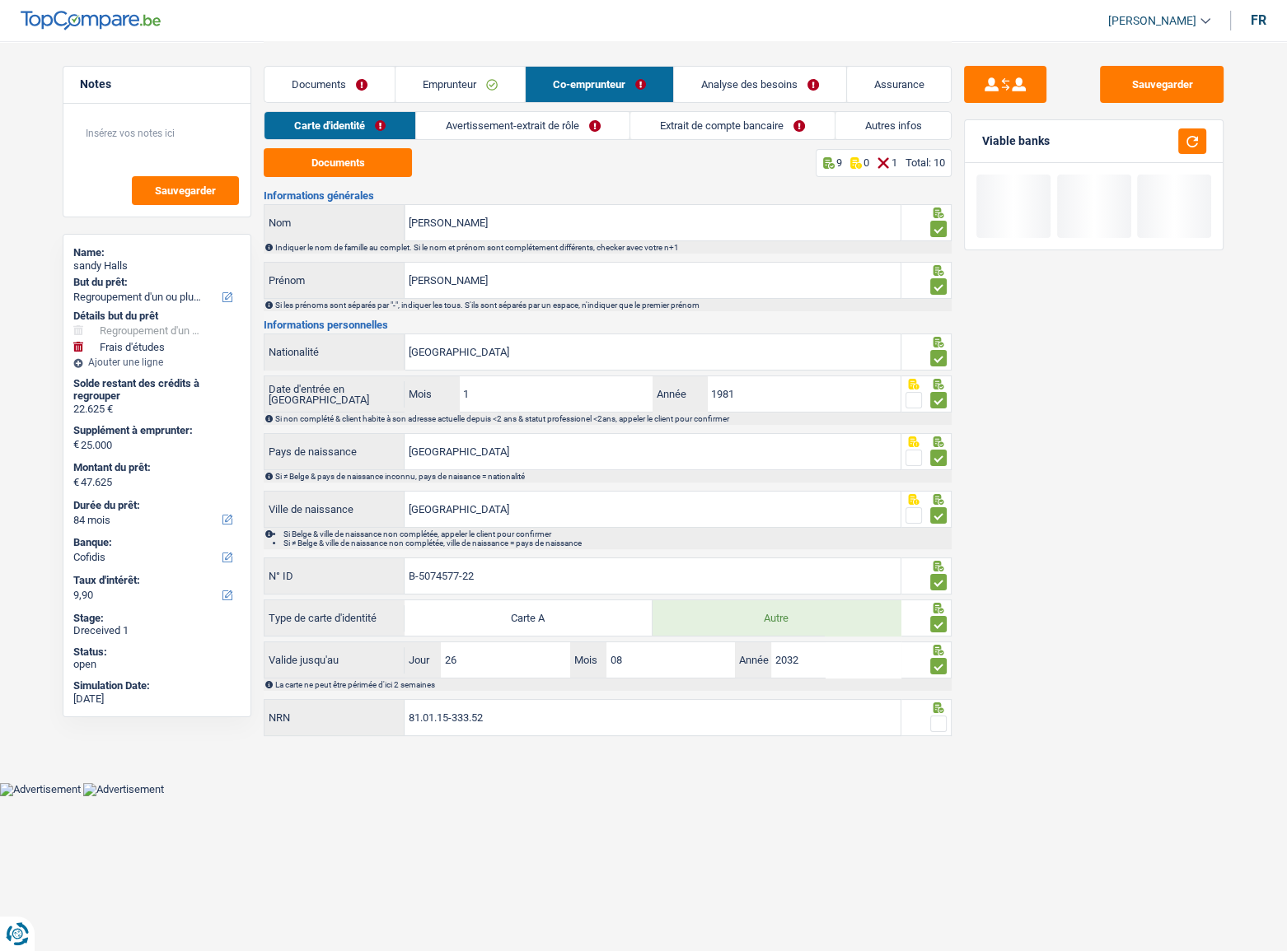
click at [946, 520] on span at bounding box center [938, 724] width 16 height 16
click at [0, 0] on input "radio" at bounding box center [0, 0] width 0 height 0
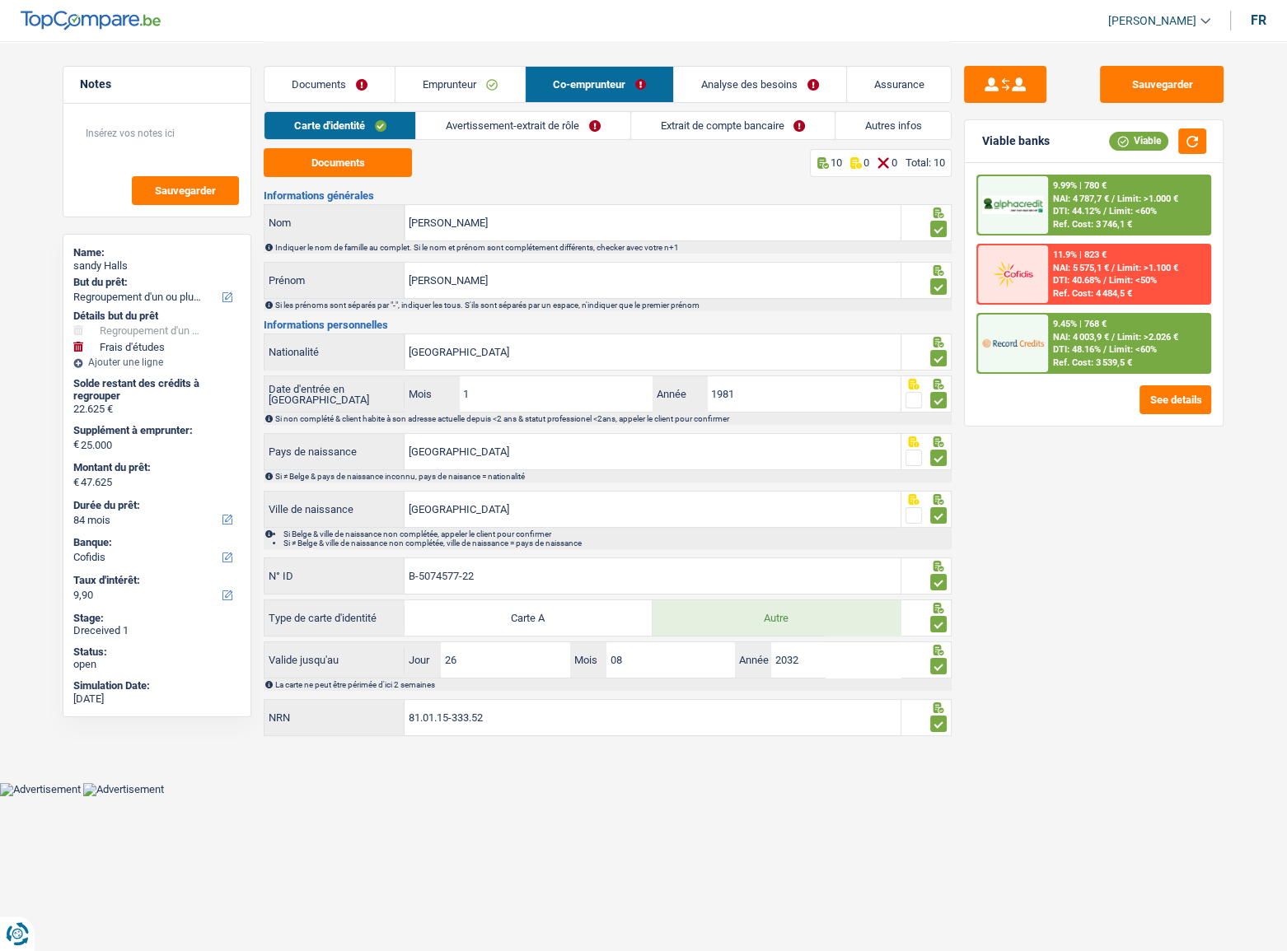
click at [534, 121] on link "Avertissement-extrait de rôle" at bounding box center [522, 125] width 213 height 27
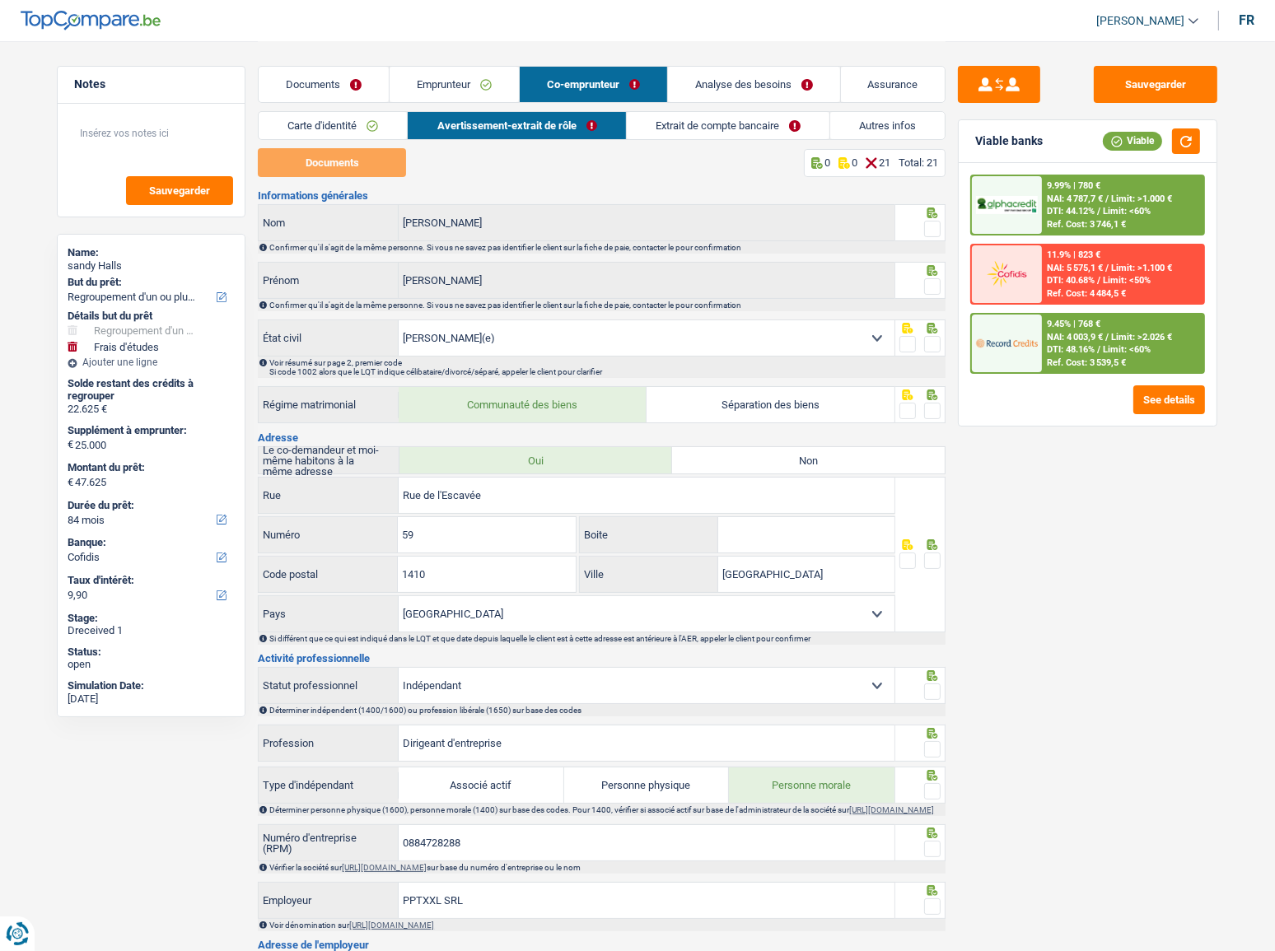
click at [931, 219] on div at bounding box center [932, 229] width 16 height 21
drag, startPoint x: 924, startPoint y: 297, endPoint x: 926, endPoint y: 285, distance: 11.7
click at [928, 294] on div at bounding box center [932, 287] width 16 height 21
click at [925, 226] on span at bounding box center [932, 229] width 16 height 16
click at [0, 0] on input "radio" at bounding box center [0, 0] width 0 height 0
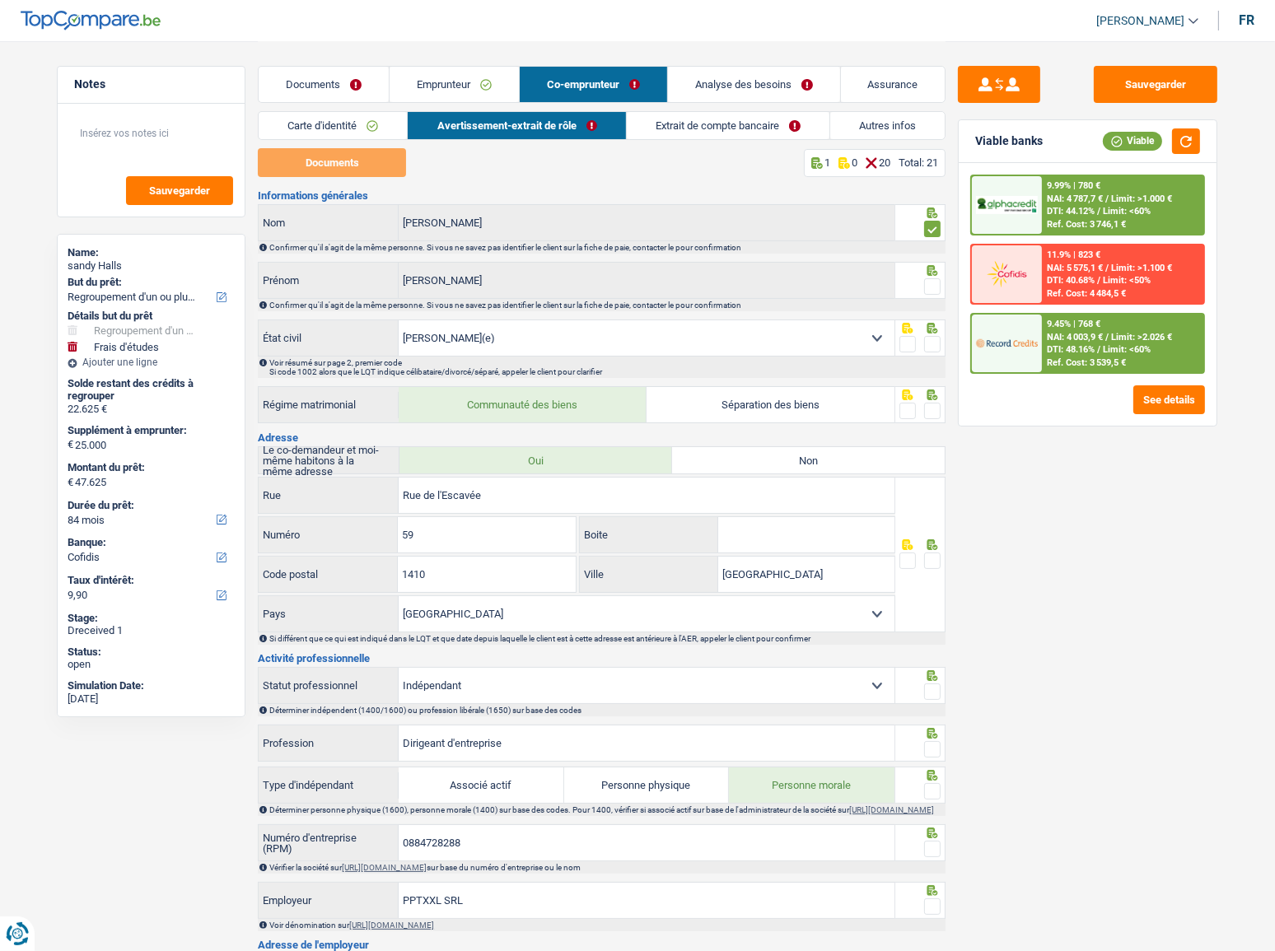
click at [929, 288] on span at bounding box center [932, 286] width 16 height 16
click at [0, 0] on input "radio" at bounding box center [0, 0] width 0 height 0
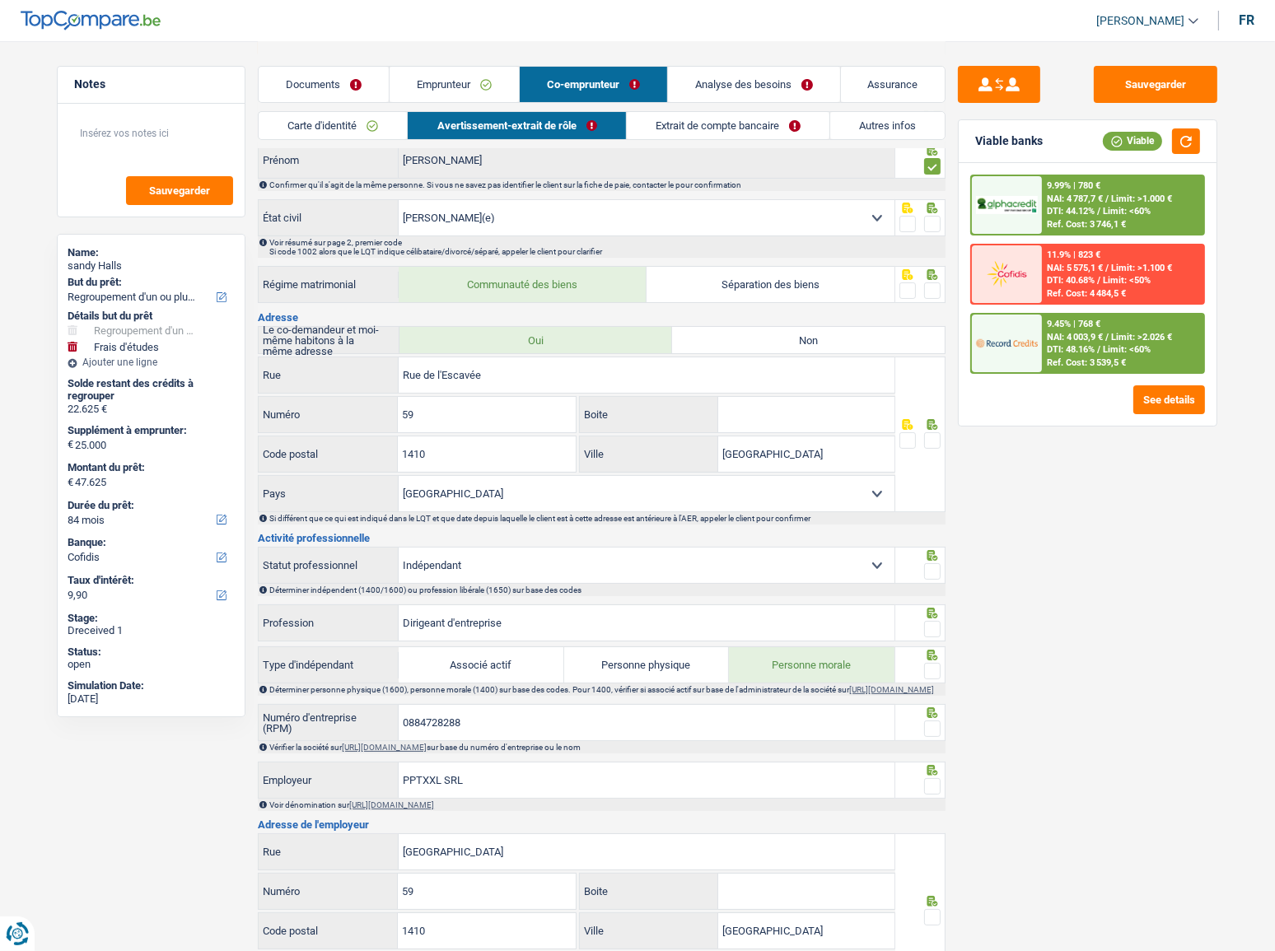
scroll to position [149, 0]
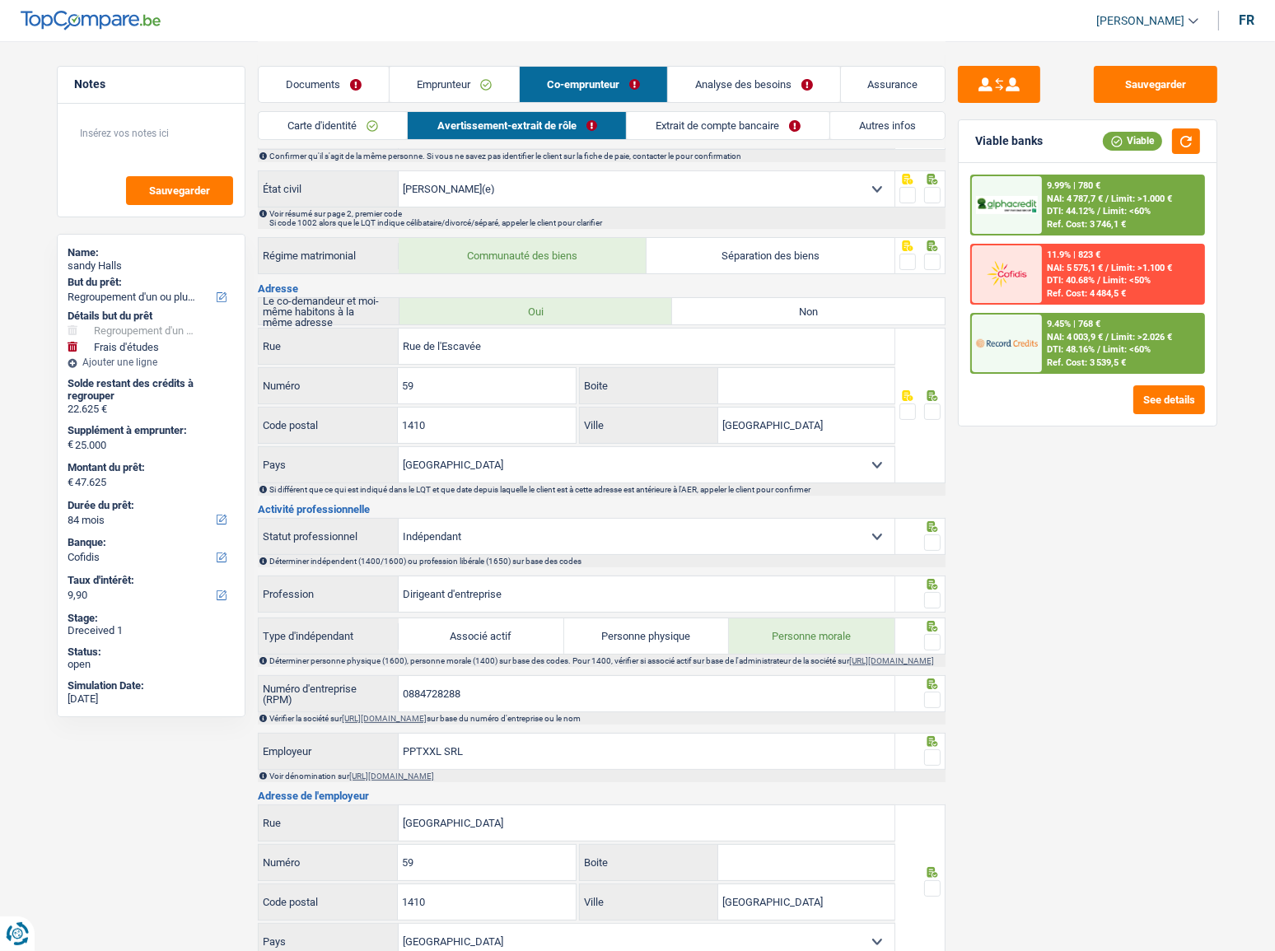
click at [934, 194] on span at bounding box center [932, 195] width 16 height 16
click at [0, 0] on input "radio" at bounding box center [0, 0] width 0 height 0
click at [933, 262] on span at bounding box center [932, 262] width 16 height 16
click at [0, 0] on input "radio" at bounding box center [0, 0] width 0 height 0
click at [928, 410] on span at bounding box center [932, 412] width 16 height 16
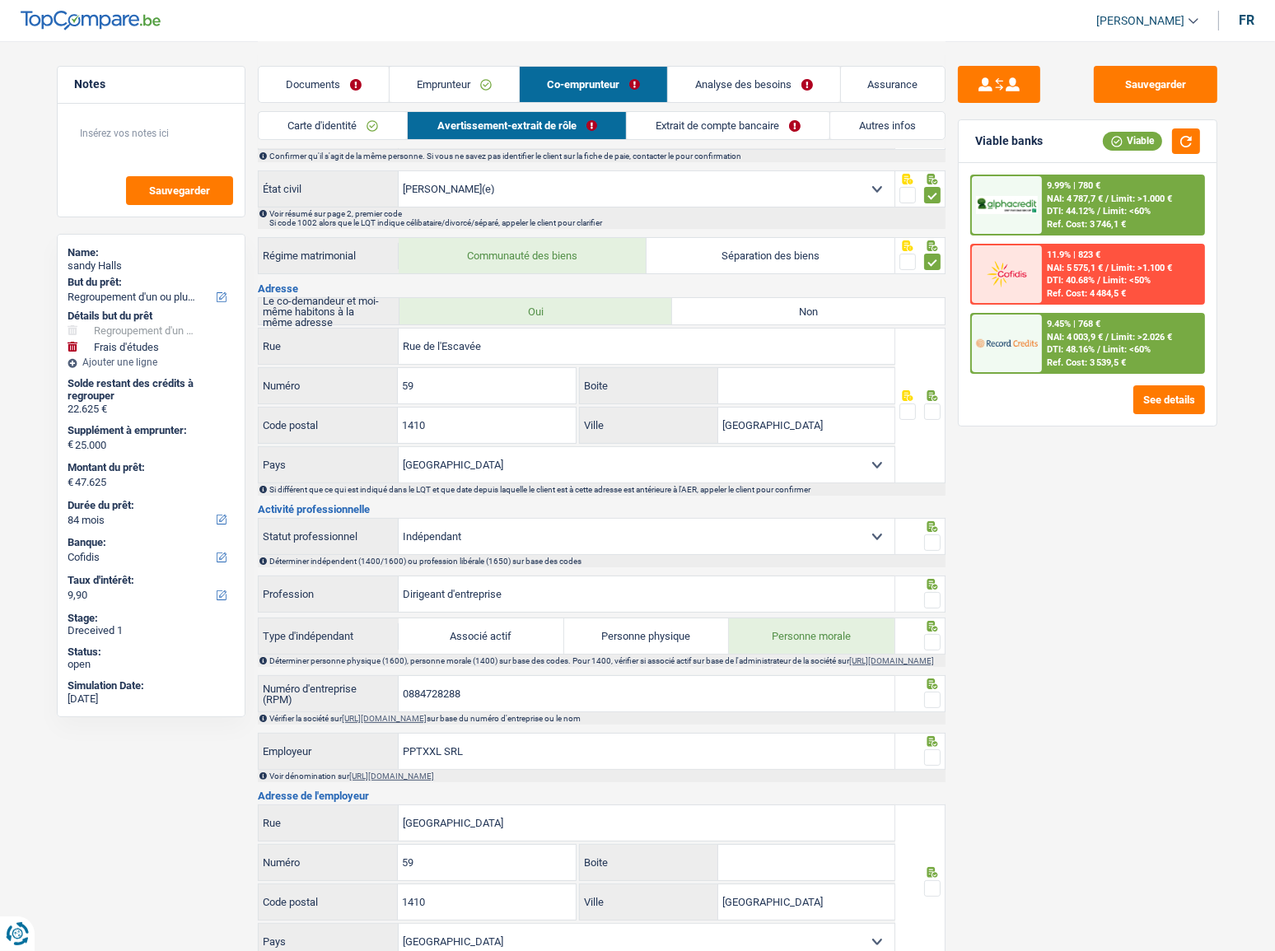
click at [0, 0] on input "radio" at bounding box center [0, 0] width 0 height 0
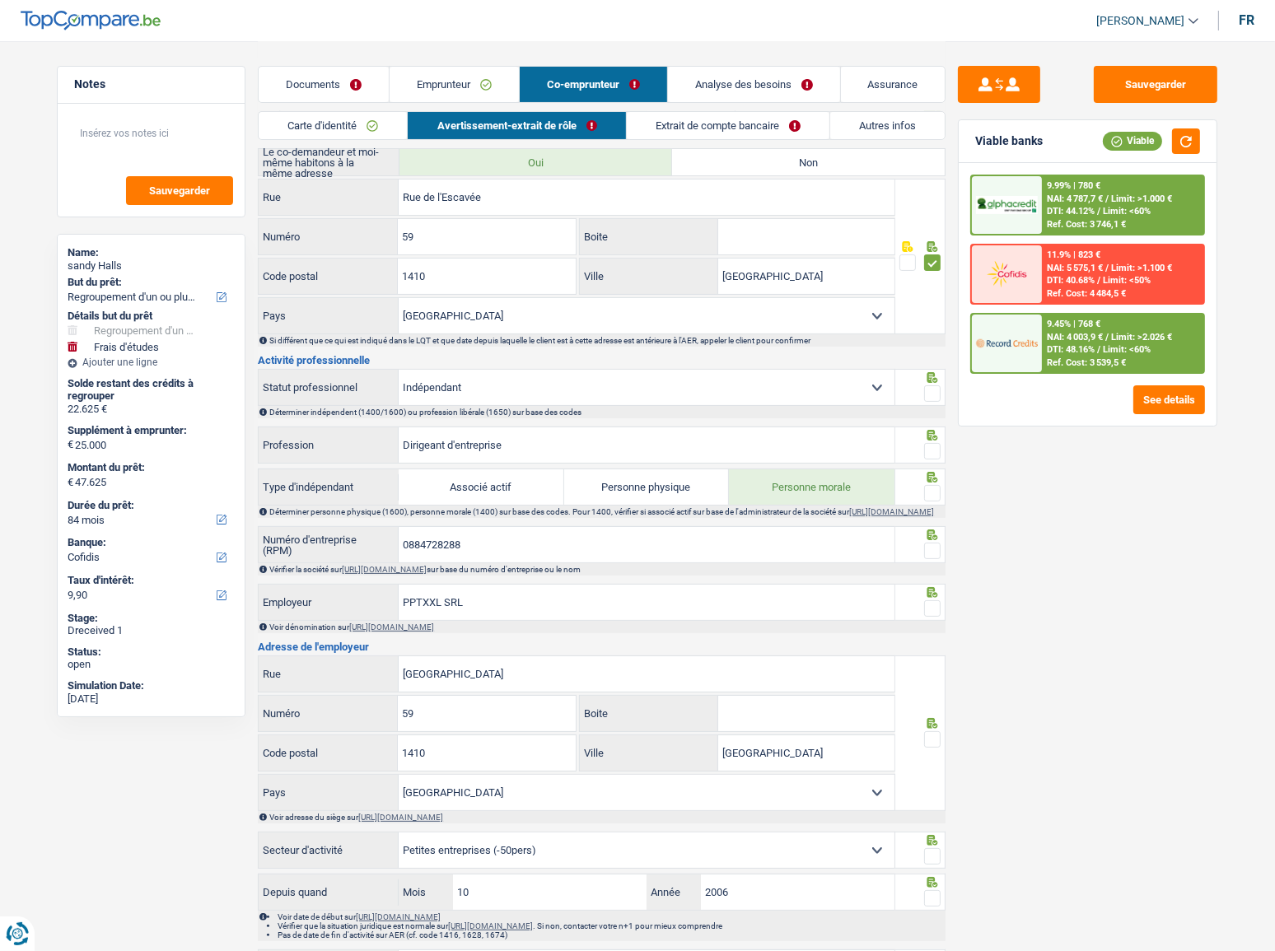
scroll to position [299, 0]
drag, startPoint x: 931, startPoint y: 395, endPoint x: 935, endPoint y: 418, distance: 24.2
click at [933, 395] on span at bounding box center [932, 393] width 16 height 16
click at [0, 0] on input "radio" at bounding box center [0, 0] width 0 height 0
drag, startPoint x: 438, startPoint y: 555, endPoint x: 362, endPoint y: 556, distance: 75.8
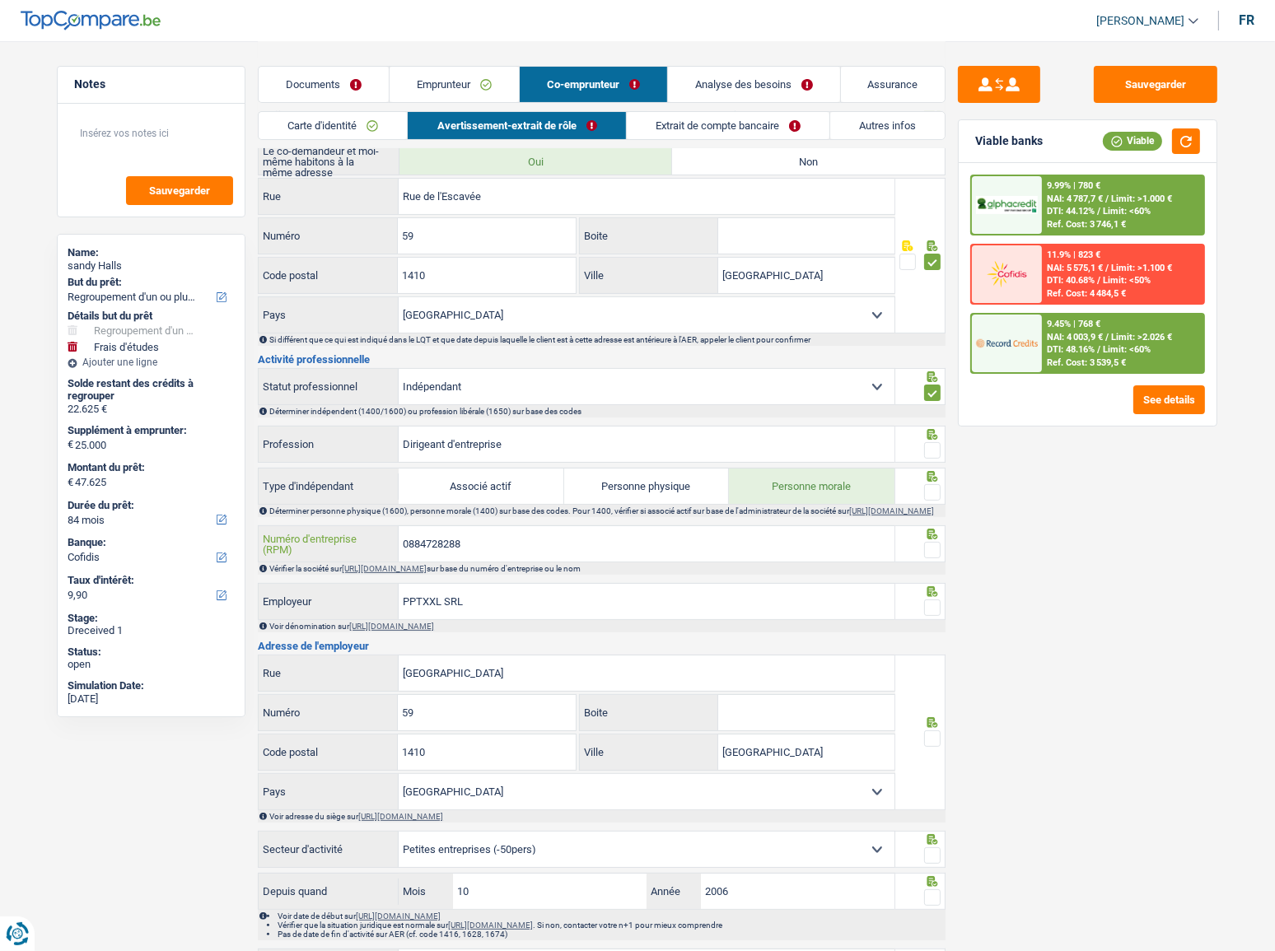
click at [362, 520] on div "0884728288 Numéro d'entreprise (RPM)" at bounding box center [577, 543] width 636 height 35
drag, startPoint x: 543, startPoint y: 442, endPoint x: 296, endPoint y: 441, distance: 247.1
click at [296, 441] on div "Dirigeant d'entreprise Profession" at bounding box center [577, 444] width 636 height 35
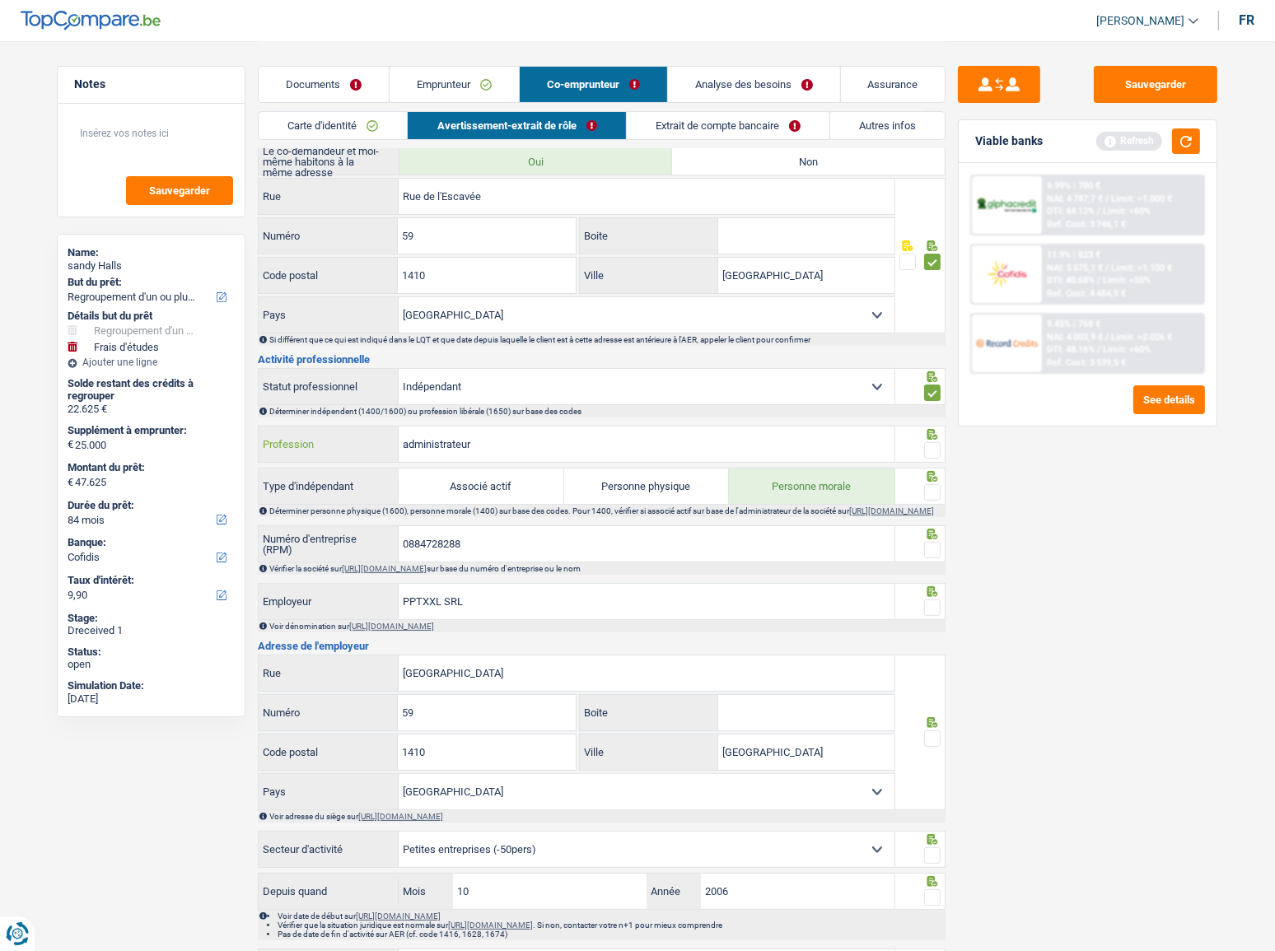
type input "administrateur"
drag, startPoint x: 928, startPoint y: 445, endPoint x: 933, endPoint y: 478, distance: 33.2
click at [929, 445] on span at bounding box center [932, 450] width 16 height 16
click at [0, 0] on input "radio" at bounding box center [0, 0] width 0 height 0
click at [931, 491] on span at bounding box center [932, 492] width 16 height 16
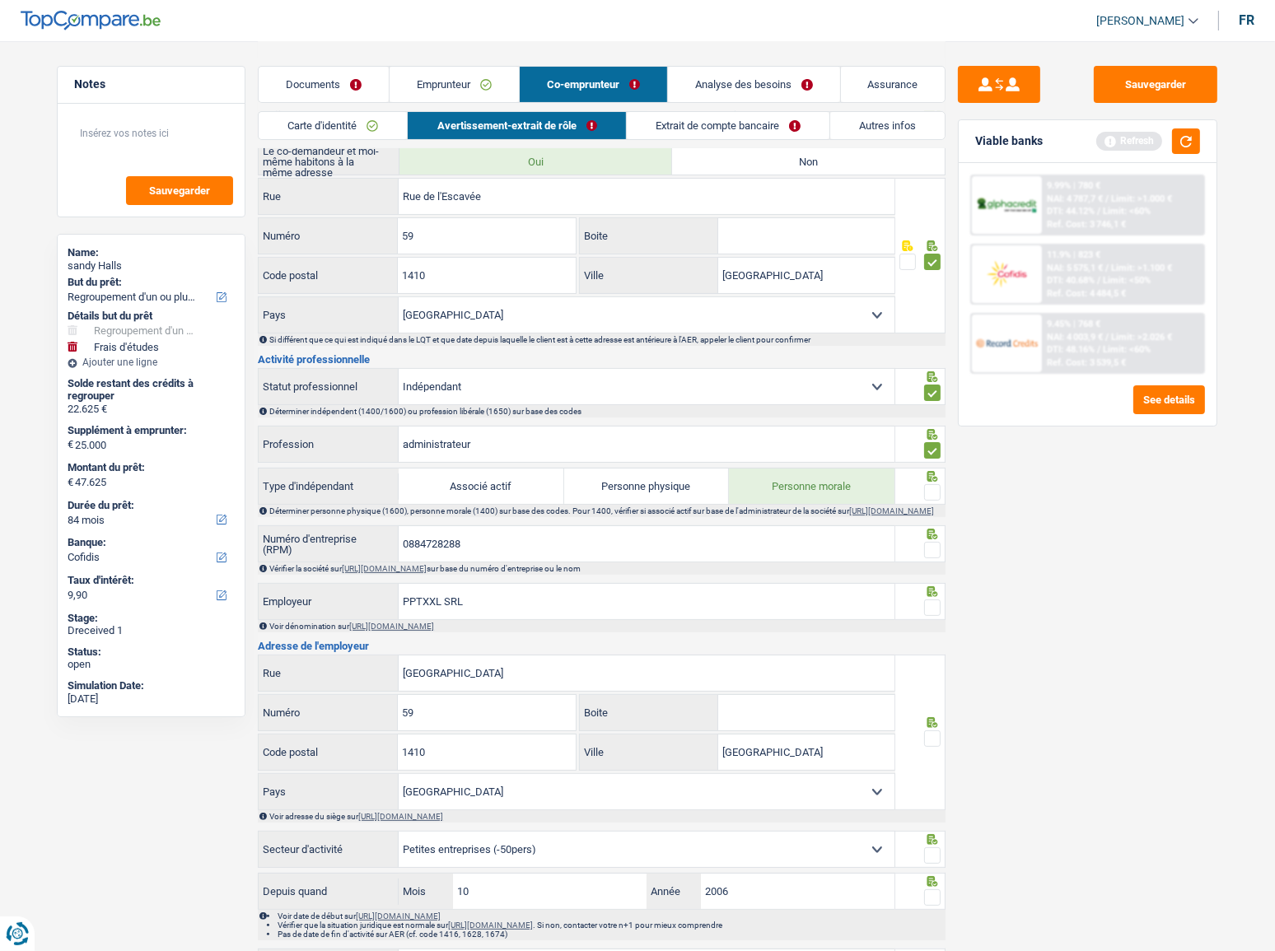
click at [0, 0] on input "radio" at bounding box center [0, 0] width 0 height 0
drag, startPoint x: 935, startPoint y: 552, endPoint x: 916, endPoint y: 558, distance: 19.8
click at [935, 520] on span at bounding box center [932, 550] width 16 height 16
click at [0, 0] on input "radio" at bounding box center [0, 0] width 0 height 0
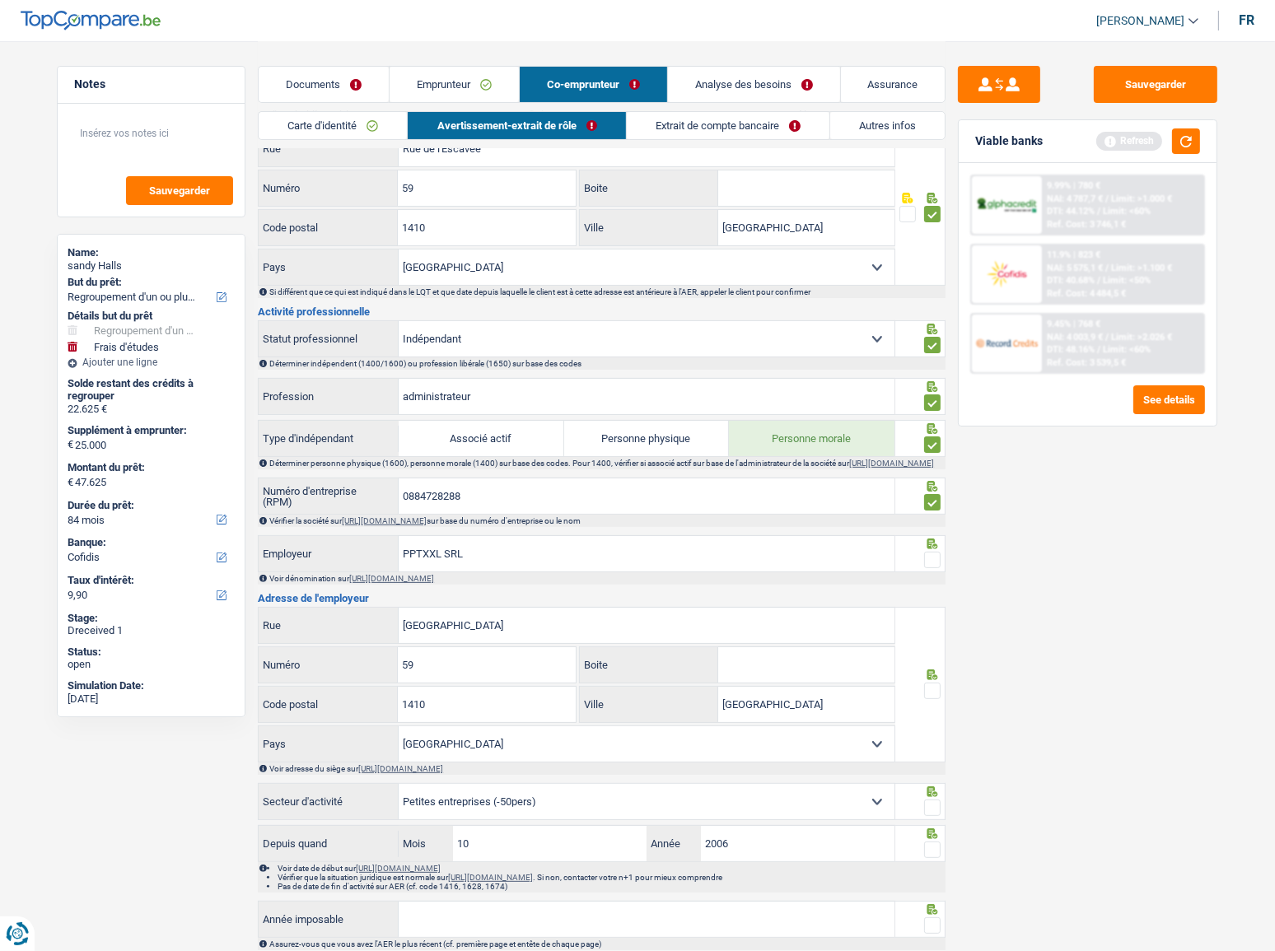
scroll to position [374, 0]
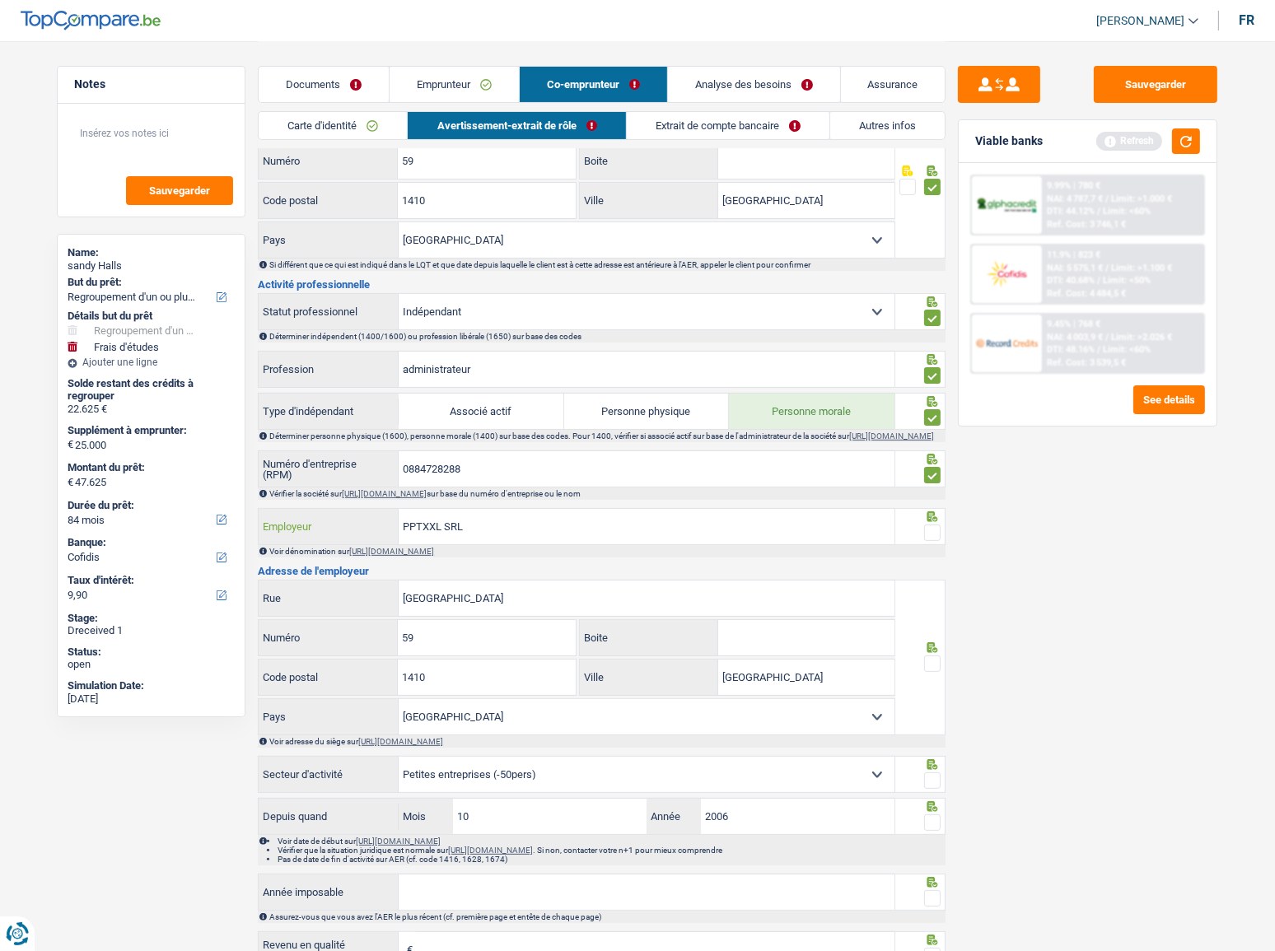
click at [503, 520] on input "PPTXXL SRL" at bounding box center [647, 526] width 496 height 35
type input "PPTXXL"
click at [930, 520] on span at bounding box center [932, 533] width 16 height 16
click at [0, 0] on input "radio" at bounding box center [0, 0] width 0 height 0
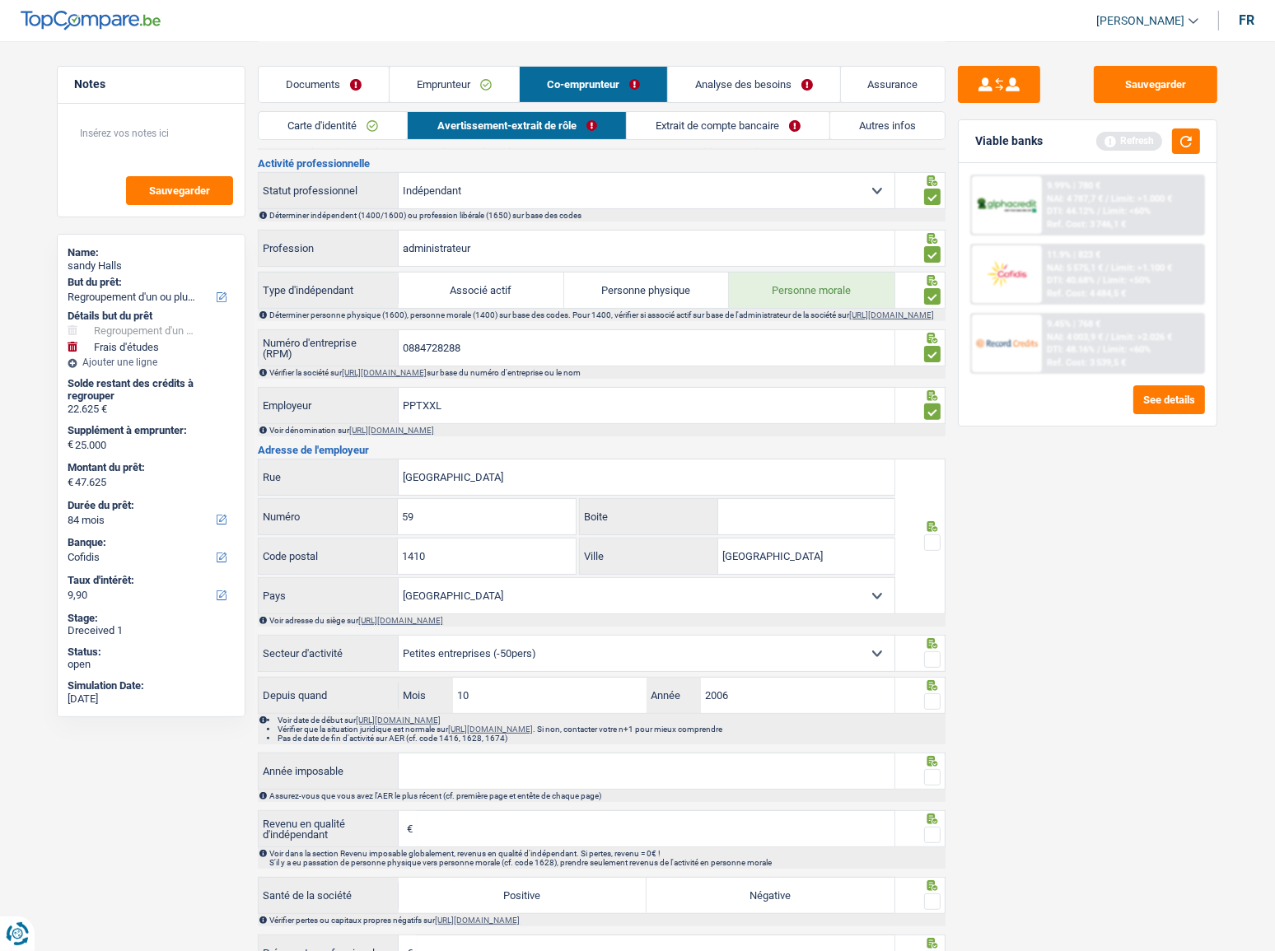
scroll to position [524, 0]
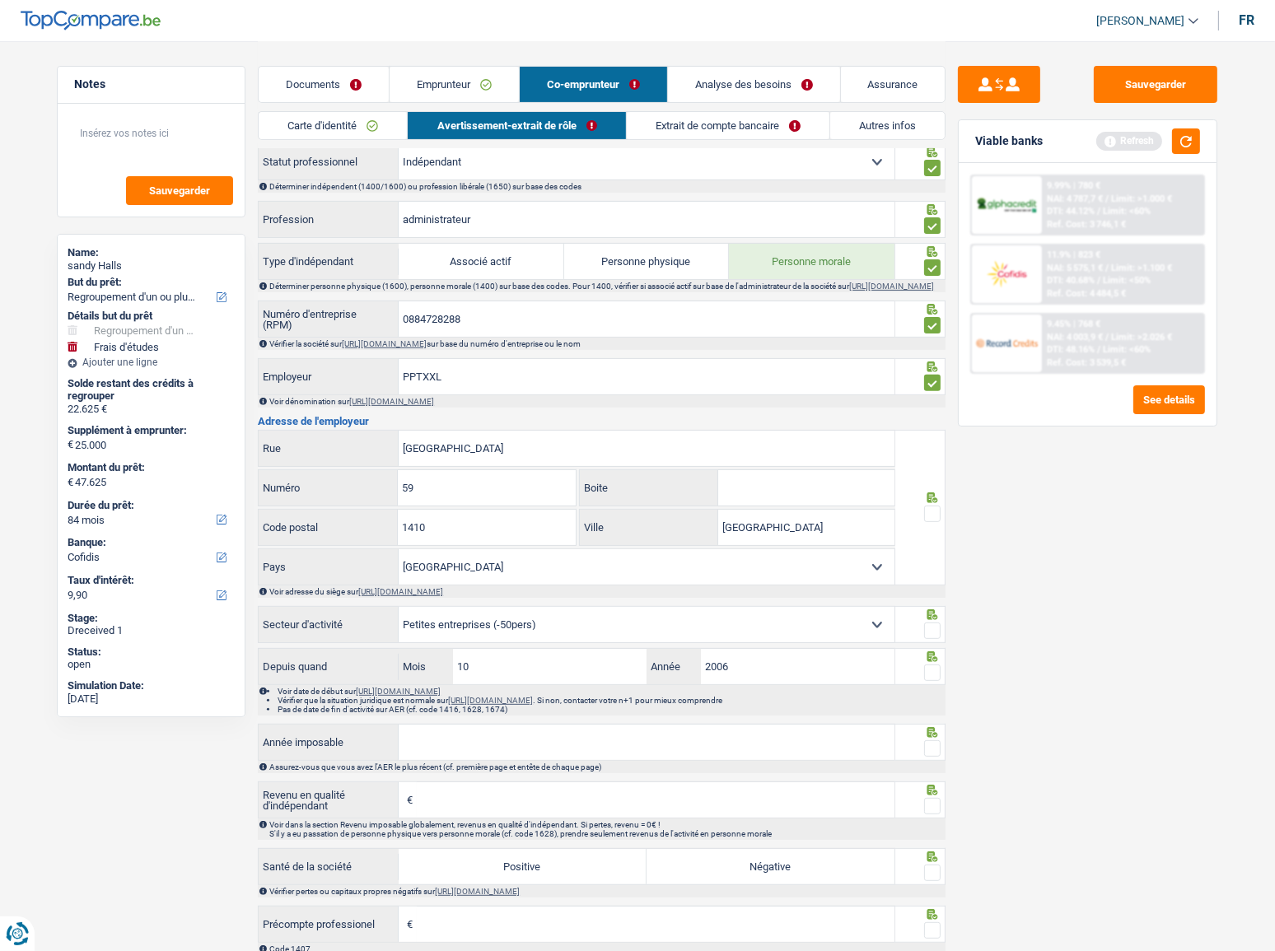
click at [934, 516] on span at bounding box center [932, 514] width 16 height 16
click at [0, 0] on input "radio" at bounding box center [0, 0] width 0 height 0
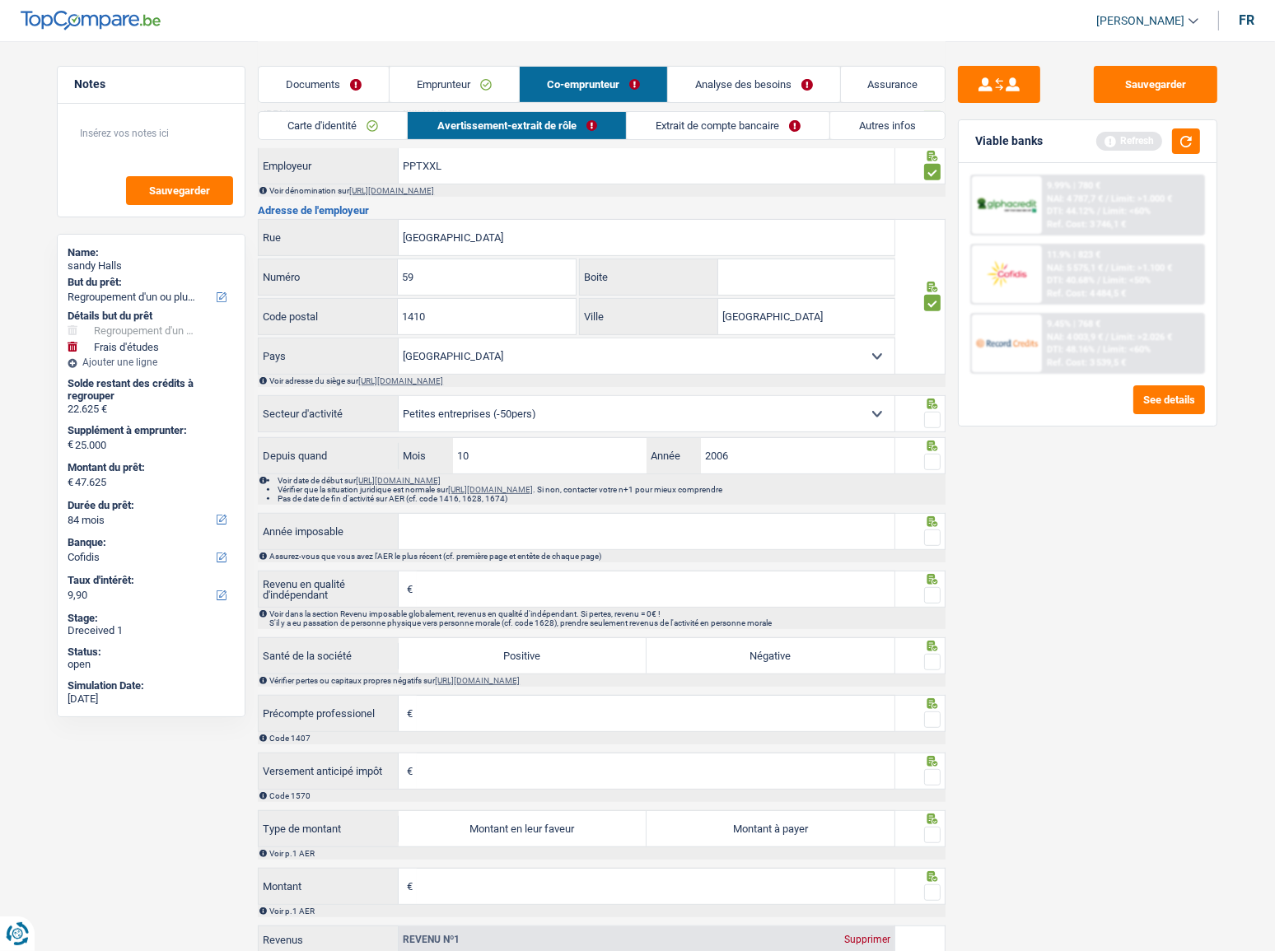
scroll to position [749, 0]
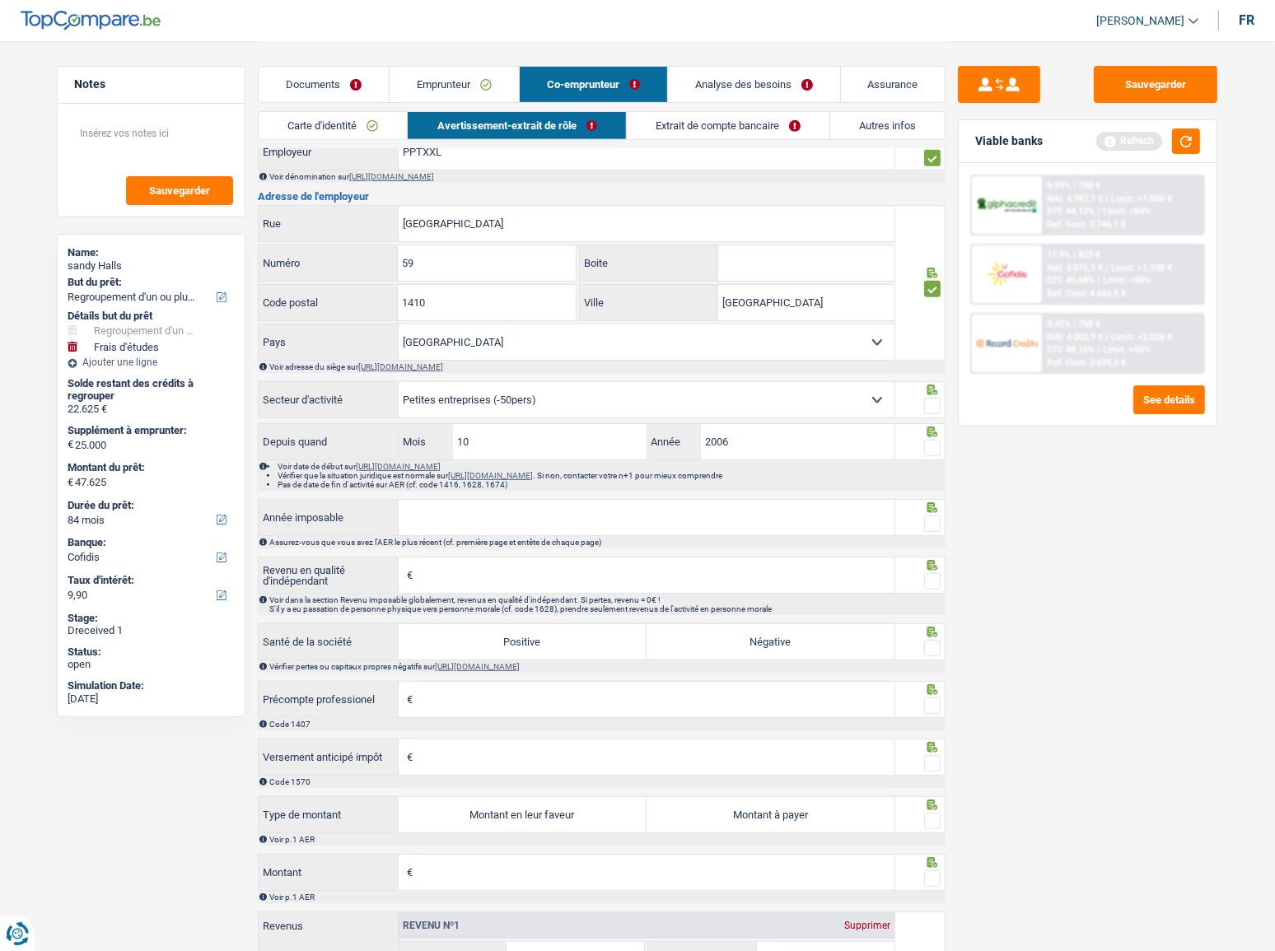
click at [933, 410] on span at bounding box center [932, 406] width 16 height 16
click at [0, 0] on input "radio" at bounding box center [0, 0] width 0 height 0
click at [934, 444] on div at bounding box center [932, 448] width 16 height 21
click at [567, 454] on input "10" at bounding box center [550, 441] width 194 height 35
type input "11"
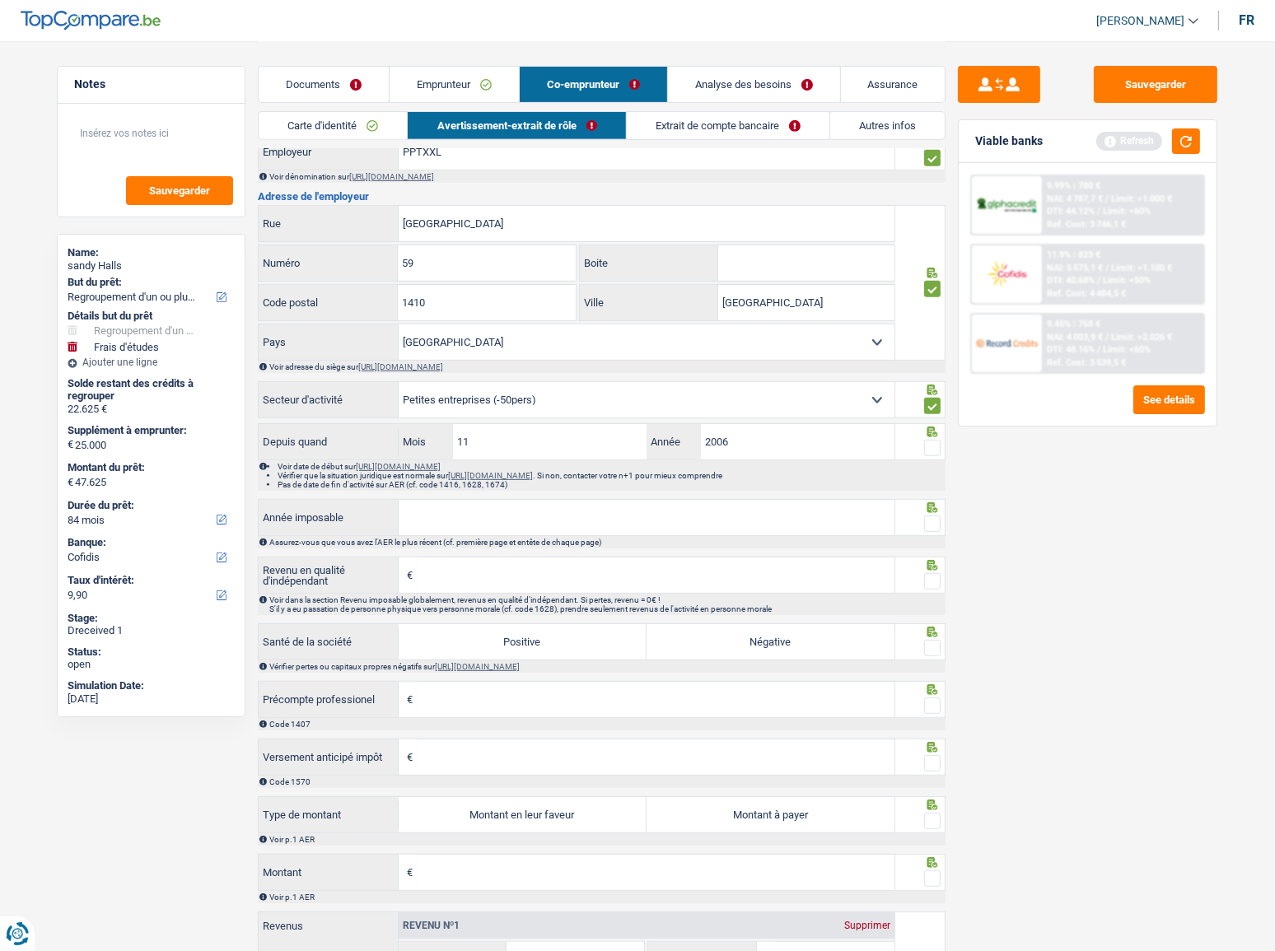
click at [938, 456] on span at bounding box center [932, 448] width 16 height 16
click at [0, 0] on input "radio" at bounding box center [0, 0] width 0 height 0
click at [741, 520] on input "Année imposable" at bounding box center [647, 517] width 496 height 35
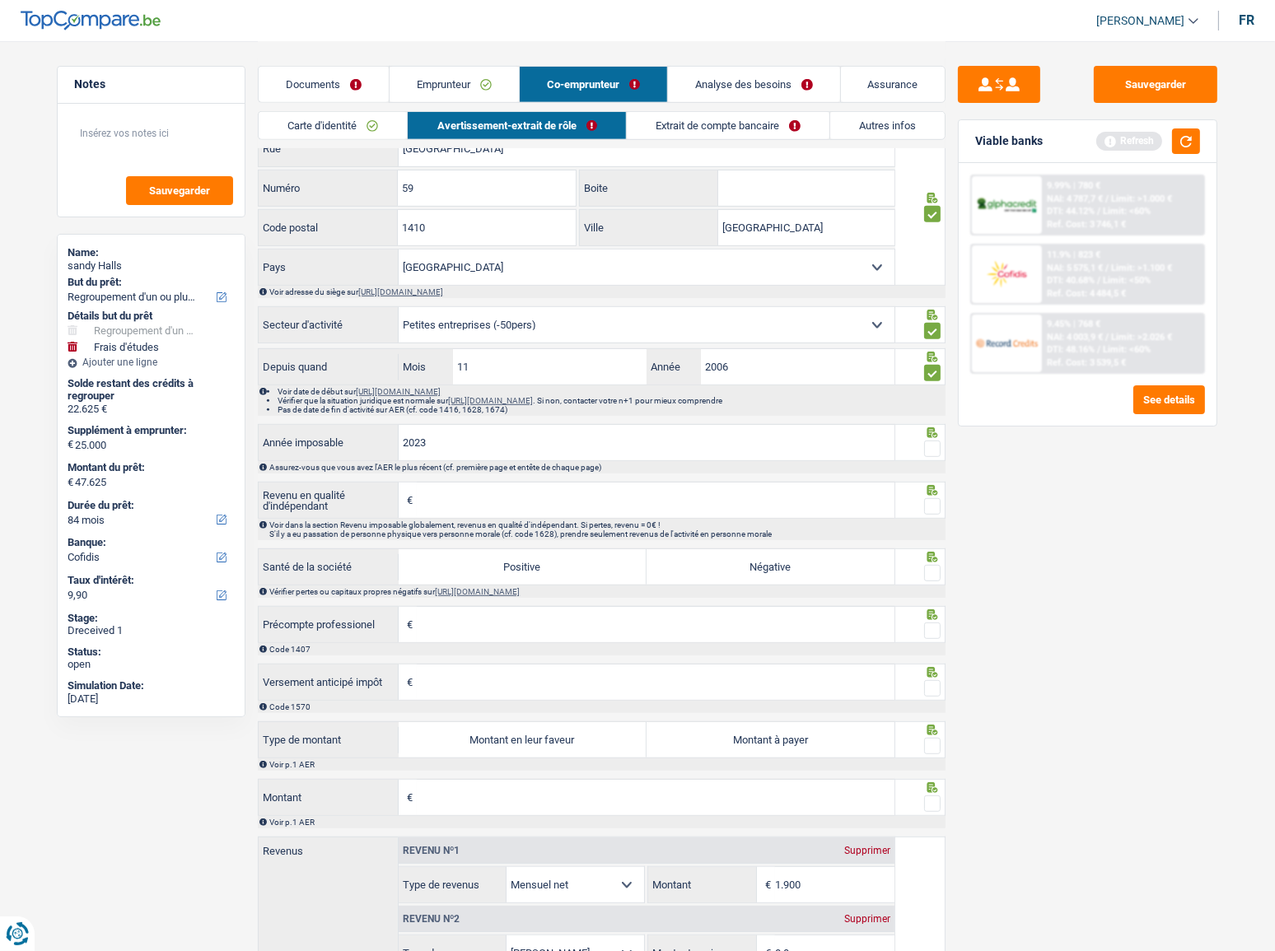
type input "2023"
click at [929, 455] on span at bounding box center [932, 449] width 16 height 16
click at [0, 0] on input "radio" at bounding box center [0, 0] width 0 height 0
click at [1138, 143] on button "button" at bounding box center [1186, 142] width 28 height 26
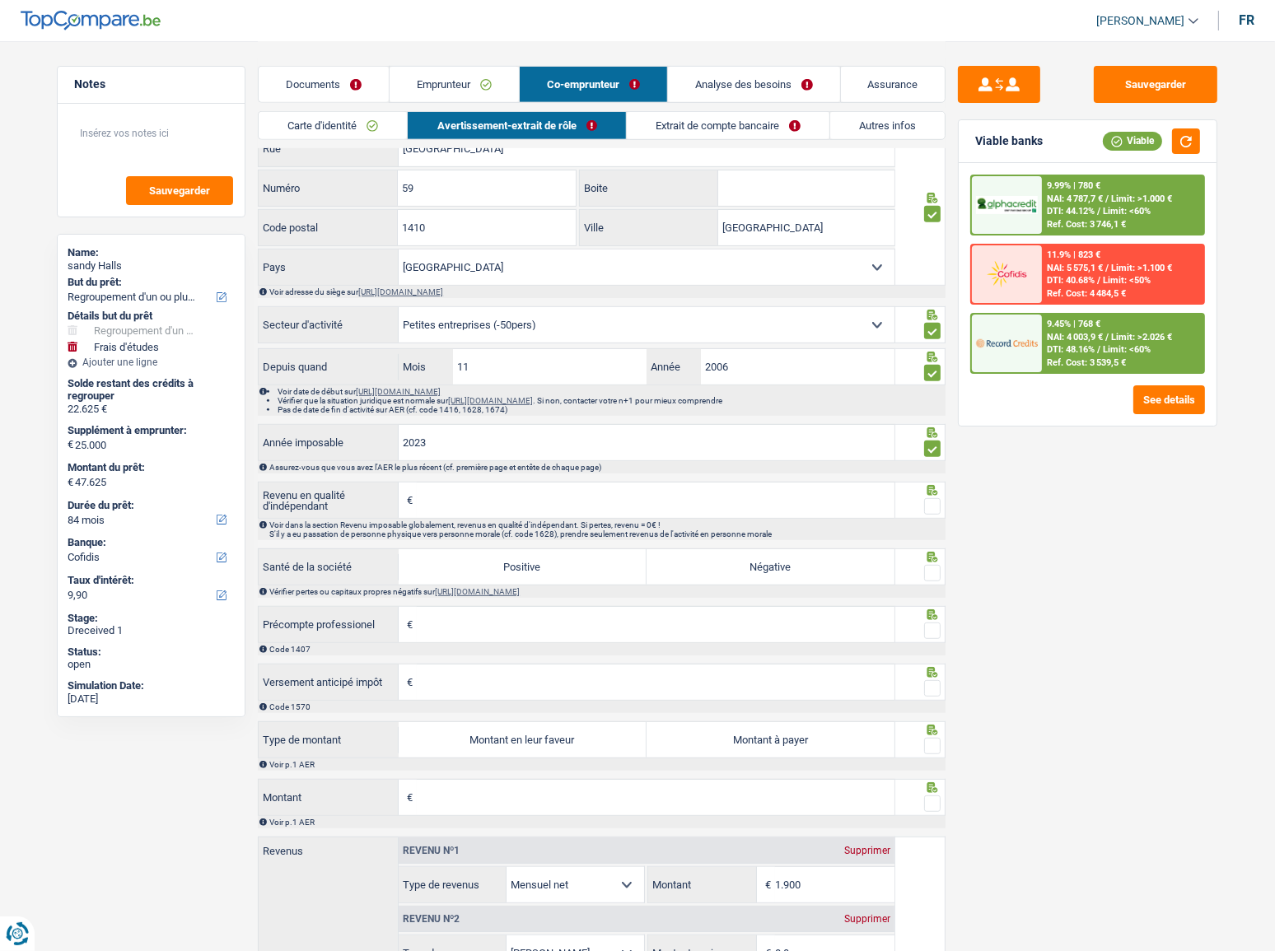
drag, startPoint x: 690, startPoint y: 511, endPoint x: 741, endPoint y: 504, distance: 50.7
click at [691, 510] on input "Revenu en qualité d'indépendant" at bounding box center [656, 500] width 478 height 35
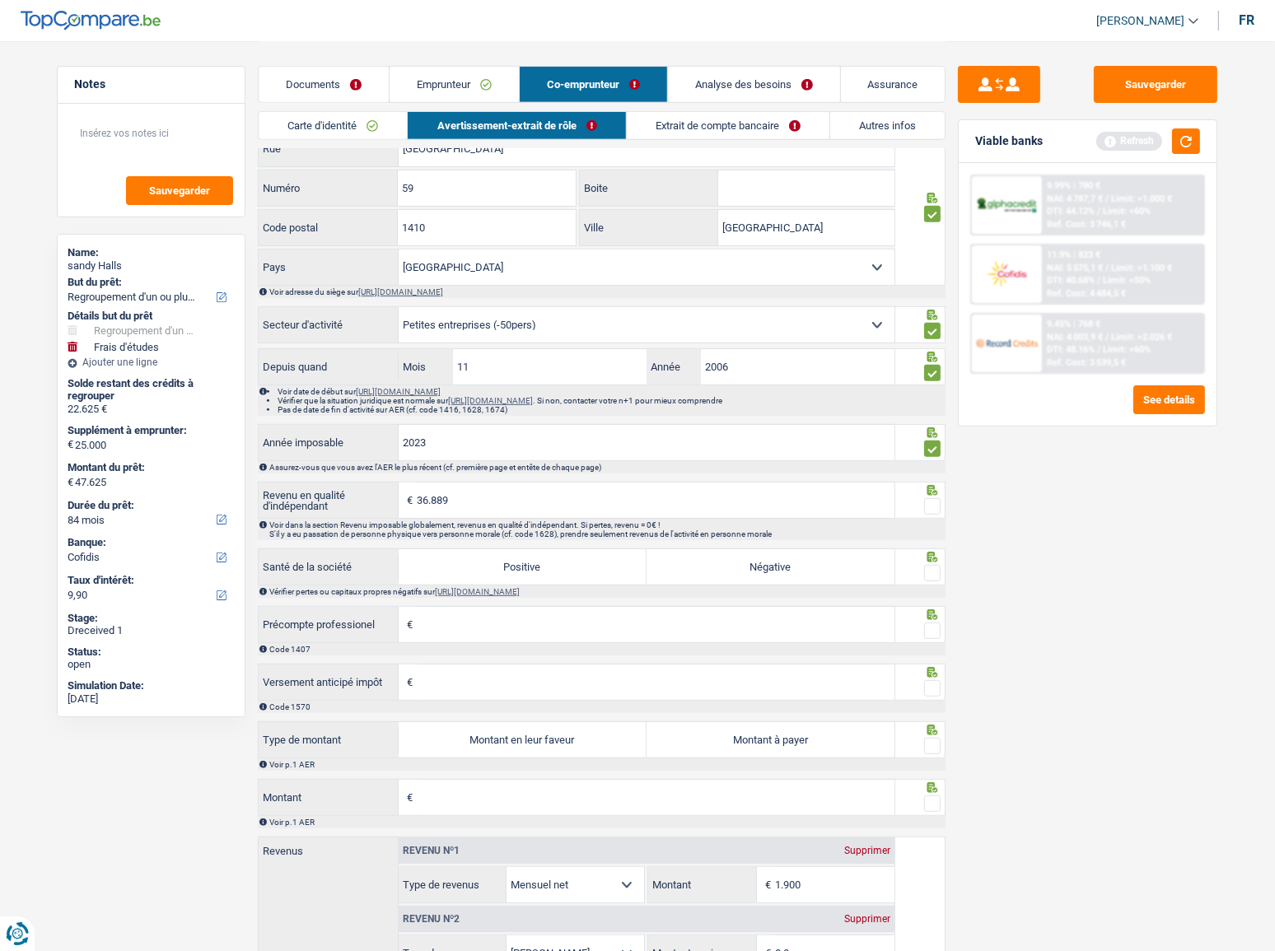
type input "36.889"
click at [933, 506] on span at bounding box center [932, 506] width 16 height 16
click at [0, 0] on input "radio" at bounding box center [0, 0] width 0 height 0
click at [528, 520] on label "Positive" at bounding box center [523, 566] width 248 height 35
click at [528, 520] on input "Positive" at bounding box center [523, 566] width 248 height 35
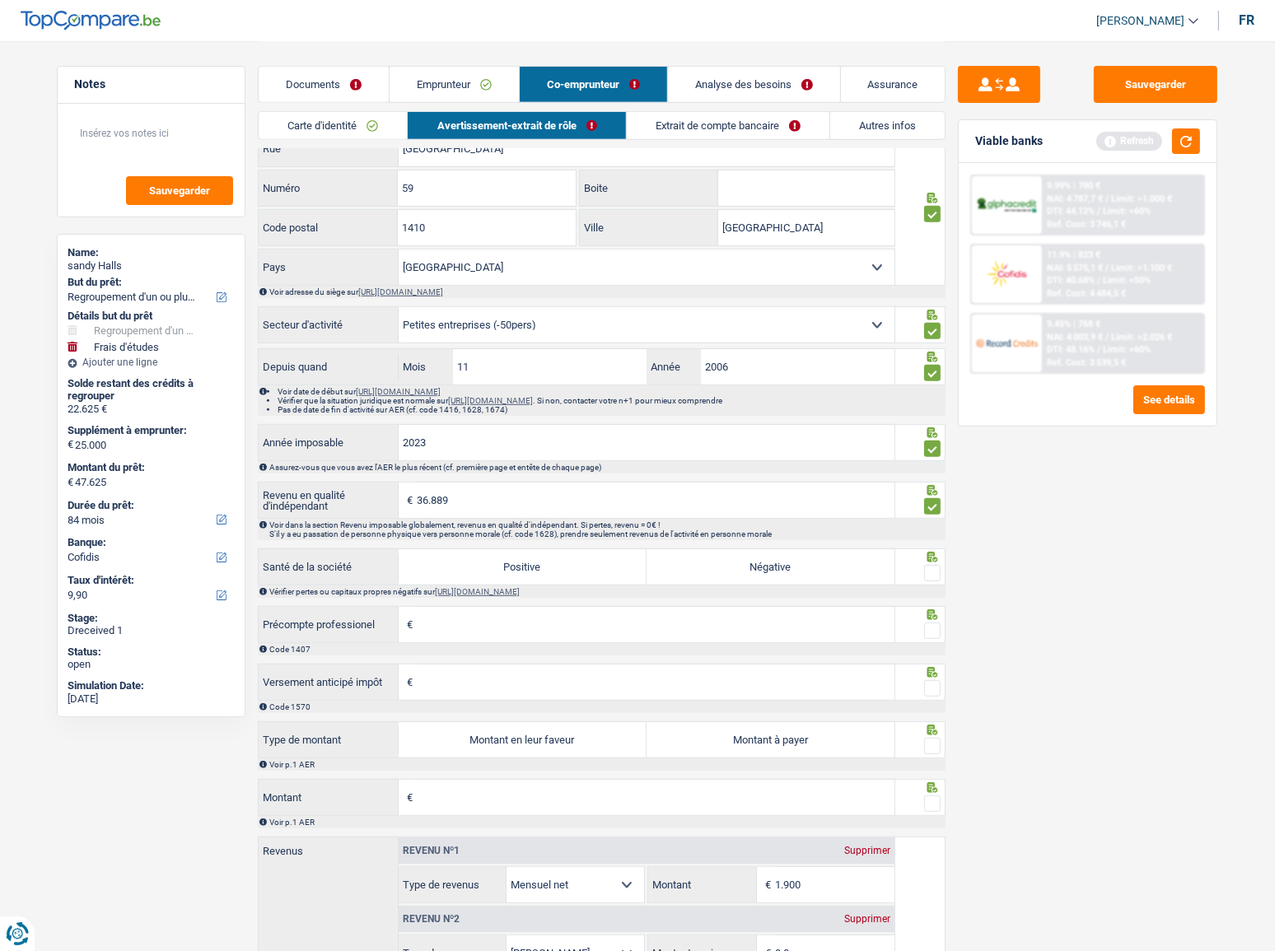
radio input "true"
click at [923, 520] on fieldset at bounding box center [921, 573] width 42 height 21
click at [657, 520] on input "Précompte professionel" at bounding box center [656, 624] width 478 height 35
type input "13.285"
drag, startPoint x: 935, startPoint y: 580, endPoint x: 913, endPoint y: 669, distance: 91.7
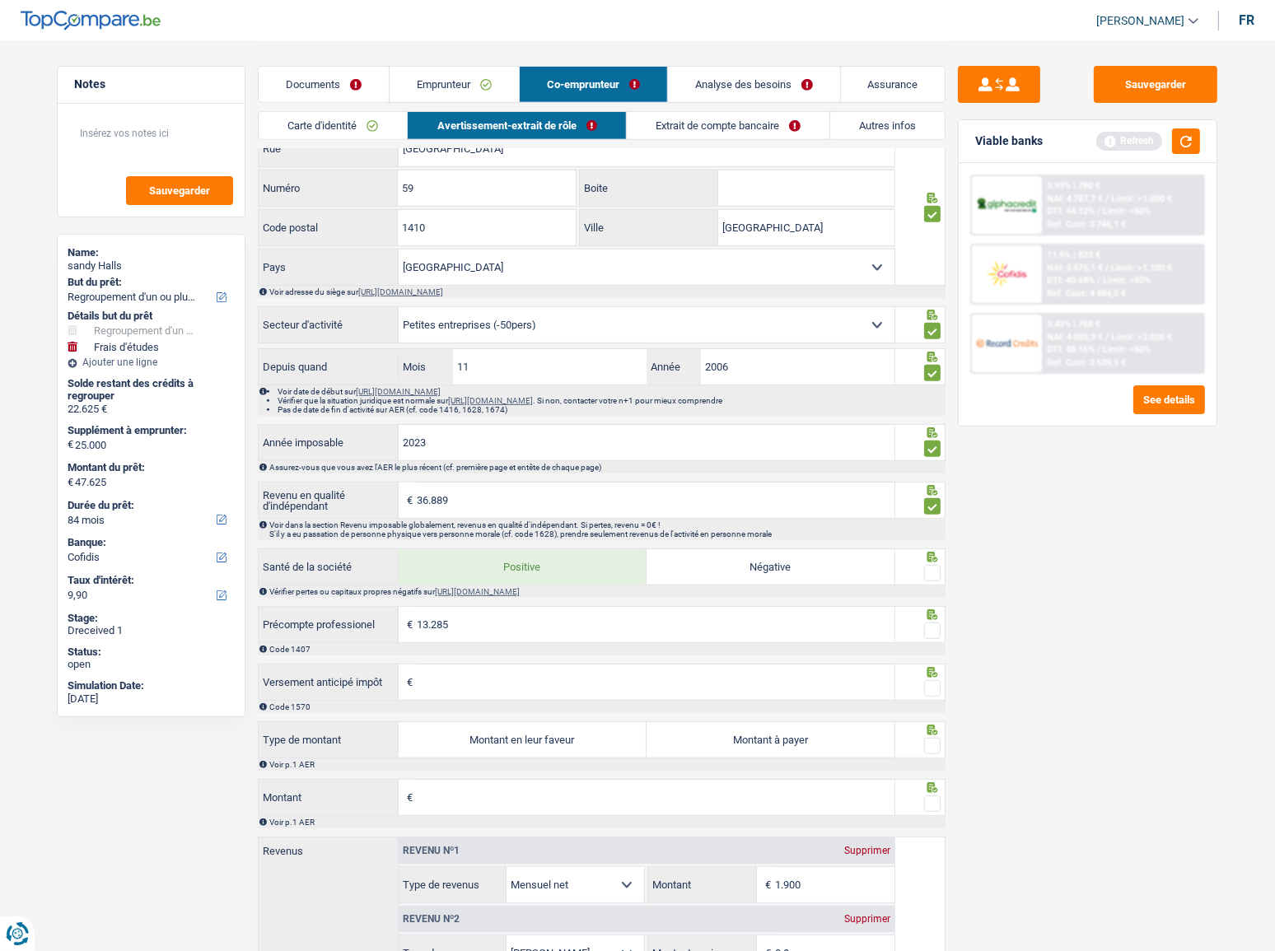
click at [934, 520] on div at bounding box center [932, 573] width 16 height 21
drag, startPoint x: 928, startPoint y: 637, endPoint x: 928, endPoint y: 626, distance: 10.7
click at [928, 520] on span at bounding box center [932, 631] width 16 height 16
click at [0, 0] on input "radio" at bounding box center [0, 0] width 0 height 0
click at [934, 520] on span at bounding box center [932, 573] width 16 height 16
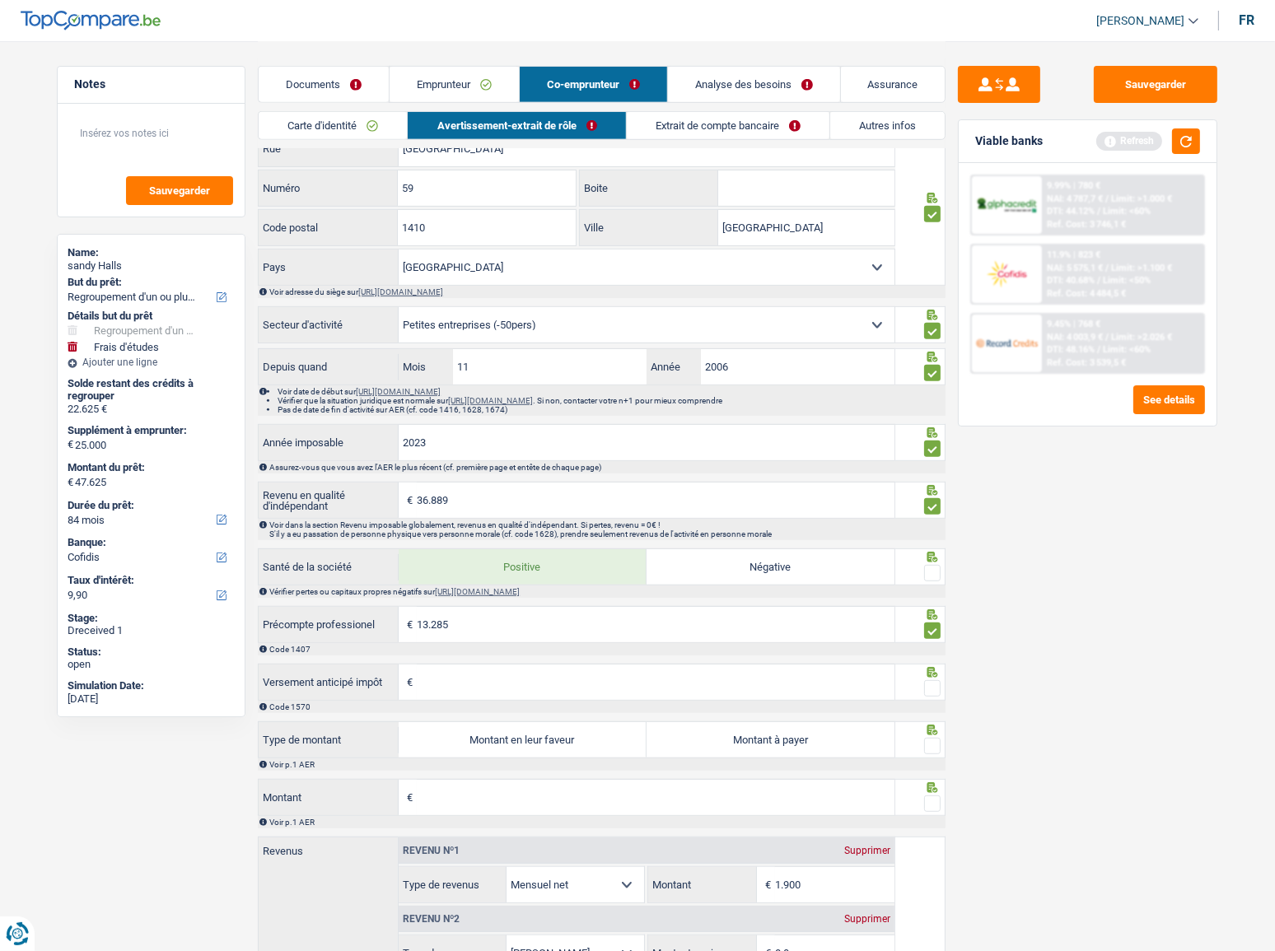
click at [0, 0] on input "radio" at bounding box center [0, 0] width 0 height 0
click at [585, 520] on input "Versement anticipé impôt" at bounding box center [656, 682] width 478 height 35
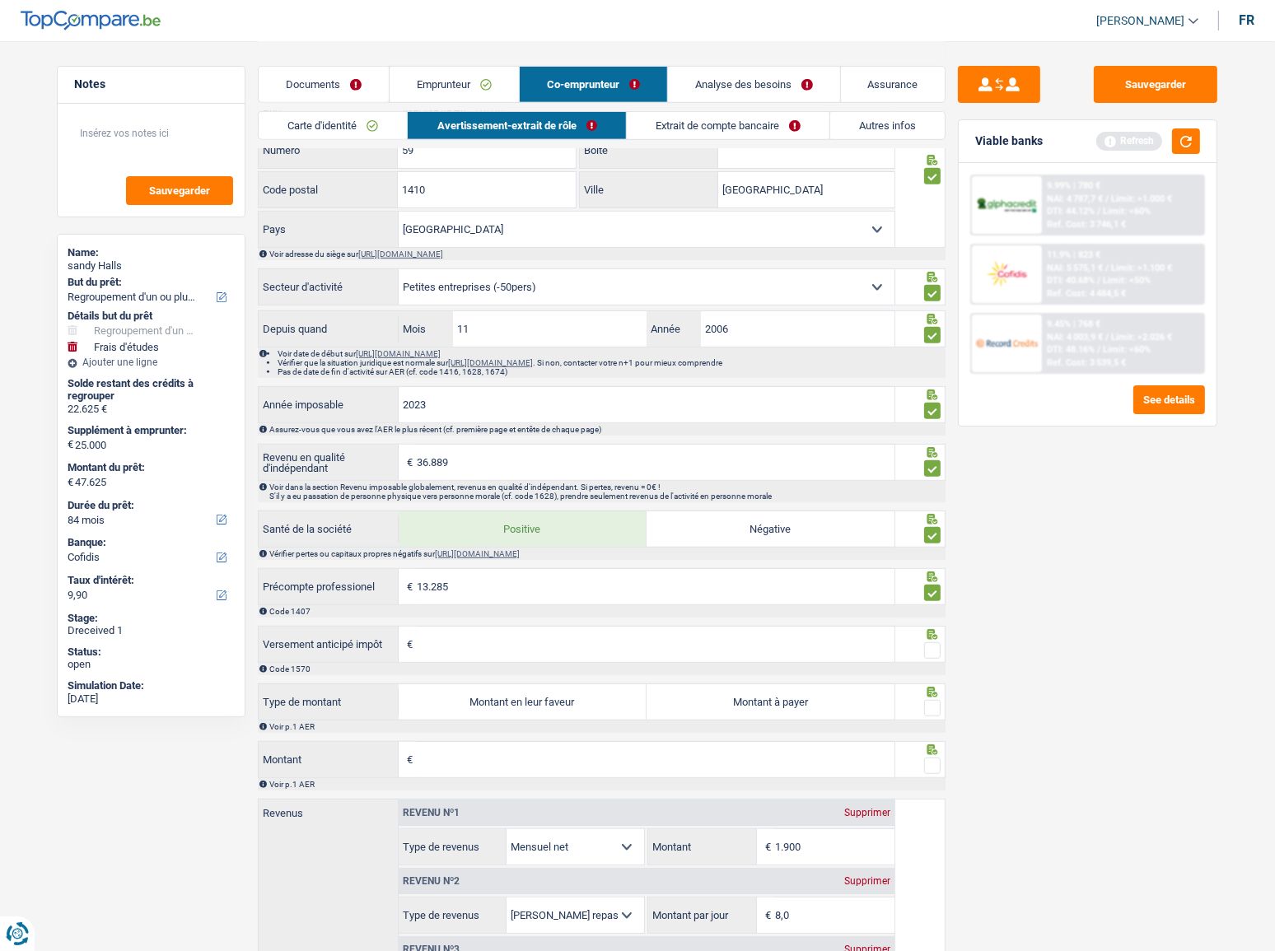
scroll to position [898, 0]
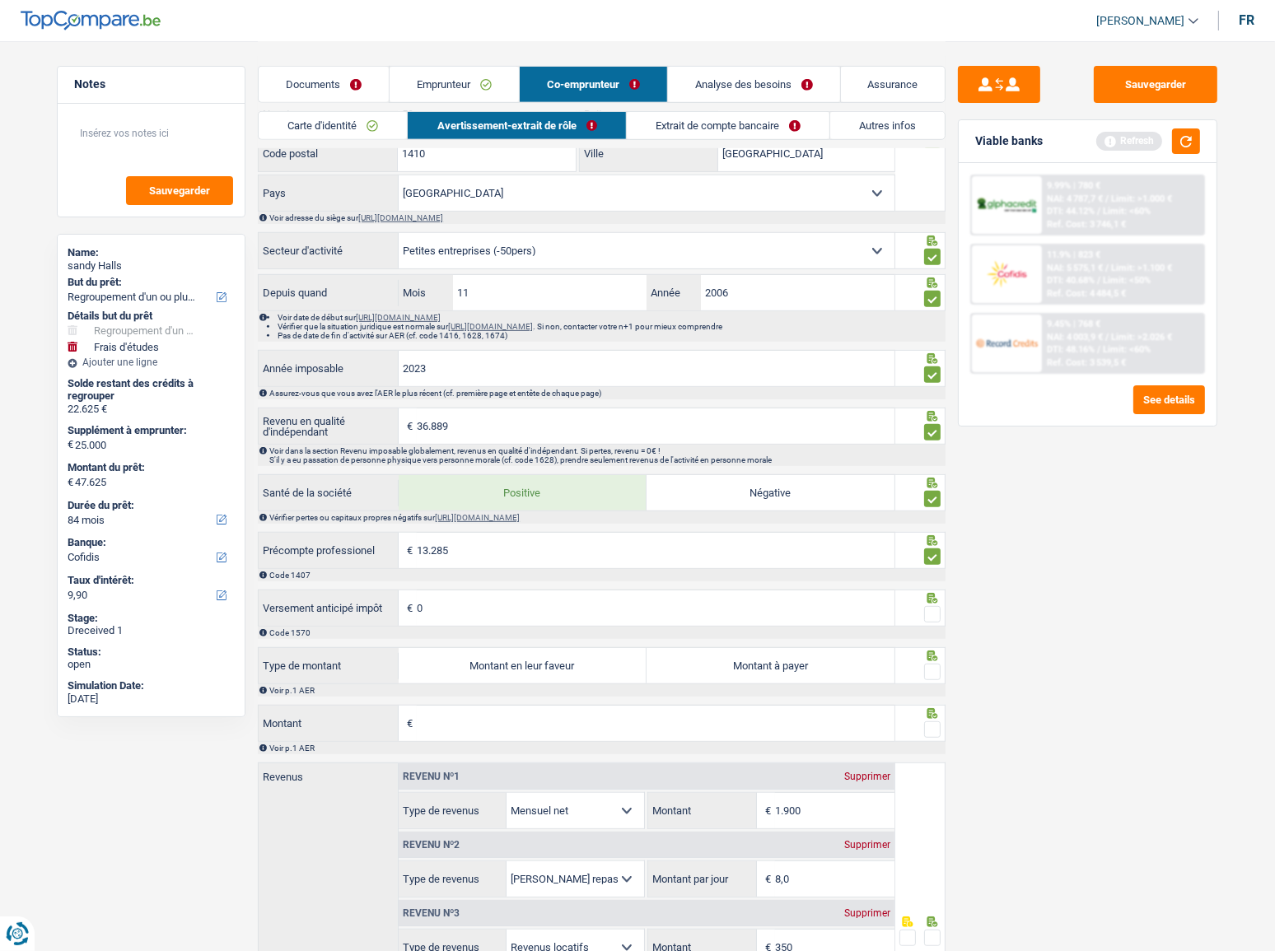
type input "0"
click at [927, 520] on span at bounding box center [932, 614] width 16 height 16
click at [0, 0] on input "radio" at bounding box center [0, 0] width 0 height 0
click at [523, 520] on label "Montant en leur faveur" at bounding box center [523, 665] width 248 height 35
click at [523, 520] on input "Montant en leur faveur" at bounding box center [523, 665] width 248 height 35
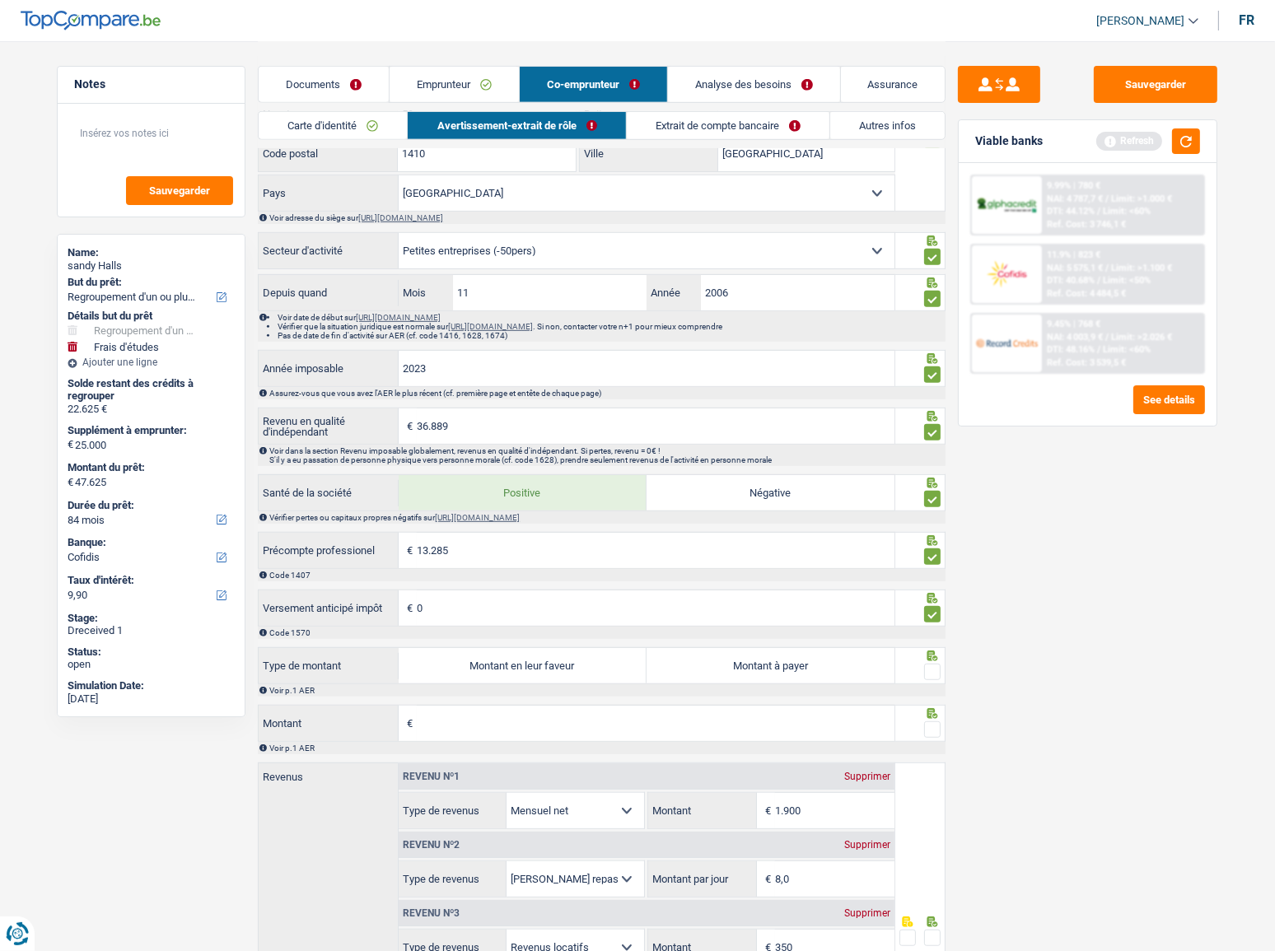
radio input "true"
type input "1.967"
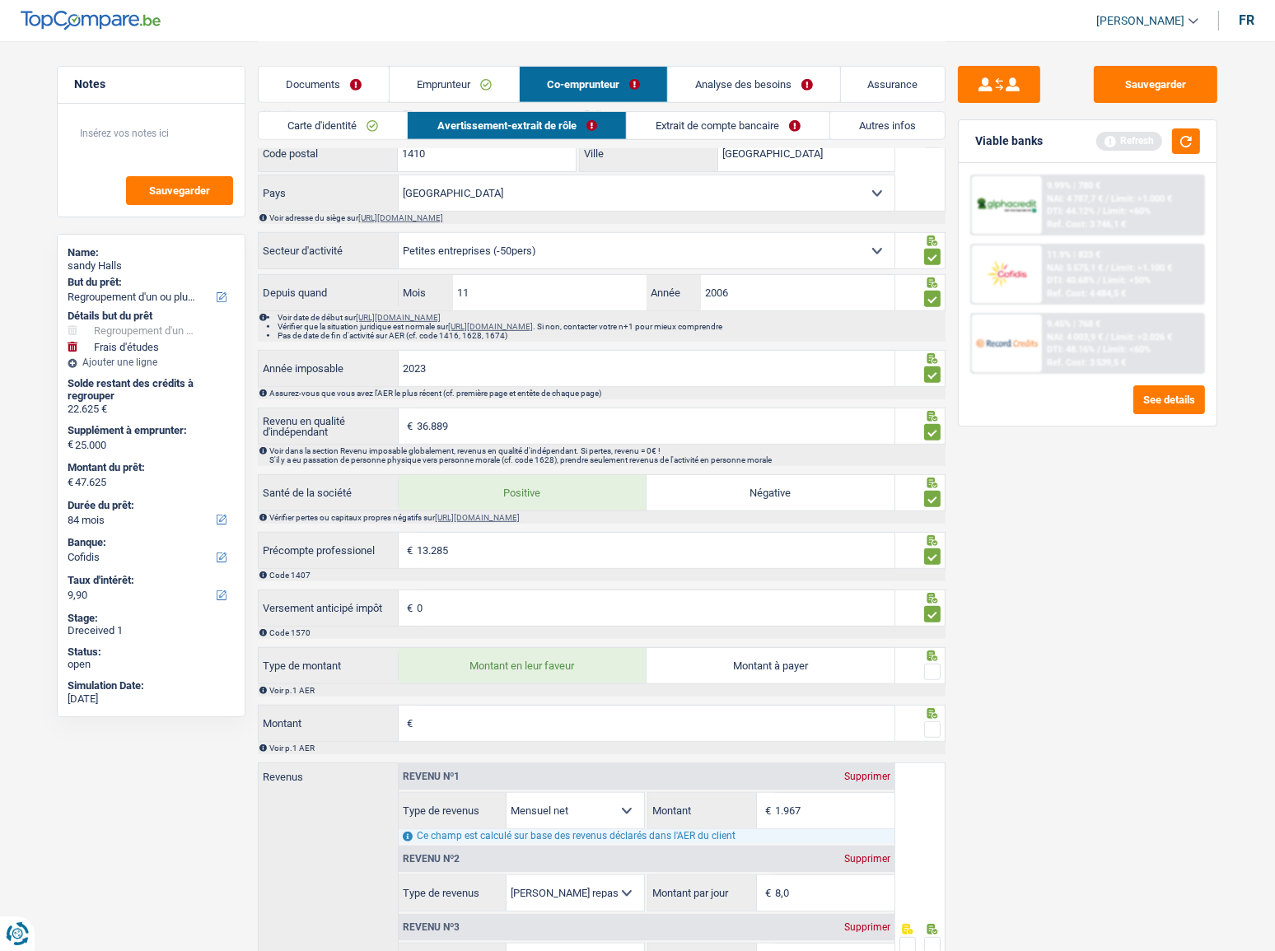
click at [929, 520] on span at bounding box center [932, 672] width 16 height 16
click at [0, 0] on input "radio" at bounding box center [0, 0] width 0 height 0
drag, startPoint x: 760, startPoint y: 732, endPoint x: 769, endPoint y: 732, distance: 9.9
click at [760, 520] on input "Montant" at bounding box center [656, 723] width 478 height 35
type input "2.026"
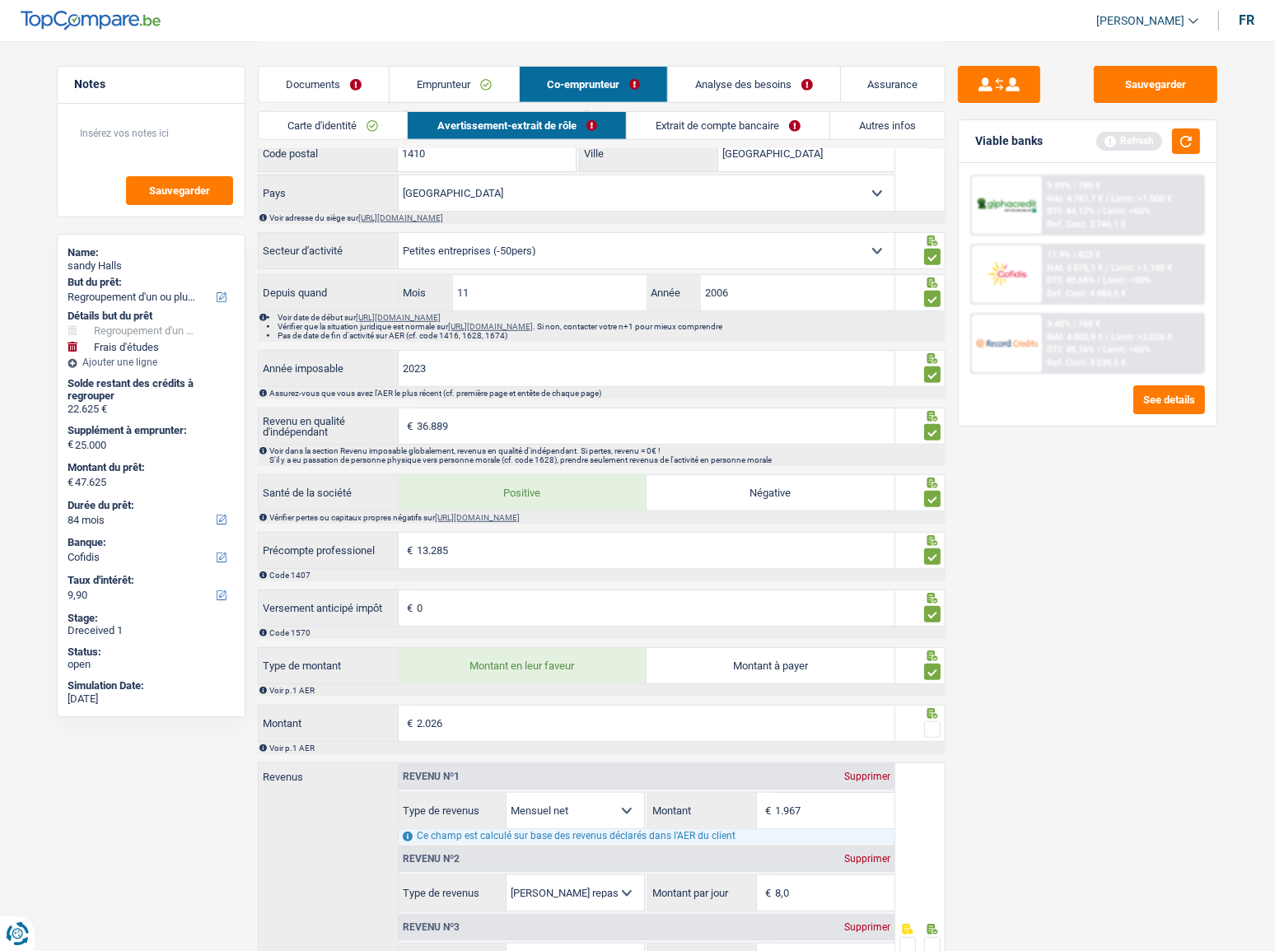
type input "2.136"
click at [937, 520] on span at bounding box center [932, 730] width 16 height 16
click at [0, 0] on input "radio" at bounding box center [0, 0] width 0 height 0
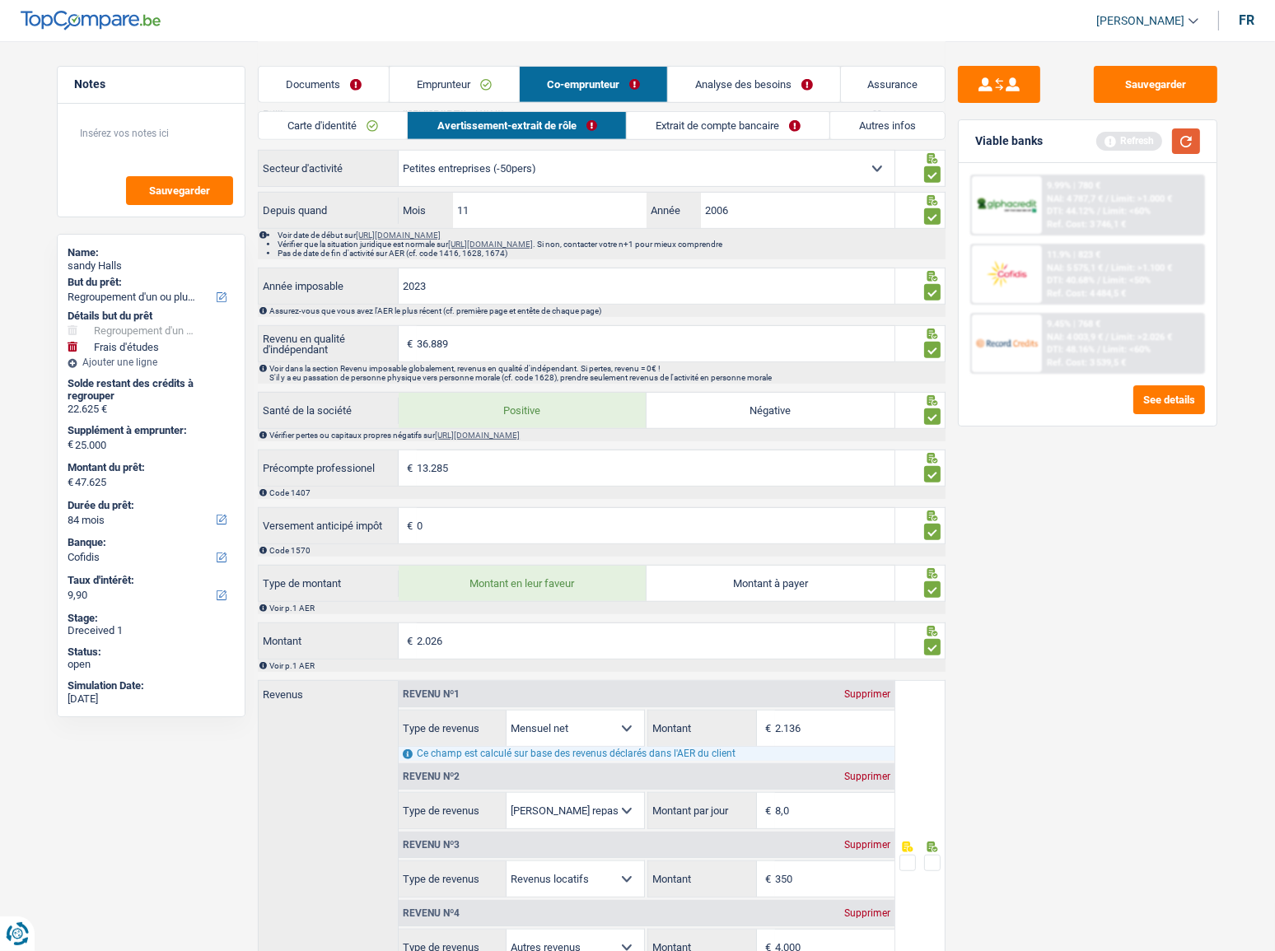
scroll to position [1123, 0]
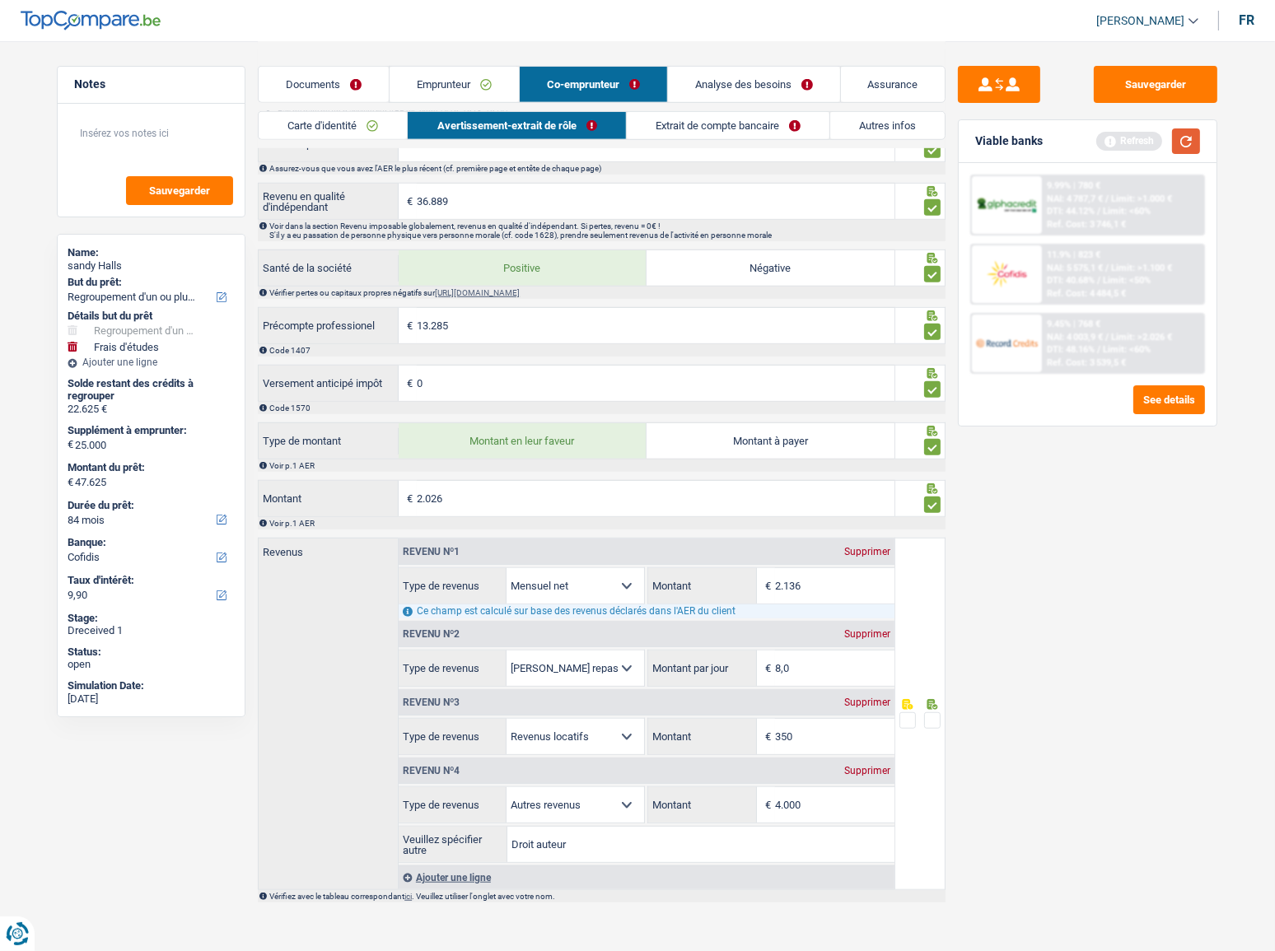
click at [1138, 135] on button "button" at bounding box center [1186, 142] width 28 height 26
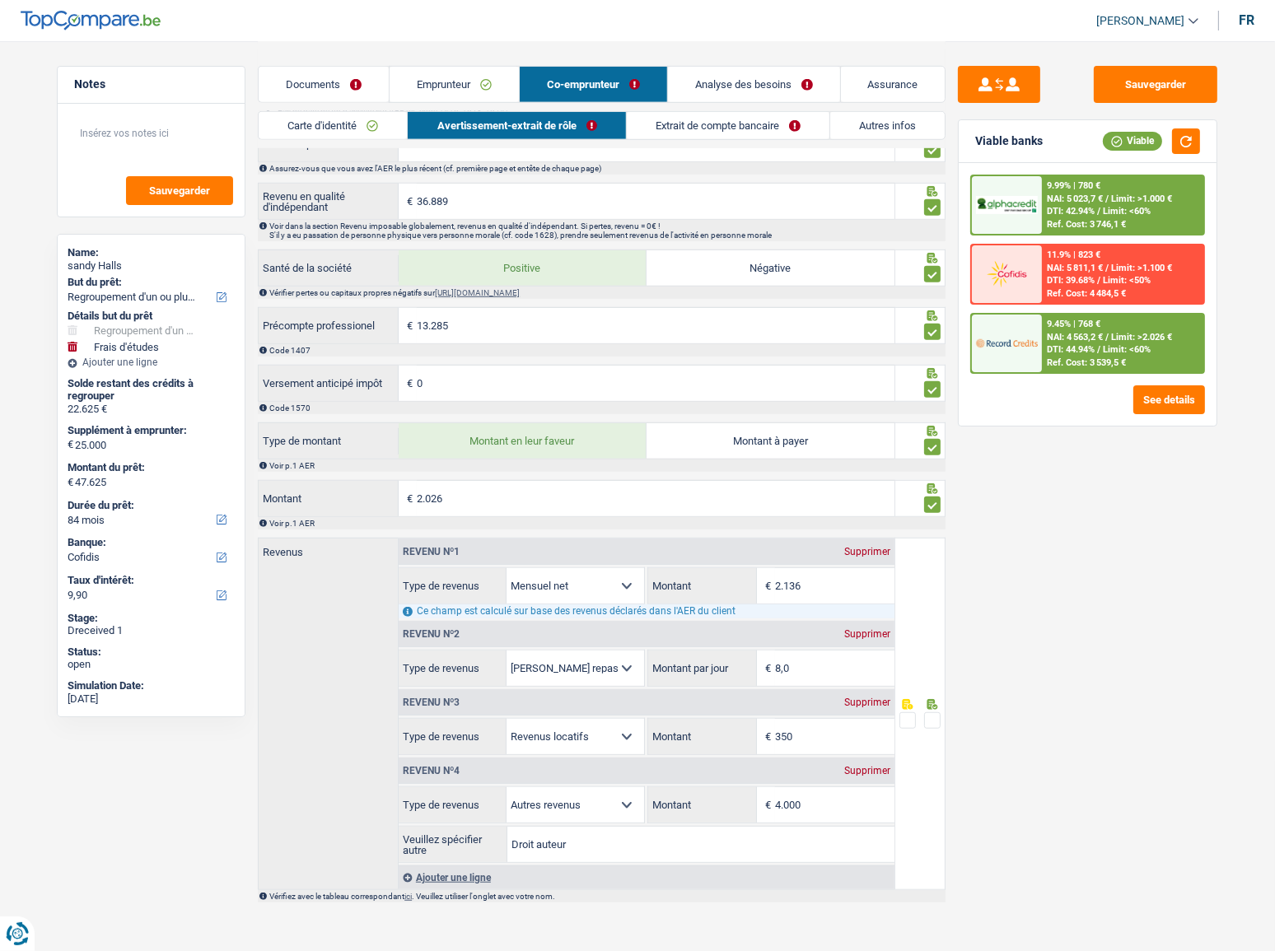
click at [852, 520] on div "Supprimer" at bounding box center [867, 771] width 54 height 10
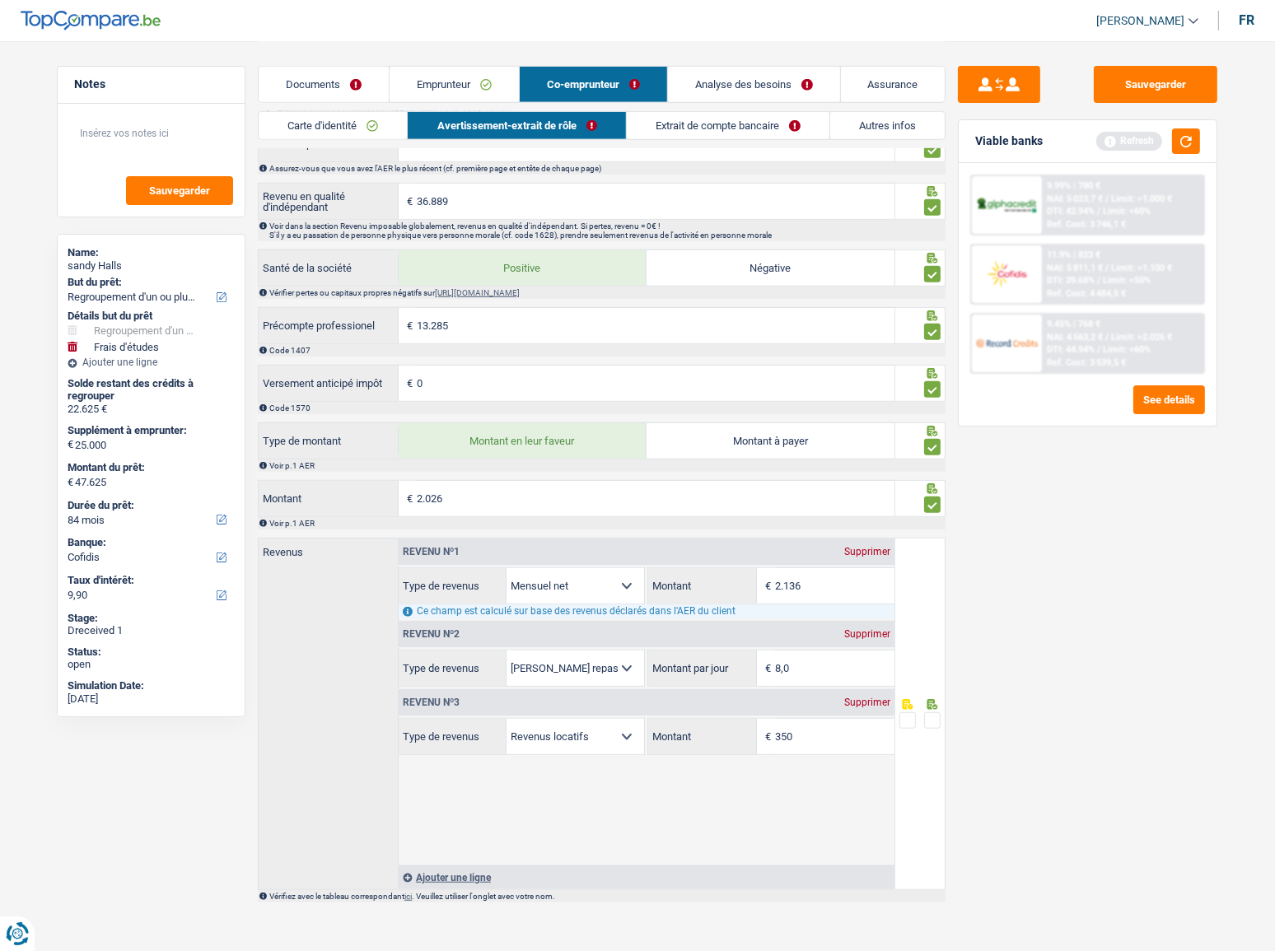
scroll to position [1020, 0]
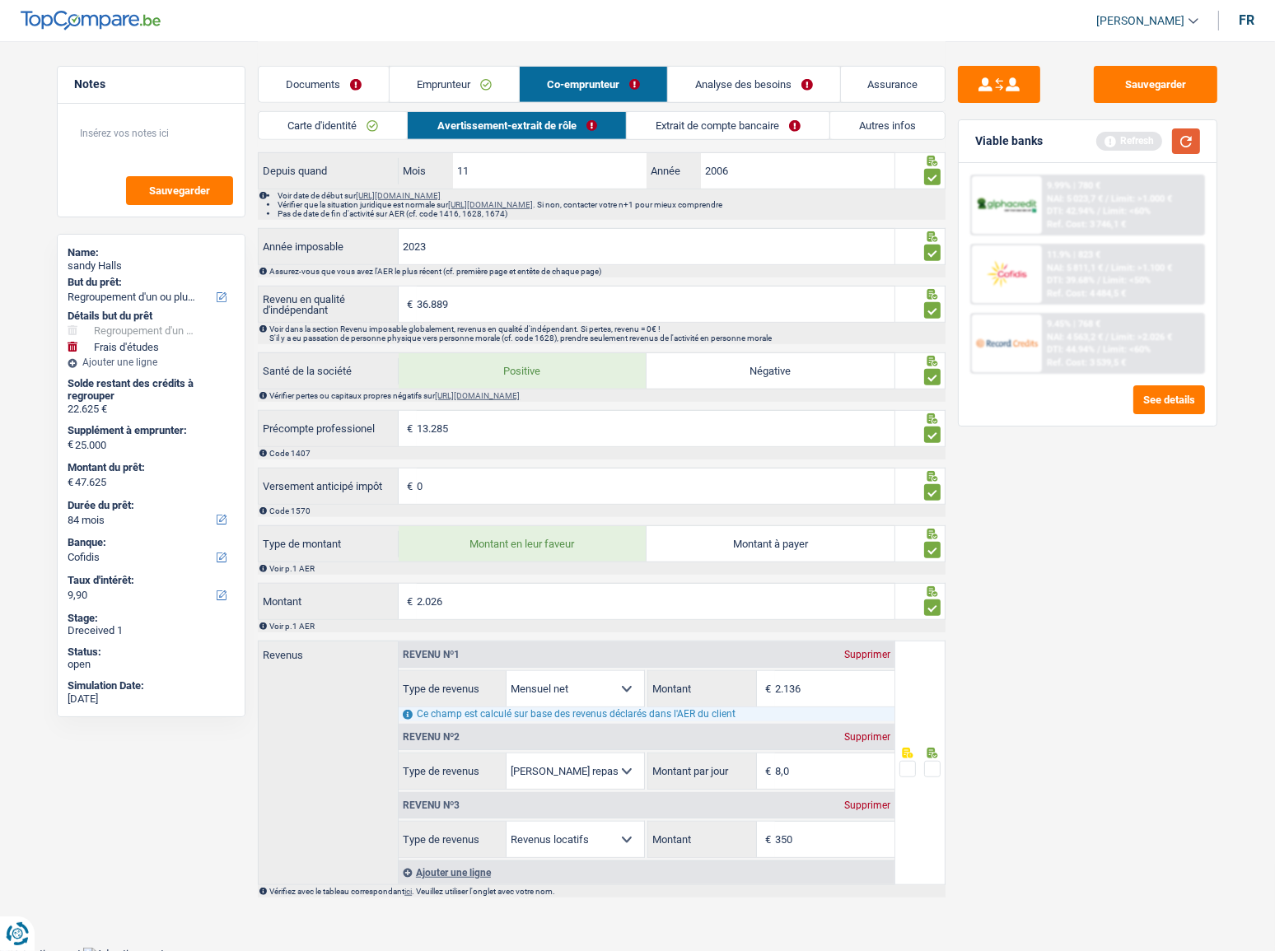
click at [1138, 138] on button "button" at bounding box center [1186, 142] width 28 height 26
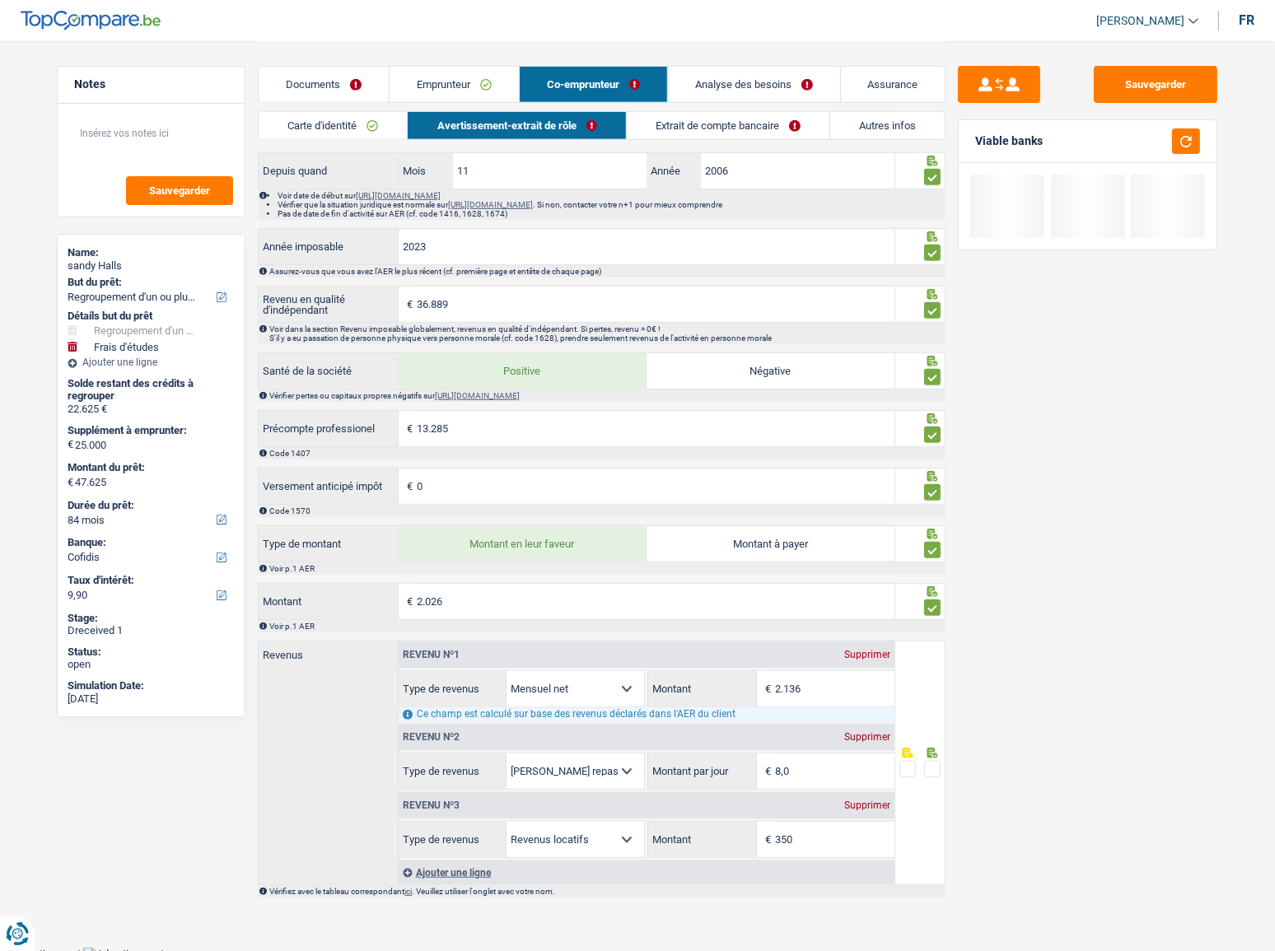
click at [855, 520] on div "Supprimer" at bounding box center [867, 737] width 54 height 10
select select "rentalIncome"
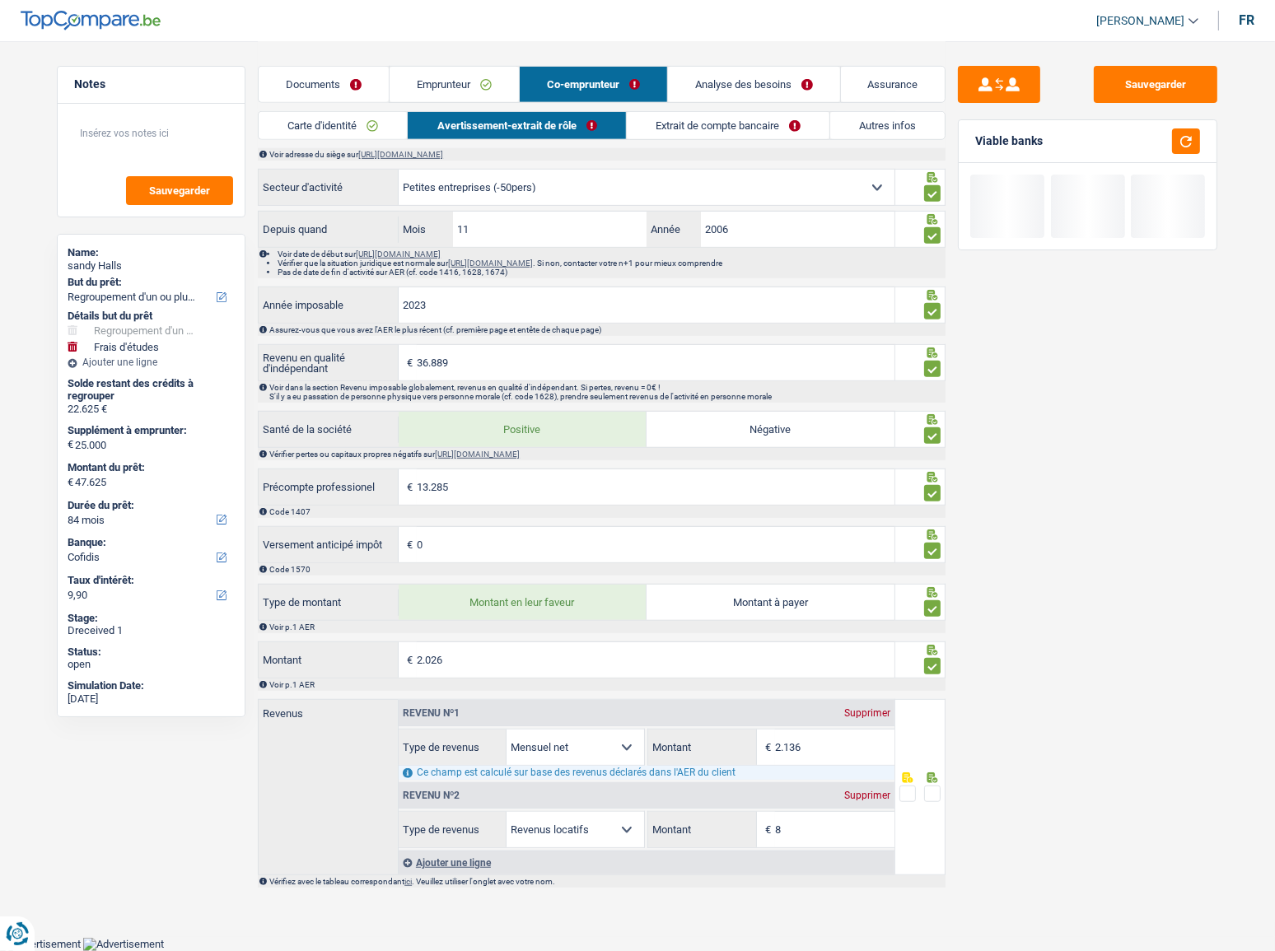
scroll to position [951, 0]
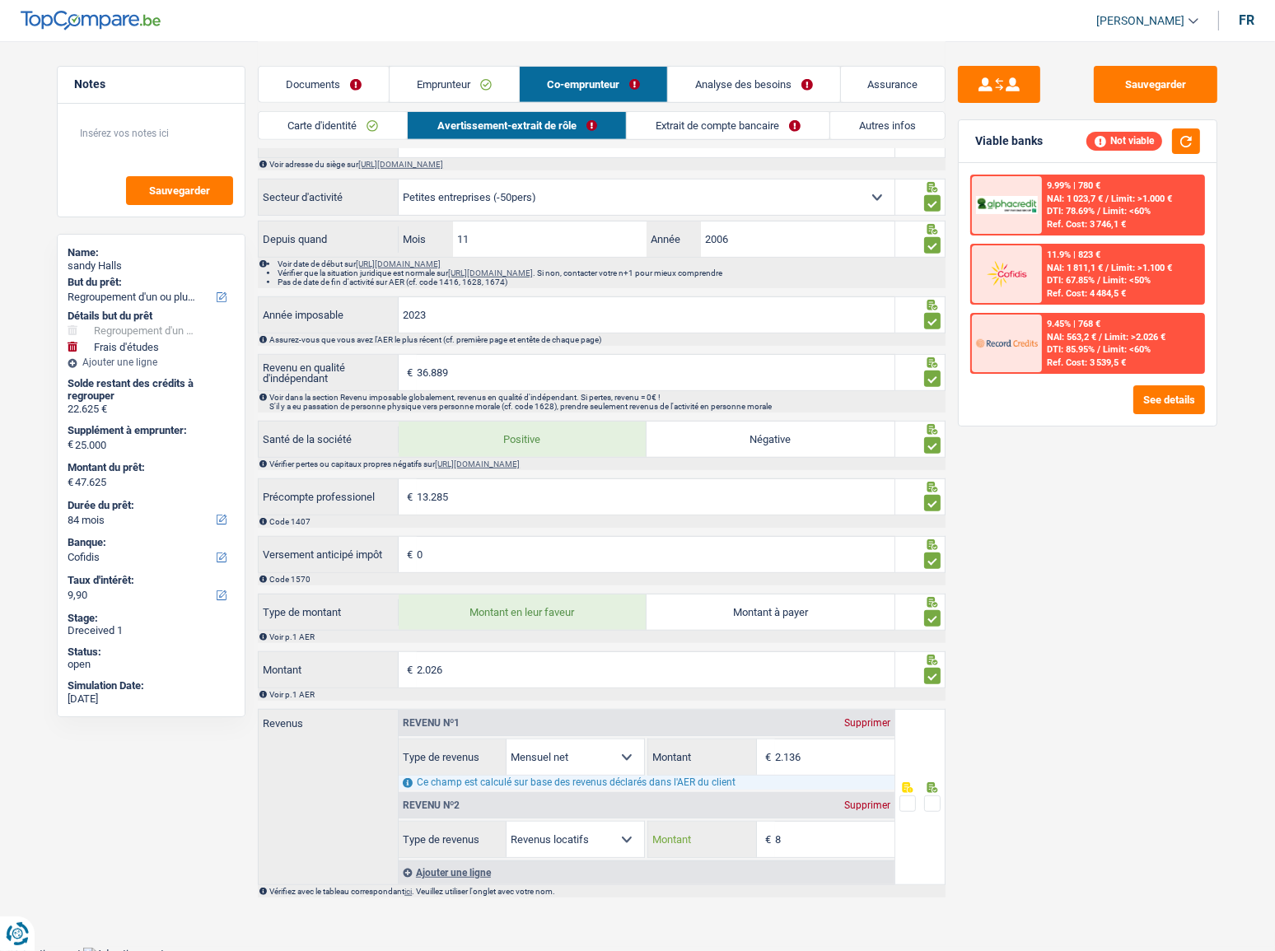
drag, startPoint x: 779, startPoint y: 849, endPoint x: 718, endPoint y: 850, distance: 61.8
click at [718, 520] on div "8 € Montant" at bounding box center [770, 839] width 245 height 35
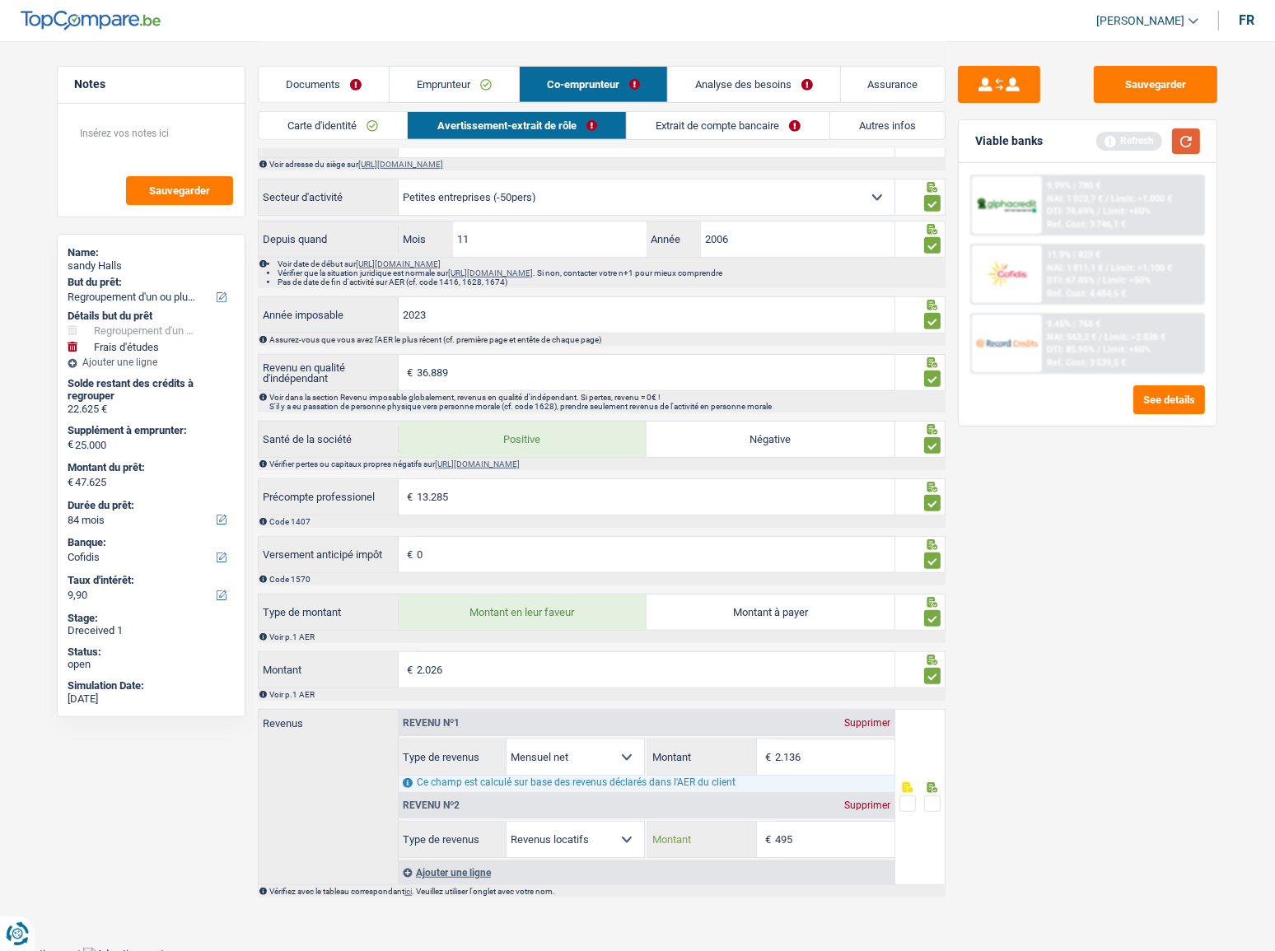
type input "495"
click at [1138, 141] on button "button" at bounding box center [1186, 142] width 28 height 26
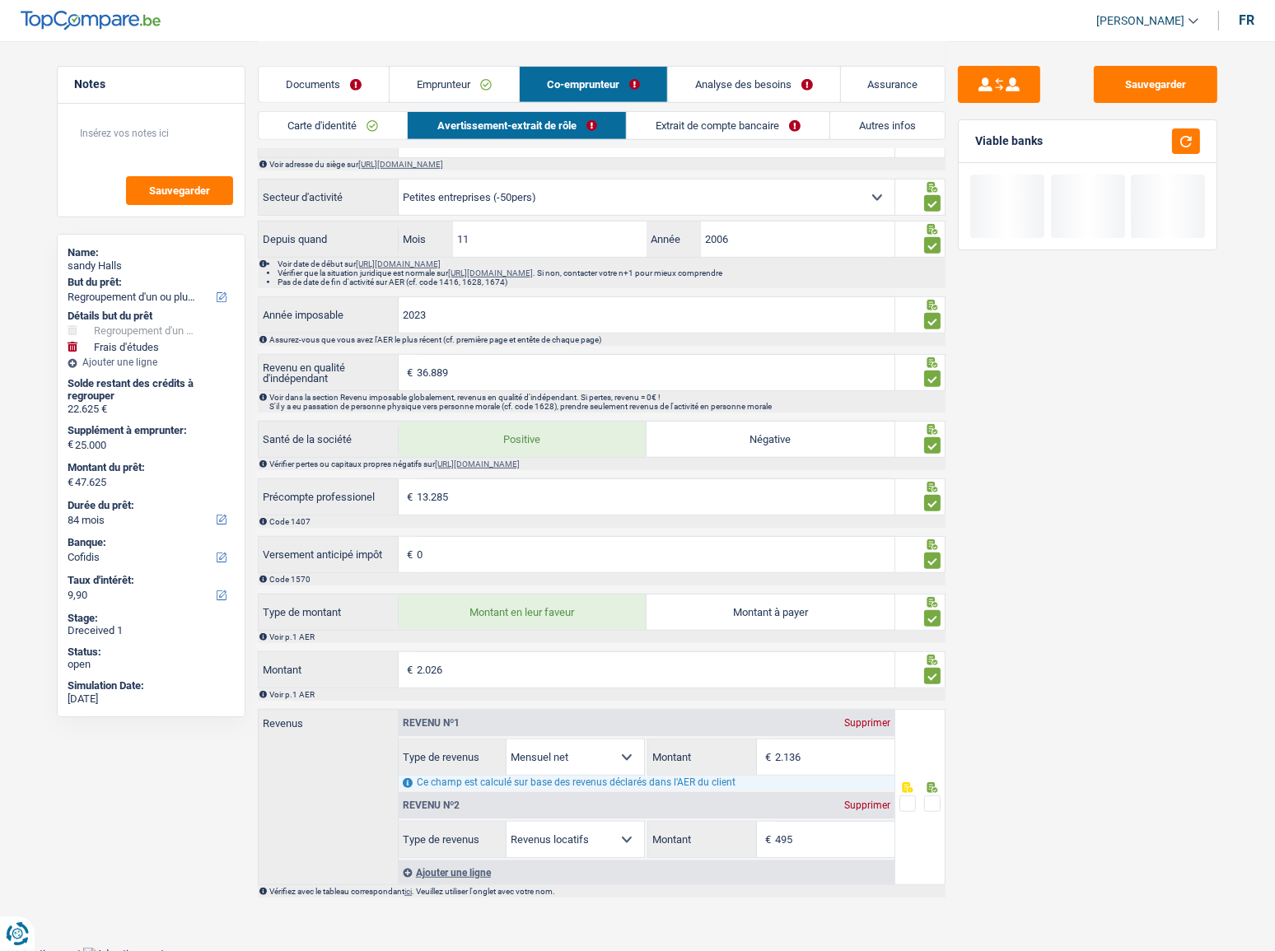
click at [945, 520] on div at bounding box center [920, 797] width 51 height 176
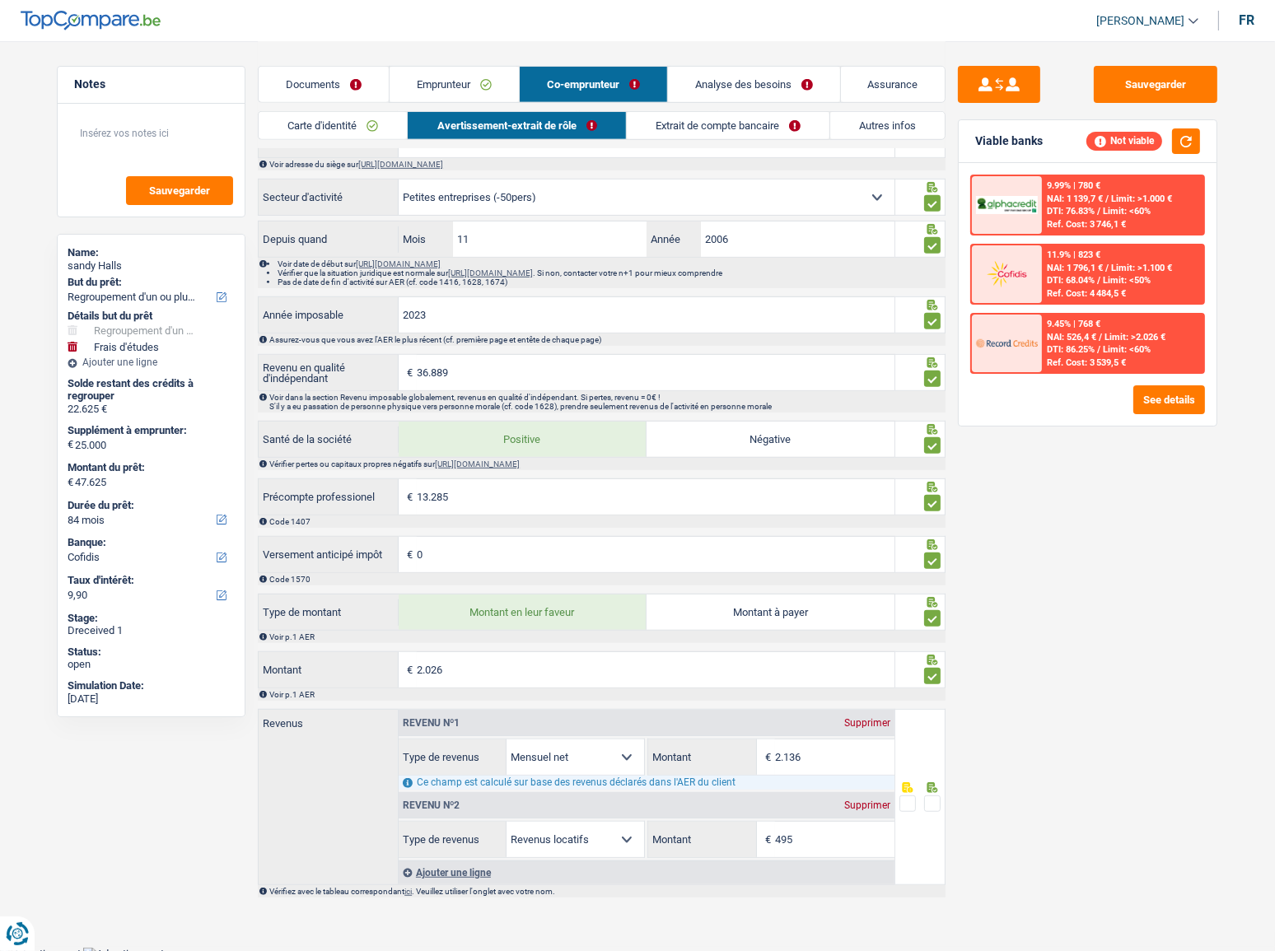
click at [934, 520] on span at bounding box center [932, 804] width 16 height 16
click at [0, 0] on input "radio" at bounding box center [0, 0] width 0 height 0
click at [769, 136] on link "Extrait de compte bancaire" at bounding box center [728, 125] width 203 height 27
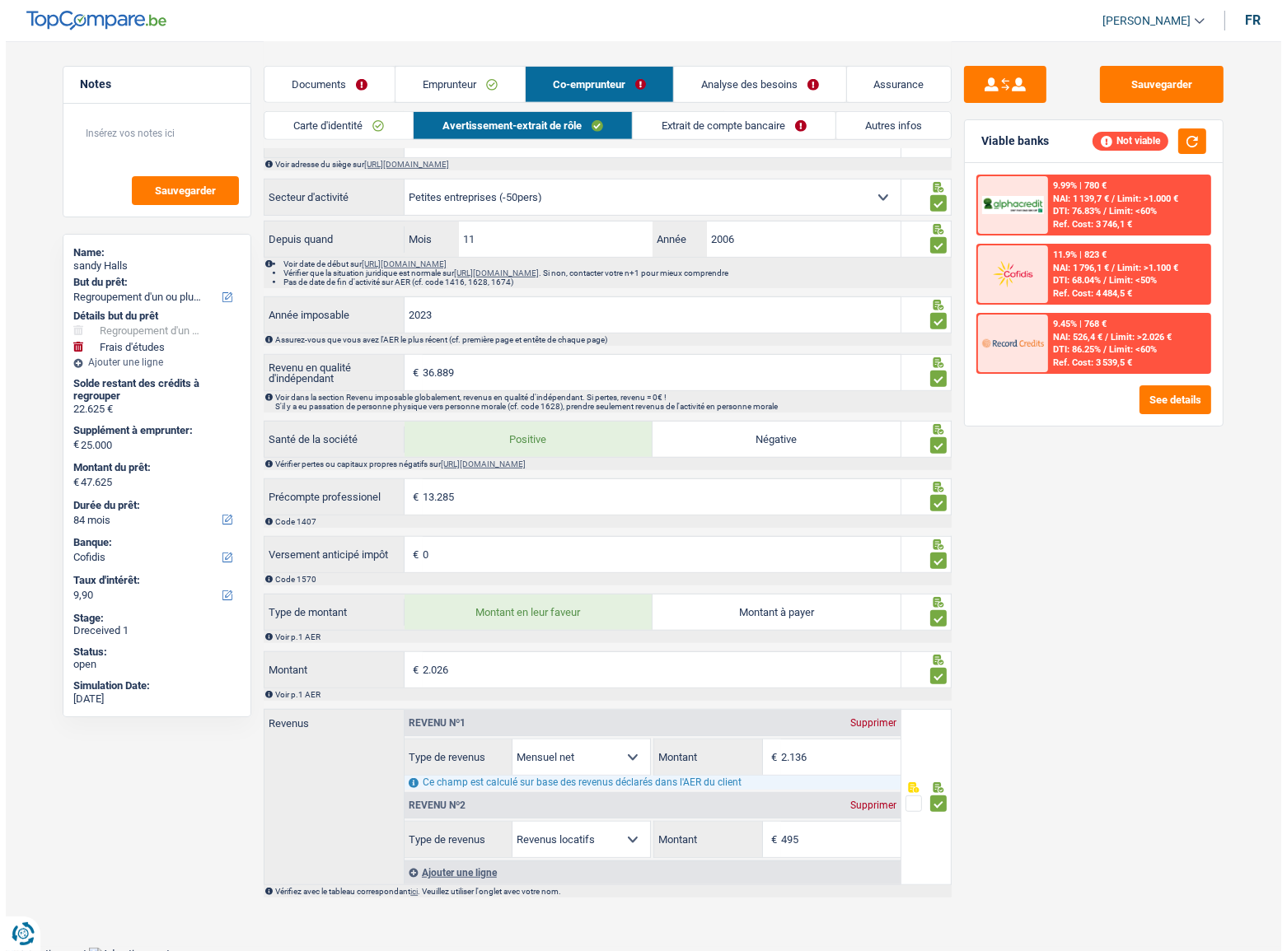
scroll to position [0, 0]
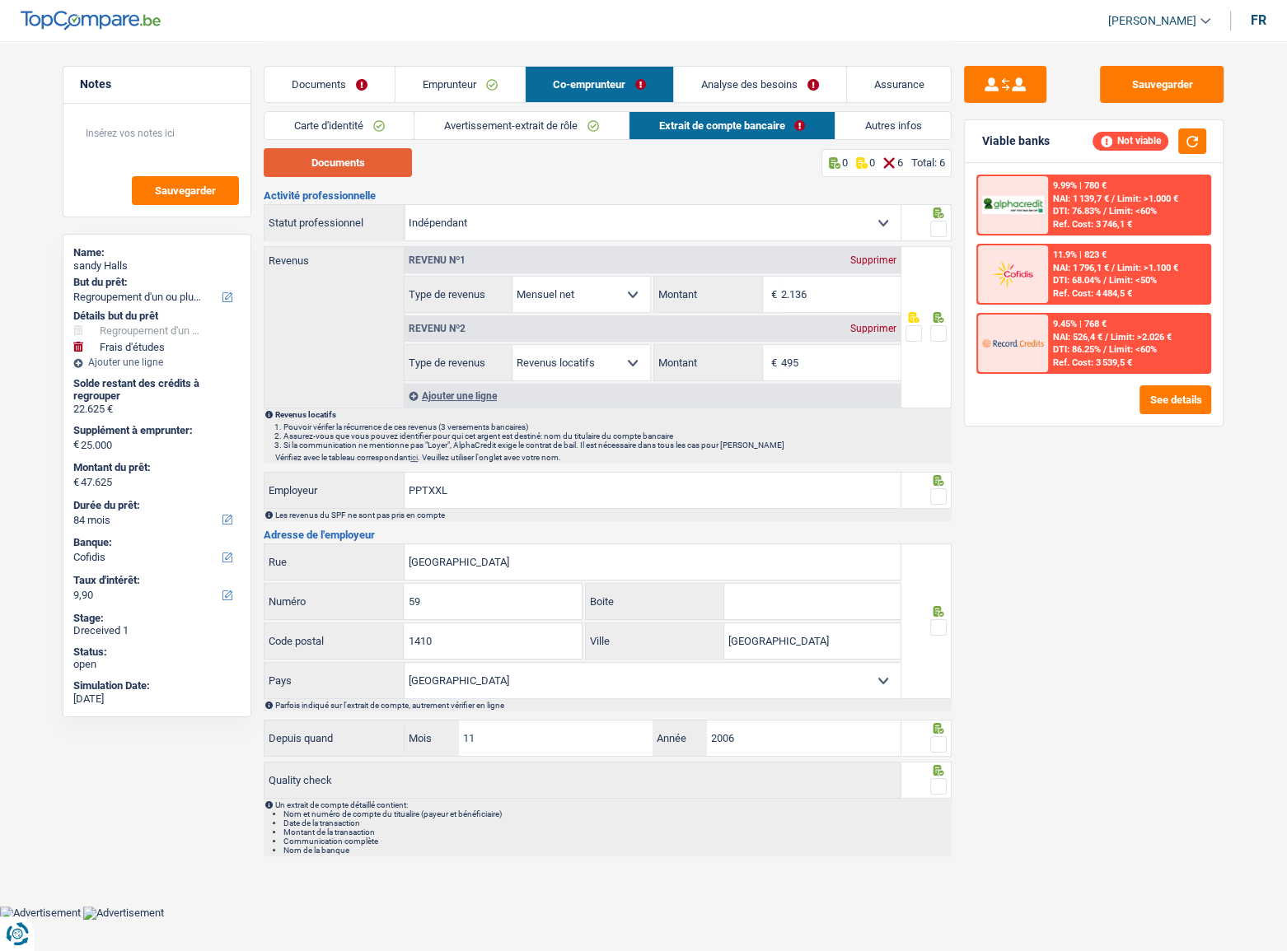
click at [302, 168] on button "Documents" at bounding box center [338, 162] width 148 height 29
click at [933, 219] on div at bounding box center [938, 229] width 16 height 21
drag, startPoint x: 937, startPoint y: 330, endPoint x: 939, endPoint y: 300, distance: 29.7
click at [939, 330] on span at bounding box center [938, 333] width 16 height 16
click at [0, 0] on input "radio" at bounding box center [0, 0] width 0 height 0
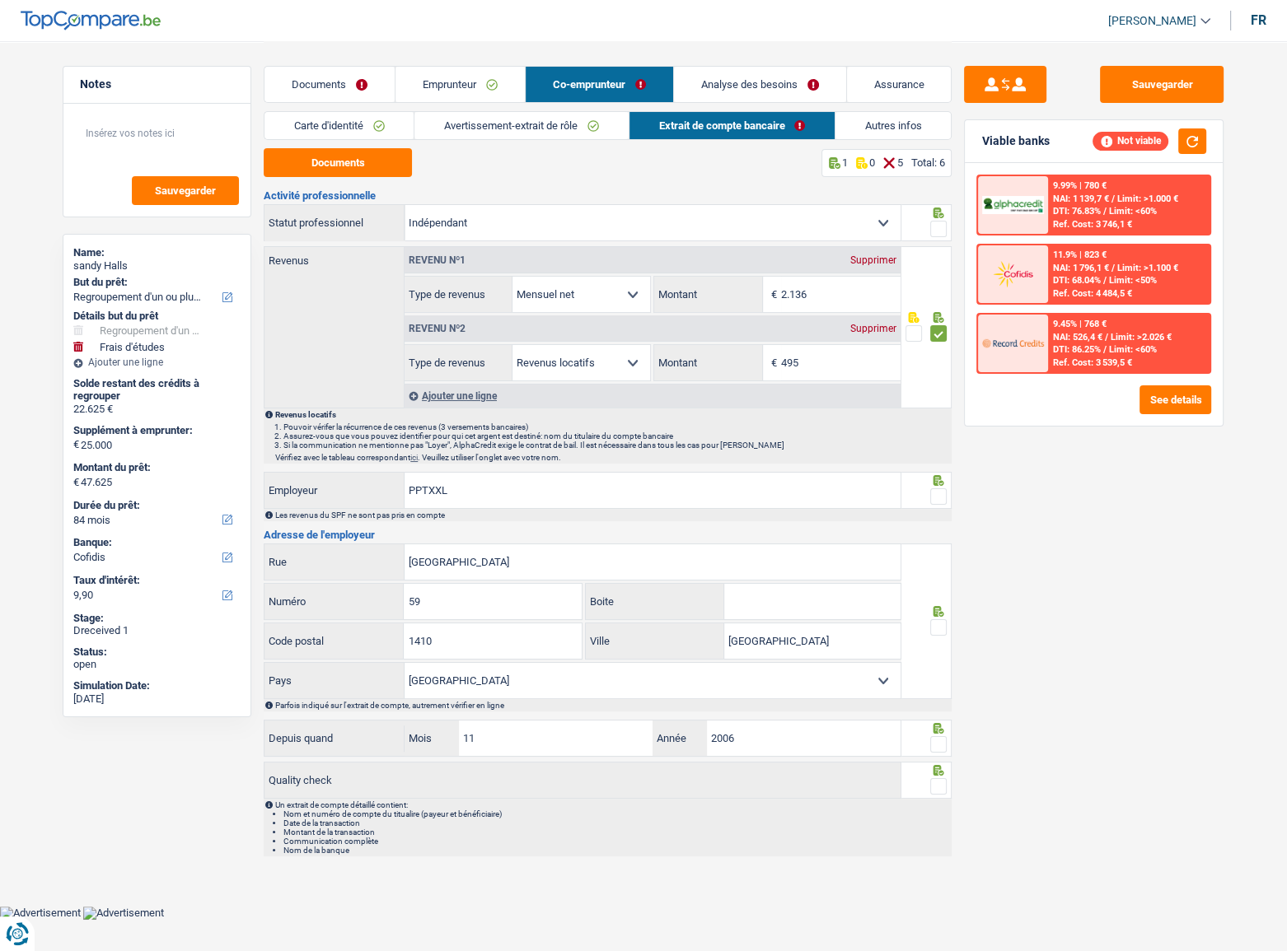
click at [938, 227] on span at bounding box center [938, 229] width 16 height 16
click at [0, 0] on input "radio" at bounding box center [0, 0] width 0 height 0
drag, startPoint x: 934, startPoint y: 492, endPoint x: 928, endPoint y: 626, distance: 134.4
click at [934, 494] on span at bounding box center [938, 497] width 16 height 16
click at [0, 0] on input "radio" at bounding box center [0, 0] width 0 height 0
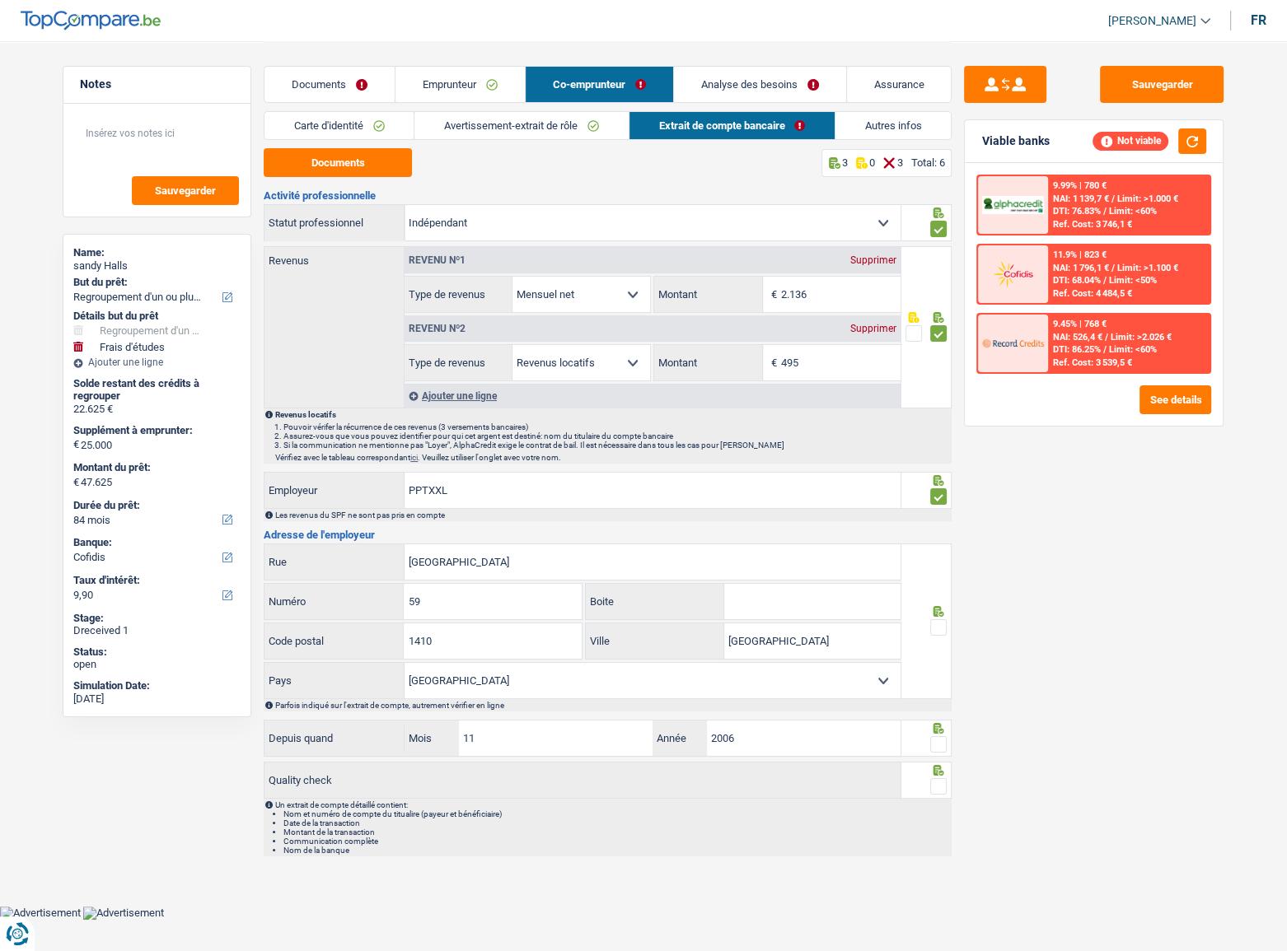
click at [942, 520] on span at bounding box center [938, 627] width 16 height 16
click at [0, 0] on input "radio" at bounding box center [0, 0] width 0 height 0
click at [939, 520] on span at bounding box center [938, 744] width 16 height 16
click at [0, 0] on input "radio" at bounding box center [0, 0] width 0 height 0
drag, startPoint x: 939, startPoint y: 792, endPoint x: 938, endPoint y: 742, distance: 49.4
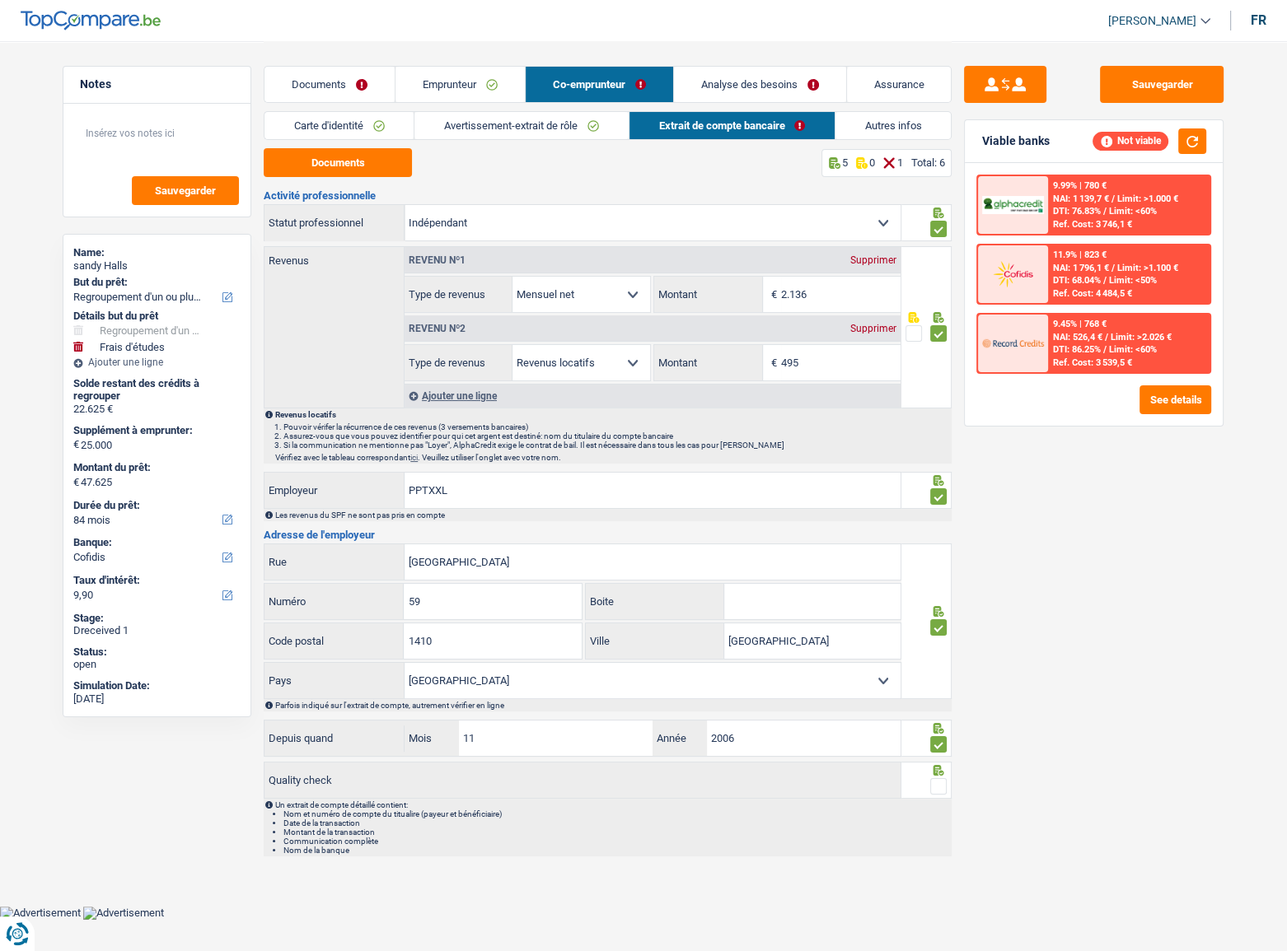
click at [937, 520] on span at bounding box center [938, 786] width 16 height 16
click at [0, 0] on input "radio" at bounding box center [0, 0] width 0 height 0
click at [883, 119] on link "Autres infos" at bounding box center [892, 125] width 115 height 27
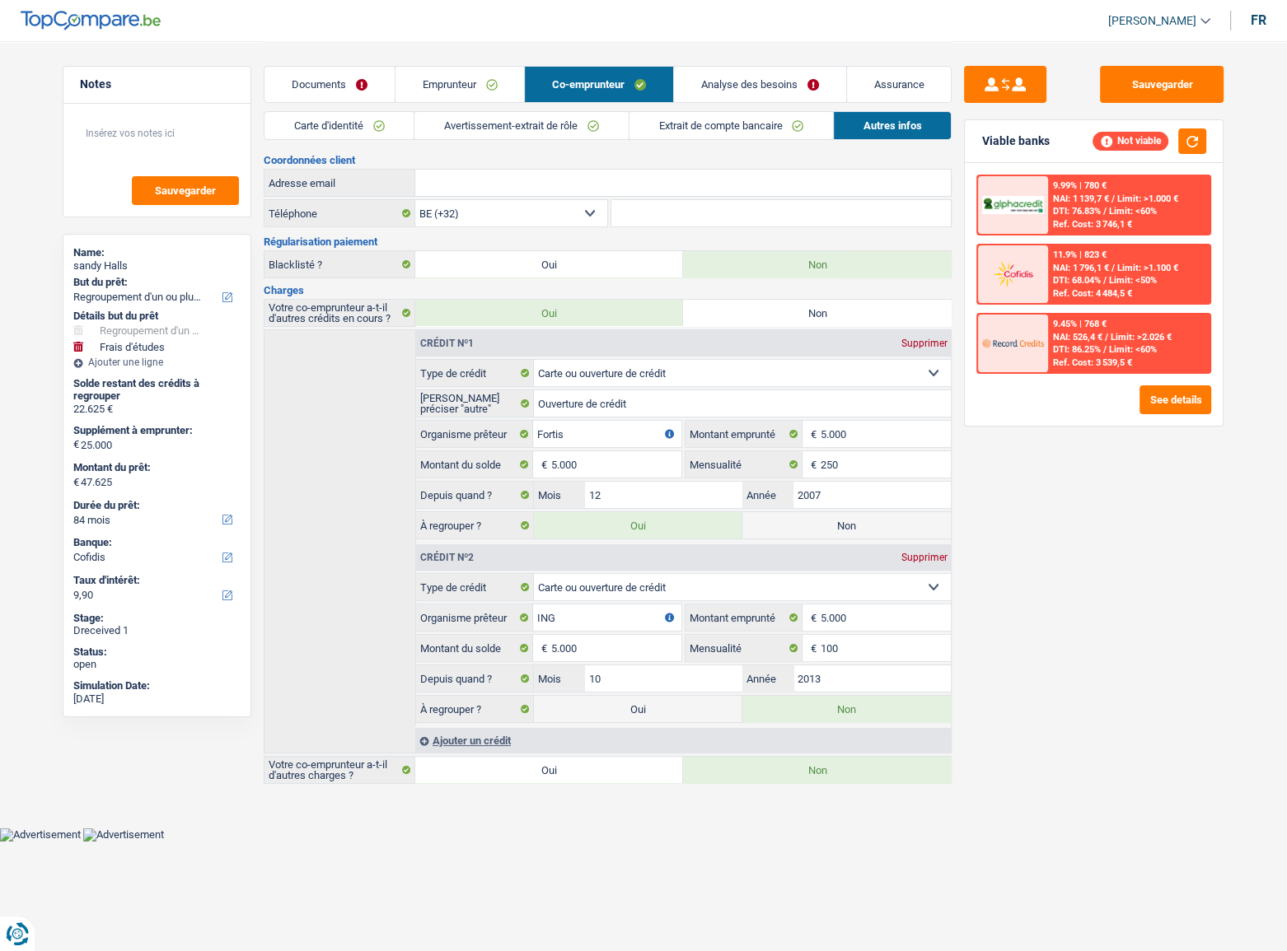
click at [788, 84] on link "Analyse des besoins" at bounding box center [760, 84] width 172 height 35
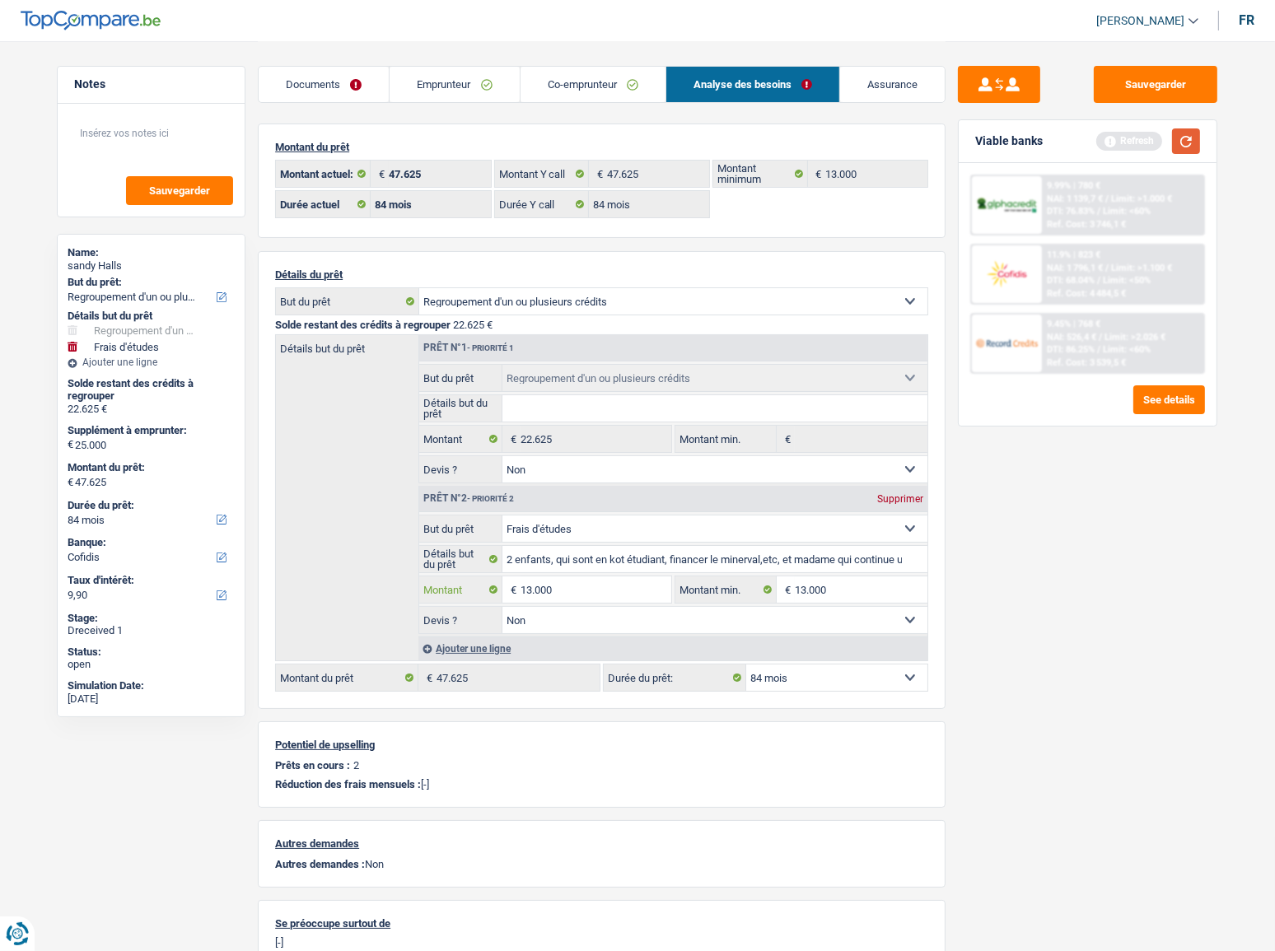
type input "13.000"
type input "35.625"
select select "120"
type input "35.625"
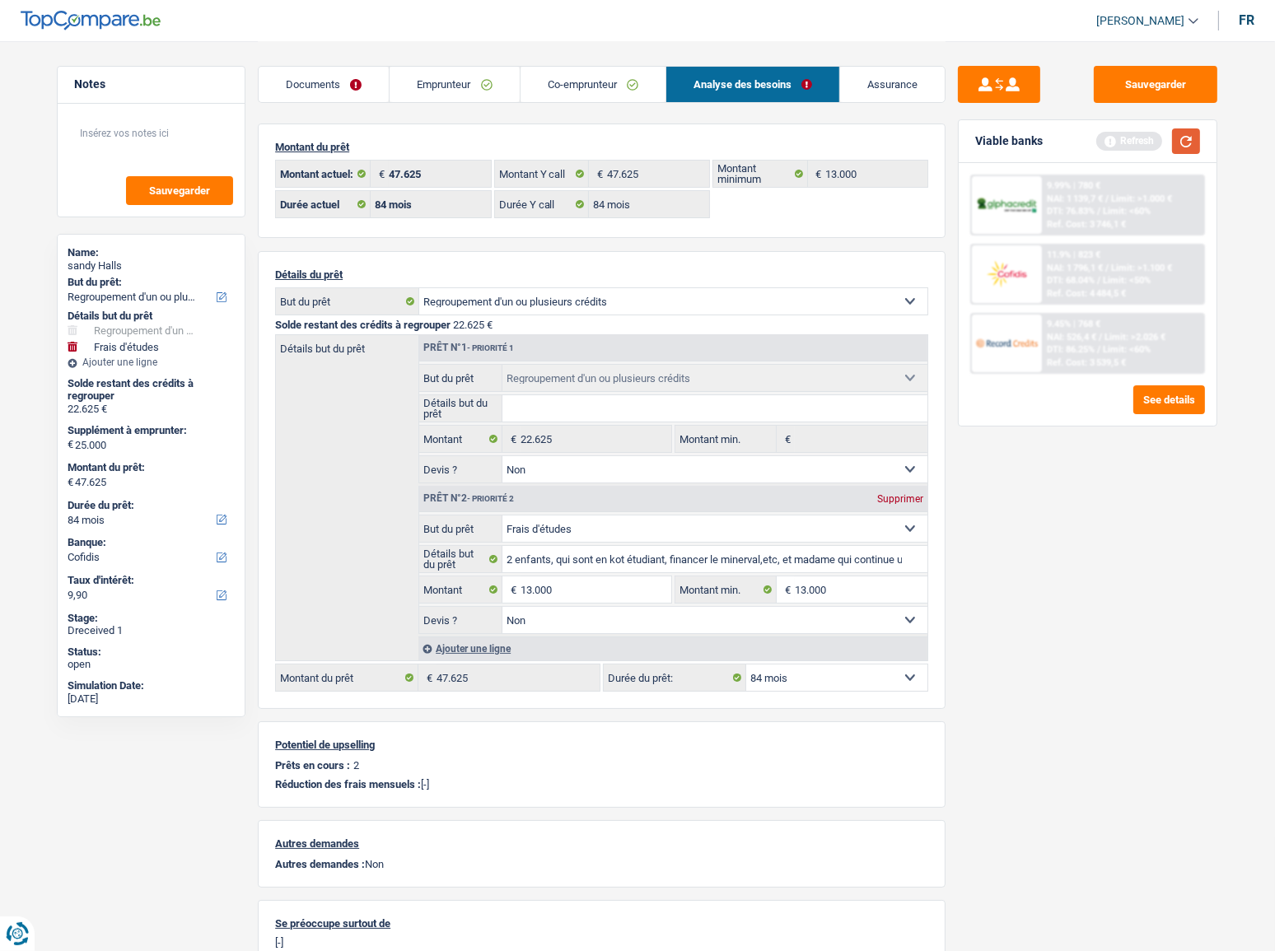
select select "120"
type input "35.625"
select select "120"
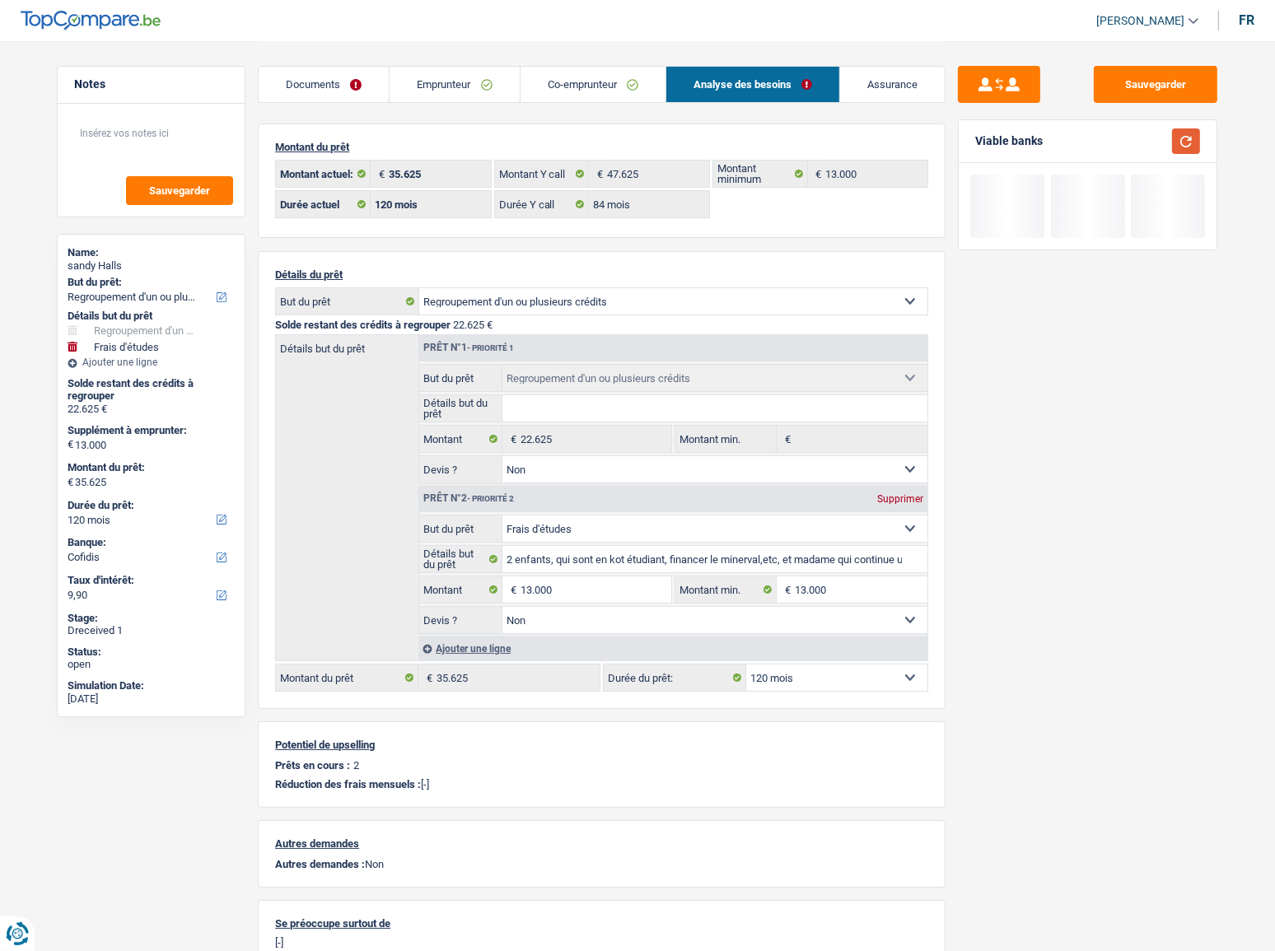
click at [1138, 135] on button "button" at bounding box center [1186, 142] width 28 height 26
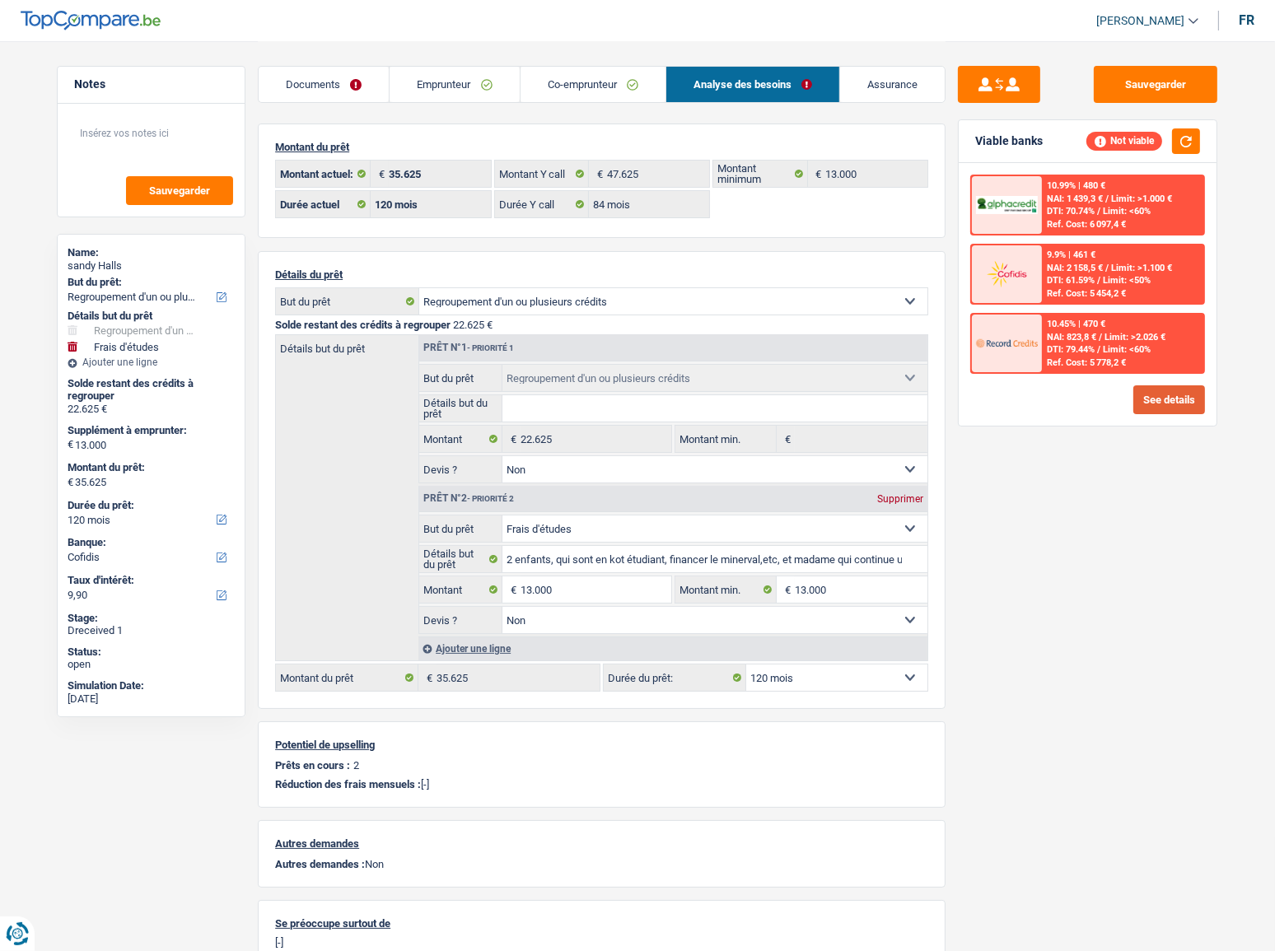
click at [1138, 404] on button "See details" at bounding box center [1170, 400] width 72 height 29
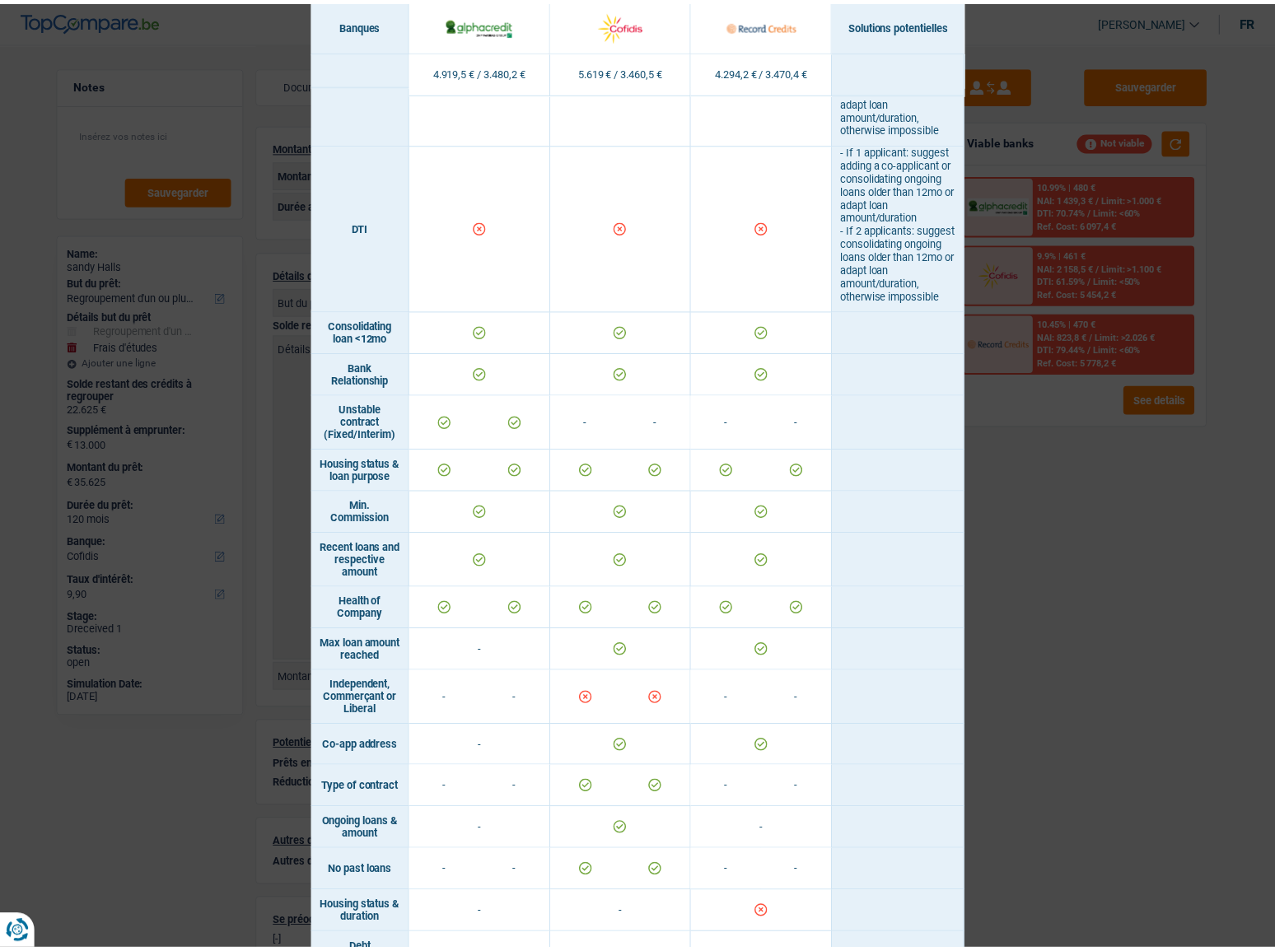
scroll to position [905, 0]
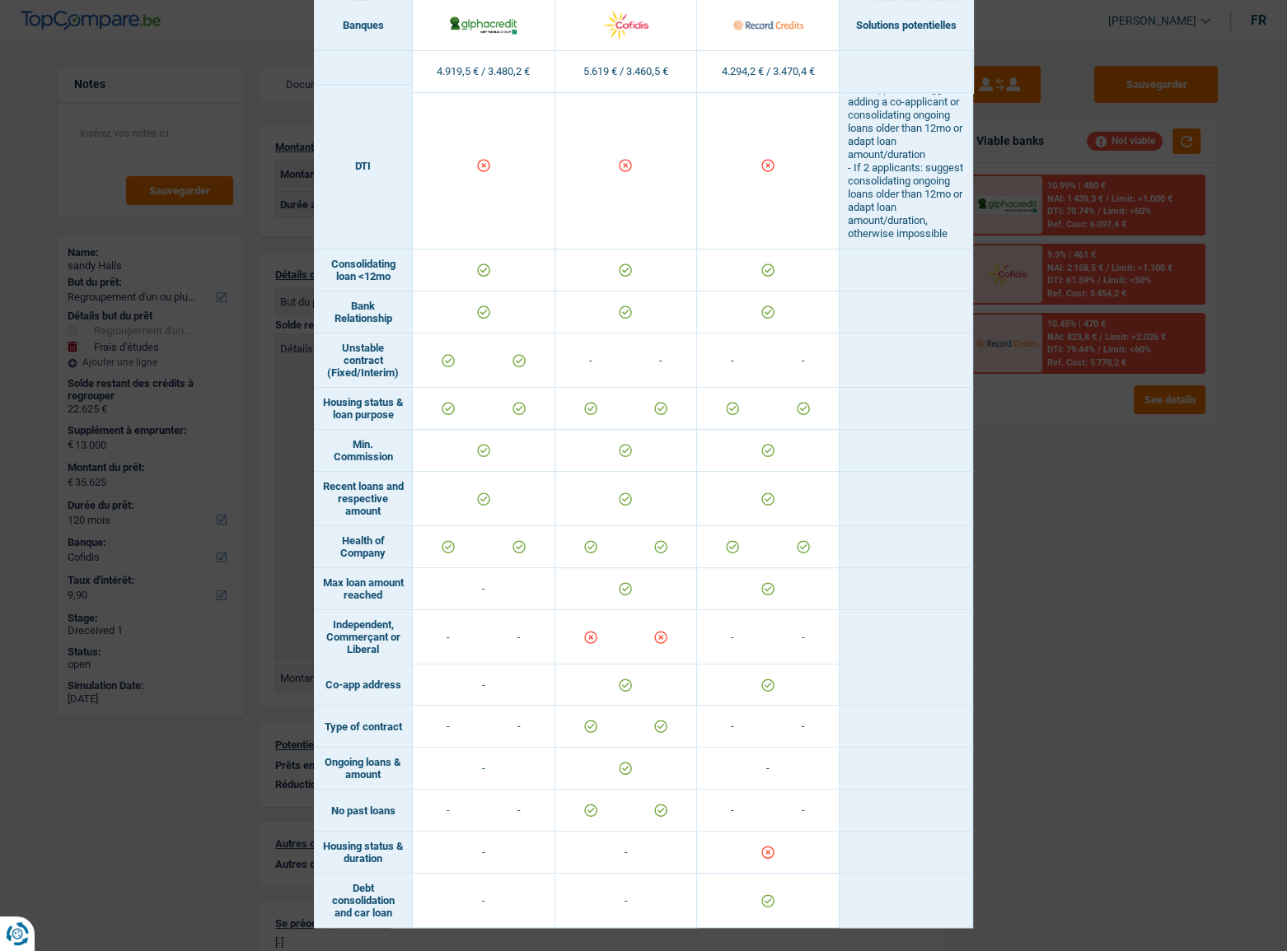
click at [1056, 520] on div "Banks conditions × Banques Solutions potentielles Revenus / Charges 4.919,5 € /…" at bounding box center [643, 475] width 1287 height 951
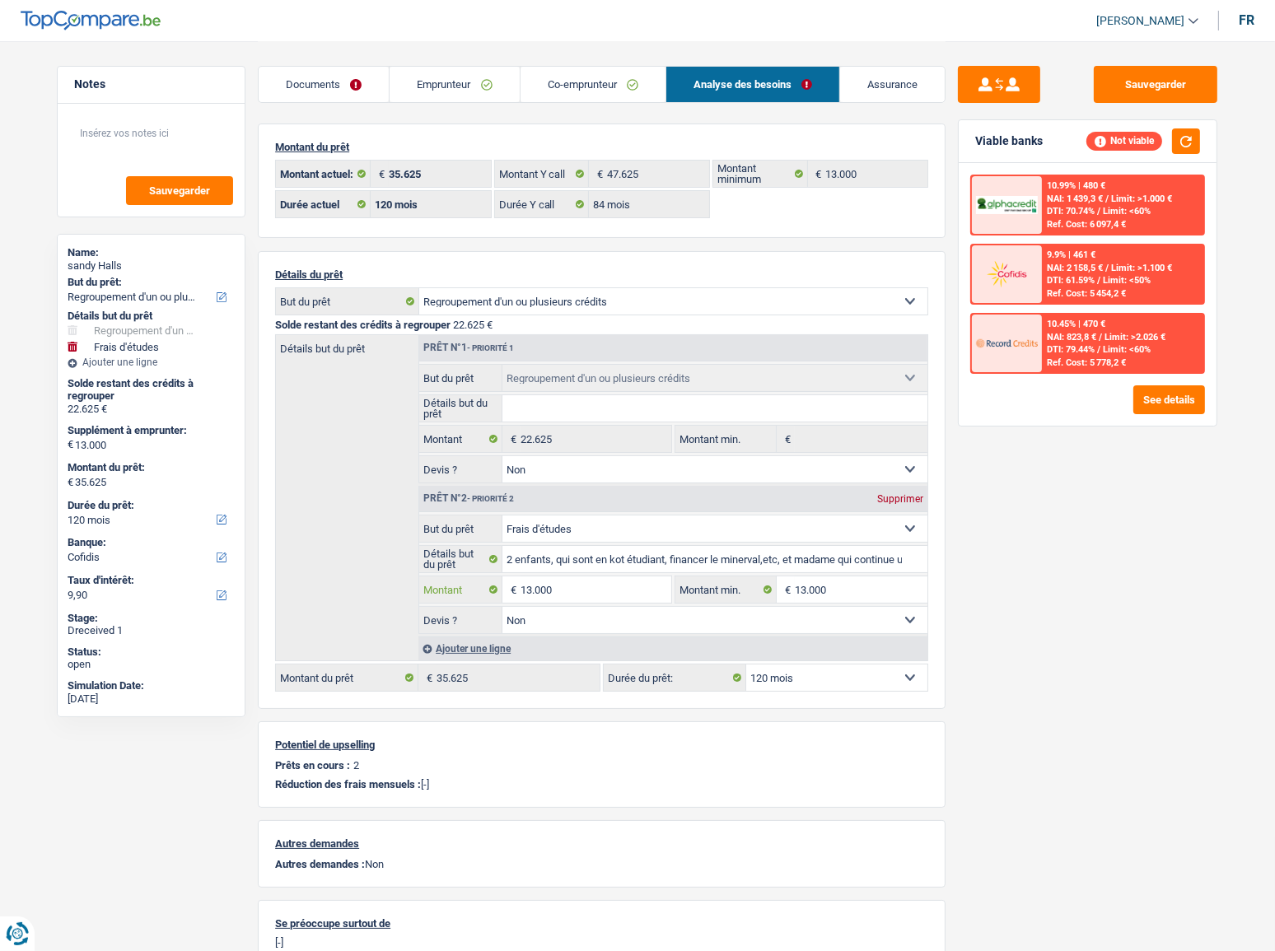
click at [532, 520] on input "13.000" at bounding box center [596, 590] width 151 height 26
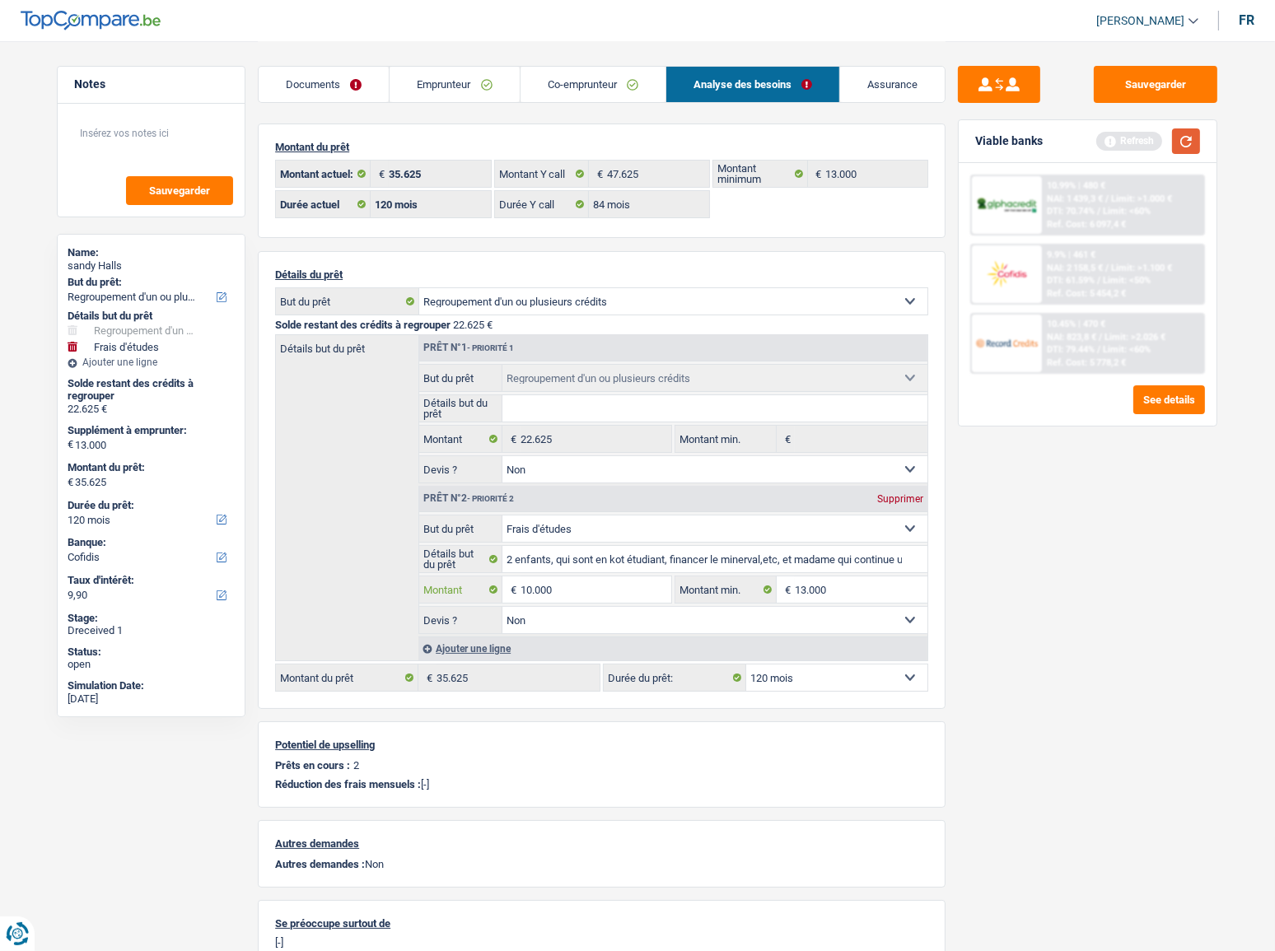
type input "10.000"
type input "32.625"
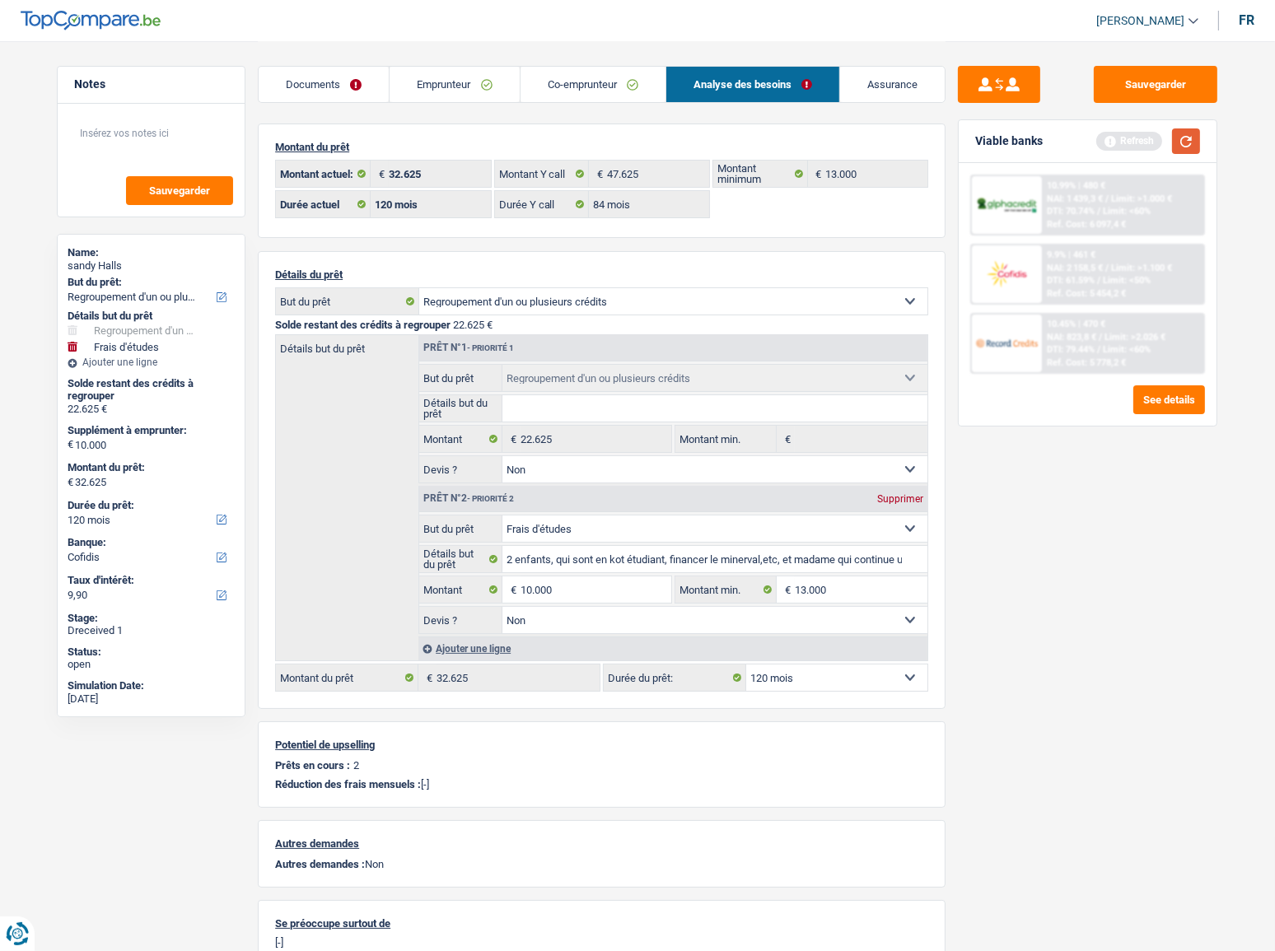
click at [1138, 144] on button "button" at bounding box center [1186, 142] width 28 height 26
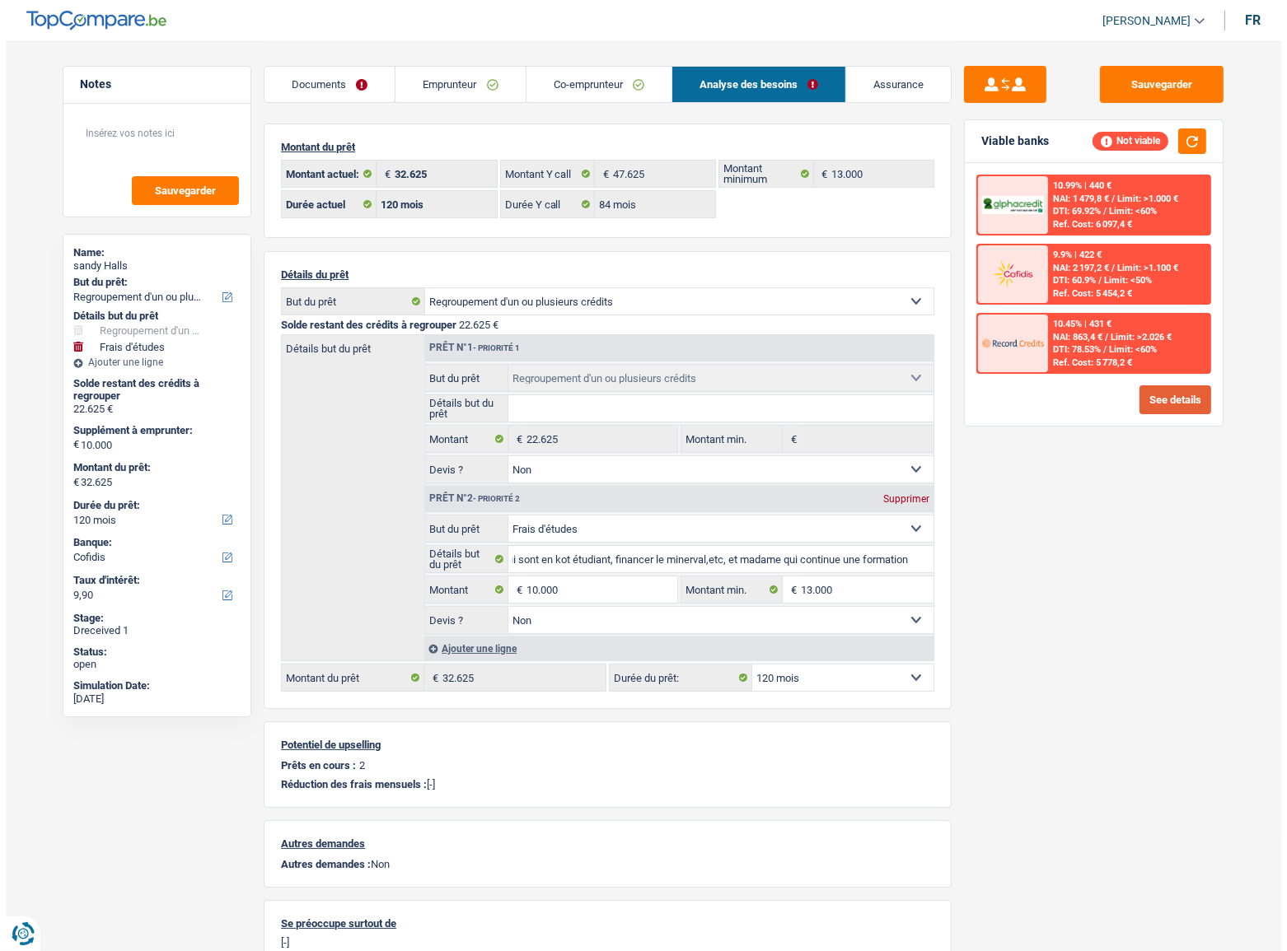
scroll to position [0, 0]
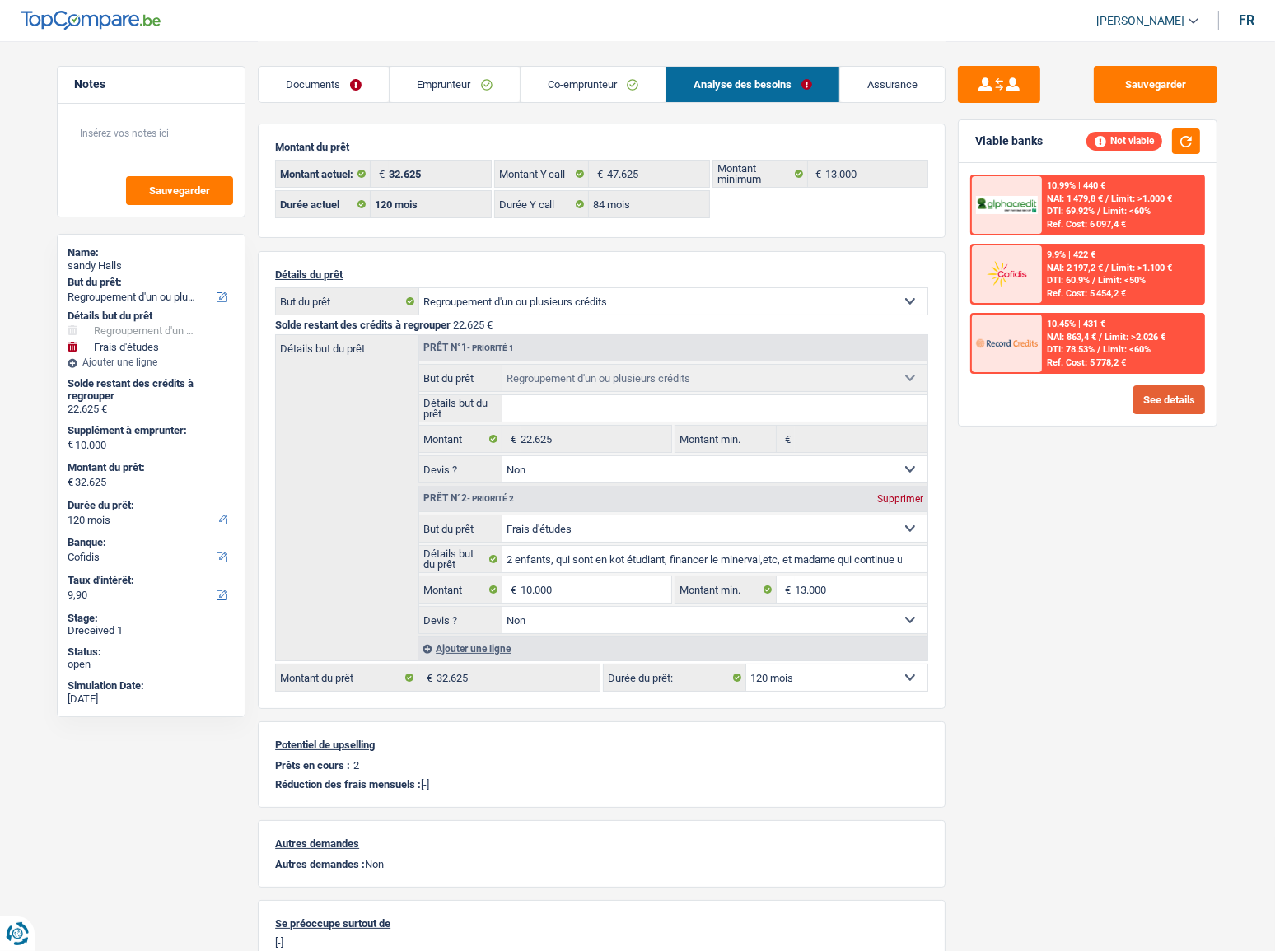
click at [1138, 402] on button "See details" at bounding box center [1170, 400] width 72 height 29
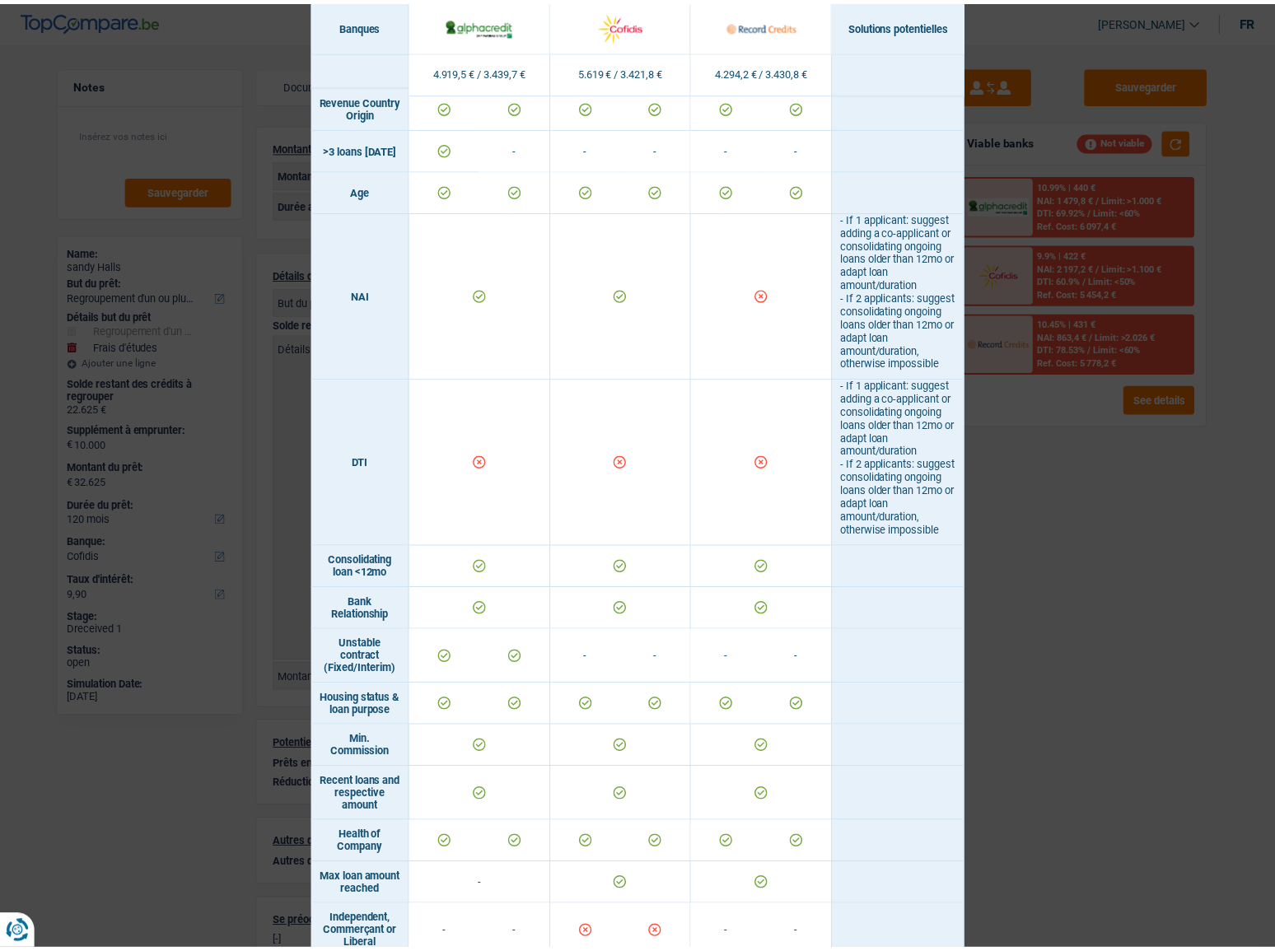
scroll to position [231, 0]
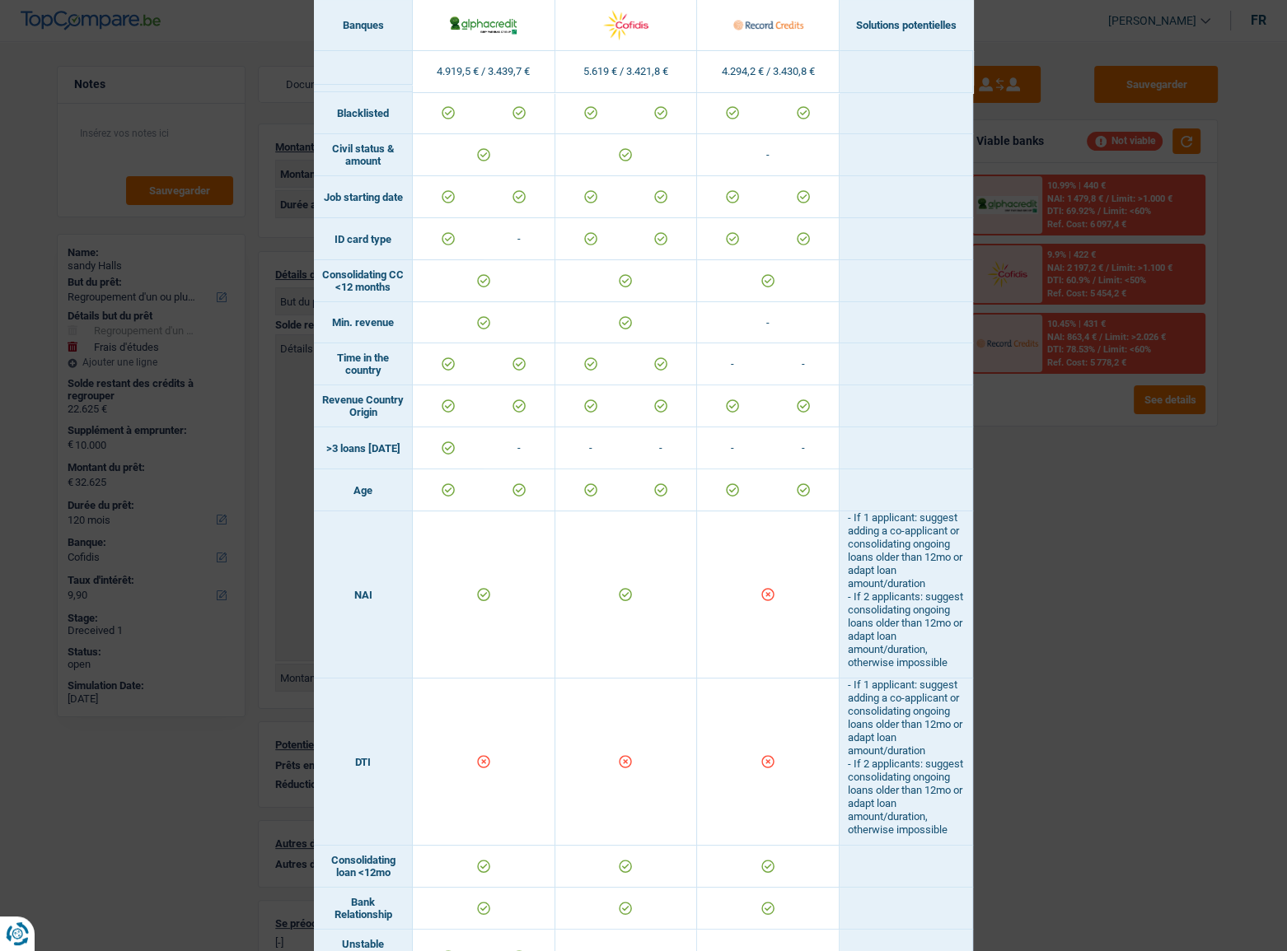
drag, startPoint x: 1054, startPoint y: 516, endPoint x: 610, endPoint y: 289, distance: 499.2
click at [1054, 514] on div "Banks conditions × Banques Solutions potentielles Revenus / Charges 4.919,5 € /…" at bounding box center [643, 475] width 1287 height 951
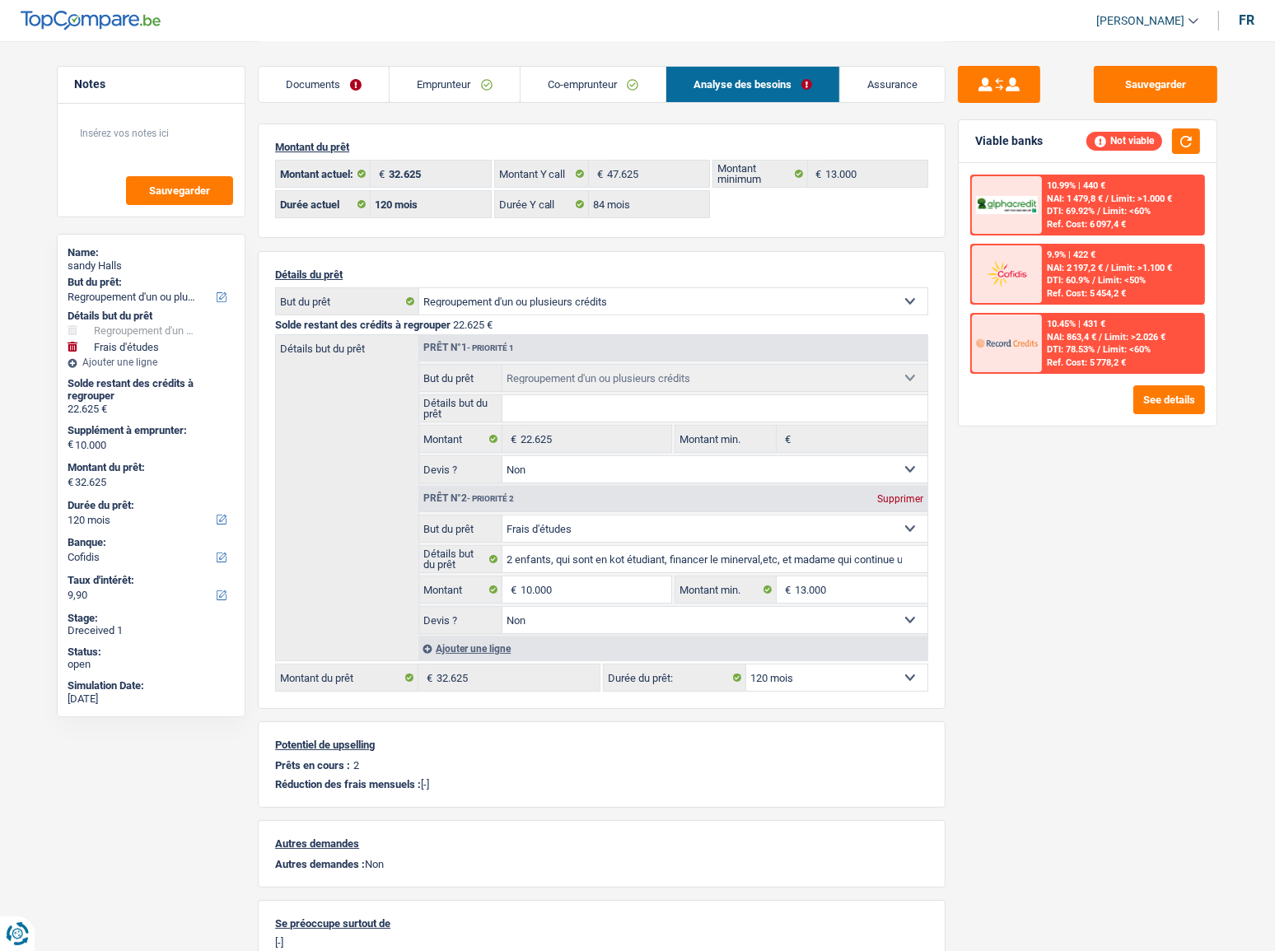
click at [498, 101] on link "Emprunteur" at bounding box center [454, 84] width 129 height 35
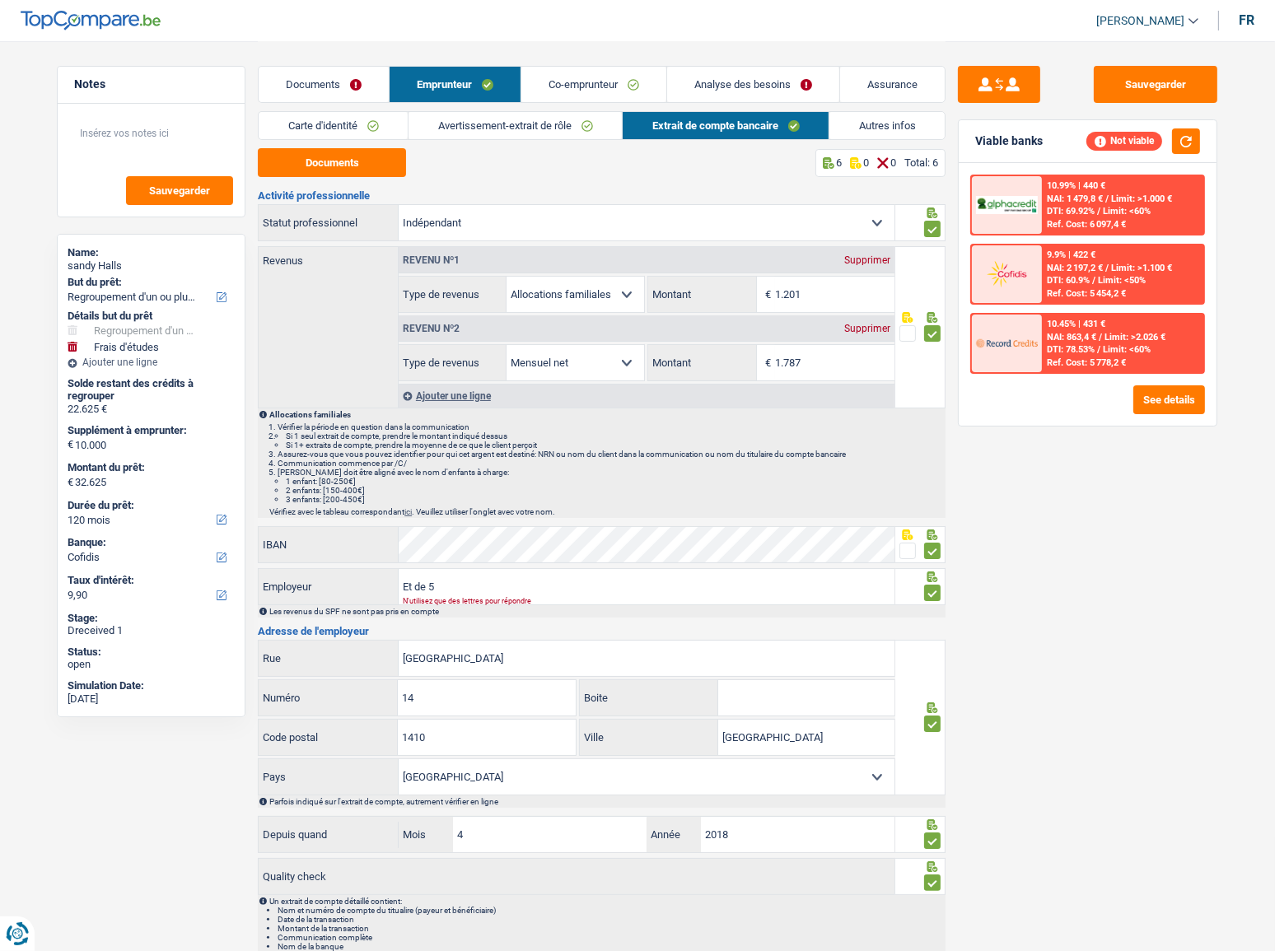
click at [490, 125] on link "Avertissement-extrait de rôle" at bounding box center [515, 125] width 213 height 27
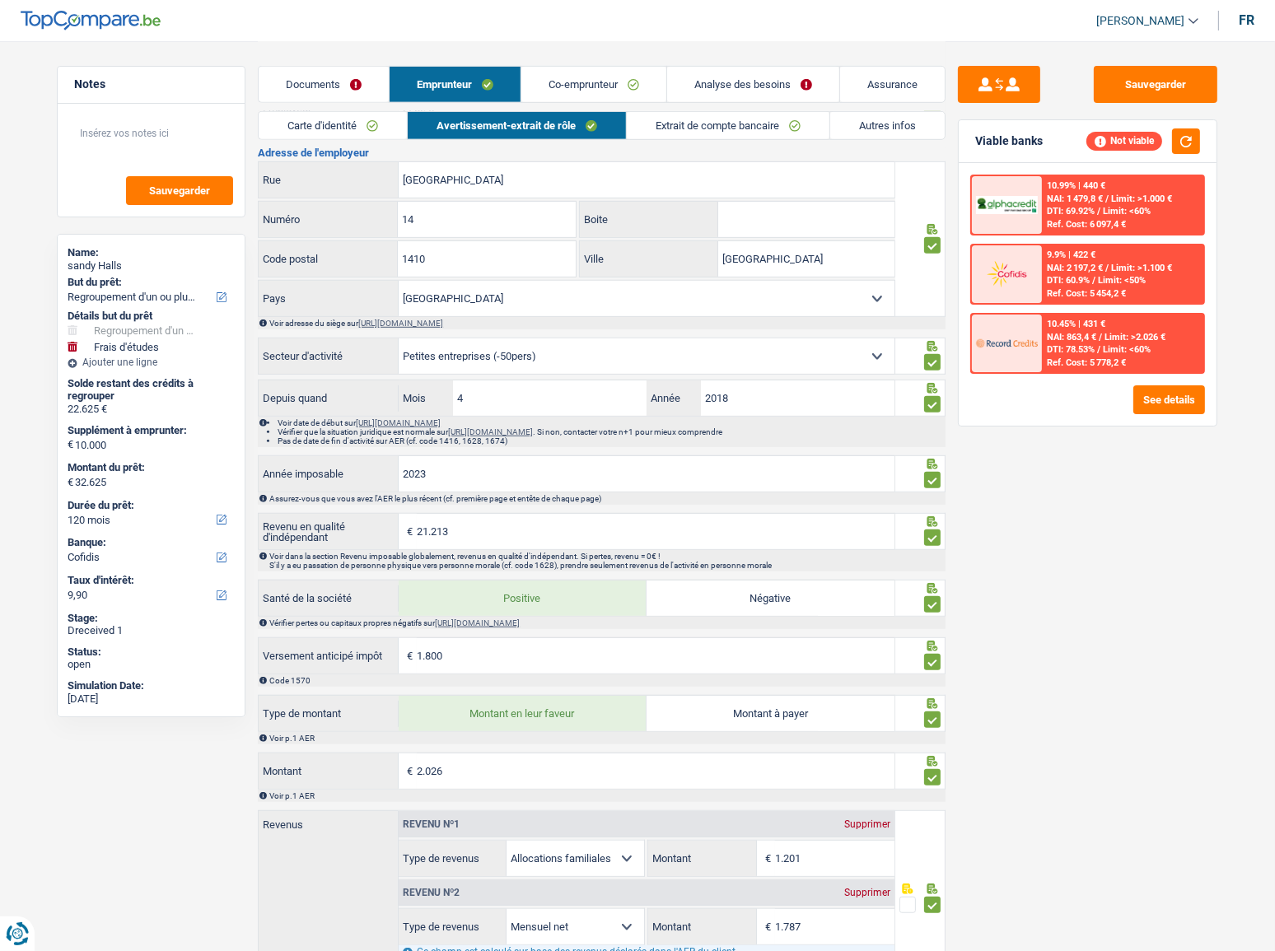
scroll to position [1069, 0]
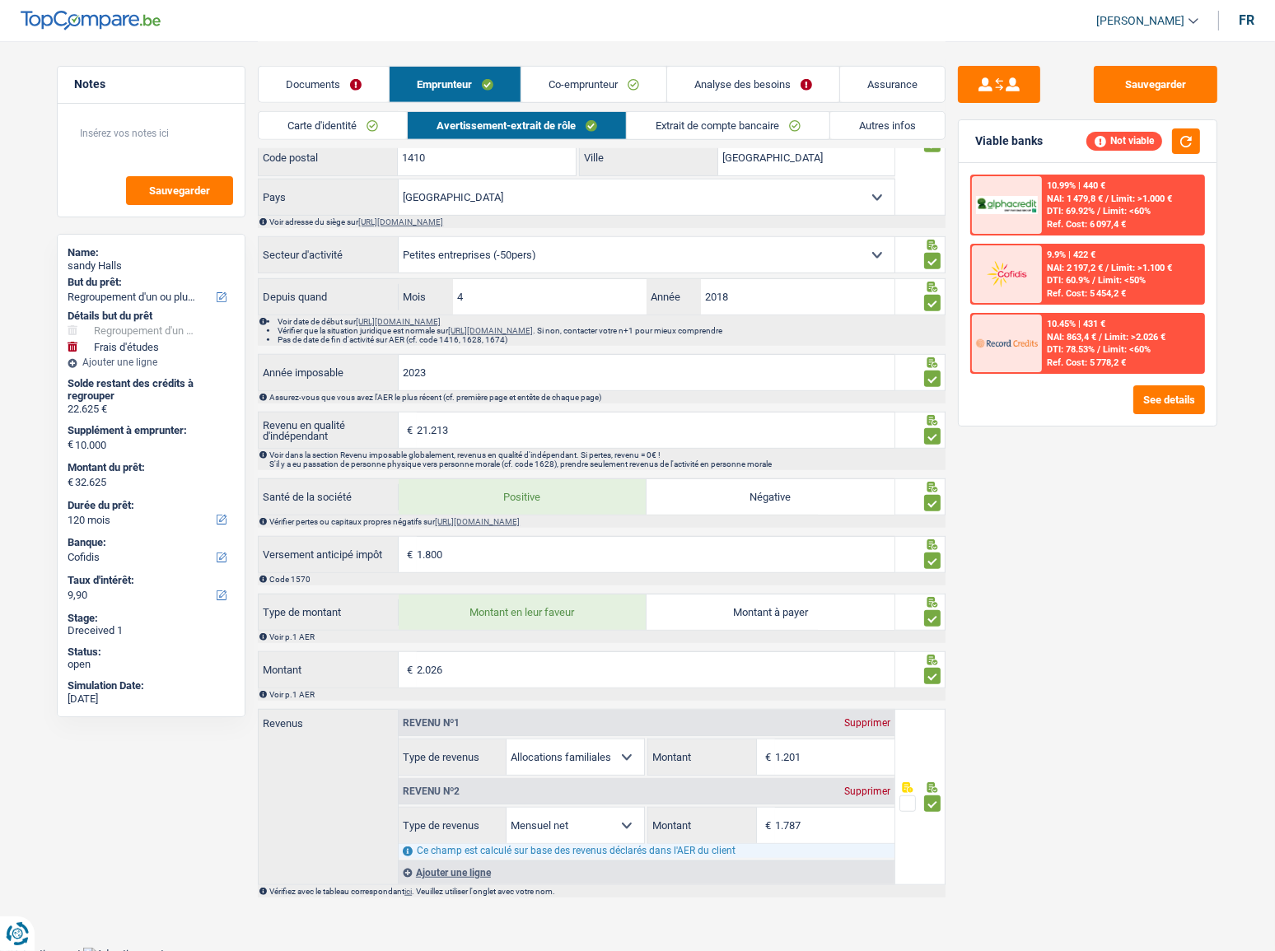
click at [602, 80] on link "Co-emprunteur" at bounding box center [593, 84] width 145 height 35
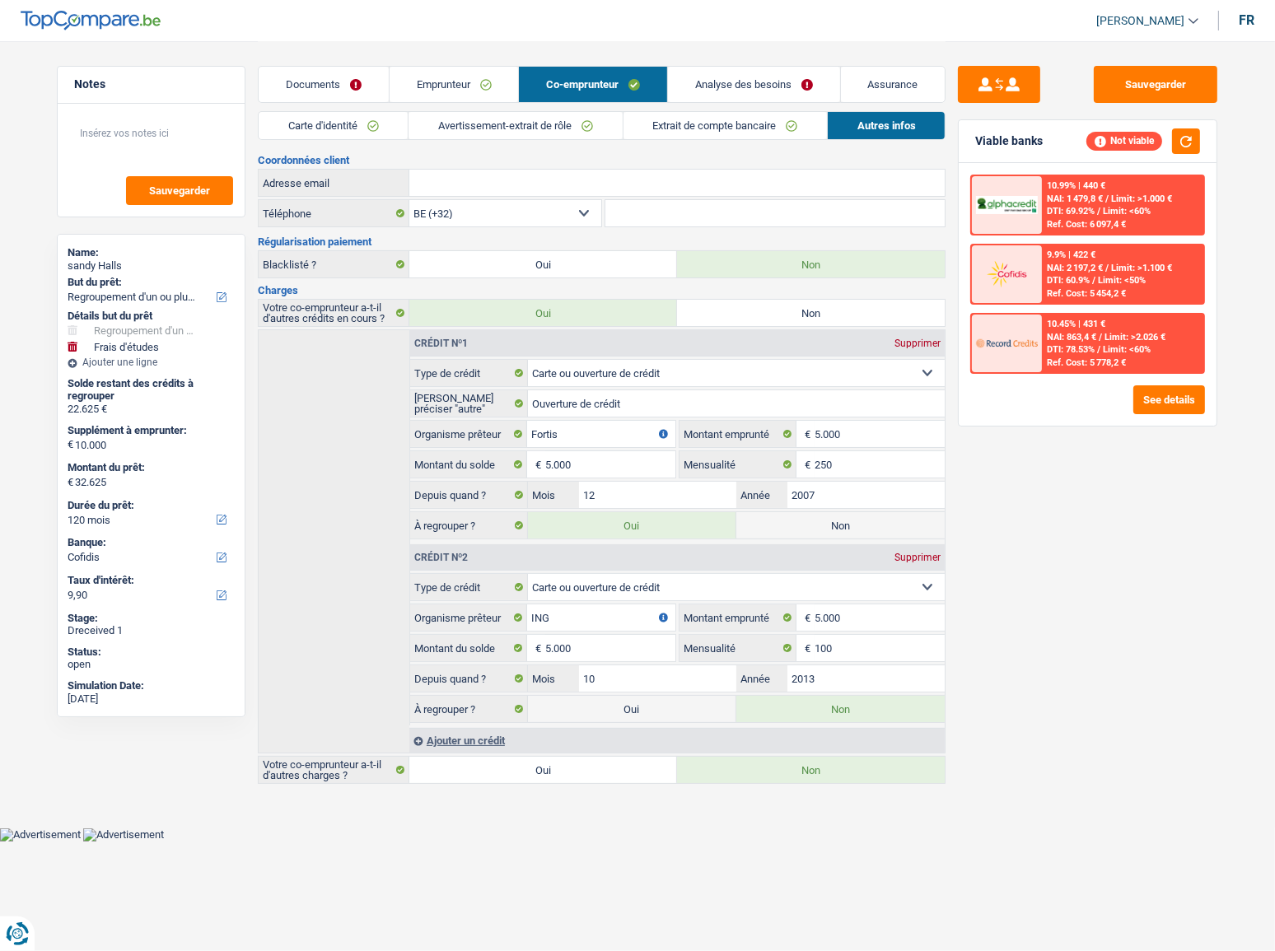
scroll to position [0, 0]
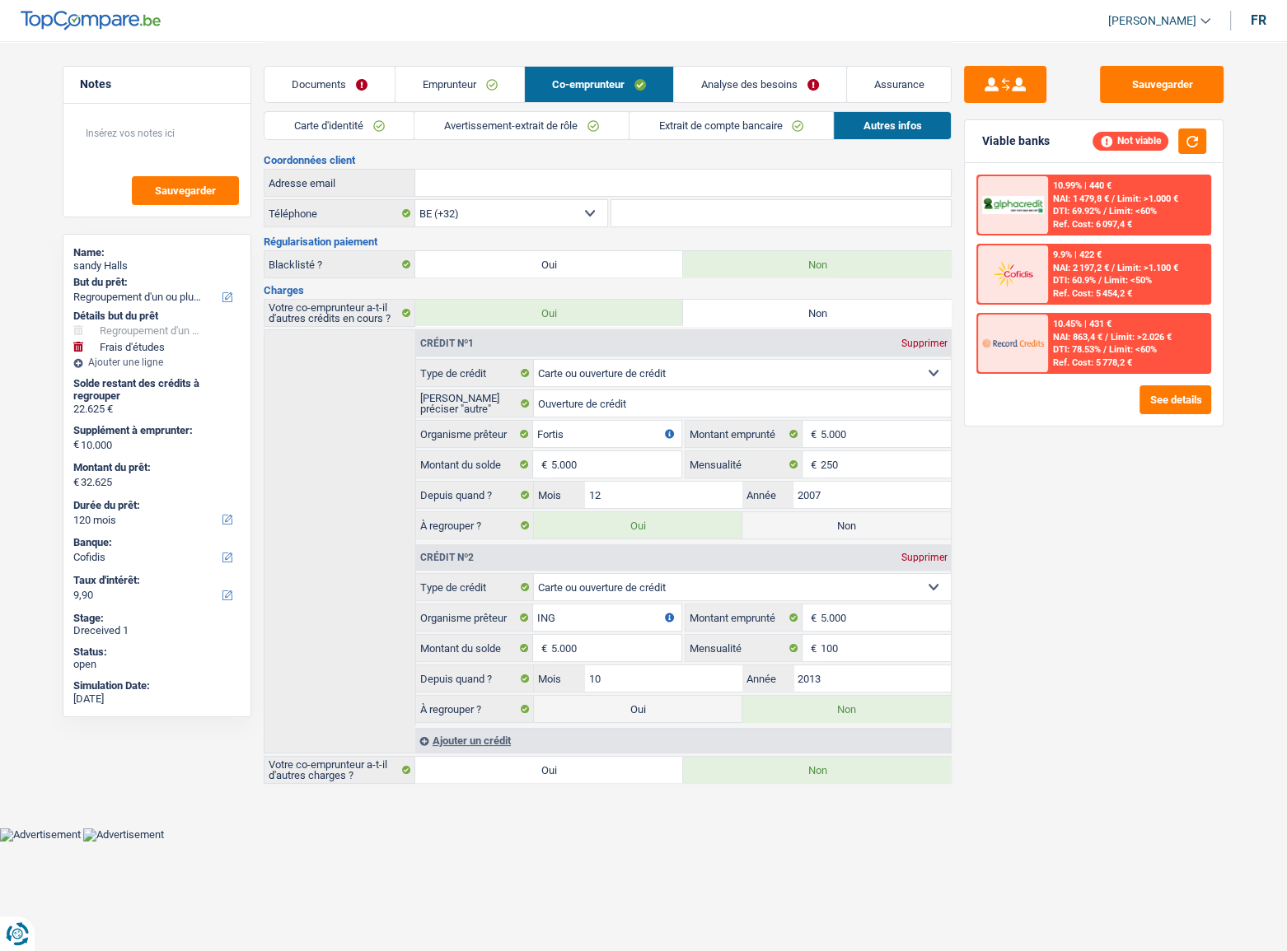
click at [641, 138] on link "Extrait de compte bancaire" at bounding box center [730, 125] width 203 height 27
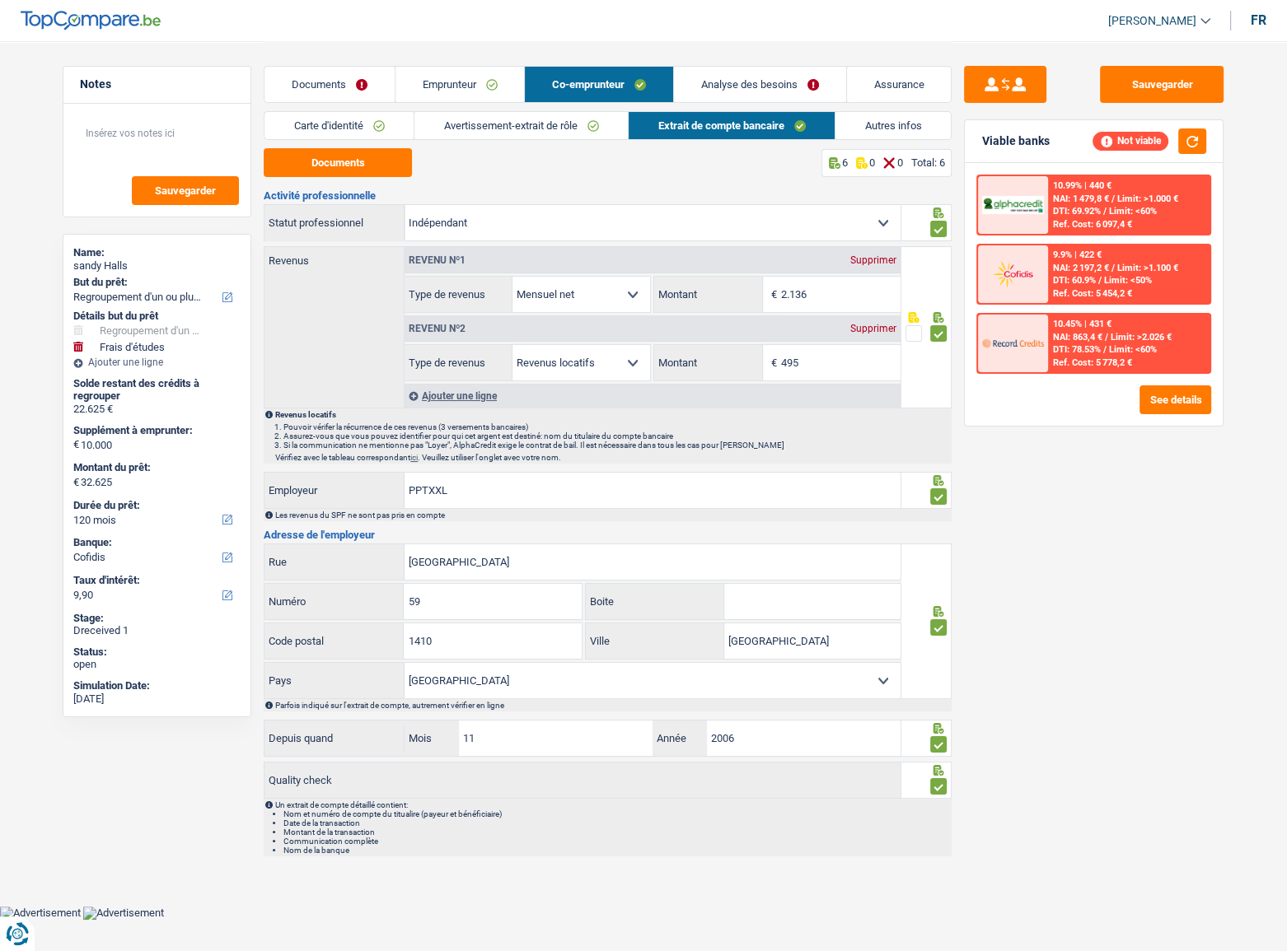
drag, startPoint x: 749, startPoint y: 77, endPoint x: 732, endPoint y: 166, distance: 91.4
click at [749, 77] on link "Analyse des besoins" at bounding box center [760, 84] width 172 height 35
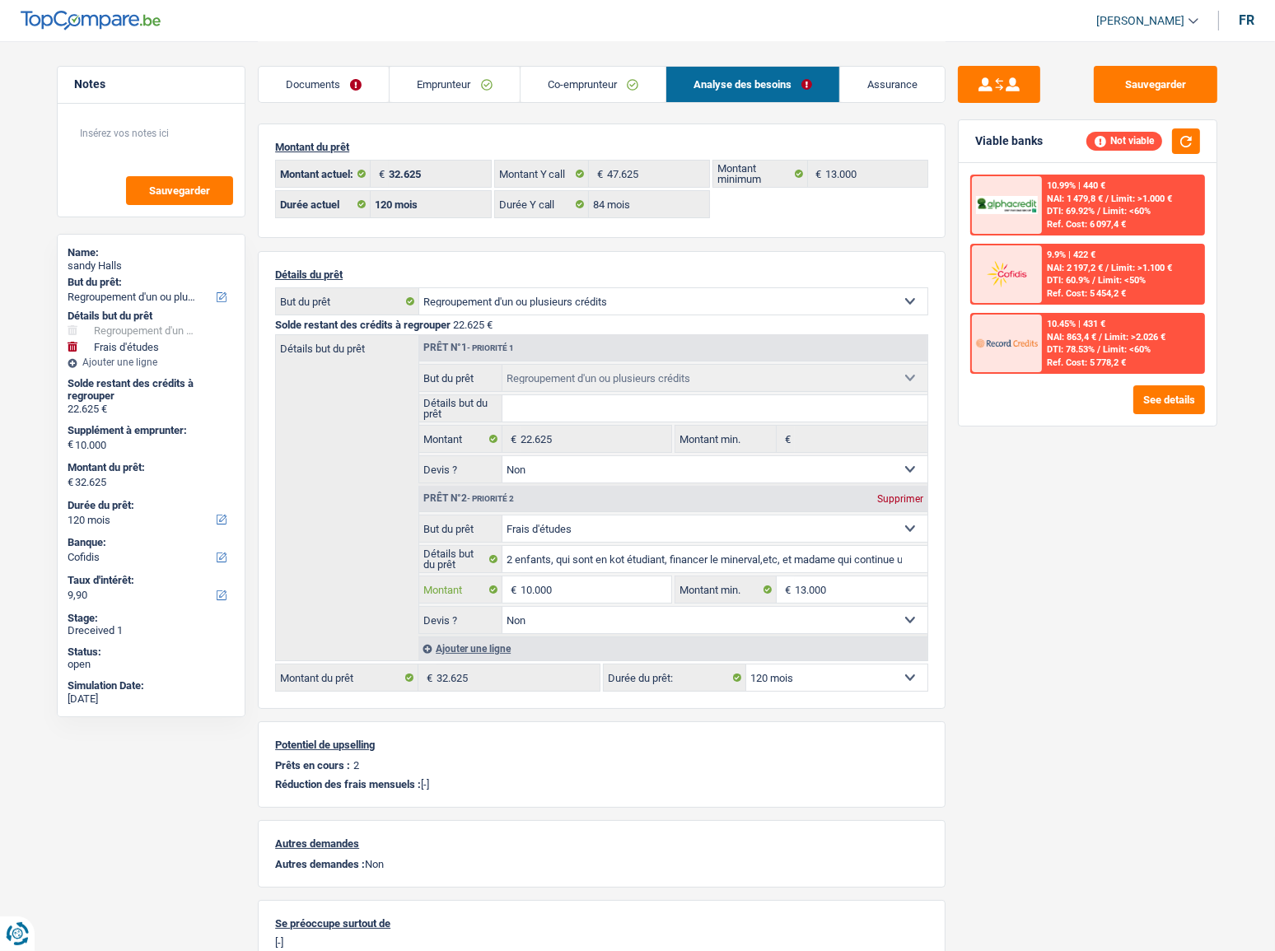
click at [538, 520] on input "10.000" at bounding box center [596, 590] width 151 height 26
type input "2"
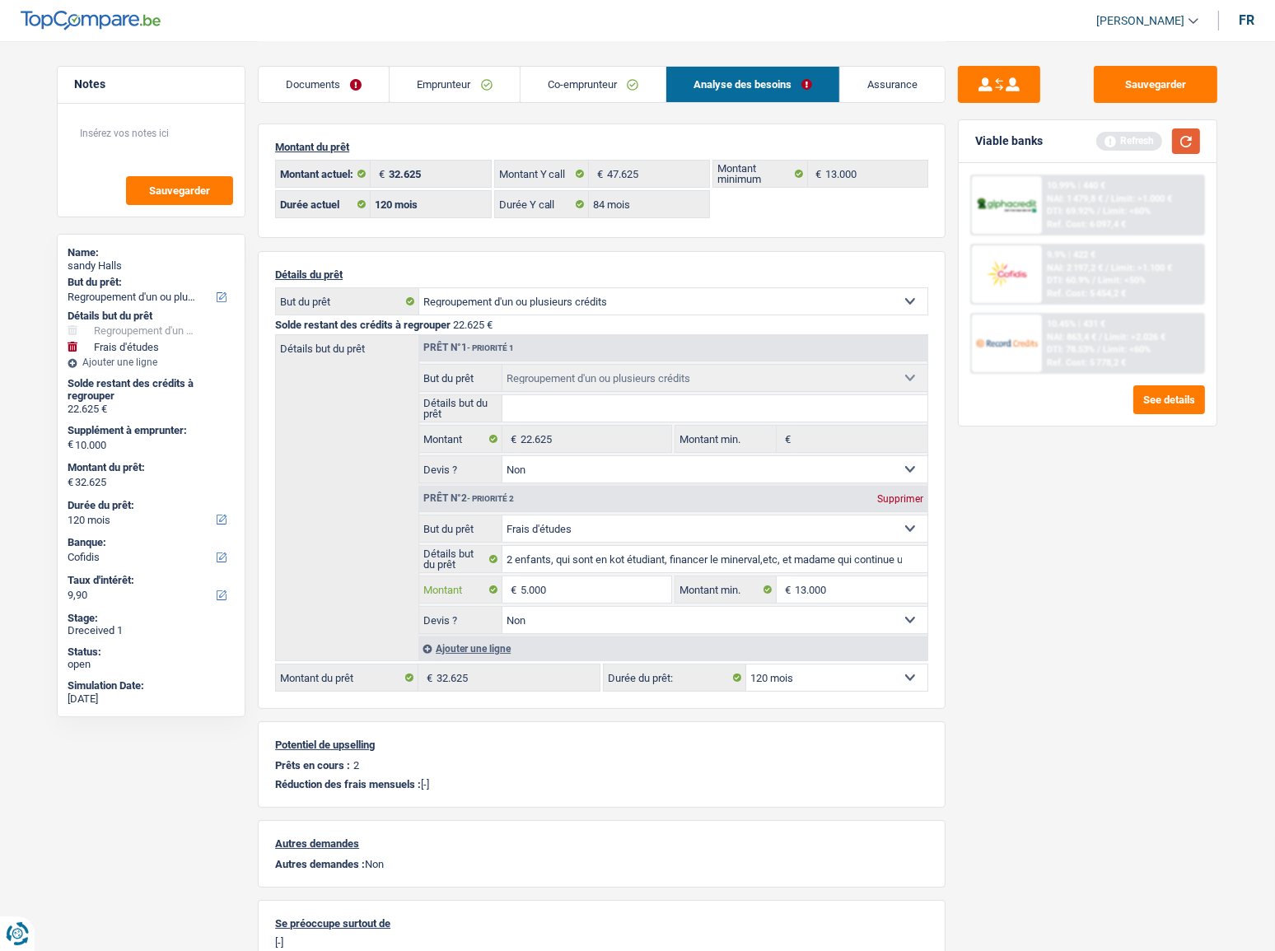
type input "5.000"
type input "27.625"
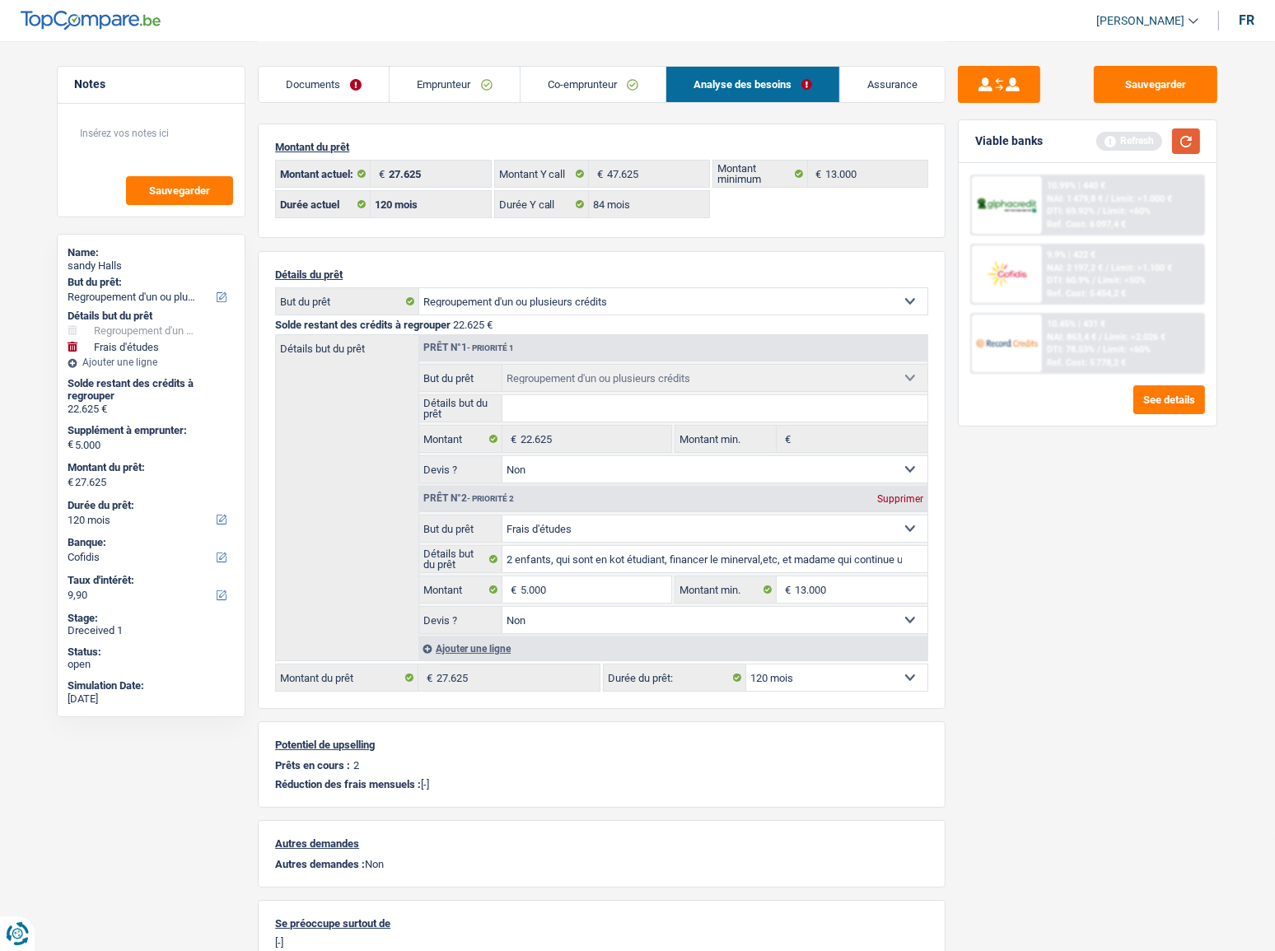
click at [1138, 139] on button "button" at bounding box center [1186, 142] width 28 height 26
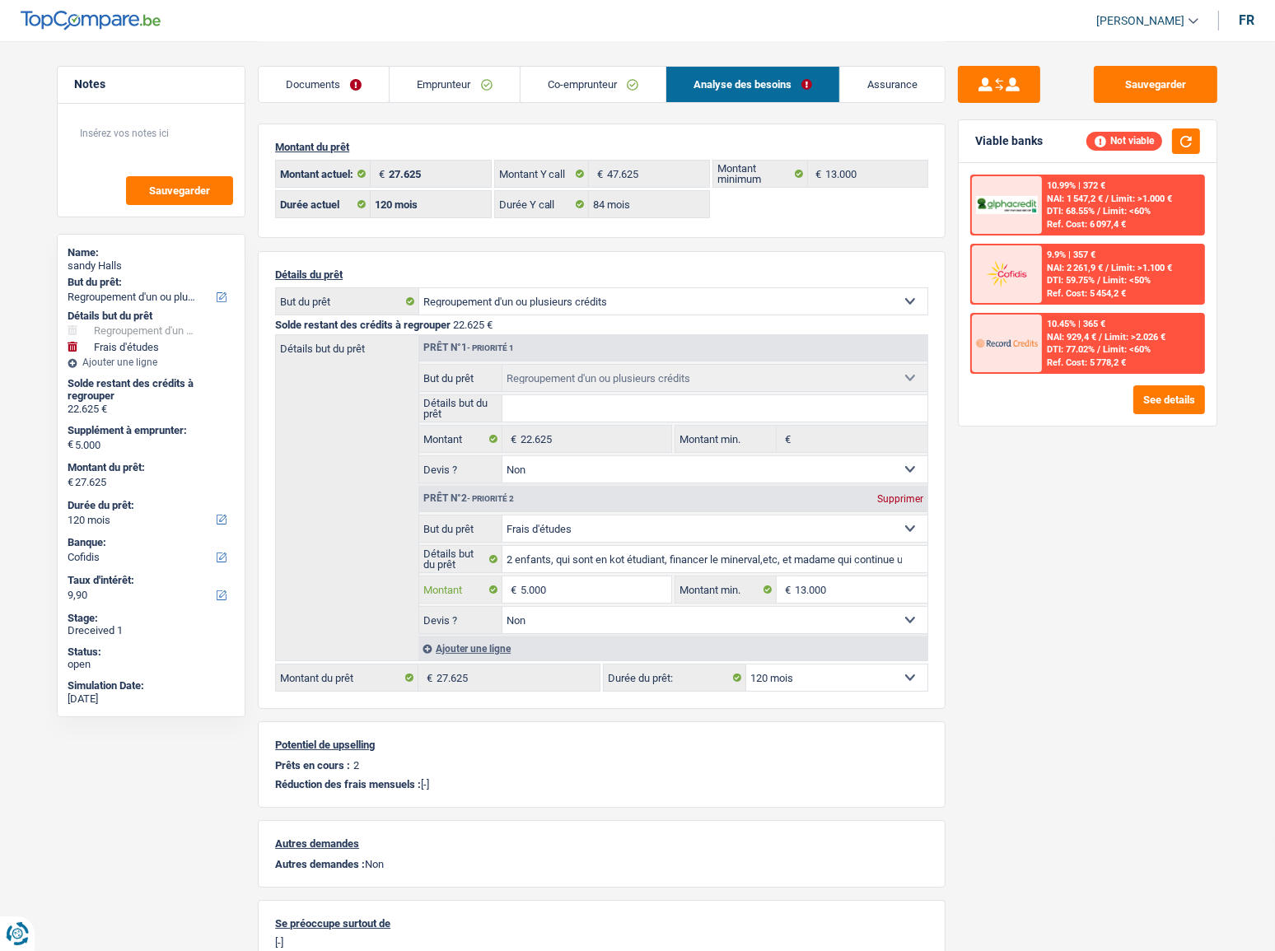
click at [538, 520] on input "5.000" at bounding box center [596, 590] width 151 height 26
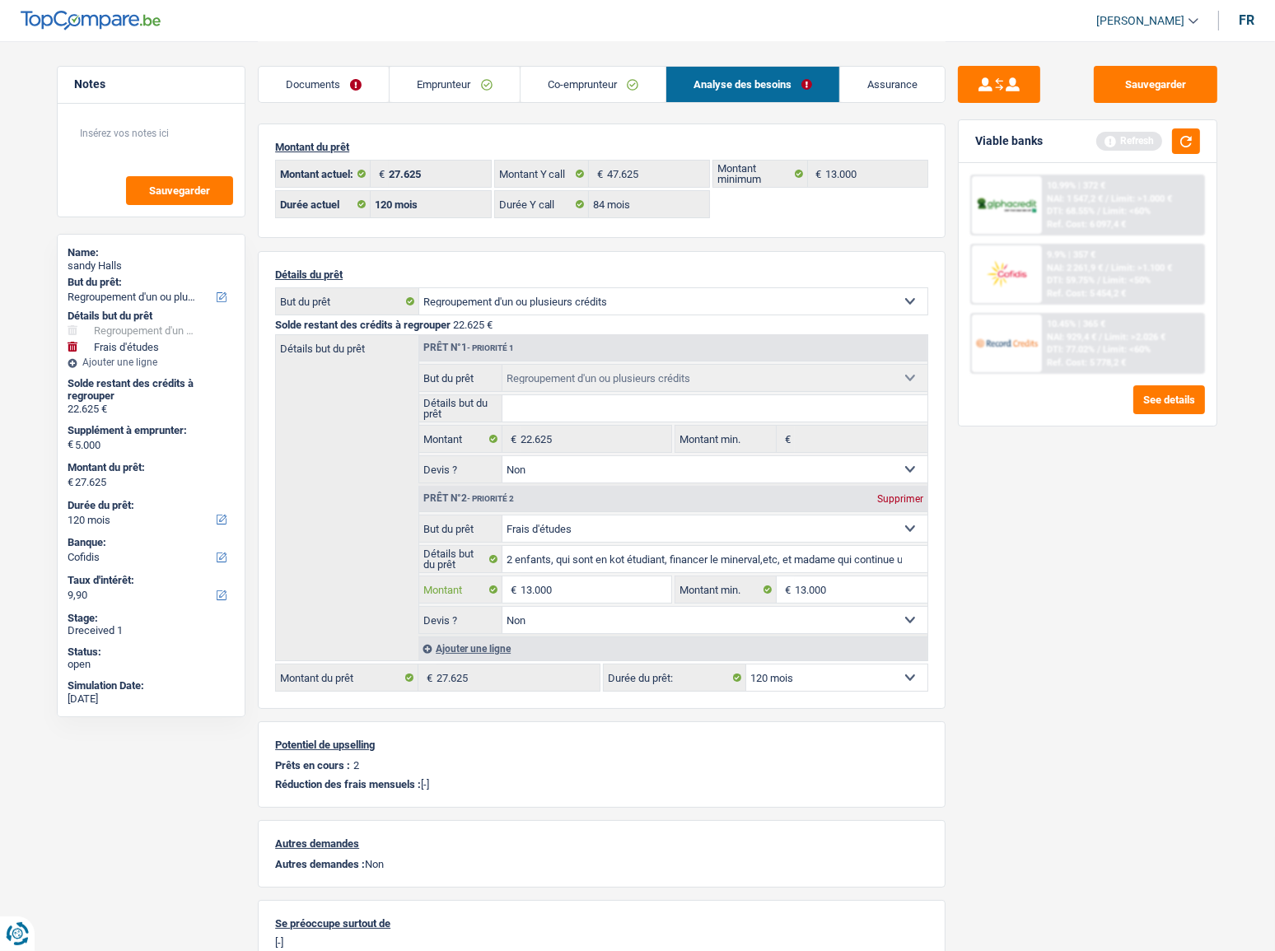
type input "13.000"
type input "35.625"
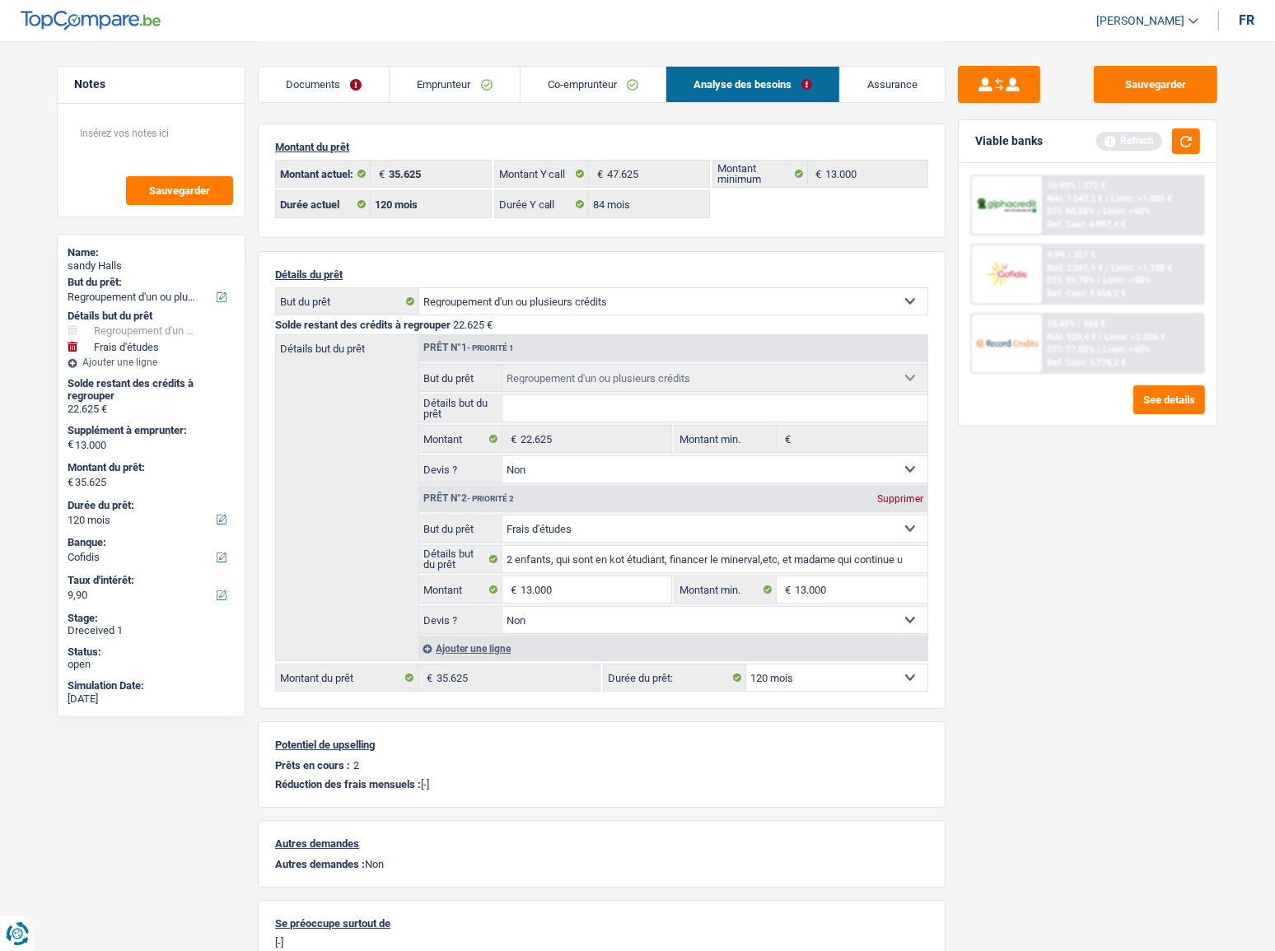
click at [459, 80] on link "Emprunteur" at bounding box center [454, 84] width 129 height 35
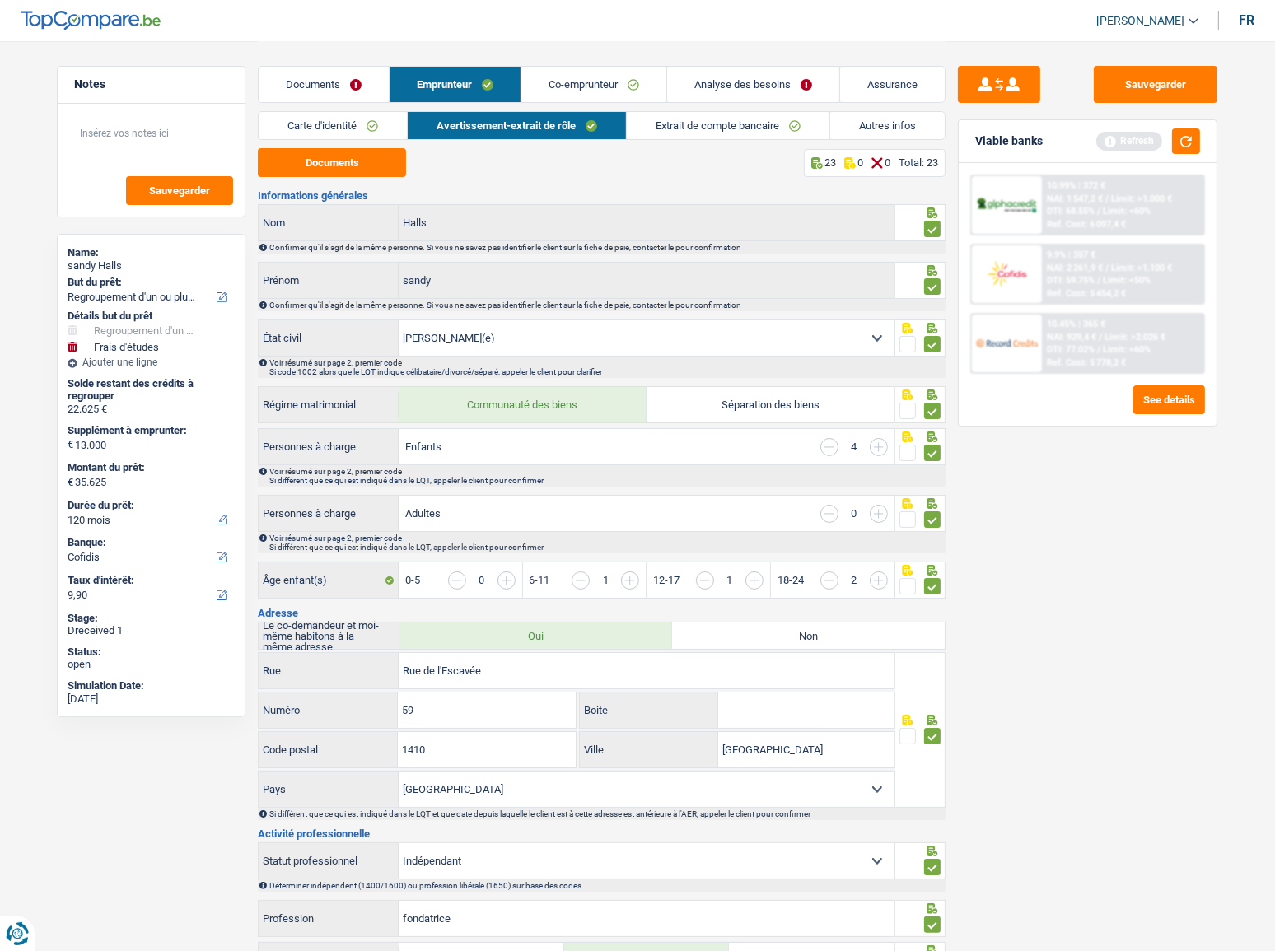
click at [853, 115] on link "Autres infos" at bounding box center [887, 125] width 115 height 27
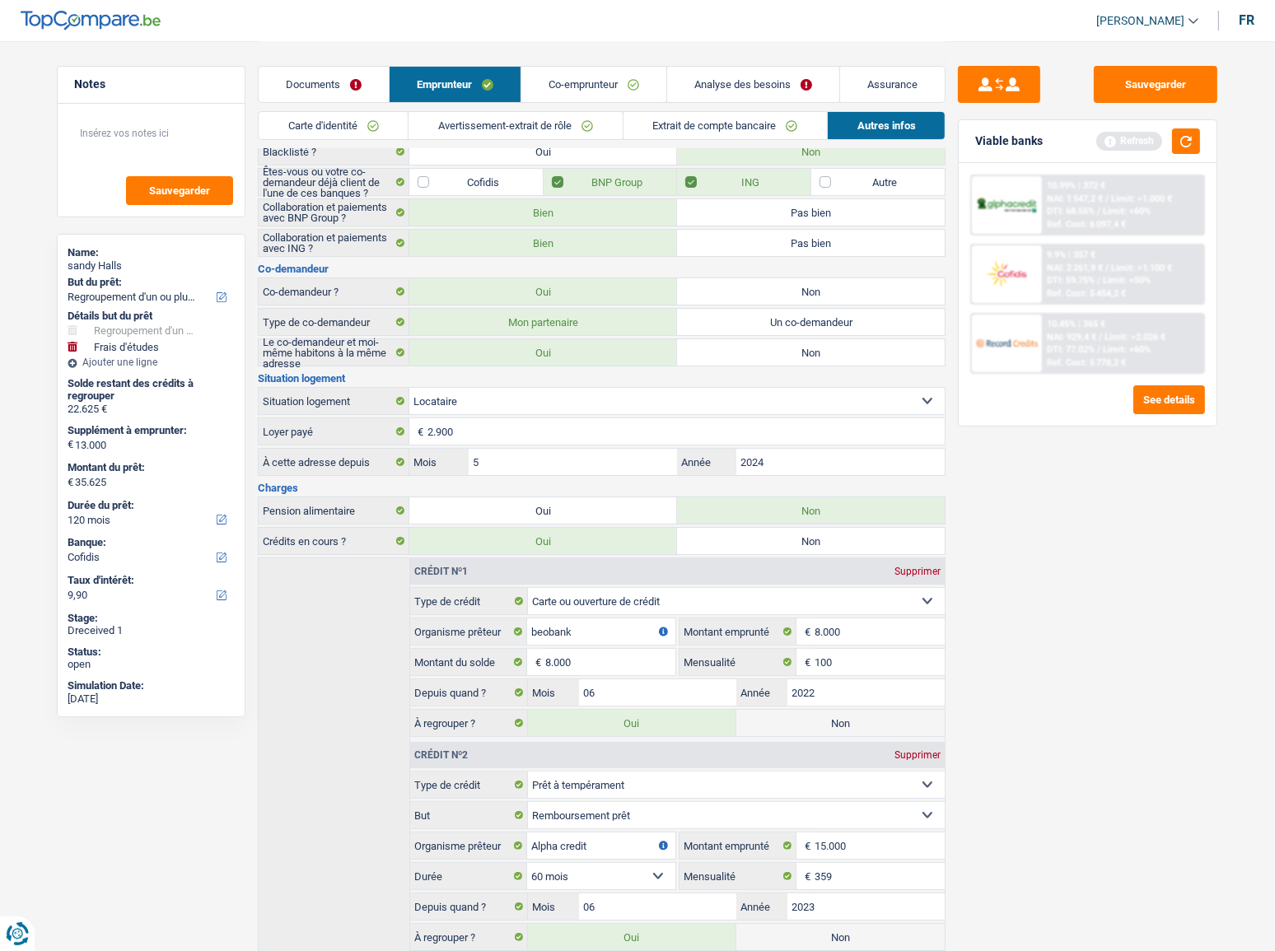
scroll to position [235, 0]
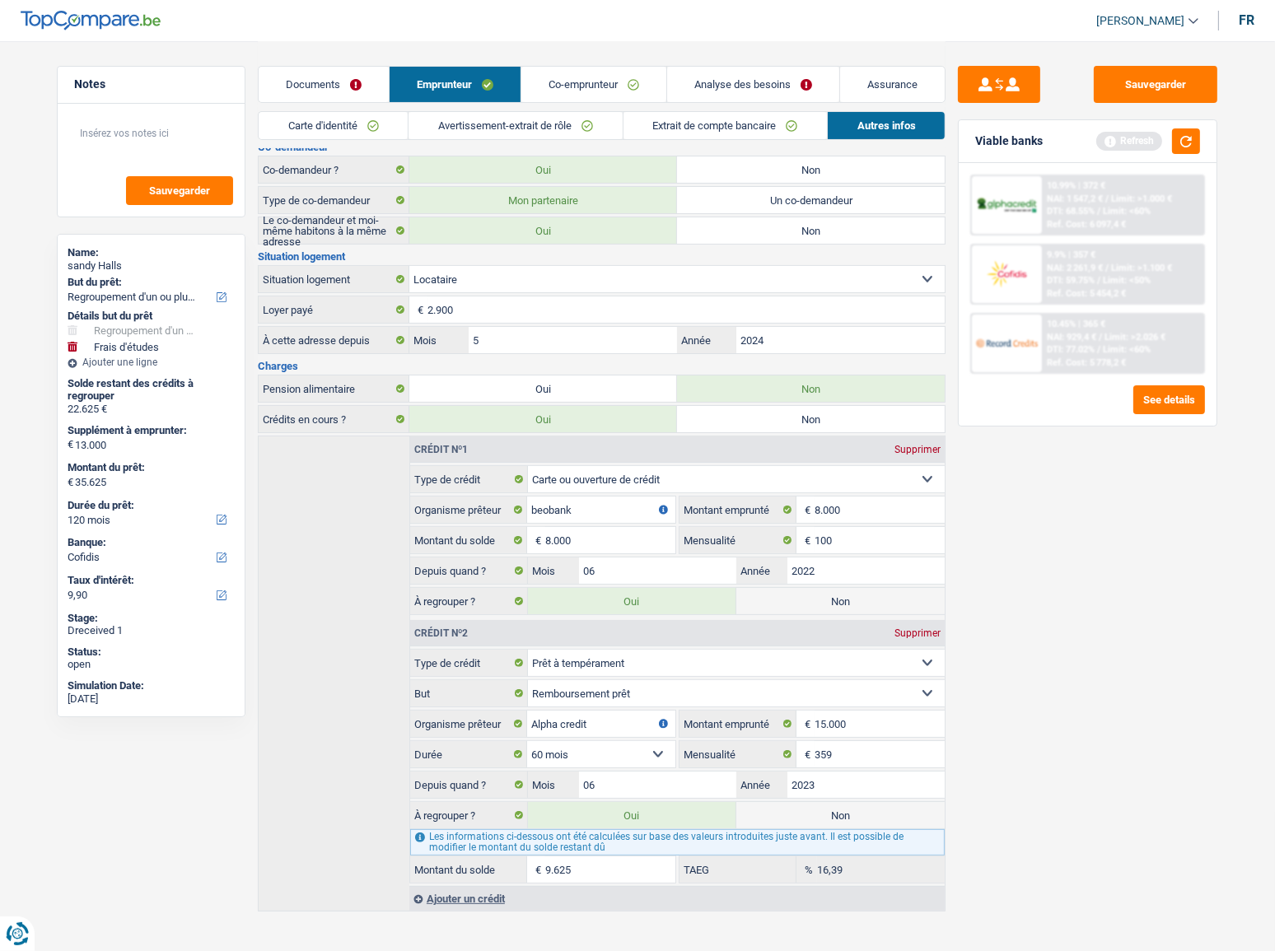
click at [815, 520] on label "Non" at bounding box center [840, 601] width 208 height 26
click at [815, 520] on input "Non" at bounding box center [840, 601] width 208 height 26
radio input "true"
type input "27.625"
click at [682, 520] on label "Oui" at bounding box center [632, 601] width 208 height 26
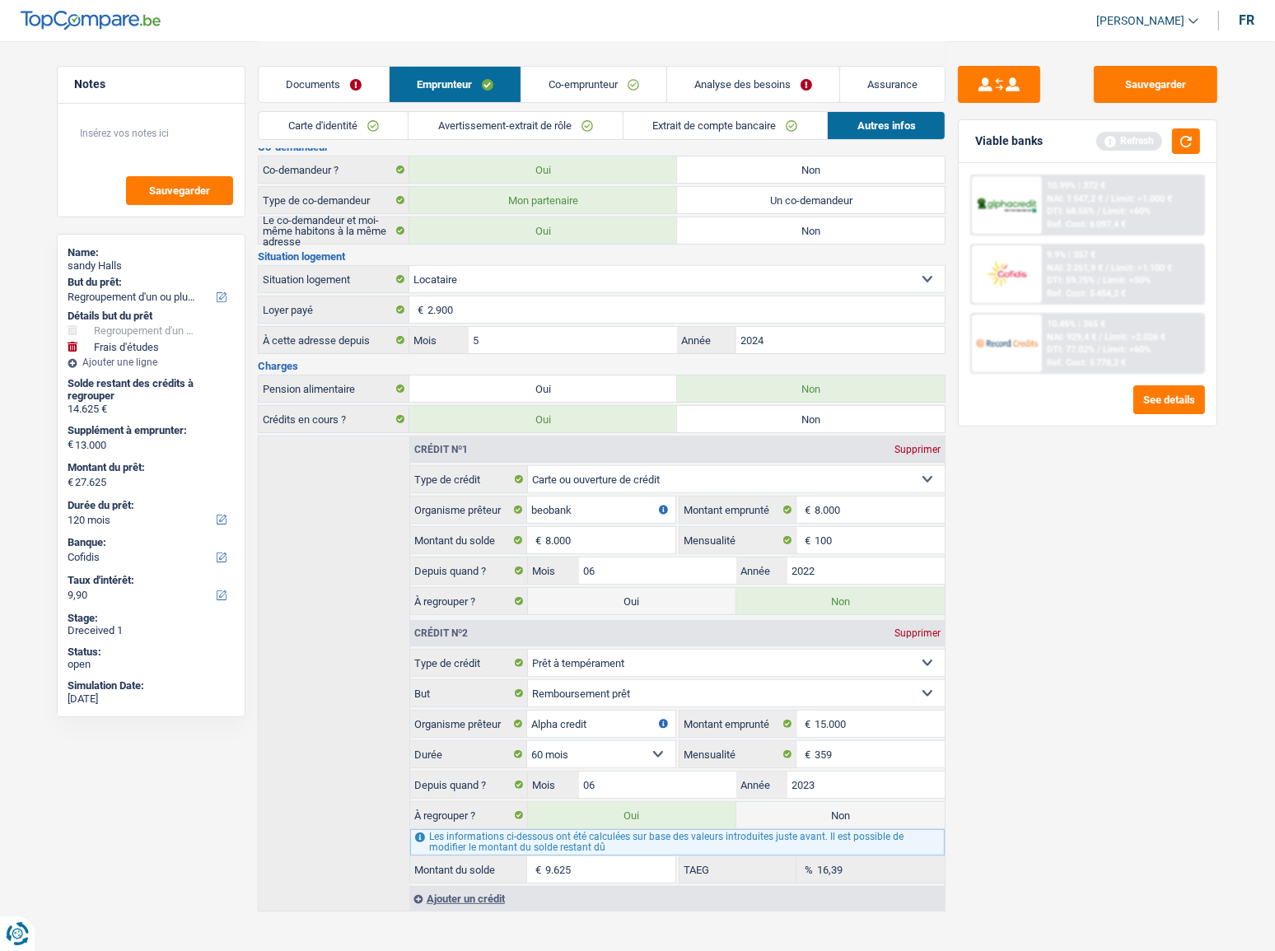
click at [682, 520] on input "Oui" at bounding box center [632, 601] width 208 height 26
radio input "true"
type input "35.625"
radio input "false"
click at [797, 520] on label "Non" at bounding box center [840, 815] width 208 height 26
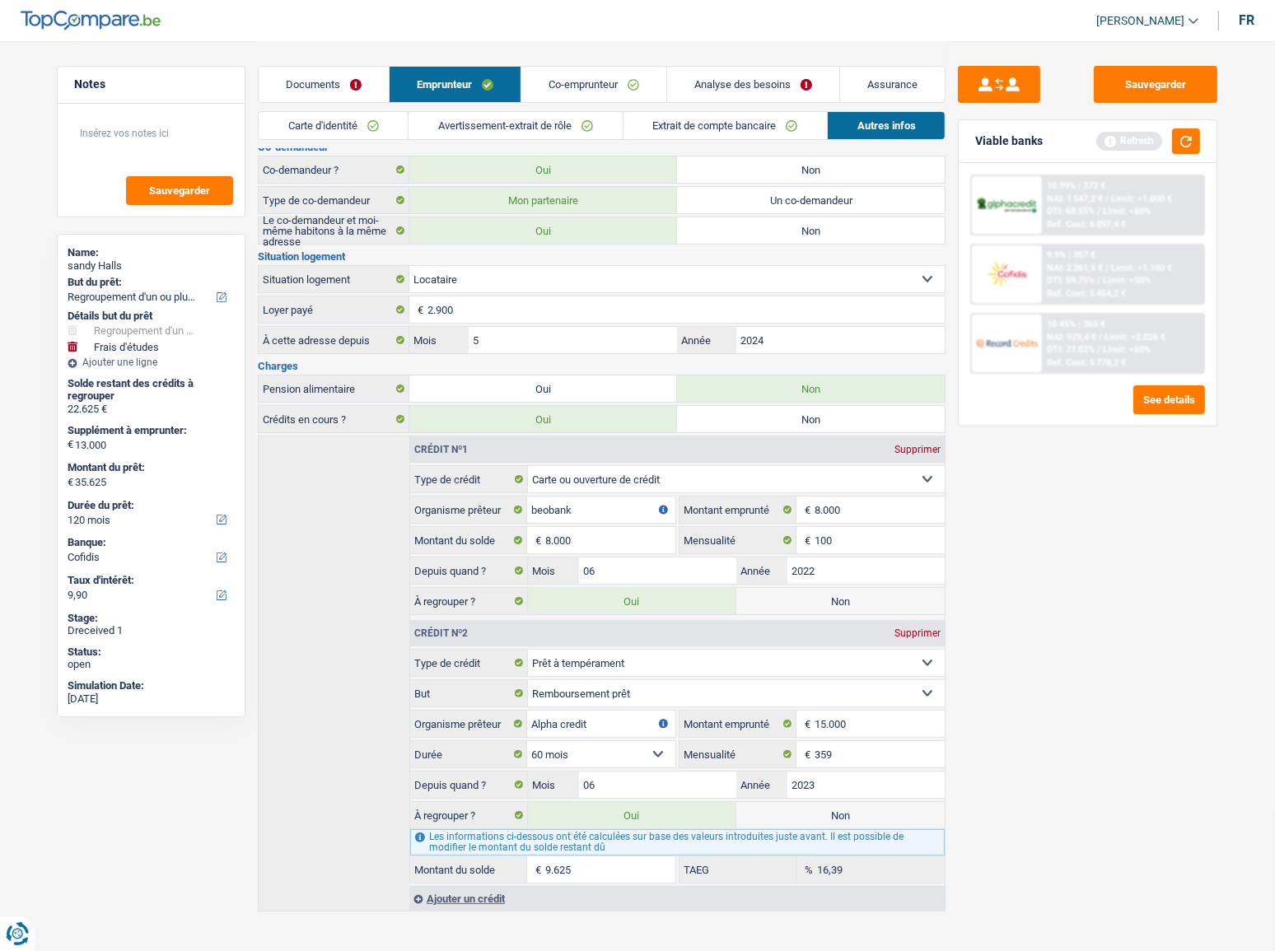
click at [797, 520] on input "Non" at bounding box center [840, 815] width 208 height 26
radio input "true"
type input "26.000"
radio input "false"
click at [837, 520] on label "Non" at bounding box center [840, 601] width 208 height 26
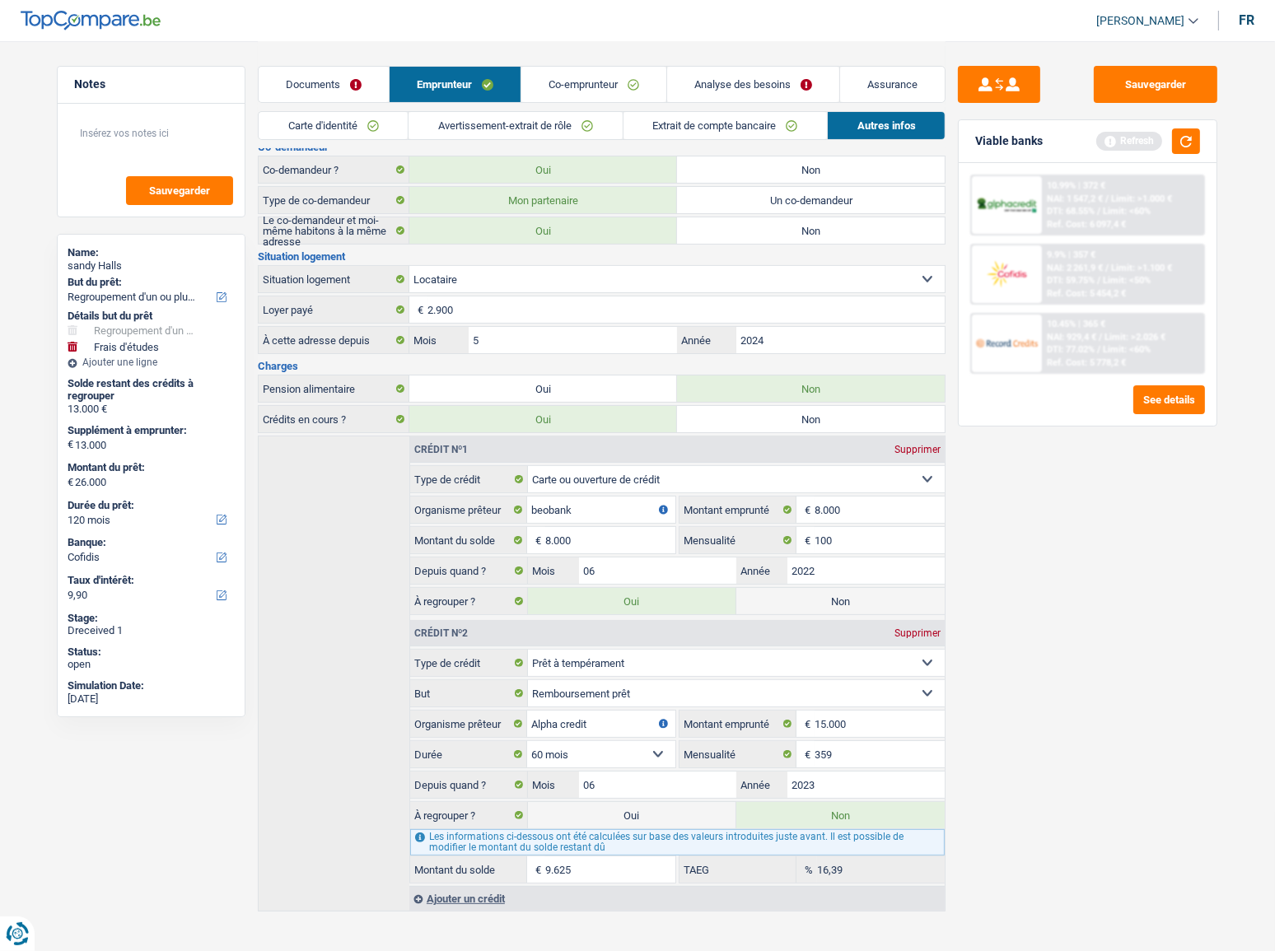
click at [837, 520] on input "Non" at bounding box center [840, 601] width 208 height 26
radio input "true"
type input "18.000"
select select "84"
radio input "false"
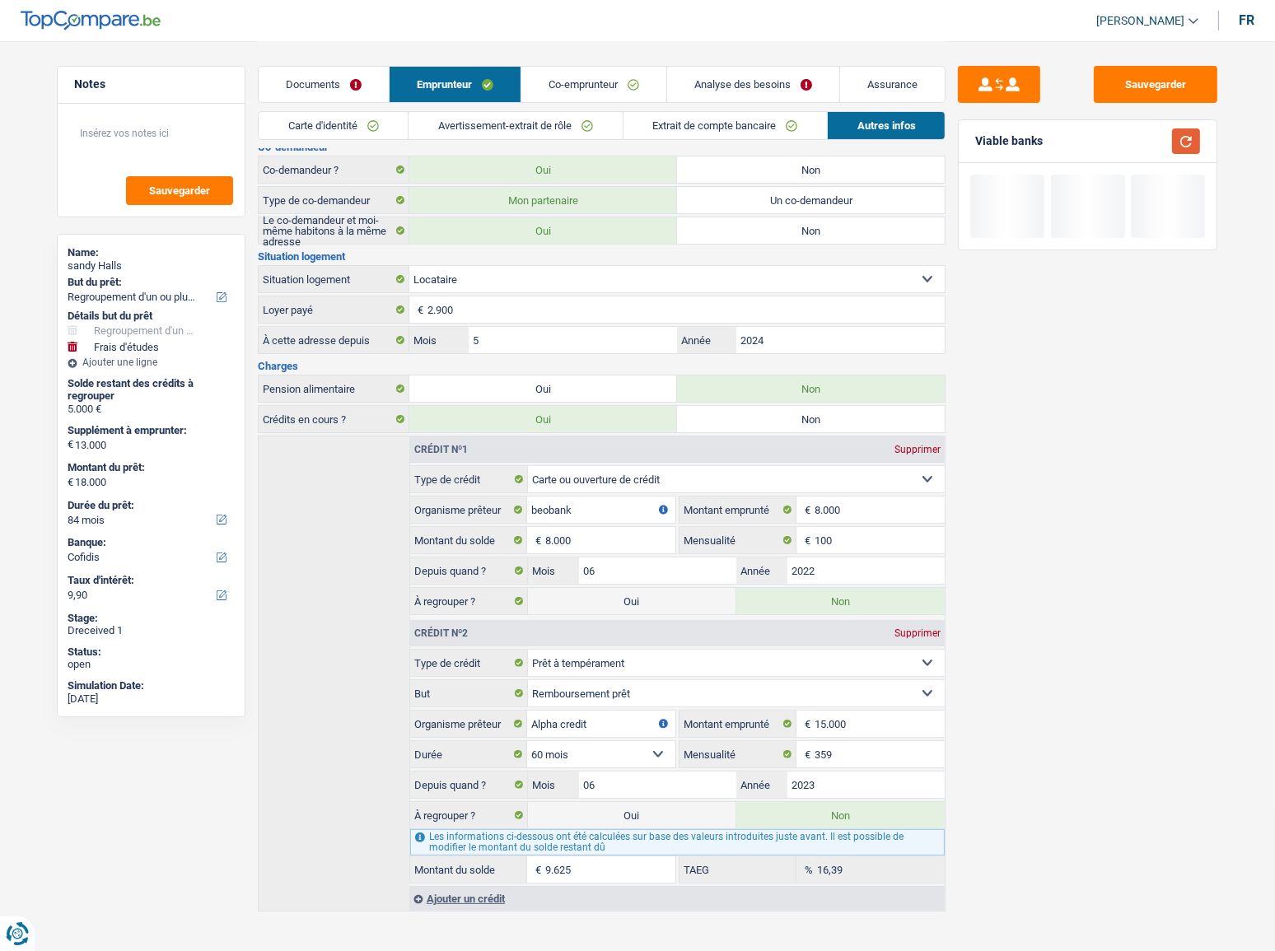
click at [1138, 130] on button "button" at bounding box center [1186, 142] width 28 height 26
click at [591, 82] on link "Co-emprunteur" at bounding box center [593, 84] width 145 height 35
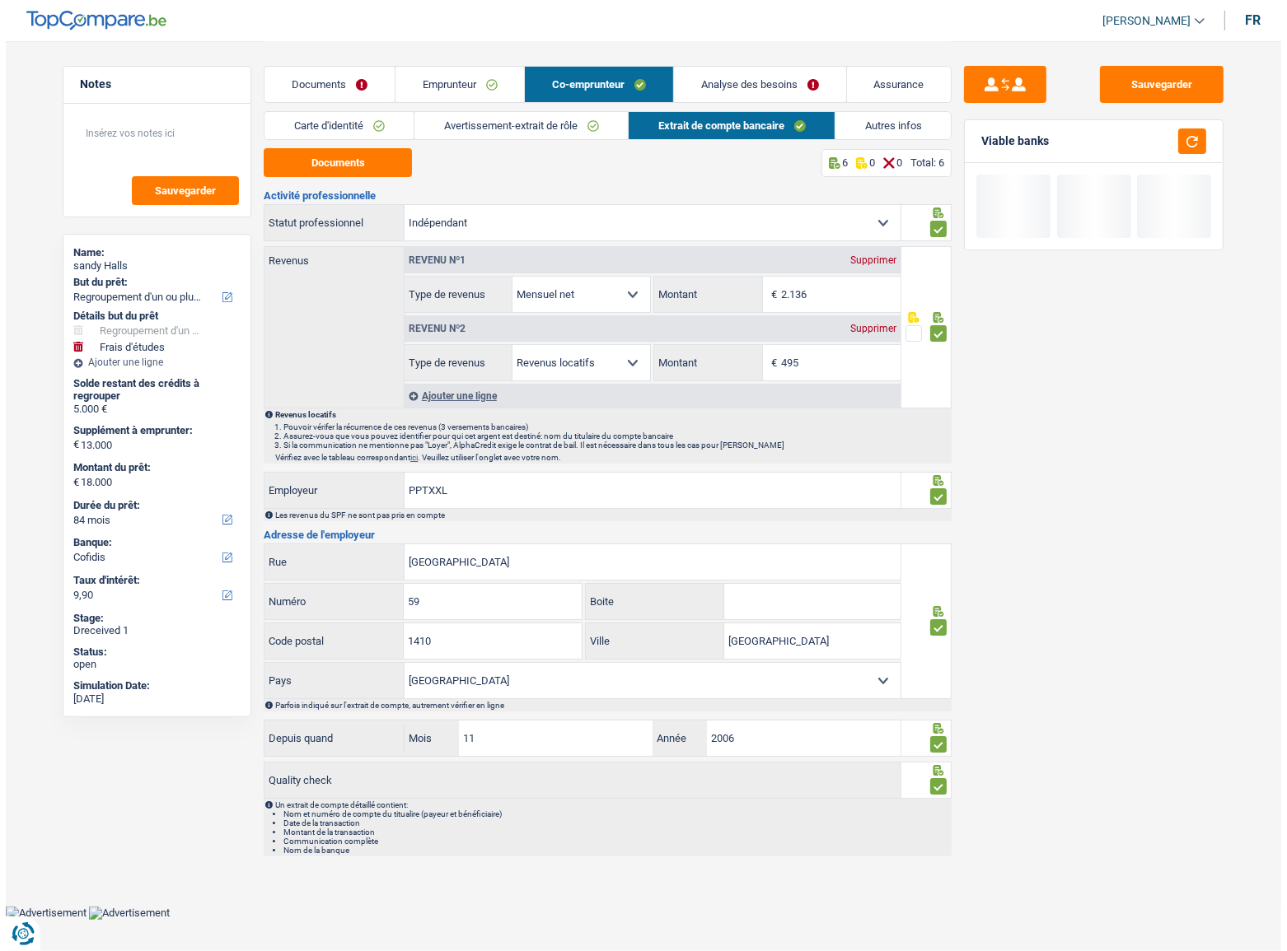
scroll to position [0, 0]
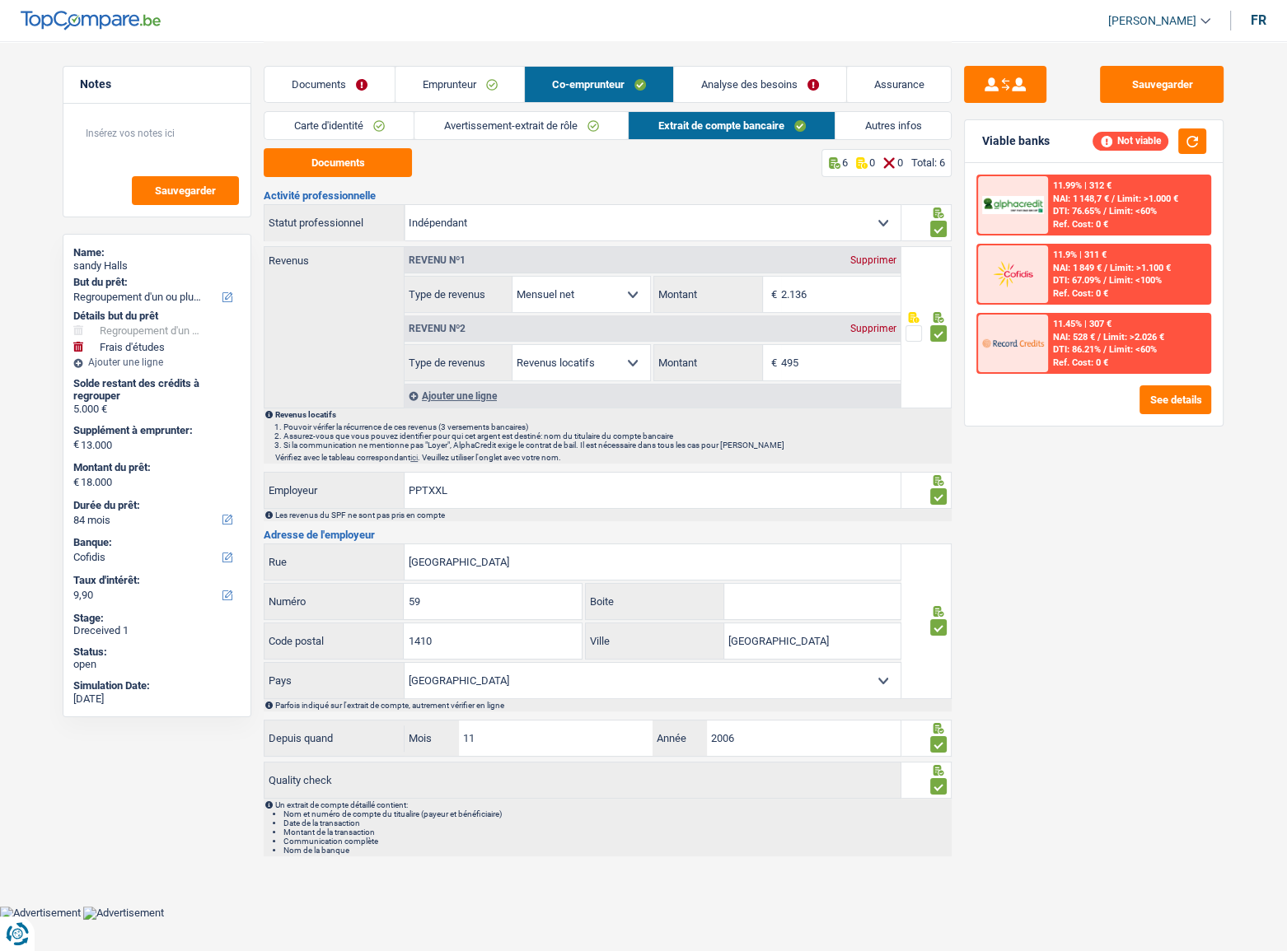
click at [876, 124] on link "Autres infos" at bounding box center [892, 125] width 115 height 27
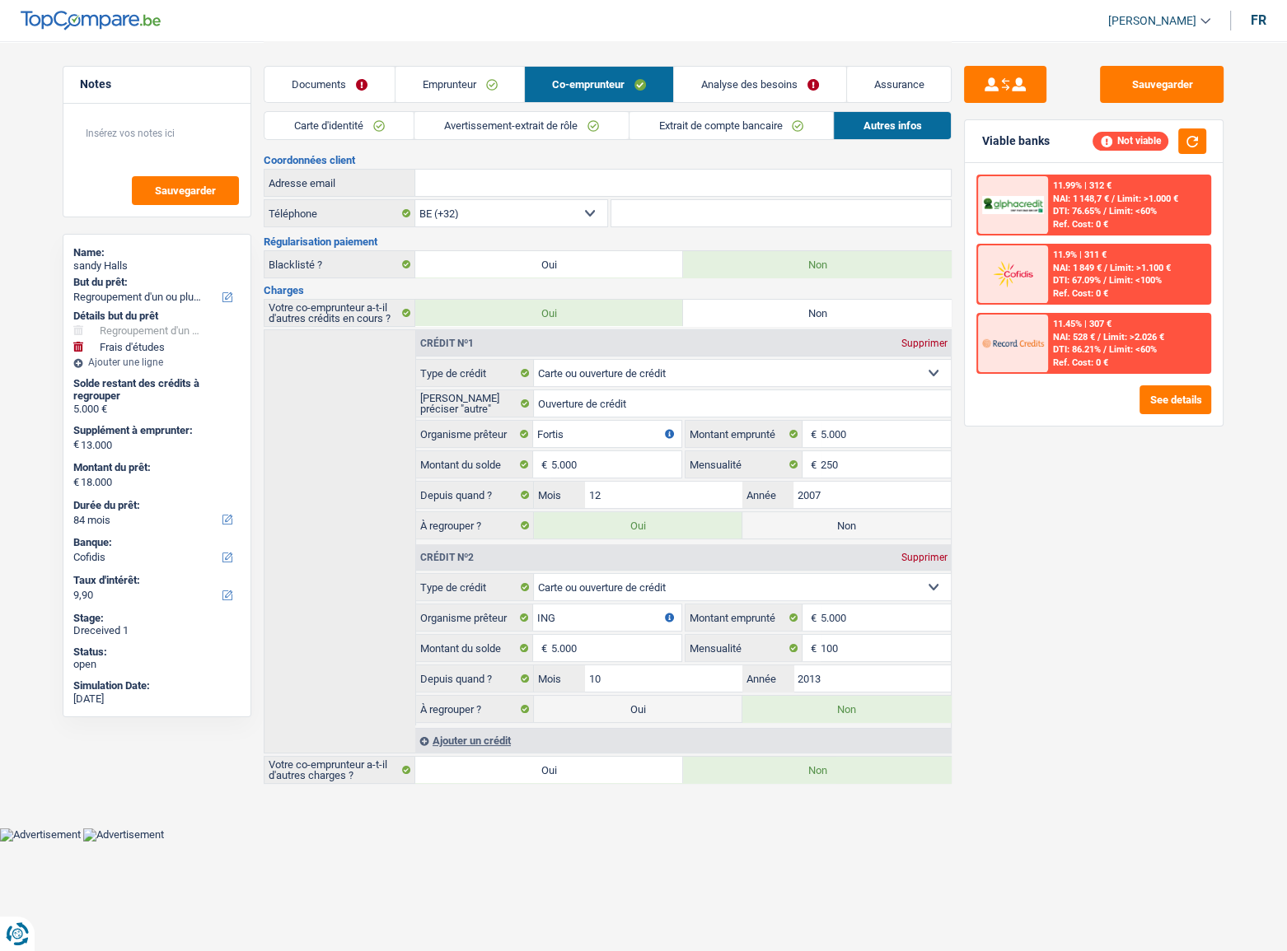
click at [792, 512] on label "Non" at bounding box center [846, 525] width 208 height 26
click at [792, 512] on input "Non" at bounding box center [846, 525] width 208 height 26
radio input "true"
select select "study"
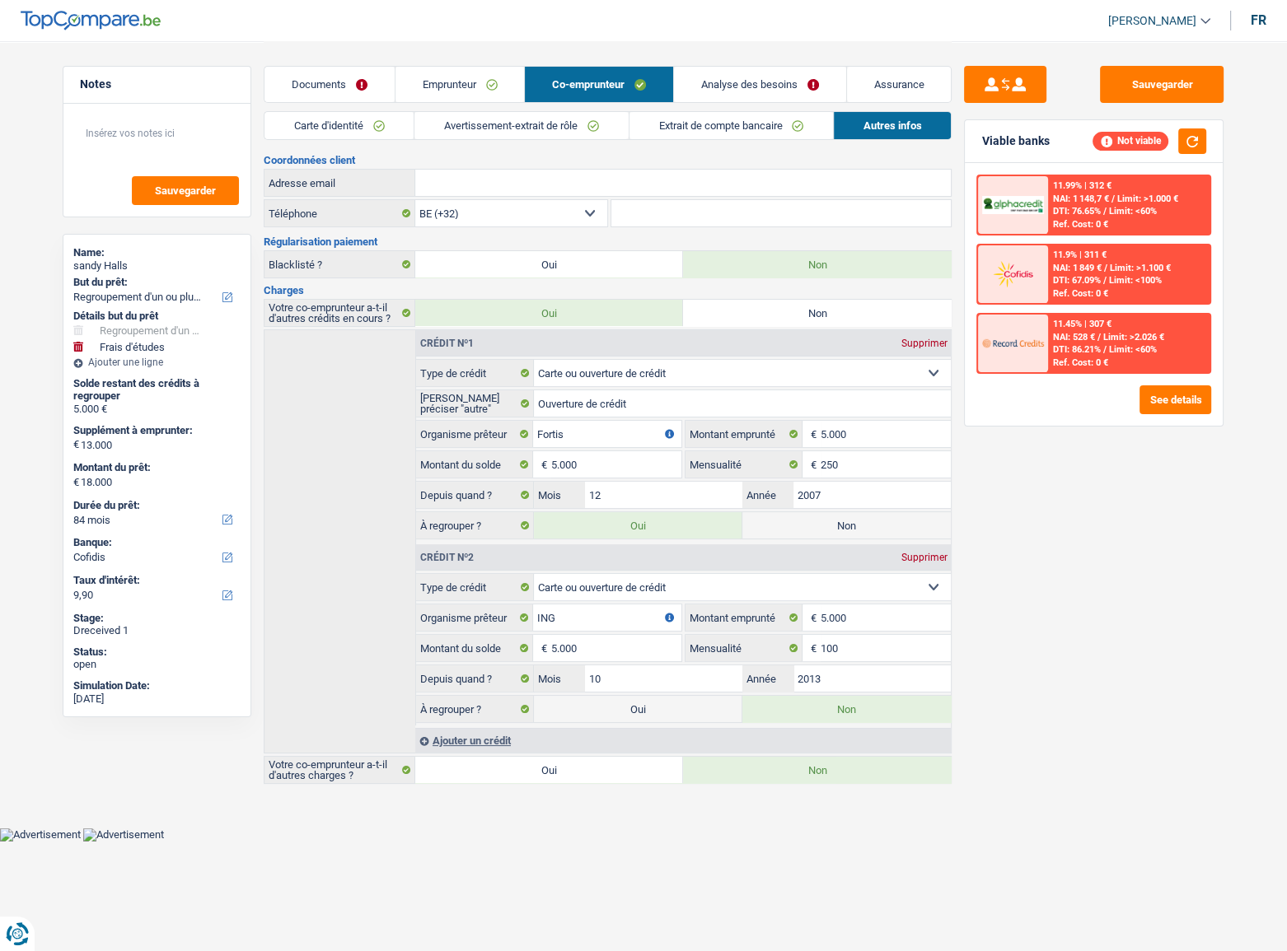
select select "60"
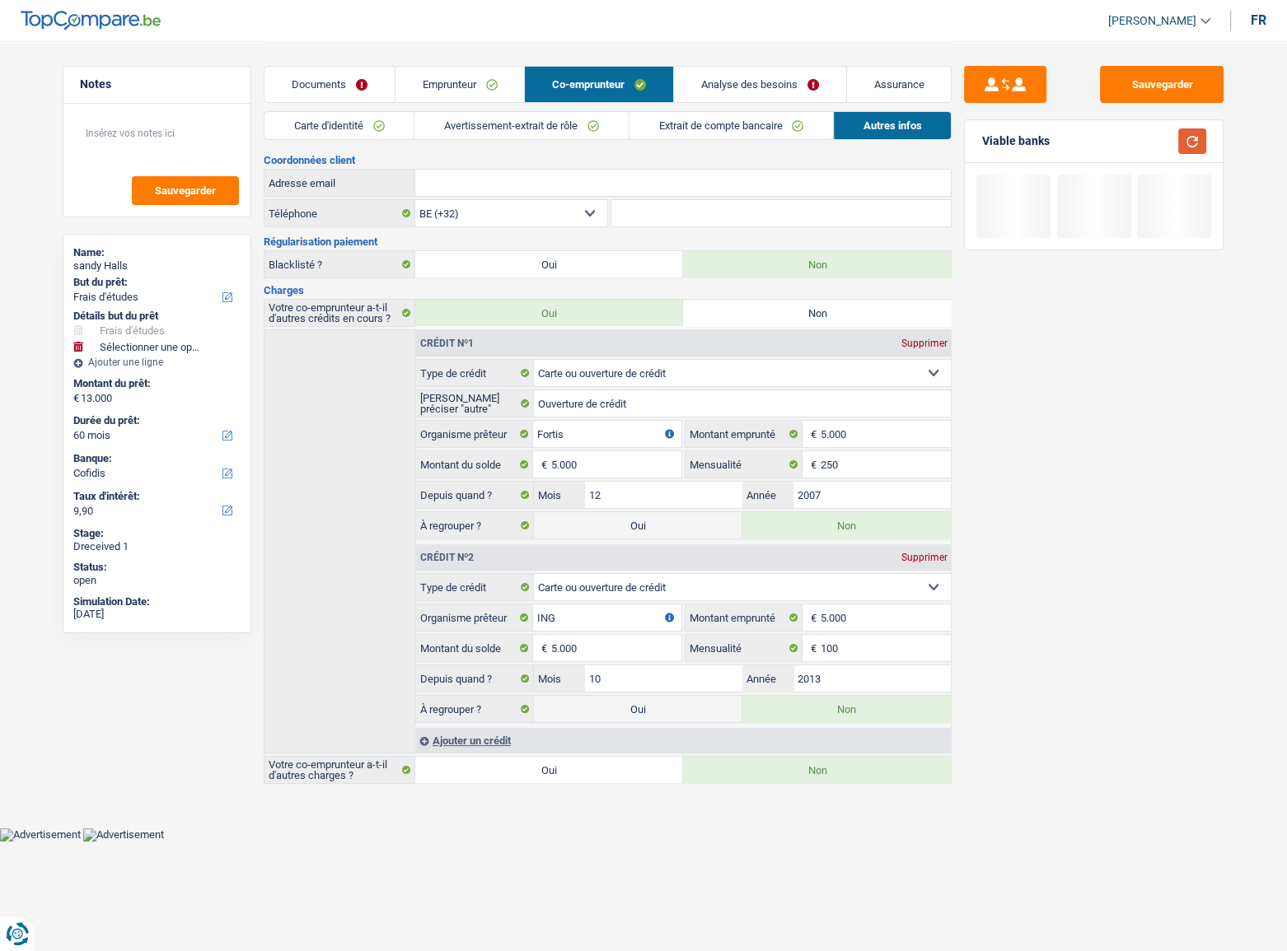
click at [1138, 144] on button "button" at bounding box center [1192, 142] width 28 height 26
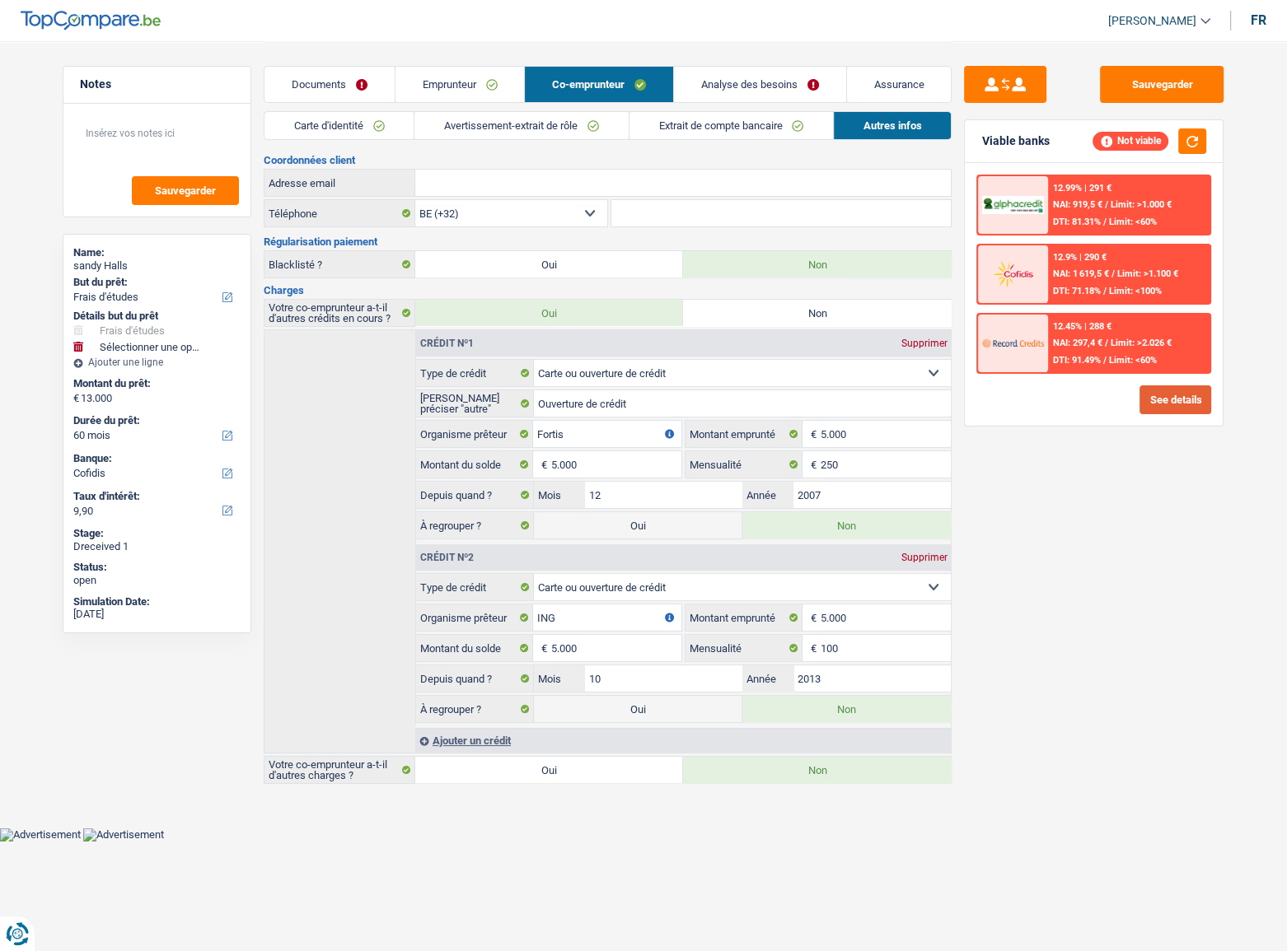
click at [1138, 400] on button "See details" at bounding box center [1175, 400] width 72 height 29
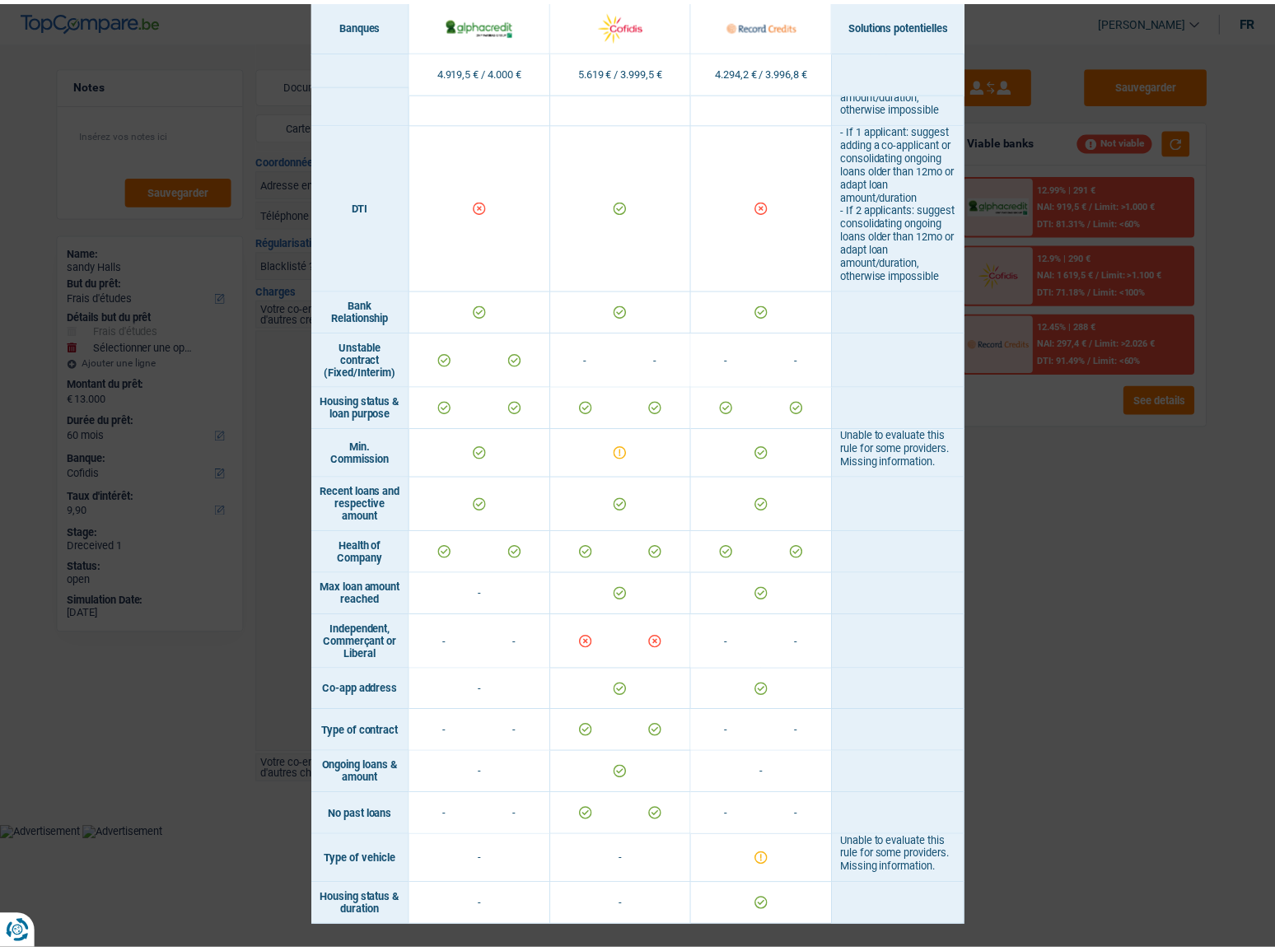
scroll to position [969, 0]
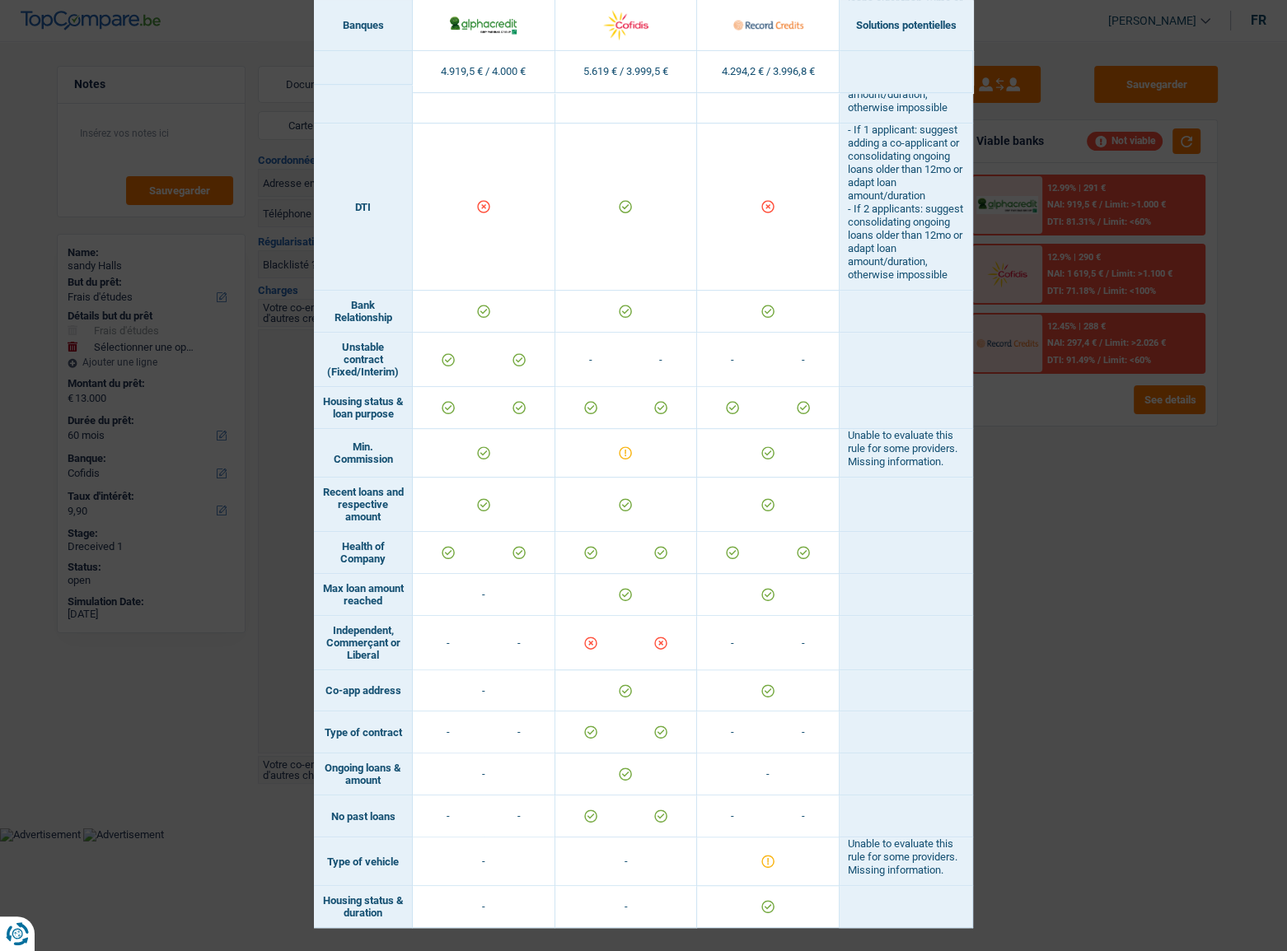
click at [1046, 505] on div "Banks conditions × Banques Solutions potentielles Revenus / Charges 4.919,5 € /…" at bounding box center [643, 475] width 1287 height 951
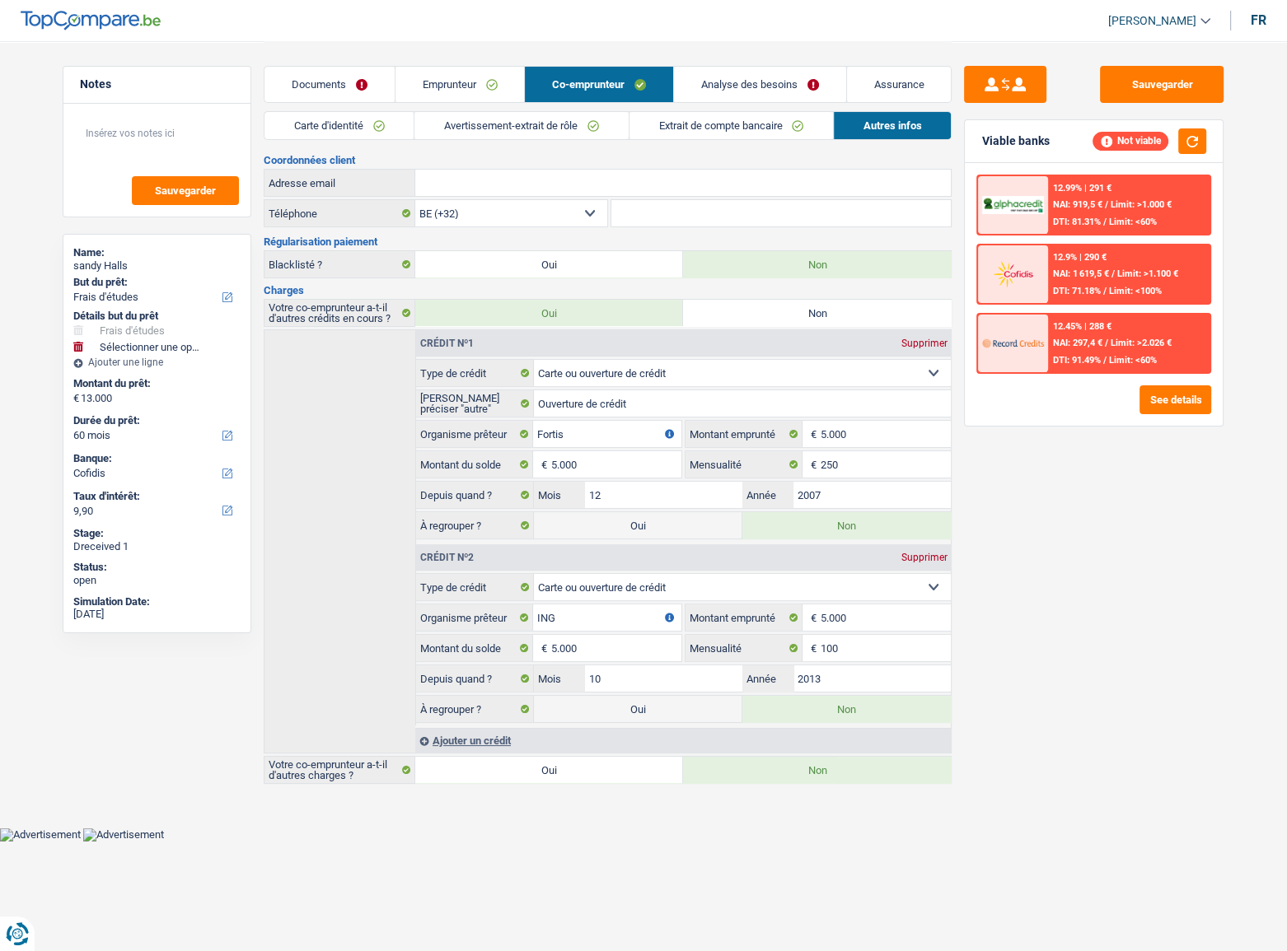
drag, startPoint x: 692, startPoint y: 526, endPoint x: 550, endPoint y: 123, distance: 427.8
click at [692, 519] on label "Oui" at bounding box center [638, 525] width 208 height 26
click at [692, 519] on input "Oui" at bounding box center [638, 525] width 208 height 26
radio input "true"
radio input "false"
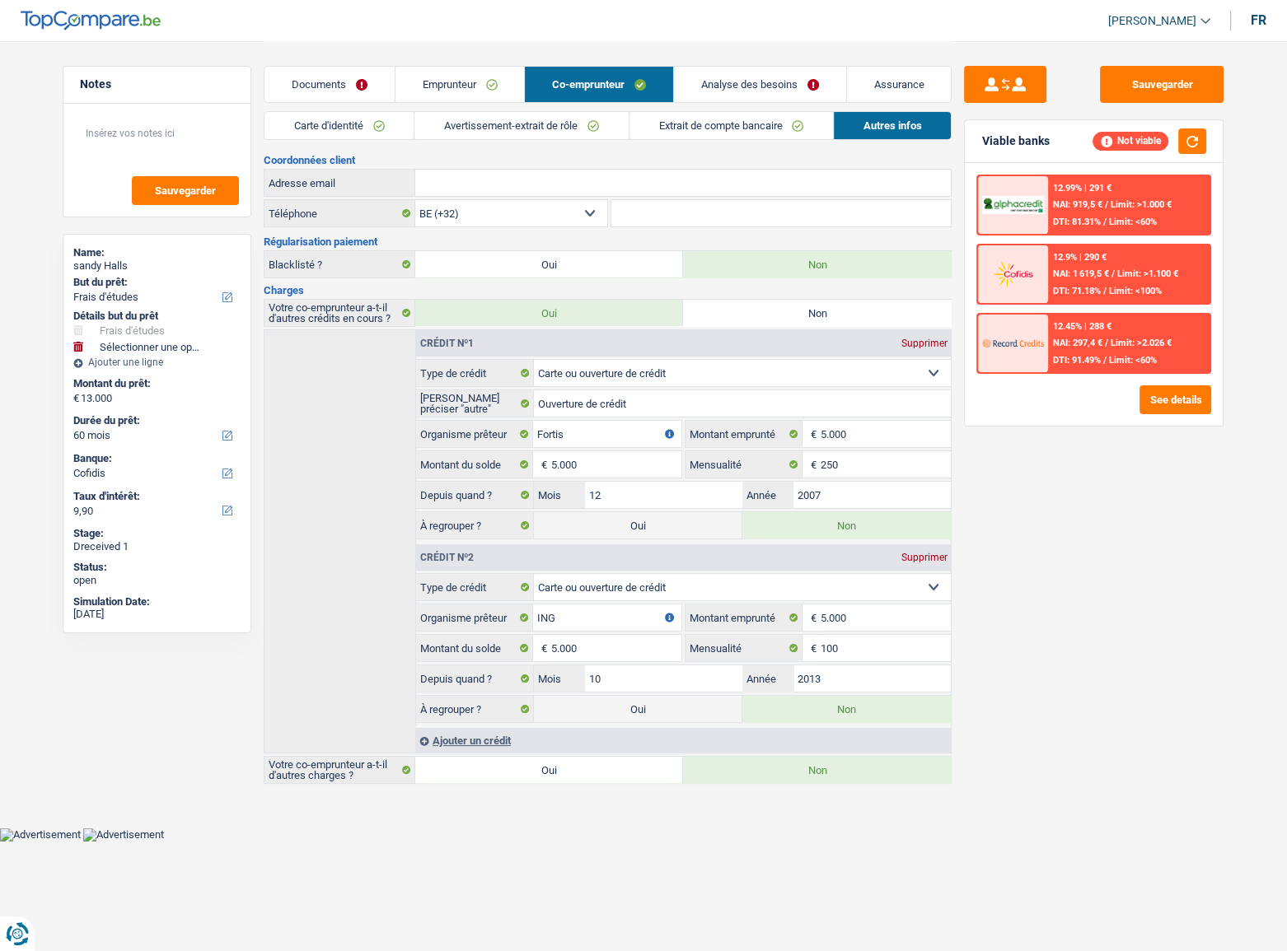
type input "18.000"
select select "refinancing"
select select "84"
select select "study"
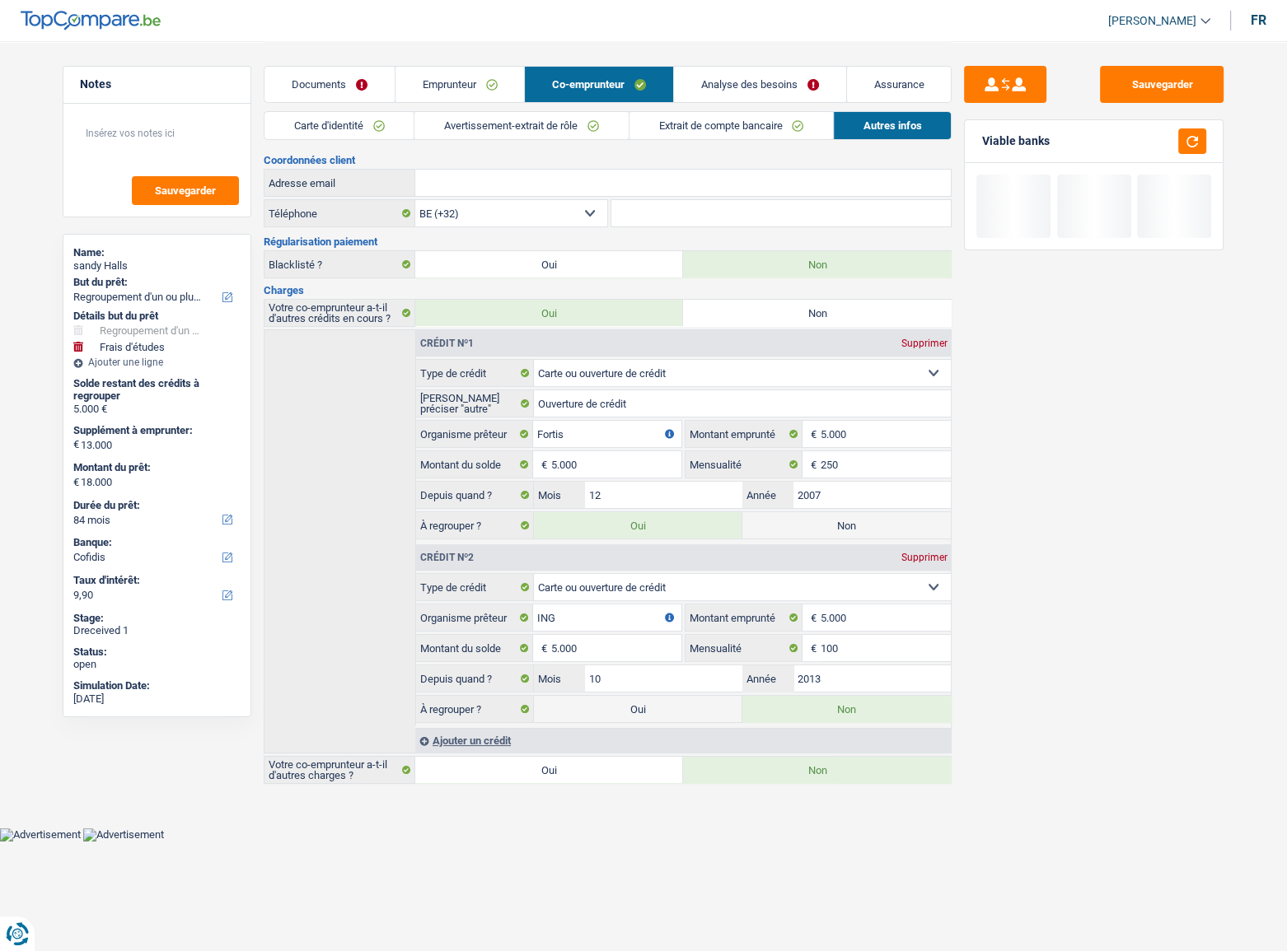
click at [475, 97] on link "Emprunteur" at bounding box center [459, 84] width 129 height 35
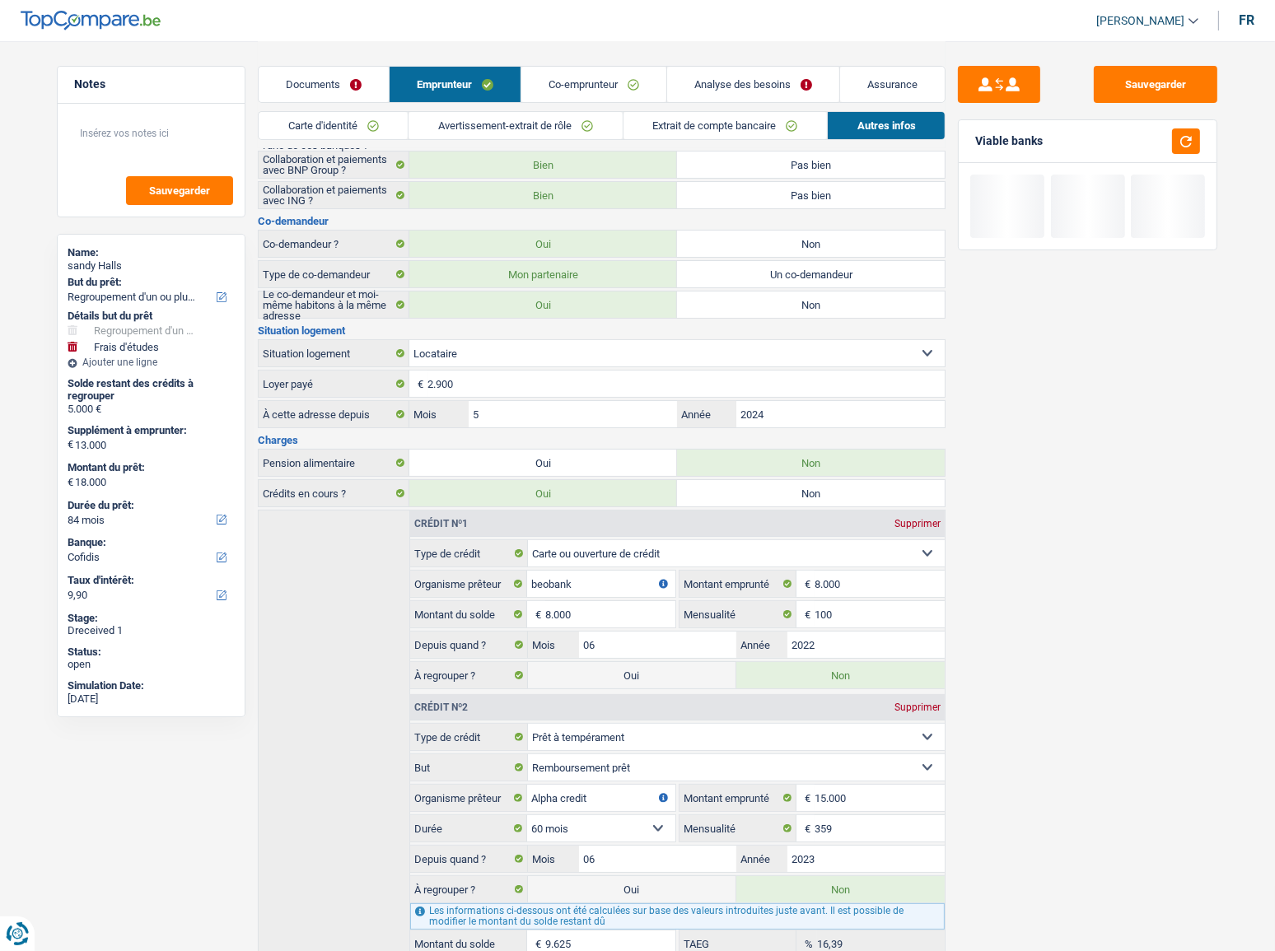
scroll to position [235, 0]
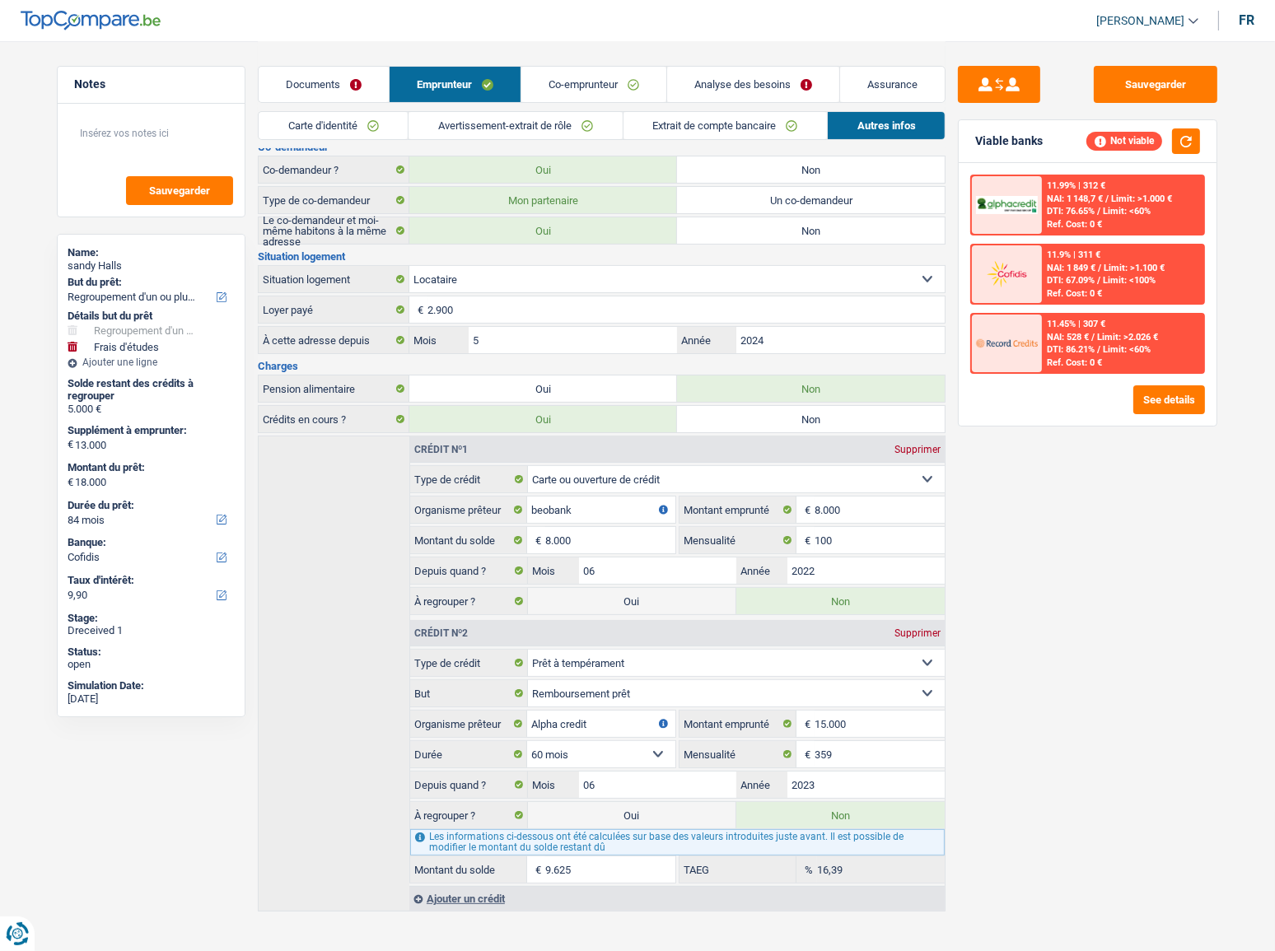
click at [651, 520] on label "Oui" at bounding box center [632, 601] width 208 height 26
click at [651, 520] on input "Oui" at bounding box center [632, 601] width 208 height 26
radio input "true"
radio input "false"
type input "26.000"
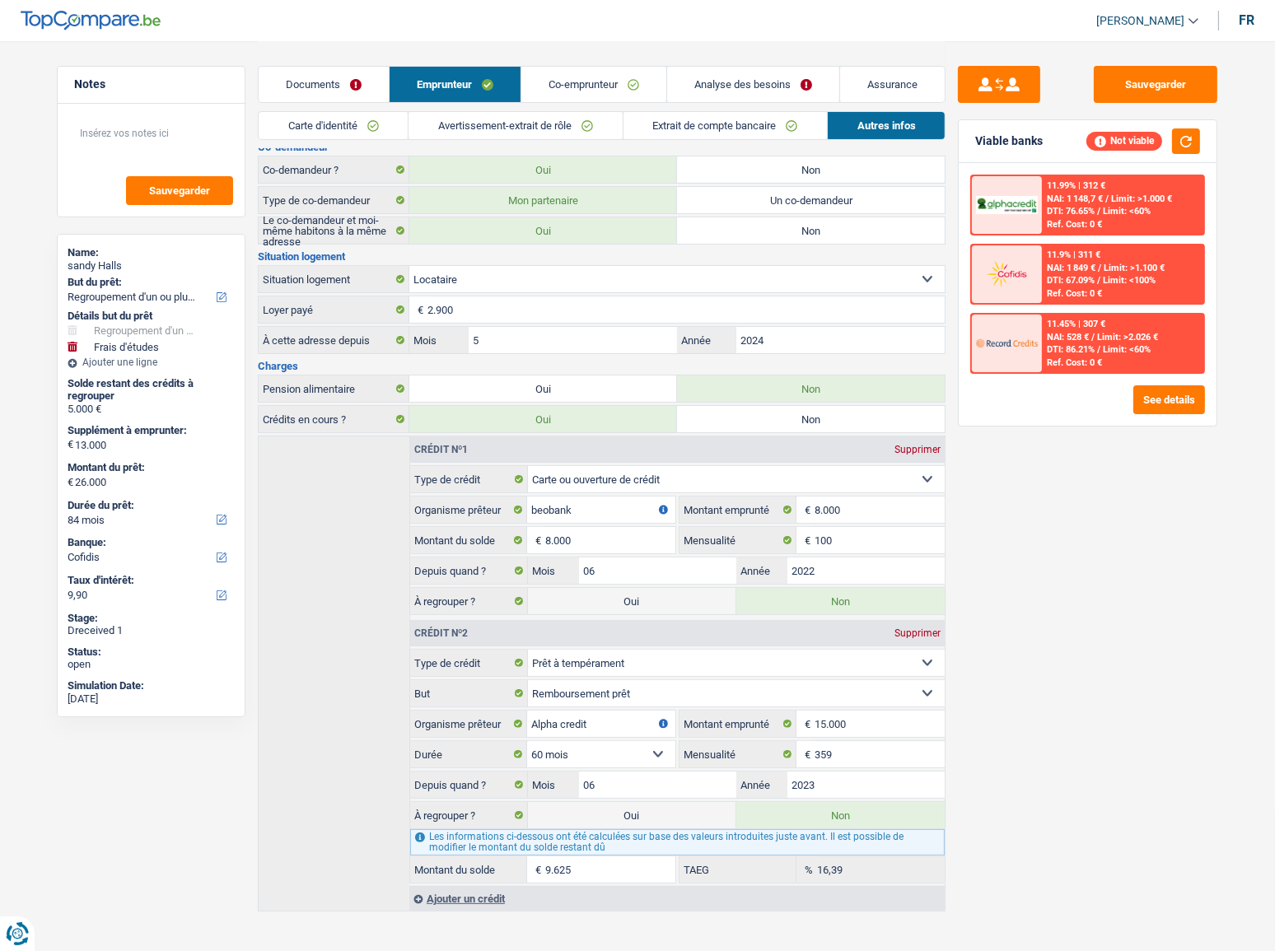
select select "120"
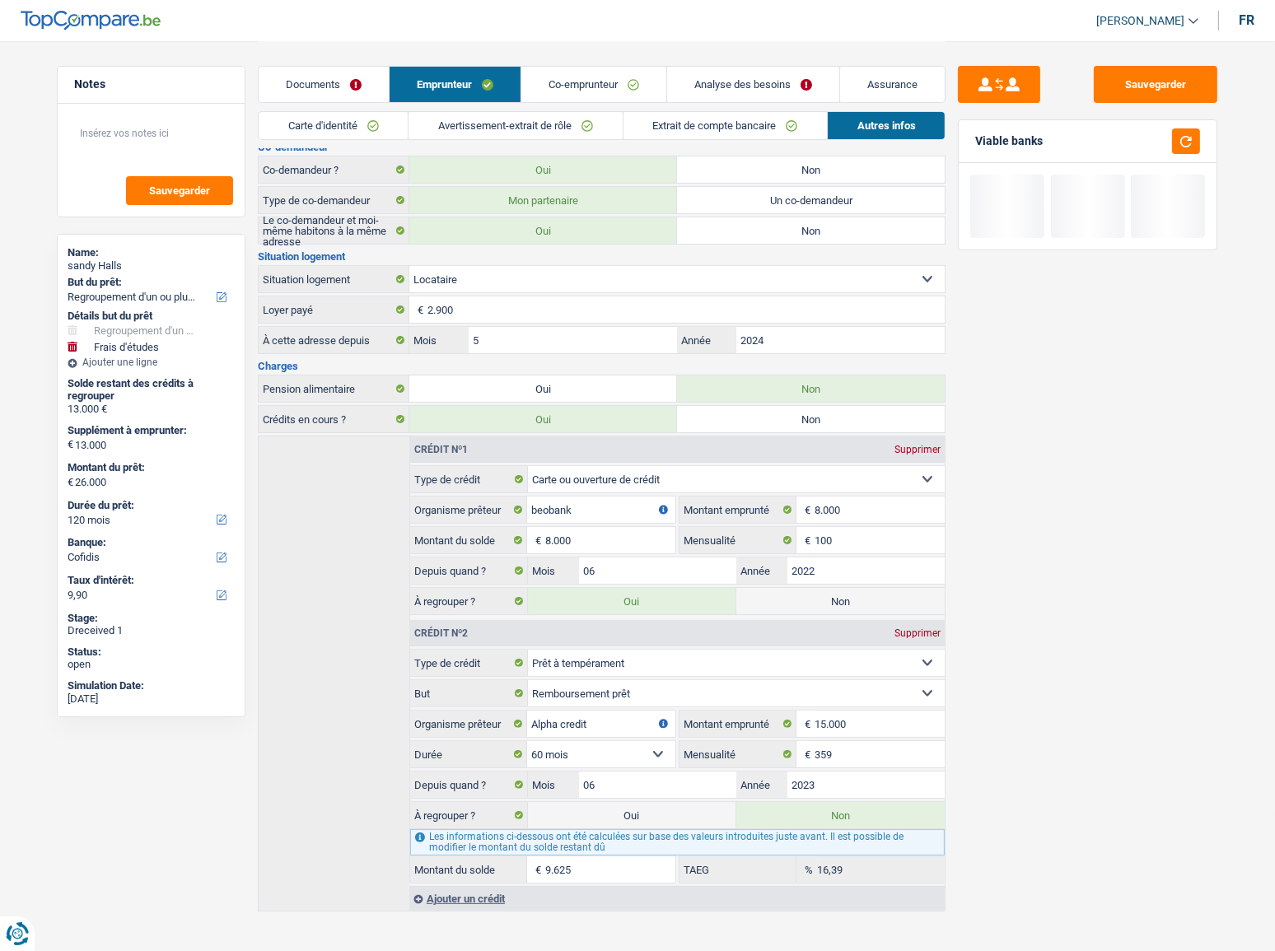
drag, startPoint x: 634, startPoint y: 816, endPoint x: 647, endPoint y: 764, distance: 53.3
click at [633, 520] on label "Oui" at bounding box center [632, 815] width 208 height 26
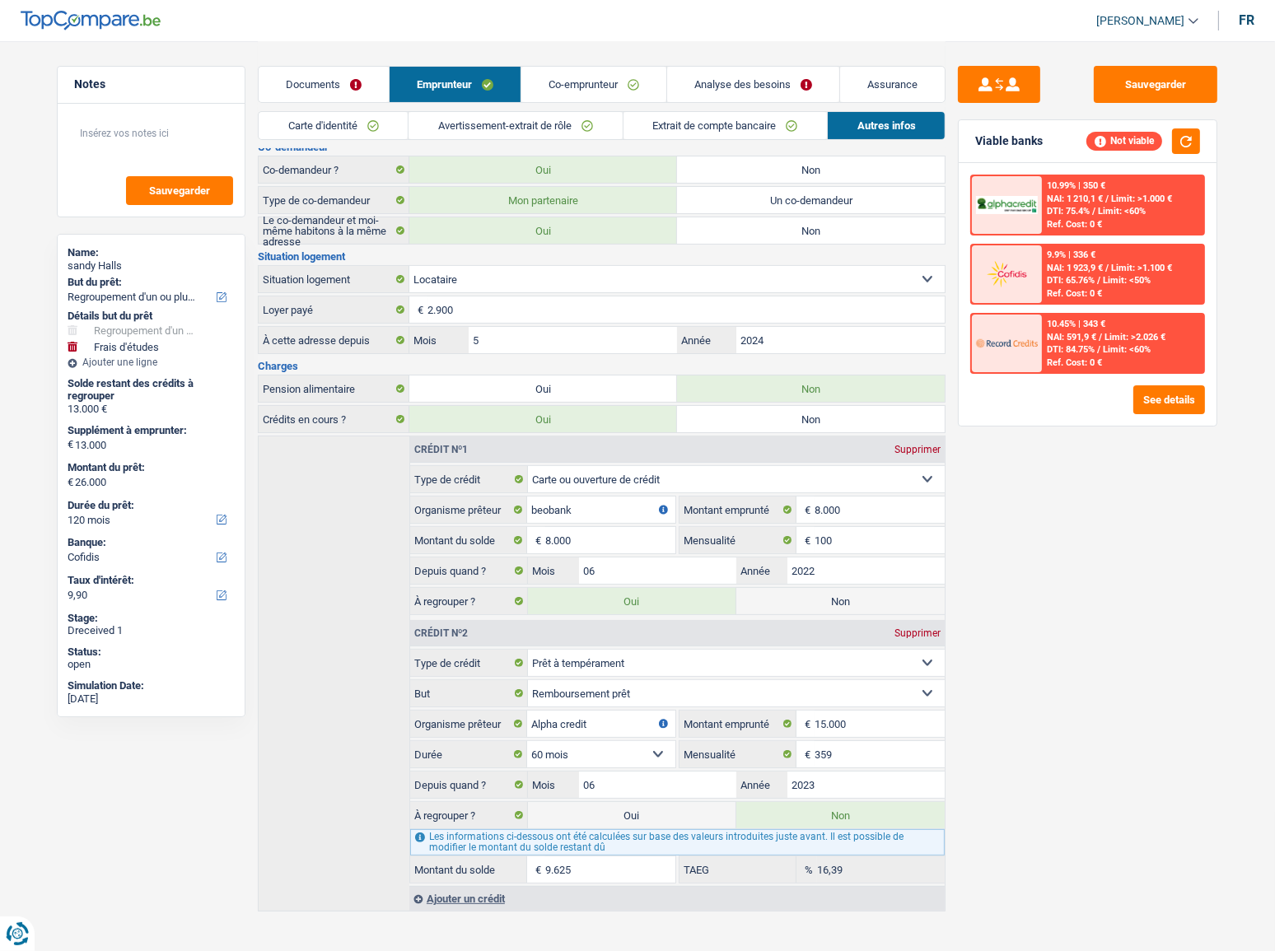
drag, startPoint x: 703, startPoint y: 807, endPoint x: 735, endPoint y: 800, distance: 33.0
click at [701, 520] on label "Oui" at bounding box center [632, 815] width 208 height 26
click at [701, 520] on input "Oui" at bounding box center [632, 815] width 208 height 26
radio input "true"
radio input "false"
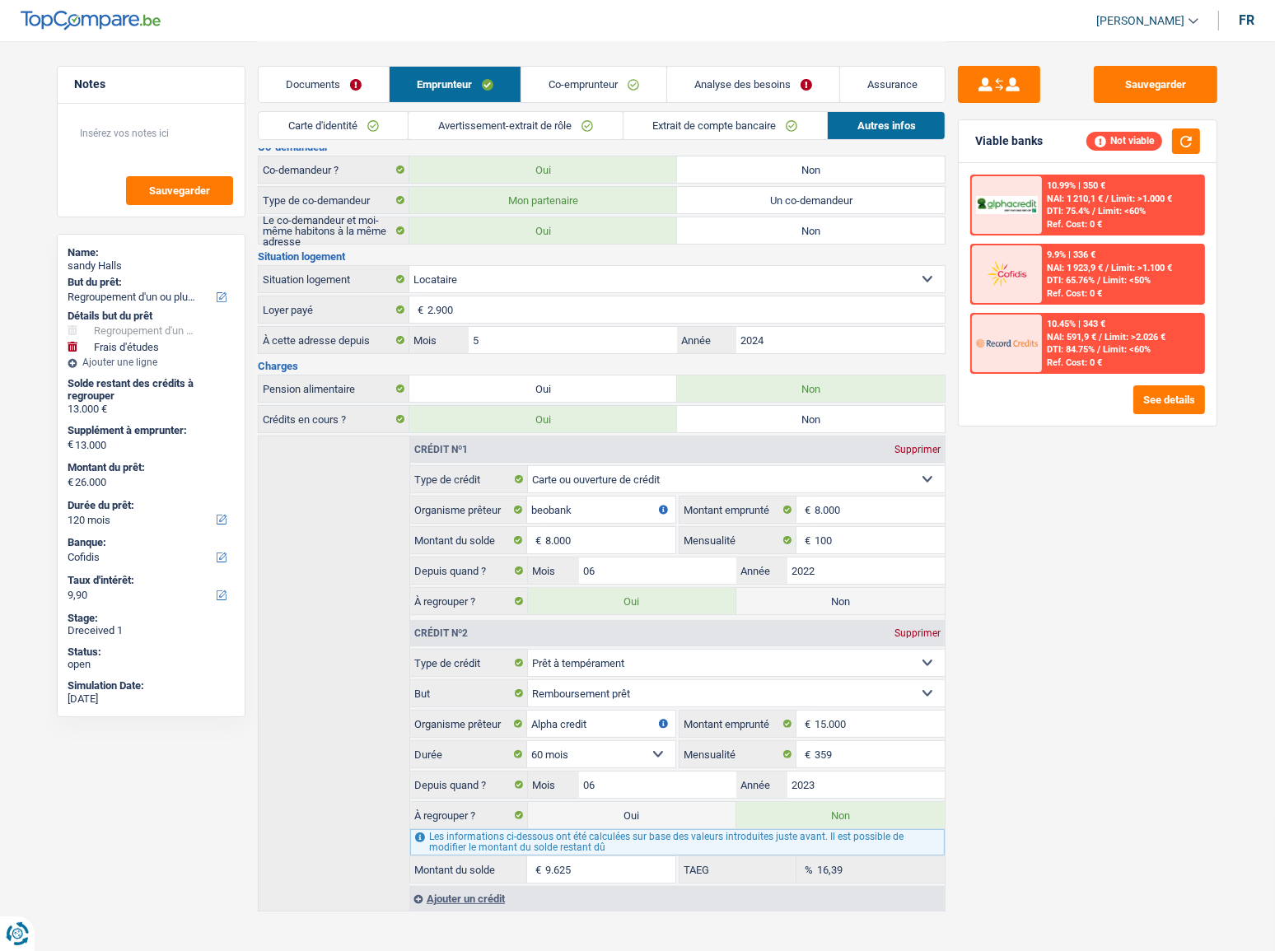
type input "35.625"
click at [1138, 520] on div "Sauvegarder Viable banks Not viable 10.99% | 350 € NAI: 1 210,1 € / Limit: >1.0…" at bounding box center [1088, 495] width 284 height 859
click at [1138, 136] on button "button" at bounding box center [1186, 142] width 28 height 26
click at [877, 520] on label "Non" at bounding box center [840, 815] width 208 height 26
click at [877, 520] on input "Non" at bounding box center [840, 815] width 208 height 26
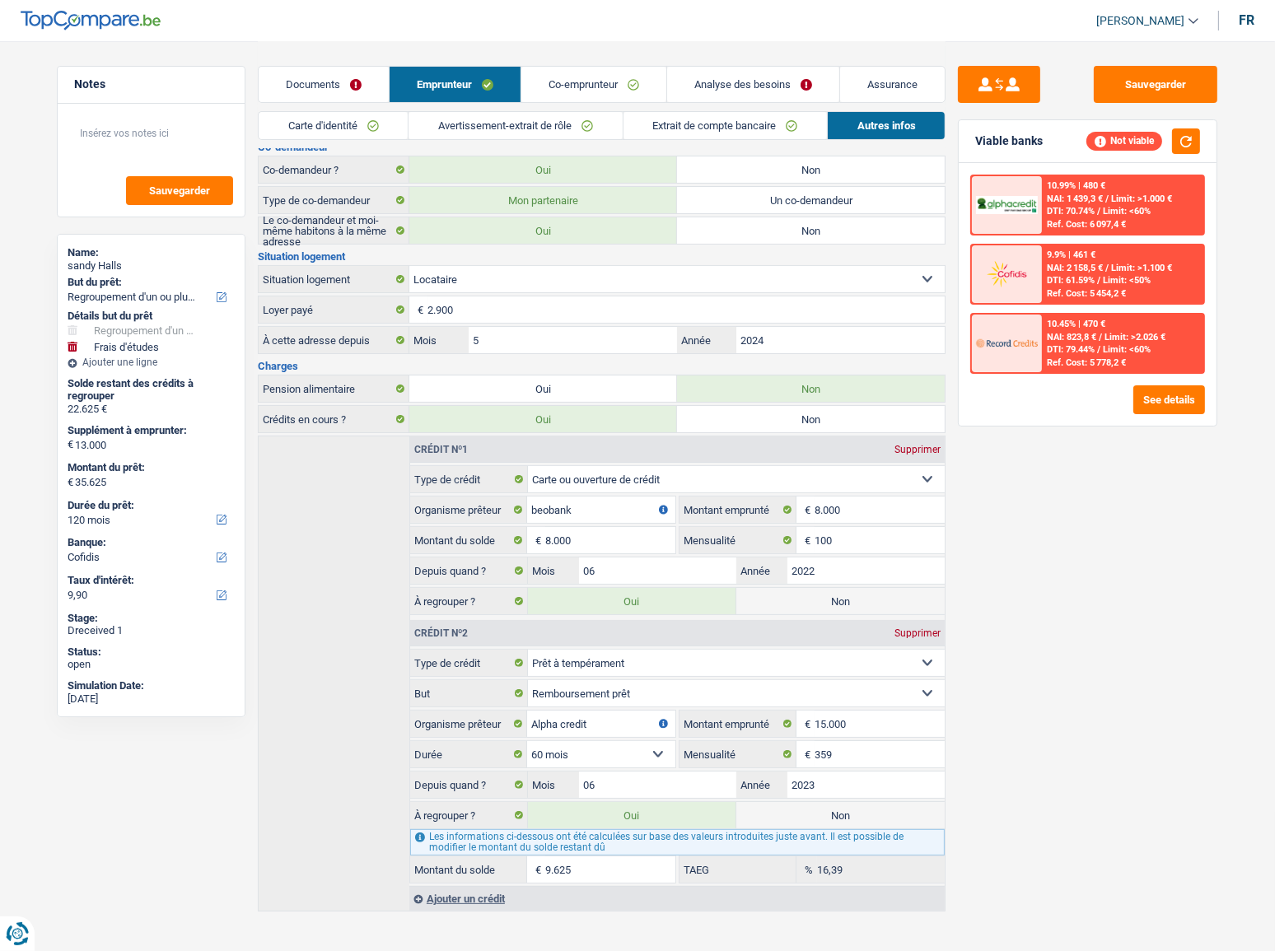
radio input "true"
radio input "false"
type input "26.000"
type input "13.000"
type input "26.000"
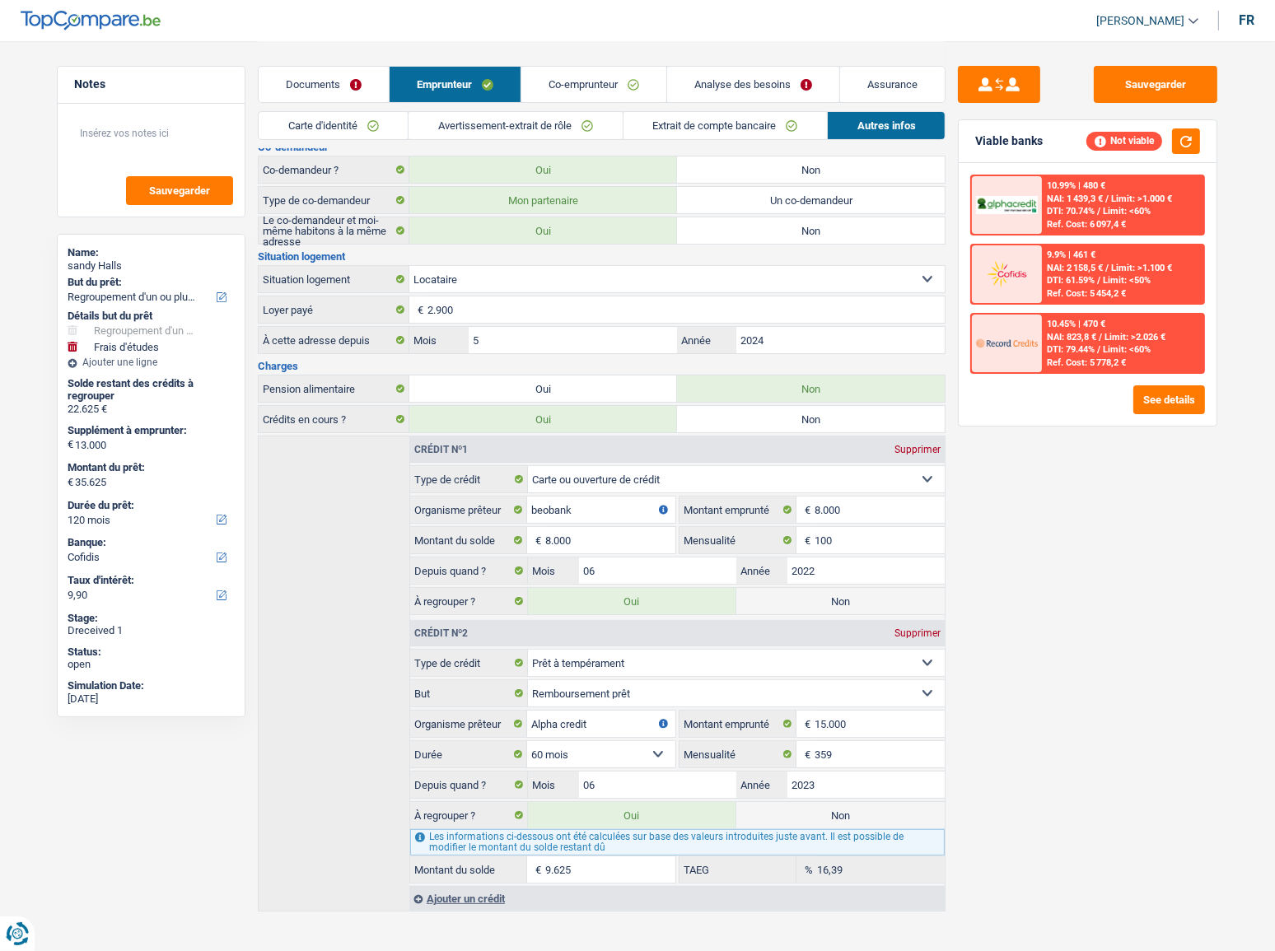
type input "26.000"
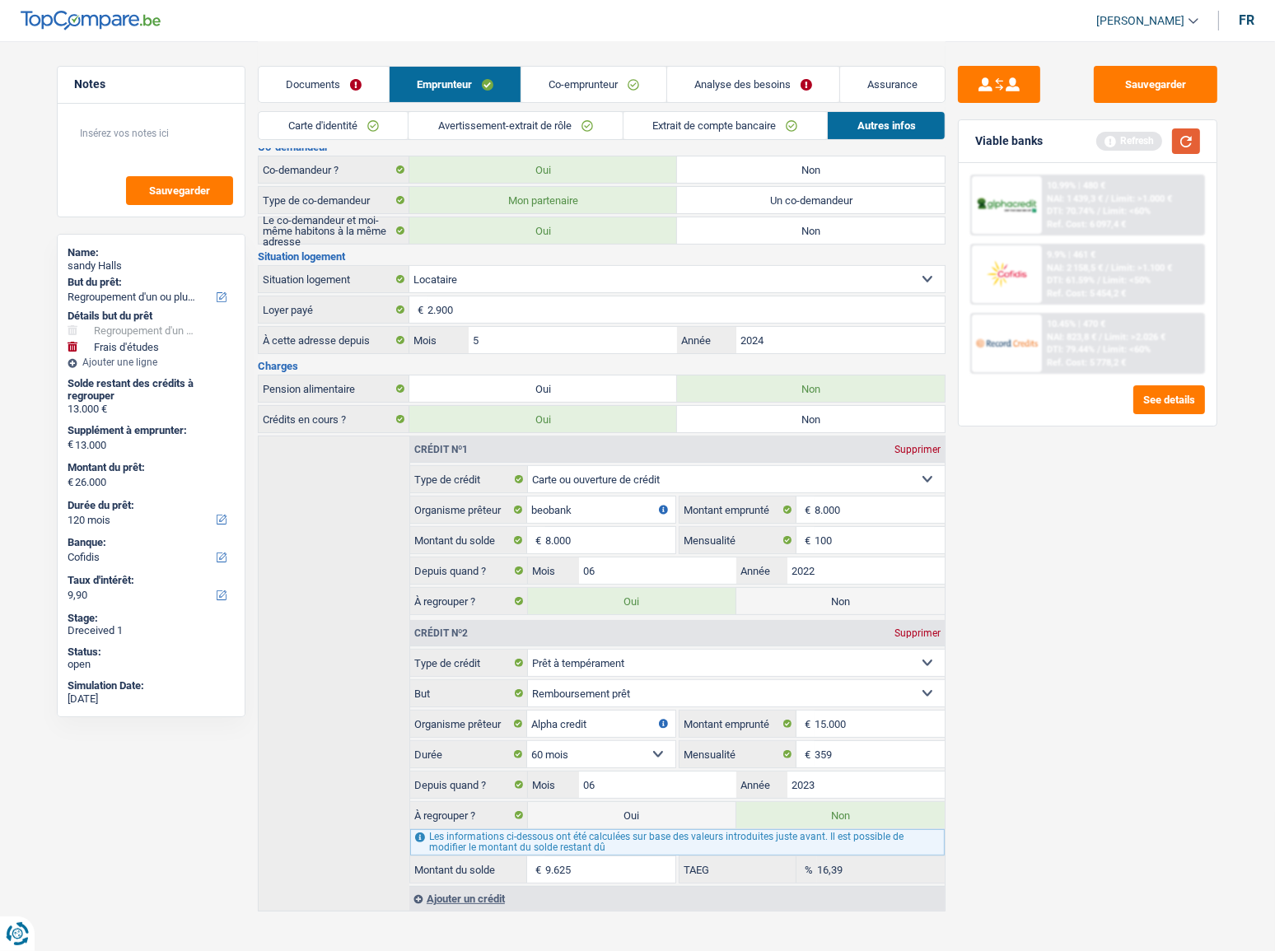
click at [1138, 146] on button "button" at bounding box center [1186, 142] width 28 height 26
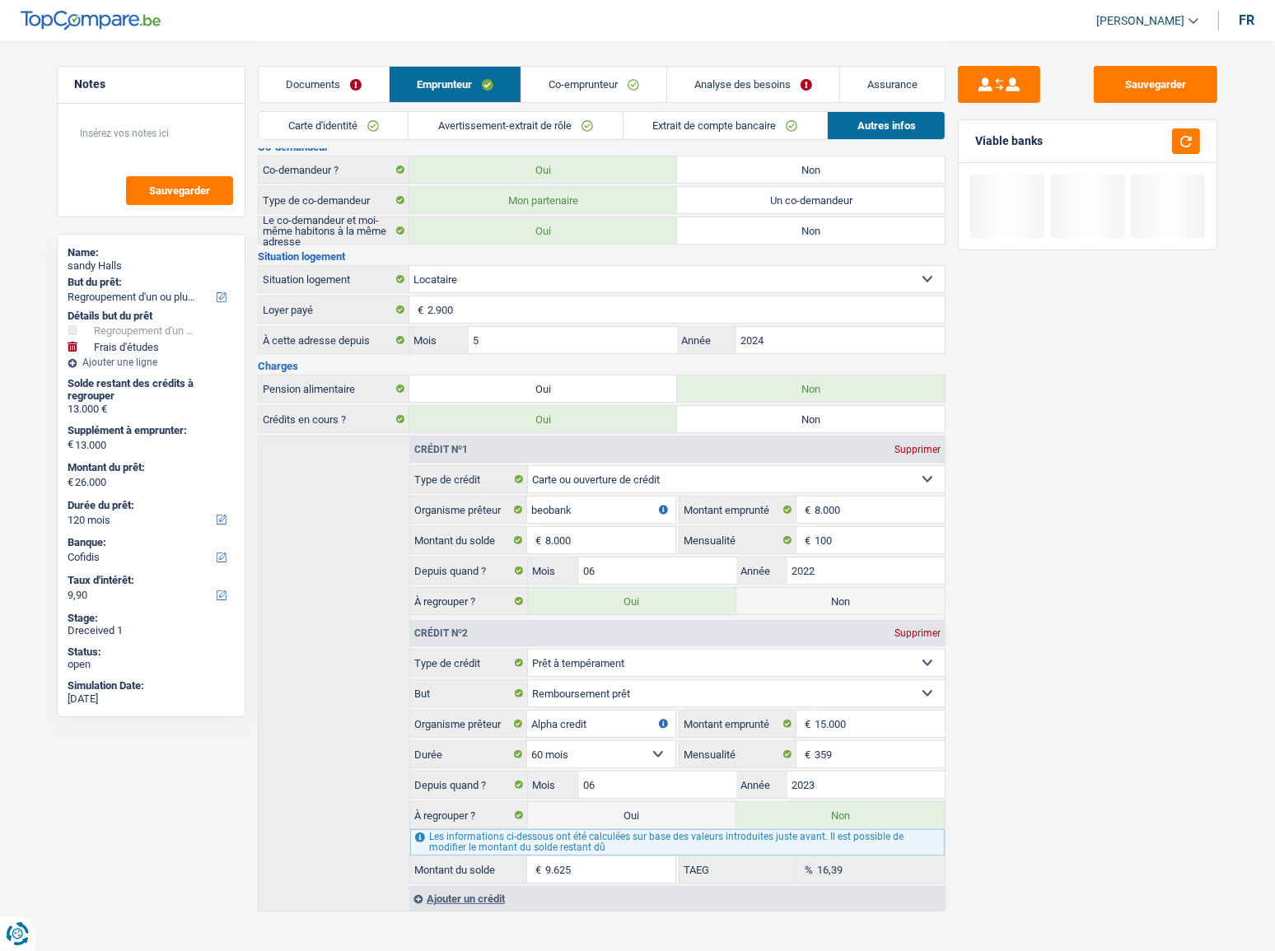
click at [699, 84] on link "Analyse des besoins" at bounding box center [753, 84] width 172 height 35
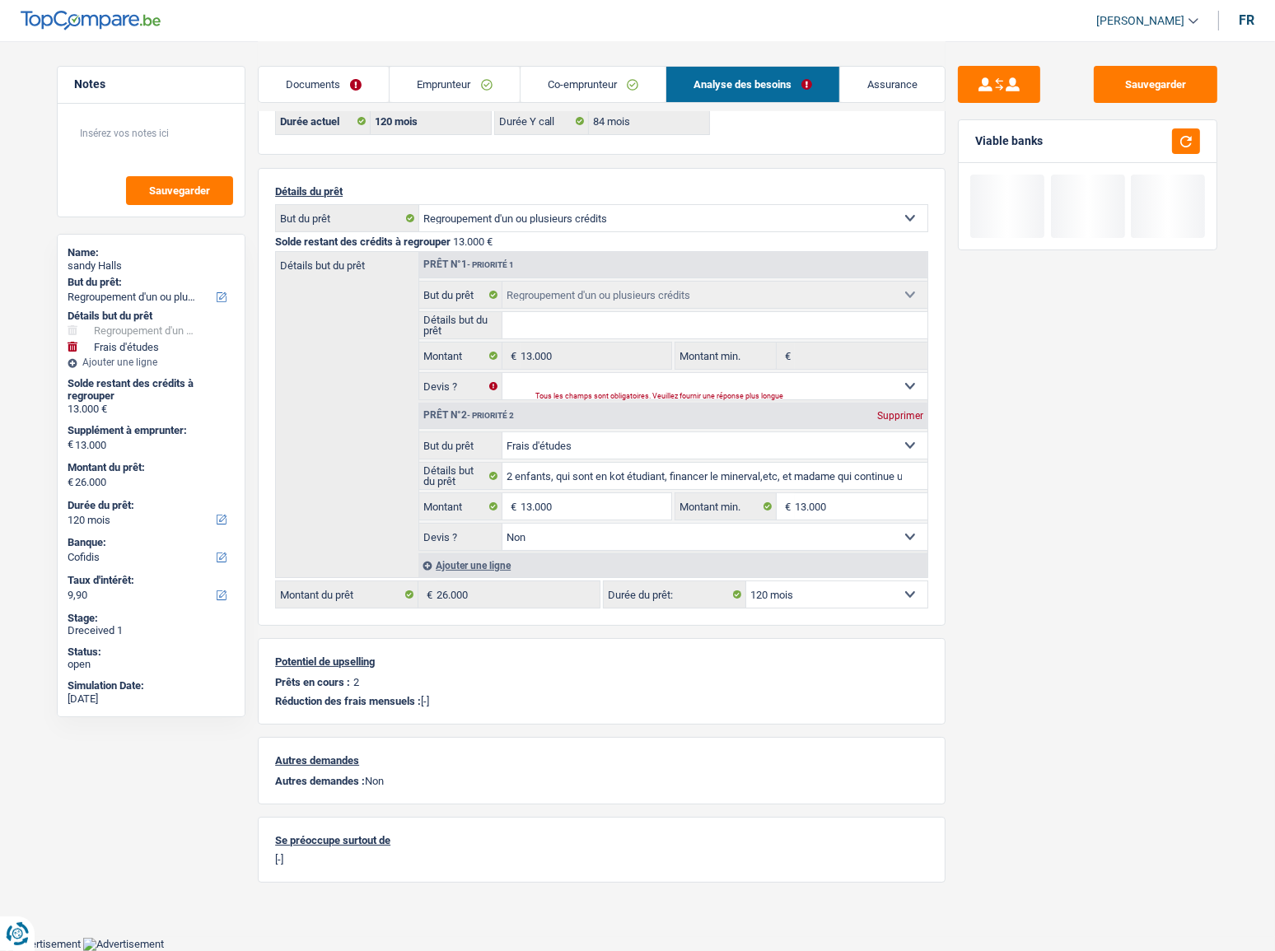
scroll to position [77, 0]
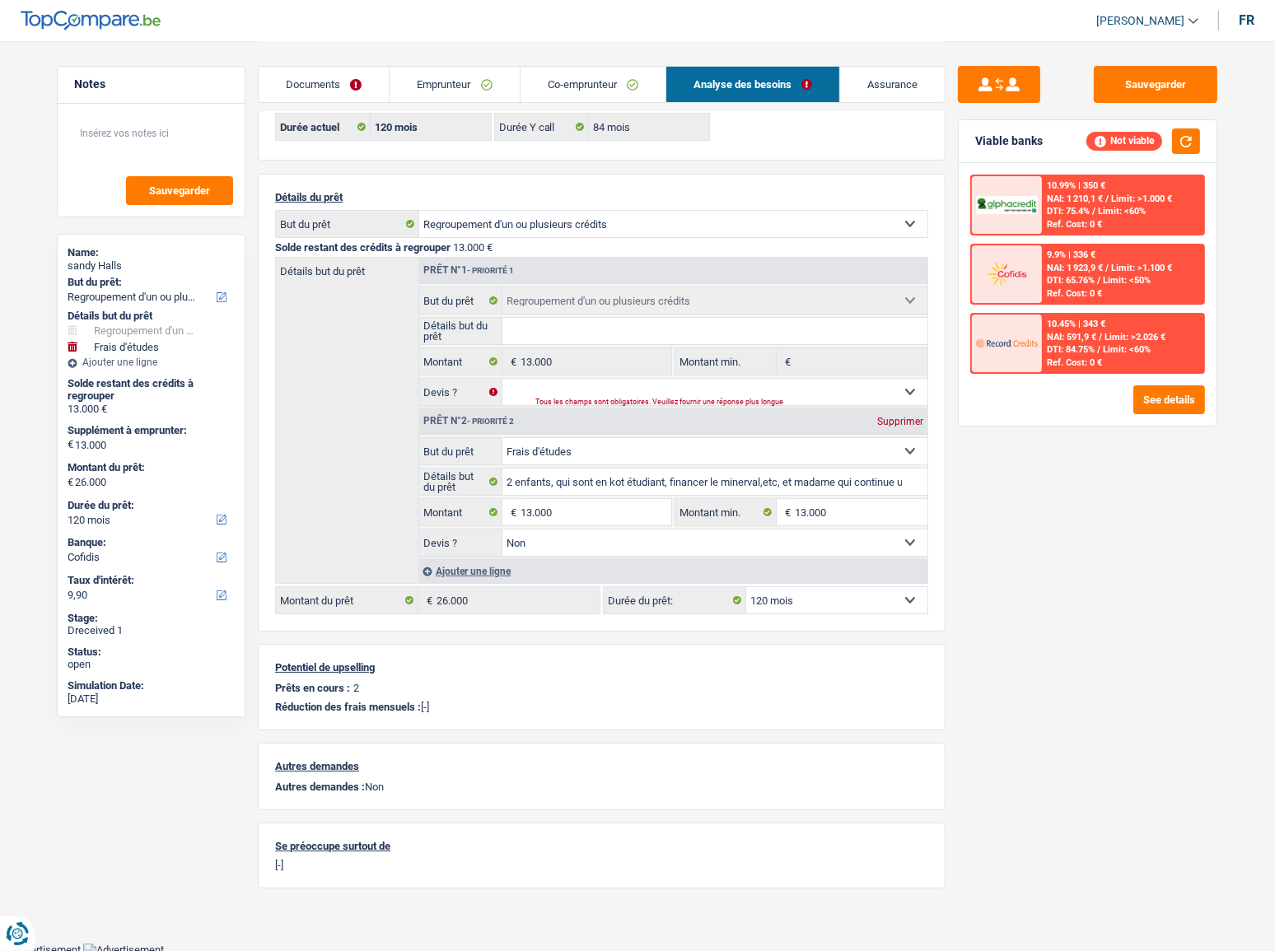
click at [461, 86] on link "Emprunteur" at bounding box center [454, 84] width 129 height 35
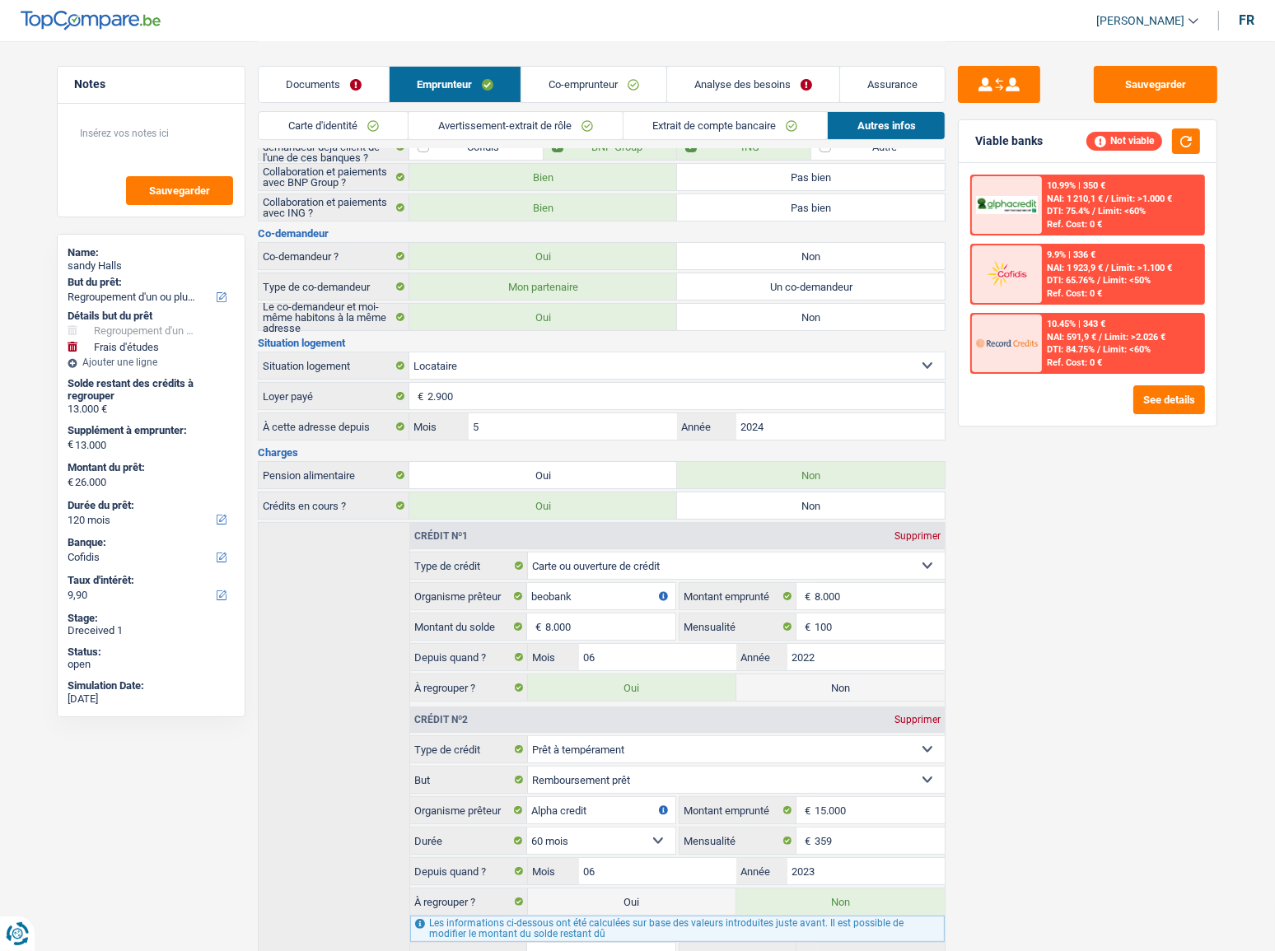
scroll to position [235, 0]
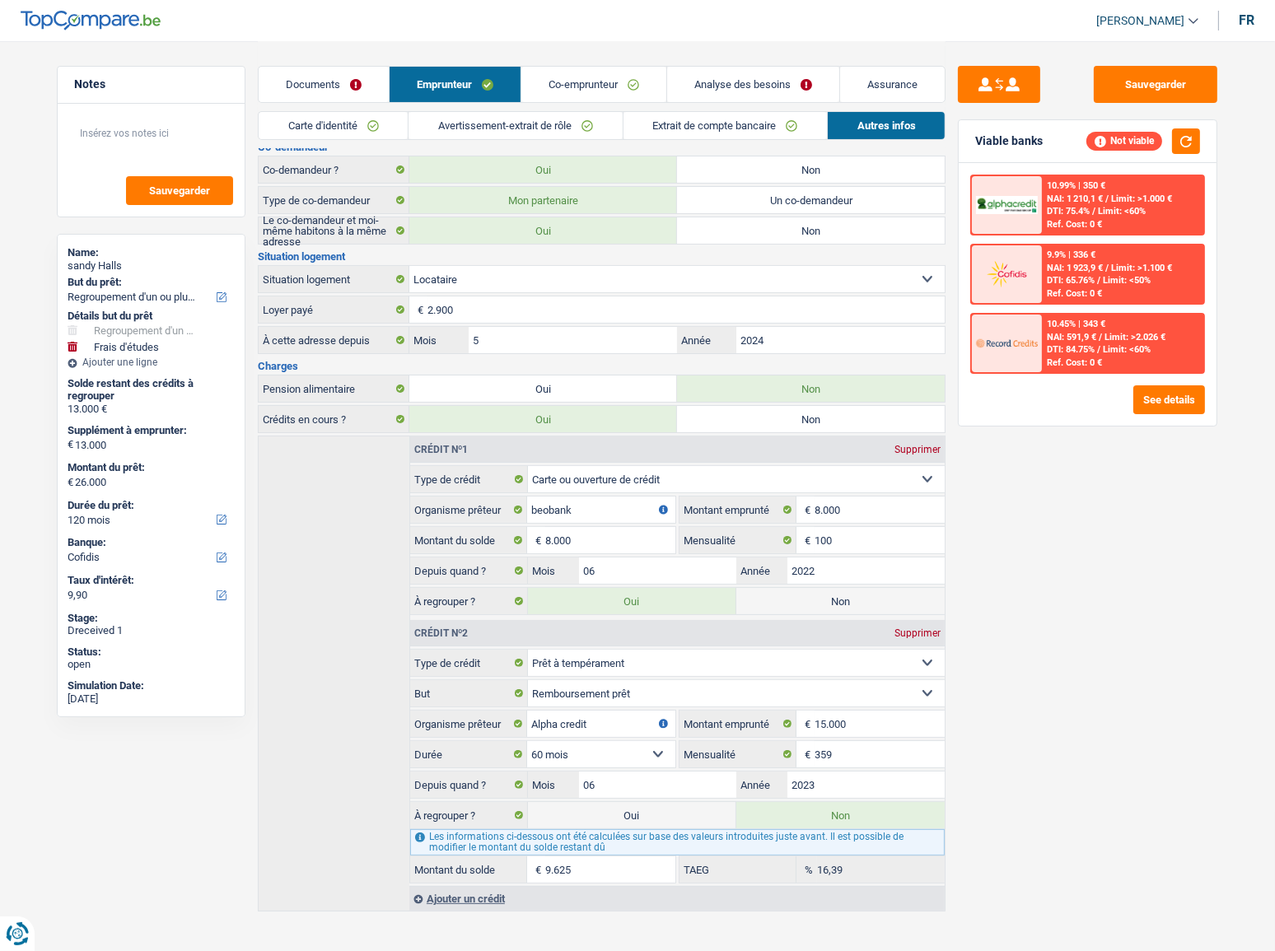
click at [633, 520] on label "Oui" at bounding box center [632, 815] width 208 height 26
click at [633, 520] on input "Oui" at bounding box center [632, 815] width 208 height 26
radio input "true"
radio input "false"
type input "35.625"
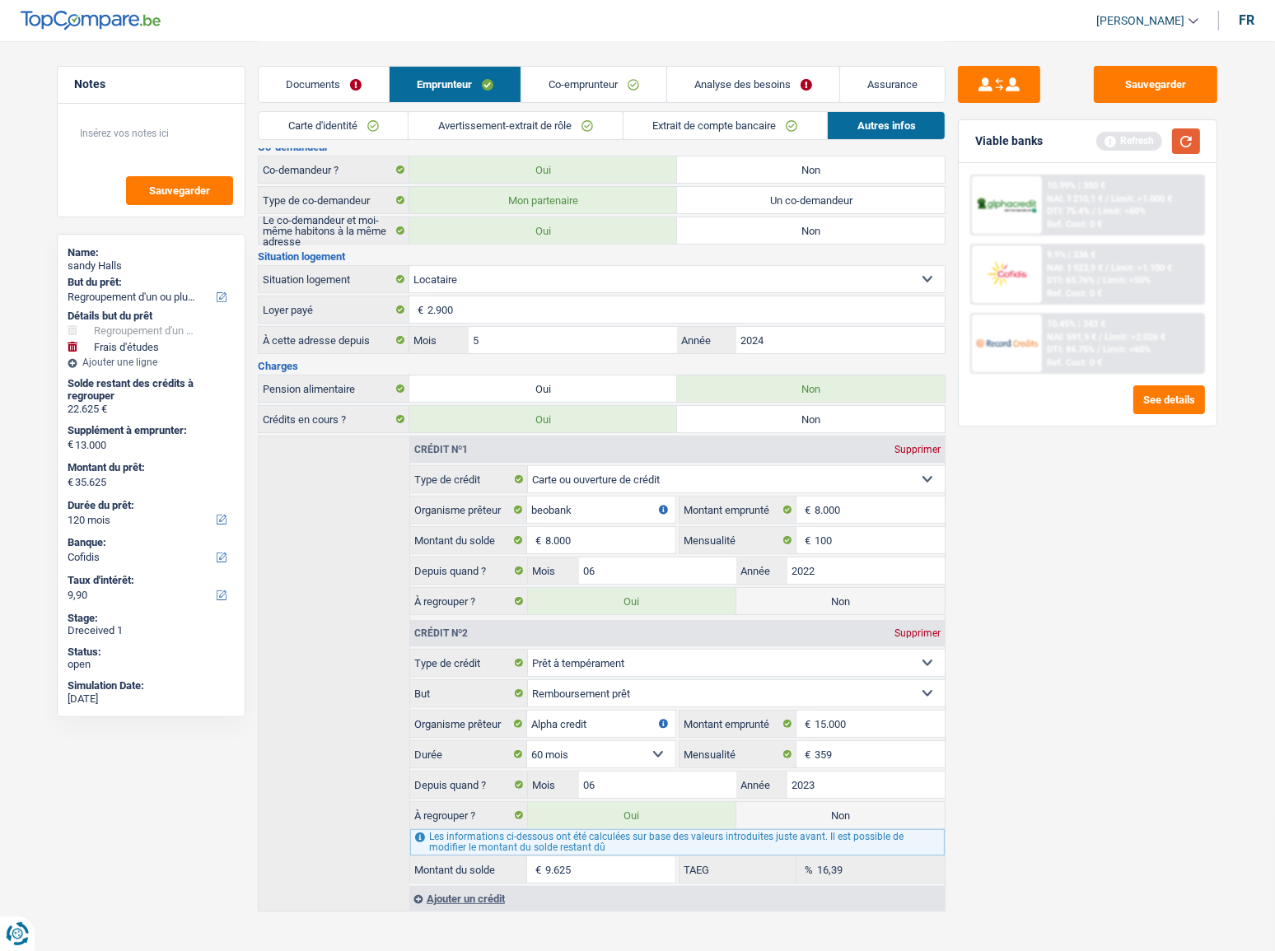
click at [1138, 139] on button "button" at bounding box center [1186, 142] width 28 height 26
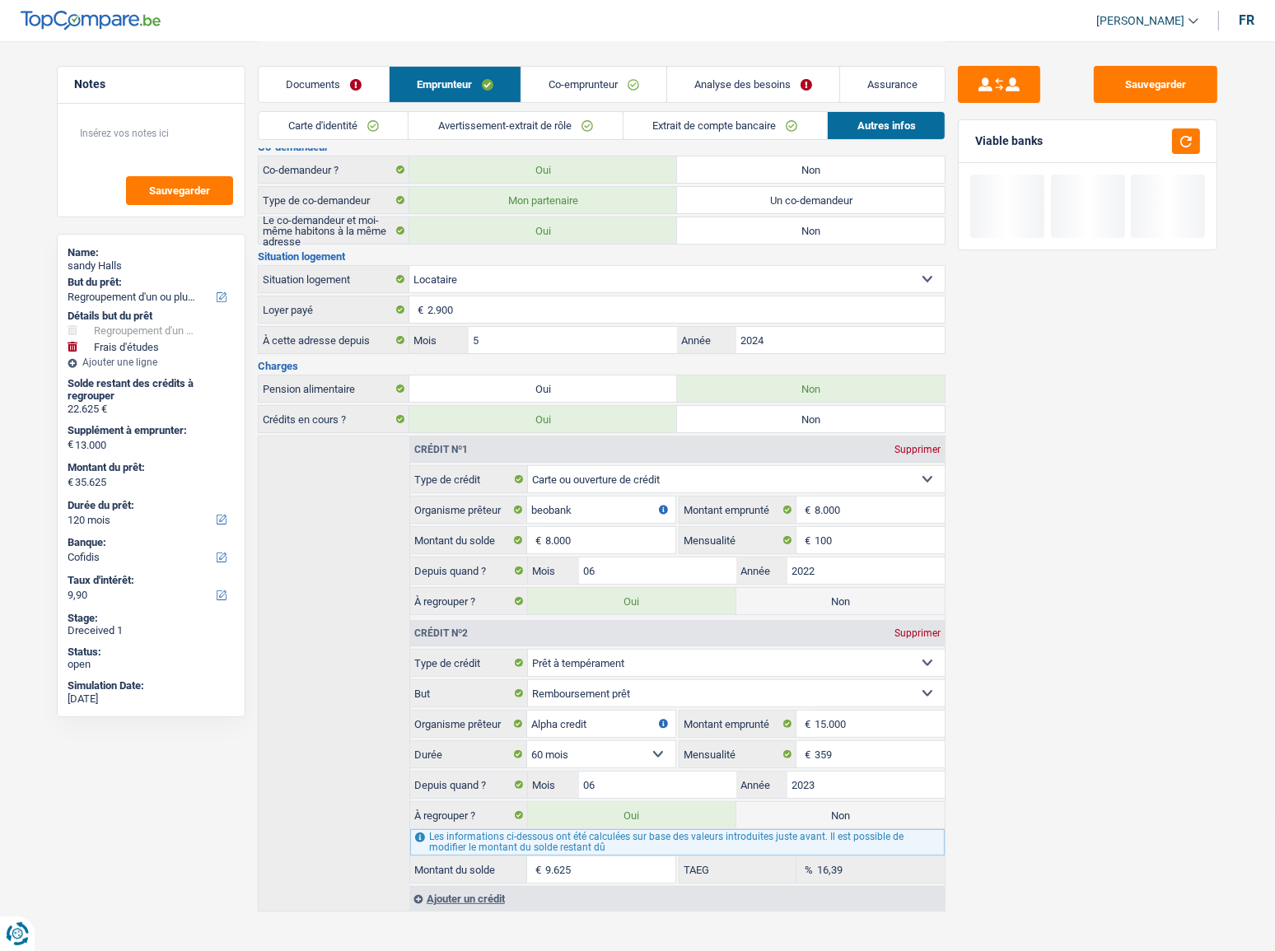
click at [633, 74] on link "Co-emprunteur" at bounding box center [593, 84] width 145 height 35
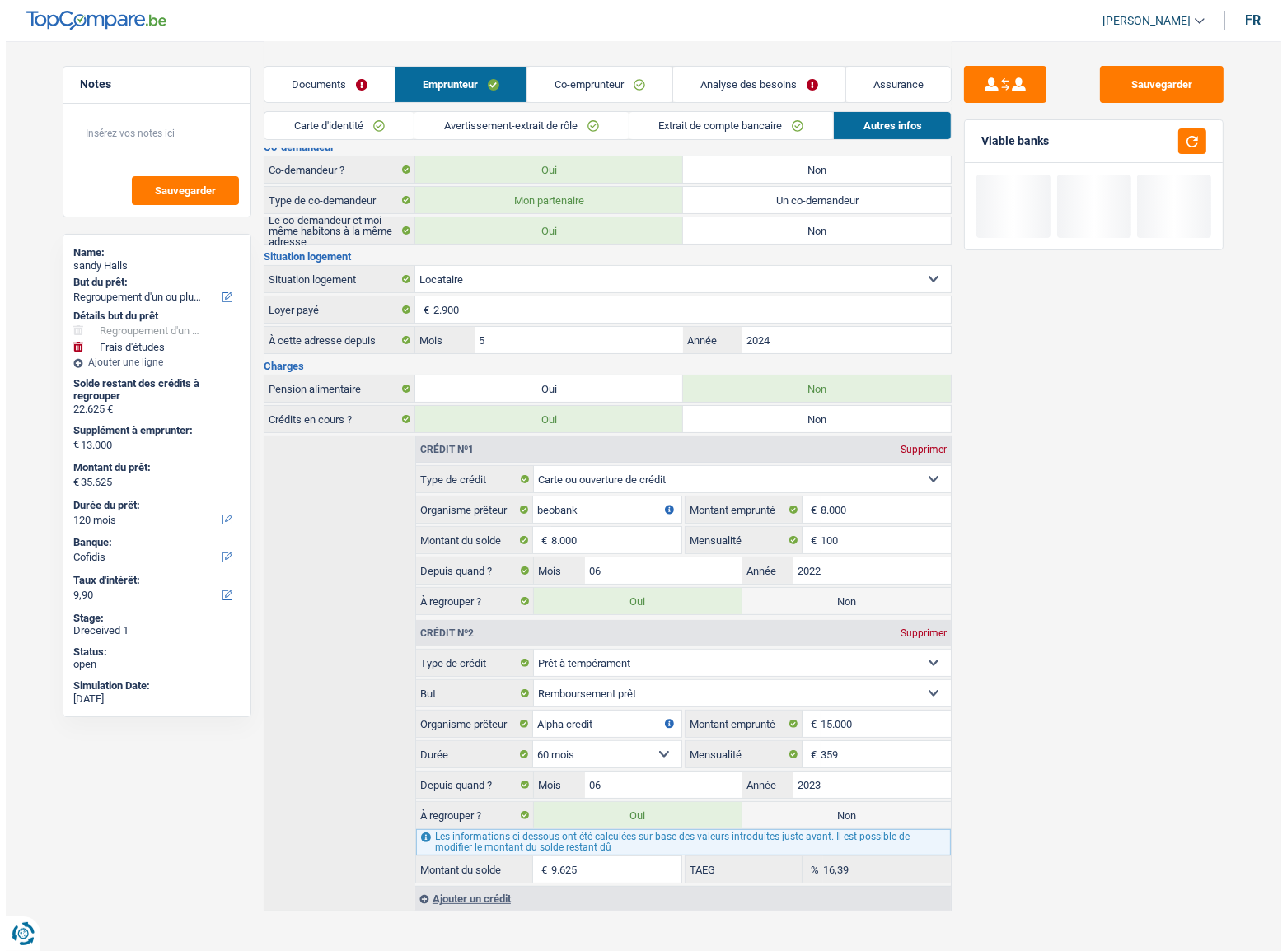
scroll to position [0, 0]
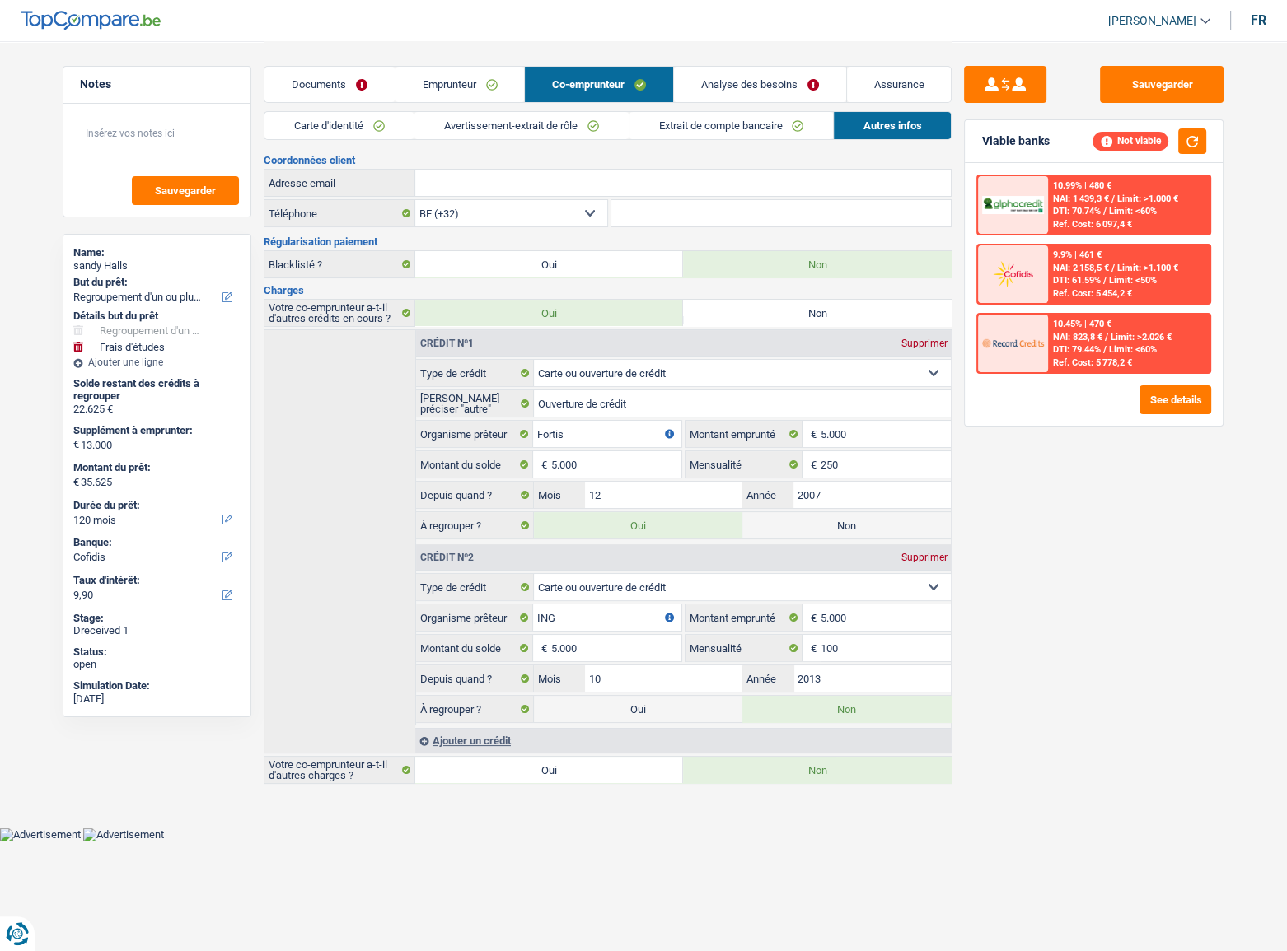
click at [723, 79] on link "Analyse des besoins" at bounding box center [760, 84] width 172 height 35
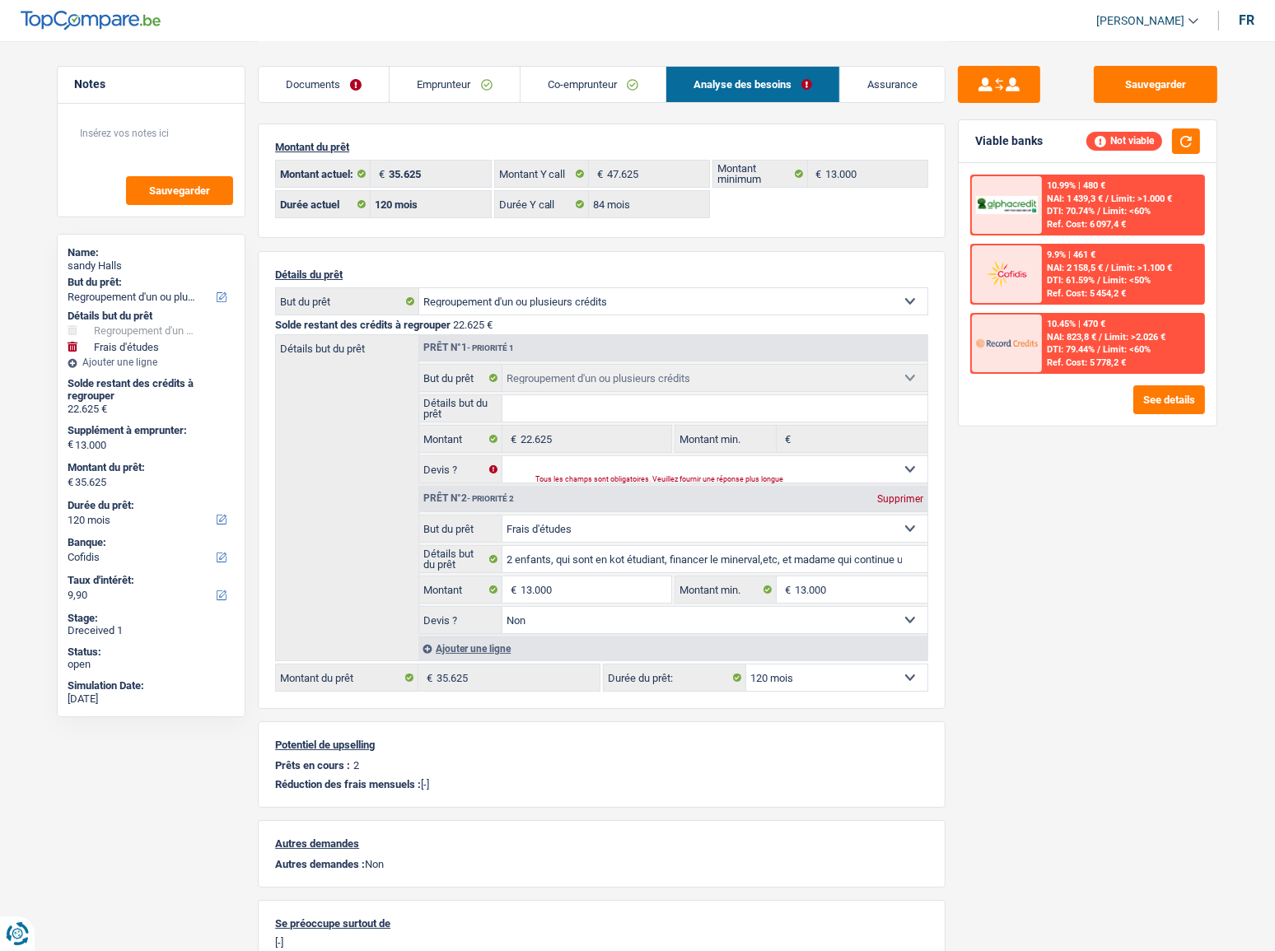
click at [462, 95] on link "Emprunteur" at bounding box center [454, 84] width 129 height 35
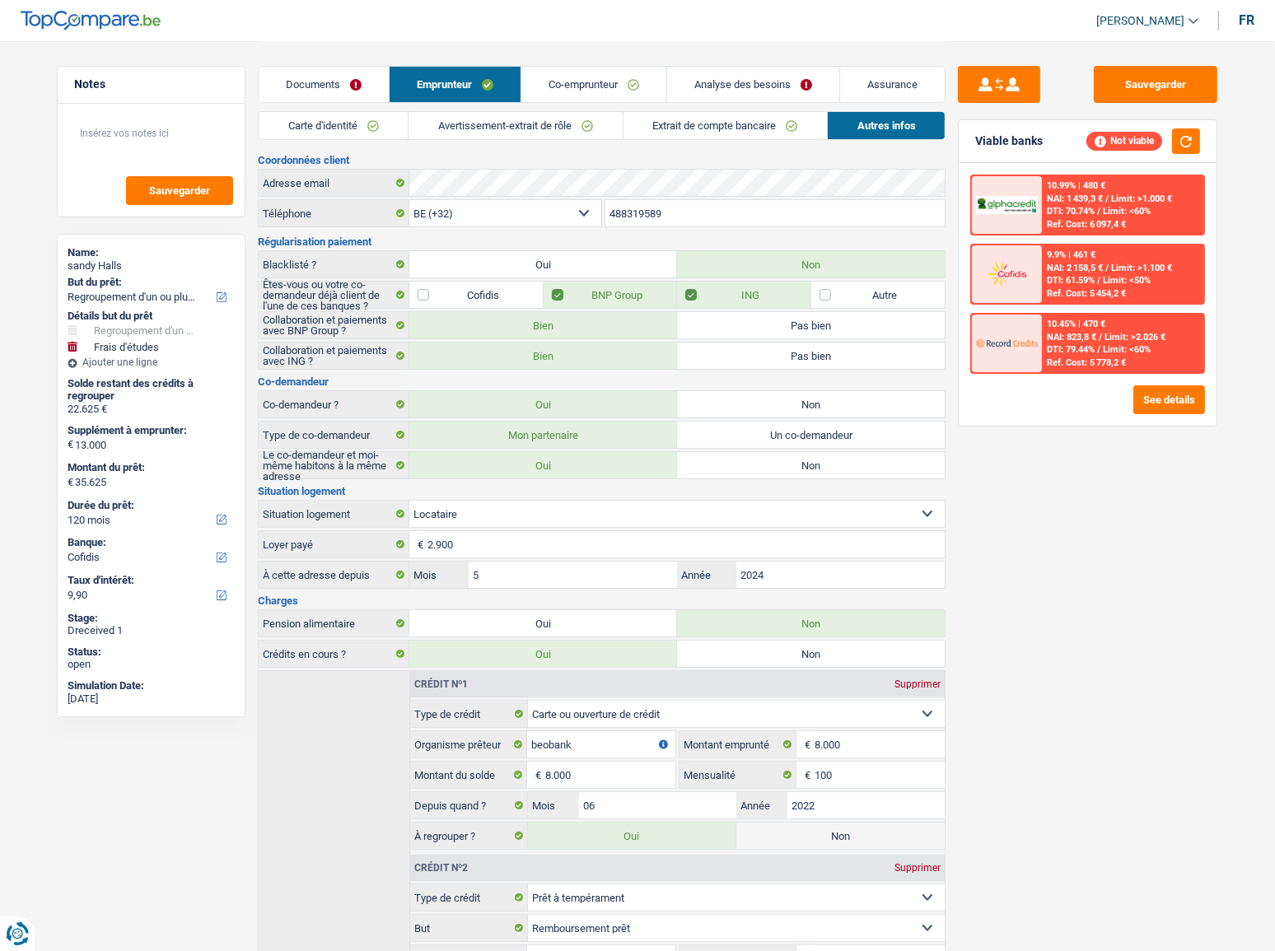
click at [703, 75] on link "Analyse des besoins" at bounding box center [753, 84] width 172 height 35
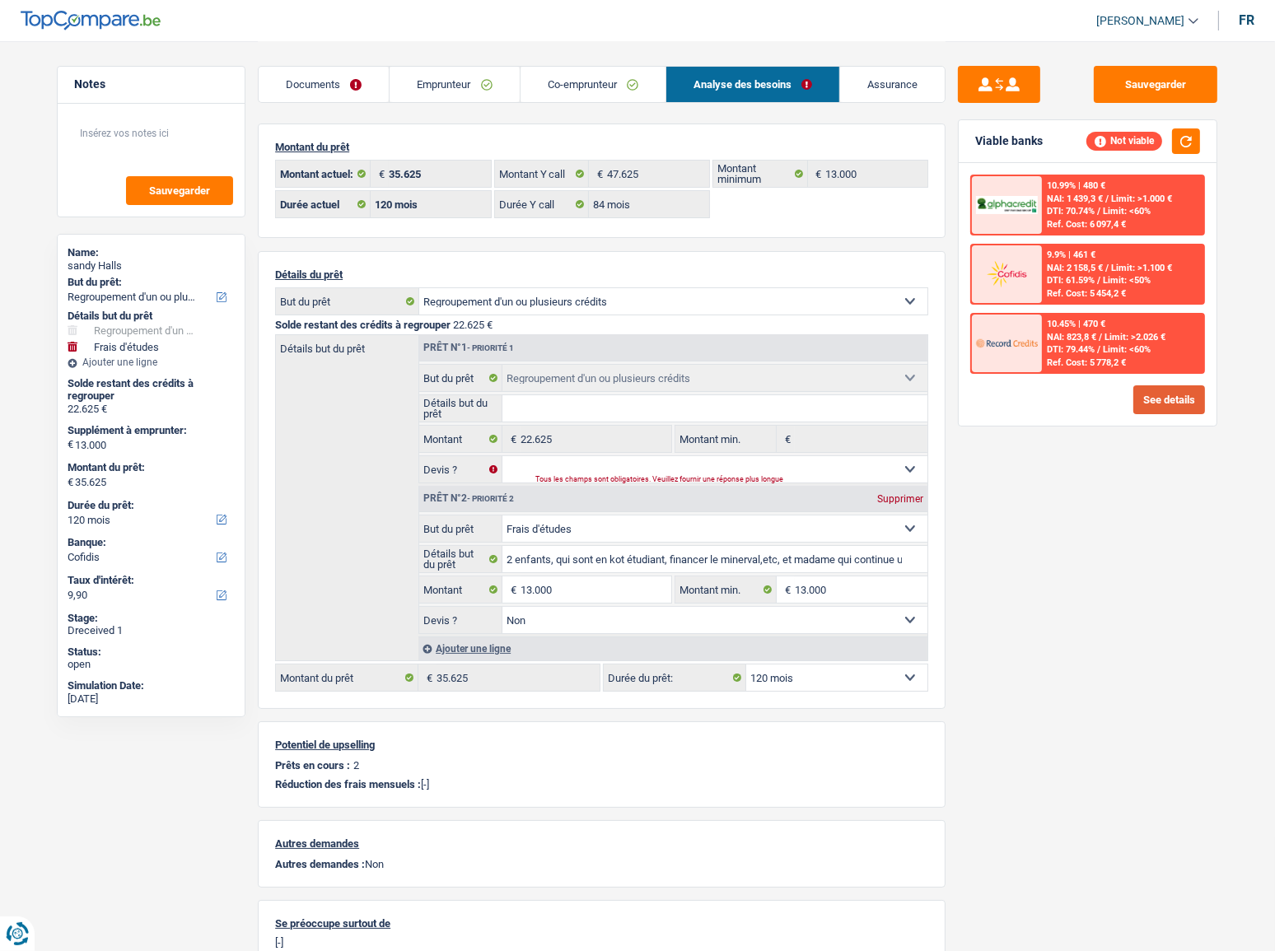
click at [1138, 392] on button "See details" at bounding box center [1170, 400] width 72 height 29
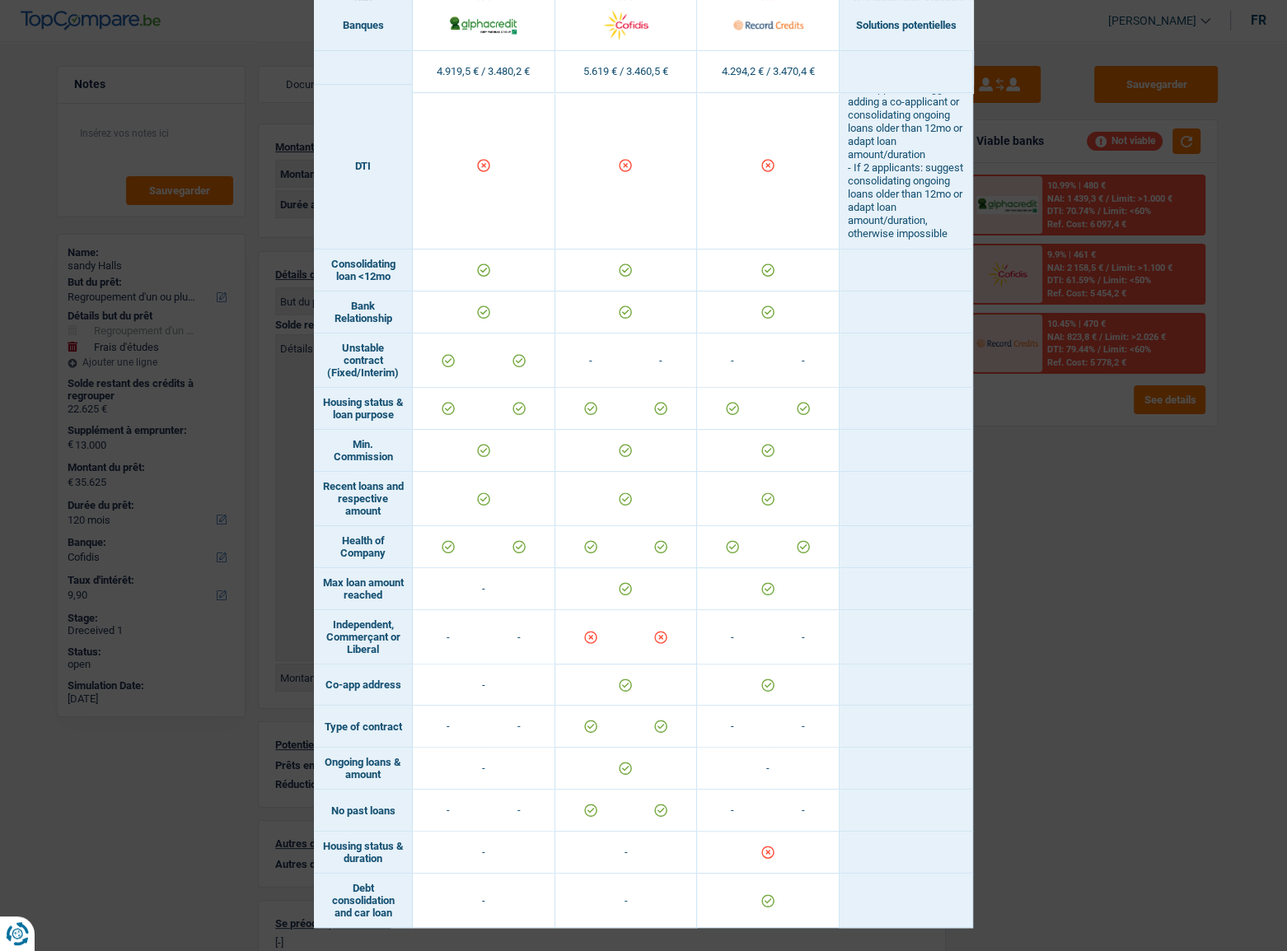
scroll to position [531, 0]
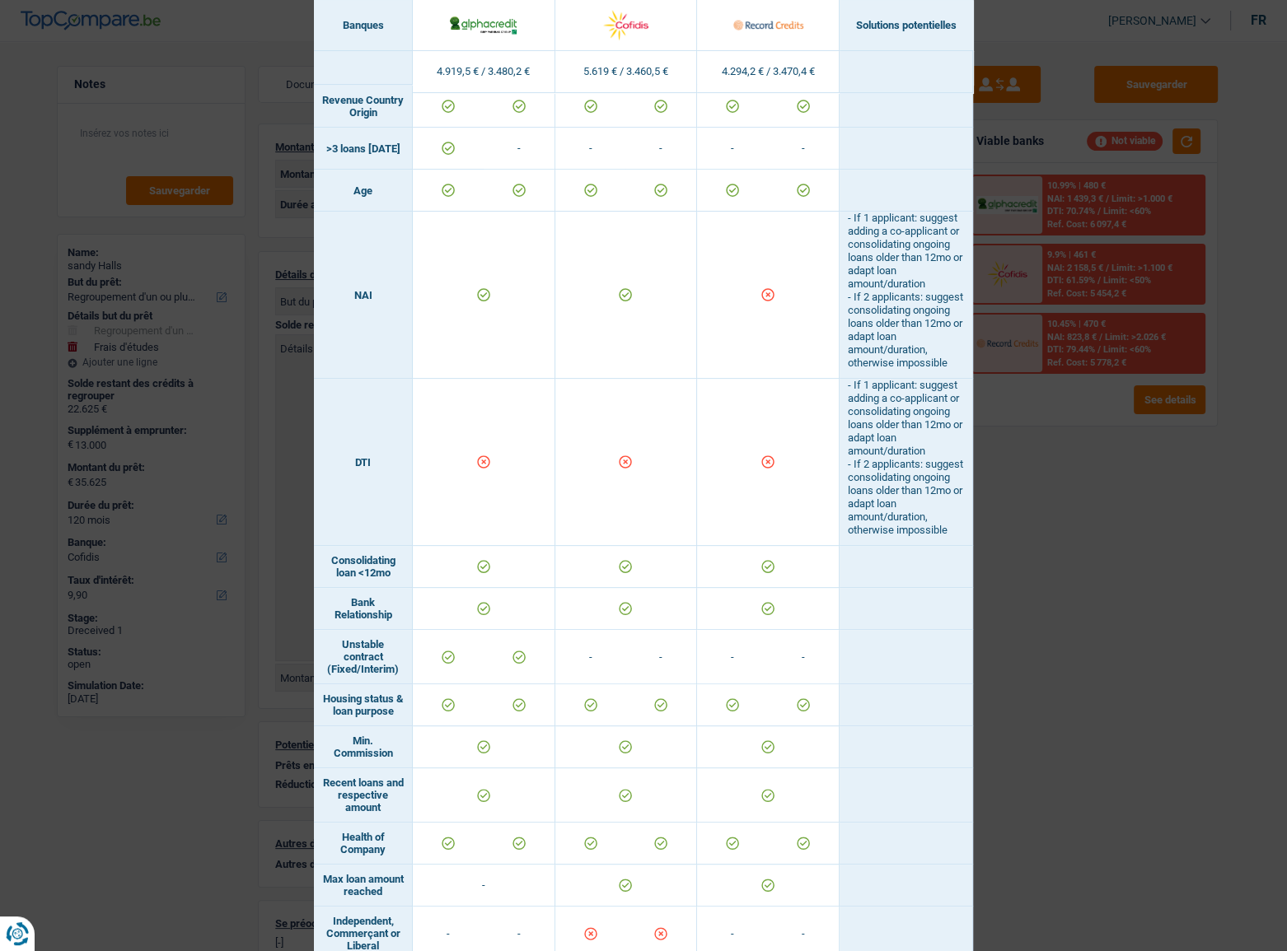
click at [1116, 520] on div "Banks conditions × Banques Solutions potentielles Revenus / Charges 4.919,5 € /…" at bounding box center [643, 475] width 1287 height 951
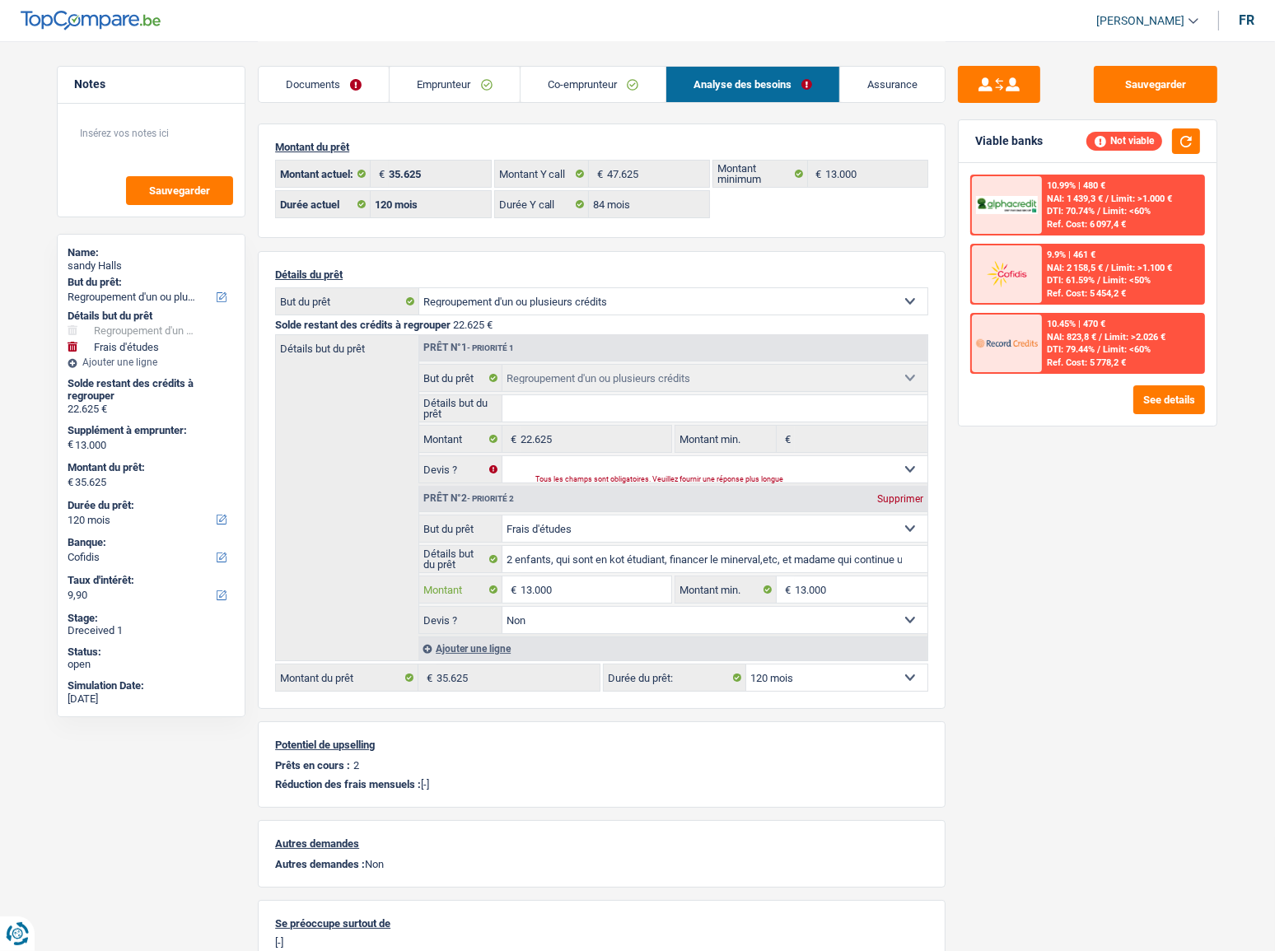
click at [539, 520] on input "13.000" at bounding box center [596, 590] width 151 height 26
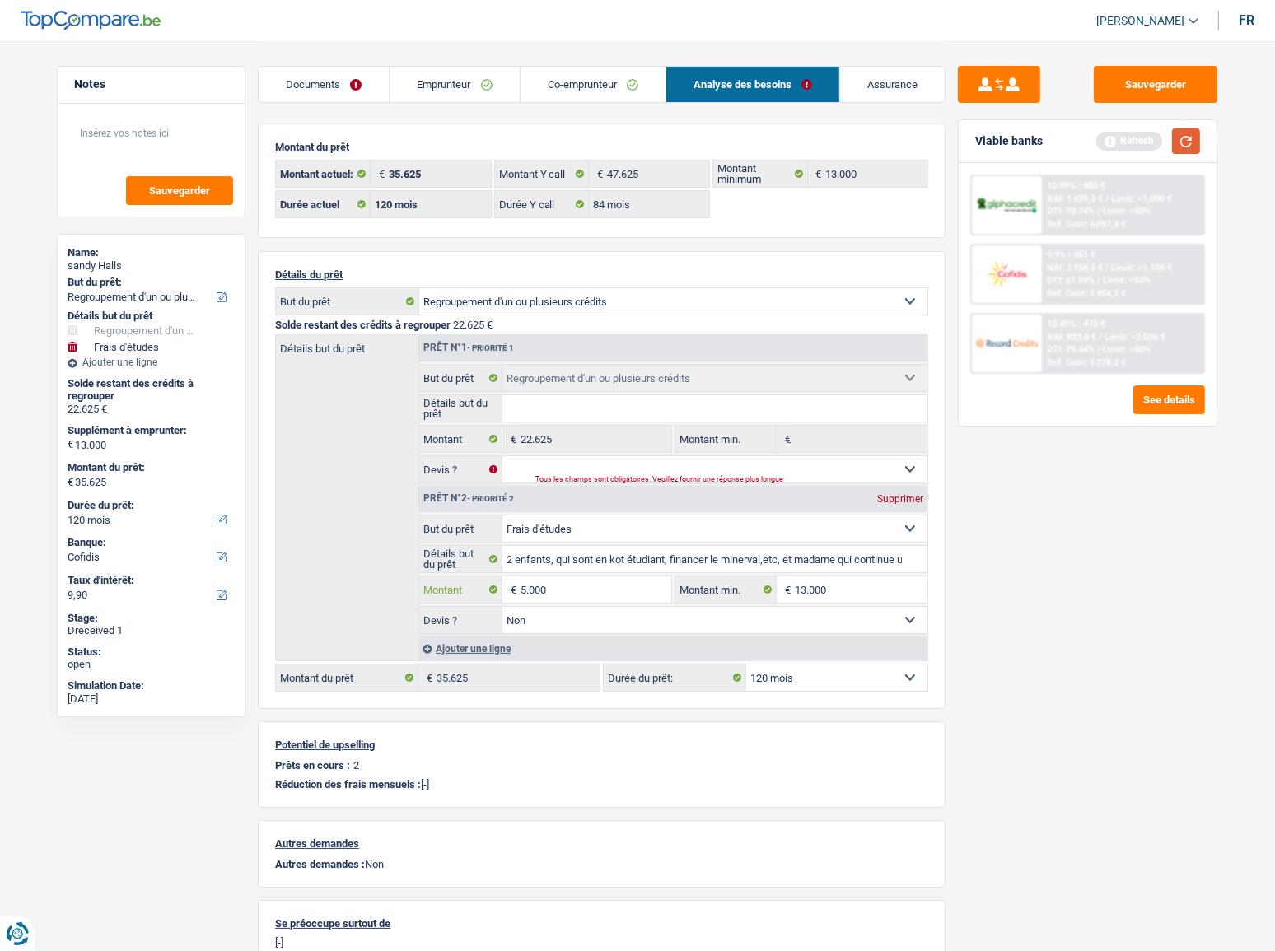
type input "5.000"
type input "27.625"
type input "5.000"
type input "27.625"
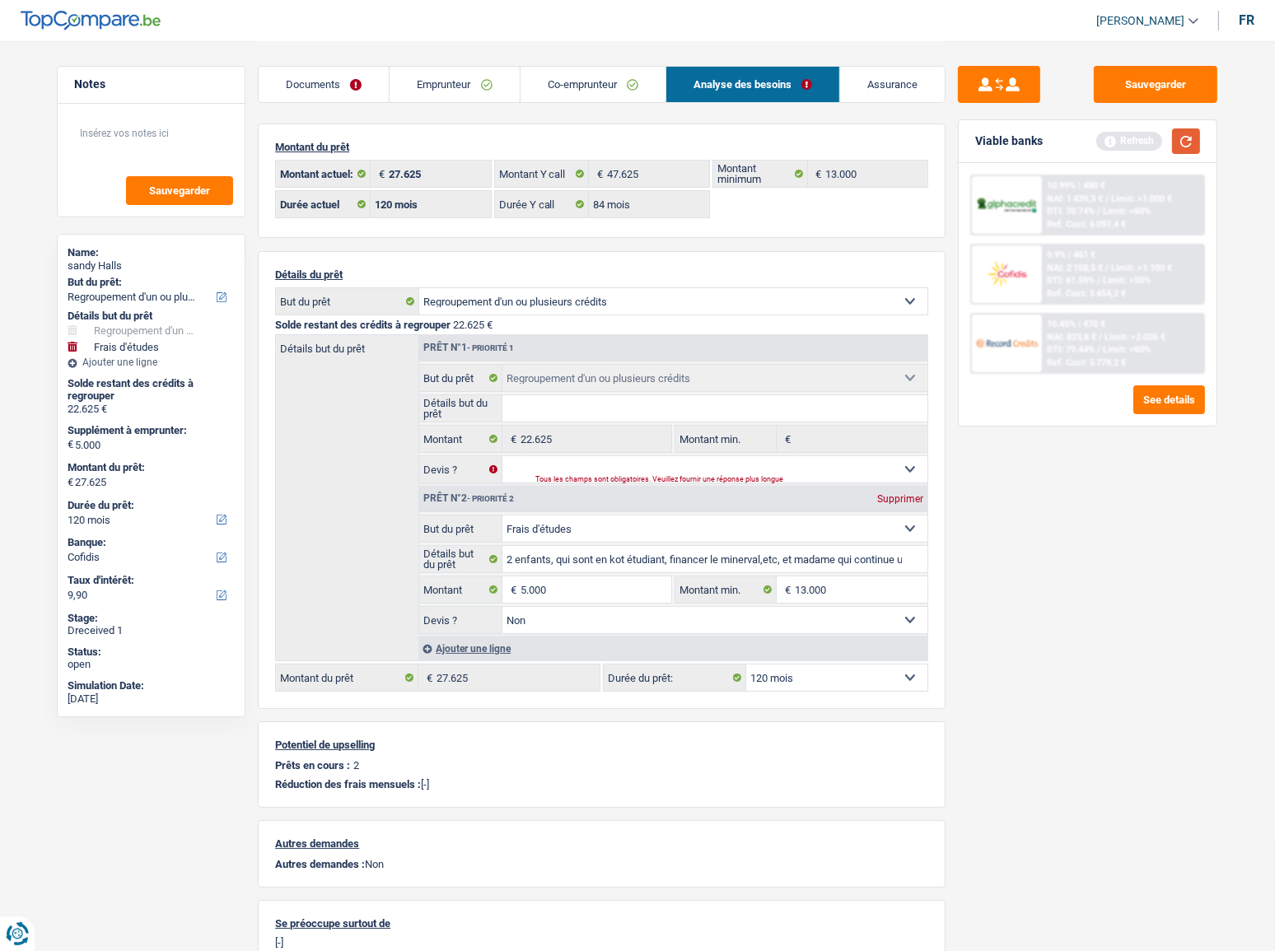
click at [1138, 146] on button "button" at bounding box center [1186, 142] width 28 height 26
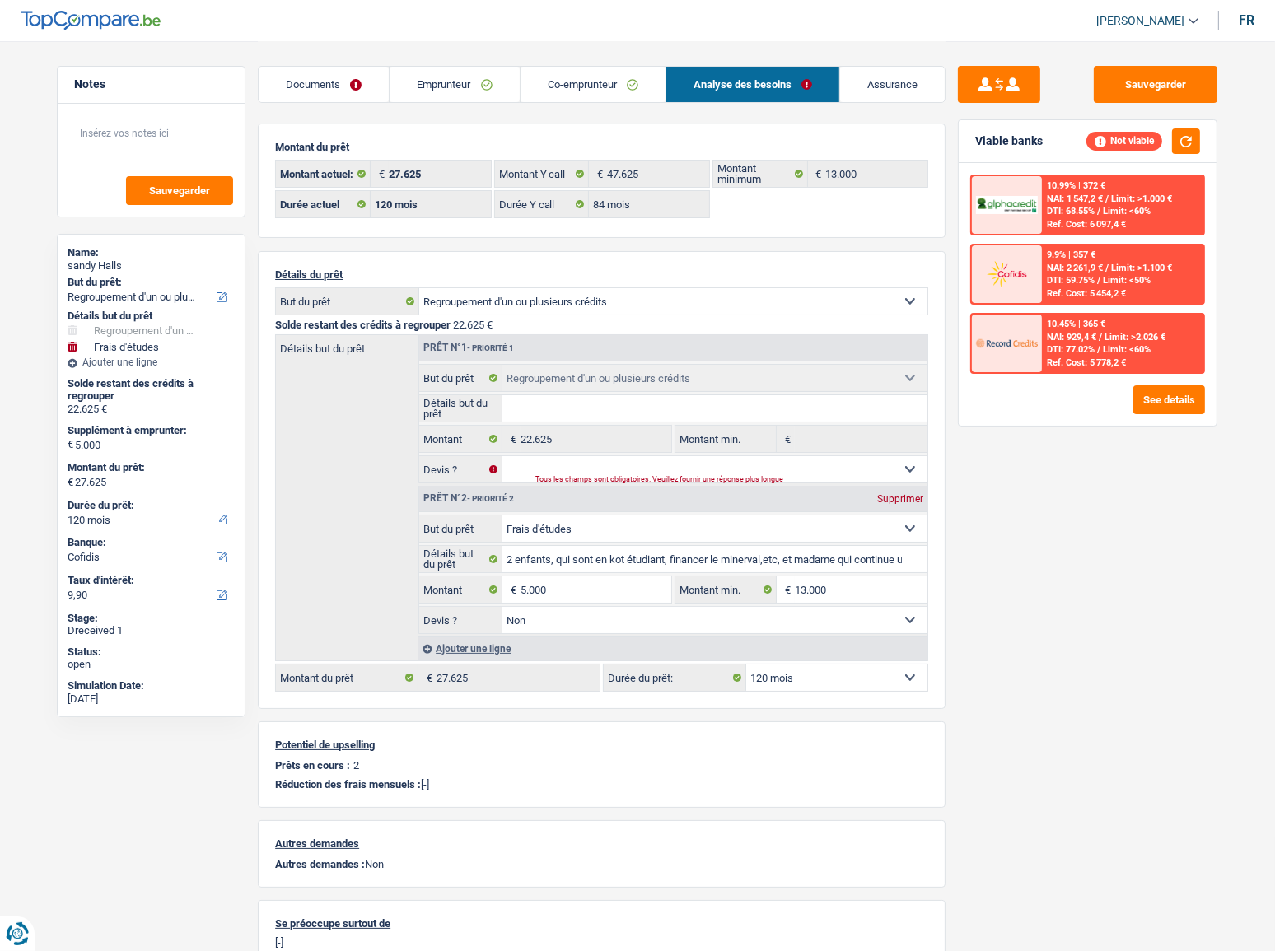
click at [375, 104] on div "Documents Emprunteur Co-emprunteur Analyse des besoins Assurance" at bounding box center [602, 76] width 688 height 70
click at [457, 82] on link "Emprunteur" at bounding box center [454, 84] width 129 height 35
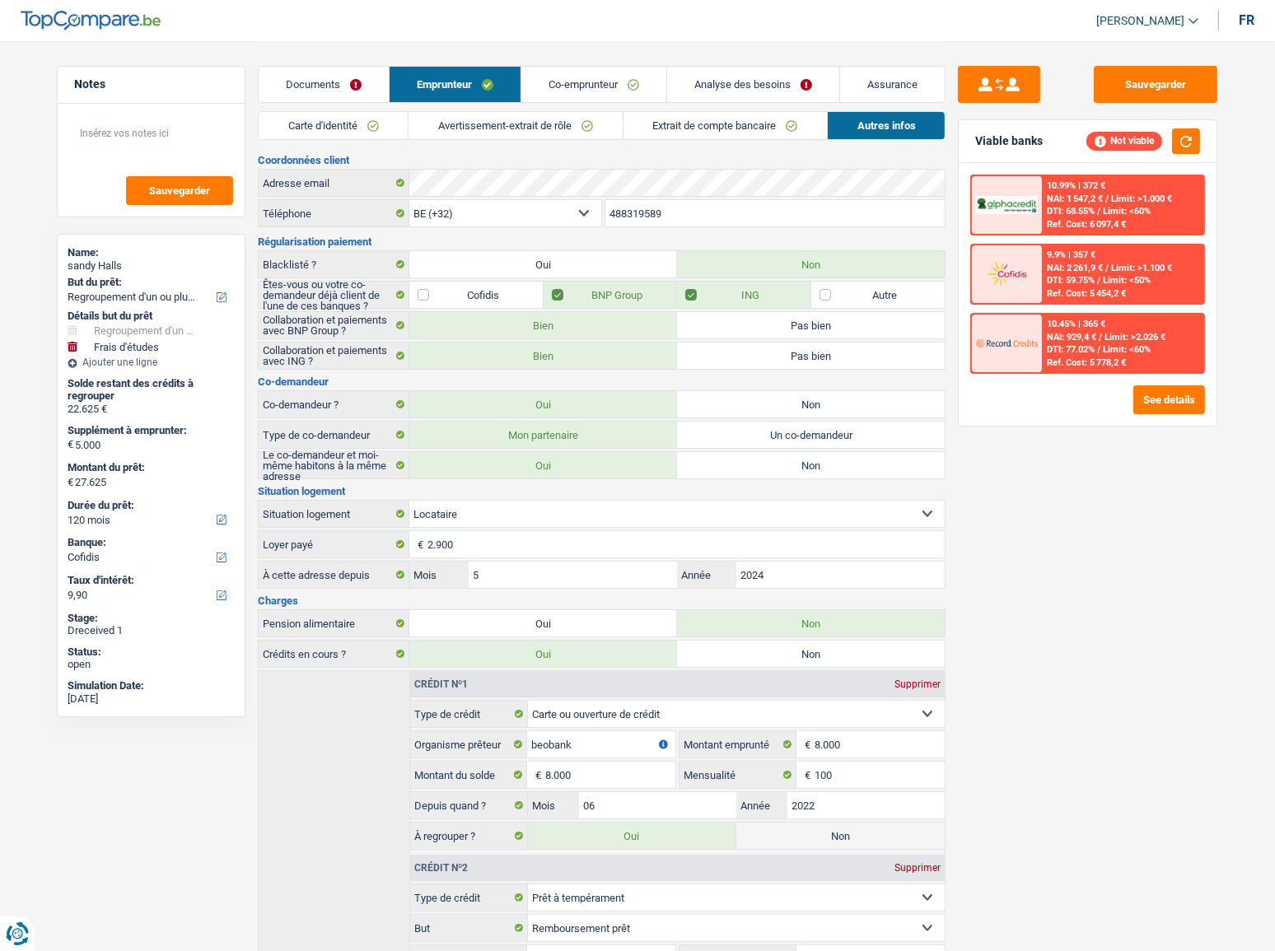
click at [724, 82] on link "Analyse des besoins" at bounding box center [753, 84] width 172 height 35
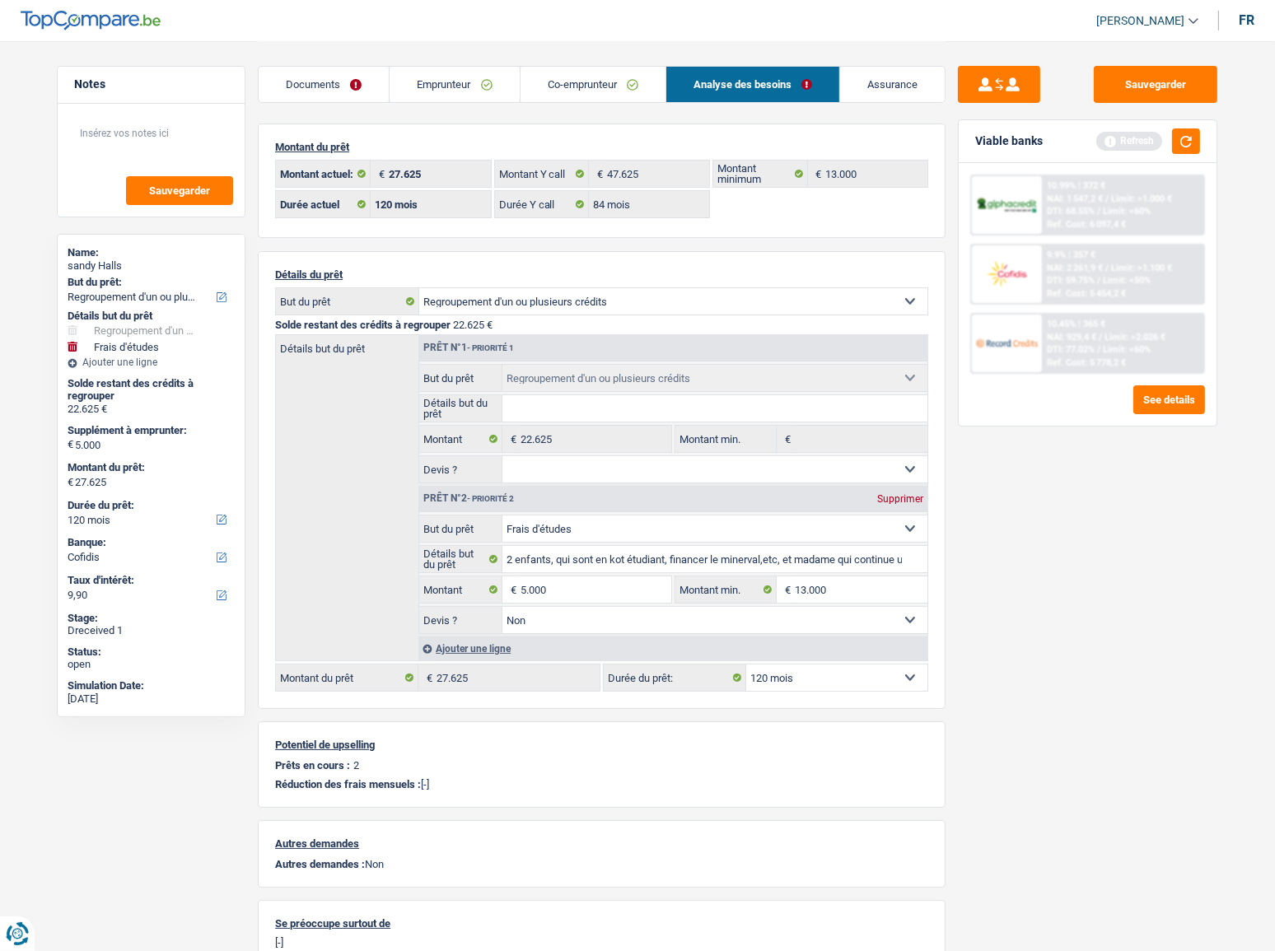
click at [1138, 417] on div "10.99% | 372 € NAI: 1 547,2 € / Limit: >1.000 € DTI: 68.55% / Limit: <60% Ref. …" at bounding box center [1088, 294] width 258 height 263
click at [1138, 399] on button "See details" at bounding box center [1170, 400] width 72 height 29
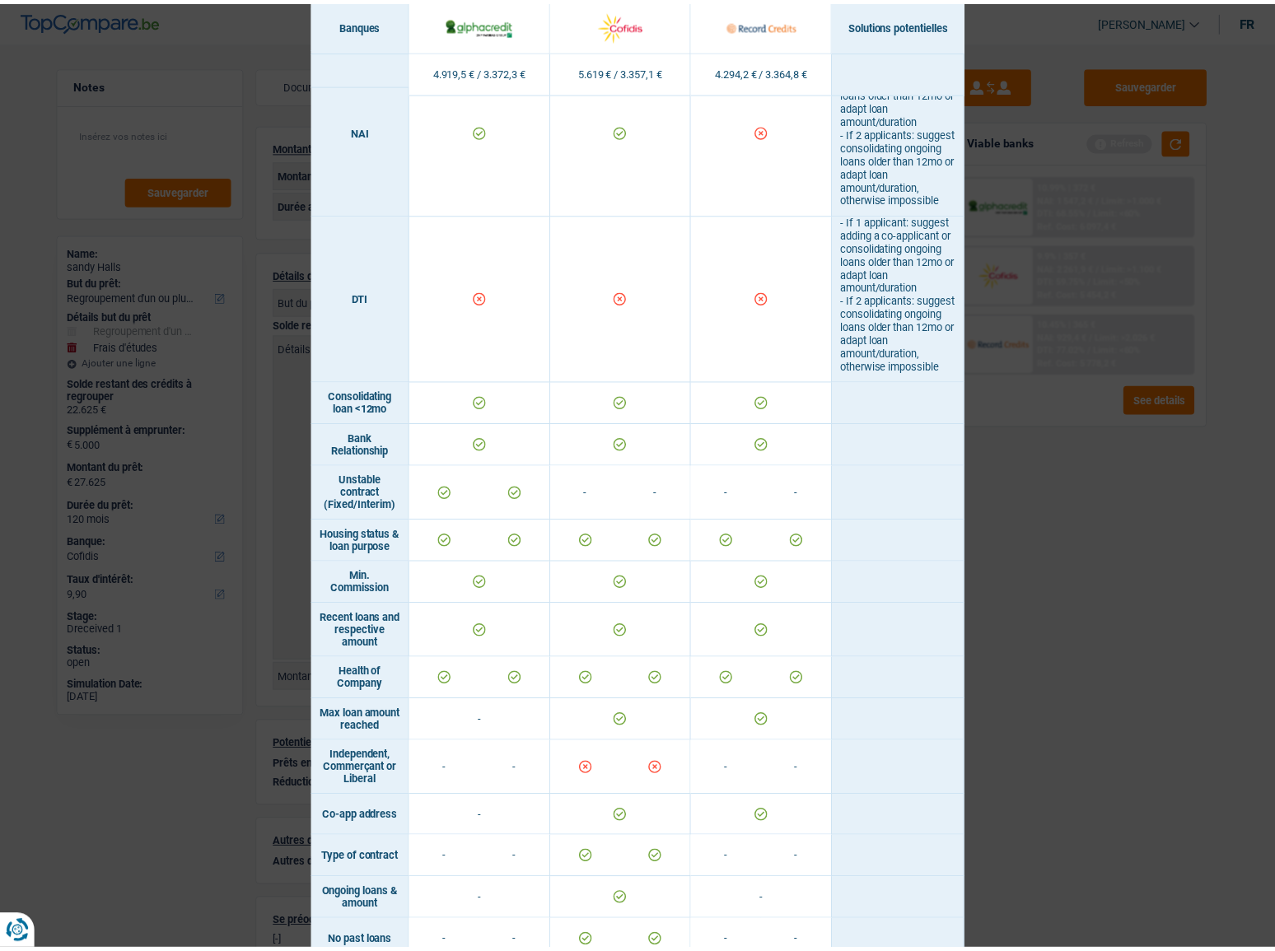
scroll to position [605, 0]
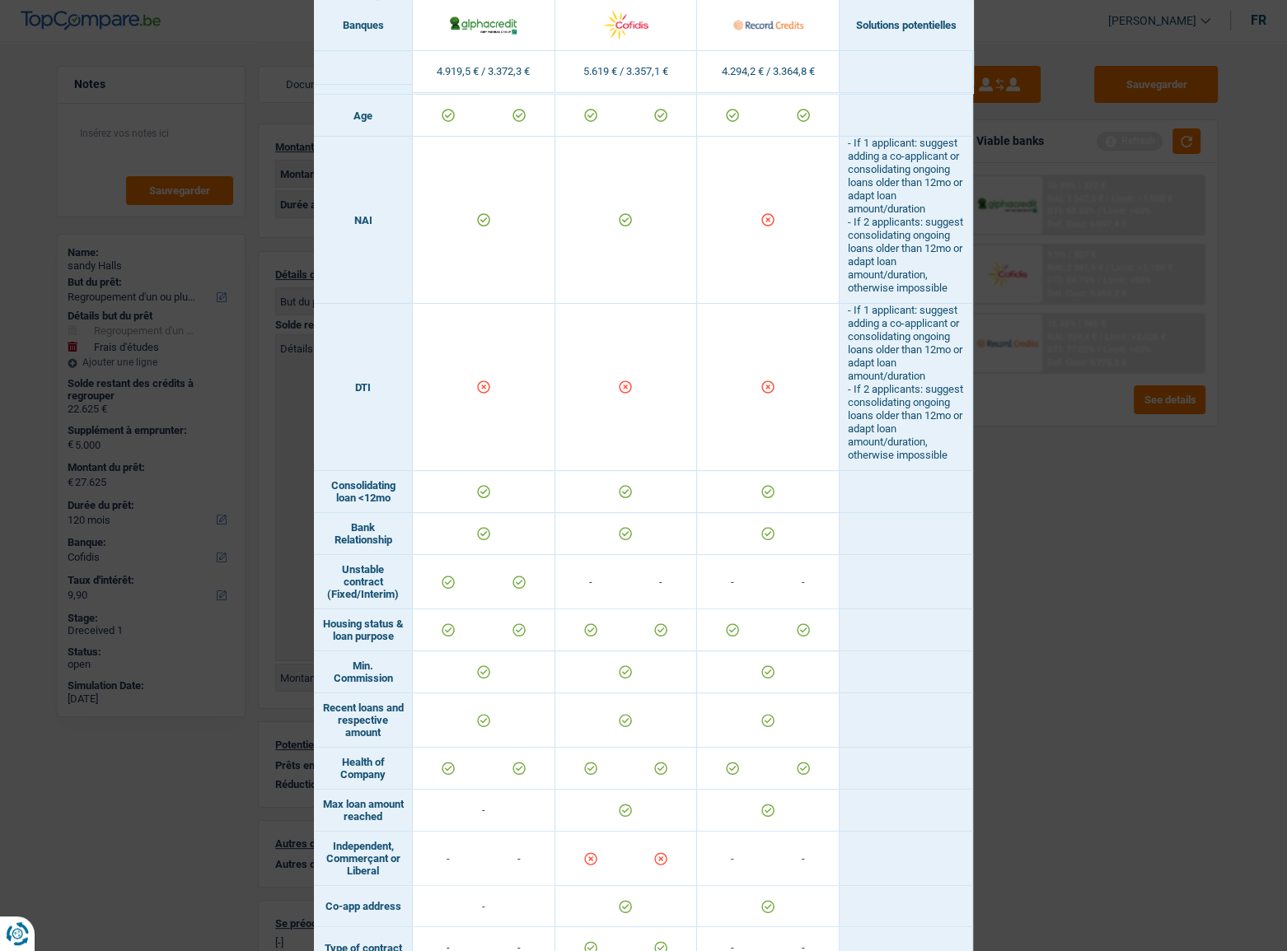
click at [1087, 520] on div "Banks conditions × Banques Solutions potentielles Revenus / Charges 4.919,5 € /…" at bounding box center [643, 475] width 1287 height 951
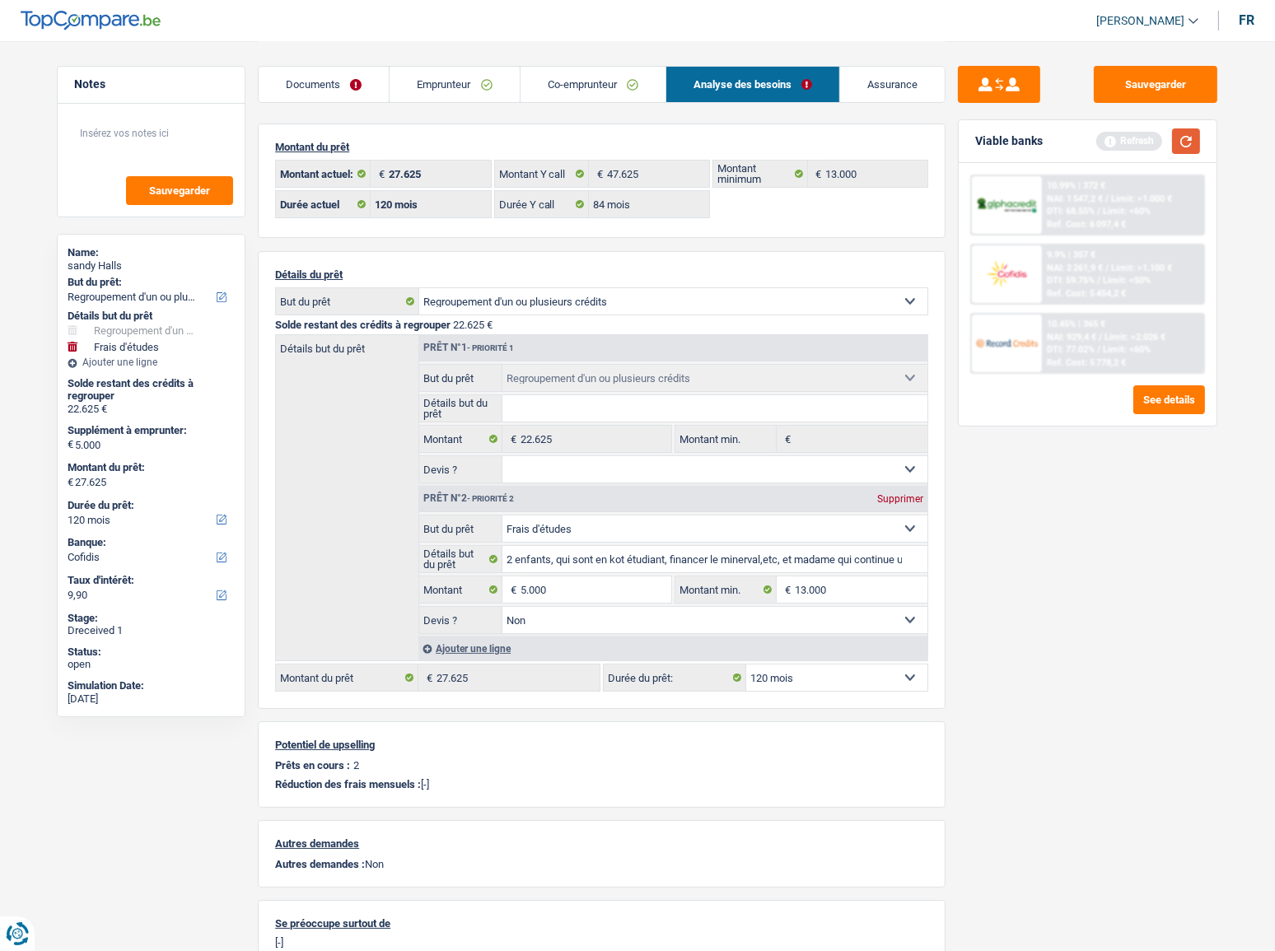
drag, startPoint x: 1179, startPoint y: 141, endPoint x: 1136, endPoint y: 129, distance: 44.6
click at [1138, 140] on div "Refresh" at bounding box center [1148, 142] width 104 height 26
click at [456, 82] on link "Emprunteur" at bounding box center [454, 84] width 129 height 35
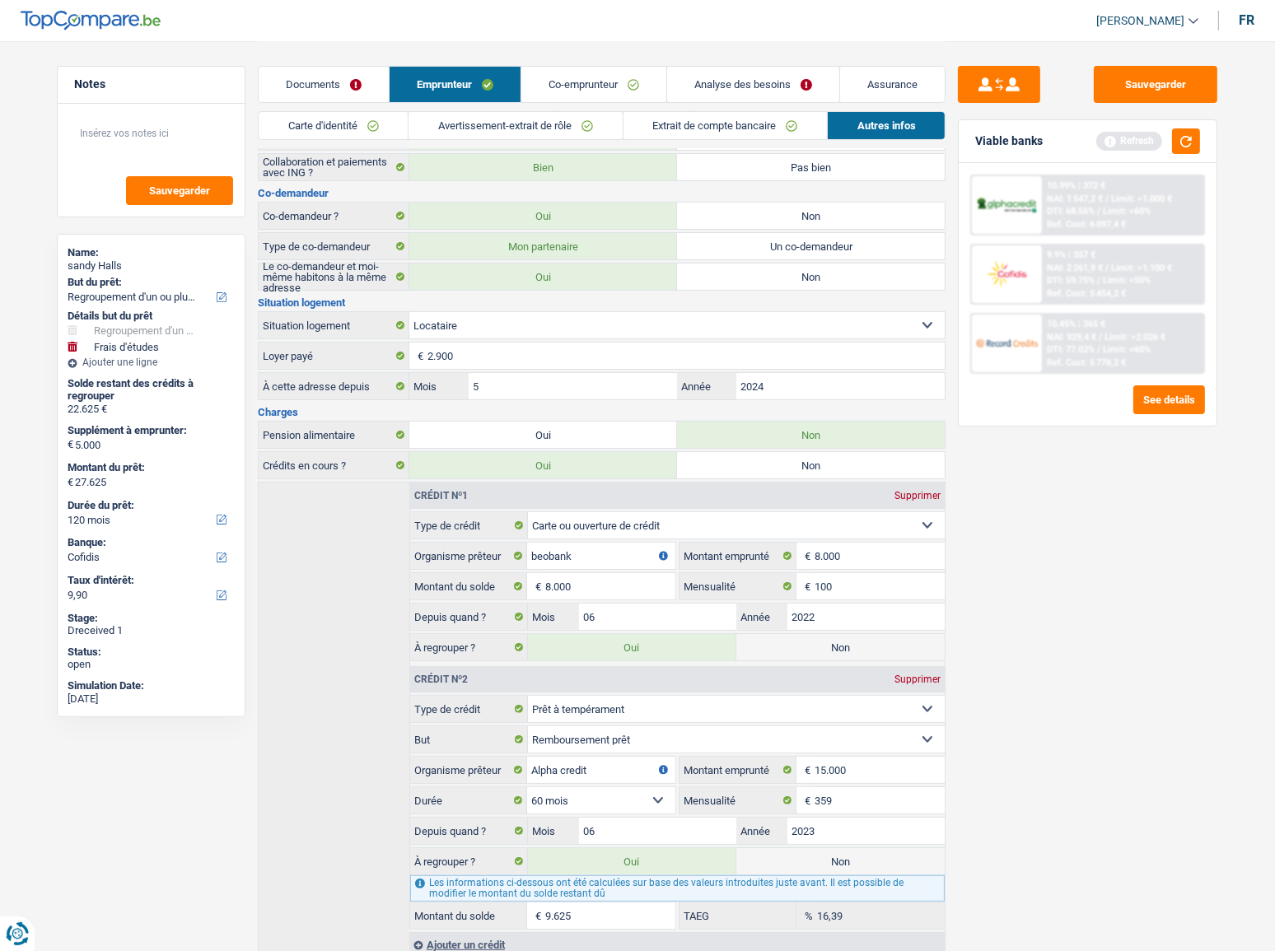
scroll to position [235, 0]
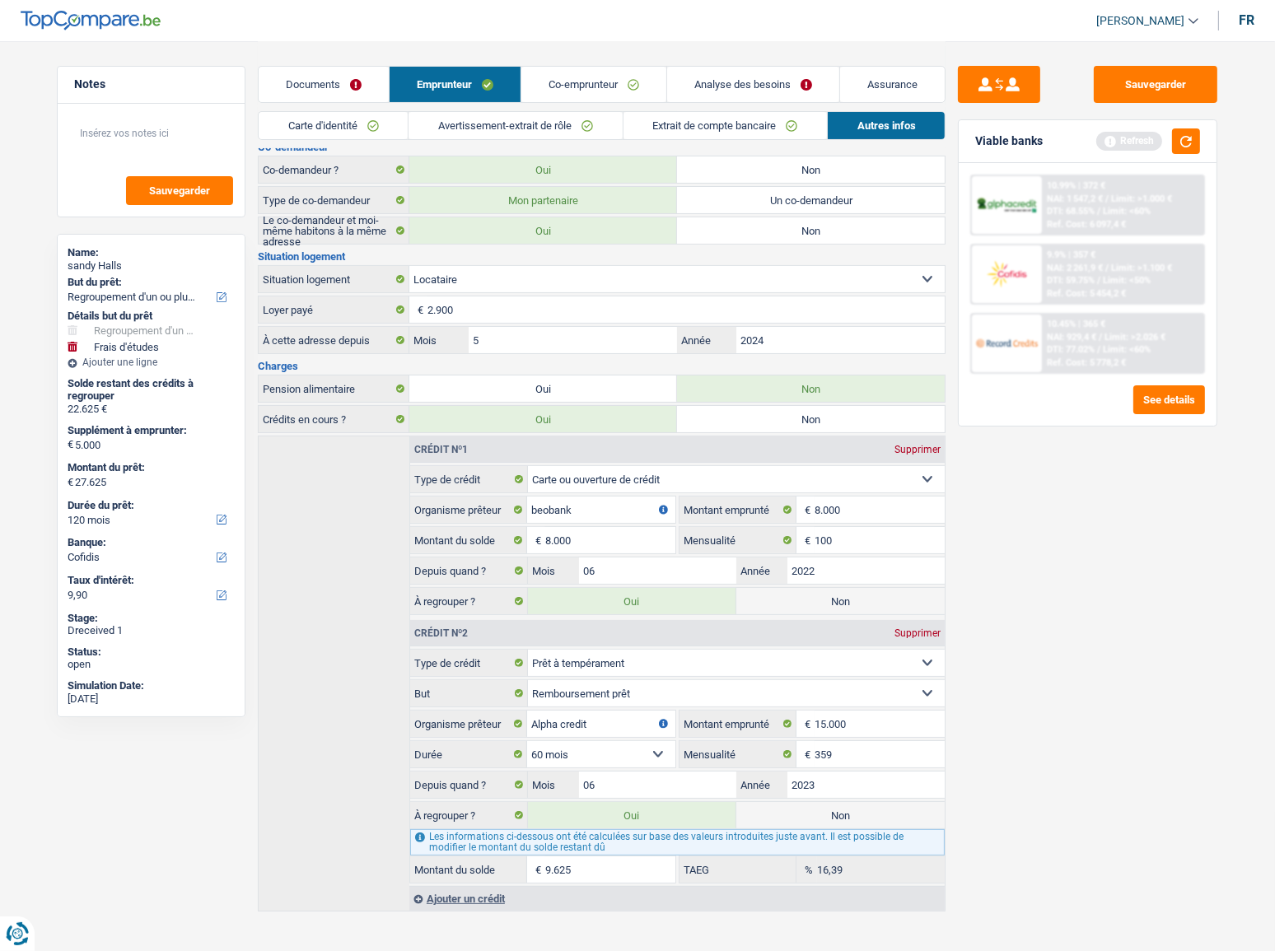
click at [577, 72] on link "Co-emprunteur" at bounding box center [593, 84] width 145 height 35
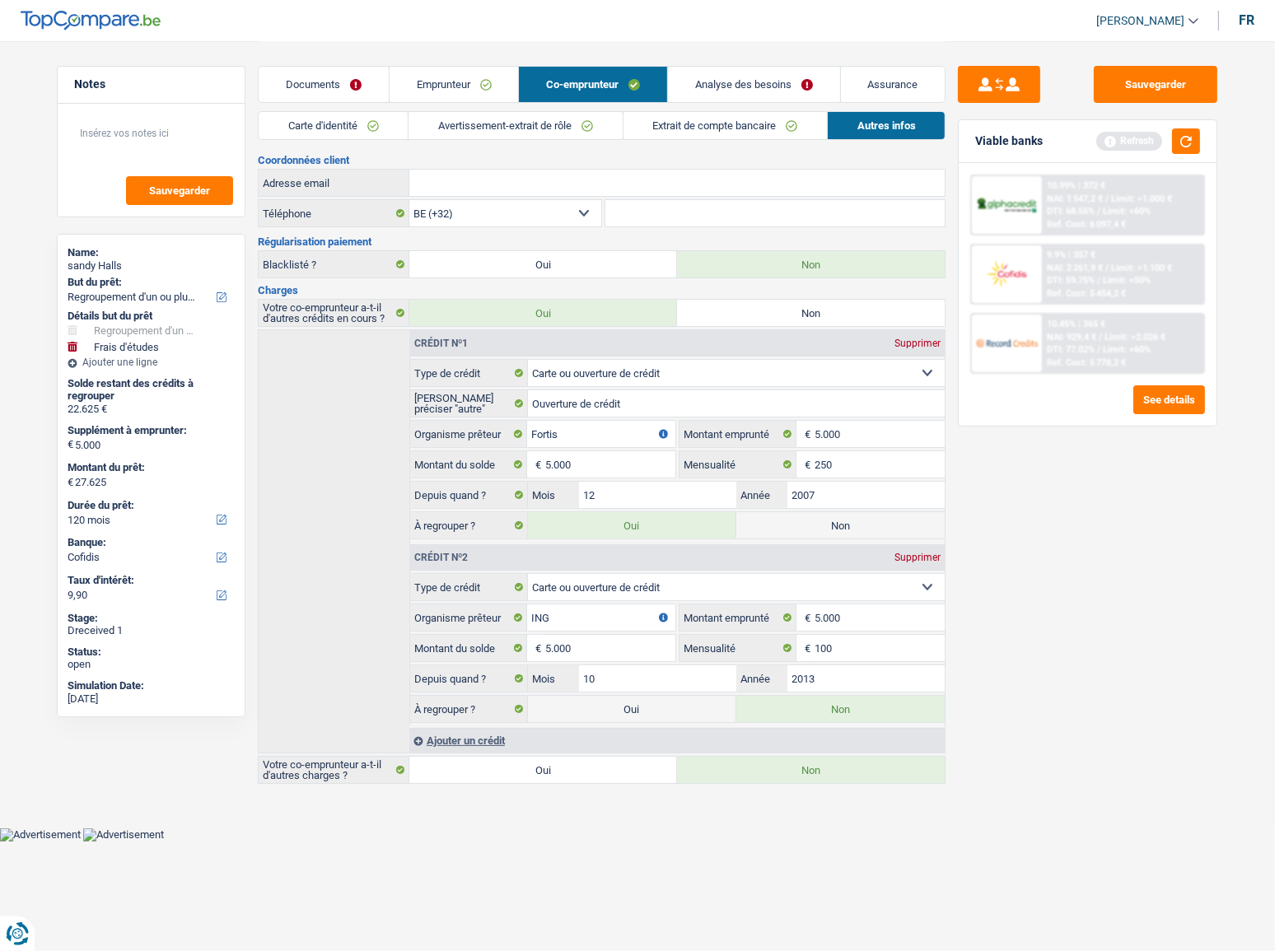
scroll to position [0, 0]
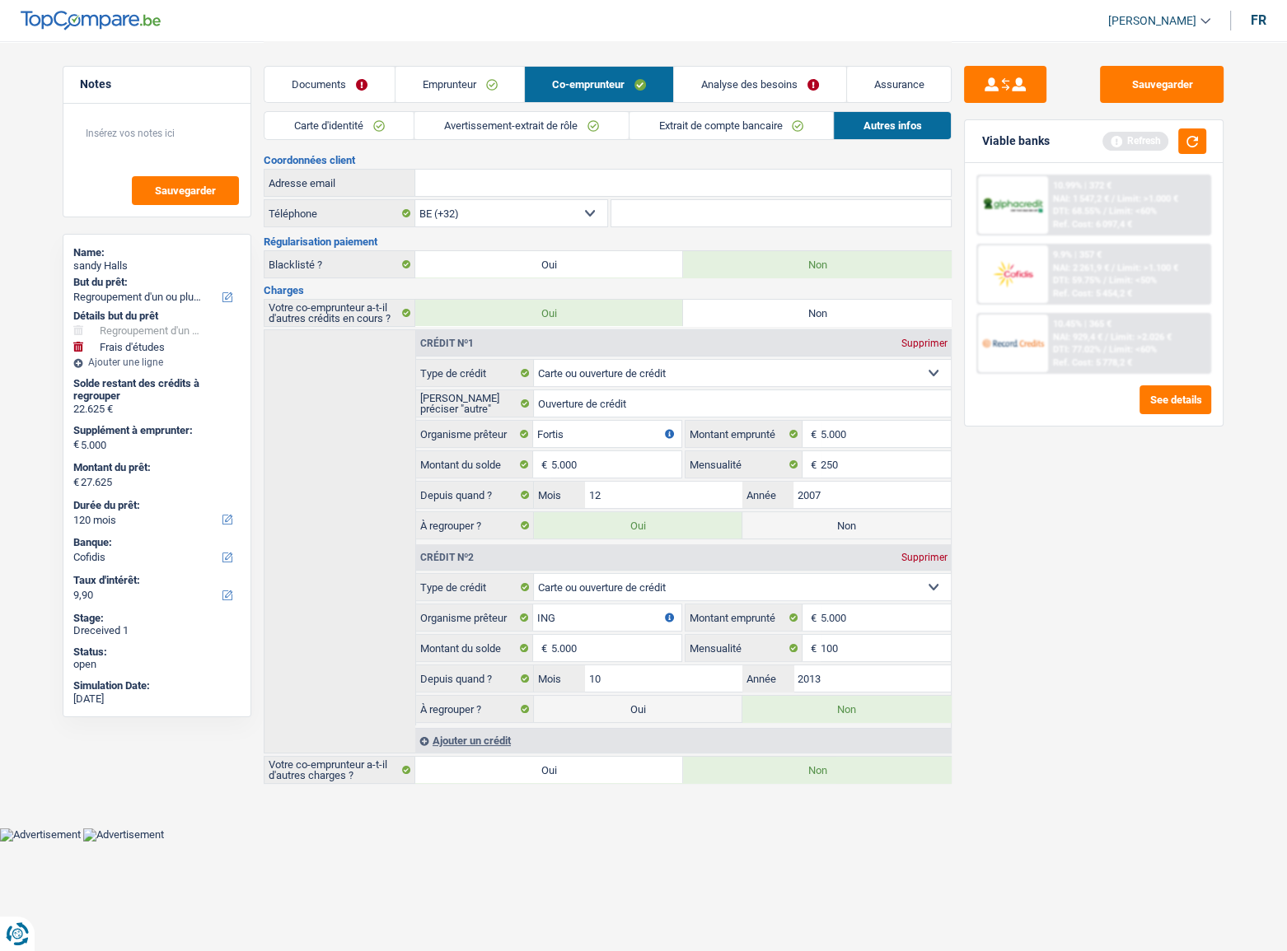
click at [757, 124] on link "Extrait de compte bancaire" at bounding box center [730, 125] width 203 height 27
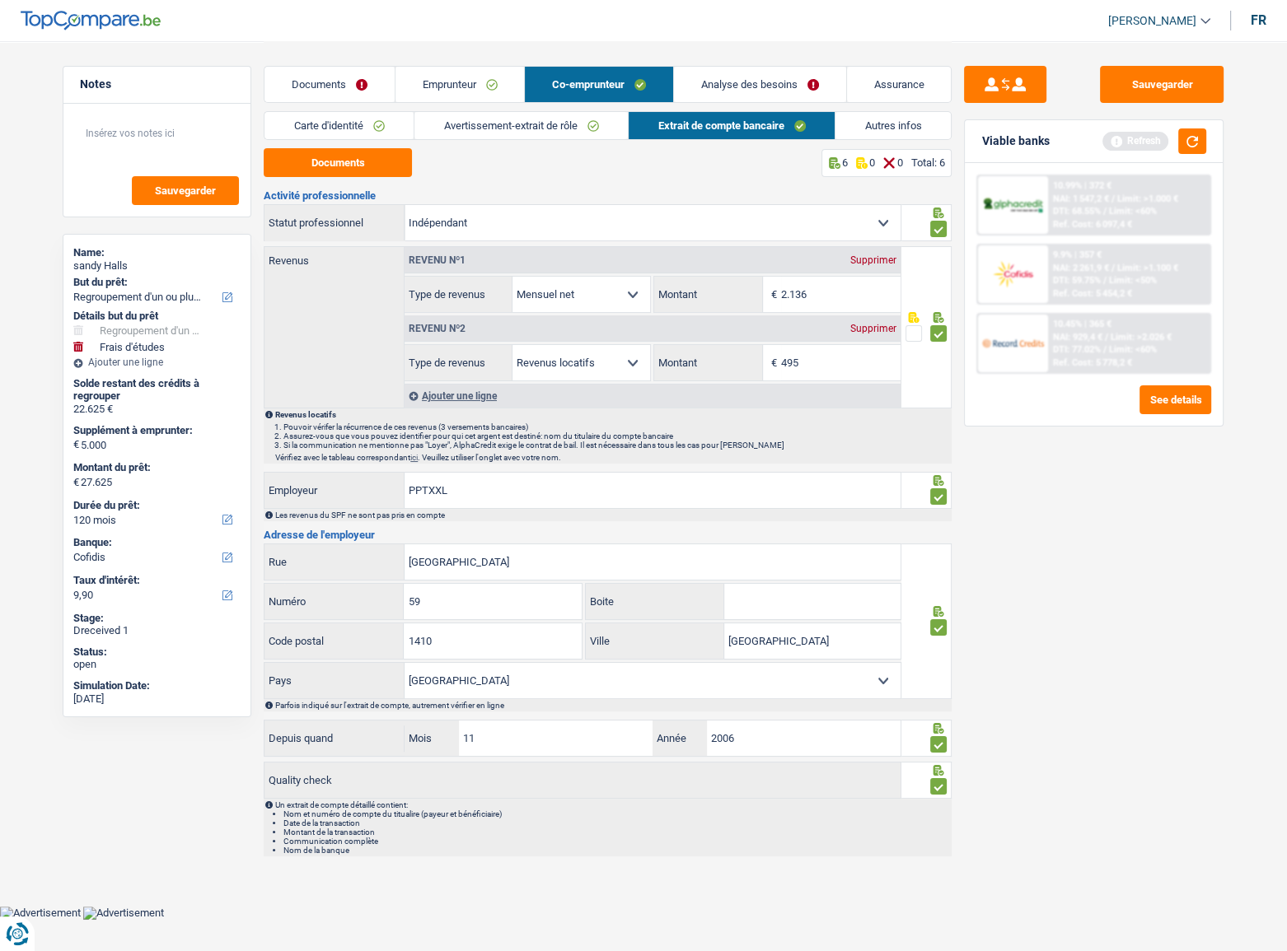
click at [906, 129] on link "Autres infos" at bounding box center [892, 125] width 115 height 27
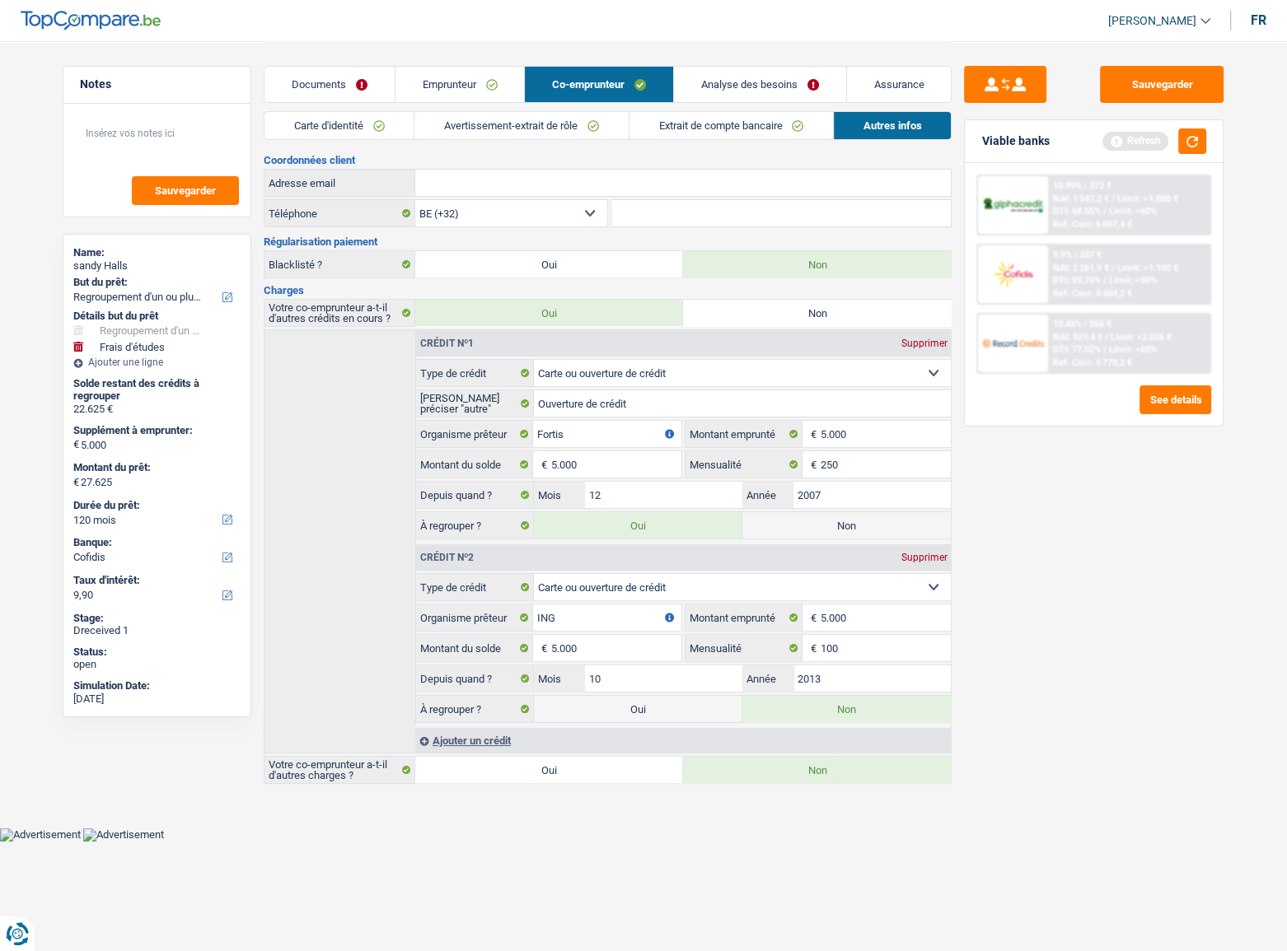
drag, startPoint x: 739, startPoint y: 114, endPoint x: 756, endPoint y: 102, distance: 20.8
click at [740, 113] on link "Extrait de compte bancaire" at bounding box center [730, 125] width 203 height 27
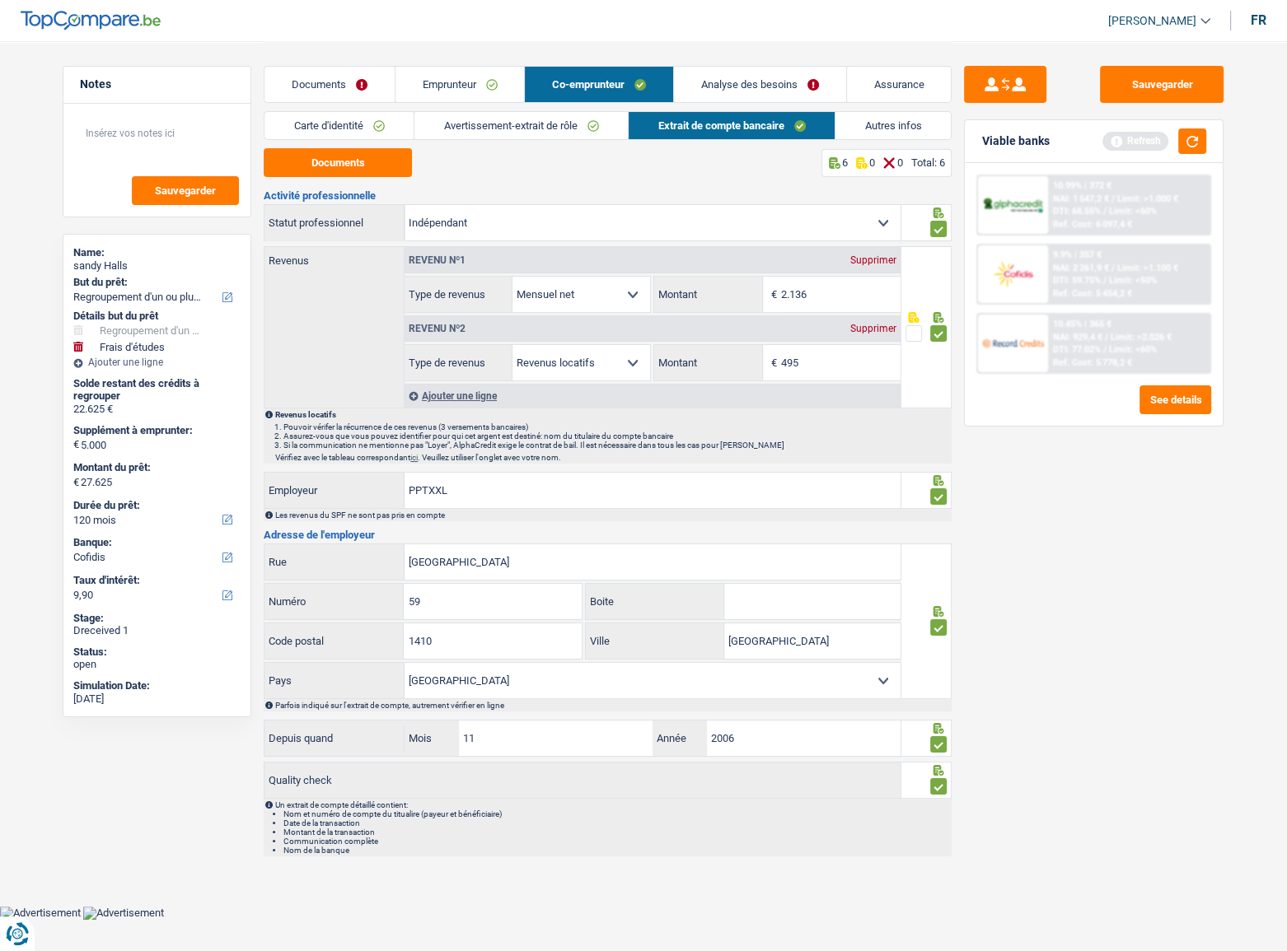
click at [765, 90] on link "Analyse des besoins" at bounding box center [760, 84] width 172 height 35
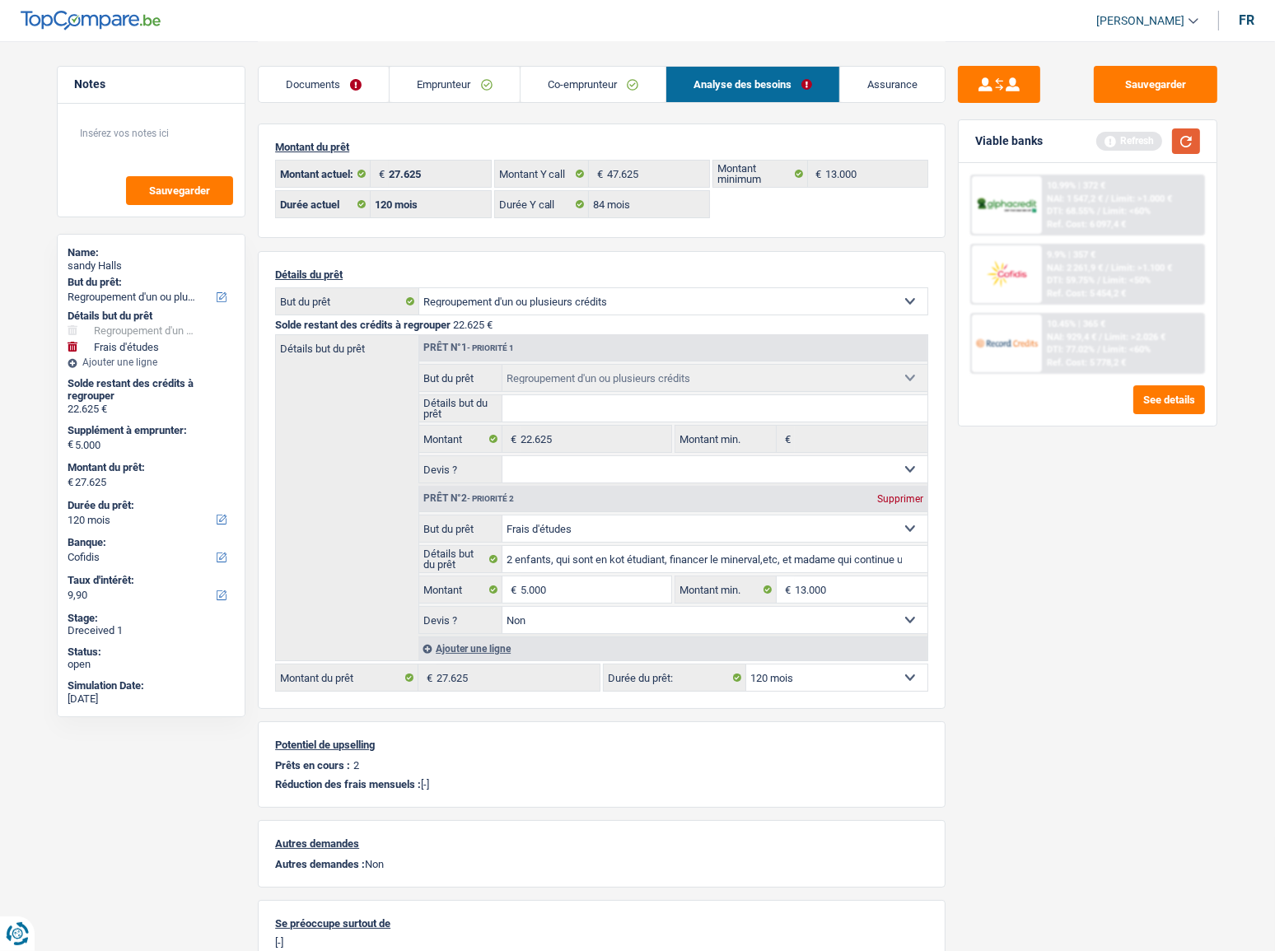
click at [1138, 138] on button "button" at bounding box center [1186, 142] width 28 height 26
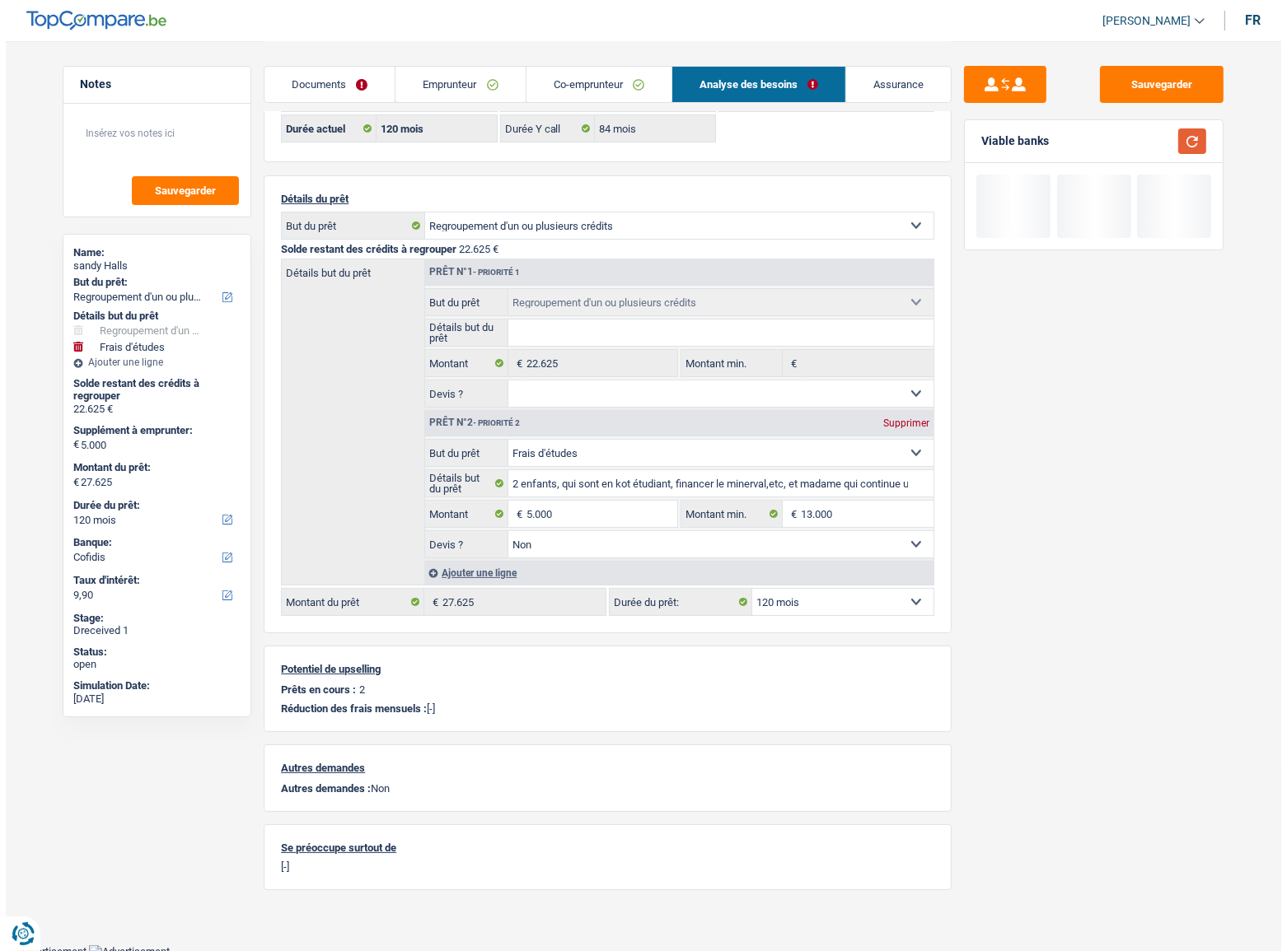
scroll to position [77, 0]
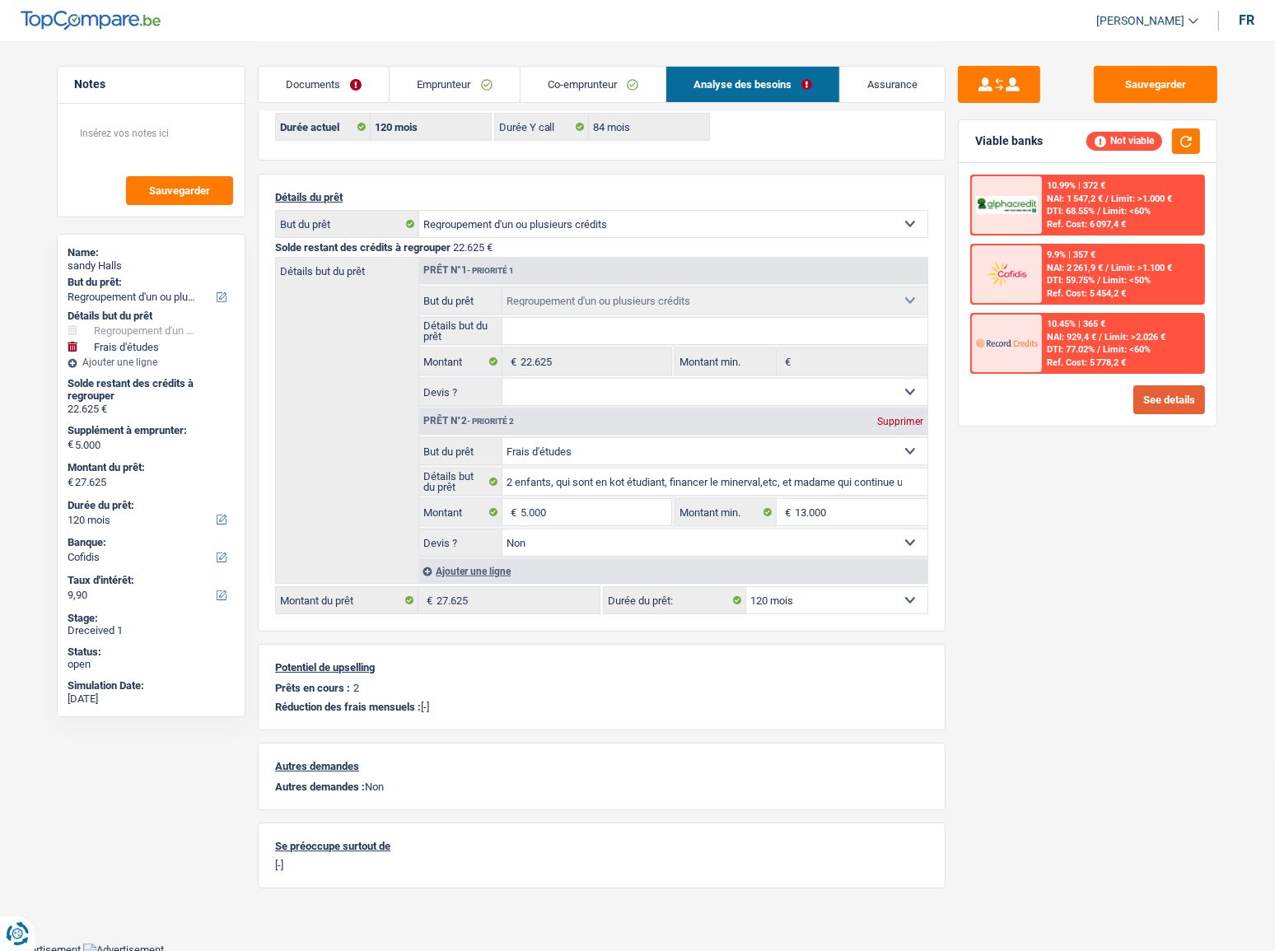
click at [1138, 390] on button "See details" at bounding box center [1170, 400] width 72 height 29
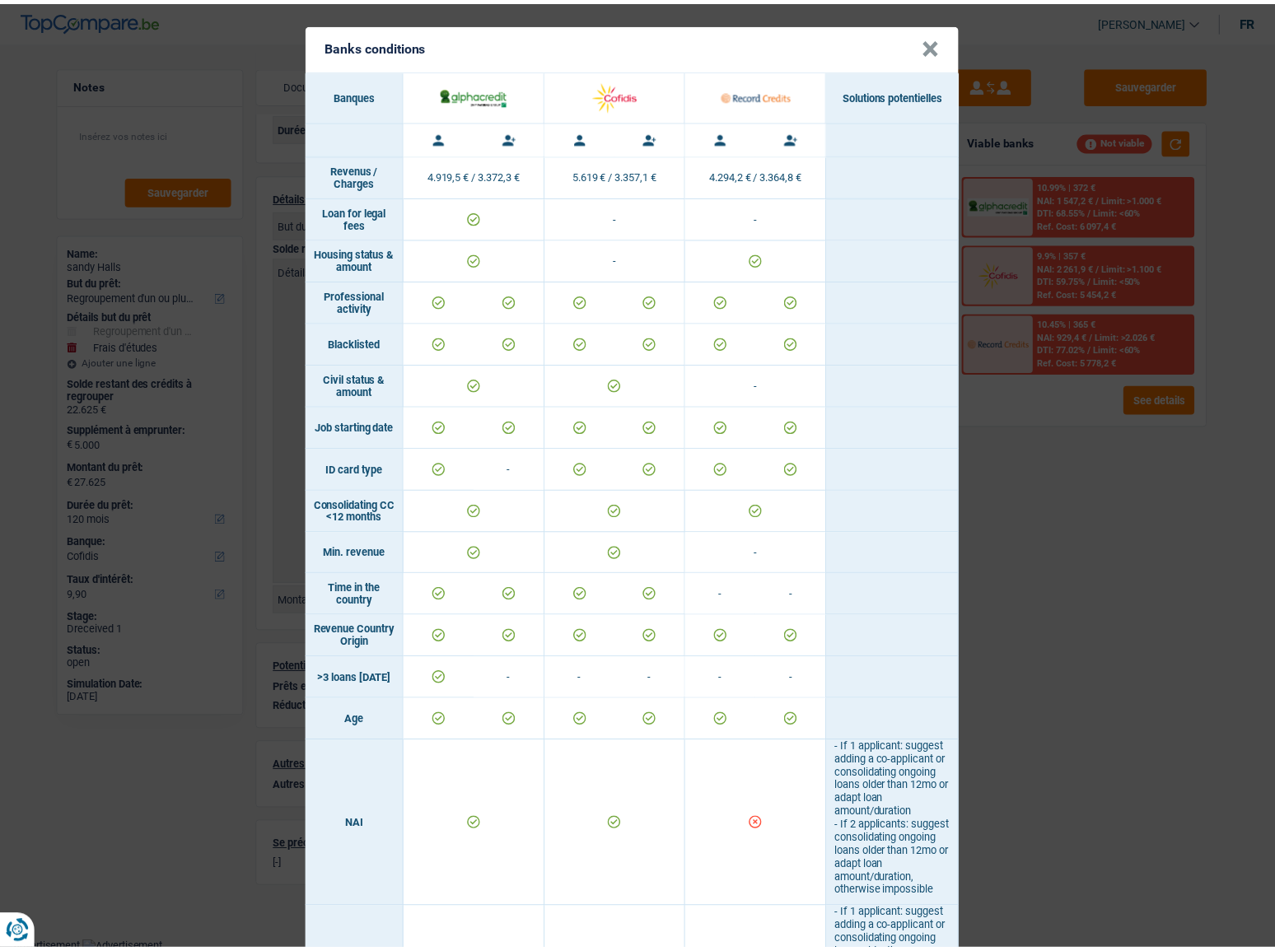
scroll to position [0, 0]
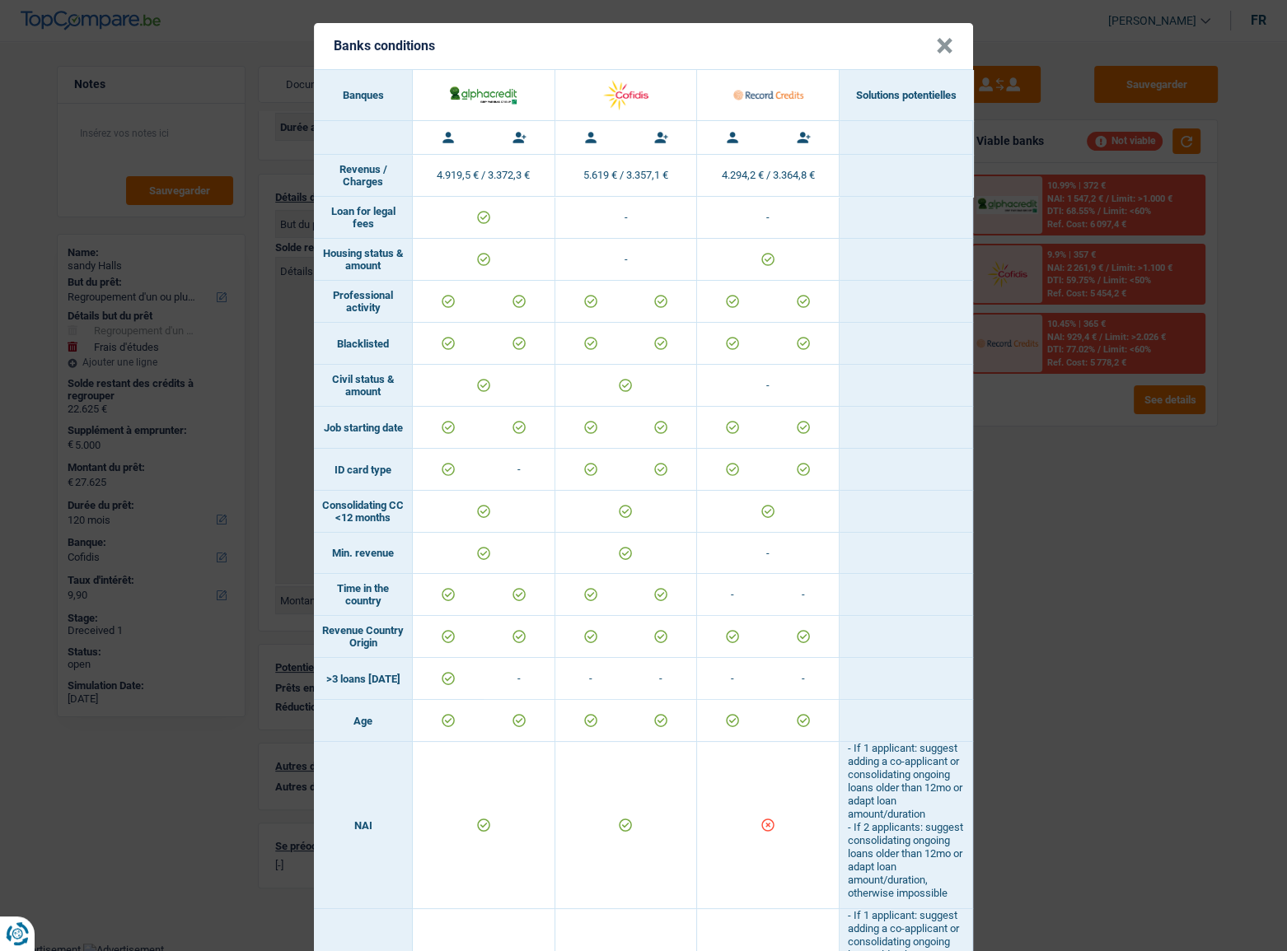
click at [944, 44] on button "×" at bounding box center [944, 46] width 17 height 16
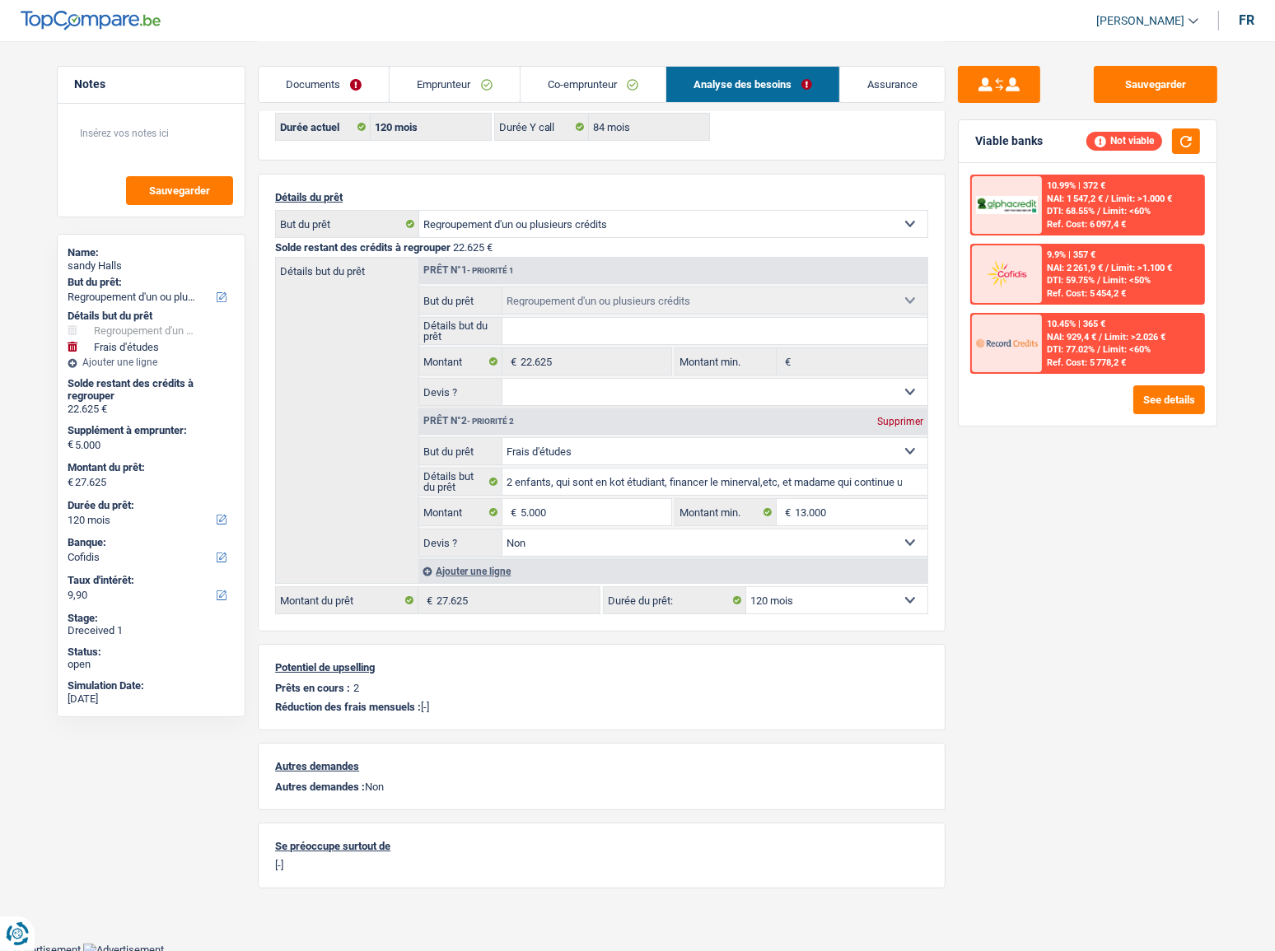
drag, startPoint x: 447, startPoint y: 82, endPoint x: 916, endPoint y: 89, distance: 468.8
click at [448, 82] on link "Emprunteur" at bounding box center [454, 84] width 129 height 35
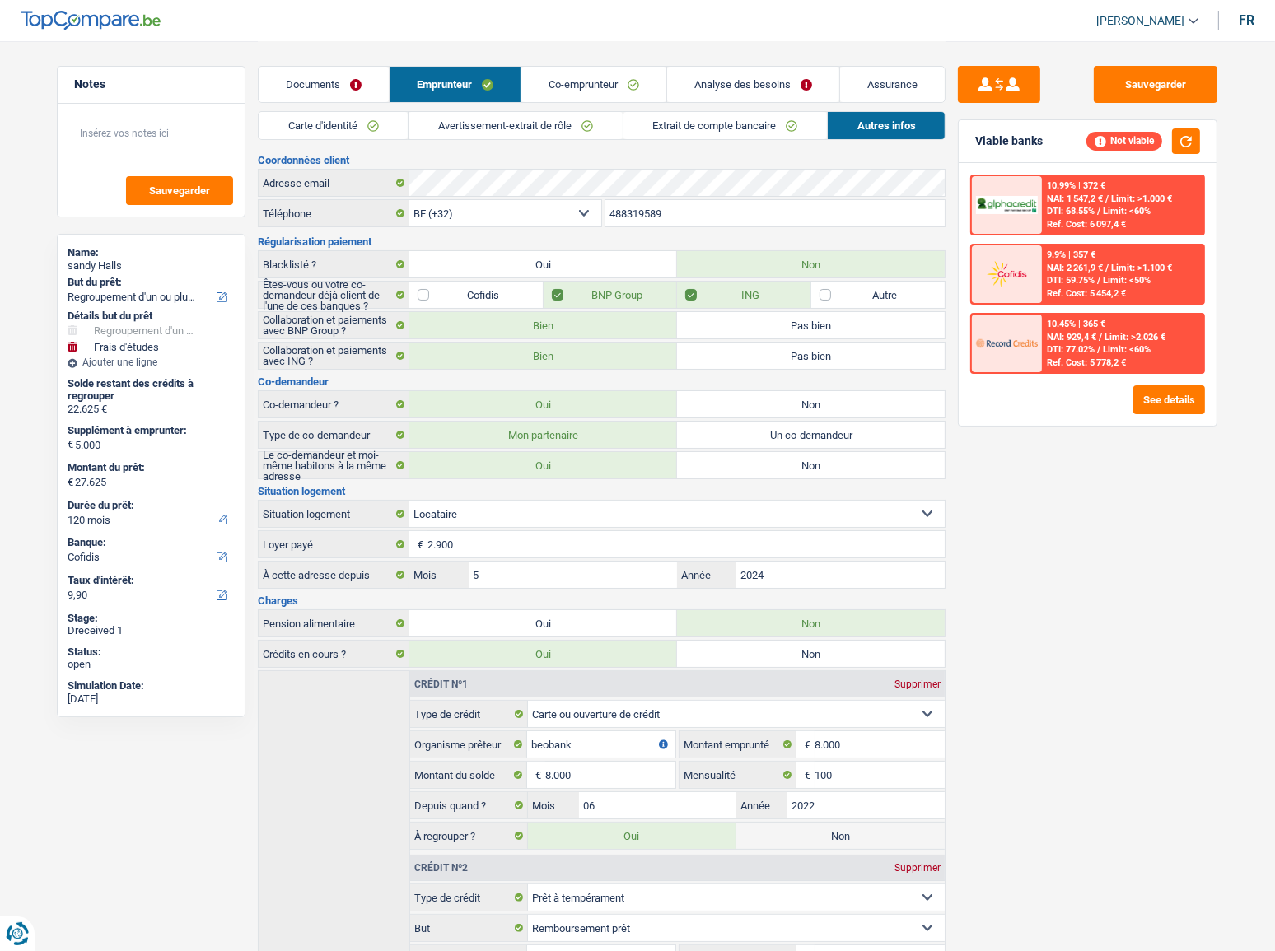
click at [752, 85] on link "Analyse des besoins" at bounding box center [753, 84] width 172 height 35
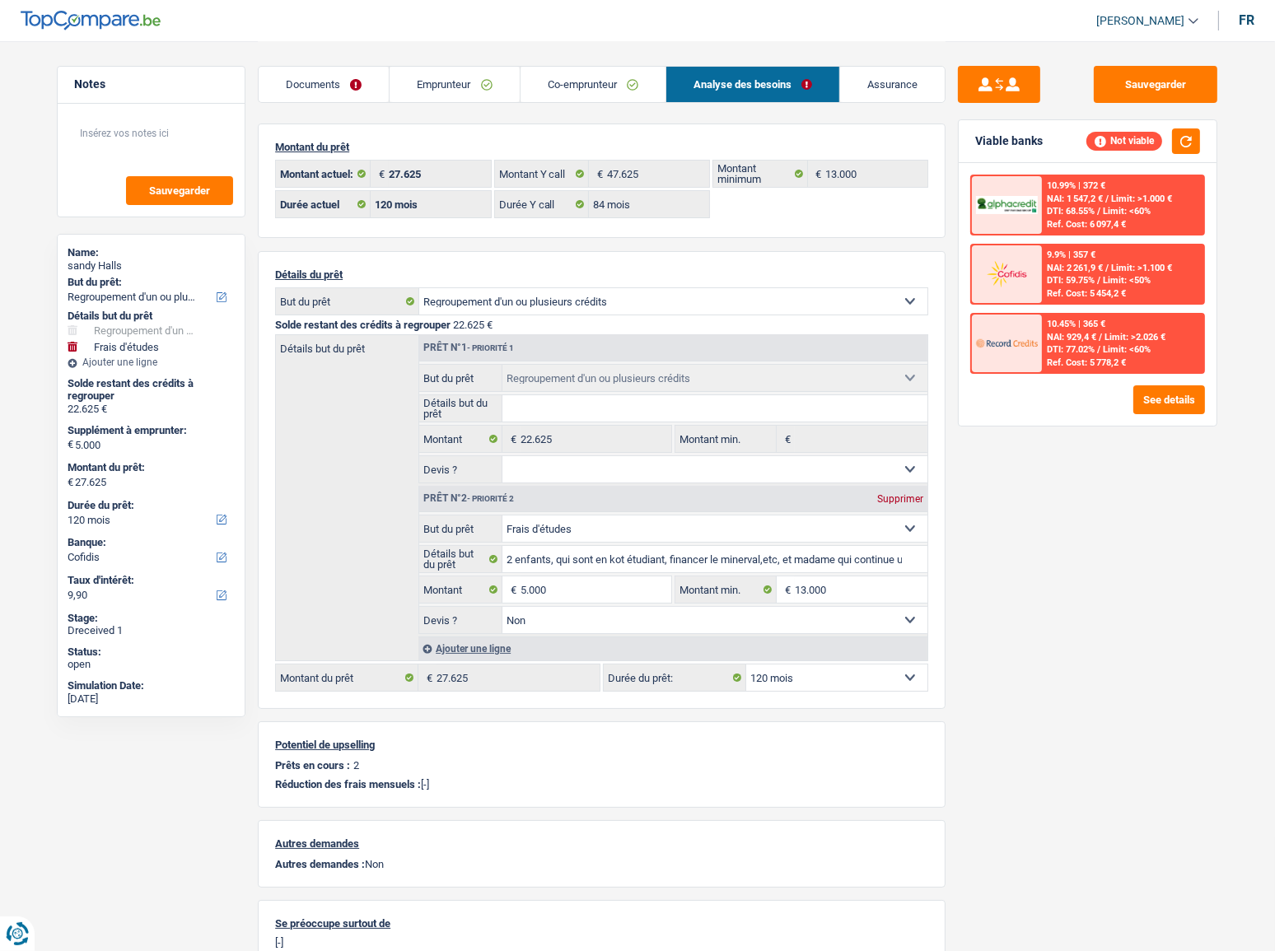
click at [621, 87] on link "Co-emprunteur" at bounding box center [593, 84] width 145 height 35
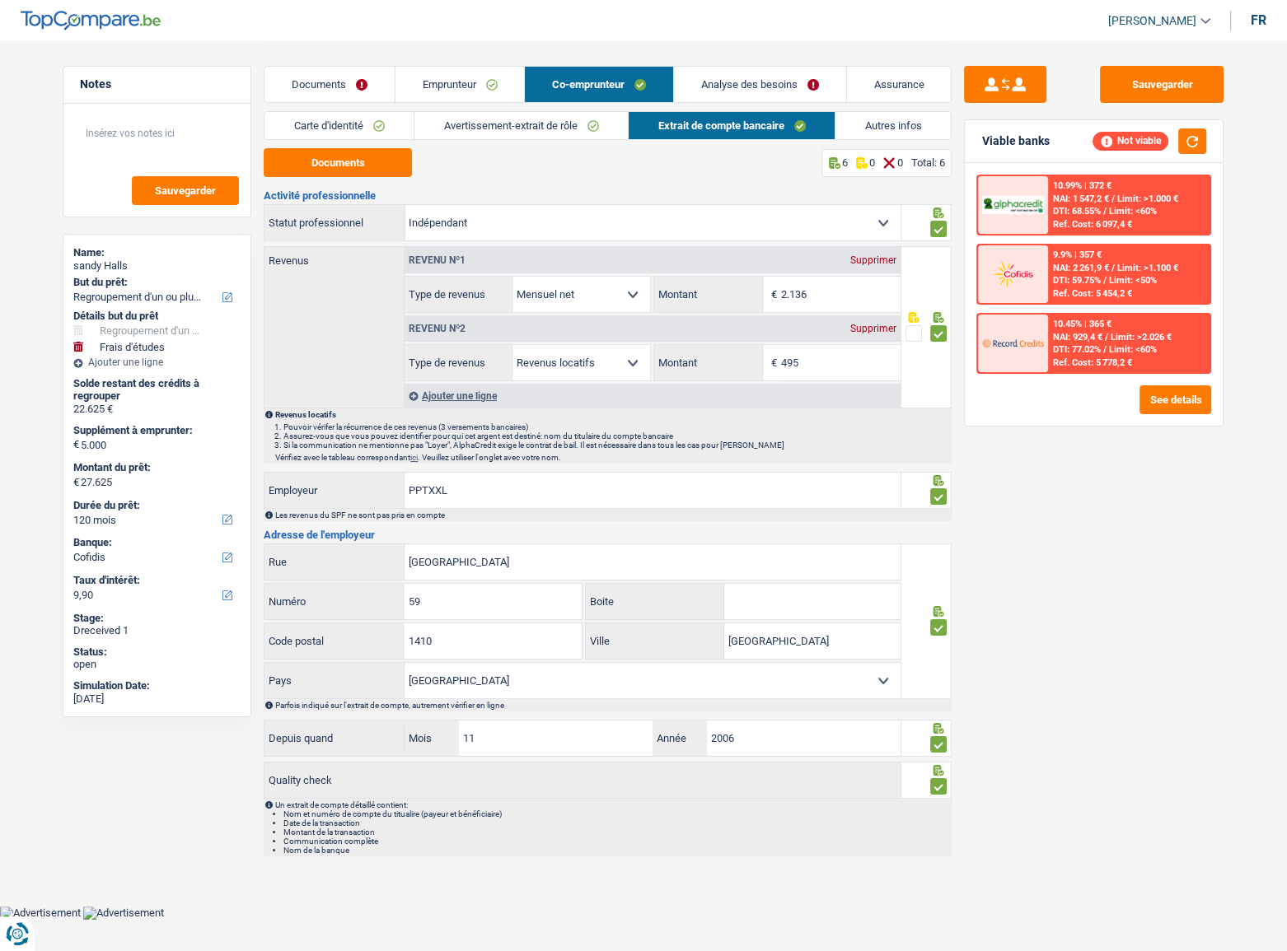
click at [887, 117] on link "Autres infos" at bounding box center [892, 125] width 115 height 27
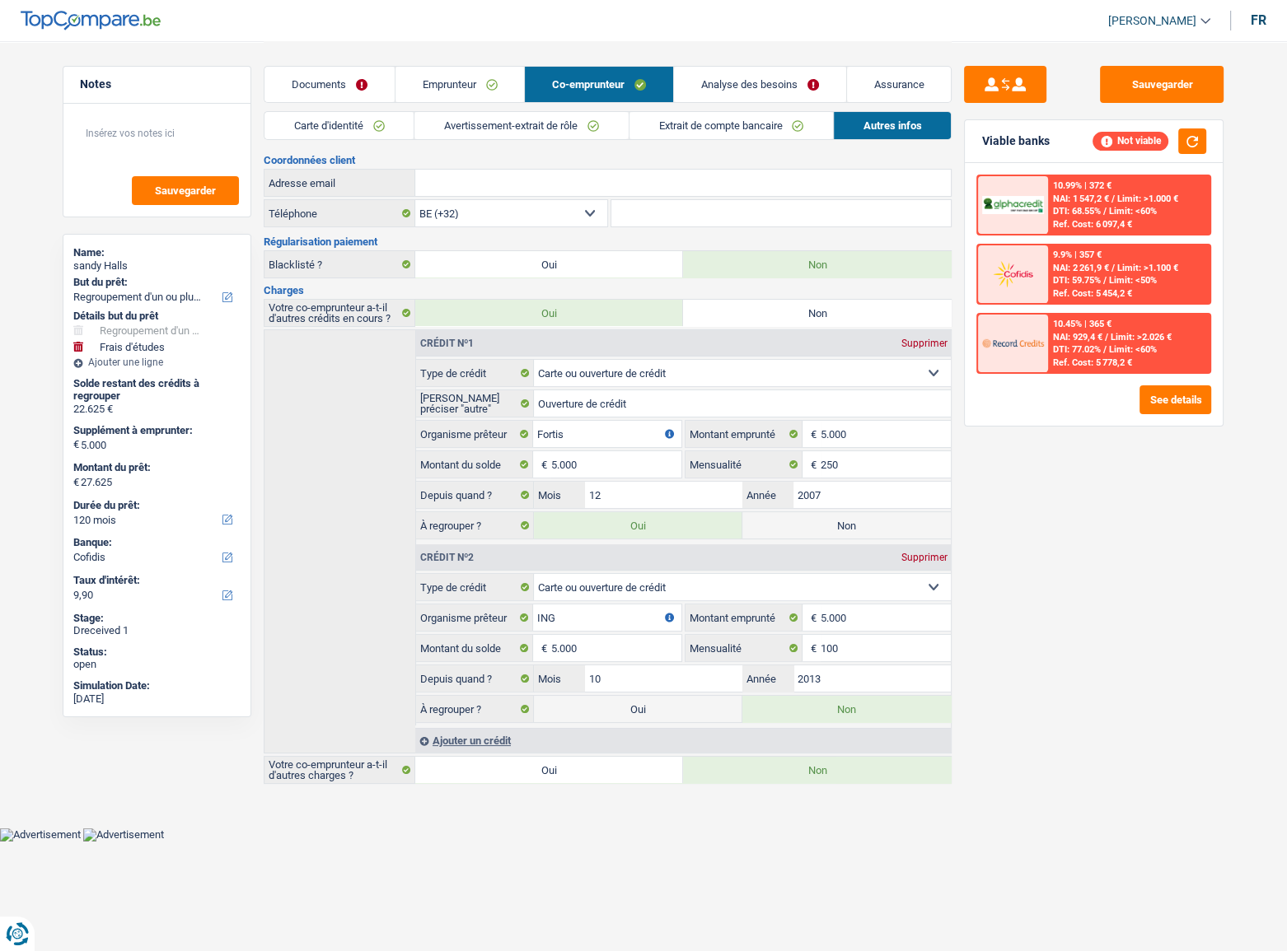
click at [665, 520] on label "Oui" at bounding box center [638, 709] width 208 height 26
click at [665, 520] on input "Oui" at bounding box center [638, 709] width 208 height 26
radio input "true"
radio input "false"
type input "32.625"
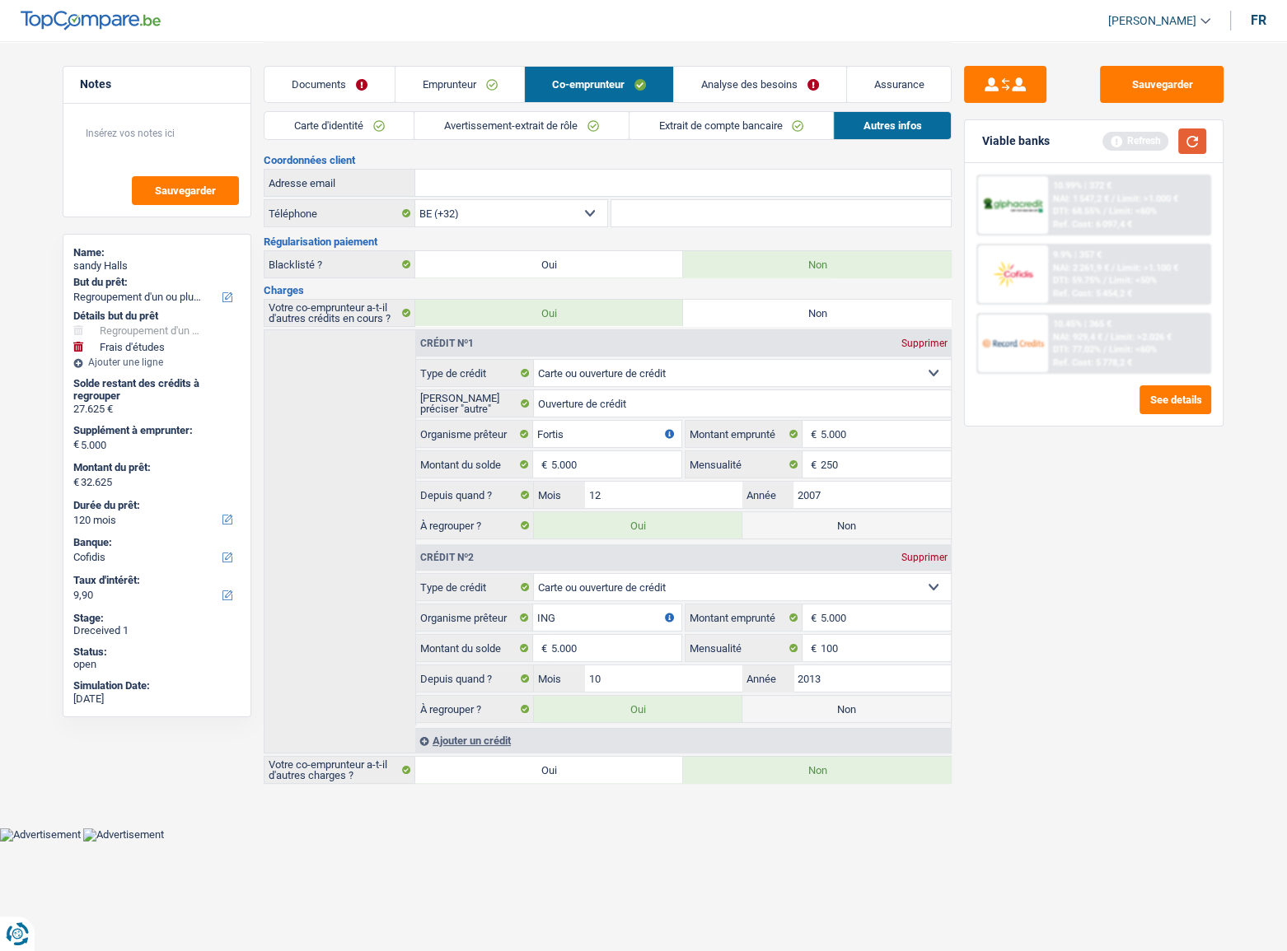
click at [1138, 130] on button "button" at bounding box center [1192, 142] width 28 height 26
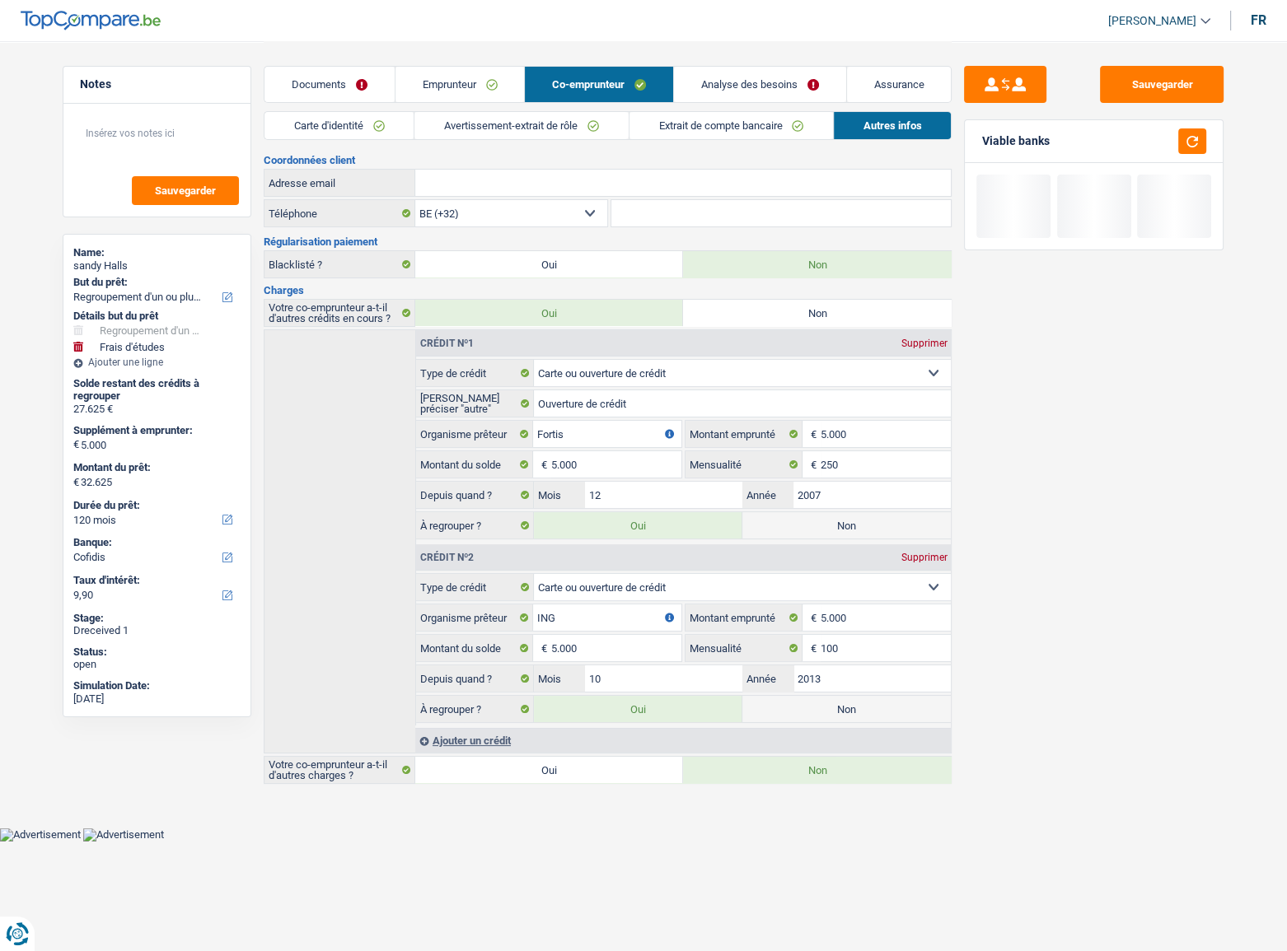
click at [806, 90] on link "Analyse des besoins" at bounding box center [760, 84] width 172 height 35
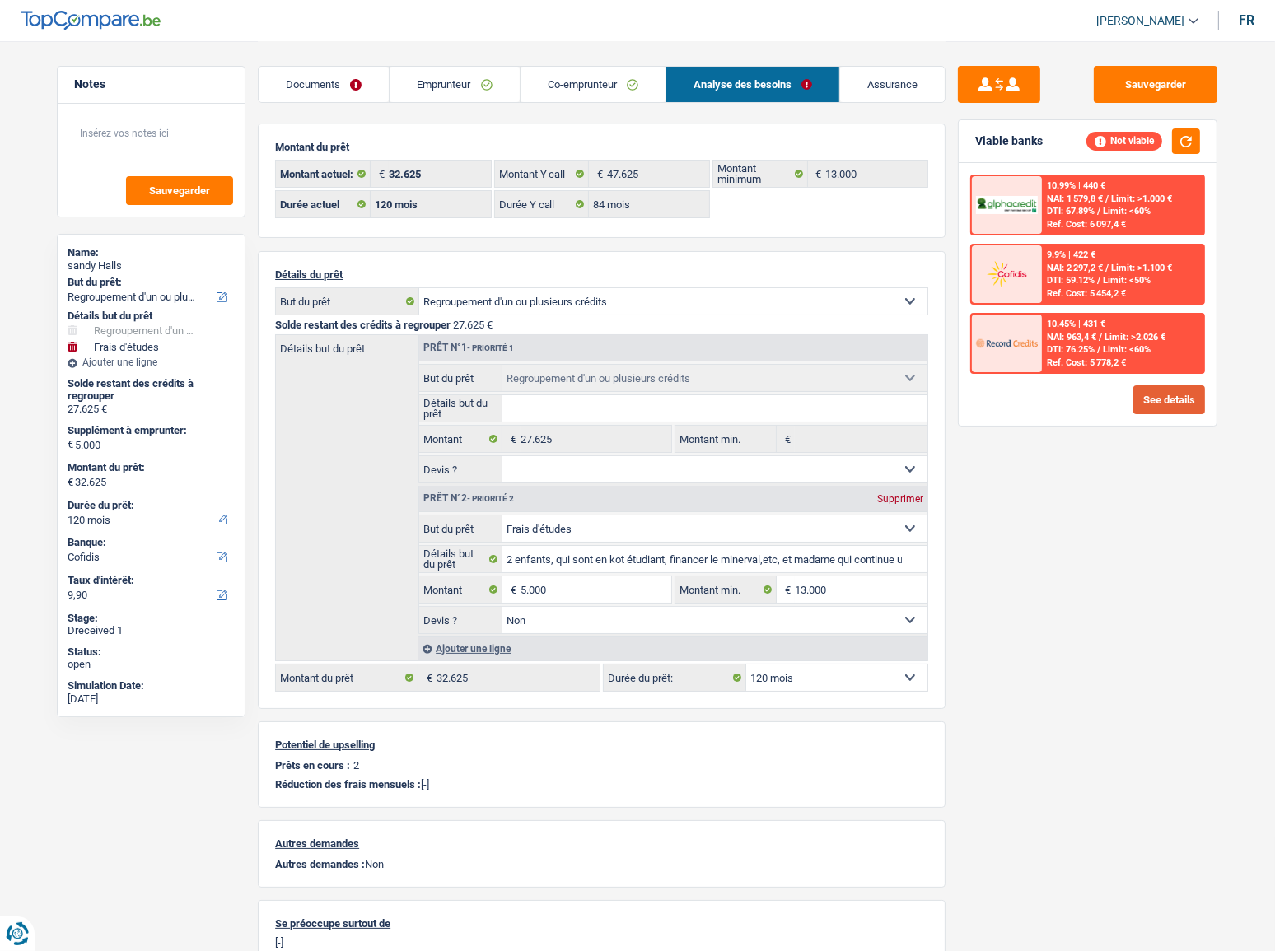
click at [1138, 391] on button "See details" at bounding box center [1170, 400] width 72 height 29
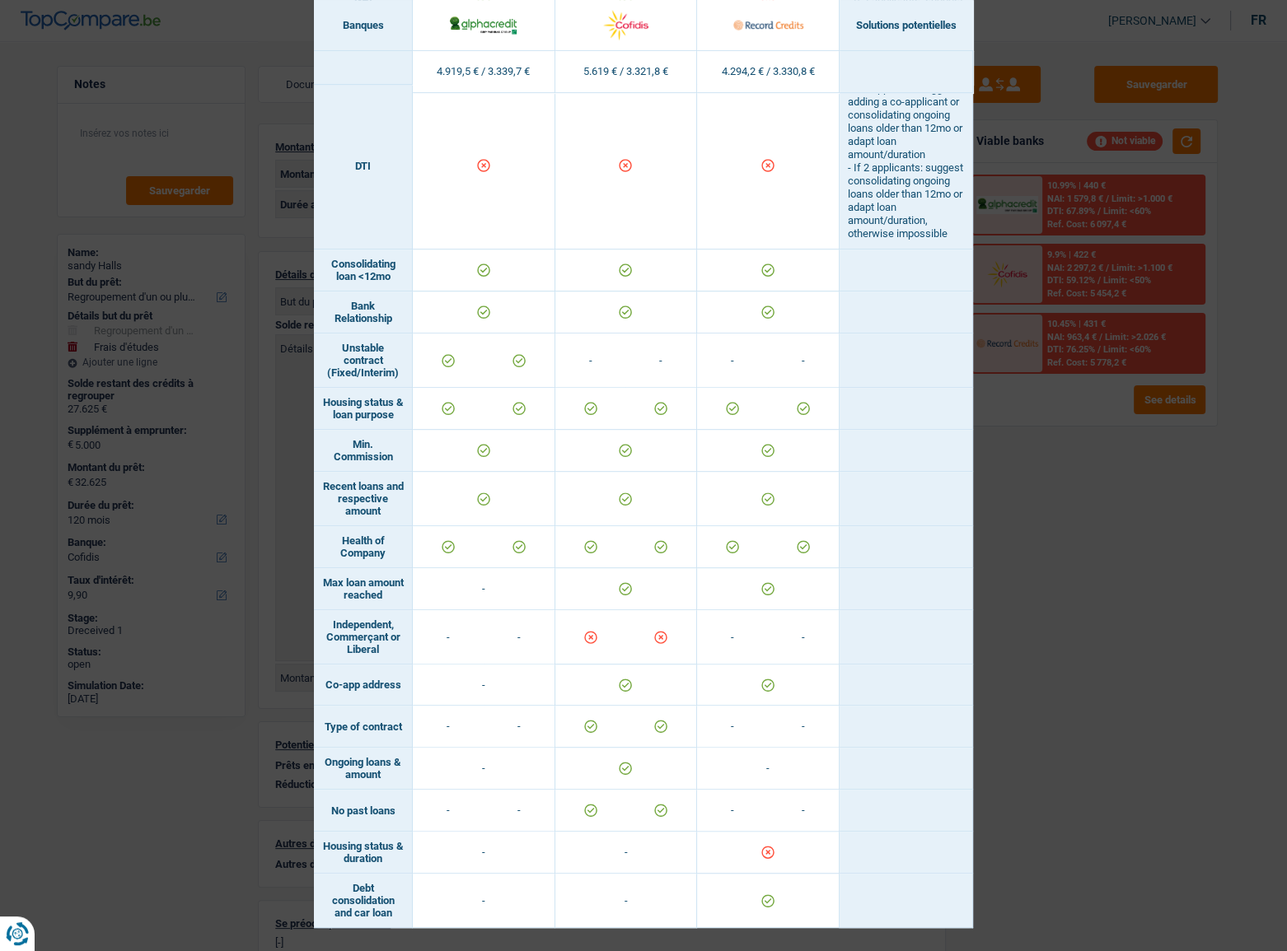
scroll to position [905, 0]
click at [935, 520] on tbody "Revenus / Charges 4.919,5 € / 3.339,7 € 5.619 € / 3.321,8 € 4.294,2 € / 3.330,8…" at bounding box center [643, 111] width 659 height 1634
click at [1126, 520] on div "Banks conditions × Banques Solutions potentielles Revenus / Charges 4.919,5 € /…" at bounding box center [643, 475] width 1287 height 951
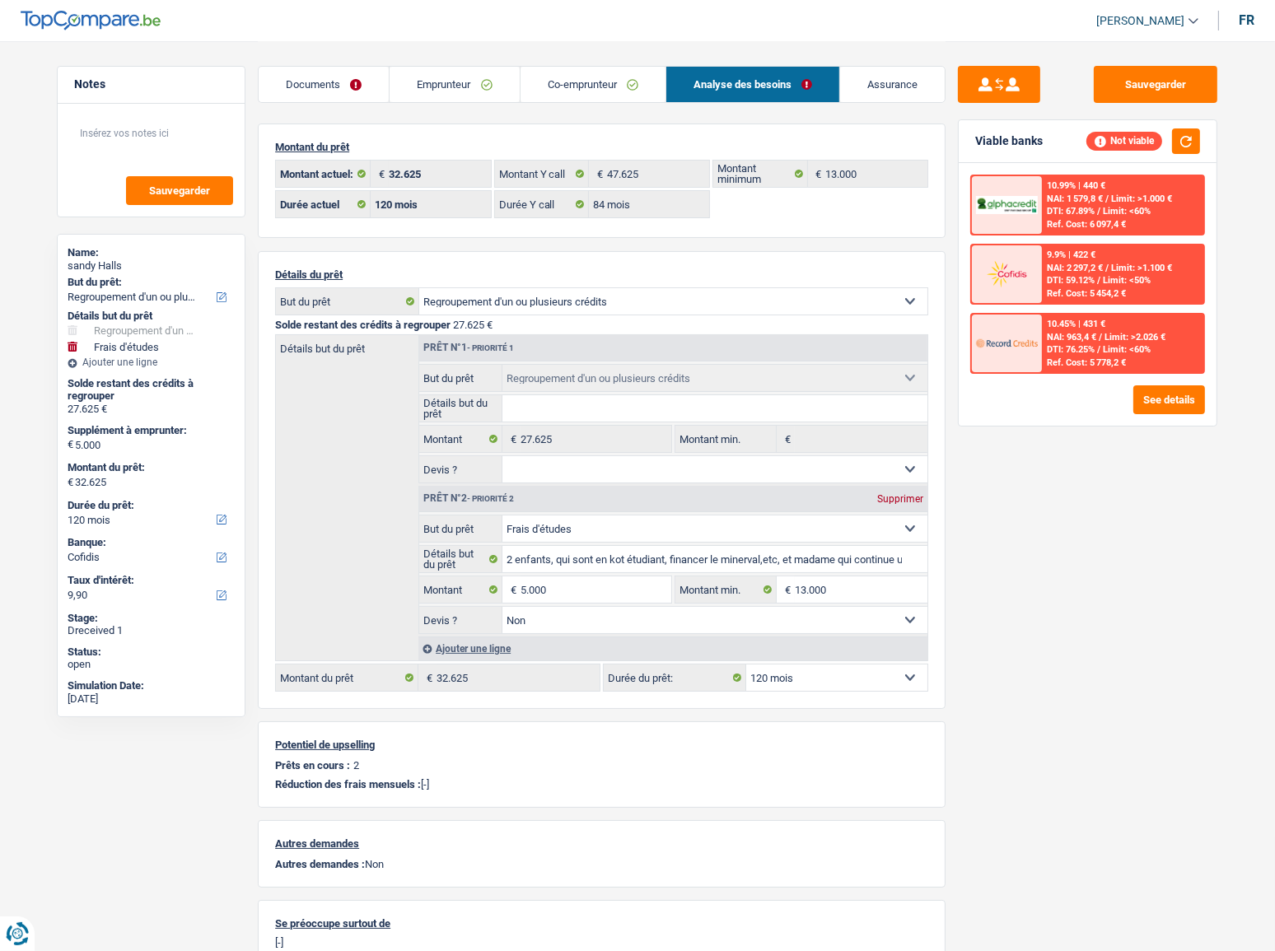
click at [779, 520] on select "12 mois 18 mois 24 mois 30 mois 36 mois 42 mois 48 mois 60 mois 72 mois 84 mois…" at bounding box center [836, 678] width 181 height 26
select select "84"
click at [746, 520] on select "12 mois 18 mois 24 mois 30 mois 36 mois 42 mois 48 mois 60 mois 72 mois 84 mois…" at bounding box center [836, 678] width 181 height 26
select select "84"
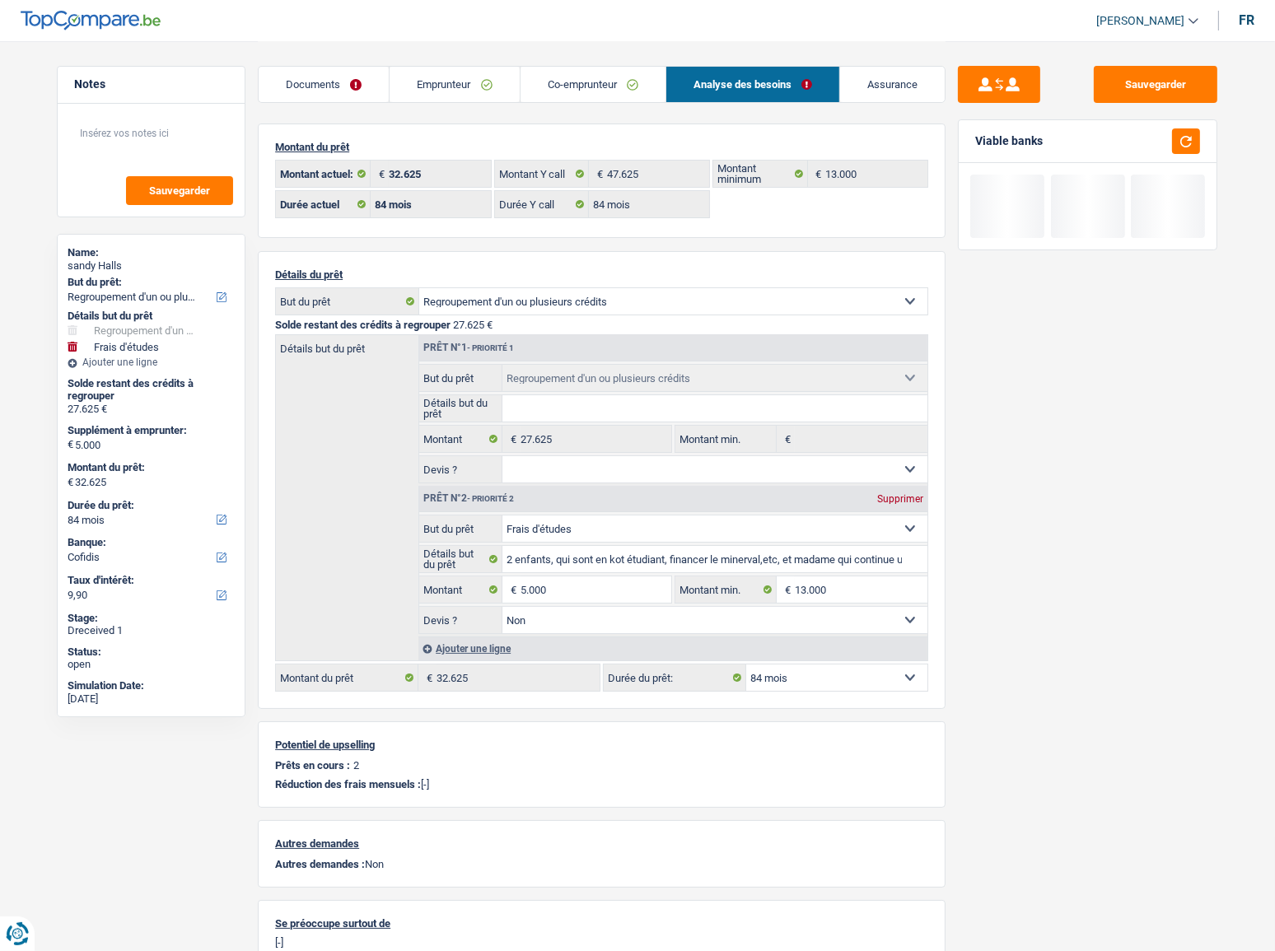
click at [1087, 520] on div "Sauvegarder Viable banks" at bounding box center [1088, 495] width 284 height 859
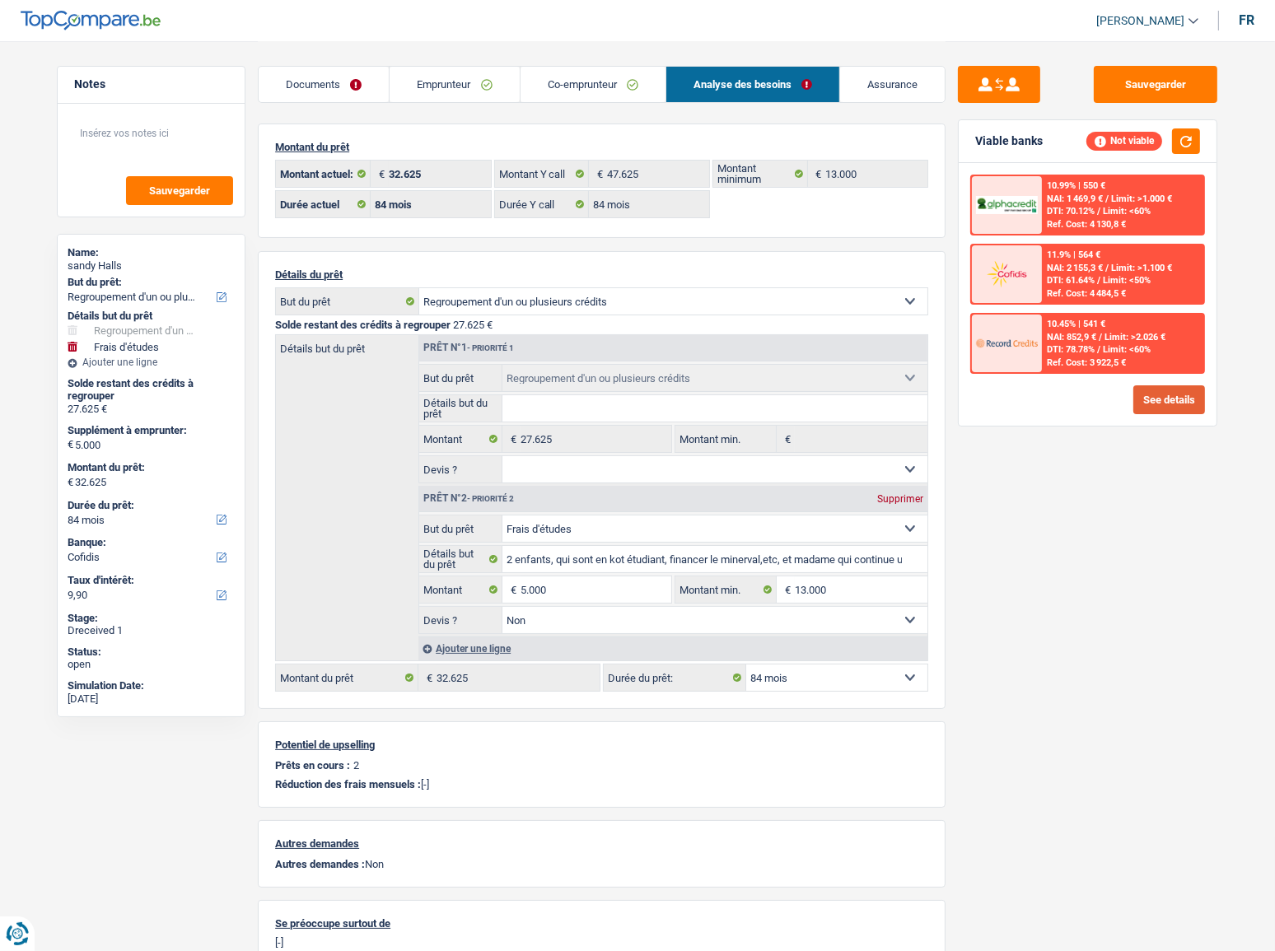
click at [1138, 399] on button "See details" at bounding box center [1170, 400] width 72 height 29
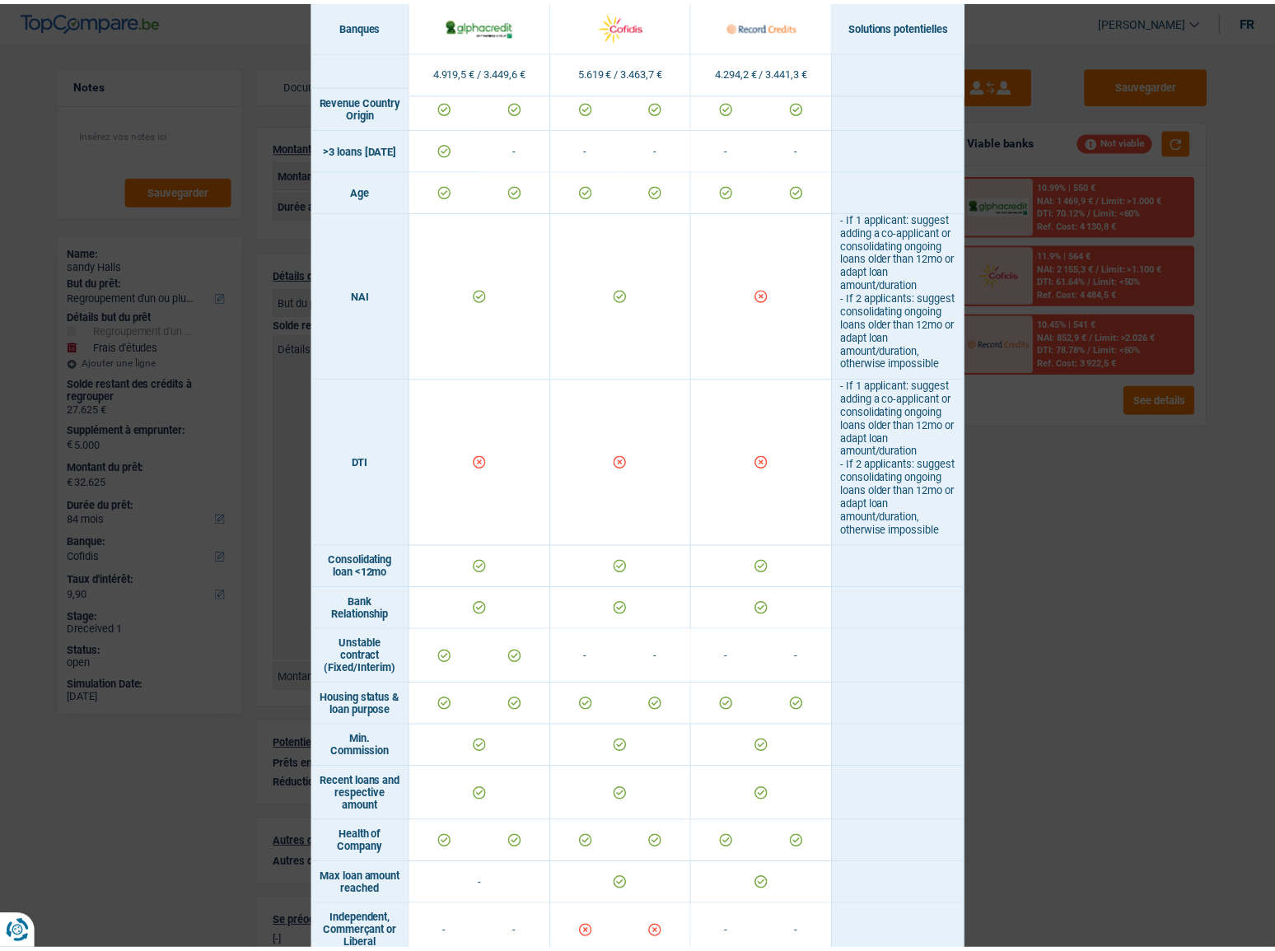
scroll to position [605, 0]
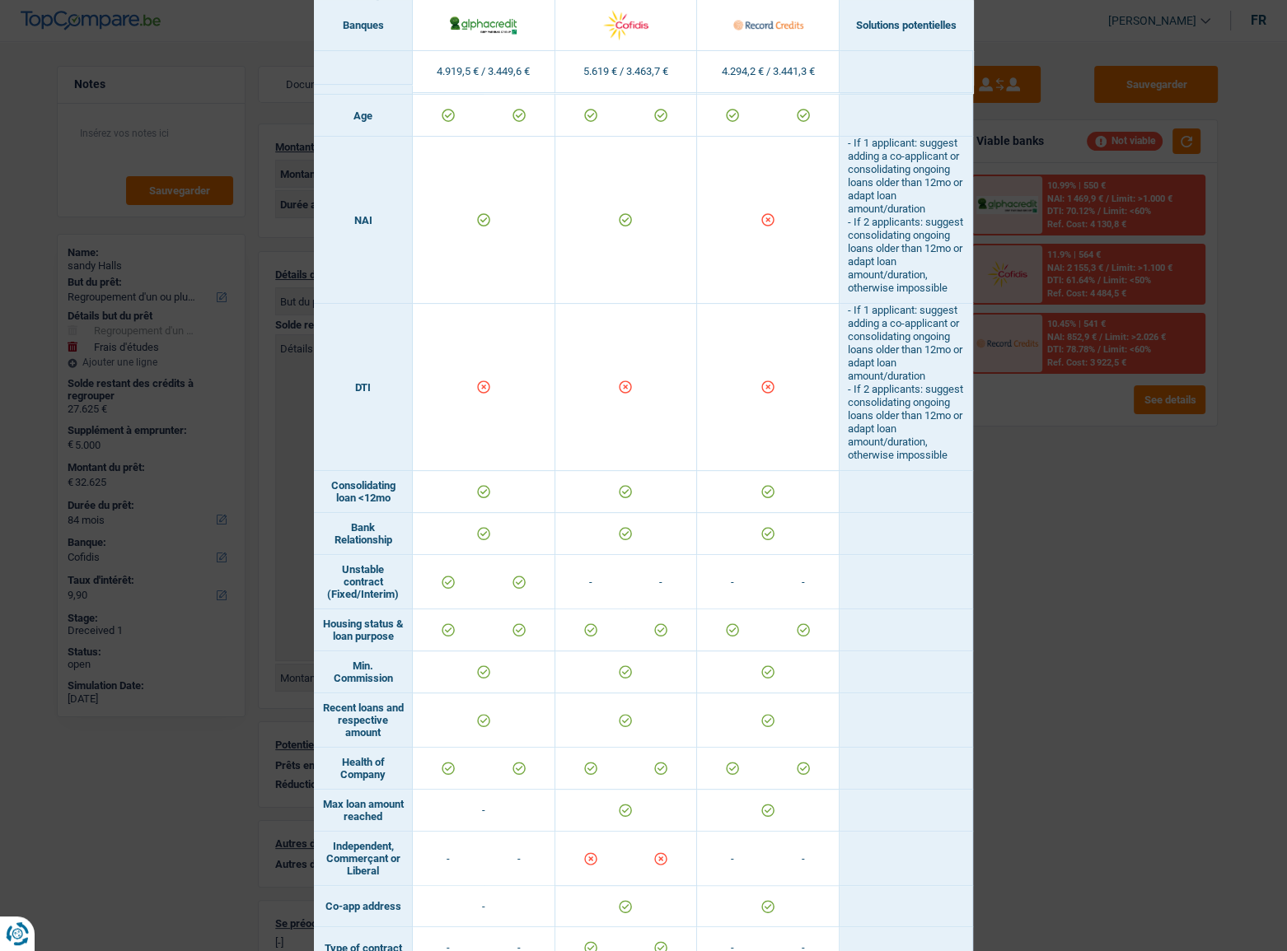
click at [1039, 479] on div "Banks conditions × Banques Solutions potentielles Revenus / Charges 4.919,5 € /…" at bounding box center [643, 475] width 1287 height 951
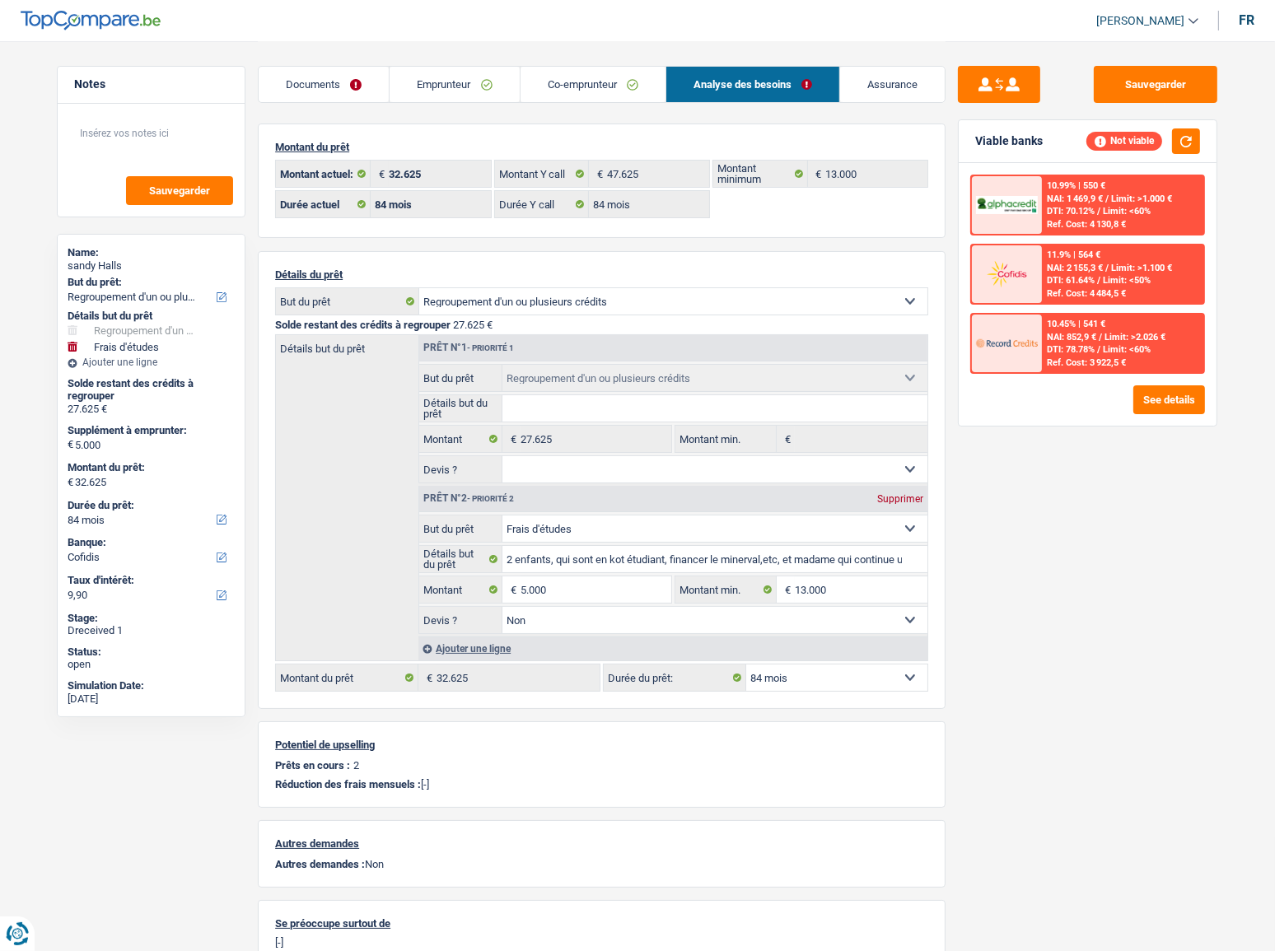
click at [804, 520] on select "12 mois 18 mois 24 mois 30 mois 36 mois 42 mois 48 mois 60 mois 72 mois 84 mois…" at bounding box center [836, 678] width 181 height 26
select select "96"
click at [746, 520] on select "12 mois 18 mois 24 mois 30 mois 36 mois 42 mois 48 mois 60 mois 72 mois 84 mois…" at bounding box center [836, 678] width 181 height 26
select select "96"
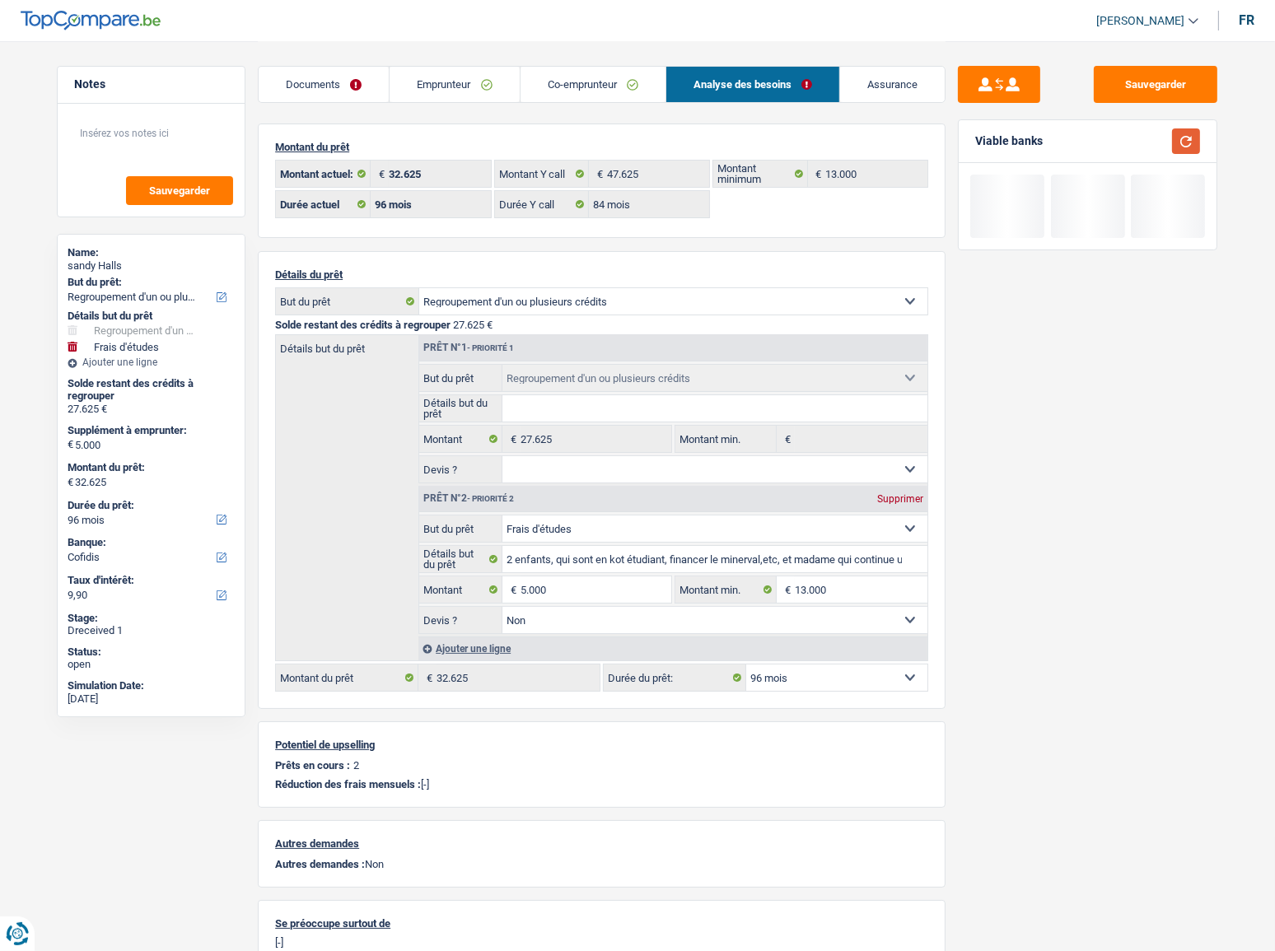
click at [1138, 133] on button "button" at bounding box center [1186, 142] width 28 height 26
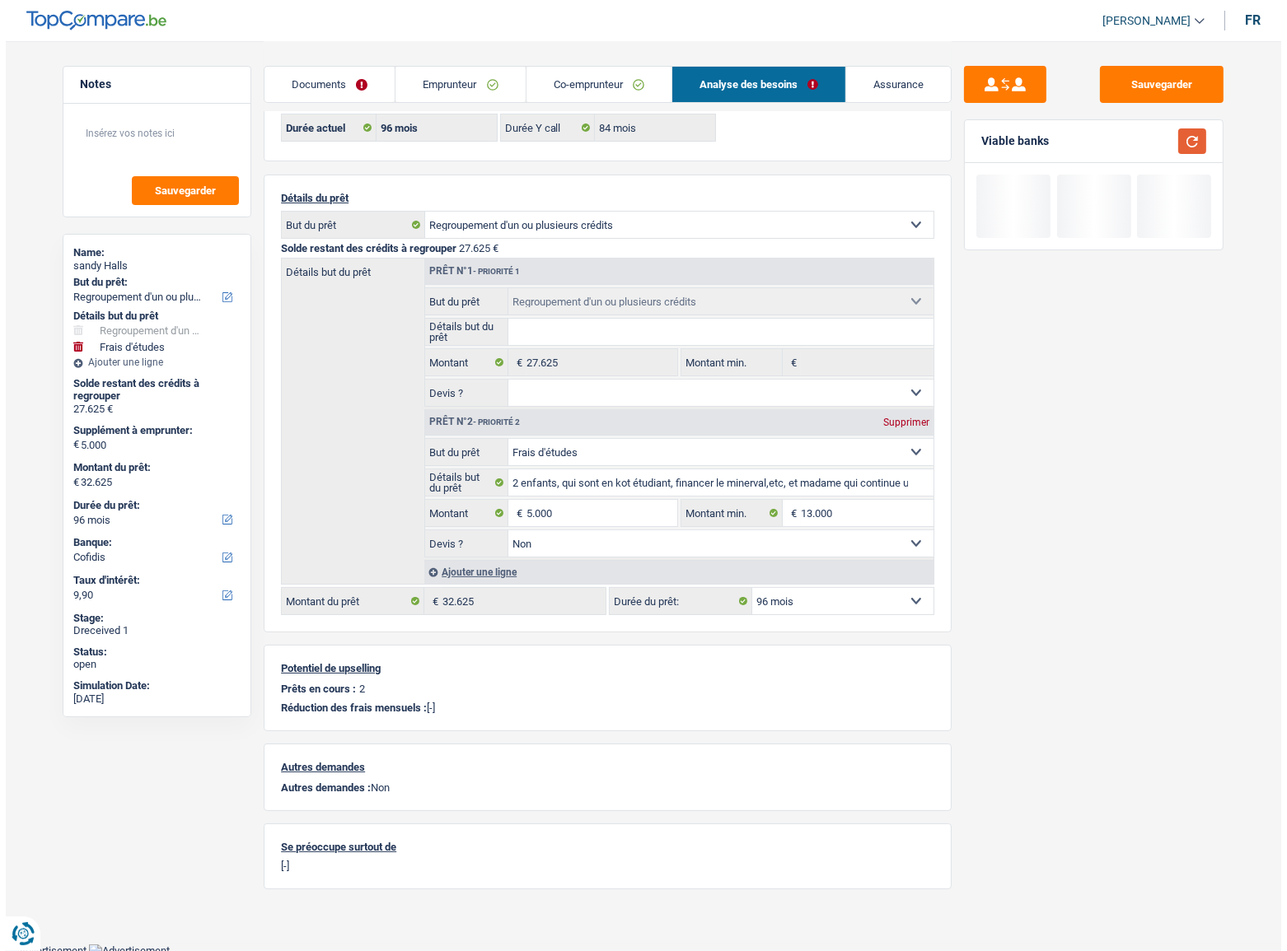
scroll to position [77, 0]
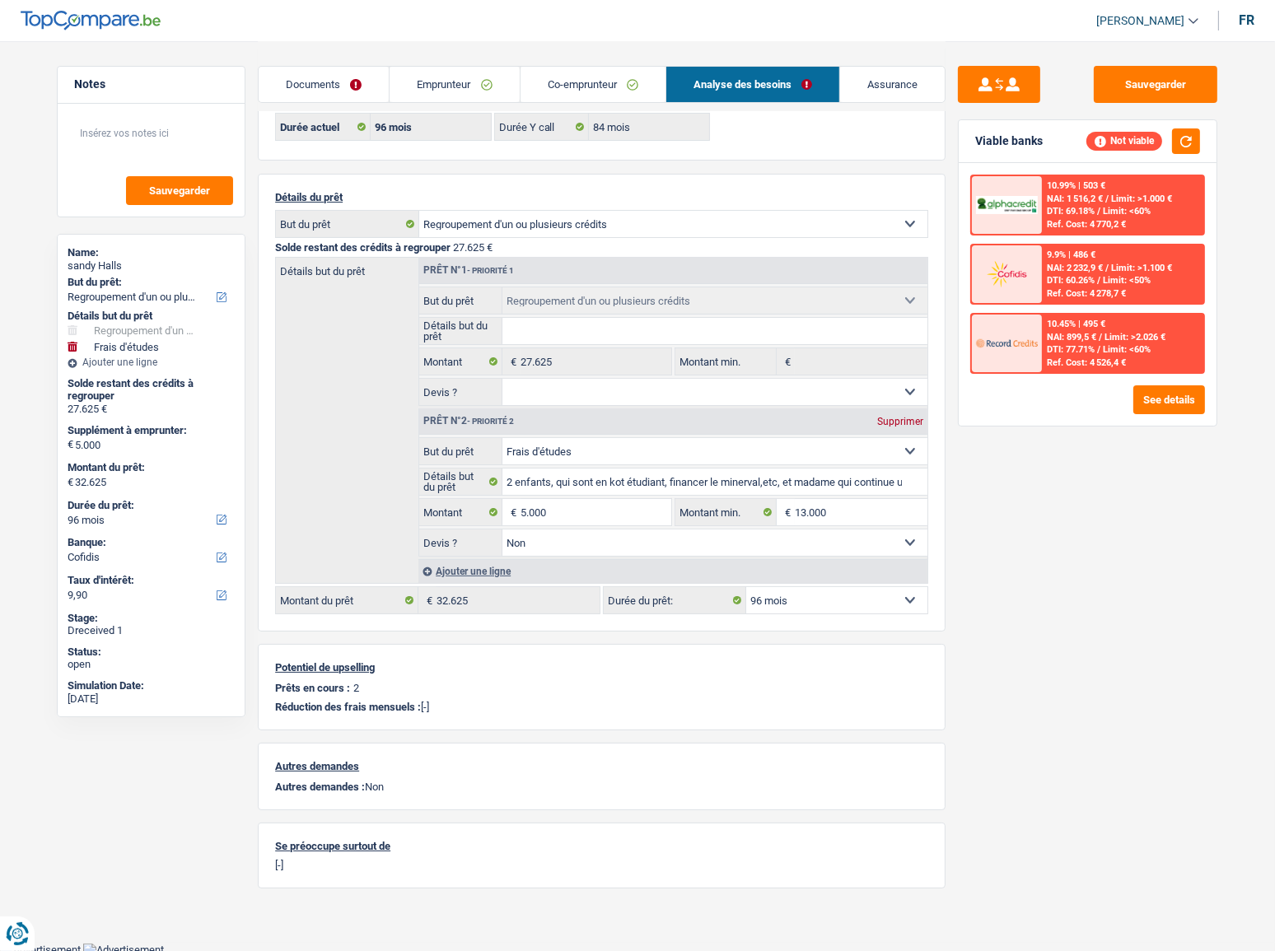
click at [867, 520] on select "12 mois 18 mois 24 mois 30 mois 36 mois 42 mois 48 mois 60 mois 72 mois 84 mois…" at bounding box center [836, 600] width 181 height 26
select select "120"
click at [746, 520] on select "12 mois 18 mois 24 mois 30 mois 36 mois 42 mois 48 mois 60 mois 72 mois 84 mois…" at bounding box center [836, 600] width 181 height 26
select select "120"
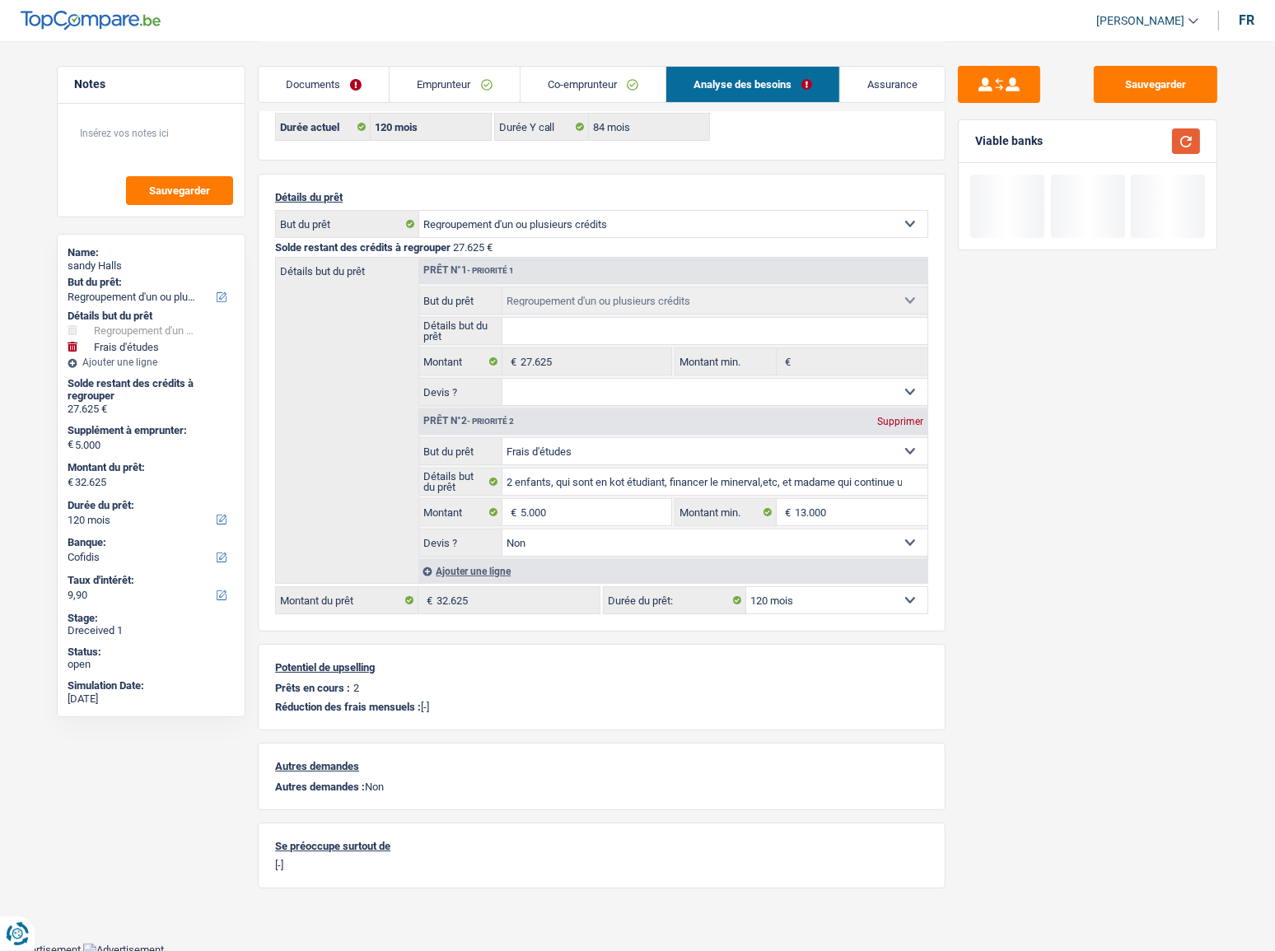
click at [1138, 147] on button "button" at bounding box center [1186, 142] width 28 height 26
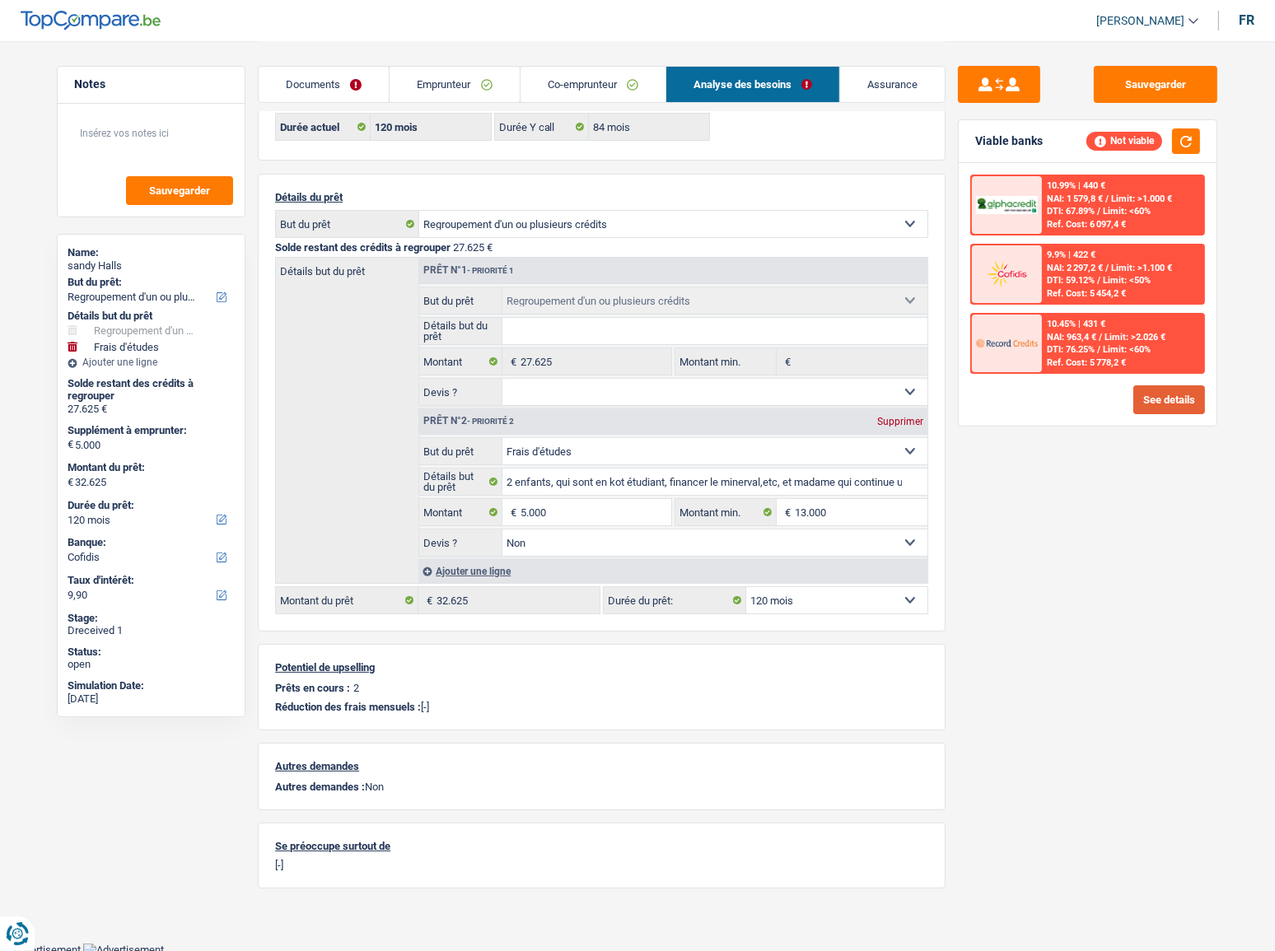
click at [1138, 401] on button "See details" at bounding box center [1170, 400] width 72 height 29
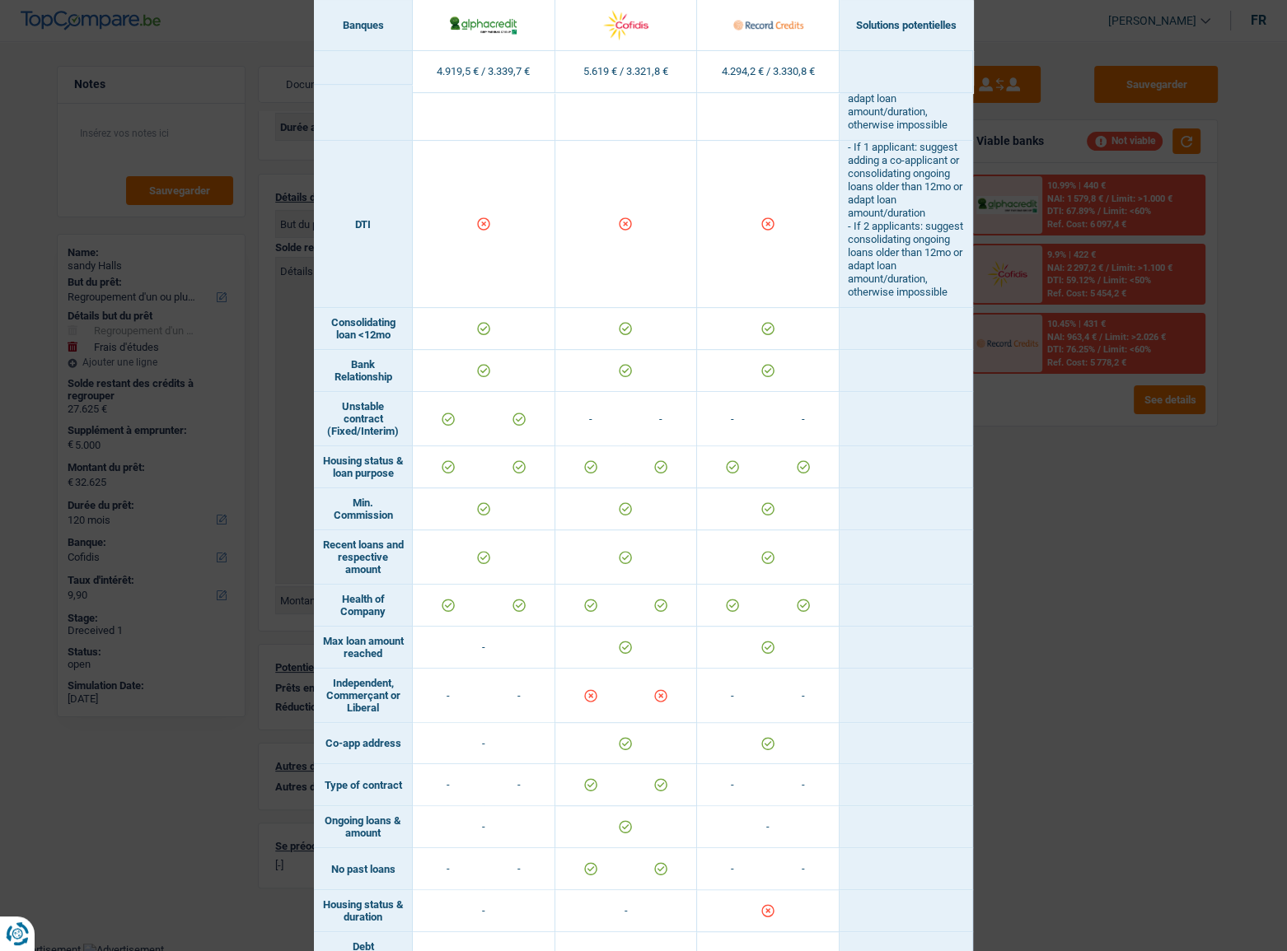
scroll to position [905, 0]
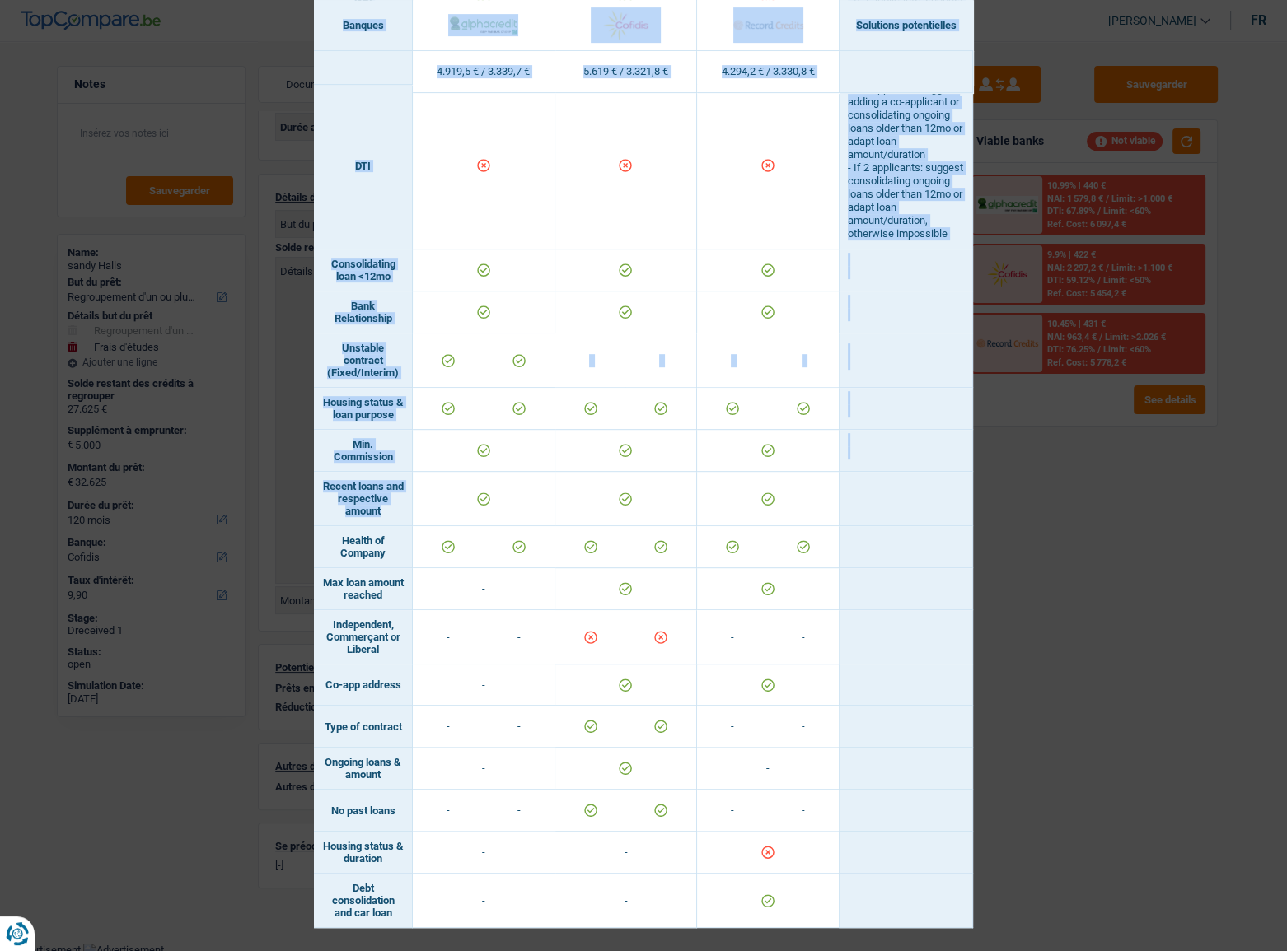
drag, startPoint x: 1193, startPoint y: 530, endPoint x: 636, endPoint y: 478, distance: 559.3
click at [636, 478] on div "Banks conditions × Banques Solutions potentielles Revenus / Charges 4.919,5 € /…" at bounding box center [643, 475] width 1287 height 951
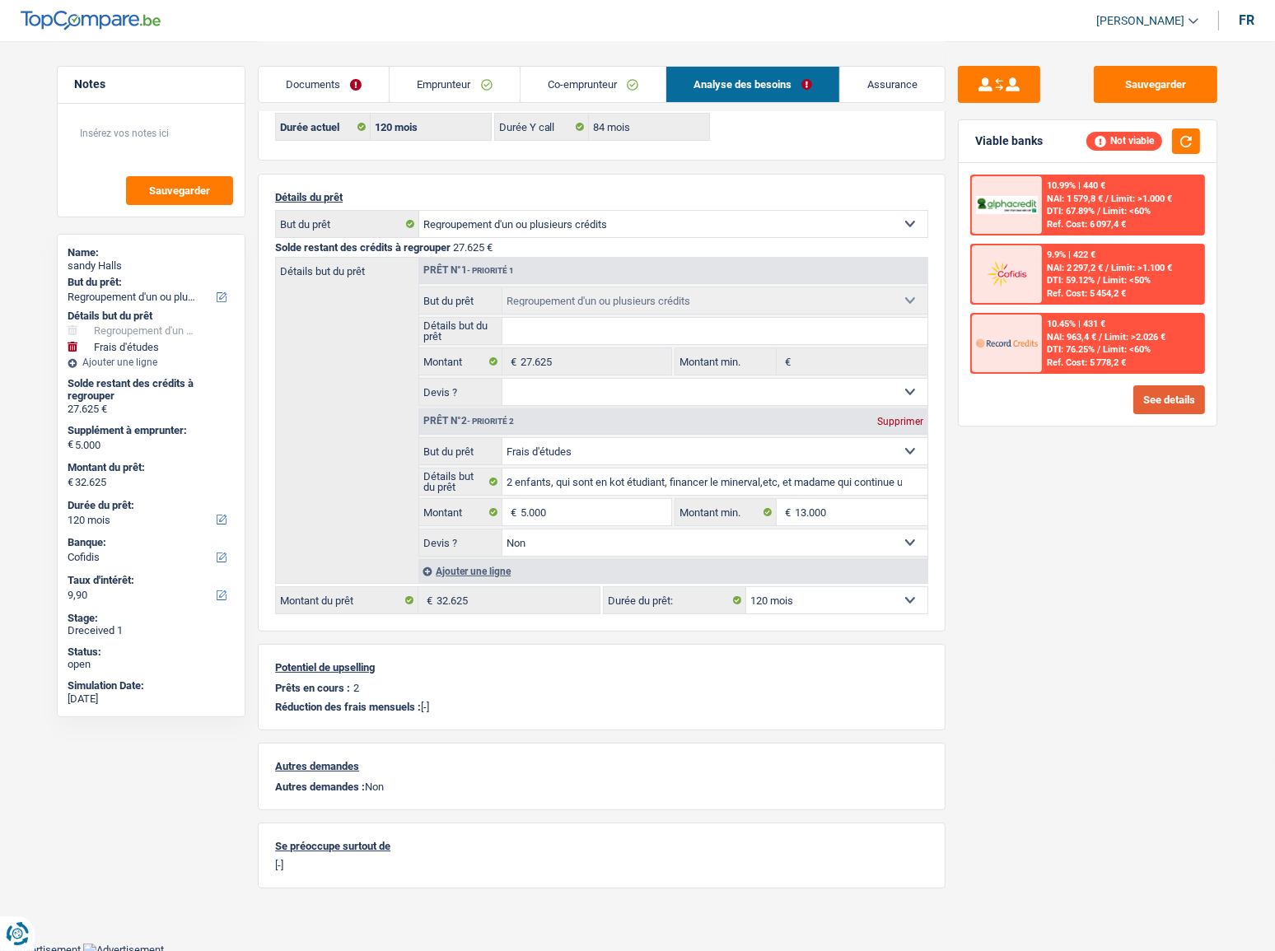
click at [1138, 403] on button "See details" at bounding box center [1170, 400] width 72 height 29
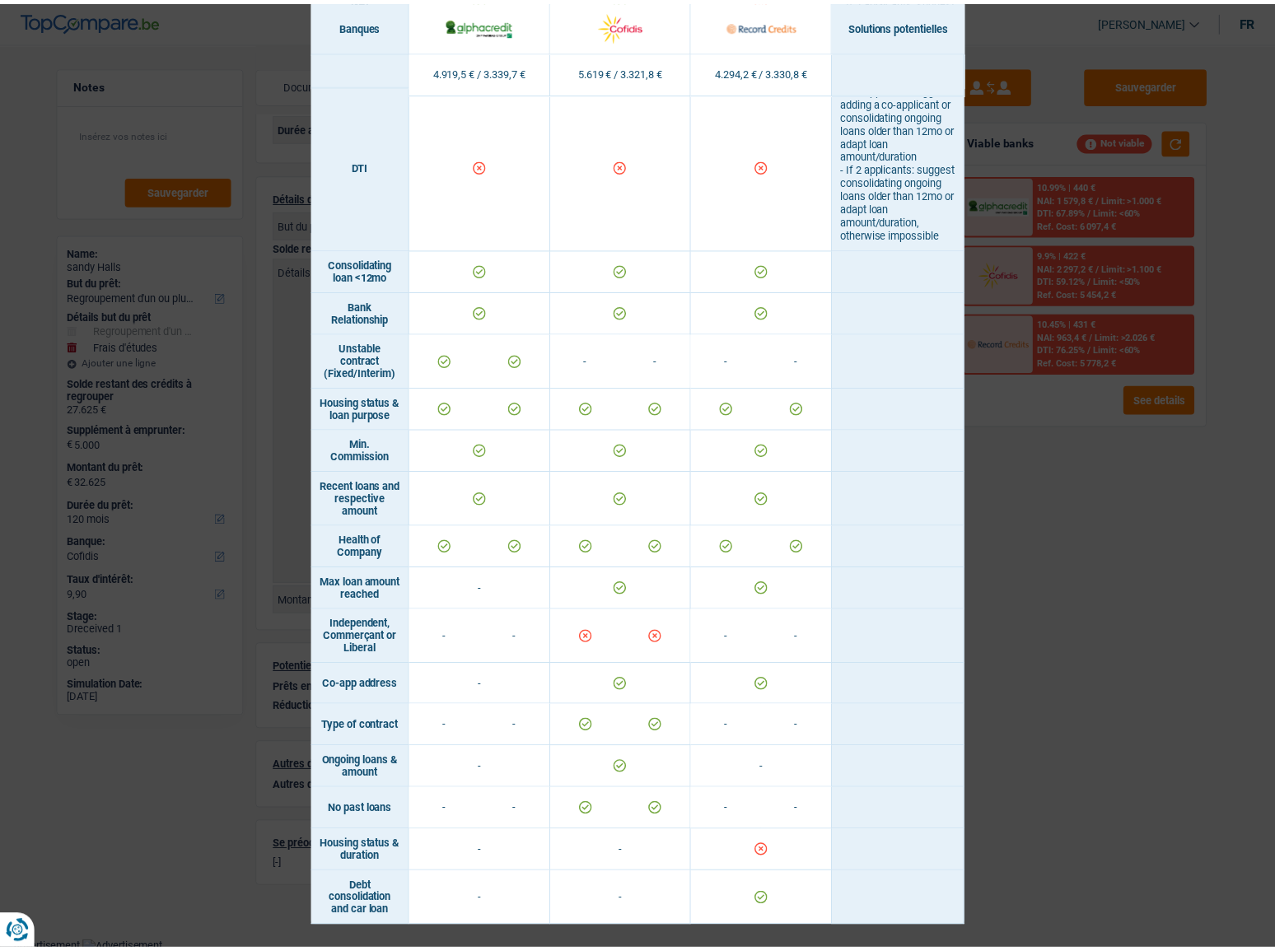
scroll to position [531, 0]
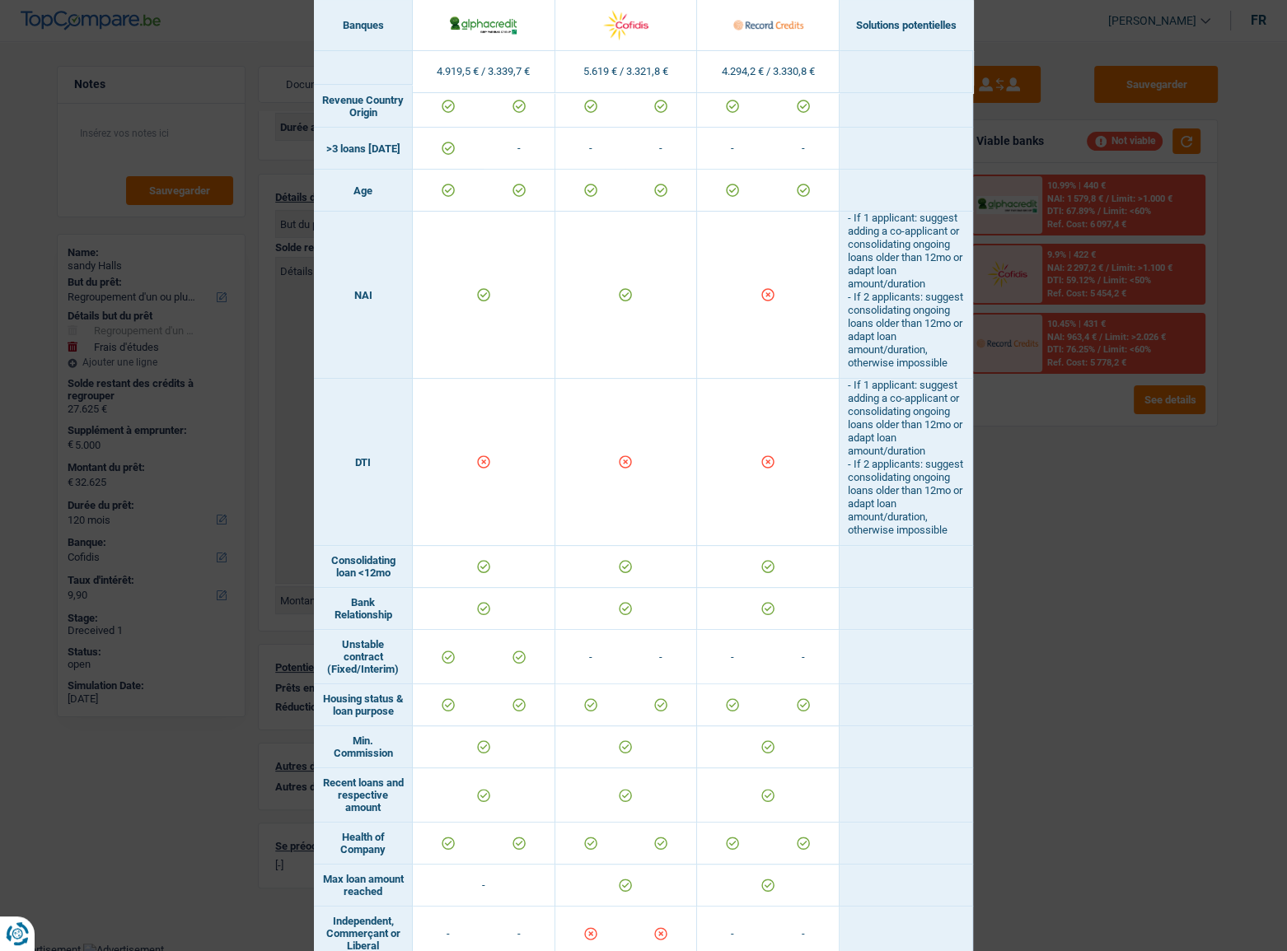
click at [1107, 520] on div "Banks conditions × Banques Solutions potentielles Revenus / Charges 4.919,5 € /…" at bounding box center [643, 475] width 1287 height 951
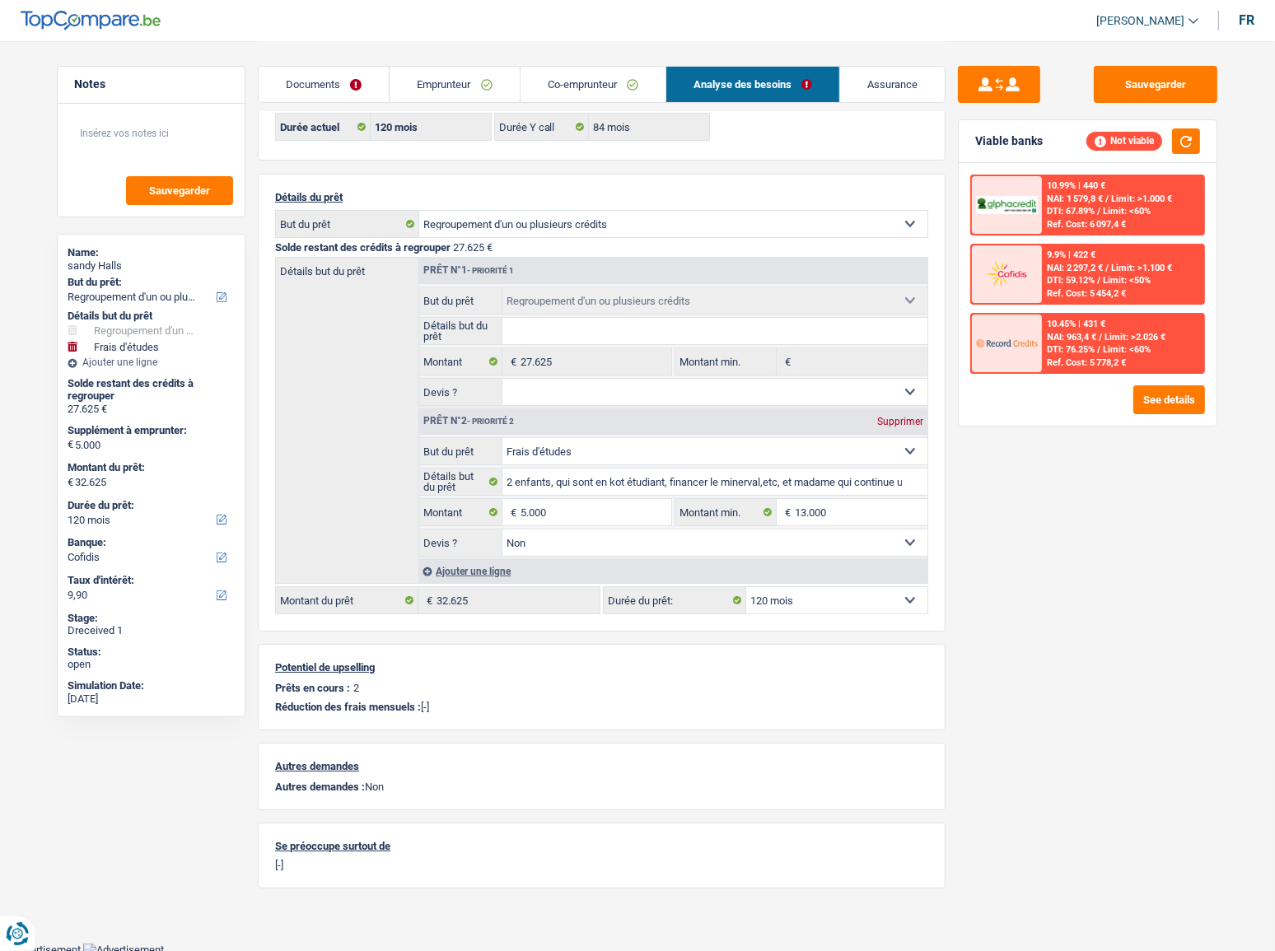
click at [797, 520] on select "12 mois 18 mois 24 mois 30 mois 36 mois 42 mois 48 mois 60 mois 72 mois 84 mois…" at bounding box center [836, 600] width 181 height 26
select select "84"
click at [746, 520] on select "12 mois 18 mois 24 mois 30 mois 36 mois 42 mois 48 mois 60 mois 72 mois 84 mois…" at bounding box center [836, 600] width 181 height 26
select select "84"
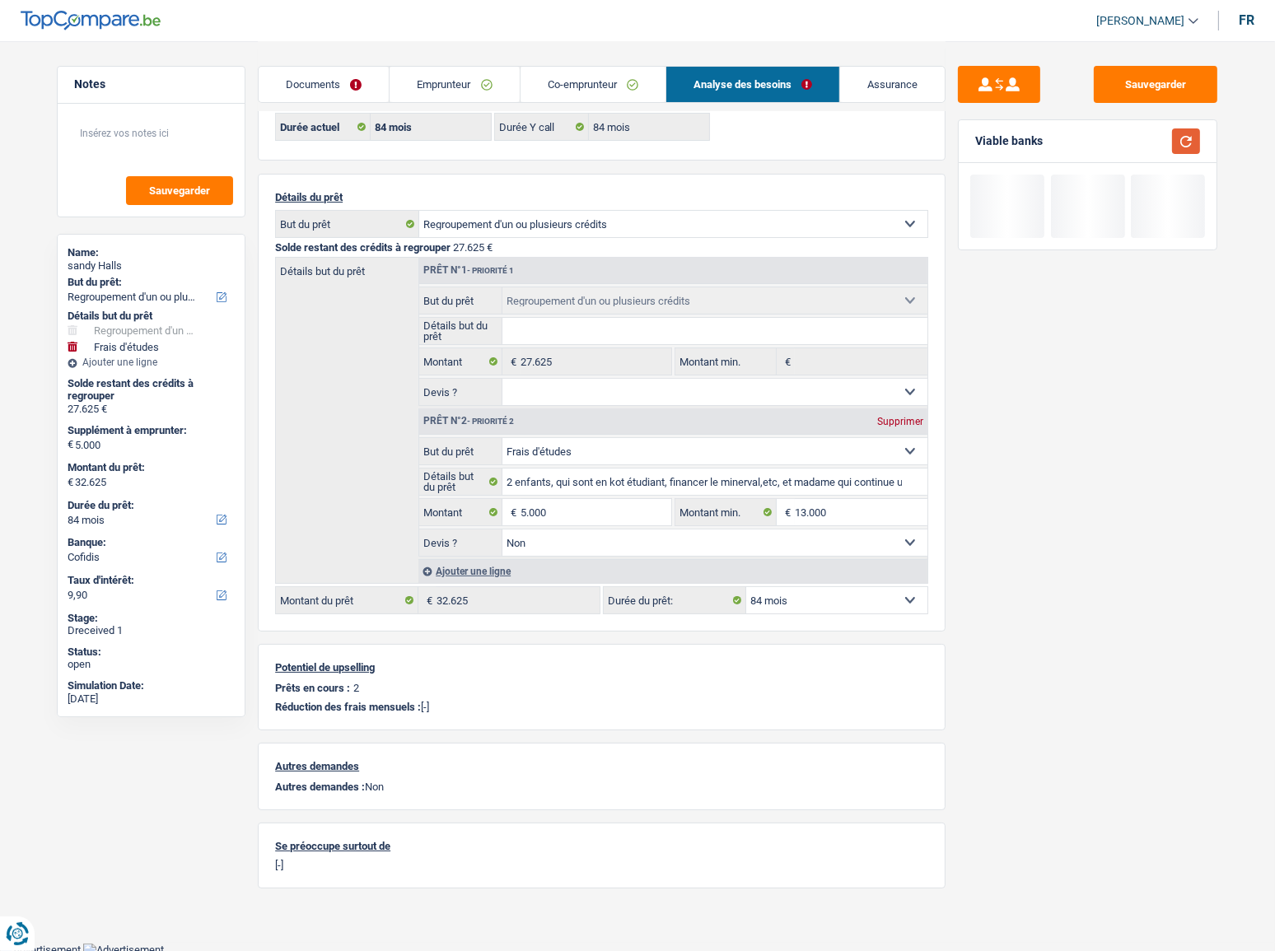
click at [1138, 134] on button "button" at bounding box center [1186, 142] width 28 height 26
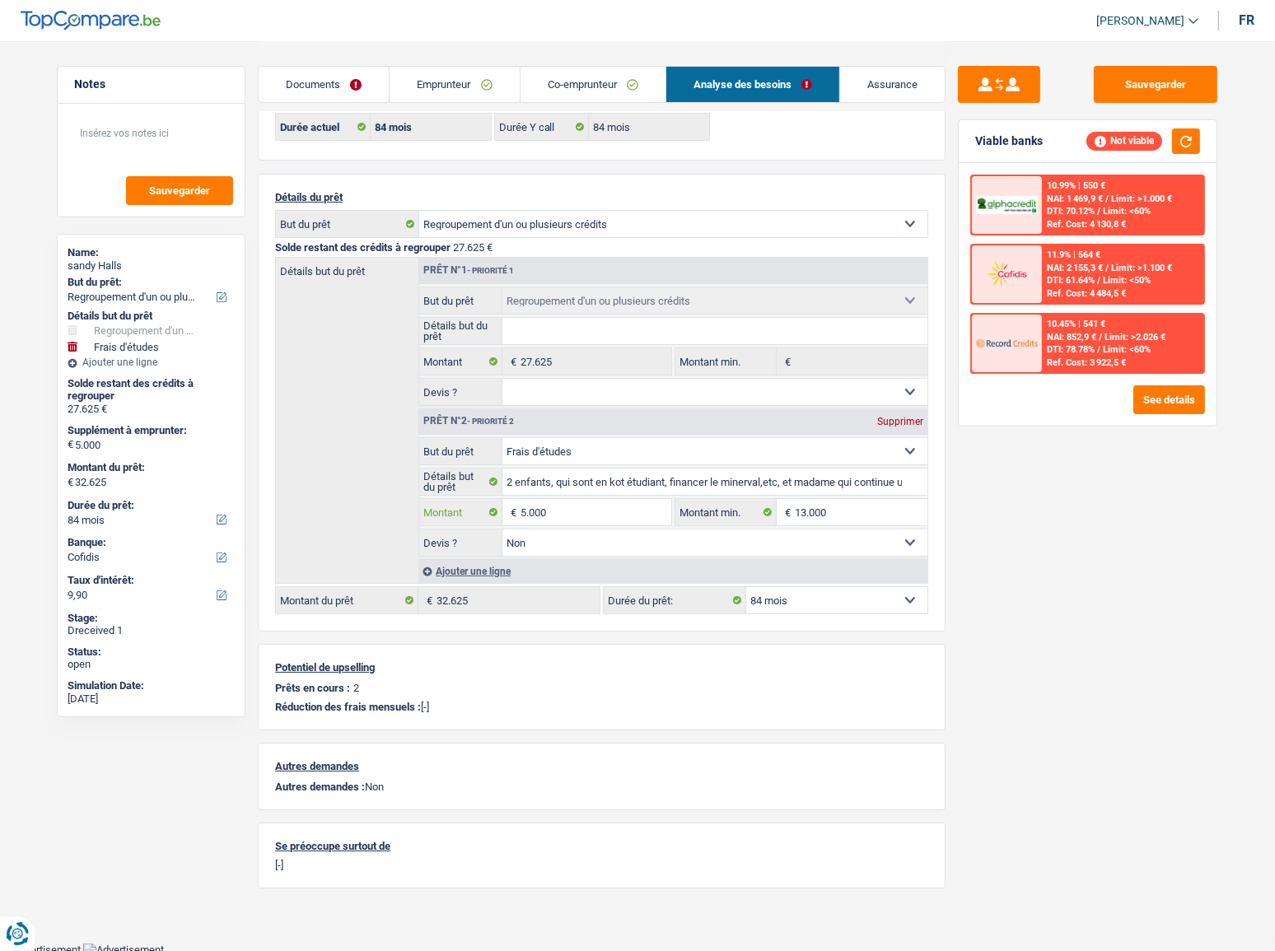
click at [532, 505] on input "5.000" at bounding box center [596, 512] width 151 height 26
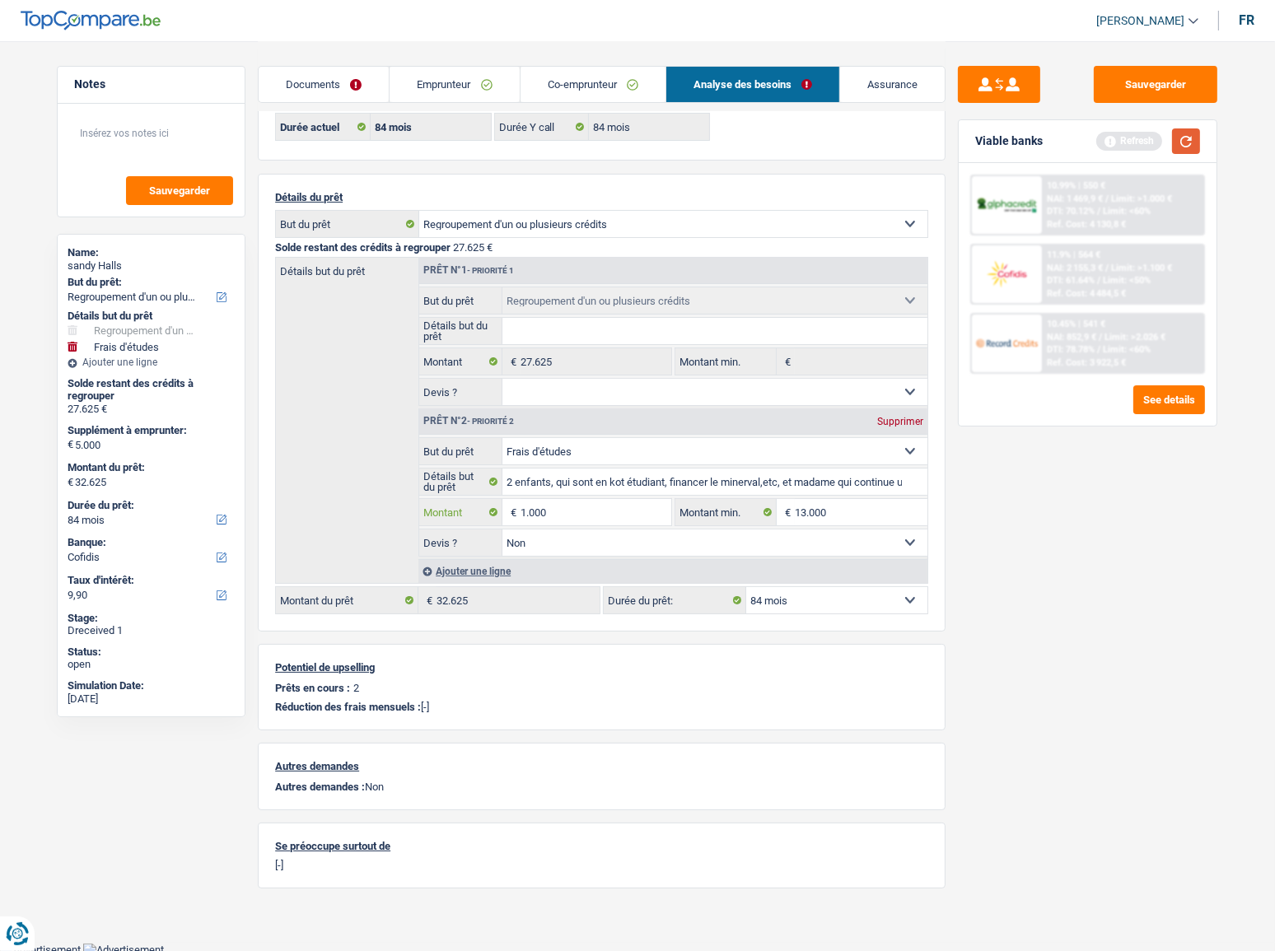
type input "1.000"
select select "120"
type input "28.625"
select select "120"
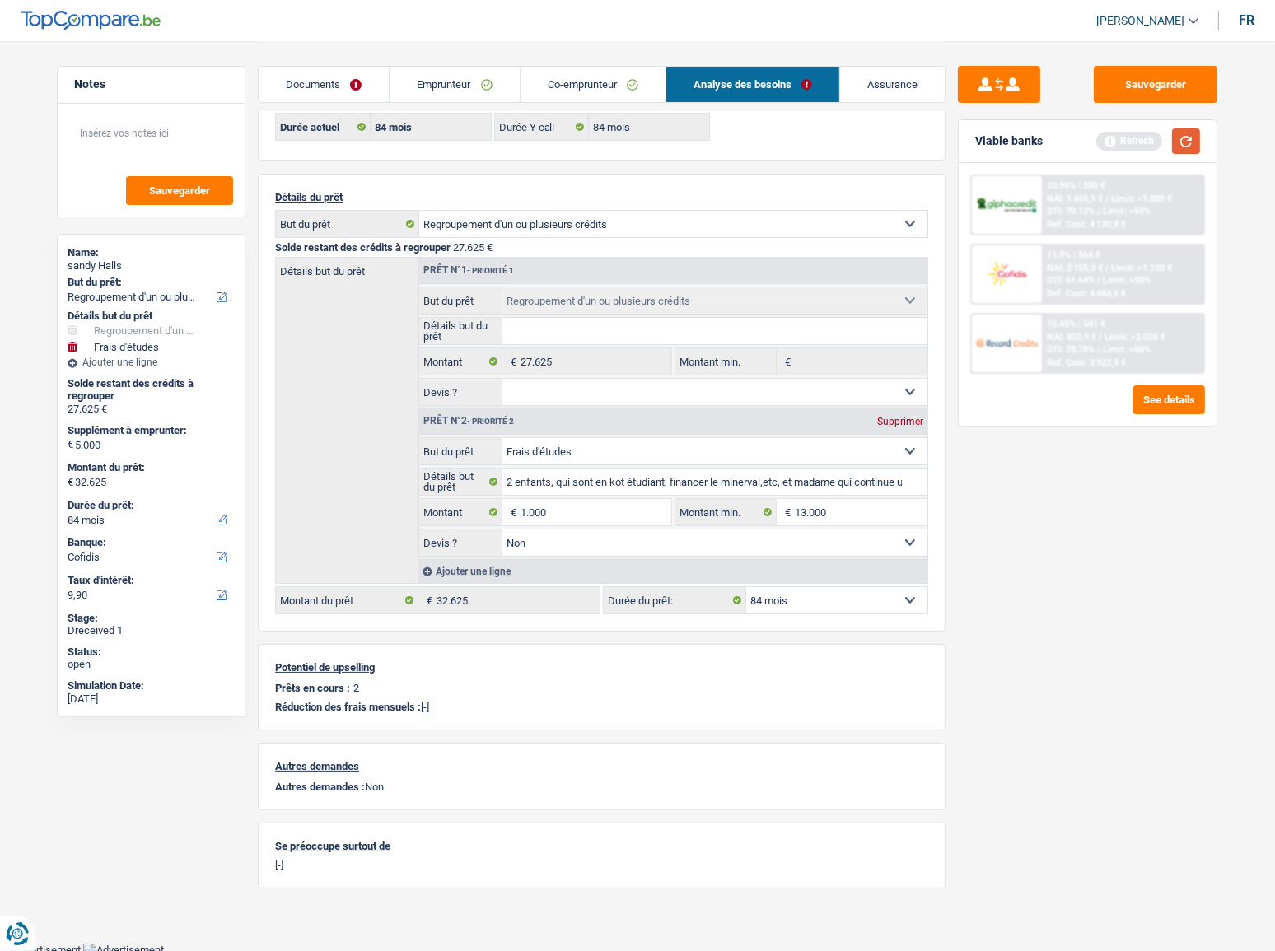
type input "1.000"
type input "28.625"
click at [1138, 138] on button "button" at bounding box center [1186, 142] width 28 height 26
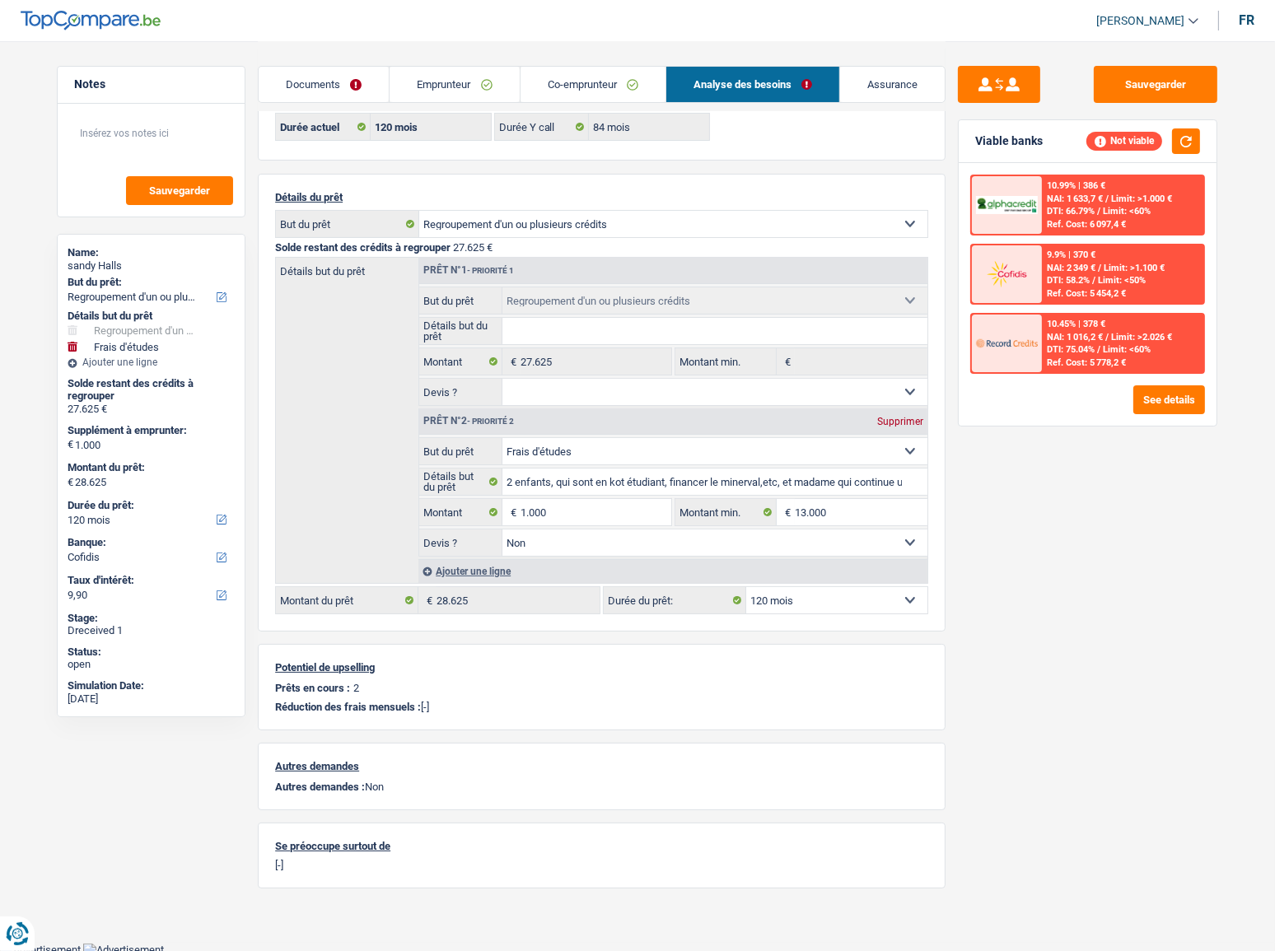
click at [896, 426] on div "Supprimer" at bounding box center [900, 422] width 54 height 10
type input "27.625"
type input "0"
type input "27.625"
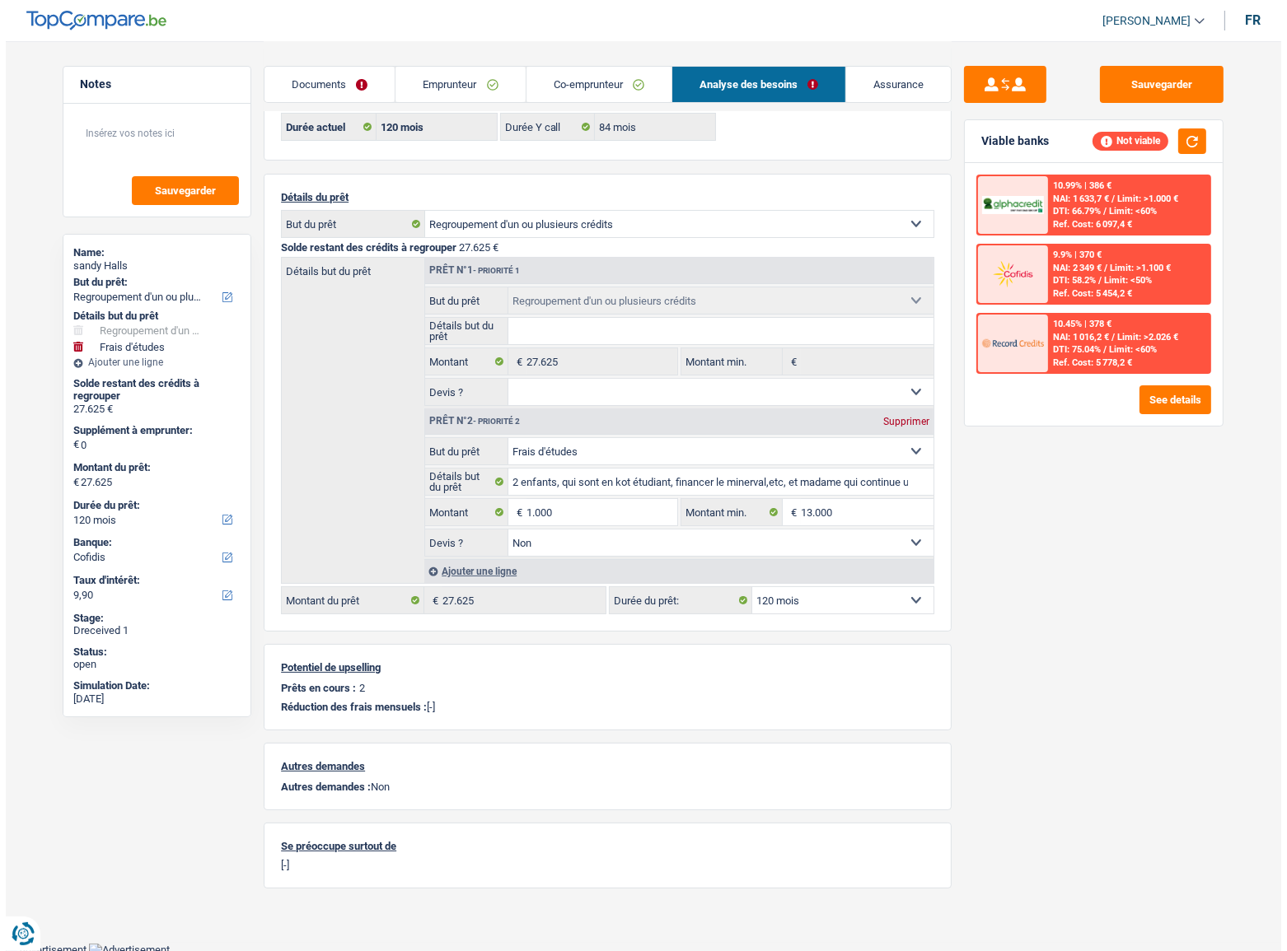
scroll to position [0, 0]
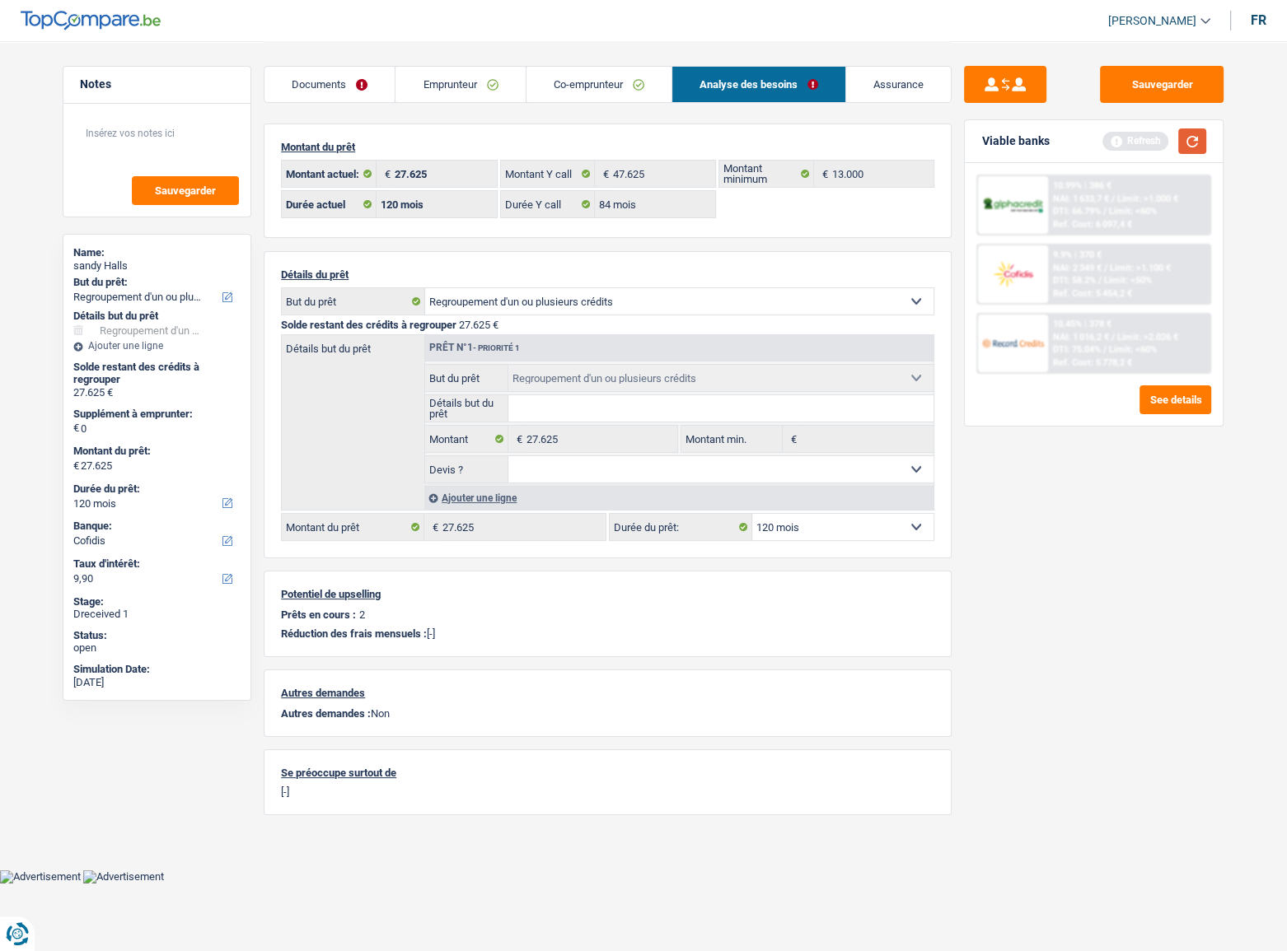
click at [1138, 133] on button "button" at bounding box center [1192, 142] width 28 height 26
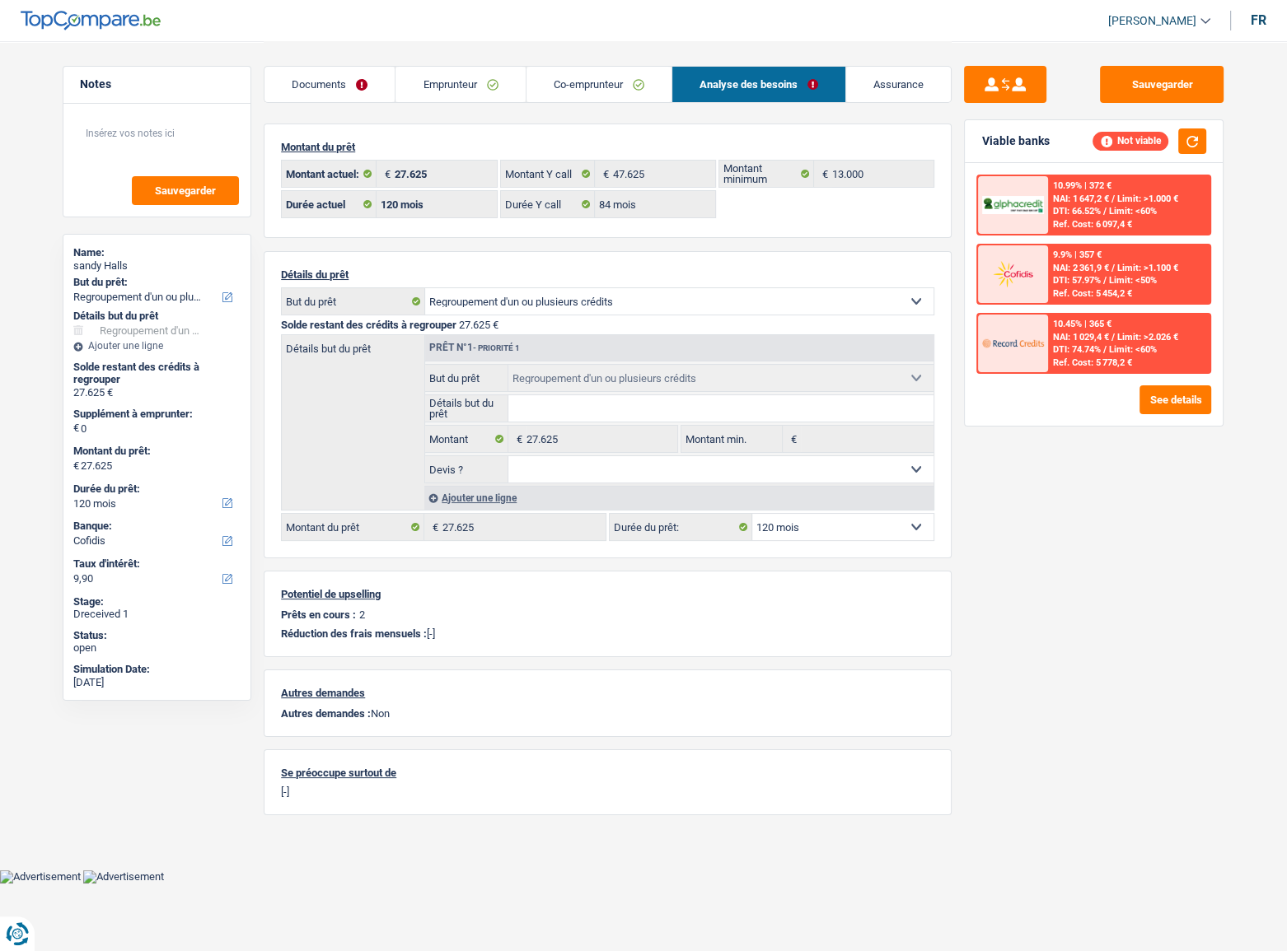
click at [789, 520] on select "12 mois 18 mois 24 mois 30 mois 36 mois 42 mois 48 mois 60 mois 72 mois 84 mois…" at bounding box center [842, 527] width 181 height 26
select select "84"
click at [752, 516] on select "12 mois 18 mois 24 mois 30 mois 36 mois 42 mois 48 mois 60 mois 72 mois 84 mois…" at bounding box center [842, 527] width 181 height 26
select select "84"
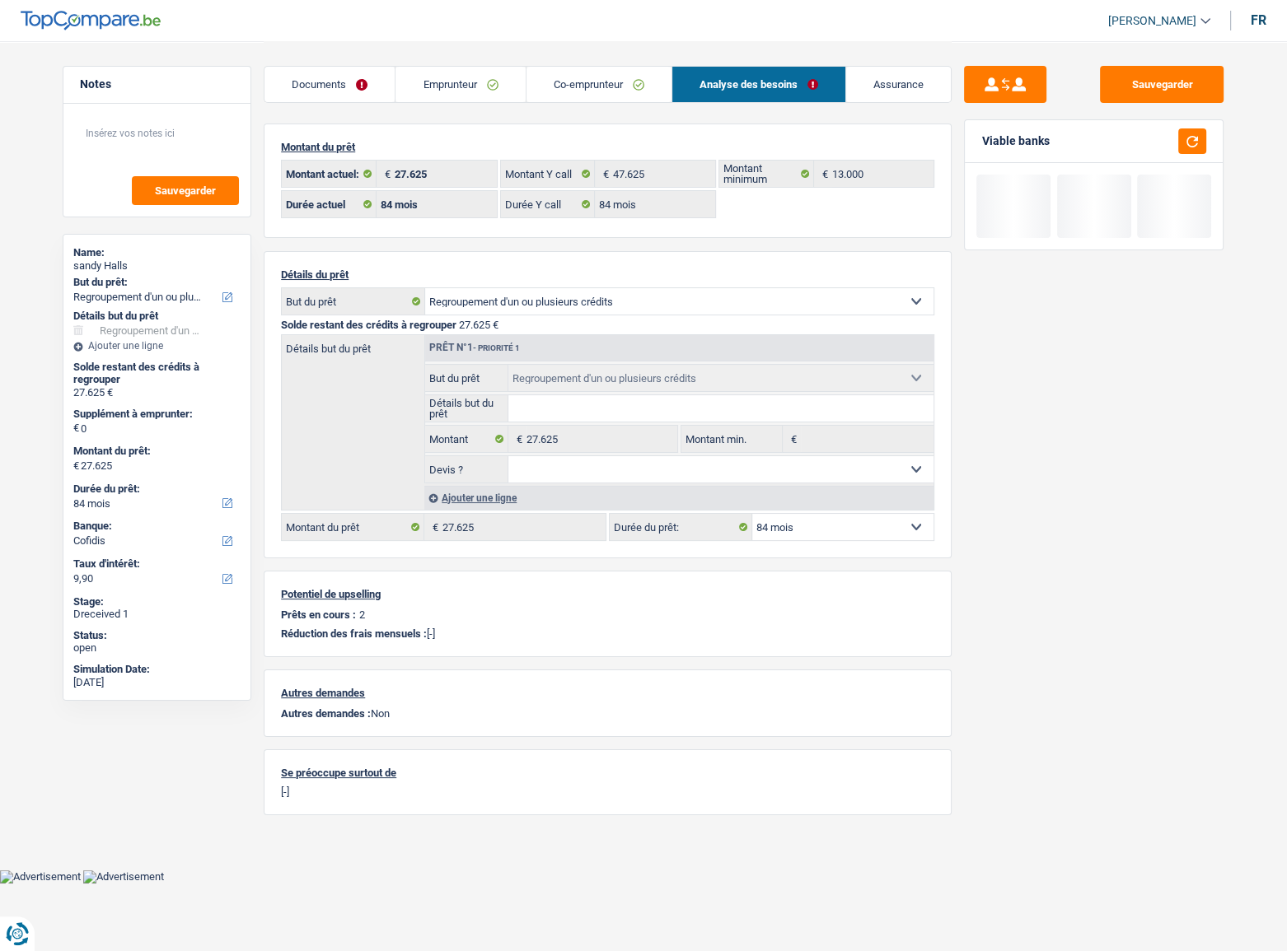
click at [1136, 484] on div "Sauvegarder Viable banks" at bounding box center [1093, 495] width 284 height 859
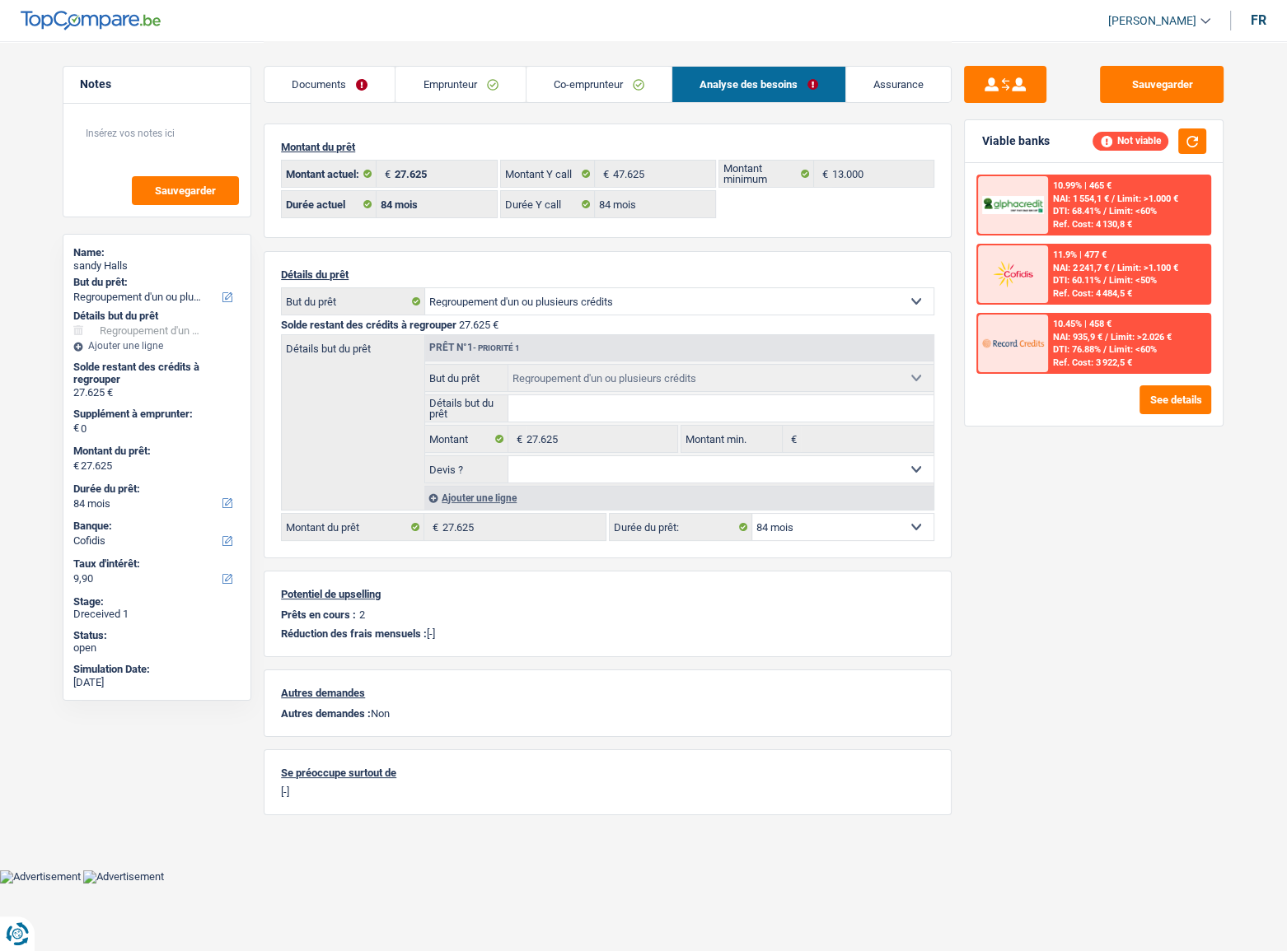
click at [1138, 381] on div "10.99% | 465 € NAI: 1 554,1 € / Limit: >1.000 € DTI: 68.41% / Limit: <60% Ref. …" at bounding box center [1094, 294] width 258 height 263
click at [1138, 396] on button "See details" at bounding box center [1175, 400] width 72 height 29
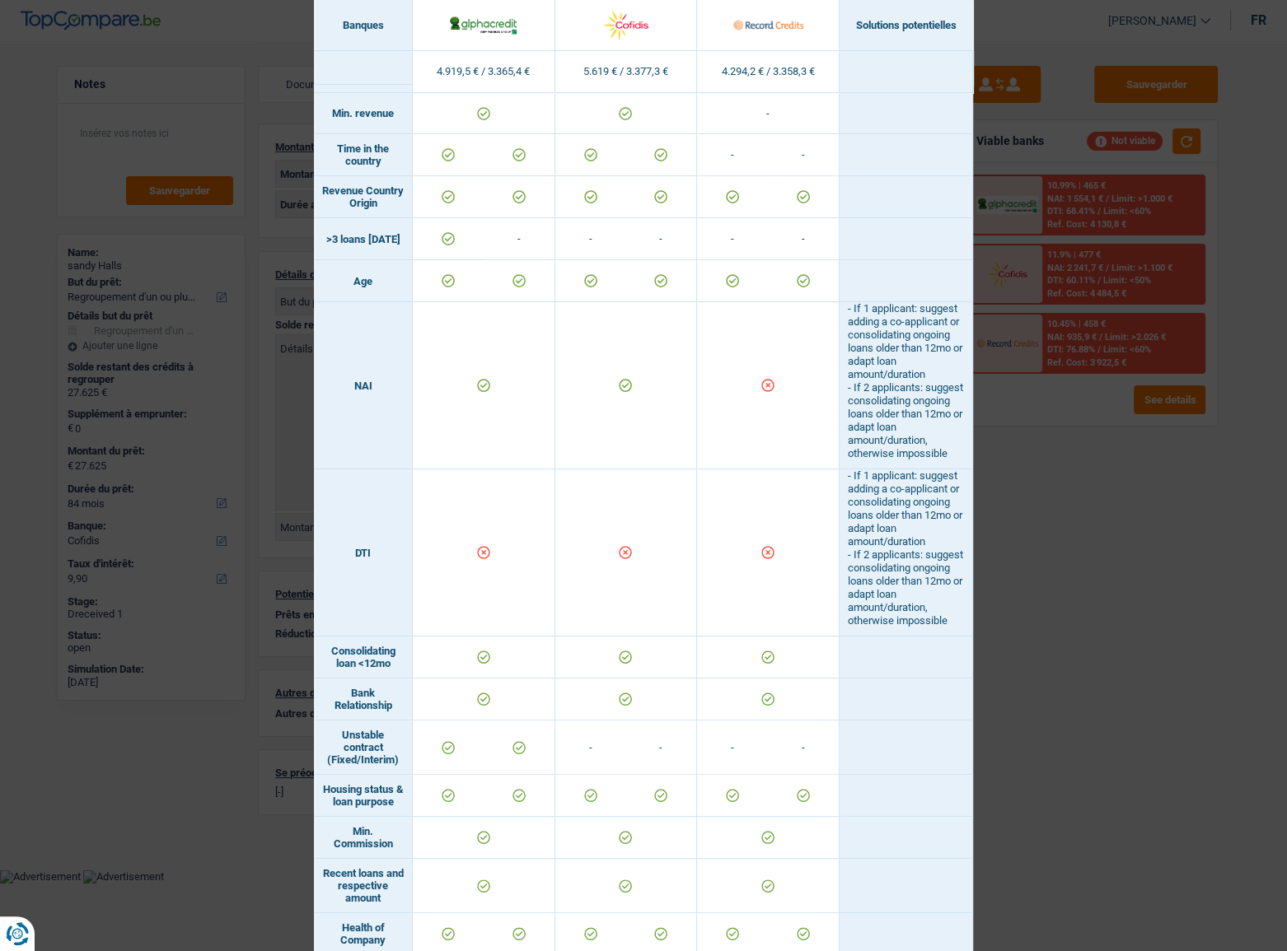
scroll to position [531, 0]
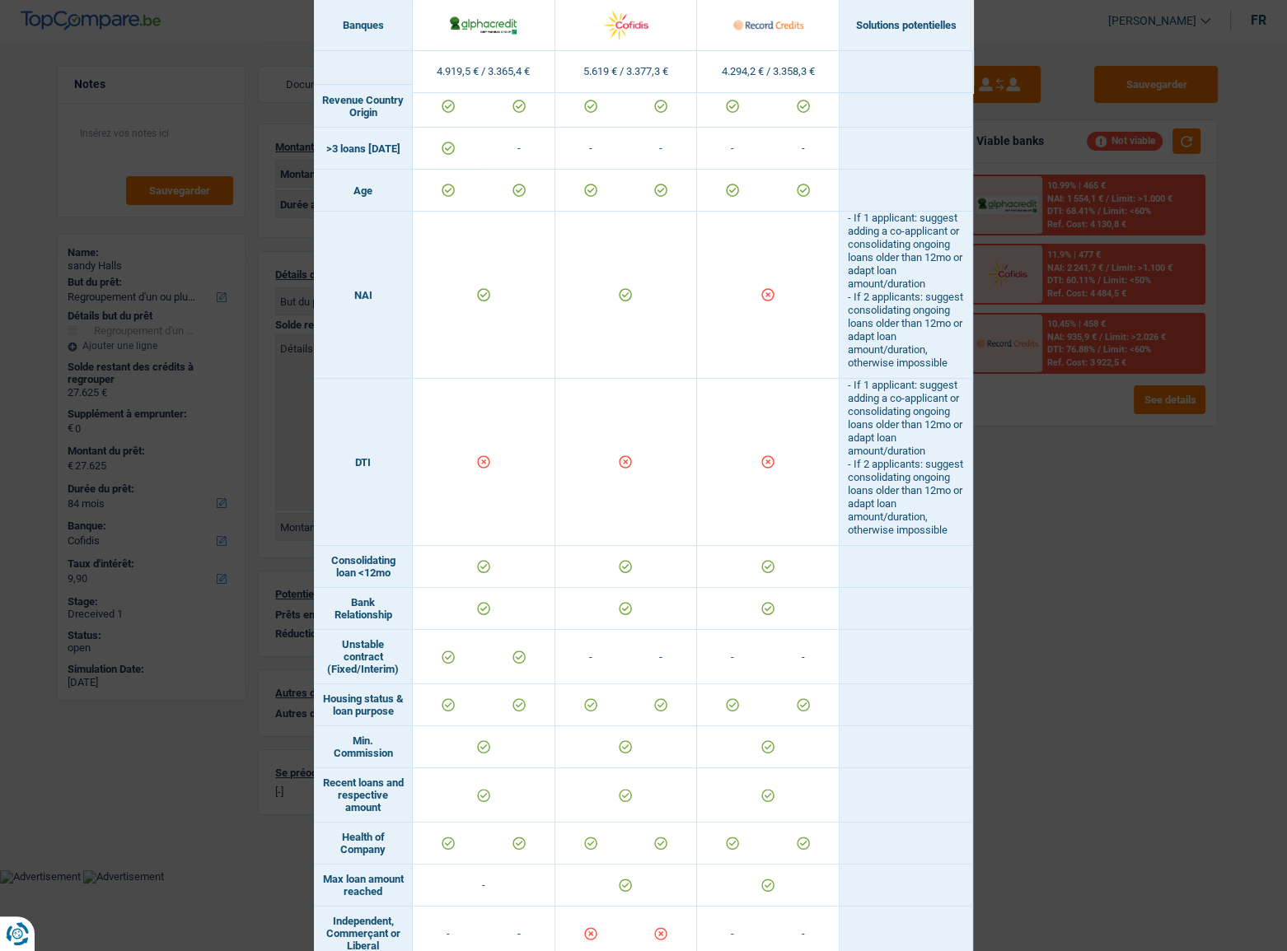
click at [1033, 487] on div "Banks conditions × Banques Solutions potentielles Revenus / Charges 4.919,5 € /…" at bounding box center [643, 475] width 1287 height 951
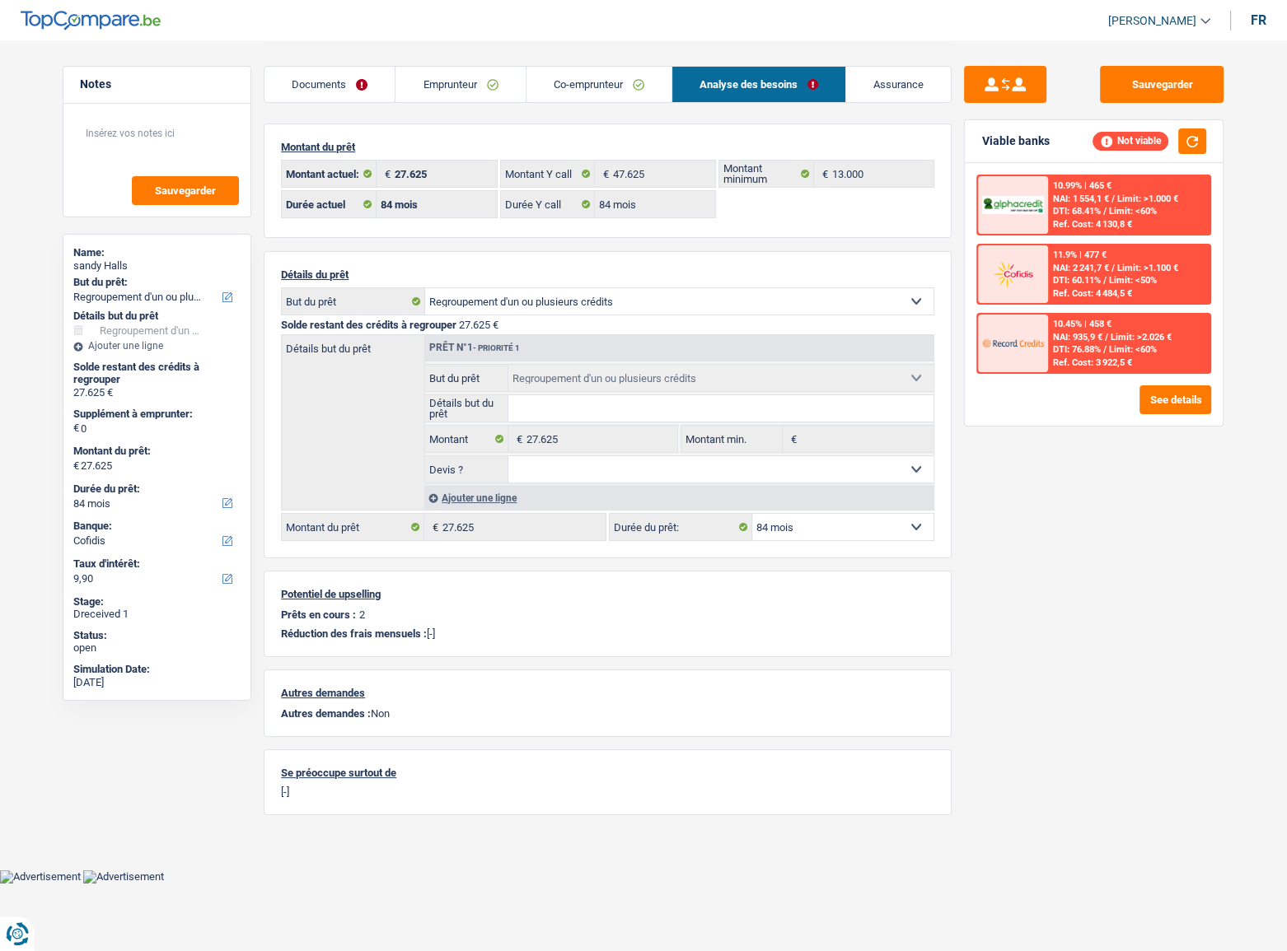
click at [477, 85] on link "Emprunteur" at bounding box center [459, 84] width 129 height 35
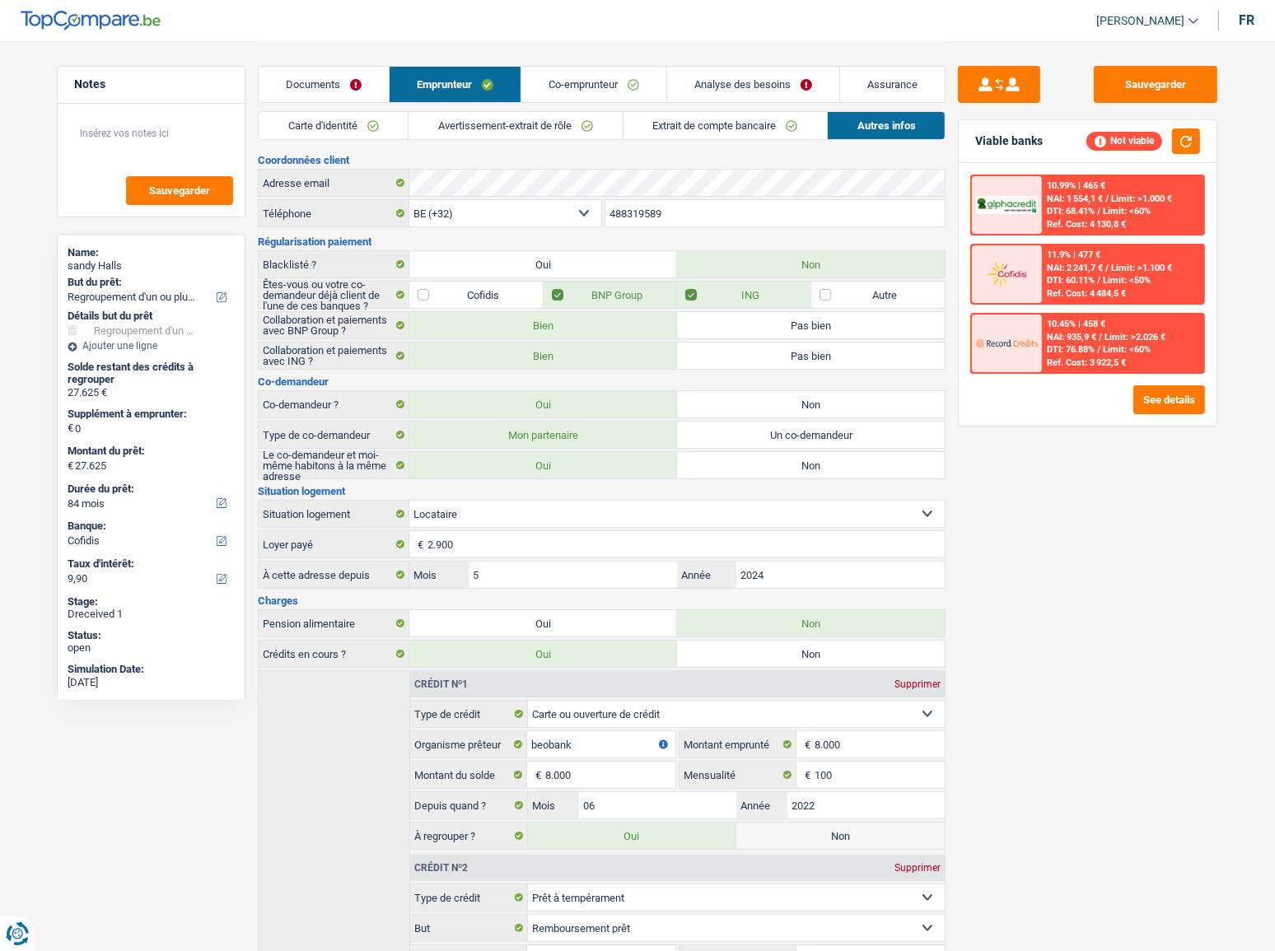
click at [719, 91] on link "Analyse des besoins" at bounding box center [753, 84] width 172 height 35
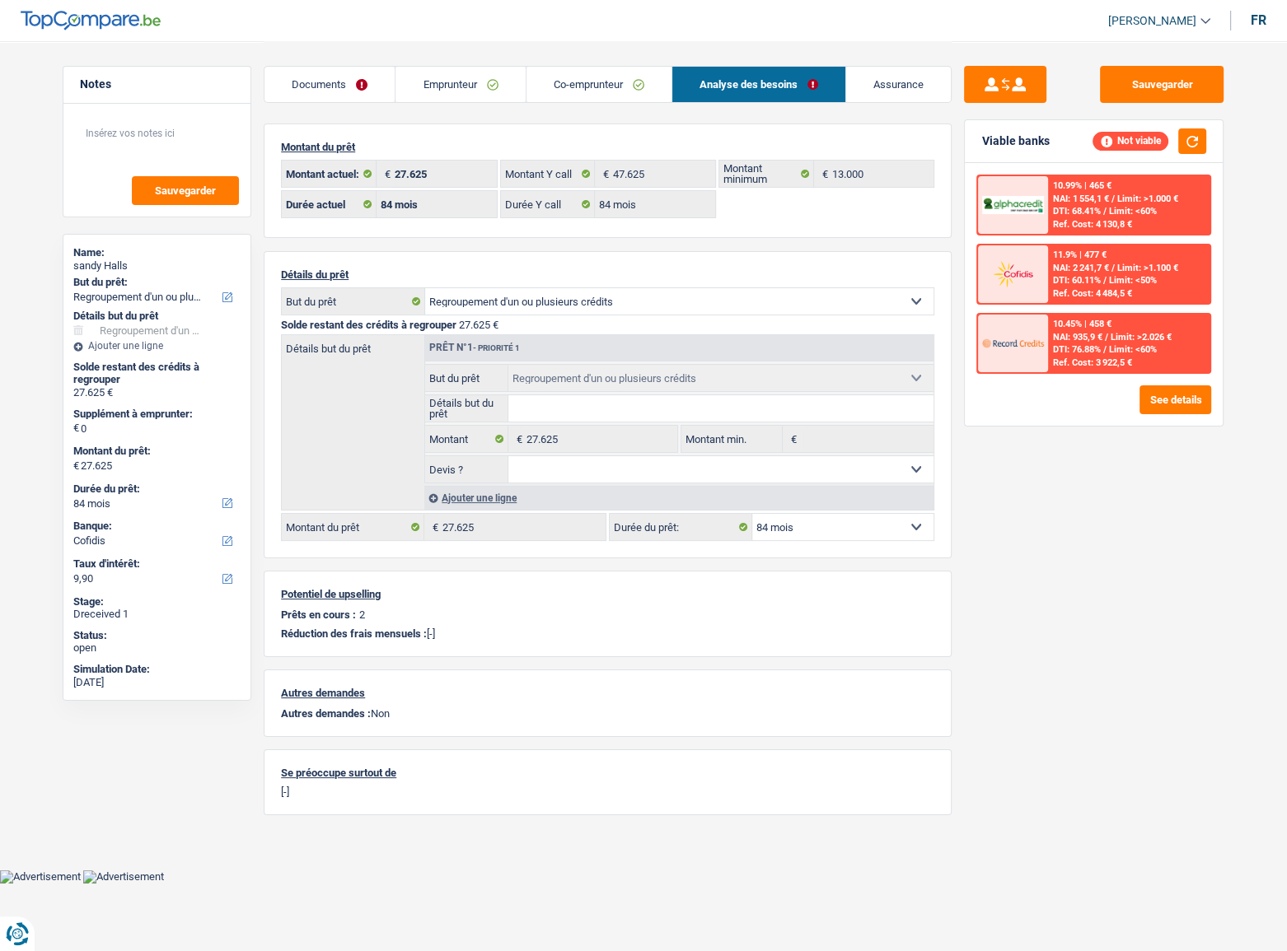
click at [488, 507] on div "Ajouter une ligne" at bounding box center [678, 498] width 509 height 24
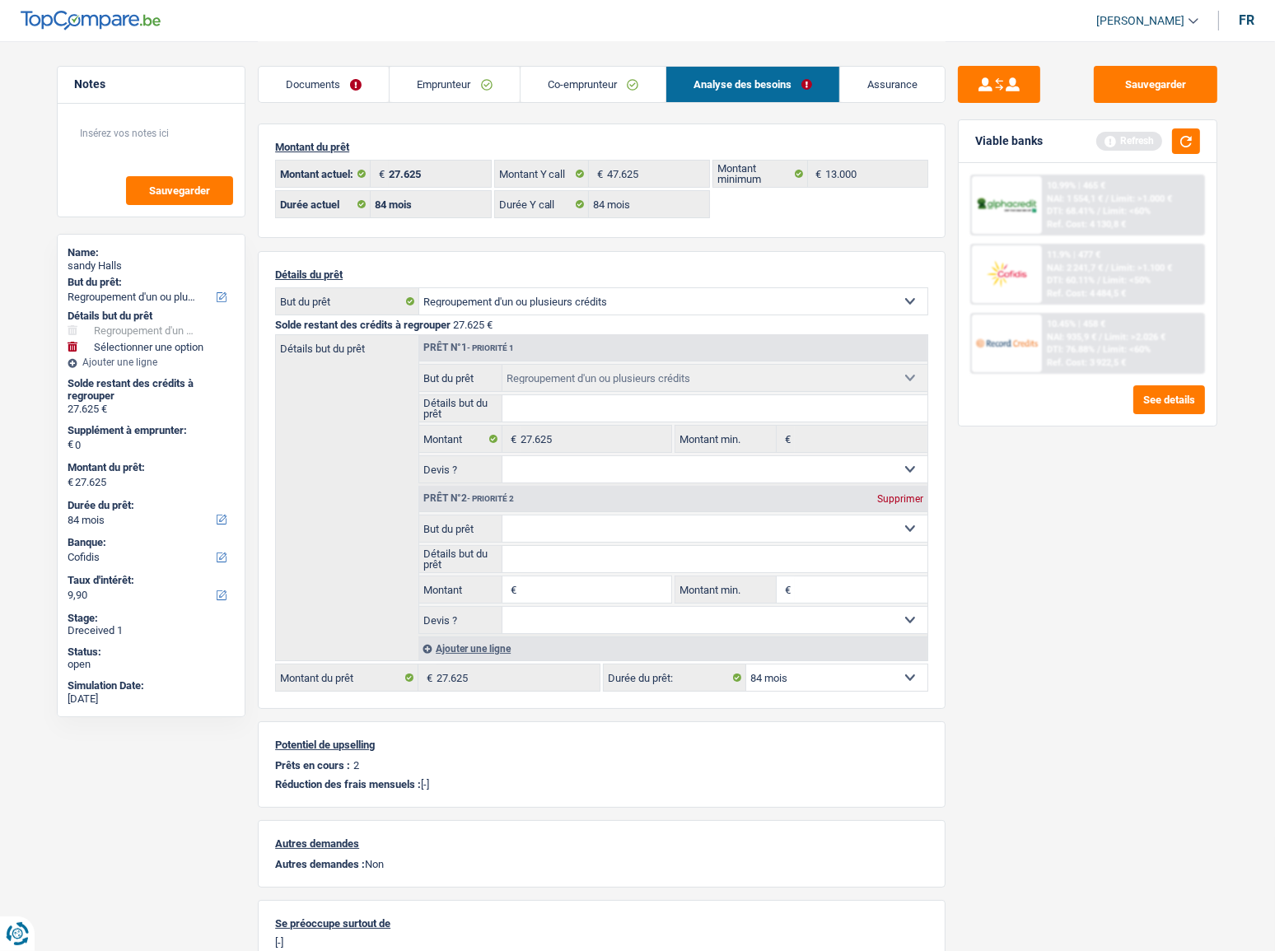
click at [568, 520] on input "Montant" at bounding box center [596, 590] width 151 height 26
type input "13.000"
type input "40.625"
select select "144"
type input "13.000"
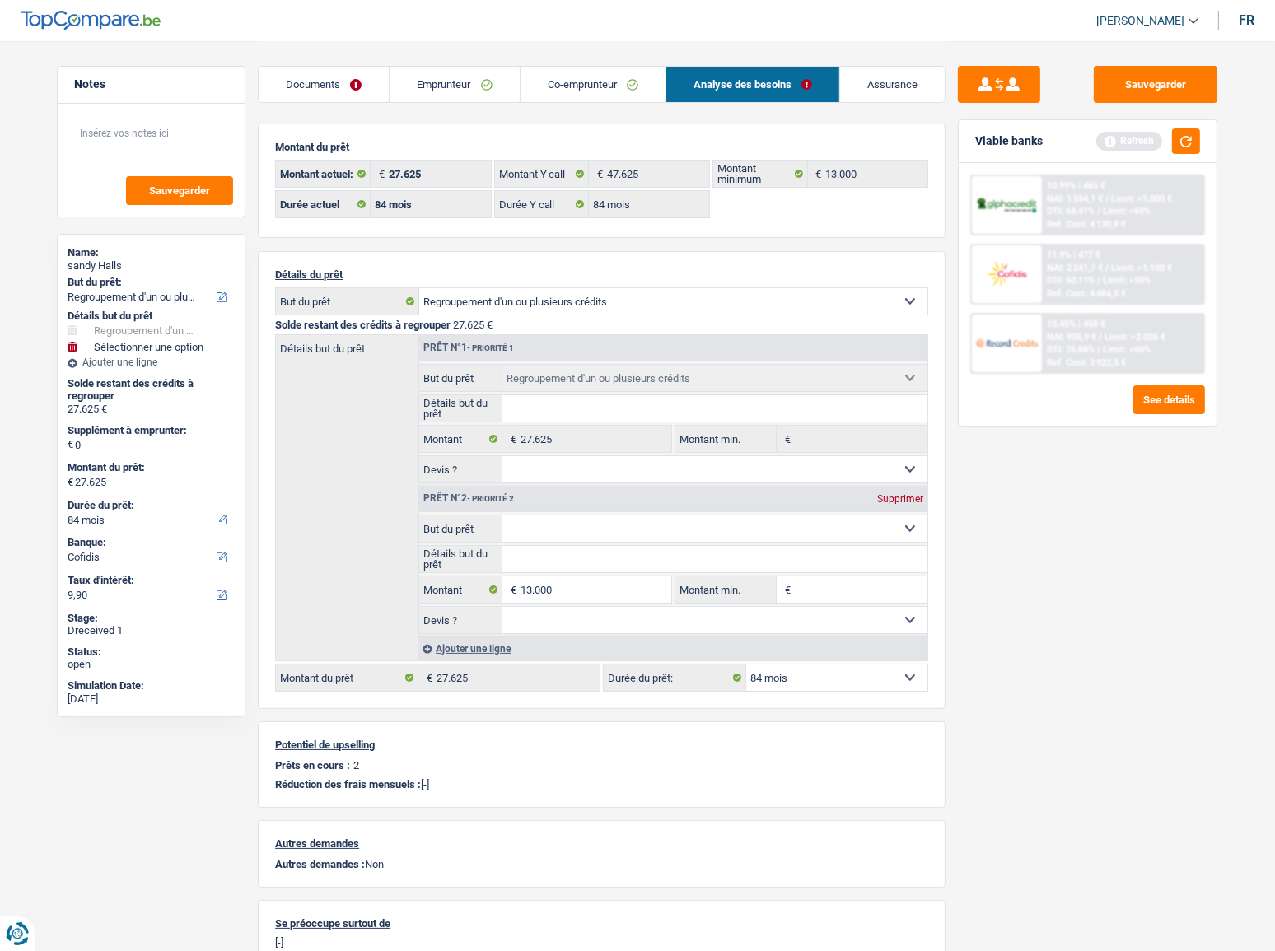
type input "40.625"
drag, startPoint x: 532, startPoint y: 528, endPoint x: 523, endPoint y: 535, distance: 11.7
click at [527, 520] on select "Confort maison: meubles, textile, peinture, électroménager, outillage non-profe…" at bounding box center [716, 529] width 426 height 26
select select "144"
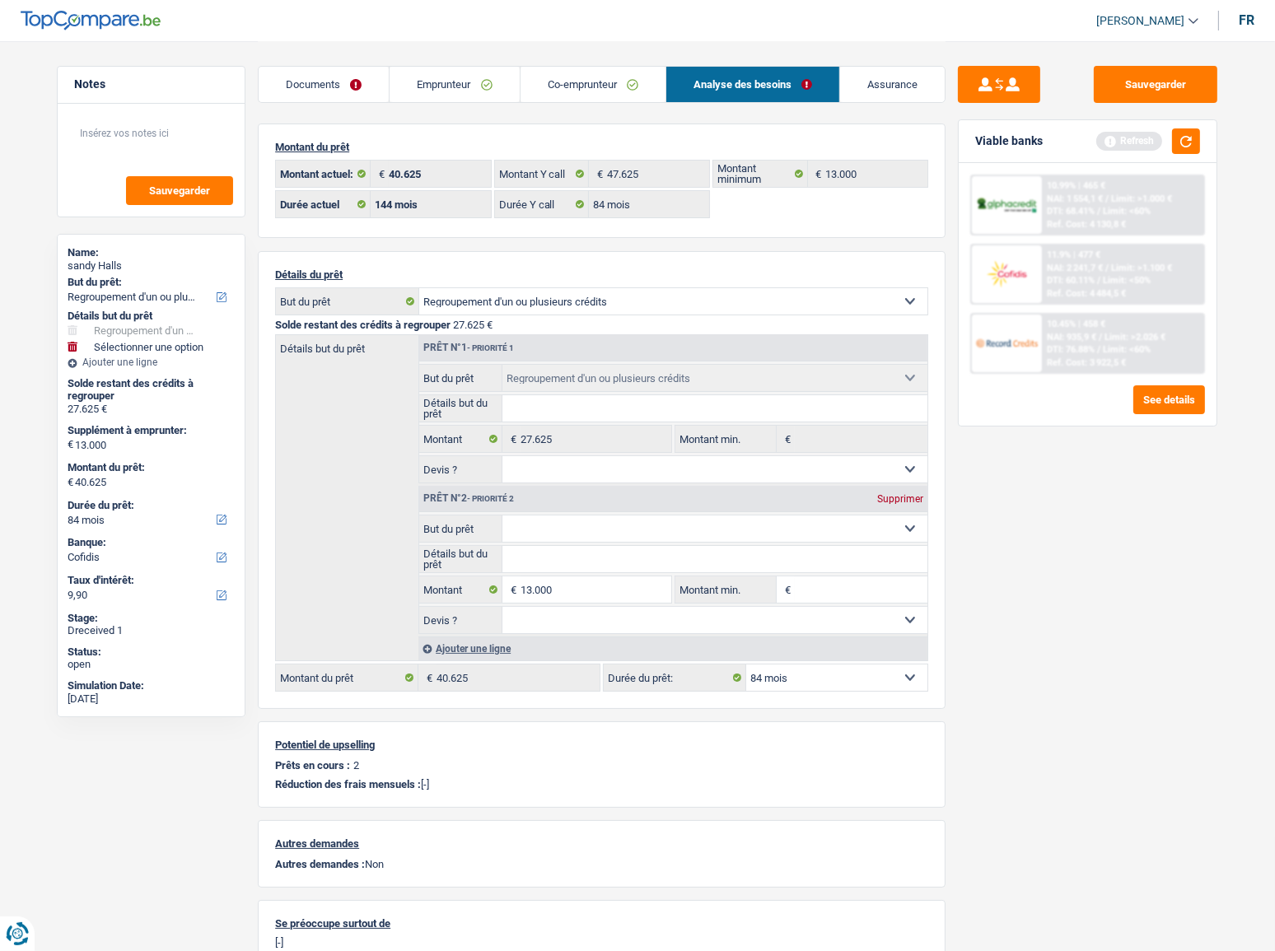
select select "144"
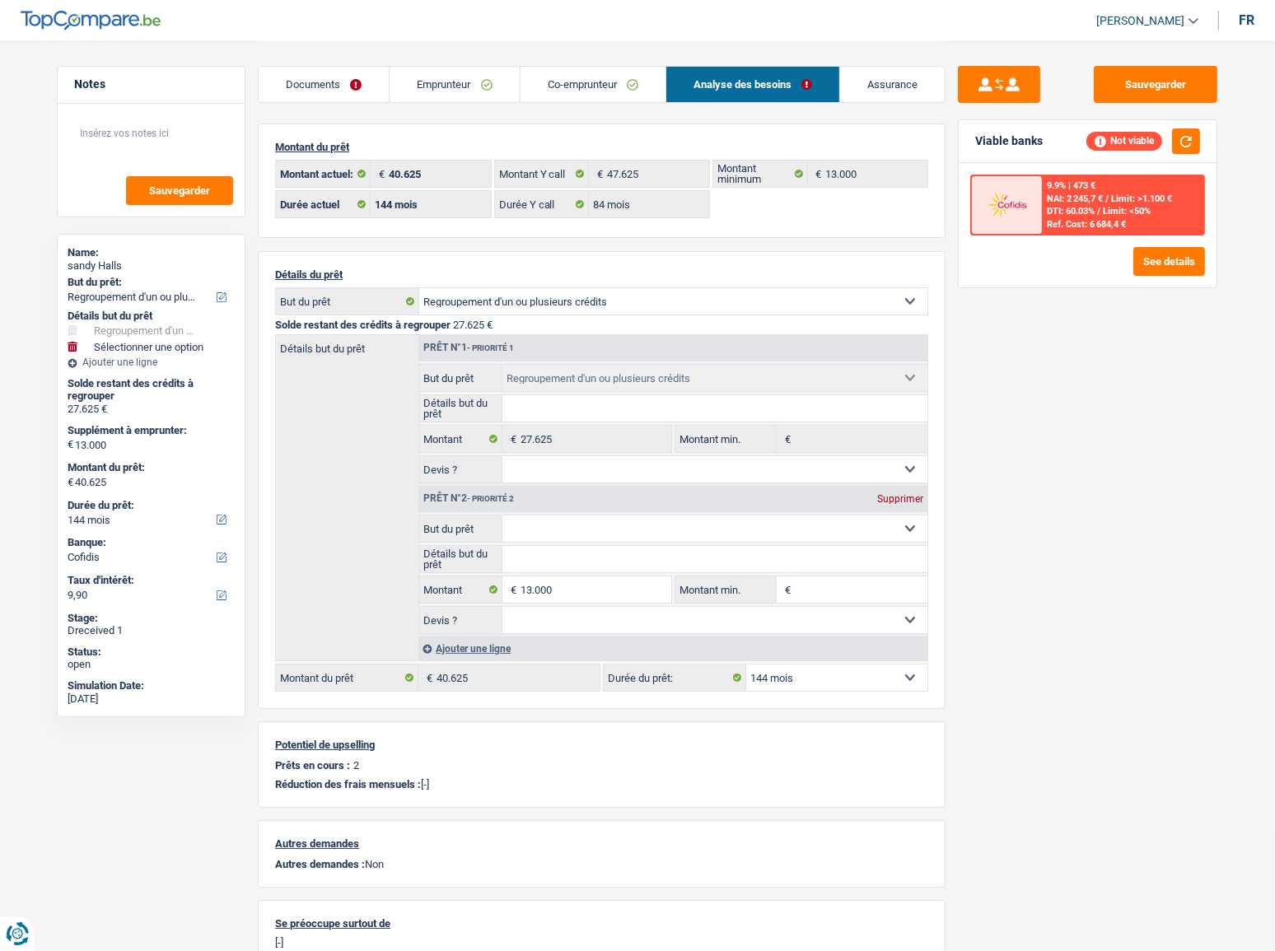
select select "study"
click at [503, 517] on select "Confort maison: meubles, textile, peinture, électroménager, outillage non-profe…" at bounding box center [716, 529] width 426 height 26
type input "0"
select select "study"
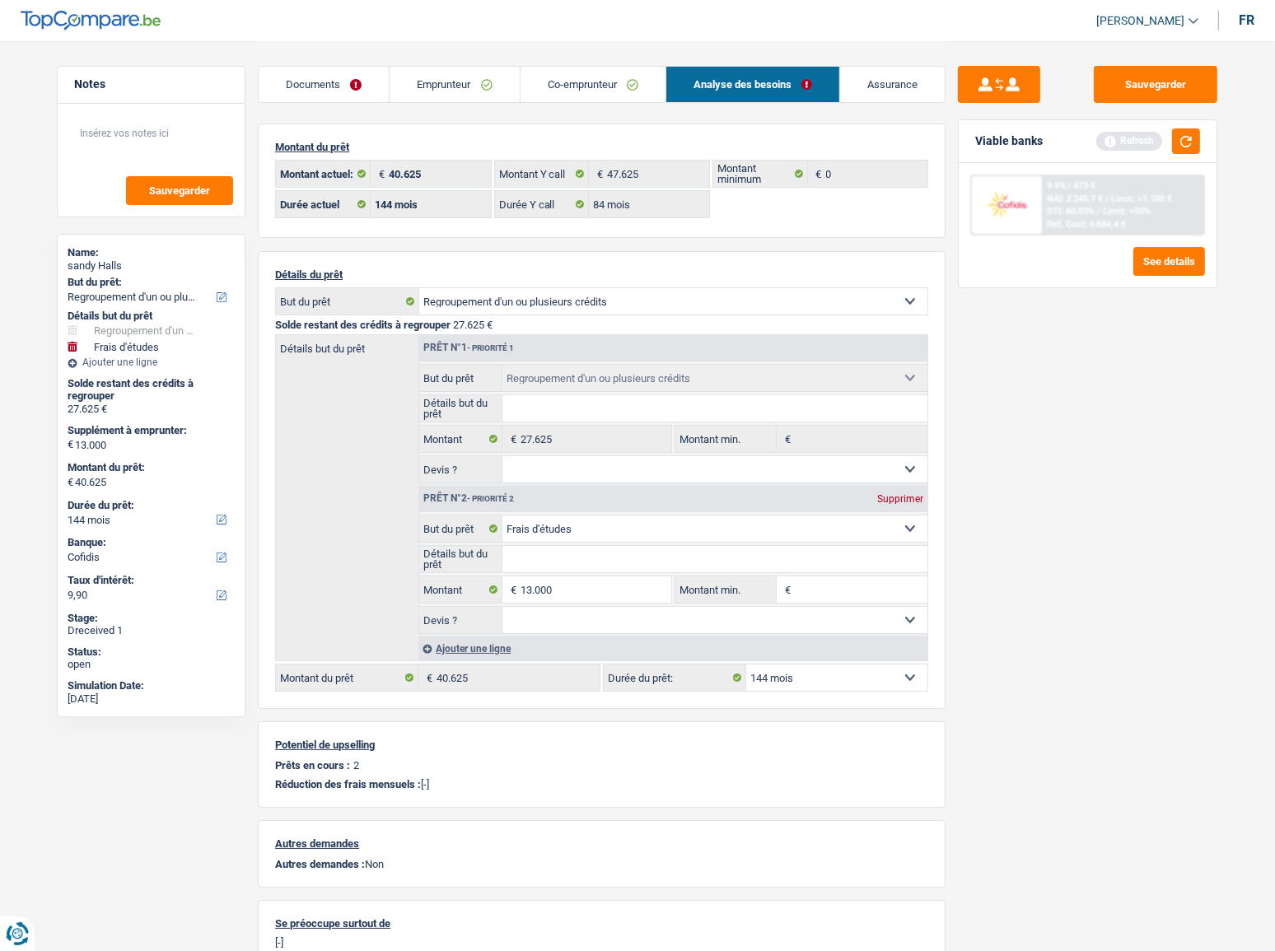
click at [546, 520] on input "Détails but du prêt" at bounding box center [716, 559] width 426 height 26
click at [574, 520] on input "pour ses 2 efnants pour un kot" at bounding box center [716, 559] width 426 height 26
type input "pour ses 2 enfants pour un kot"
click at [1138, 142] on button "button" at bounding box center [1186, 142] width 28 height 26
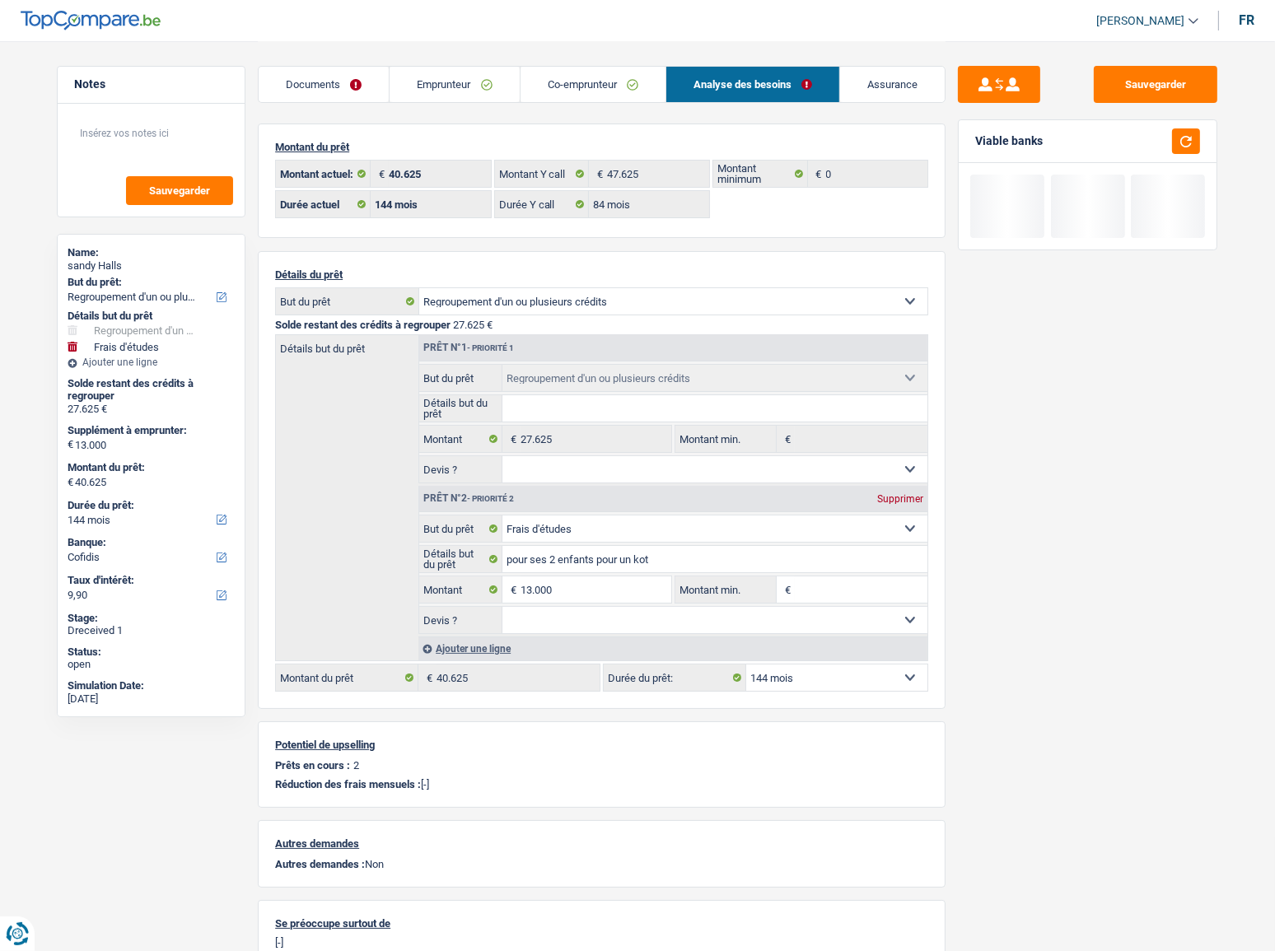
click at [835, 520] on select "12 mois 18 mois 24 mois 30 mois 36 mois 42 mois 48 mois 60 mois 72 mois 84 mois…" at bounding box center [836, 678] width 181 height 26
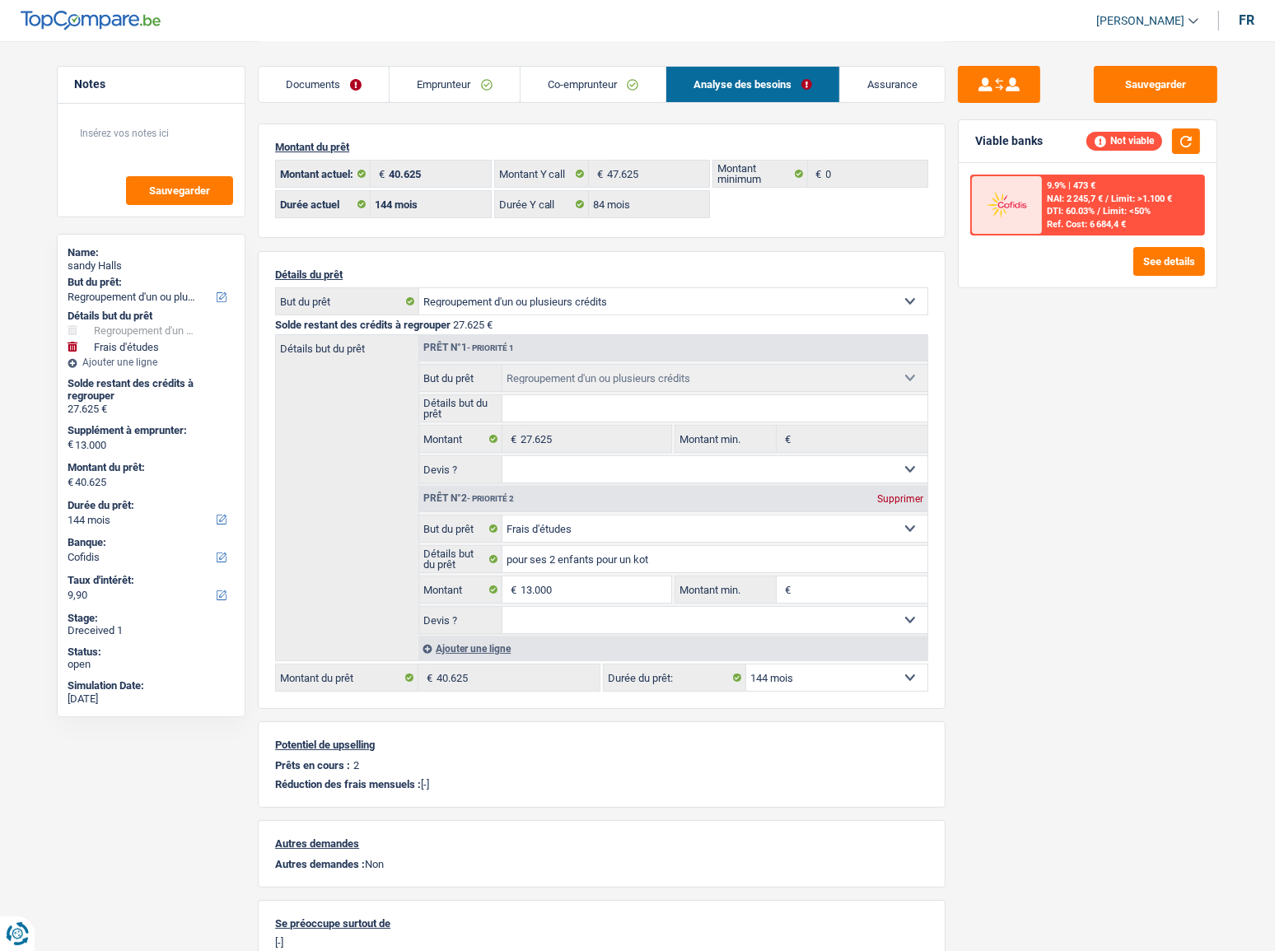
select select "84"
click at [746, 520] on select "12 mois 18 mois 24 mois 30 mois 36 mois 42 mois 48 mois 60 mois 72 mois 84 mois…" at bounding box center [836, 678] width 181 height 26
select select "84"
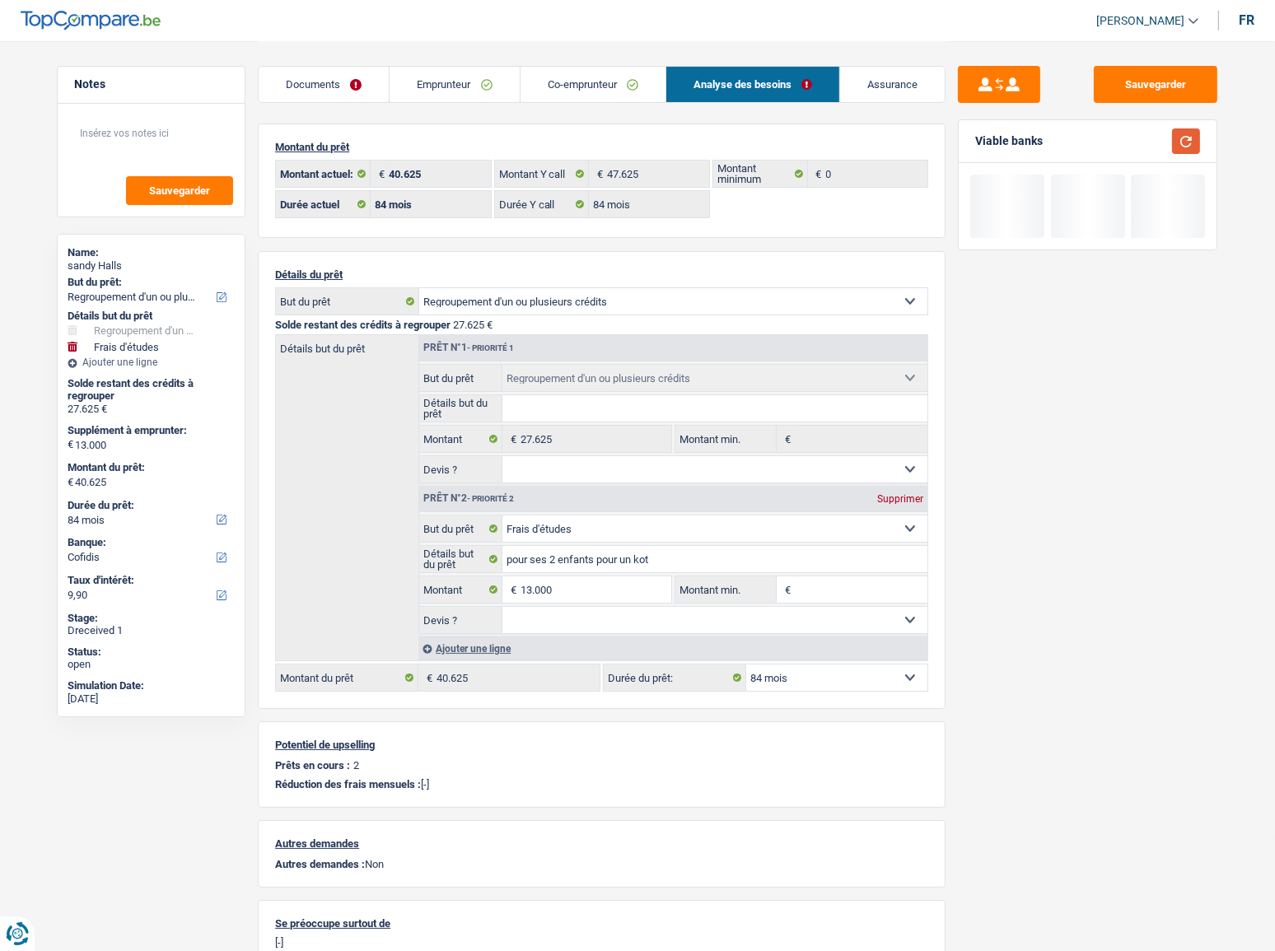
click at [1138, 132] on button "button" at bounding box center [1186, 142] width 28 height 26
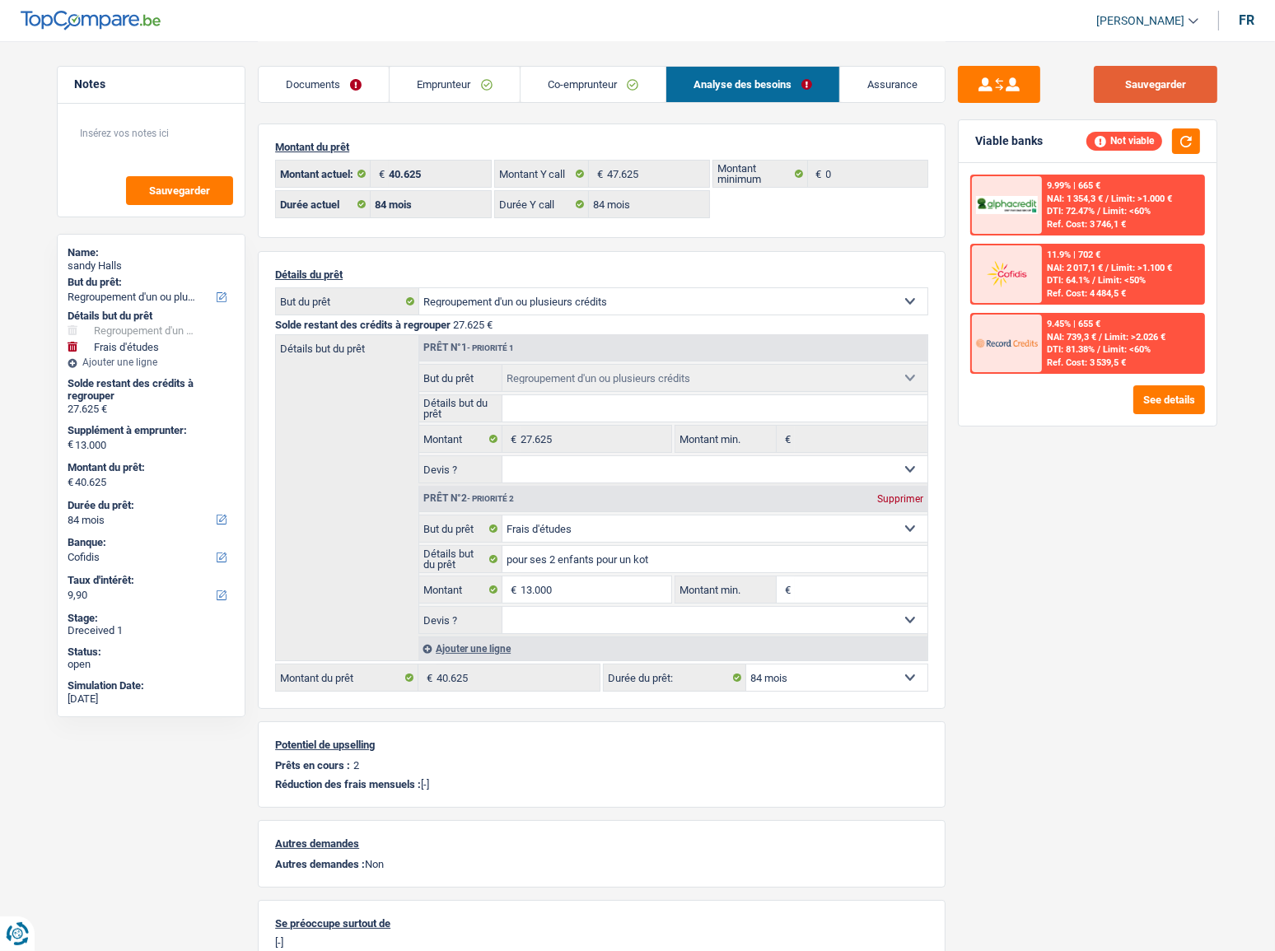
click at [1138, 84] on button "Sauvegarder" at bounding box center [1156, 84] width 124 height 37
click at [1138, 395] on button "See details" at bounding box center [1170, 400] width 72 height 29
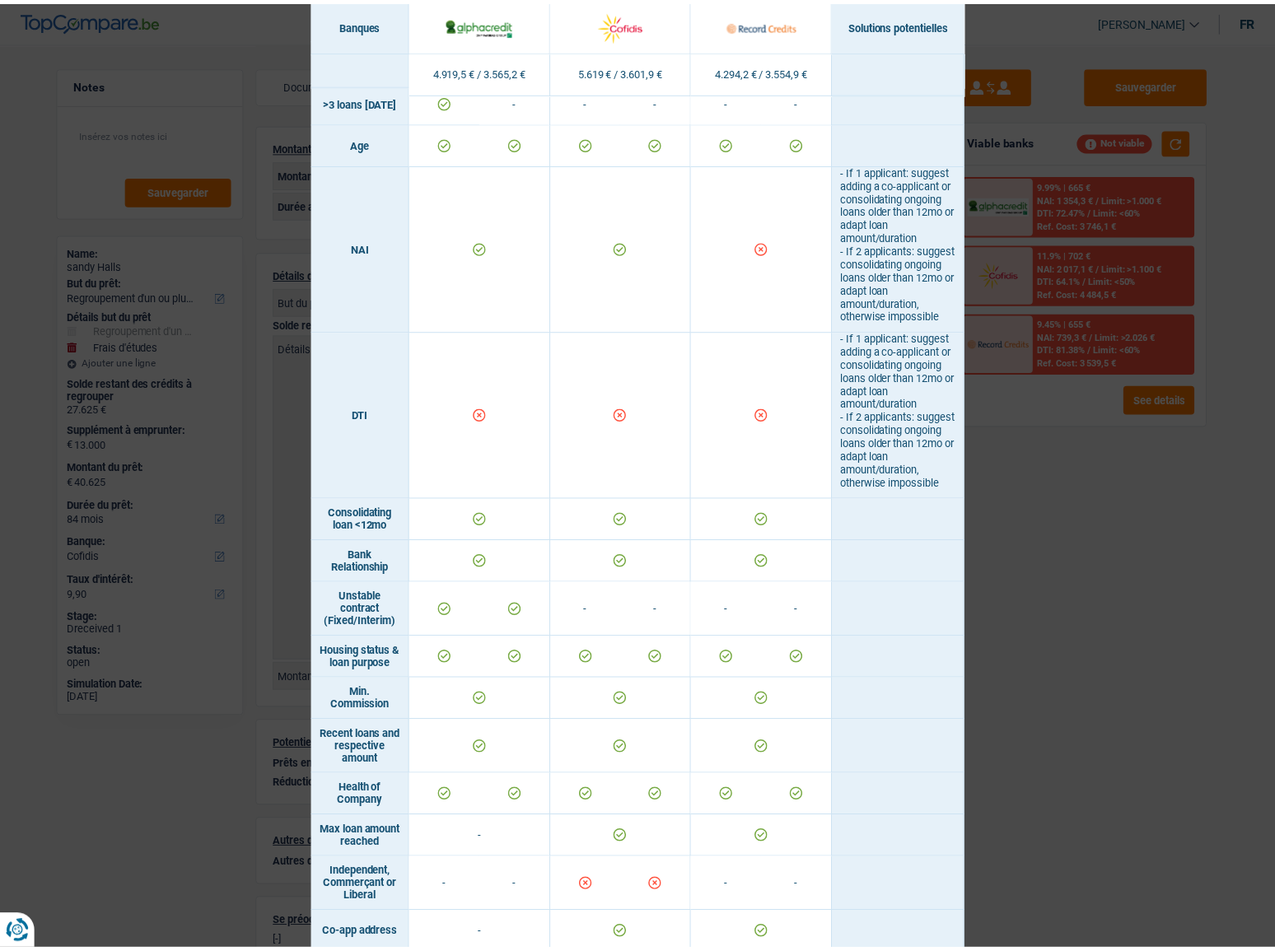
scroll to position [381, 0]
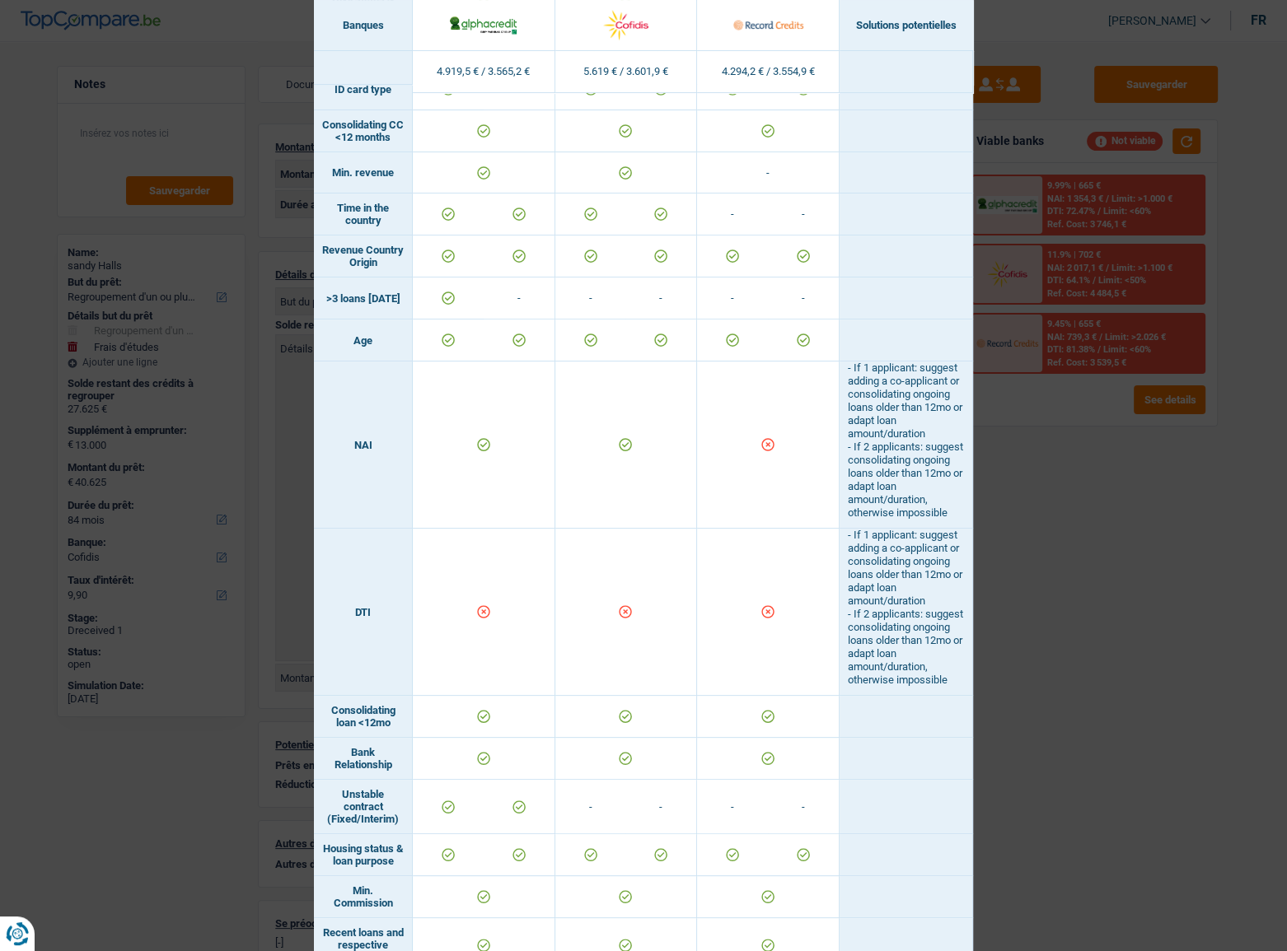
drag, startPoint x: 1129, startPoint y: 544, endPoint x: 1096, endPoint y: 548, distance: 32.4
click at [1126, 520] on div "Banks conditions × Banques Solutions potentielles Revenus / Charges 4.919,5 € /…" at bounding box center [643, 475] width 1287 height 951
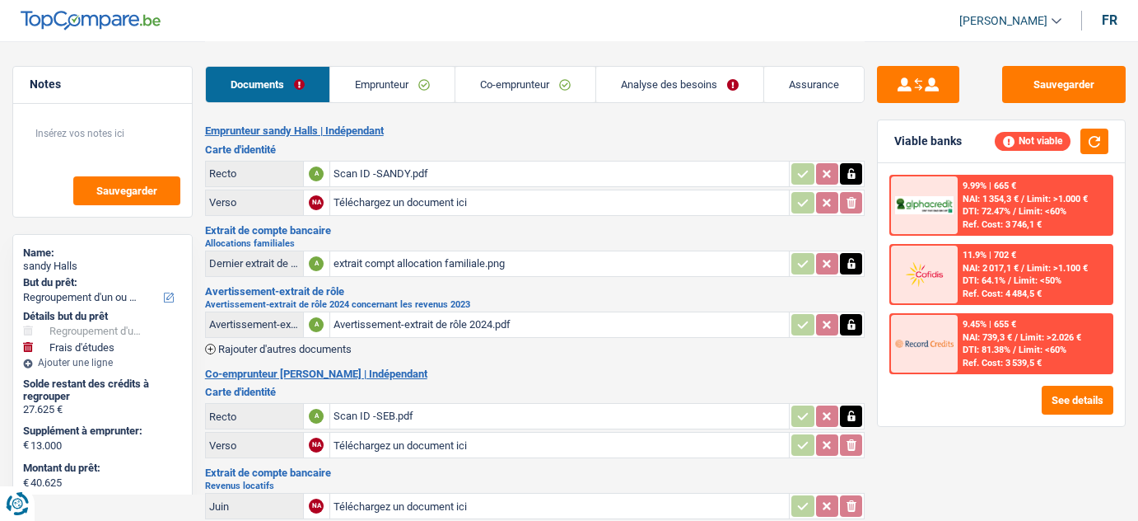
select select "refinancing"
select select "study"
select select "84"
select select "cofidis"
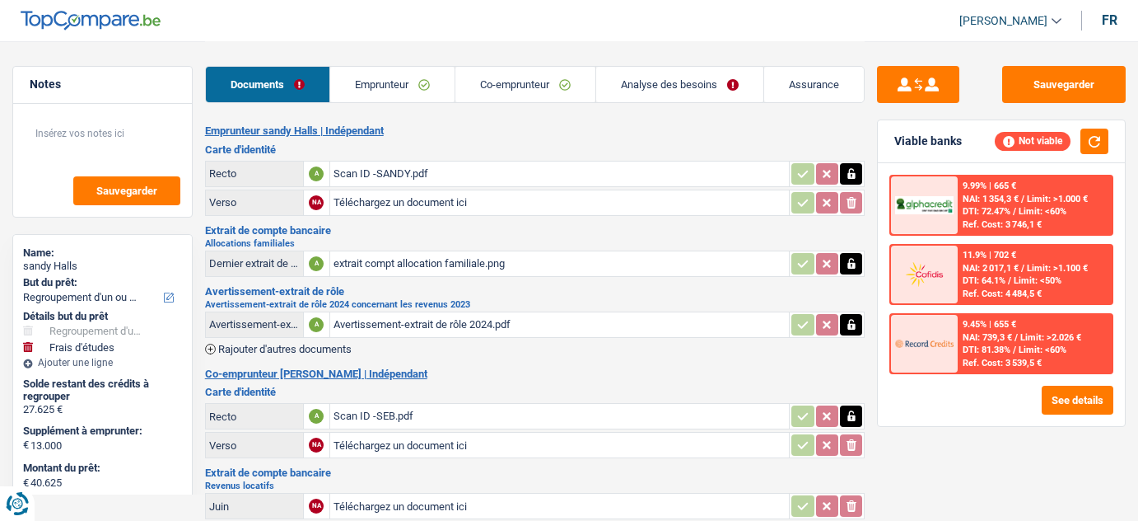
select select "84"
select select "refinancing"
select select "study"
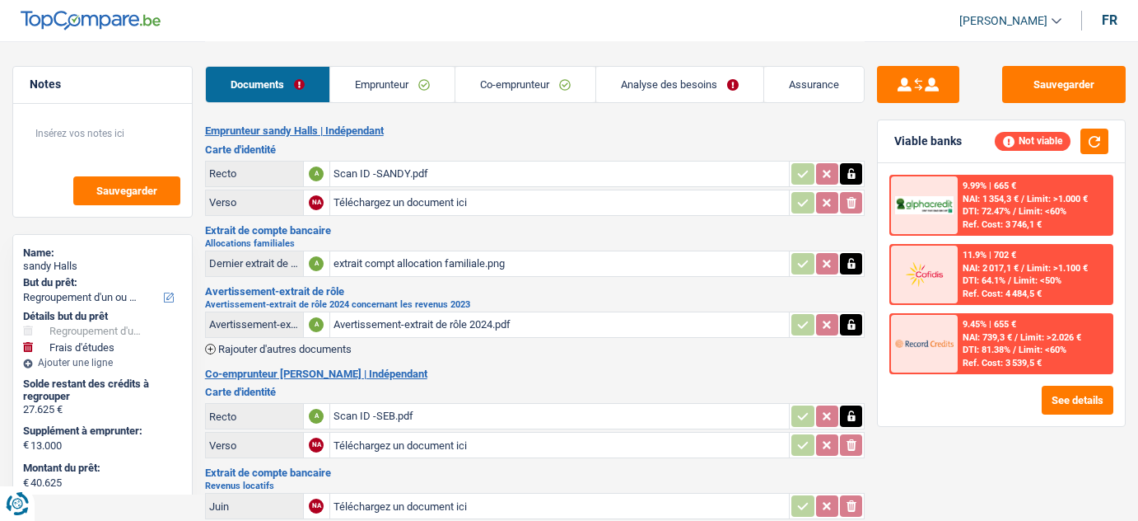
select select "84"
click at [549, 78] on link "Co-emprunteur" at bounding box center [526, 84] width 140 height 35
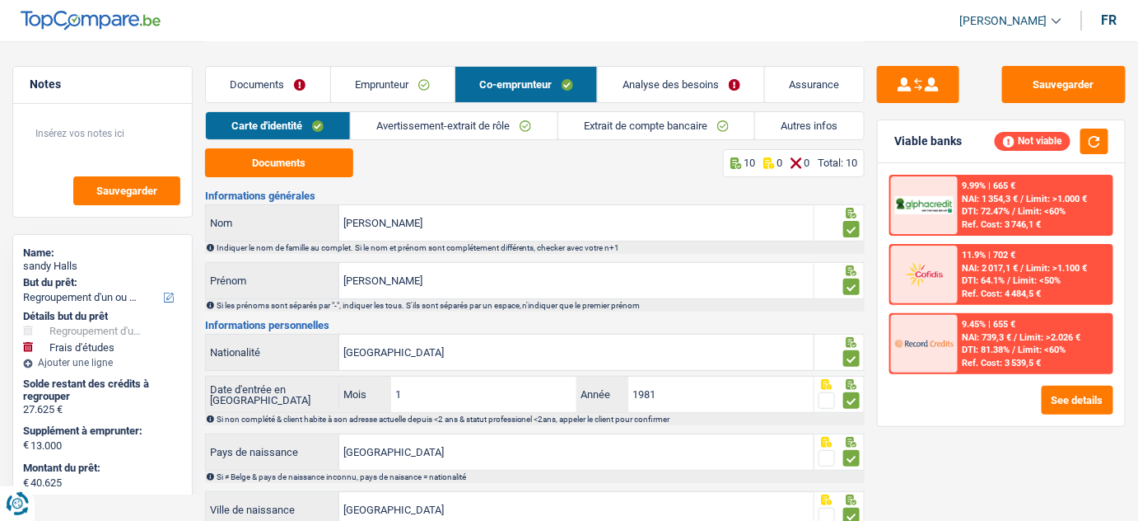
click at [710, 81] on link "Analyse des besoins" at bounding box center [681, 84] width 166 height 35
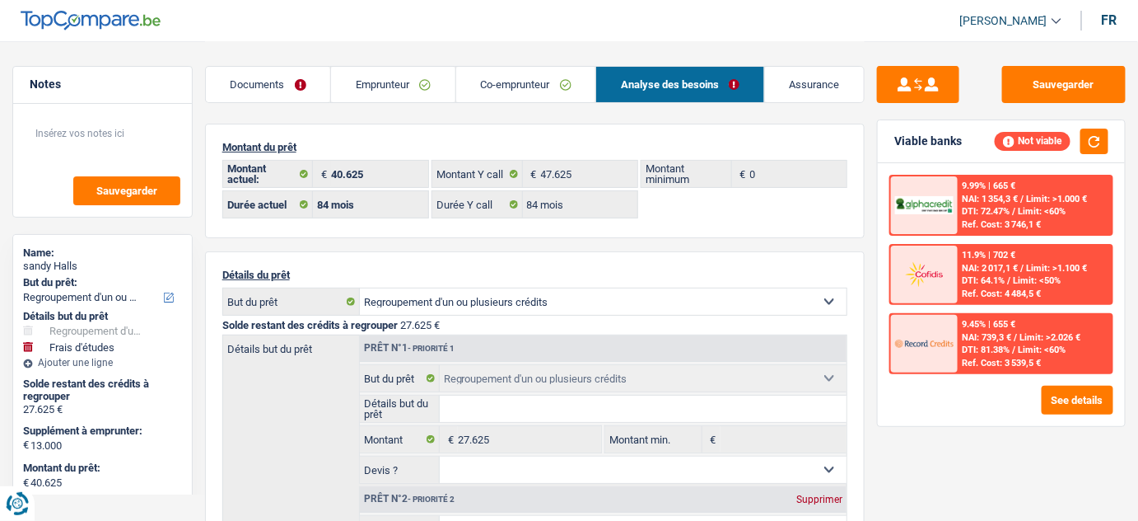
click at [1017, 219] on div "Ref. Cost: 3 746,1 €" at bounding box center [1002, 224] width 79 height 11
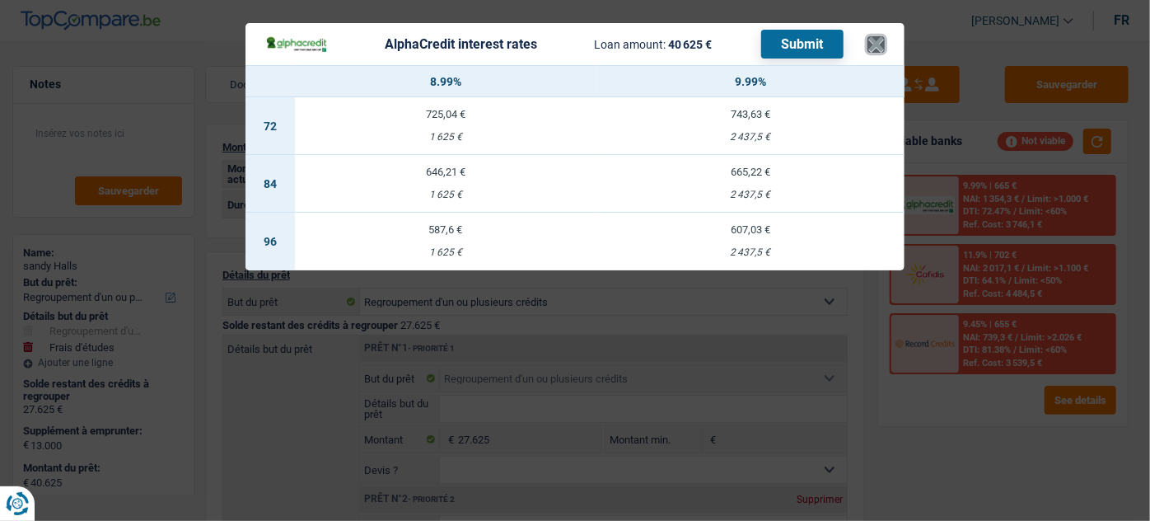
click at [870, 49] on button "×" at bounding box center [875, 44] width 17 height 16
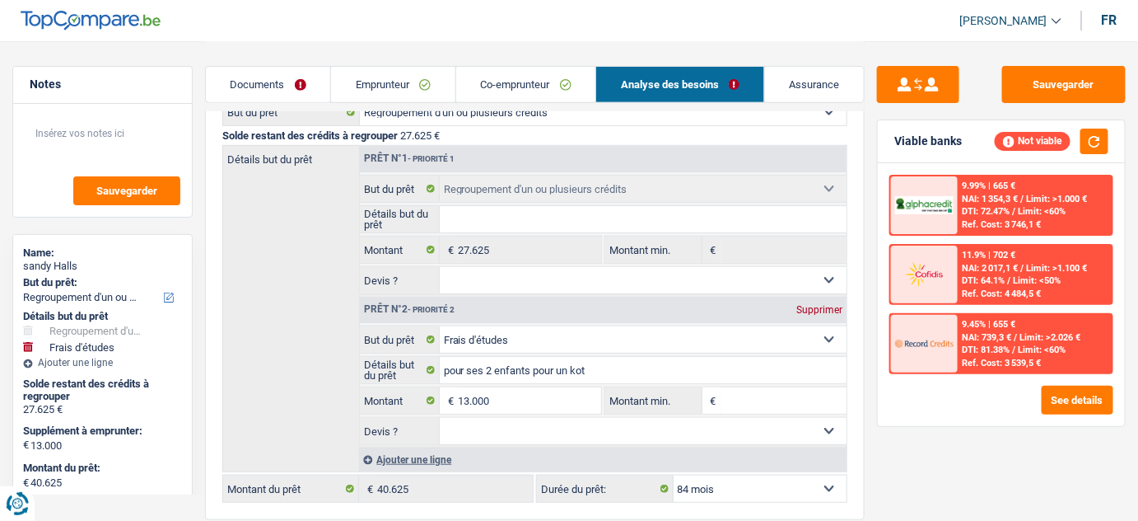
scroll to position [224, 0]
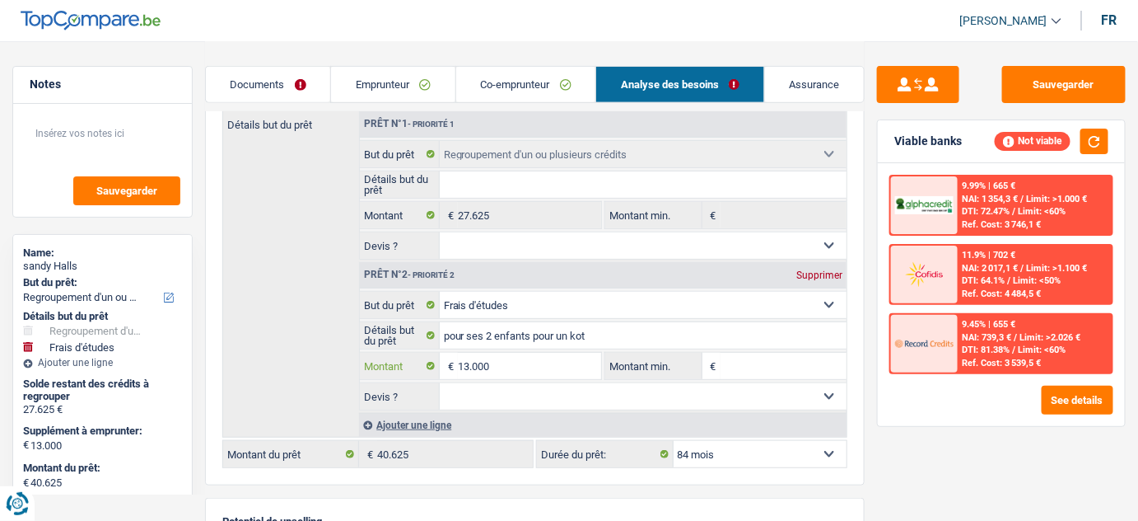
click at [478, 354] on input "13.000" at bounding box center [530, 366] width 144 height 26
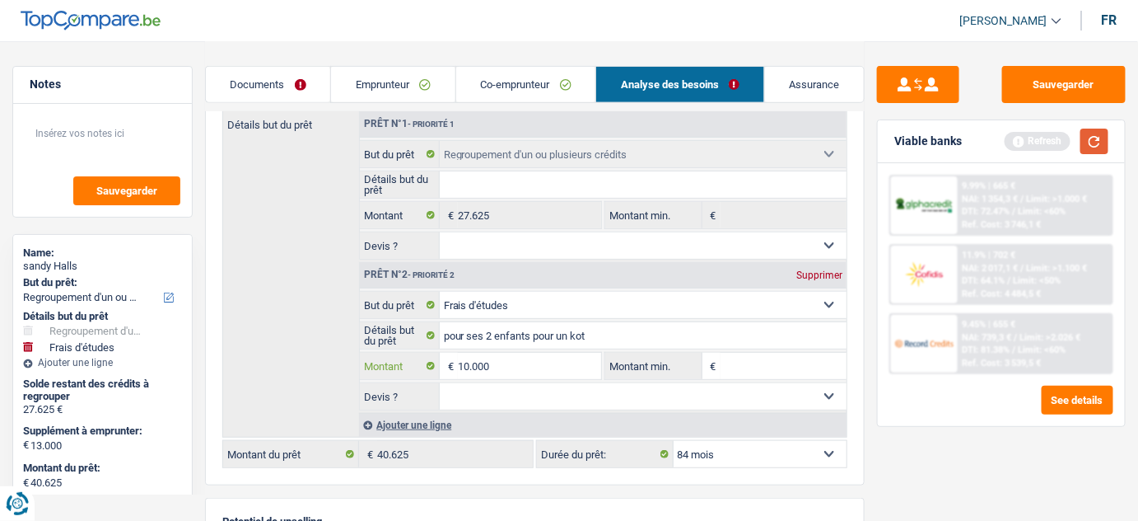
type input "10.000"
type input "37.625"
select select "144"
type input "37.625"
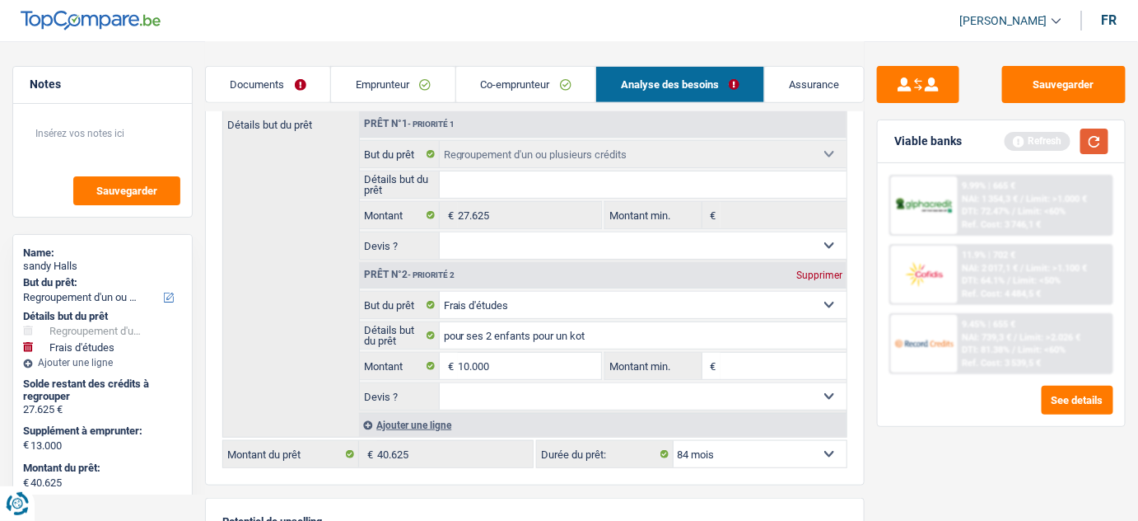
select select "144"
type input "37.625"
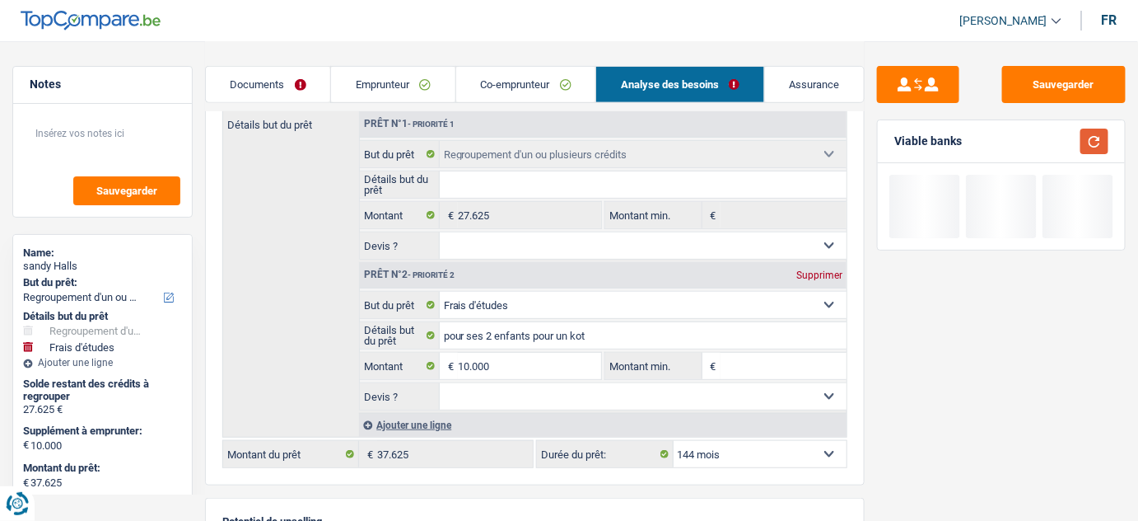
click at [1091, 140] on button "button" at bounding box center [1095, 142] width 28 height 26
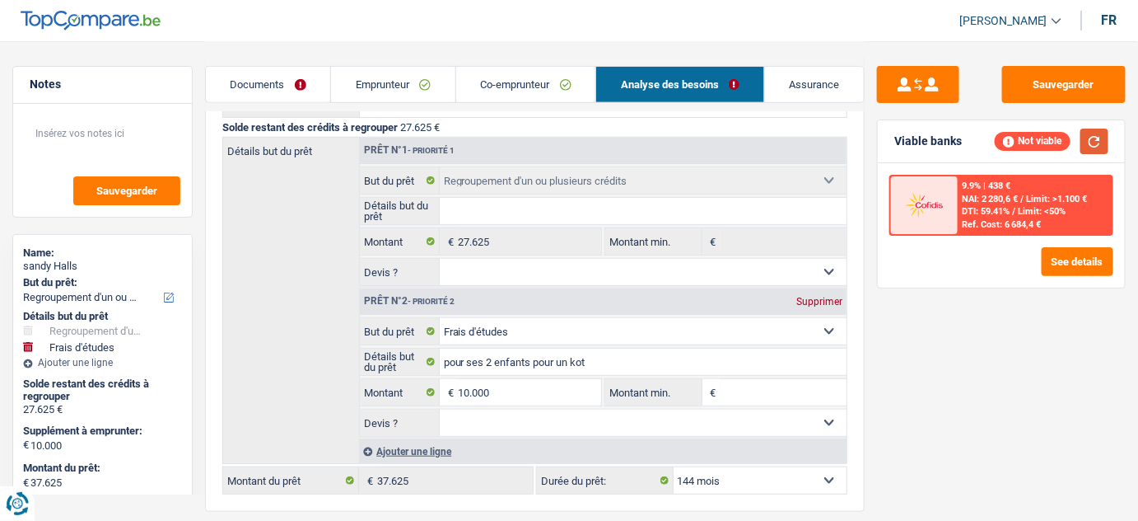
scroll to position [299, 0]
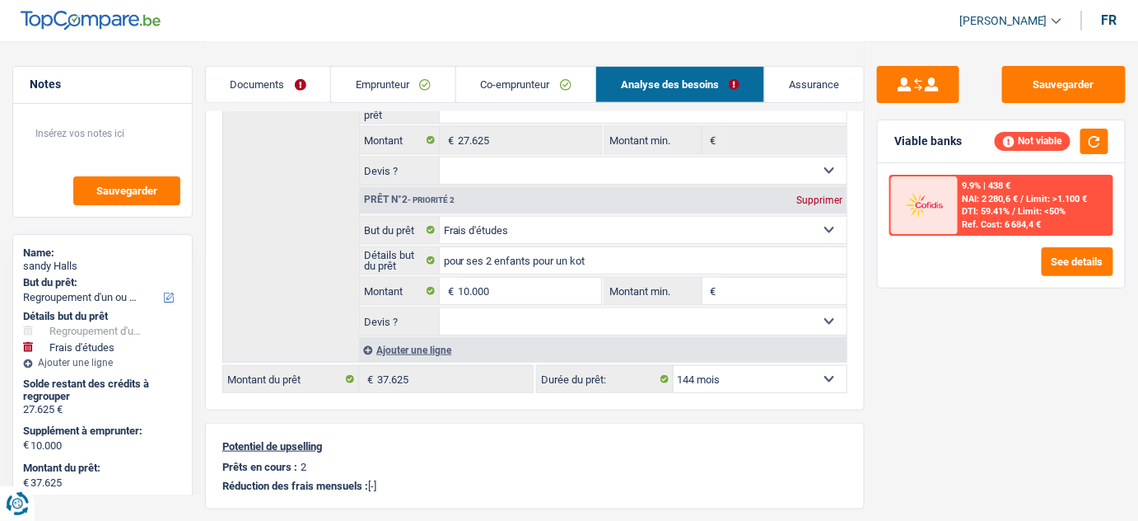
click at [734, 374] on select "12 mois 18 mois 24 mois 30 mois 36 mois 42 mois 48 mois 60 mois 72 mois 84 mois…" at bounding box center [761, 379] width 174 height 26
select select "120"
click at [674, 366] on select "12 mois 18 mois 24 mois 30 mois 36 mois 42 mois 48 mois 60 mois 72 mois 84 mois…" at bounding box center [761, 379] width 174 height 26
select select "120"
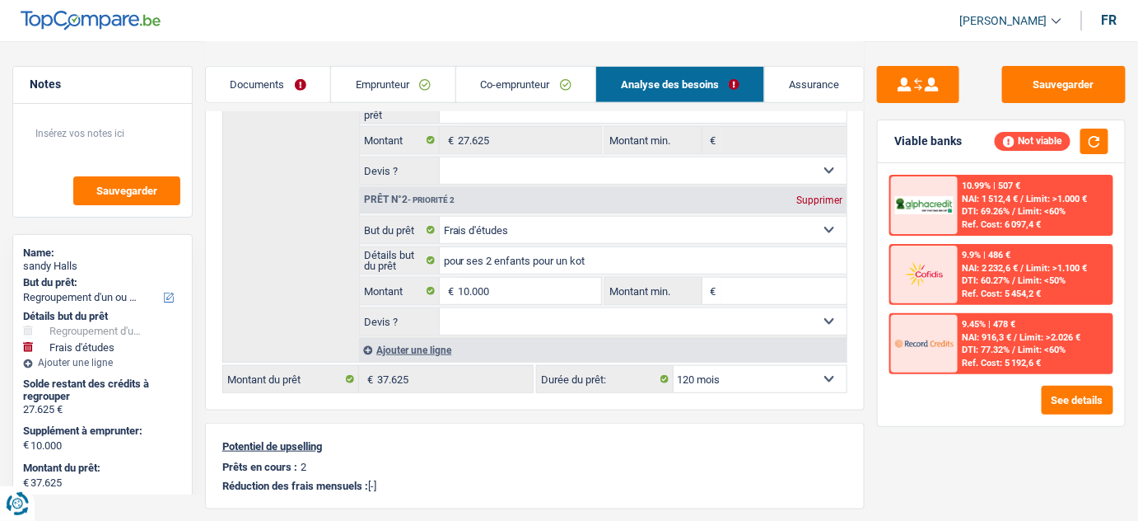
click at [778, 366] on select "12 mois 18 mois 24 mois 30 mois 36 mois 42 mois 48 mois 60 mois 72 mois 84 mois…" at bounding box center [761, 379] width 174 height 26
select select "84"
click at [674, 366] on select "12 mois 18 mois 24 mois 30 mois 36 mois 42 mois 48 mois 60 mois 72 mois 84 mois…" at bounding box center [761, 379] width 174 height 26
select select "84"
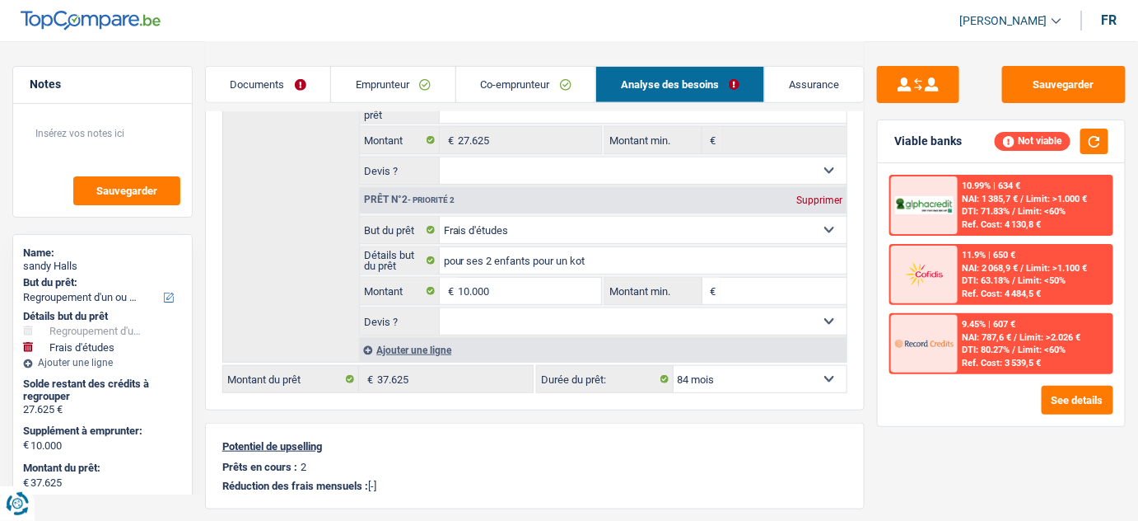
click at [789, 372] on select "12 mois 18 mois 24 mois 30 mois 36 mois 42 mois 48 mois 60 mois 72 mois 84 mois…" at bounding box center [761, 379] width 174 height 26
select select "120"
click at [674, 366] on select "12 mois 18 mois 24 mois 30 mois 36 mois 42 mois 48 mois 60 mois 72 mois 84 mois…" at bounding box center [761, 379] width 174 height 26
select select "120"
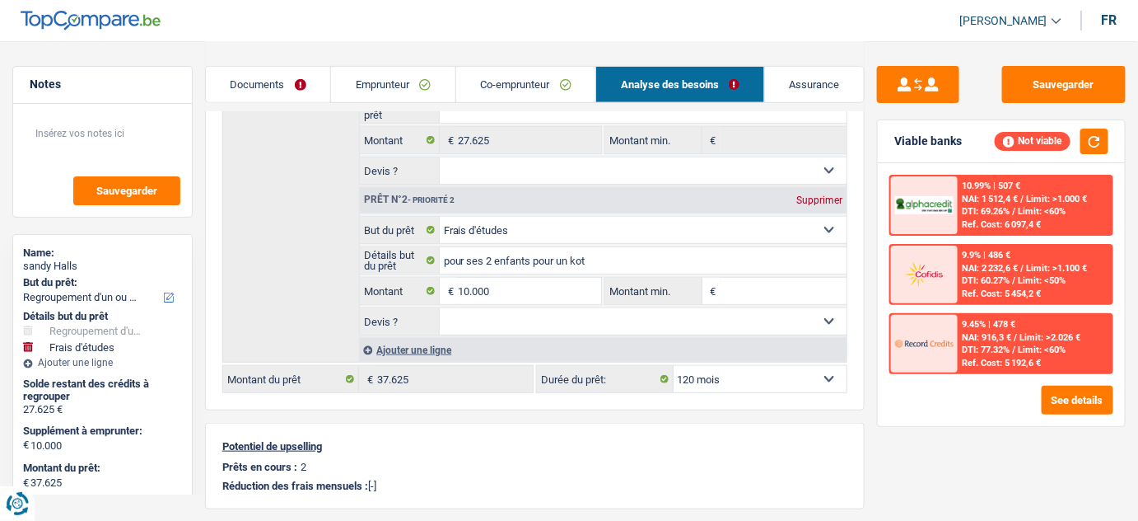
click at [1036, 217] on div "10.99% | 507 € NAI: 1 512,4 € / Limit: >1.000 € DTI: 69.26% / Limit: <60% Ref. …" at bounding box center [1035, 205] width 154 height 58
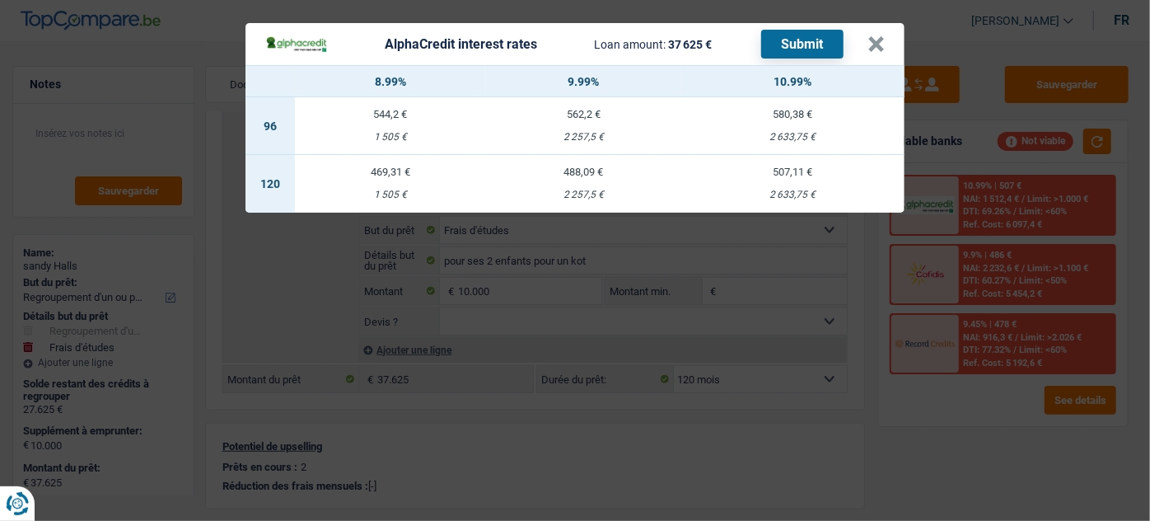
click at [432, 181] on td "469,31 € 1 505 €" at bounding box center [390, 184] width 191 height 58
select select "alphacredit"
type input "8,99"
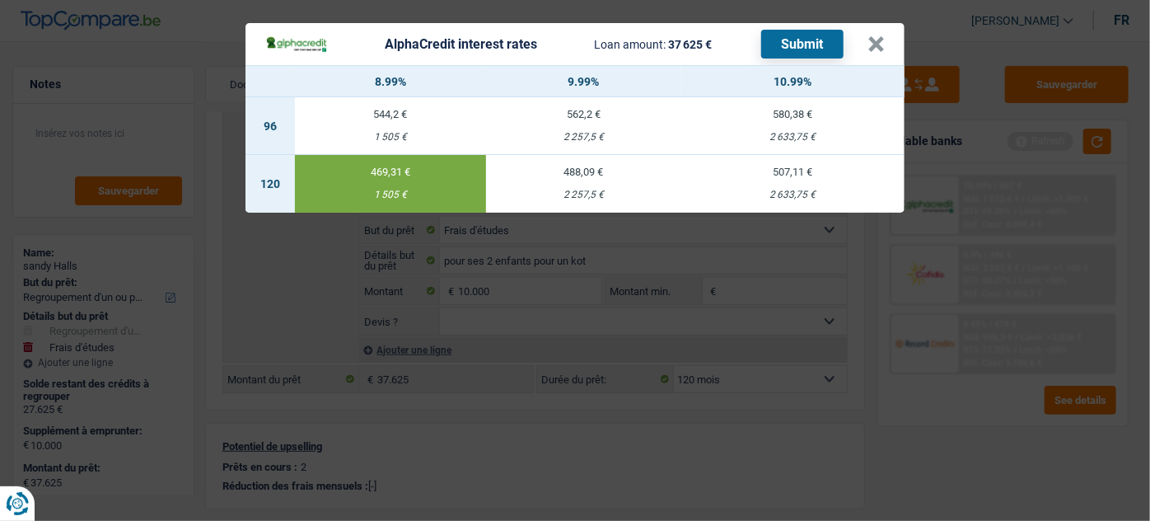
drag, startPoint x: 830, startPoint y: 41, endPoint x: 1091, endPoint y: 48, distance: 260.4
click at [829, 41] on button "Submit" at bounding box center [802, 44] width 82 height 29
click at [881, 53] on button "×" at bounding box center [875, 44] width 17 height 16
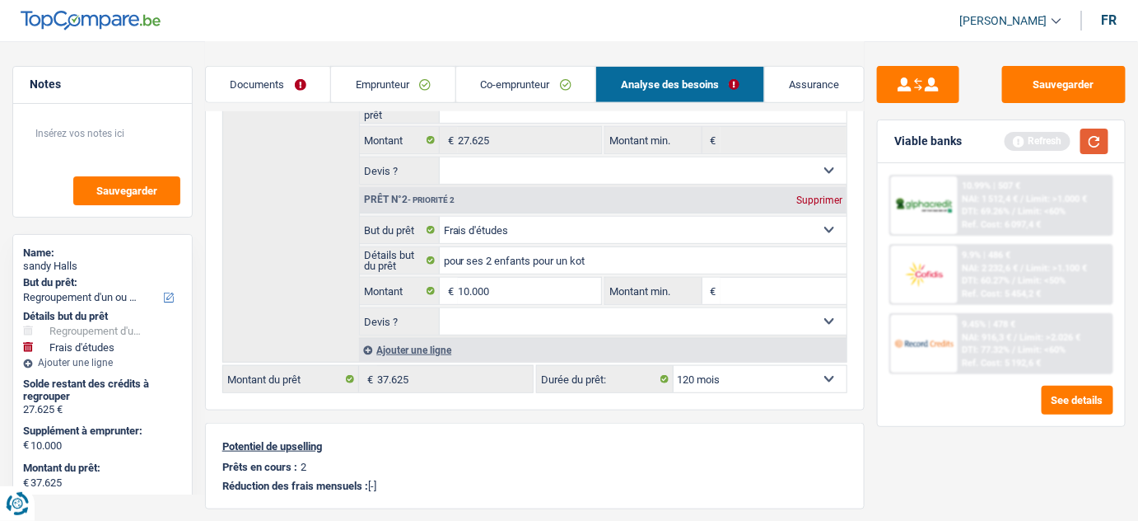
click at [1102, 138] on button "button" at bounding box center [1095, 142] width 28 height 26
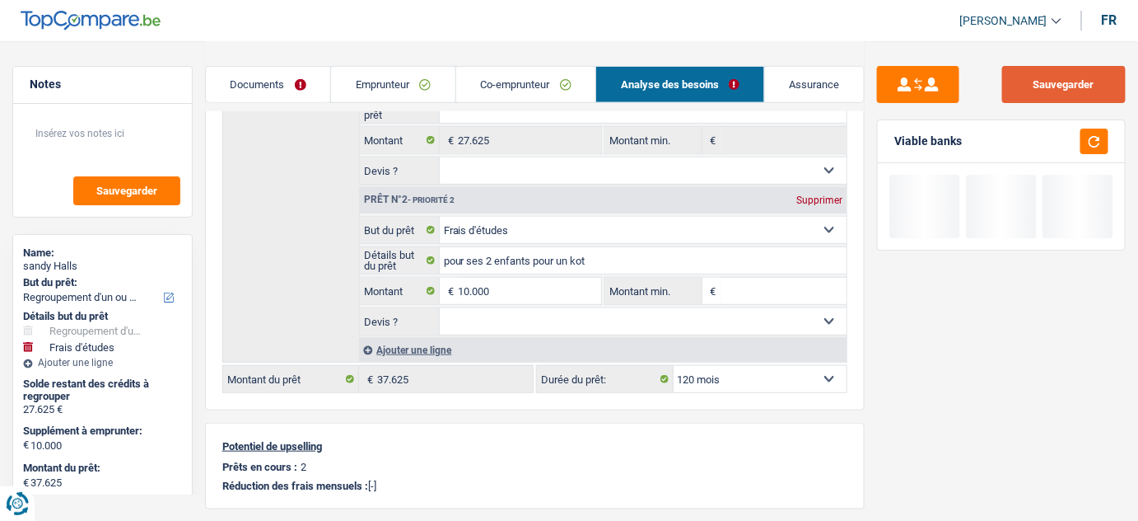
drag, startPoint x: 1070, startPoint y: 76, endPoint x: 1086, endPoint y: 85, distance: 18.1
click at [1070, 78] on button "Sauvegarder" at bounding box center [1065, 84] width 124 height 37
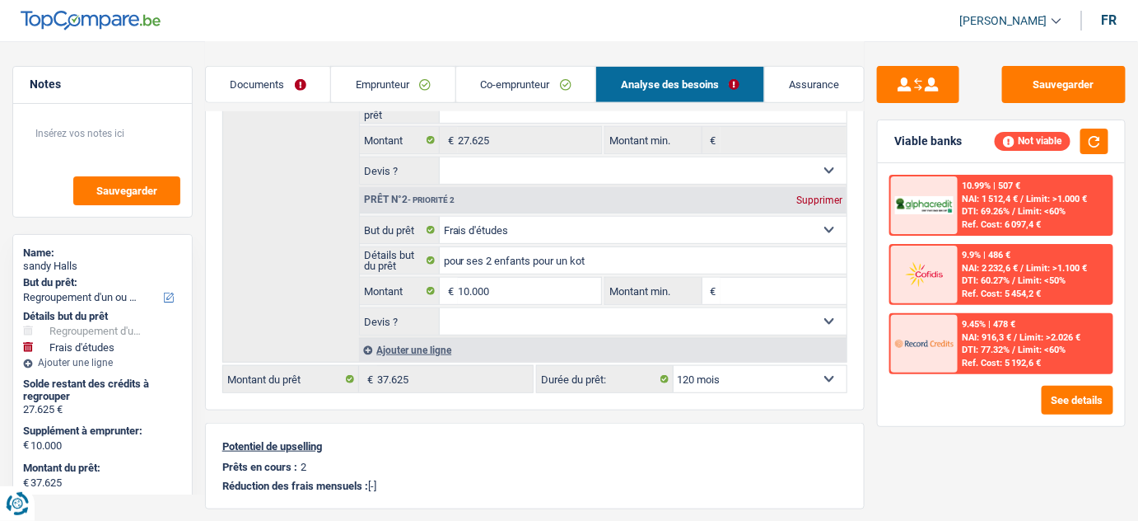
scroll to position [0, 0]
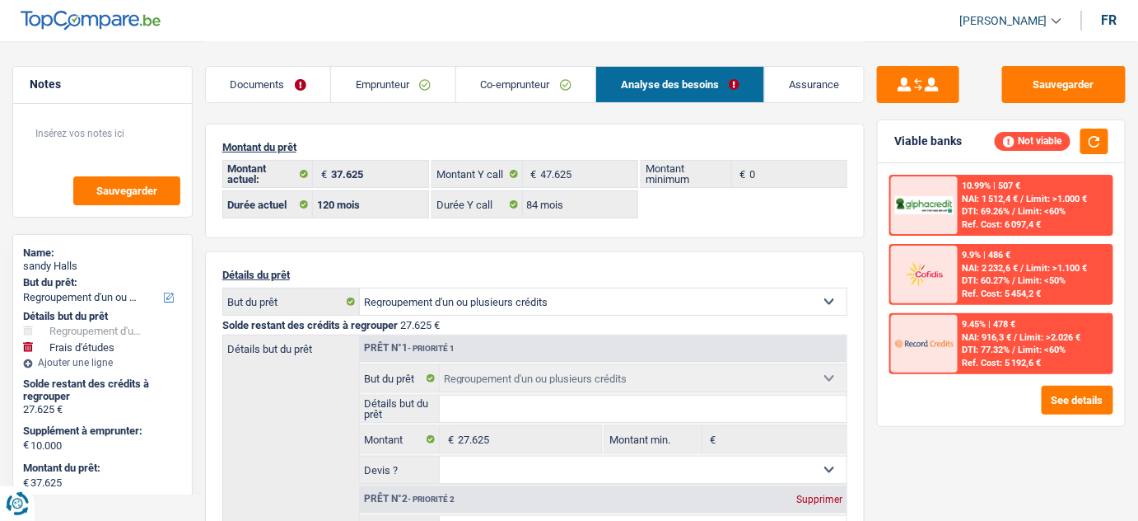
drag, startPoint x: 307, startPoint y: 78, endPoint x: 310, endPoint y: 91, distance: 13.4
click at [307, 78] on link "Documents" at bounding box center [268, 84] width 125 height 35
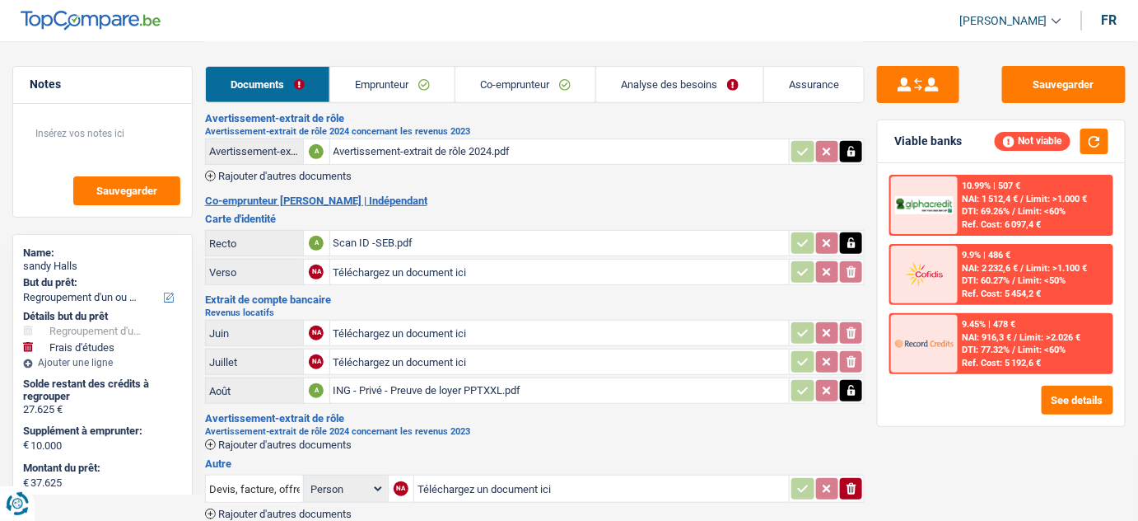
scroll to position [249, 0]
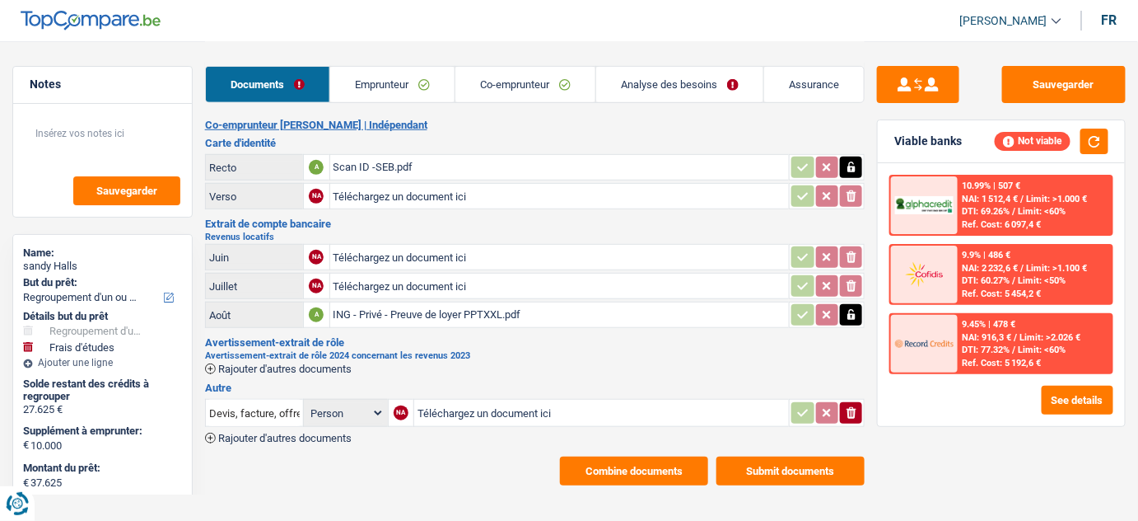
click at [630, 468] on button "Combine documents" at bounding box center [634, 470] width 148 height 29
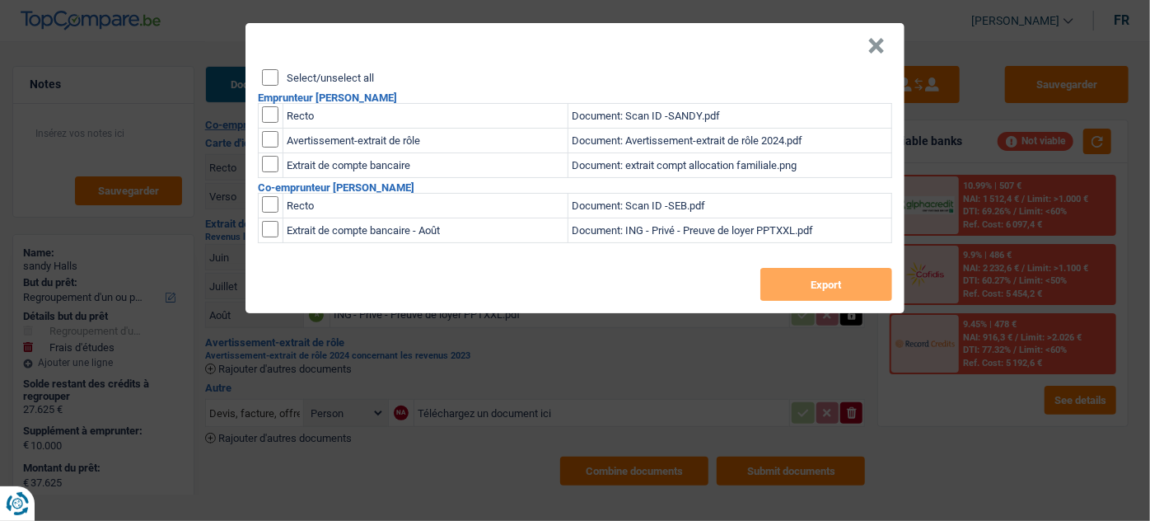
drag, startPoint x: 277, startPoint y: 71, endPoint x: 364, endPoint y: 111, distance: 96.2
click at [276, 72] on input "Select/unselect all" at bounding box center [270, 77] width 16 height 16
checkbox input "true"
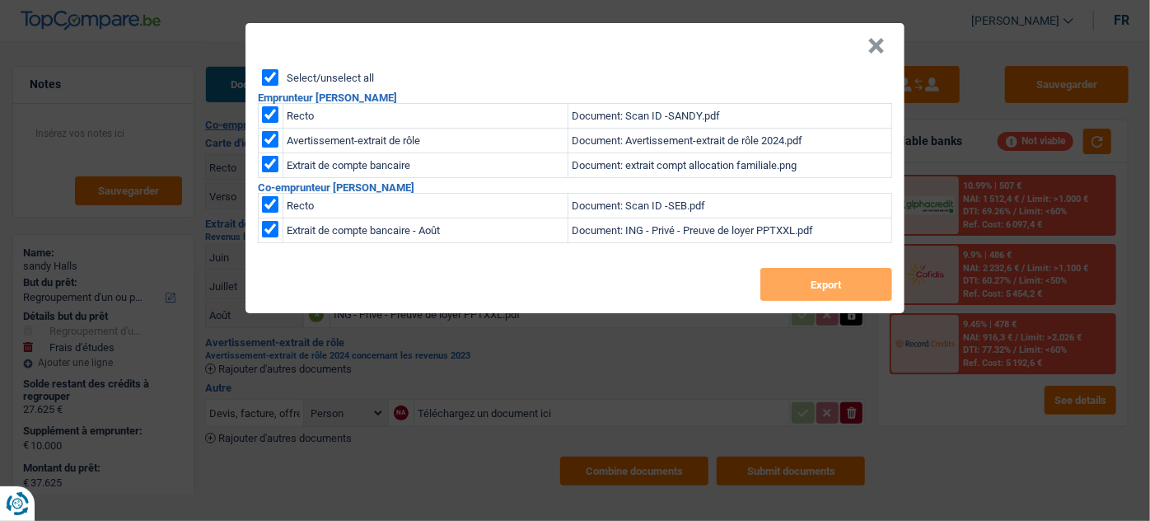
checkbox input "true"
click at [815, 287] on button "Export" at bounding box center [826, 284] width 132 height 33
drag, startPoint x: 115, startPoint y: 61, endPoint x: 301, endPoint y: 15, distance: 191.8
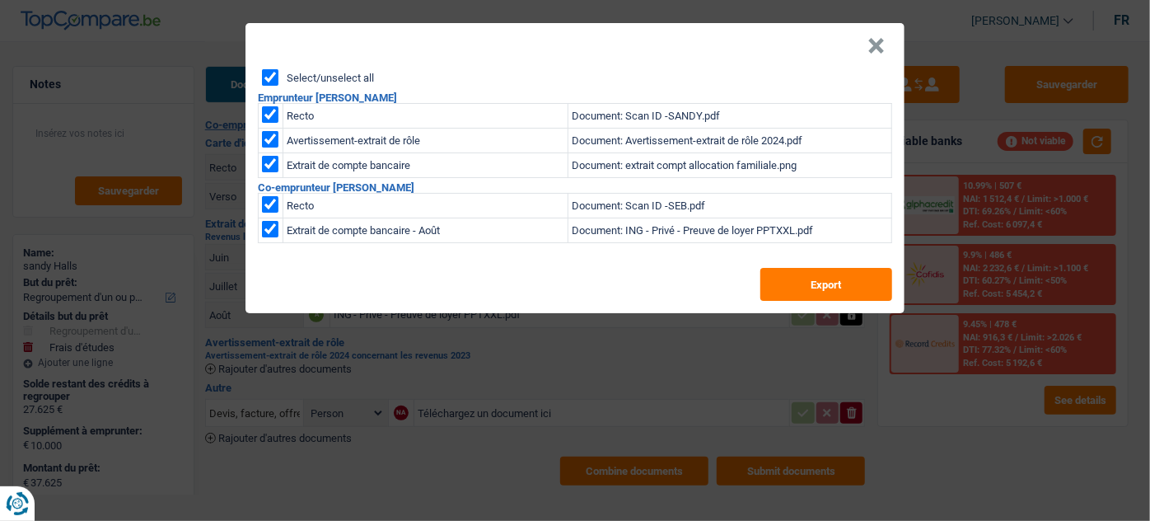
click at [115, 61] on div "× Select/unselect all Emprunteur sandy Halls Recto Document: Scan ID -SANDY.pdf…" at bounding box center [575, 260] width 1150 height 521
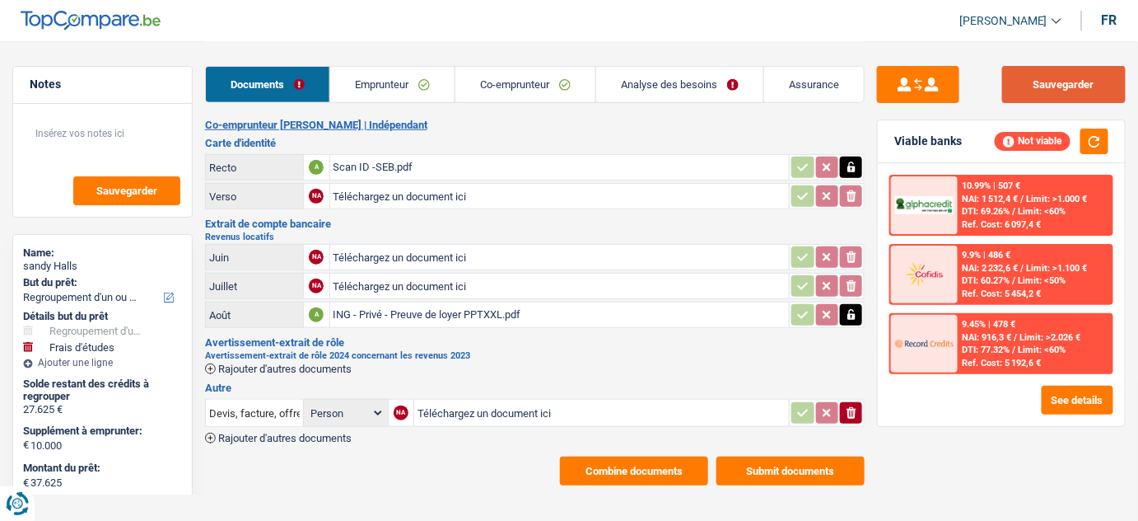
click at [1075, 82] on button "Sauvegarder" at bounding box center [1065, 84] width 124 height 37
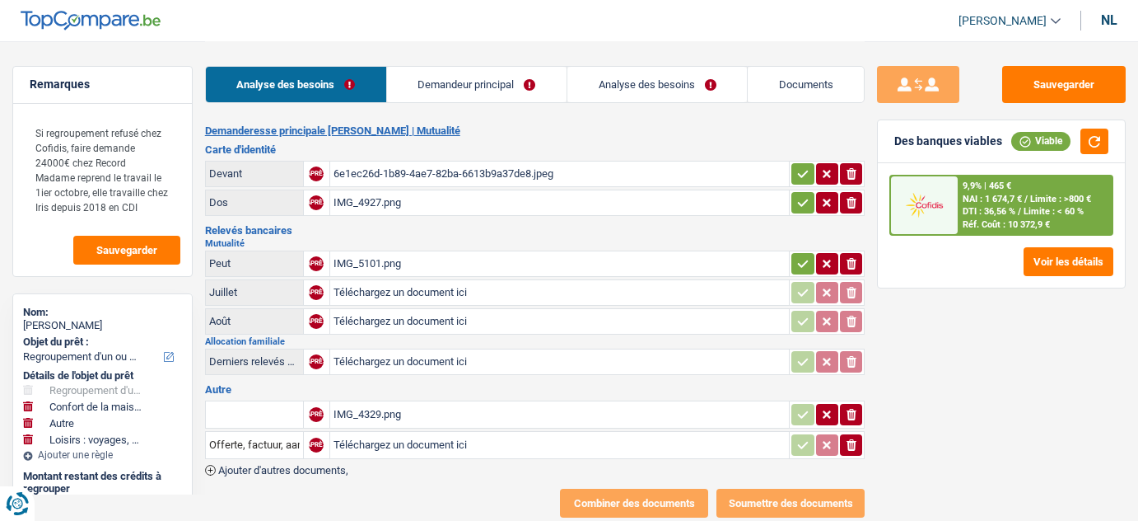
select select "refinancing"
select select "household"
select select "other"
select select "hobbies"
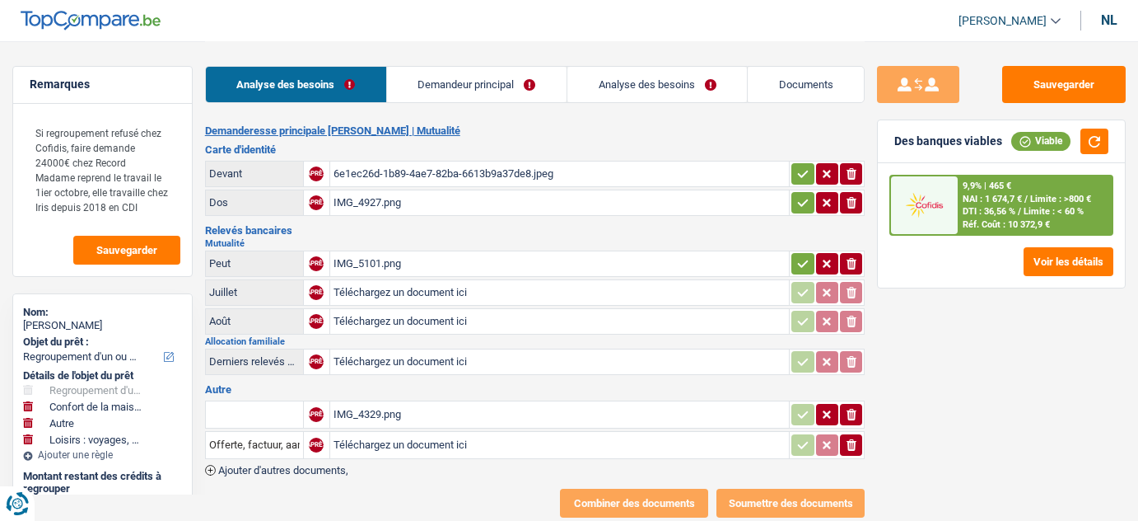
select select "144"
select select "record credits"
click at [393, 250] on td "IMG_5101.png" at bounding box center [560, 263] width 461 height 26
click at [395, 263] on font "IMG_5101.png" at bounding box center [368, 263] width 68 height 12
click at [386, 409] on font "IMG_4329.png" at bounding box center [368, 414] width 68 height 12
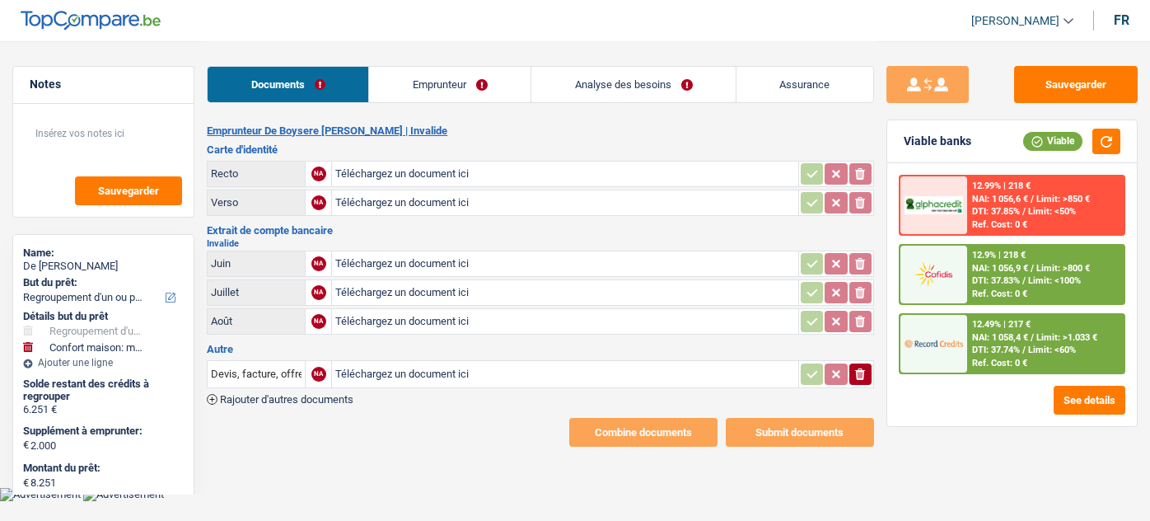
select select "refinancing"
select select "household"
select select "48"
select select "alphacredit"
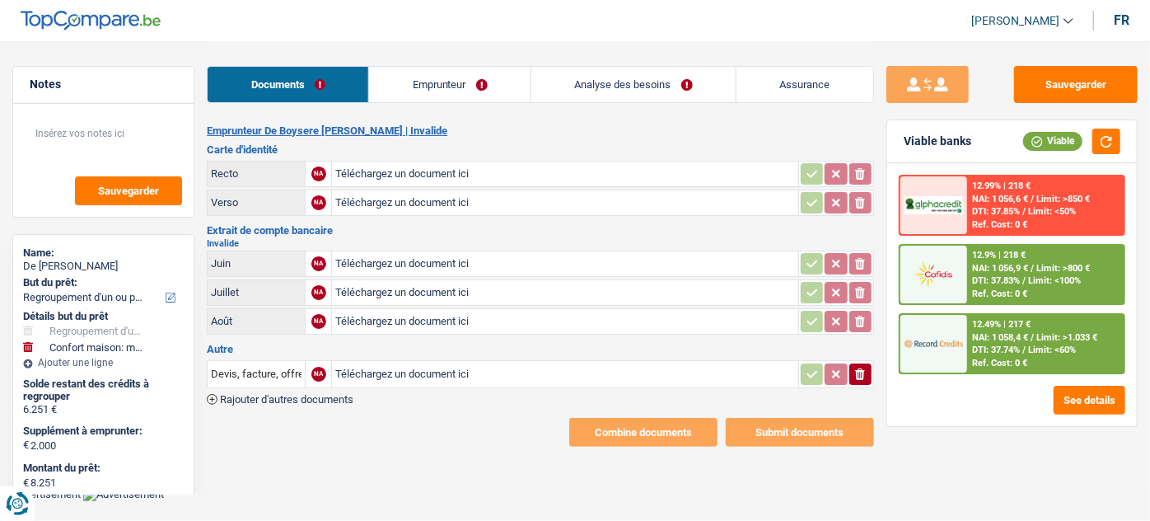
click at [376, 177] on input "Téléchargez un document ici" at bounding box center [564, 173] width 459 height 25
type input "C:\fakepath\r.jpg"
click at [406, 206] on input "Téléchargez un document ici" at bounding box center [564, 202] width 459 height 25
type input "C:\fakepath\v.jpg"
click at [393, 267] on input "Téléchargez un document ici" at bounding box center [564, 263] width 459 height 25
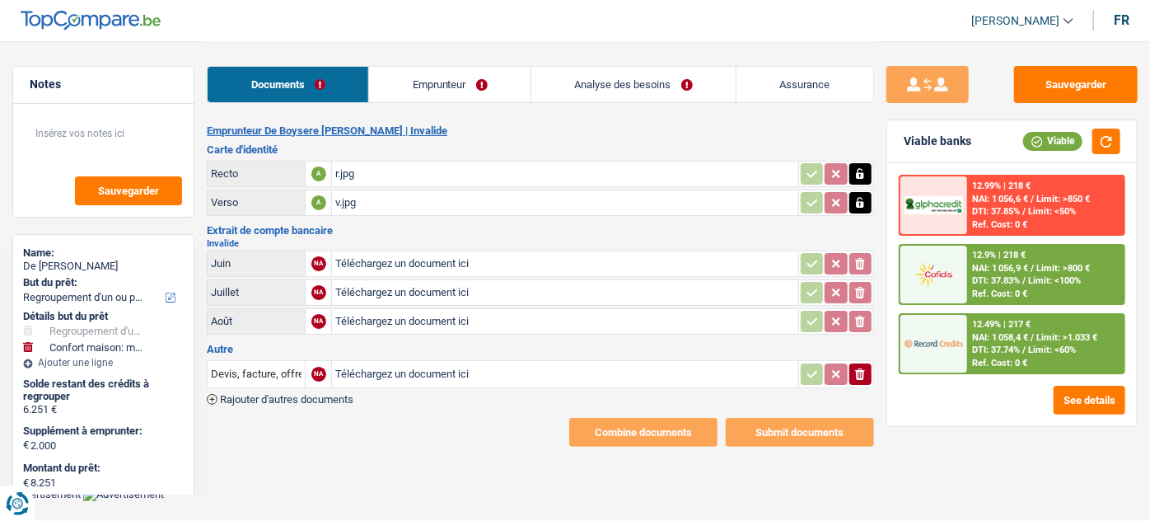
type input "C:\fakepath\06.jpg"
click at [372, 293] on input "Téléchargez un document ici" at bounding box center [564, 292] width 459 height 25
type input "C:\fakepath\07.jpg"
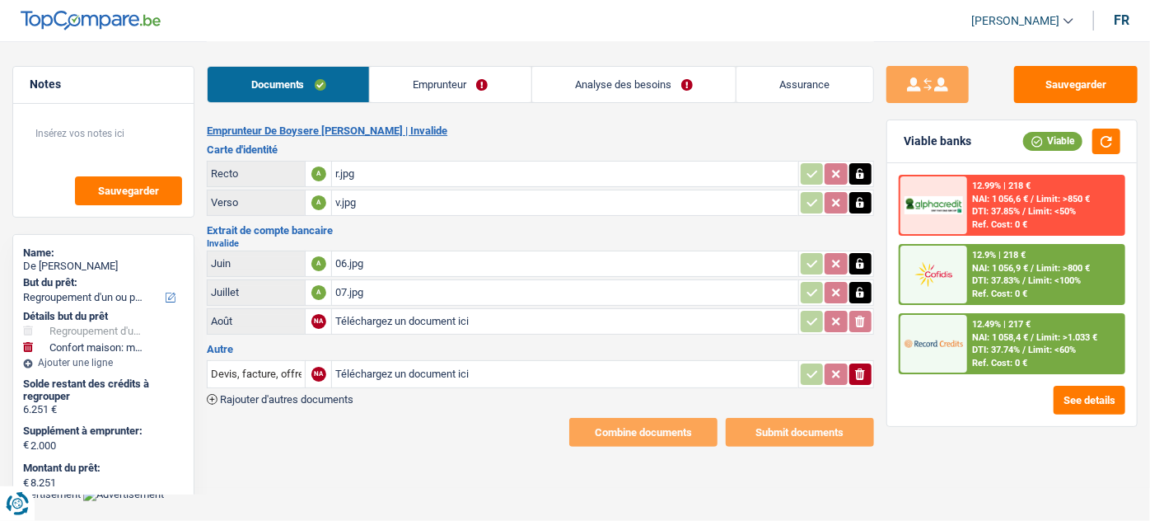
click at [393, 320] on input "Téléchargez un document ici" at bounding box center [564, 321] width 459 height 25
type input "C:\fakepath\08.jpg"
click at [442, 94] on link "Emprunteur" at bounding box center [450, 84] width 161 height 35
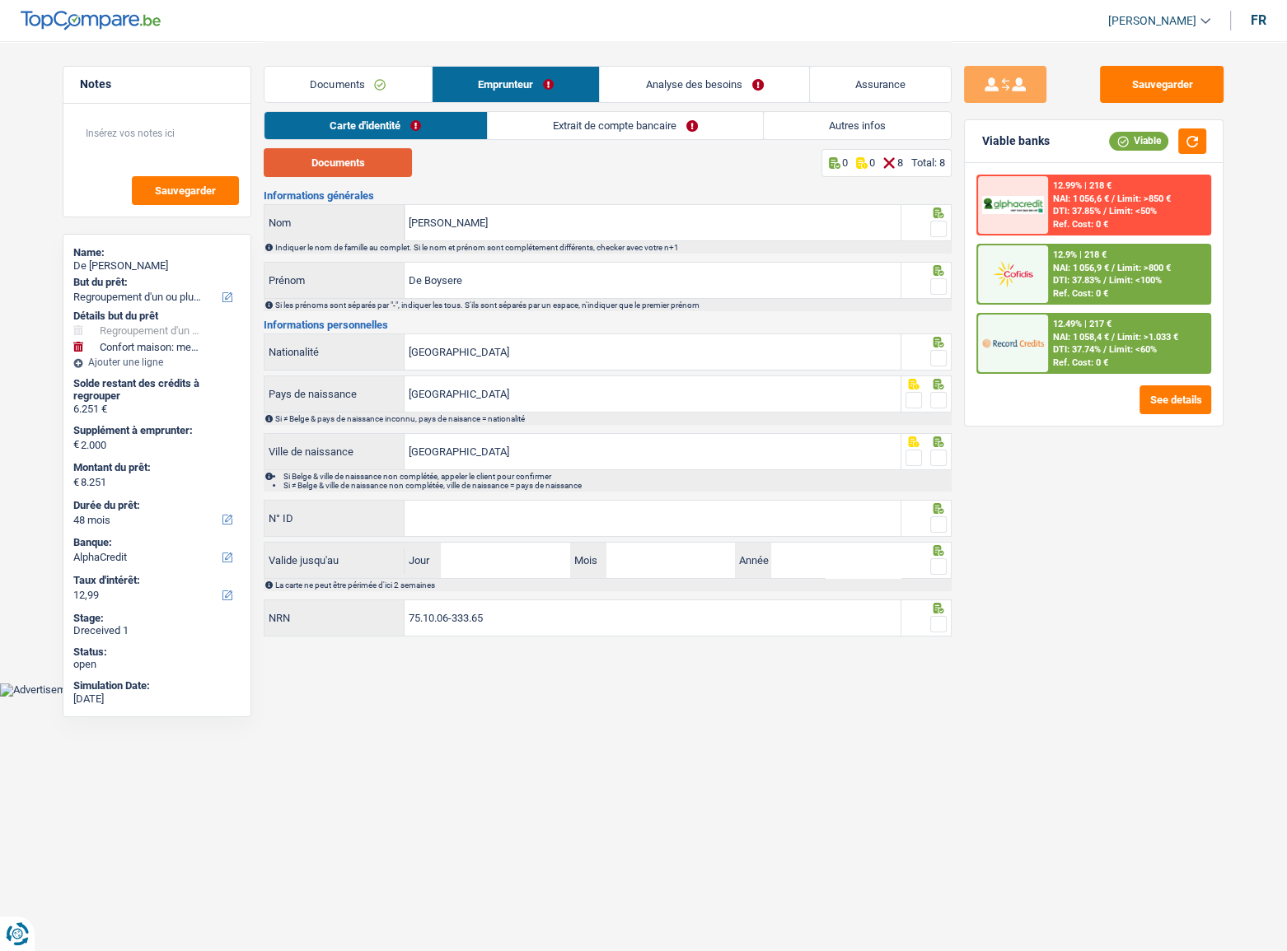
click at [384, 173] on button "Documents" at bounding box center [338, 162] width 148 height 29
drag, startPoint x: 564, startPoint y: 284, endPoint x: 326, endPoint y: 297, distance: 238.4
click at [326, 297] on div "De Boysere Prénom" at bounding box center [582, 280] width 636 height 35
drag, startPoint x: 545, startPoint y: 236, endPoint x: 268, endPoint y: 237, distance: 276.8
click at [268, 237] on div "[PERSON_NAME]" at bounding box center [582, 222] width 636 height 35
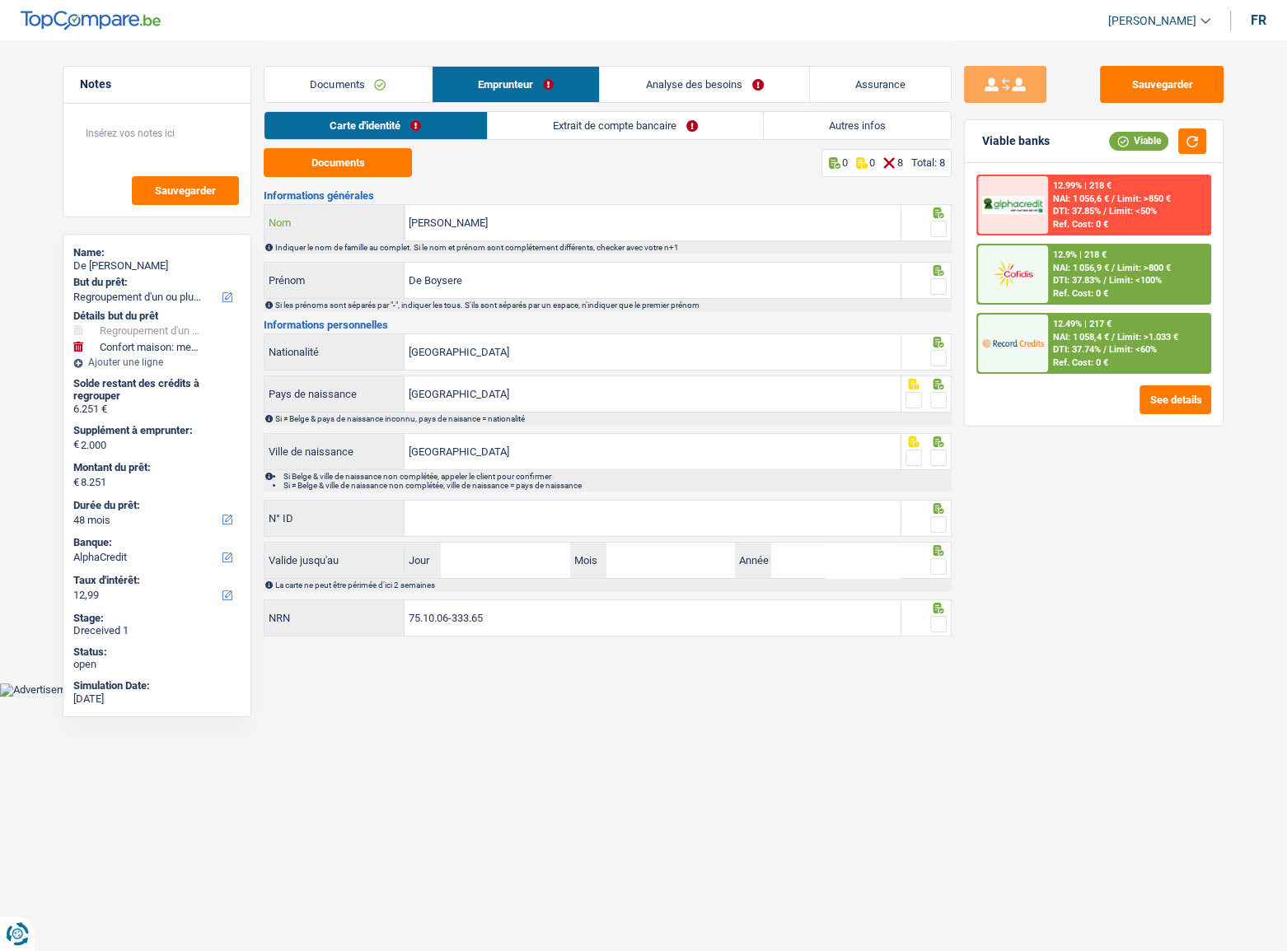
paste input "De Boysere"
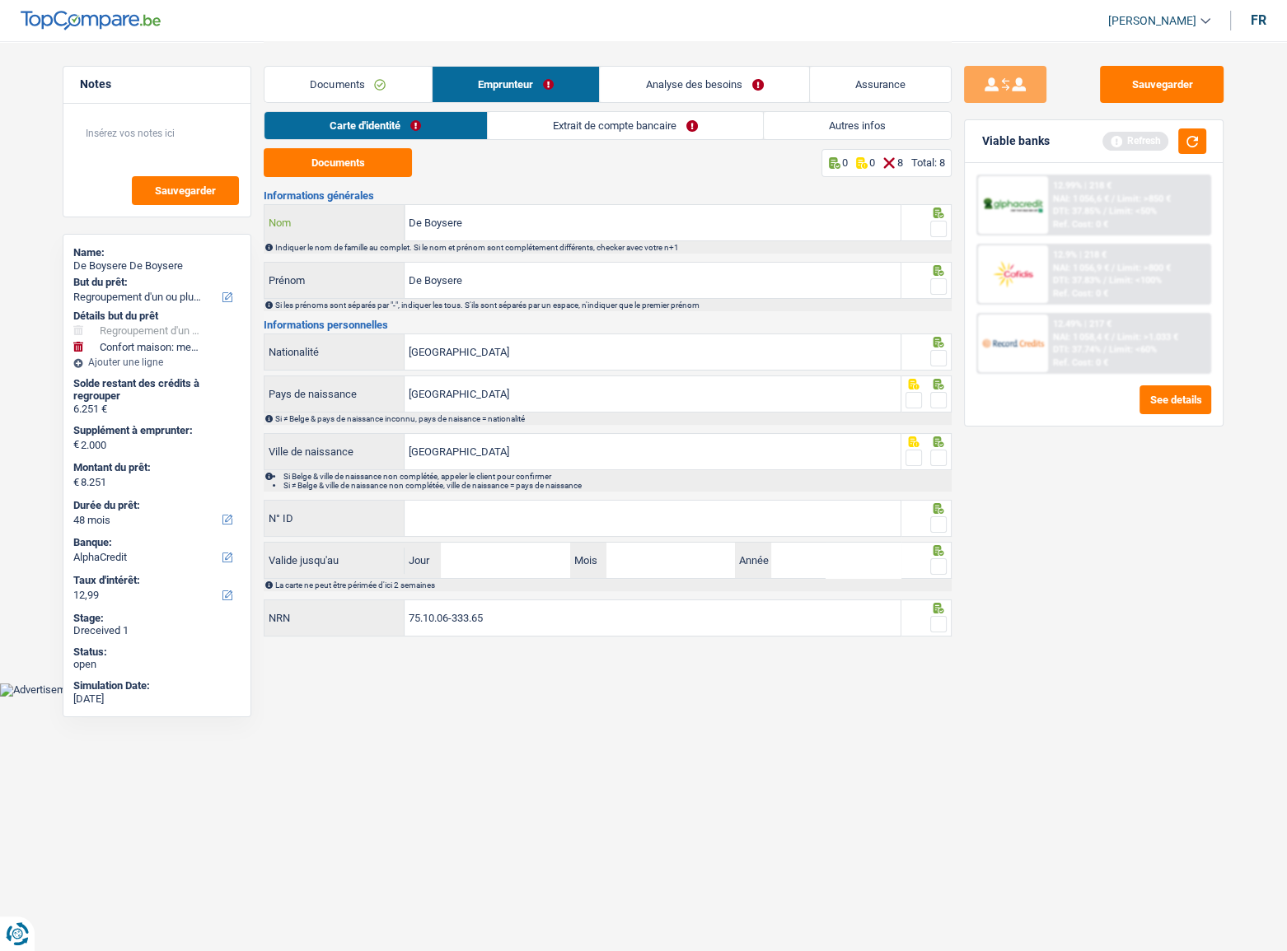
type input "De Boysere"
click at [929, 231] on fieldset at bounding box center [926, 229] width 42 height 21
click at [937, 231] on span at bounding box center [938, 229] width 16 height 16
click at [0, 0] on input "radio" at bounding box center [0, 0] width 0 height 0
click at [1149, 136] on button "button" at bounding box center [1192, 142] width 28 height 26
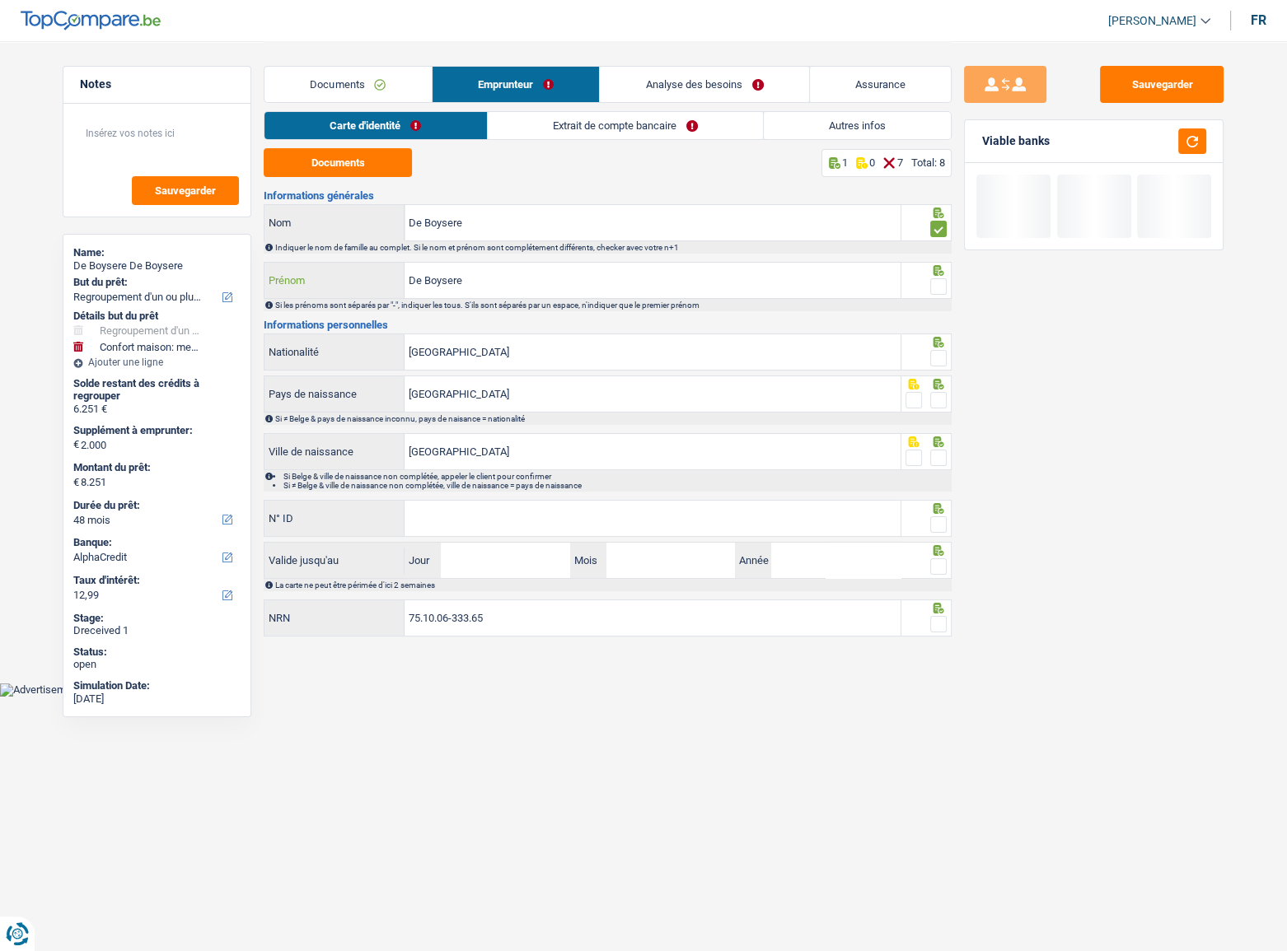
drag, startPoint x: 863, startPoint y: 284, endPoint x: 272, endPoint y: 288, distance: 591.5
click at [272, 288] on div "De Boysere Prénom" at bounding box center [582, 280] width 636 height 35
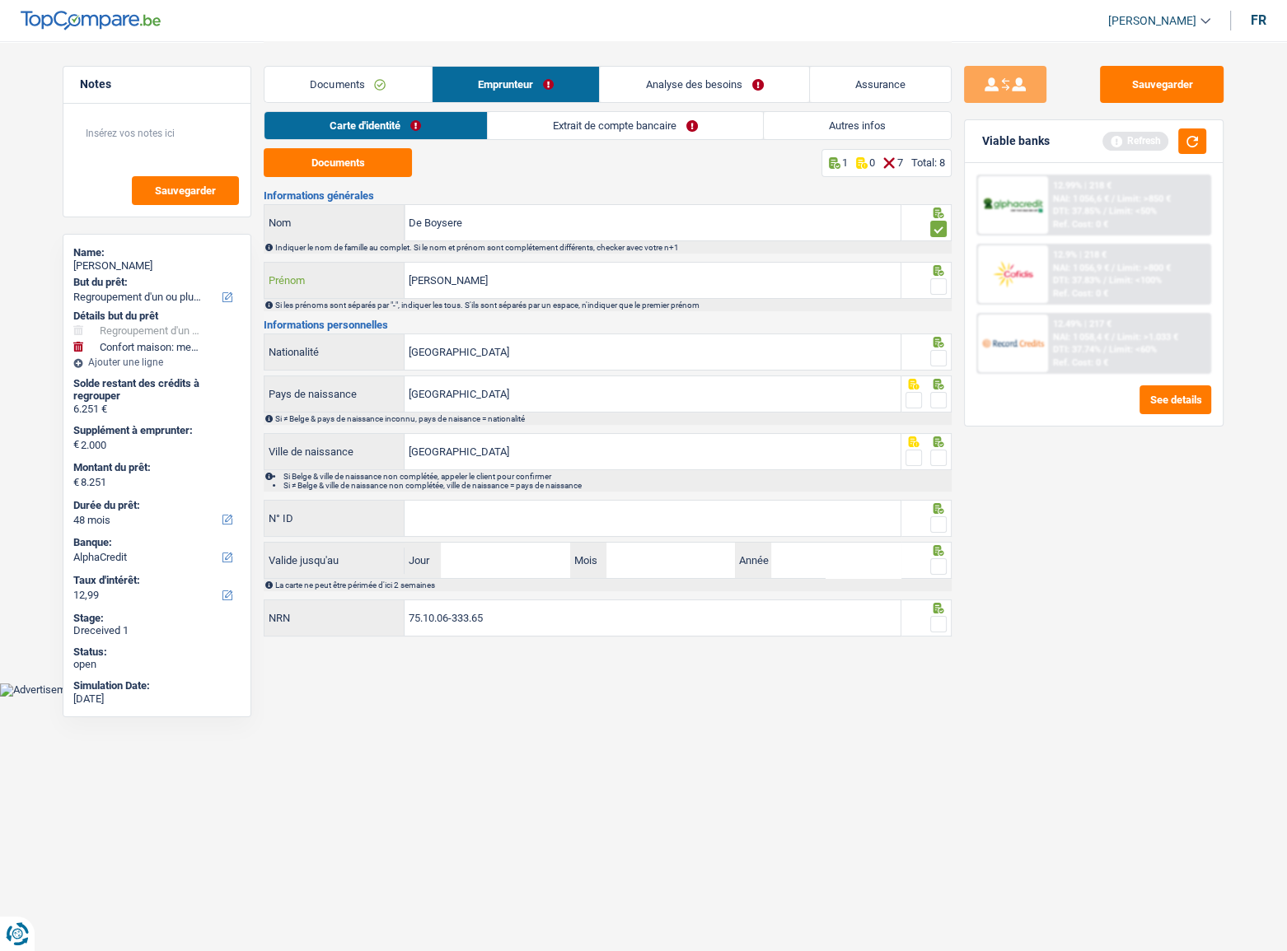
type input "[PERSON_NAME]"
click at [944, 292] on span at bounding box center [938, 286] width 16 height 16
click at [0, 0] on input "radio" at bounding box center [0, 0] width 0 height 0
click at [1149, 141] on button "button" at bounding box center [1192, 142] width 28 height 26
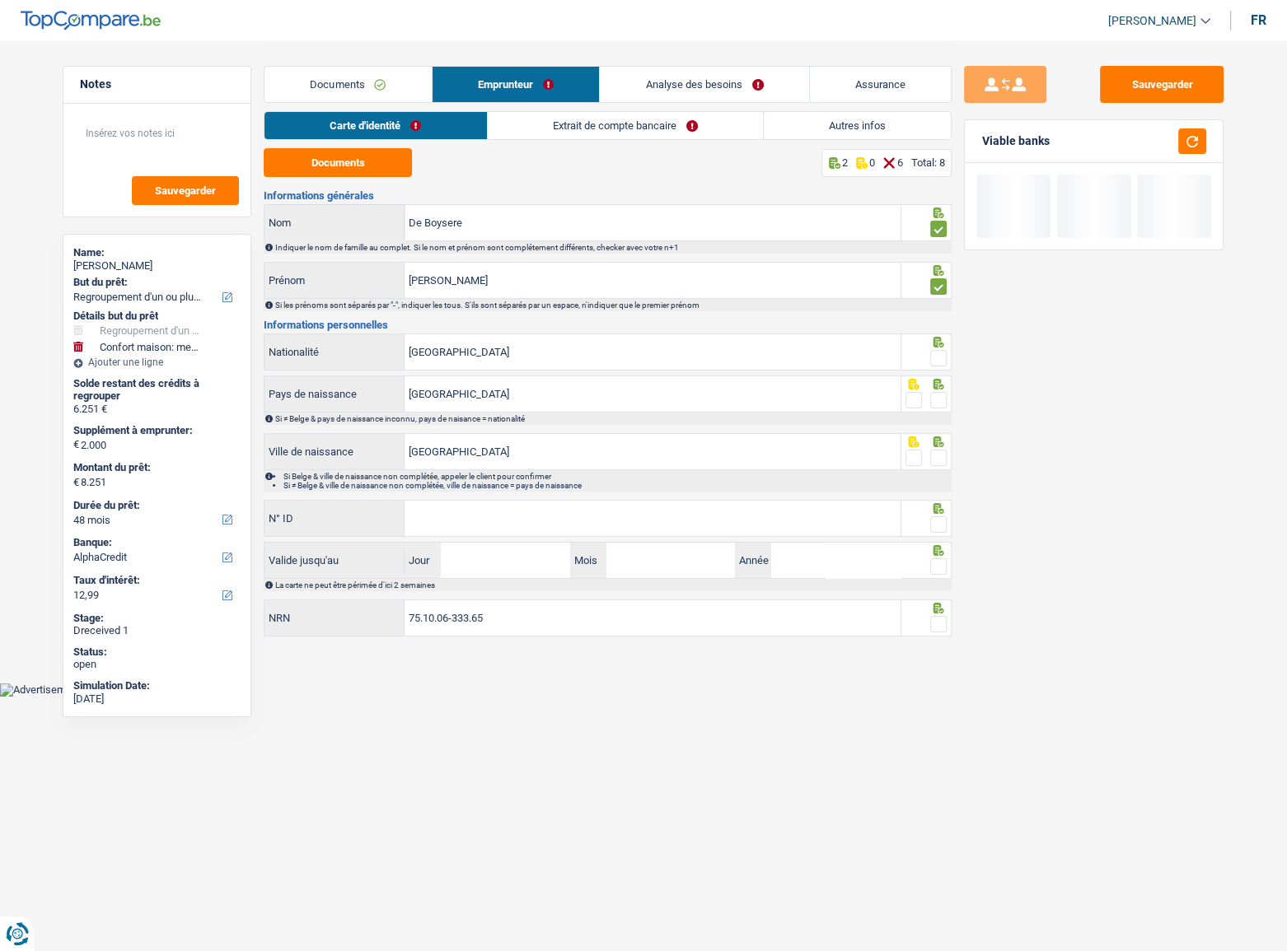
drag, startPoint x: 939, startPoint y: 353, endPoint x: 947, endPoint y: 403, distance: 50.1
click at [939, 354] on span at bounding box center [938, 358] width 16 height 16
click at [0, 0] on input "radio" at bounding box center [0, 0] width 0 height 0
click at [940, 403] on span at bounding box center [938, 400] width 16 height 16
click at [0, 0] on input "radio" at bounding box center [0, 0] width 0 height 0
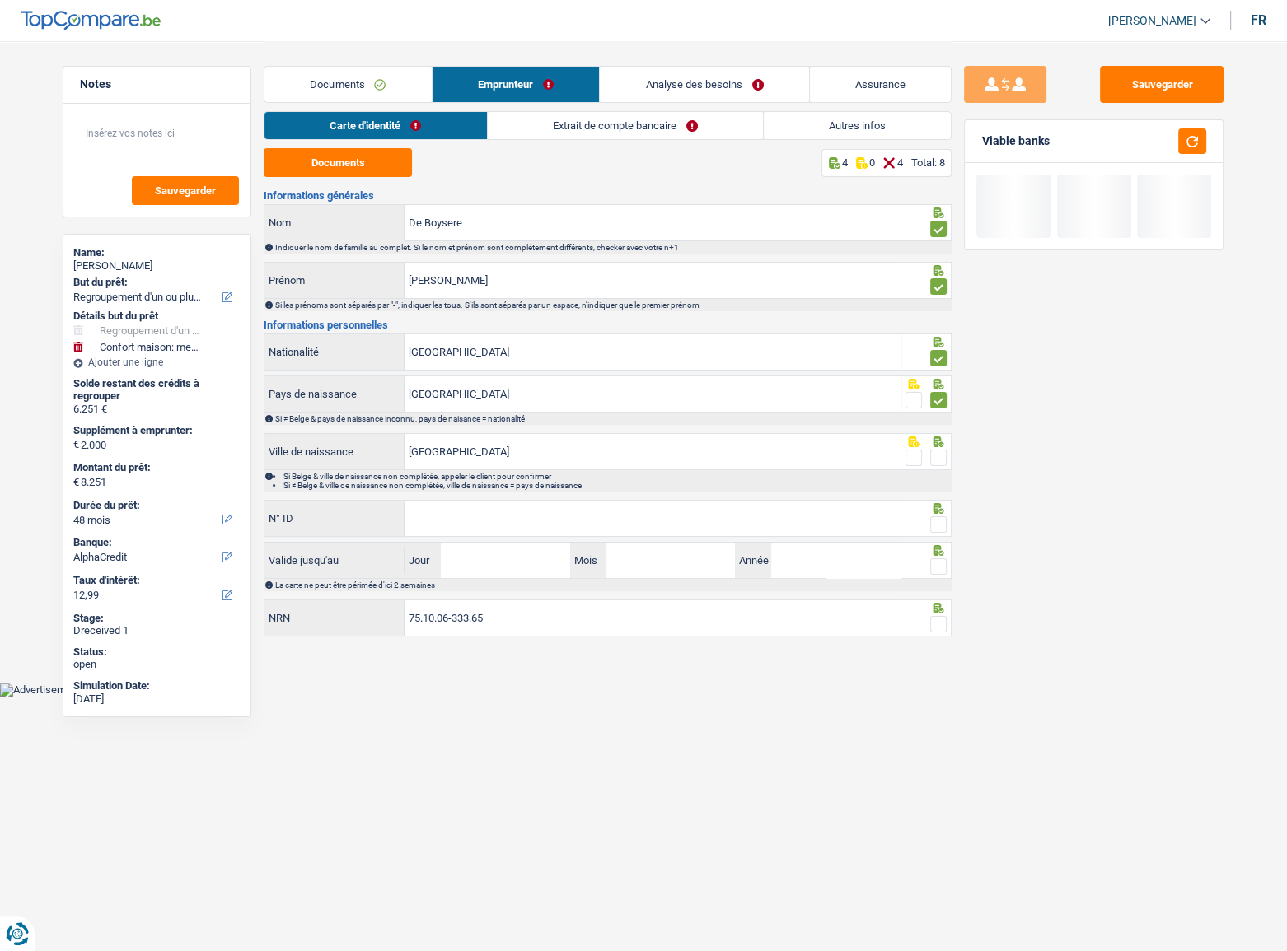
click at [939, 451] on span at bounding box center [938, 458] width 16 height 16
click at [0, 0] on input "radio" at bounding box center [0, 0] width 0 height 0
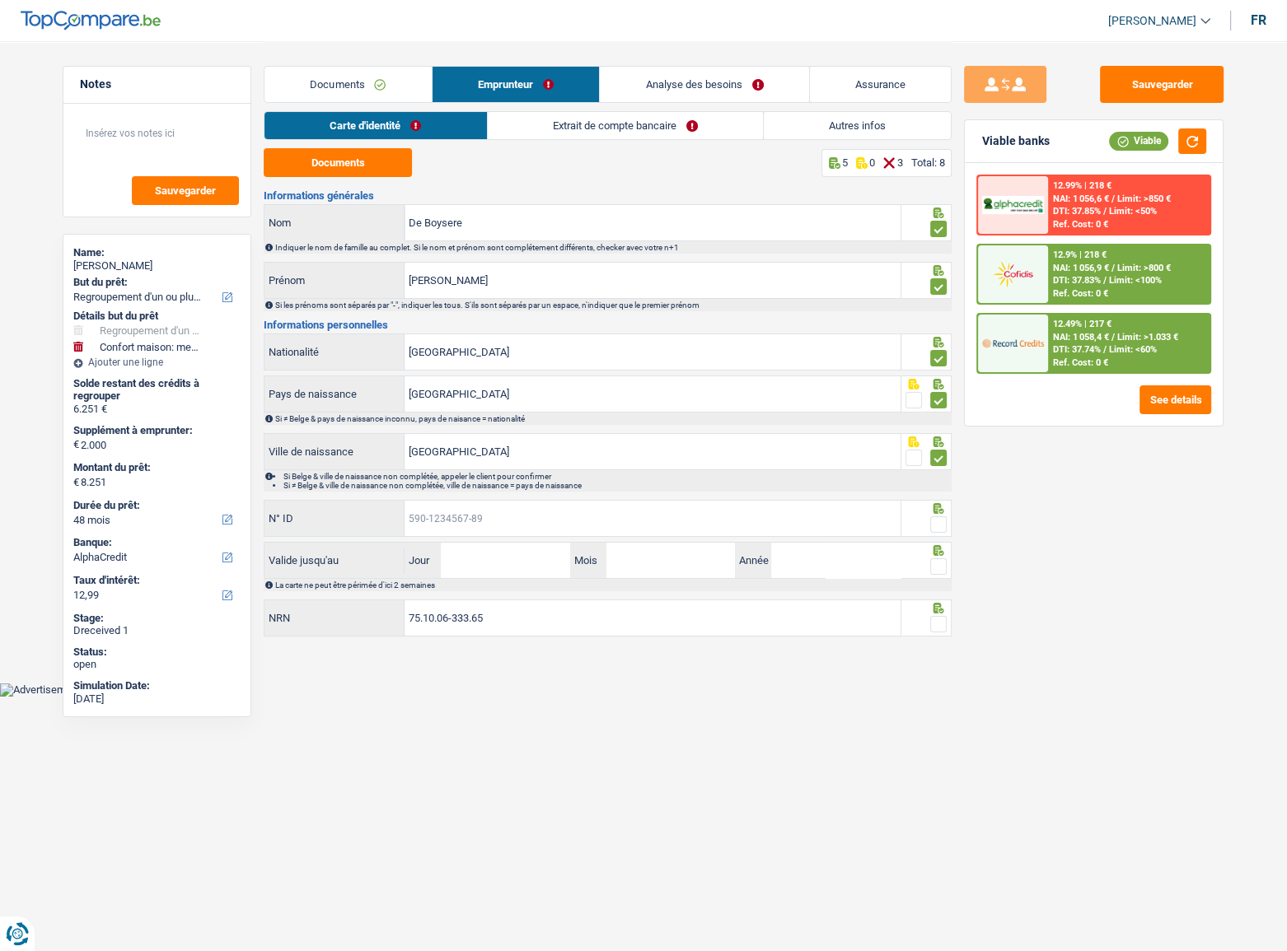
click at [489, 509] on input "N° ID" at bounding box center [652, 518] width 496 height 35
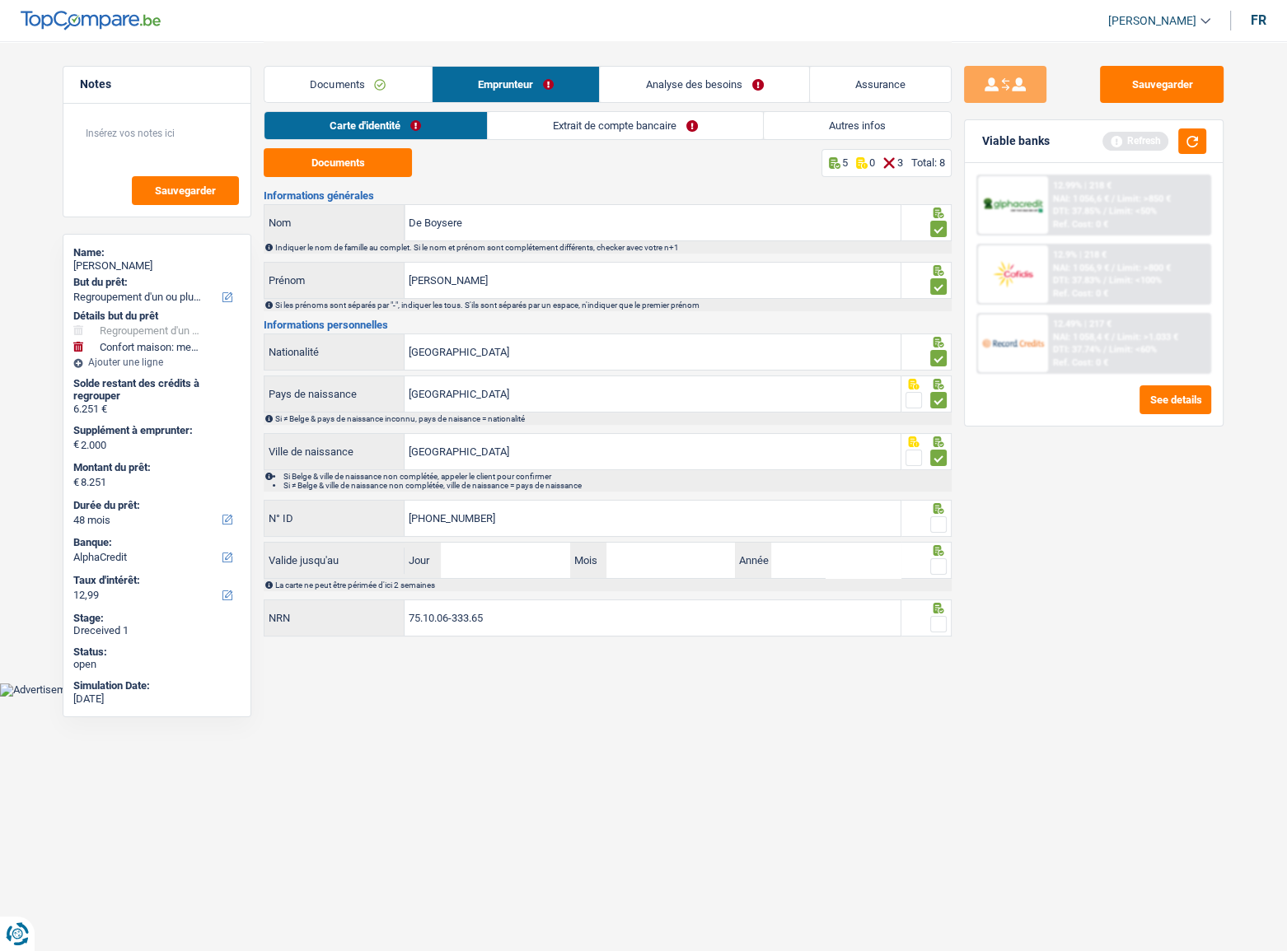
type input "[PHONE_NUMBER]"
click at [939, 520] on span at bounding box center [938, 525] width 16 height 16
click at [0, 0] on input "radio" at bounding box center [0, 0] width 0 height 0
click at [1149, 137] on button "button" at bounding box center [1192, 142] width 28 height 26
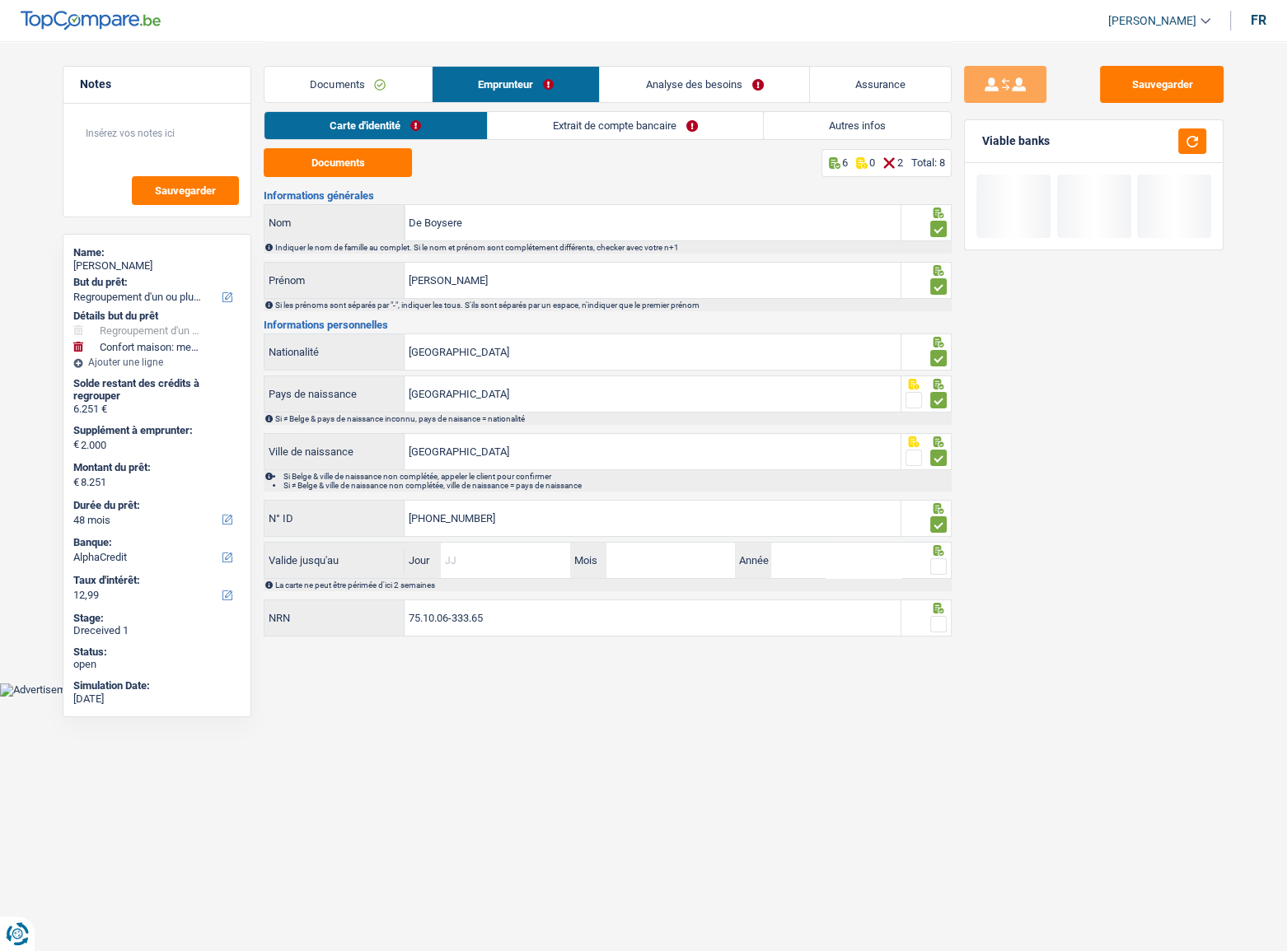
click at [507, 520] on input "Jour" at bounding box center [505, 560] width 129 height 35
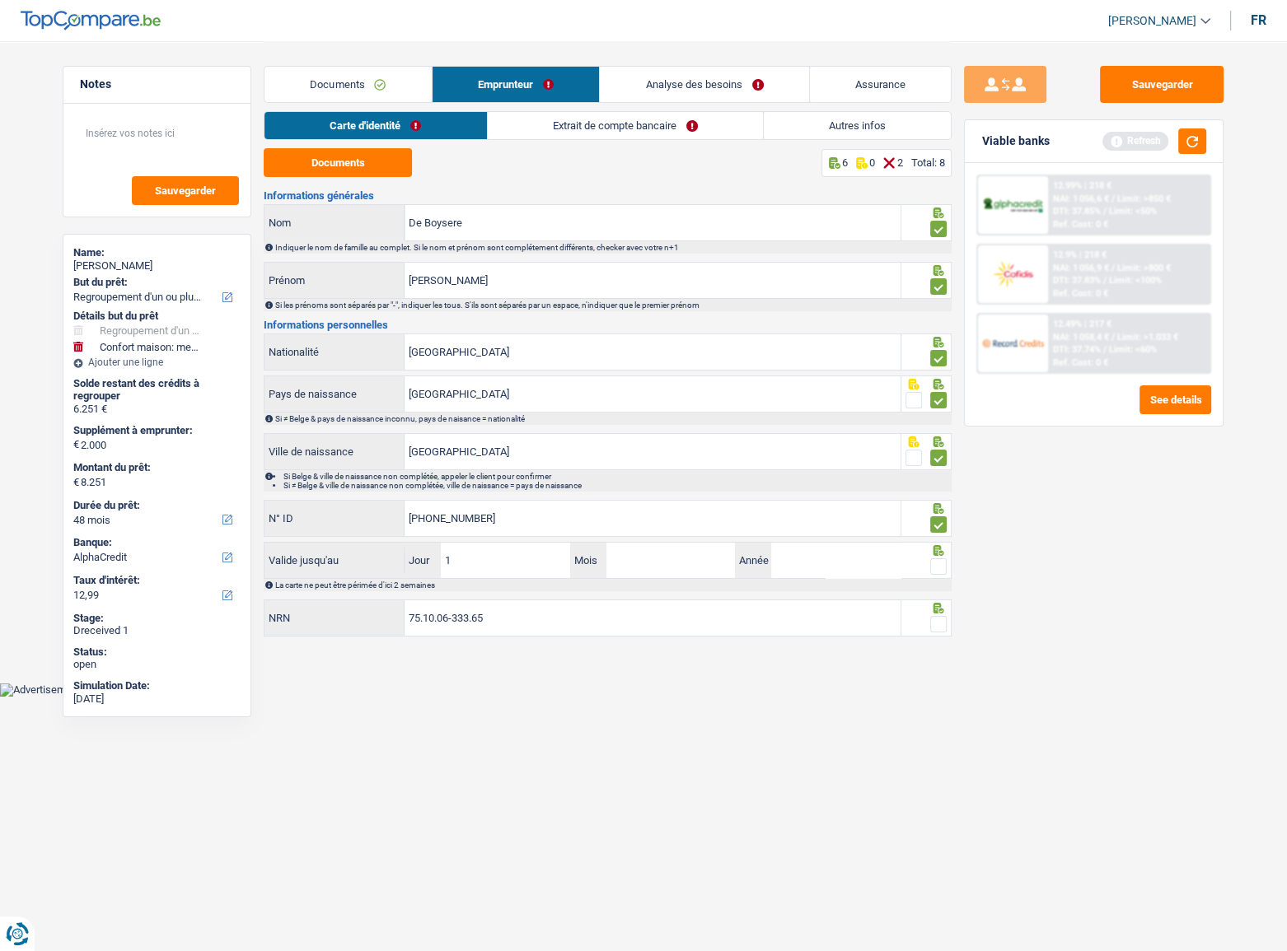
type input "11"
type input "02"
type input "2026"
click at [946, 520] on span at bounding box center [938, 567] width 16 height 16
click at [0, 0] on input "radio" at bounding box center [0, 0] width 0 height 0
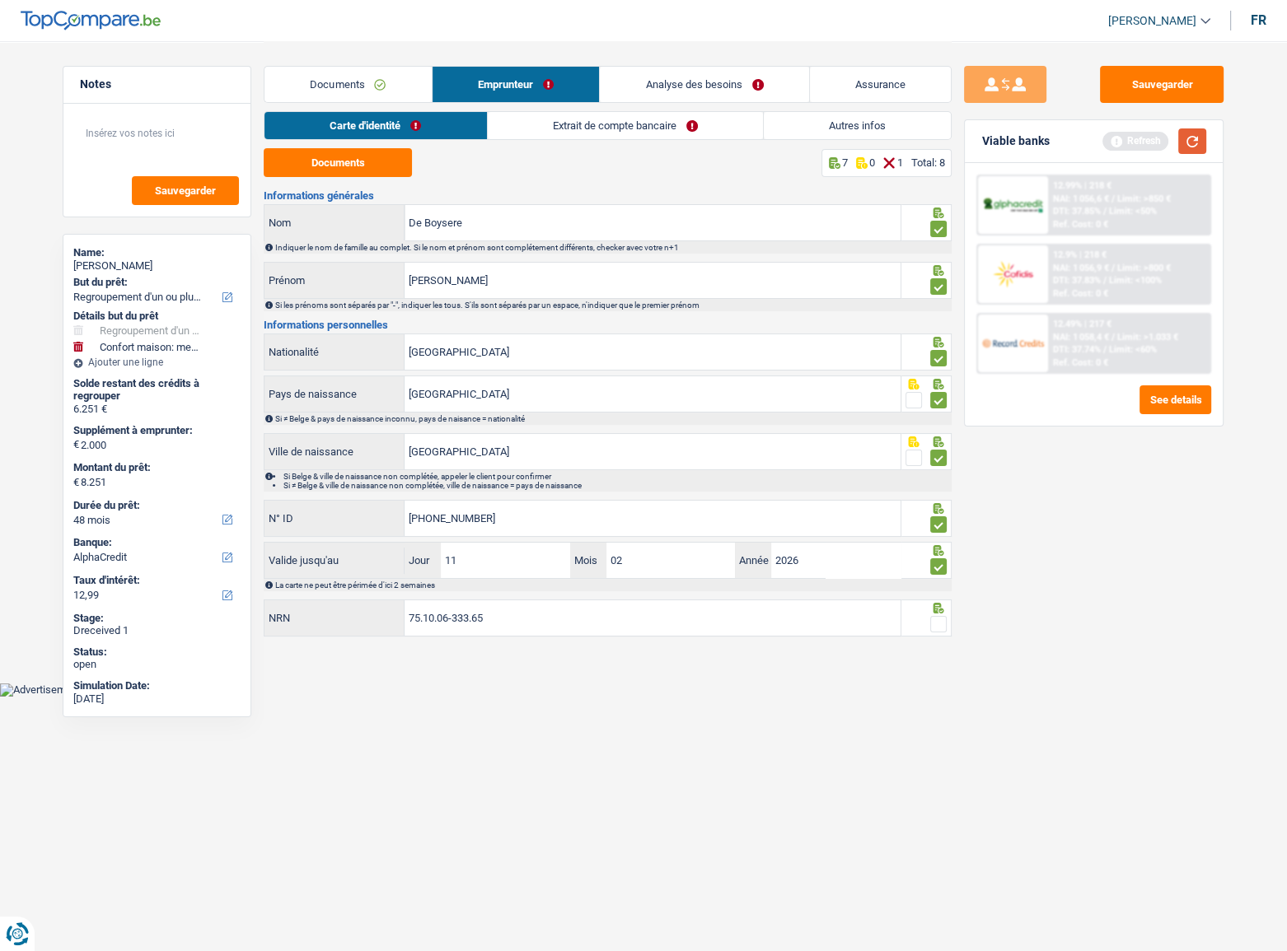
click at [1149, 140] on button "button" at bounding box center [1192, 142] width 28 height 26
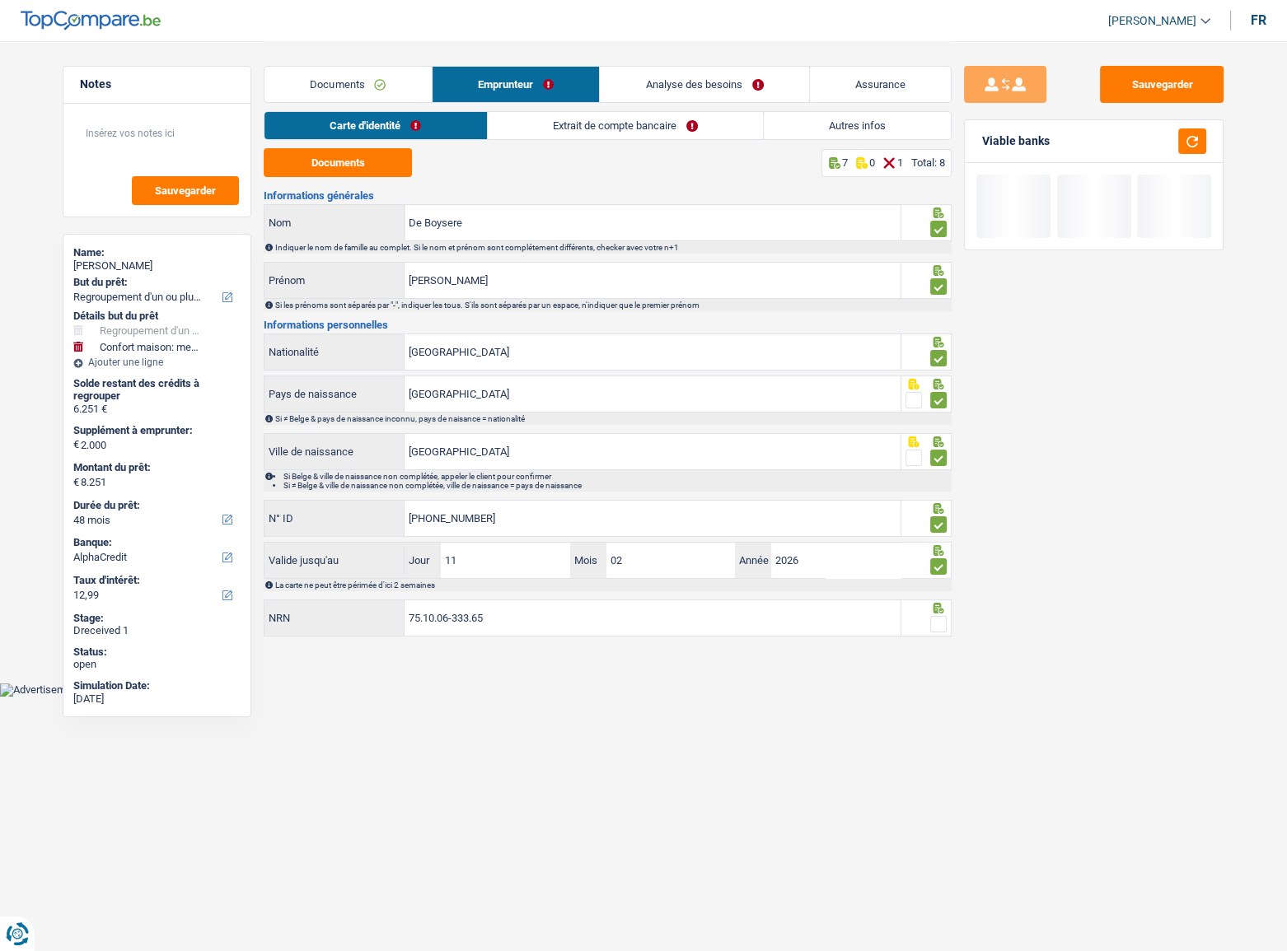
click at [938, 520] on span at bounding box center [938, 624] width 16 height 16
click at [0, 0] on input "radio" at bounding box center [0, 0] width 0 height 0
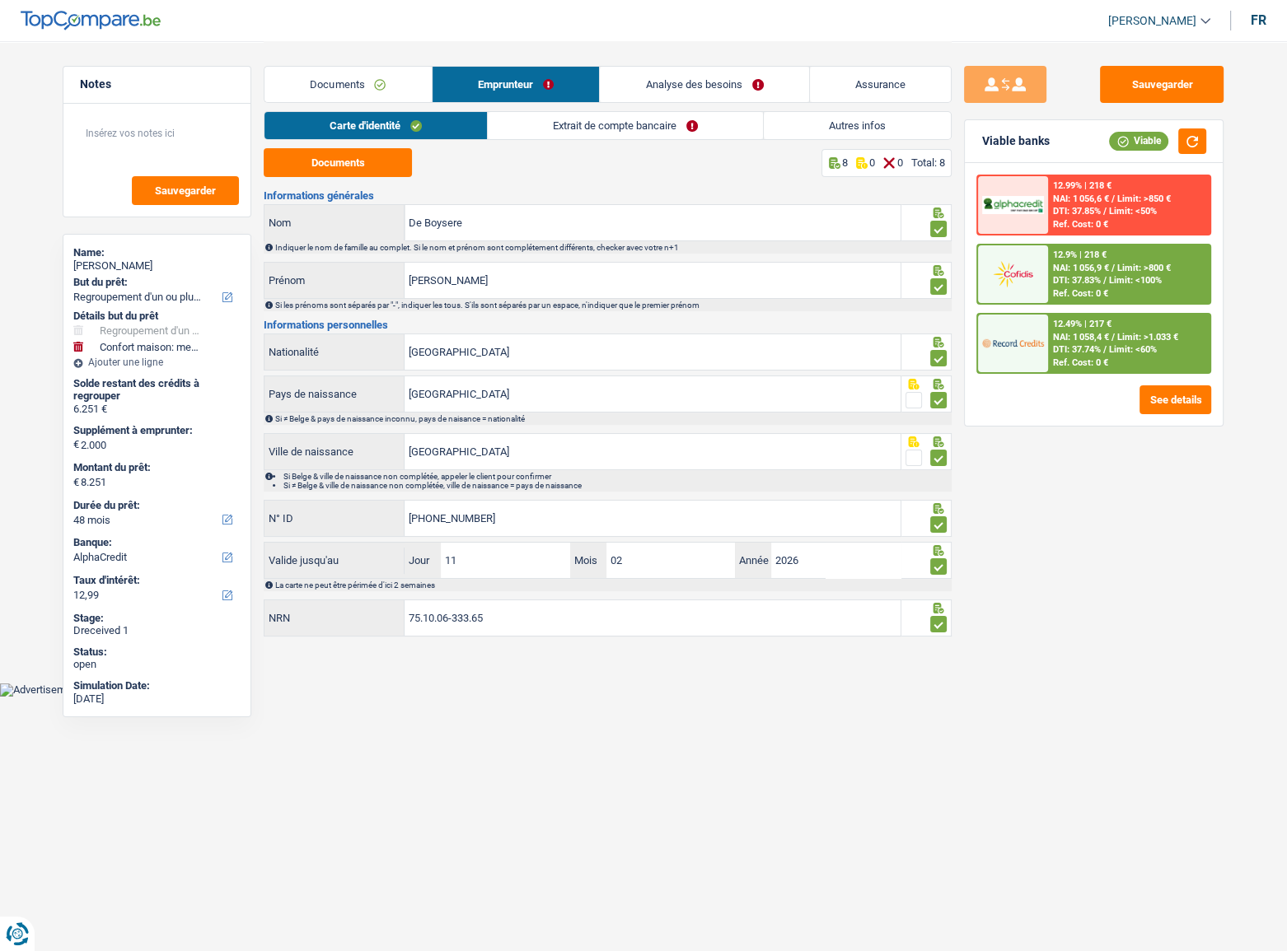
drag, startPoint x: 618, startPoint y: 132, endPoint x: 606, endPoint y: 132, distance: 11.5
click at [618, 132] on link "Extrait de compte bancaire" at bounding box center [625, 125] width 275 height 27
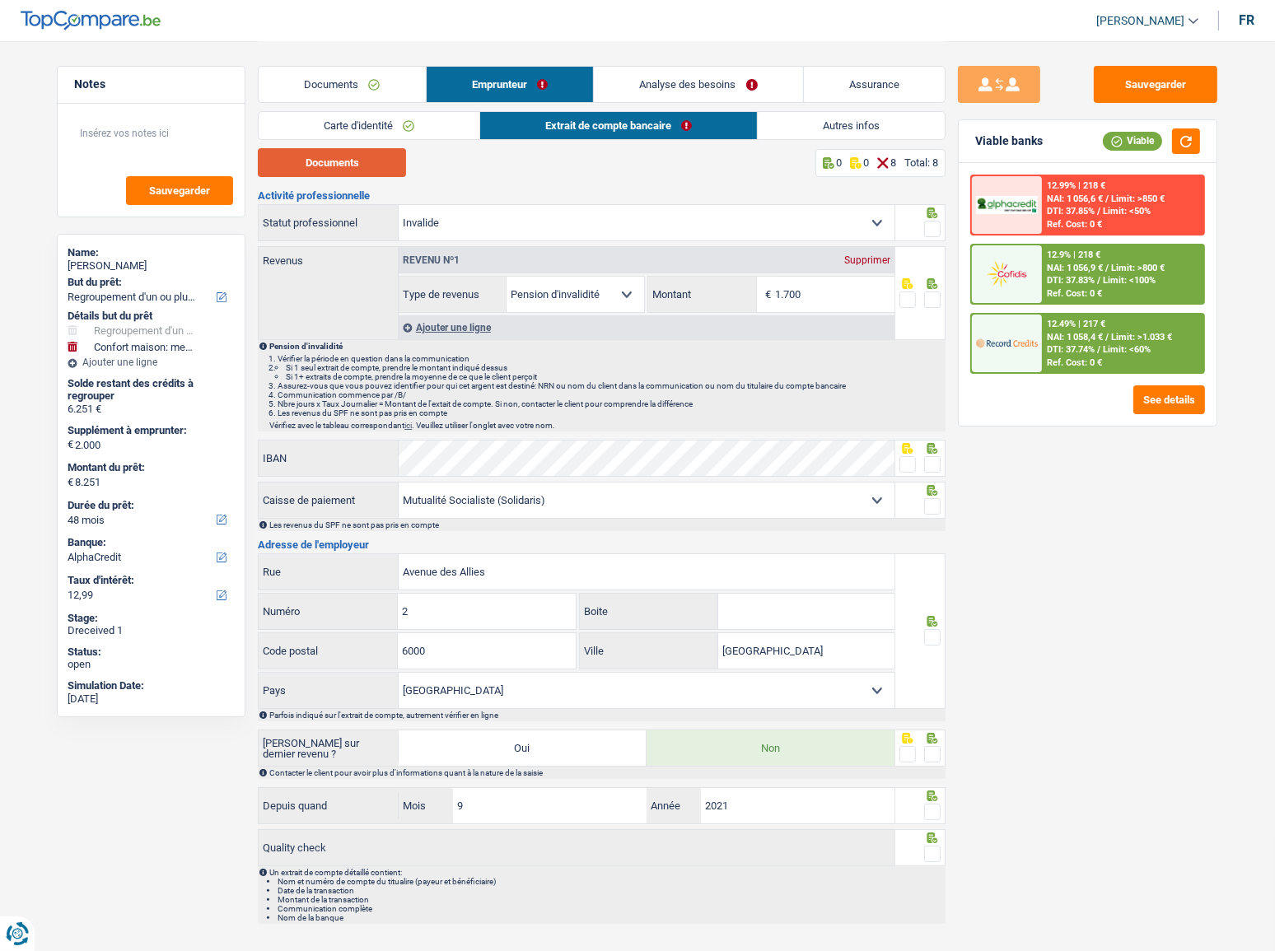
click at [353, 173] on button "Documents" at bounding box center [332, 162] width 148 height 29
drag, startPoint x: 937, startPoint y: 227, endPoint x: 943, endPoint y: 250, distance: 24.0
click at [937, 228] on span at bounding box center [932, 229] width 16 height 16
click at [0, 0] on input "radio" at bounding box center [0, 0] width 0 height 0
drag, startPoint x: 932, startPoint y: 302, endPoint x: 935, endPoint y: 319, distance: 17.6
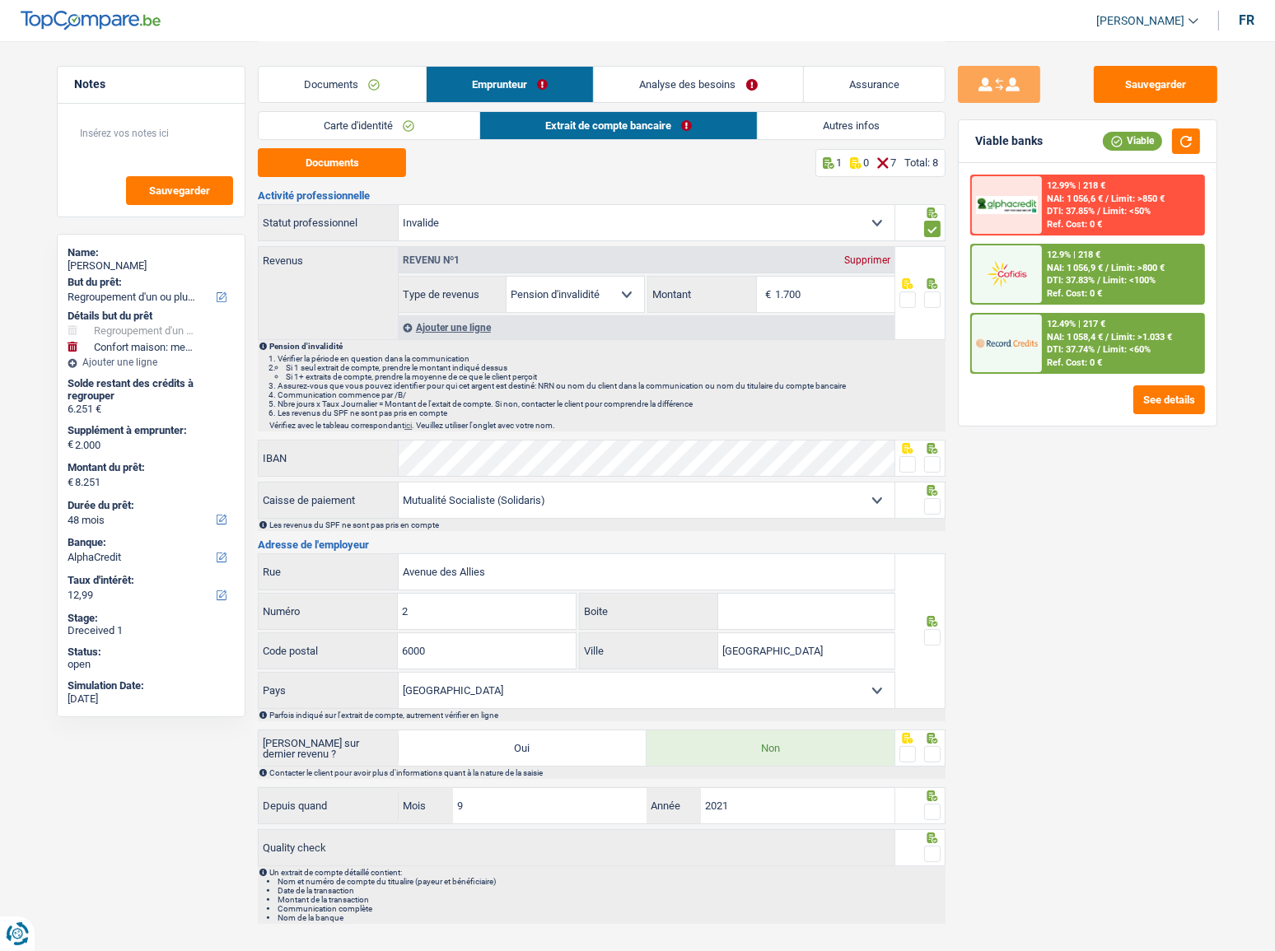
click at [935, 319] on div at bounding box center [920, 293] width 51 height 94
drag, startPoint x: 823, startPoint y: 285, endPoint x: 598, endPoint y: 342, distance: 232.0
click at [595, 338] on div "Revenu nº1 Supprimer Allocation d'handicap Allocations chômage Allocations fami…" at bounding box center [646, 293] width 497 height 92
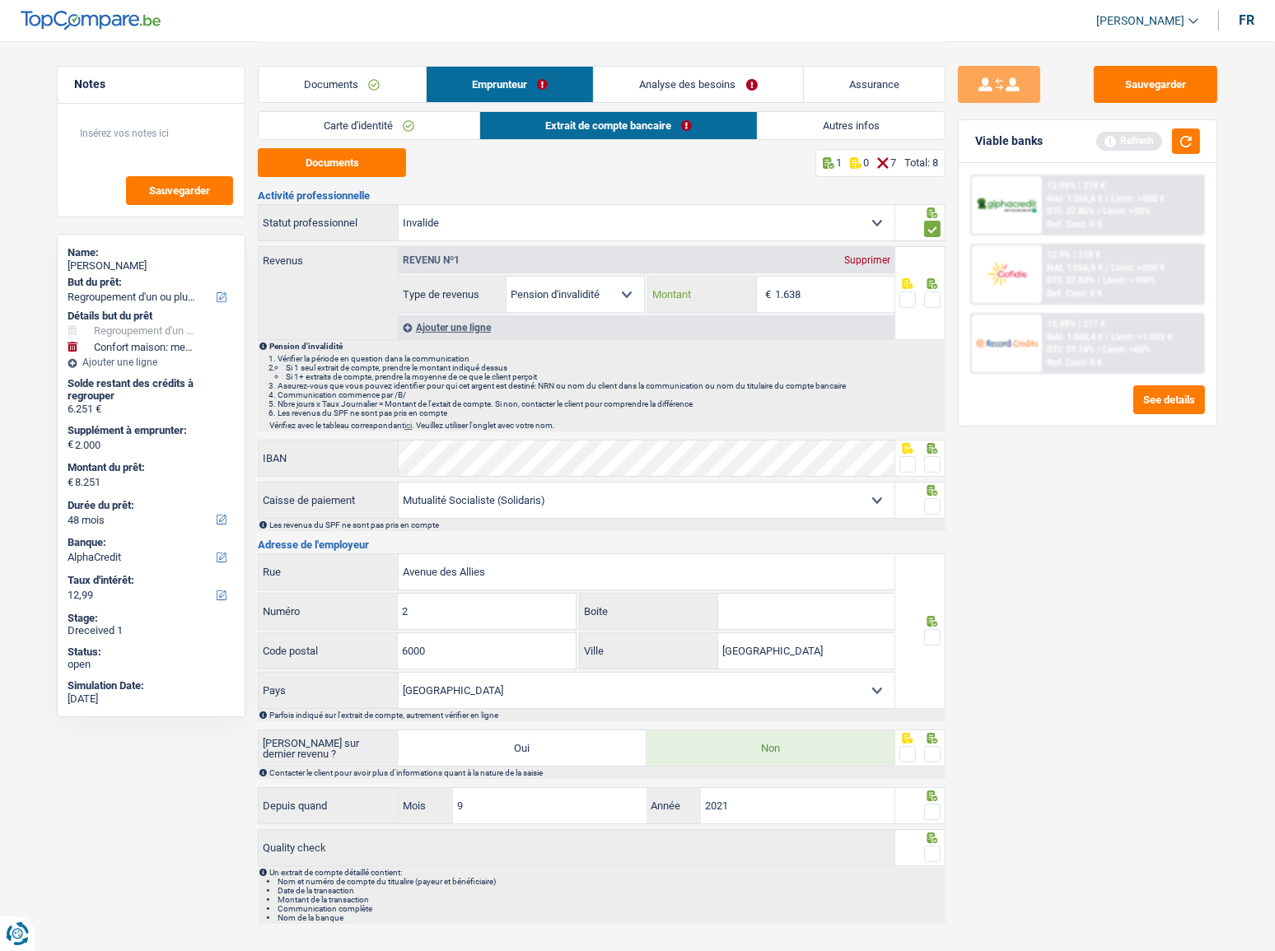
type input "1.638"
click at [934, 305] on span at bounding box center [932, 300] width 16 height 16
click at [0, 0] on input "radio" at bounding box center [0, 0] width 0 height 0
click at [1149, 135] on button "button" at bounding box center [1186, 142] width 28 height 26
click at [935, 456] on span at bounding box center [932, 464] width 16 height 16
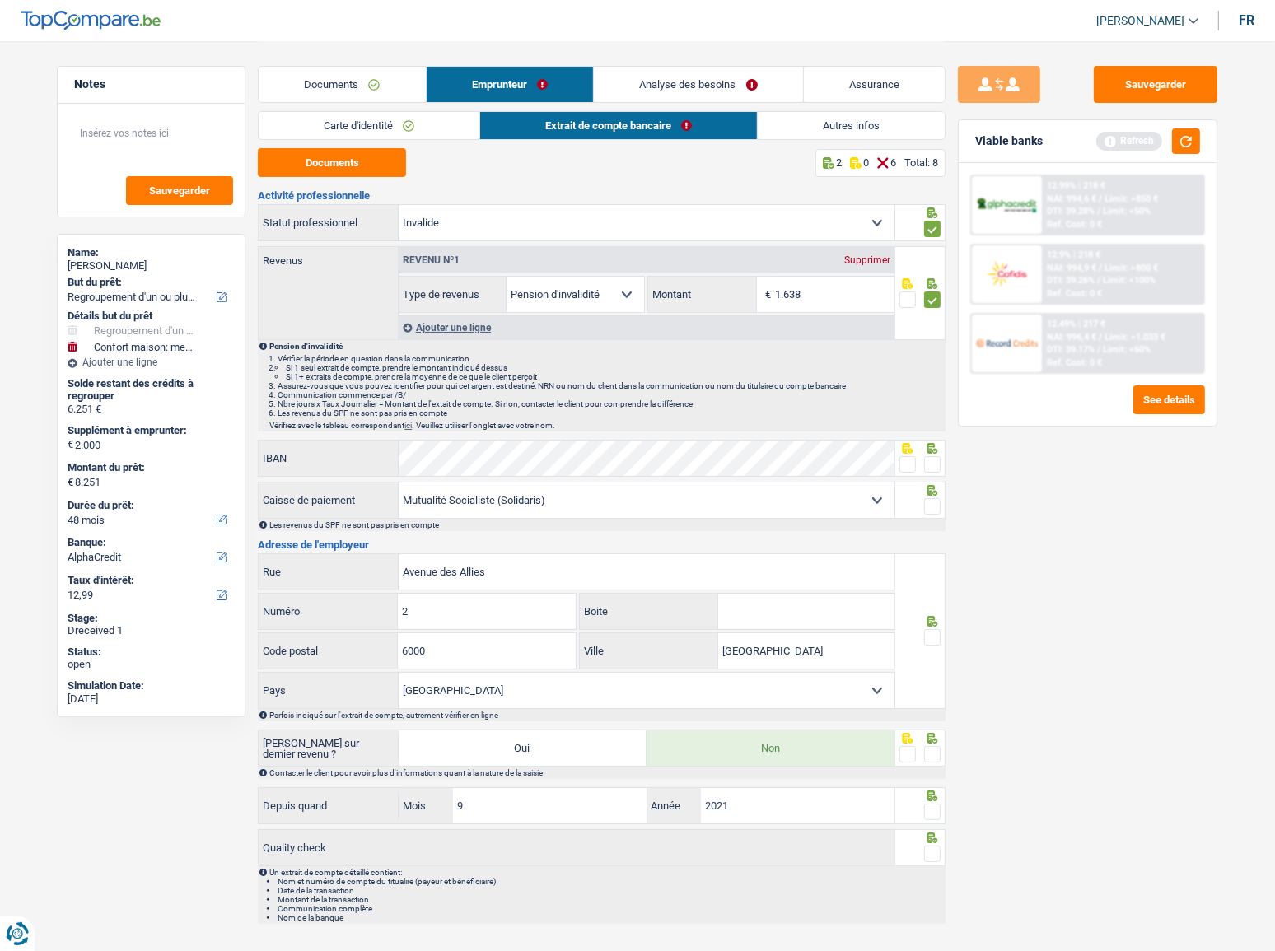
click at [0, 0] on input "radio" at bounding box center [0, 0] width 0 height 0
click at [937, 503] on span at bounding box center [932, 506] width 16 height 16
click at [0, 0] on input "radio" at bounding box center [0, 0] width 0 height 0
click at [1149, 132] on button "button" at bounding box center [1186, 142] width 28 height 26
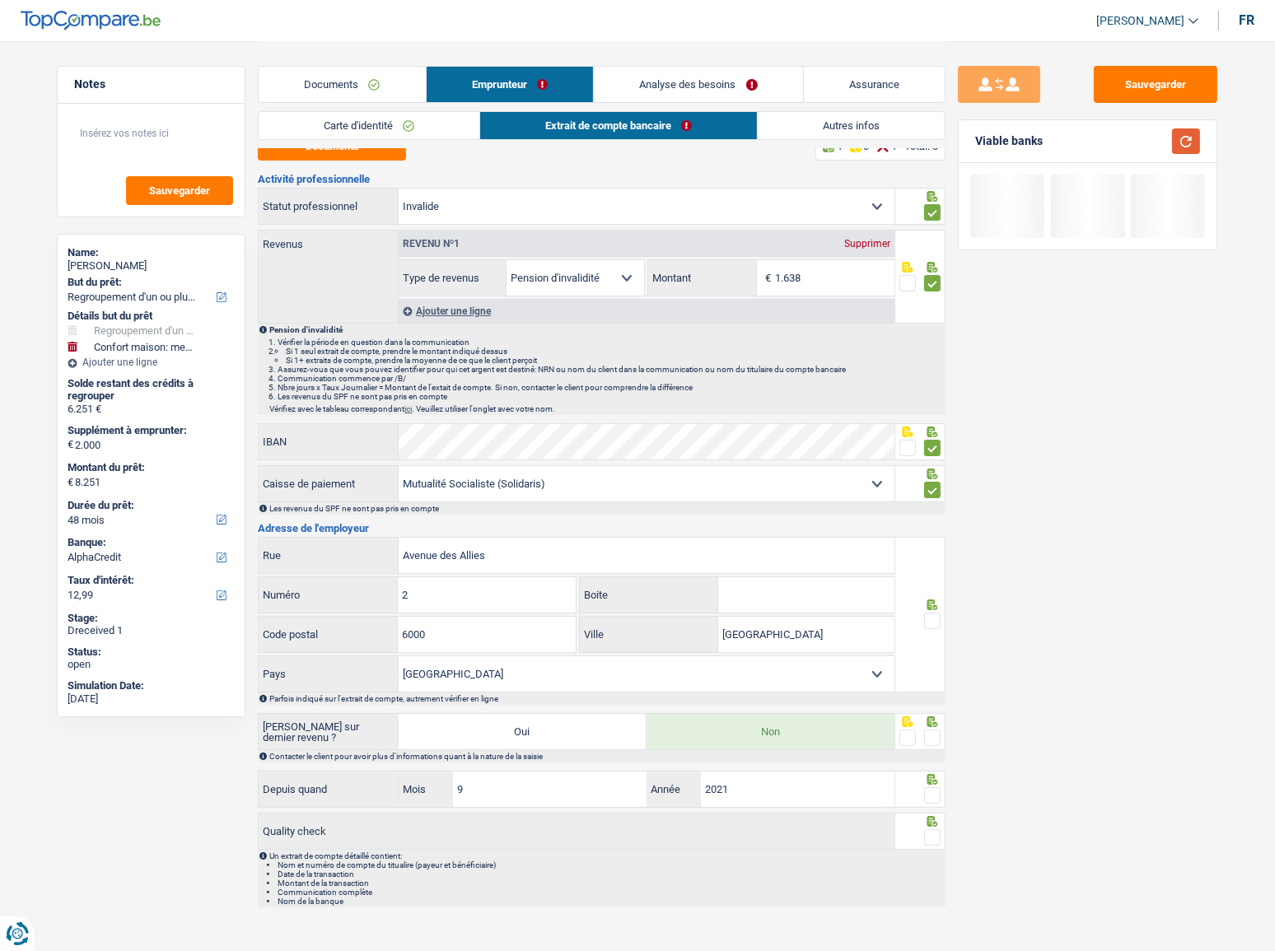
scroll to position [21, 0]
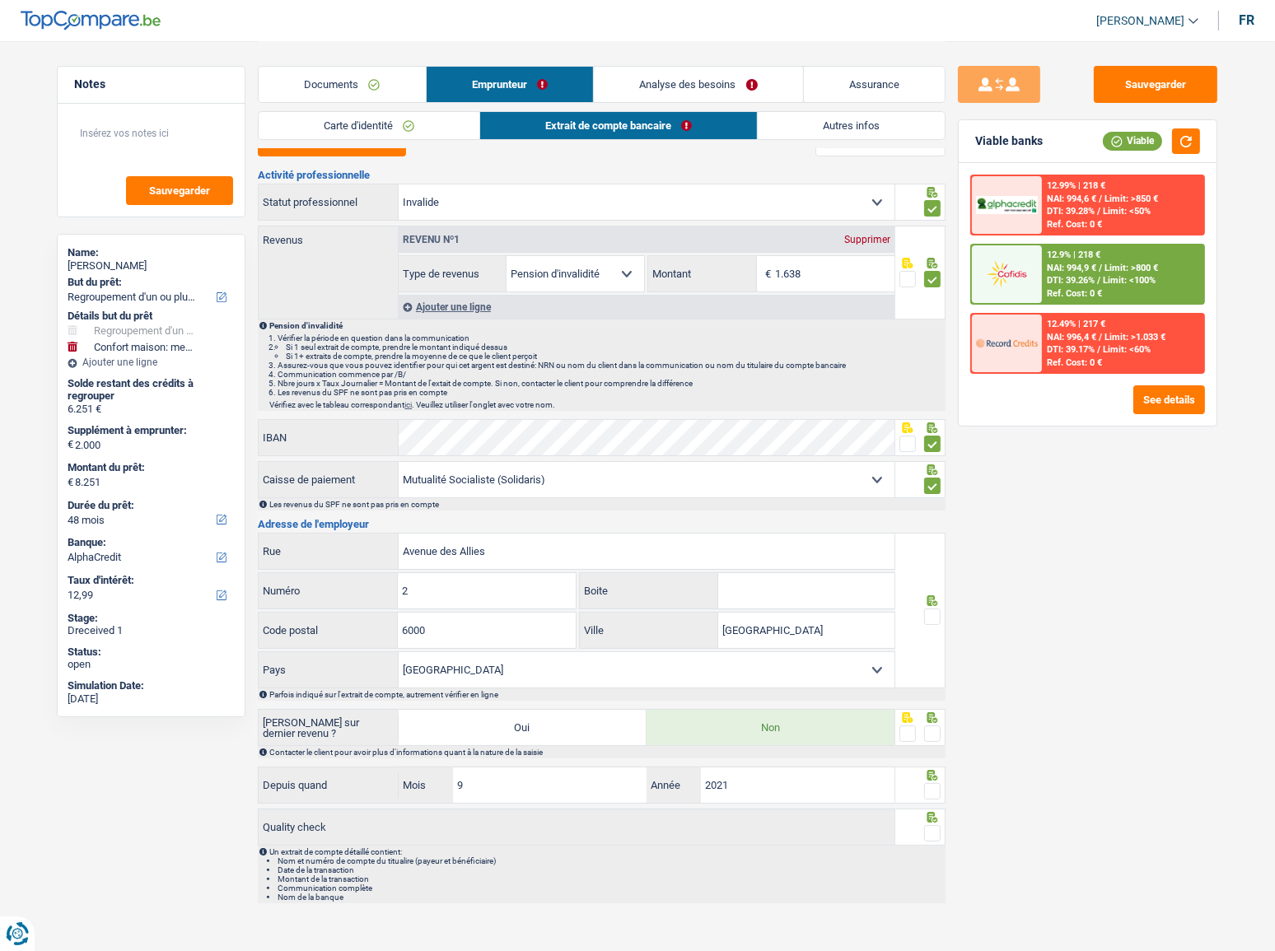
click at [937, 520] on span at bounding box center [932, 617] width 16 height 16
click at [0, 0] on input "radio" at bounding box center [0, 0] width 0 height 0
click at [931, 520] on span at bounding box center [932, 734] width 16 height 16
click at [0, 0] on input "radio" at bounding box center [0, 0] width 0 height 0
click at [935, 520] on div at bounding box center [932, 792] width 16 height 21
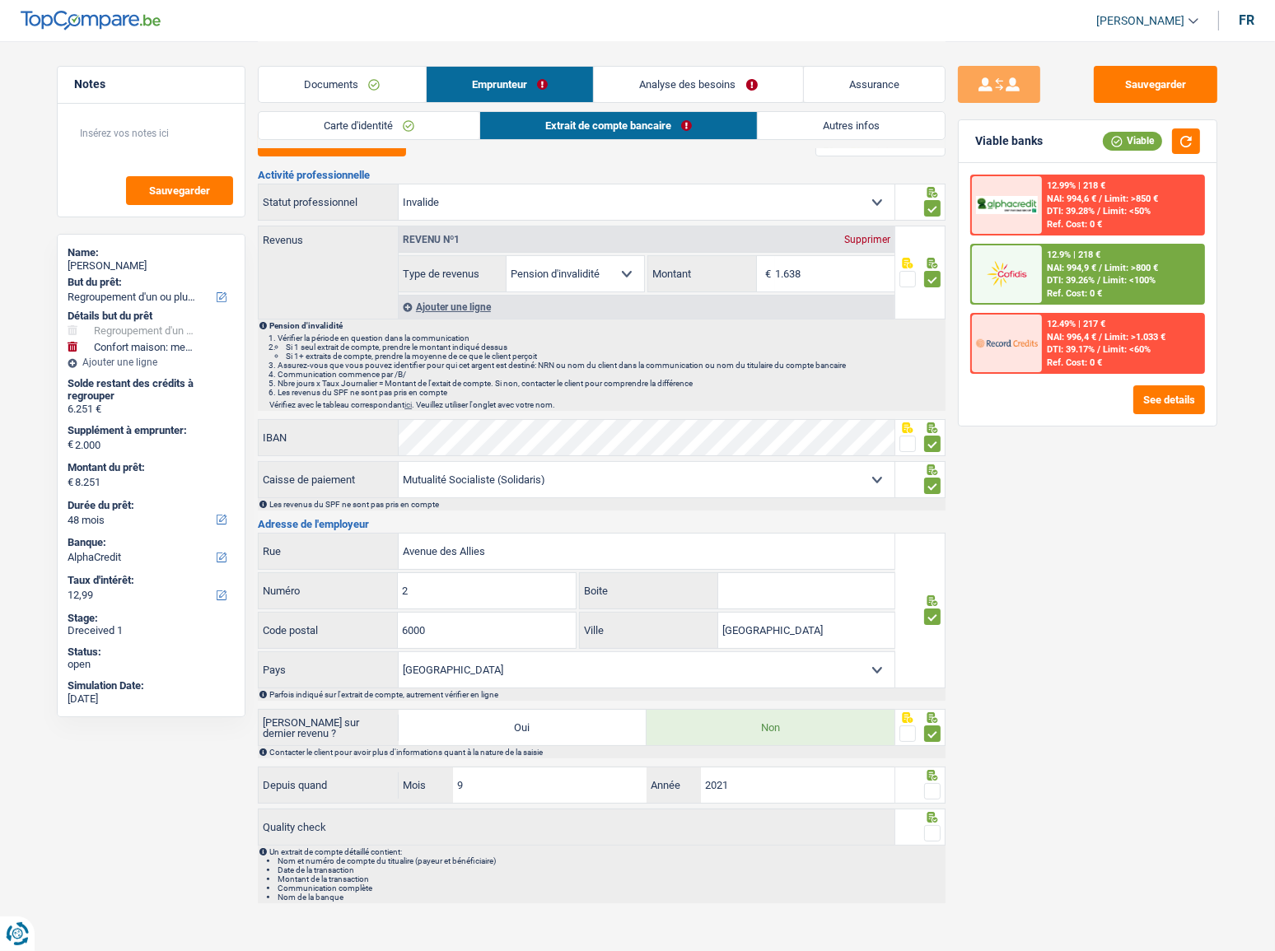
drag, startPoint x: 936, startPoint y: 831, endPoint x: 933, endPoint y: 802, distance: 28.9
click at [935, 520] on span at bounding box center [932, 833] width 16 height 16
click at [0, 0] on input "radio" at bounding box center [0, 0] width 0 height 0
click at [935, 520] on span at bounding box center [932, 791] width 16 height 16
click at [0, 0] on input "radio" at bounding box center [0, 0] width 0 height 0
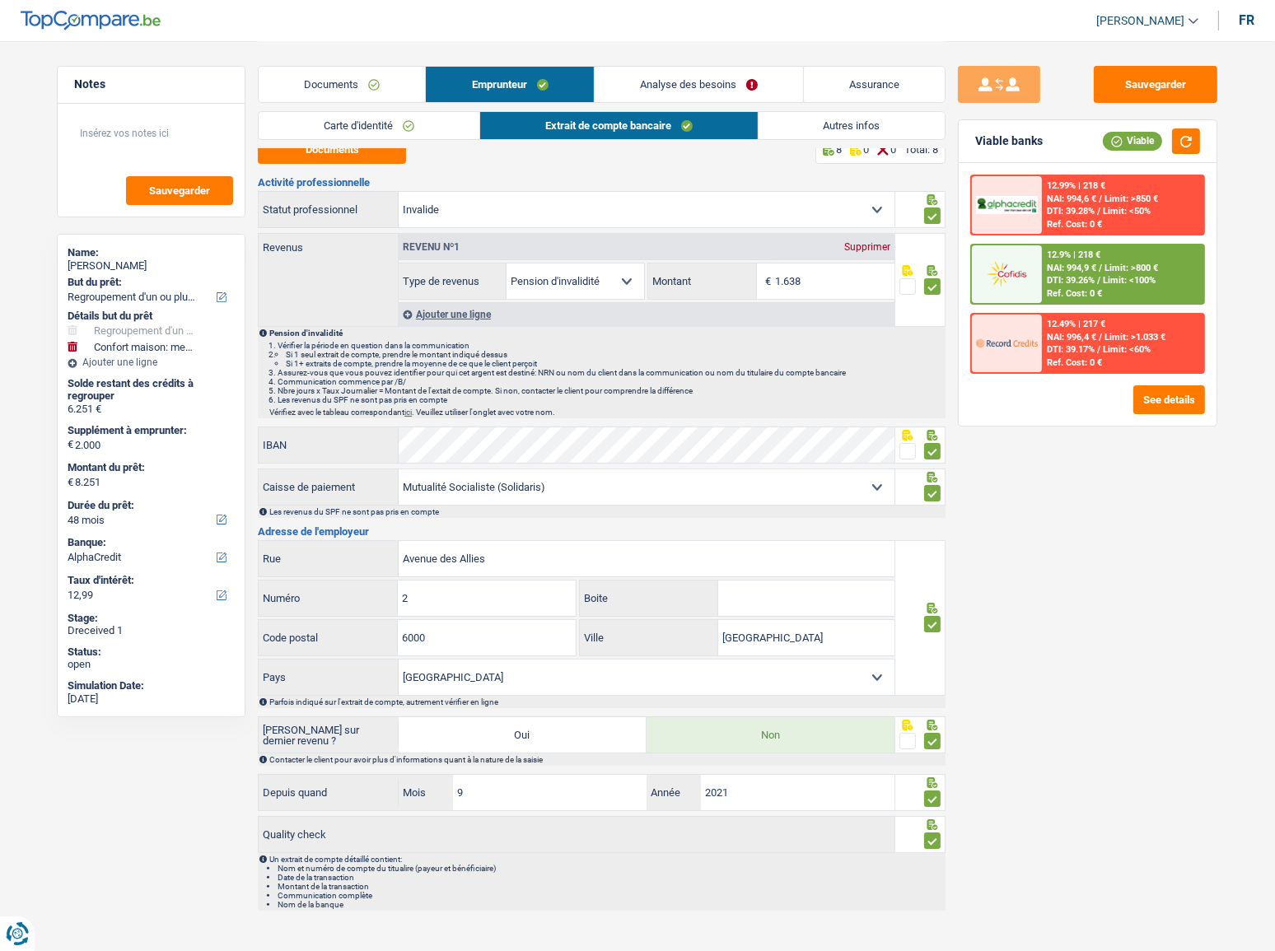
scroll to position [0, 0]
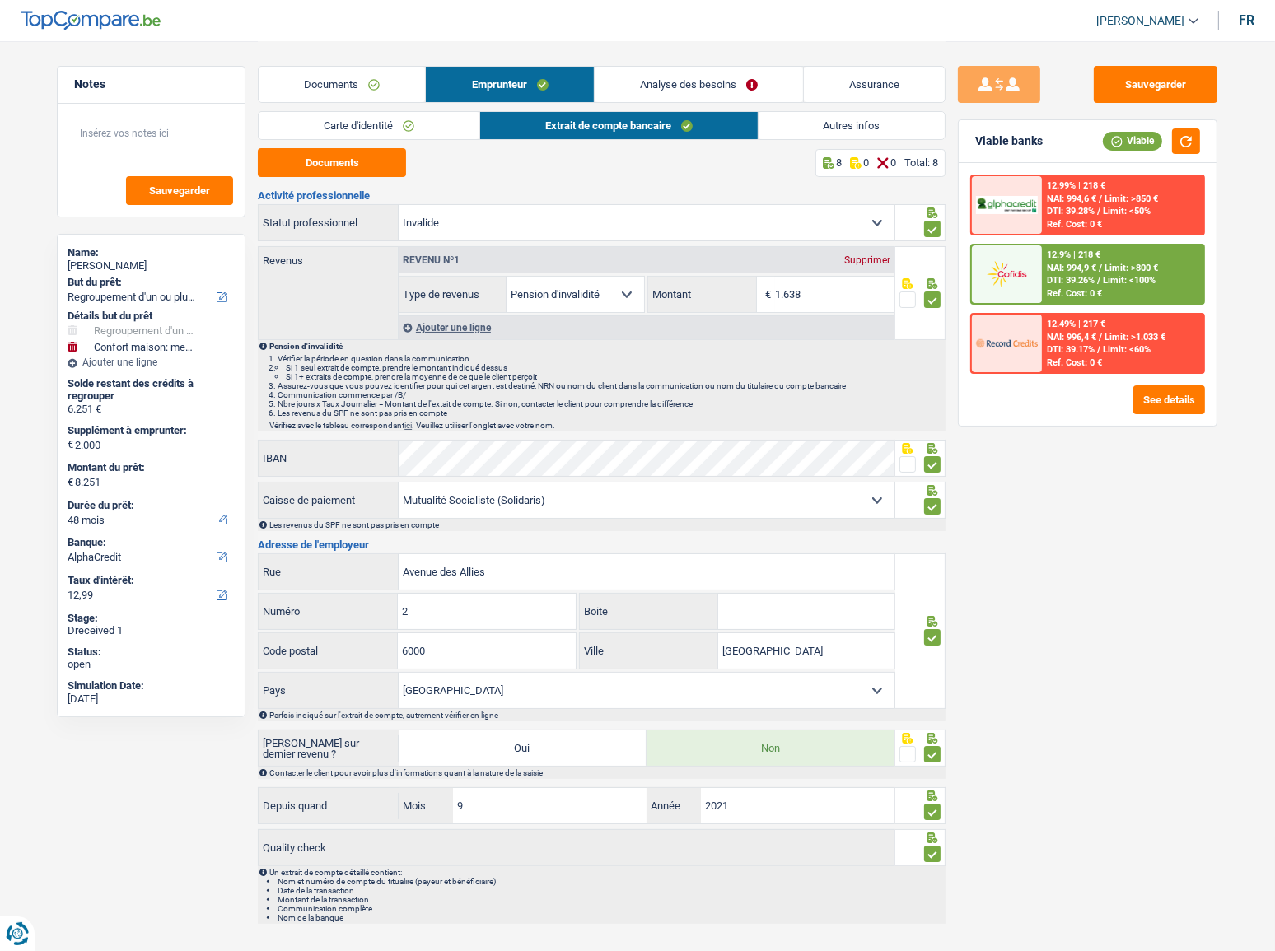
click at [839, 128] on link "Autres infos" at bounding box center [852, 125] width 187 height 27
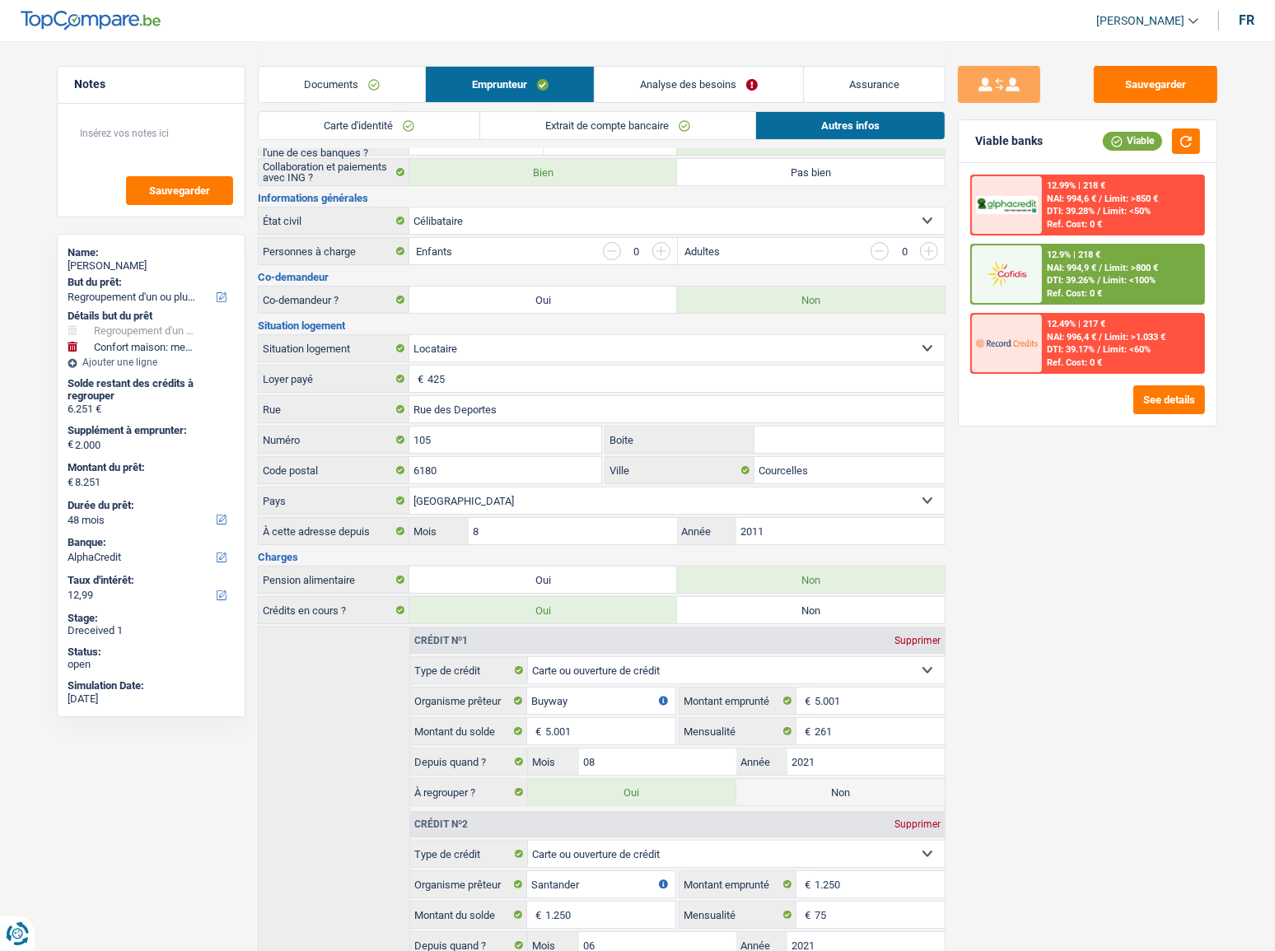
scroll to position [262, 0]
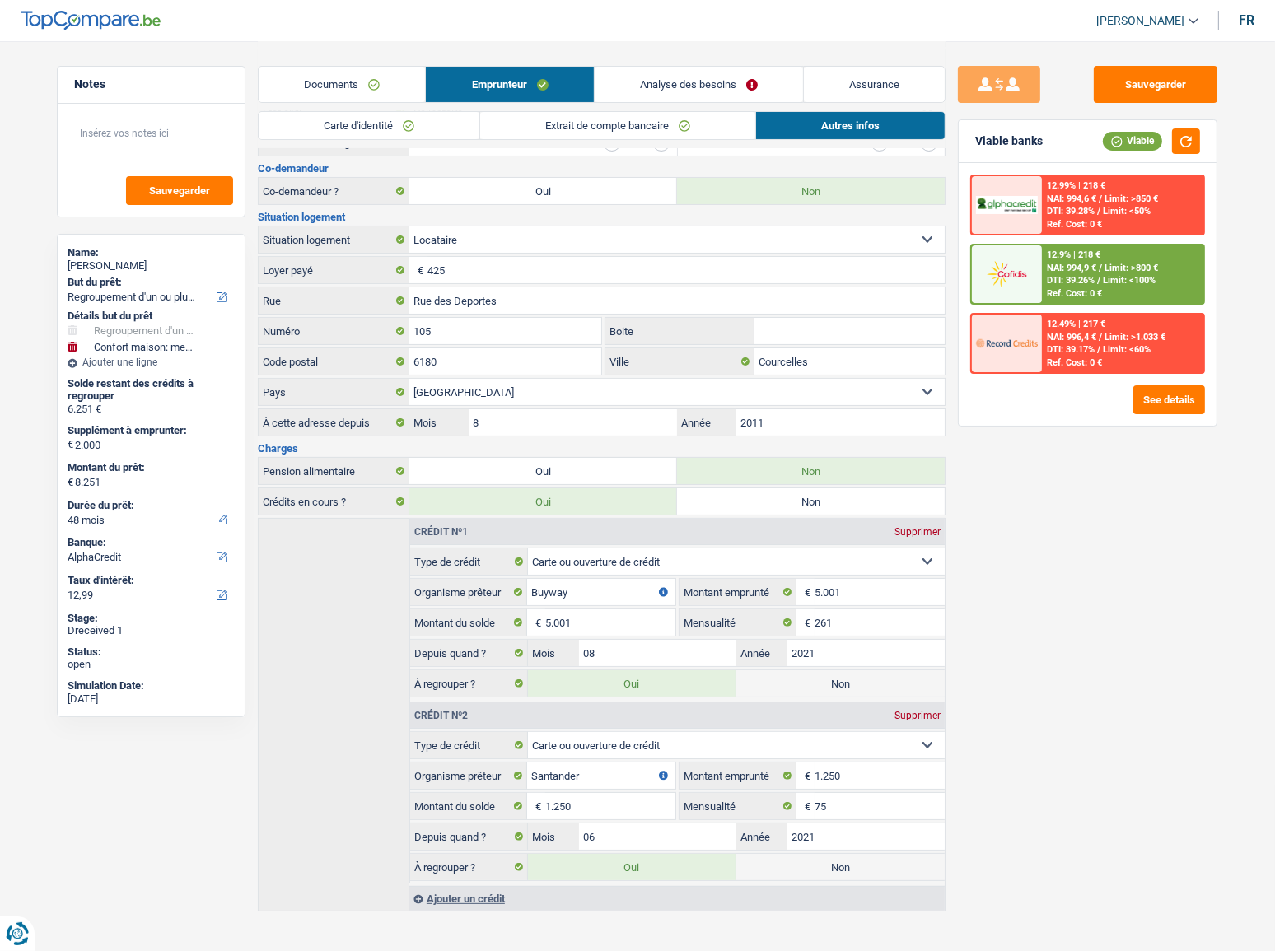
click at [673, 79] on link "Analyse des besoins" at bounding box center [699, 84] width 208 height 35
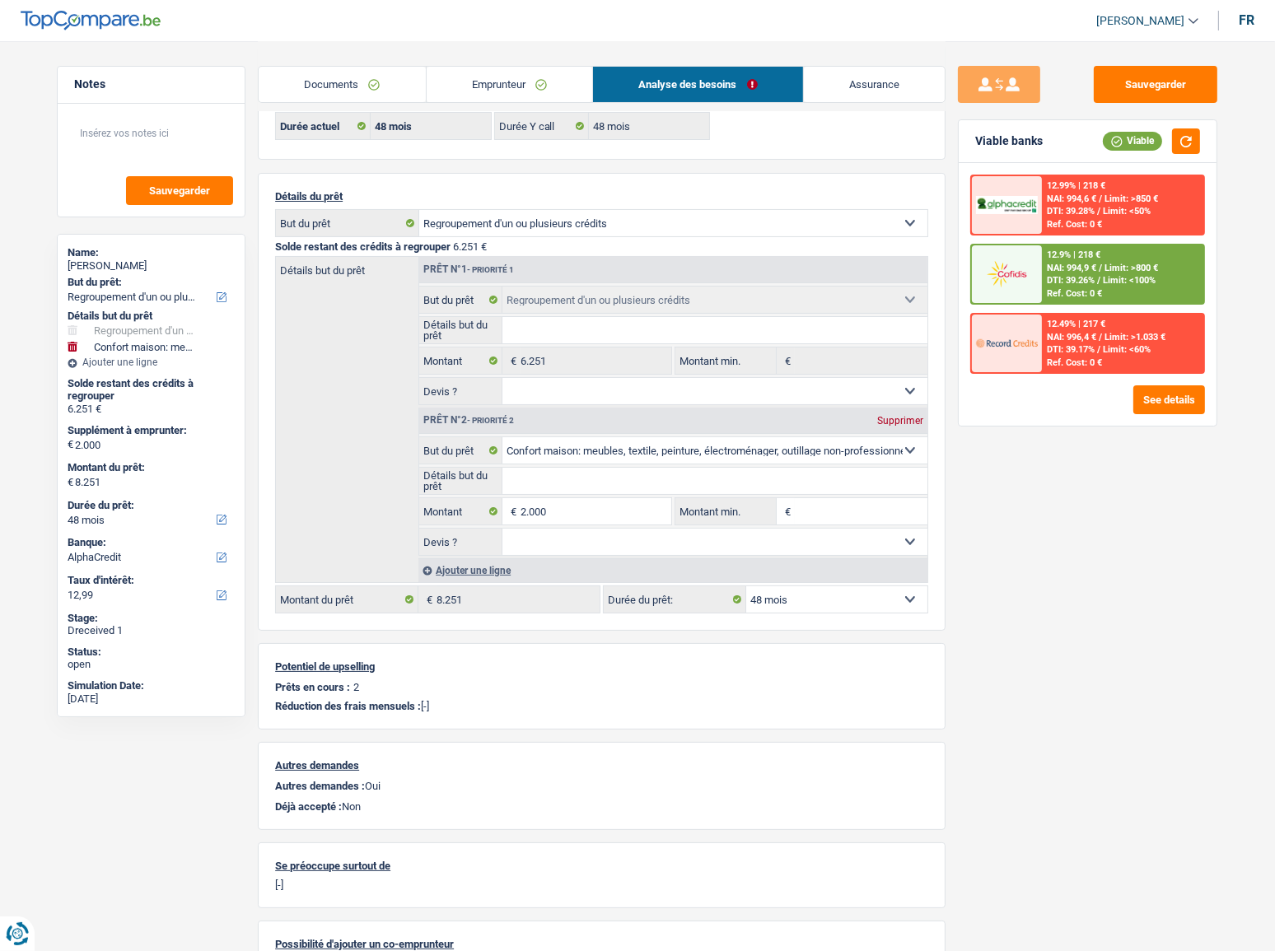
scroll to position [105, 0]
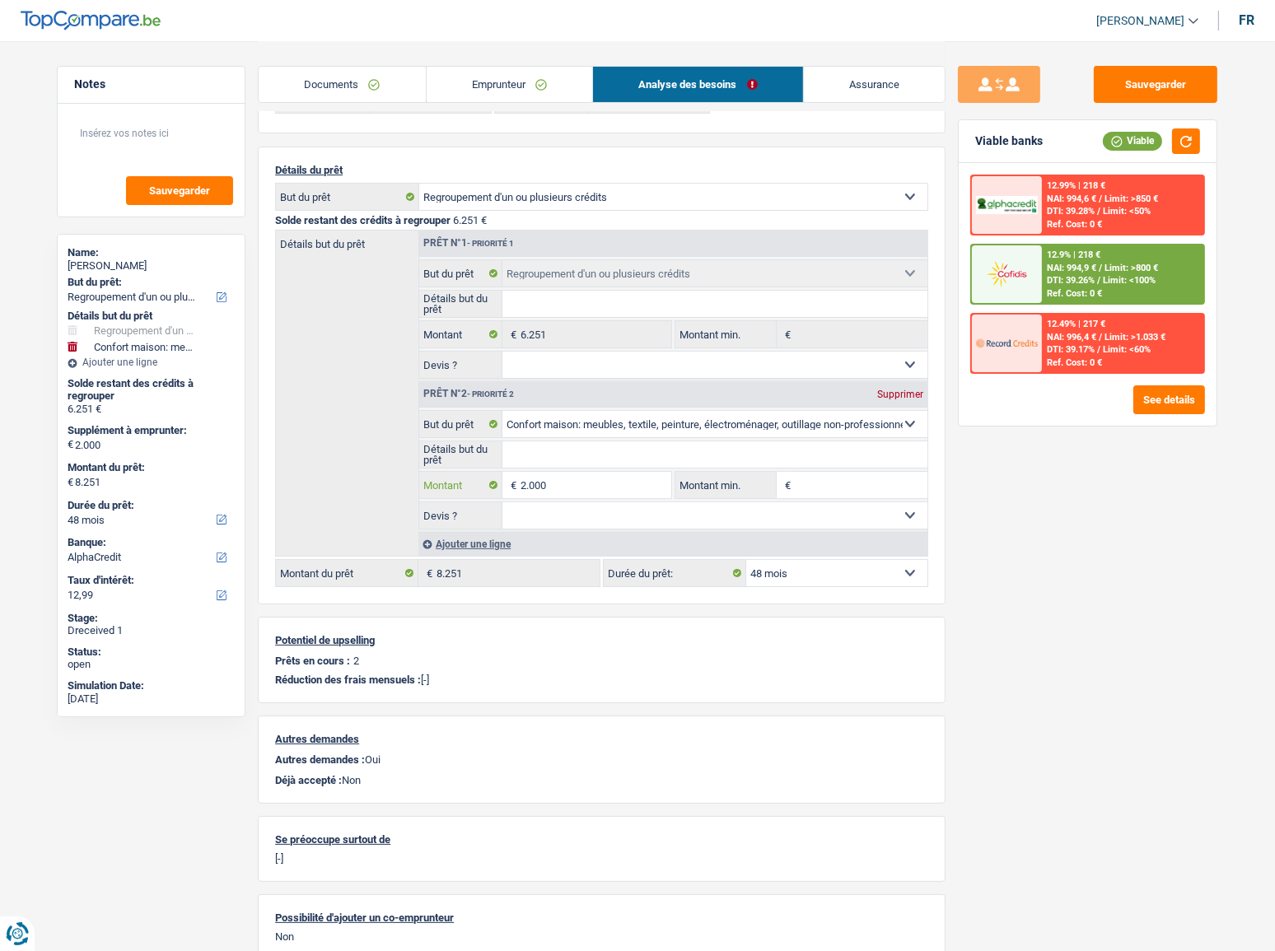
click at [542, 489] on input "2.000" at bounding box center [596, 485] width 151 height 26
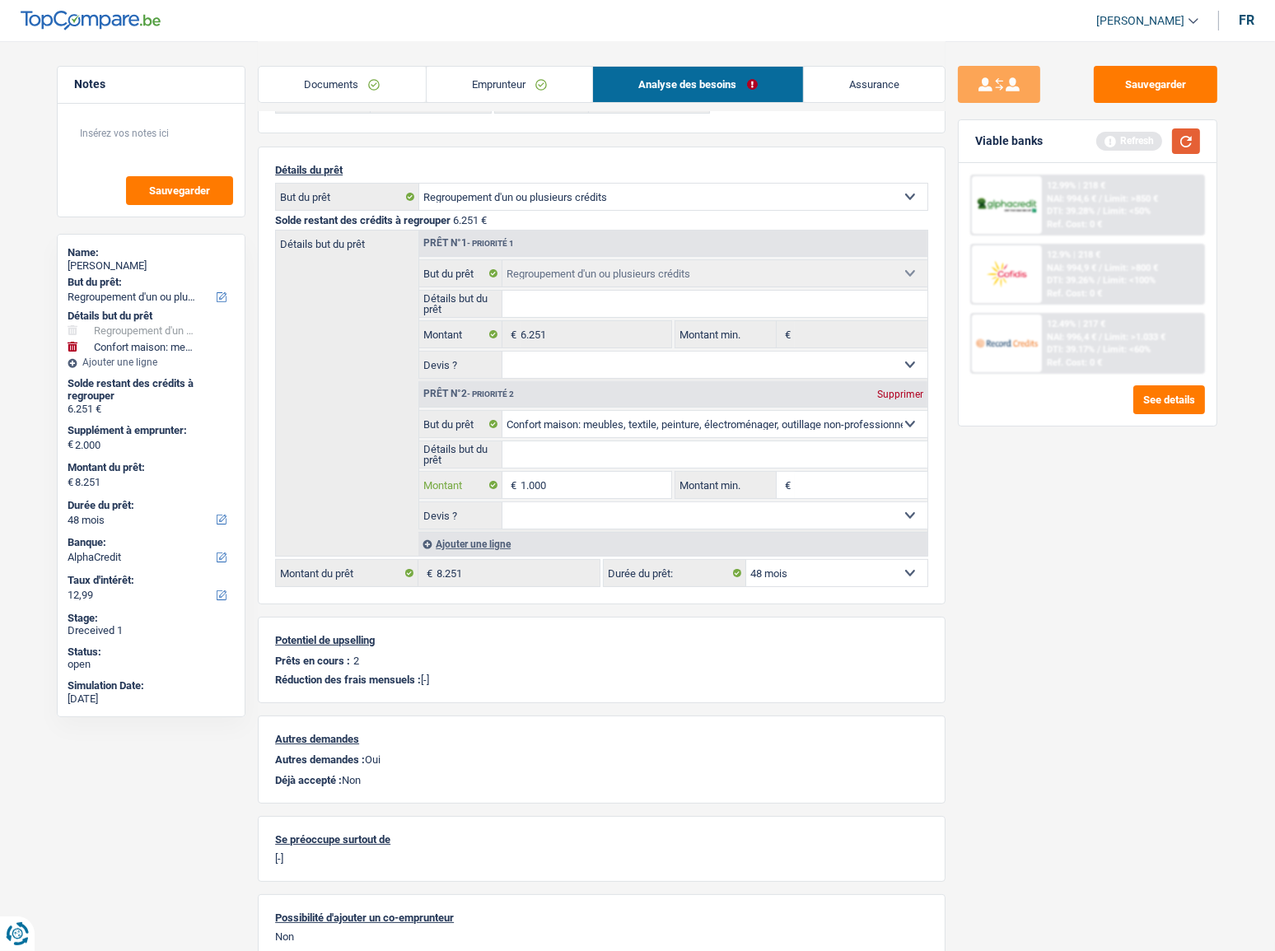
type input "1.000"
type input "7.251"
select select "42"
type input "7.251"
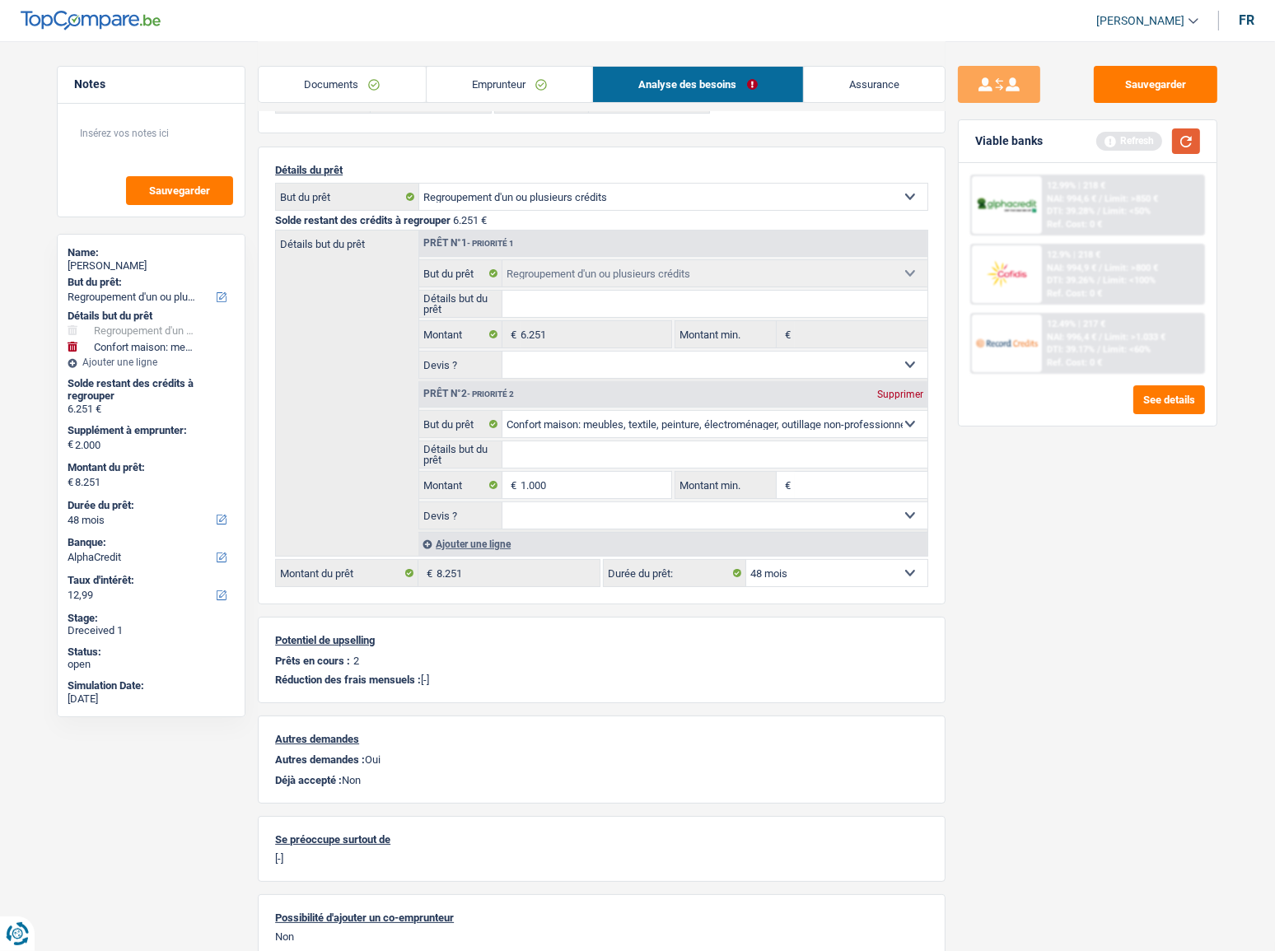
select select "42"
type input "7.251"
select select "42"
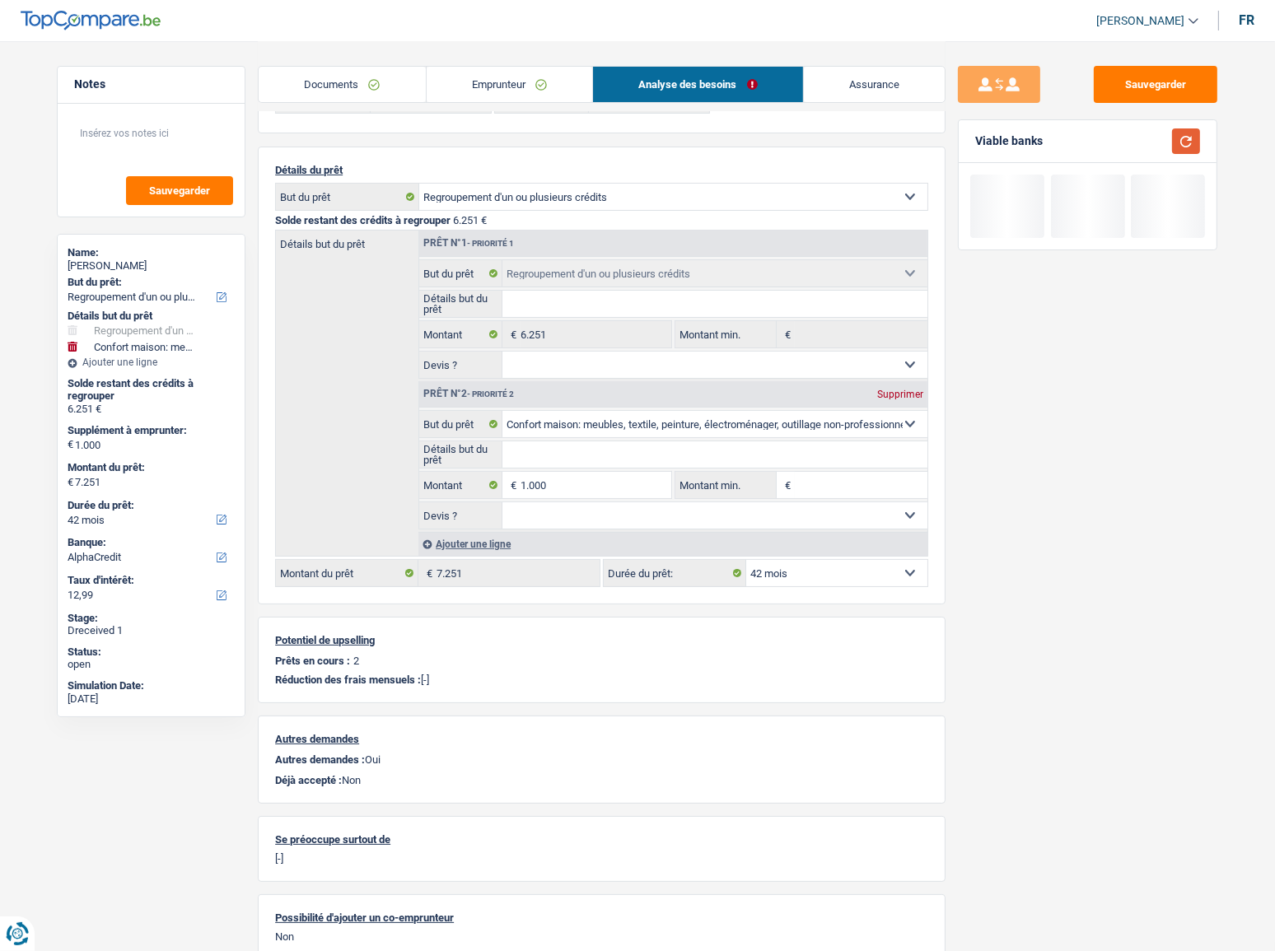
click at [1149, 136] on button "button" at bounding box center [1186, 142] width 28 height 26
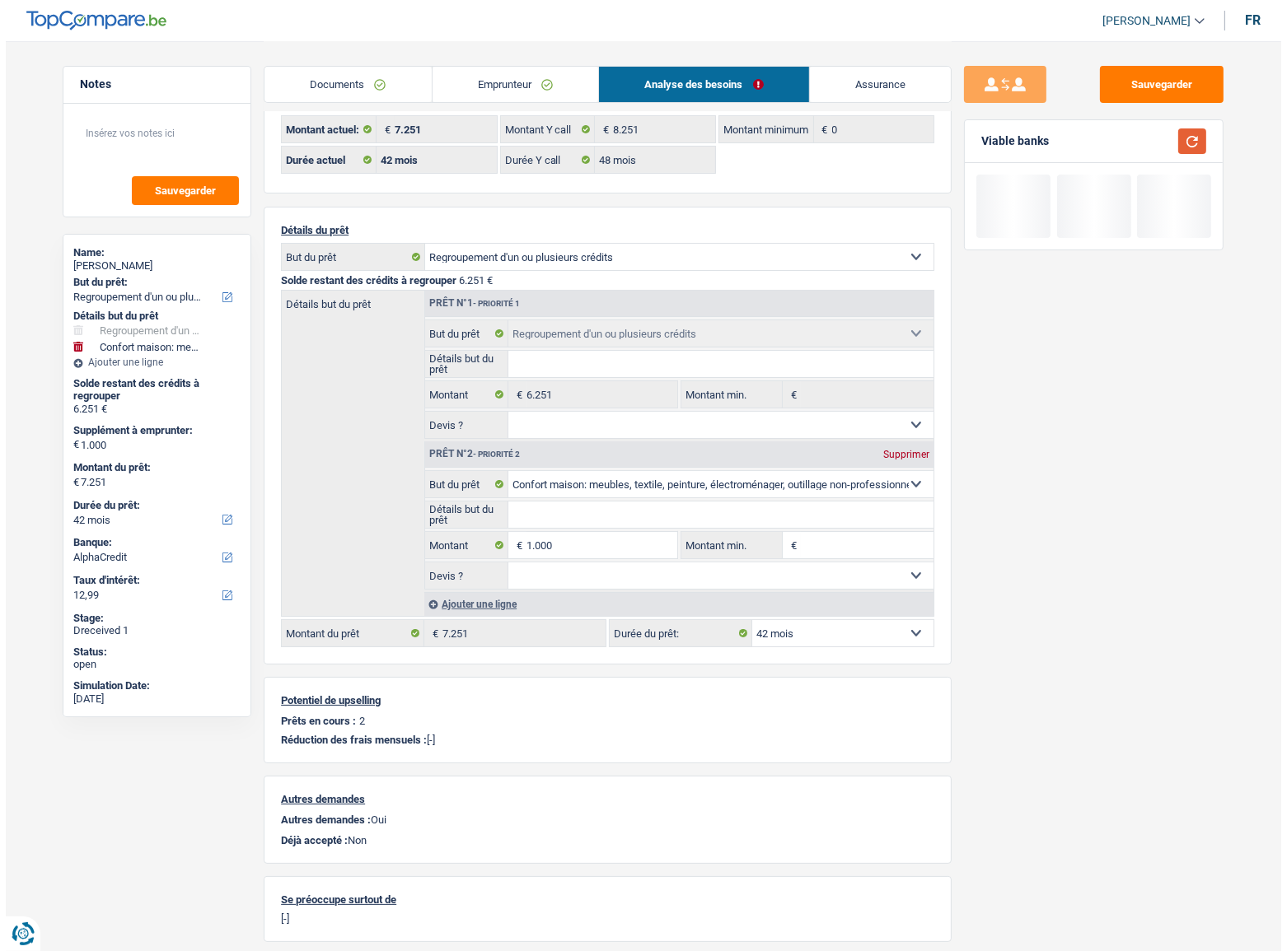
scroll to position [0, 0]
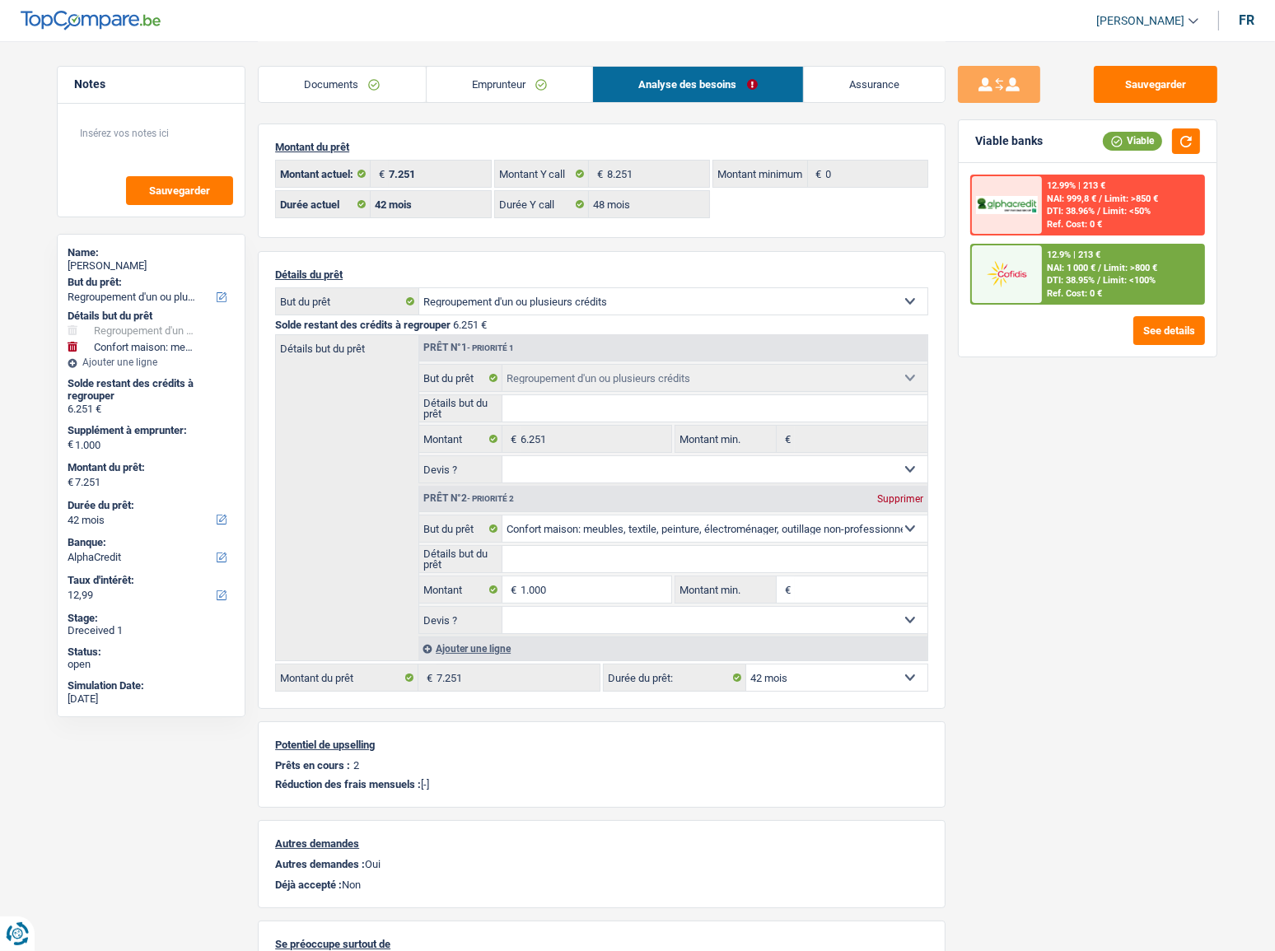
click at [1059, 254] on div "12.9% | 213 €" at bounding box center [1074, 255] width 54 height 11
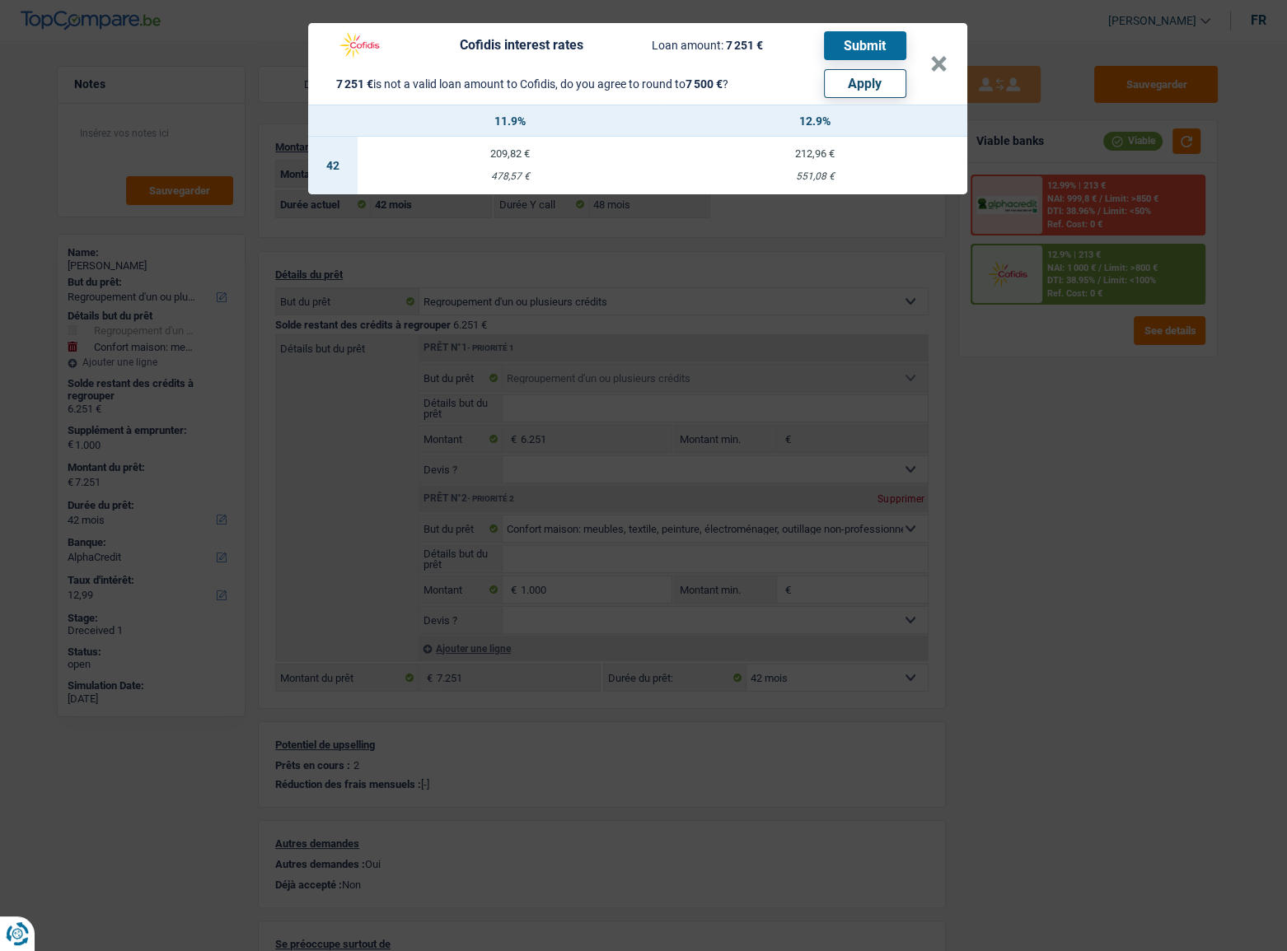
click at [872, 82] on button "Apply" at bounding box center [865, 83] width 82 height 29
type input "1.249"
type input "7.500"
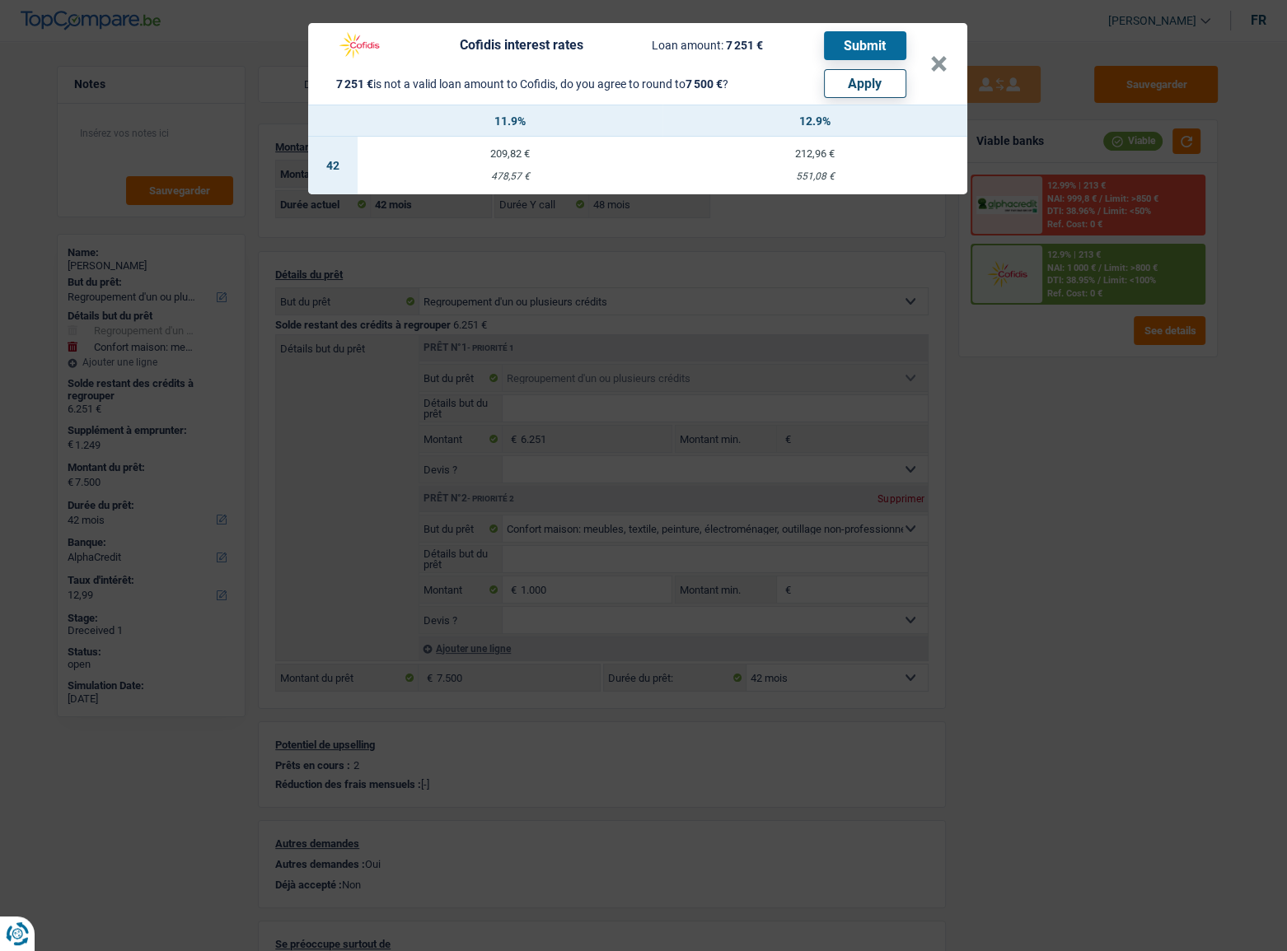
select select "other"
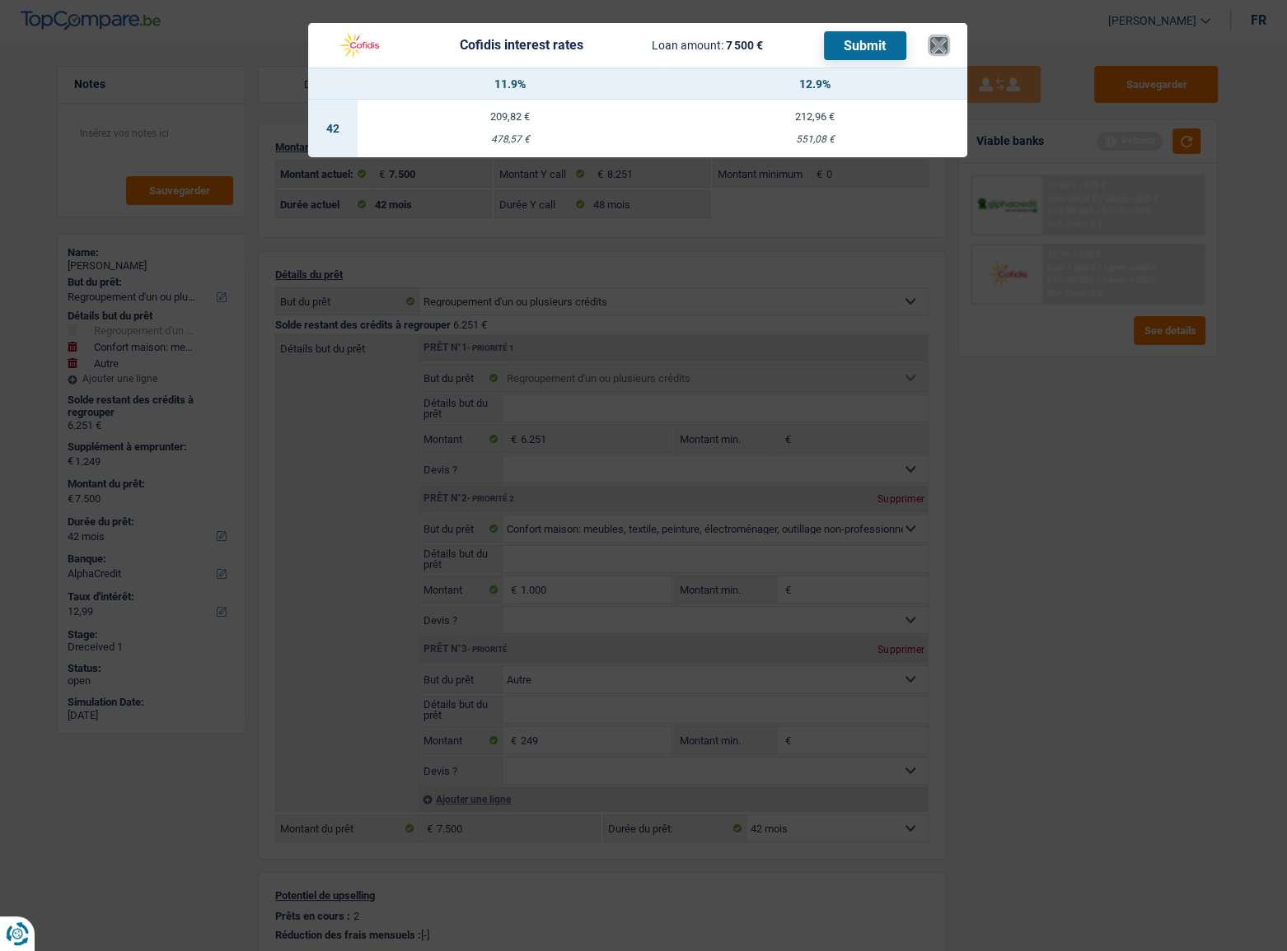
click at [939, 42] on button "×" at bounding box center [938, 45] width 17 height 16
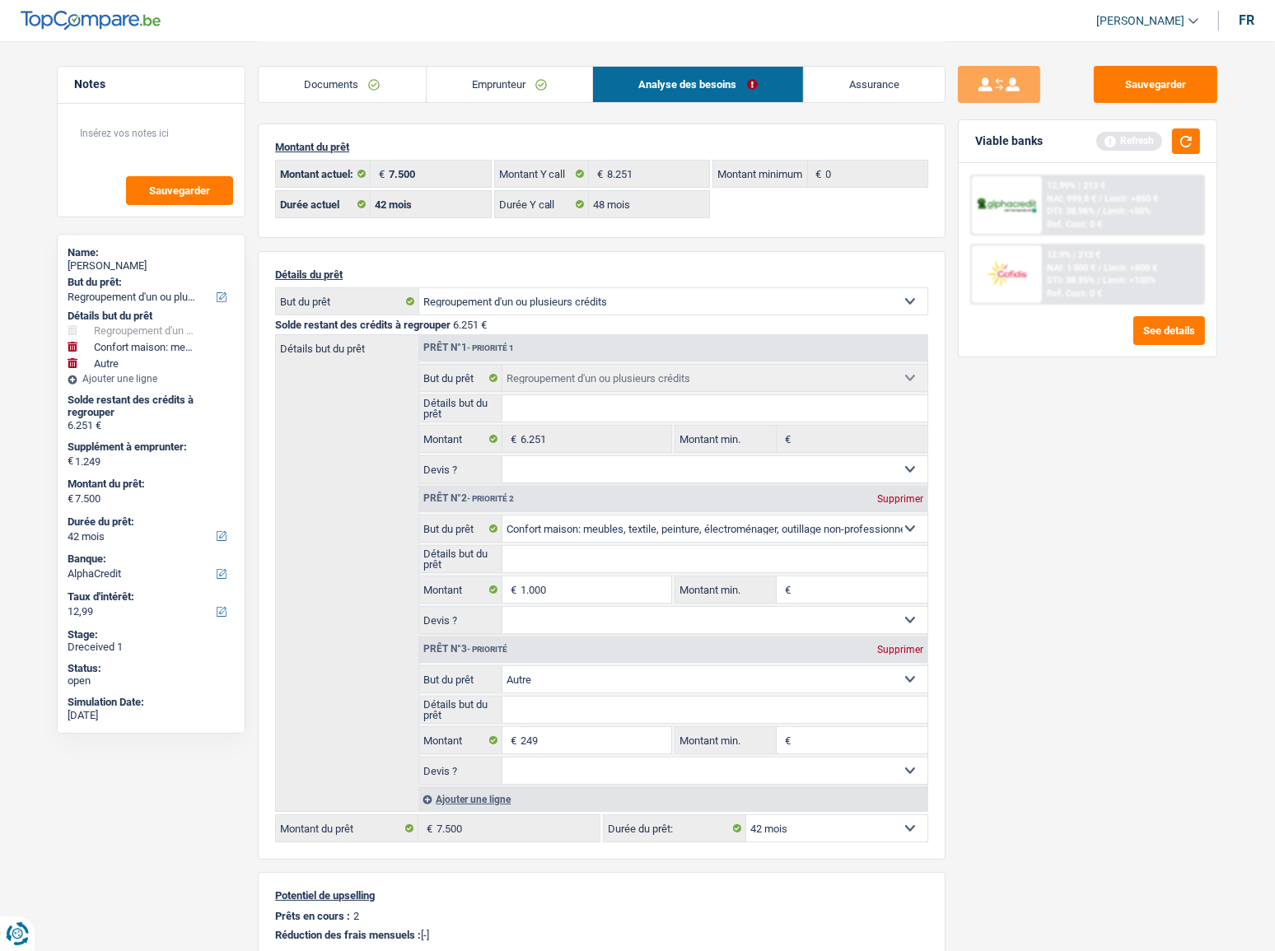
scroll to position [74, 0]
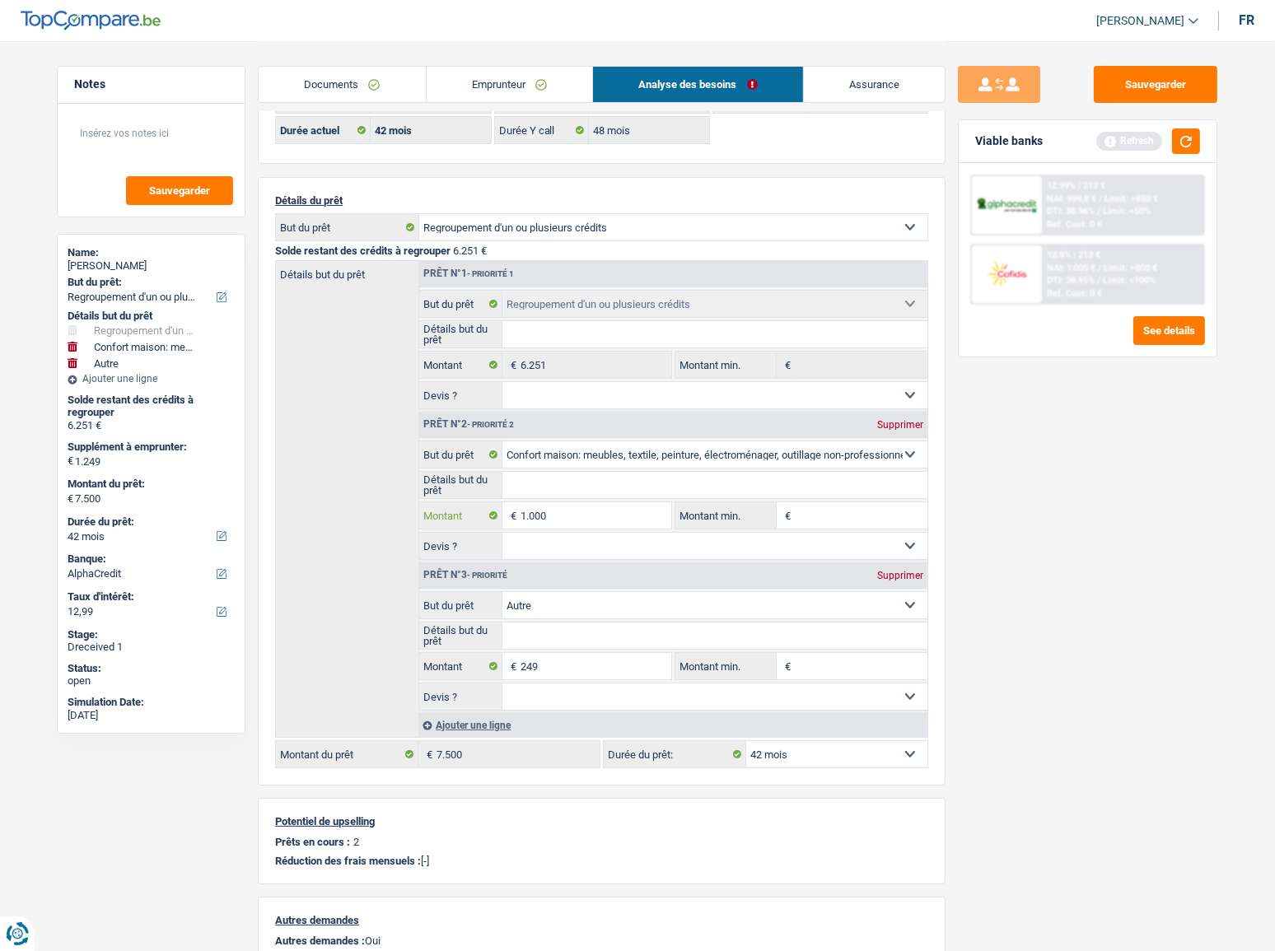
click at [547, 516] on input "1.000" at bounding box center [596, 516] width 151 height 26
type input "1"
select select
type input "13"
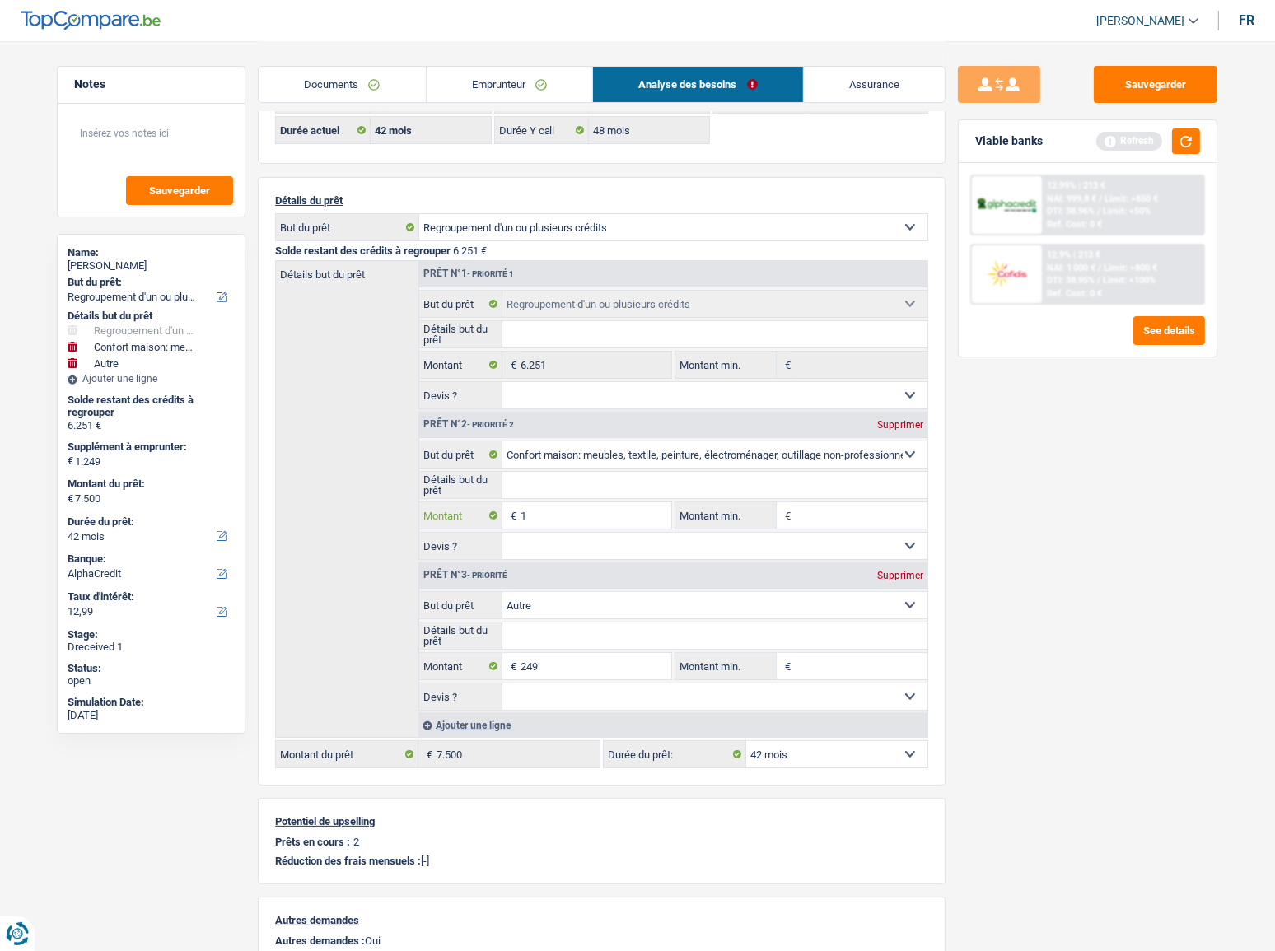
select select
type input "130"
select select
type input "1.300"
select select
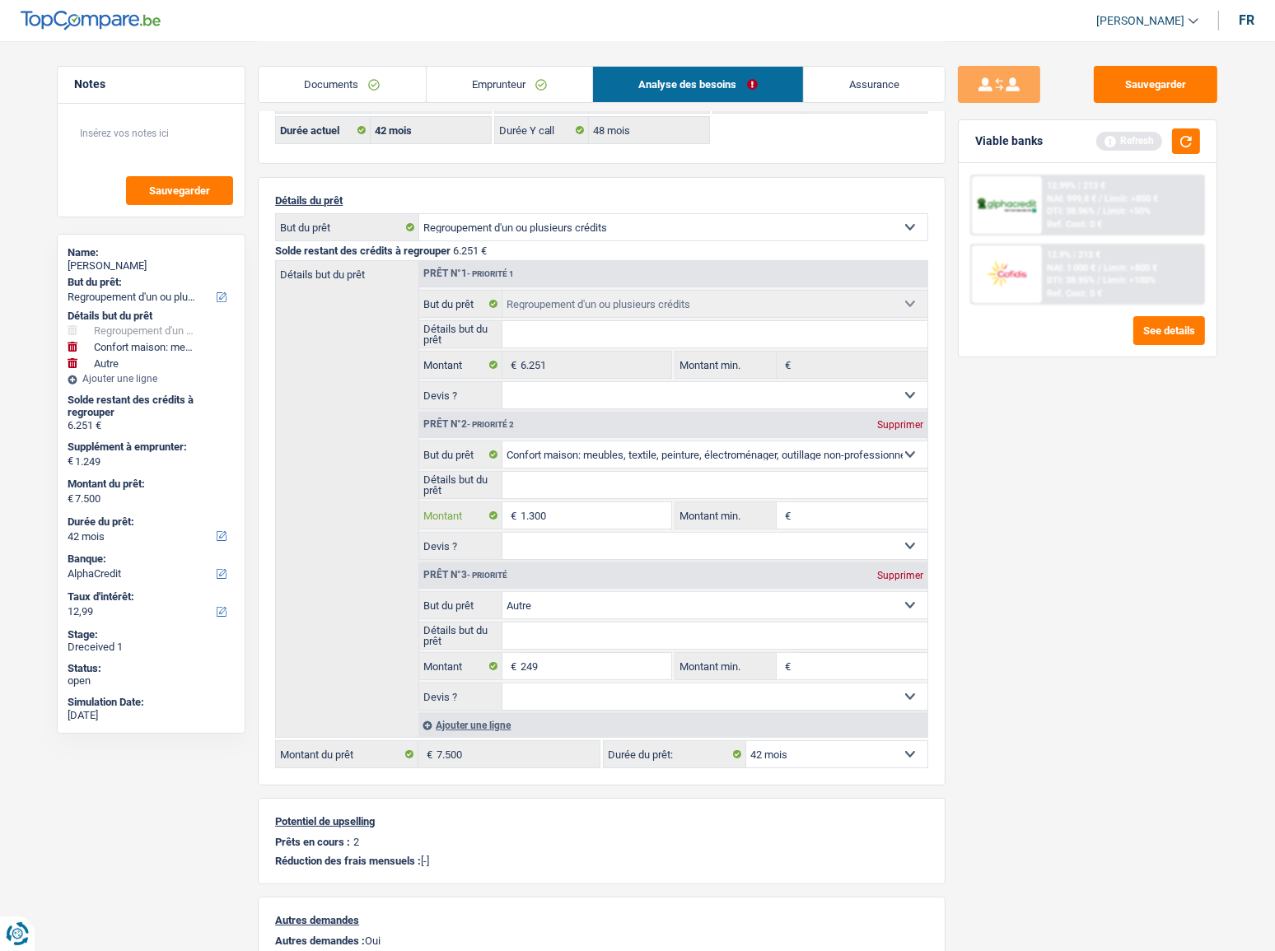
type input "1.300"
type input "1.549"
type input "7.800"
select select "48"
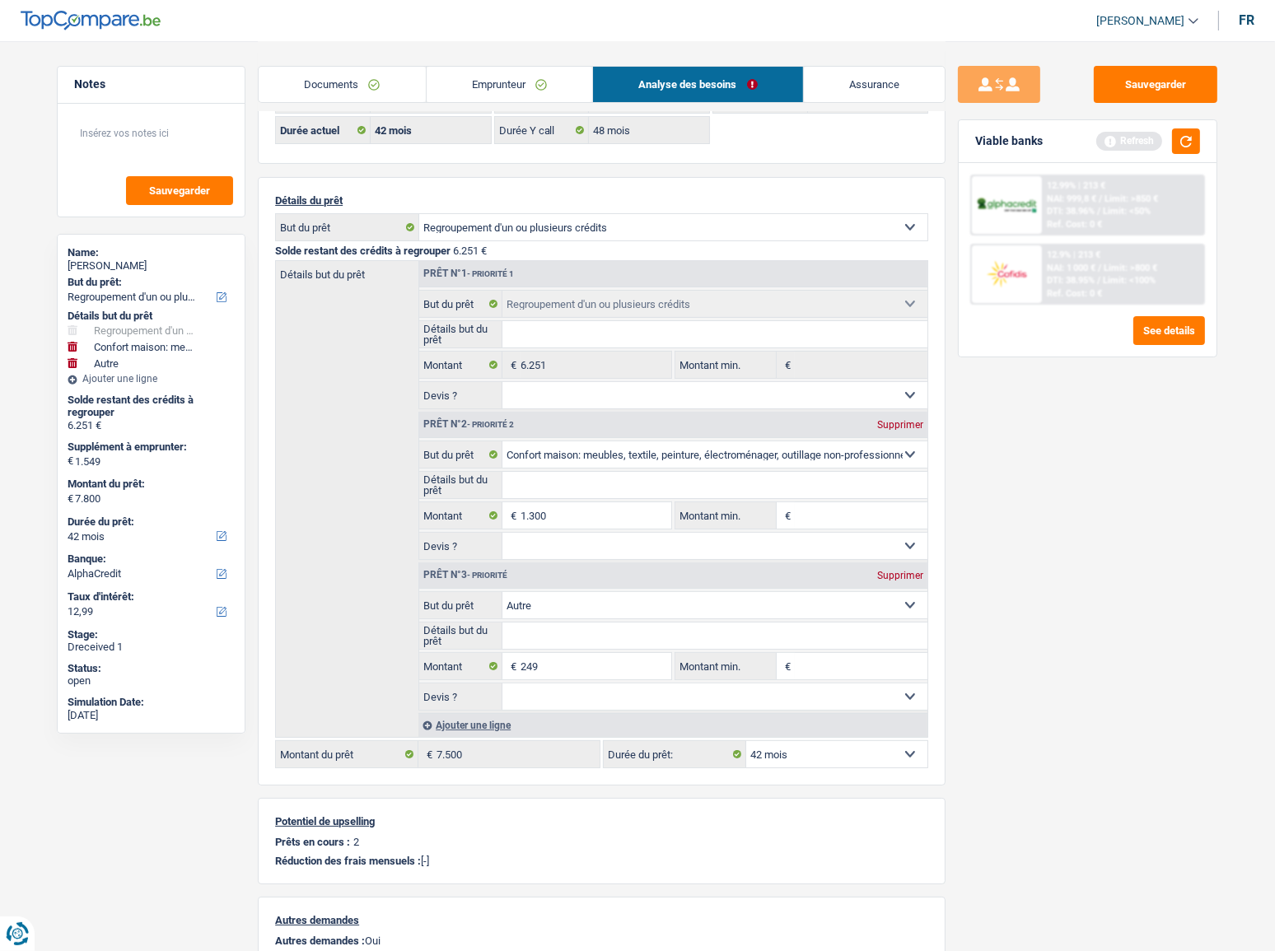
type input "7.800"
click at [894, 520] on div "Supprimer" at bounding box center [900, 576] width 54 height 10
type input "1.300"
type input "7.551"
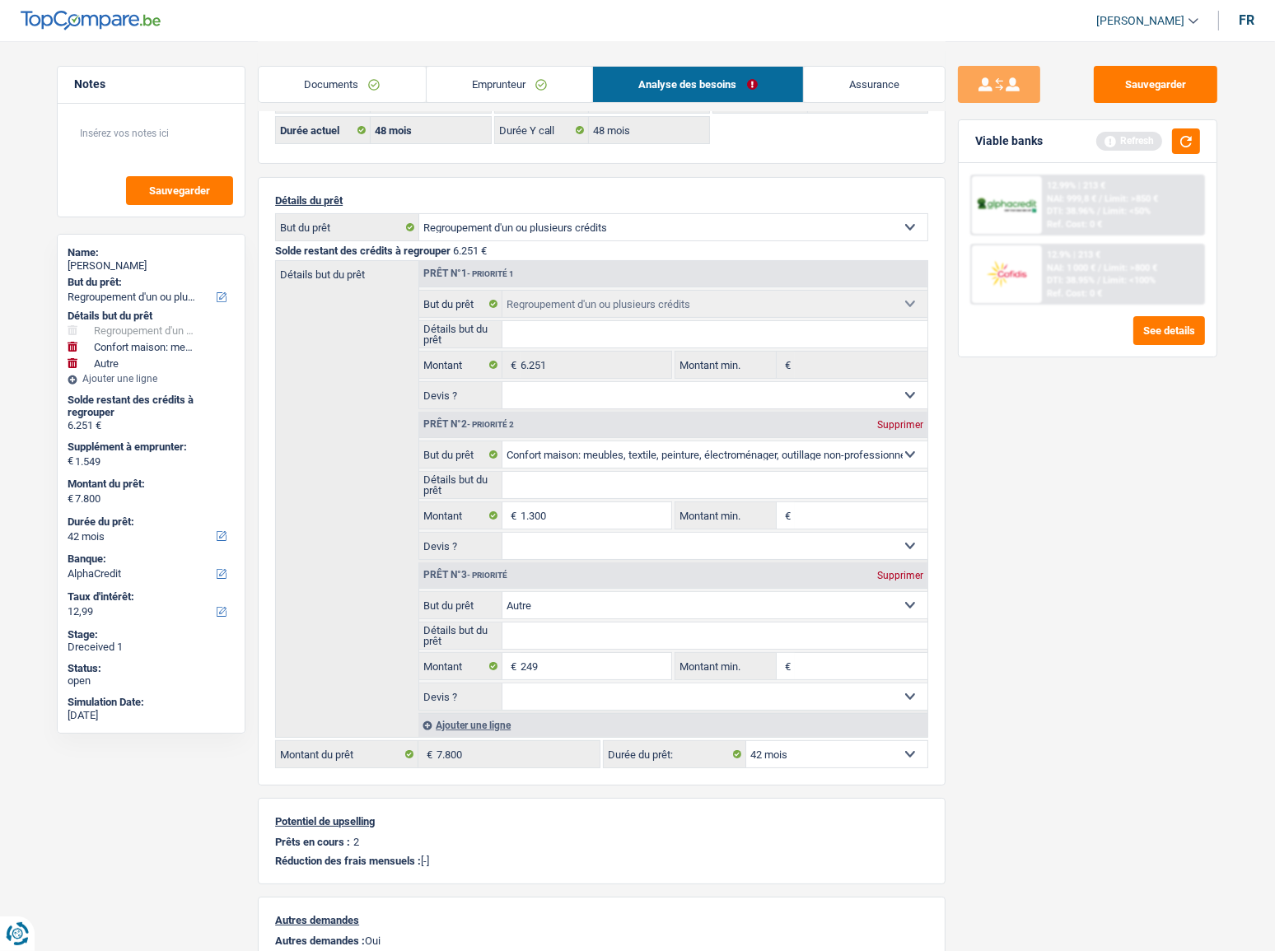
type input "7.551"
select select "48"
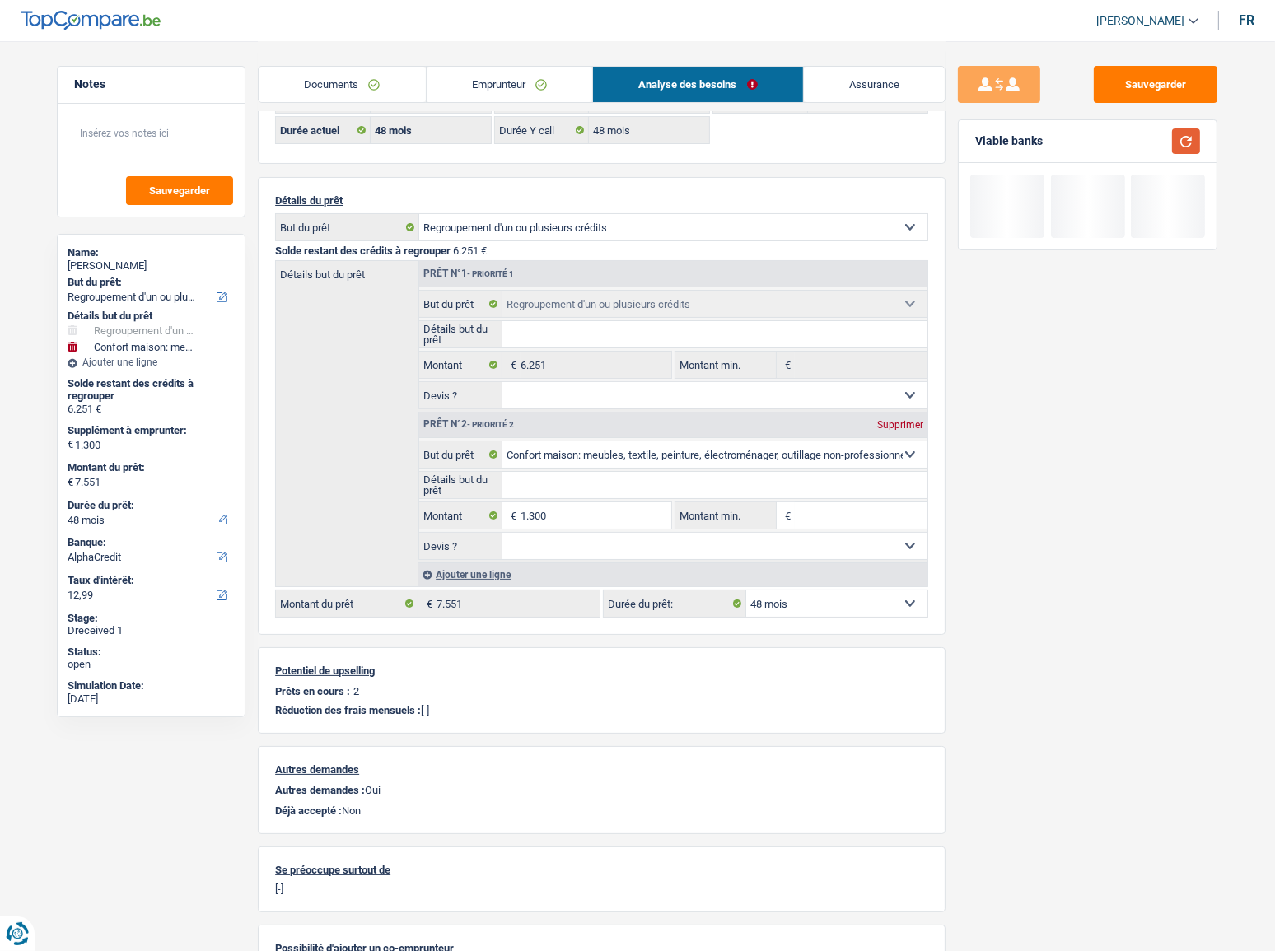
click at [1149, 144] on button "button" at bounding box center [1186, 142] width 28 height 26
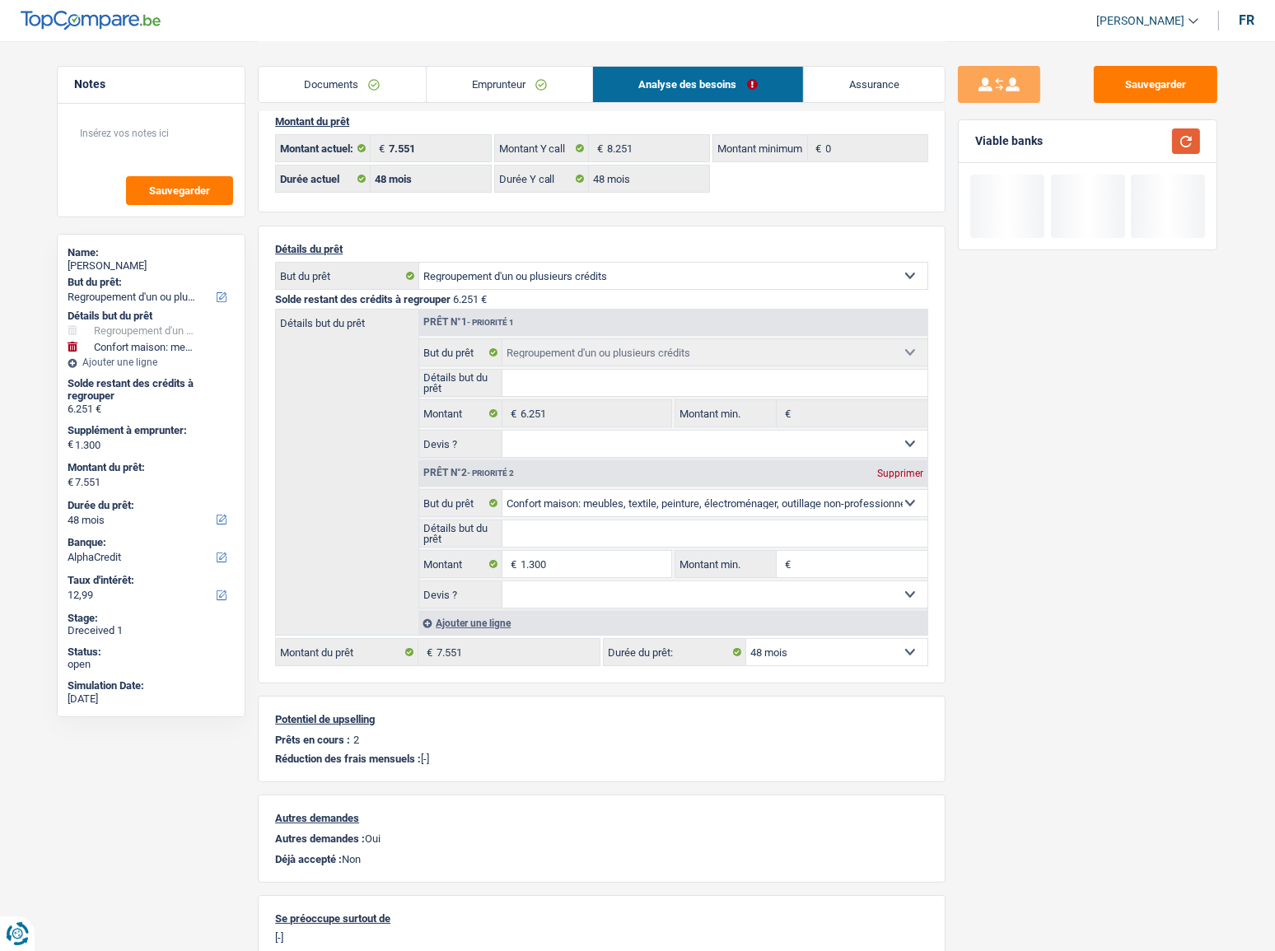
scroll to position [0, 0]
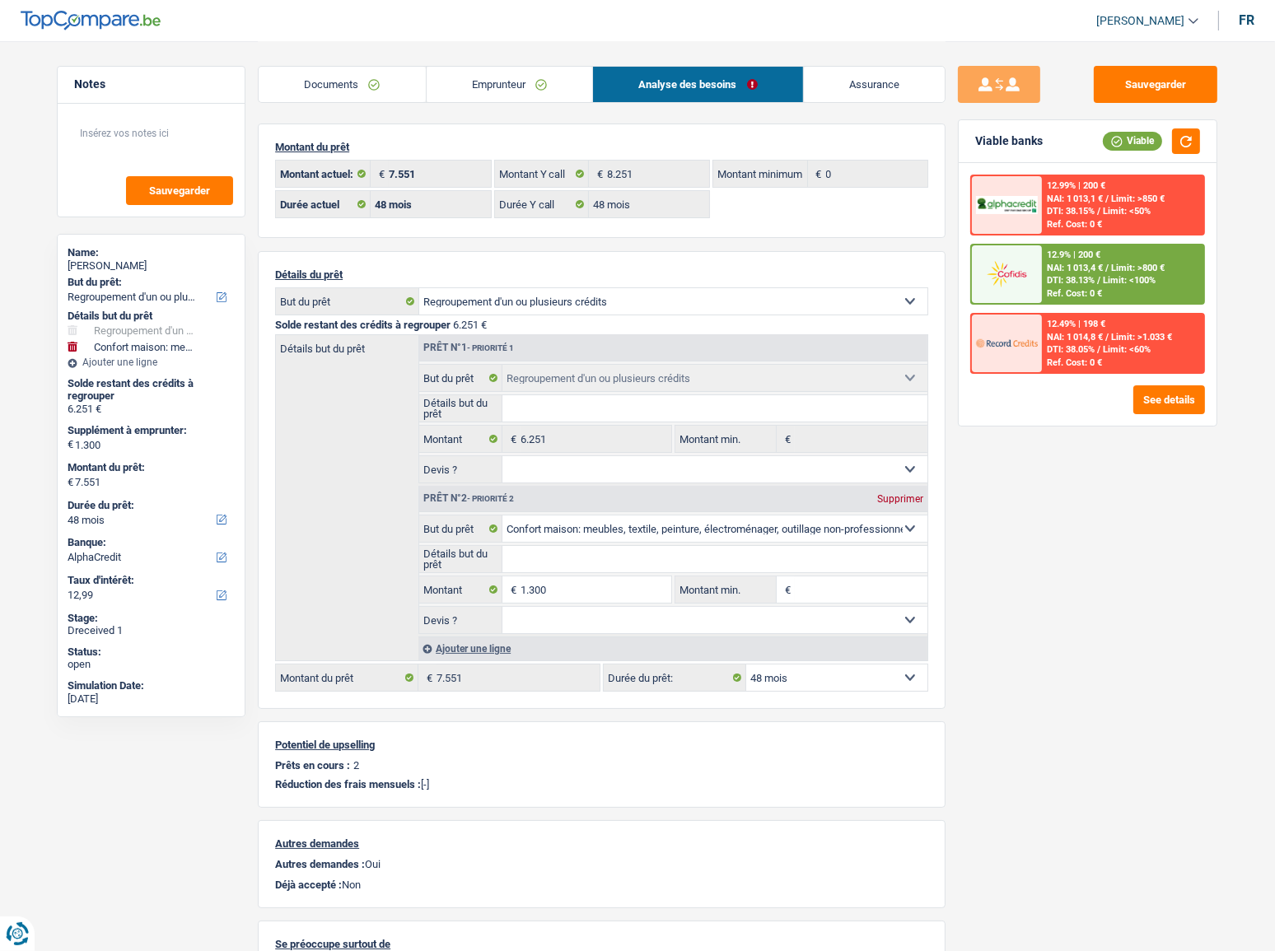
click at [1106, 266] on span "/" at bounding box center [1107, 268] width 3 height 11
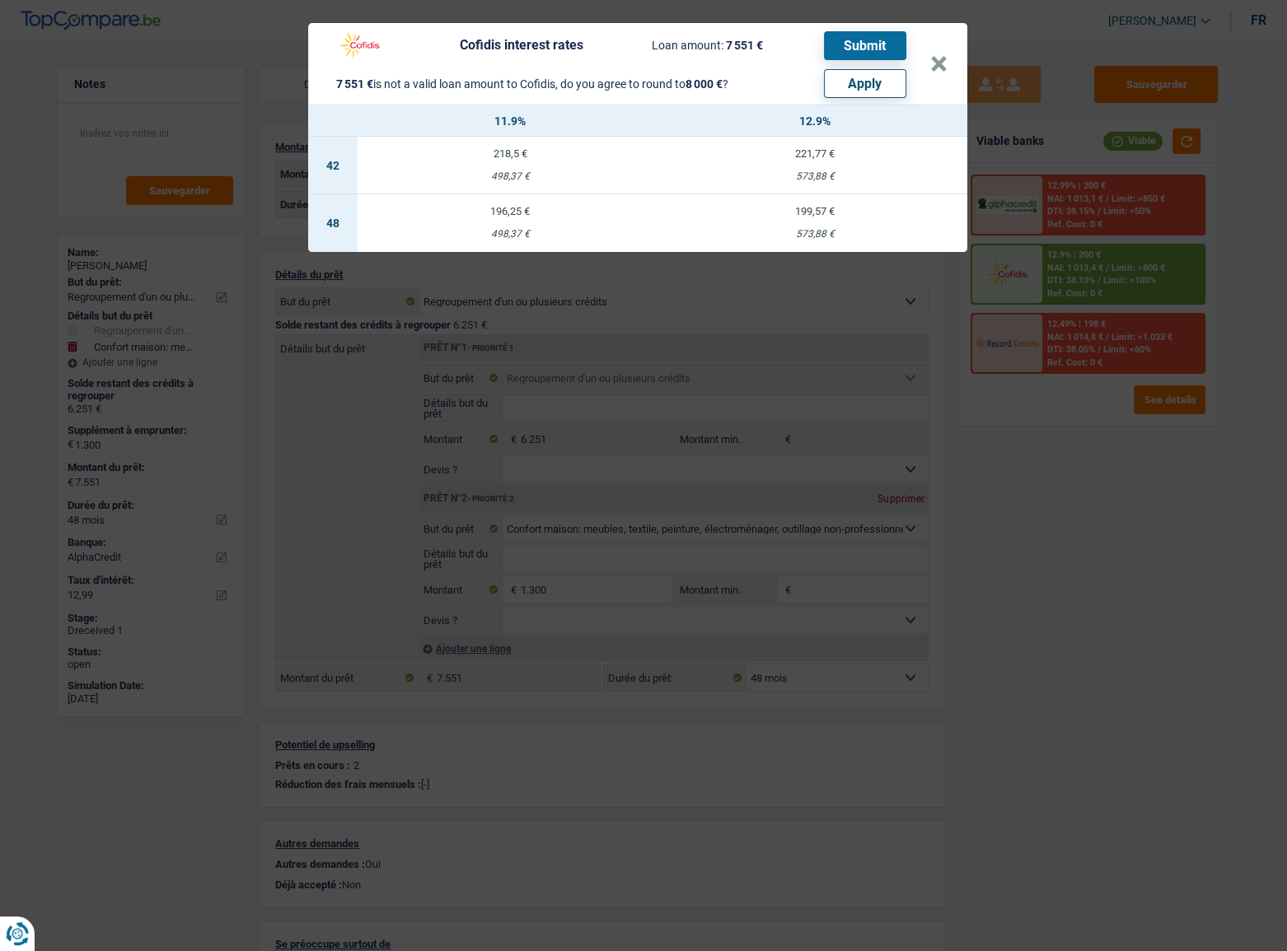
click at [857, 76] on button "Apply" at bounding box center [865, 83] width 82 height 29
type input "1.749"
type input "8.000"
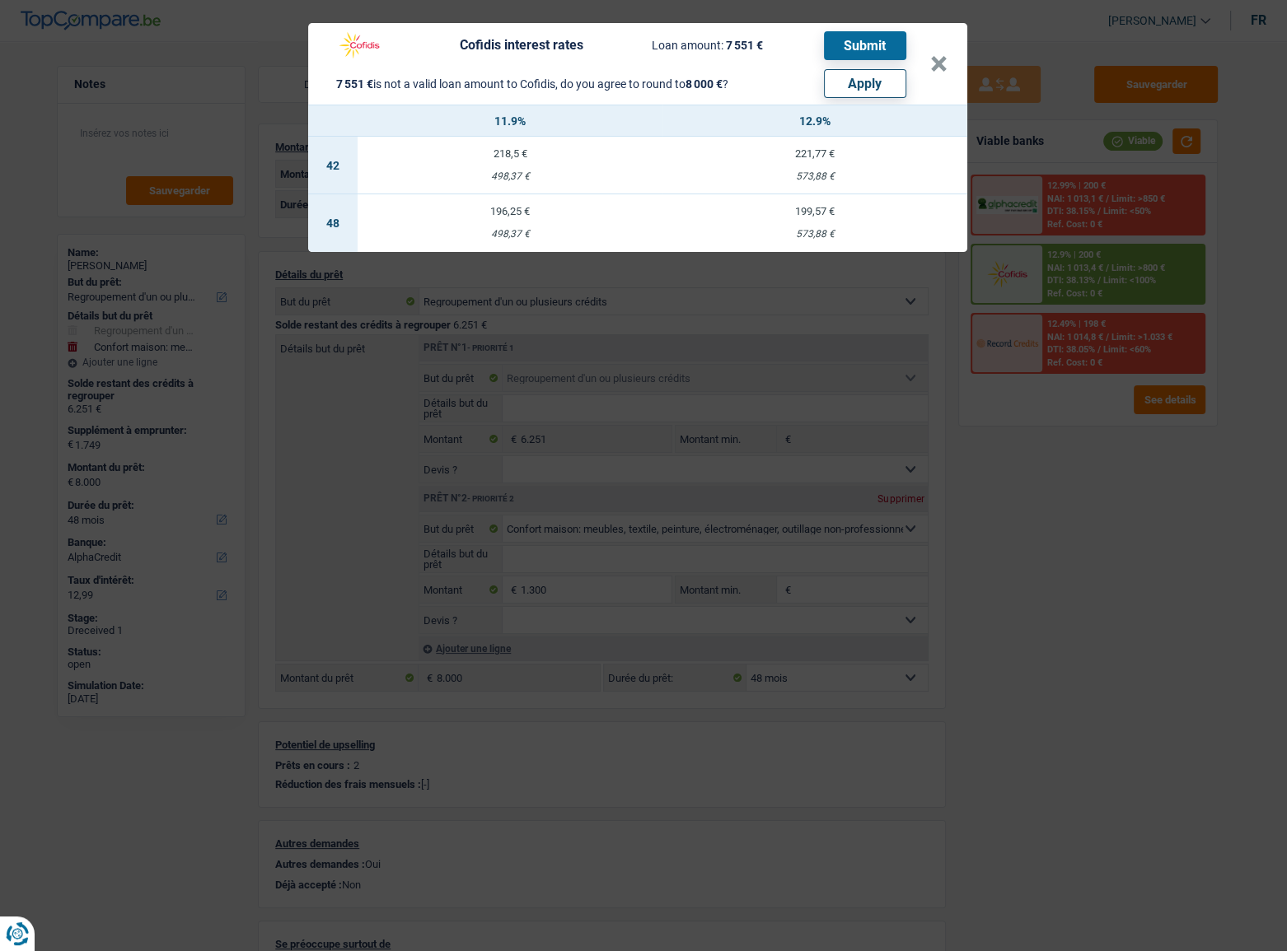
select select "other"
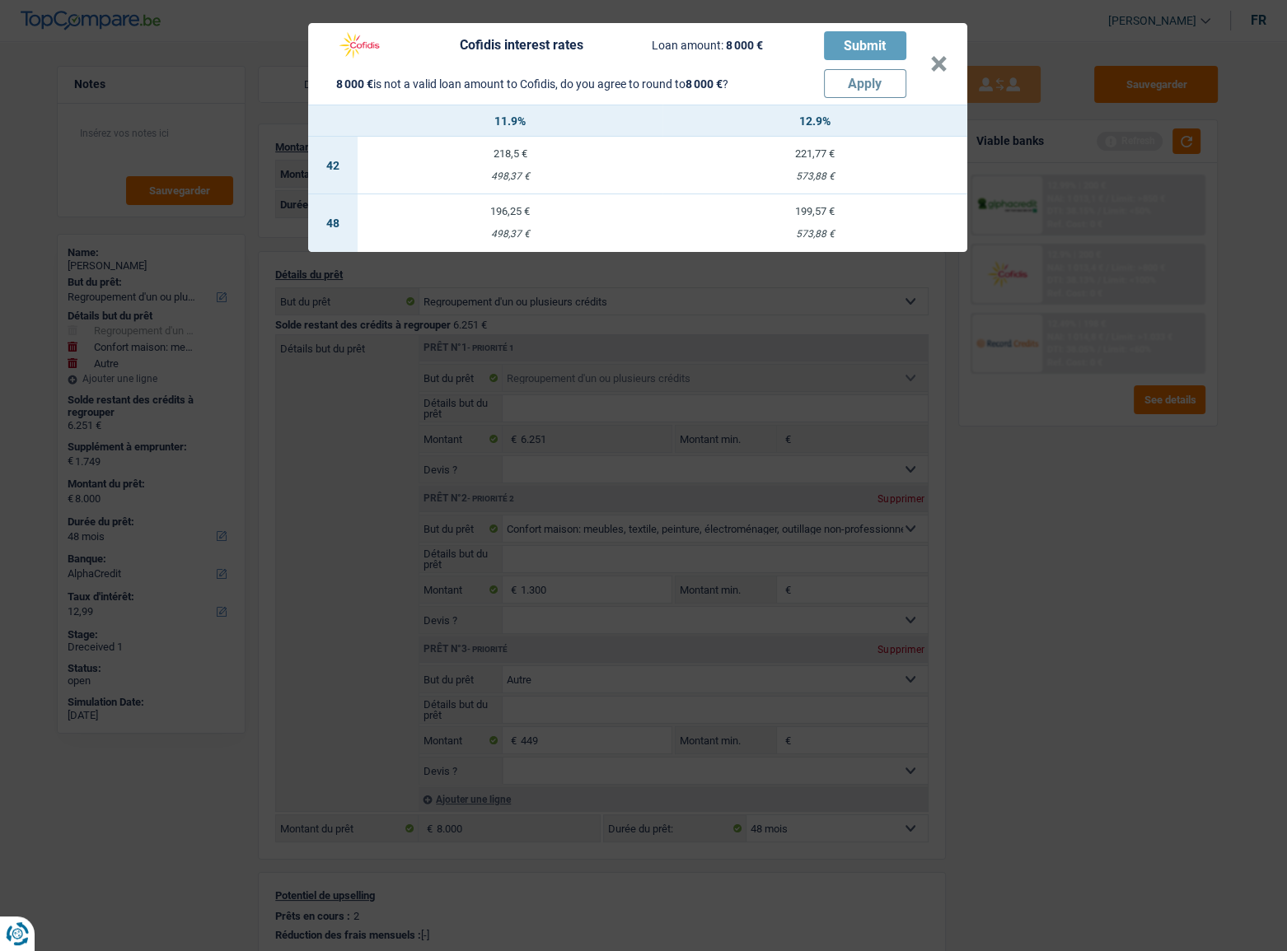
click at [1045, 520] on div "Cofidis interest rates Loan amount: 8 000 € Submit 8 000 € is not a valid loan …" at bounding box center [643, 475] width 1287 height 951
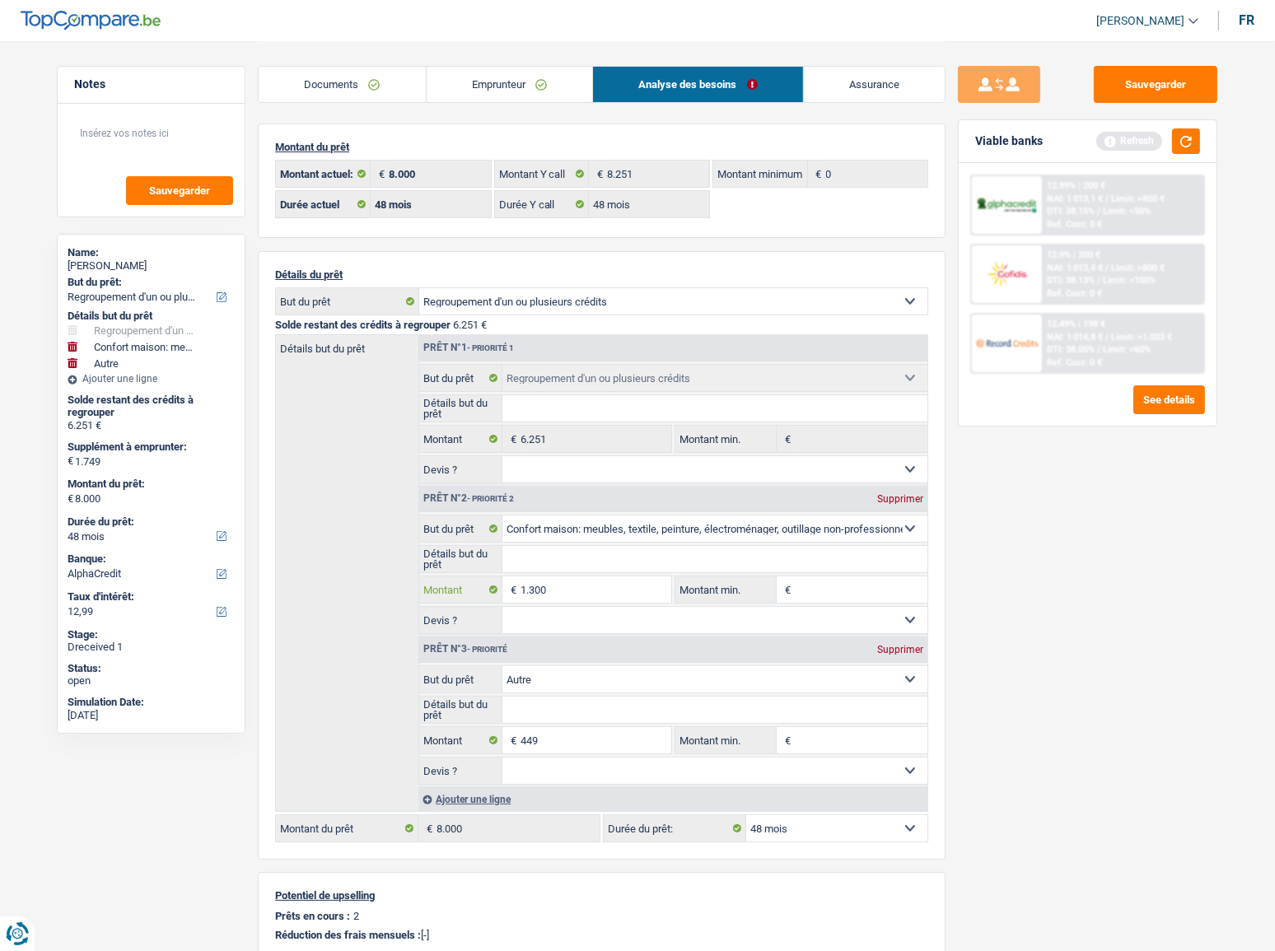
click at [540, 520] on input "1.300" at bounding box center [596, 590] width 151 height 26
type input "1"
select select
type input "17"
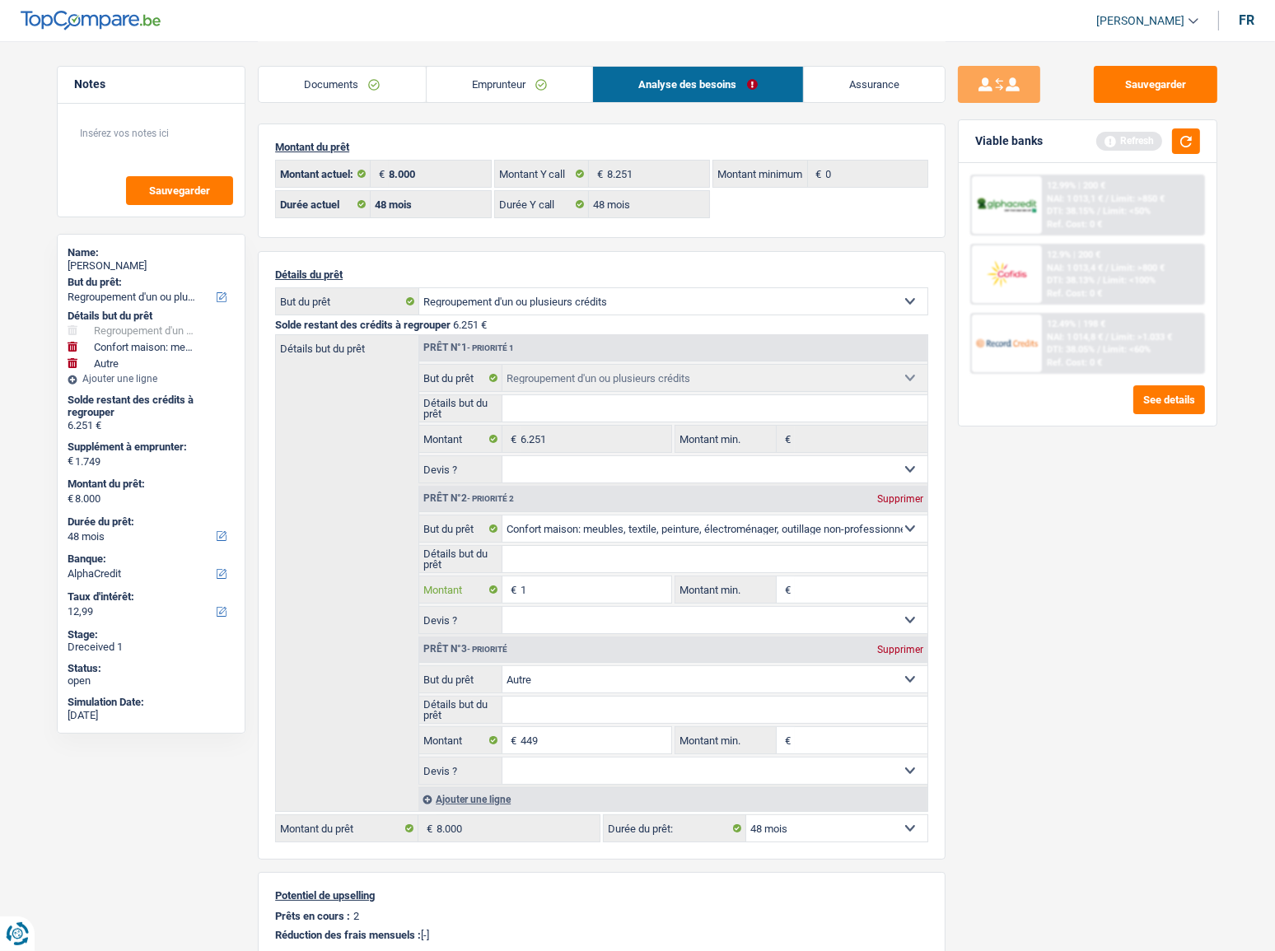
select select
type input "174"
select select
type input "1.749"
select select
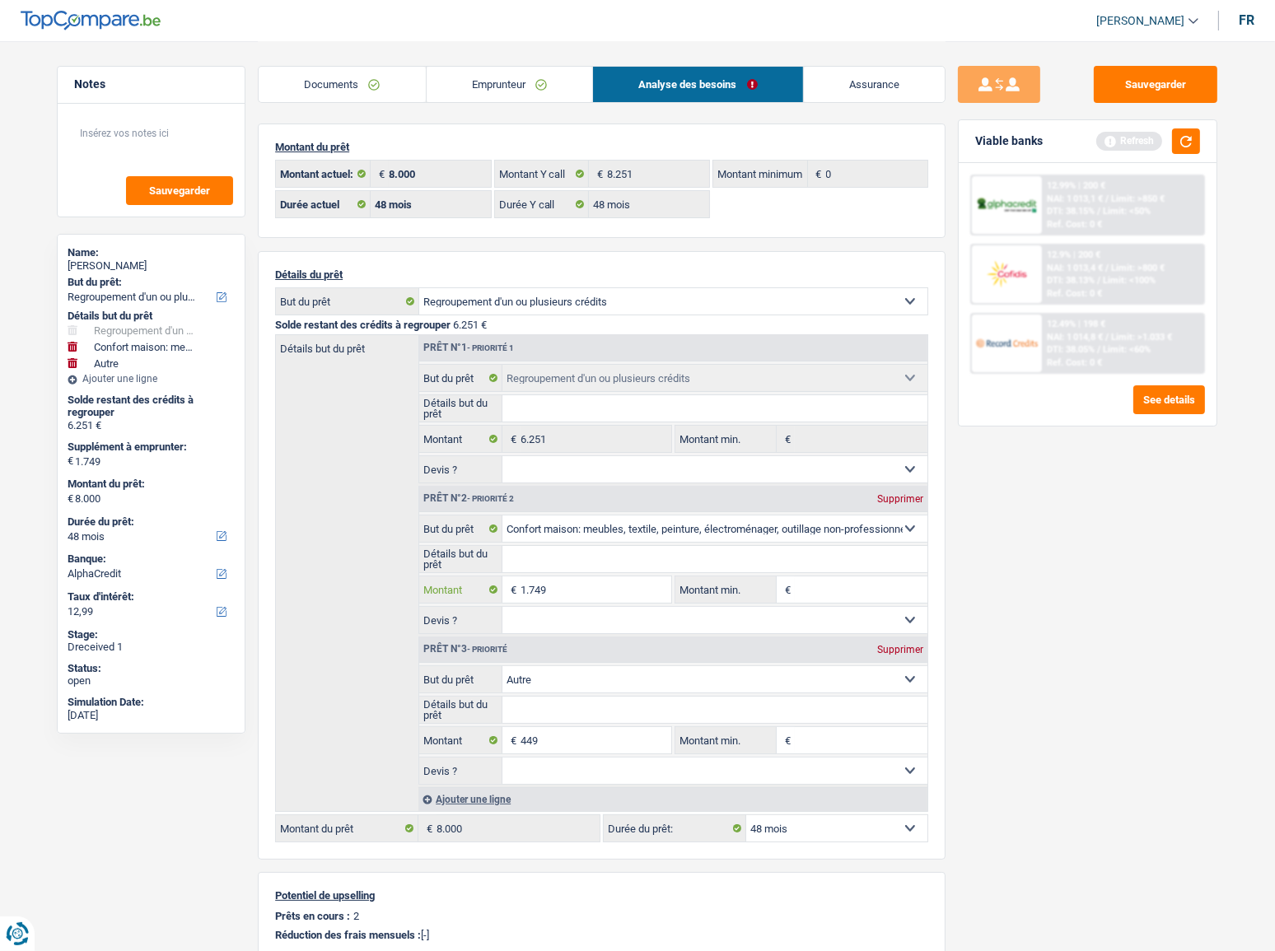
type input "1.749"
type input "2.198"
type input "8.449"
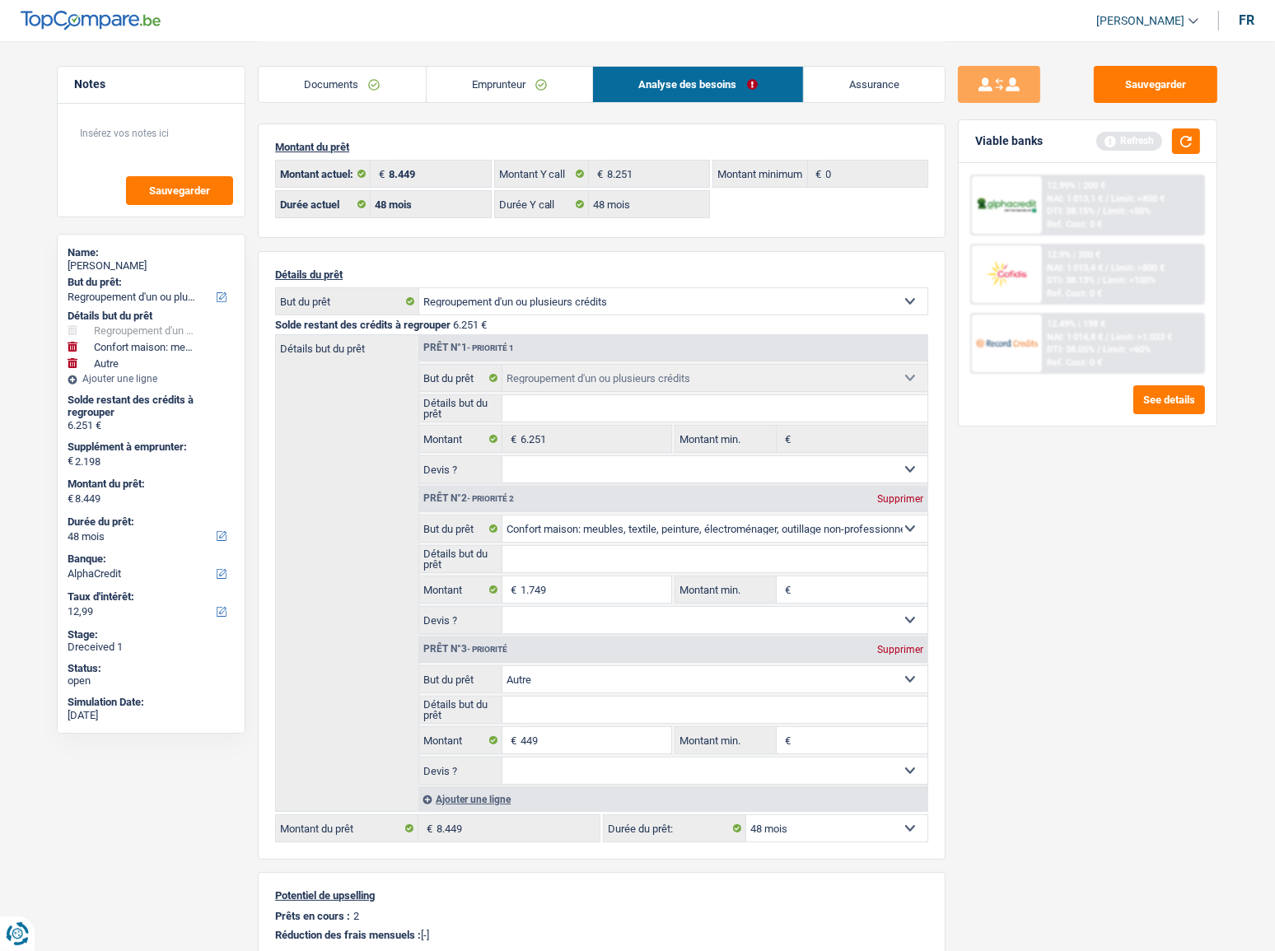
click at [885, 520] on div "Supprimer" at bounding box center [900, 650] width 54 height 10
type input "1.749"
type input "8.000"
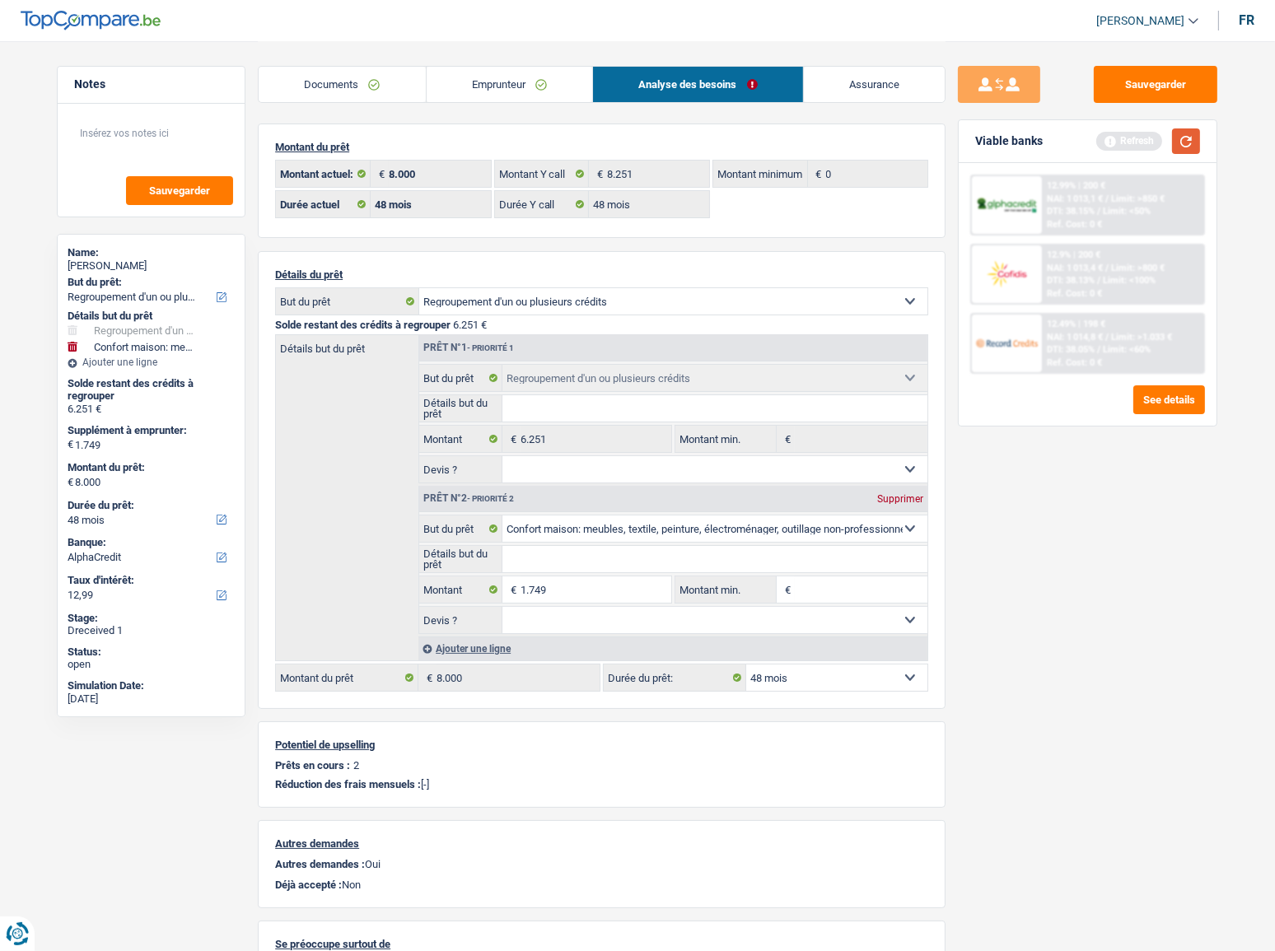
drag, startPoint x: 1196, startPoint y: 141, endPoint x: 1185, endPoint y: 163, distance: 25.1
click at [1149, 146] on button "button" at bounding box center [1186, 142] width 28 height 26
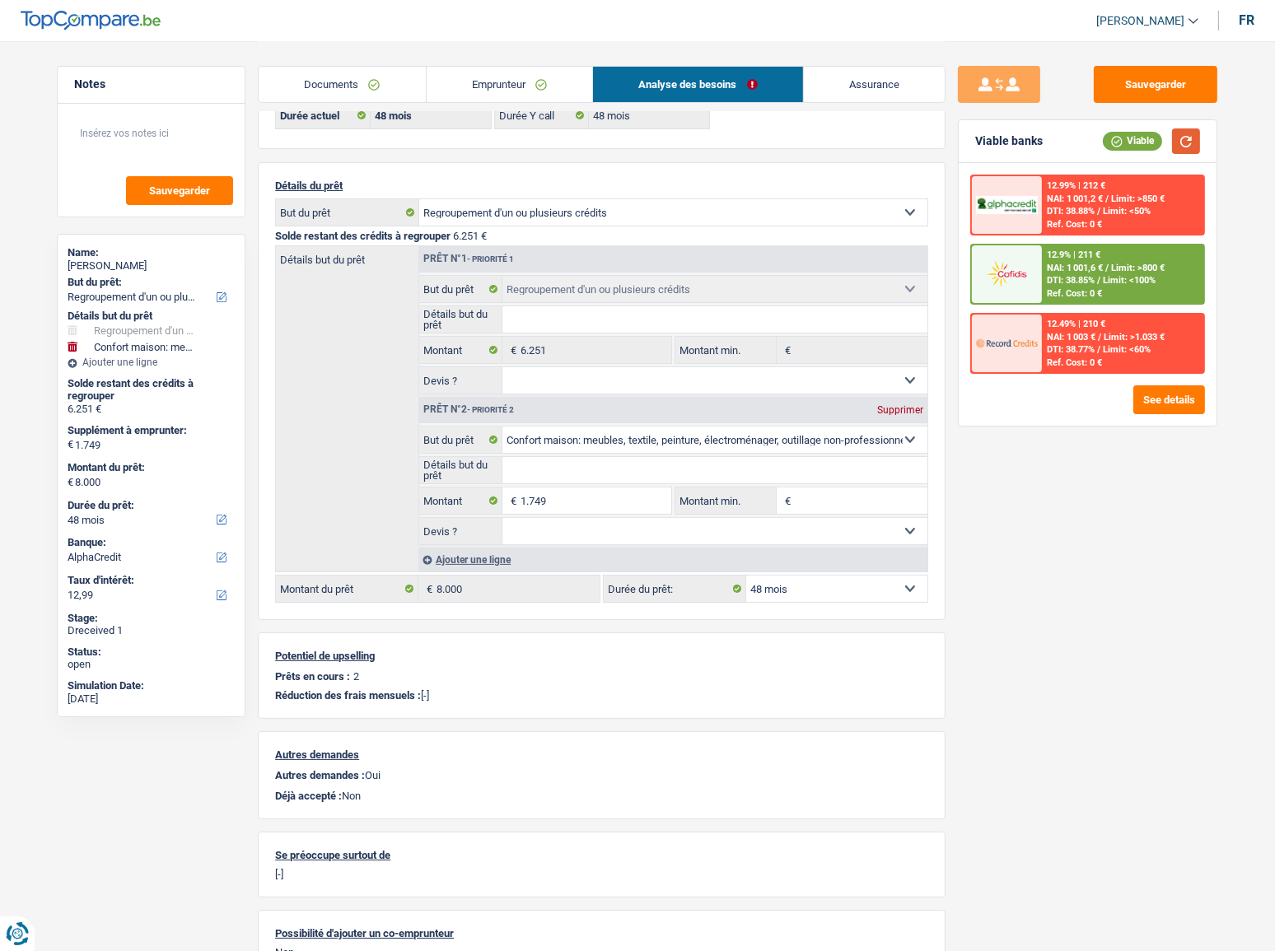
scroll to position [180, 0]
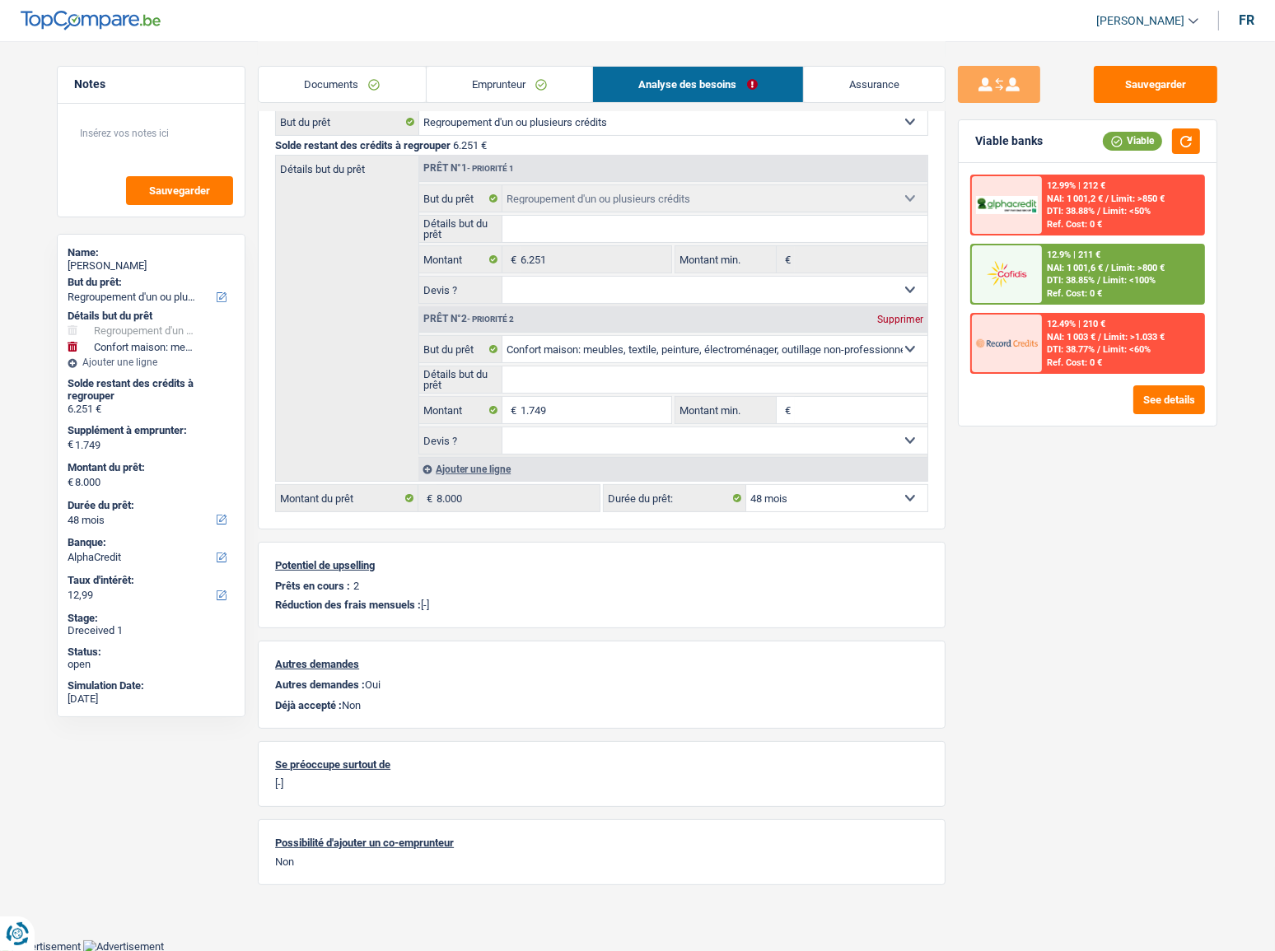
click at [1039, 275] on div at bounding box center [1006, 274] width 69 height 58
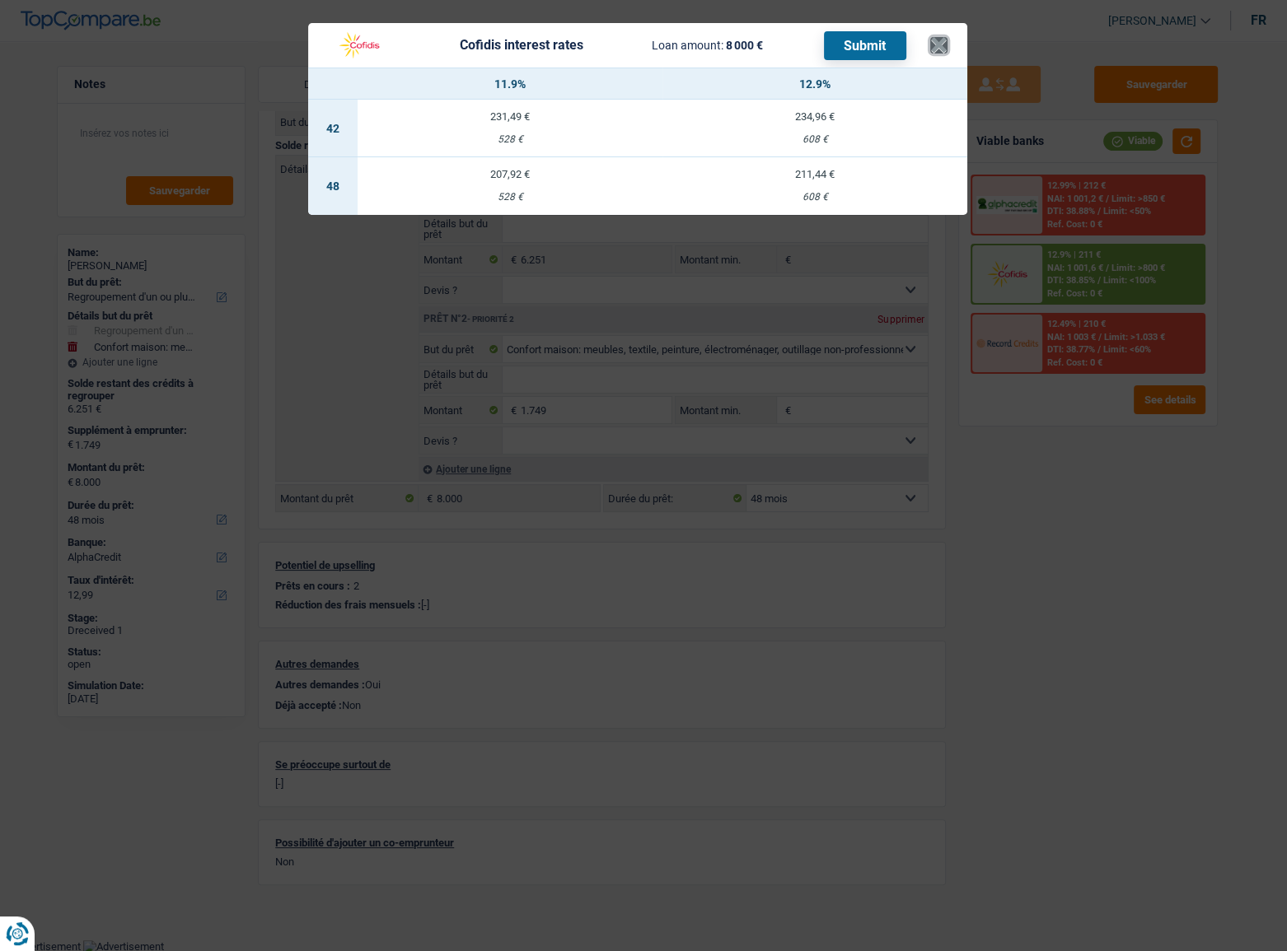
click at [947, 43] on button "×" at bounding box center [938, 45] width 17 height 16
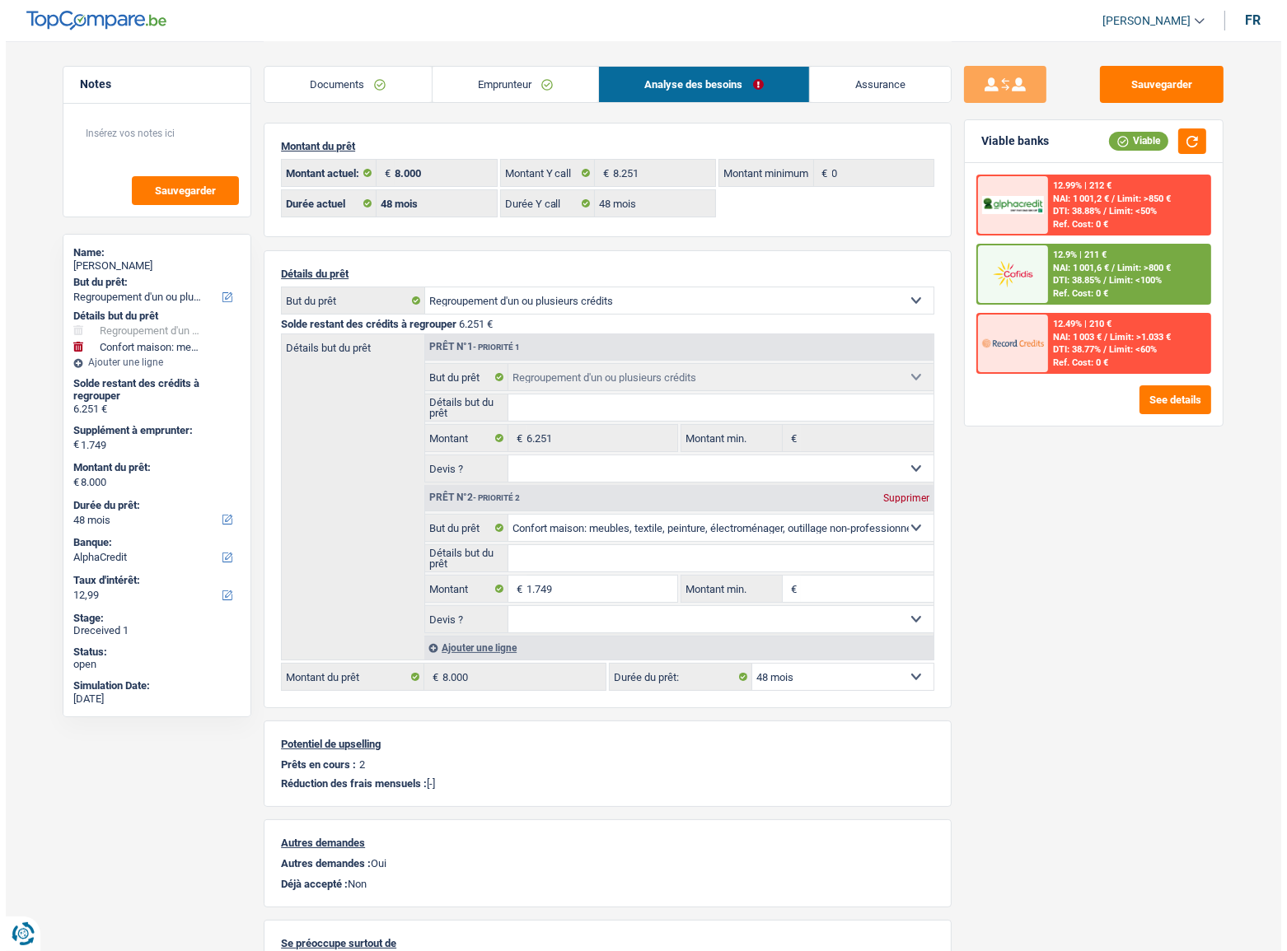
scroll to position [0, 0]
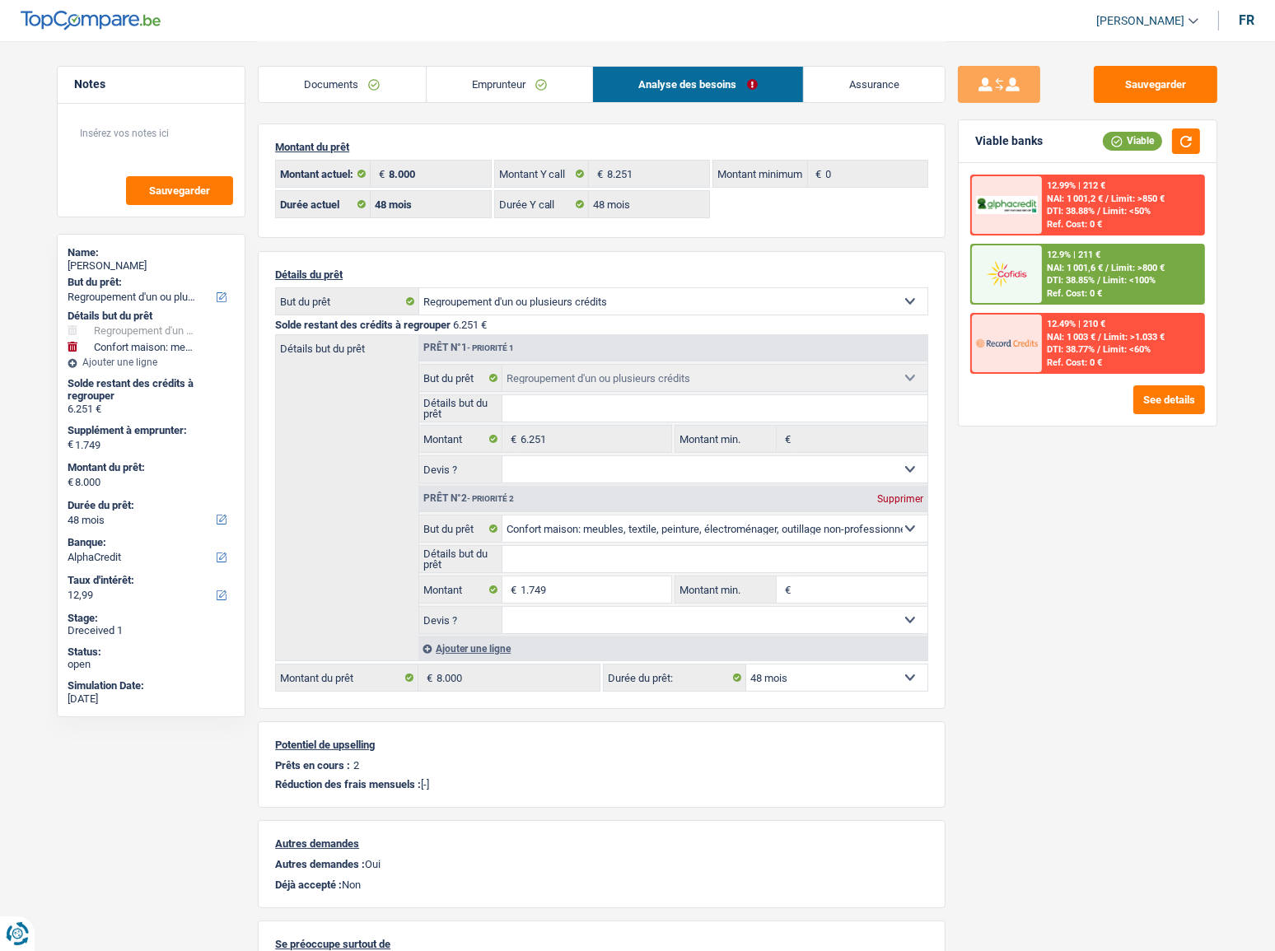
click at [1036, 283] on img at bounding box center [1006, 274] width 61 height 30
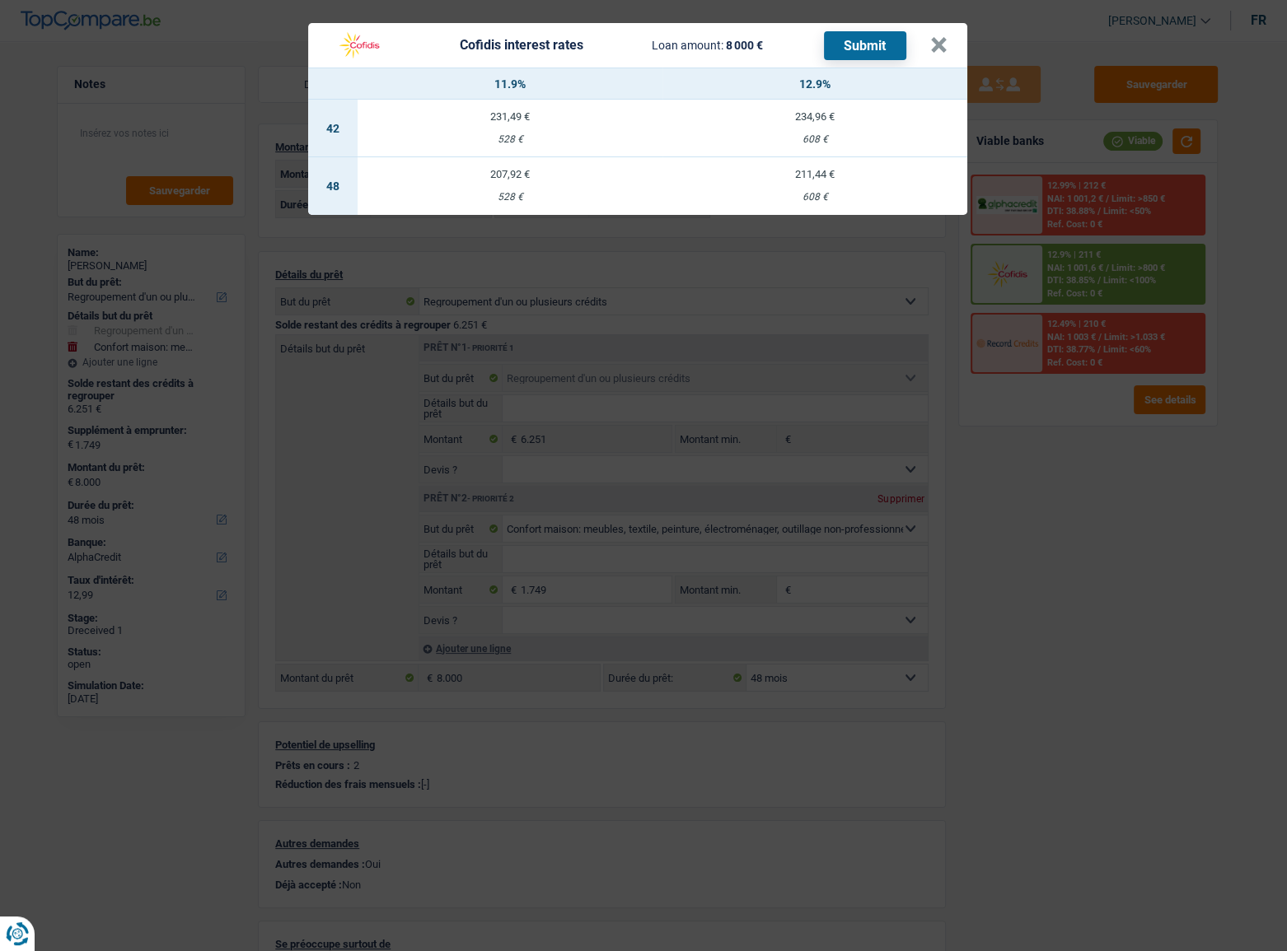
click at [836, 200] on div "608 €" at bounding box center [814, 197] width 305 height 11
select select "cofidis"
type input "12,90"
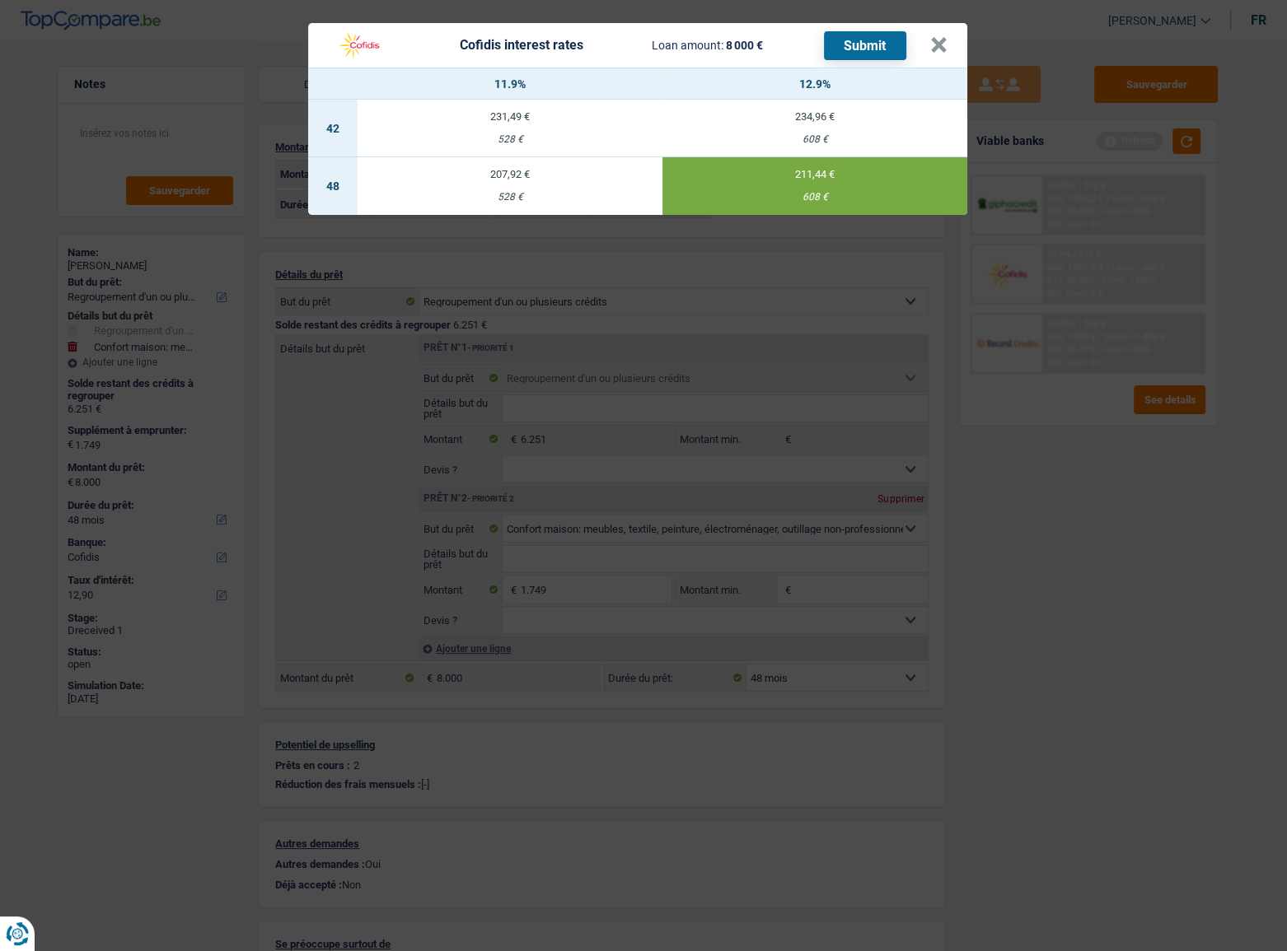
click at [876, 43] on button "Submit" at bounding box center [865, 45] width 82 height 29
click at [950, 39] on header "Cofidis interest rates Loan amount: 8 000 € Submit ×" at bounding box center [637, 45] width 659 height 44
click at [933, 46] on button "×" at bounding box center [938, 45] width 17 height 16
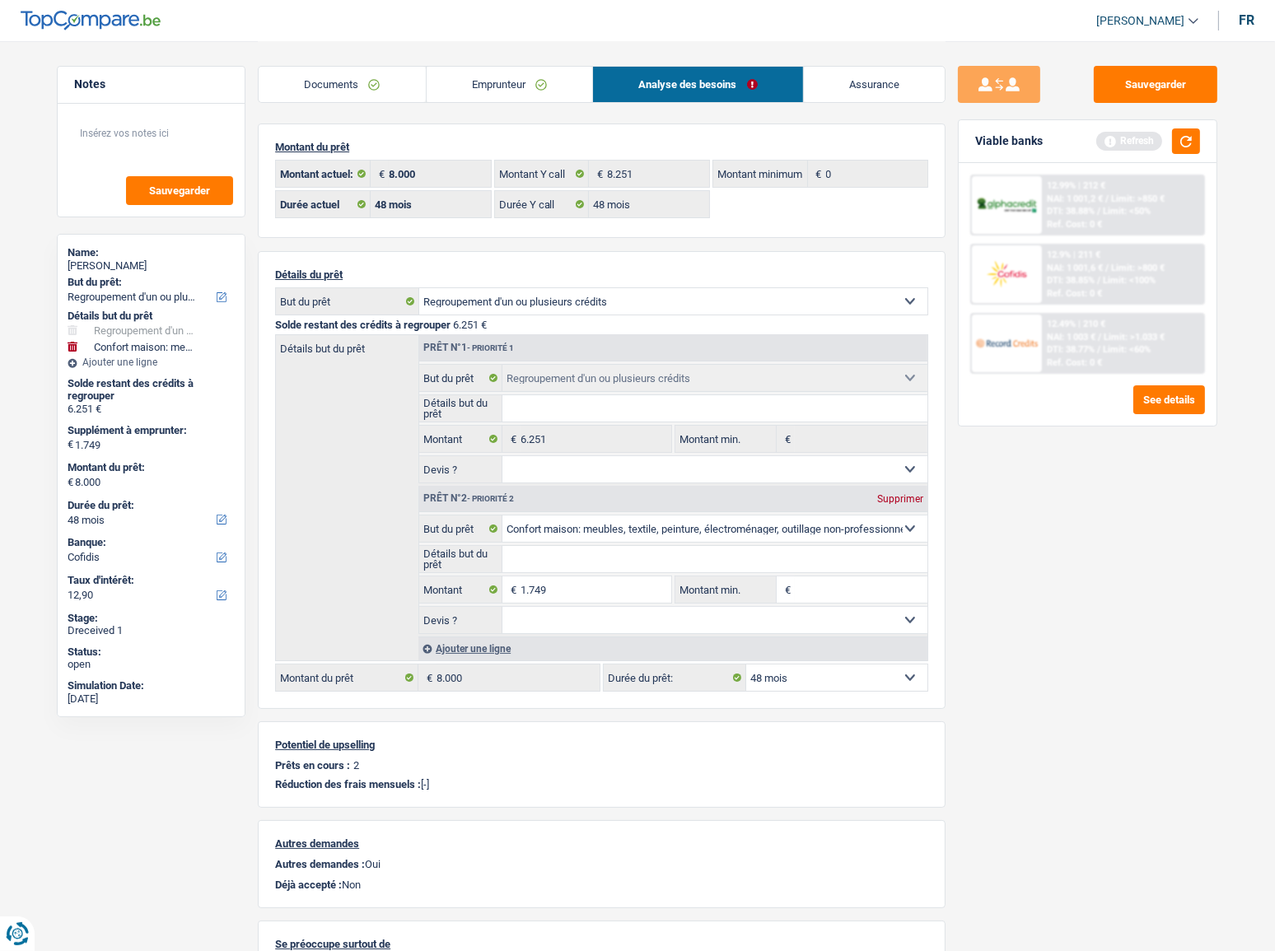
click at [342, 74] on link "Documents" at bounding box center [342, 84] width 167 height 35
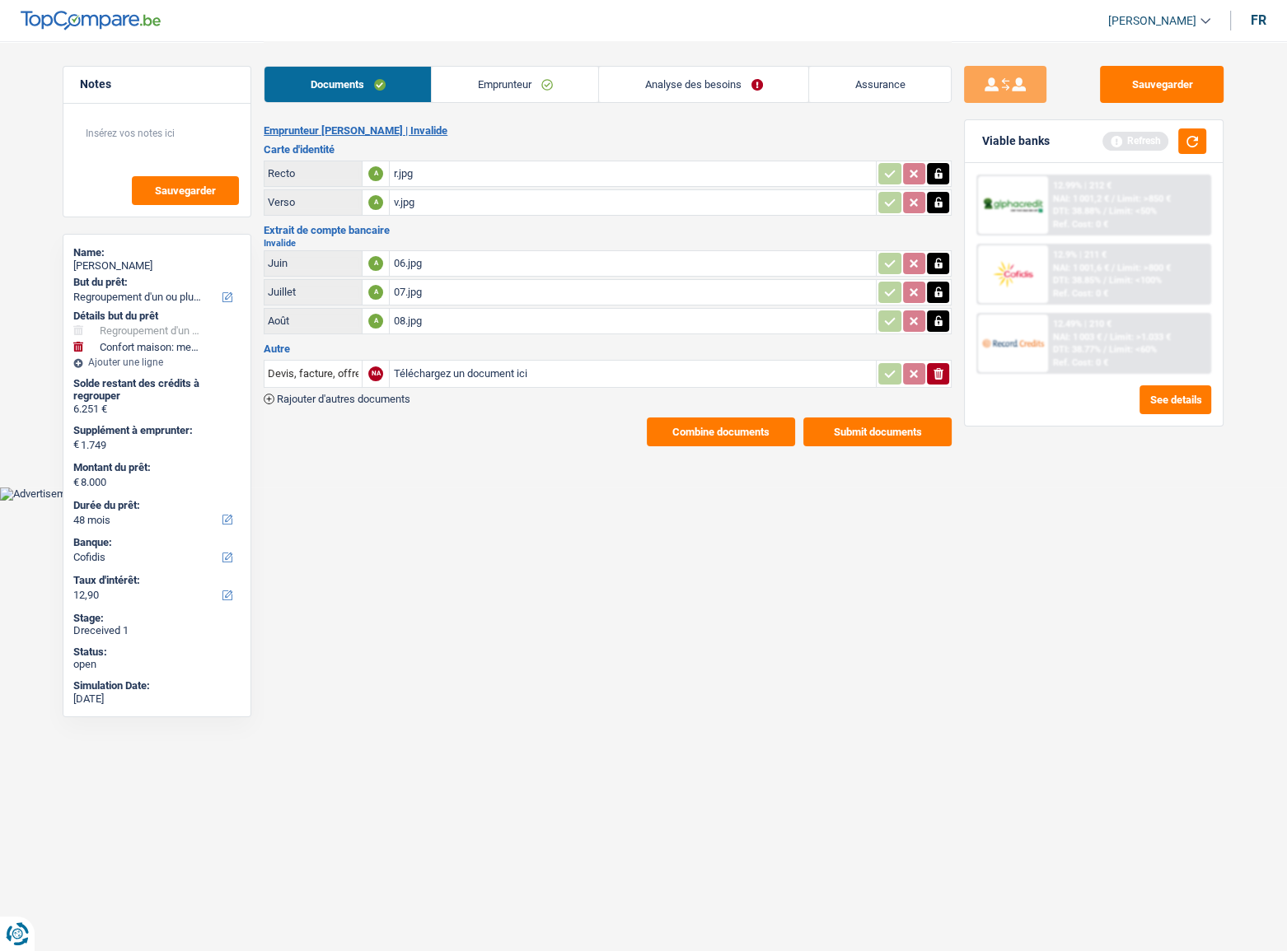
click at [939, 375] on icon "button" at bounding box center [938, 374] width 10 height 12
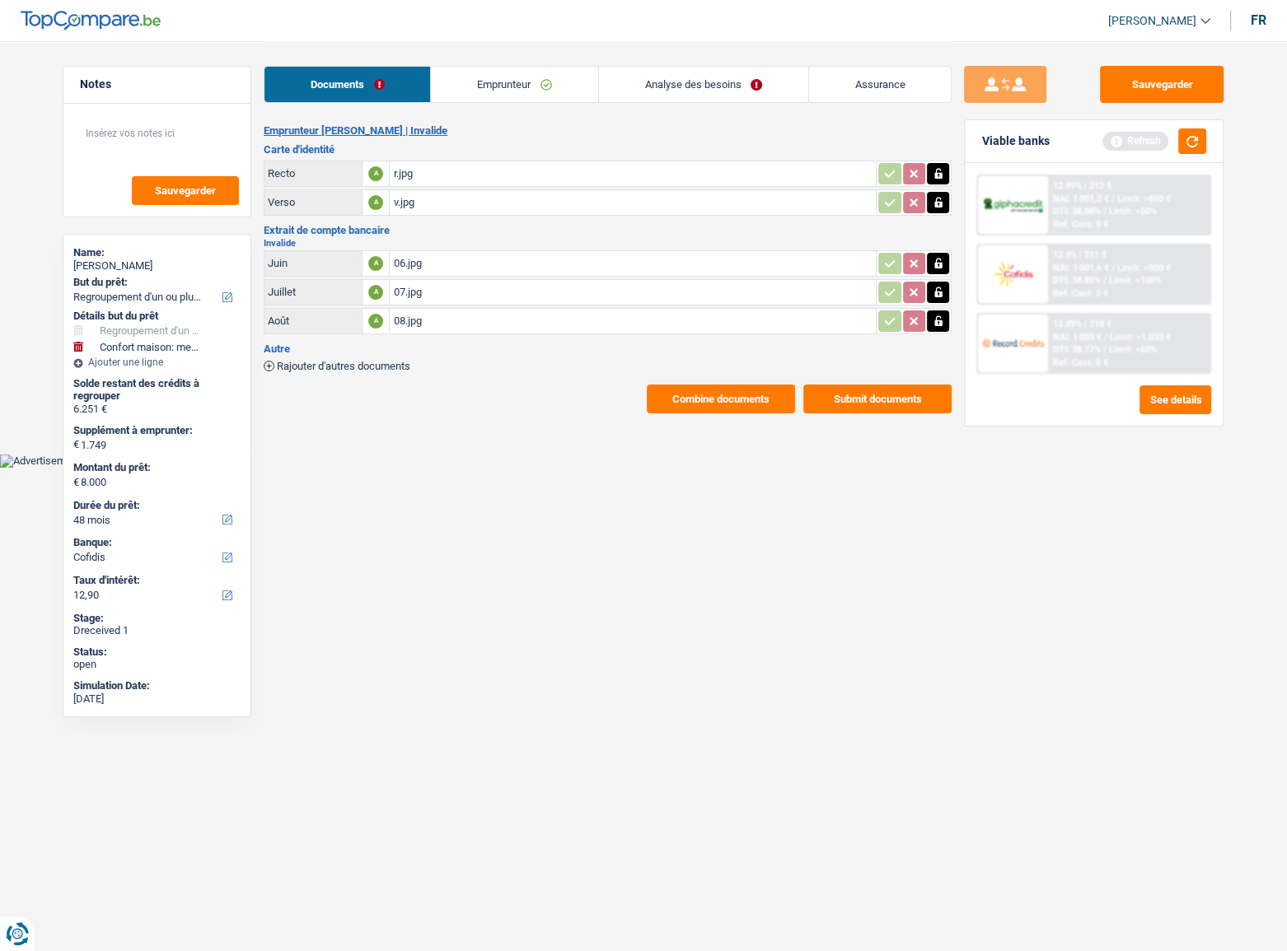
click at [871, 392] on button "Submit documents" at bounding box center [877, 399] width 148 height 29
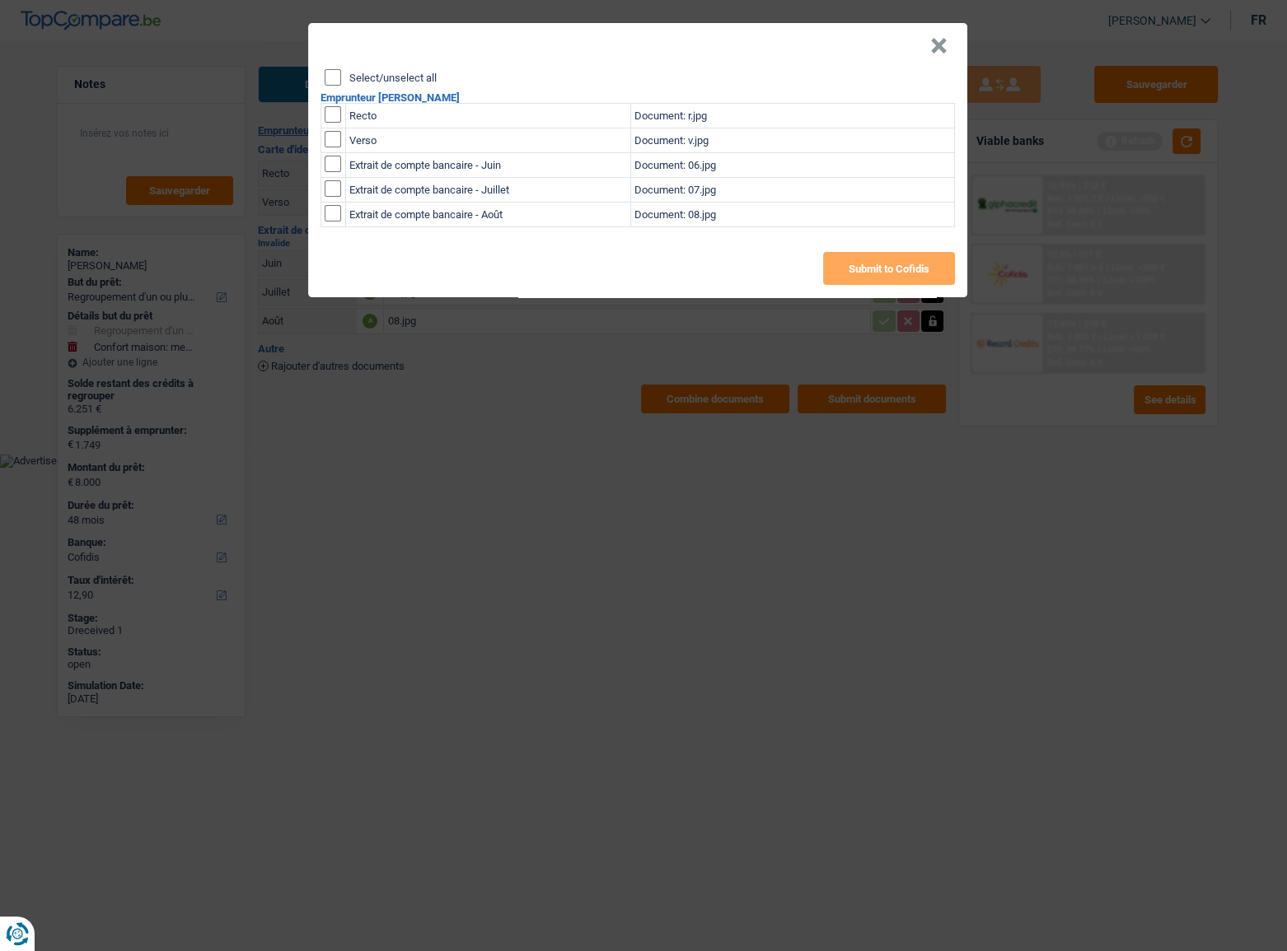
click at [336, 72] on input "Select/unselect all" at bounding box center [333, 77] width 16 height 16
checkbox input "true"
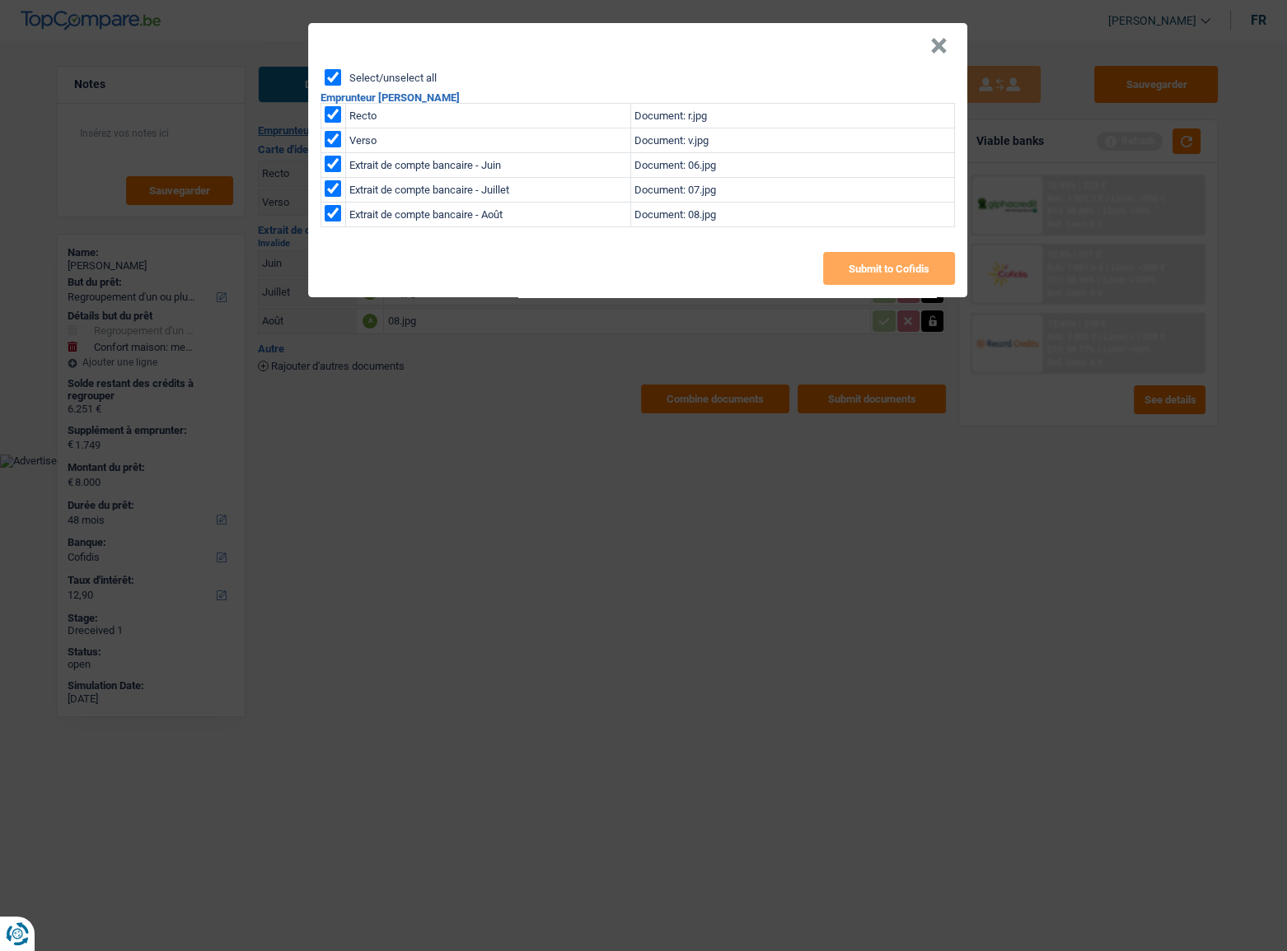
checkbox input "true"
drag, startPoint x: 884, startPoint y: 265, endPoint x: 436, endPoint y: 190, distance: 454.4
click at [884, 264] on button "Submit to Cofidis" at bounding box center [889, 268] width 132 height 33
click at [930, 44] on button "×" at bounding box center [938, 46] width 17 height 16
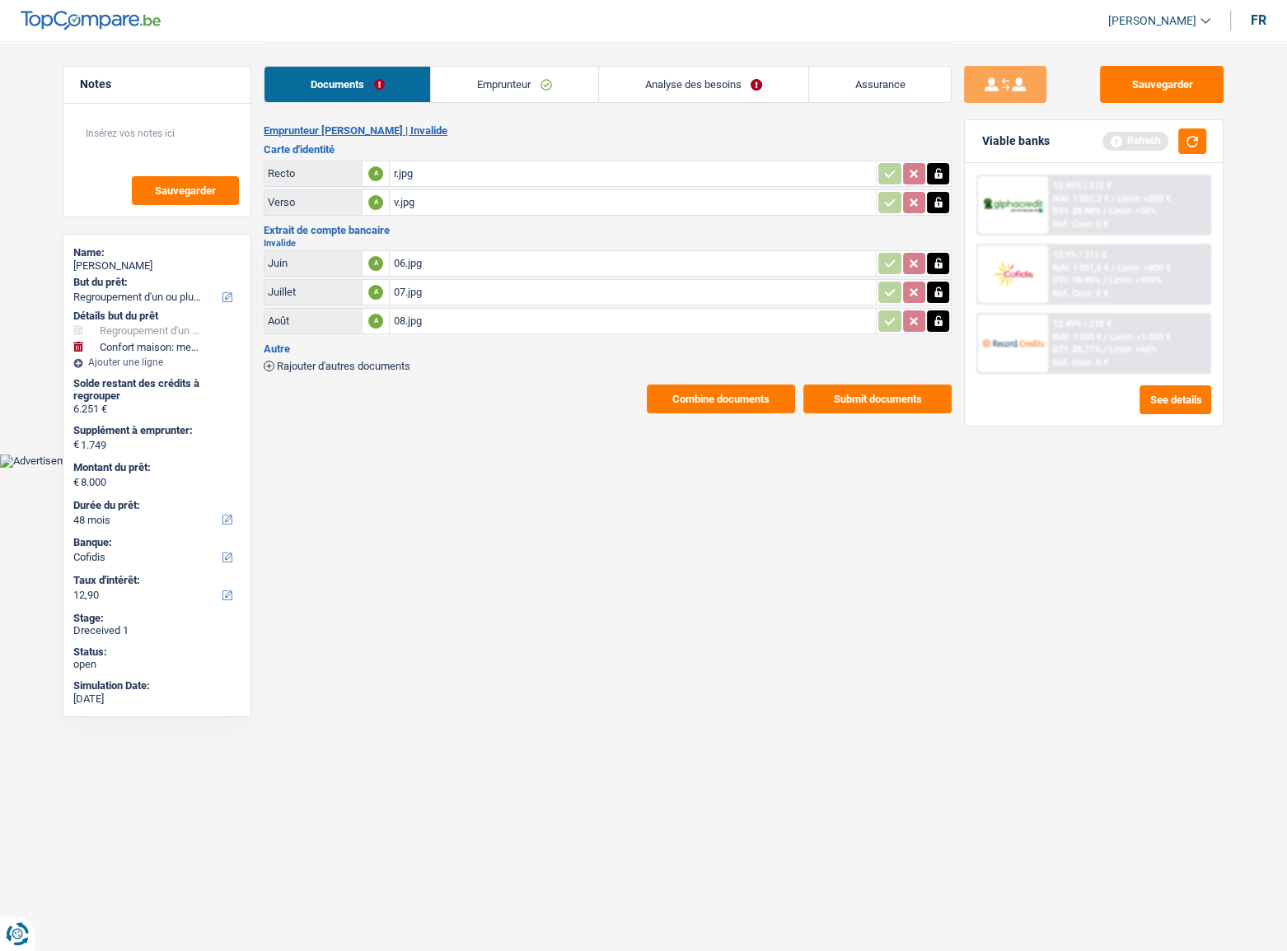
click at [1149, 138] on div "Viable banks Refresh" at bounding box center [1094, 141] width 258 height 43
click at [1149, 143] on button "button" at bounding box center [1192, 142] width 28 height 26
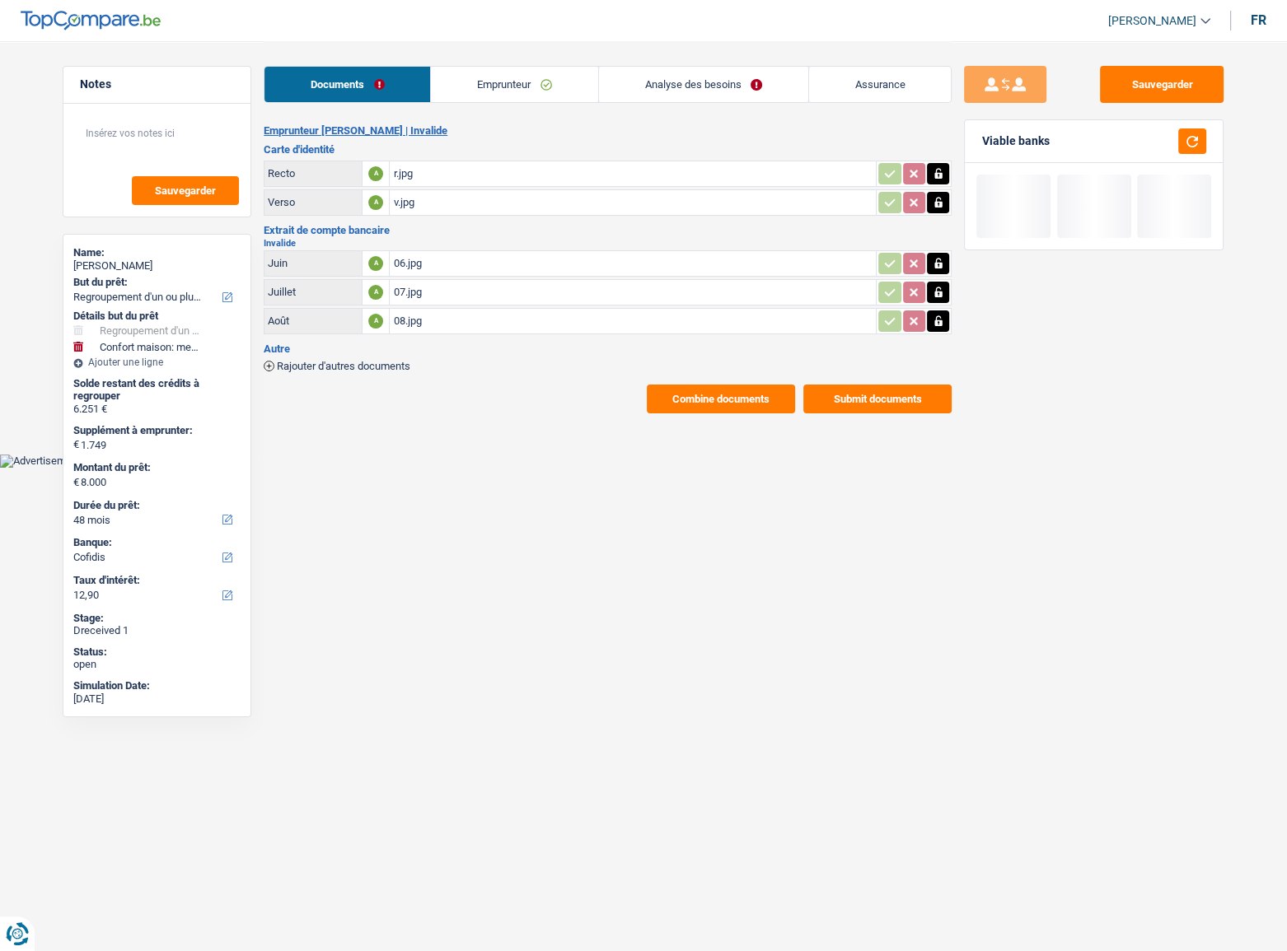
click at [571, 83] on link "Emprunteur" at bounding box center [514, 84] width 166 height 35
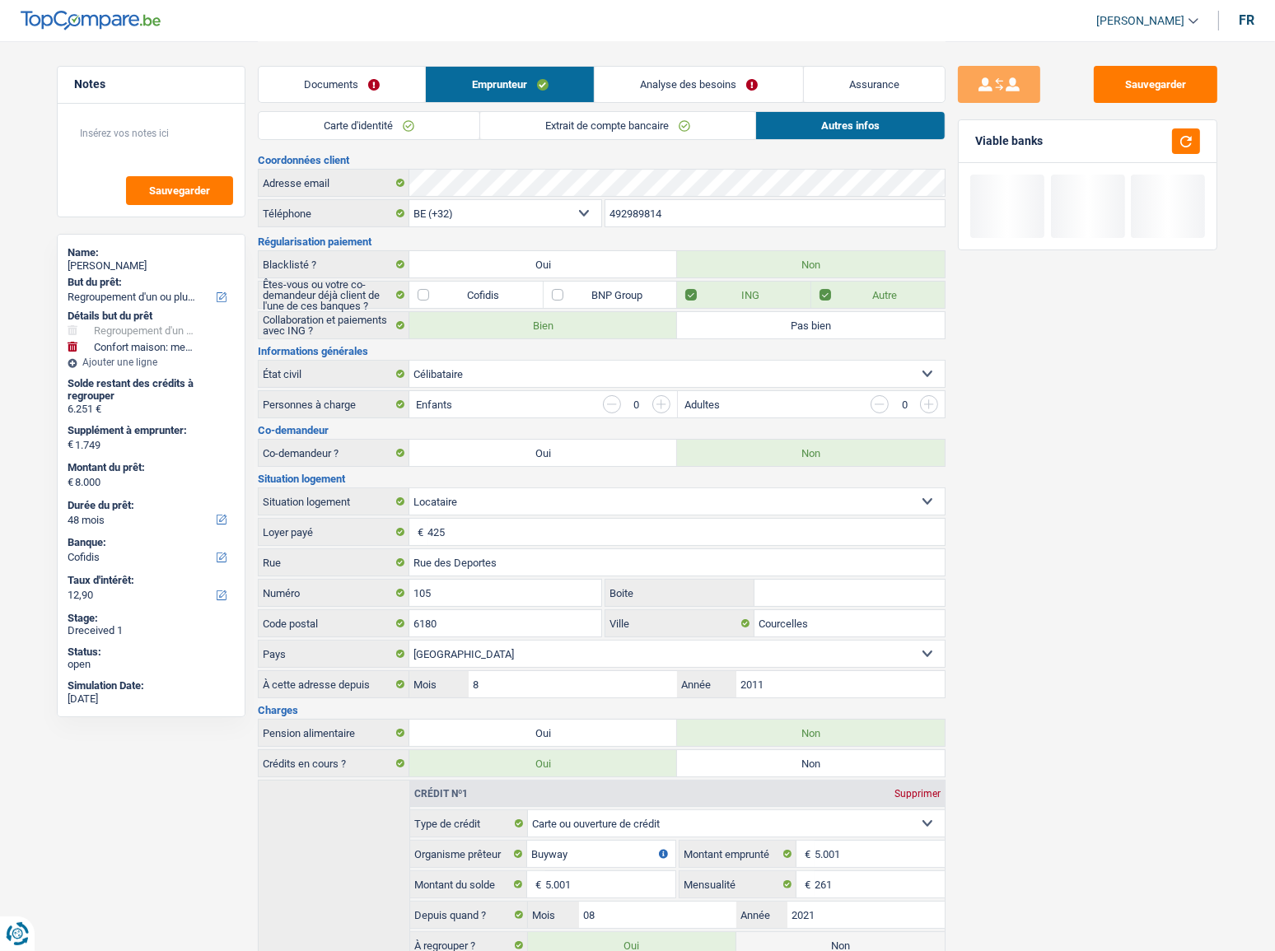
drag, startPoint x: 352, startPoint y: 95, endPoint x: 298, endPoint y: 110, distance: 55.6
click at [351, 95] on link "Documents" at bounding box center [342, 84] width 166 height 35
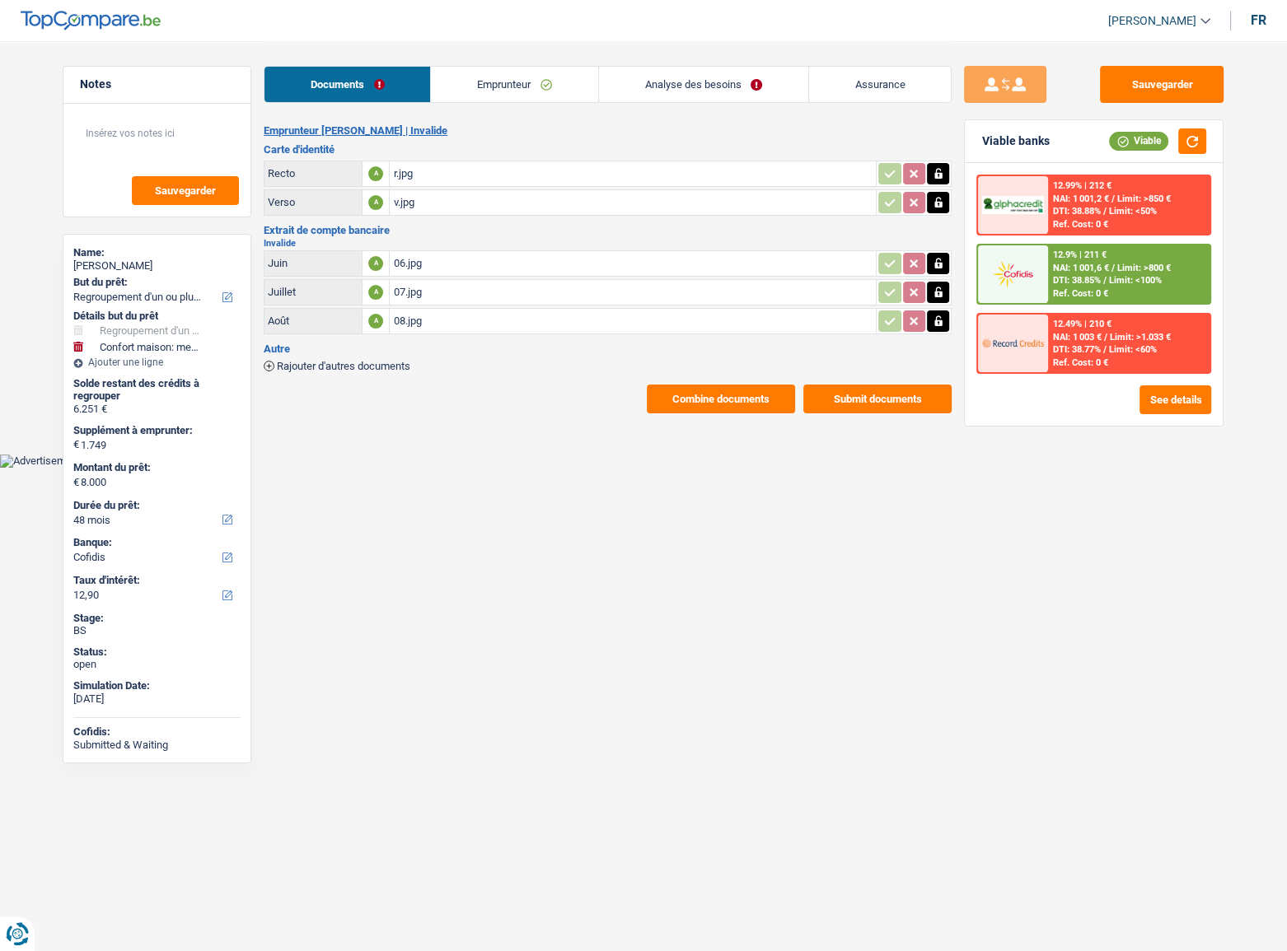
click at [643, 397] on div "Combine documents Submit documents" at bounding box center [608, 399] width 688 height 29
click at [708, 385] on button "Combine documents" at bounding box center [721, 399] width 148 height 29
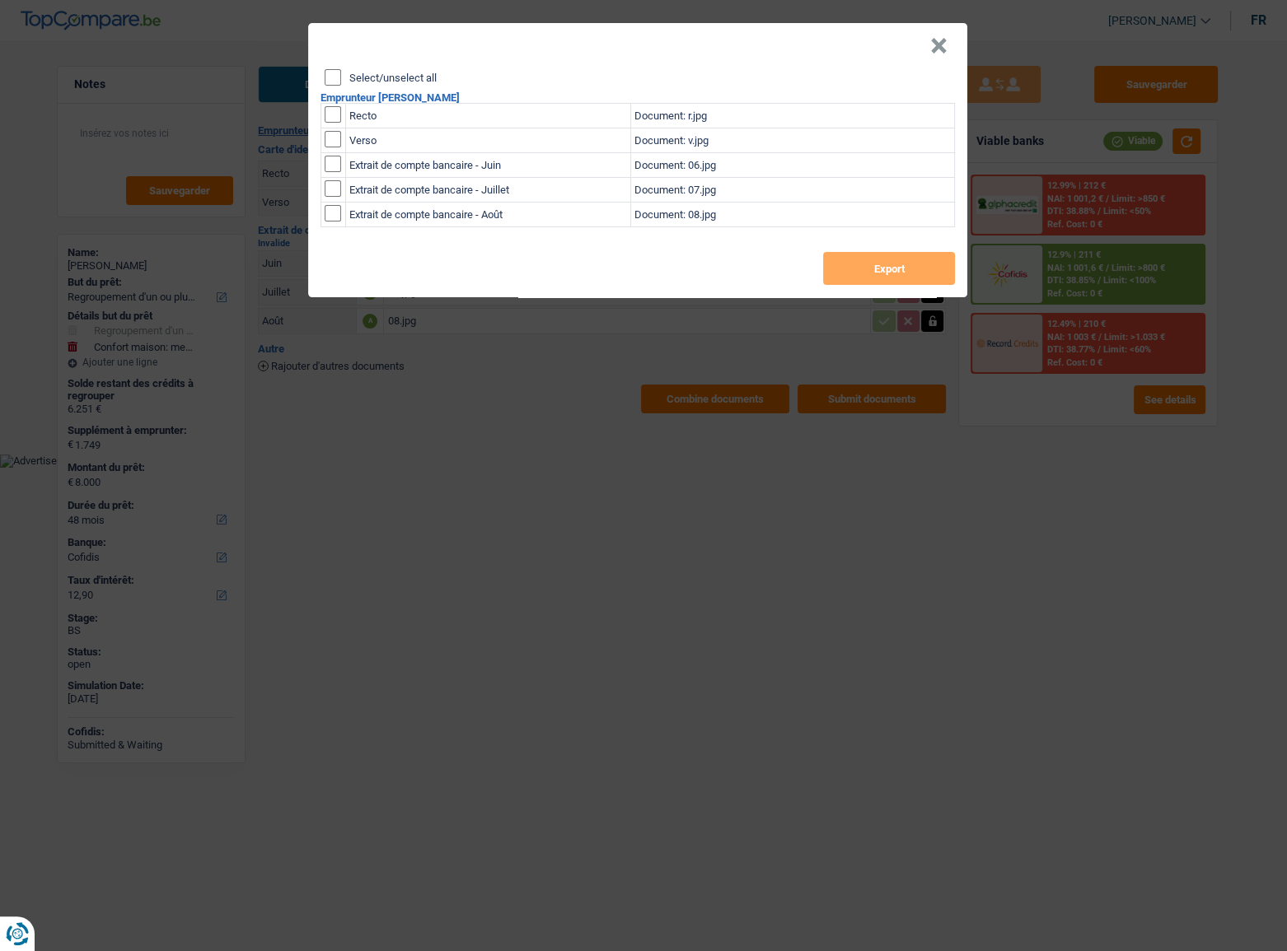
click at [338, 72] on input "Select/unselect all" at bounding box center [333, 77] width 16 height 16
checkbox input "true"
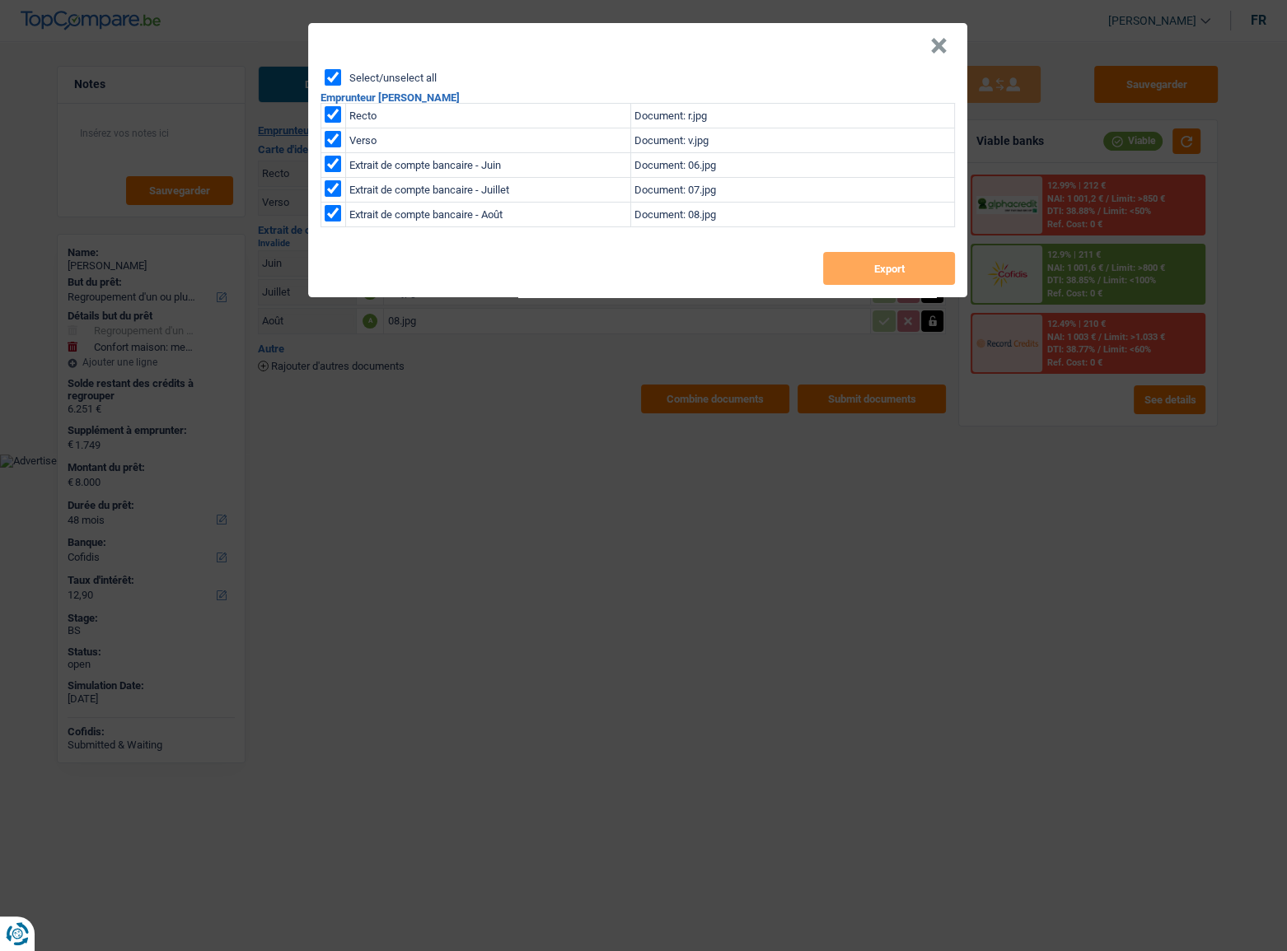
checkbox input "true"
click at [877, 262] on button "Export" at bounding box center [889, 268] width 132 height 33
drag, startPoint x: 936, startPoint y: 47, endPoint x: 691, endPoint y: 123, distance: 256.1
click at [936, 47] on button "×" at bounding box center [938, 46] width 17 height 16
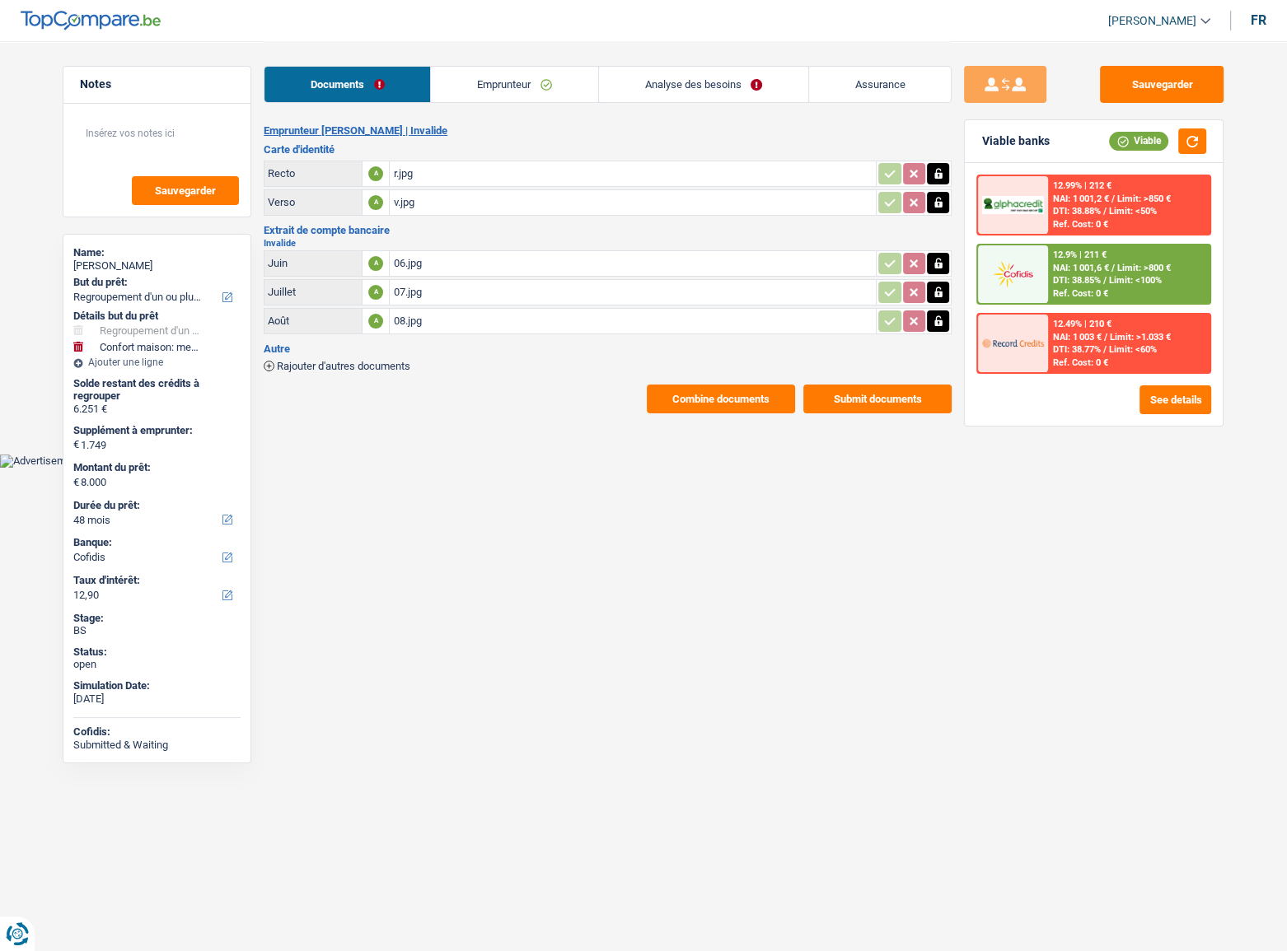
click at [409, 168] on div "r.jpg" at bounding box center [632, 173] width 479 height 25
click at [503, 90] on link "Emprunteur" at bounding box center [514, 84] width 166 height 35
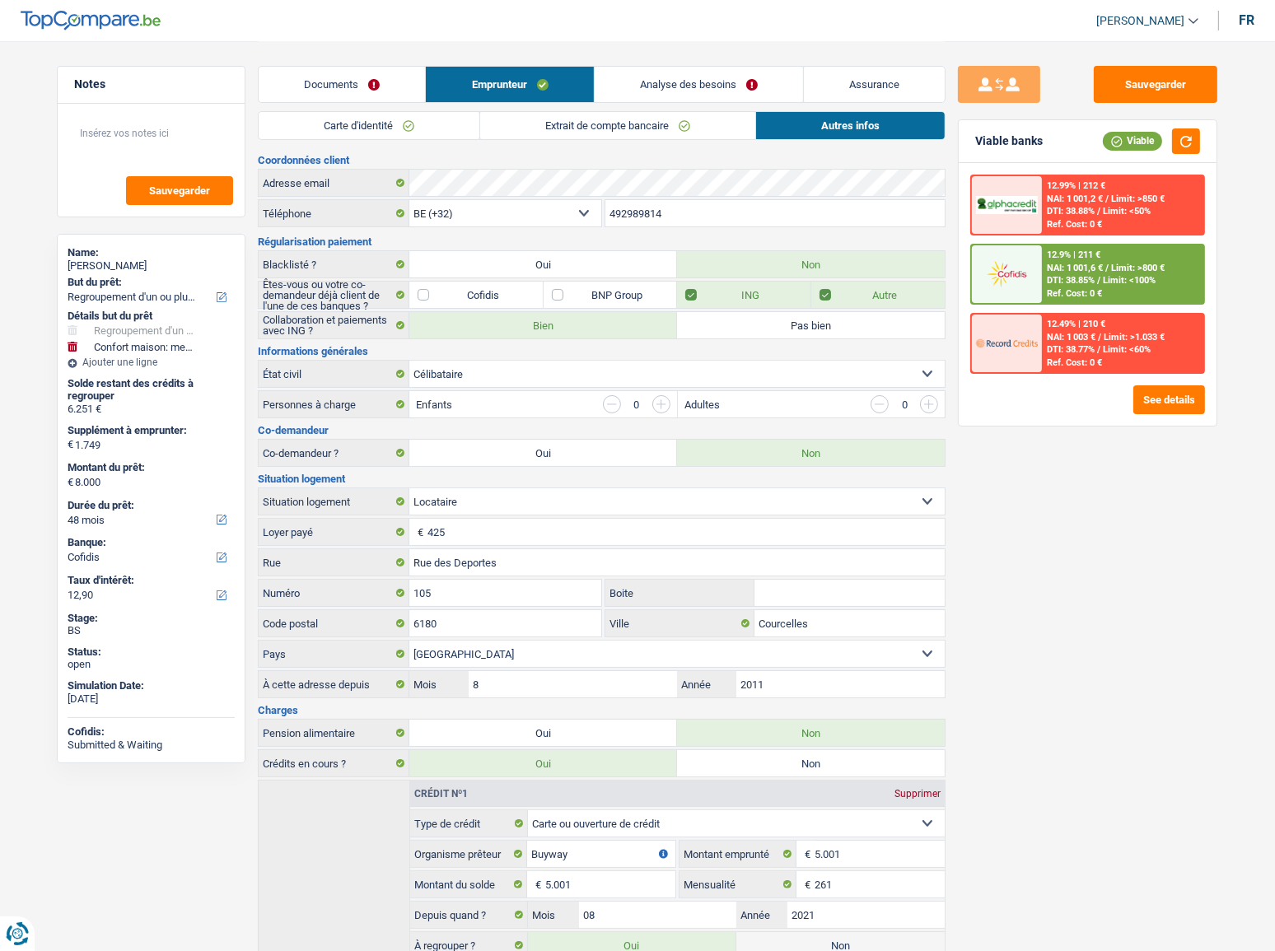
click at [355, 129] on link "Carte d'identité" at bounding box center [369, 125] width 221 height 27
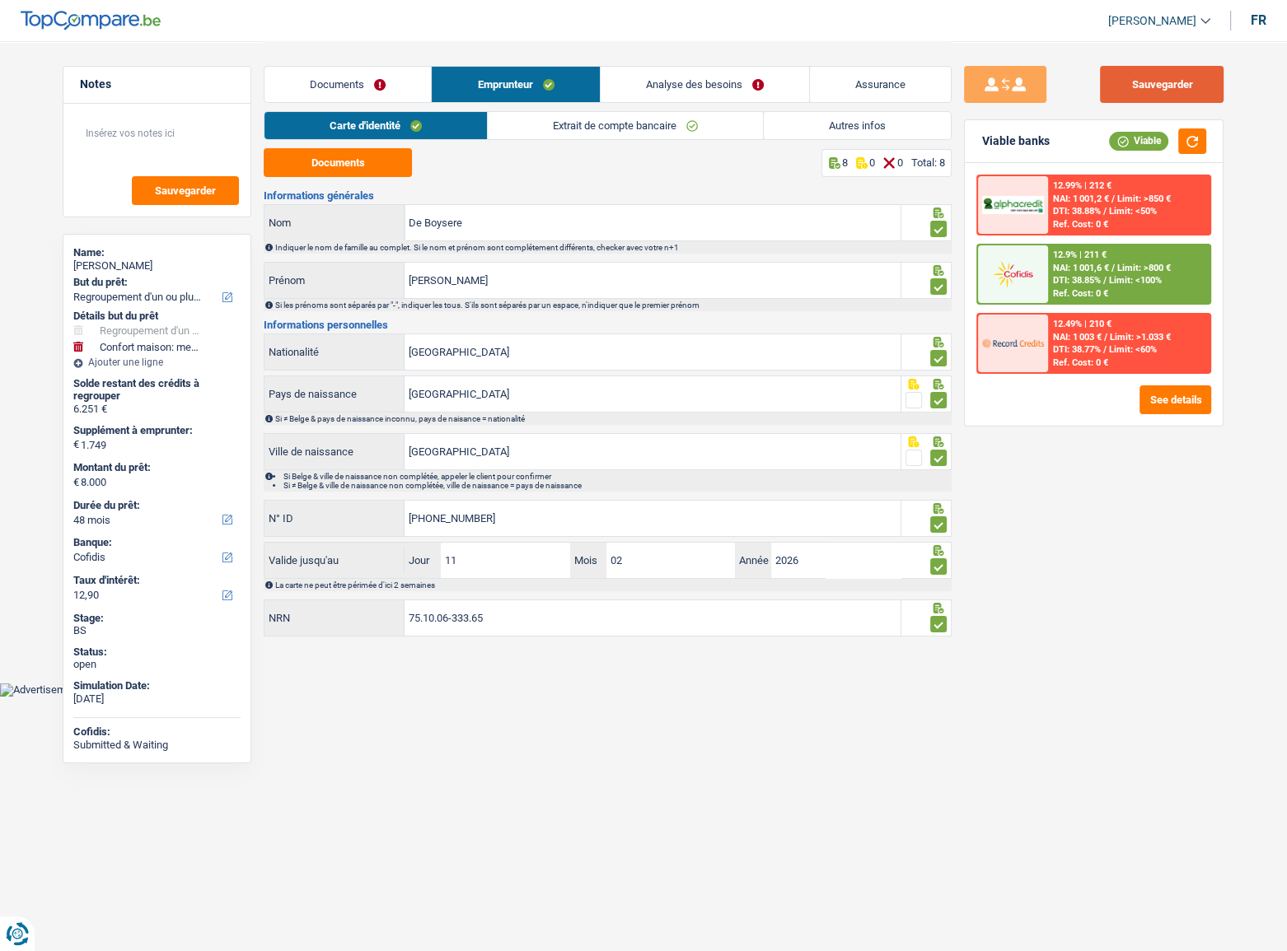
click at [1149, 92] on button "Sauvegarder" at bounding box center [1162, 84] width 124 height 37
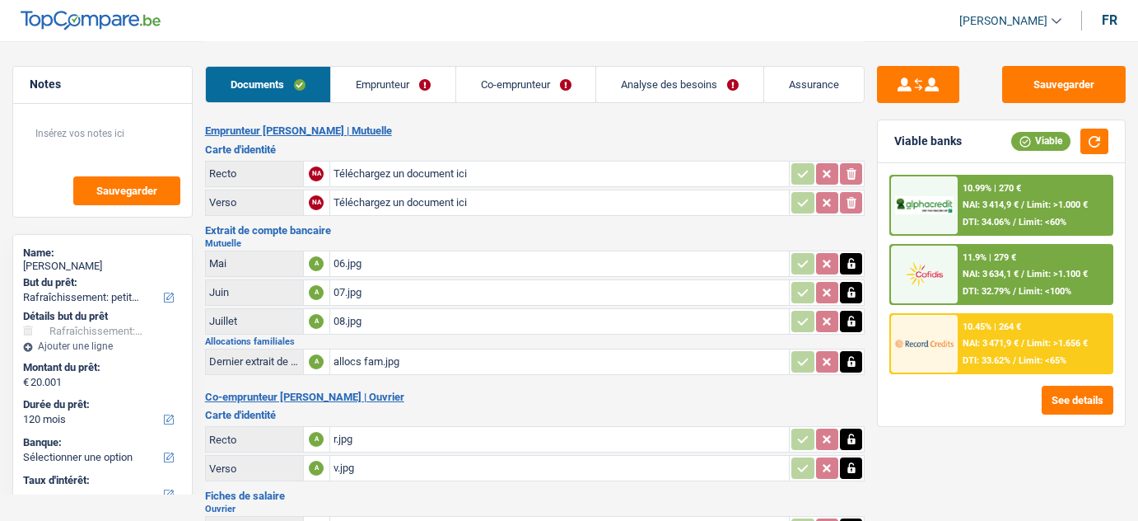
select select "houseOrGarden"
select select "120"
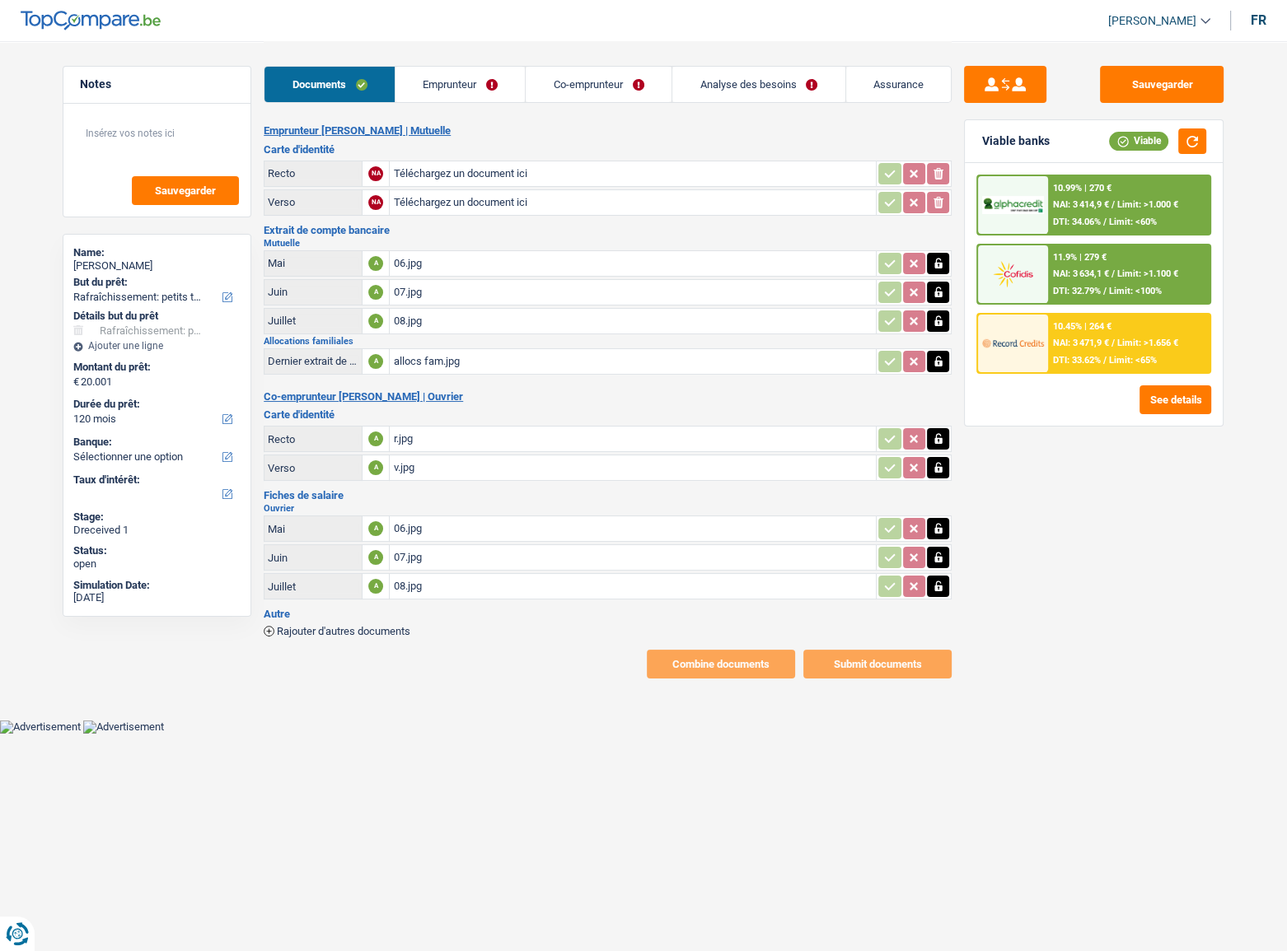
click at [478, 78] on link "Emprunteur" at bounding box center [460, 84] width 130 height 35
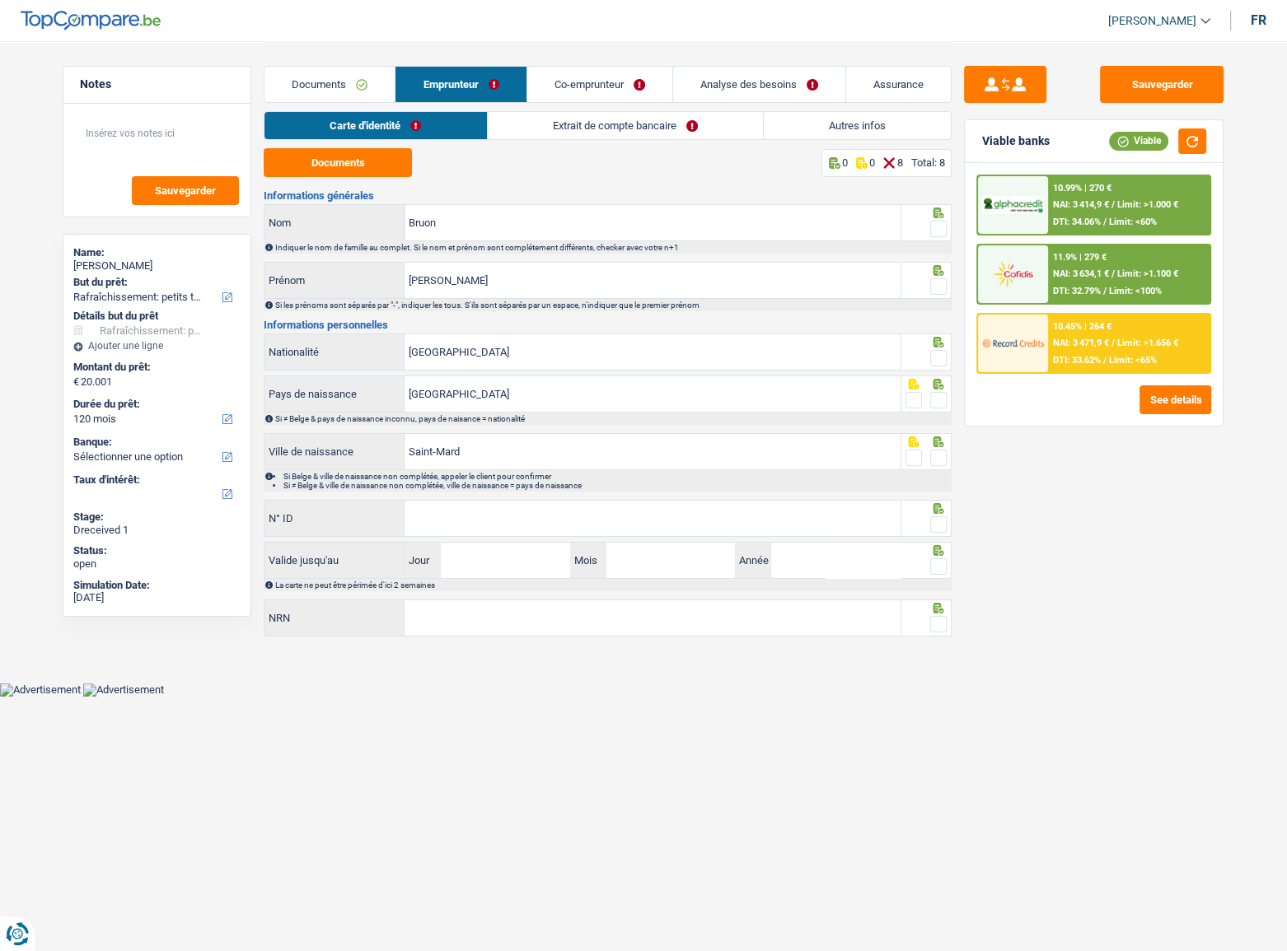
click at [344, 85] on link "Documents" at bounding box center [329, 84] width 130 height 35
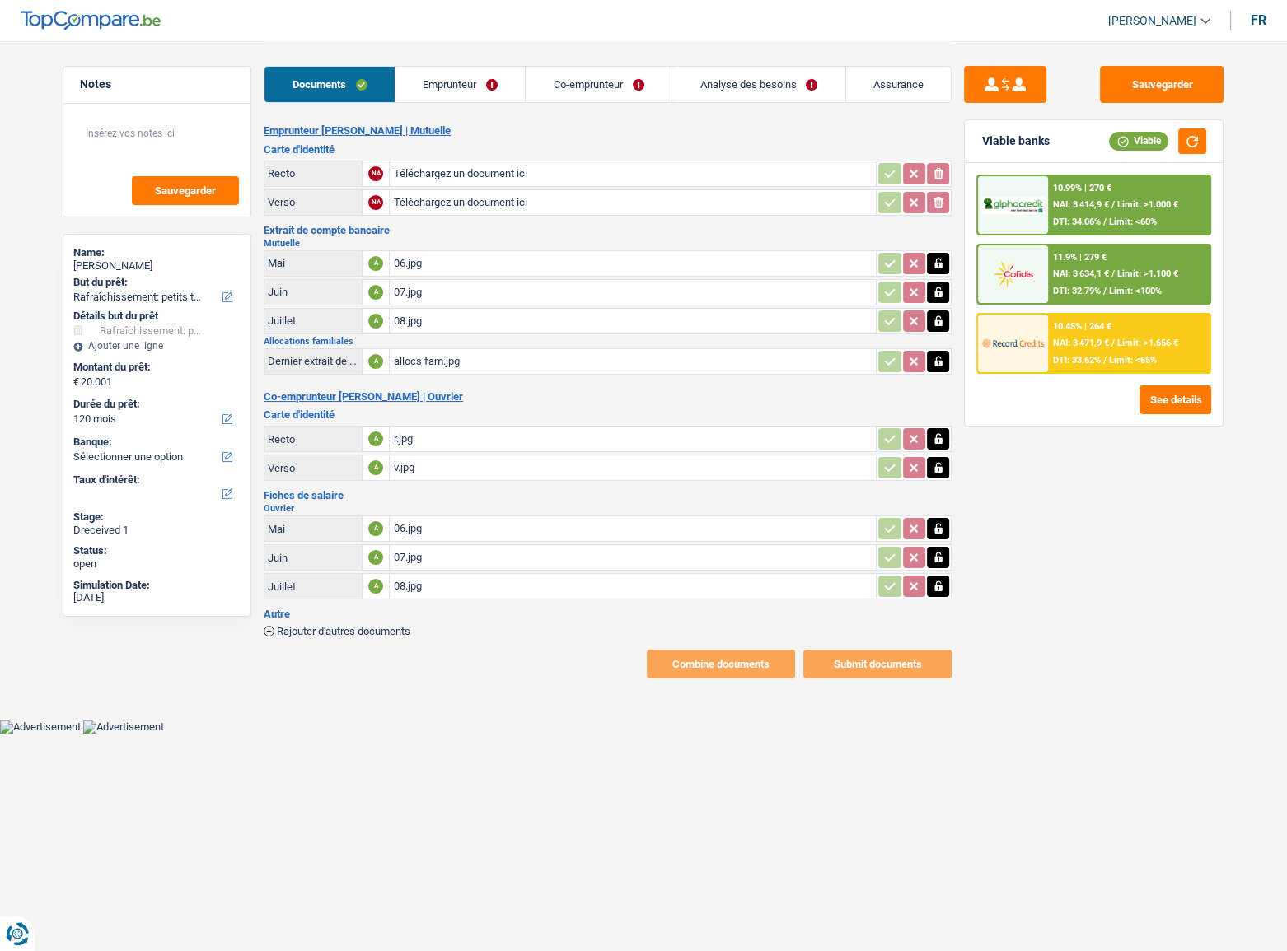
click at [540, 175] on input "Téléchargez un document ici" at bounding box center [632, 173] width 479 height 25
type input "C:\fakepath\r.jpg"
click at [451, 196] on input "Téléchargez un document ici" at bounding box center [632, 202] width 479 height 25
type input "C:\fakepath\v.jpg"
click at [466, 81] on link "Emprunteur" at bounding box center [460, 84] width 130 height 35
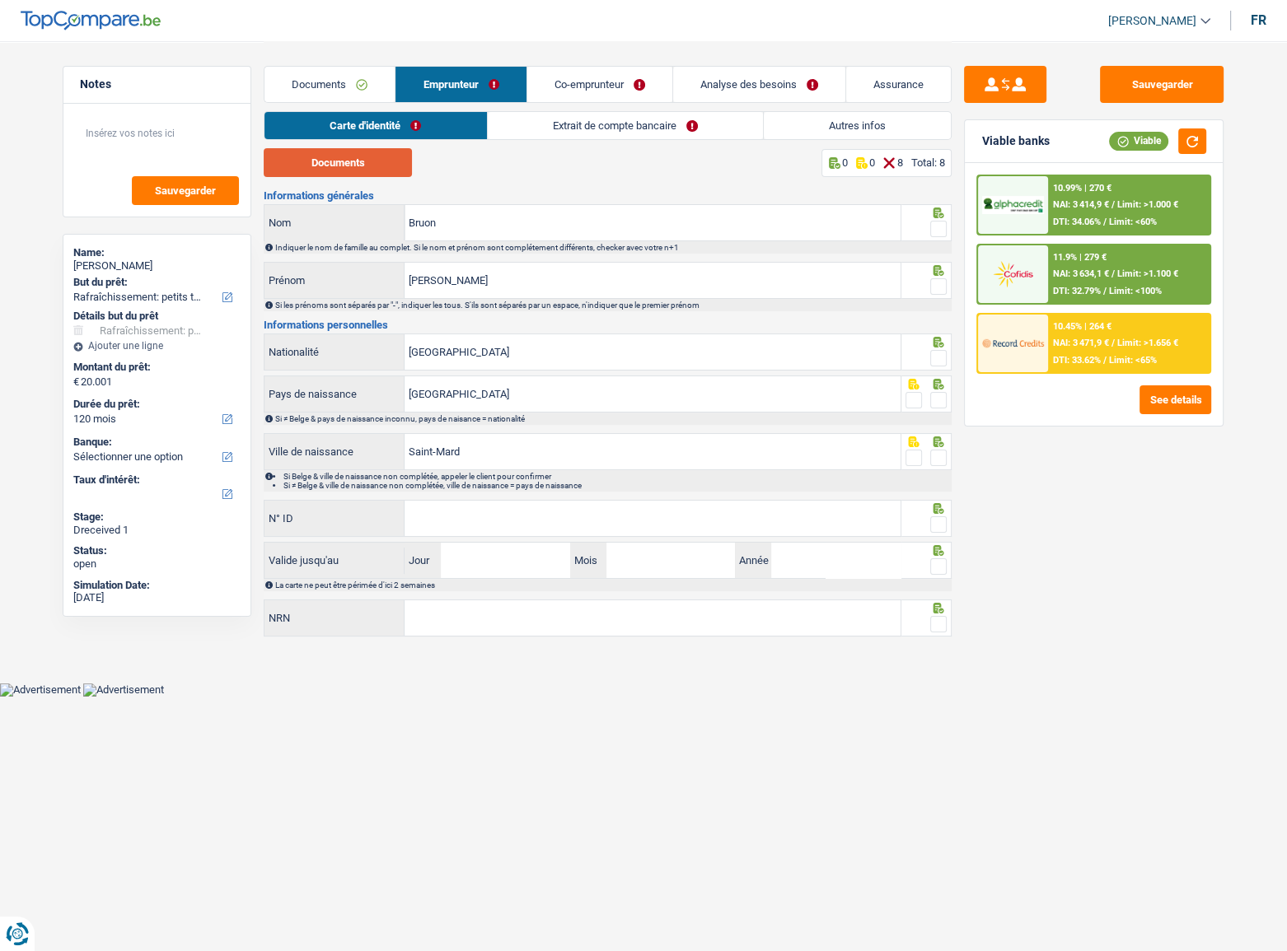
click at [362, 163] on button "Documents" at bounding box center [338, 162] width 148 height 29
click at [938, 220] on div at bounding box center [938, 229] width 16 height 21
drag, startPoint x: 940, startPoint y: 222, endPoint x: 933, endPoint y: 273, distance: 51.5
click at [939, 222] on span at bounding box center [938, 229] width 16 height 16
click at [0, 0] on input "radio" at bounding box center [0, 0] width 0 height 0
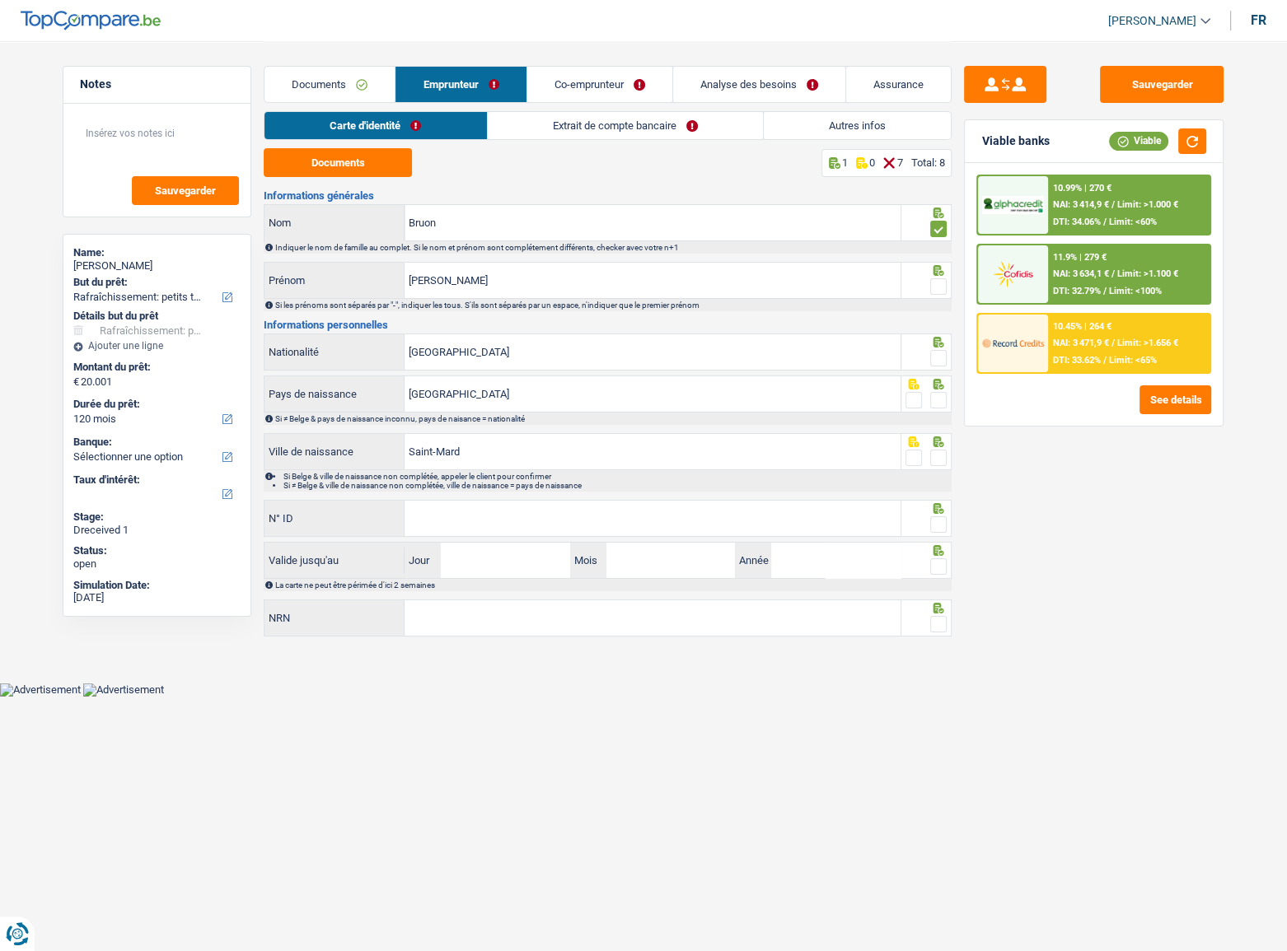
click at [933, 282] on span at bounding box center [938, 286] width 16 height 16
click at [0, 0] on input "radio" at bounding box center [0, 0] width 0 height 0
drag, startPoint x: 942, startPoint y: 347, endPoint x: 937, endPoint y: 359, distance: 13.3
click at [939, 353] on div at bounding box center [926, 352] width 51 height 37
click at [931, 355] on span at bounding box center [938, 358] width 16 height 16
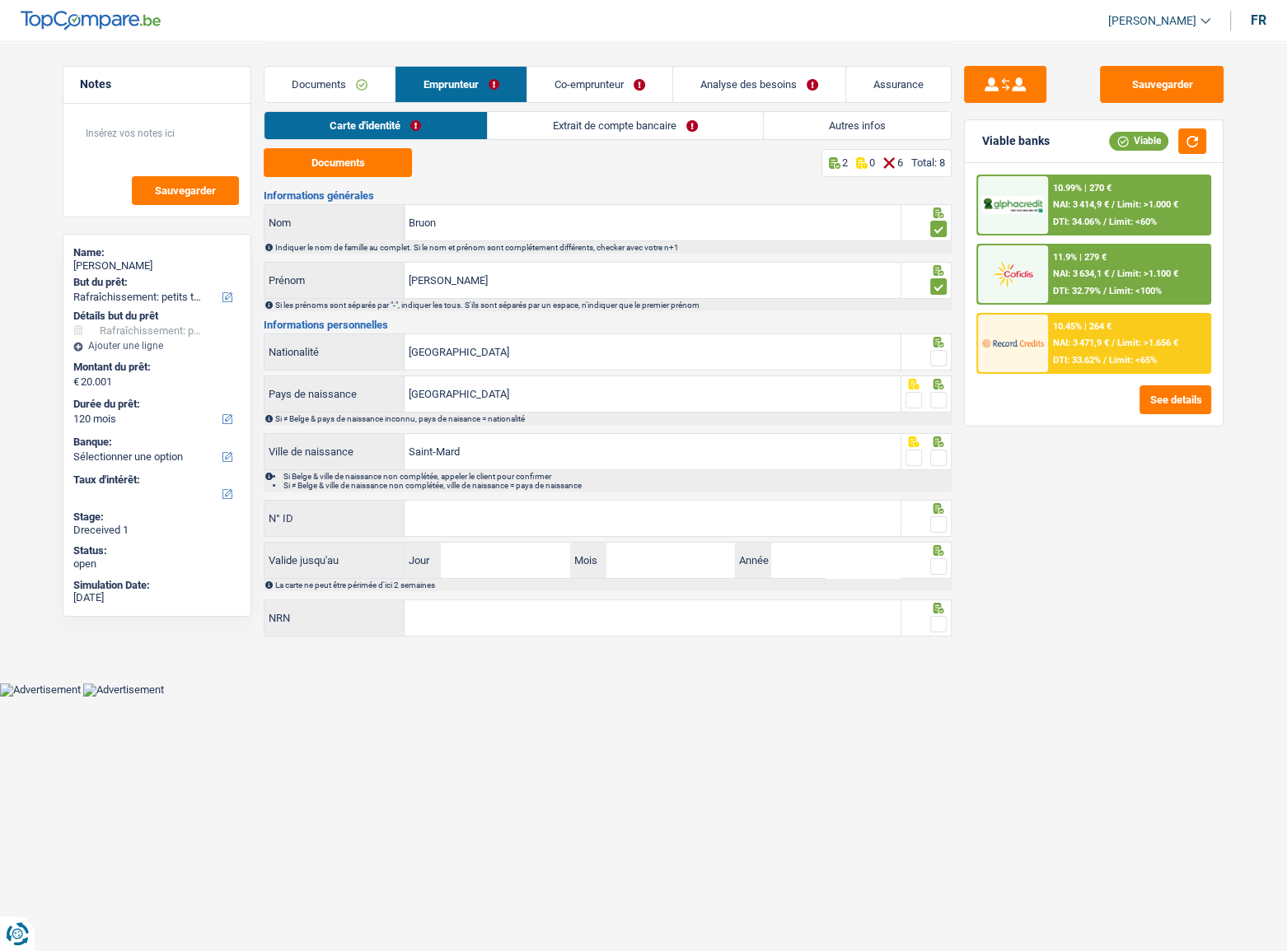
click at [0, 0] on input "radio" at bounding box center [0, 0] width 0 height 0
click at [939, 392] on span at bounding box center [938, 400] width 16 height 16
click at [0, 0] on input "radio" at bounding box center [0, 0] width 0 height 0
drag, startPoint x: 936, startPoint y: 461, endPoint x: 588, endPoint y: 555, distance: 360.1
click at [933, 461] on span at bounding box center [938, 458] width 16 height 16
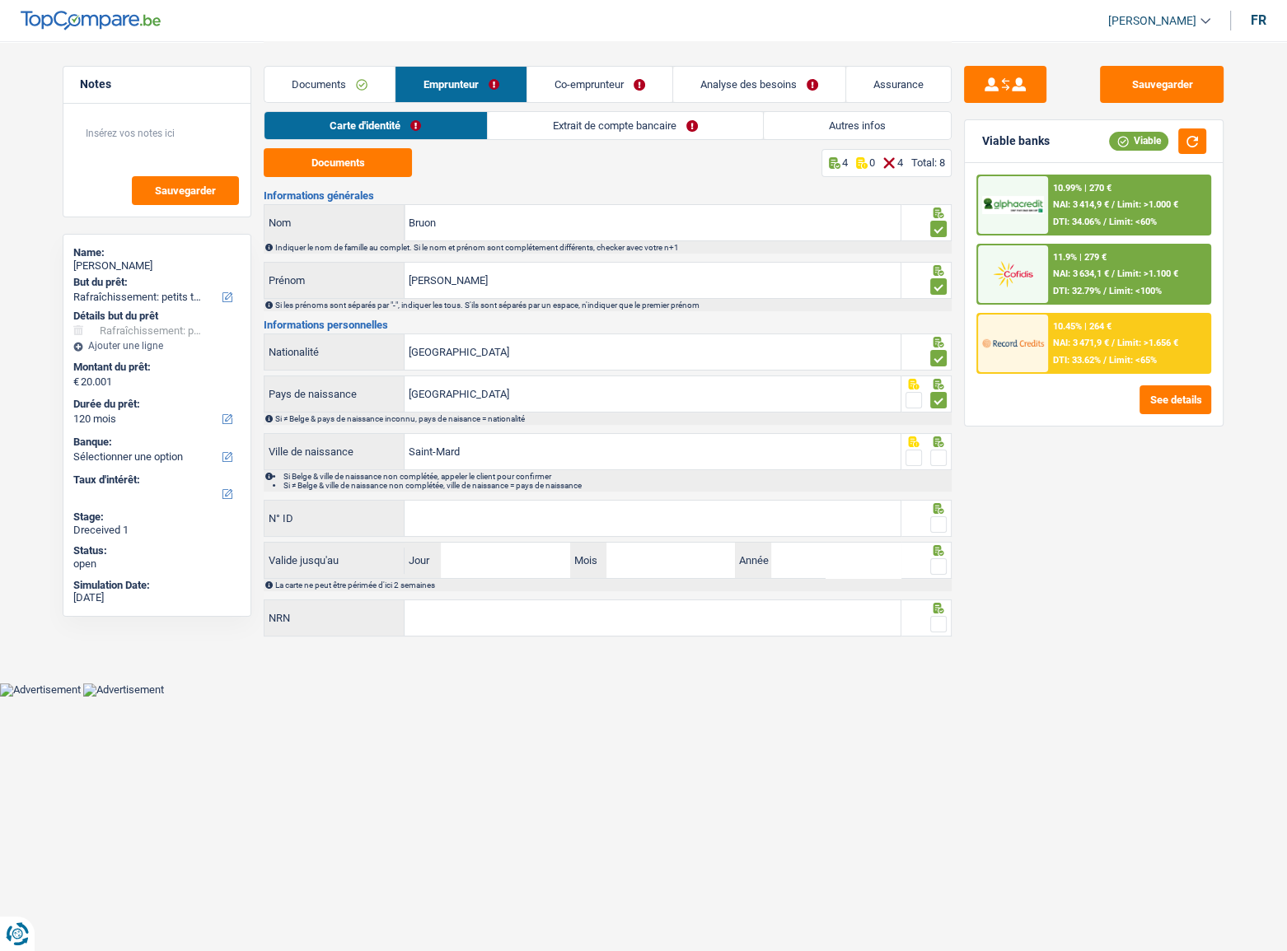
click at [0, 0] on input "radio" at bounding box center [0, 0] width 0 height 0
drag, startPoint x: 585, startPoint y: 522, endPoint x: 610, endPoint y: 522, distance: 24.7
click at [596, 520] on input "N° ID" at bounding box center [652, 518] width 496 height 35
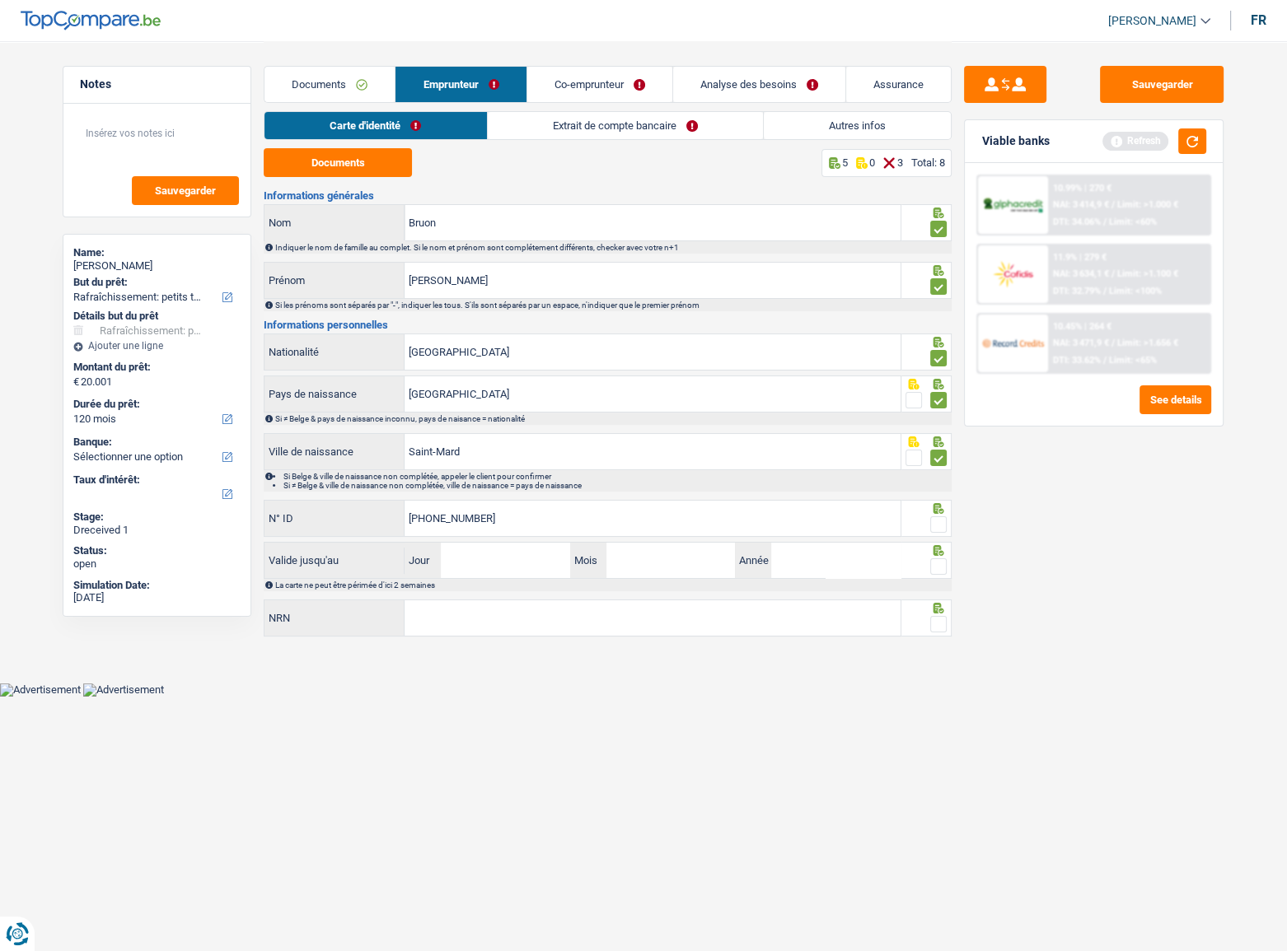
type input "[PHONE_NUMBER]"
click at [944, 519] on span at bounding box center [938, 525] width 16 height 16
click at [0, 0] on input "radio" at bounding box center [0, 0] width 0 height 0
click at [939, 520] on span at bounding box center [938, 567] width 16 height 16
click at [0, 0] on input "radio" at bounding box center [0, 0] width 0 height 0
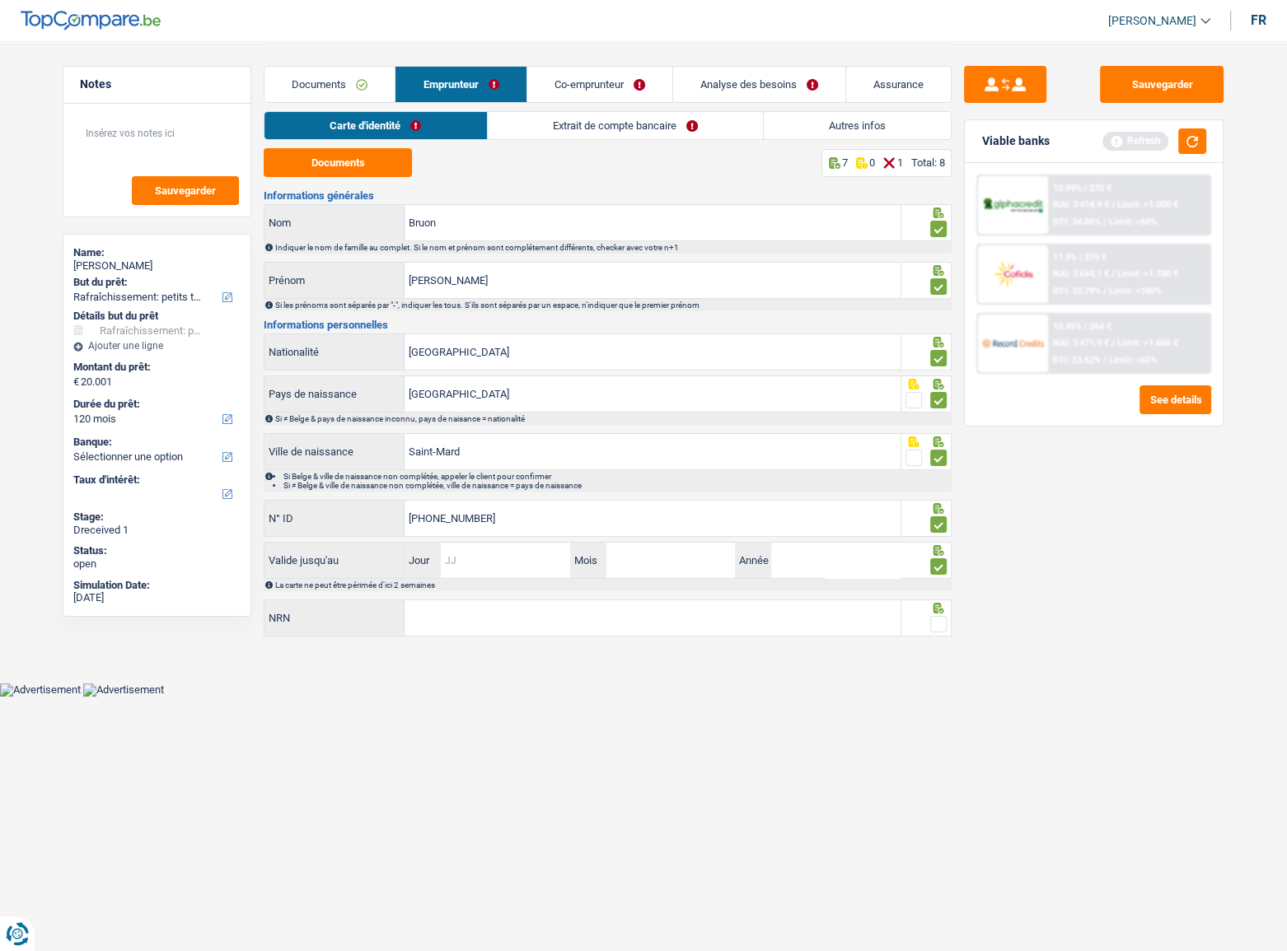
drag, startPoint x: 498, startPoint y: 558, endPoint x: 1251, endPoint y: 544, distance: 753.1
click at [503, 520] on input "Jour" at bounding box center [505, 560] width 129 height 35
type input "29"
type input "06"
type input "2026"
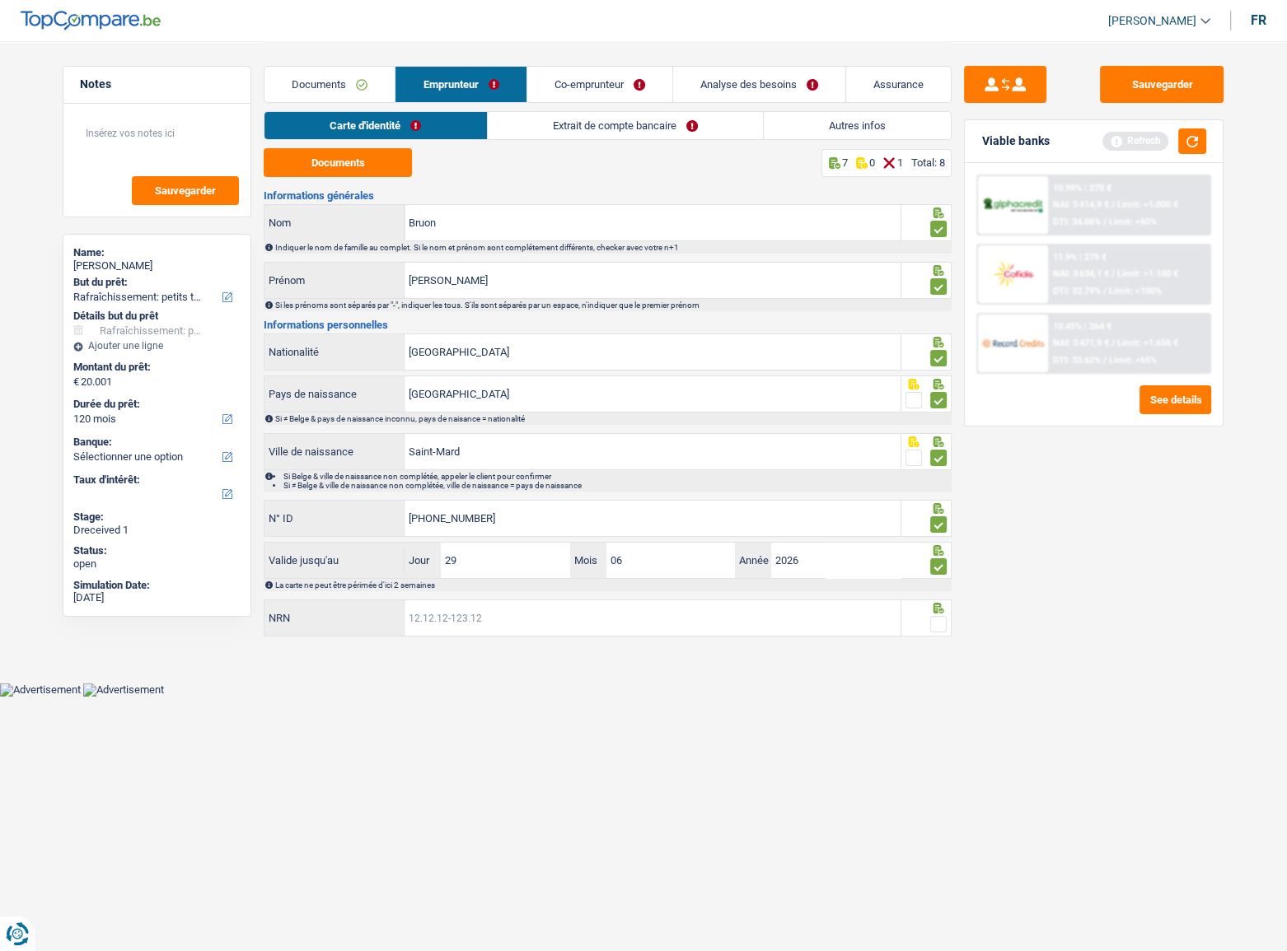
drag, startPoint x: 545, startPoint y: 609, endPoint x: 838, endPoint y: 630, distance: 293.2
click at [545, 520] on input "NRN" at bounding box center [652, 618] width 496 height 35
type input "76.03.10-148.05"
click at [939, 520] on span at bounding box center [938, 624] width 16 height 16
click at [0, 0] on input "radio" at bounding box center [0, 0] width 0 height 0
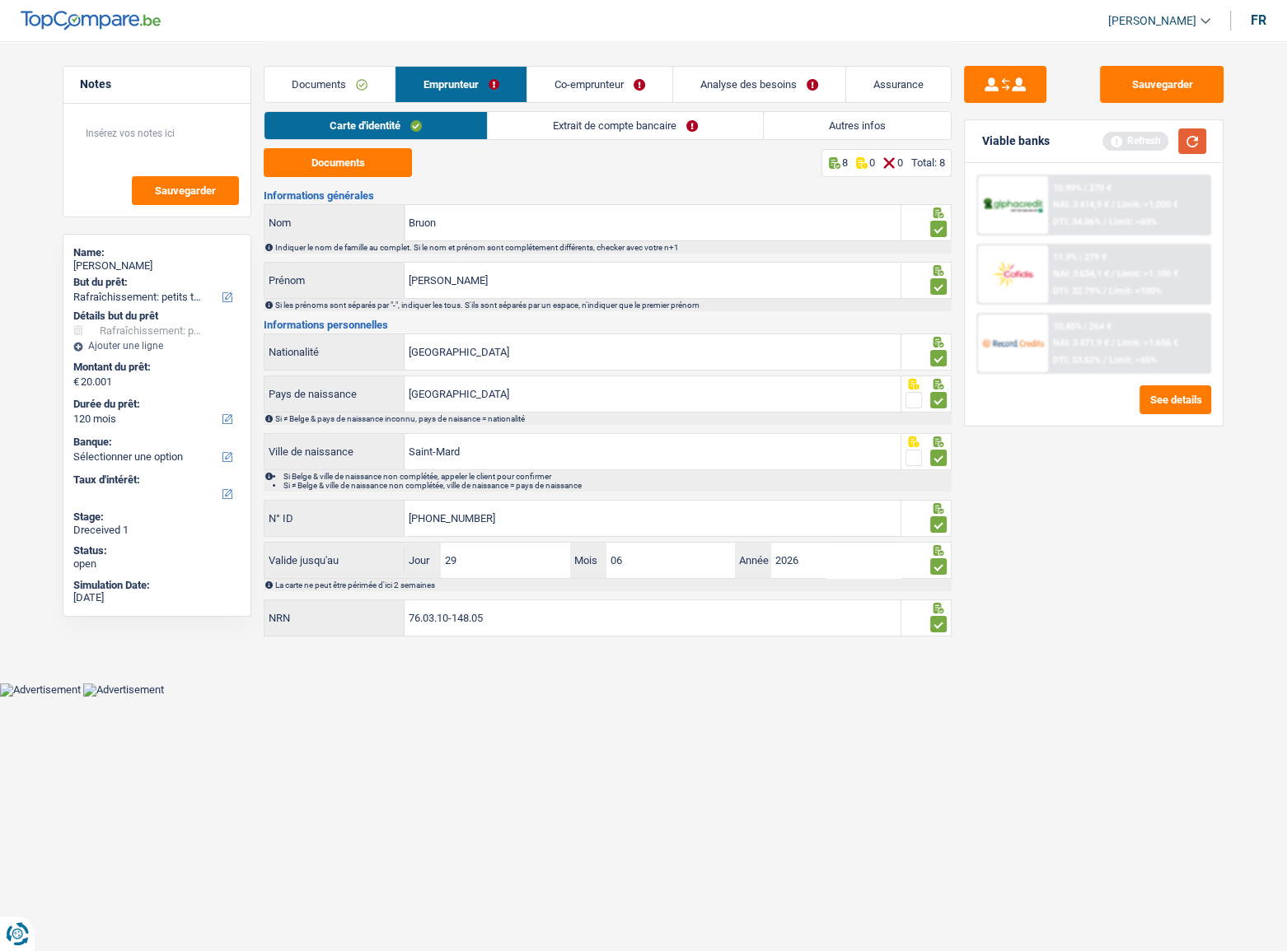
click at [1138, 142] on button "button" at bounding box center [1192, 142] width 28 height 26
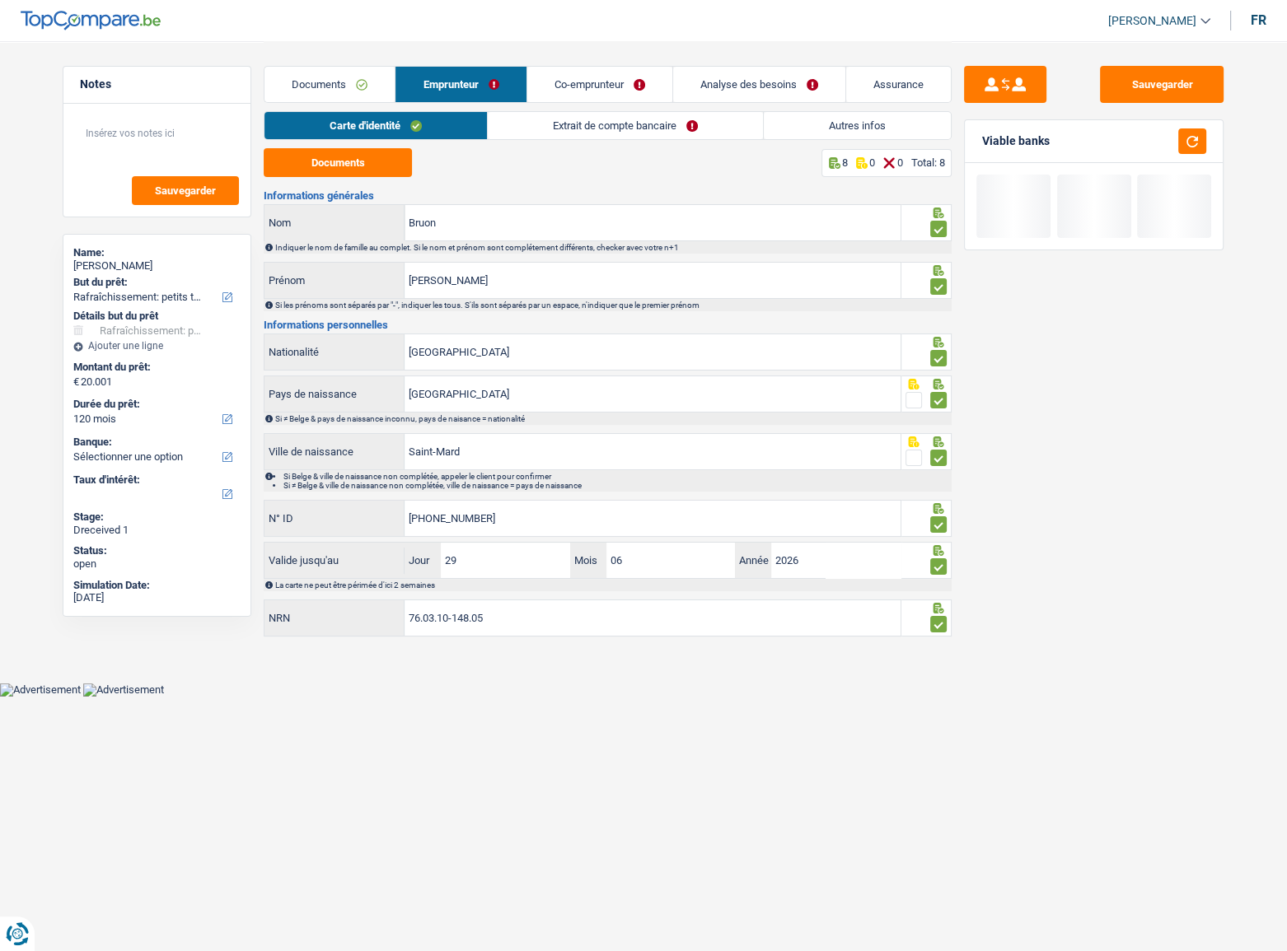
click at [596, 119] on link "Extrait de compte bancaire" at bounding box center [625, 125] width 275 height 27
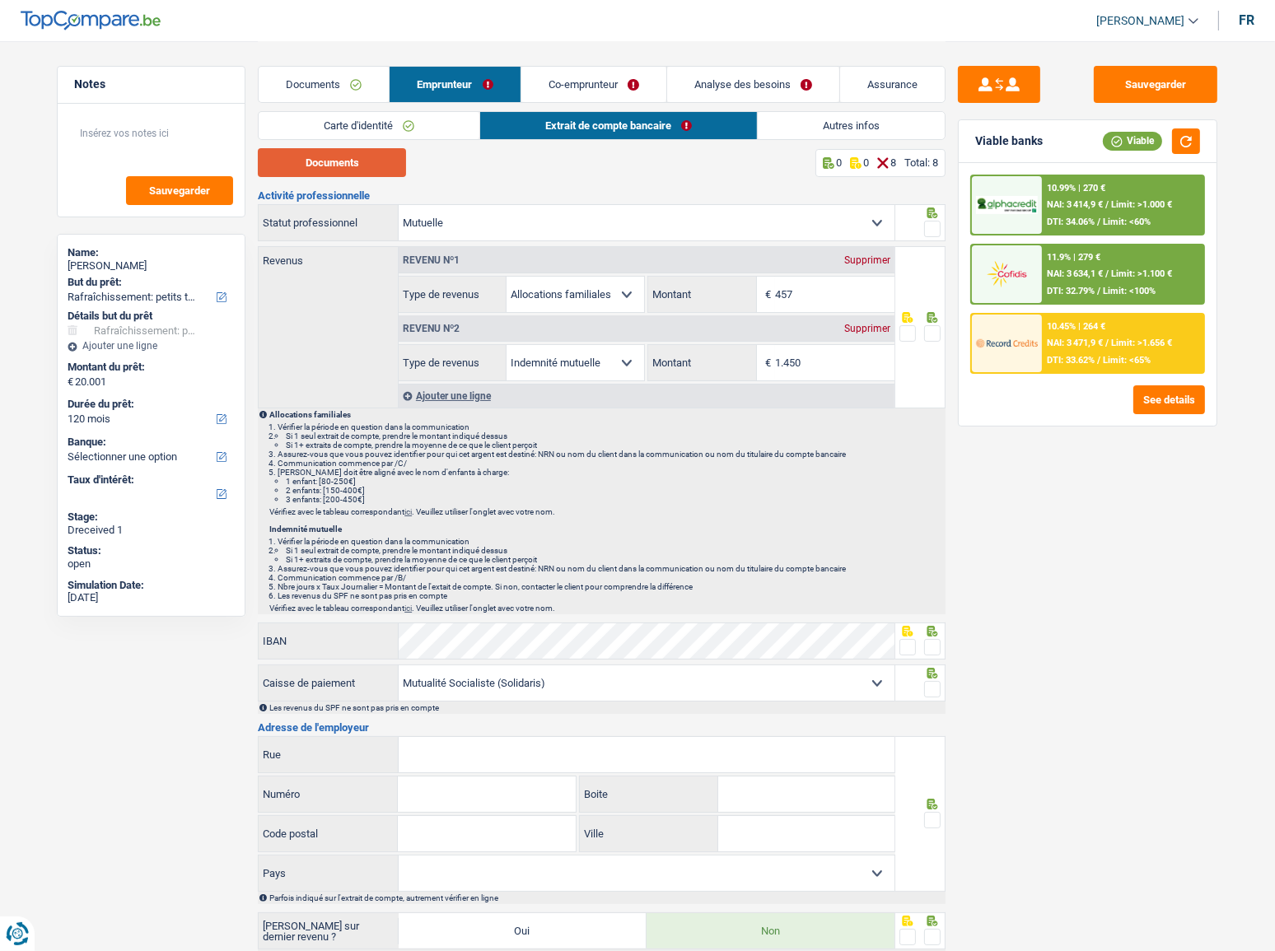
click at [360, 157] on button "Documents" at bounding box center [332, 162] width 148 height 29
click at [929, 219] on div at bounding box center [932, 229] width 16 height 21
click at [1138, 131] on button "button" at bounding box center [1186, 142] width 28 height 26
drag, startPoint x: 841, startPoint y: 362, endPoint x: 669, endPoint y: 360, distance: 172.2
click at [671, 360] on div "1.450 € Montant" at bounding box center [770, 362] width 245 height 35
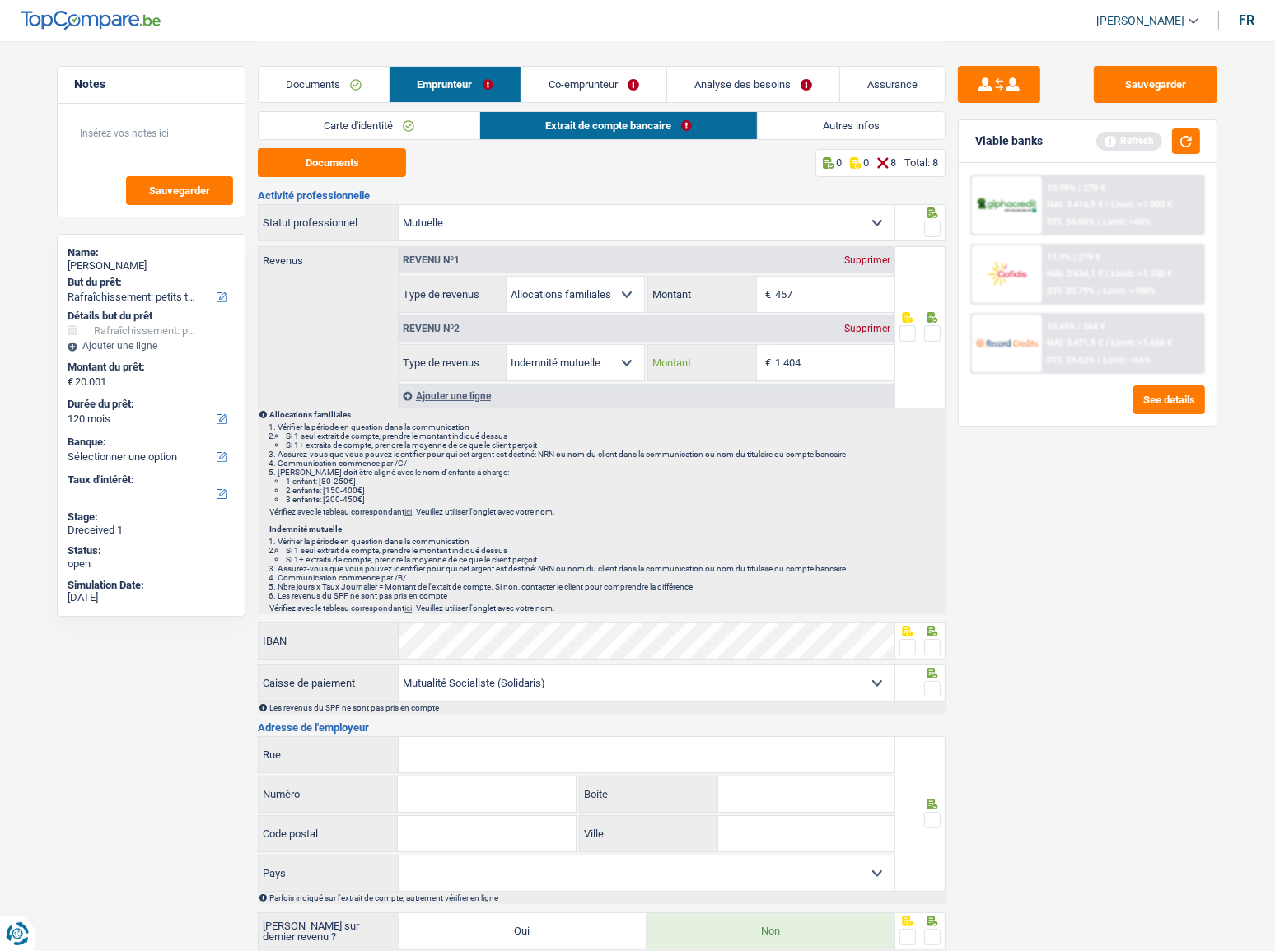
type input "1.404"
drag, startPoint x: 933, startPoint y: 338, endPoint x: 934, endPoint y: 303, distance: 34.6
click at [934, 331] on span at bounding box center [932, 333] width 16 height 16
click at [0, 0] on input "radio" at bounding box center [0, 0] width 0 height 0
click at [937, 222] on span at bounding box center [932, 229] width 16 height 16
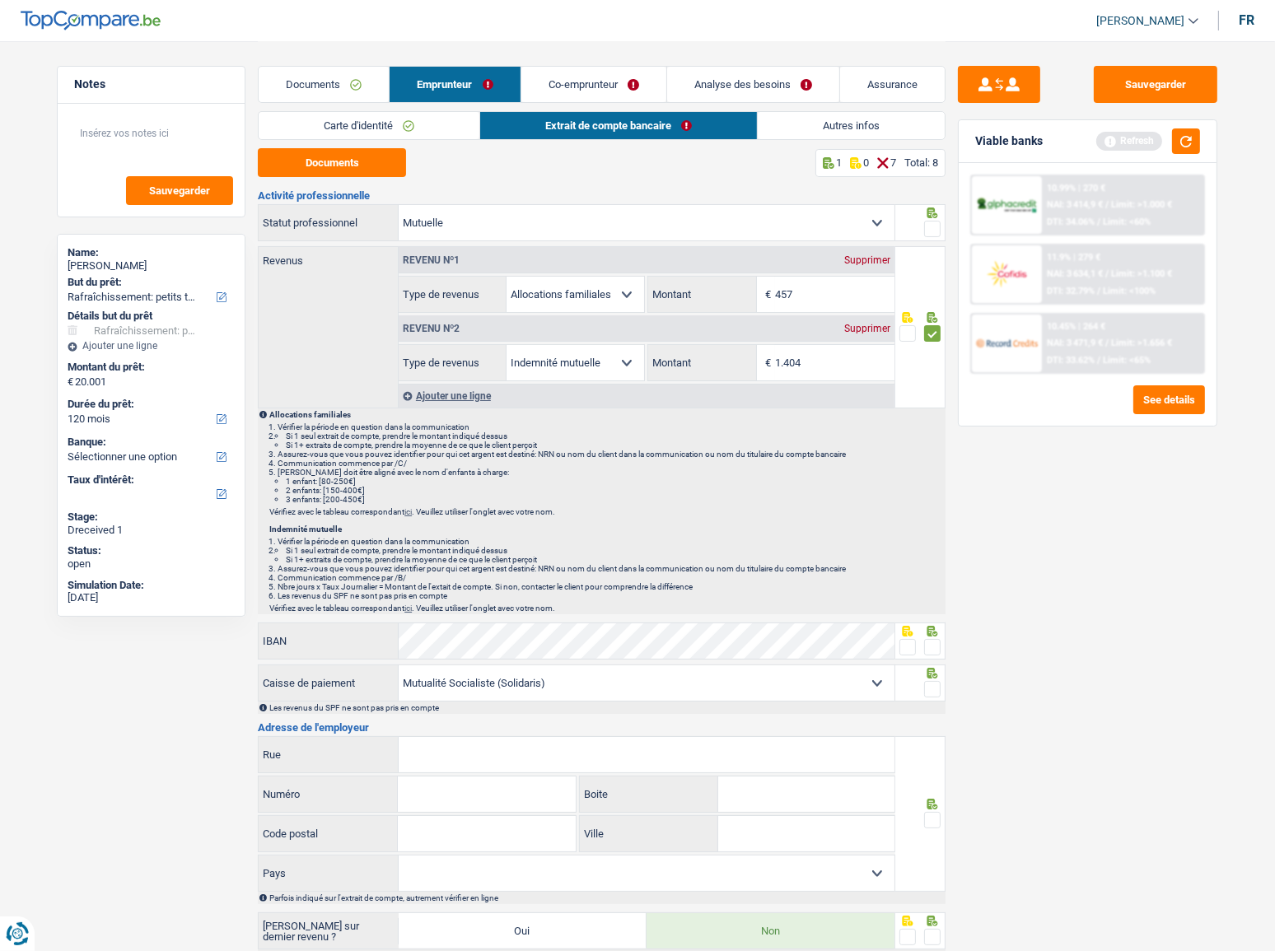
click at [0, 0] on input "radio" at bounding box center [0, 0] width 0 height 0
drag, startPoint x: 1191, startPoint y: 141, endPoint x: 1265, endPoint y: 144, distance: 74.2
click at [1138, 141] on button "button" at bounding box center [1186, 142] width 28 height 26
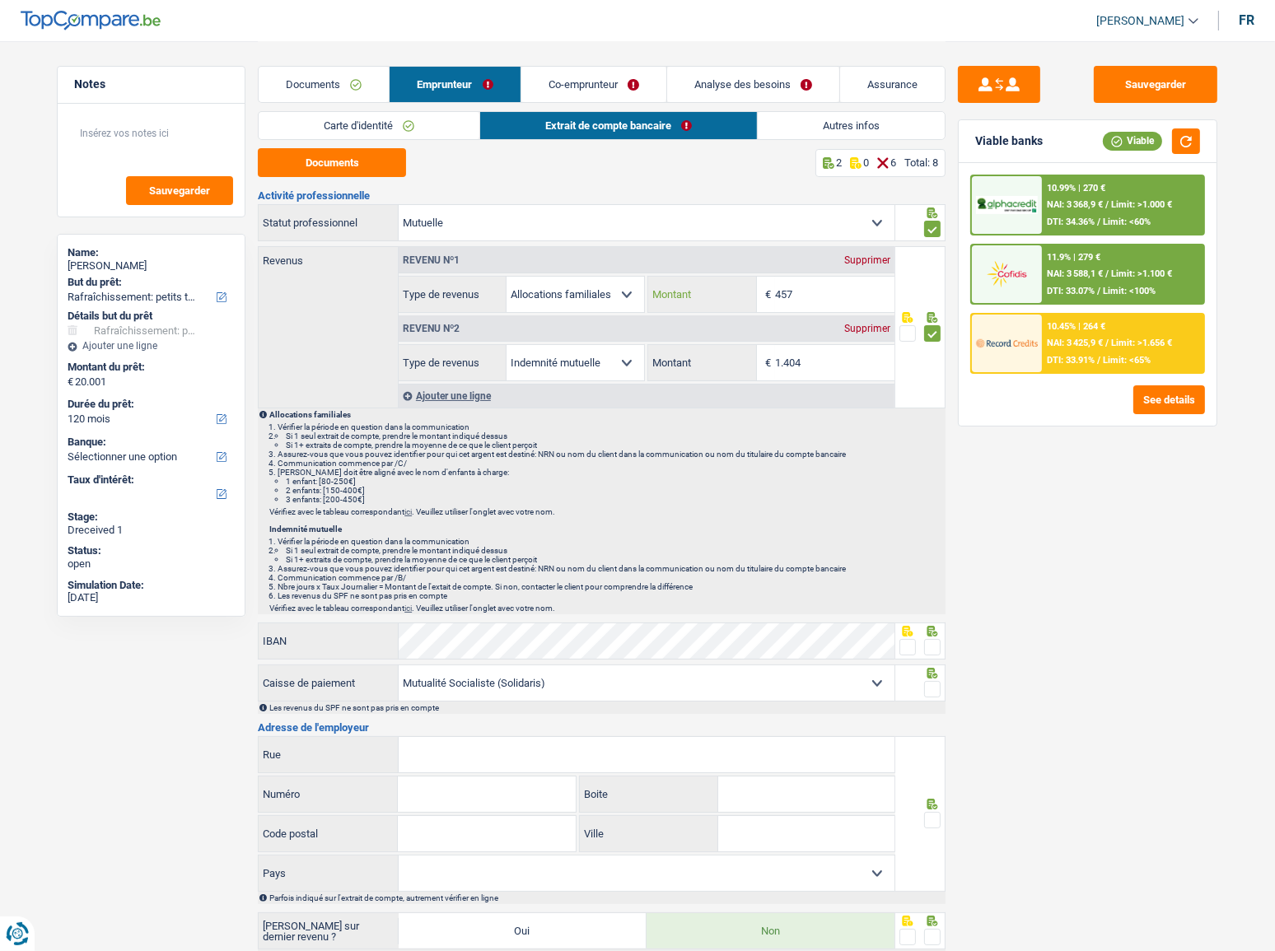
drag, startPoint x: 818, startPoint y: 297, endPoint x: 694, endPoint y: 299, distance: 124.4
click at [694, 299] on div "457 € Montant" at bounding box center [770, 294] width 245 height 35
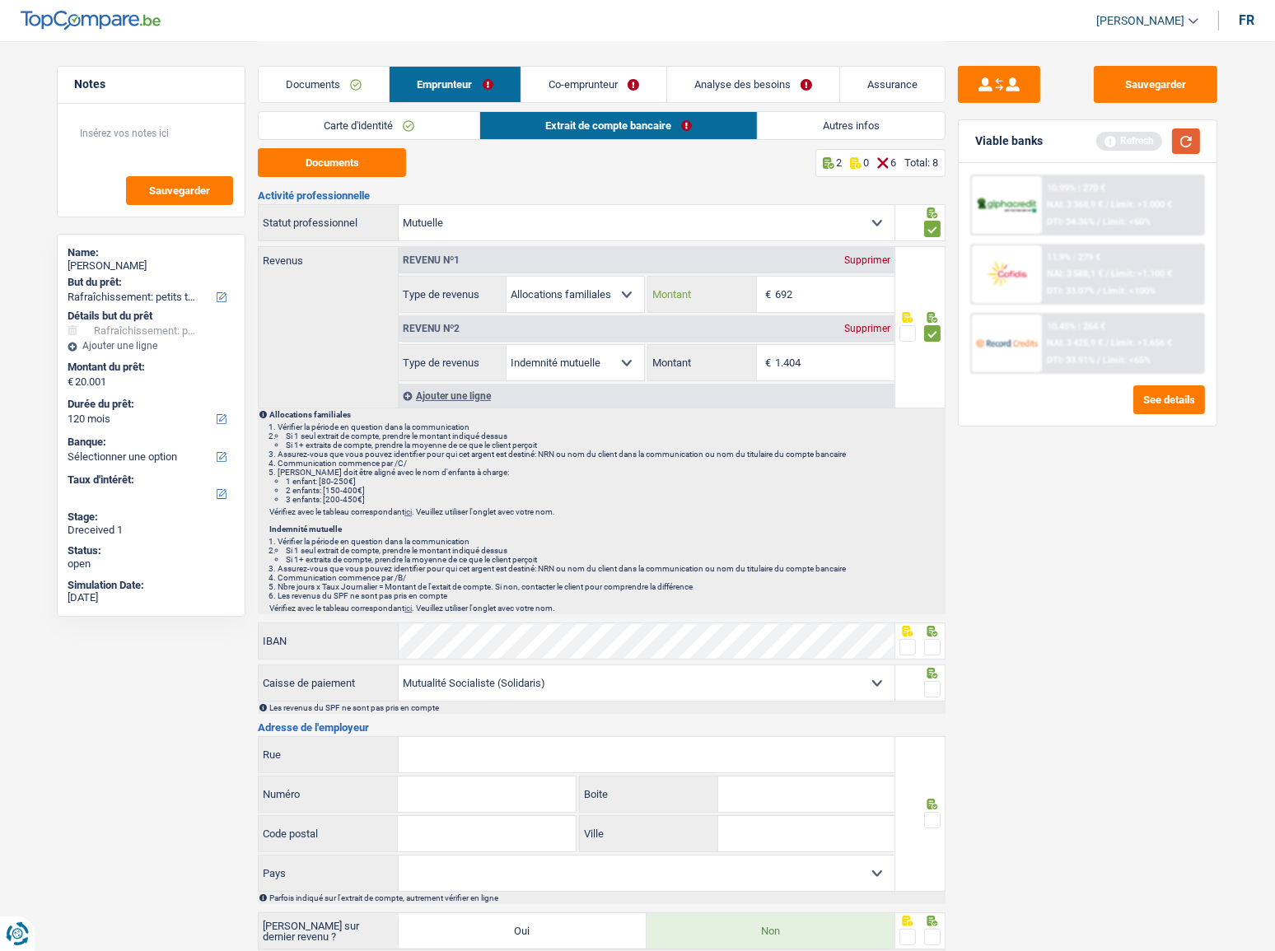
type input "692"
click at [1138, 149] on button "button" at bounding box center [1186, 142] width 28 height 26
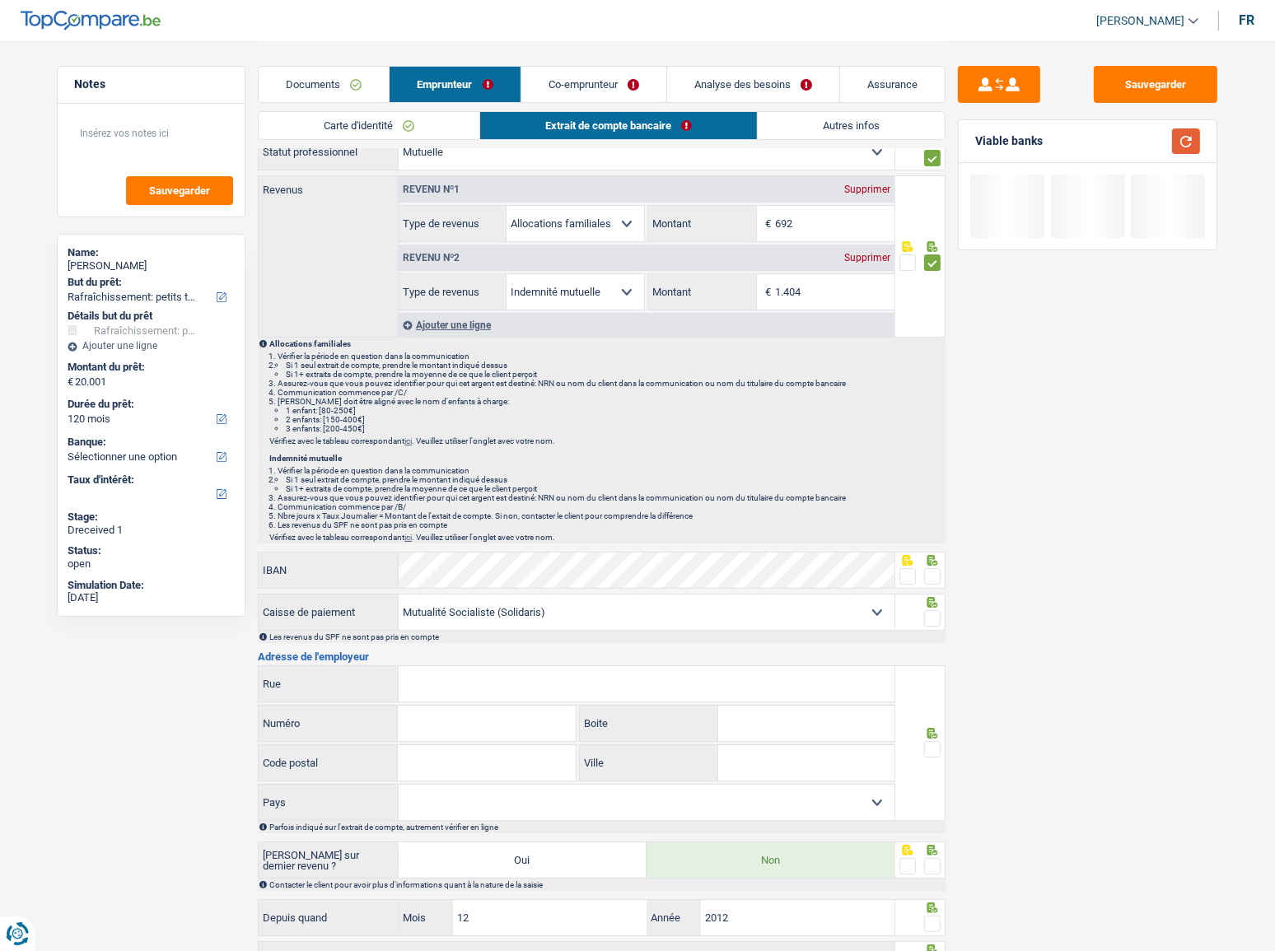
scroll to position [149, 0]
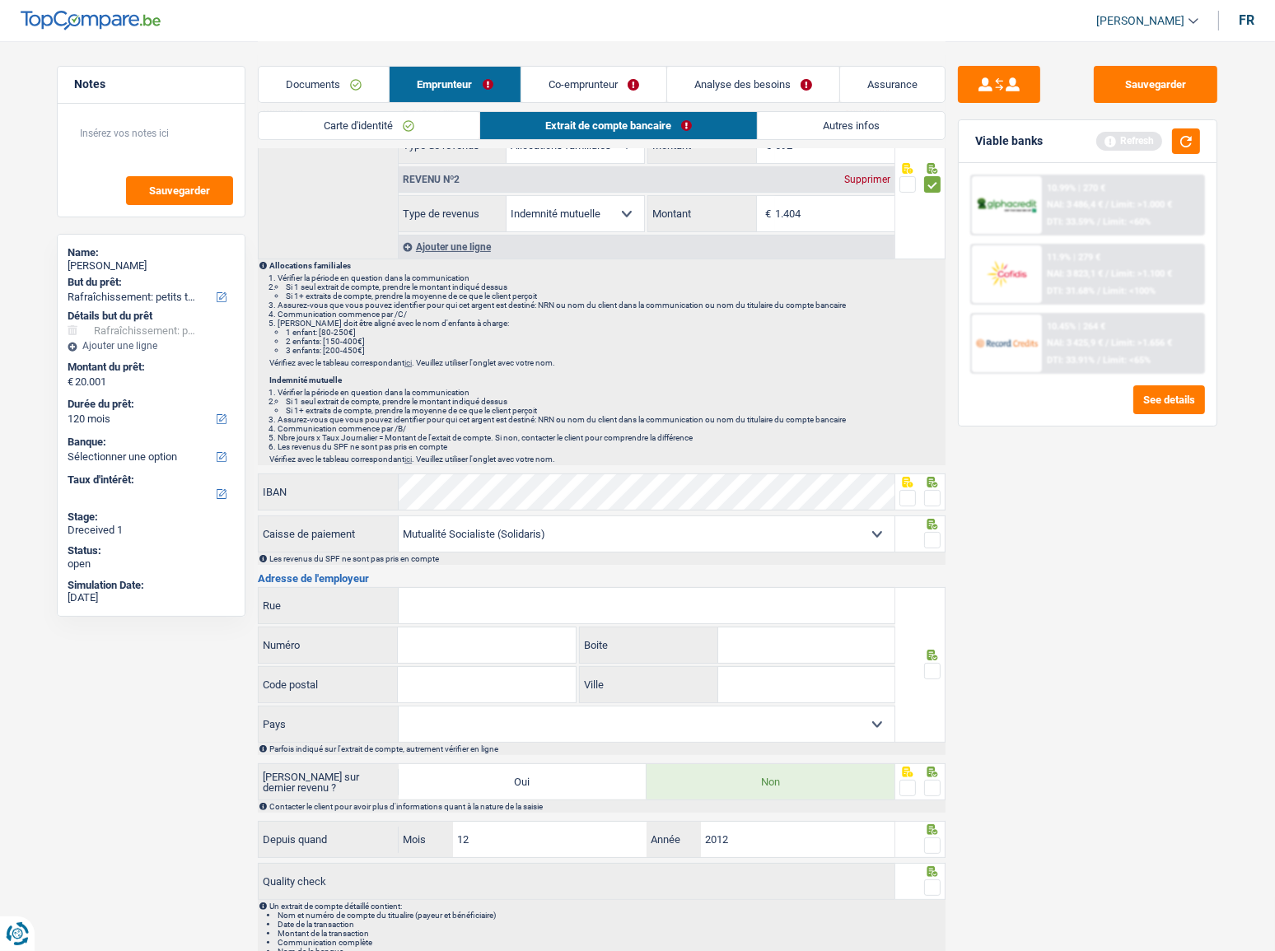
drag, startPoint x: 929, startPoint y: 496, endPoint x: 1026, endPoint y: 158, distance: 351.5
click at [933, 483] on div at bounding box center [920, 492] width 51 height 37
click at [1138, 142] on button "button" at bounding box center [1186, 142] width 28 height 26
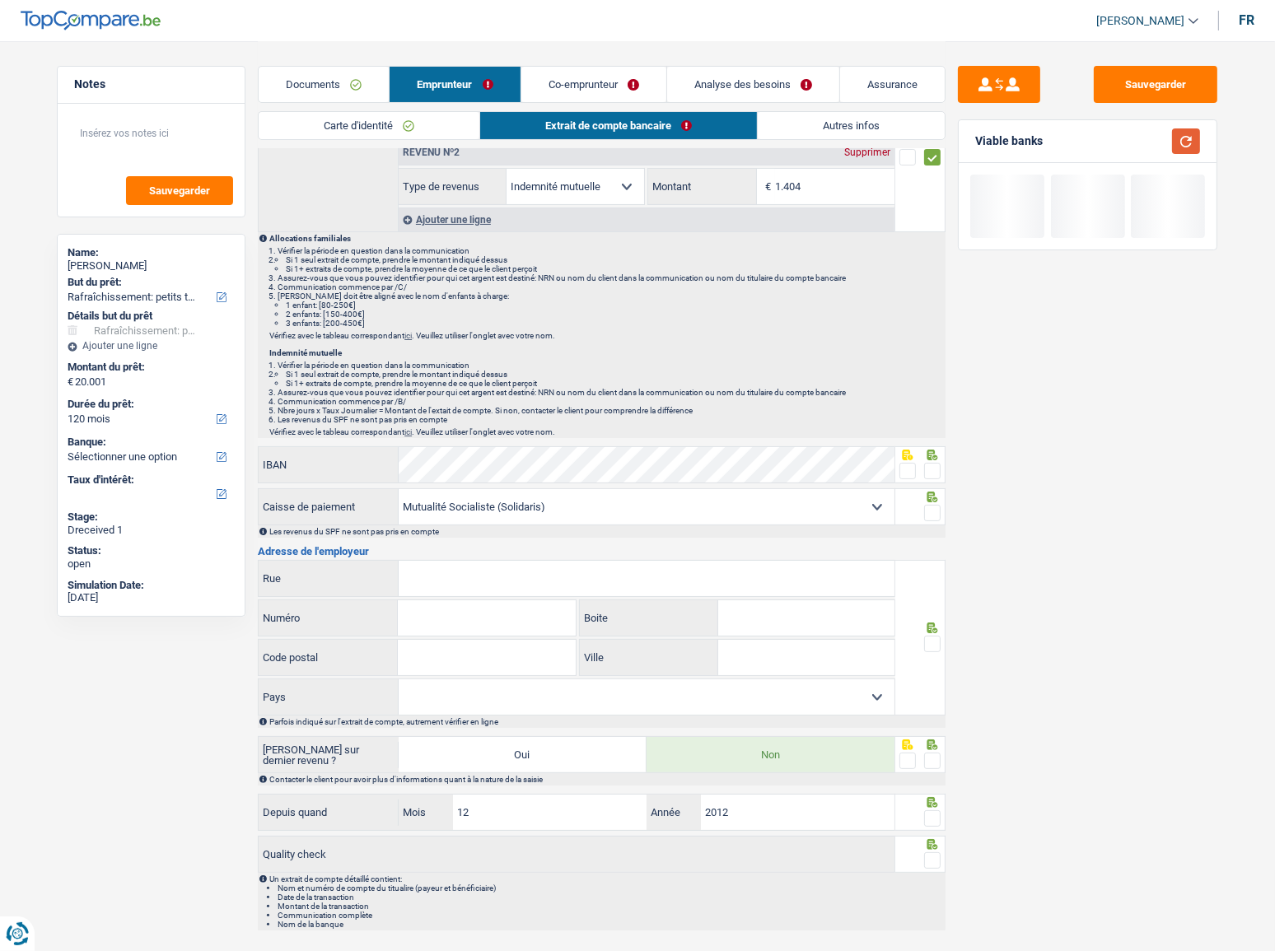
scroll to position [203, 0]
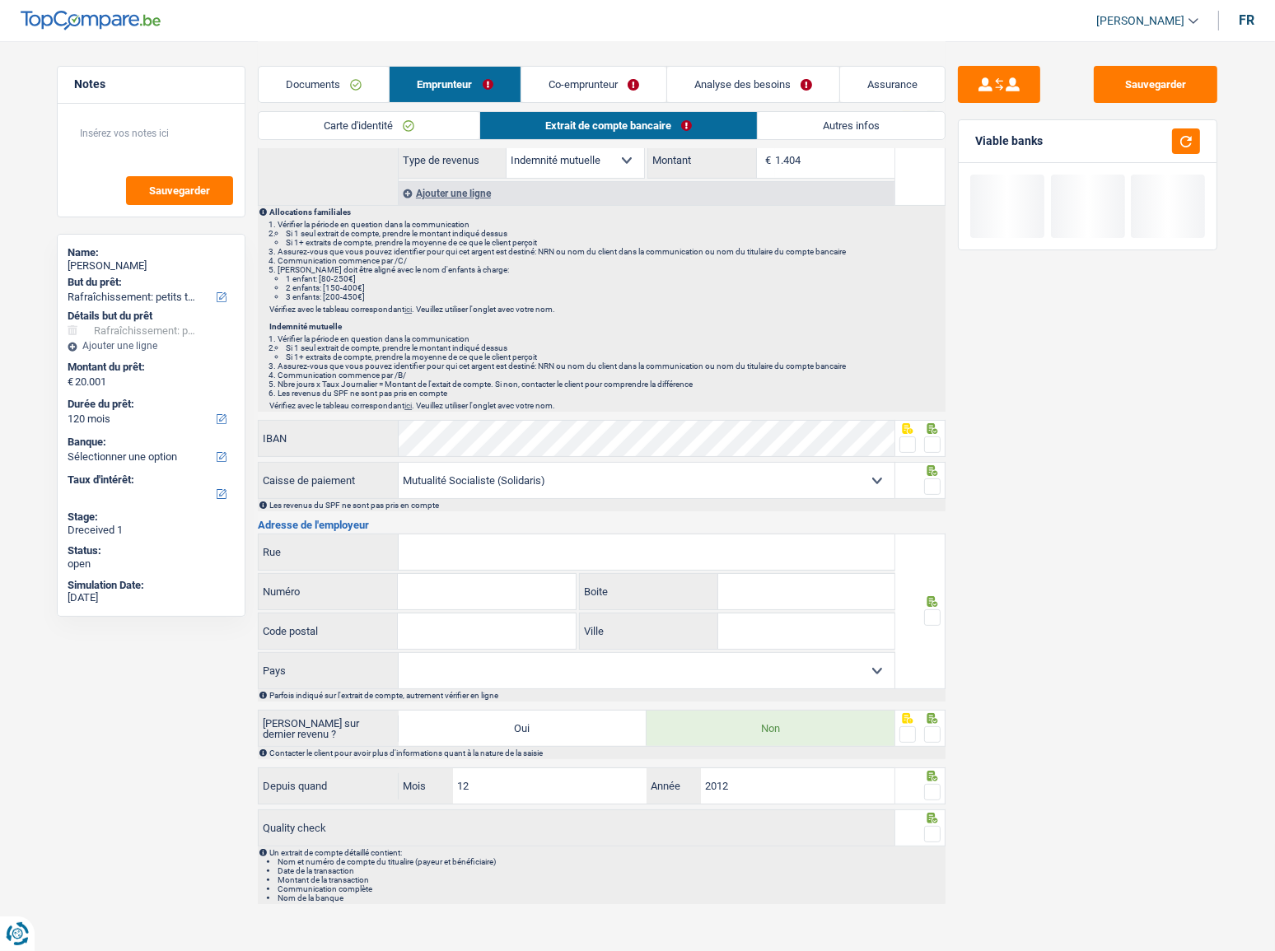
drag, startPoint x: 933, startPoint y: 436, endPoint x: 929, endPoint y: 453, distance: 17.6
click at [931, 437] on span at bounding box center [932, 445] width 16 height 16
click at [0, 0] on input "radio" at bounding box center [0, 0] width 0 height 0
click at [929, 479] on span at bounding box center [932, 487] width 16 height 16
click at [0, 0] on input "radio" at bounding box center [0, 0] width 0 height 0
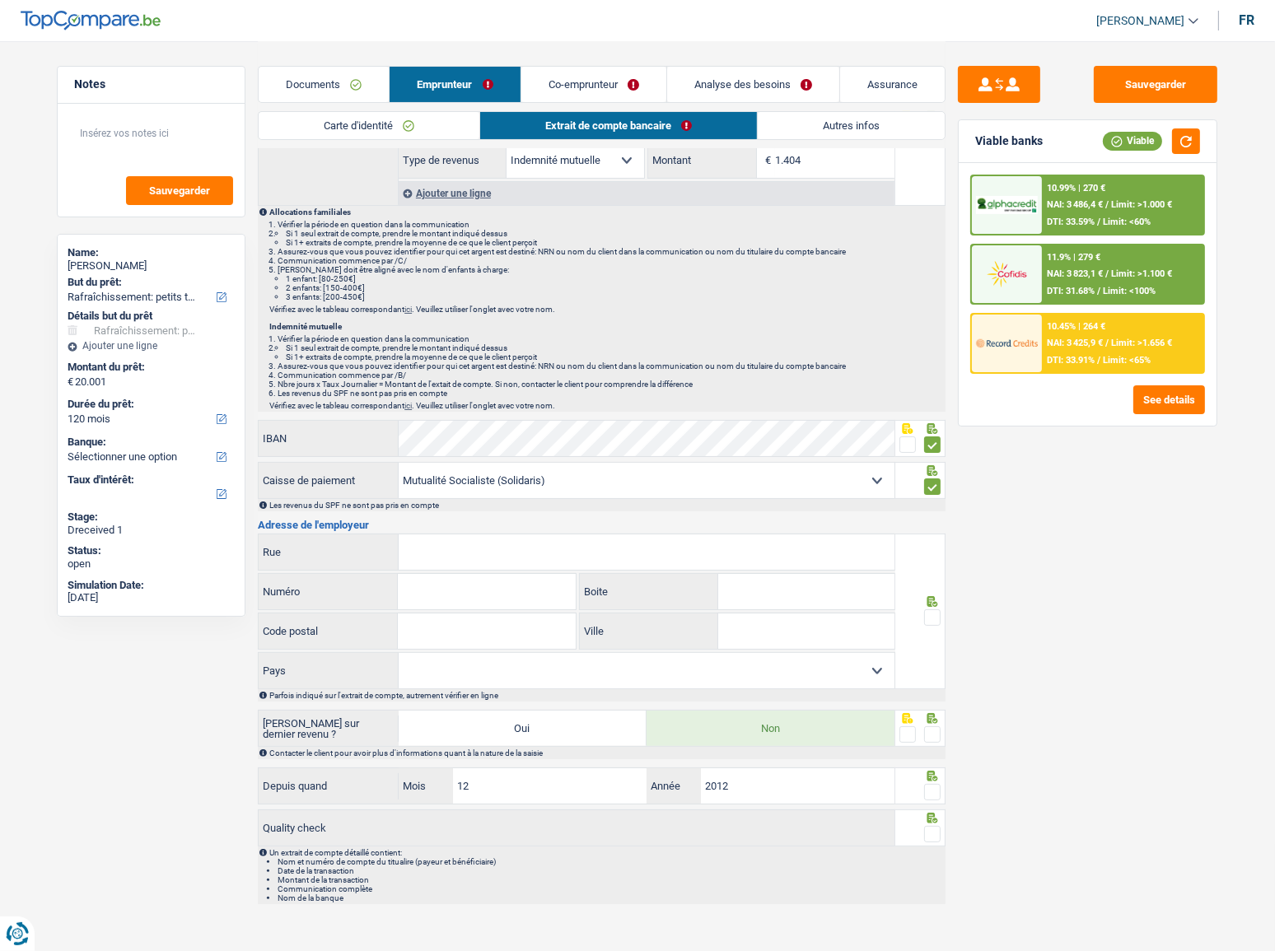
drag, startPoint x: 718, startPoint y: 563, endPoint x: 921, endPoint y: 531, distance: 205.1
click at [739, 520] on input "Rue" at bounding box center [647, 552] width 496 height 35
click at [505, 484] on select "Mutualité Chrétienne Mutualité Socialiste (Solidaris) SPF Sécurité Sociale Unio…" at bounding box center [647, 480] width 496 height 35
select select "unionLiberales"
click at [399, 463] on select "Mutualité Chrétienne Mutualité Socialiste (Solidaris) SPF Sécurité Sociale Unio…" at bounding box center [647, 480] width 496 height 35
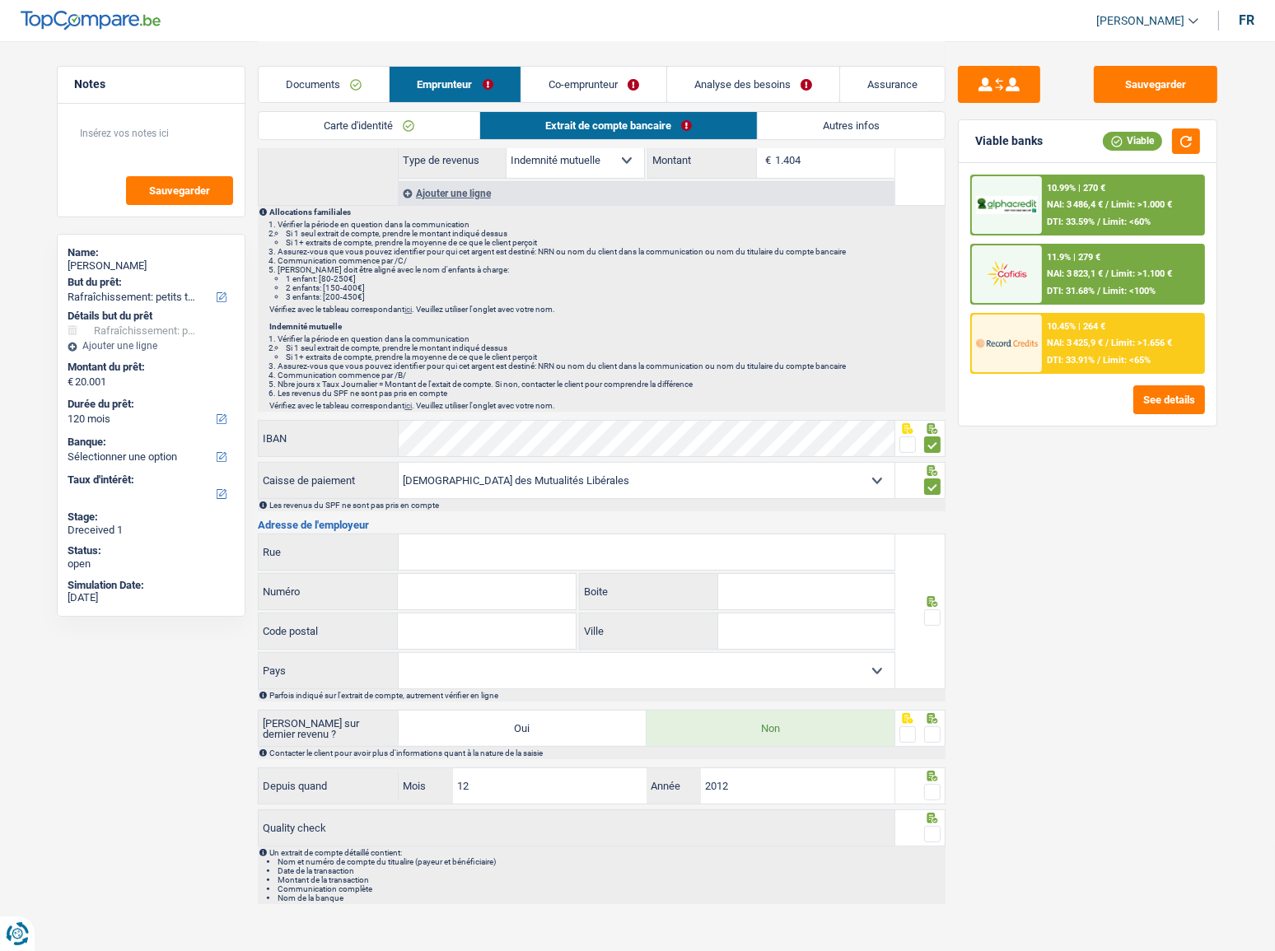
type input "Rue de Livourne"
type input "25"
type input "1050"
type input "Bruxelles"
select select "BE"
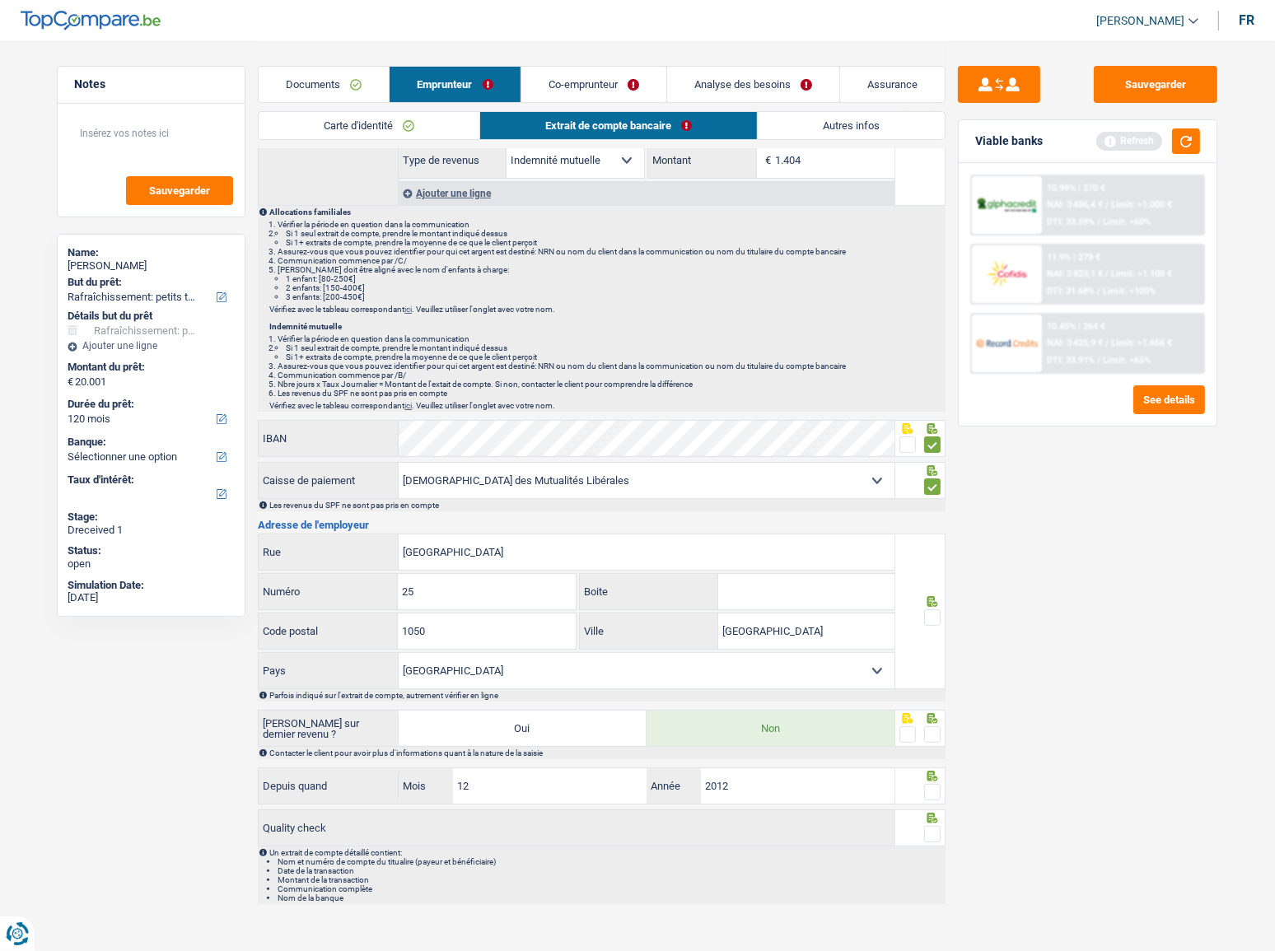
drag, startPoint x: 505, startPoint y: 554, endPoint x: 429, endPoint y: 568, distance: 76.9
click at [429, 520] on input "Rue de Livourne" at bounding box center [647, 552] width 496 height 35
type input "R"
type input "place de la mutualité"
click at [411, 520] on input "oa323" at bounding box center [486, 591] width 177 height 35
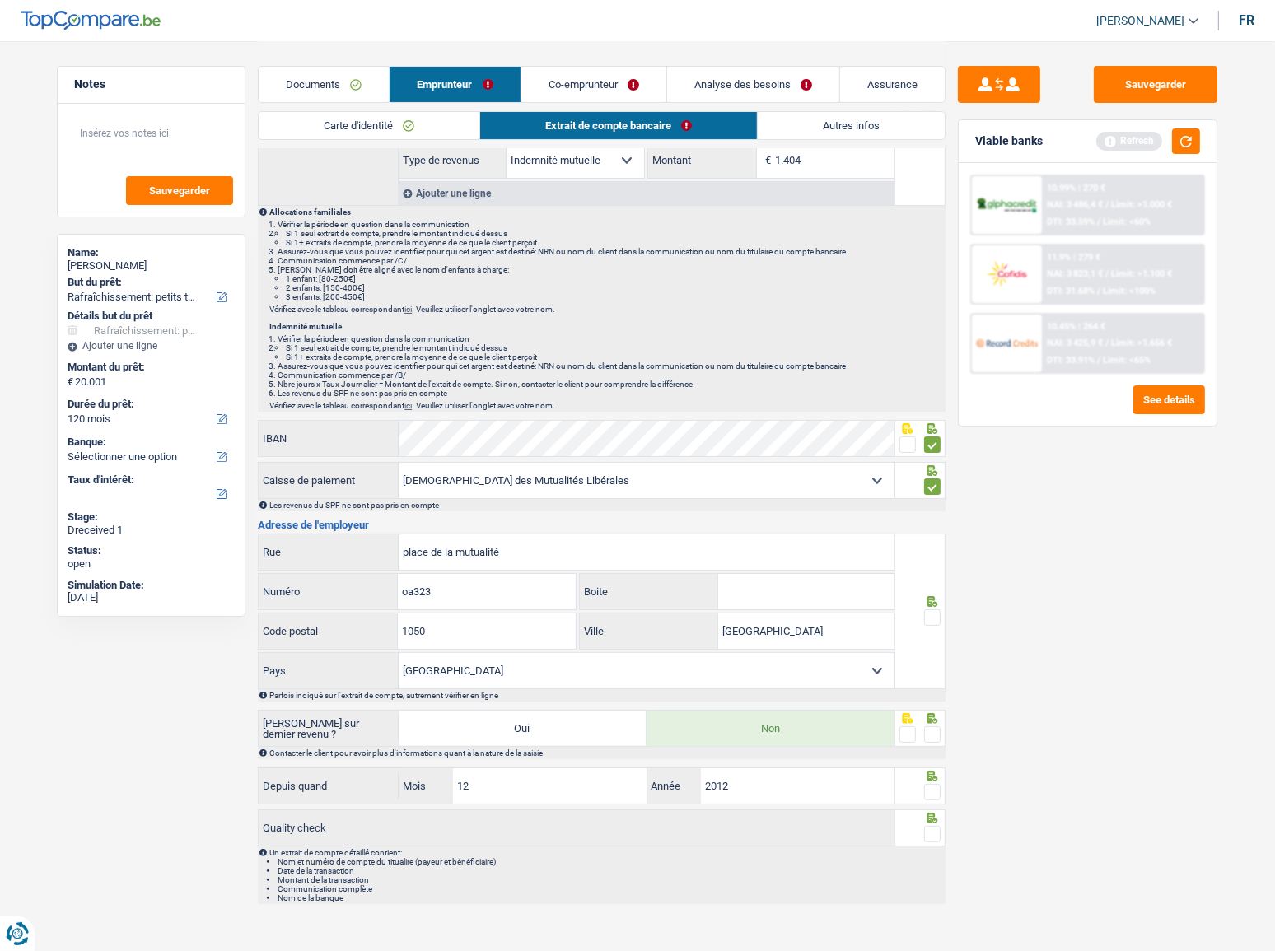
click at [414, 520] on input "oa323" at bounding box center [486, 591] width 177 height 35
type input "323"
drag, startPoint x: 437, startPoint y: 634, endPoint x: 348, endPoint y: 644, distance: 89.5
click at [349, 520] on div "1050 Code postal" at bounding box center [417, 631] width 317 height 35
type input "6870"
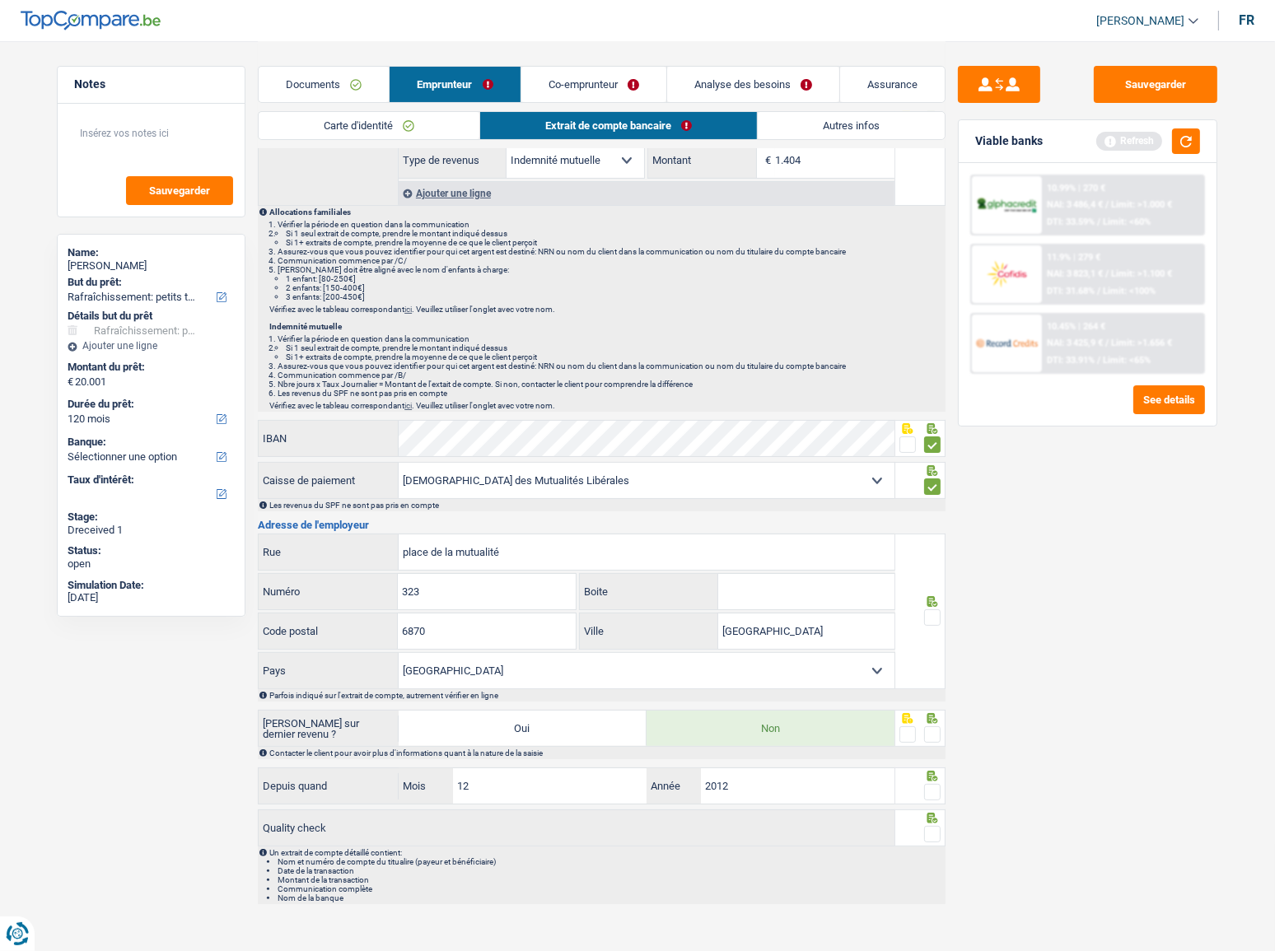
click at [755, 520] on input "Bruxelles" at bounding box center [806, 631] width 176 height 35
type input "saint-hubert"
click at [933, 520] on span at bounding box center [932, 618] width 16 height 16
click at [0, 0] on input "radio" at bounding box center [0, 0] width 0 height 0
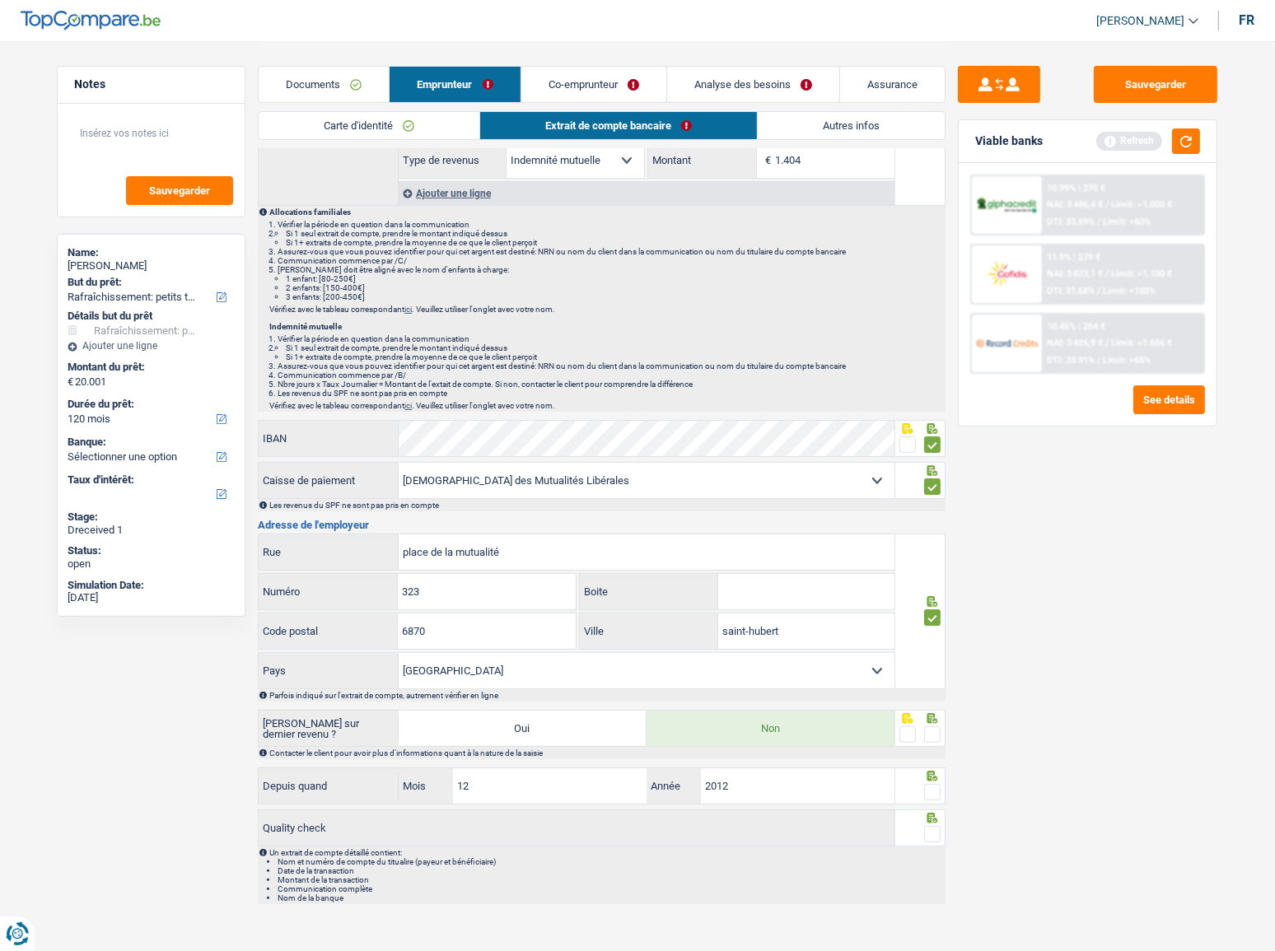
click at [940, 520] on span at bounding box center [932, 735] width 16 height 16
click at [0, 0] on input "radio" at bounding box center [0, 0] width 0 height 0
drag, startPoint x: 929, startPoint y: 789, endPoint x: 946, endPoint y: 830, distance: 44.4
click at [929, 520] on span at bounding box center [932, 792] width 16 height 16
click at [0, 0] on input "radio" at bounding box center [0, 0] width 0 height 0
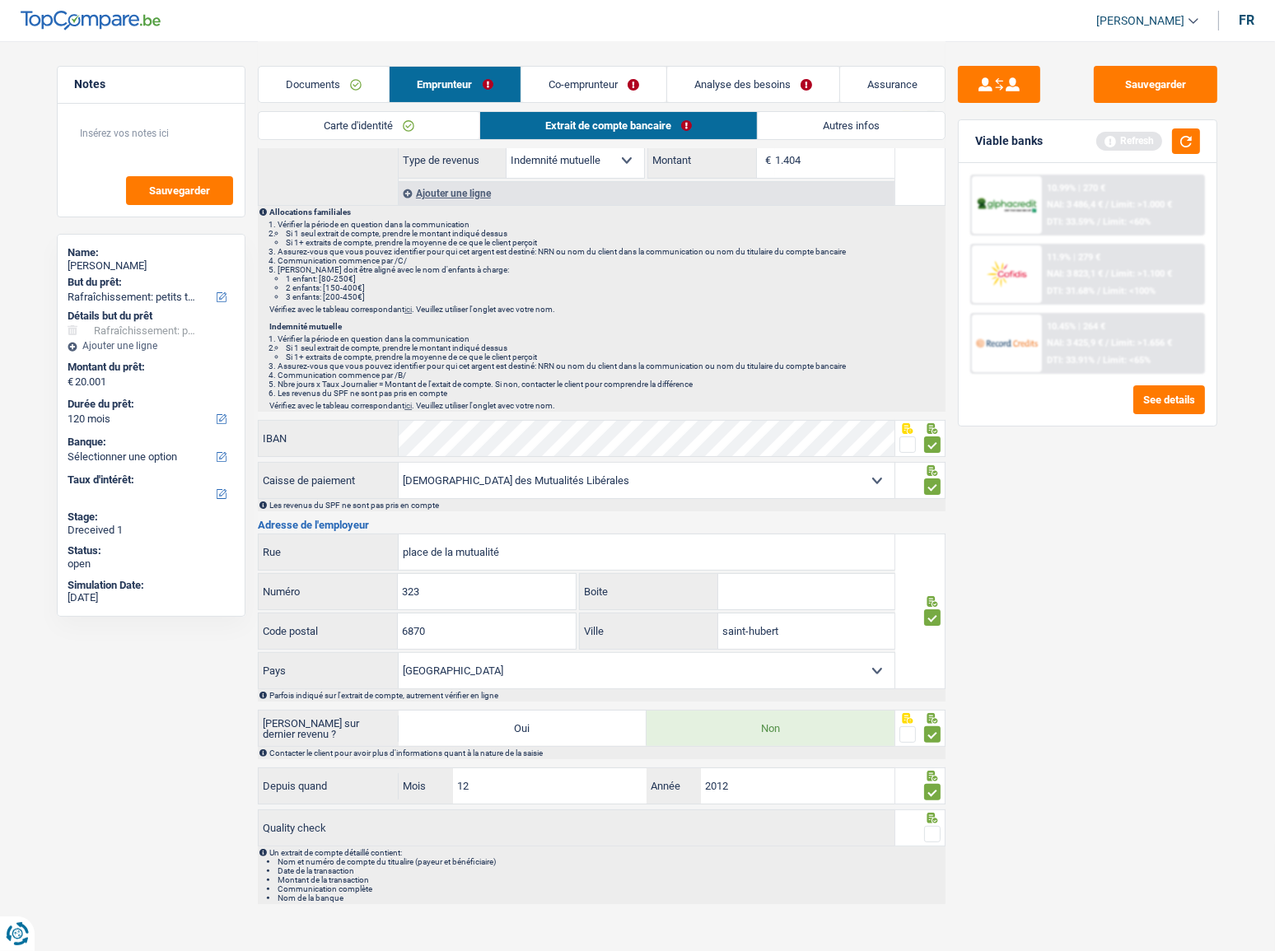
drag, startPoint x: 933, startPoint y: 839, endPoint x: 946, endPoint y: 768, distance: 72.9
click at [933, 520] on span at bounding box center [932, 834] width 16 height 16
click at [0, 0] on input "radio" at bounding box center [0, 0] width 0 height 0
click at [1138, 146] on button "button" at bounding box center [1186, 142] width 28 height 26
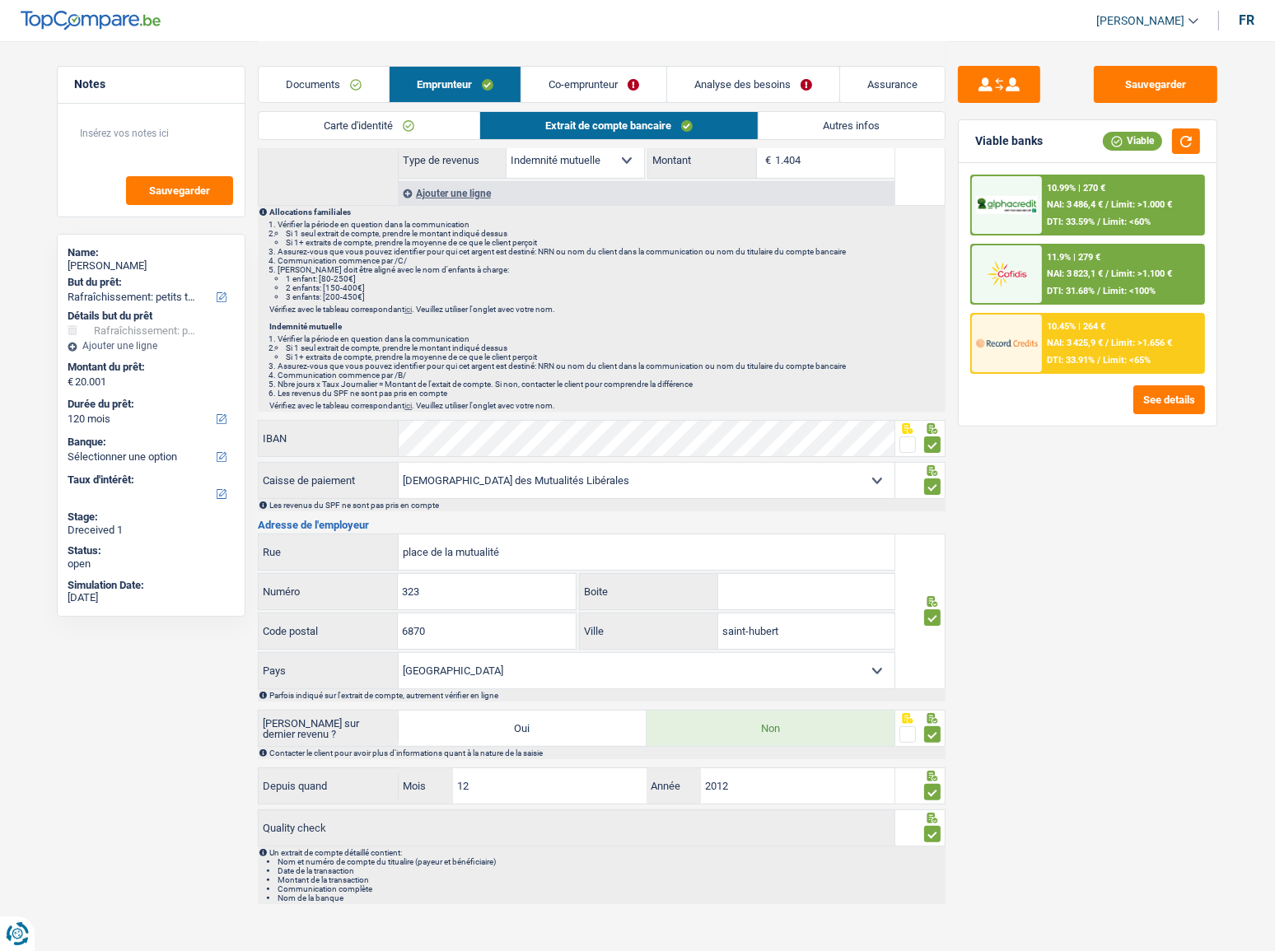
click at [933, 132] on link "Autres infos" at bounding box center [852, 125] width 187 height 27
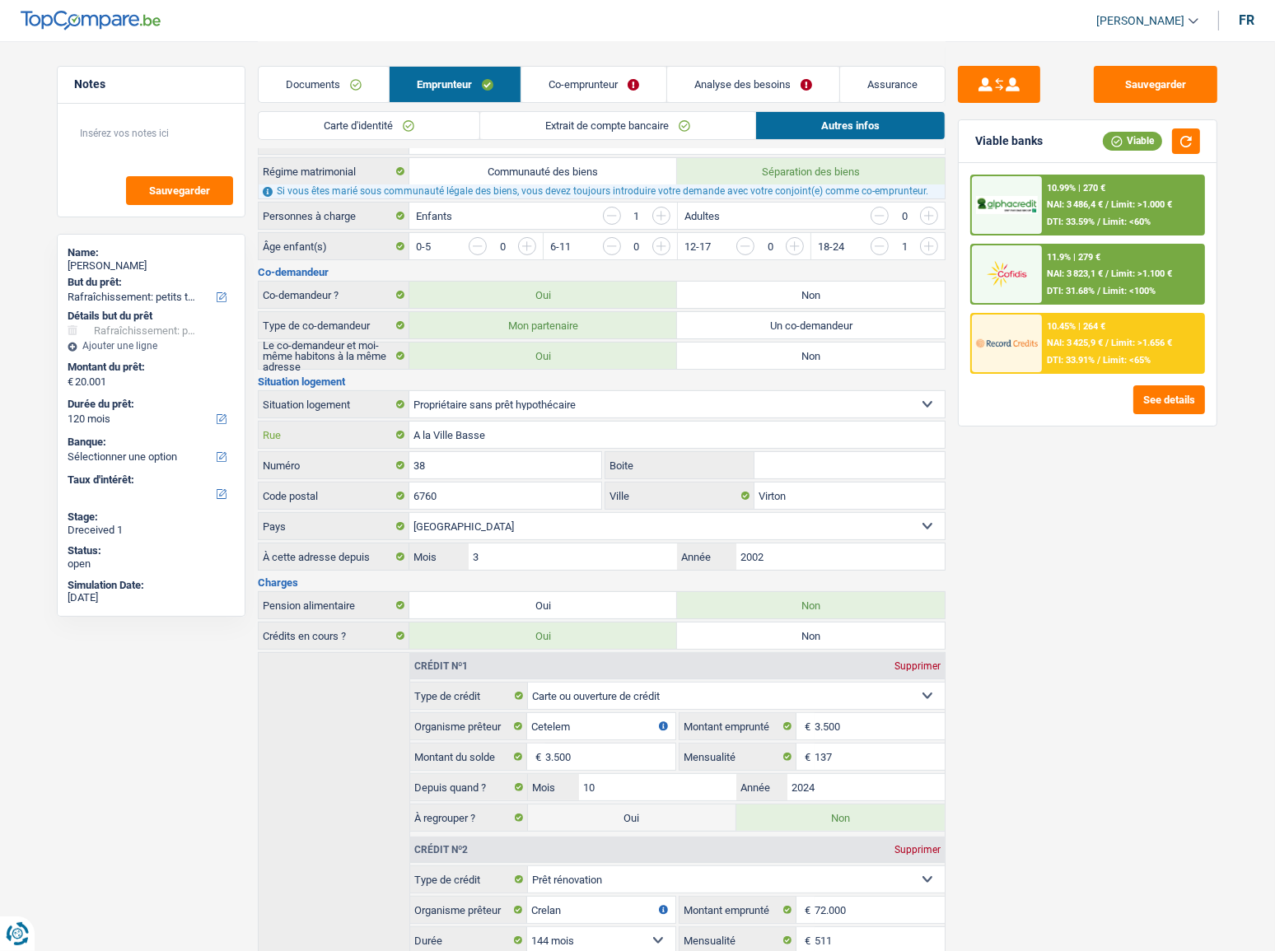
drag, startPoint x: 435, startPoint y: 438, endPoint x: 383, endPoint y: 437, distance: 51.9
click at [383, 437] on div "A la Ville Basse Rue" at bounding box center [602, 435] width 686 height 26
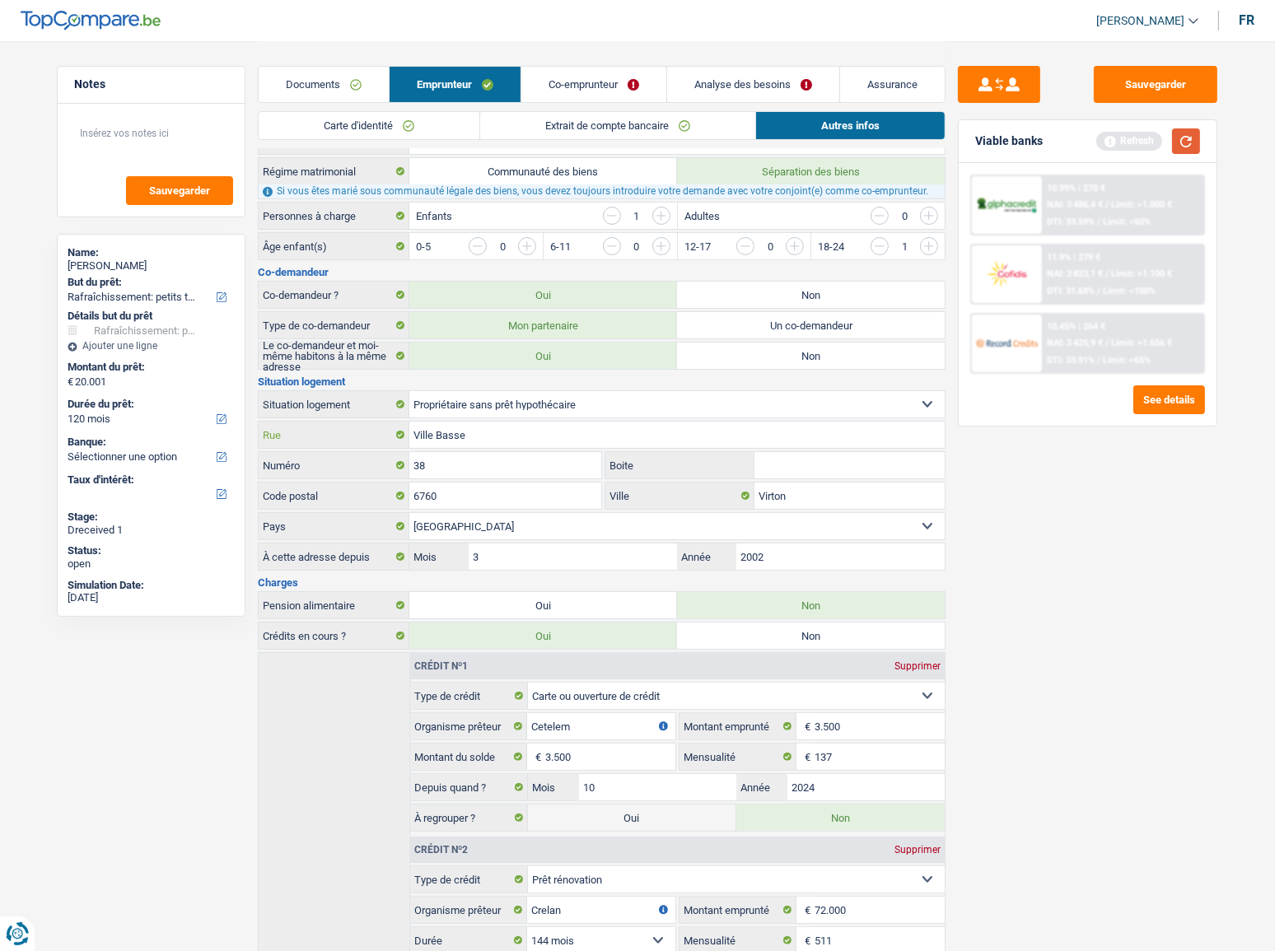
type input "Ville Basse"
click at [1138, 138] on button "button" at bounding box center [1186, 142] width 28 height 26
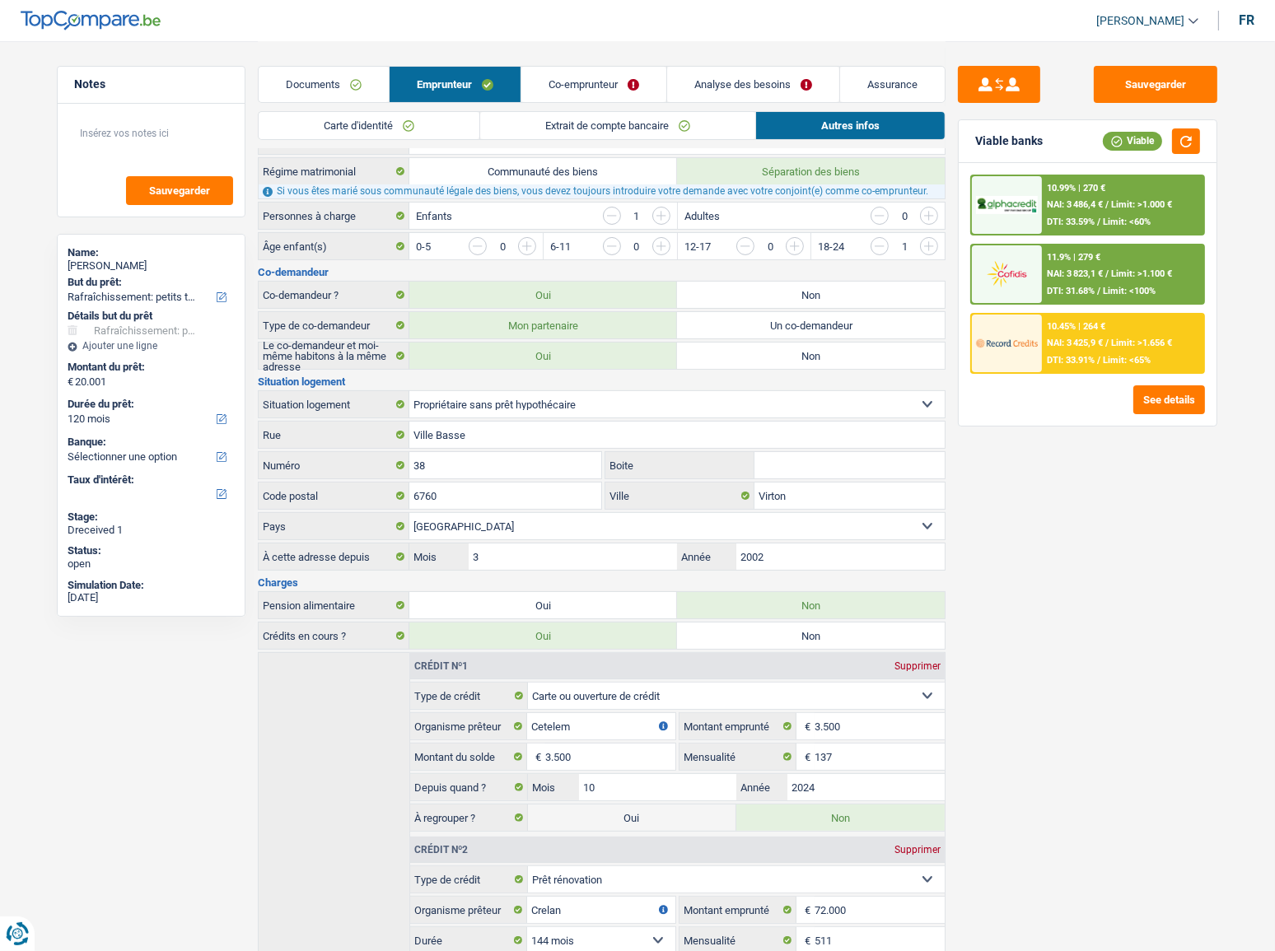
click at [552, 77] on link "Co-emprunteur" at bounding box center [593, 84] width 145 height 35
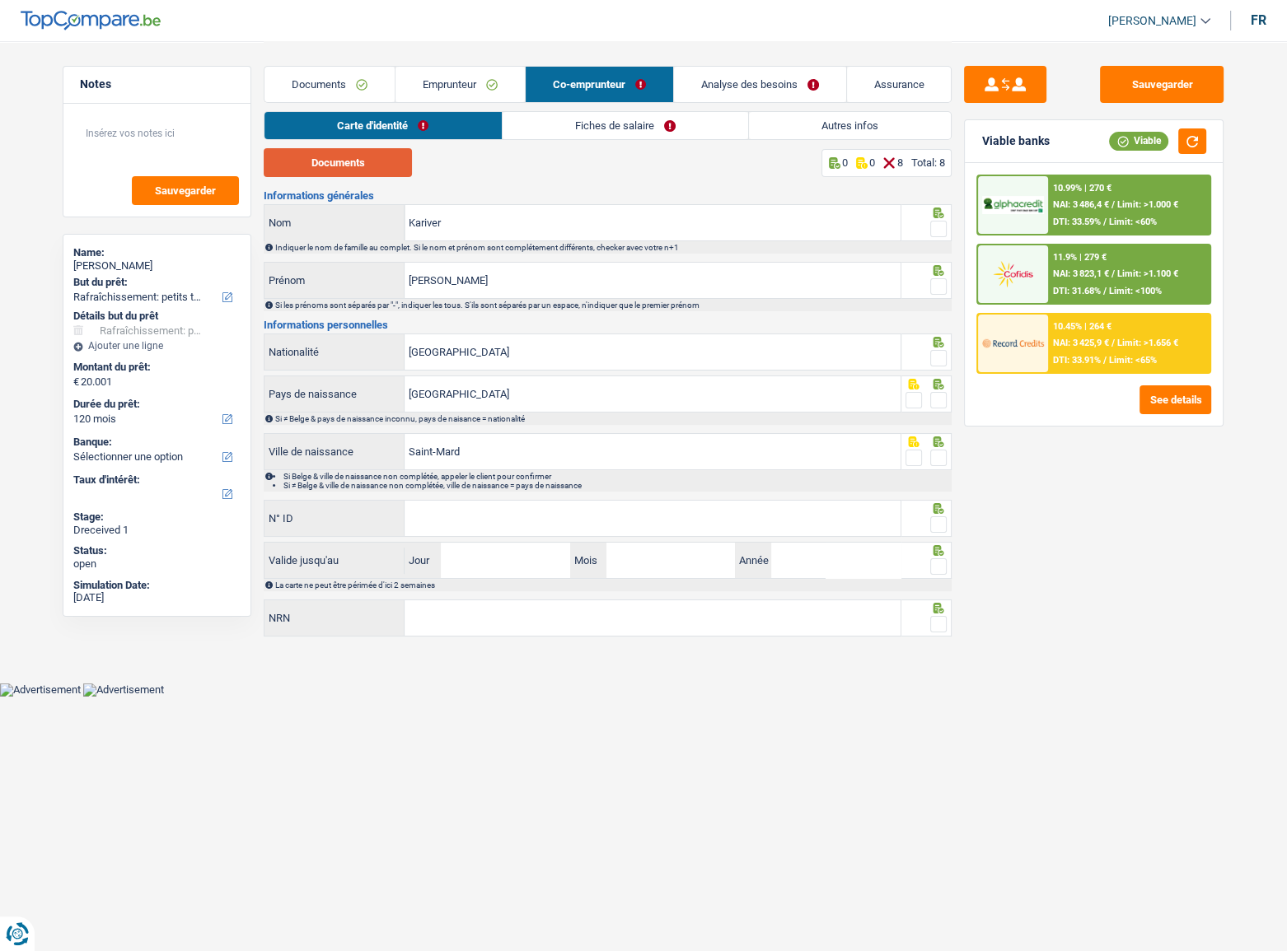
drag, startPoint x: 362, startPoint y: 143, endPoint x: 353, endPoint y: 149, distance: 10.1
click at [354, 149] on div "Carte d'identité Fiches de salaire Autres infos Documents 0 0 8 Total: 8 Inform…" at bounding box center [608, 375] width 688 height 528
drag, startPoint x: 448, startPoint y: 189, endPoint x: 381, endPoint y: 173, distance: 69.3
click at [446, 189] on div "Documents 0 0 8 Total: 8 Informations générales Kariver Nom Indiquer le nom de …" at bounding box center [608, 393] width 688 height 491
click at [373, 165] on button "Documents" at bounding box center [338, 162] width 148 height 29
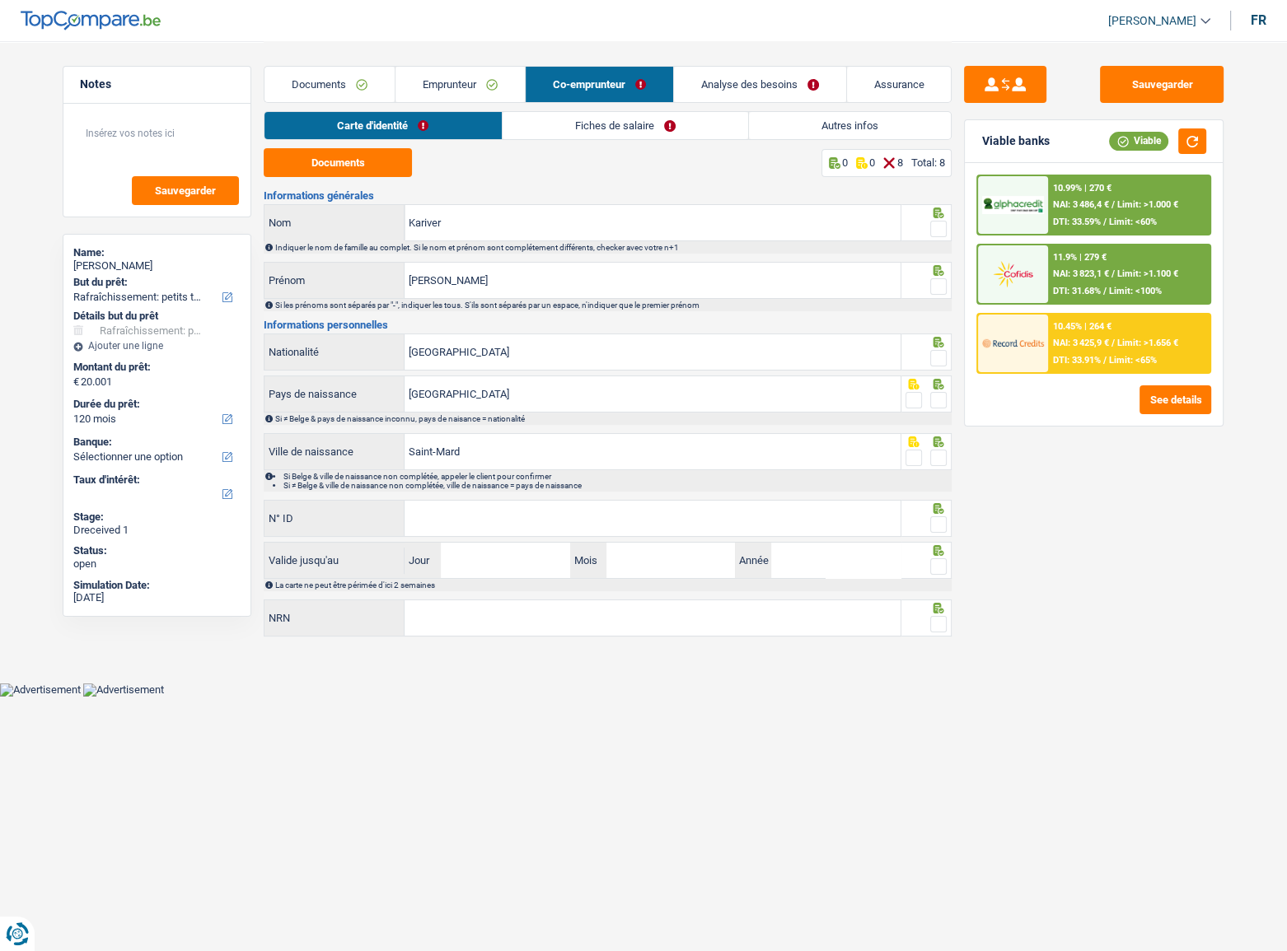
click at [943, 228] on span at bounding box center [938, 229] width 16 height 16
click at [0, 0] on input "radio" at bounding box center [0, 0] width 0 height 0
drag, startPoint x: 676, startPoint y: 225, endPoint x: 479, endPoint y: 236, distance: 196.4
click at [479, 236] on input "Kariver" at bounding box center [652, 222] width 496 height 35
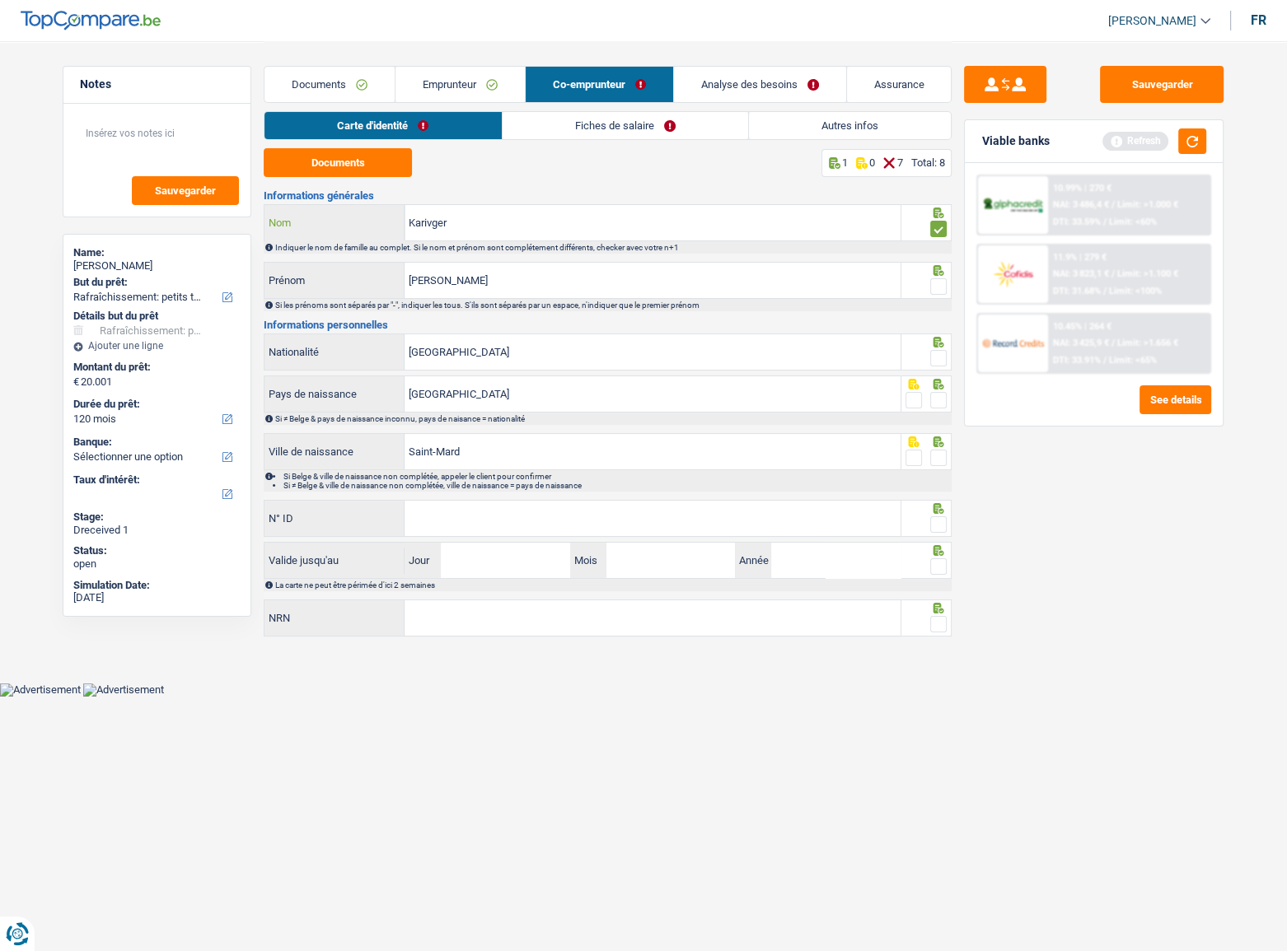
click at [434, 222] on input "Karivger" at bounding box center [652, 222] width 496 height 35
type input "Kariger"
click at [1138, 138] on button "button" at bounding box center [1192, 142] width 28 height 26
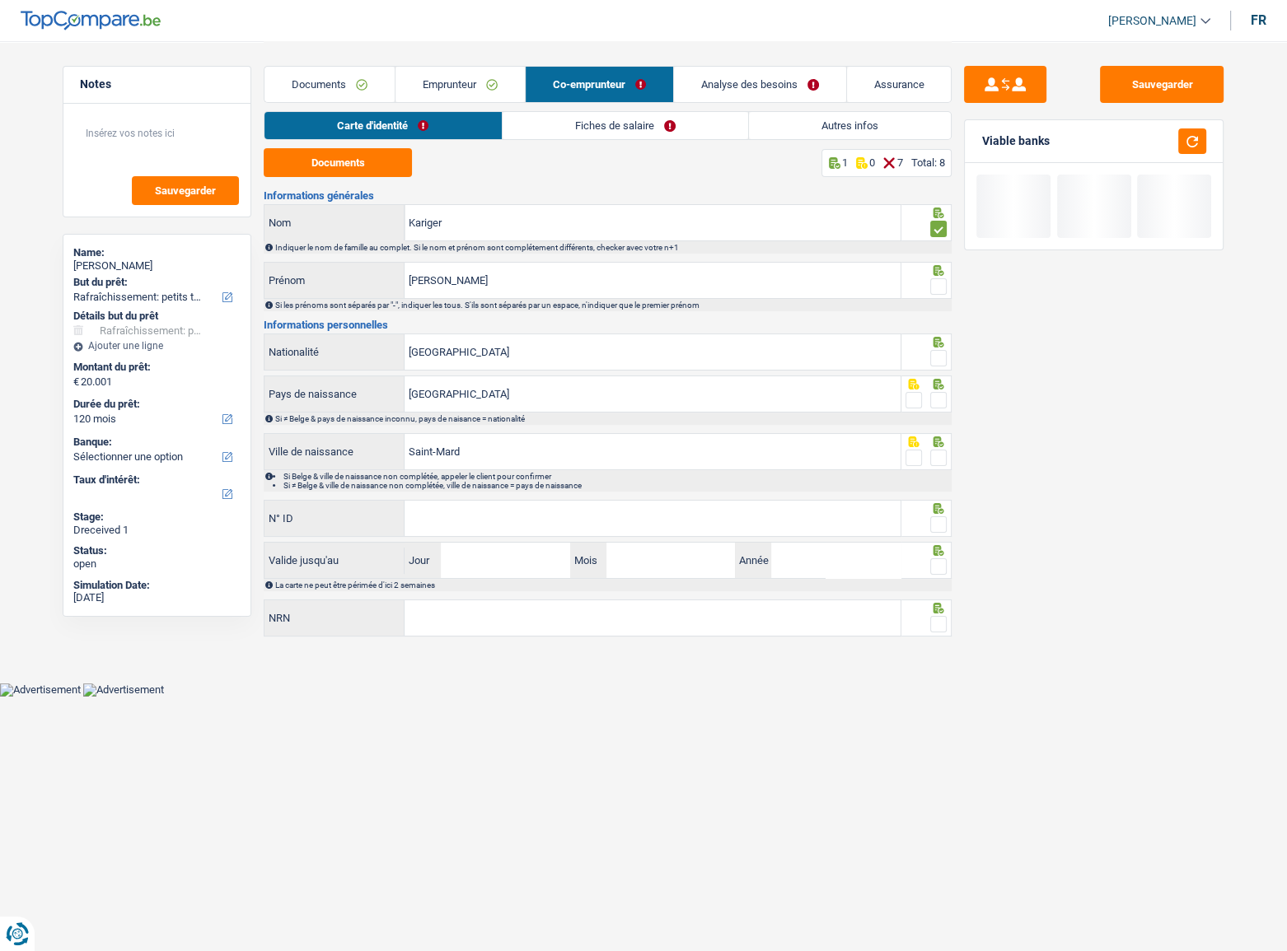
click at [939, 287] on span at bounding box center [938, 286] width 16 height 16
click at [0, 0] on input "radio" at bounding box center [0, 0] width 0 height 0
click at [939, 362] on span at bounding box center [938, 358] width 16 height 16
click at [0, 0] on input "radio" at bounding box center [0, 0] width 0 height 0
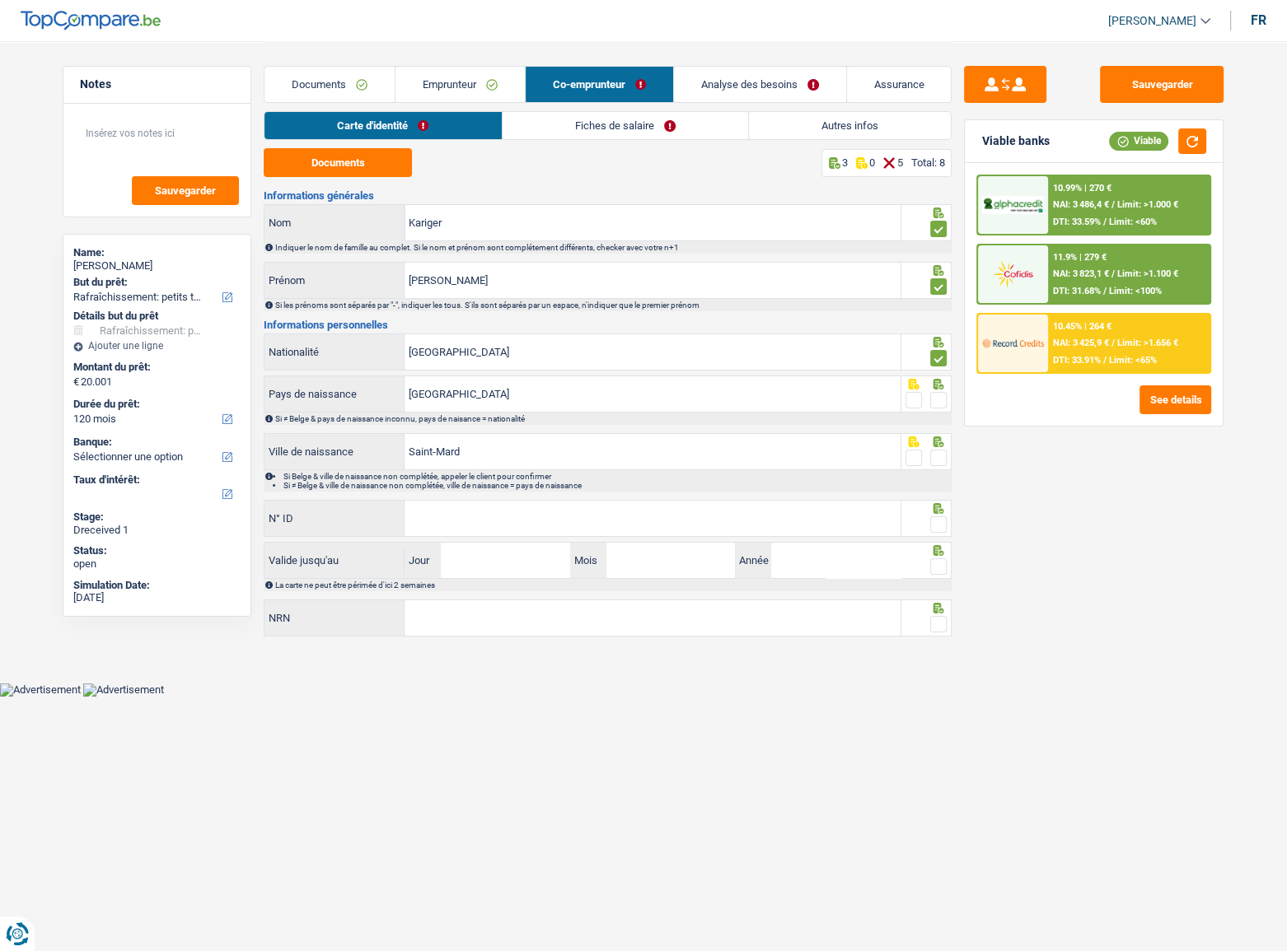
click at [939, 395] on span at bounding box center [938, 400] width 16 height 16
click at [0, 0] on input "radio" at bounding box center [0, 0] width 0 height 0
drag, startPoint x: 937, startPoint y: 456, endPoint x: 872, endPoint y: 505, distance: 81.2
click at [938, 456] on span at bounding box center [938, 458] width 16 height 16
click at [0, 0] on input "radio" at bounding box center [0, 0] width 0 height 0
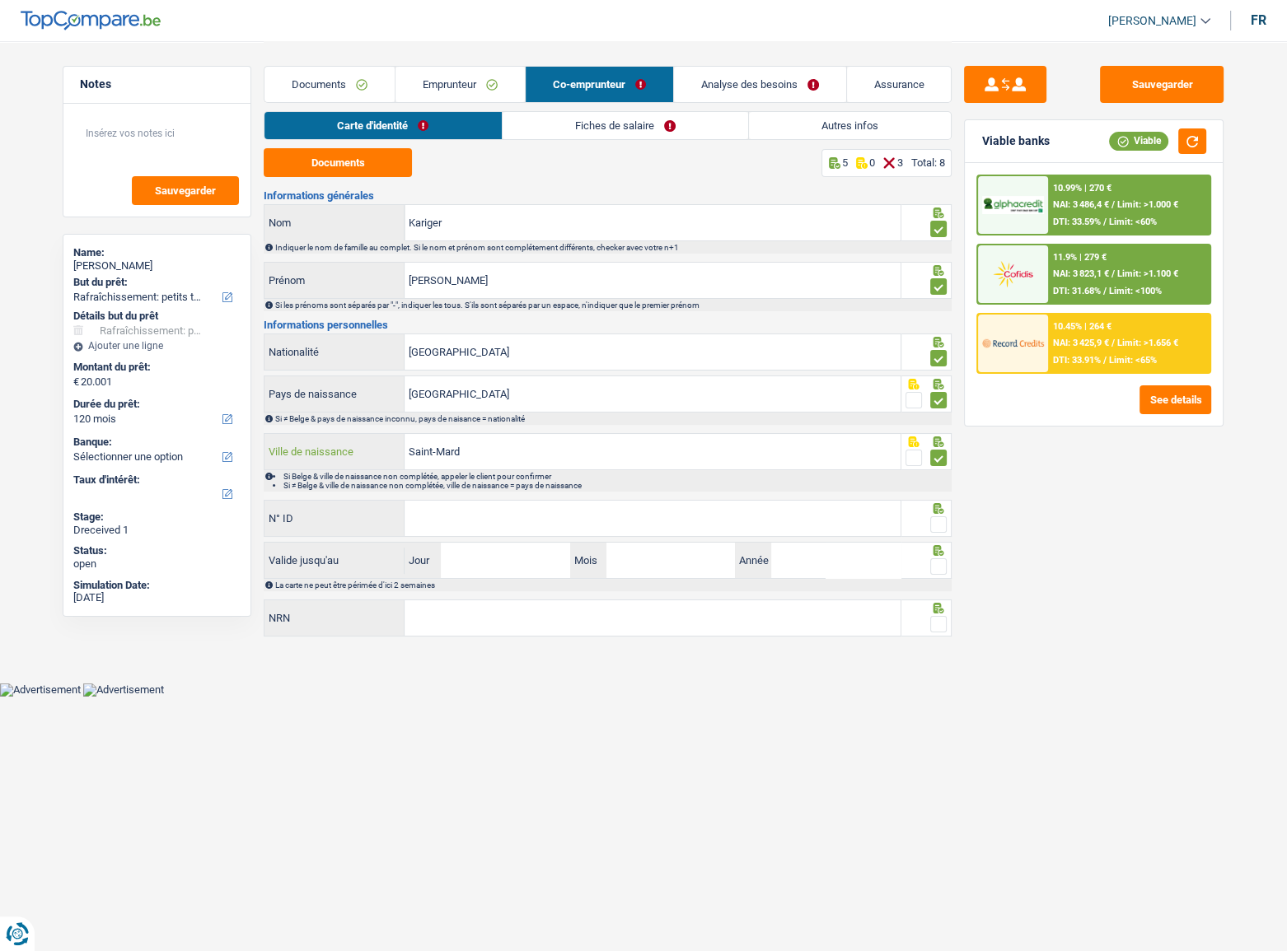
drag, startPoint x: 493, startPoint y: 442, endPoint x: 302, endPoint y: 443, distance: 191.1
click at [302, 443] on div "Saint-Mard Ville de naissance" at bounding box center [582, 451] width 636 height 35
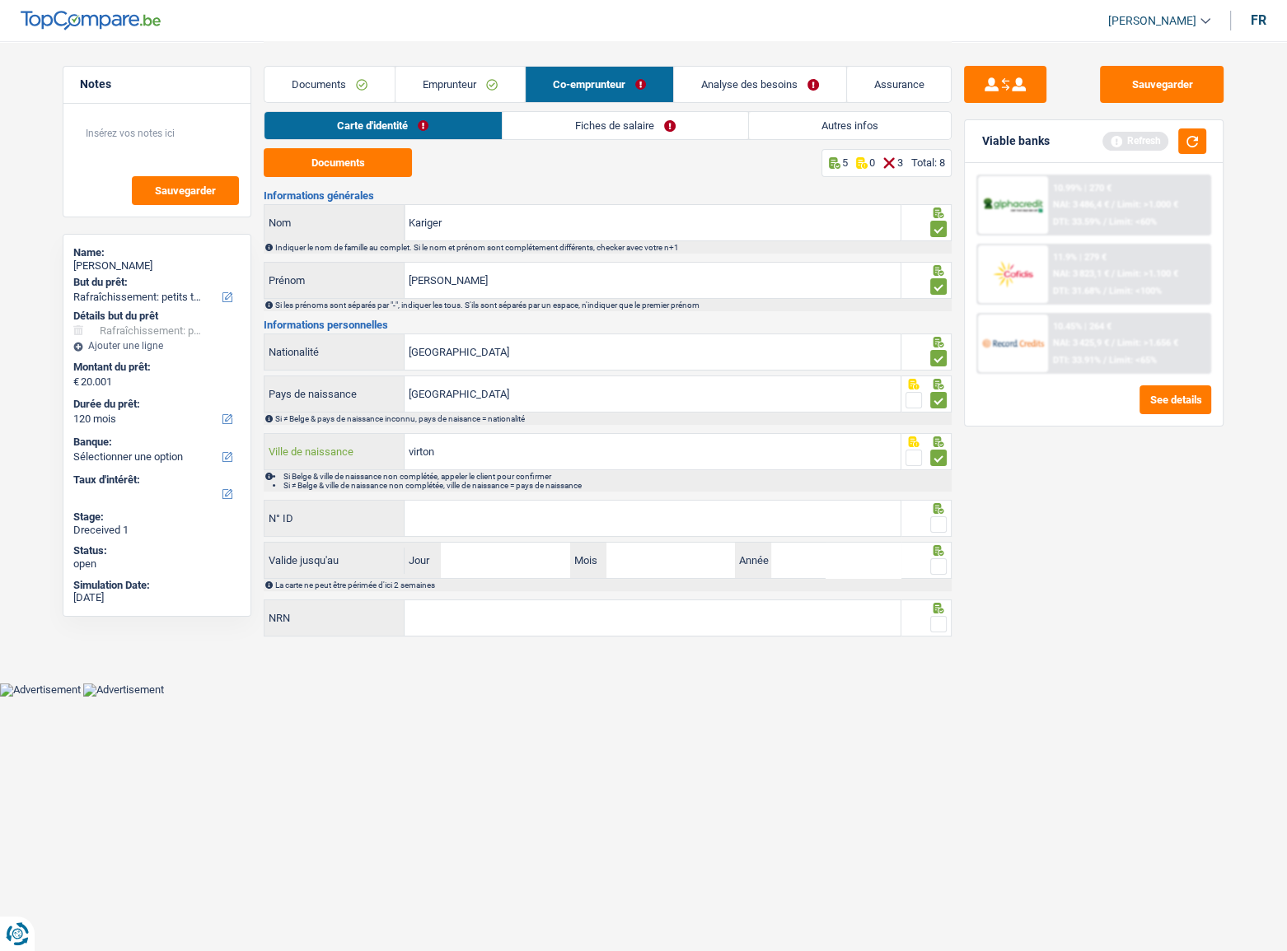
type input "virton"
click at [493, 511] on input "N° ID" at bounding box center [652, 518] width 496 height 35
click at [628, 519] on input "592-4022455" at bounding box center [652, 518] width 496 height 35
type input "592-4022455-43"
click at [936, 520] on span at bounding box center [938, 525] width 16 height 16
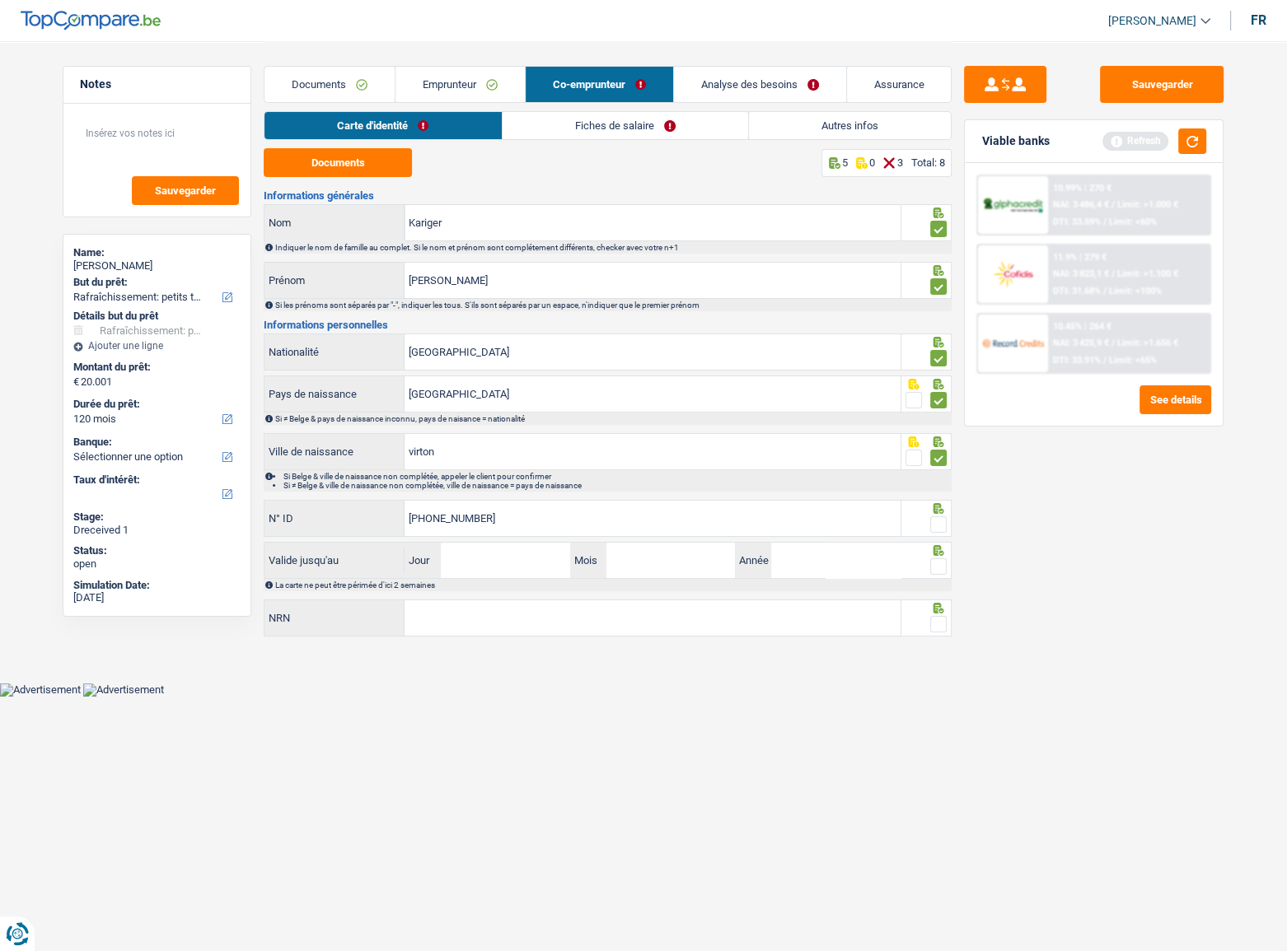
click at [0, 0] on input "radio" at bounding box center [0, 0] width 0 height 0
click at [511, 520] on input "Jour" at bounding box center [505, 560] width 129 height 35
type input "80"
drag, startPoint x: 526, startPoint y: 565, endPoint x: 421, endPoint y: 567, distance: 105.5
click at [429, 520] on div "80 Jour" at bounding box center [487, 560] width 166 height 35
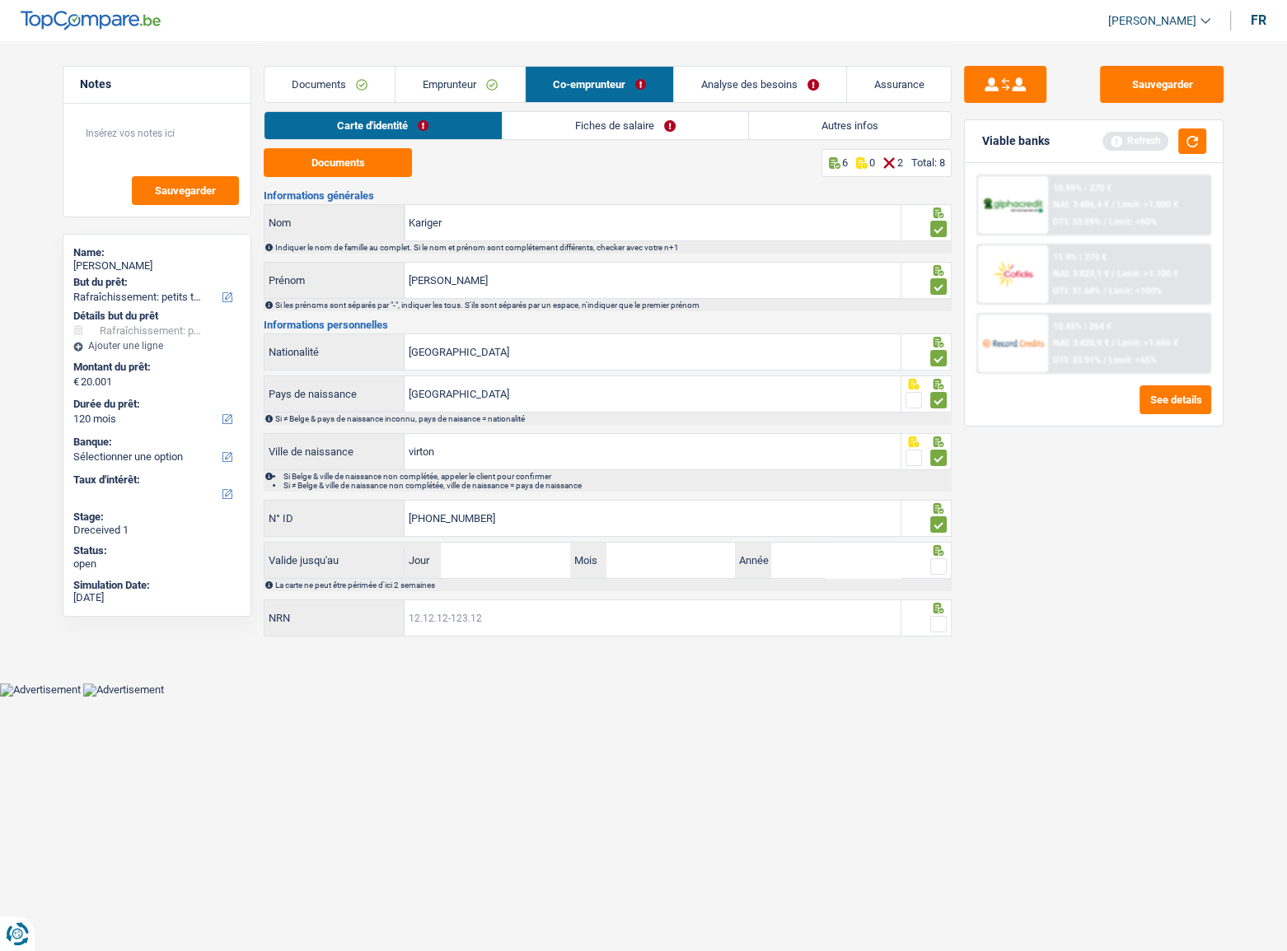
click at [610, 520] on input "NRN" at bounding box center [652, 618] width 496 height 35
type input "80.05.30-079.57"
click at [937, 520] on span at bounding box center [938, 624] width 16 height 16
click at [0, 0] on input "radio" at bounding box center [0, 0] width 0 height 0
click at [486, 520] on input "Jour" at bounding box center [505, 560] width 129 height 35
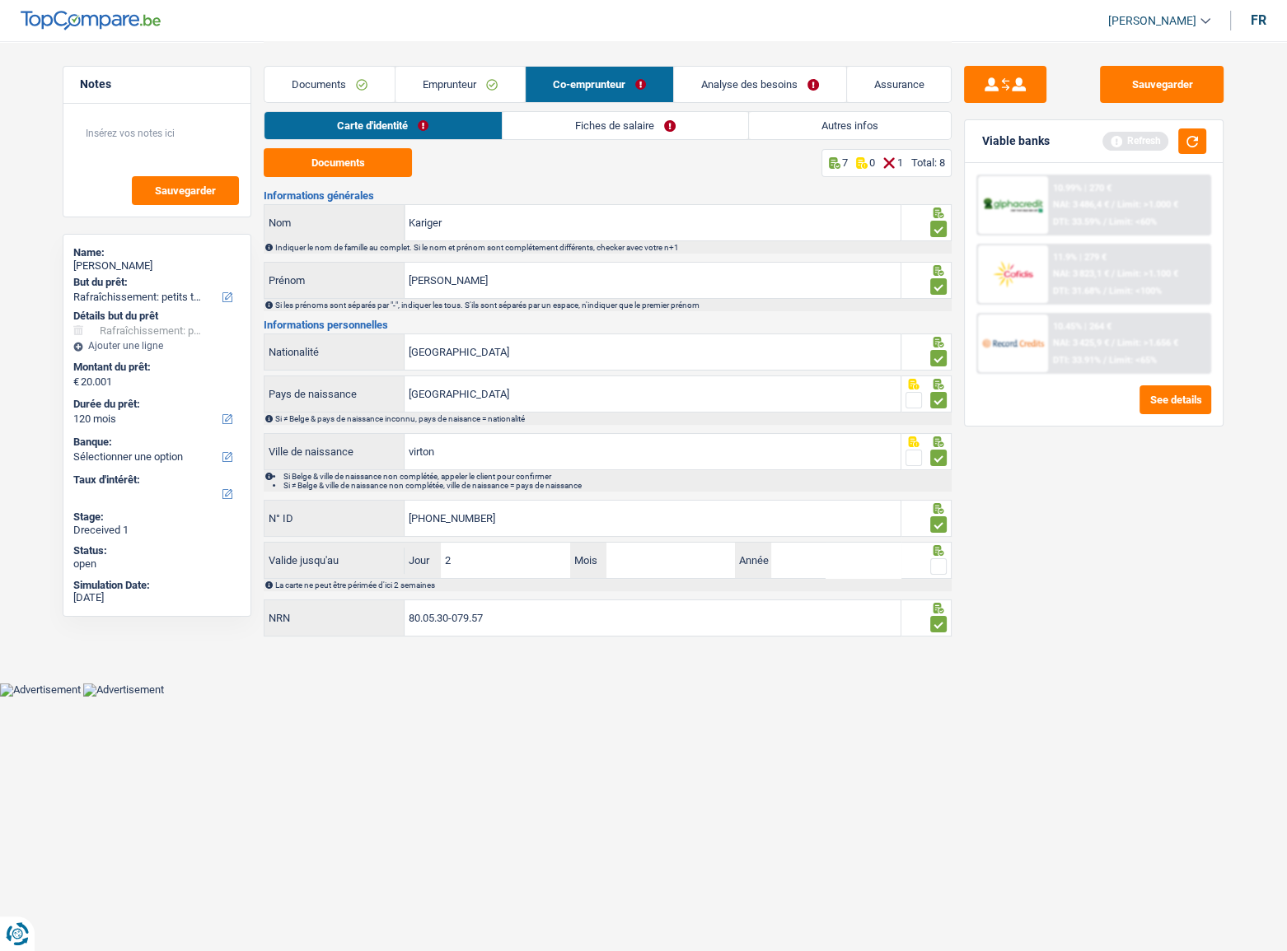
type input "29"
type input "06"
type input "2026"
click at [938, 520] on span at bounding box center [938, 567] width 16 height 16
click at [0, 0] on input "radio" at bounding box center [0, 0] width 0 height 0
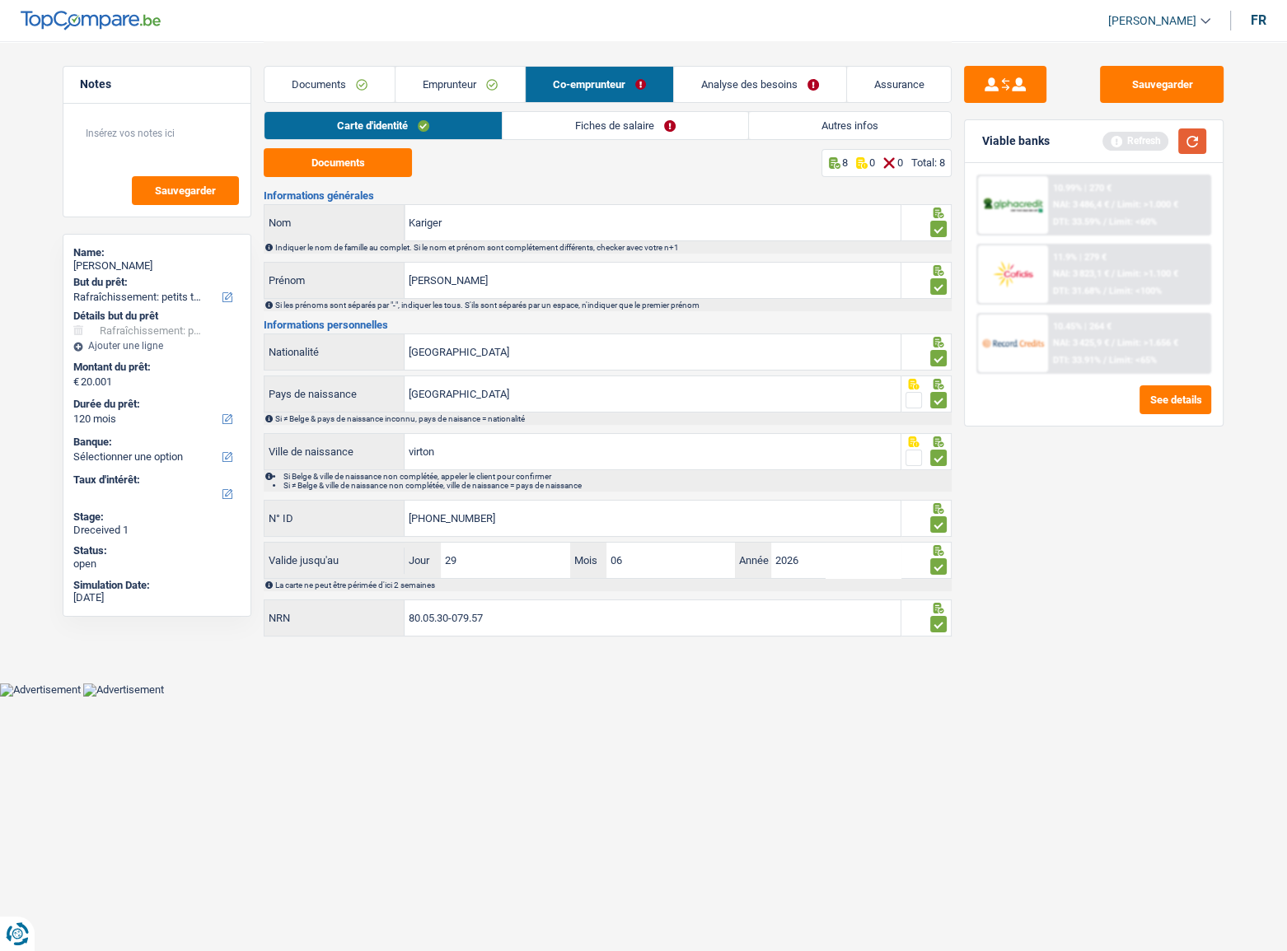
click at [1138, 133] on button "button" at bounding box center [1192, 142] width 28 height 26
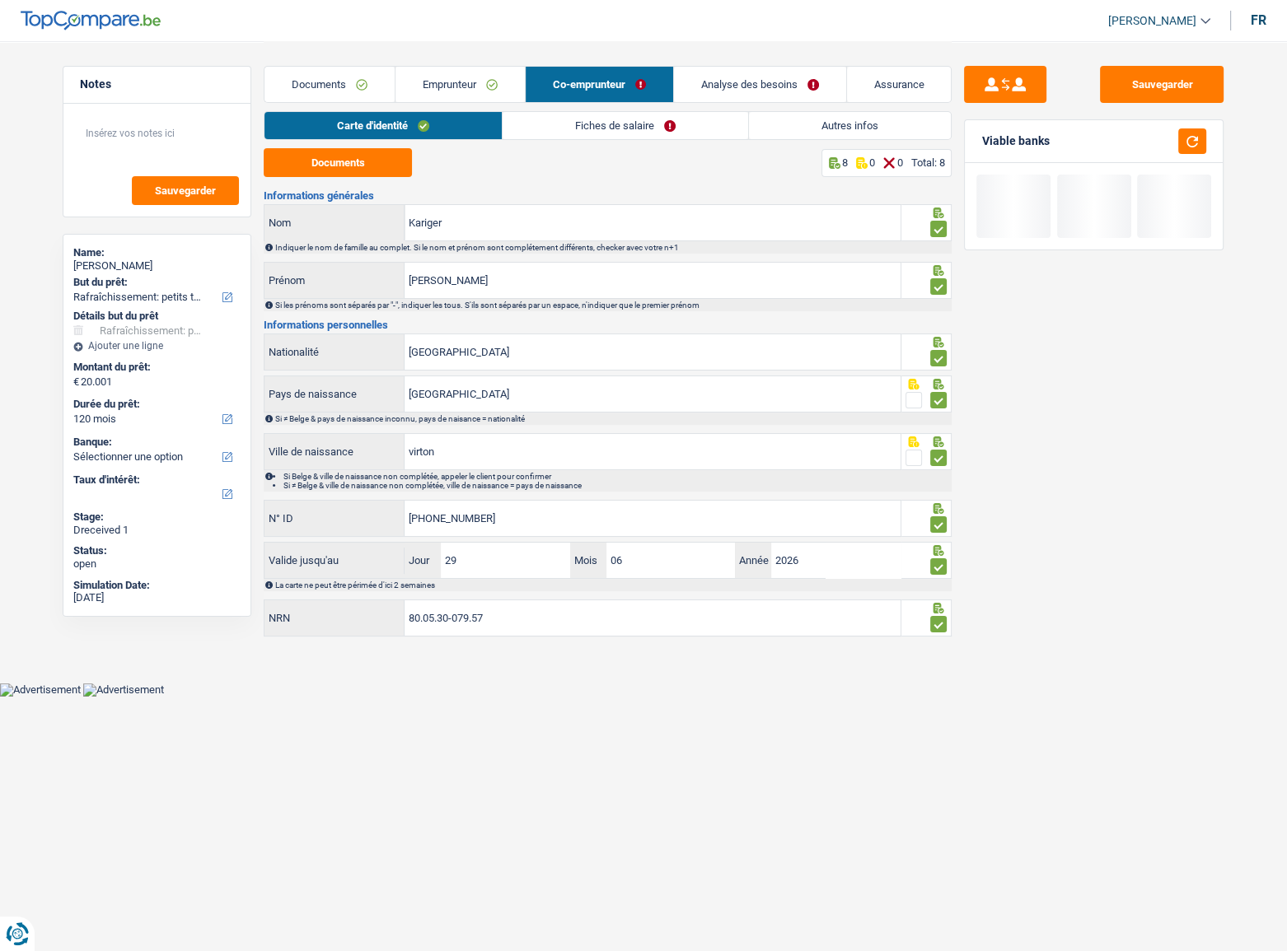
click at [675, 127] on link "Fiches de salaire" at bounding box center [625, 125] width 245 height 27
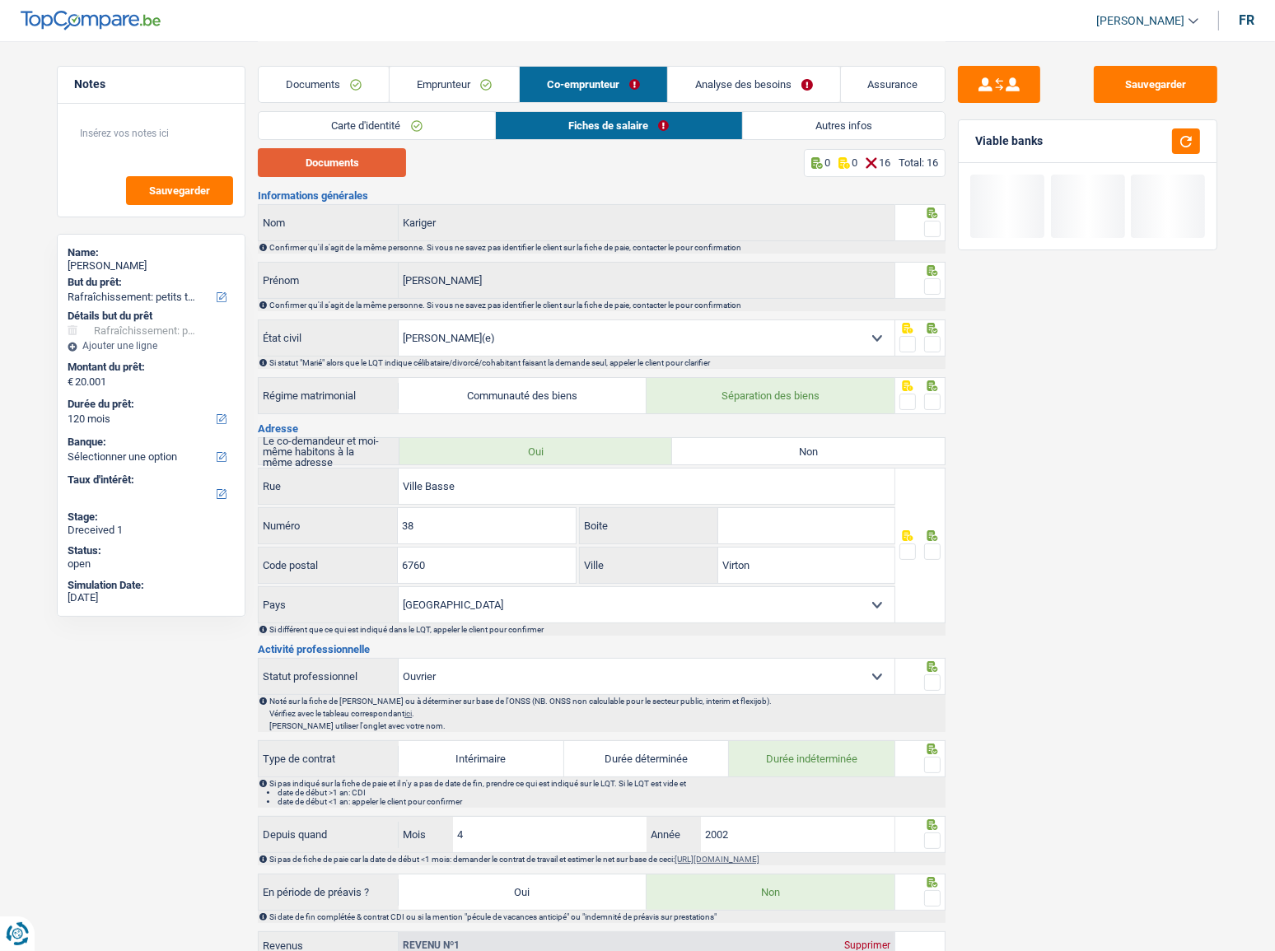
click at [327, 176] on button "Documents" at bounding box center [332, 162] width 148 height 29
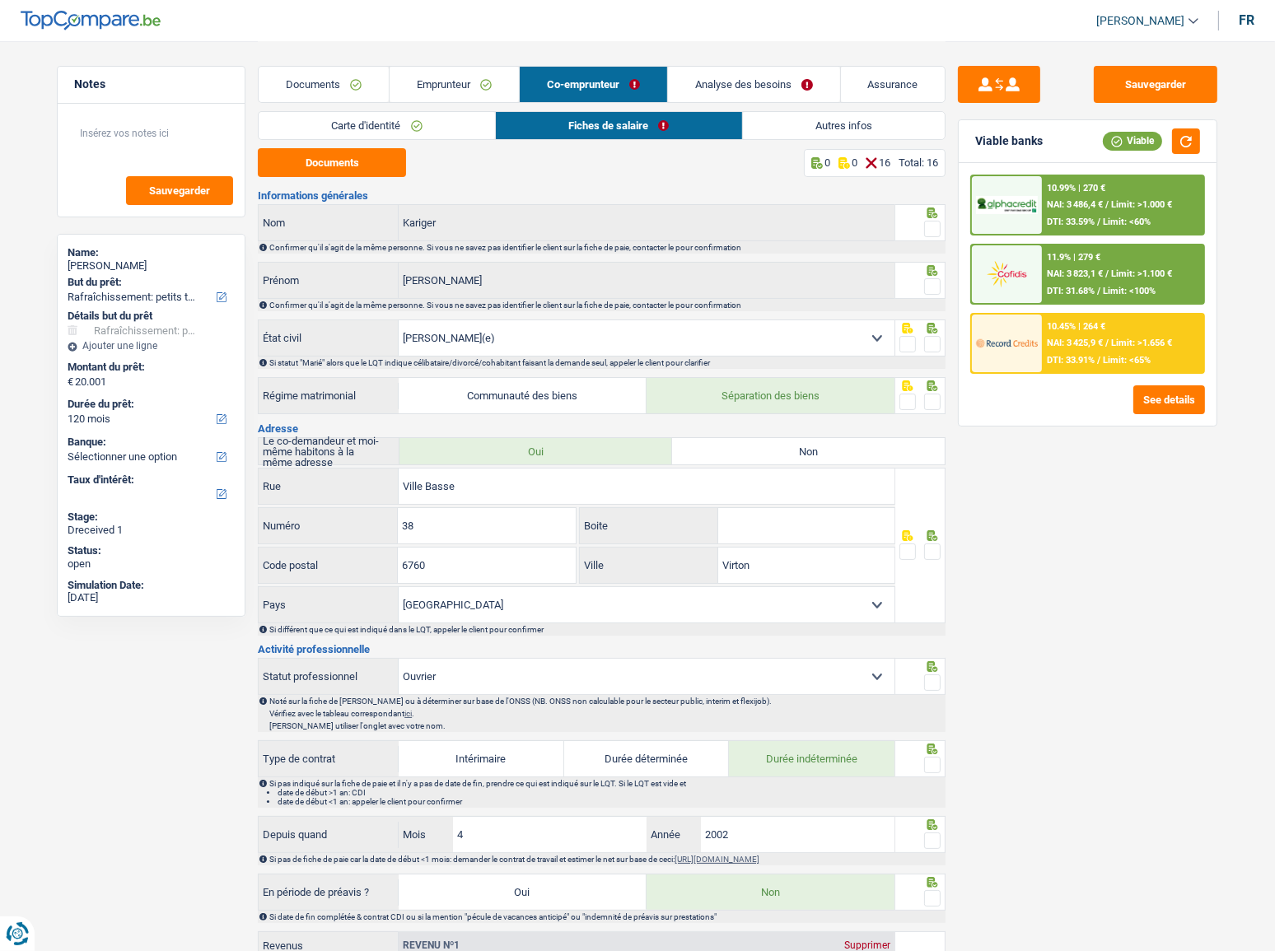
click at [936, 230] on span at bounding box center [932, 229] width 16 height 16
click at [0, 0] on input "radio" at bounding box center [0, 0] width 0 height 0
click at [930, 288] on span at bounding box center [932, 286] width 16 height 16
click at [0, 0] on input "radio" at bounding box center [0, 0] width 0 height 0
drag, startPoint x: 931, startPoint y: 338, endPoint x: 925, endPoint y: 348, distance: 12.2
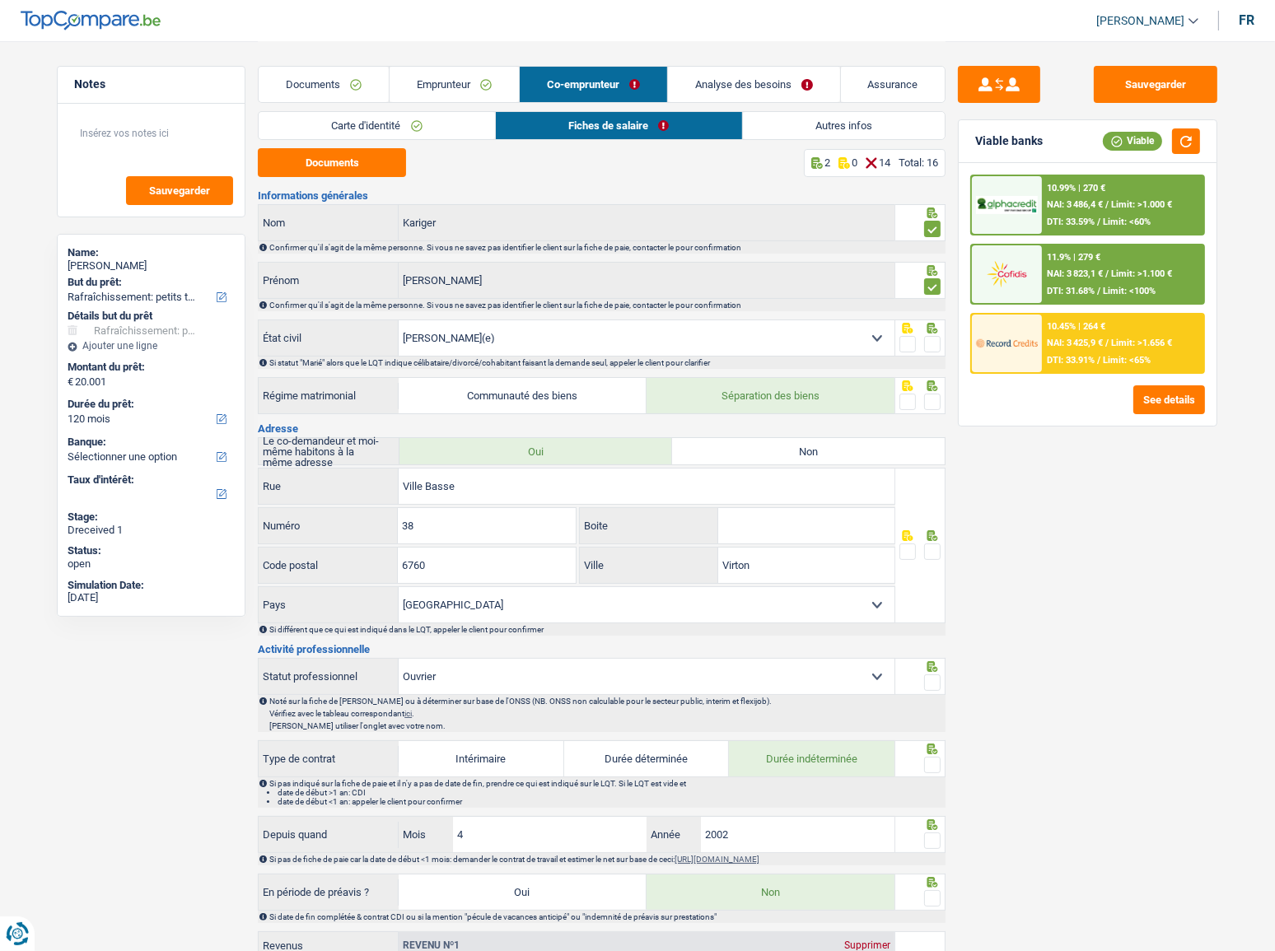
click at [930, 338] on span at bounding box center [932, 344] width 16 height 16
click at [0, 0] on input "radio" at bounding box center [0, 0] width 0 height 0
click at [933, 395] on span at bounding box center [932, 402] width 16 height 16
click at [0, 0] on input "radio" at bounding box center [0, 0] width 0 height 0
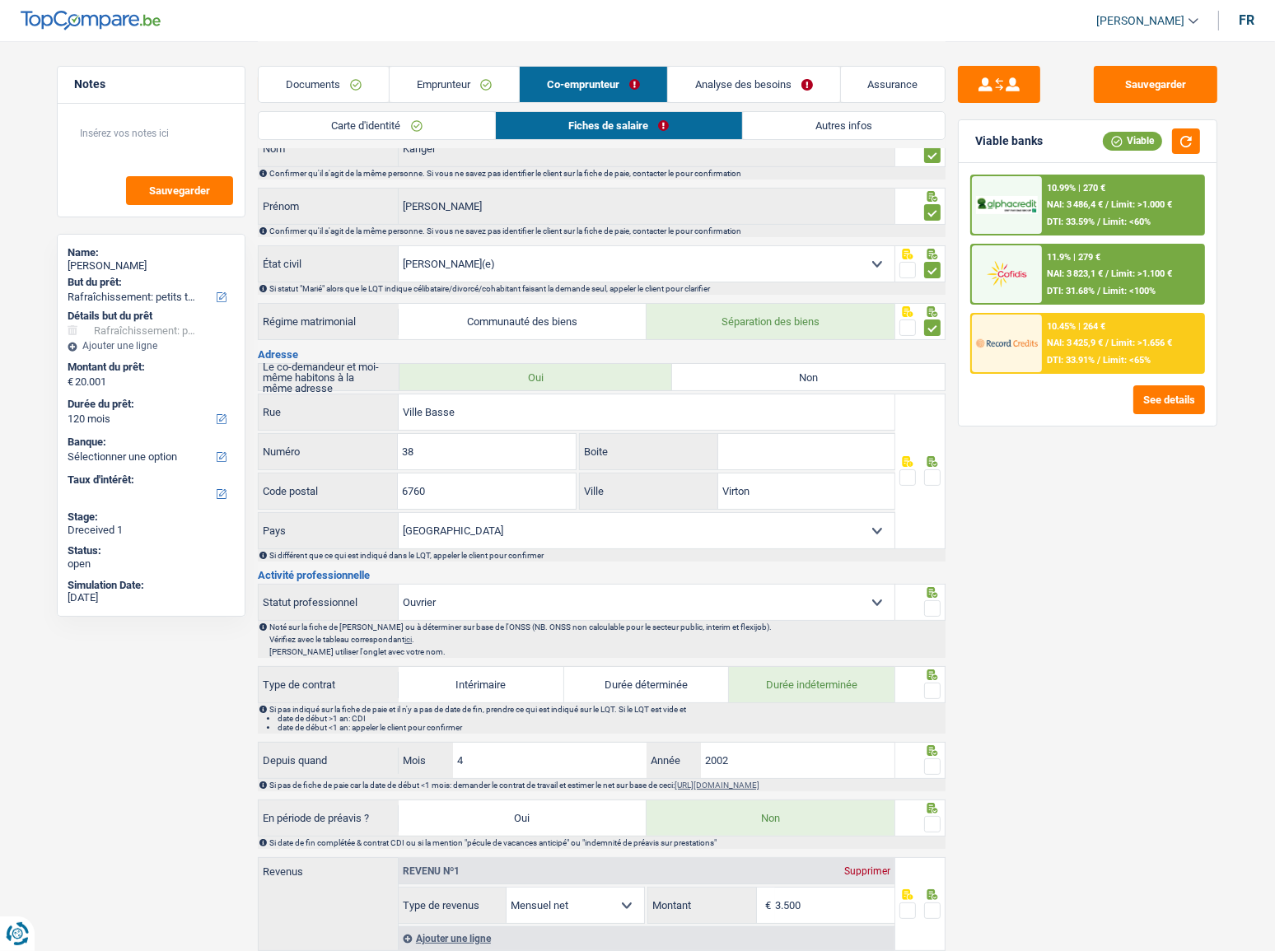
click at [928, 473] on span at bounding box center [932, 478] width 16 height 16
click at [0, 0] on input "radio" at bounding box center [0, 0] width 0 height 0
click at [402, 411] on input "Ville Basse" at bounding box center [647, 412] width 496 height 35
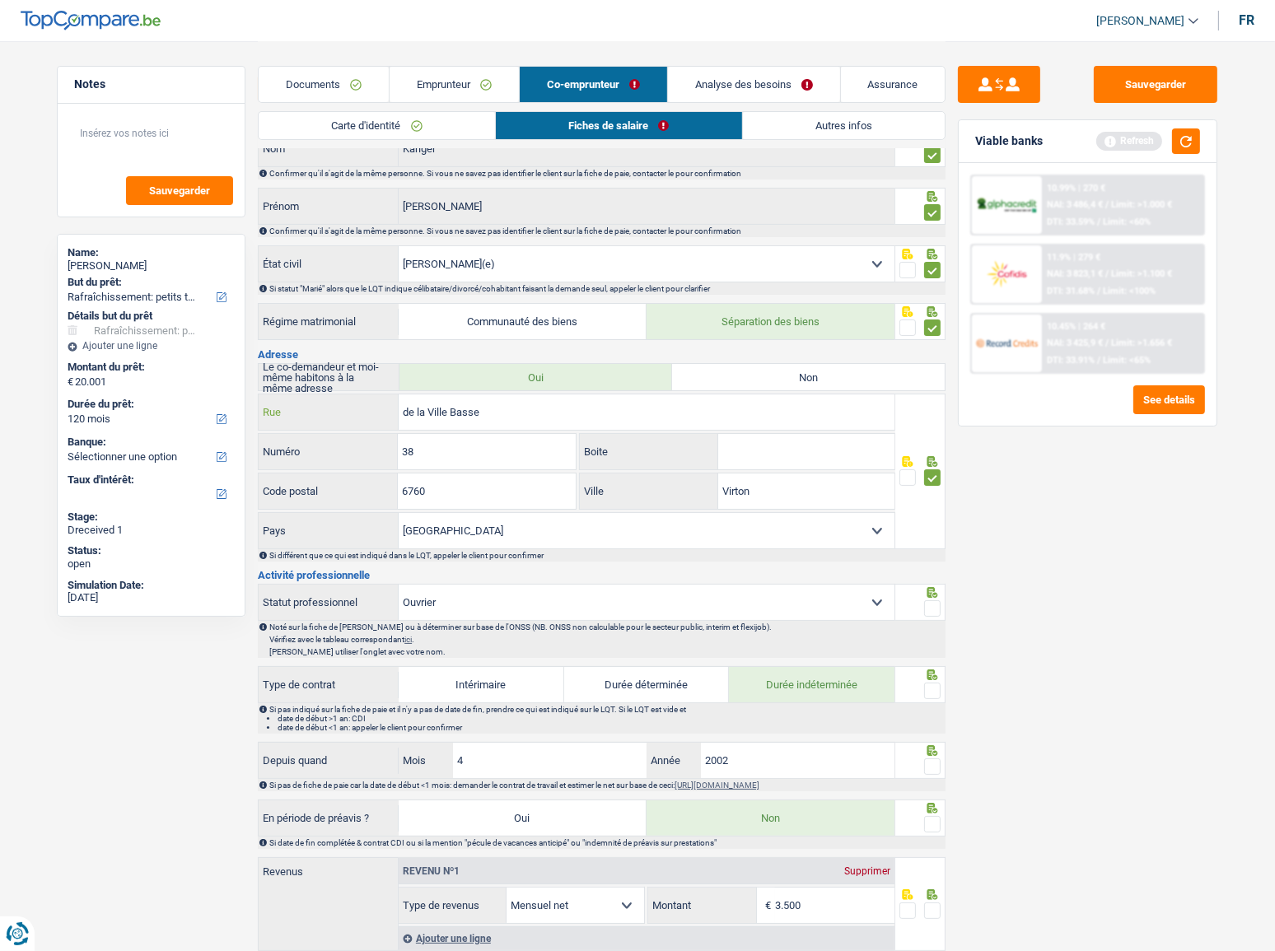
type input "de la Ville Basse"
click at [463, 82] on link "Emprunteur" at bounding box center [454, 84] width 129 height 35
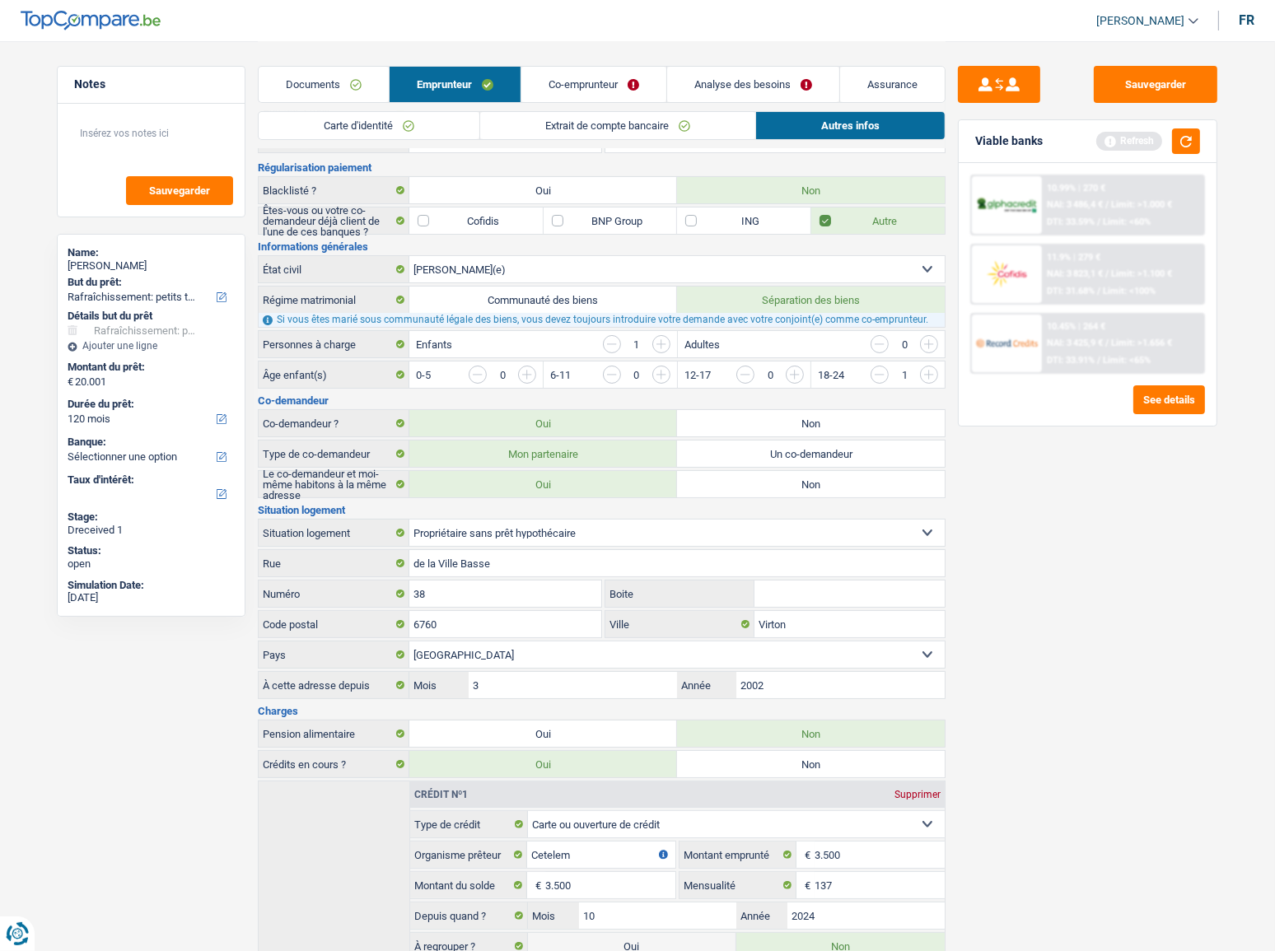
click at [615, 107] on div "Documents Emprunteur Co-emprunteur Analyse des besoins Assurance" at bounding box center [602, 76] width 688 height 70
click at [609, 83] on link "Co-emprunteur" at bounding box center [593, 84] width 145 height 35
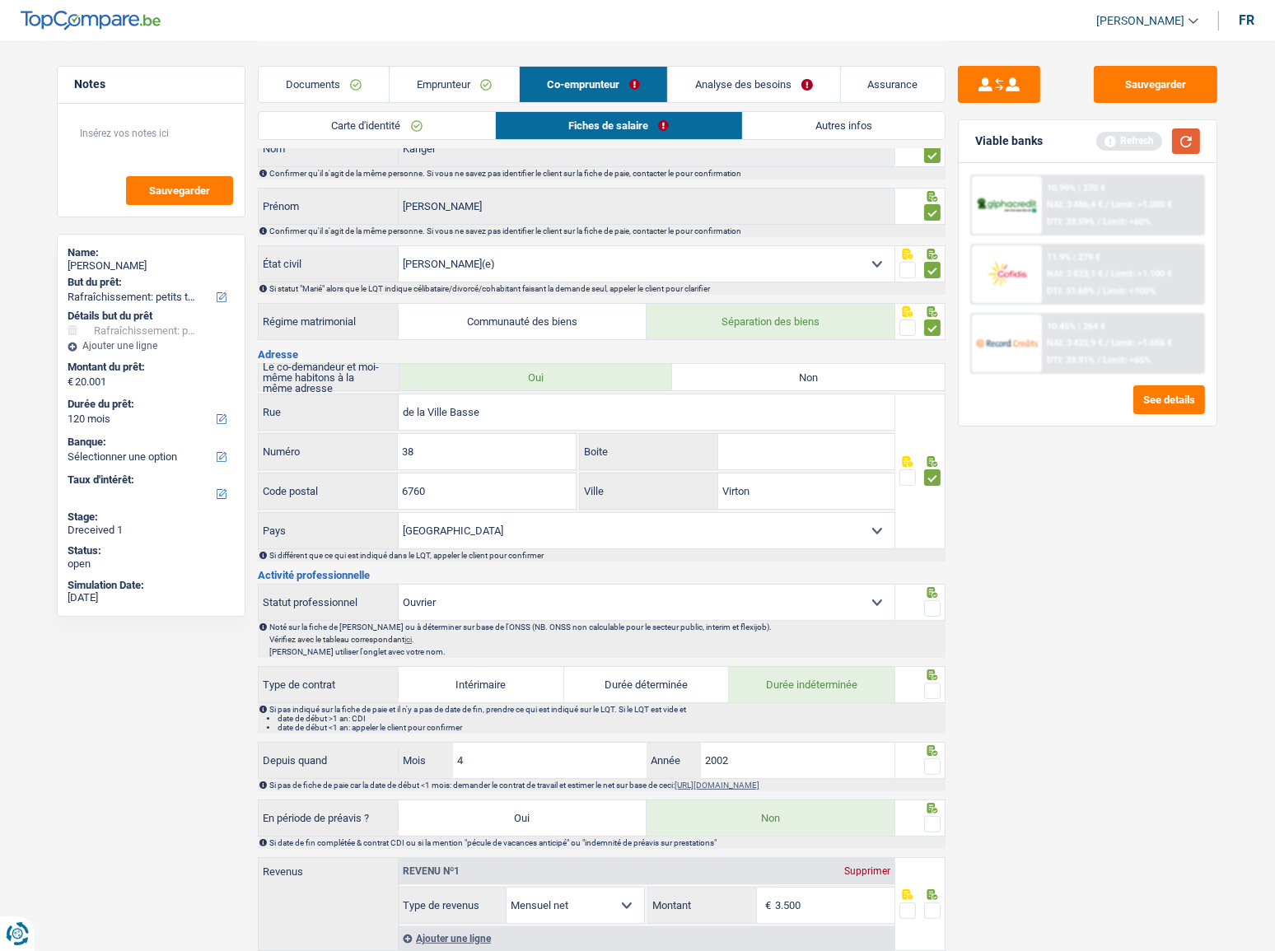
click at [1138, 135] on button "button" at bounding box center [1186, 142] width 28 height 26
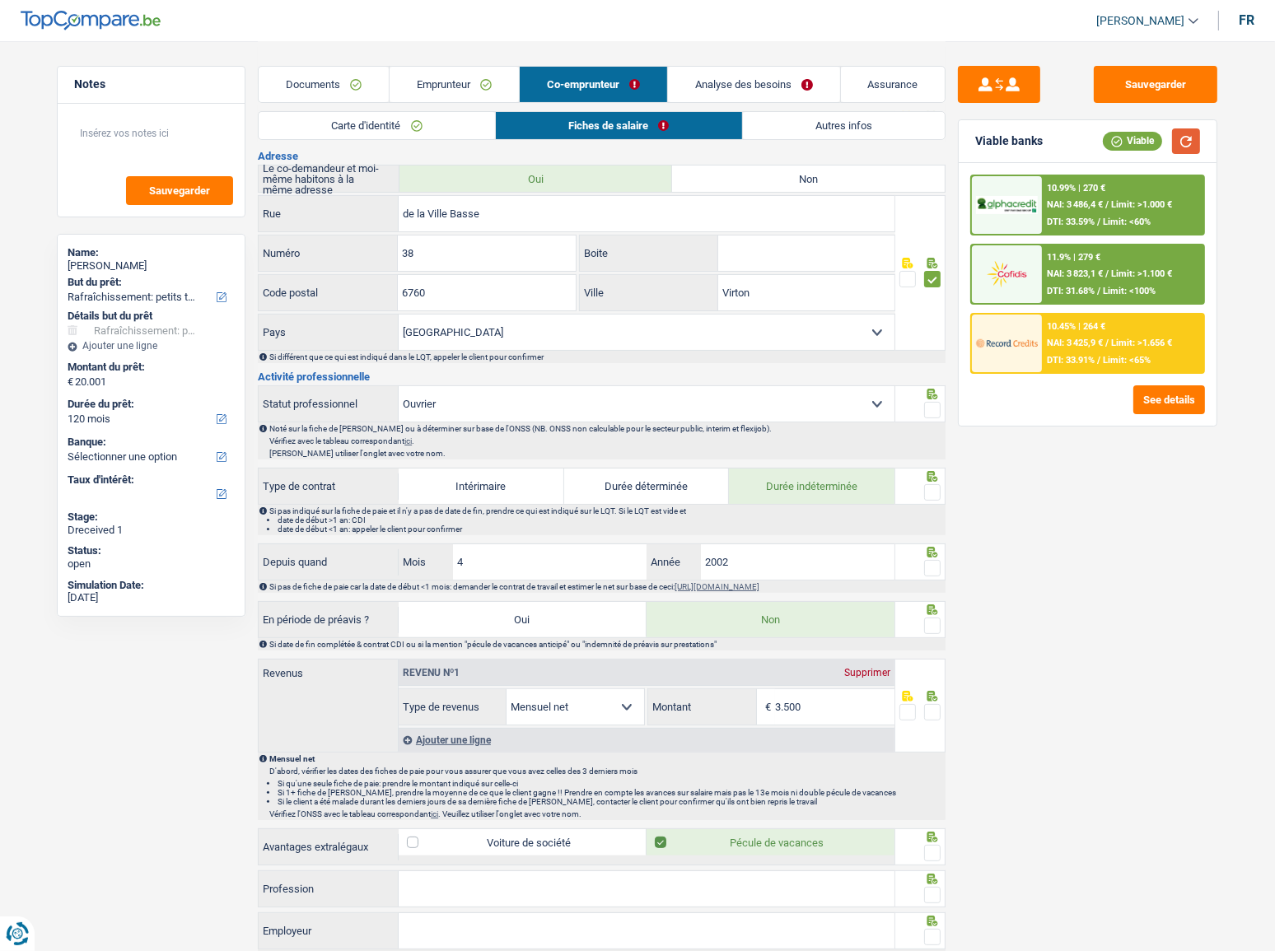
scroll to position [299, 0]
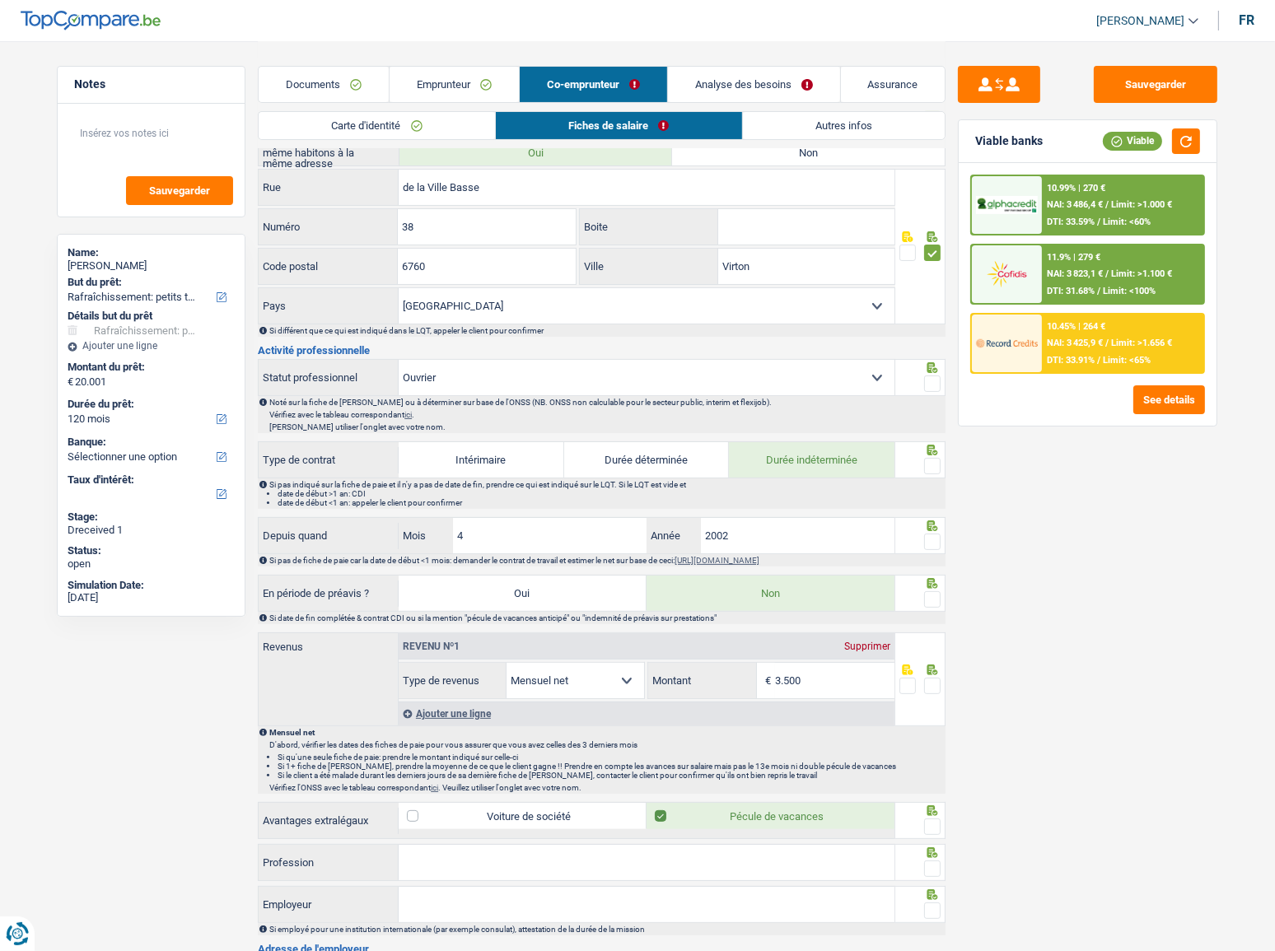
click at [937, 377] on span at bounding box center [932, 384] width 16 height 16
click at [0, 0] on input "radio" at bounding box center [0, 0] width 0 height 0
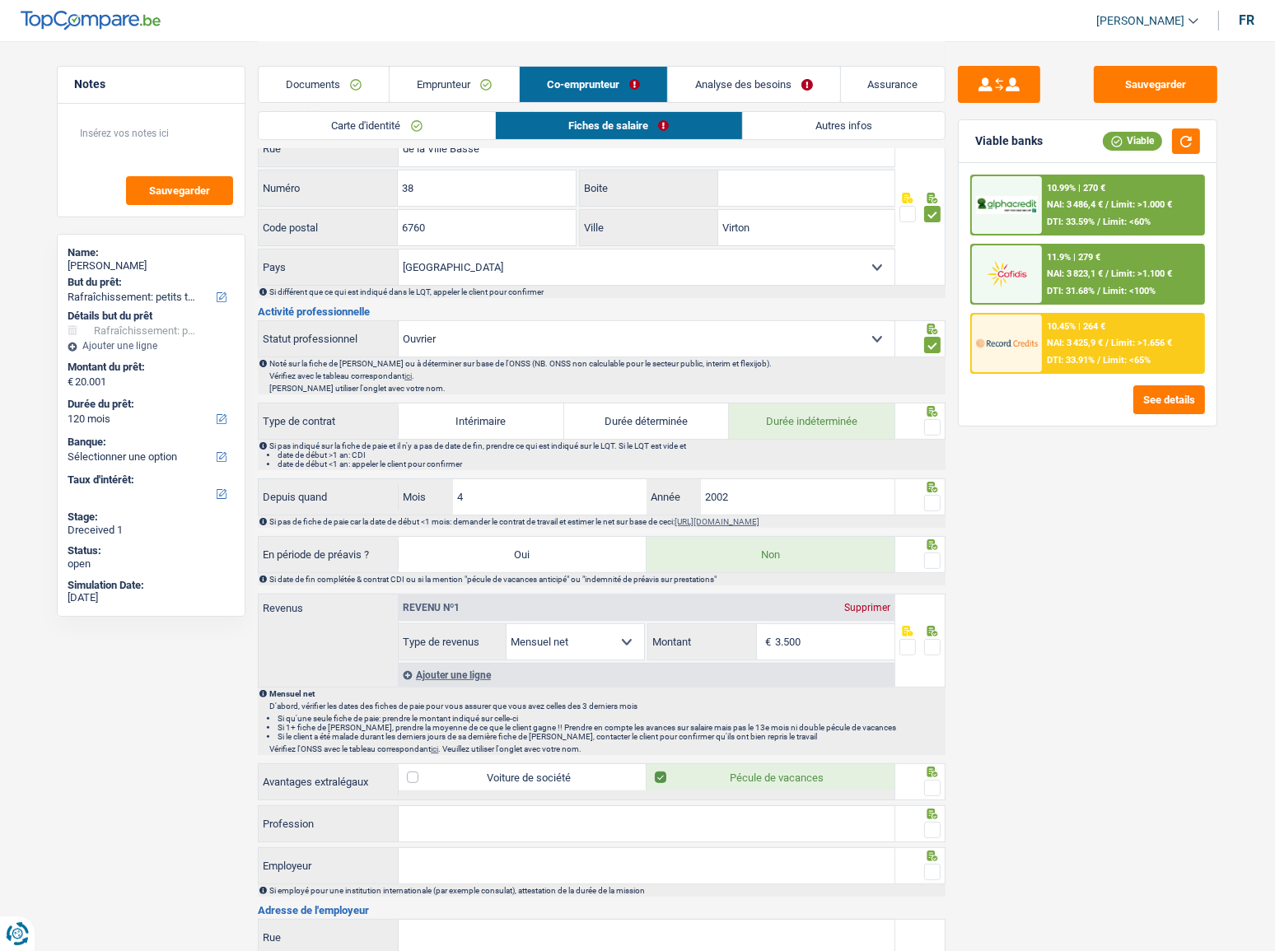
scroll to position [374, 0]
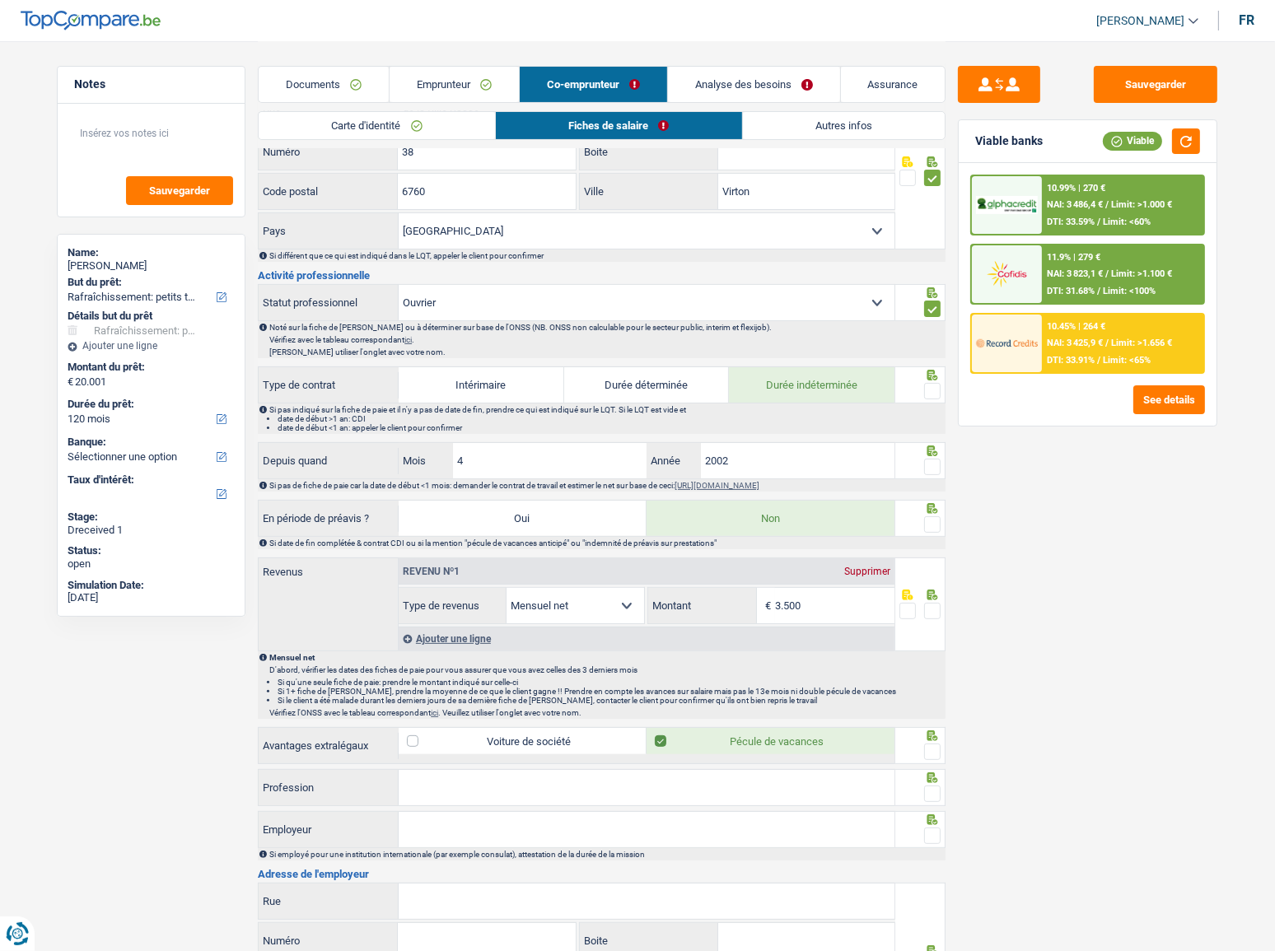
click at [935, 390] on span at bounding box center [932, 391] width 16 height 16
click at [0, 0] on input "radio" at bounding box center [0, 0] width 0 height 0
drag, startPoint x: 535, startPoint y: 467, endPoint x: 339, endPoint y: 460, distance: 196.2
click at [339, 460] on div "Depuis quand 4 Mois / 2002 Année" at bounding box center [577, 460] width 636 height 35
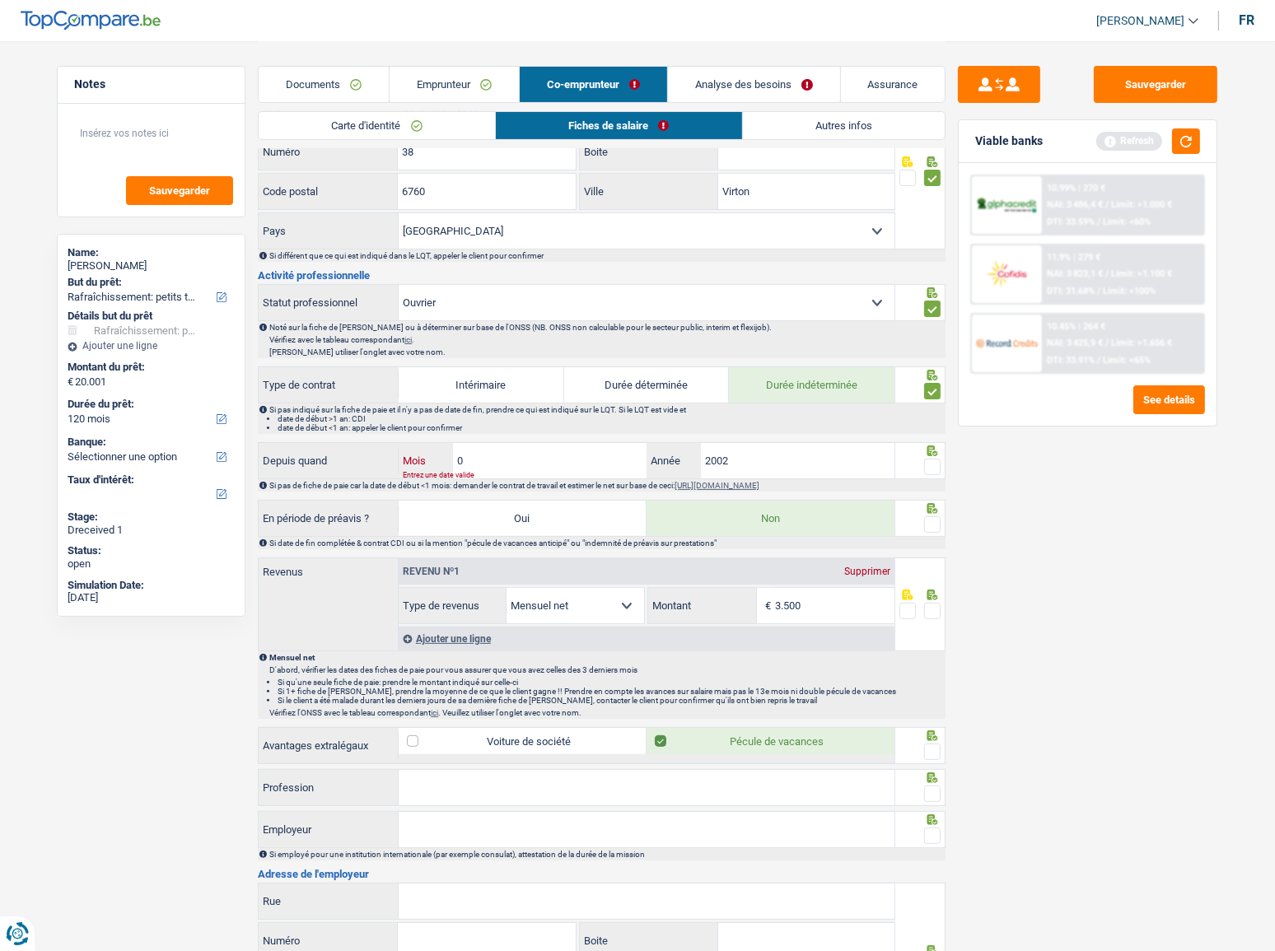
type input "01"
click at [788, 464] on input "2002" at bounding box center [798, 460] width 194 height 35
type input "2019"
click at [924, 467] on span at bounding box center [932, 467] width 16 height 16
click at [0, 0] on input "radio" at bounding box center [0, 0] width 0 height 0
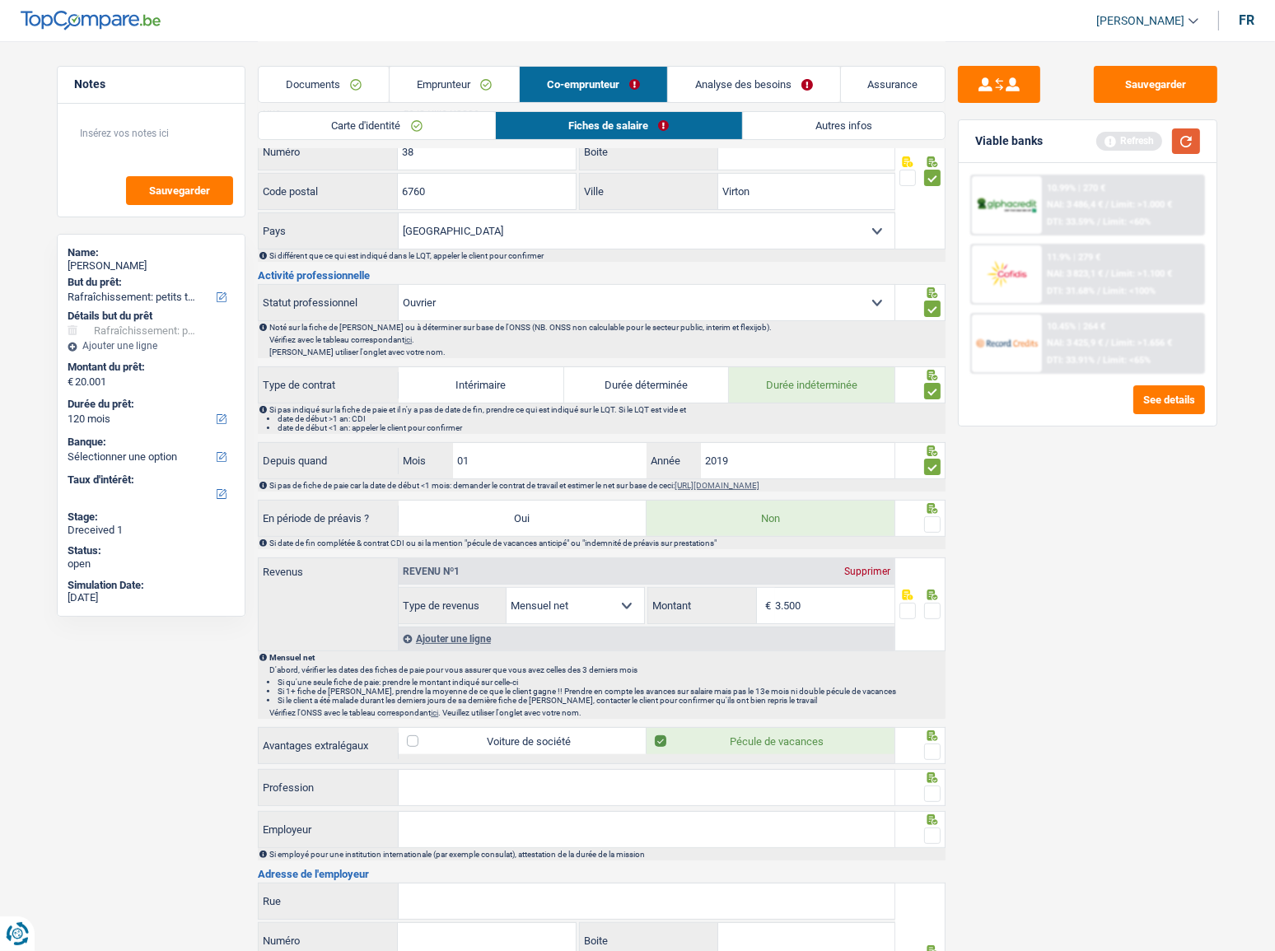
click at [1138, 138] on button "button" at bounding box center [1186, 142] width 28 height 26
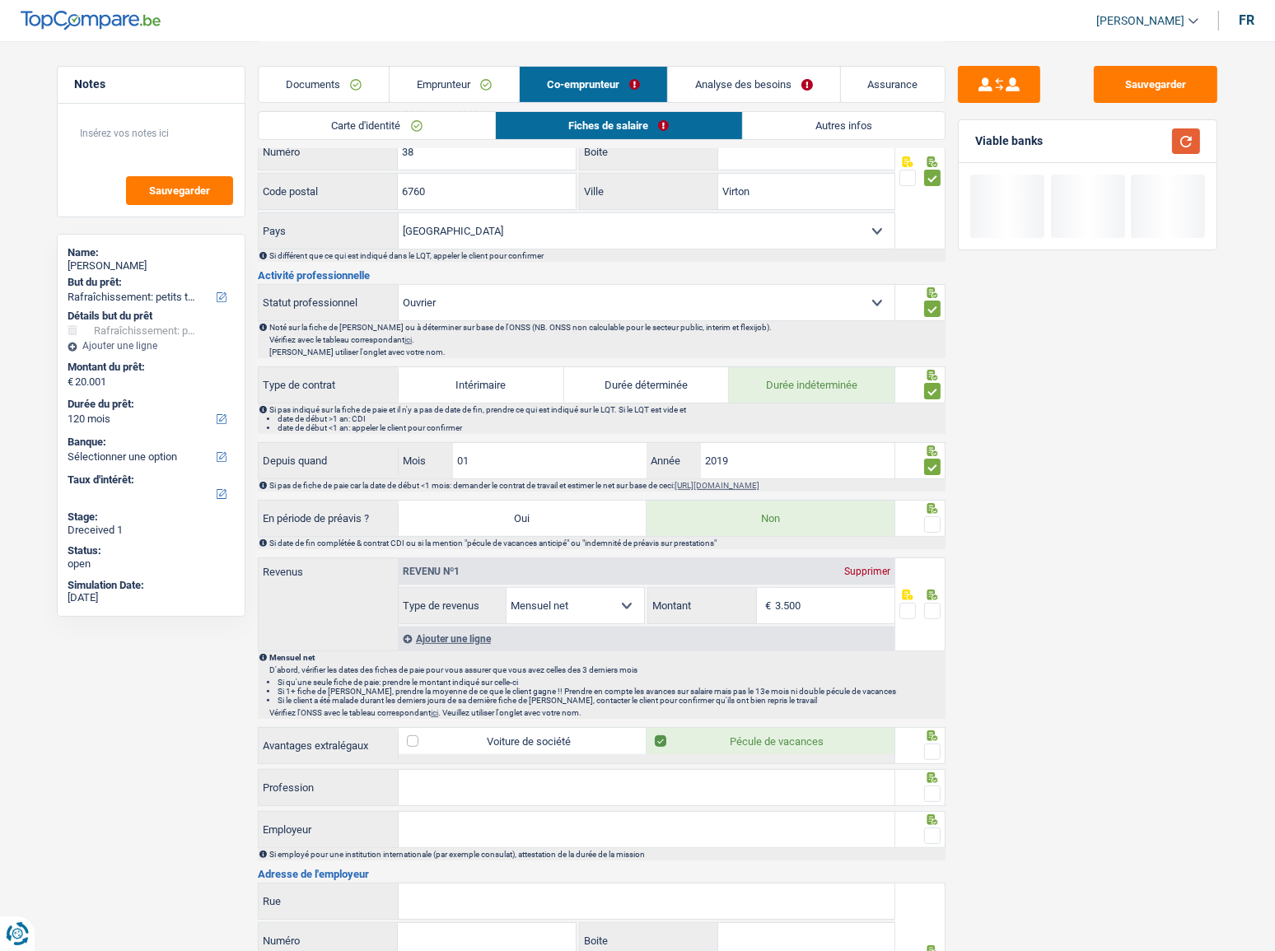
scroll to position [599, 0]
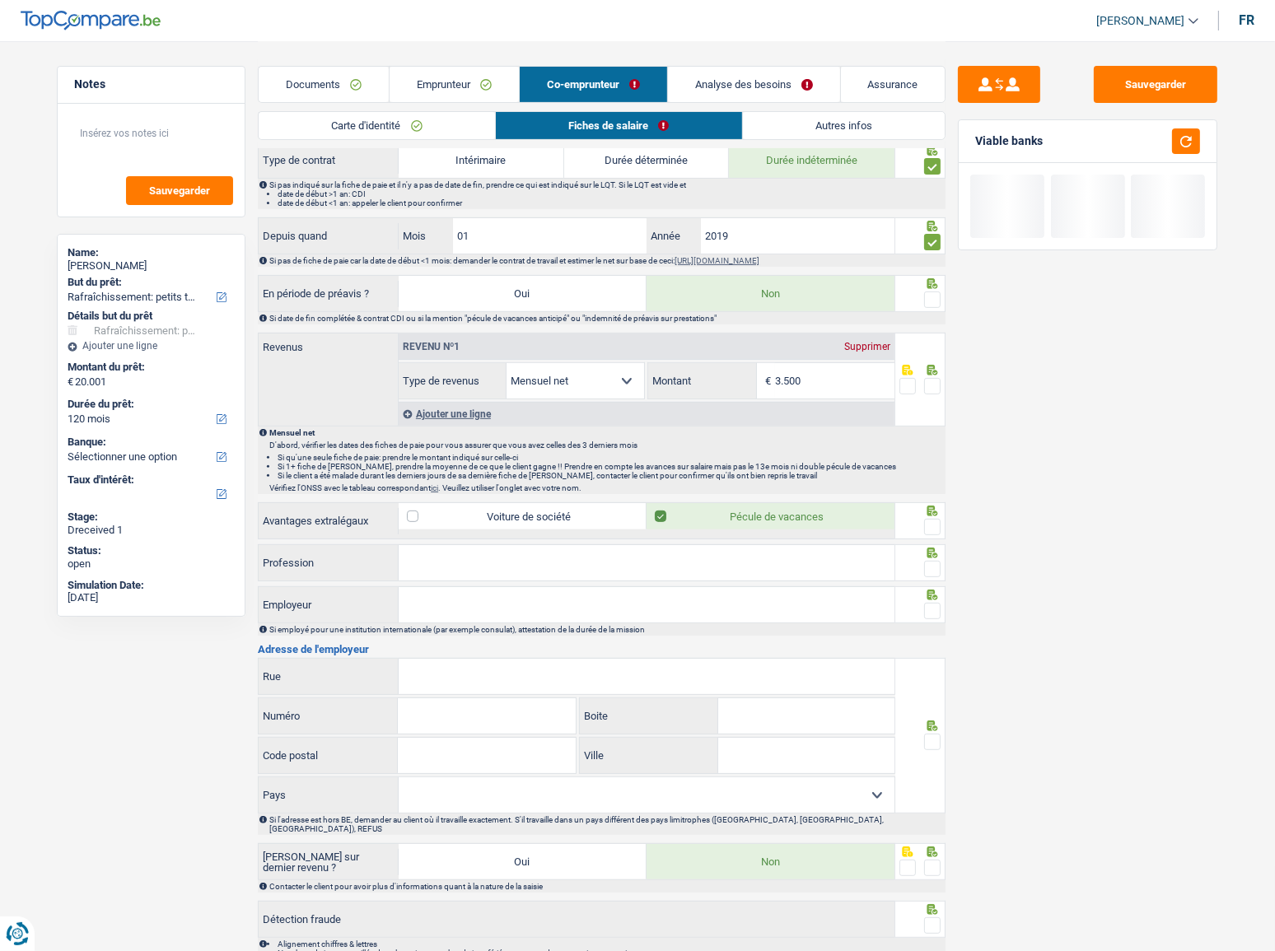
click at [933, 296] on span at bounding box center [932, 300] width 16 height 16
click at [0, 0] on input "radio" at bounding box center [0, 0] width 0 height 0
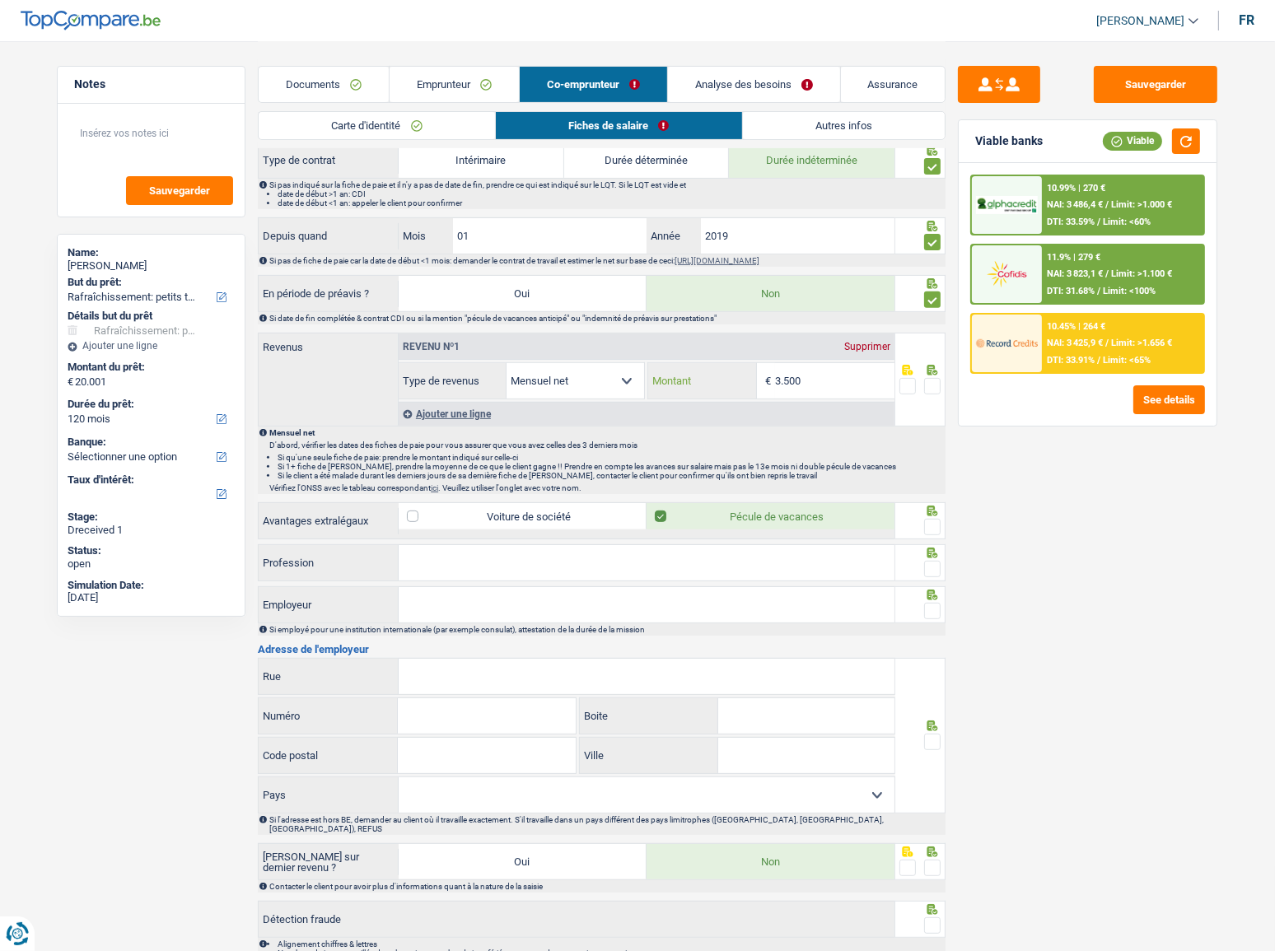
drag, startPoint x: 822, startPoint y: 382, endPoint x: 608, endPoint y: 382, distance: 214.2
click at [608, 382] on div "Allocation d'handicap Allocations chômage Allocations familiales Chèques repas …" at bounding box center [647, 380] width 496 height 37
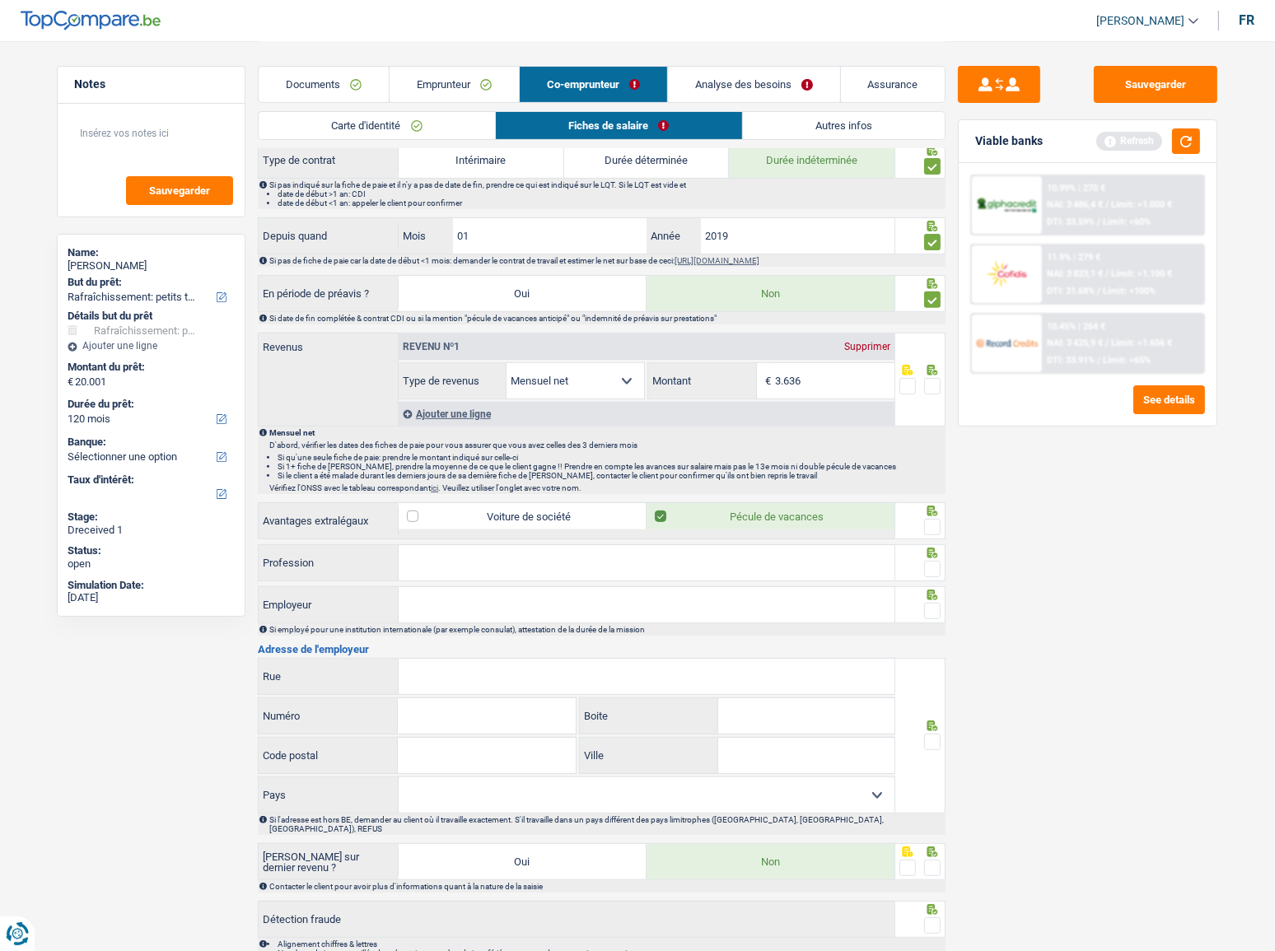
type input "3.636"
click at [927, 386] on span at bounding box center [932, 386] width 16 height 16
click at [0, 0] on input "radio" at bounding box center [0, 0] width 0 height 0
drag, startPoint x: 1186, startPoint y: 144, endPoint x: 1024, endPoint y: 419, distance: 319.4
click at [1138, 143] on button "button" at bounding box center [1186, 142] width 28 height 26
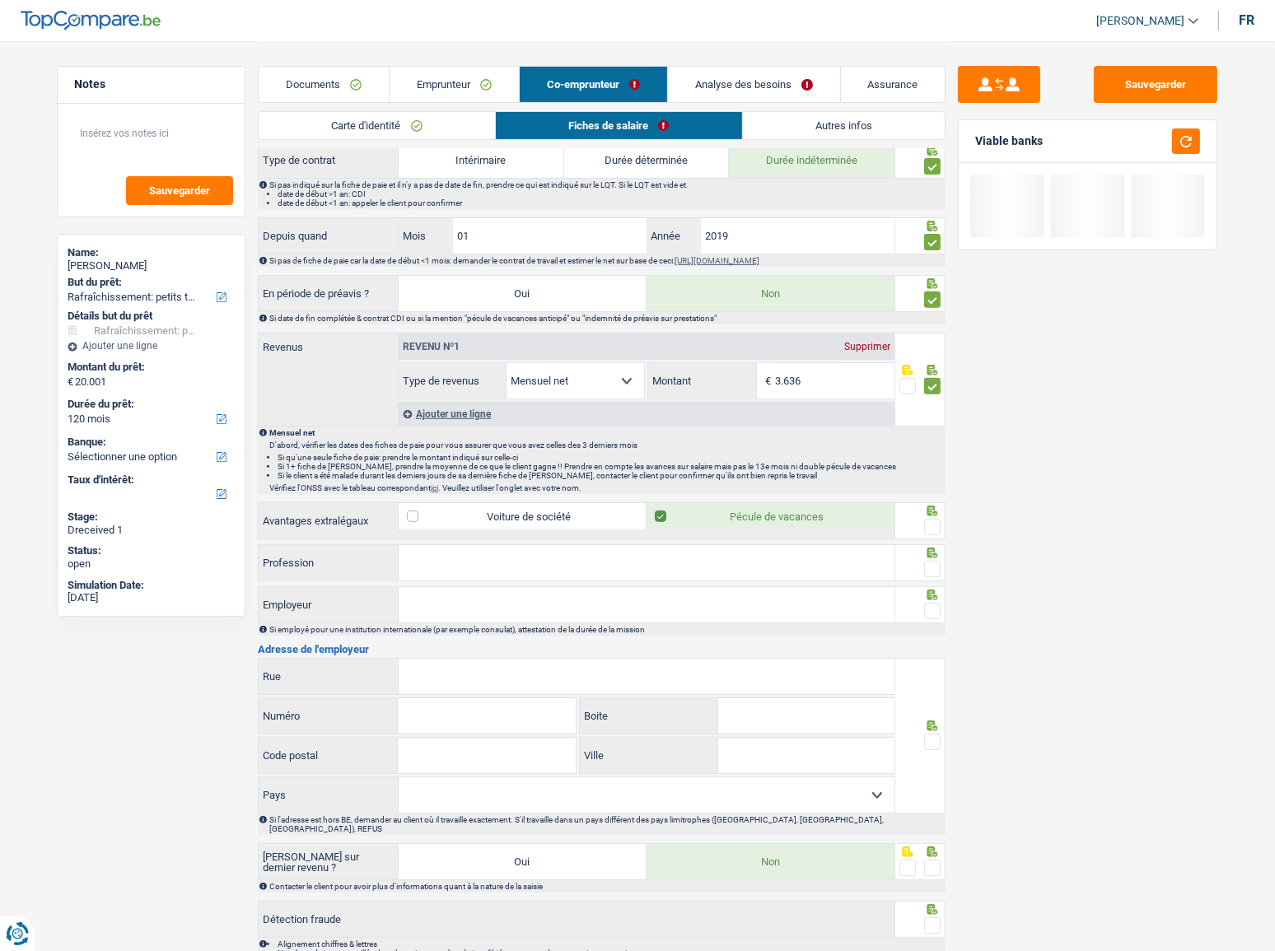
click at [937, 512] on icon at bounding box center [933, 511] width 11 height 11
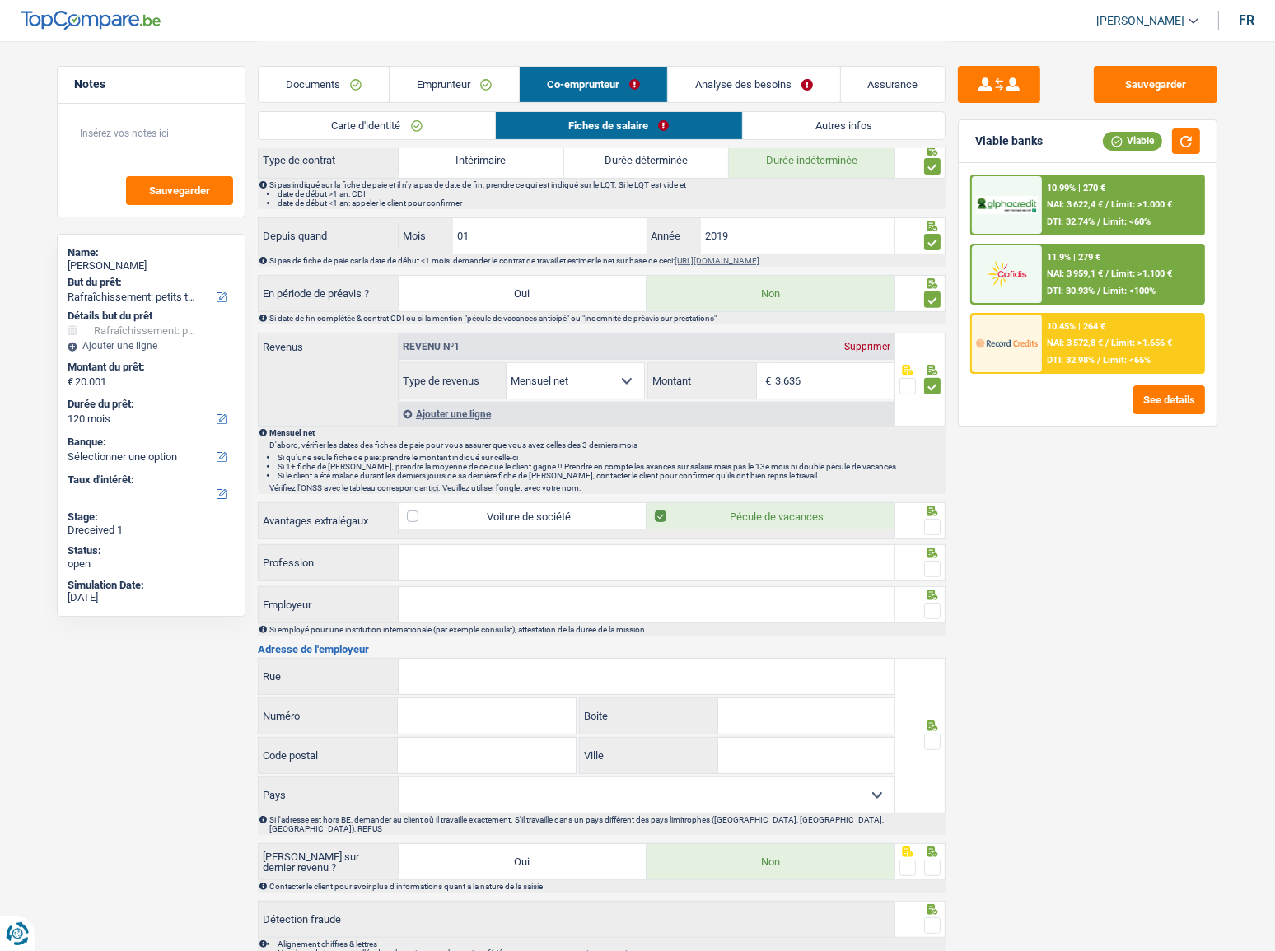
click at [933, 519] on span at bounding box center [932, 527] width 16 height 16
click at [0, 0] on input "radio" at bounding box center [0, 0] width 0 height 0
drag, startPoint x: 574, startPoint y: 561, endPoint x: 703, endPoint y: 544, distance: 129.7
click at [594, 520] on input "Profession" at bounding box center [647, 562] width 496 height 35
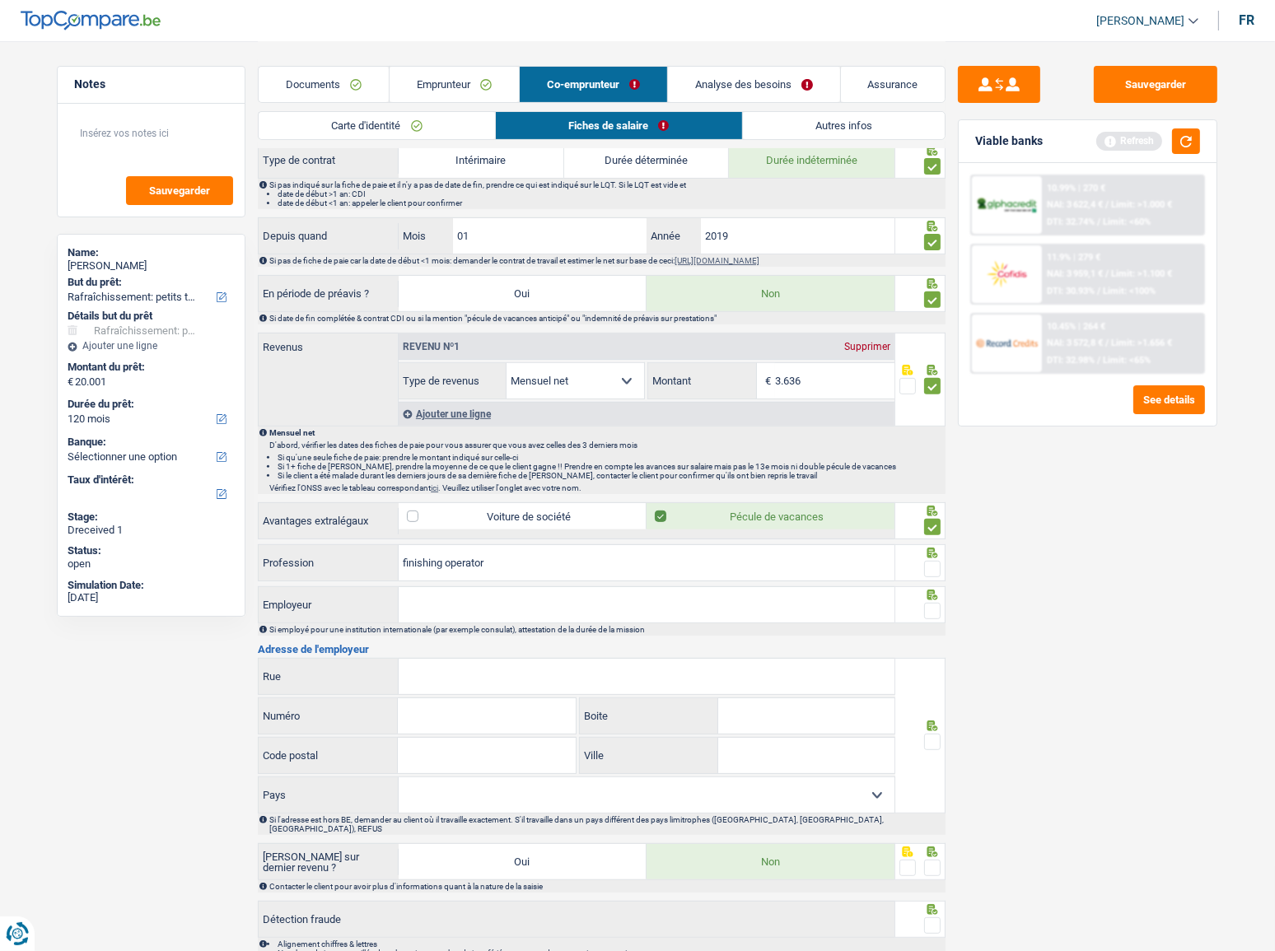
type input "finishing operator"
drag, startPoint x: 933, startPoint y: 559, endPoint x: 1027, endPoint y: 386, distance: 198.0
click at [940, 520] on div at bounding box center [920, 563] width 51 height 37
click at [1138, 142] on button "button" at bounding box center [1186, 142] width 28 height 26
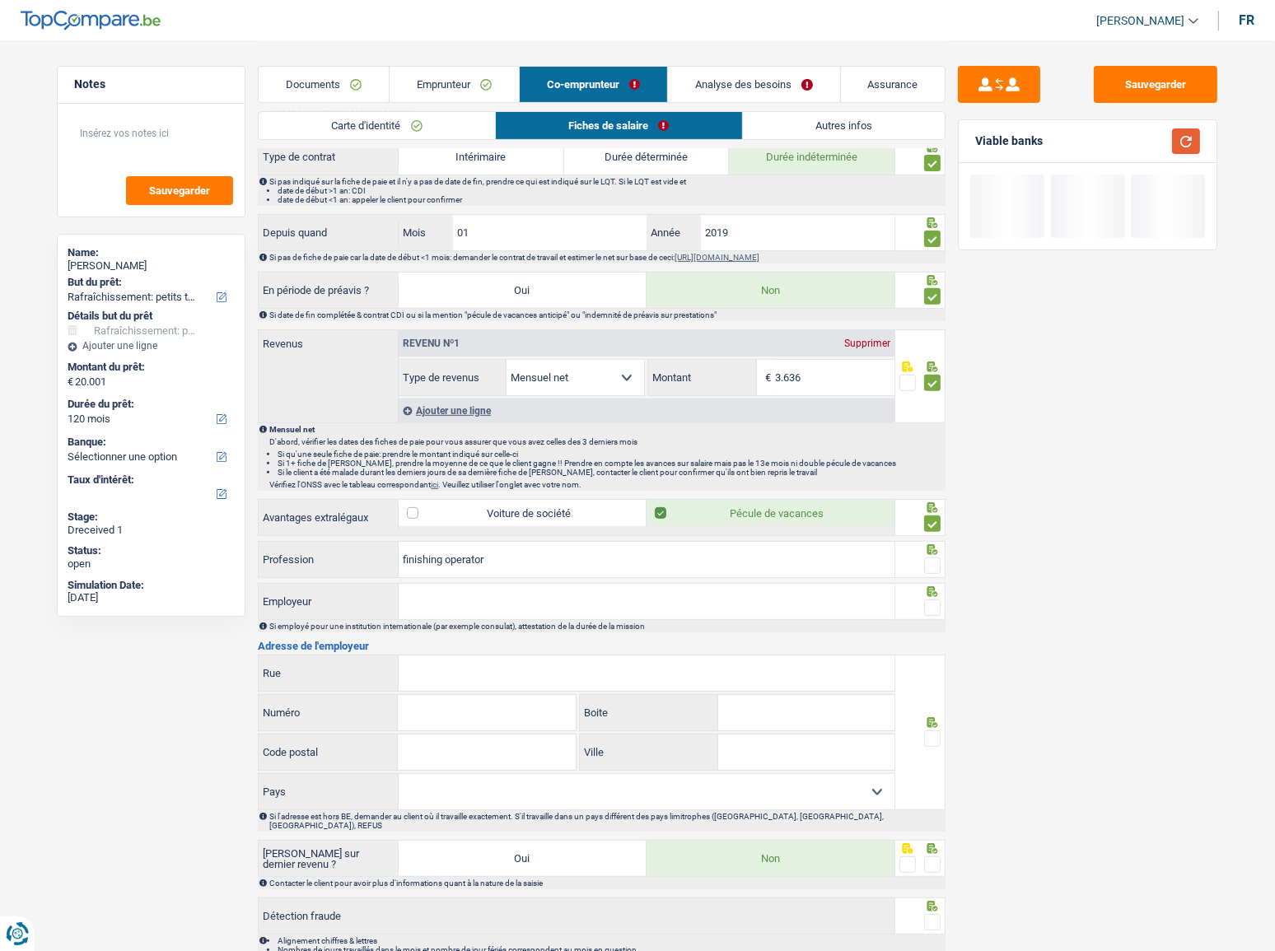
scroll to position [671, 0]
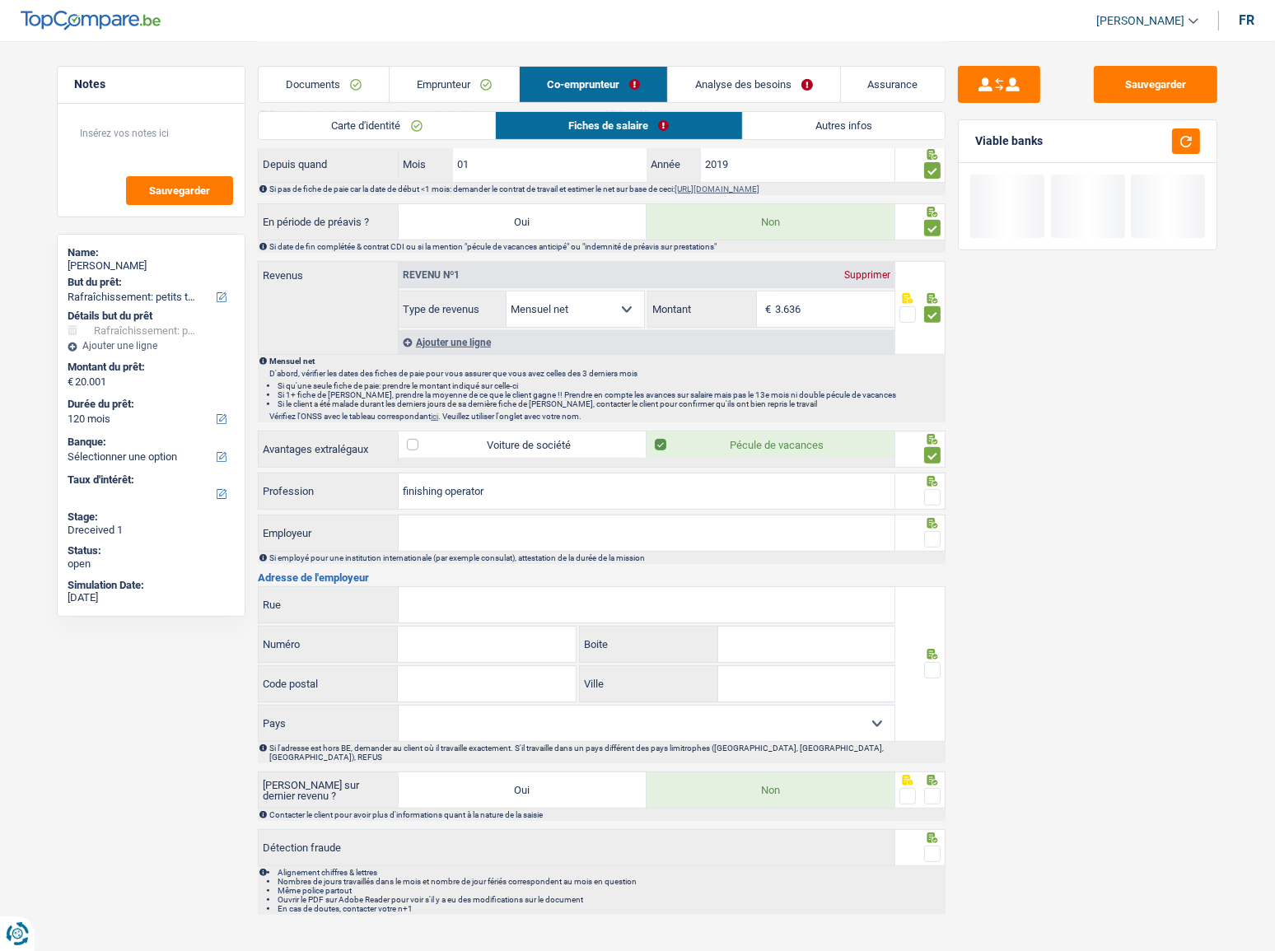
click at [920, 500] on fieldset at bounding box center [921, 498] width 42 height 21
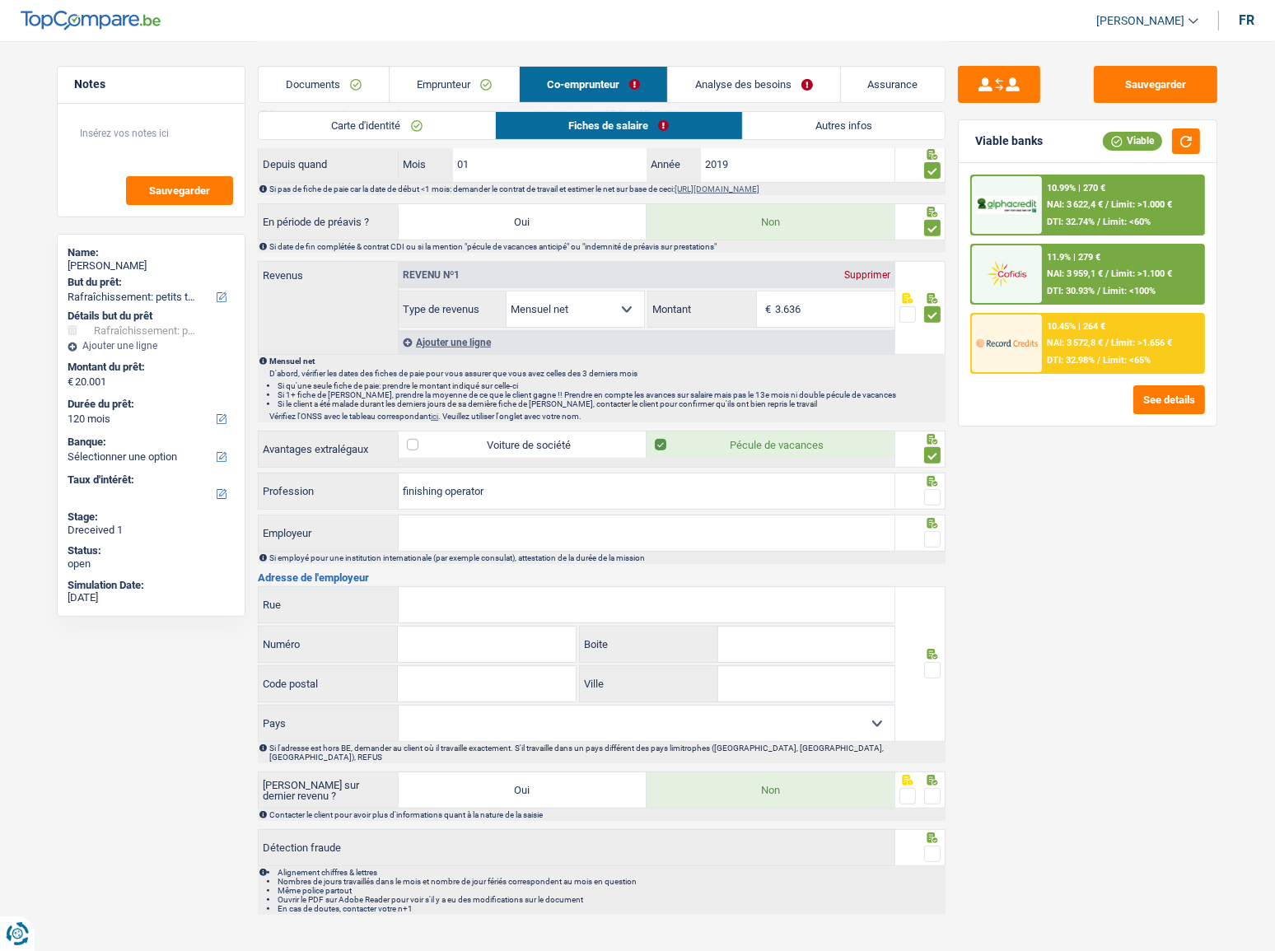
click at [765, 519] on input "Employeur" at bounding box center [647, 533] width 496 height 35
click at [446, 520] on input "Employeur" at bounding box center [647, 533] width 496 height 35
drag, startPoint x: 443, startPoint y: 535, endPoint x: 497, endPoint y: 525, distance: 54.5
click at [446, 520] on input "Employeur" at bounding box center [647, 533] width 496 height 35
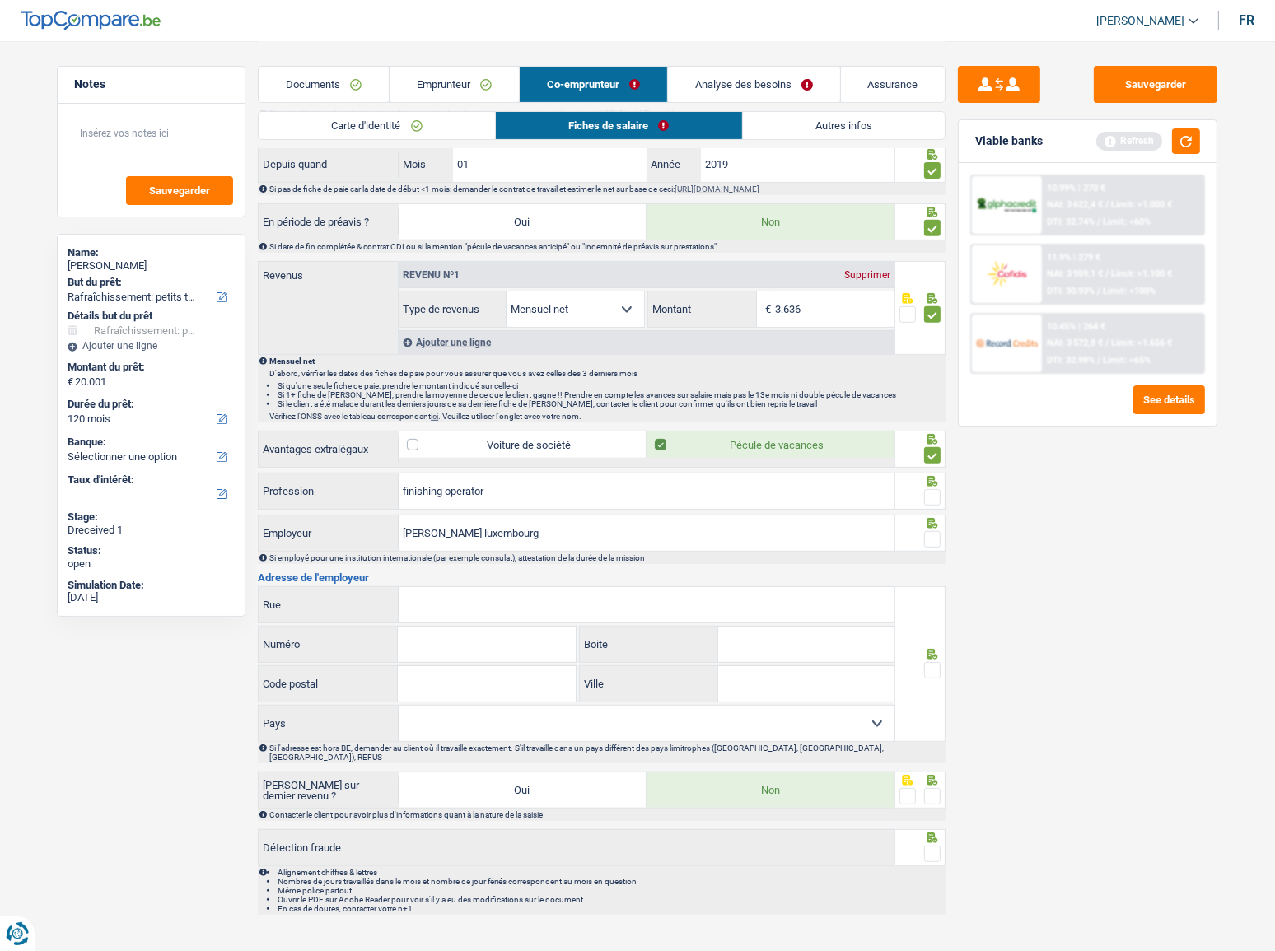
type input "avery dennison luxembourg"
click at [934, 520] on span at bounding box center [932, 539] width 16 height 16
click at [0, 0] on input "radio" at bounding box center [0, 0] width 0 height 0
click at [932, 492] on span at bounding box center [932, 497] width 16 height 16
click at [0, 0] on input "radio" at bounding box center [0, 0] width 0 height 0
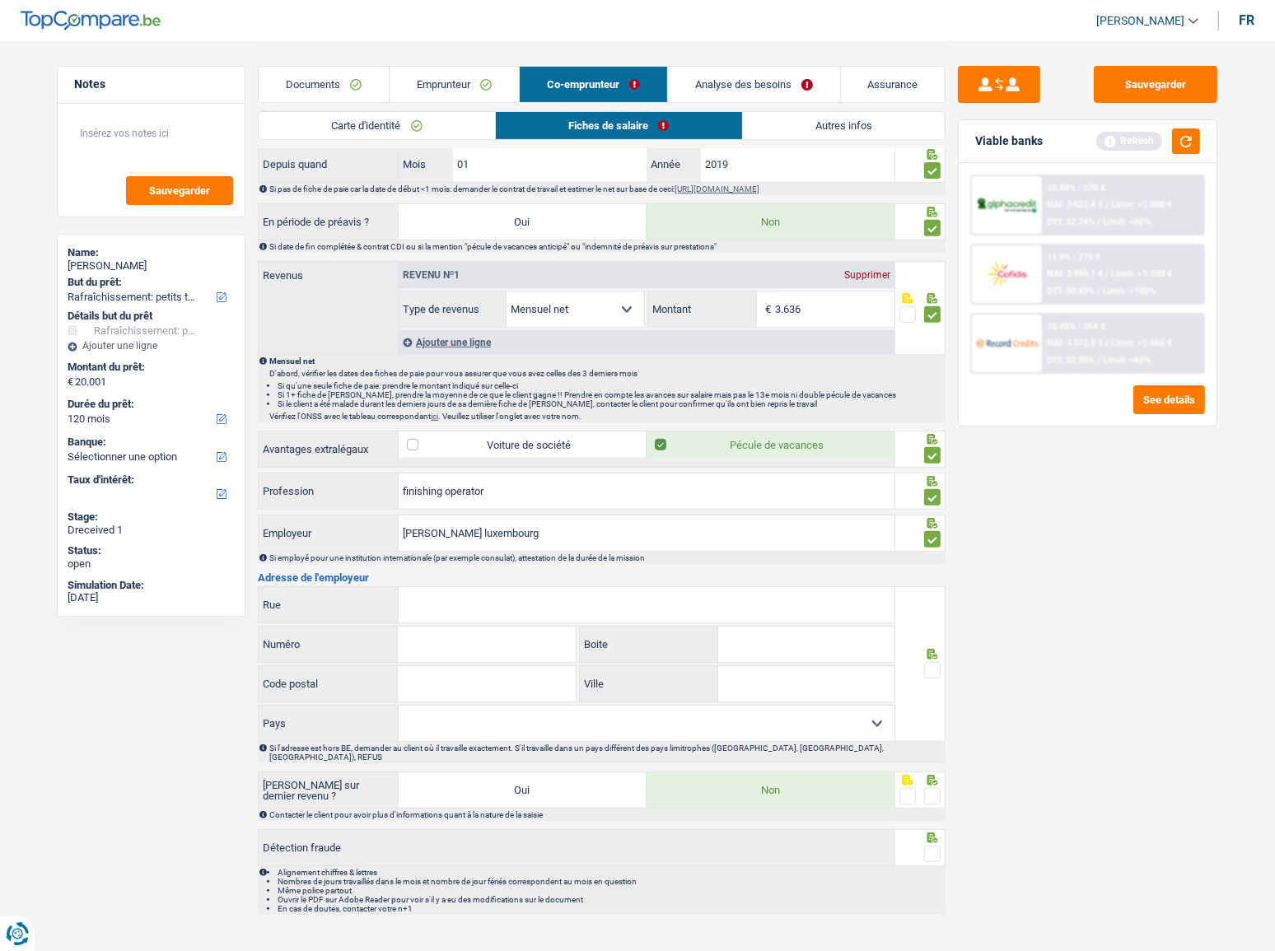
click at [442, 520] on input "Rue" at bounding box center [647, 604] width 496 height 35
type input "zi du ped"
type input "1"
type input "4801"
type input "rodange"
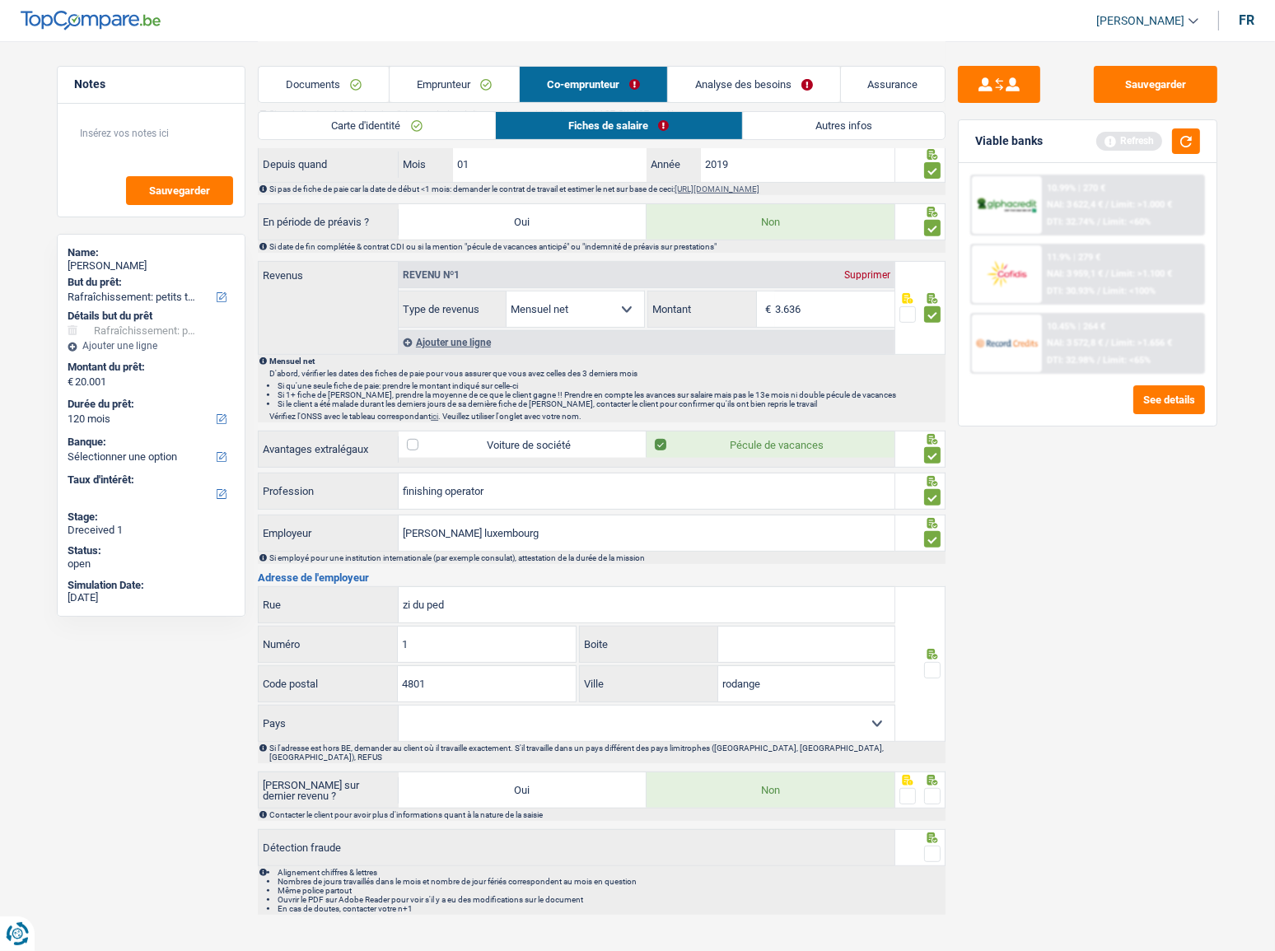
click at [538, 520] on select "Belgique France Allemagne Italie Luxembourg Pays-Bas Espagne Suisse Sélectionne…" at bounding box center [647, 723] width 496 height 35
select select "BE"
click at [399, 520] on select "Belgique France Allemagne Italie Luxembourg Pays-Bas Espagne Suisse Sélectionne…" at bounding box center [647, 723] width 496 height 35
click at [932, 520] on span at bounding box center [932, 796] width 16 height 16
click at [0, 0] on input "radio" at bounding box center [0, 0] width 0 height 0
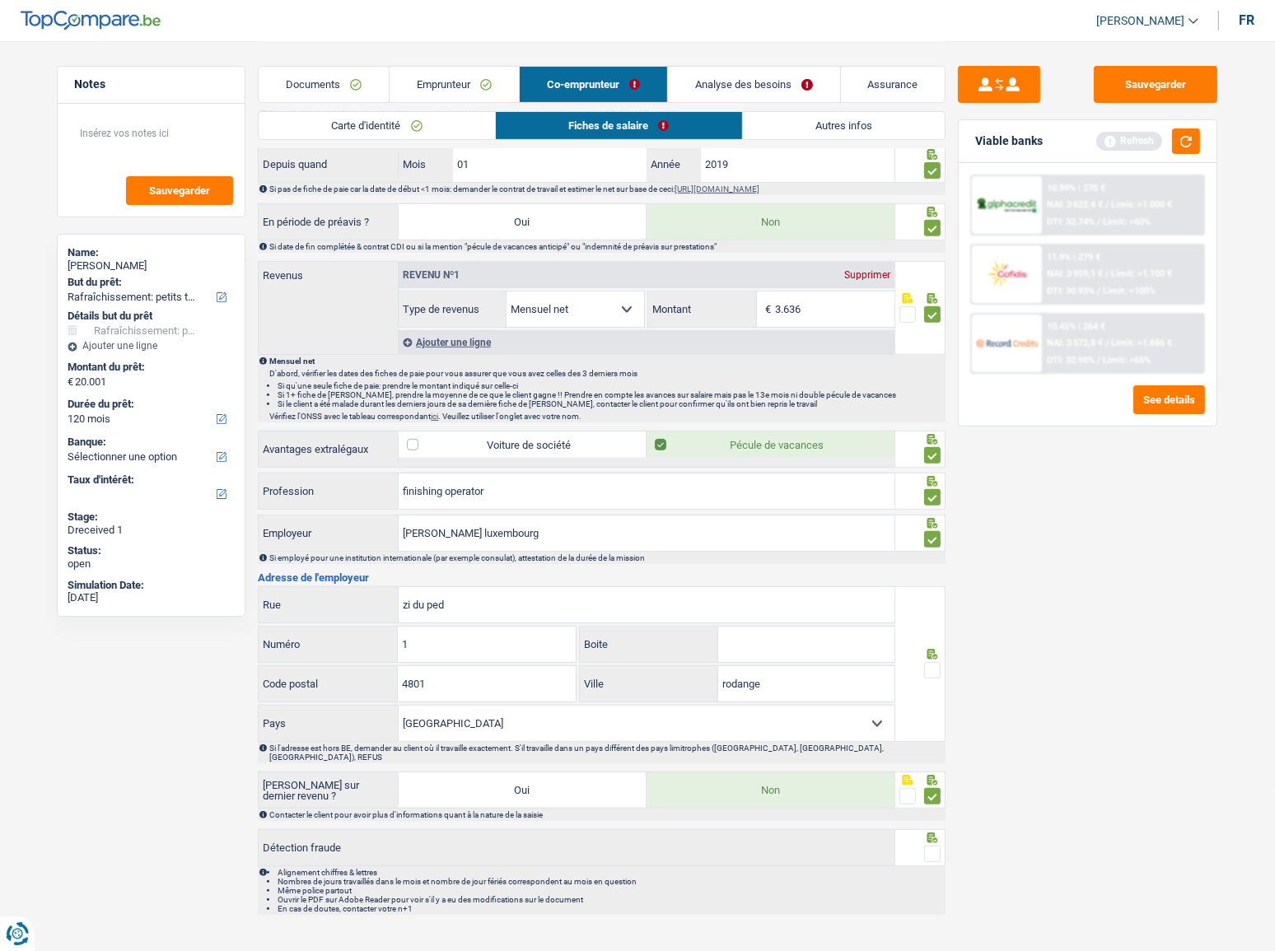
click at [931, 520] on span at bounding box center [932, 854] width 16 height 16
click at [0, 0] on input "radio" at bounding box center [0, 0] width 0 height 0
click at [936, 520] on span at bounding box center [932, 670] width 16 height 16
click at [0, 0] on input "radio" at bounding box center [0, 0] width 0 height 0
drag, startPoint x: 1129, startPoint y: 591, endPoint x: 1059, endPoint y: 552, distance: 80.0
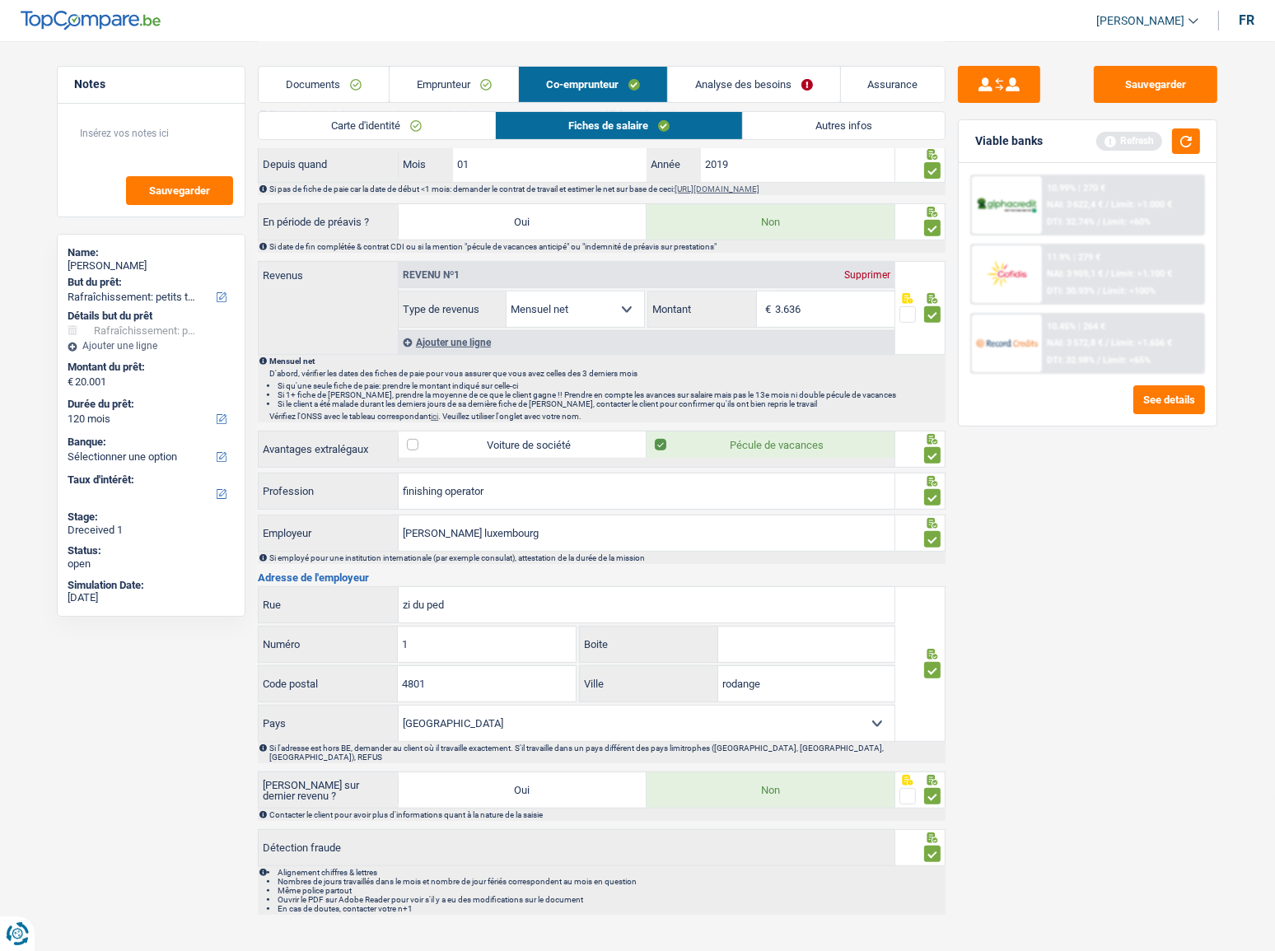
click at [1129, 520] on div "Sauvegarder Viable banks Refresh 10.99% | 270 € NAI: 3 622,4 € / Limit: >1.000 …" at bounding box center [1088, 495] width 284 height 859
drag, startPoint x: 529, startPoint y: 601, endPoint x: 286, endPoint y: 619, distance: 243.6
click at [286, 520] on div "zi du ped Rue" at bounding box center [577, 605] width 638 height 37
type input "avenue de l'europe"
type input "38"
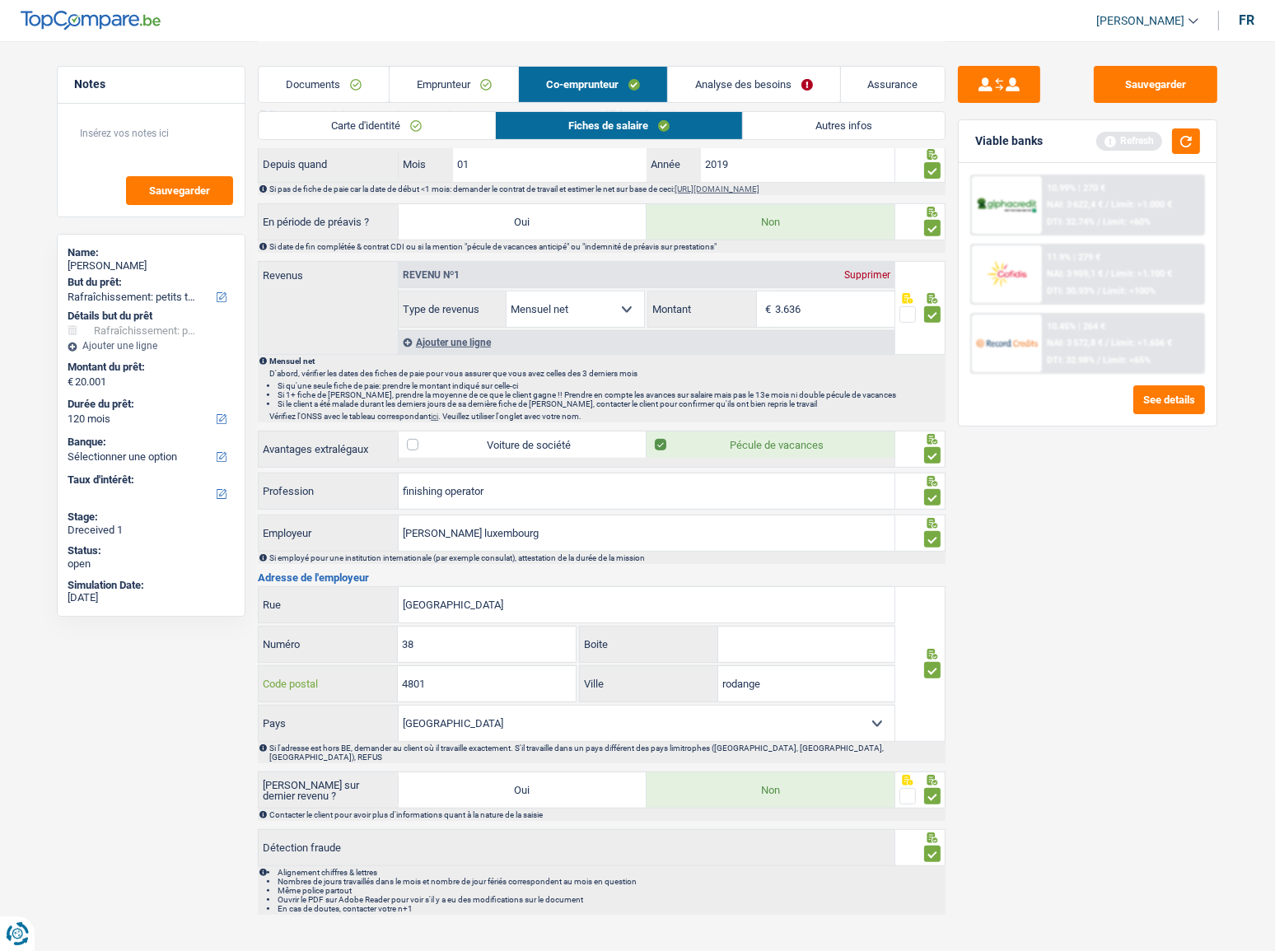
click at [417, 520] on input "4801" at bounding box center [486, 683] width 177 height 35
click at [786, 520] on input "rodange" at bounding box center [806, 683] width 176 height 35
drag, startPoint x: 478, startPoint y: 676, endPoint x: 97, endPoint y: 607, distance: 386.8
click at [466, 520] on input "4701" at bounding box center [486, 683] width 177 height 35
click at [418, 520] on input "4701" at bounding box center [486, 683] width 177 height 35
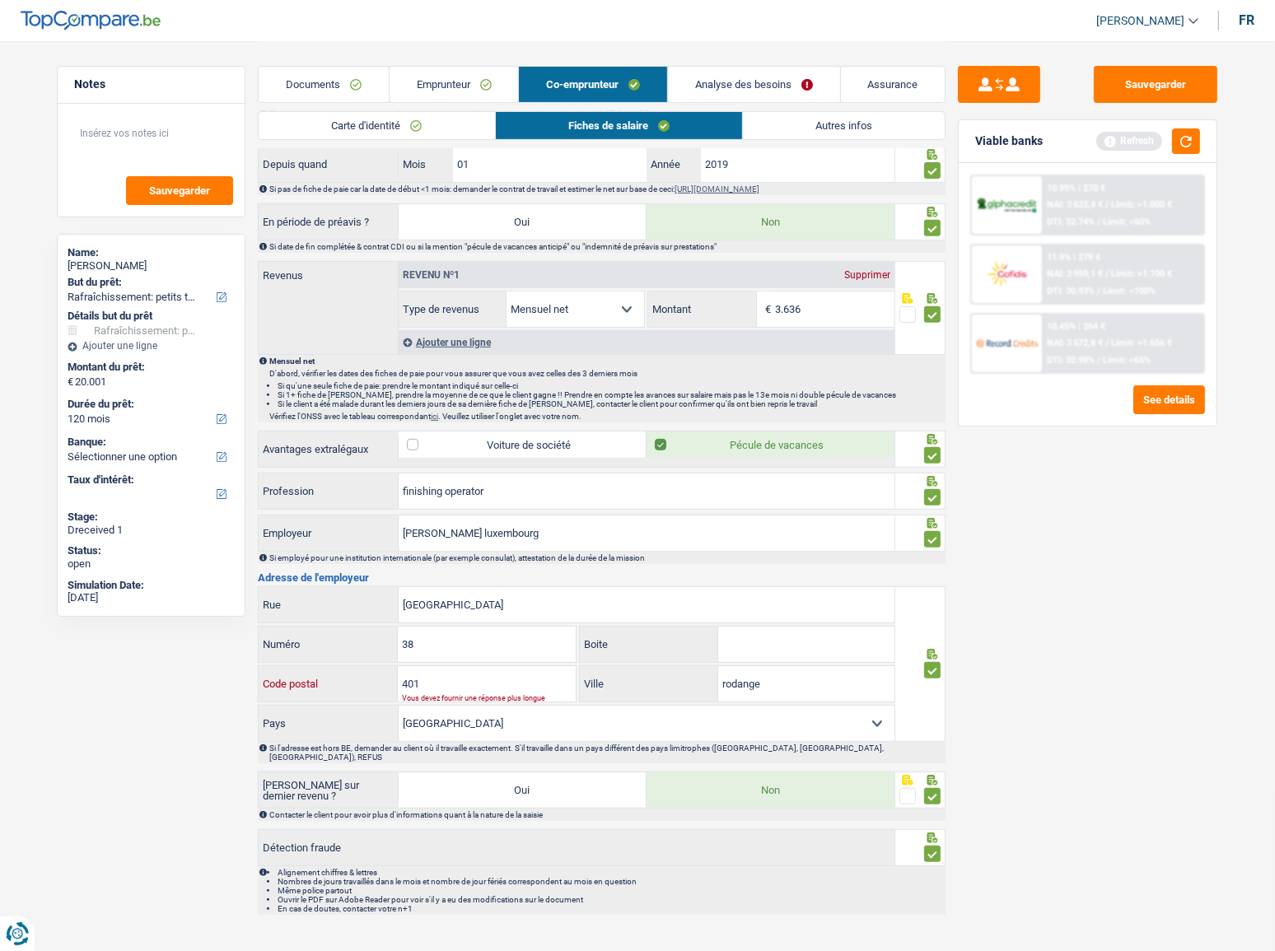
type input "4701"
click at [1138, 142] on button "button" at bounding box center [1186, 142] width 28 height 26
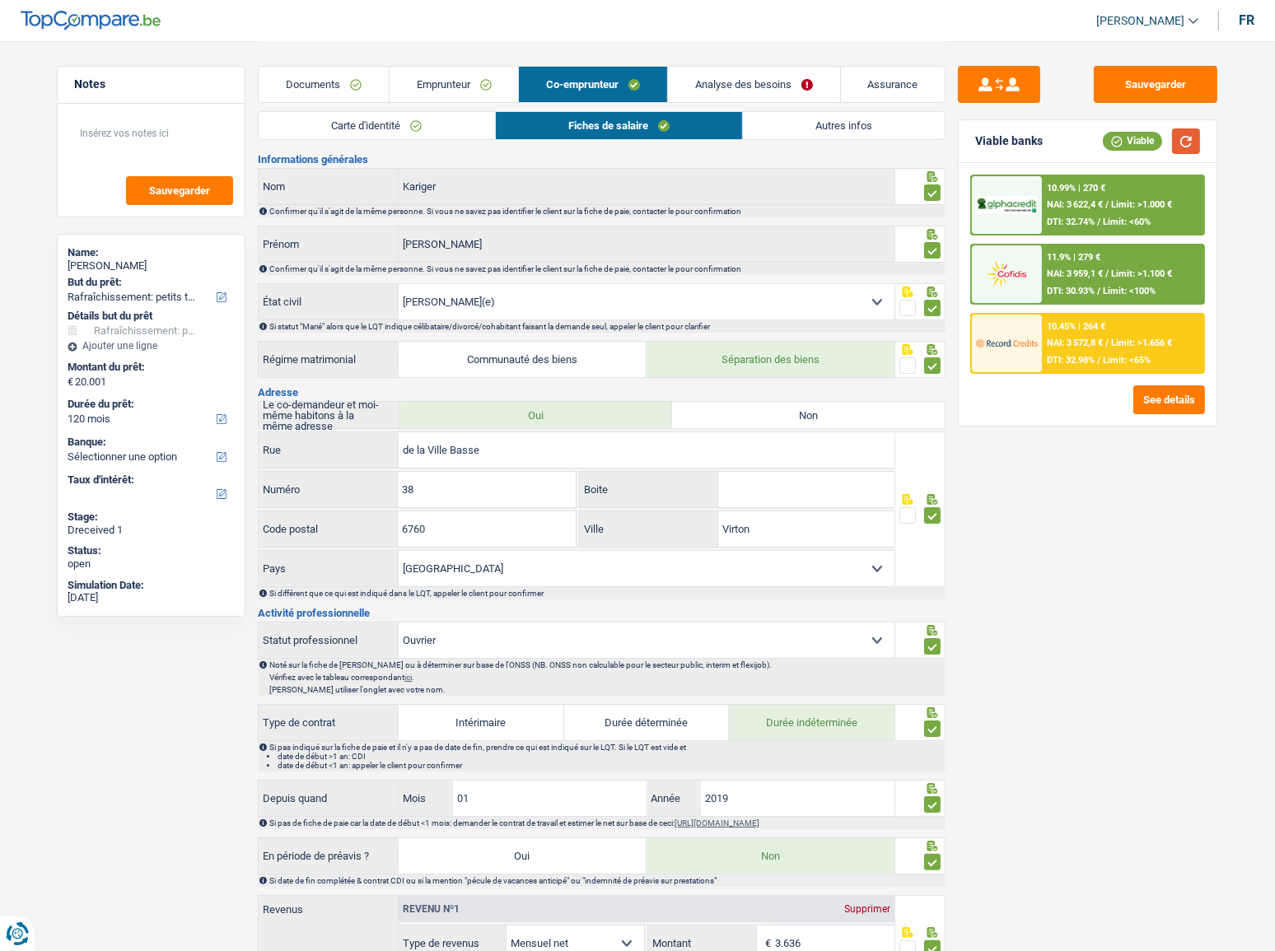
scroll to position [0, 0]
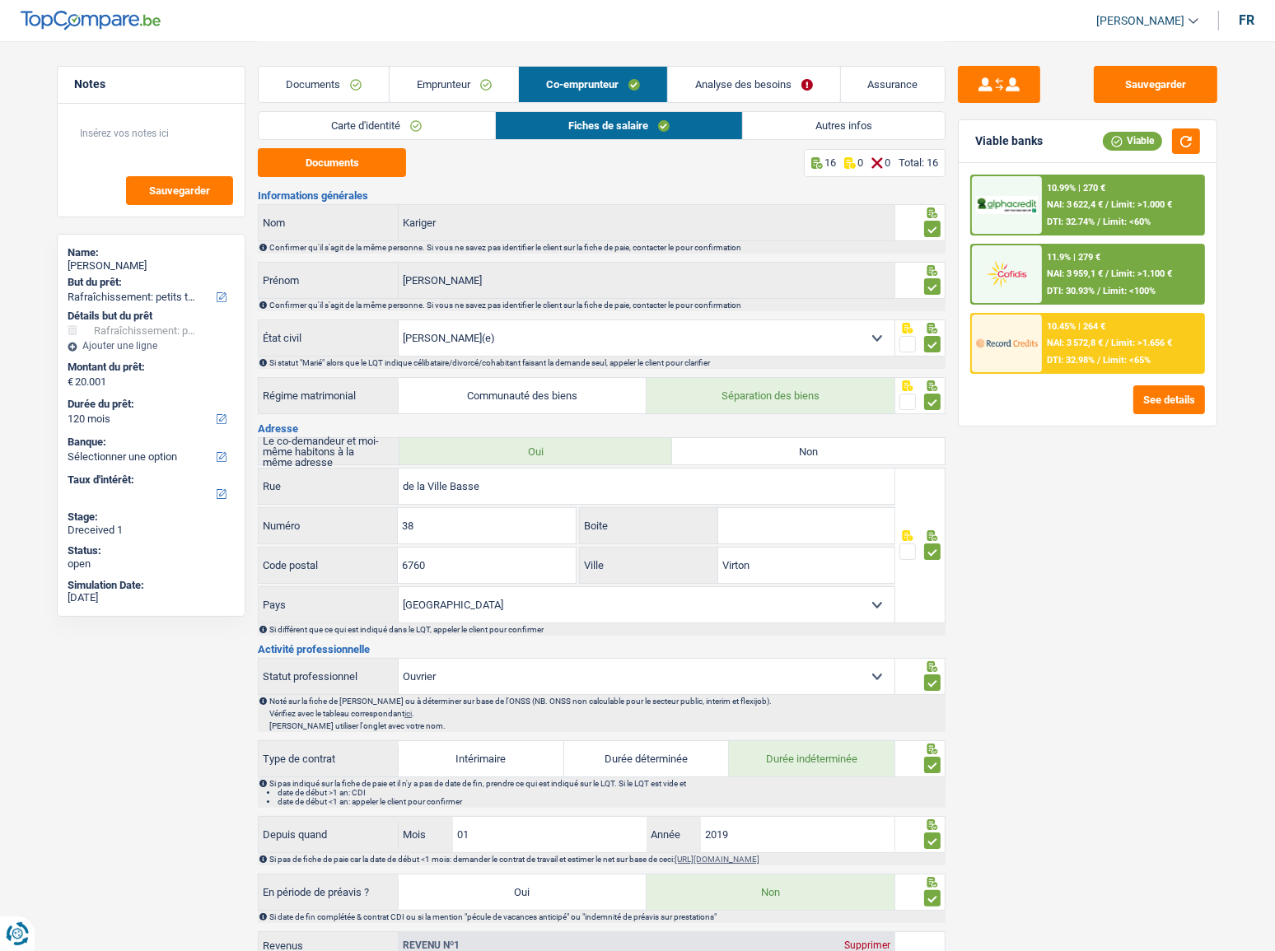
click at [794, 129] on link "Autres infos" at bounding box center [844, 125] width 202 height 27
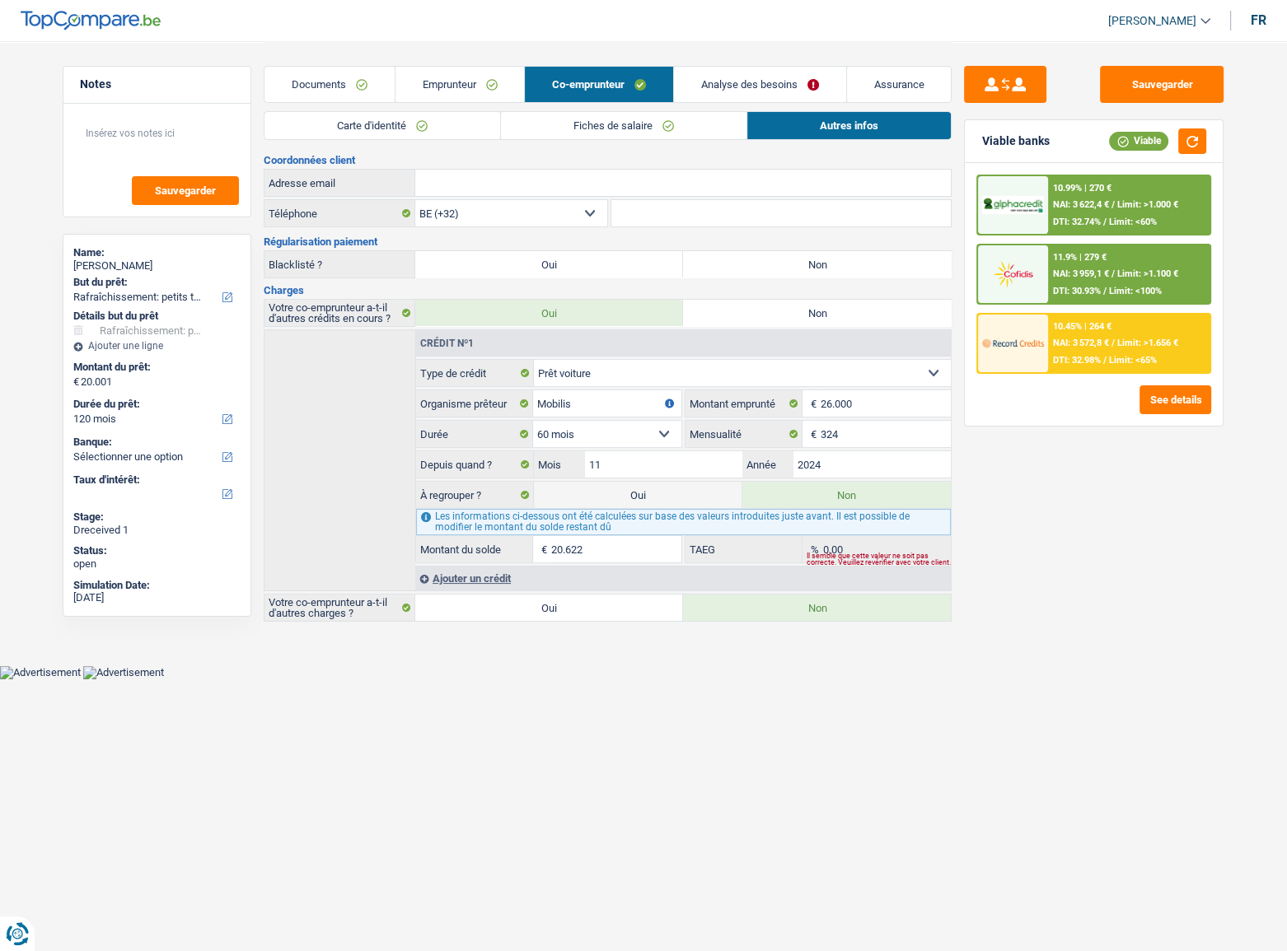
click at [684, 93] on link "Analyse des besoins" at bounding box center [760, 84] width 172 height 35
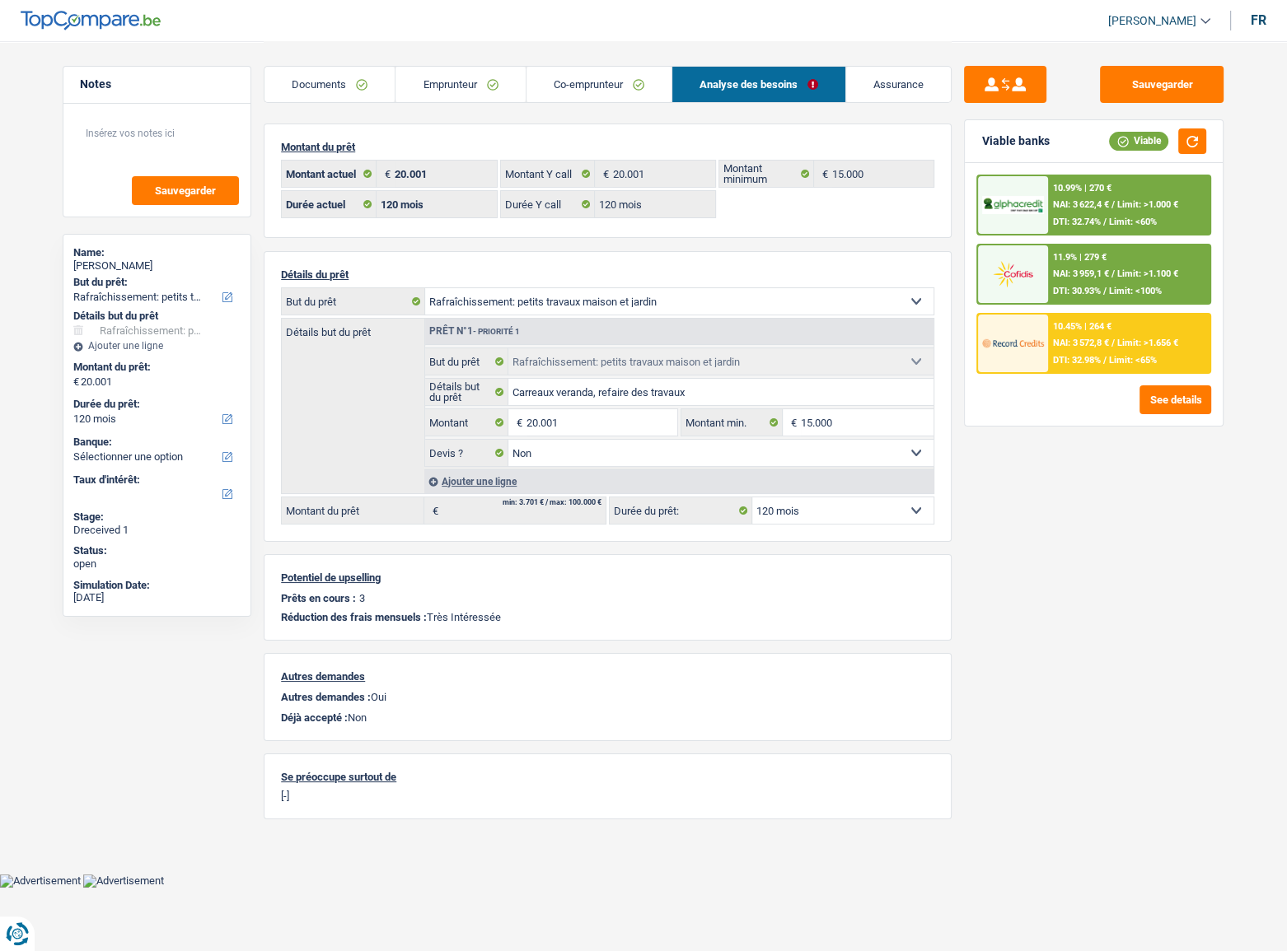
click at [475, 86] on link "Emprunteur" at bounding box center [459, 84] width 129 height 35
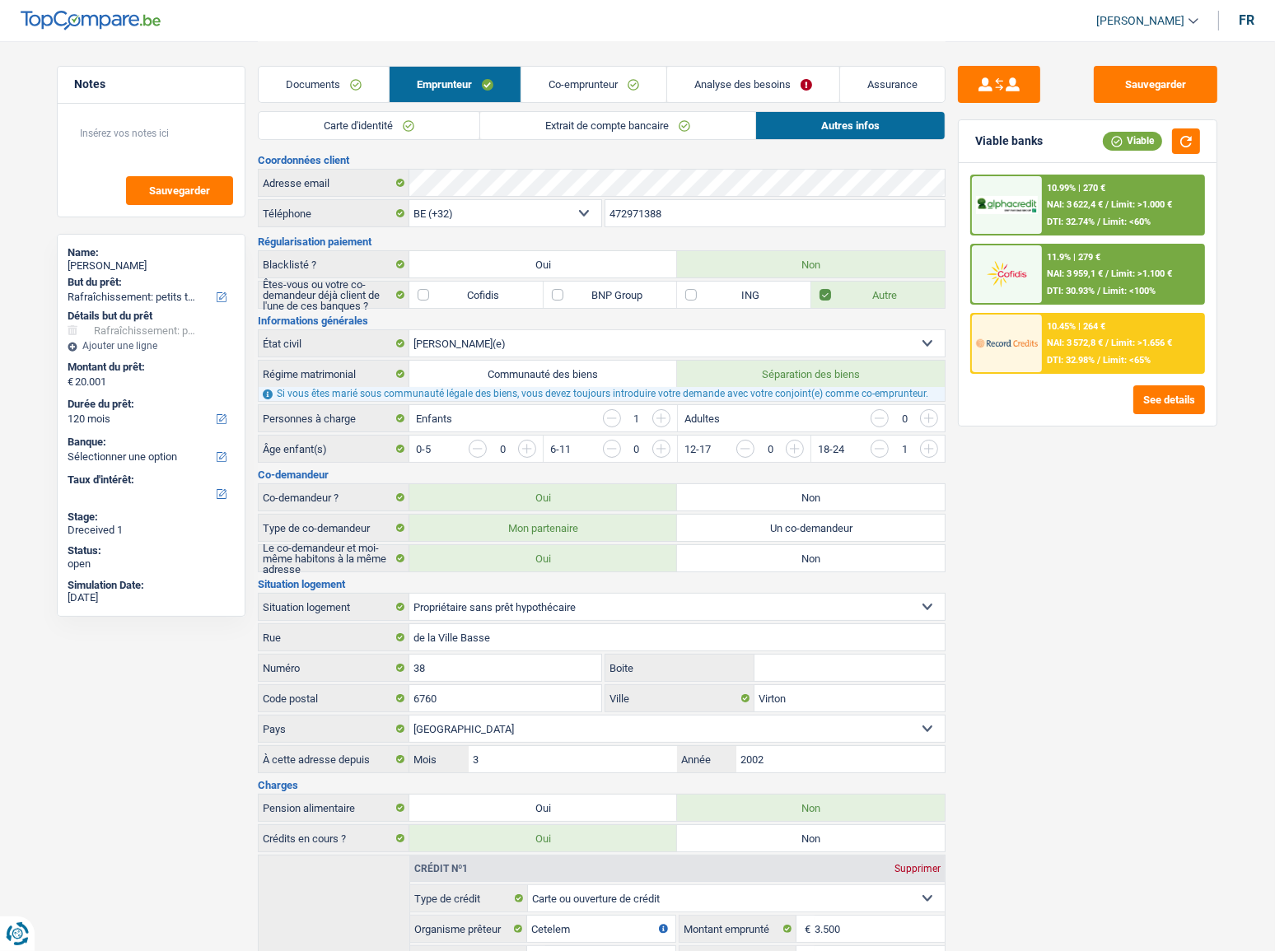
click at [664, 126] on link "Extrait de compte bancaire" at bounding box center [617, 125] width 275 height 27
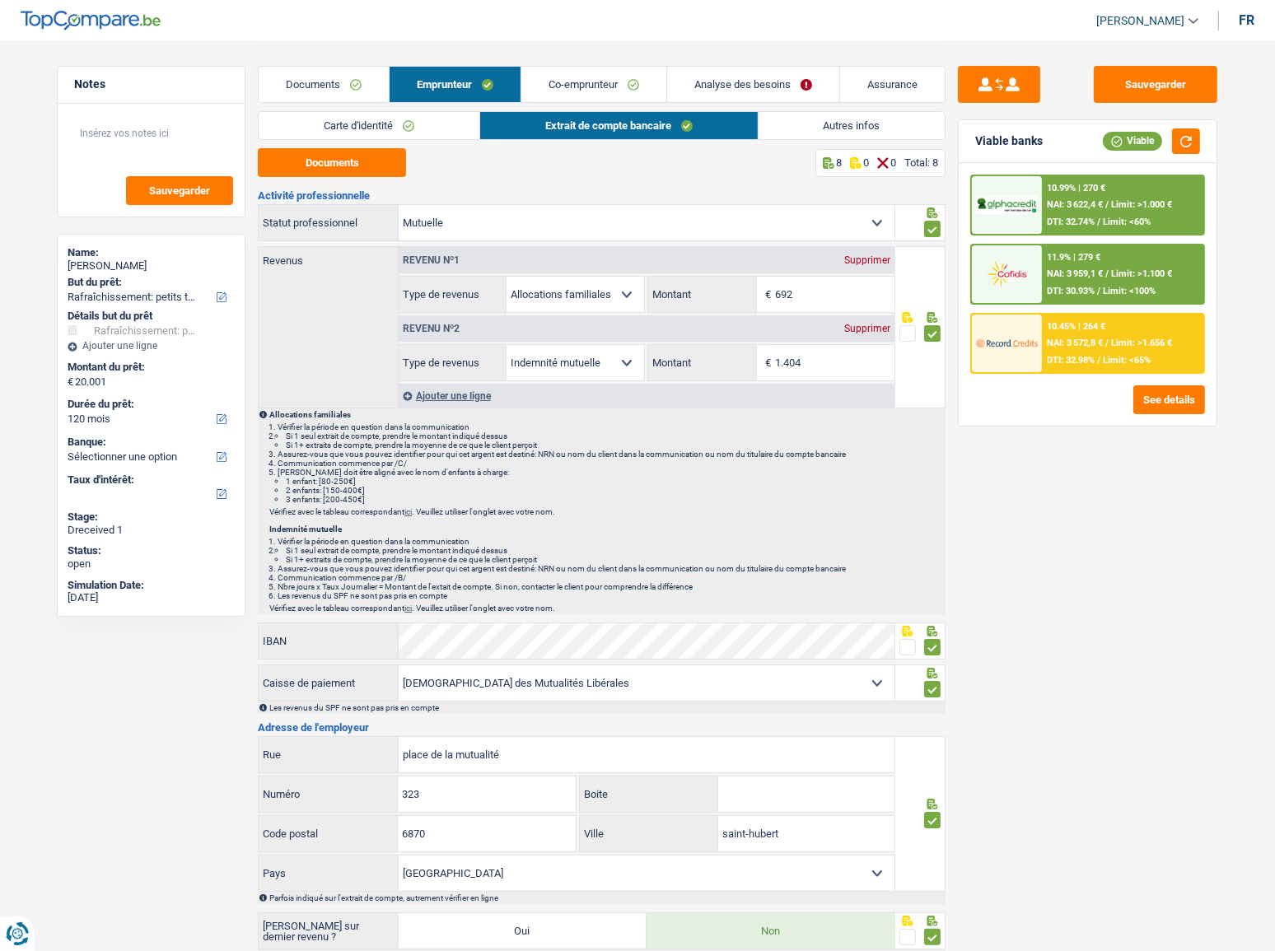
click at [820, 131] on link "Autres infos" at bounding box center [852, 125] width 187 height 27
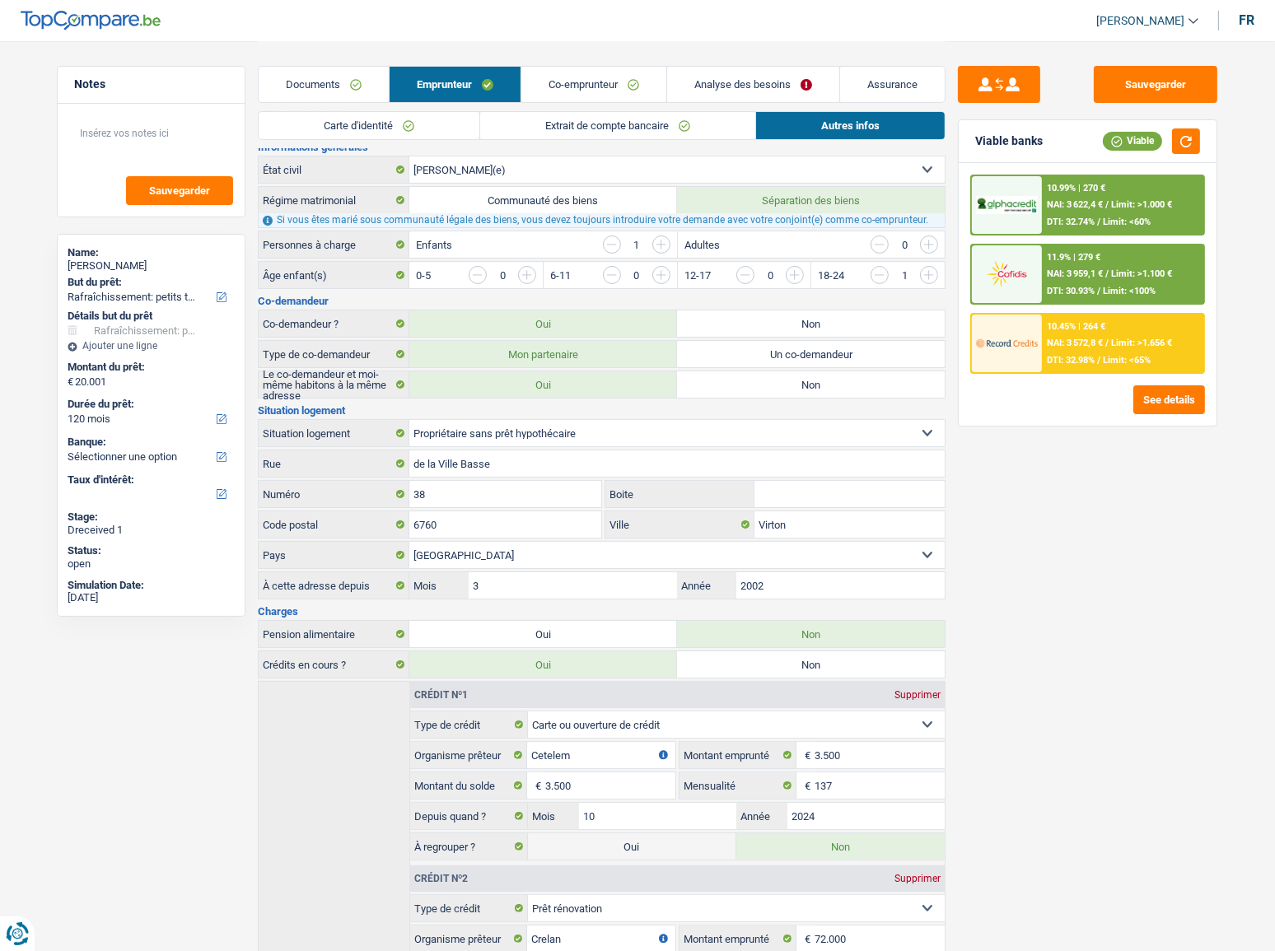
scroll to position [173, 0]
drag, startPoint x: 594, startPoint y: 89, endPoint x: 629, endPoint y: 85, distance: 35.7
click at [596, 89] on link "Co-emprunteur" at bounding box center [593, 84] width 145 height 35
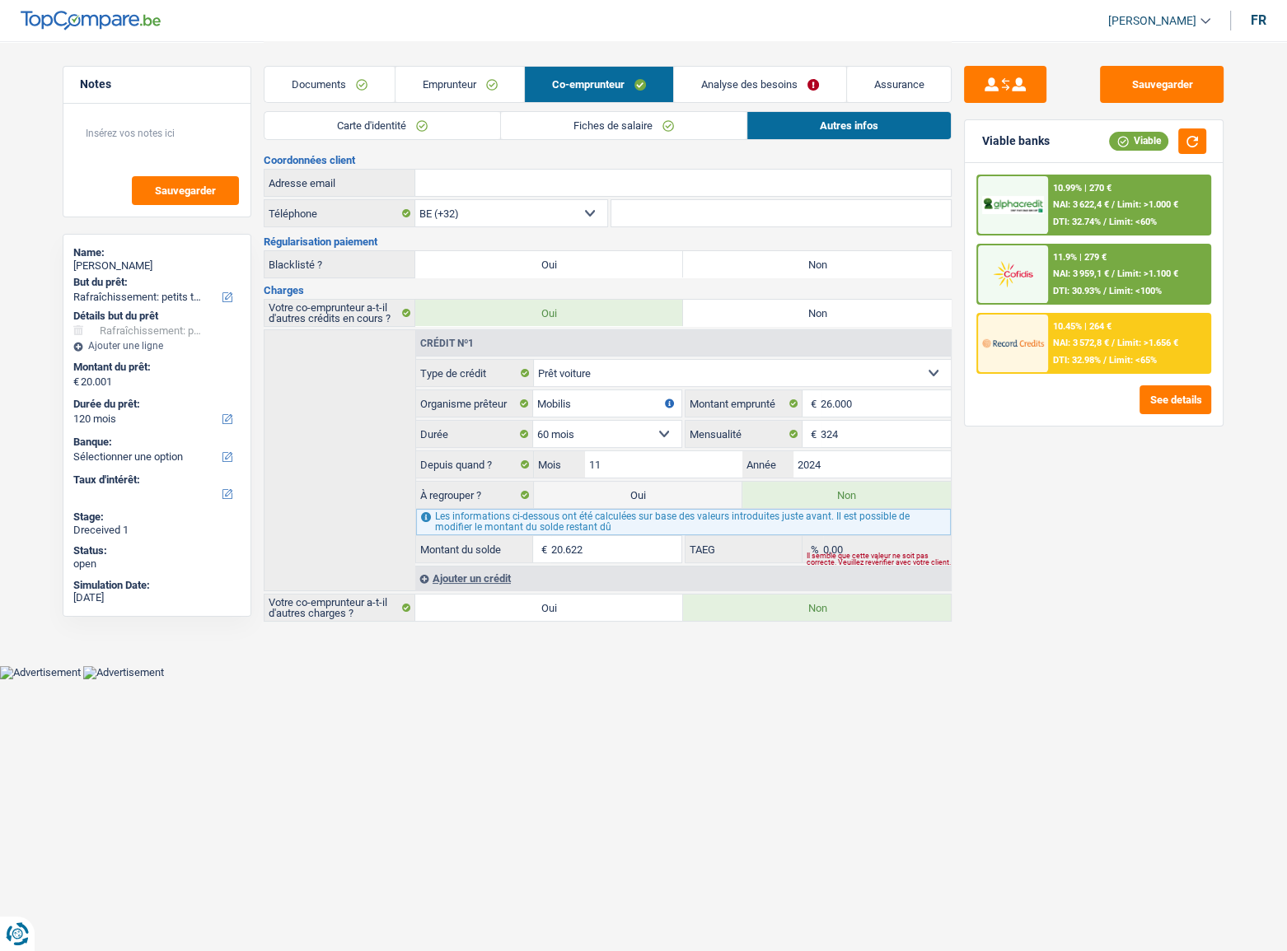
click at [708, 91] on link "Analyse des besoins" at bounding box center [760, 84] width 172 height 35
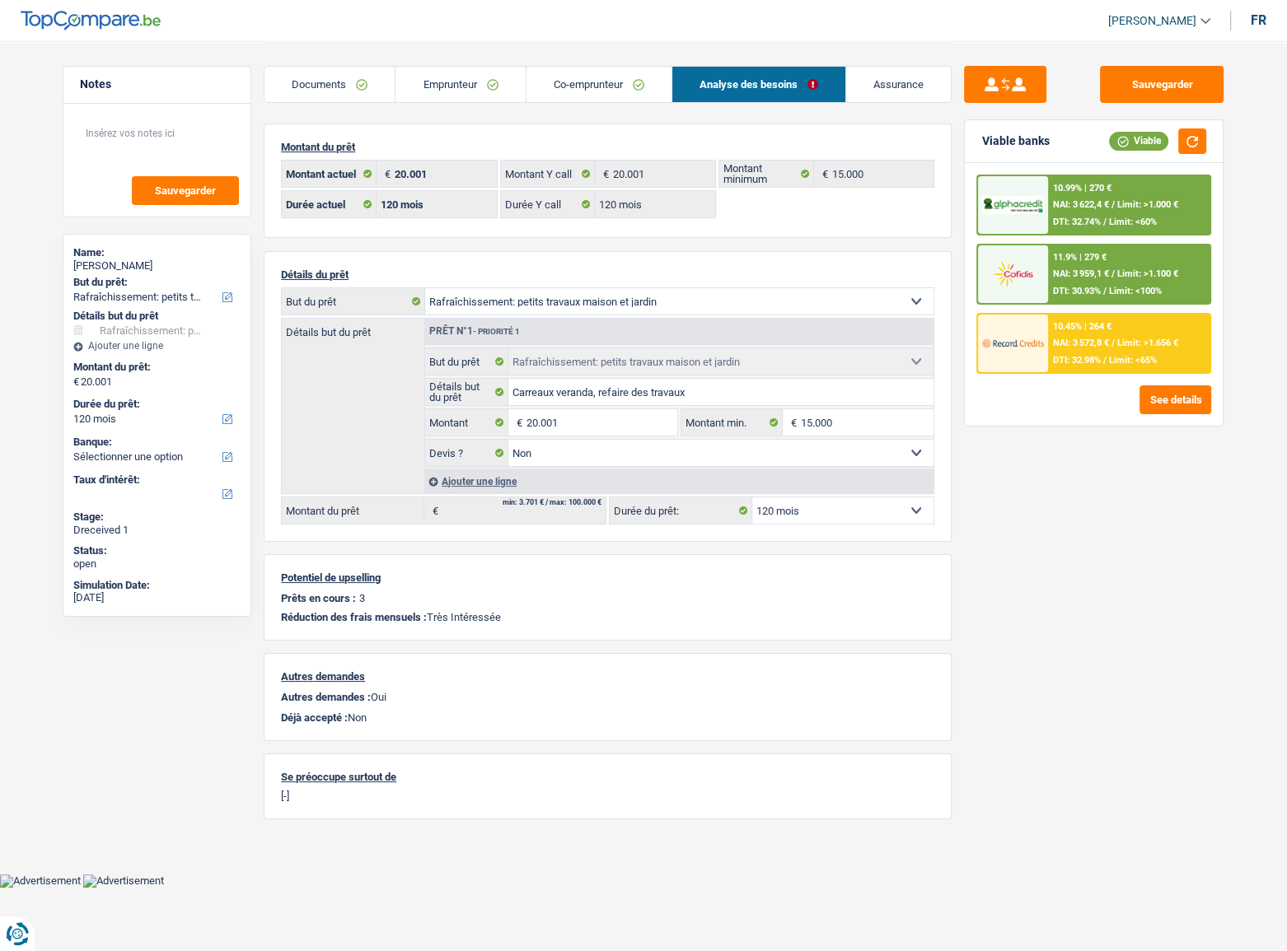
click at [464, 70] on link "Emprunteur" at bounding box center [459, 84] width 129 height 35
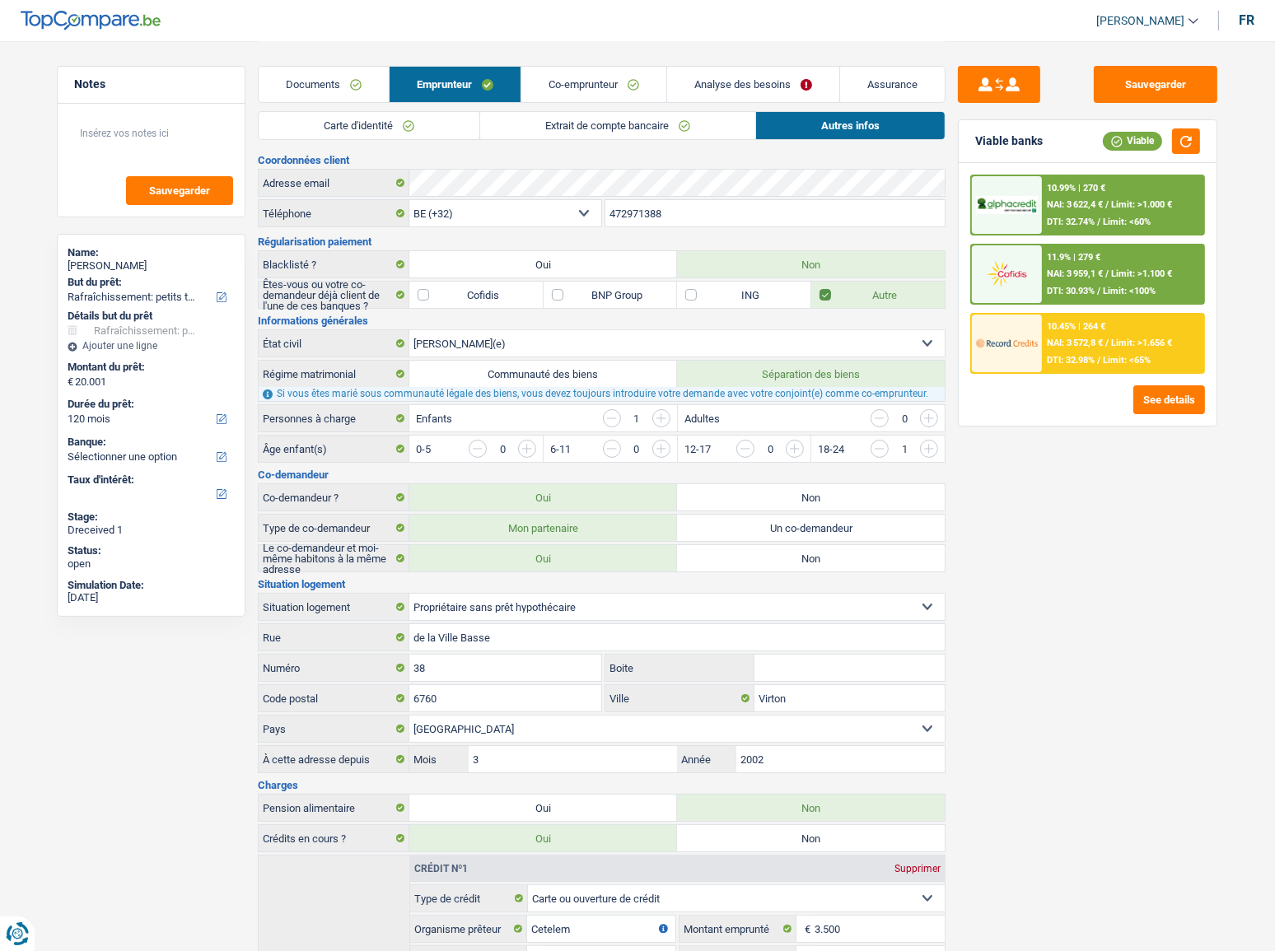
click at [606, 84] on link "Co-emprunteur" at bounding box center [593, 84] width 145 height 35
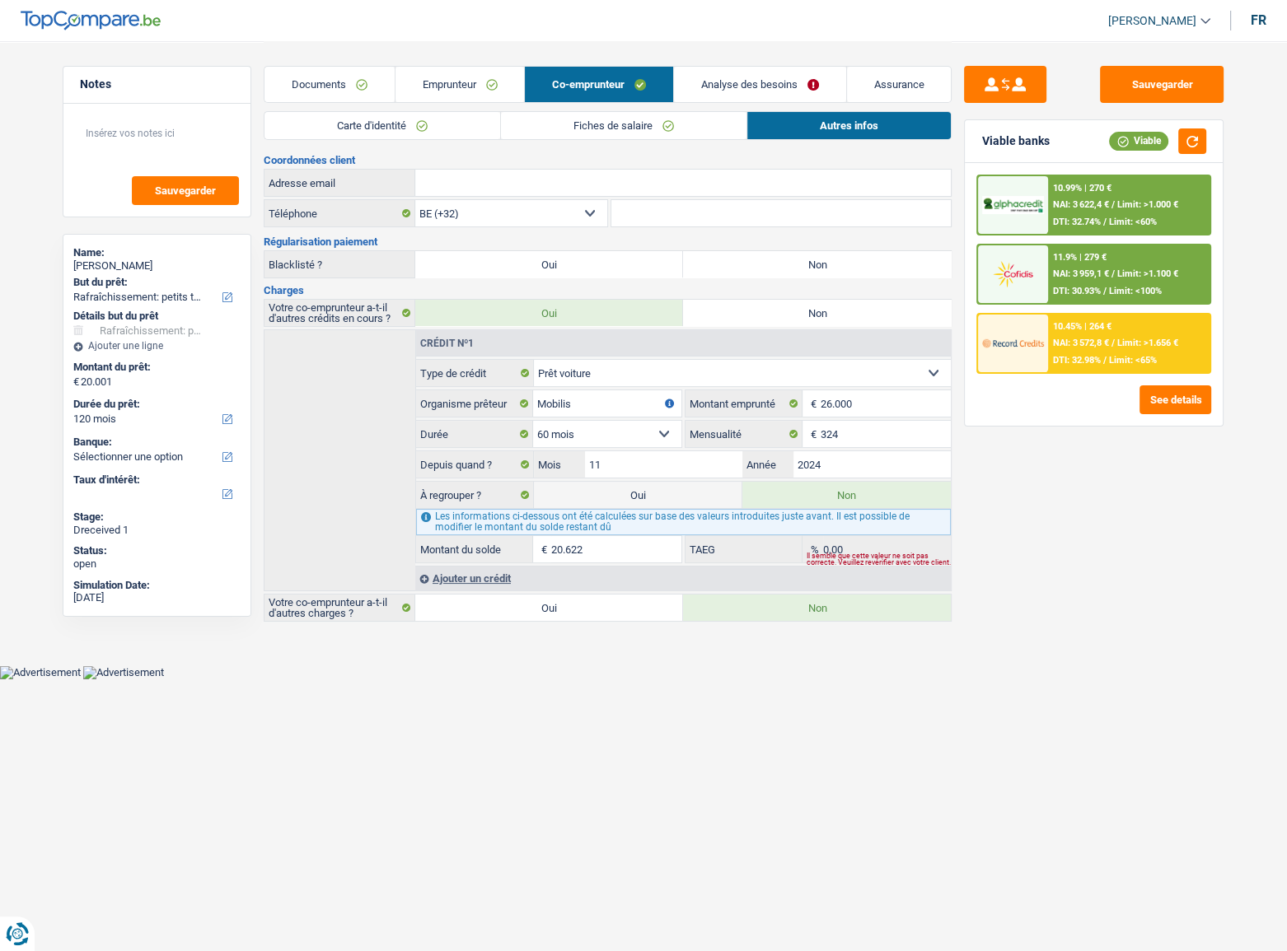
click at [739, 65] on div "Documents Emprunteur Co-emprunteur Analyse des besoins Assurance" at bounding box center [608, 76] width 688 height 70
click at [778, 91] on link "Analyse des besoins" at bounding box center [760, 84] width 172 height 35
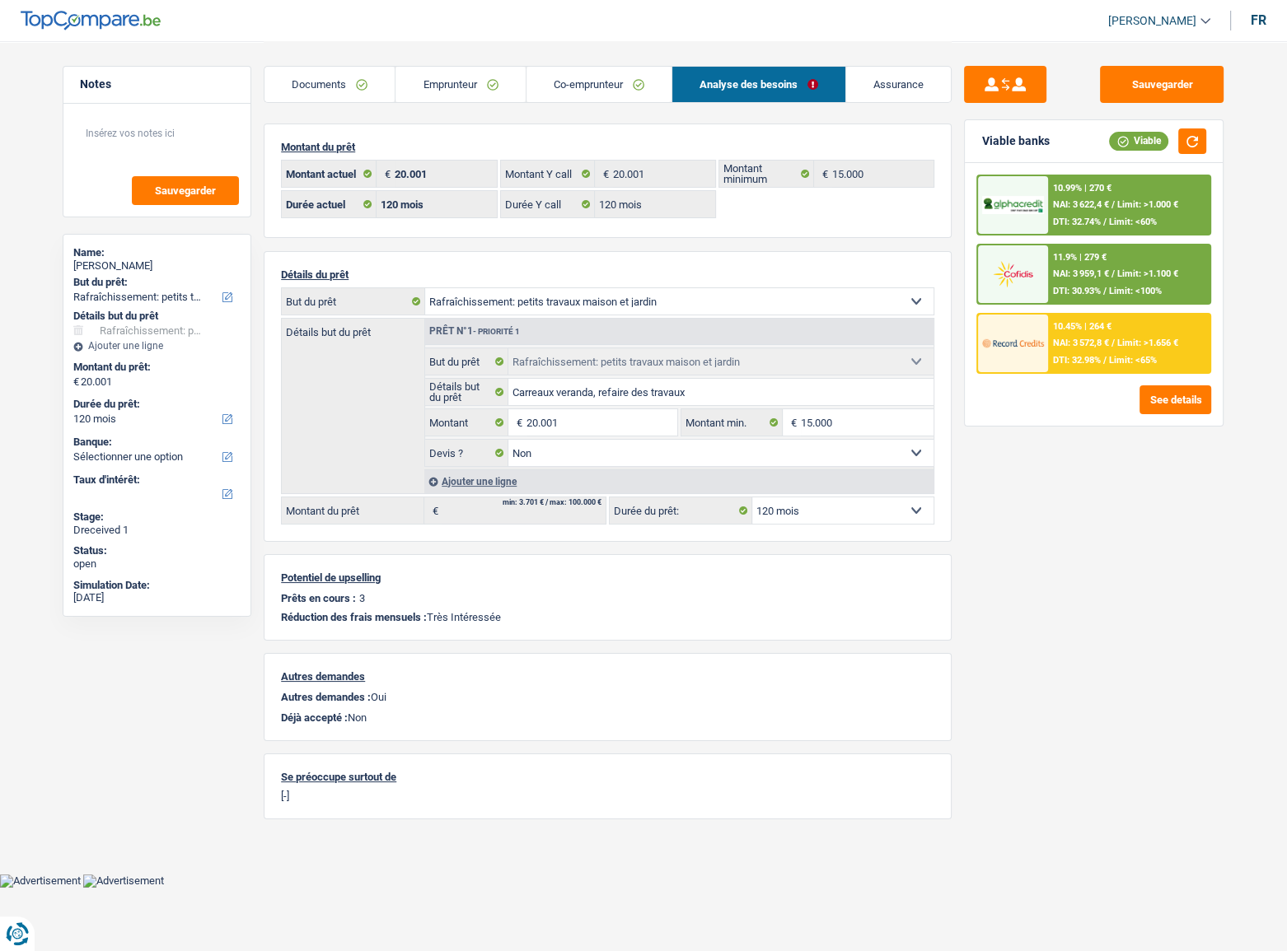
click at [1058, 338] on span "NAI: 3 572,8 €" at bounding box center [1081, 343] width 56 height 11
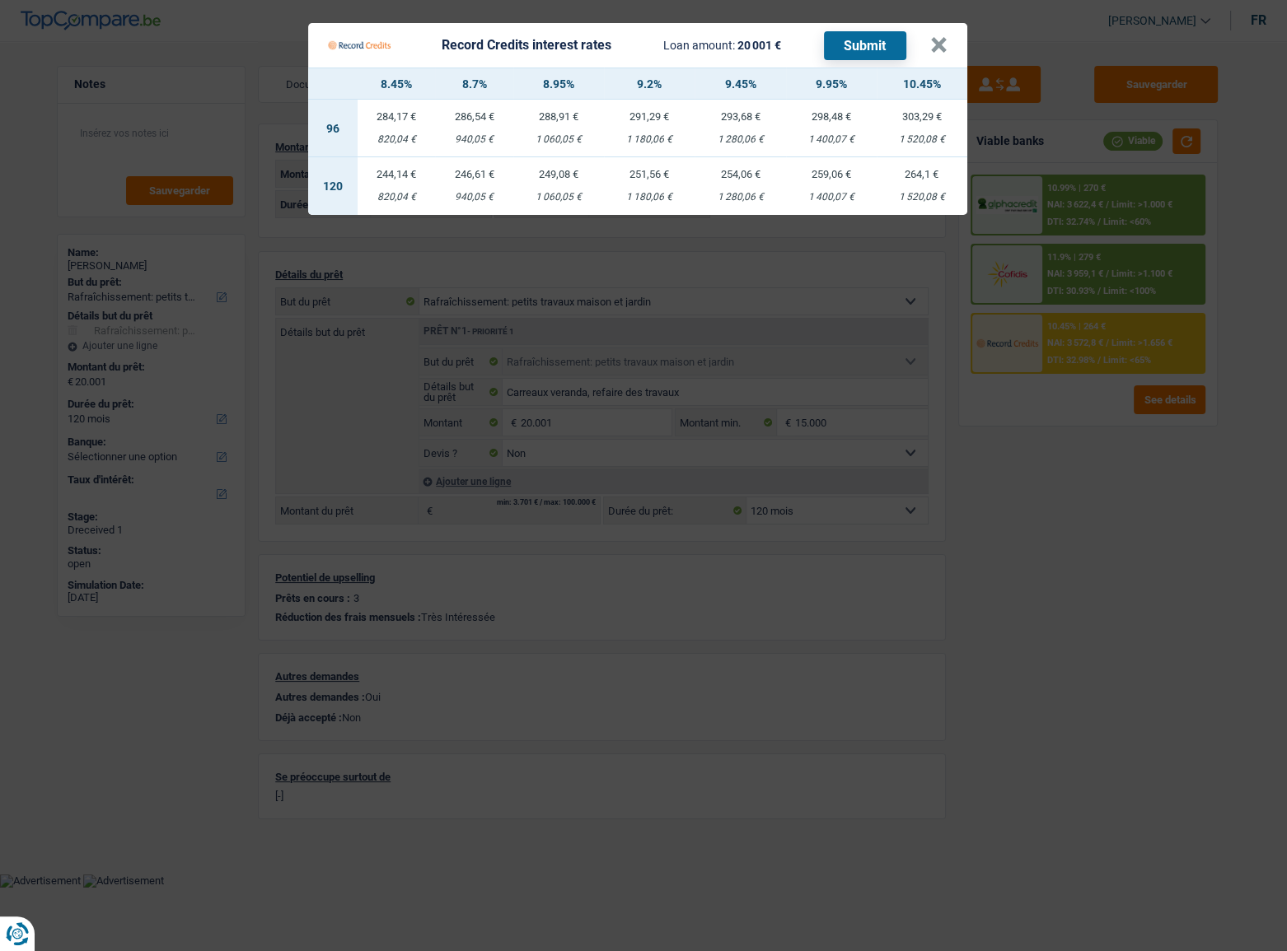
click at [634, 180] on div "251,56 €" at bounding box center [649, 174] width 91 height 11
select select "record credits"
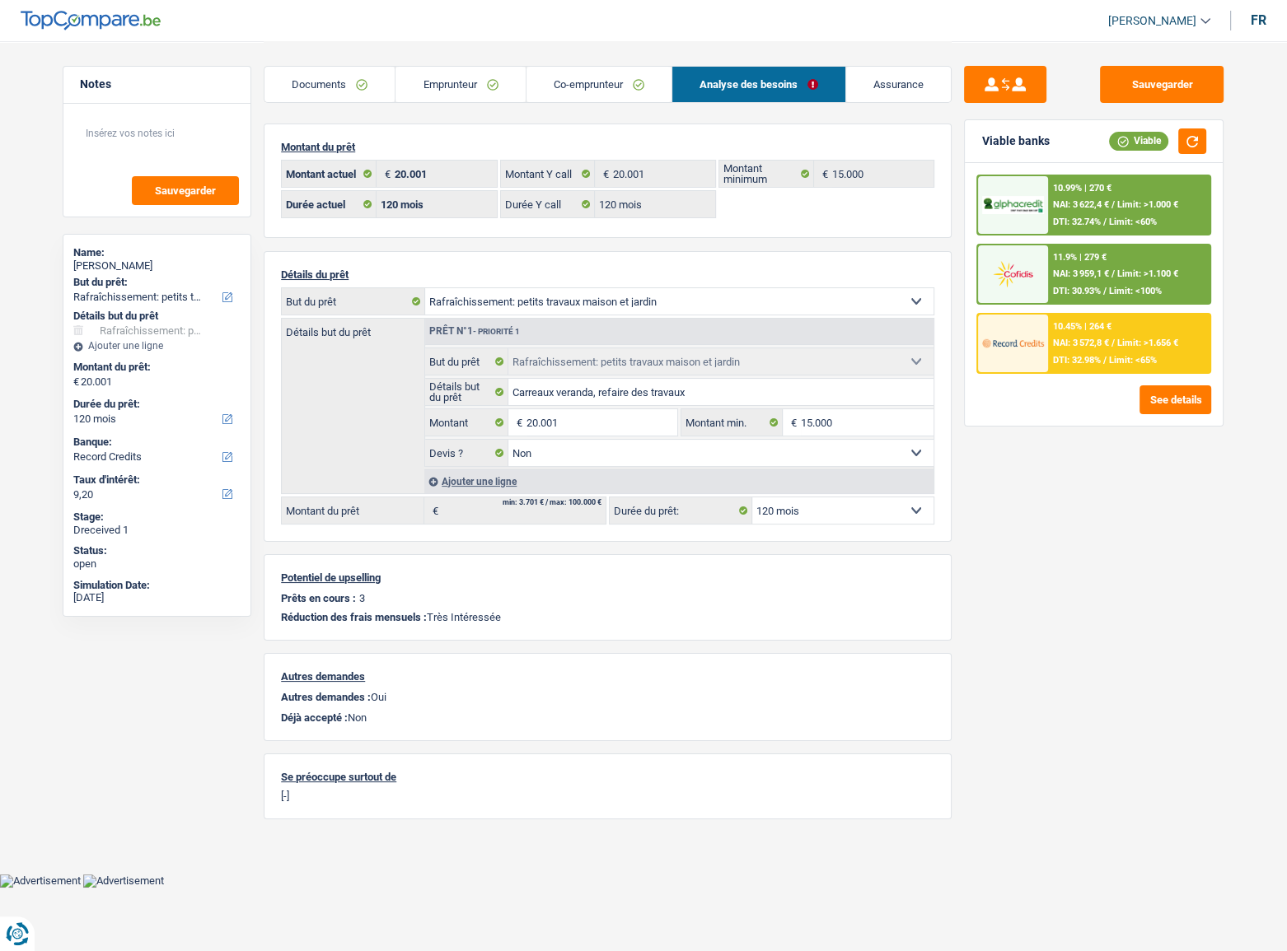
click at [1057, 327] on div "10.45% | 264 €" at bounding box center [1082, 326] width 58 height 11
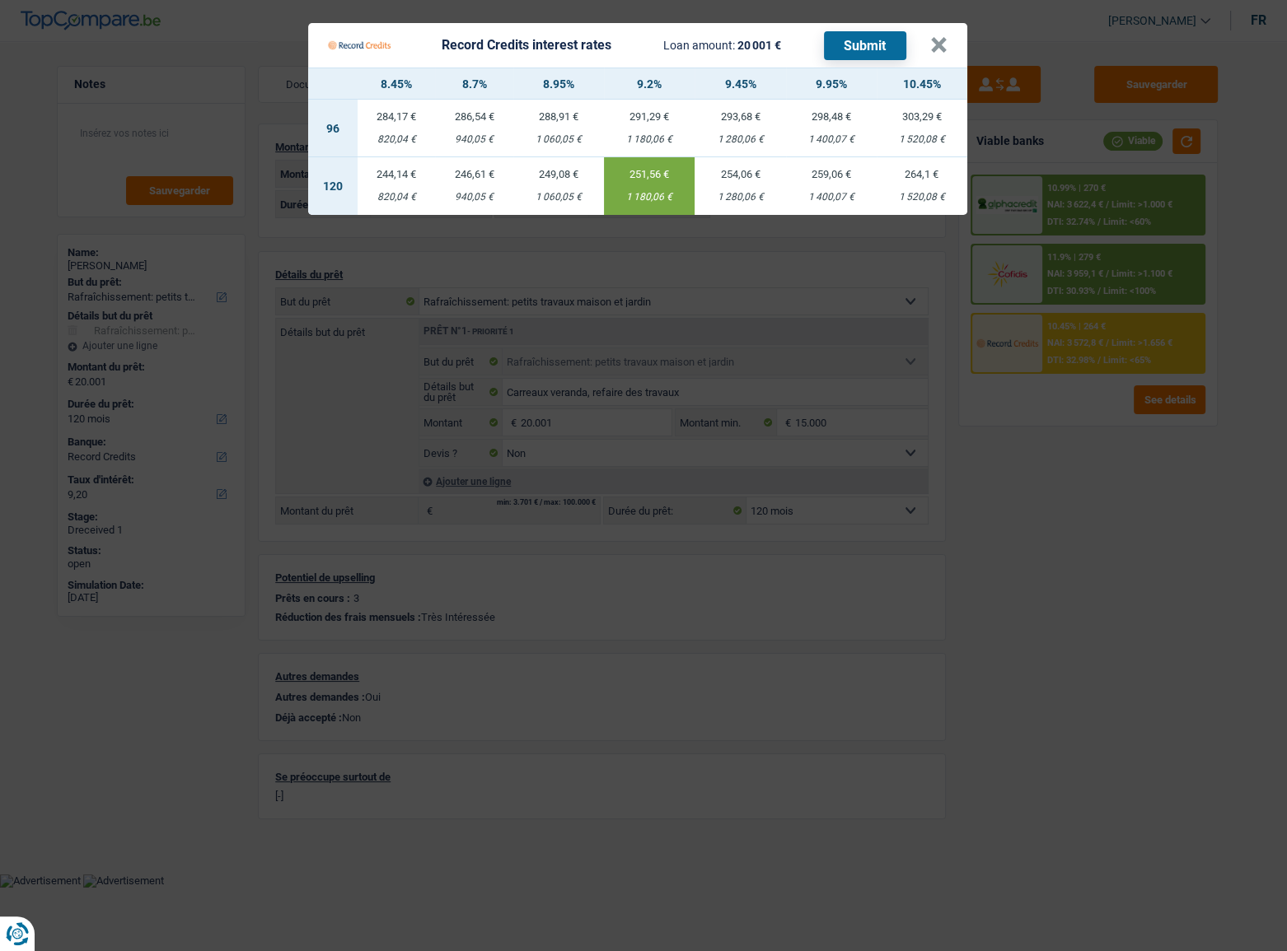
click at [832, 187] on td "259,06 € 1 400,07 €" at bounding box center [831, 186] width 91 height 58
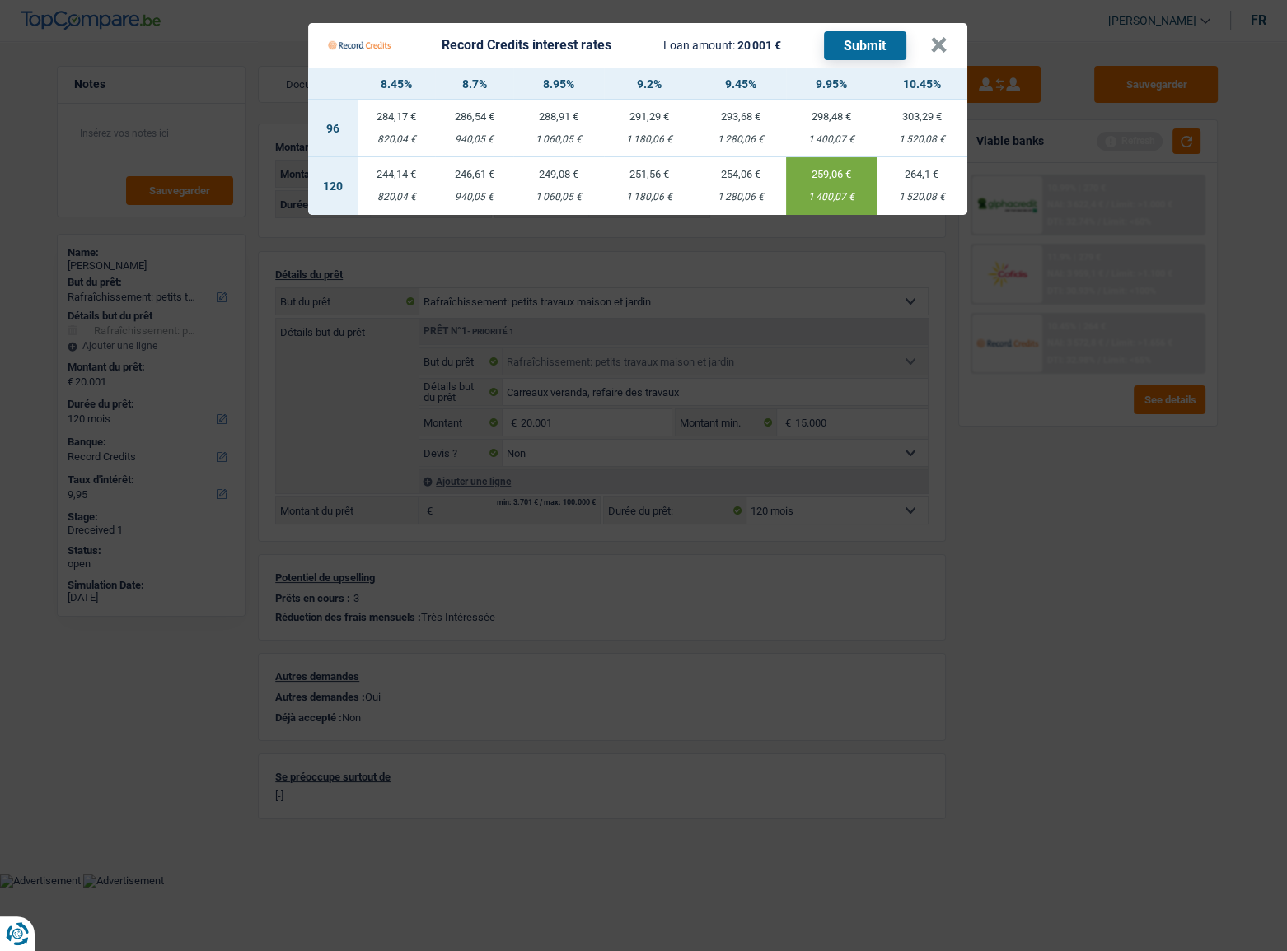
click at [923, 180] on div "264,1 €" at bounding box center [922, 174] width 91 height 11
type input "10,45"
click at [885, 46] on button "Submit" at bounding box center [865, 45] width 82 height 29
click at [938, 49] on button "×" at bounding box center [938, 45] width 17 height 16
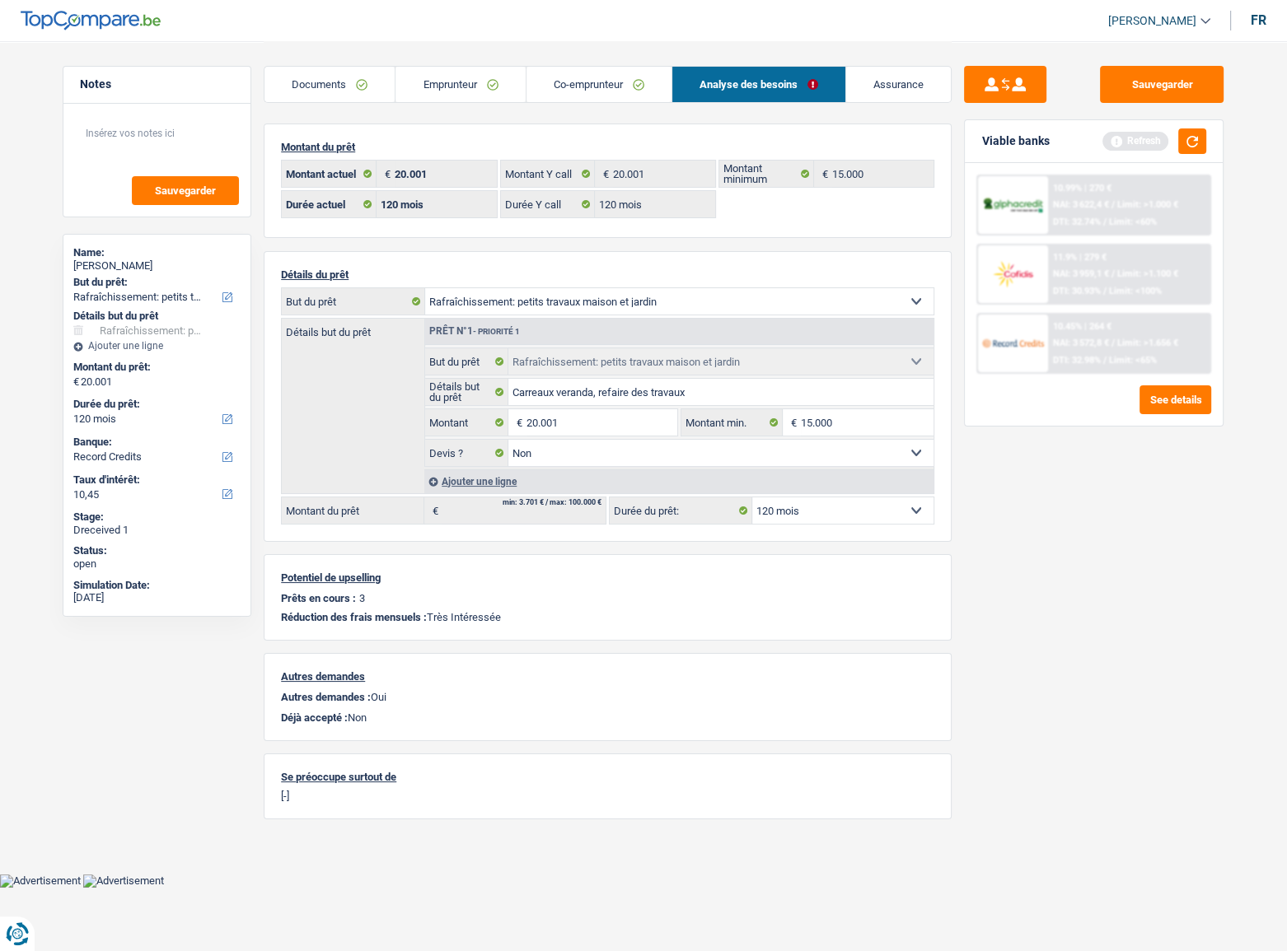
click at [1074, 184] on div "10.99% | 270 €" at bounding box center [1082, 188] width 58 height 11
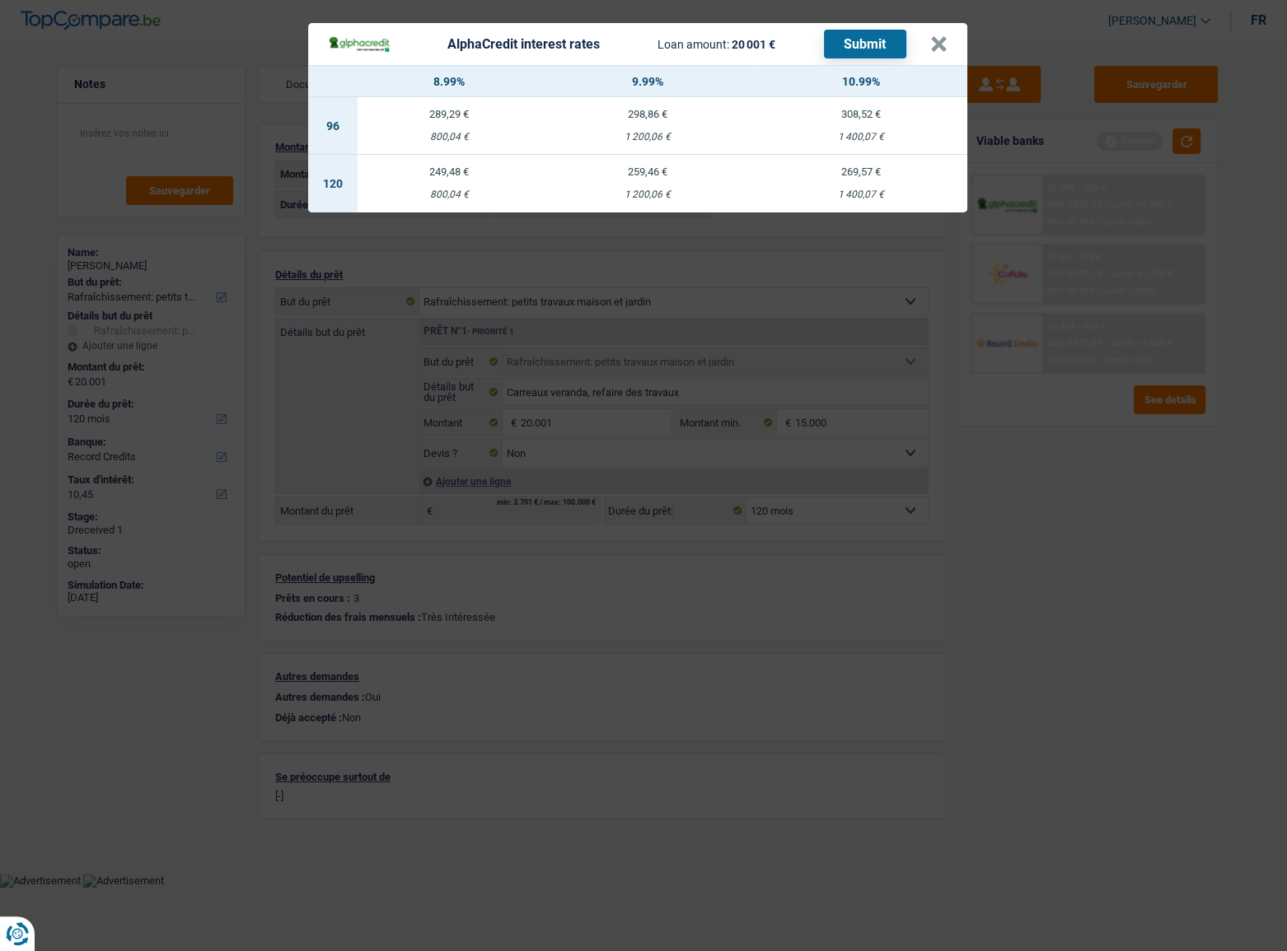
click at [841, 189] on div "1 400,07 €" at bounding box center [860, 194] width 213 height 11
select select "alphacredit"
type input "10,99"
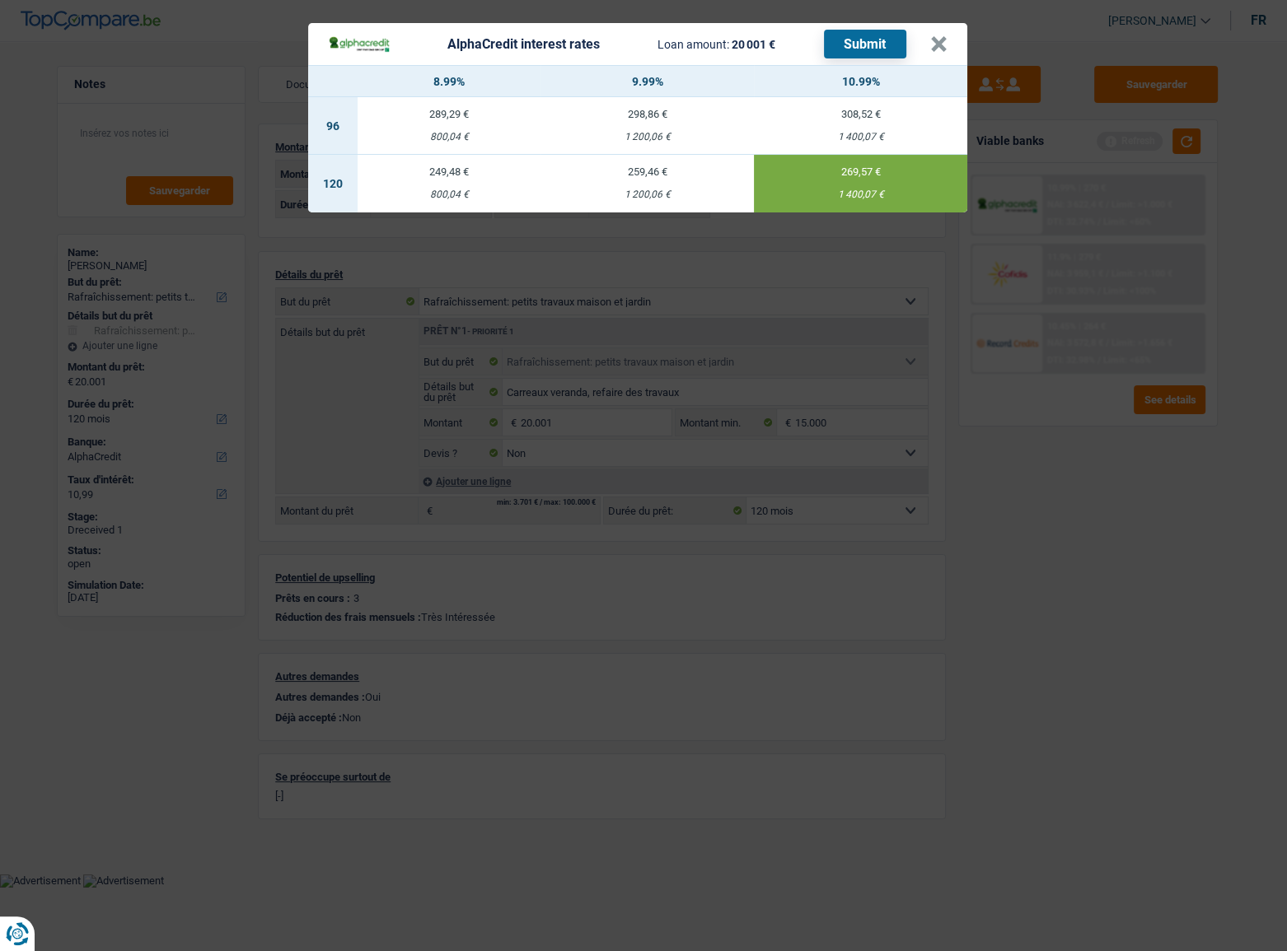
click at [850, 56] on button "Submit" at bounding box center [865, 44] width 82 height 29
click at [934, 41] on button "×" at bounding box center [938, 44] width 17 height 16
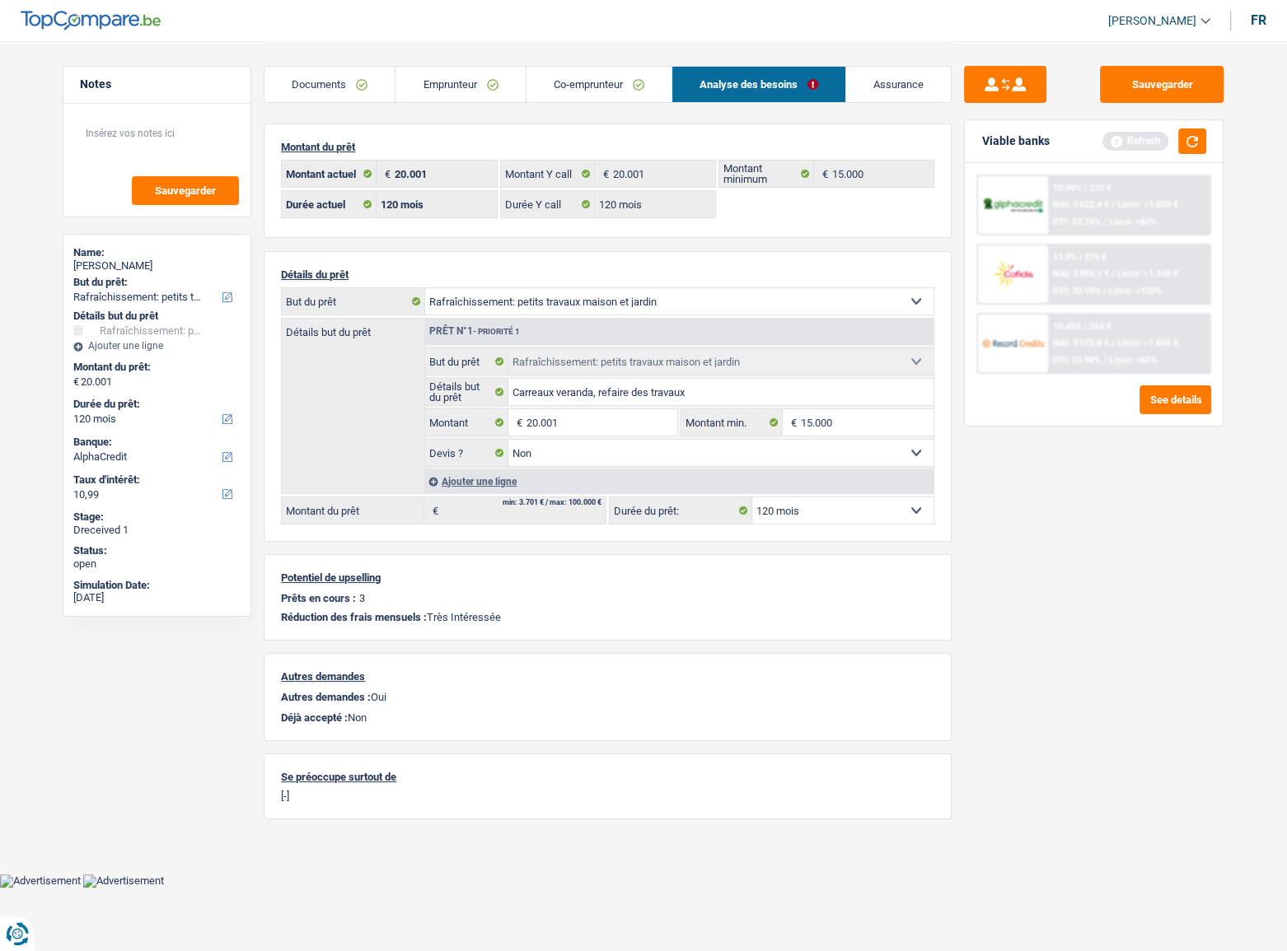
click at [590, 88] on link "Co-emprunteur" at bounding box center [598, 84] width 145 height 35
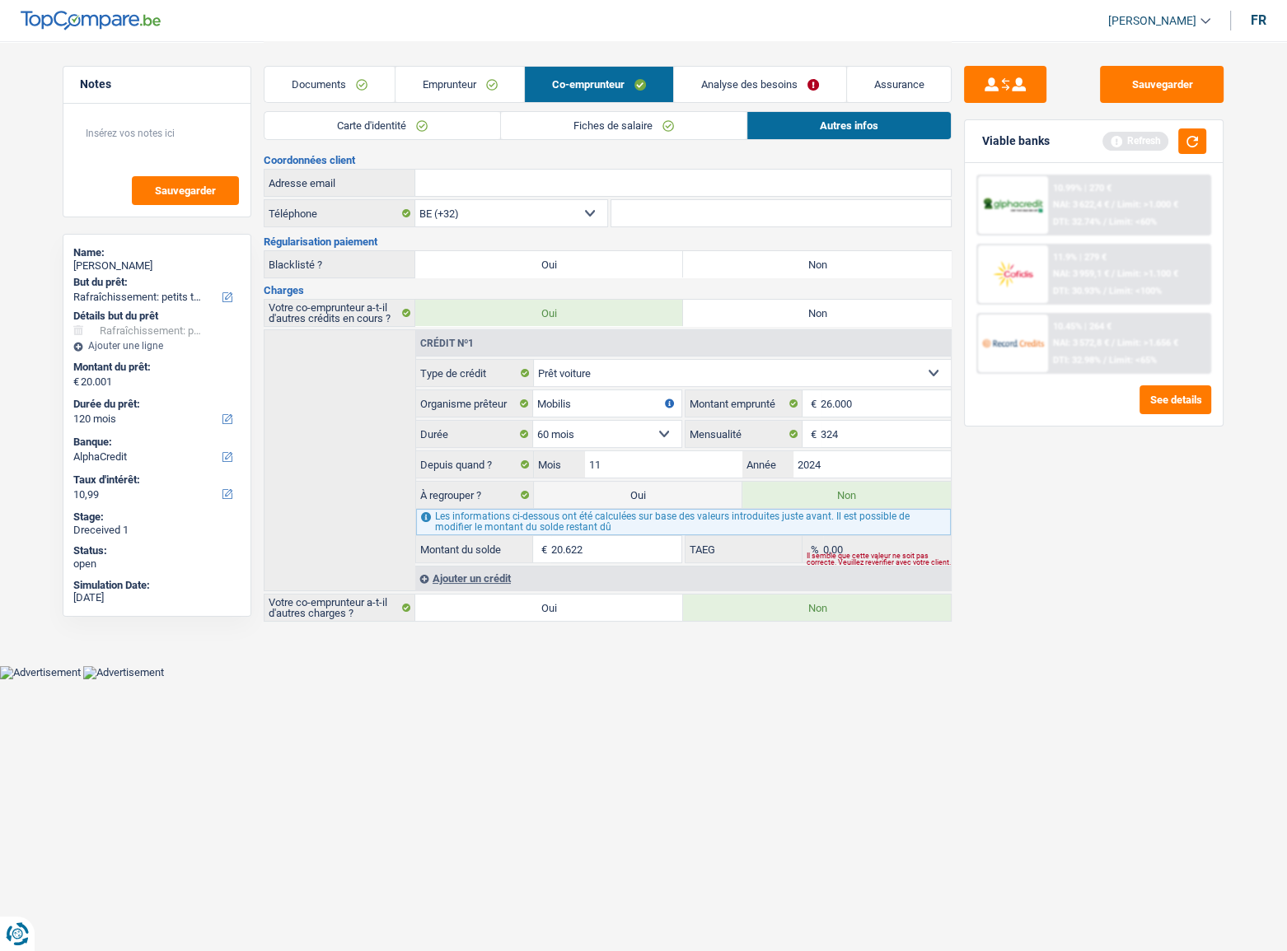
click at [467, 91] on link "Emprunteur" at bounding box center [459, 84] width 129 height 35
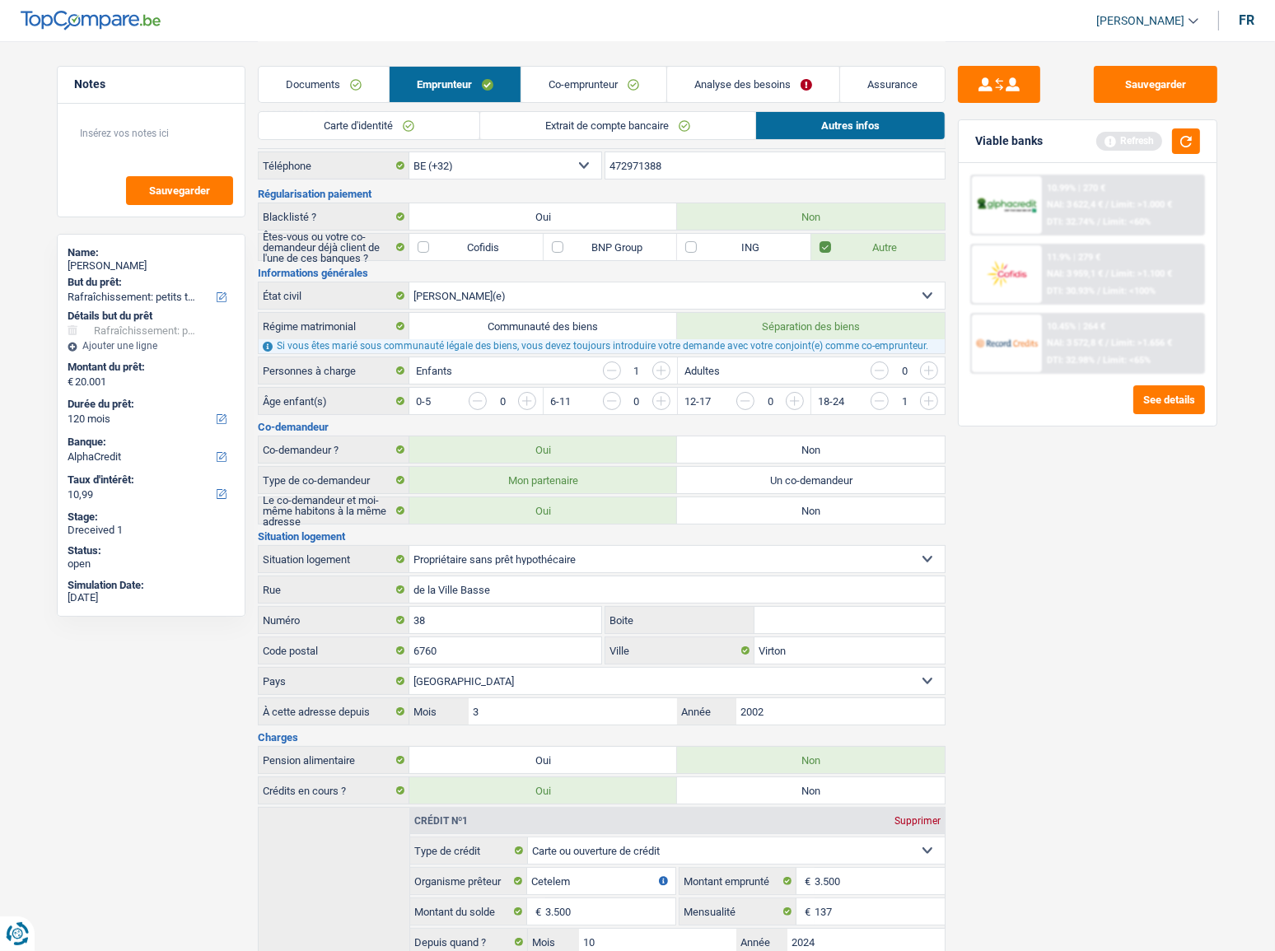
scroll to position [74, 0]
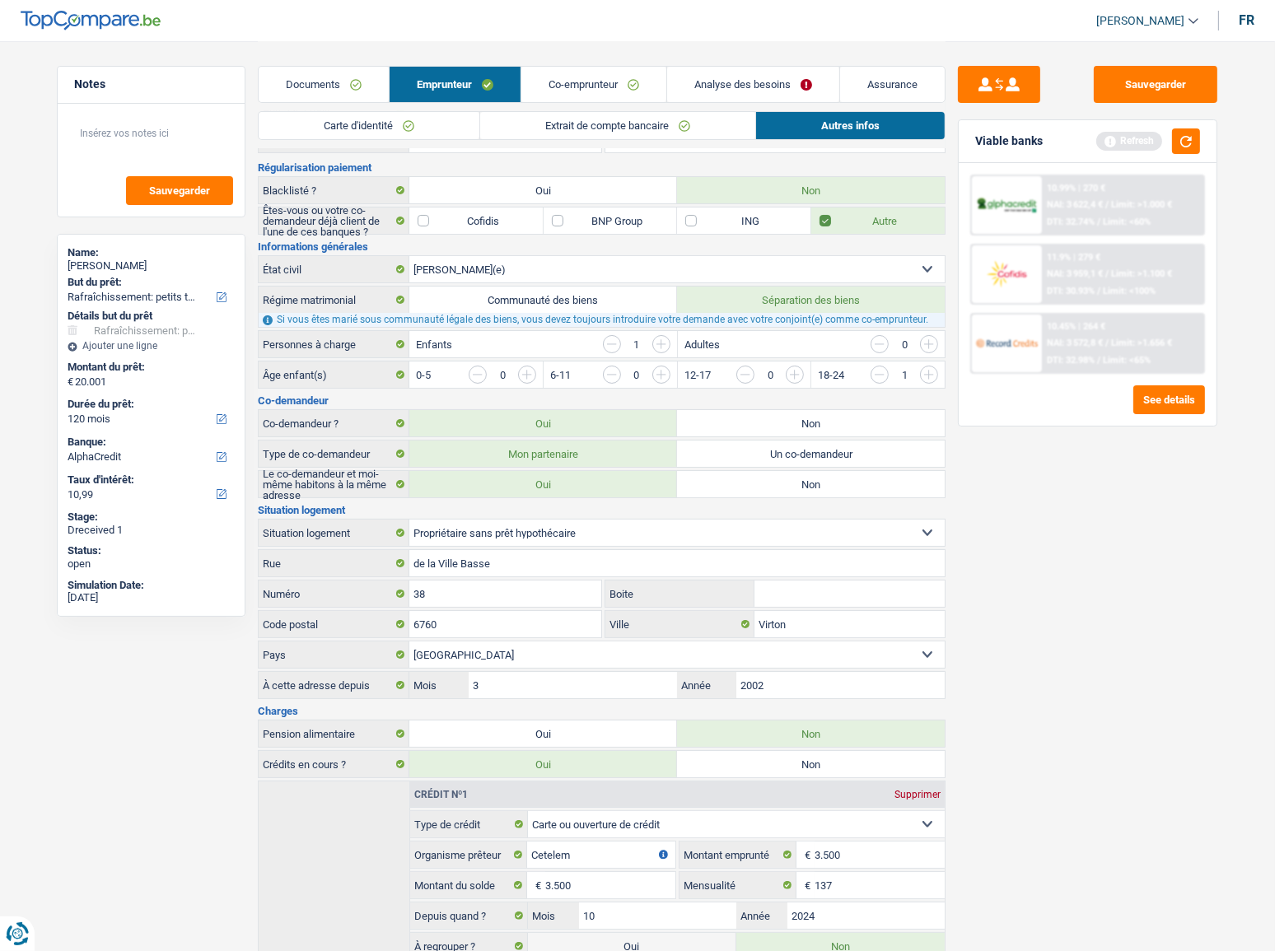
click at [1079, 254] on div "11.9% | 279 €" at bounding box center [1074, 257] width 54 height 11
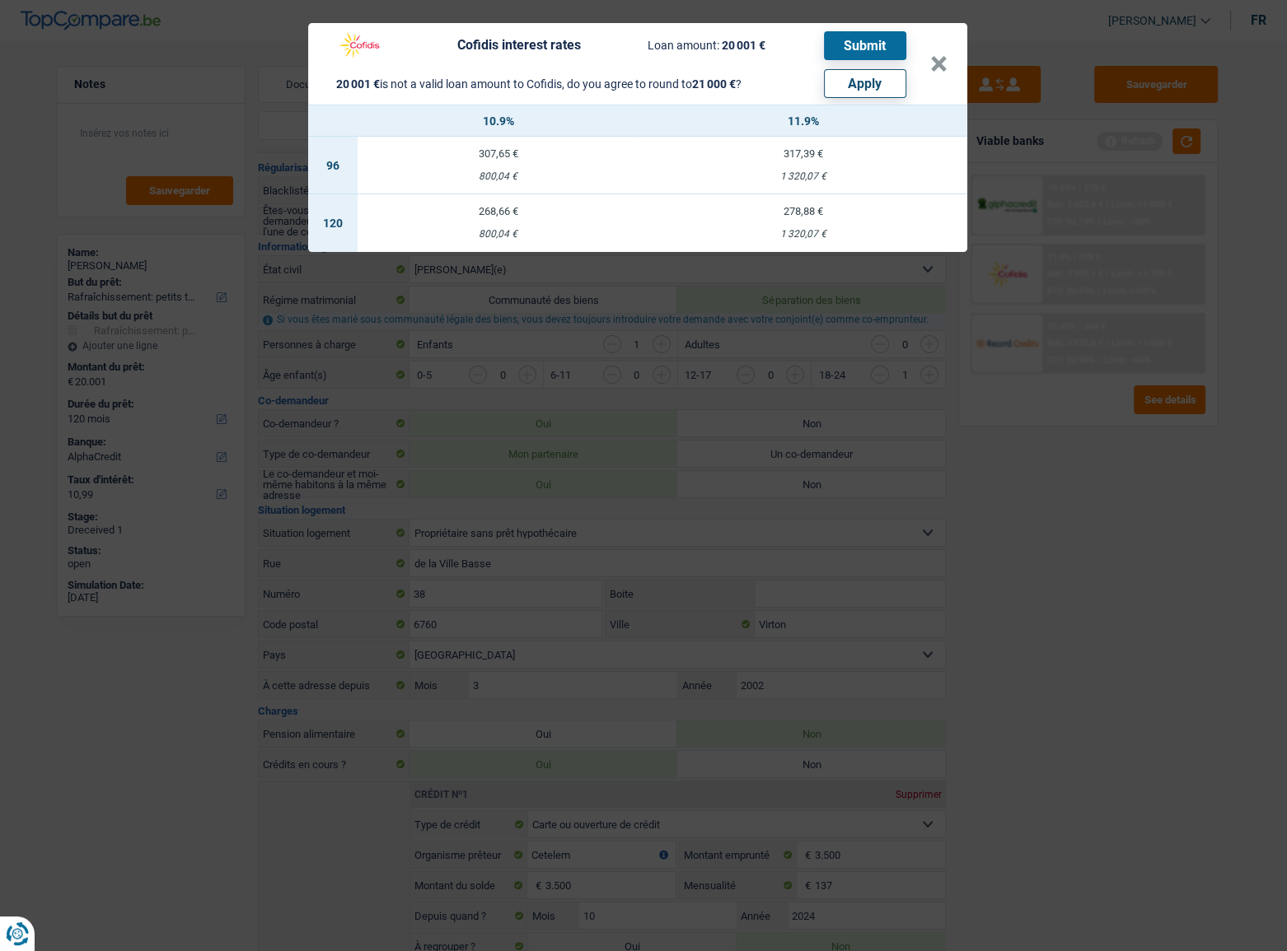
drag, startPoint x: 881, startPoint y: 79, endPoint x: 716, endPoint y: 107, distance: 167.1
click at [716, 107] on div "Cofidis interest rates Loan amount: 20 001 € Submit 20 001 € is not a valid loa…" at bounding box center [637, 137] width 659 height 229
click at [941, 64] on button "×" at bounding box center [938, 64] width 17 height 16
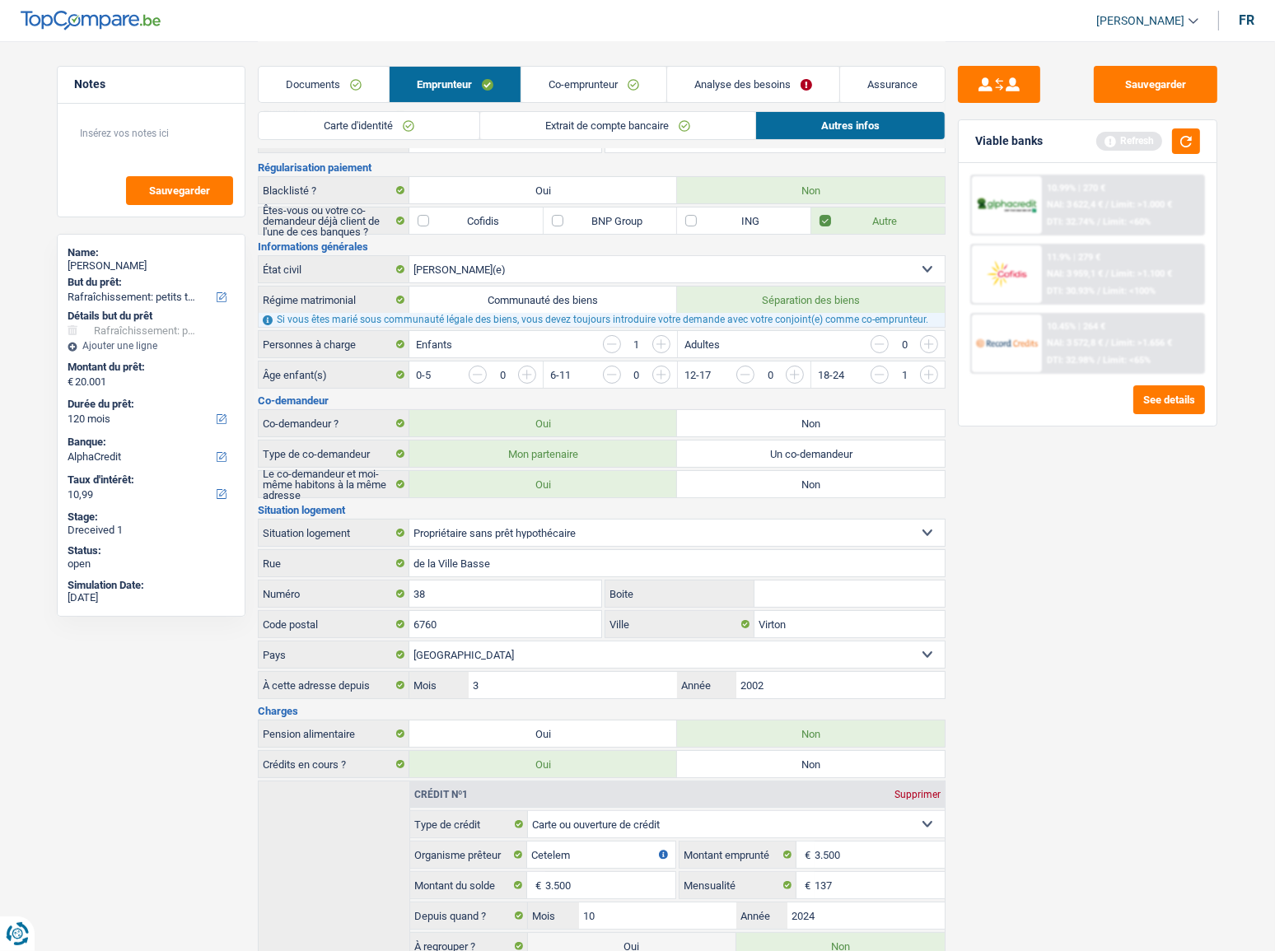
click at [797, 74] on link "Analyse des besoins" at bounding box center [753, 84] width 172 height 35
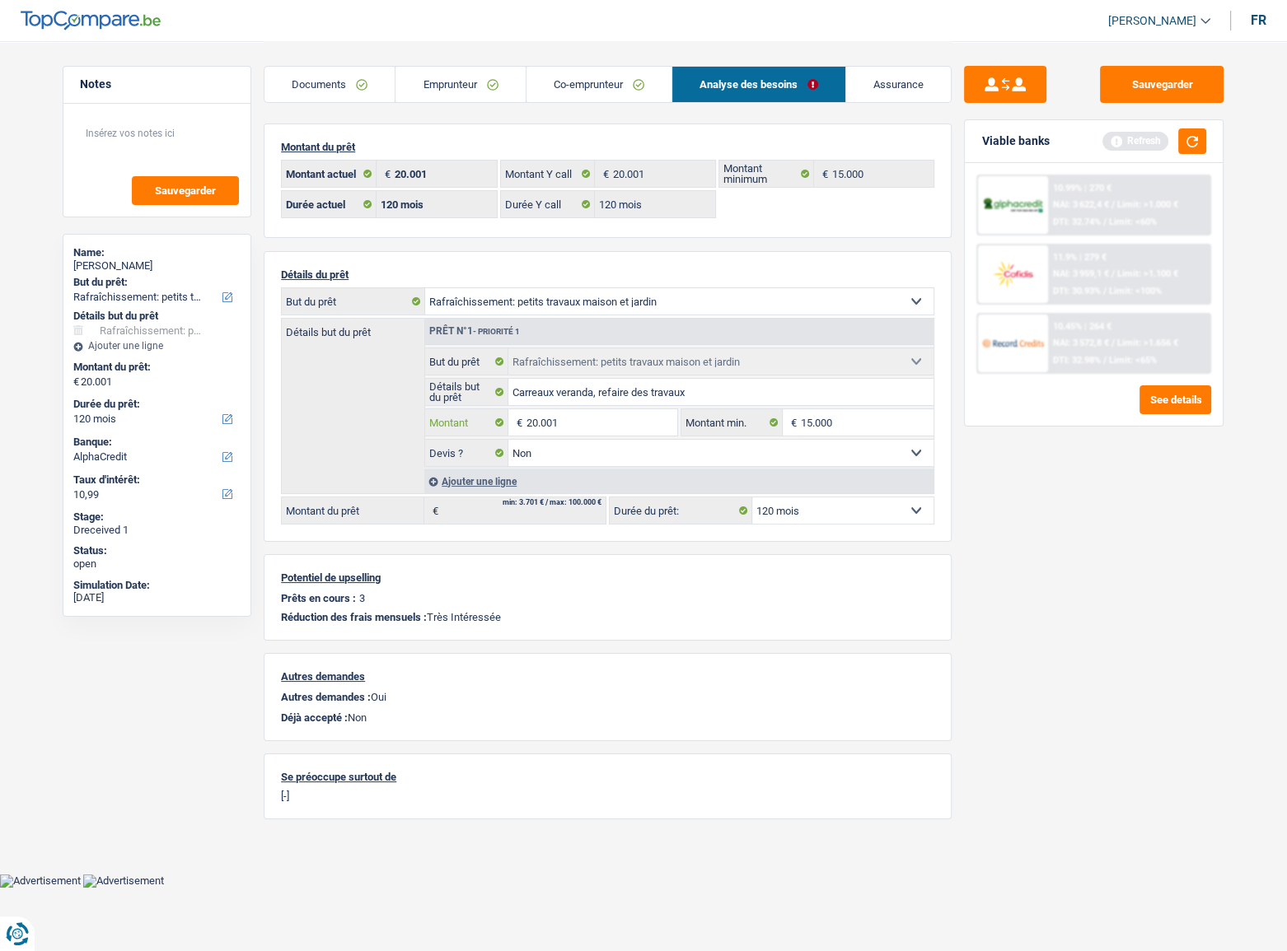
click at [609, 419] on input "20.001" at bounding box center [601, 422] width 151 height 26
type input "20.000"
select select "84"
type input "20.000"
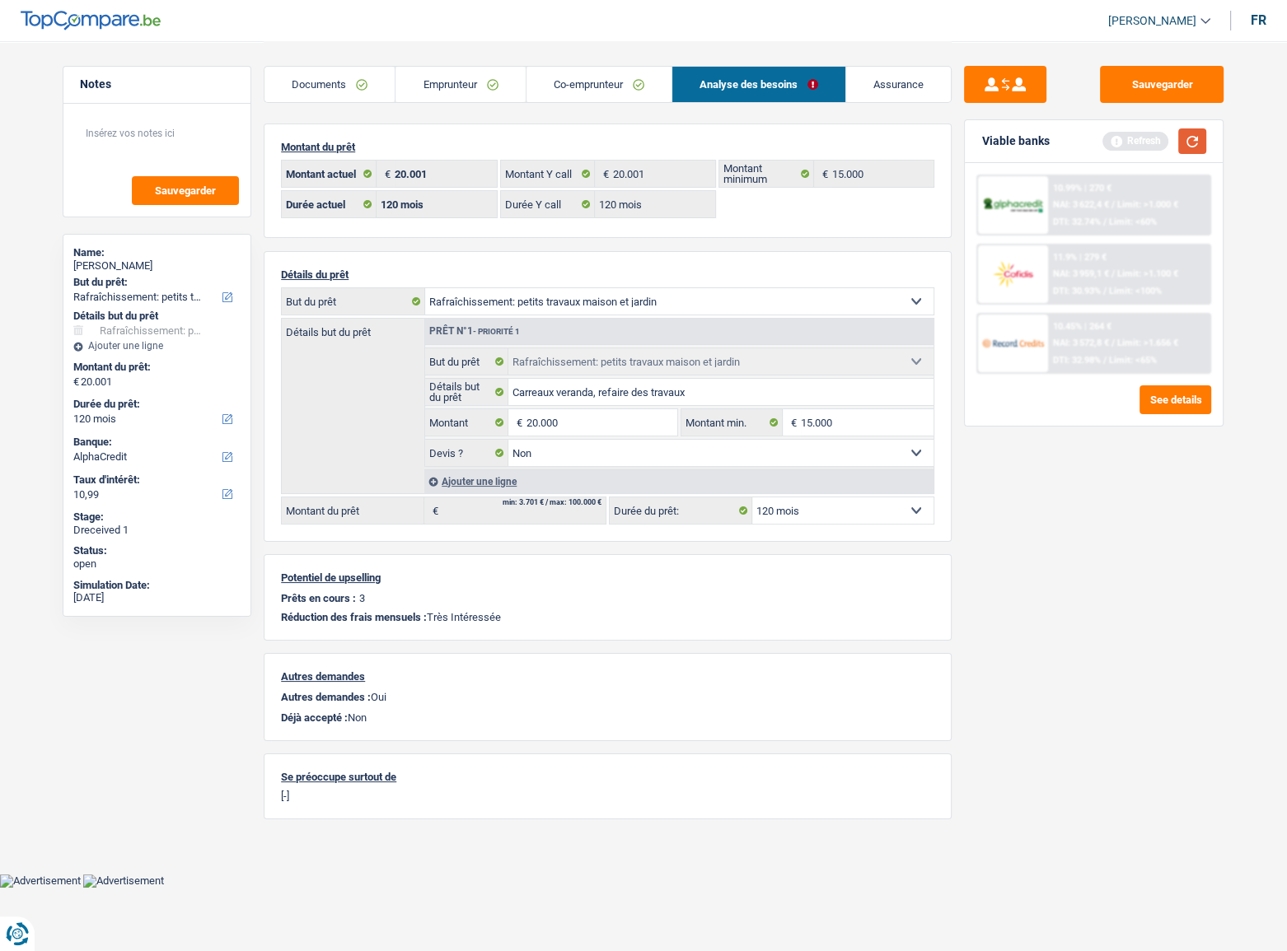
select select "84"
type input "20.000"
select select "84"
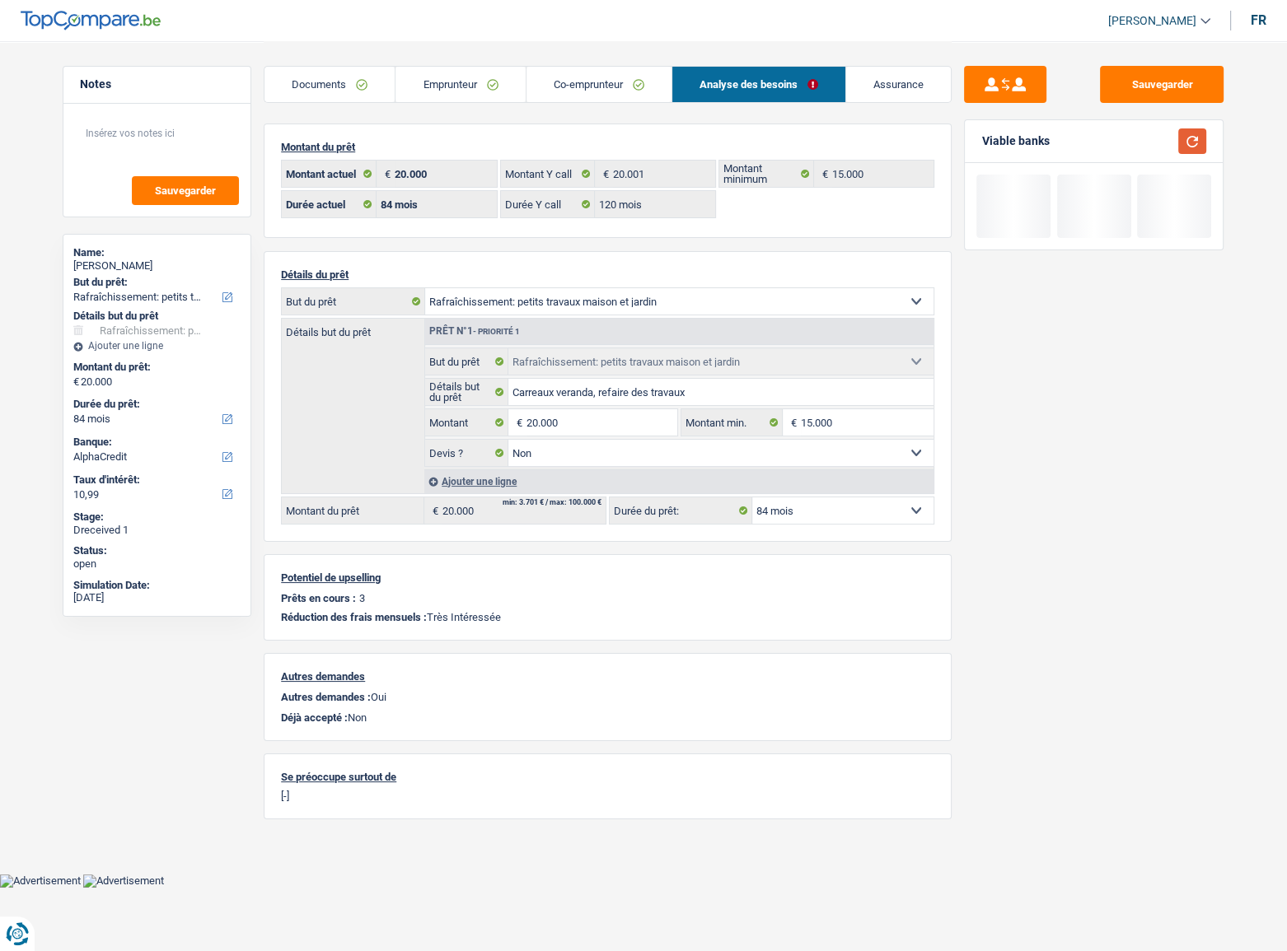
click at [1138, 138] on button "button" at bounding box center [1192, 142] width 28 height 26
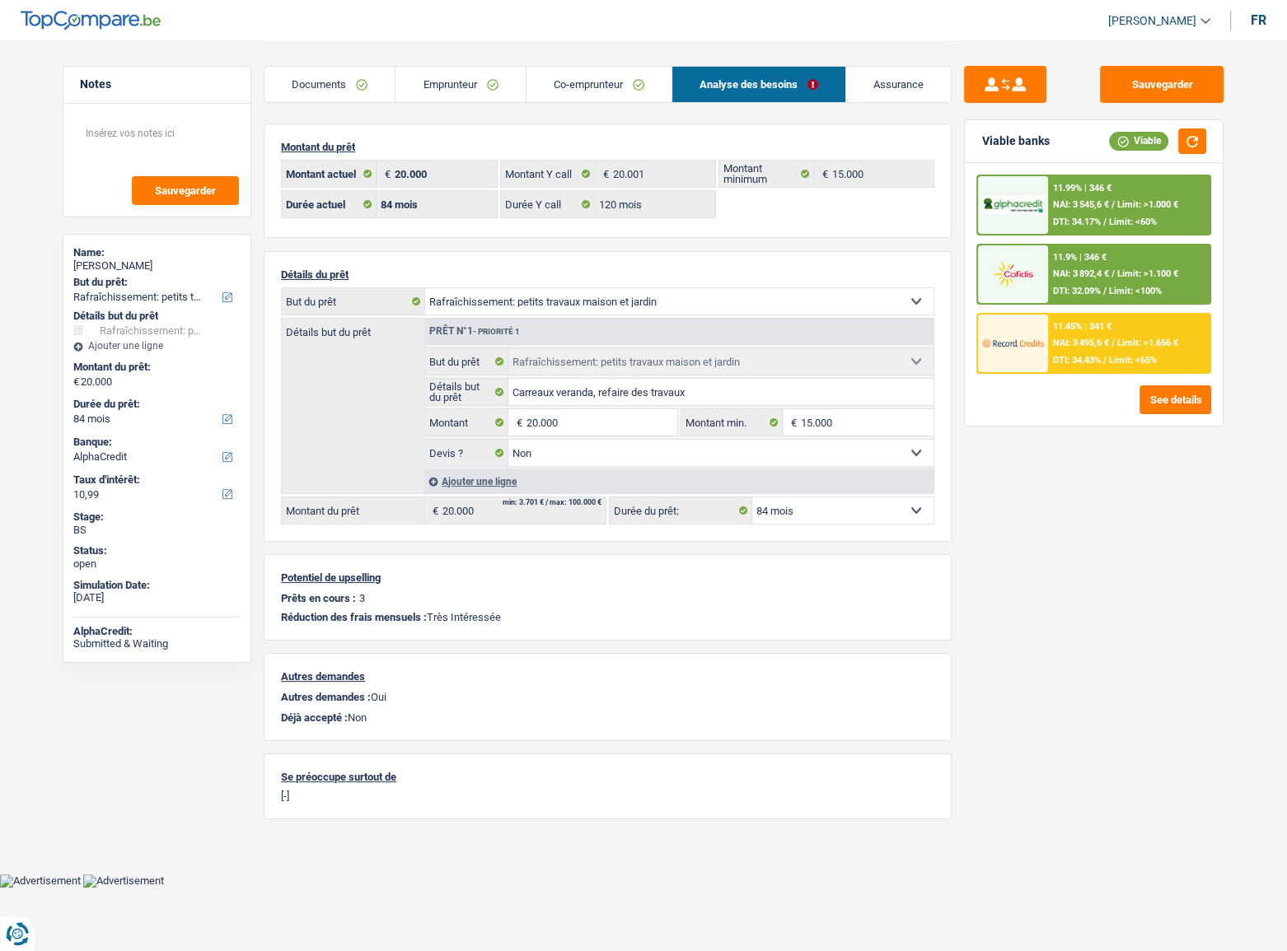
click at [1058, 269] on span "NAI: 3 892,4 €" at bounding box center [1081, 274] width 56 height 11
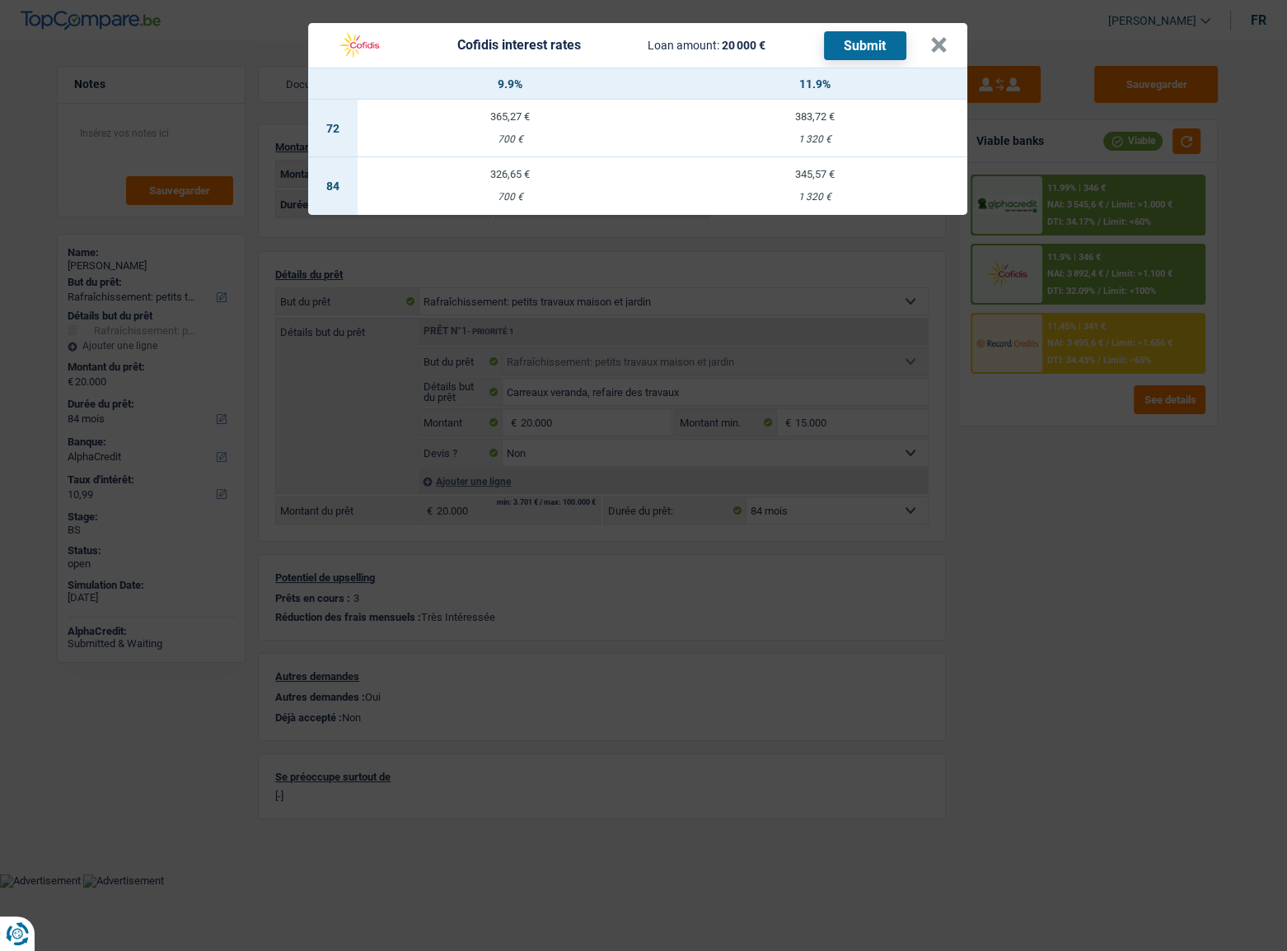
click at [493, 189] on td "326,65 € 700 €" at bounding box center [510, 186] width 305 height 58
select select "cofidis"
type input "9,90"
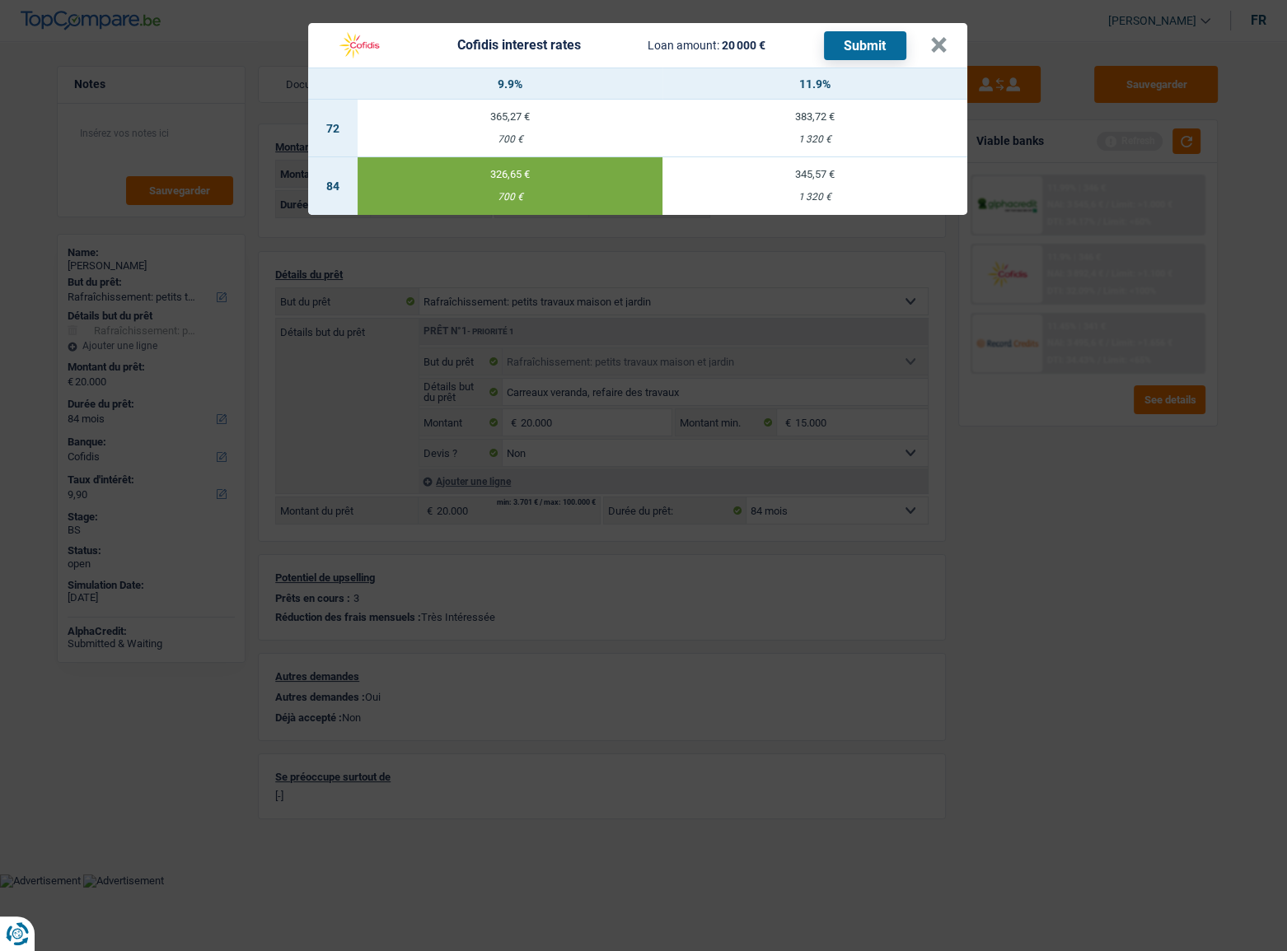
click at [841, 45] on button "Submit" at bounding box center [865, 45] width 82 height 29
click at [939, 42] on button "×" at bounding box center [938, 45] width 17 height 16
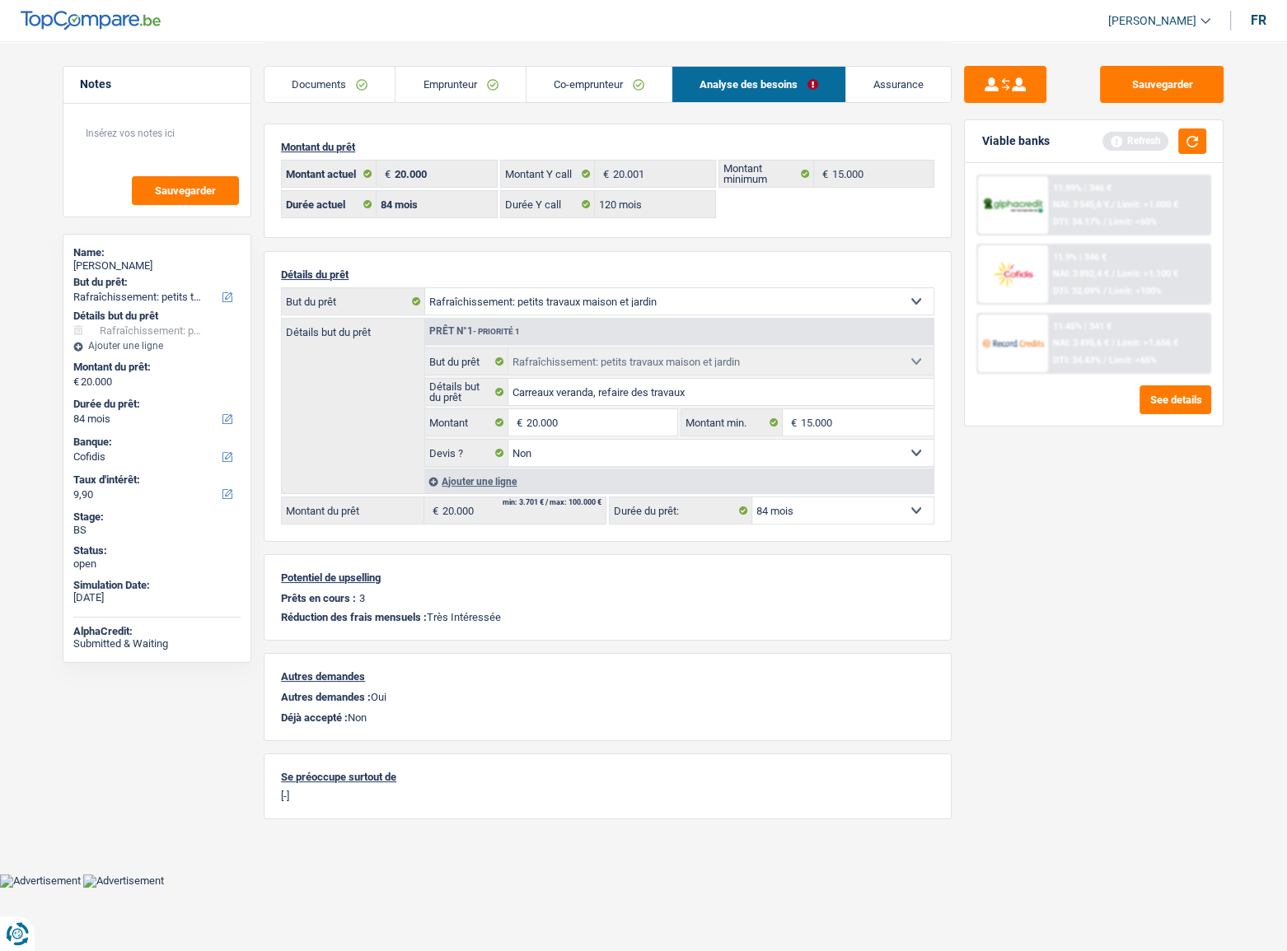
click at [471, 89] on link "Emprunteur" at bounding box center [459, 84] width 129 height 35
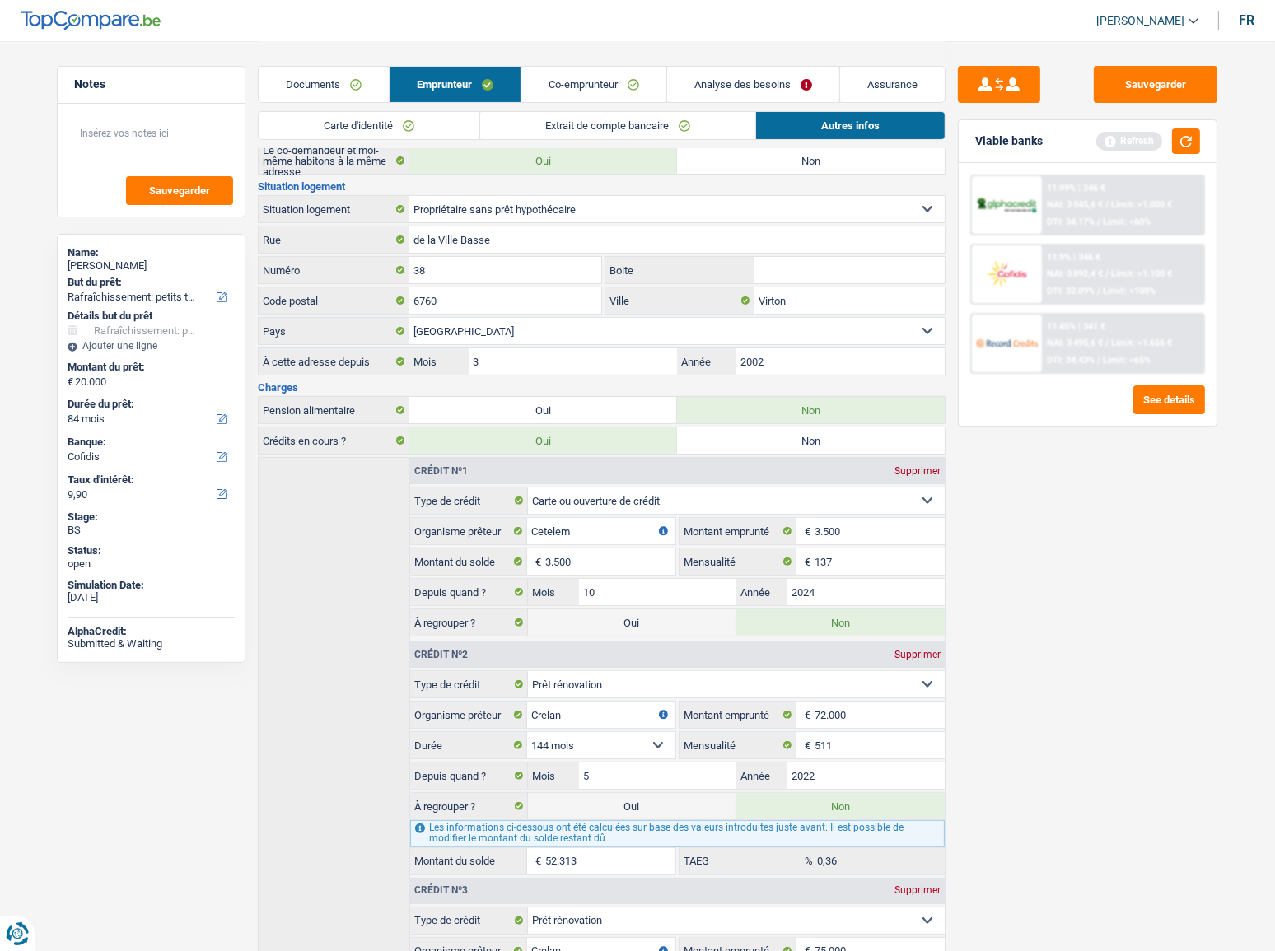
click at [542, 120] on link "Extrait de compte bancaire" at bounding box center [617, 125] width 275 height 27
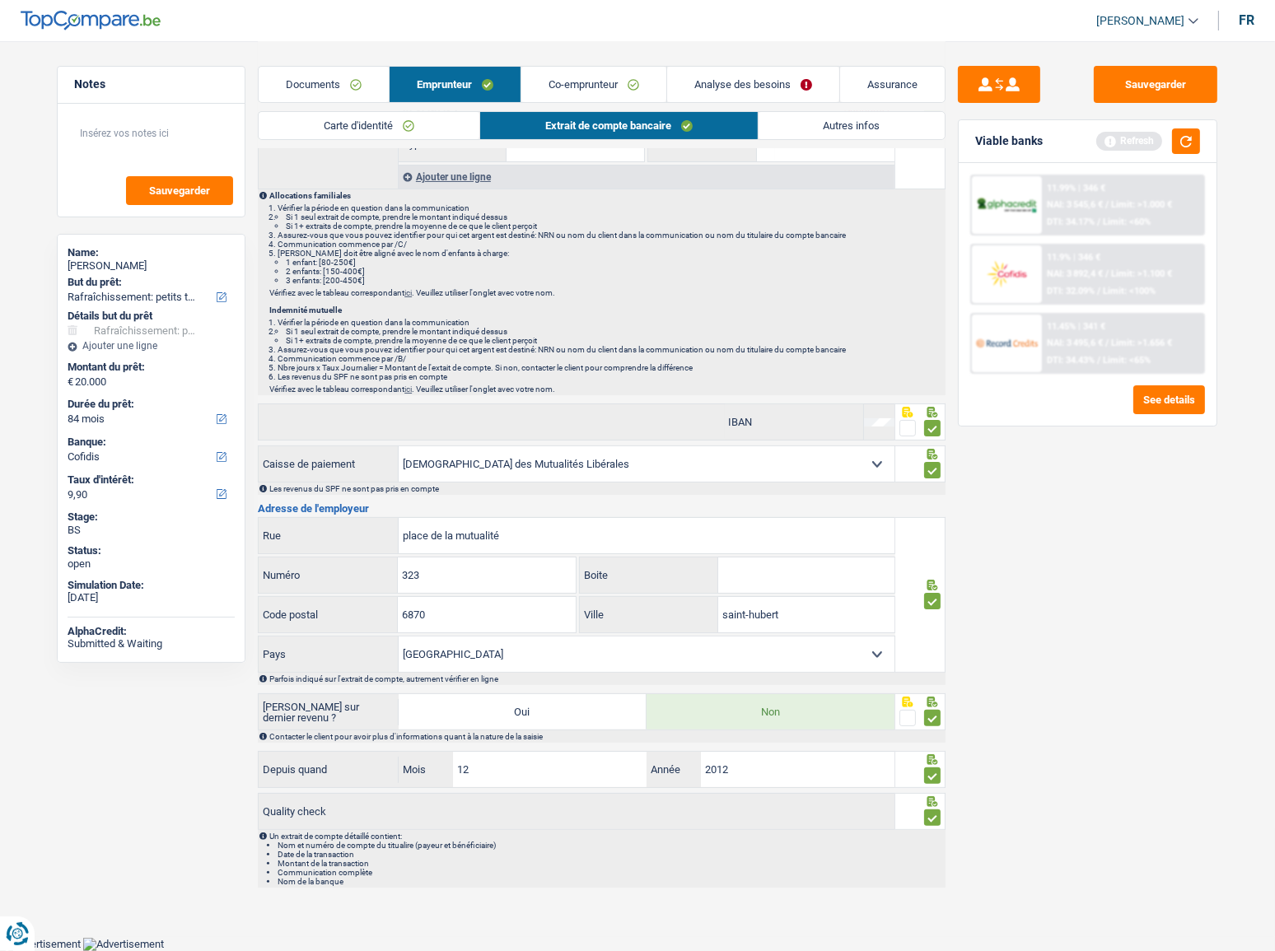
scroll to position [203, 0]
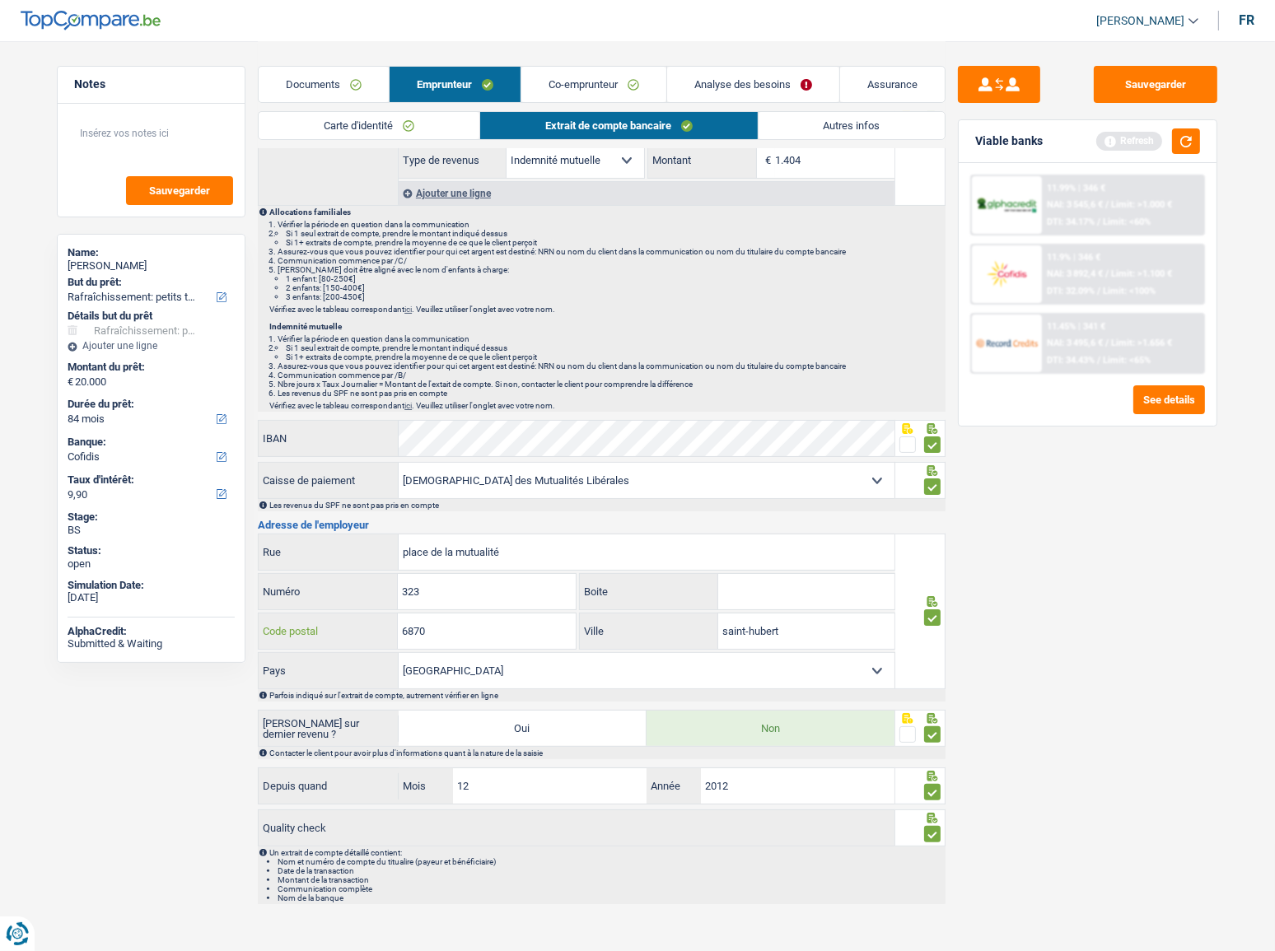
drag, startPoint x: 472, startPoint y: 633, endPoint x: 340, endPoint y: 633, distance: 131.8
click at [340, 520] on div "6870 Code postal" at bounding box center [417, 631] width 317 height 35
click at [474, 520] on select "Belgique Luxembourg Sélectionner une option" at bounding box center [647, 670] width 496 height 35
select select "LU"
click at [399, 520] on select "Belgique Luxembourg Sélectionner une option" at bounding box center [647, 670] width 496 height 35
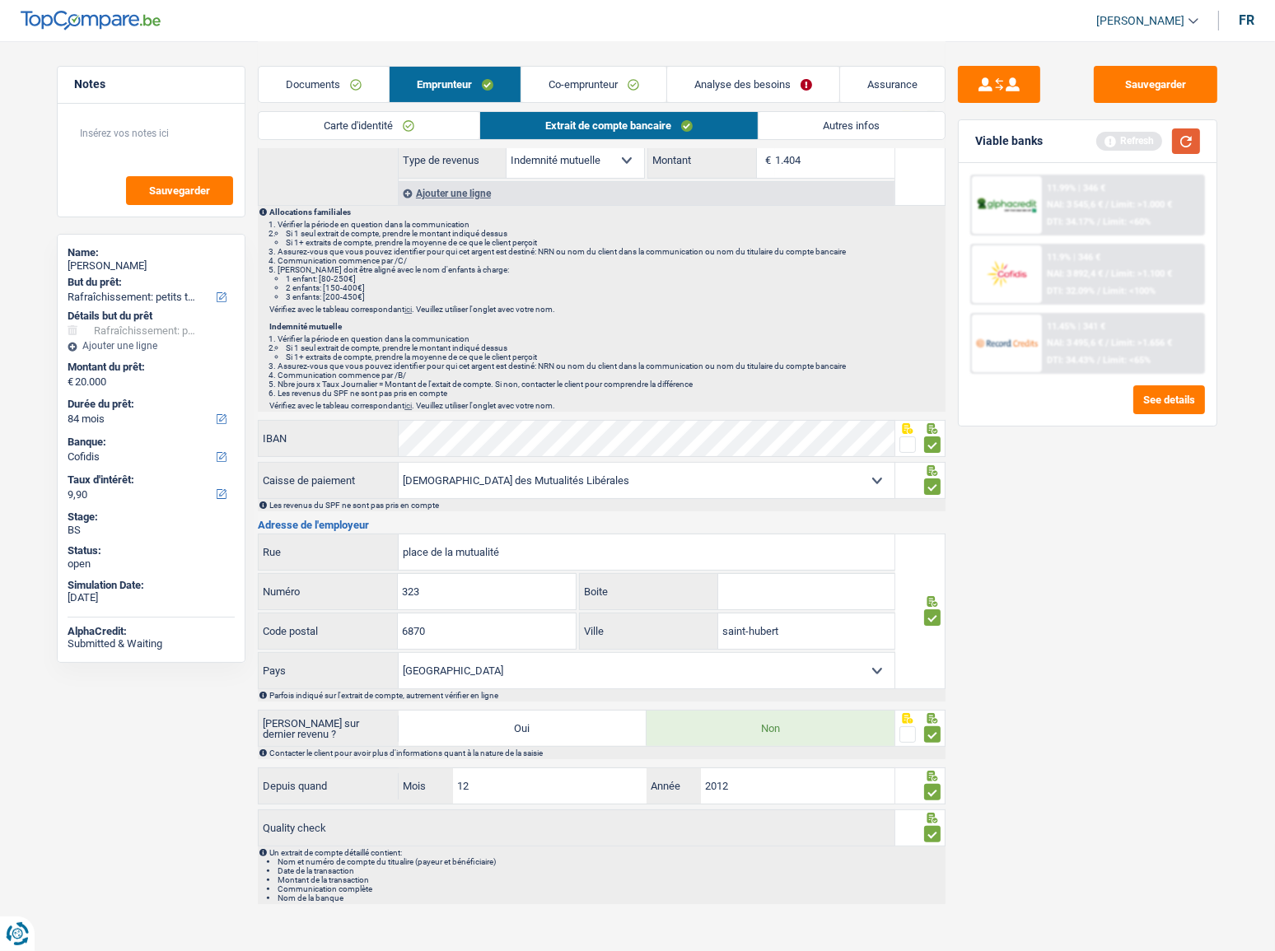
click at [1138, 148] on button "button" at bounding box center [1186, 142] width 28 height 26
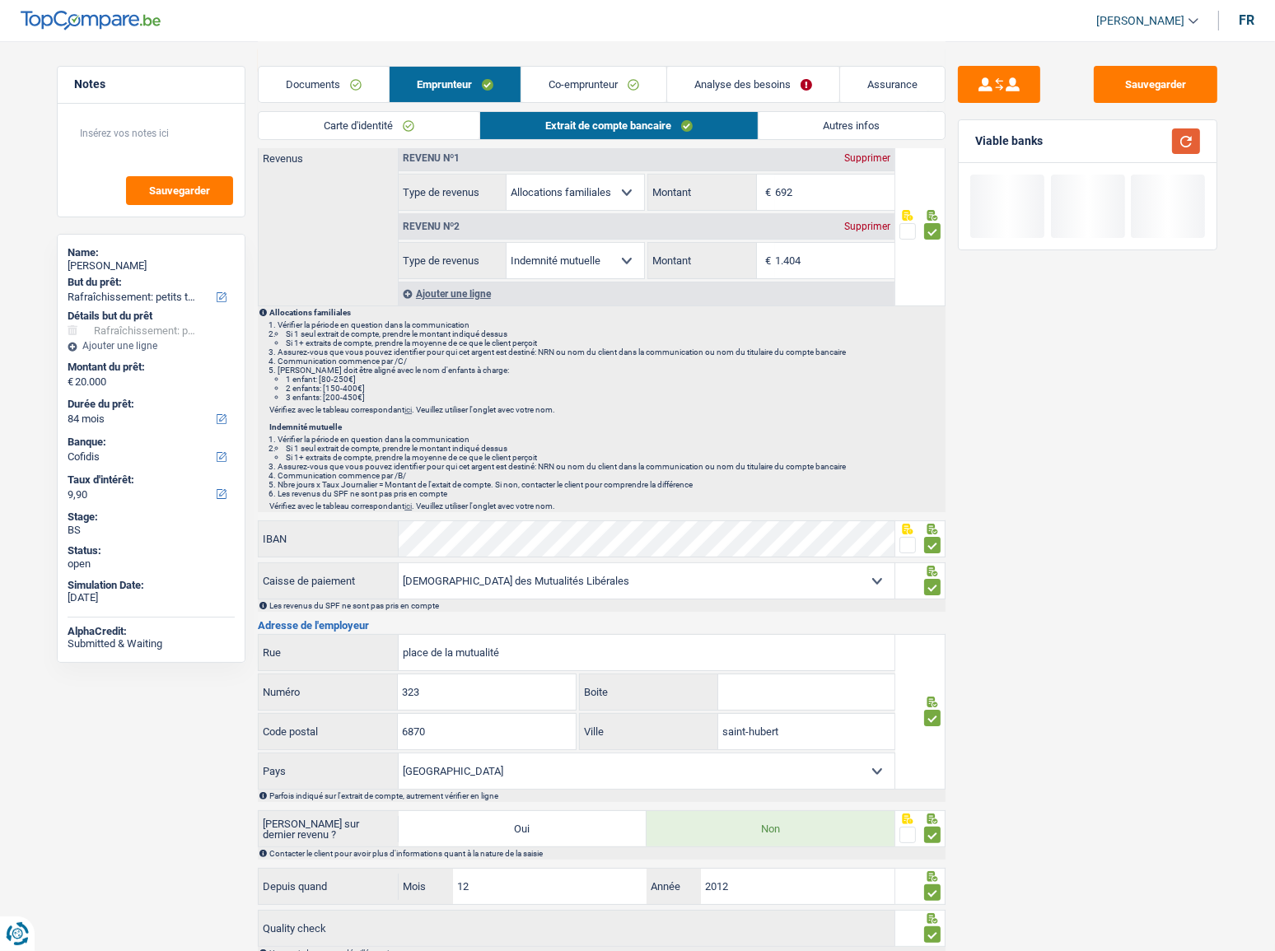
scroll to position [0, 0]
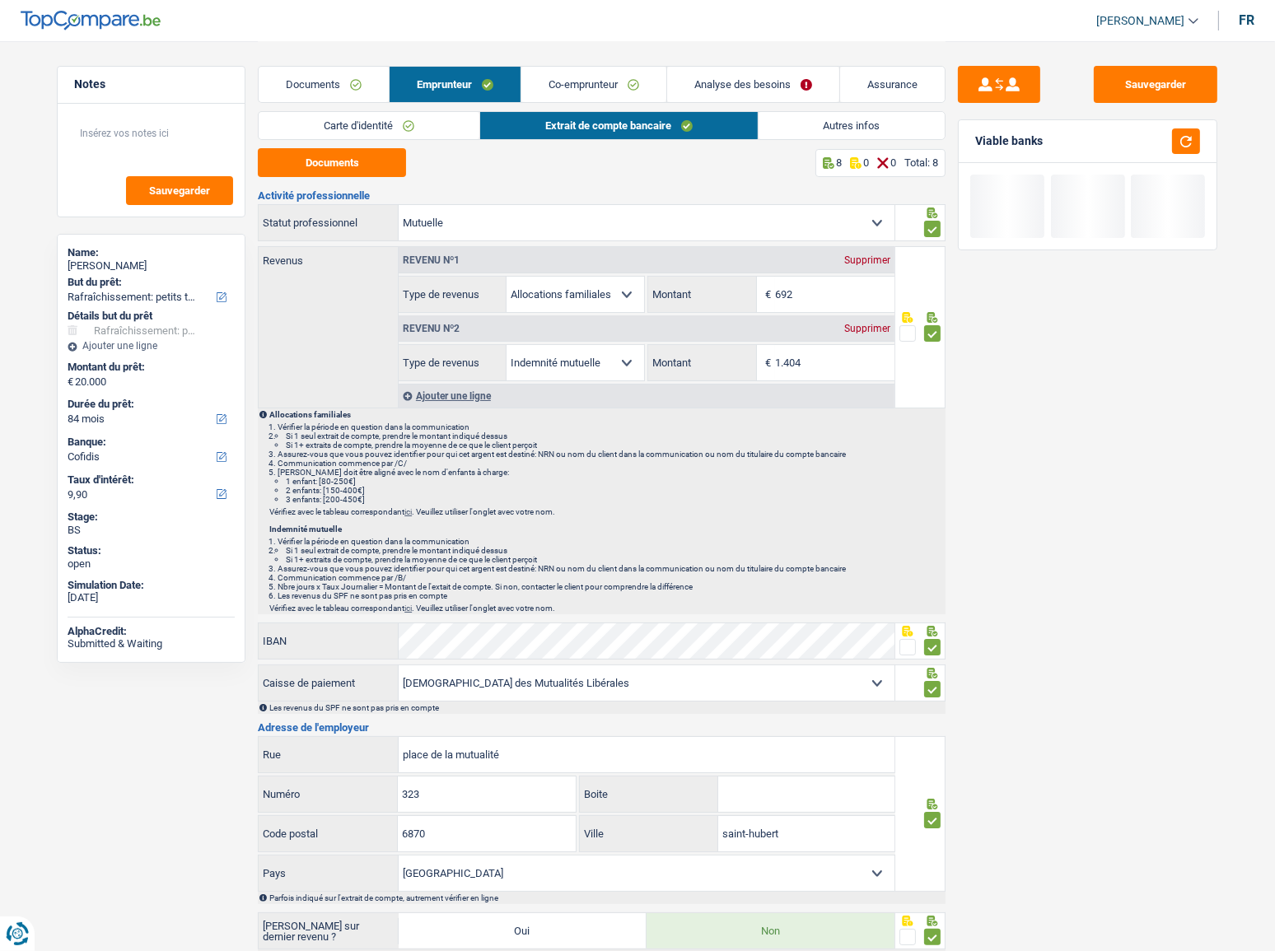
click at [855, 117] on link "Autres infos" at bounding box center [852, 125] width 187 height 27
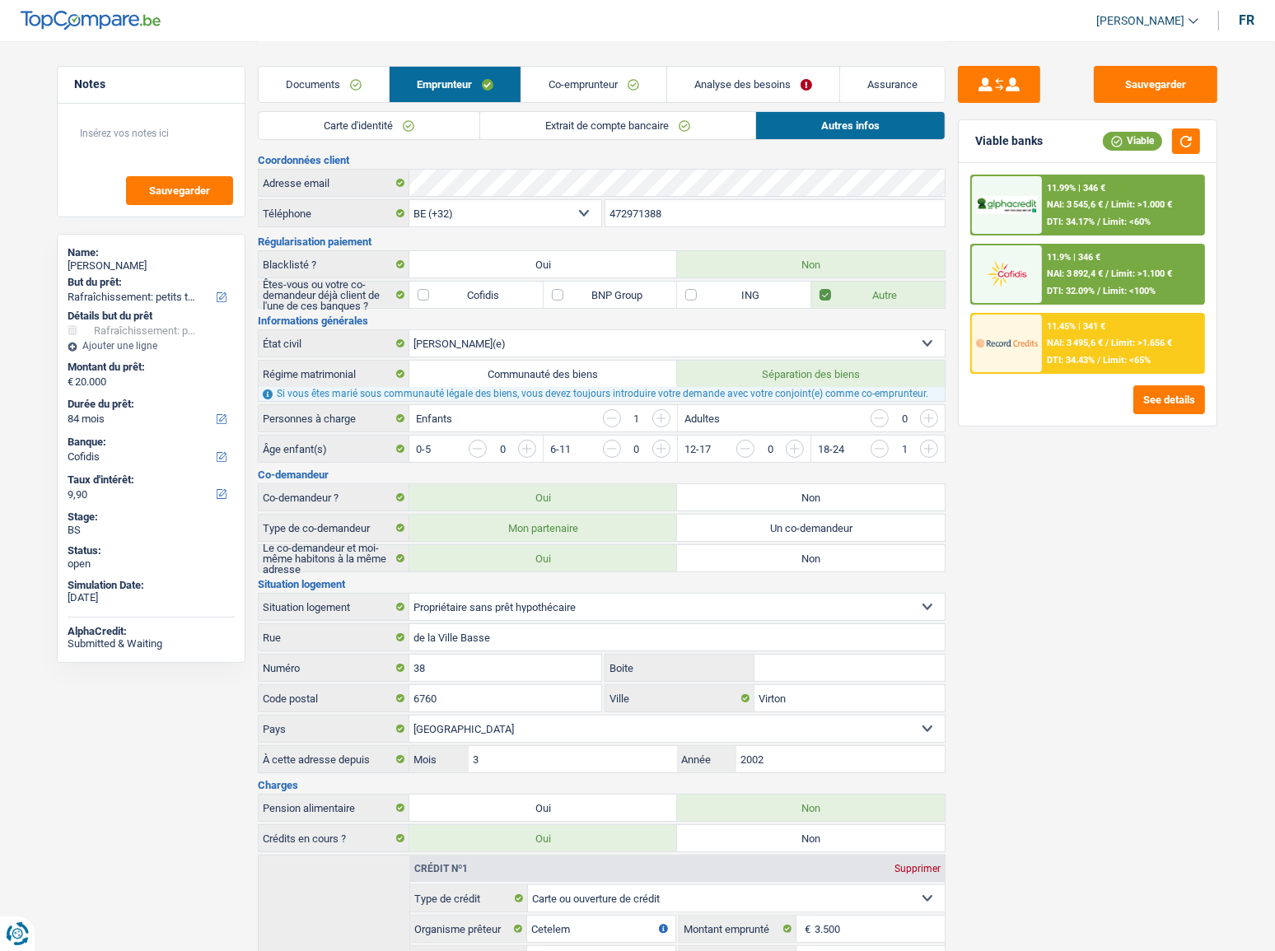
click at [1029, 299] on div at bounding box center [1006, 274] width 69 height 58
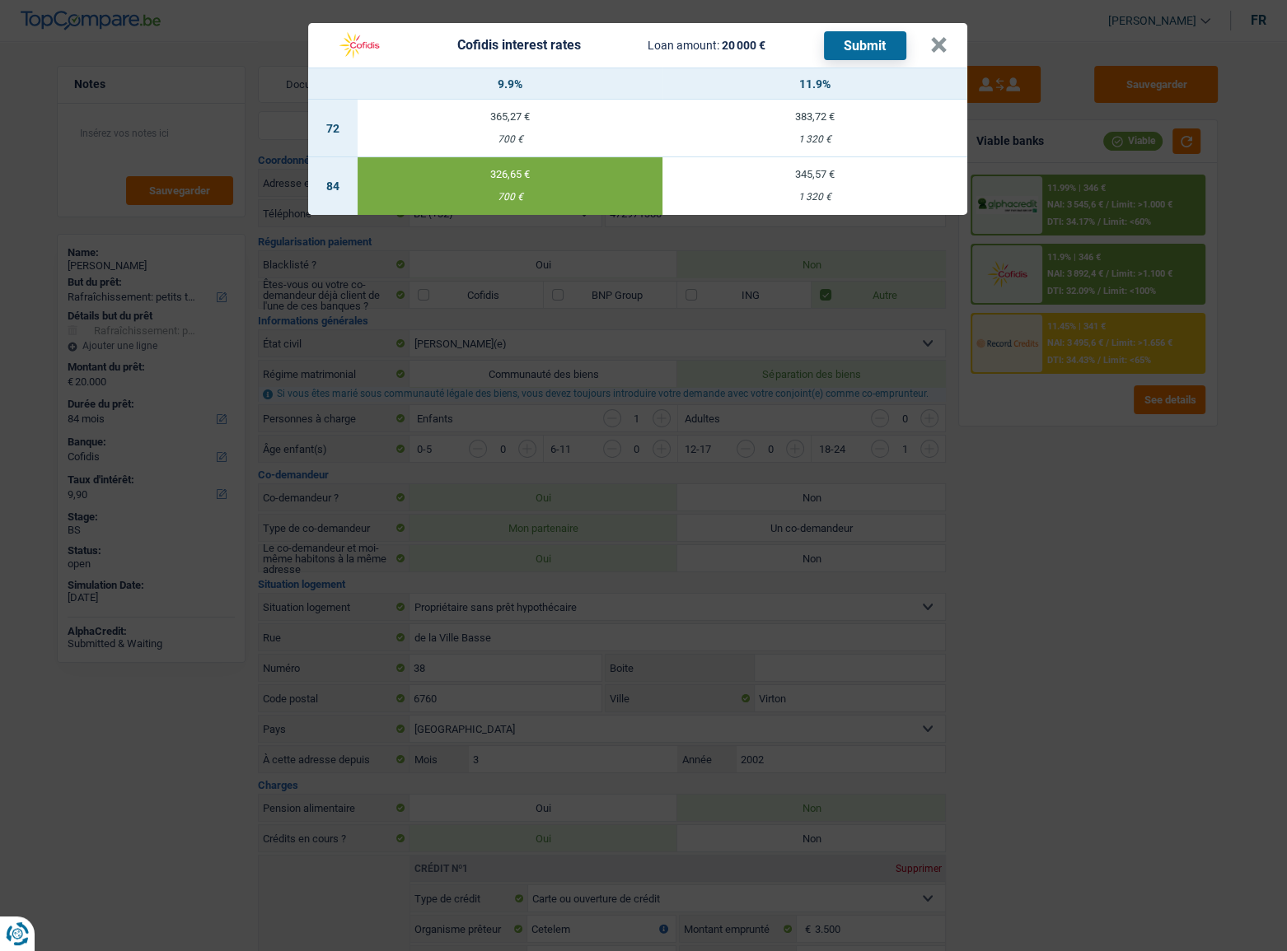
click at [771, 186] on td "345,57 € 1 320 €" at bounding box center [814, 186] width 305 height 58
type input "11,90"
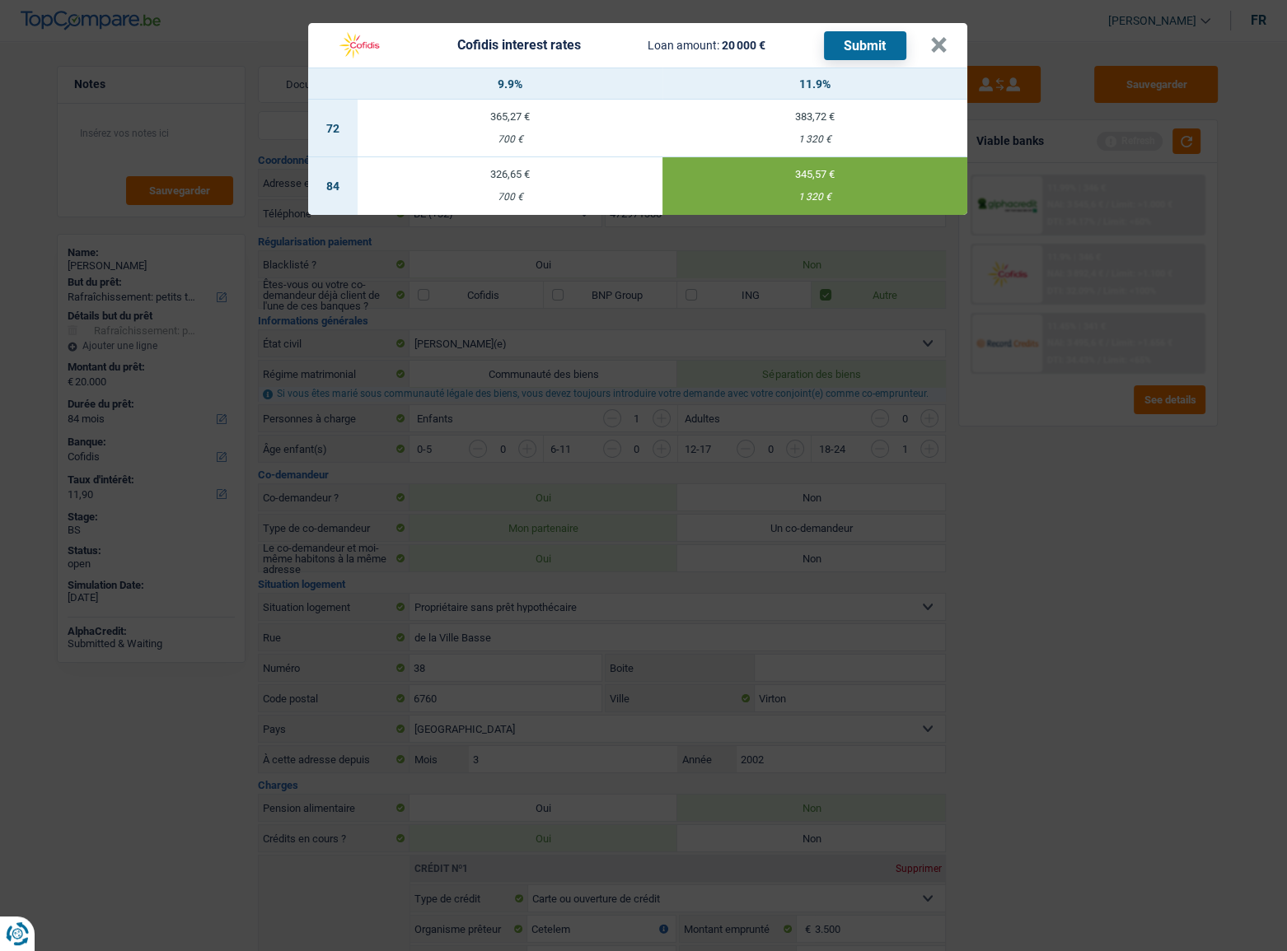
click at [853, 41] on button "Submit" at bounding box center [865, 45] width 82 height 29
click at [932, 40] on button "×" at bounding box center [938, 45] width 17 height 16
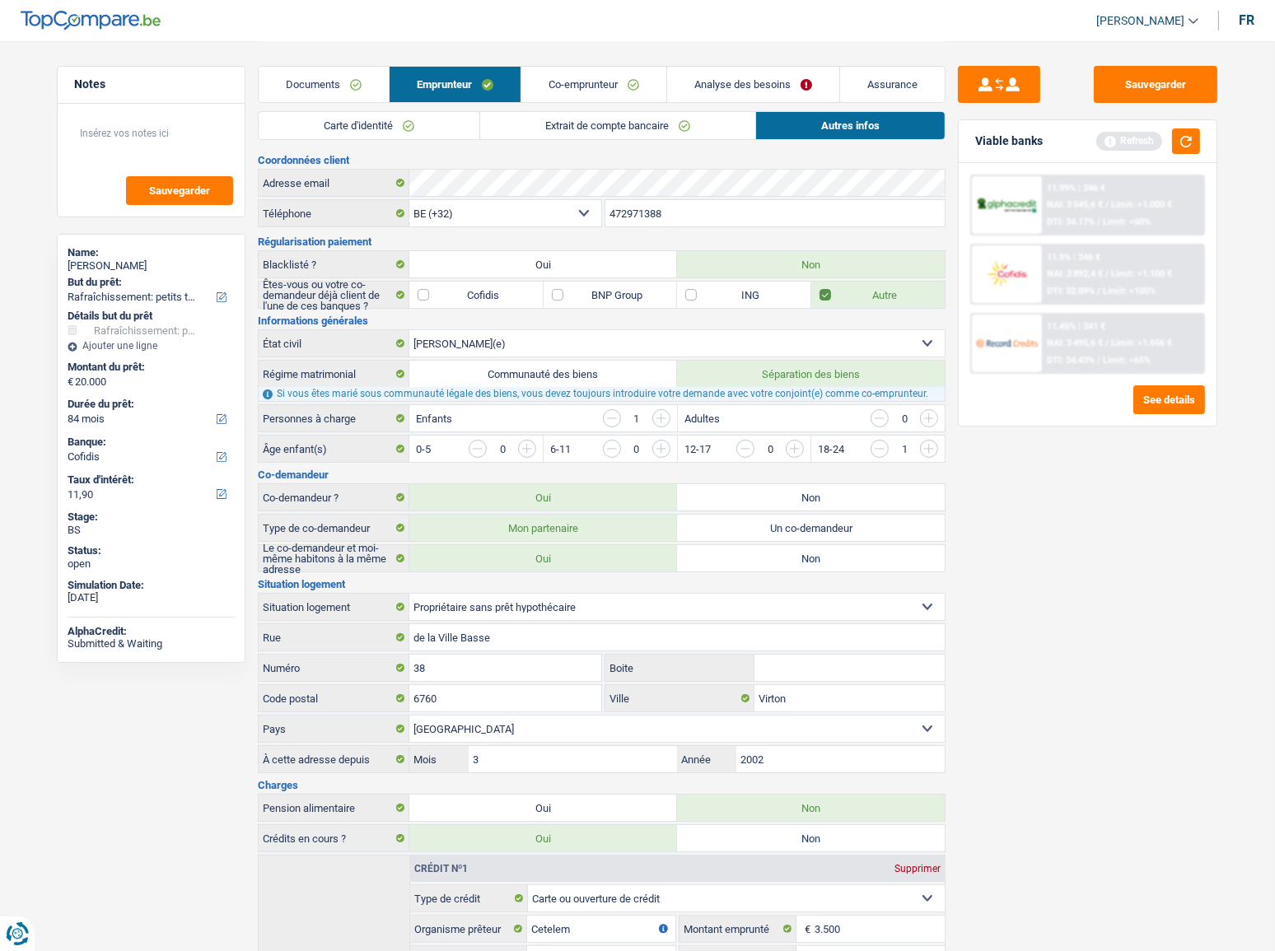
click at [591, 75] on link "Co-emprunteur" at bounding box center [593, 84] width 145 height 35
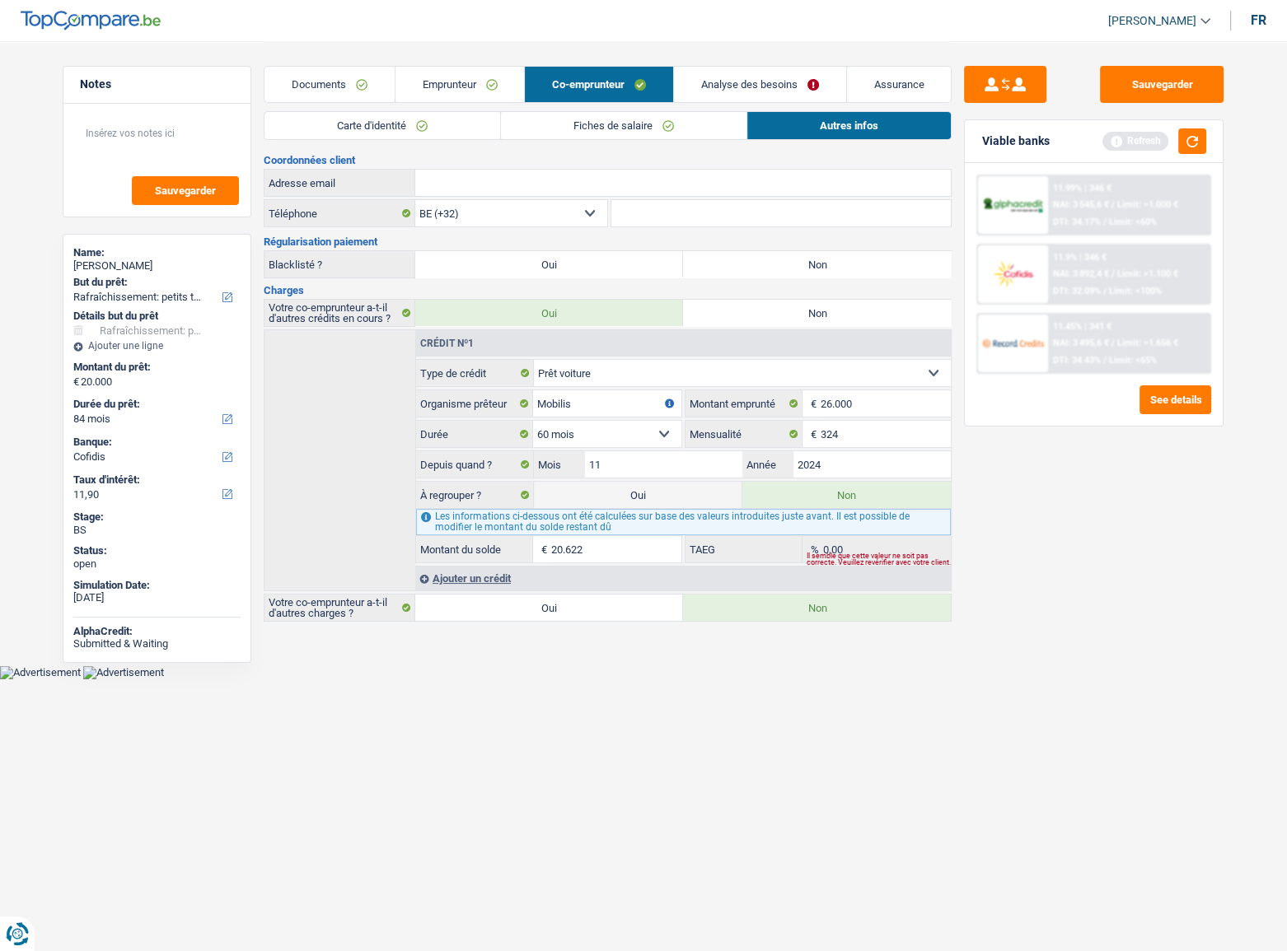
click at [596, 125] on link "Fiches de salaire" at bounding box center [623, 125] width 245 height 27
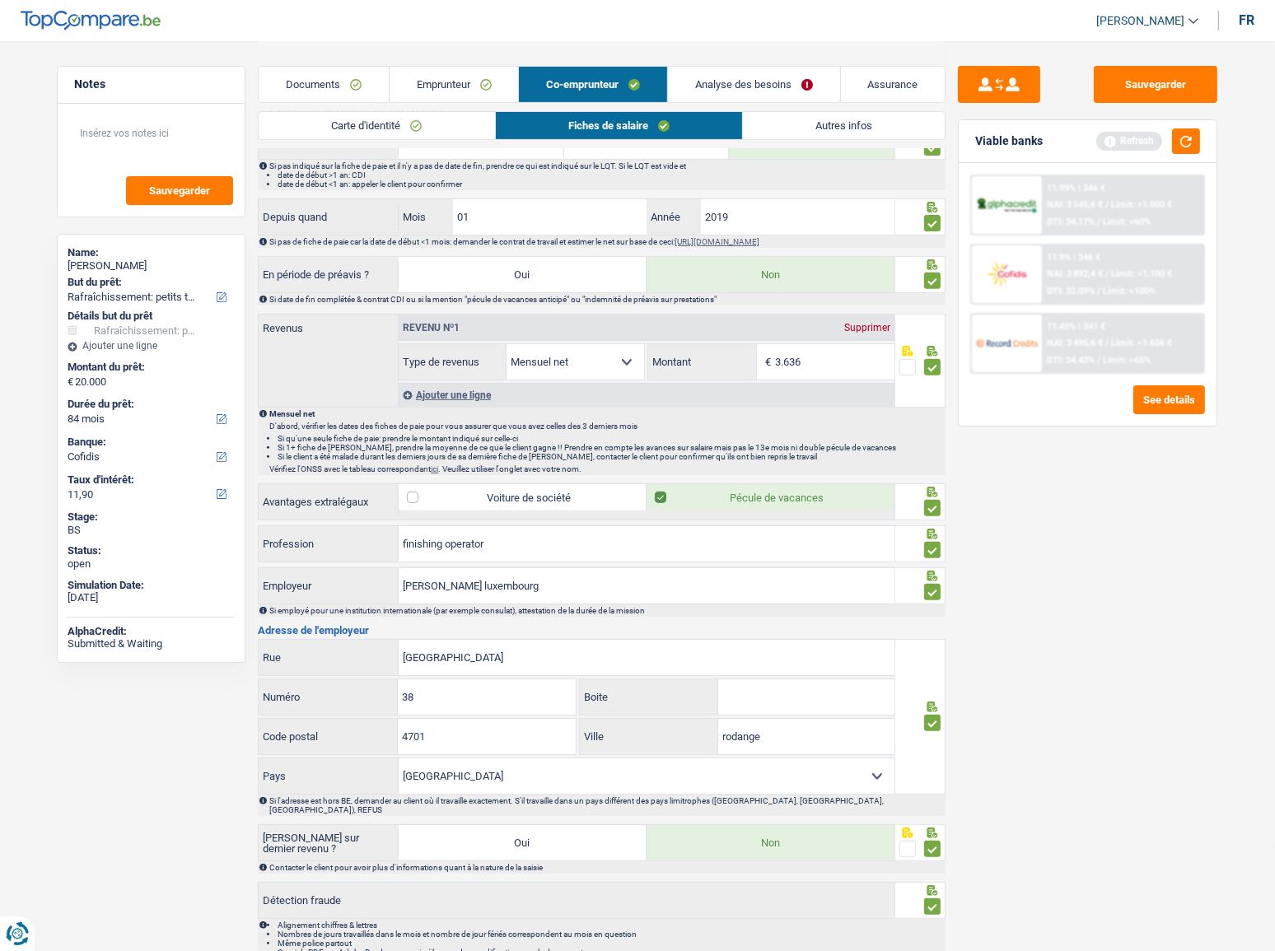
scroll to position [671, 0]
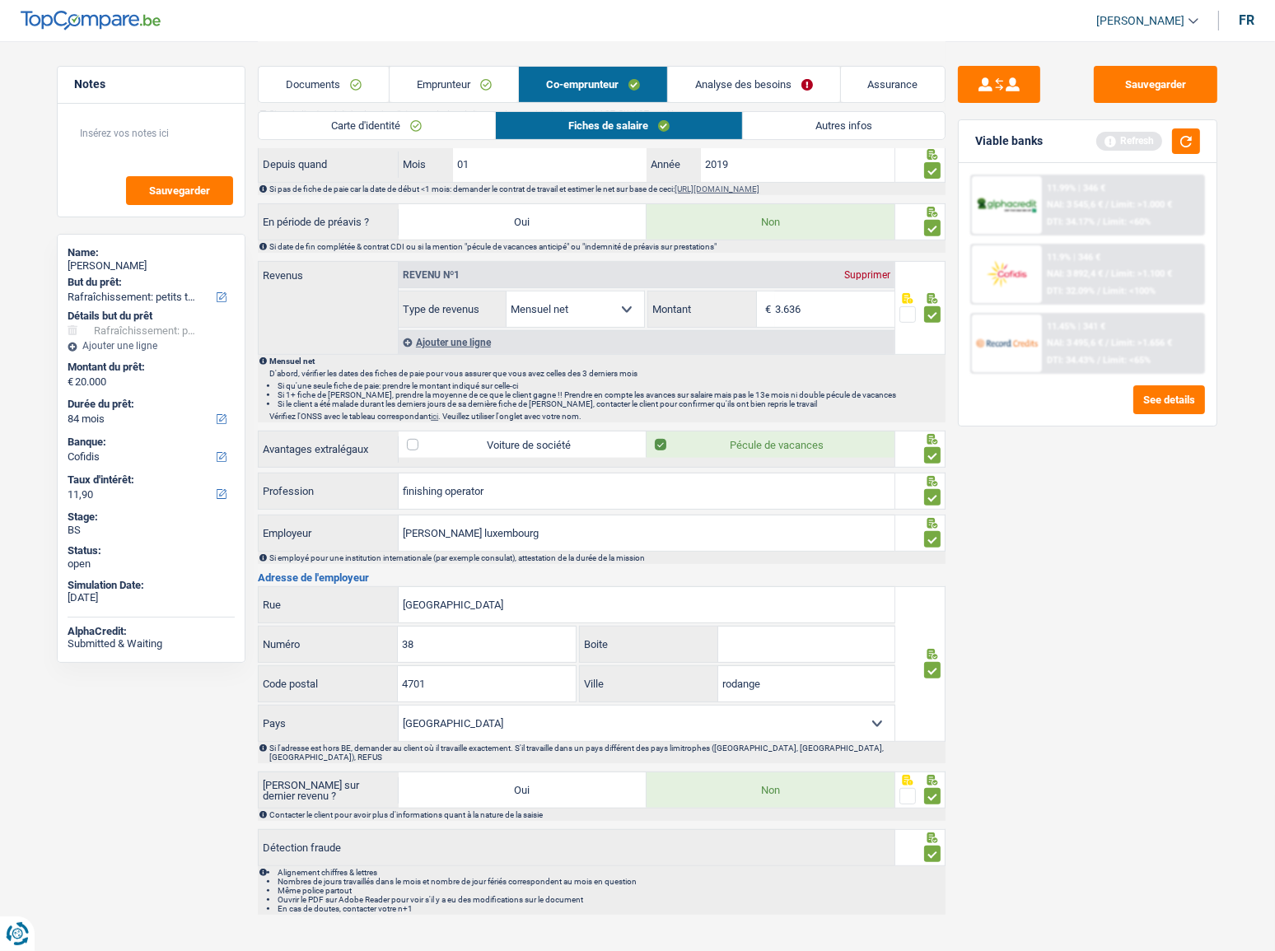
click at [645, 520] on select "Belgique France Allemagne Italie Luxembourg Pays-Bas Espagne Suisse Sélectionne…" at bounding box center [647, 723] width 496 height 35
select select "LU"
click at [399, 520] on select "Belgique France Allemagne Italie Luxembourg Pays-Bas Espagne Suisse Sélectionne…" at bounding box center [647, 723] width 496 height 35
click at [1138, 147] on button "button" at bounding box center [1186, 142] width 28 height 26
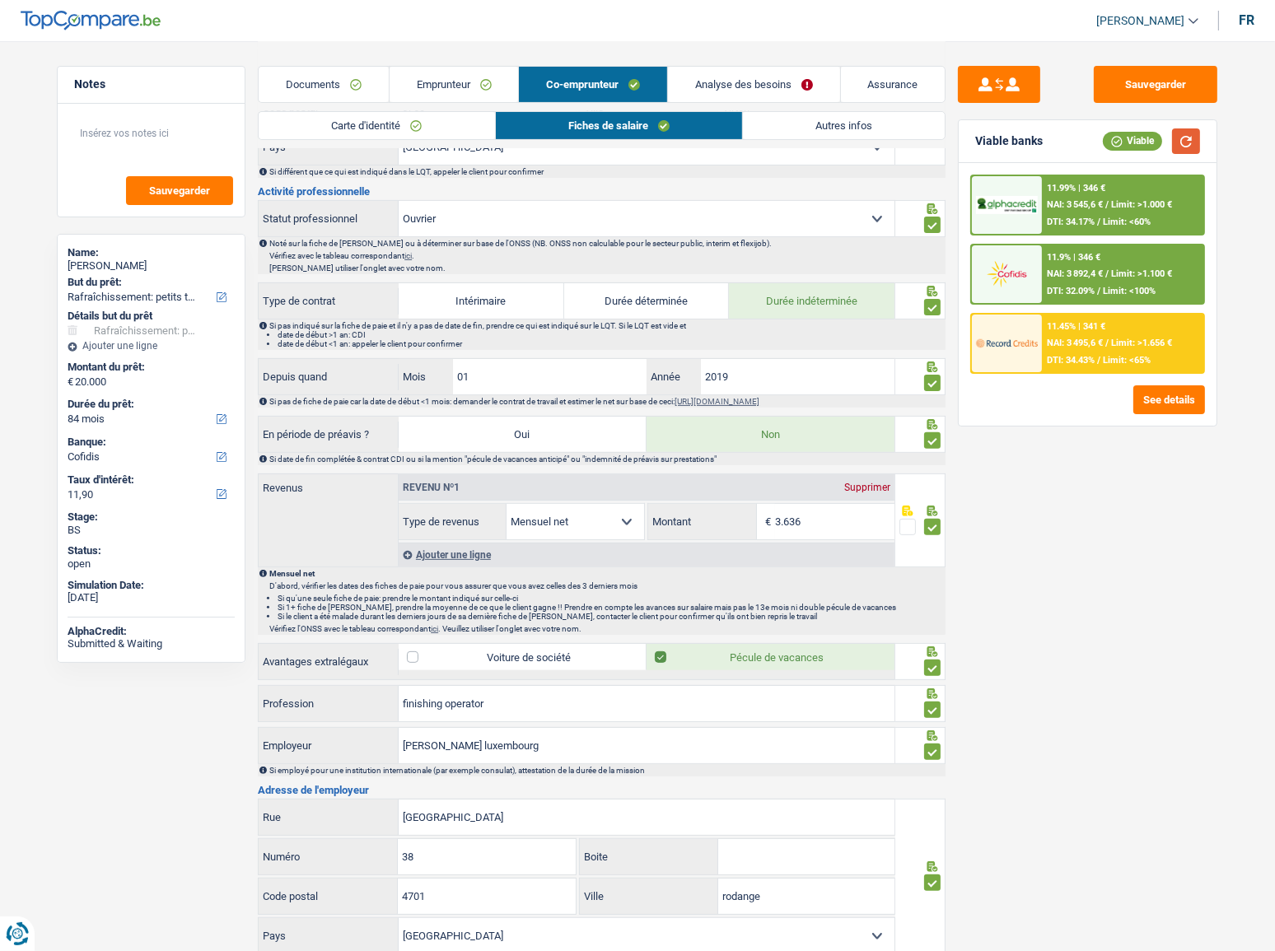
scroll to position [222, 0]
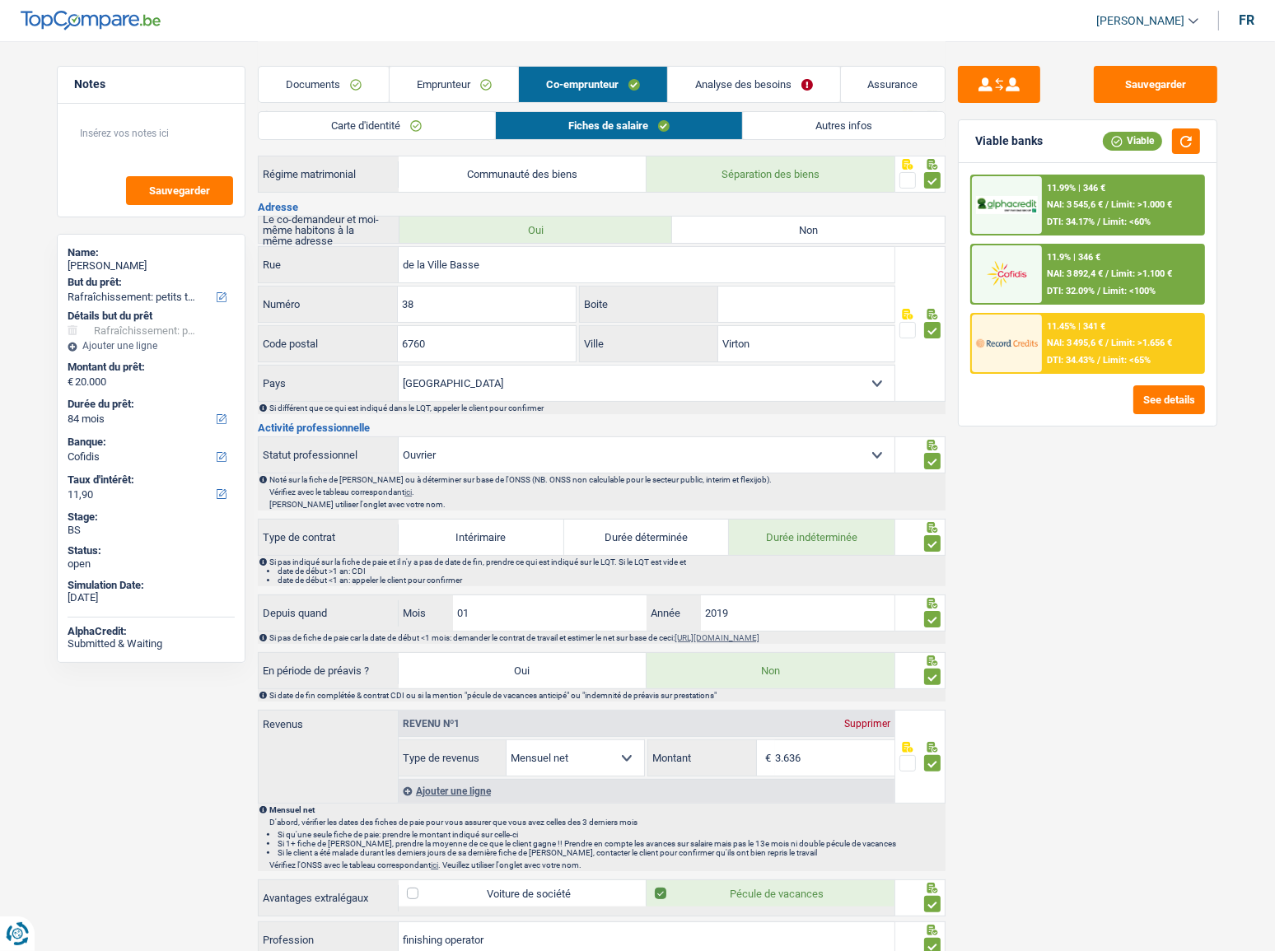
click at [450, 89] on link "Emprunteur" at bounding box center [454, 84] width 129 height 35
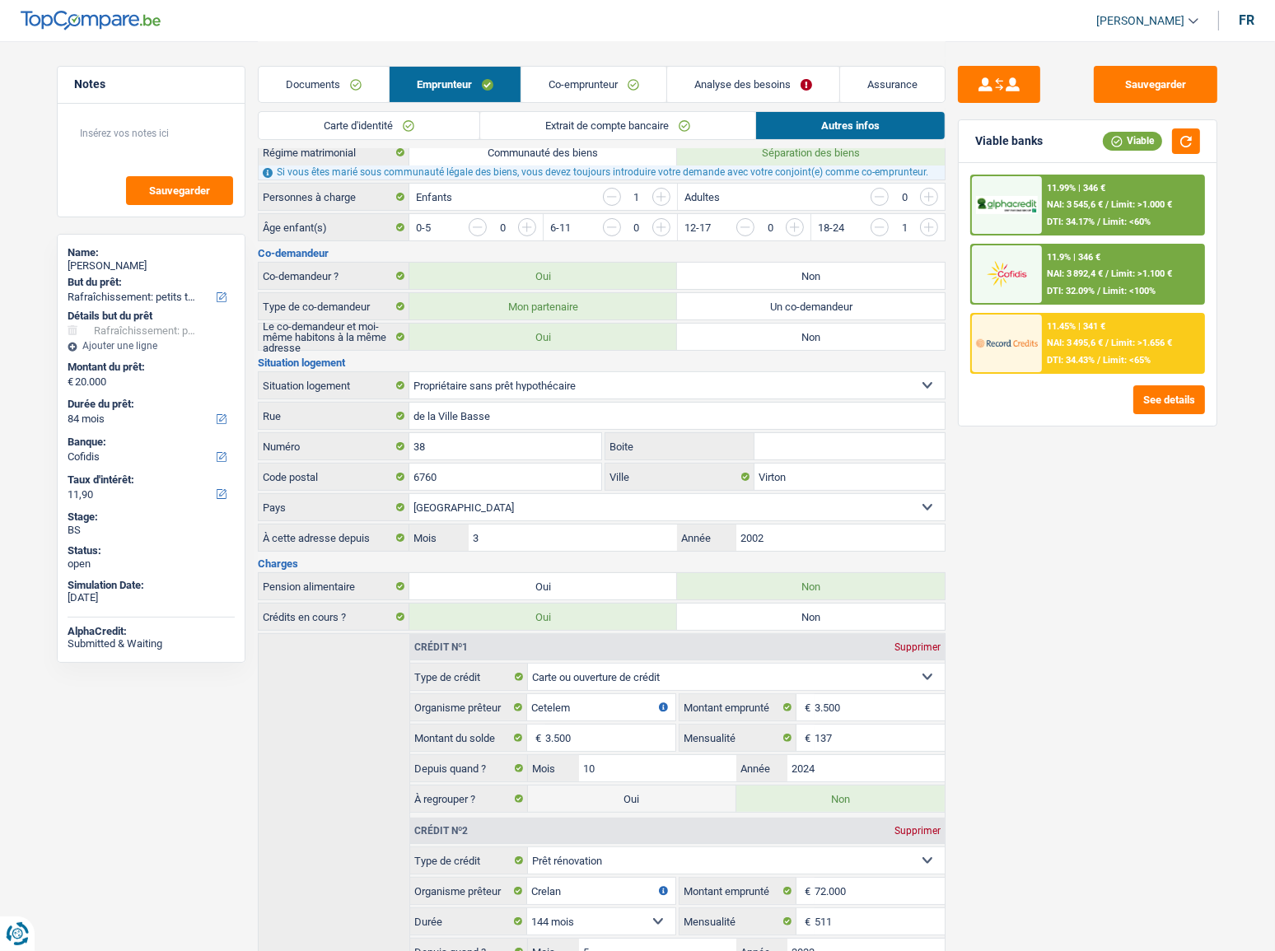
click at [585, 118] on link "Extrait de compte bancaire" at bounding box center [617, 125] width 275 height 27
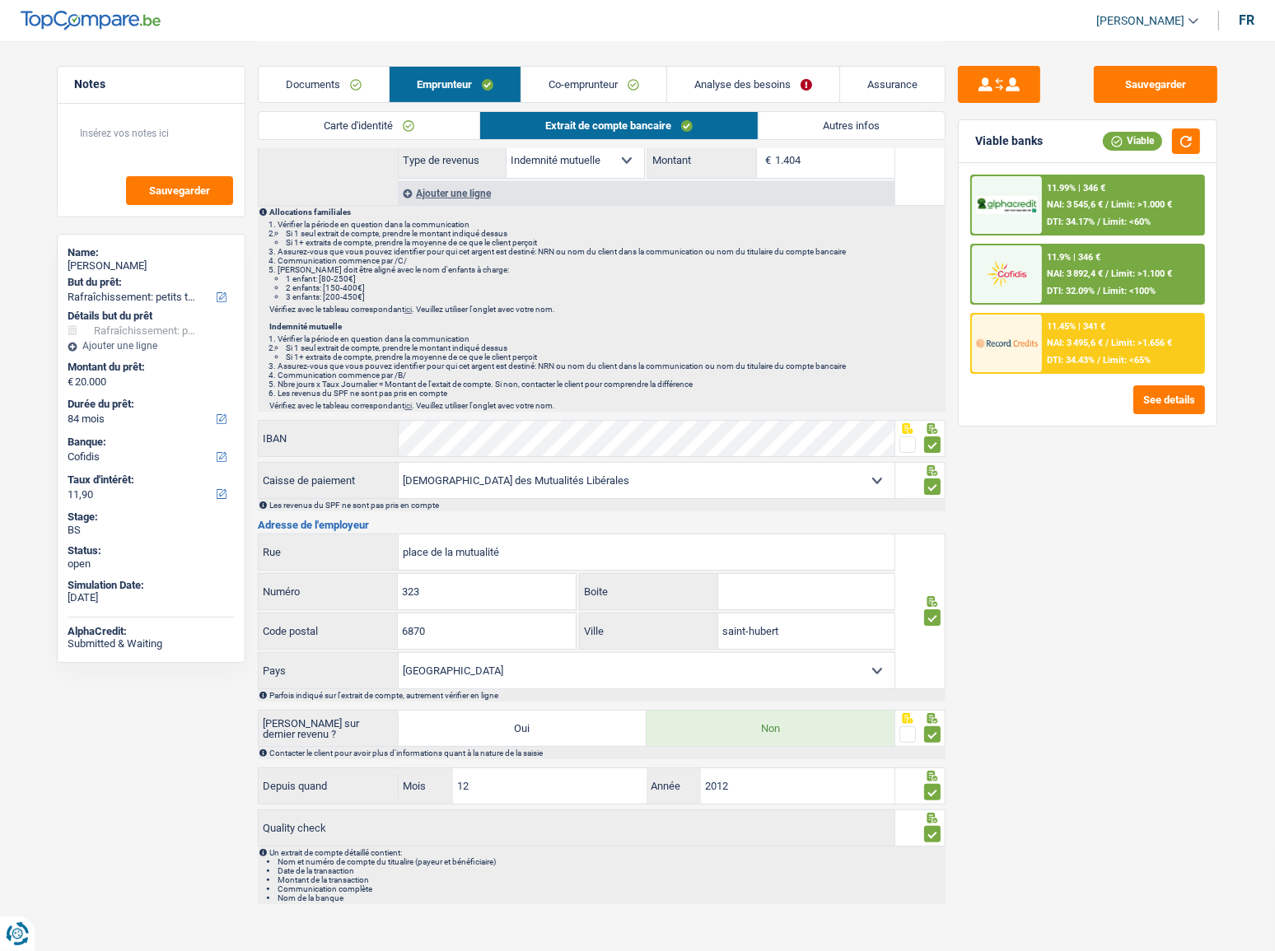
click at [610, 87] on link "Co-emprunteur" at bounding box center [593, 84] width 145 height 35
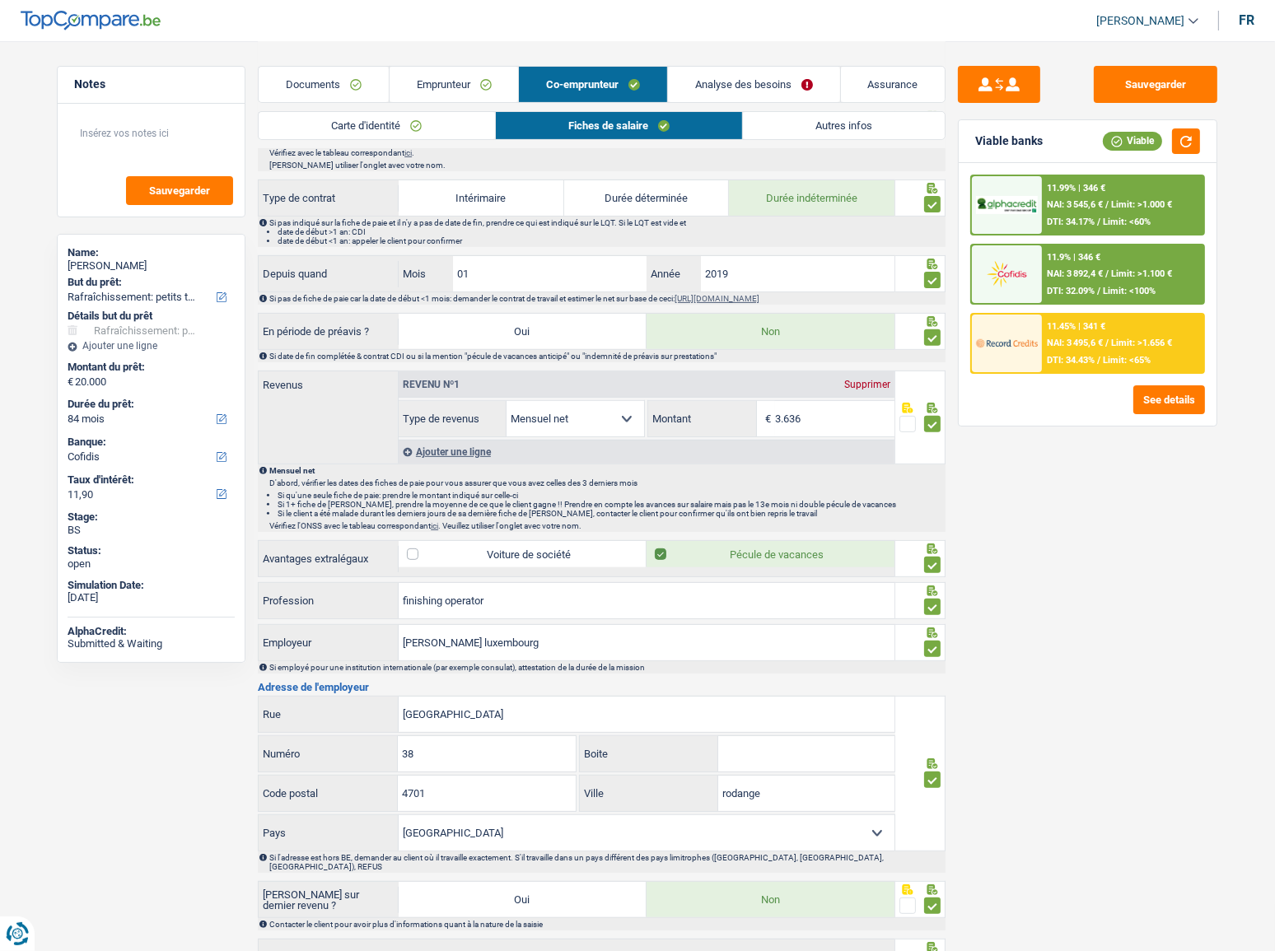
scroll to position [671, 0]
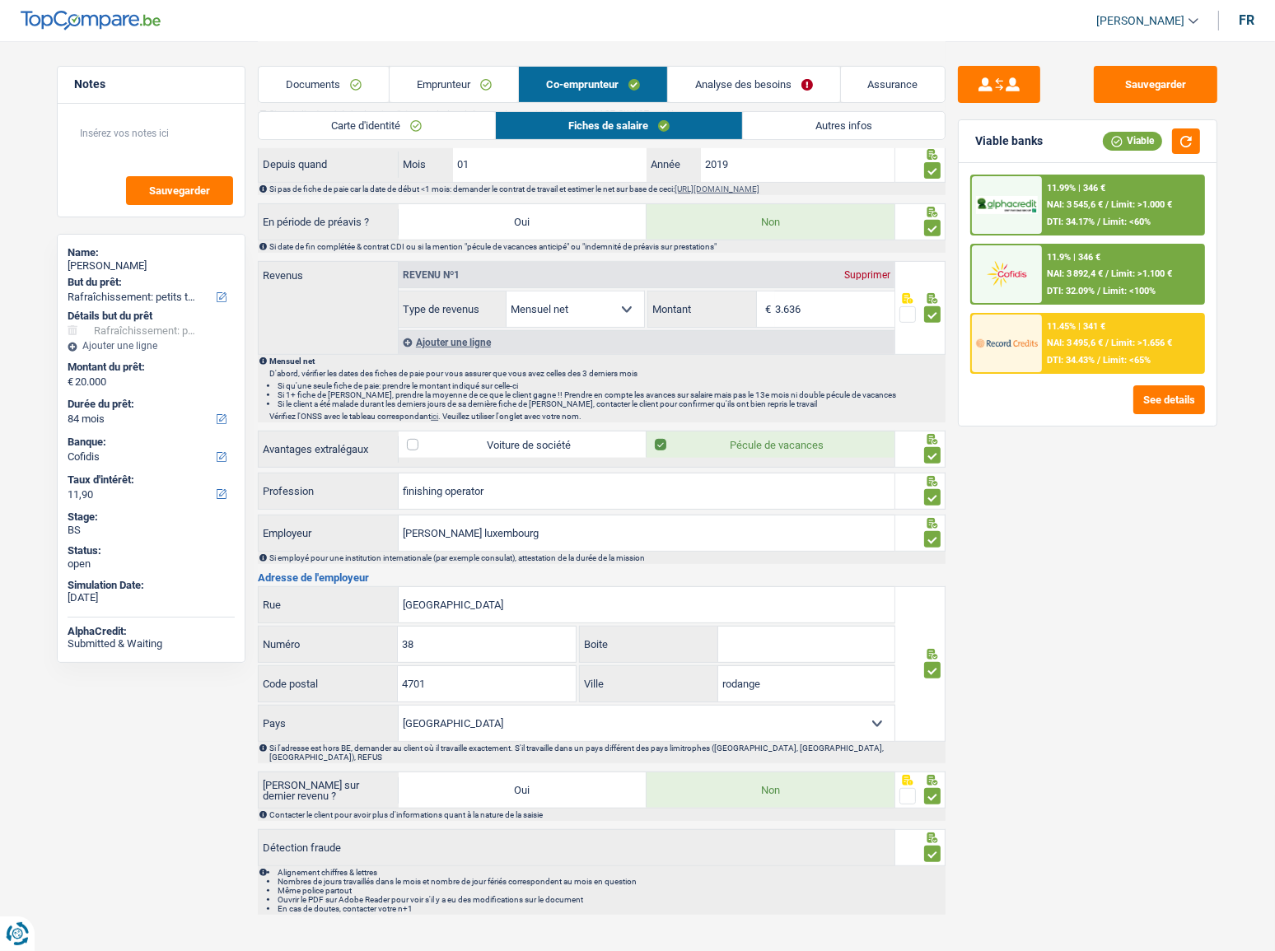
drag, startPoint x: 1151, startPoint y: 651, endPoint x: 1192, endPoint y: 601, distance: 64.3
click at [1138, 520] on div "Sauvegarder Viable banks Viable 11.99% | 346 € NAI: 3 545,6 € / Limit: >1.000 €…" at bounding box center [1088, 495] width 284 height 859
drag, startPoint x: 732, startPoint y: 684, endPoint x: 749, endPoint y: 637, distance: 49.8
click at [712, 520] on div "rodange Ville" at bounding box center [737, 683] width 315 height 35
drag, startPoint x: 1128, startPoint y: 674, endPoint x: 1227, endPoint y: 599, distance: 124.7
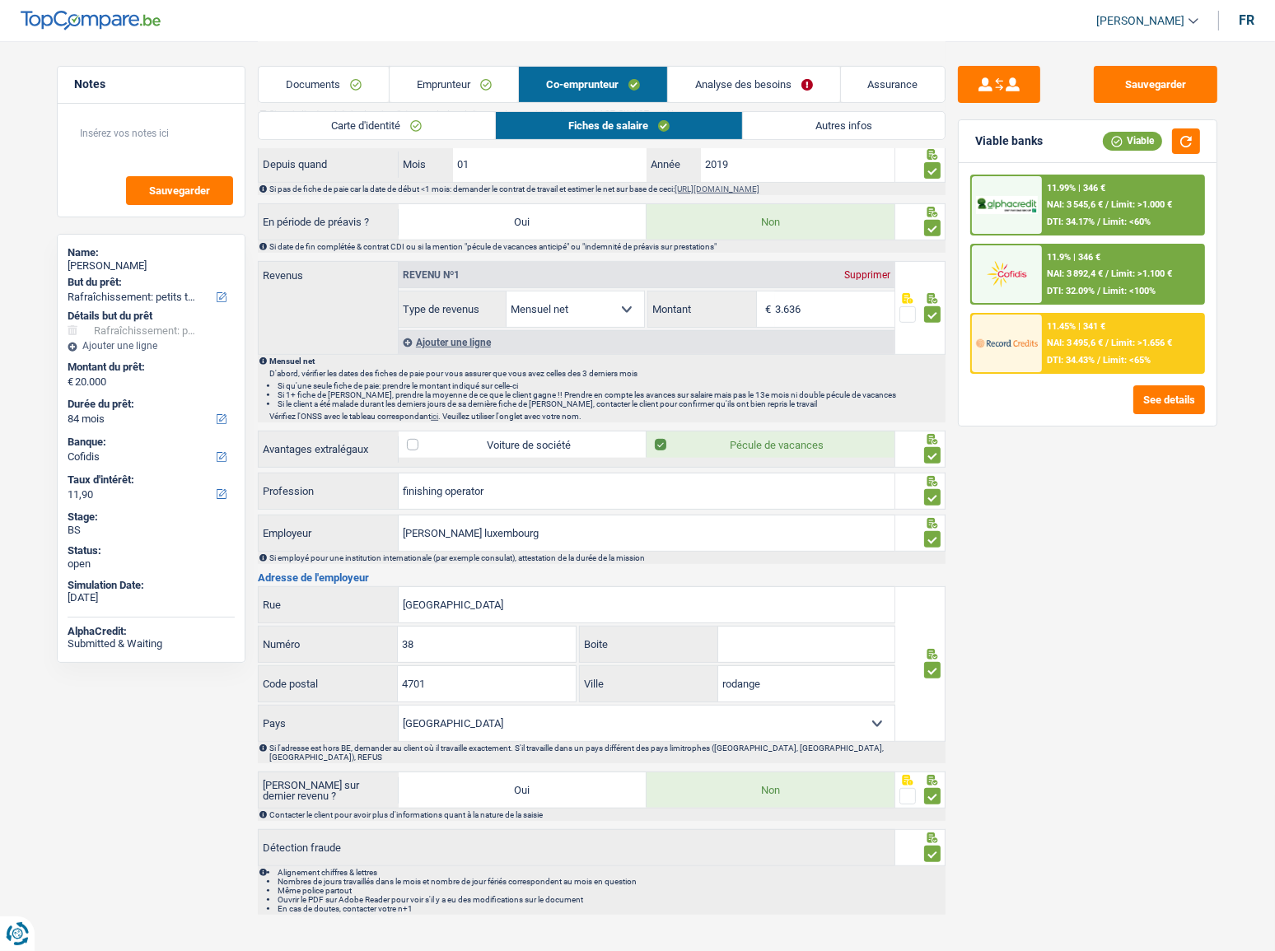
click at [1134, 520] on div "Sauvegarder Viable banks Viable 11.99% | 346 € NAI: 3 545,6 € / Limit: >1.000 €…" at bounding box center [1088, 495] width 284 height 859
click at [1015, 244] on div "11.9% | 346 € NAI: 3 892,4 € / Limit: >1.100 € DTI: 32.09% / Limit: <100%" at bounding box center [1087, 274] width 235 height 61
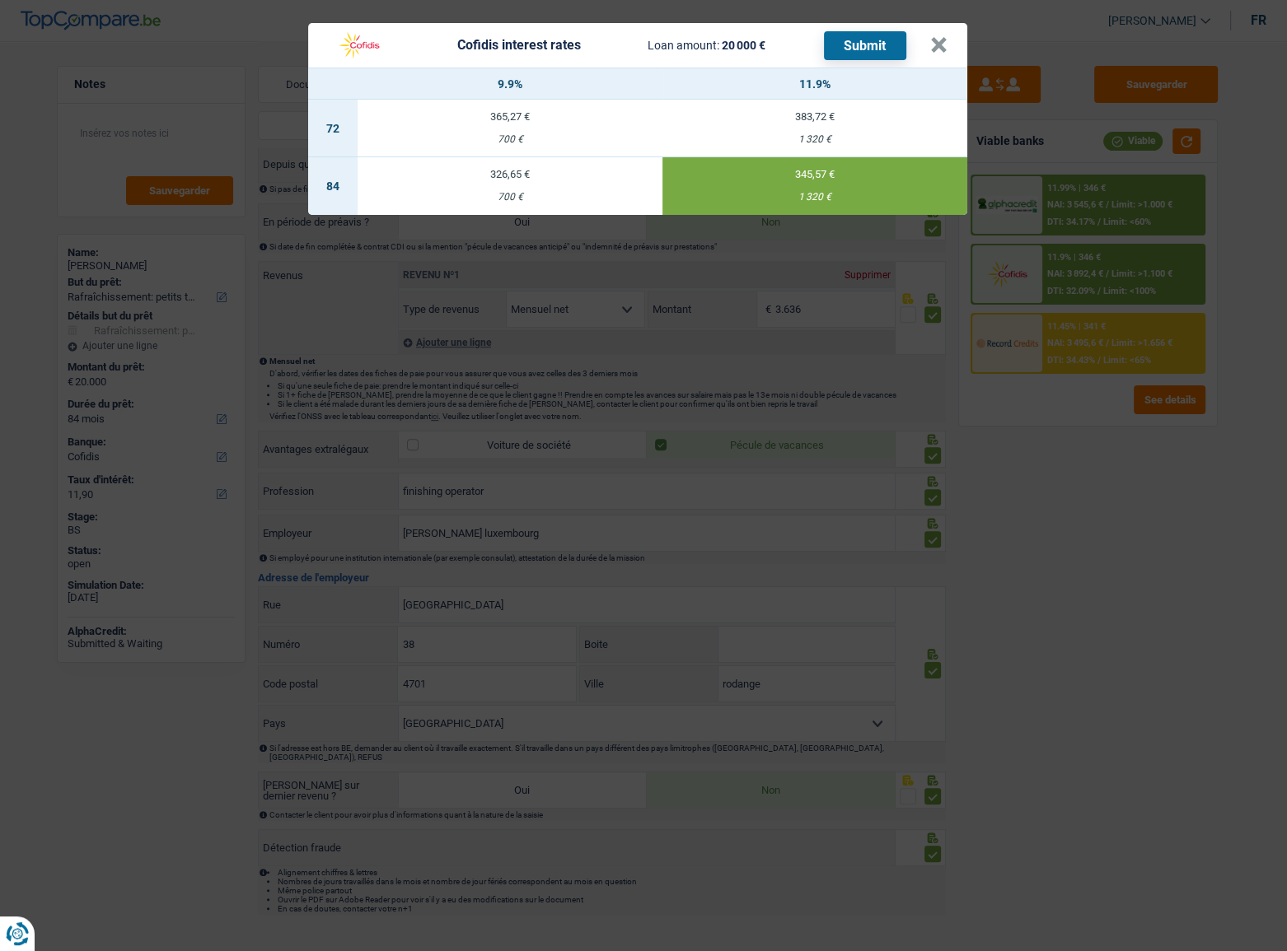
click at [877, 44] on button "Submit" at bounding box center [865, 45] width 82 height 29
click at [933, 37] on button "×" at bounding box center [938, 45] width 17 height 16
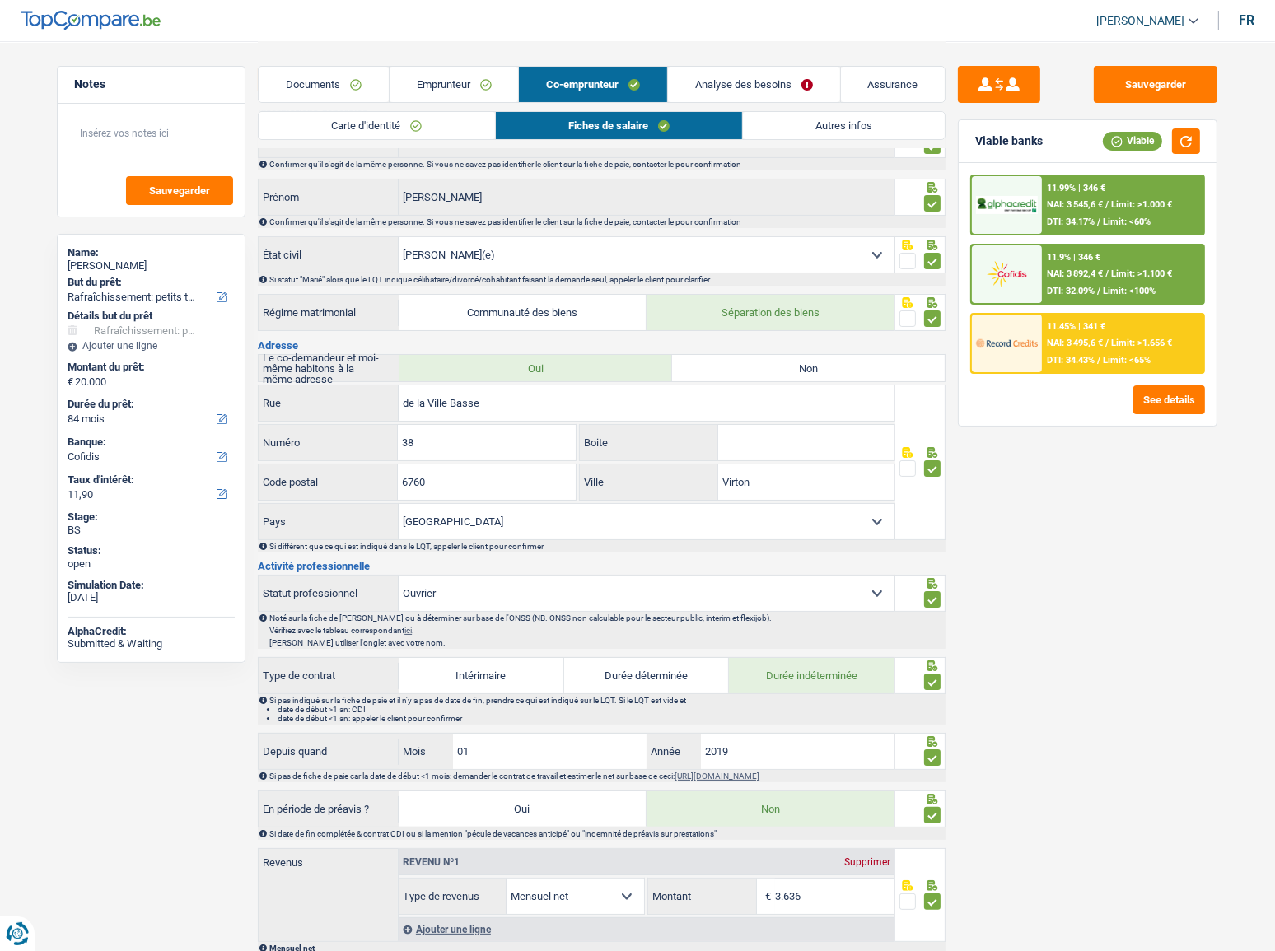
scroll to position [0, 0]
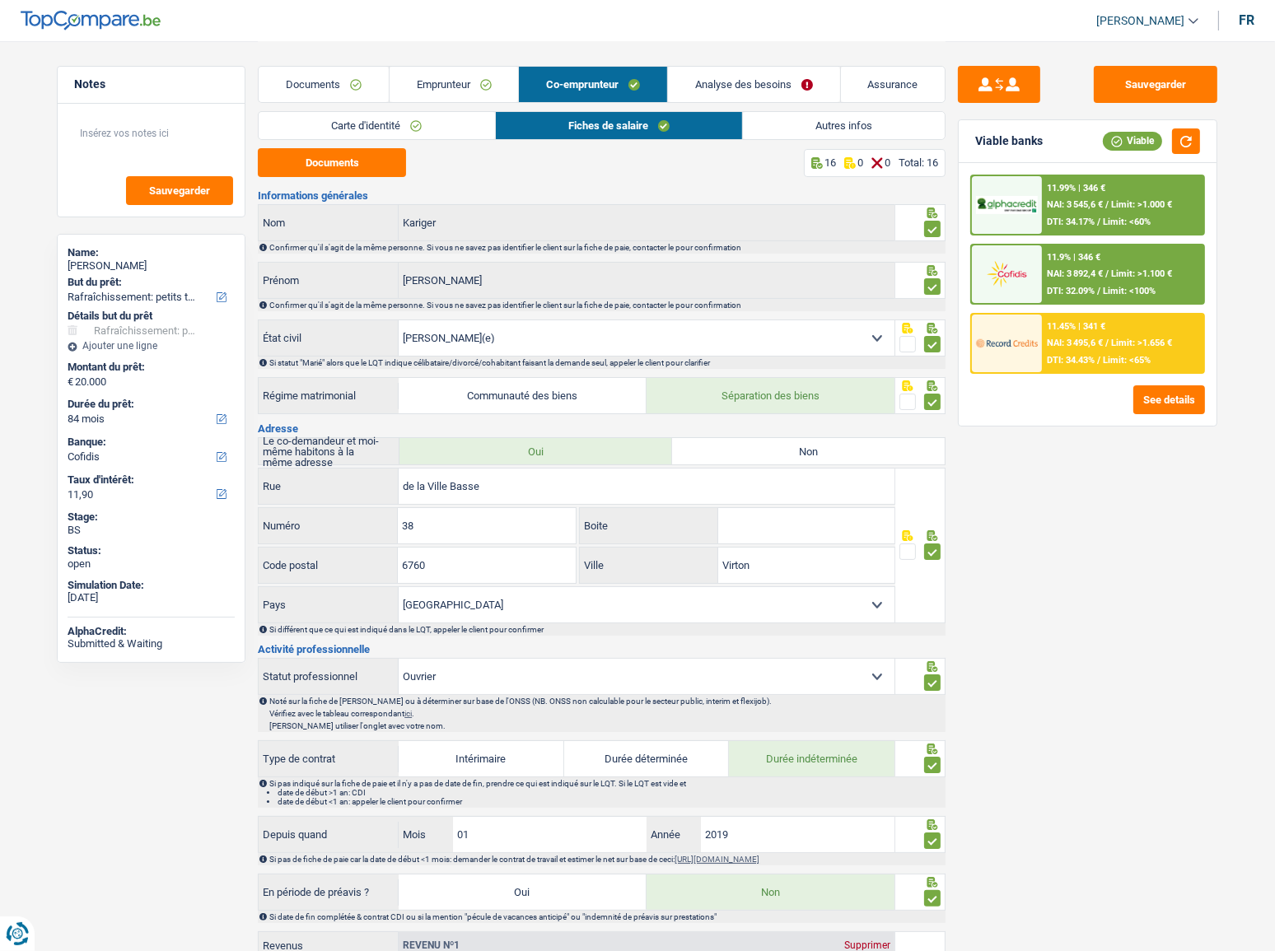
click at [728, 74] on link "Analyse des besoins" at bounding box center [754, 84] width 172 height 35
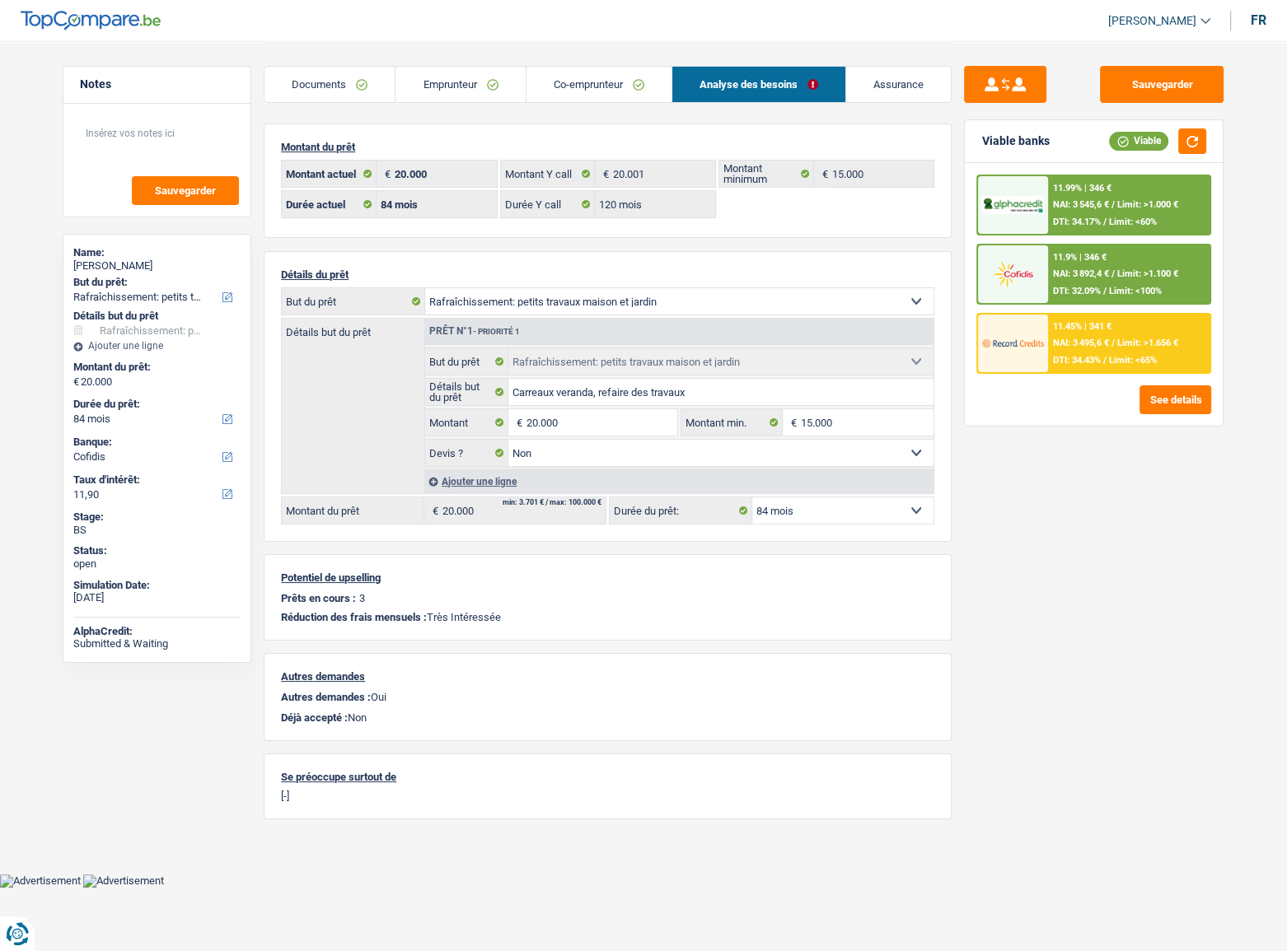
click at [451, 74] on link "Emprunteur" at bounding box center [459, 84] width 129 height 35
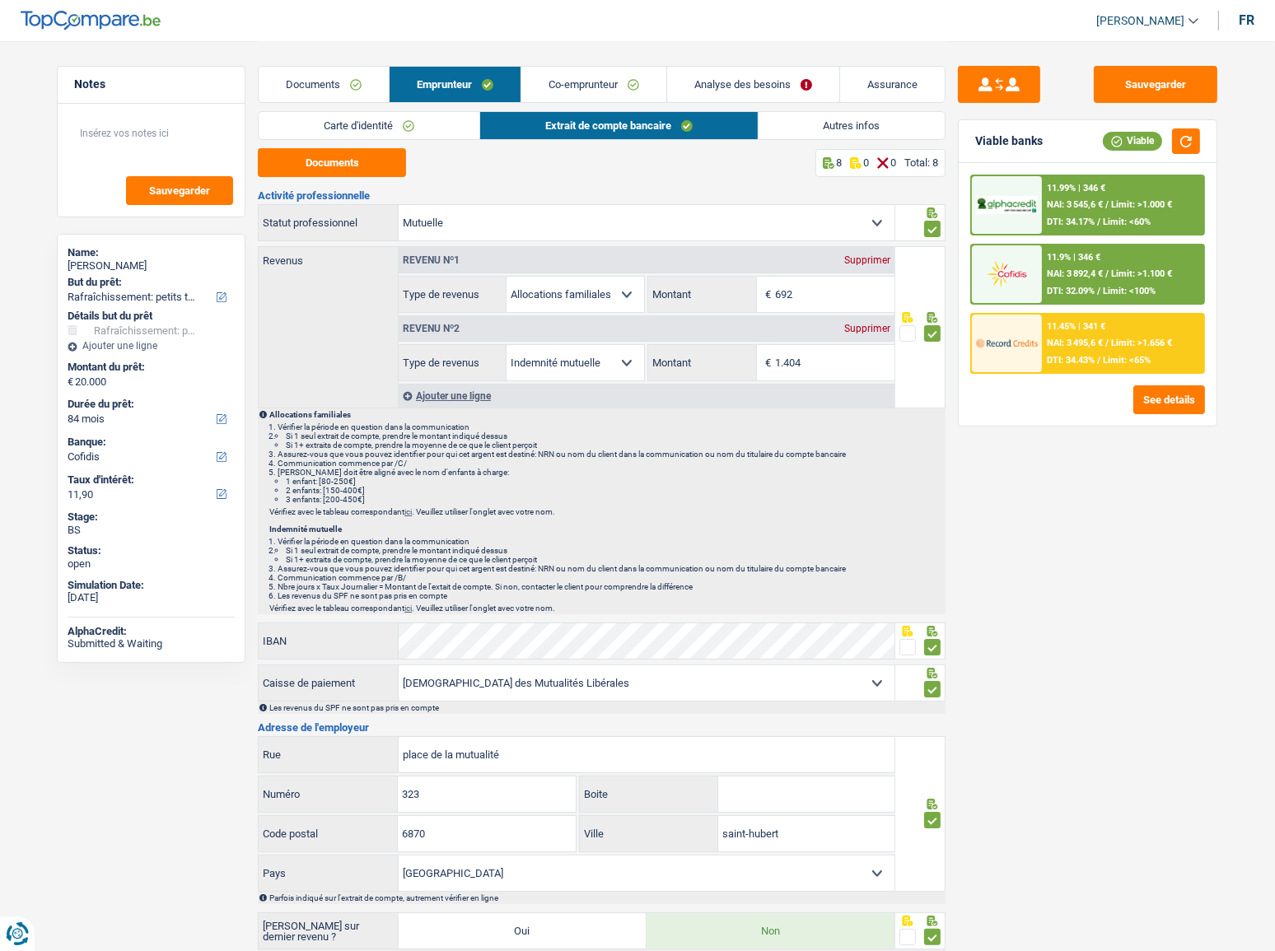
click at [618, 86] on link "Co-emprunteur" at bounding box center [593, 84] width 145 height 35
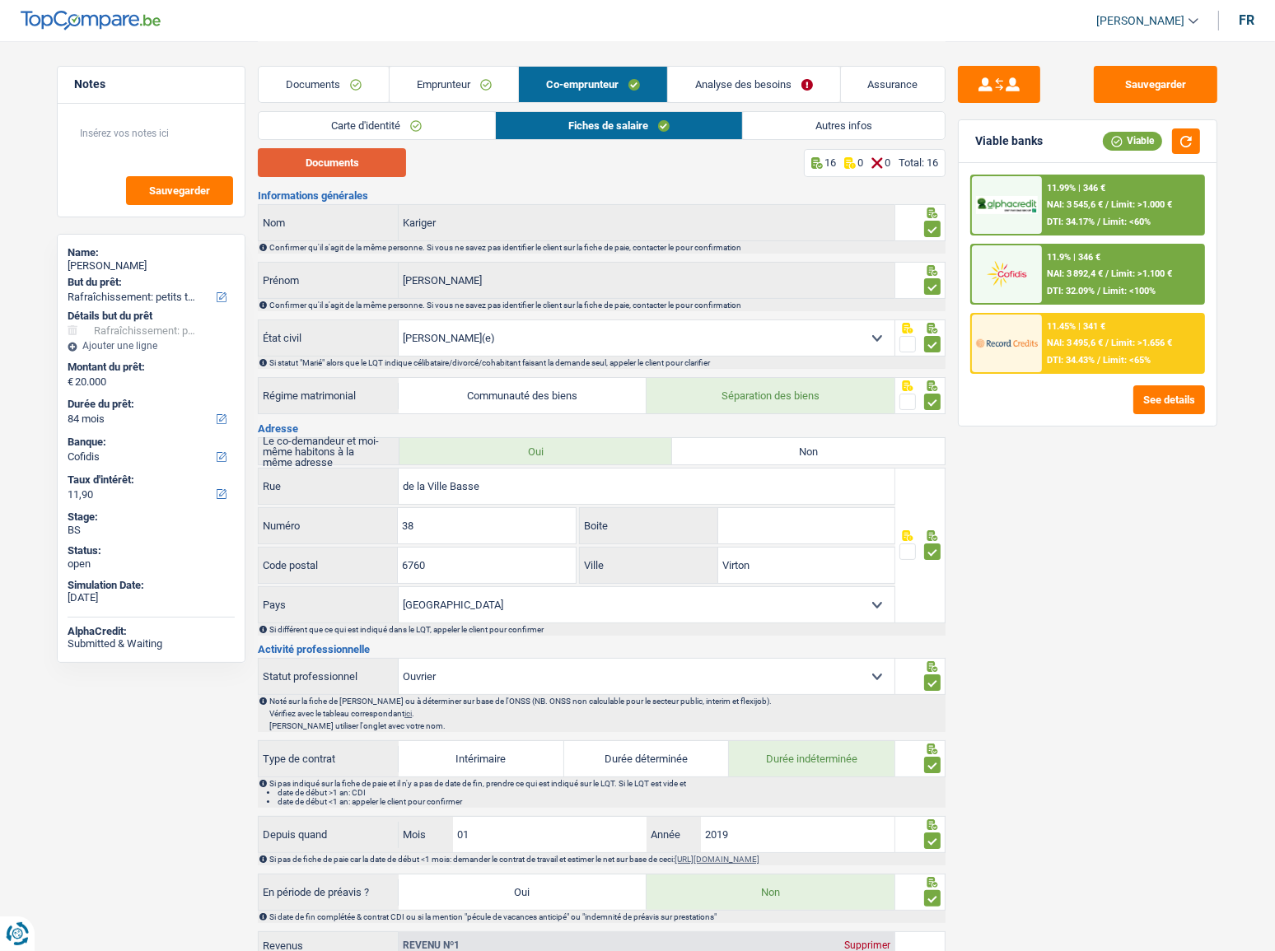
click at [322, 158] on button "Documents" at bounding box center [332, 162] width 148 height 29
click at [479, 98] on link "Emprunteur" at bounding box center [454, 84] width 129 height 35
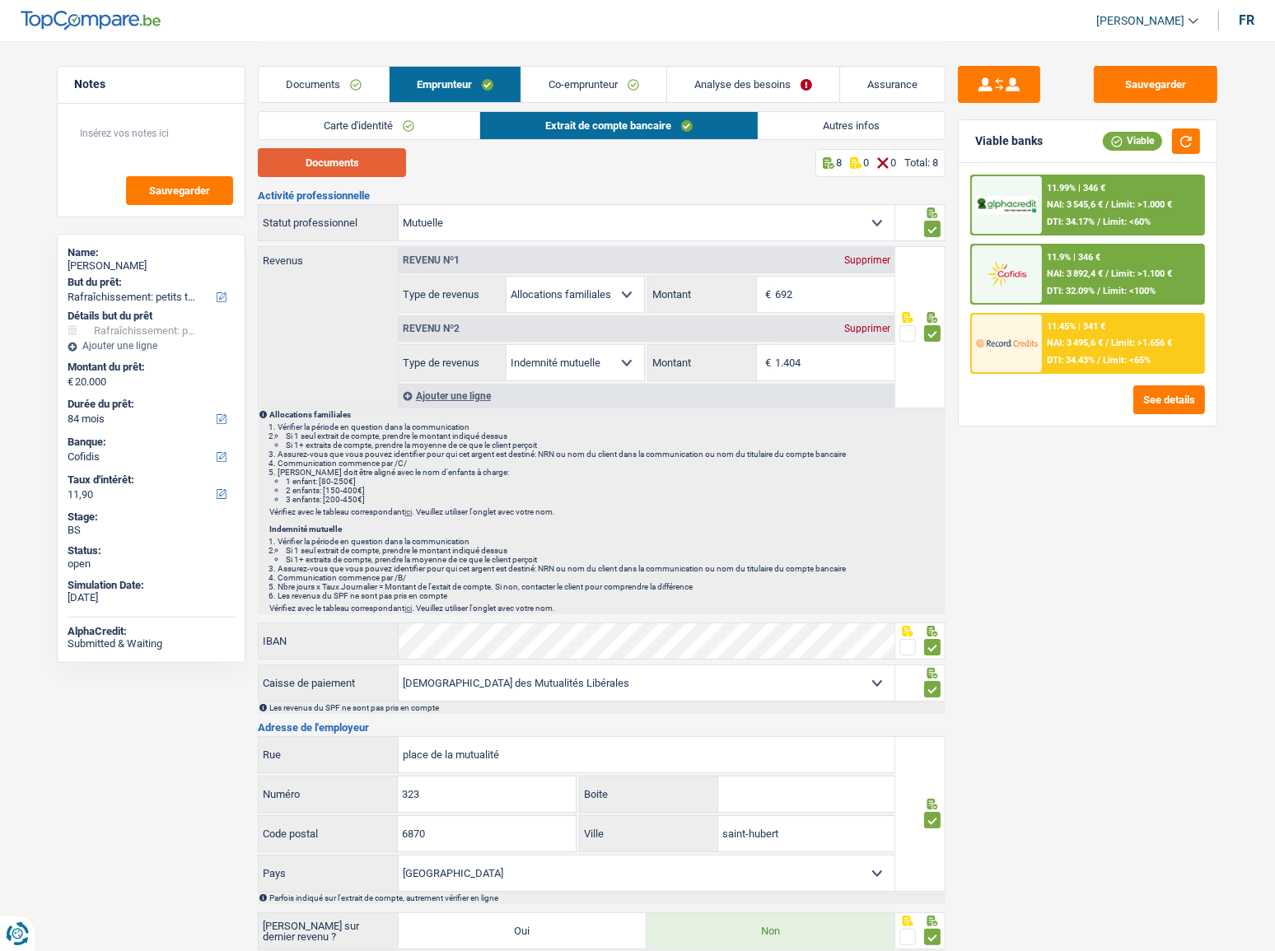
click at [366, 161] on button "Documents" at bounding box center [332, 162] width 148 height 29
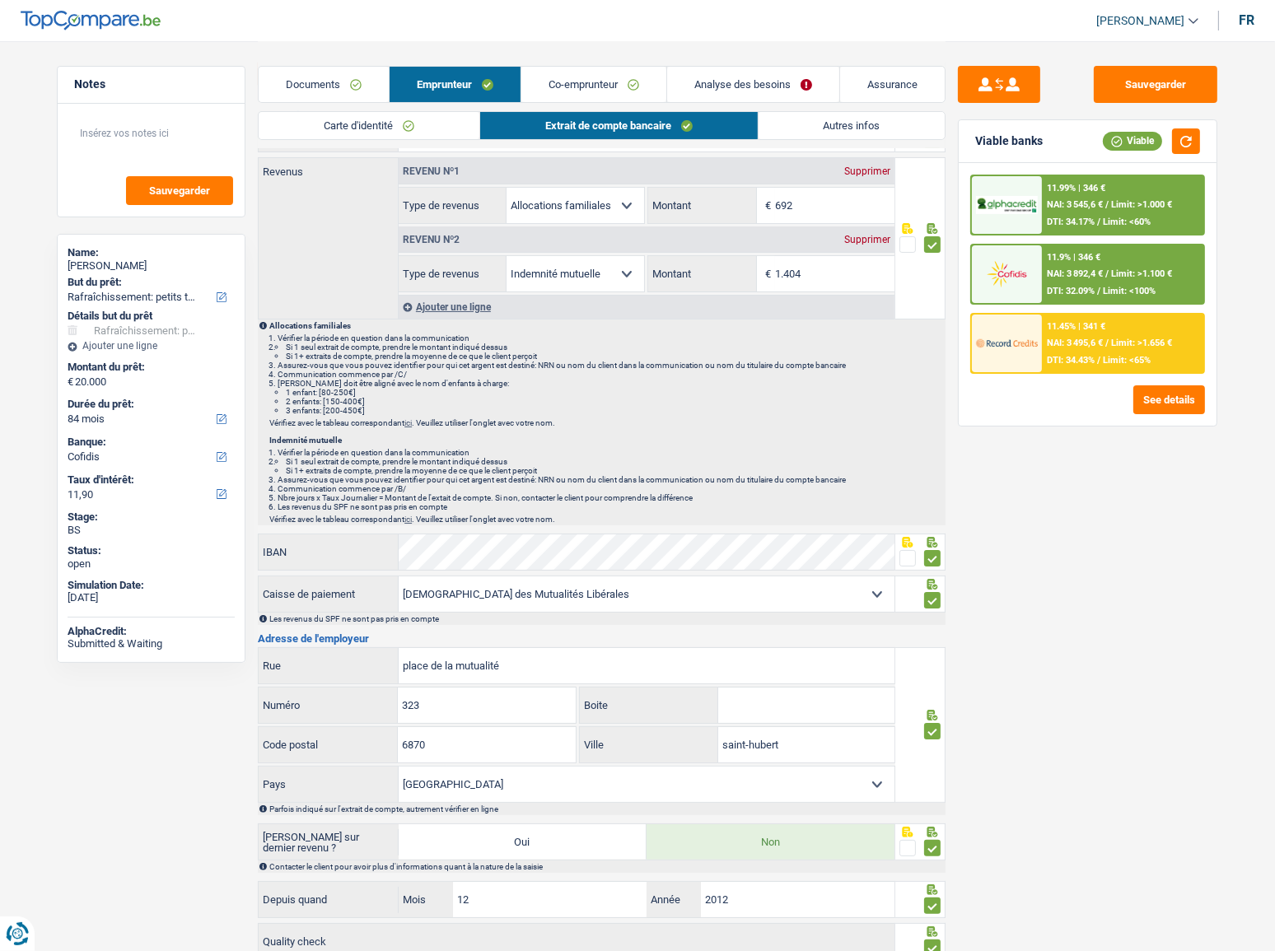
scroll to position [203, 0]
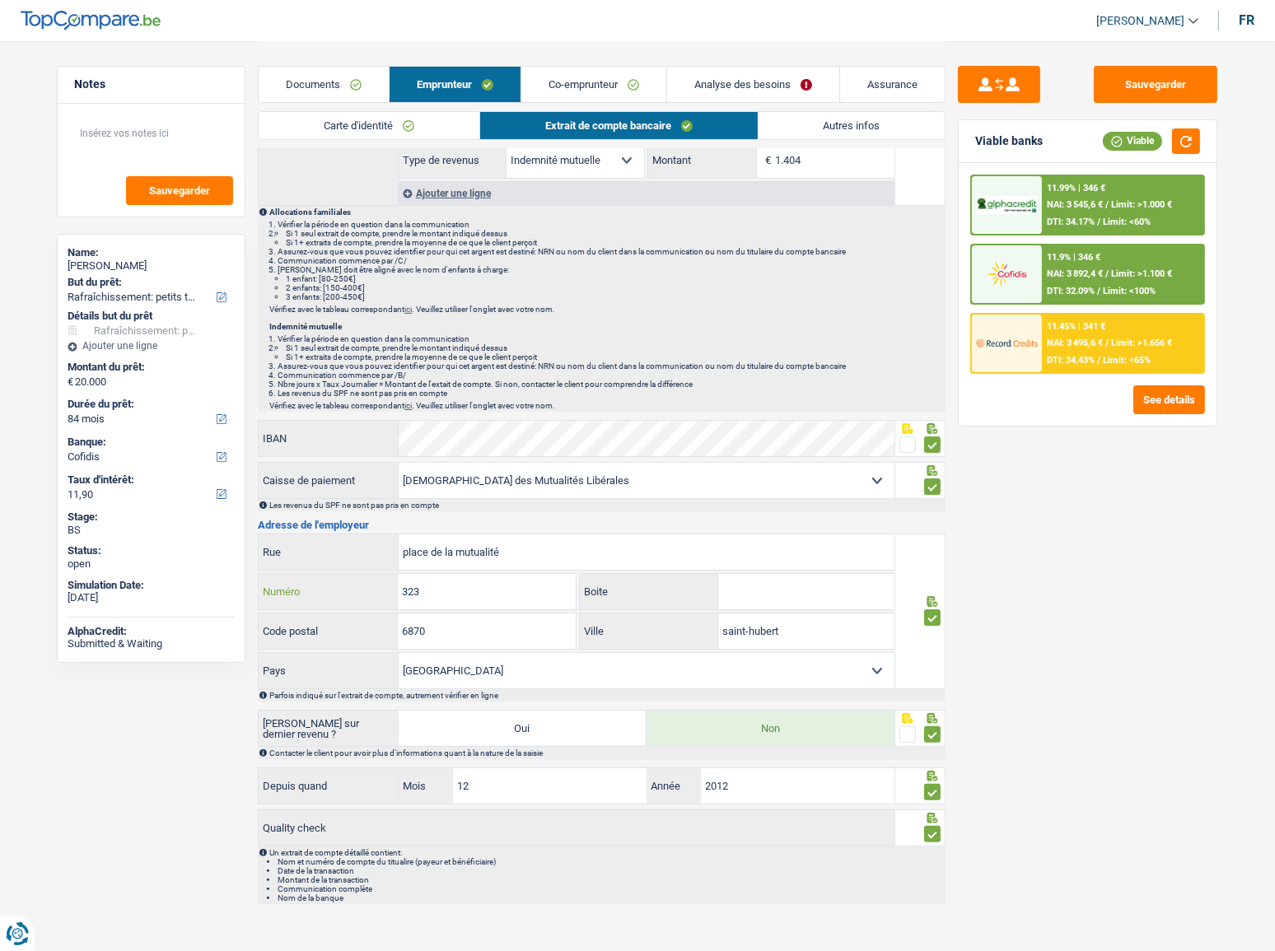
drag, startPoint x: 449, startPoint y: 595, endPoint x: 306, endPoint y: 607, distance: 143.1
click at [310, 520] on div "323 Numéro" at bounding box center [417, 591] width 317 height 35
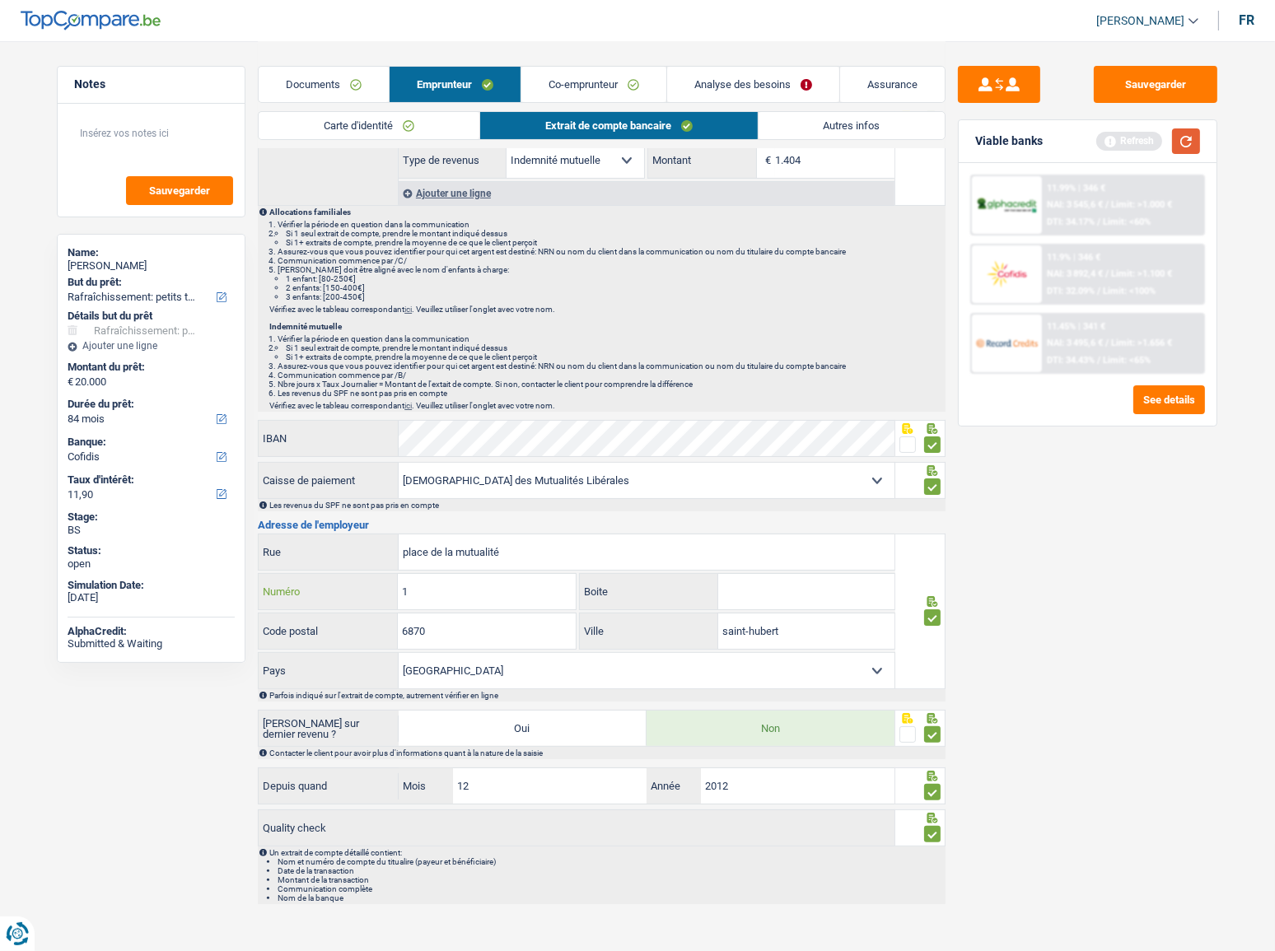
type input "1"
drag, startPoint x: 1196, startPoint y: 142, endPoint x: 1187, endPoint y: 133, distance: 12.8
click at [1138, 142] on button "button" at bounding box center [1186, 142] width 28 height 26
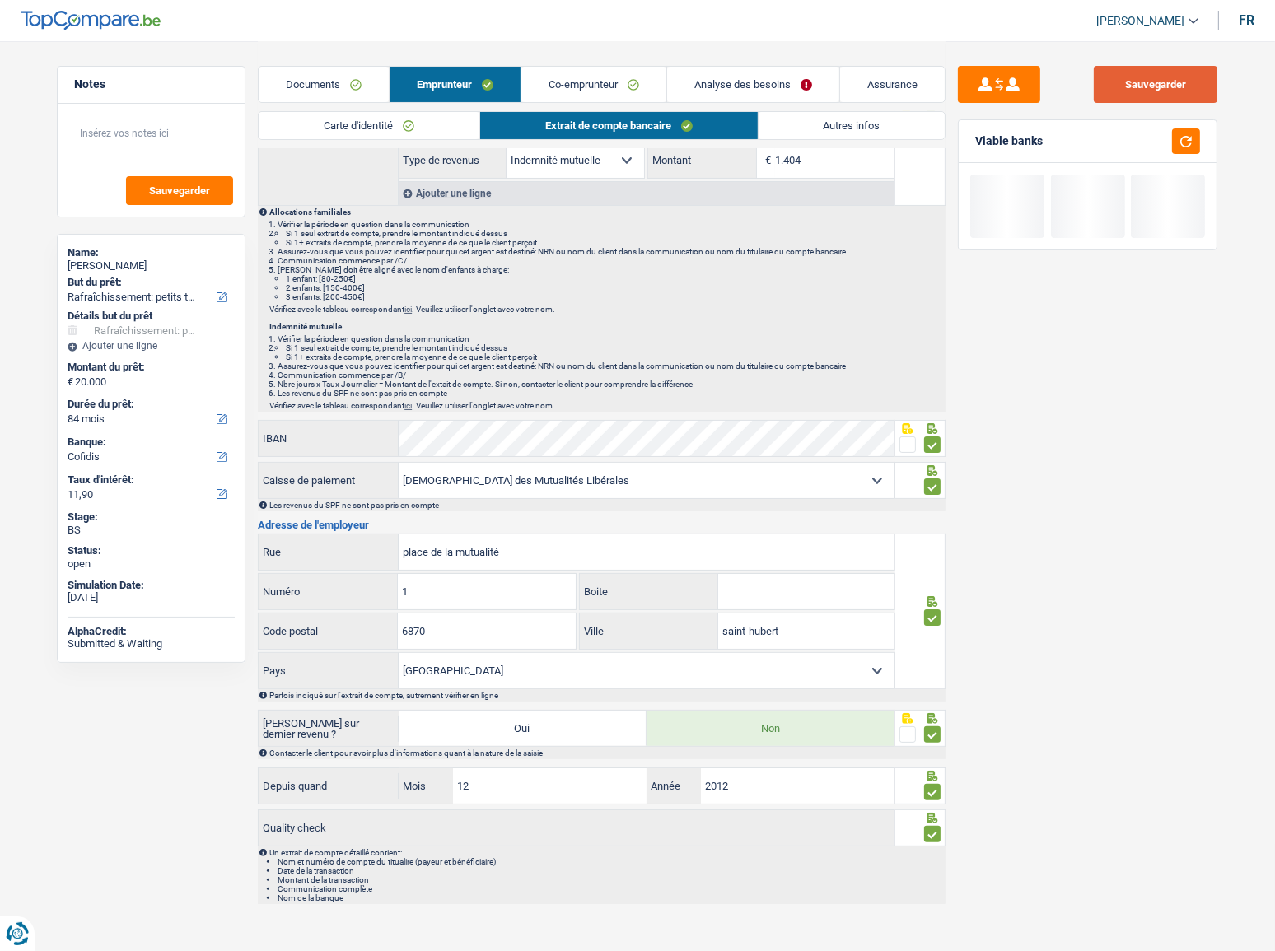
click at [1138, 68] on button "Sauvegarder" at bounding box center [1156, 84] width 124 height 37
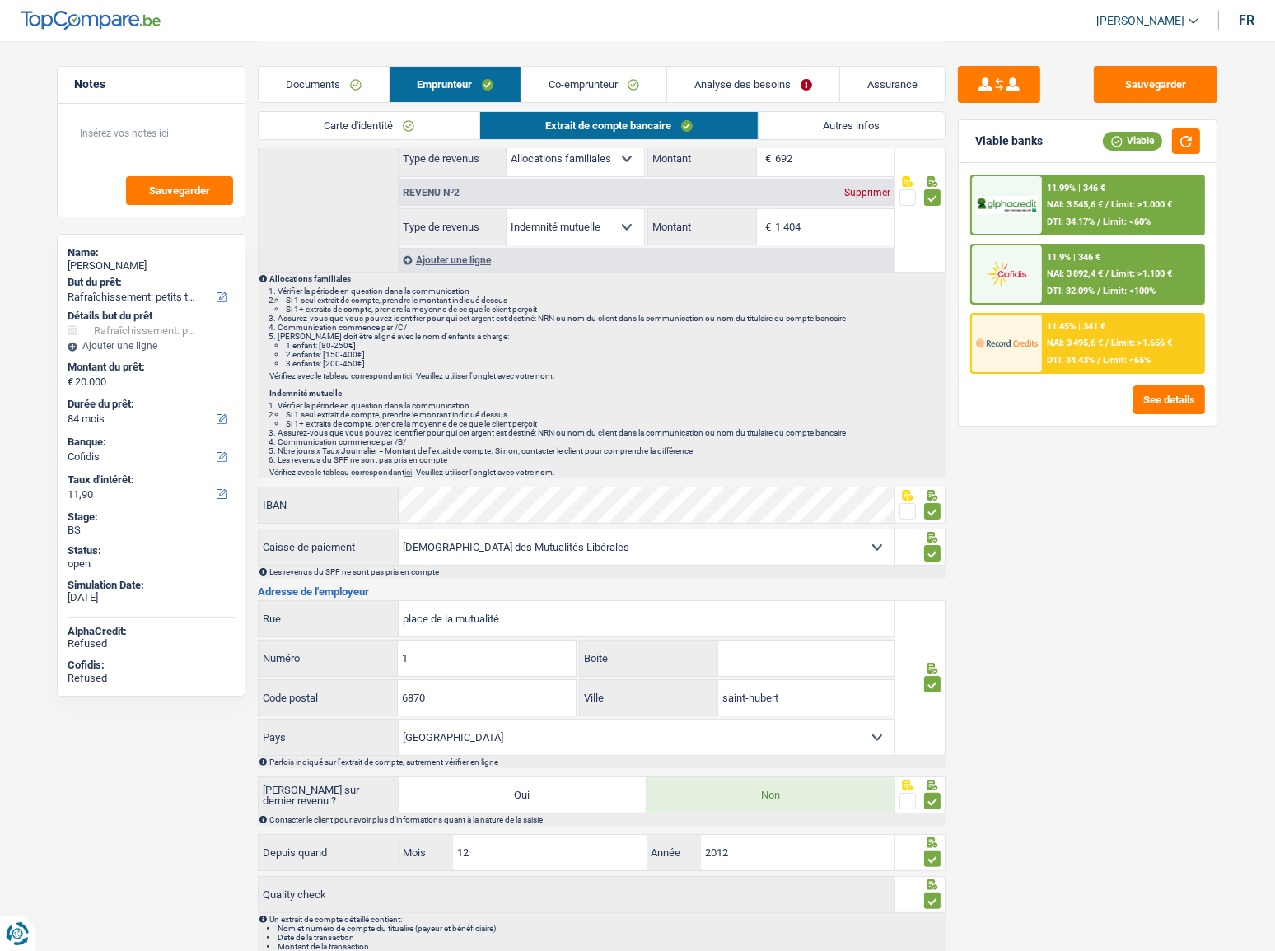
scroll to position [0, 0]
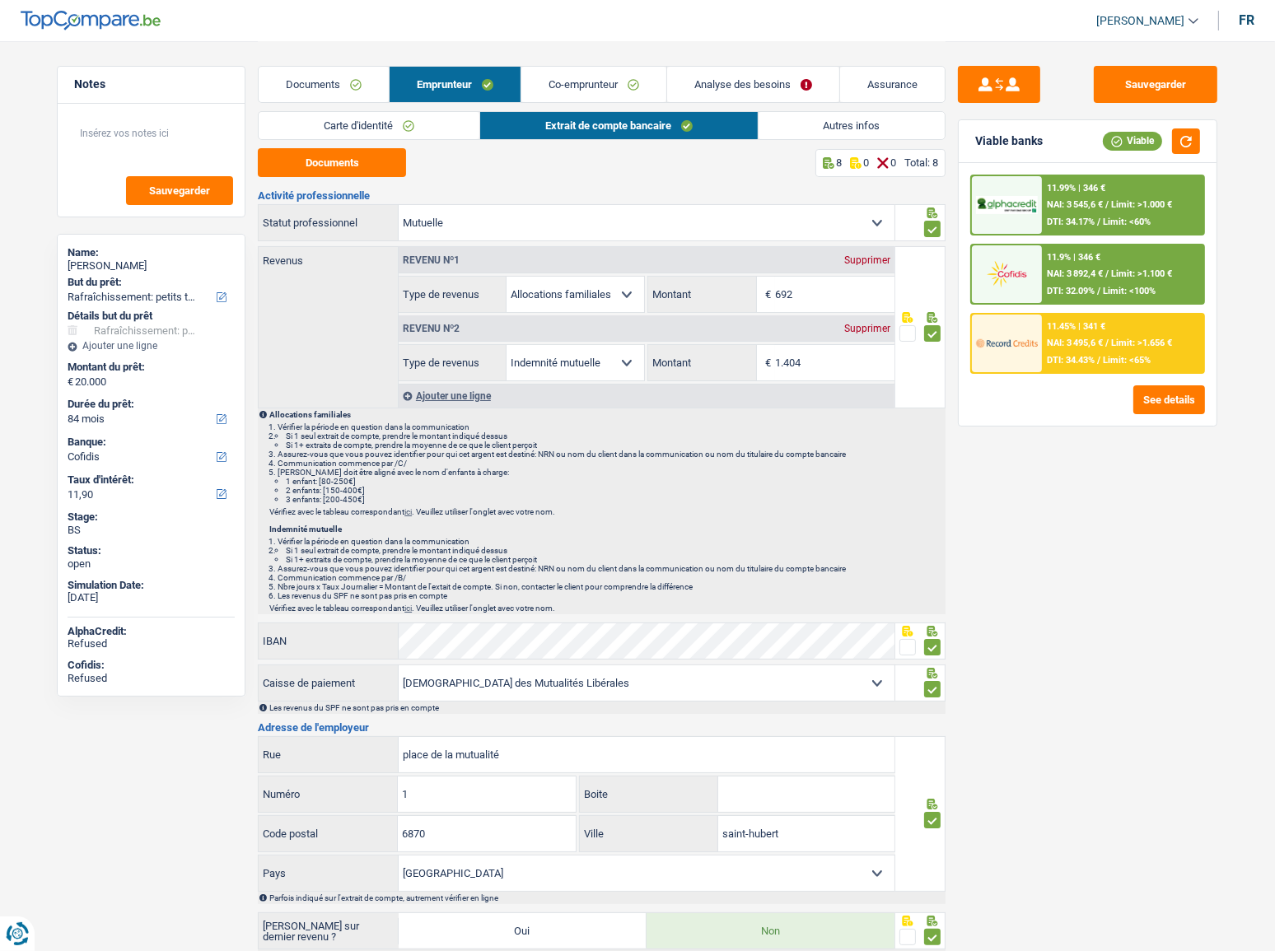
drag, startPoint x: 863, startPoint y: 118, endPoint x: 838, endPoint y: 164, distance: 52.3
click at [863, 118] on link "Autres infos" at bounding box center [852, 125] width 187 height 27
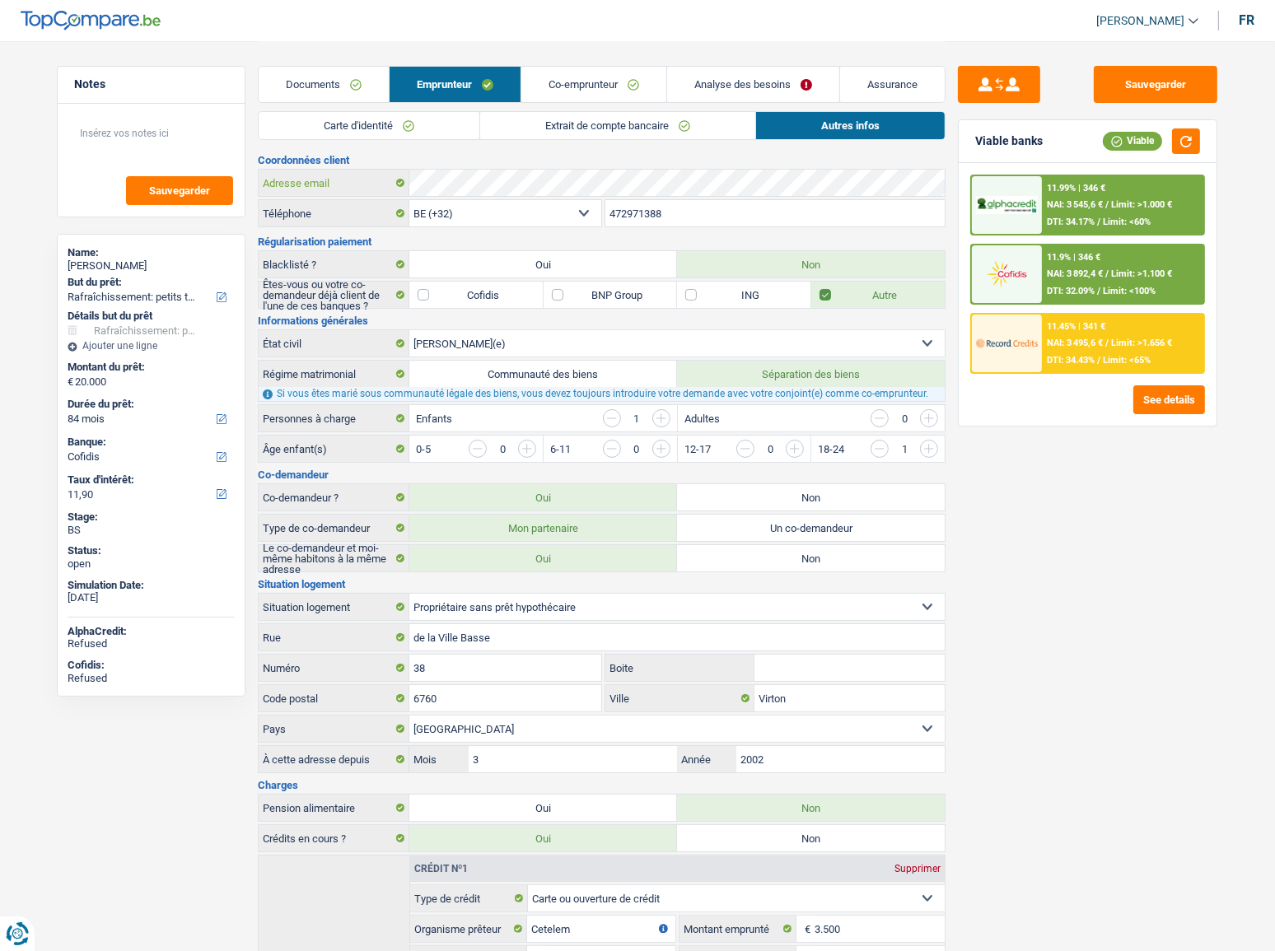
click at [390, 189] on div "Adresse email" at bounding box center [602, 183] width 686 height 26
click at [548, 141] on div "Carte d'identité Extrait de compte bancaire Autres infos" at bounding box center [602, 129] width 688 height 37
click at [409, 146] on div "Carte d'identité Extrait de compte bancaire Autres infos" at bounding box center [602, 129] width 688 height 37
drag, startPoint x: 419, startPoint y: 138, endPoint x: 461, endPoint y: 129, distance: 42.2
click at [419, 136] on link "Carte d'identité" at bounding box center [369, 125] width 221 height 27
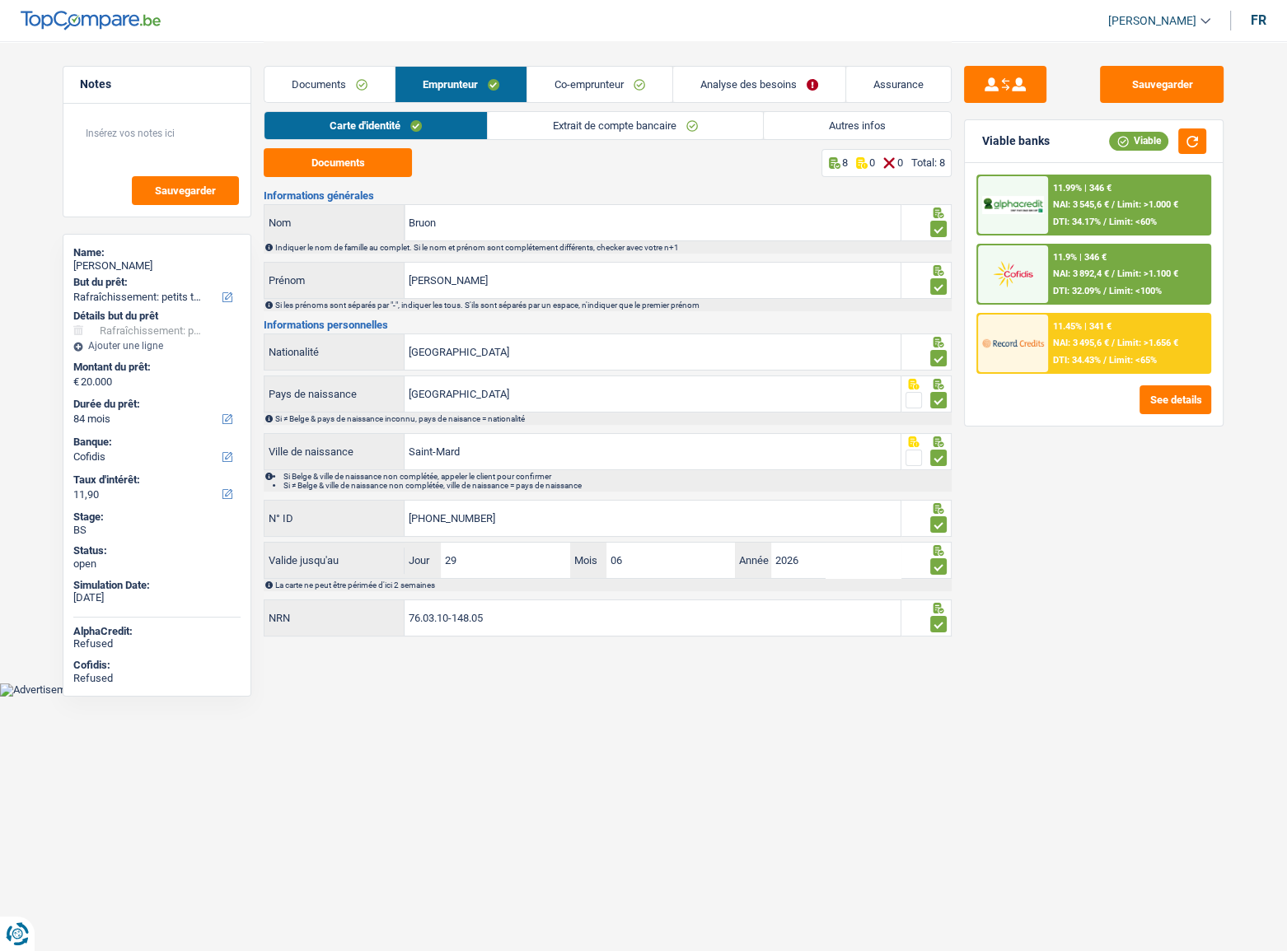
click at [573, 89] on link "Co-emprunteur" at bounding box center [599, 84] width 145 height 35
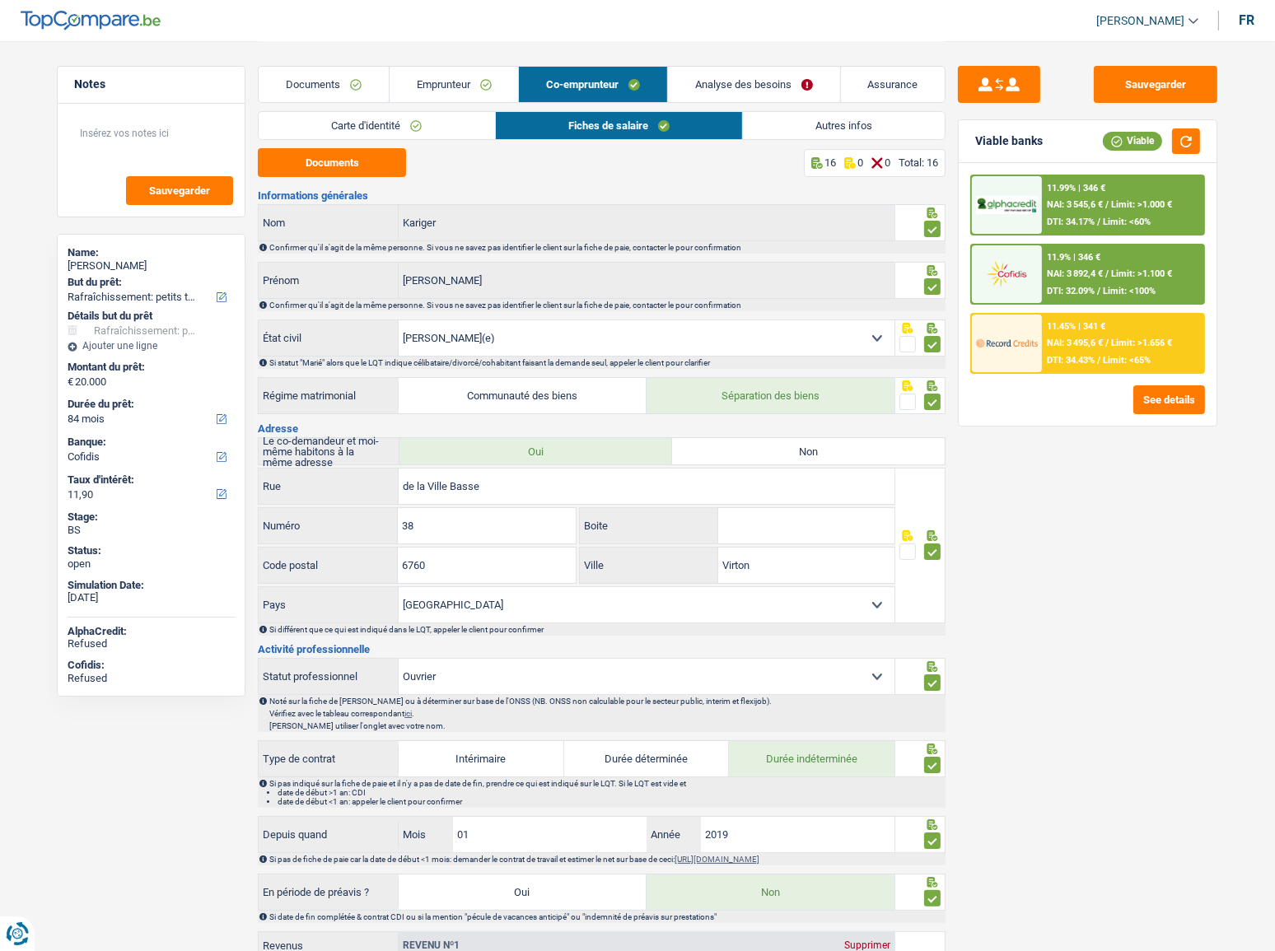
click at [415, 133] on link "Carte d'identité" at bounding box center [377, 125] width 236 height 27
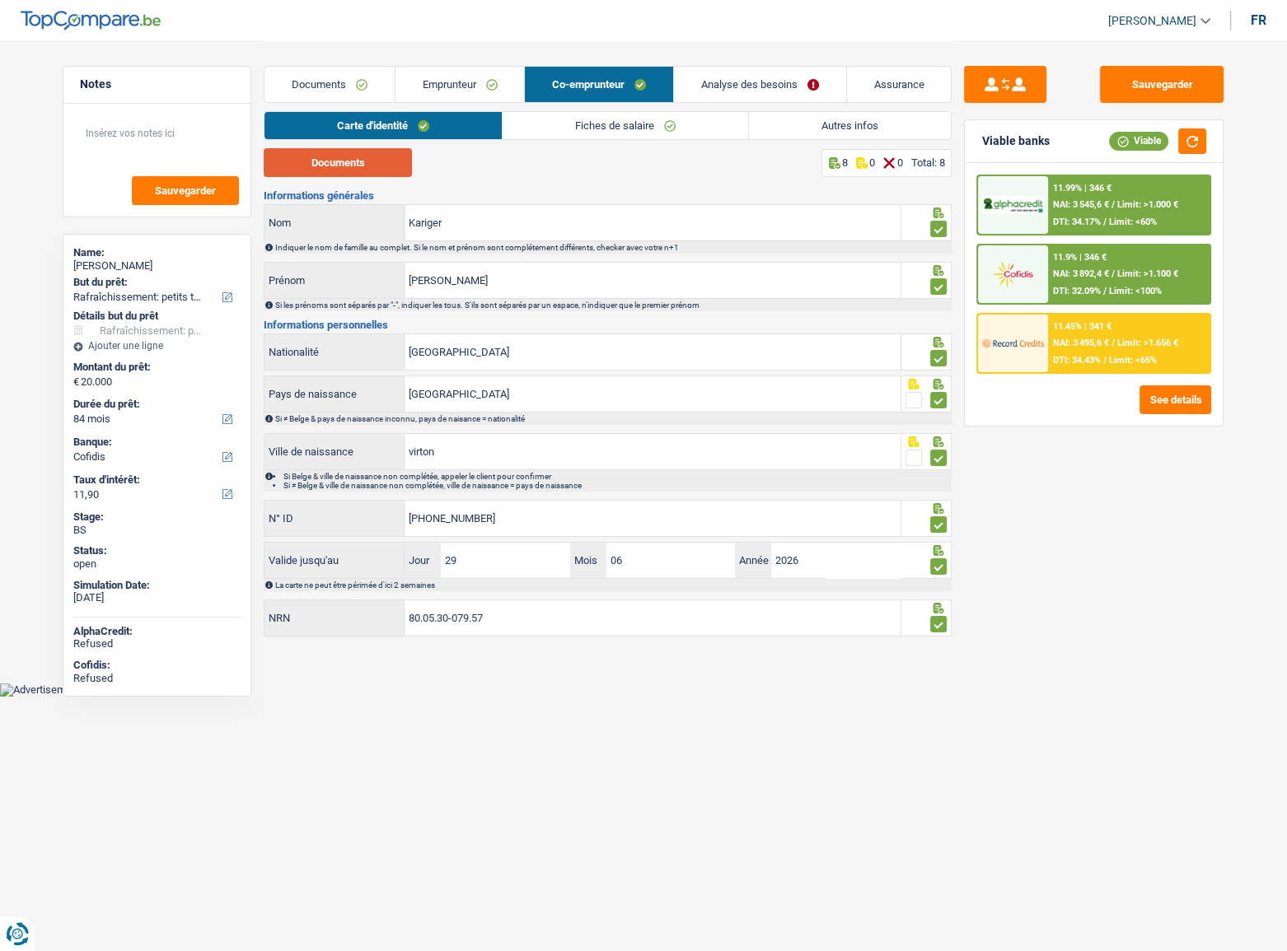
click at [364, 171] on button "Documents" at bounding box center [338, 162] width 148 height 29
click at [1129, 88] on button "Sauvegarder" at bounding box center [1162, 84] width 124 height 37
click at [312, 82] on link "Documents" at bounding box center [329, 84] width 130 height 35
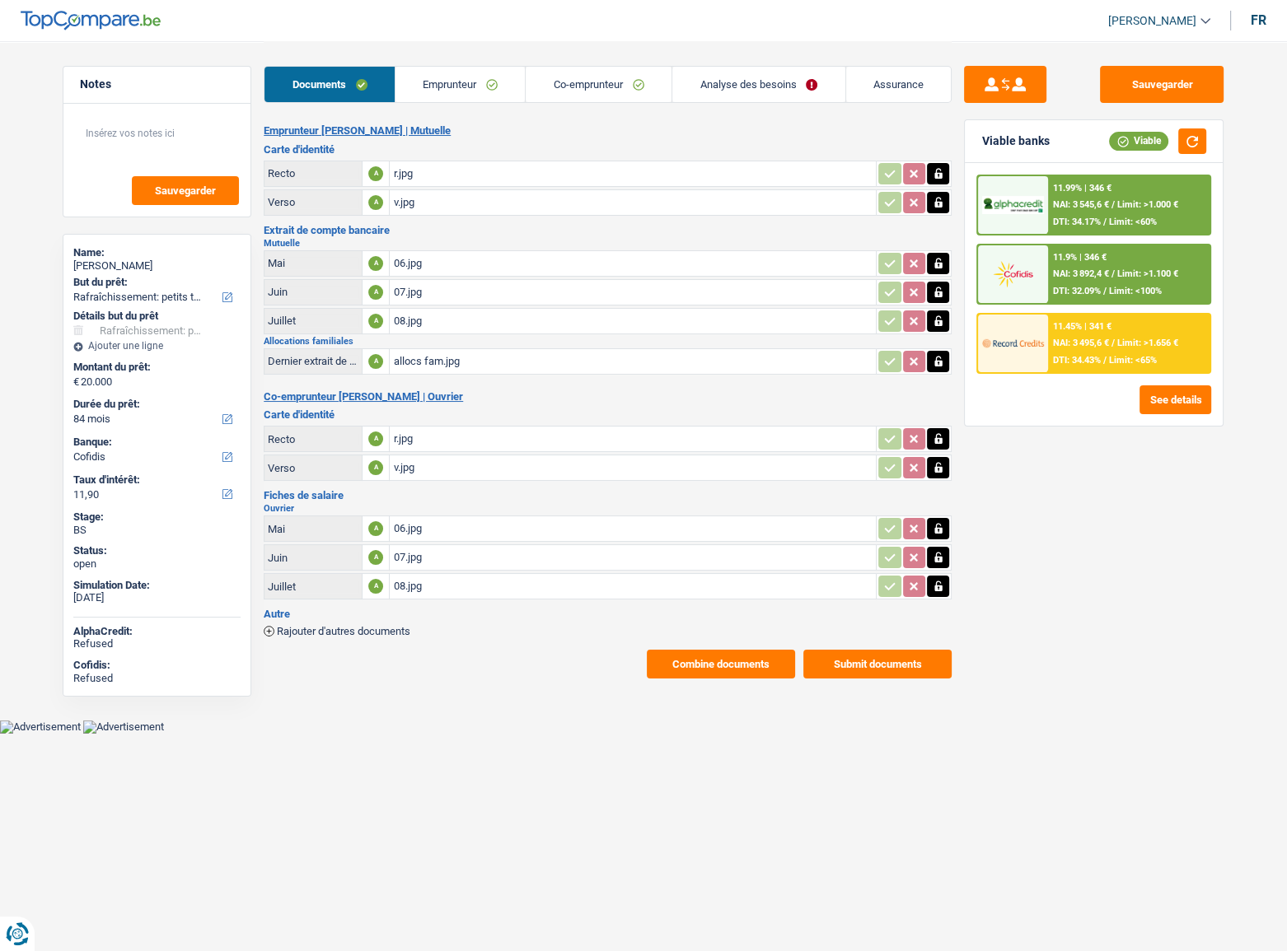
click at [674, 520] on button "Combine documents" at bounding box center [721, 664] width 148 height 29
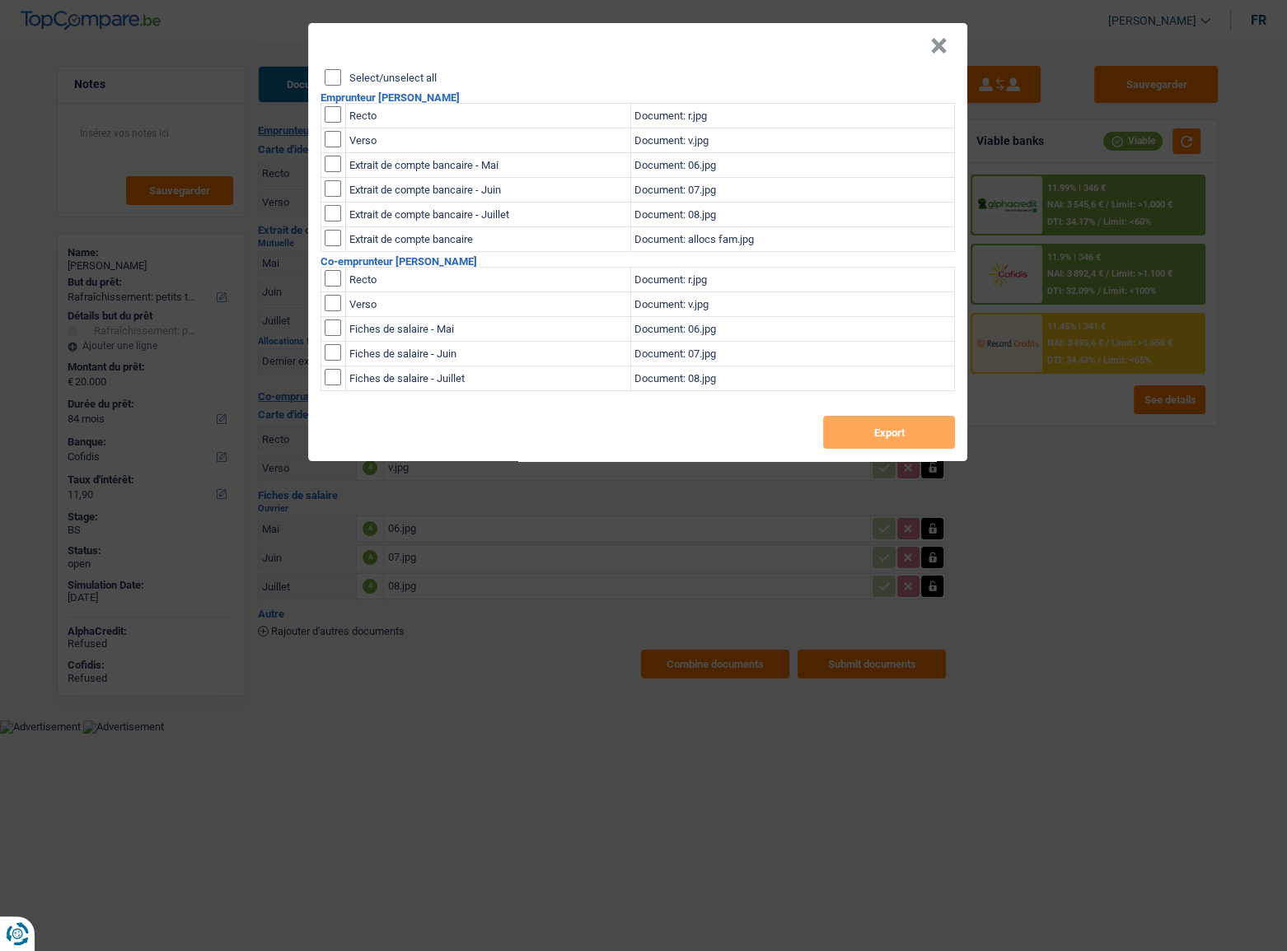
click at [327, 82] on input "Select/unselect all" at bounding box center [333, 77] width 16 height 16
checkbox input "true"
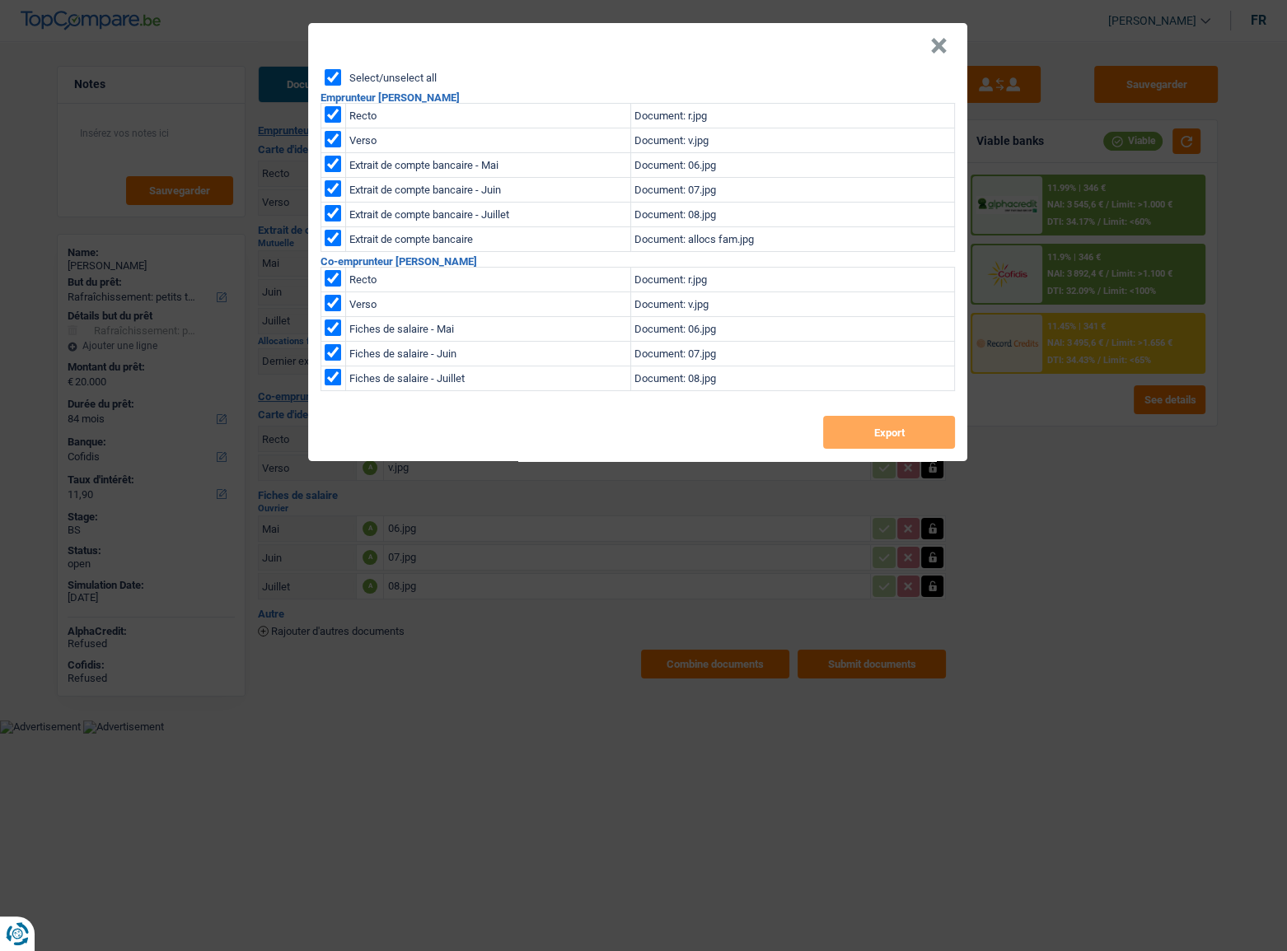
checkbox input "true"
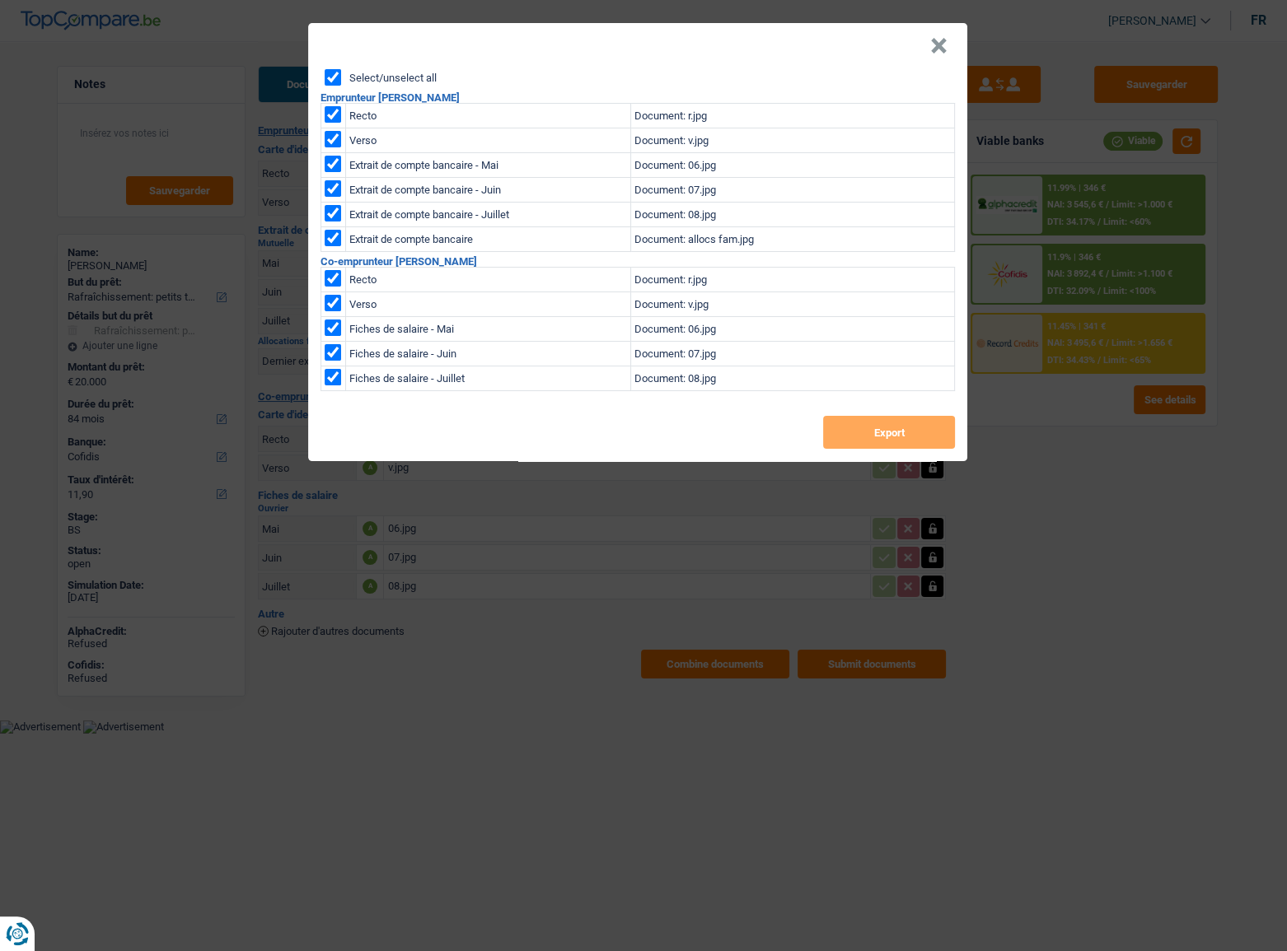
checkbox input "true"
click at [864, 436] on button "Export" at bounding box center [889, 432] width 132 height 33
click at [773, 381] on td "Document: 08.jpg" at bounding box center [793, 379] width 324 height 25
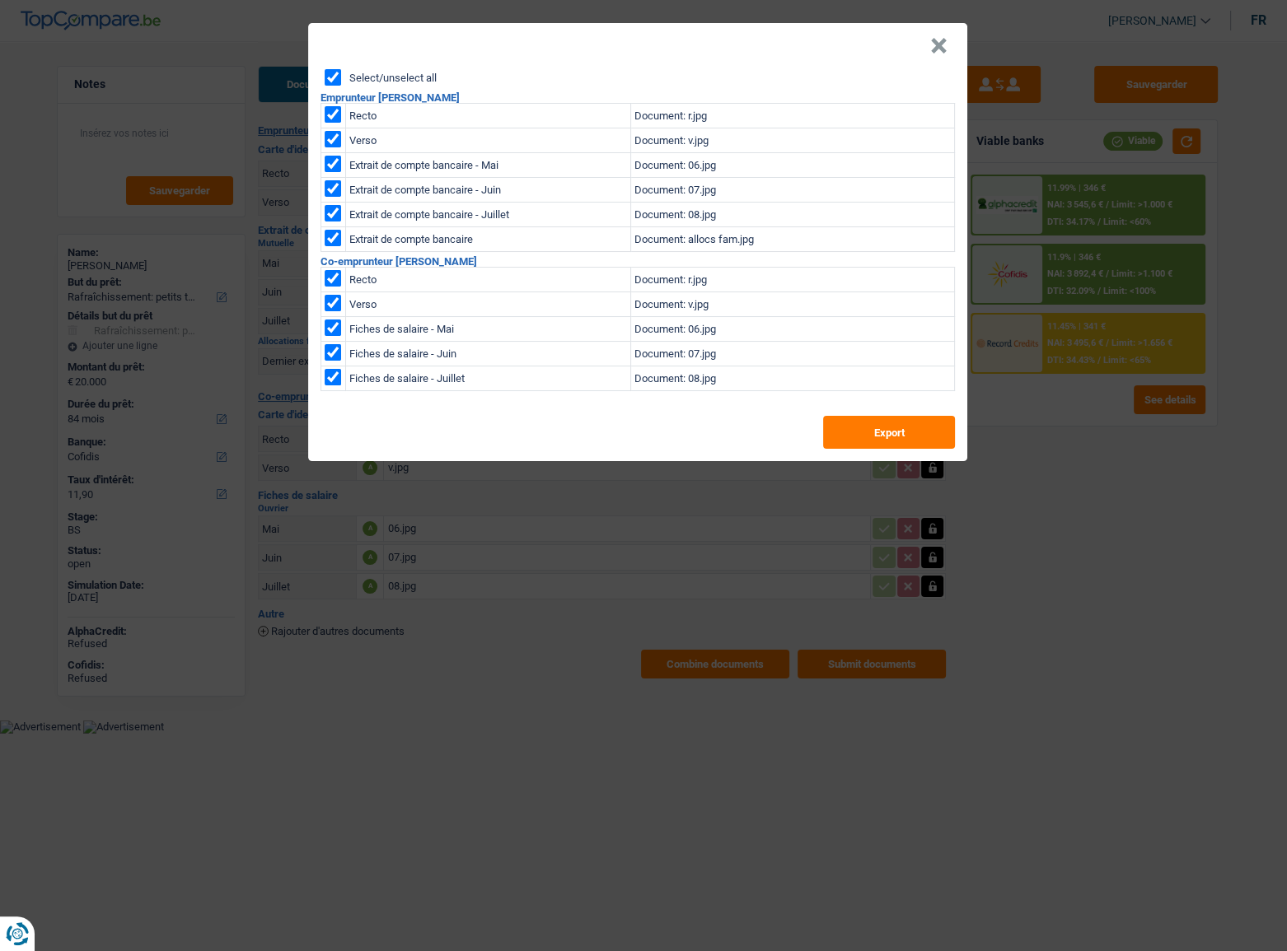
click at [941, 51] on button "×" at bounding box center [938, 46] width 17 height 16
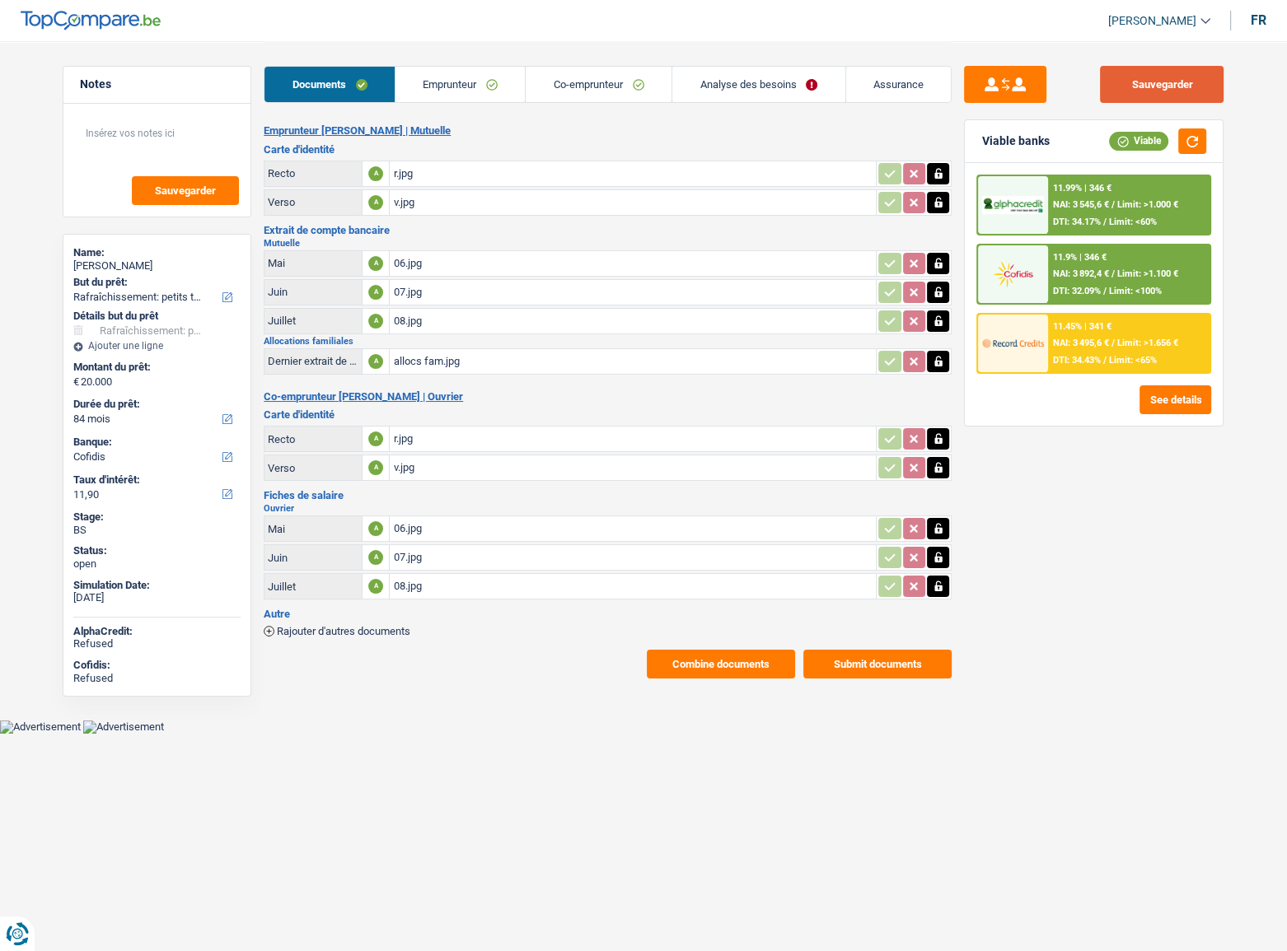
click at [1134, 79] on button "Sauvegarder" at bounding box center [1162, 84] width 124 height 37
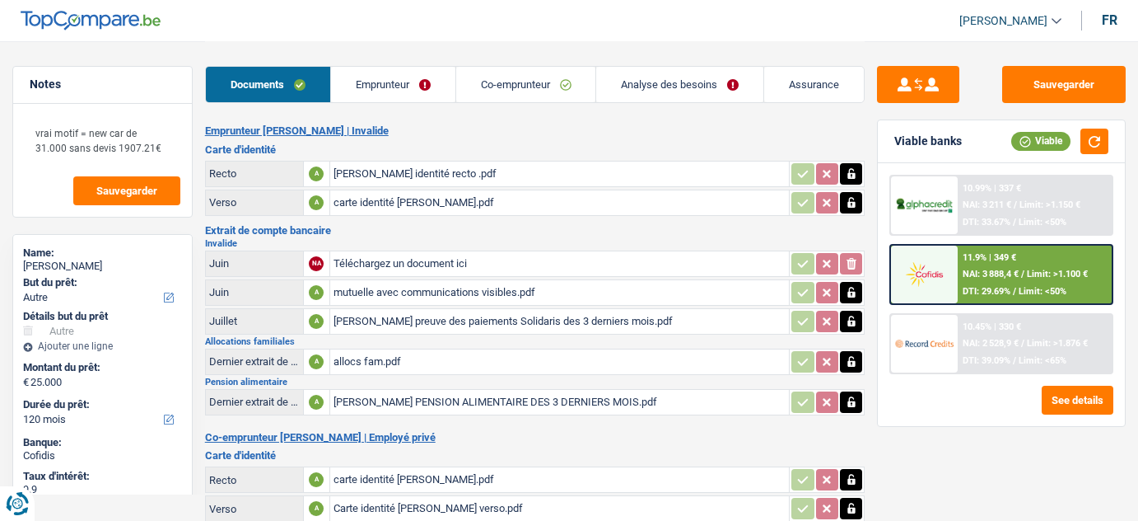
select select "other"
select select "120"
click at [432, 76] on link "Emprunteur" at bounding box center [393, 84] width 124 height 35
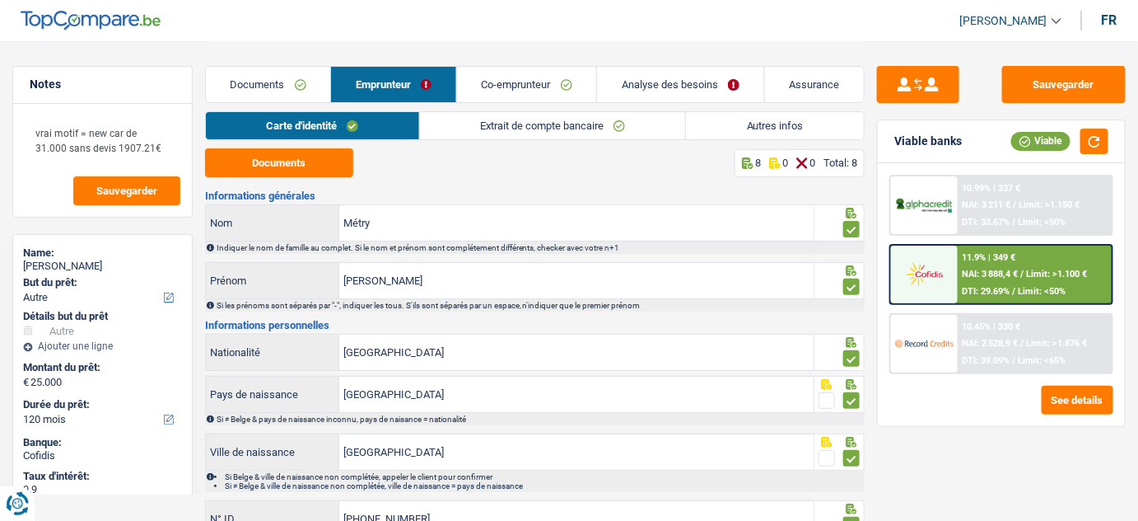
click at [267, 105] on div "Documents Emprunteur Co-emprunteur Analyse des besoins Assurance" at bounding box center [535, 76] width 661 height 70
click at [231, 87] on link "Documents" at bounding box center [268, 84] width 125 height 35
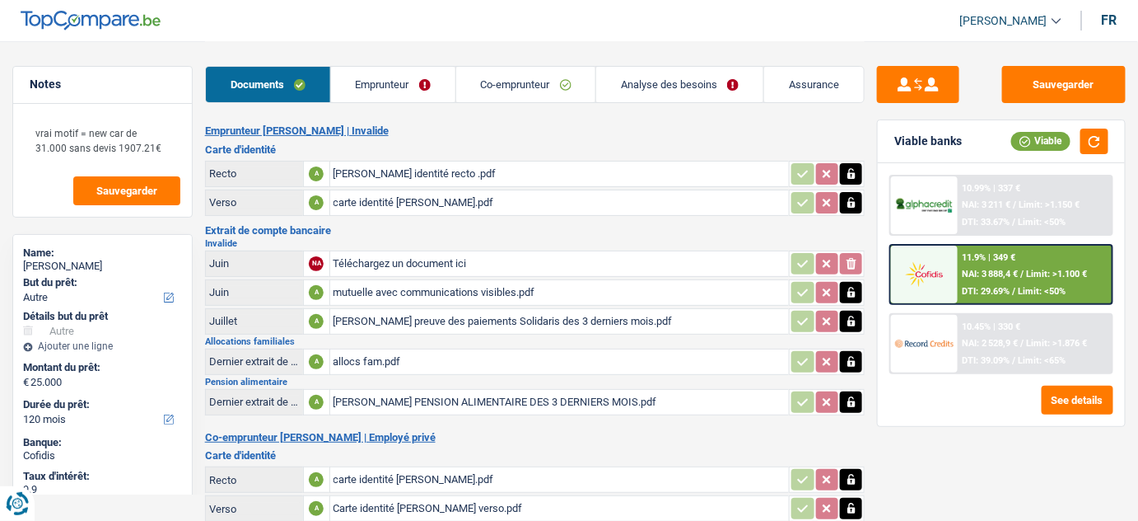
click at [413, 311] on div "[PERSON_NAME] preuve des paiements Solidaris des 3 derniers mois.pdf" at bounding box center [560, 321] width 453 height 25
click at [498, 285] on div "mutuelle avec communications visibles.pdf" at bounding box center [560, 292] width 453 height 25
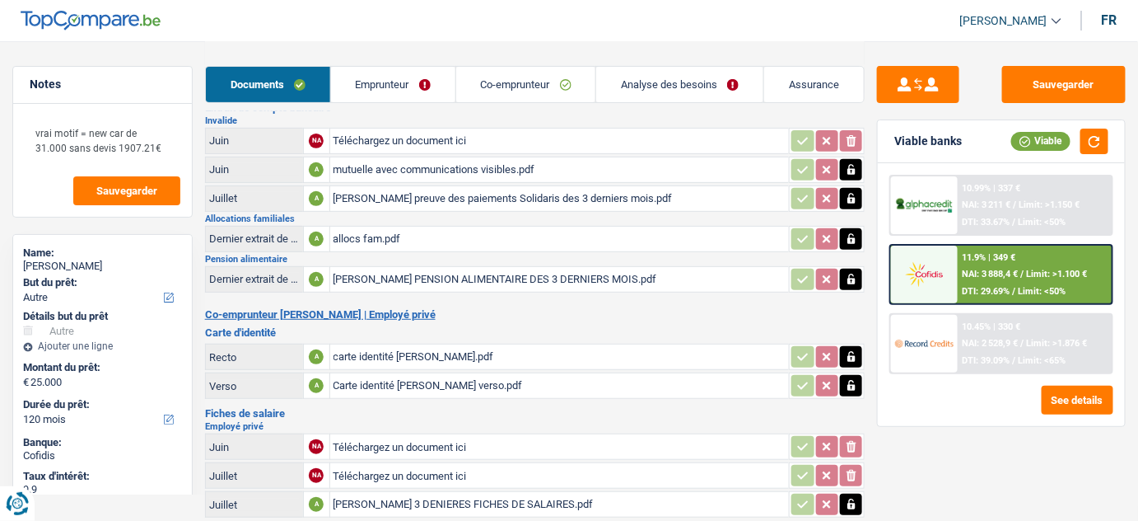
scroll to position [232, 0]
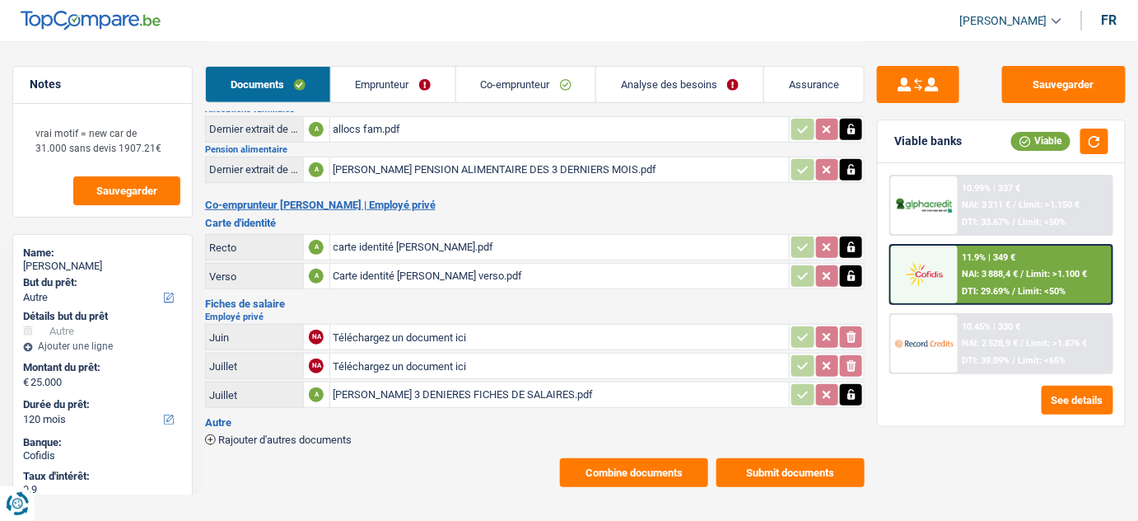
click at [411, 168] on div "[PERSON_NAME] PENSION ALIMENTAIRE DES 3 DERNIERS MOIS.pdf" at bounding box center [560, 169] width 453 height 25
click at [528, 382] on div "[PERSON_NAME] 3 DENIERES FICHES DE SALAIRES.pdf" at bounding box center [560, 394] width 453 height 25
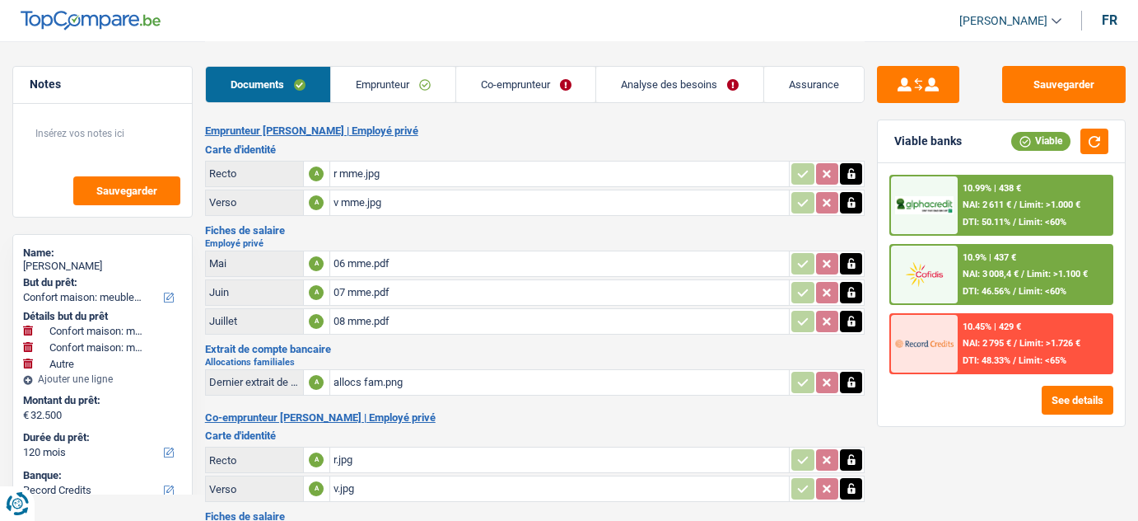
select select "household"
select select "other"
select select "120"
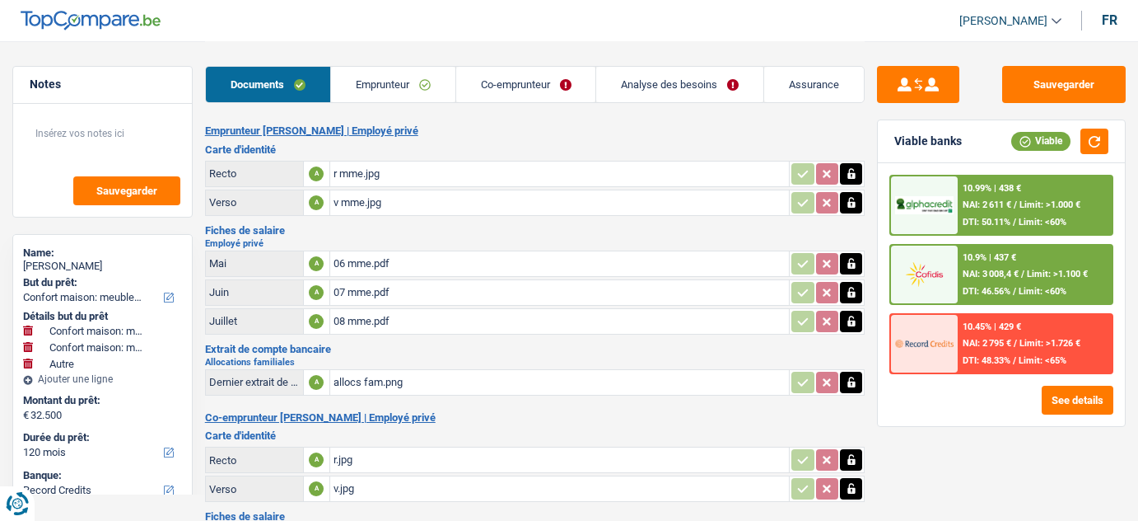
select select "record credits"
select select "120"
select select "84"
select select "household"
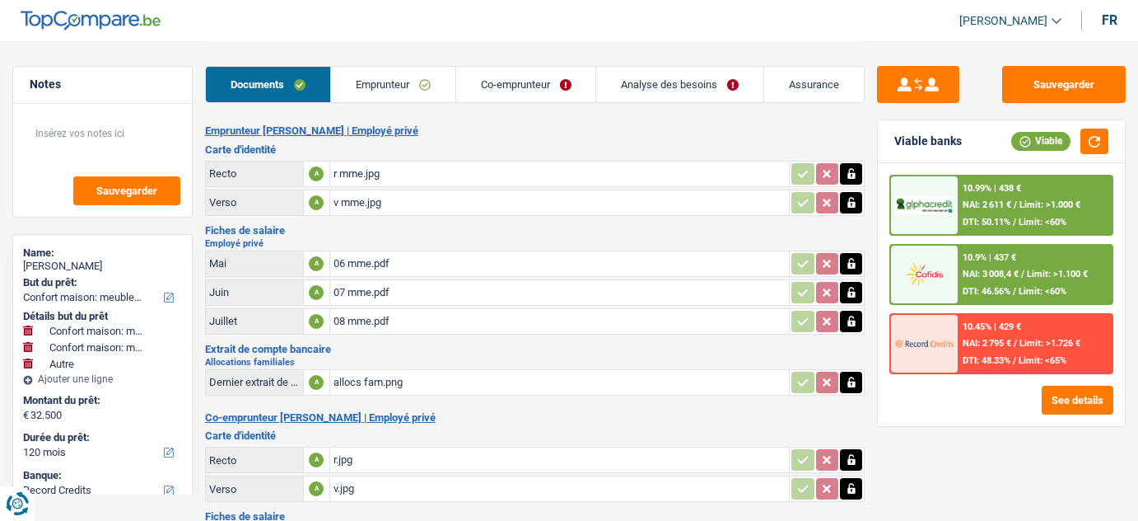
select select "household"
select select "other"
select select "120"
drag, startPoint x: 512, startPoint y: 91, endPoint x: 559, endPoint y: 122, distance: 57.1
click at [512, 91] on link "Co-emprunteur" at bounding box center [526, 84] width 140 height 35
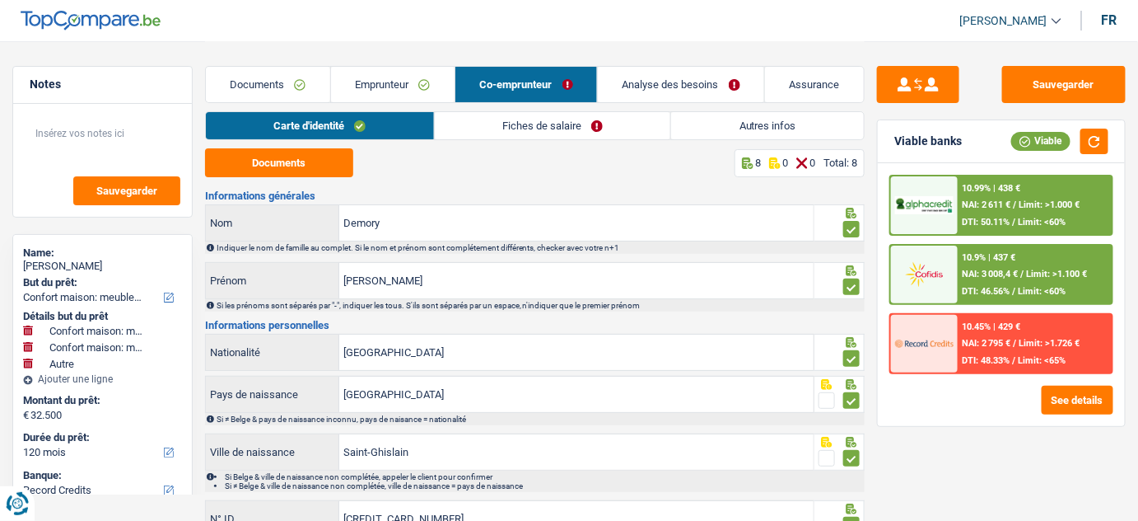
click at [587, 124] on link "Fiches de salaire" at bounding box center [553, 125] width 236 height 27
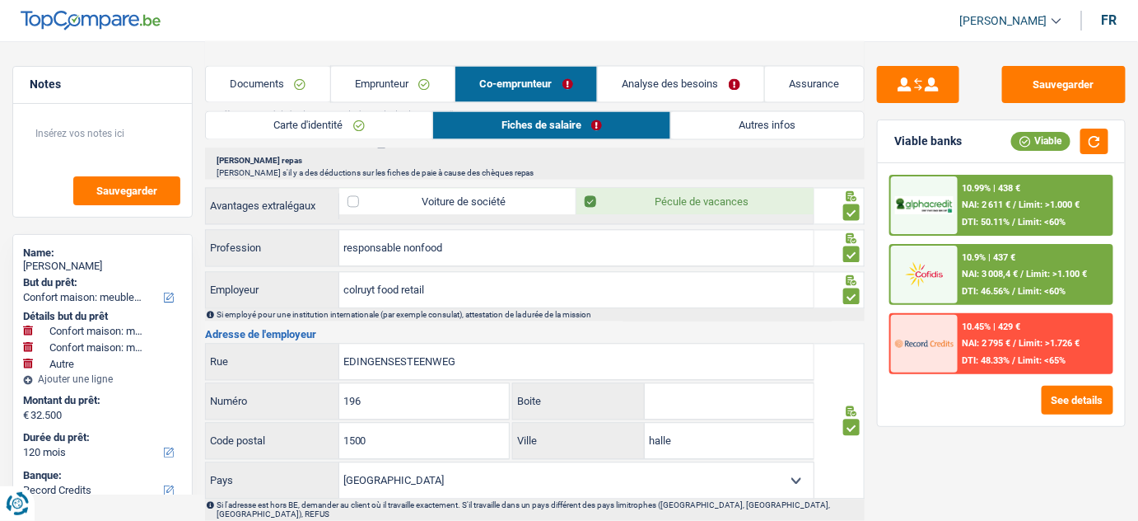
scroll to position [1198, 0]
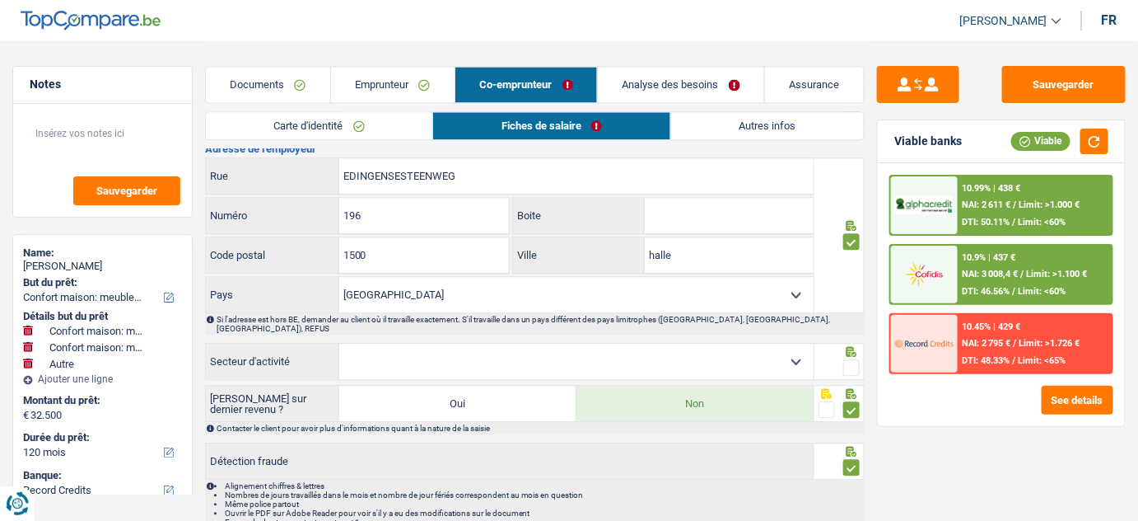
drag, startPoint x: 854, startPoint y: 342, endPoint x: 660, endPoint y: 106, distance: 305.5
click at [852, 359] on span at bounding box center [852, 367] width 16 height 16
click at [0, 0] on input "radio" at bounding box center [0, 0] width 0 height 0
click at [628, 80] on link "Analyse des besoins" at bounding box center [681, 84] width 166 height 35
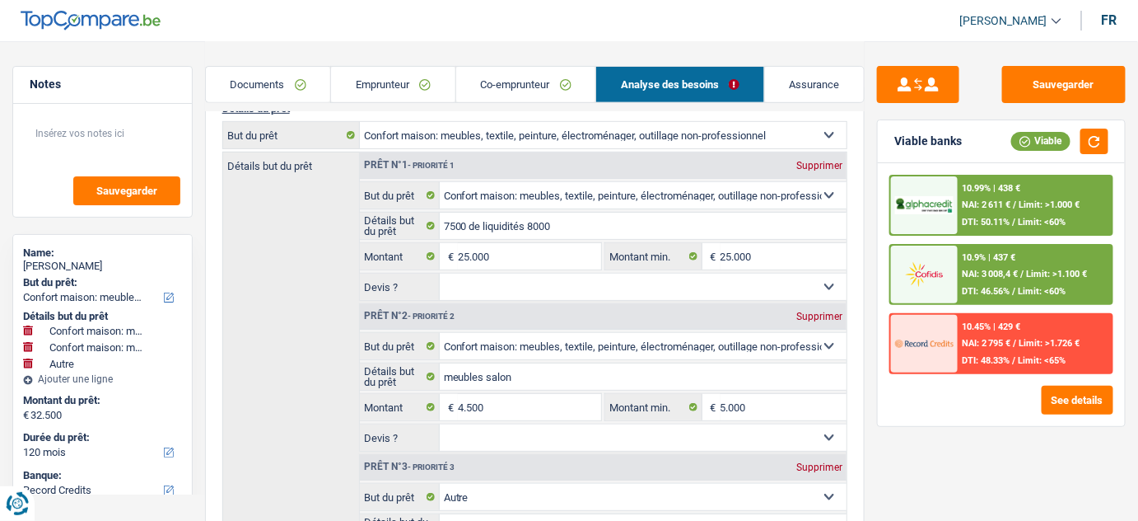
scroll to position [101, 0]
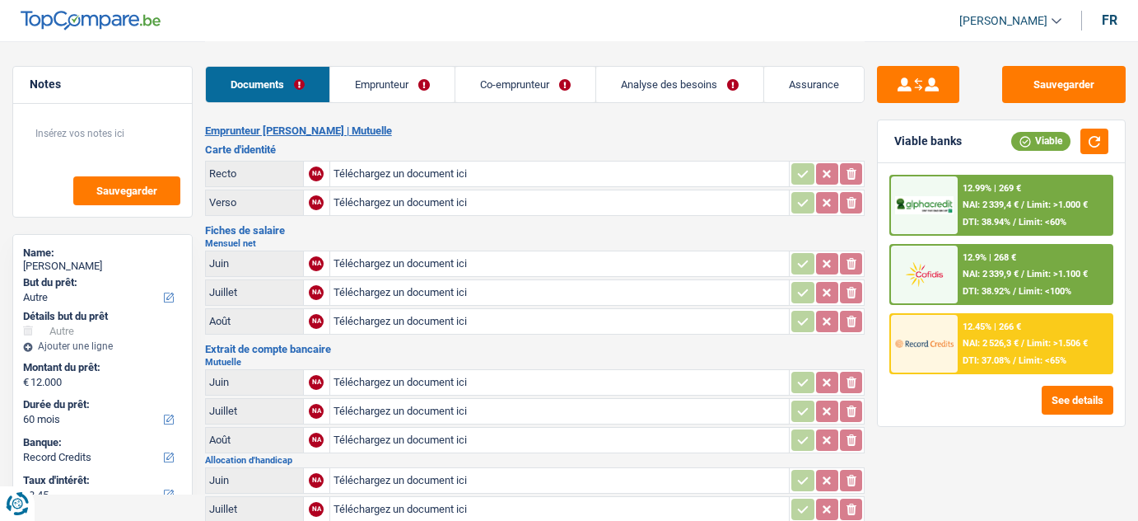
select select "other"
select select "60"
select select "record credits"
select select "mutuality"
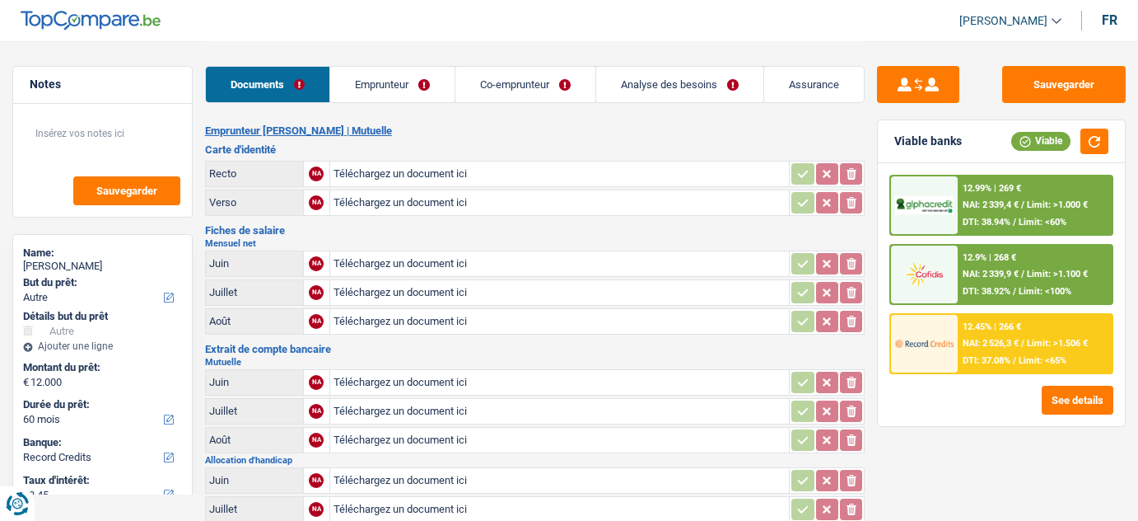
select select "netSalary"
select select "handicapAllowance"
select select "[DEMOGRAPHIC_DATA]"
select select "BE"
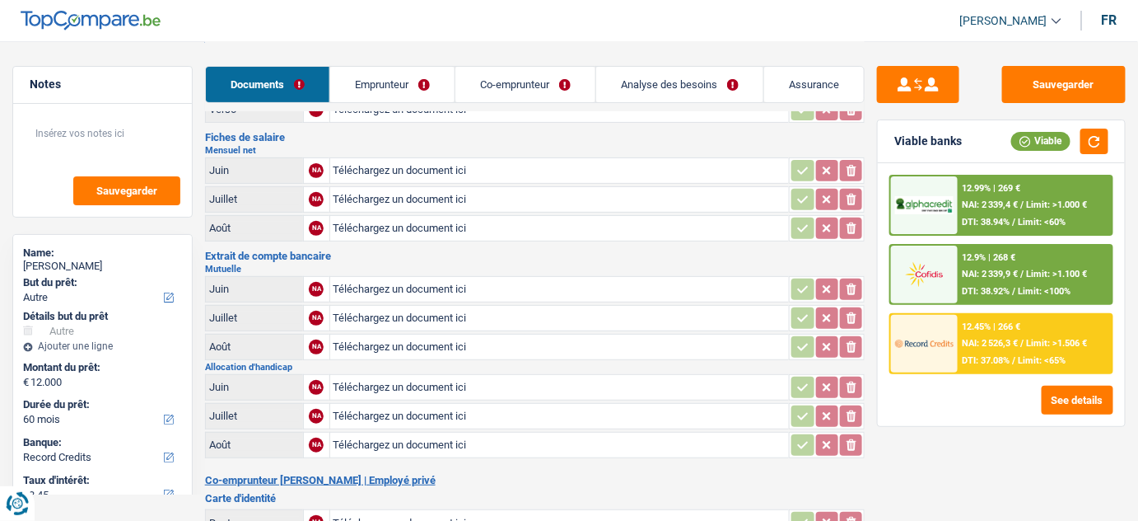
scroll to position [68, 0]
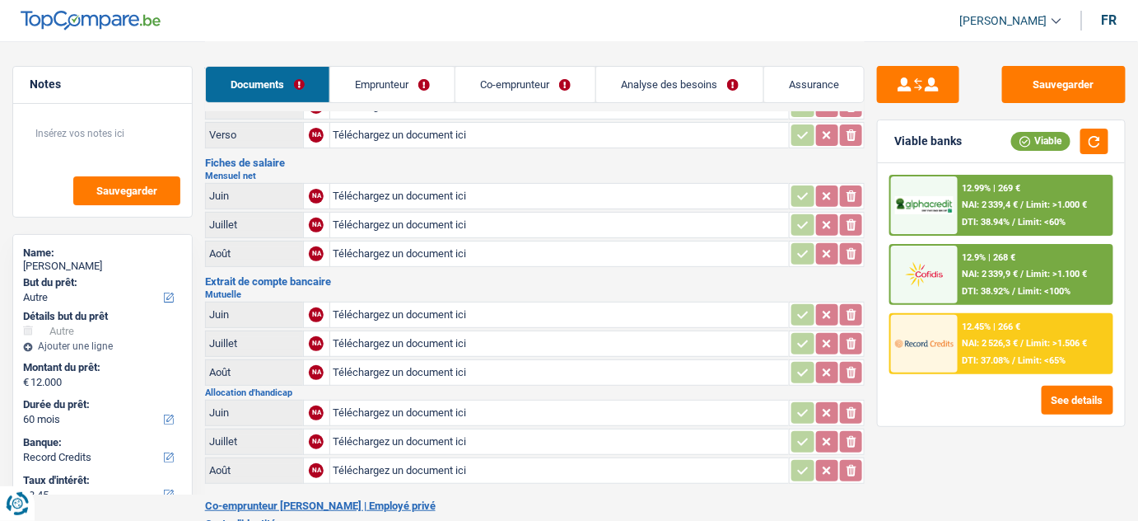
click at [406, 85] on link "Emprunteur" at bounding box center [392, 84] width 124 height 35
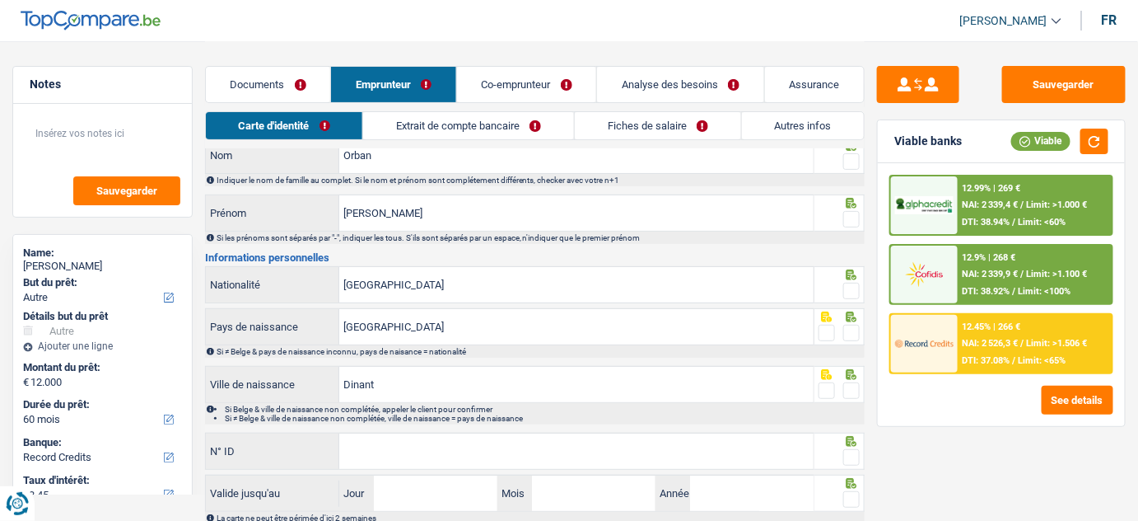
click at [461, 122] on link "Extrait de compte bancaire" at bounding box center [468, 125] width 211 height 27
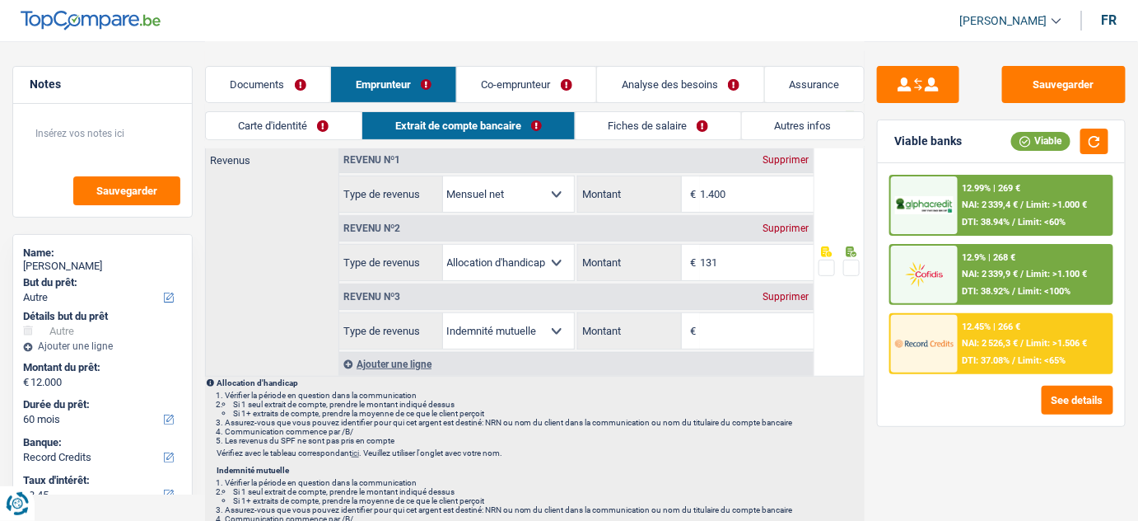
scroll to position [74, 0]
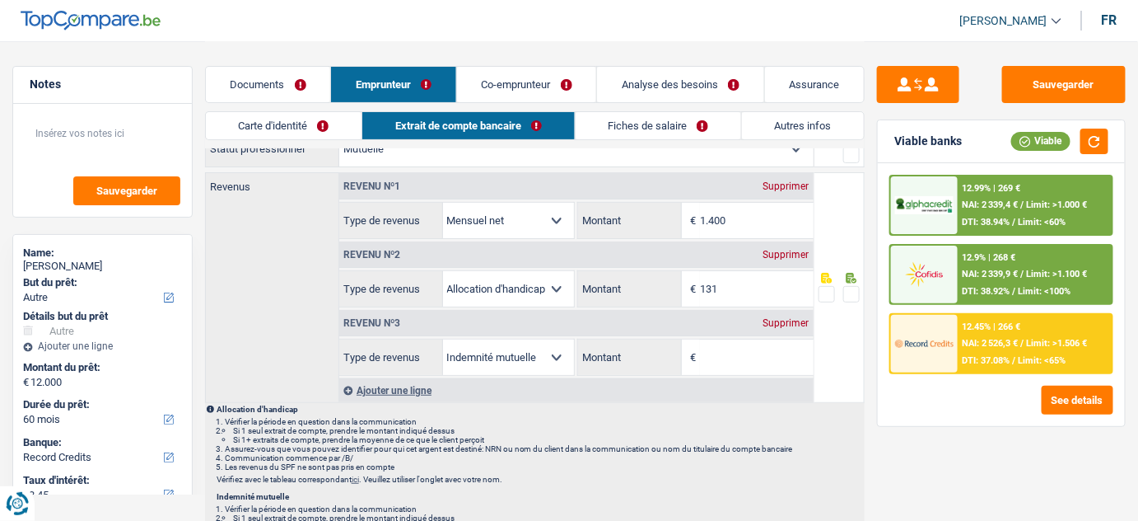
click at [792, 320] on div "Supprimer" at bounding box center [787, 323] width 54 height 10
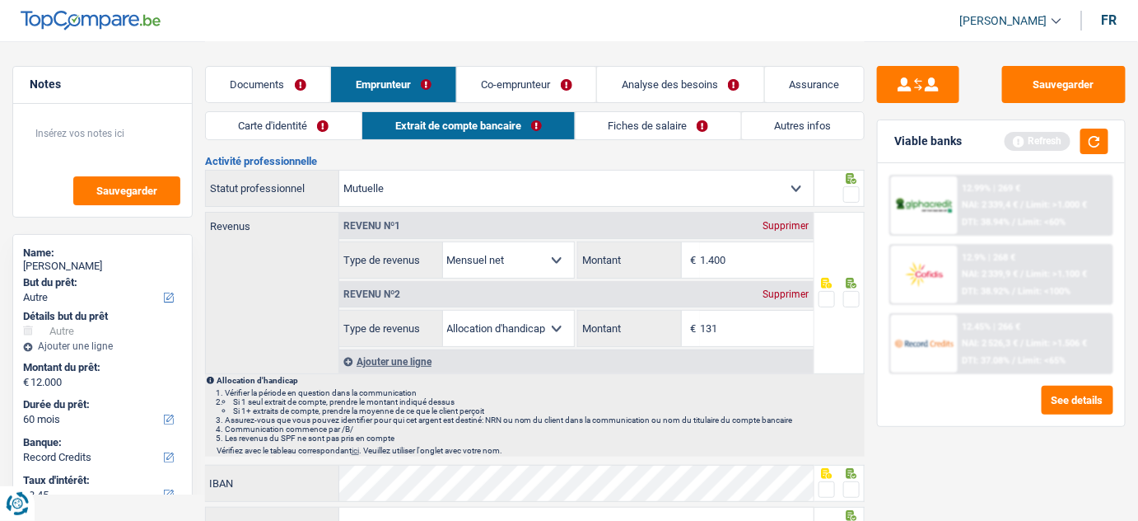
scroll to position [0, 0]
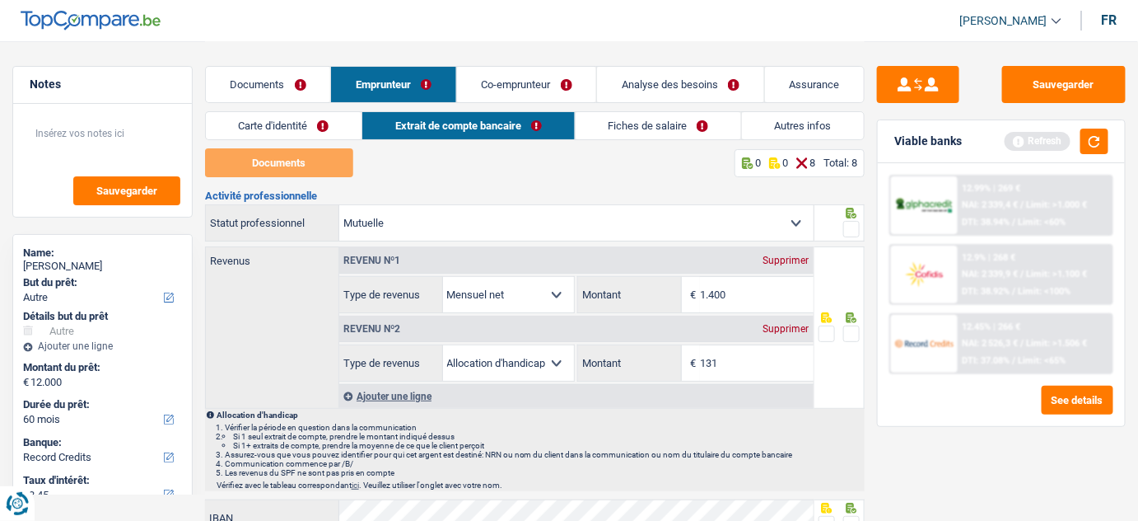
click at [513, 292] on select "Allocation d'handicap Allocations chômage Allocations familiales Chèques repas …" at bounding box center [509, 294] width 132 height 35
select select "mutualityIndemnity"
click at [443, 277] on select "Allocation d'handicap Allocations chômage Allocations familiales Chèques repas …" at bounding box center [509, 294] width 132 height 35
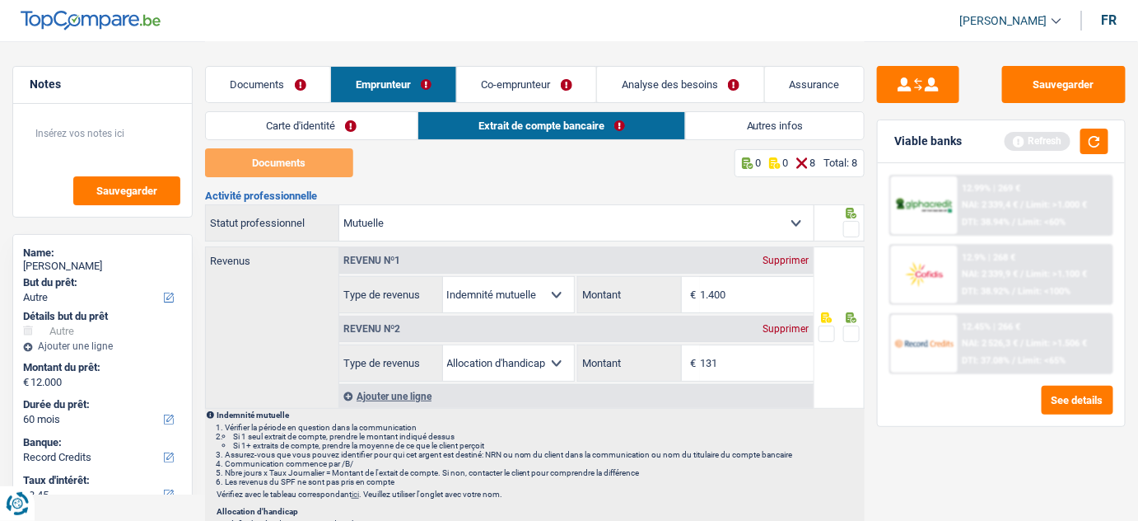
click at [296, 82] on link "Documents" at bounding box center [268, 84] width 125 height 35
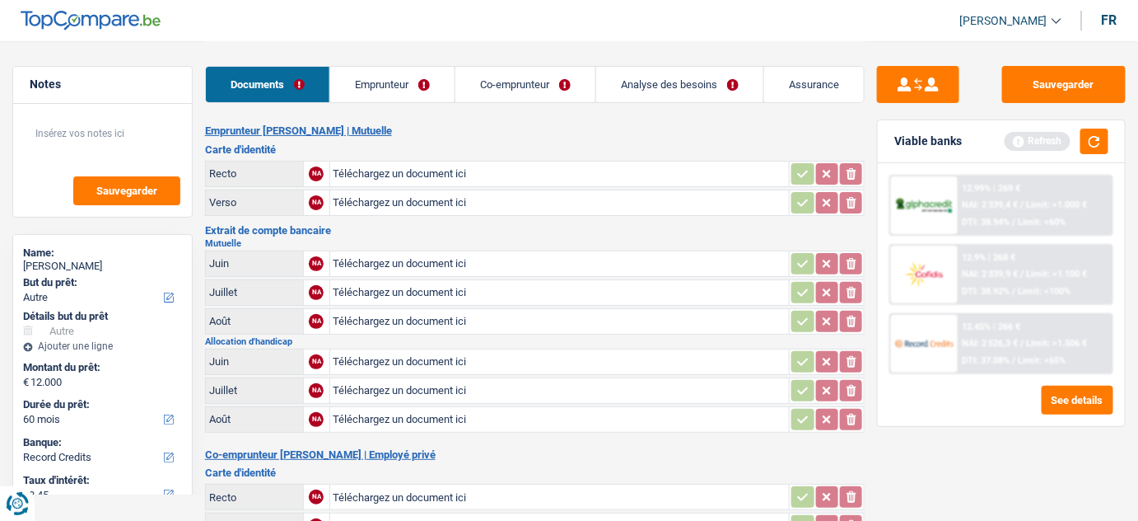
click at [415, 87] on link "Emprunteur" at bounding box center [392, 84] width 124 height 35
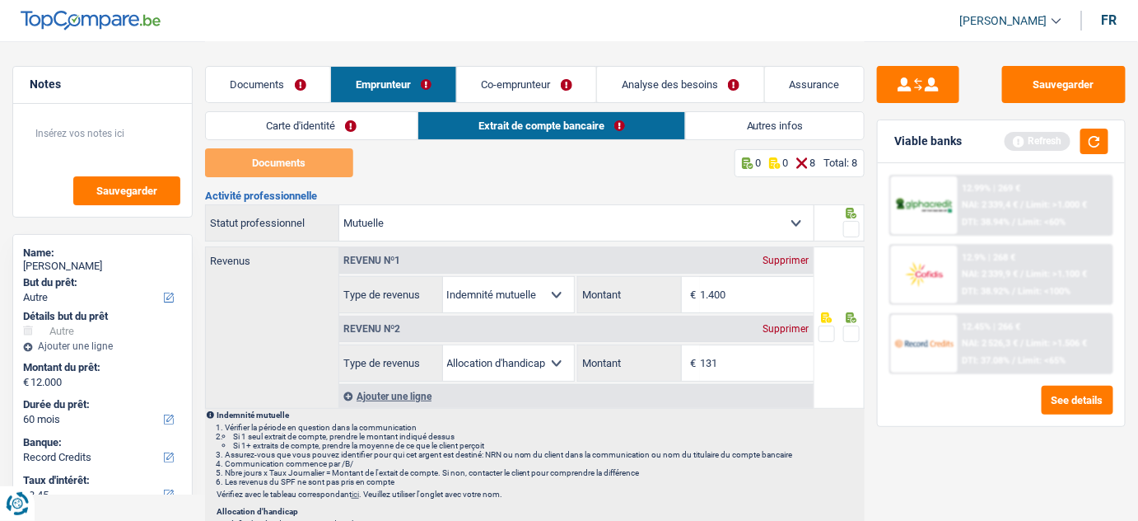
click at [256, 70] on link "Documents" at bounding box center [268, 84] width 125 height 35
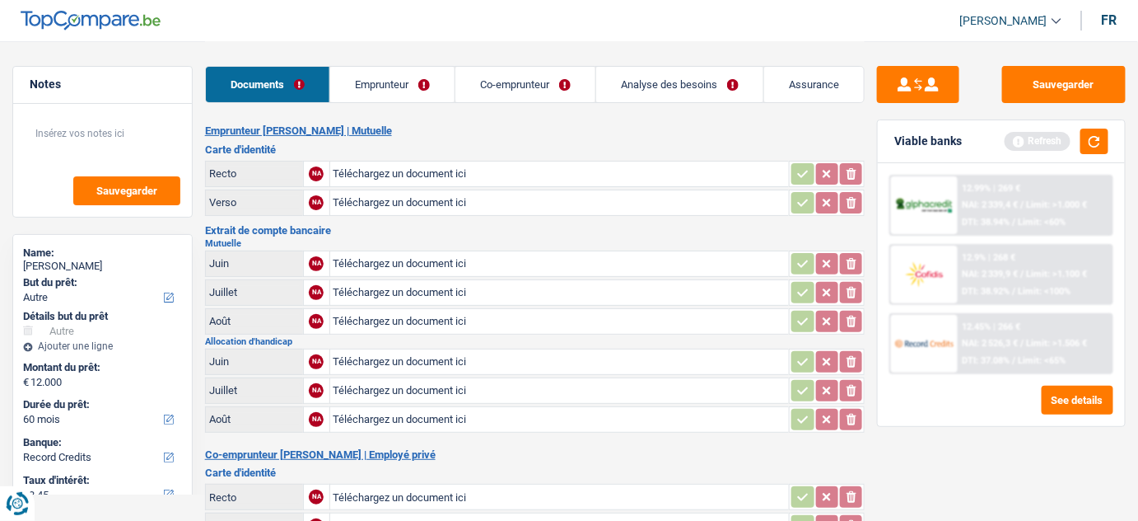
click at [409, 82] on link "Emprunteur" at bounding box center [392, 84] width 124 height 35
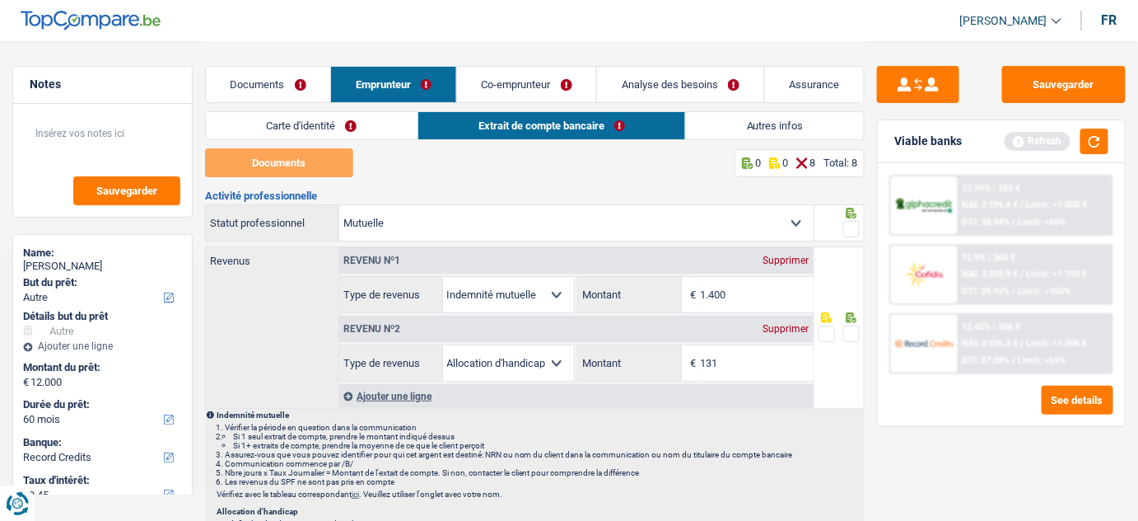
click at [797, 326] on div "Supprimer" at bounding box center [787, 329] width 54 height 10
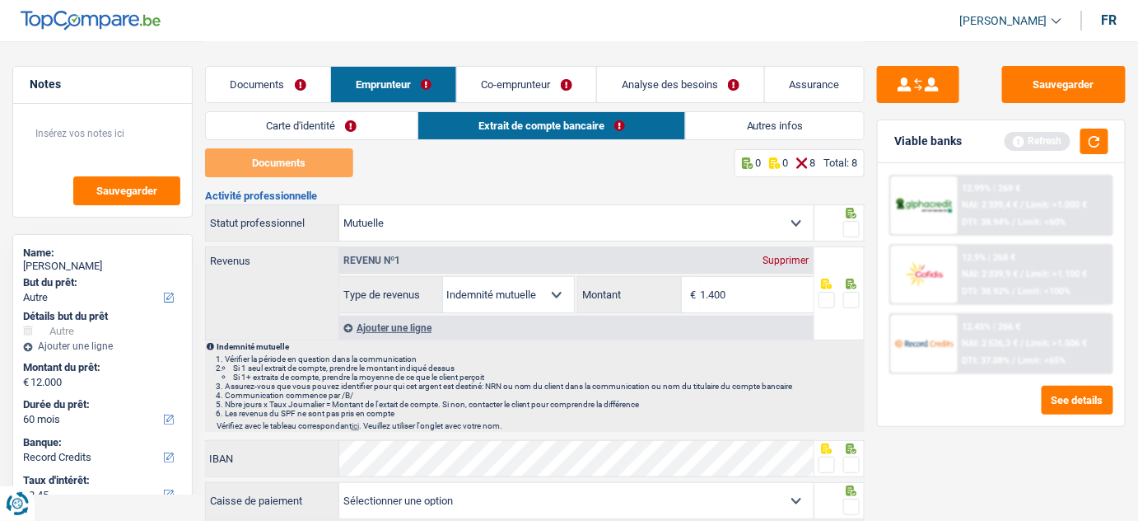
drag, startPoint x: 311, startPoint y: 72, endPoint x: 339, endPoint y: 129, distance: 63.0
click at [311, 72] on link "Documents" at bounding box center [268, 84] width 125 height 35
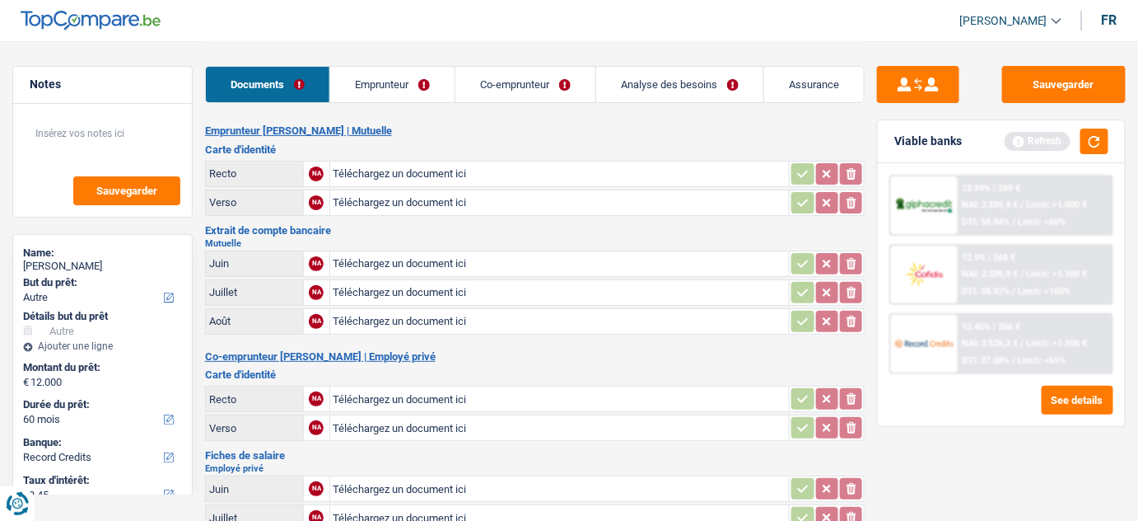
click at [415, 261] on input "Téléchargez un document ici" at bounding box center [560, 263] width 453 height 25
type input "C:\fakepath\mut 06.png"
click at [392, 289] on input "Téléchargez un document ici" at bounding box center [560, 292] width 453 height 25
type input "C:\fakepath\07 mut.png"
click at [376, 322] on input "Téléchargez un document ici" at bounding box center [560, 321] width 453 height 25
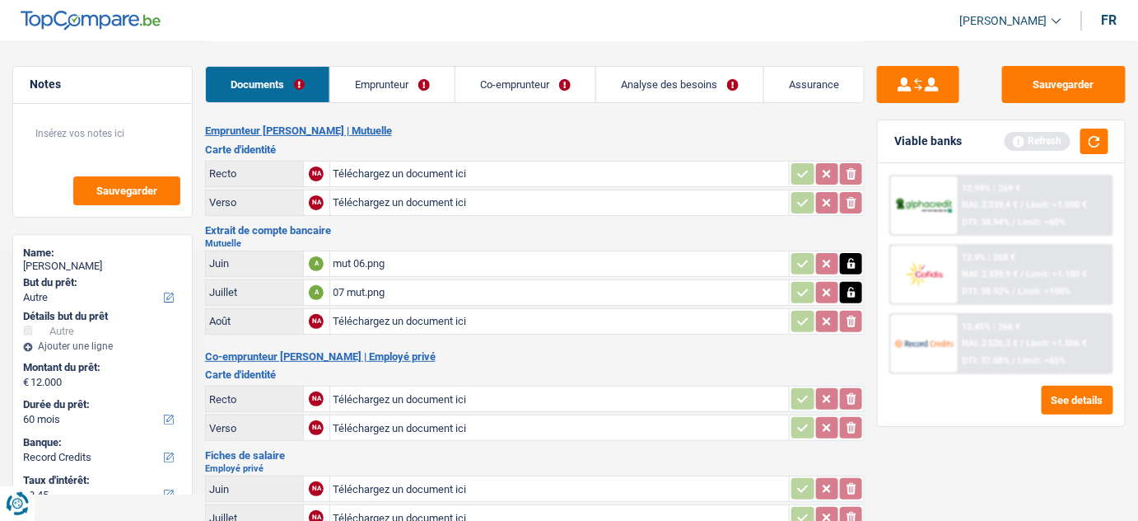
type input "C:\fakepath\08 mut.png"
click at [399, 177] on input "Téléchargez un document ici" at bounding box center [560, 173] width 453 height 25
type input "C:\fakepath\r.png"
click at [436, 201] on input "Téléchargez un document ici" at bounding box center [560, 202] width 453 height 25
type input "C:\fakepath\v.png"
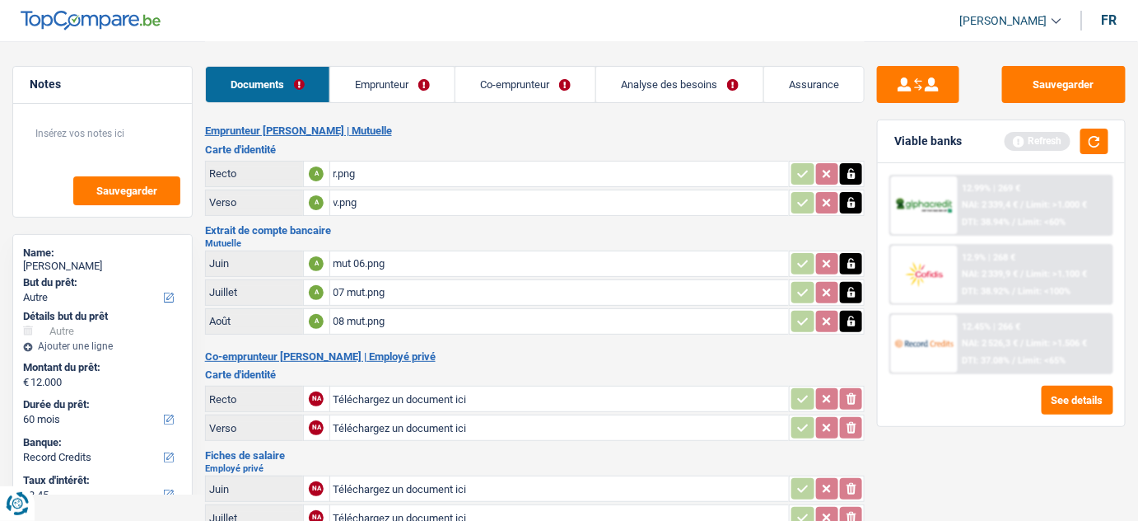
click at [428, 400] on input "Téléchargez un document ici" at bounding box center [560, 398] width 453 height 25
type input "C:\fakepath\r mme.png"
click at [442, 423] on input "Téléchargez un document ici" at bounding box center [560, 427] width 453 height 25
type input "C:\fakepath\v mme.png"
click at [395, 318] on div "08 mut.png" at bounding box center [560, 321] width 453 height 25
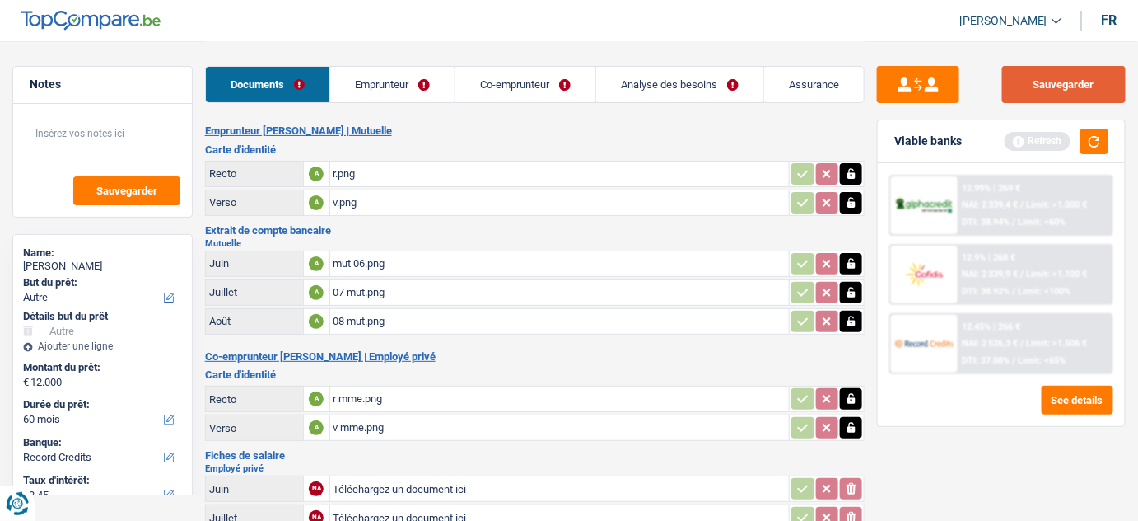
click at [1050, 89] on button "Sauvegarder" at bounding box center [1065, 84] width 124 height 37
